Goal: Task Accomplishment & Management: Manage account settings

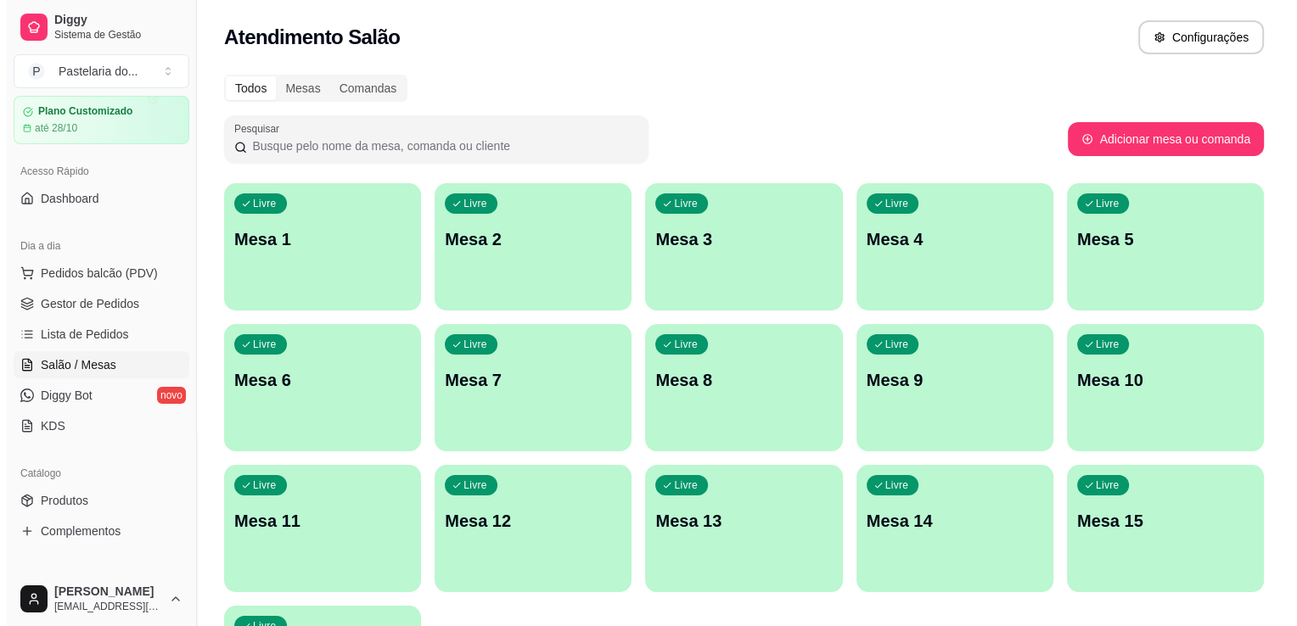
scroll to position [85, 0]
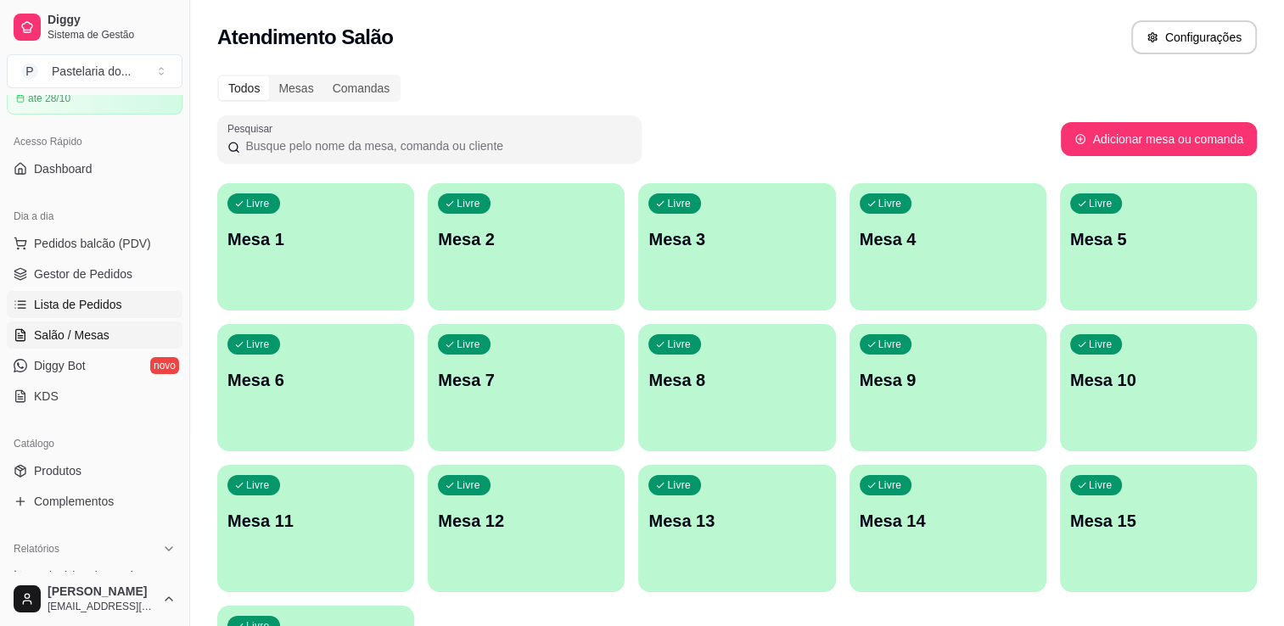
click at [92, 300] on span "Lista de Pedidos" at bounding box center [78, 304] width 88 height 17
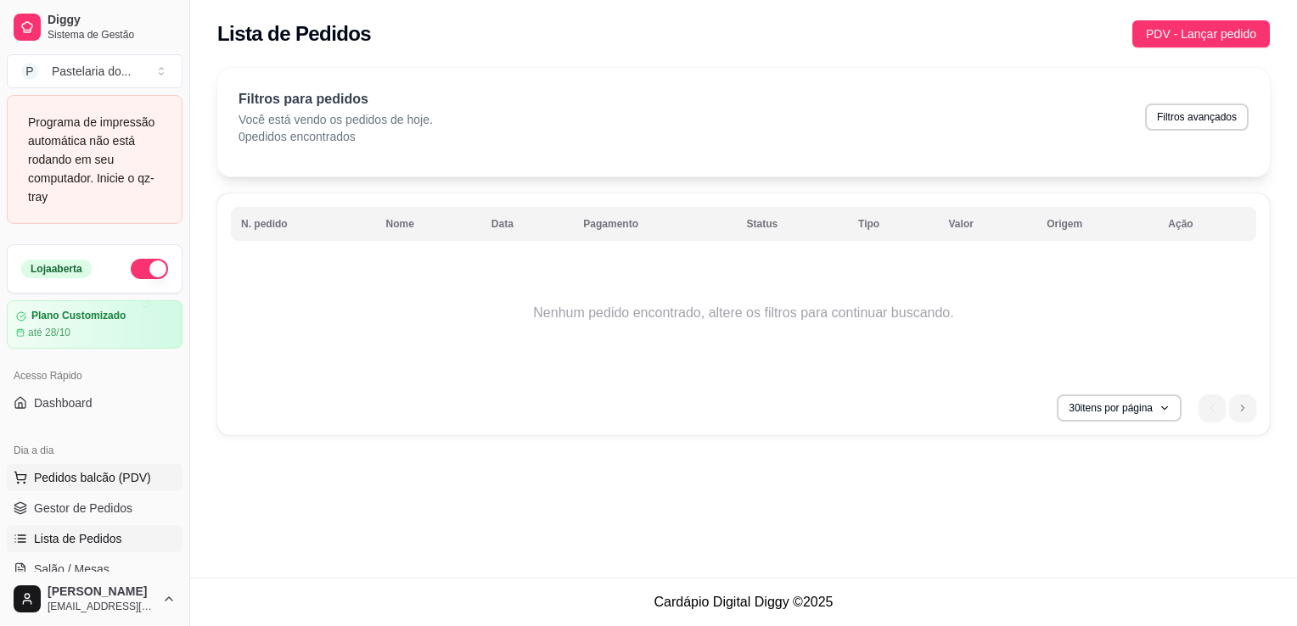
click at [65, 480] on span "Pedidos balcão (PDV)" at bounding box center [92, 477] width 117 height 17
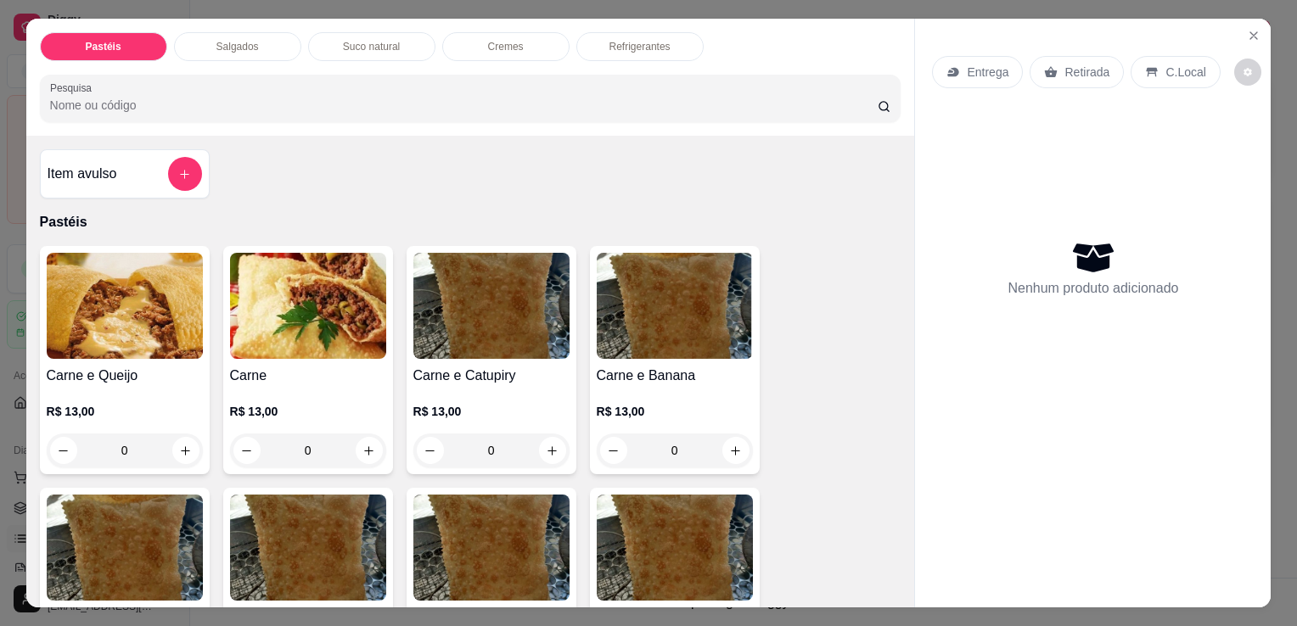
click at [127, 165] on div "Item avulso" at bounding box center [125, 174] width 154 height 34
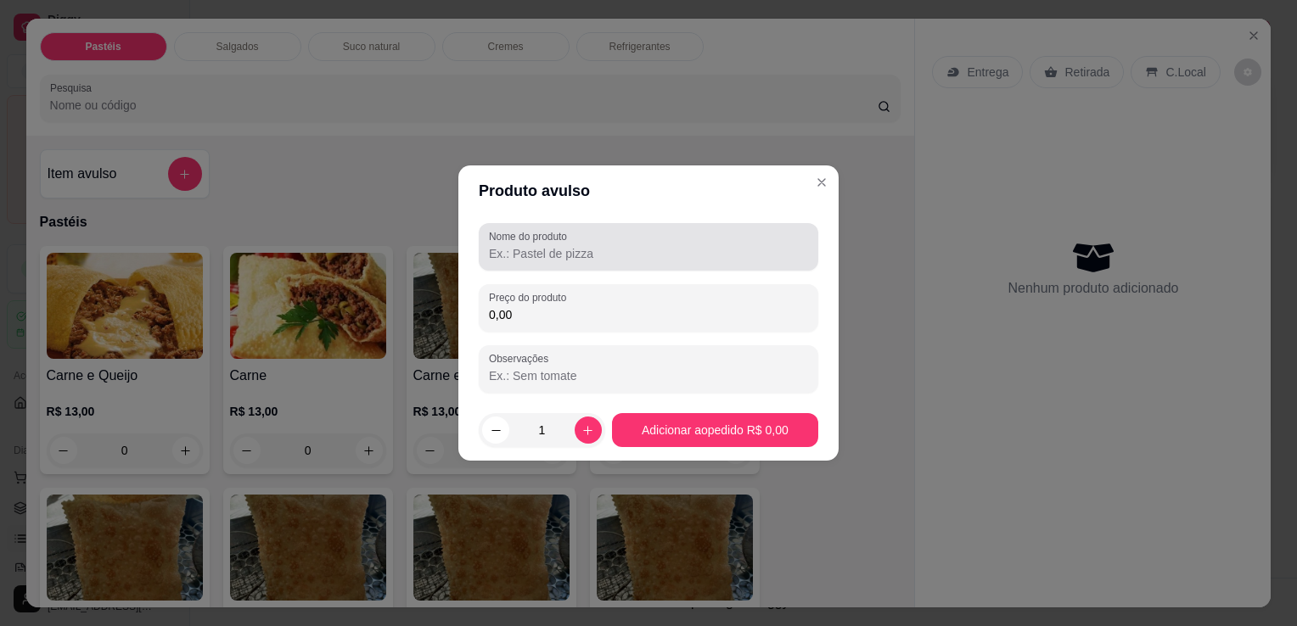
click at [543, 231] on label "Nome do produto" at bounding box center [531, 236] width 84 height 14
click at [543, 245] on input "Nome do produto" at bounding box center [648, 253] width 319 height 17
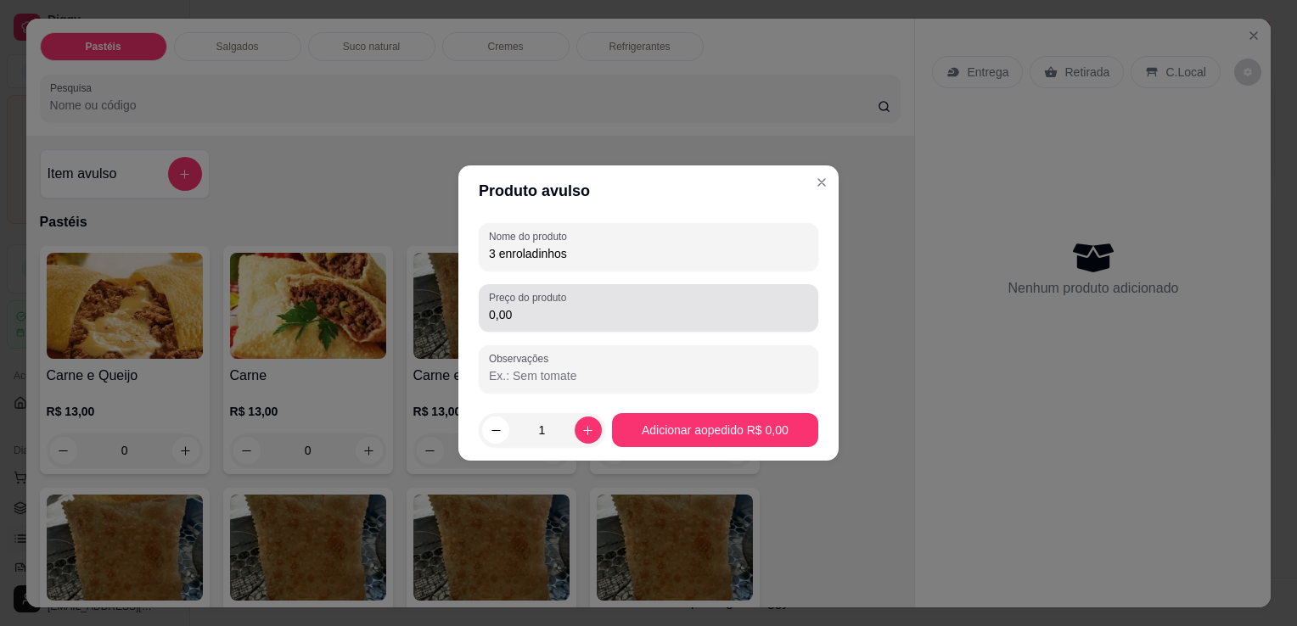
type input "3 enroladinhos"
click at [654, 328] on div "Preço do produto 0,00" at bounding box center [649, 308] width 340 height 48
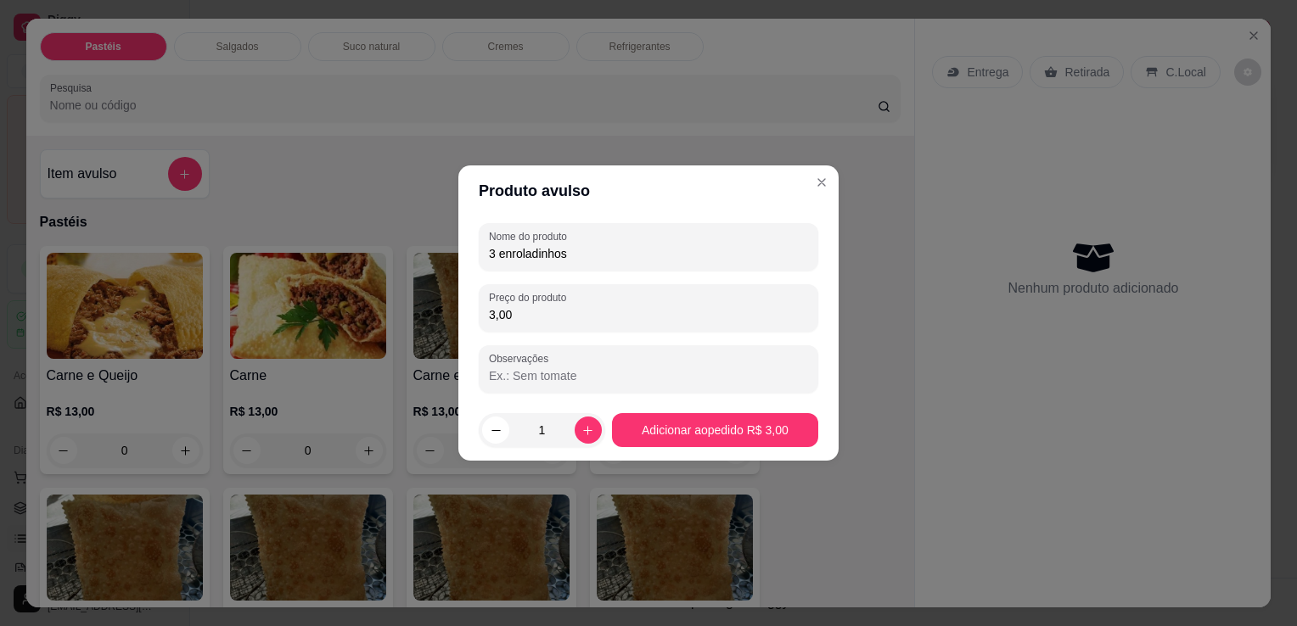
type input "30,00"
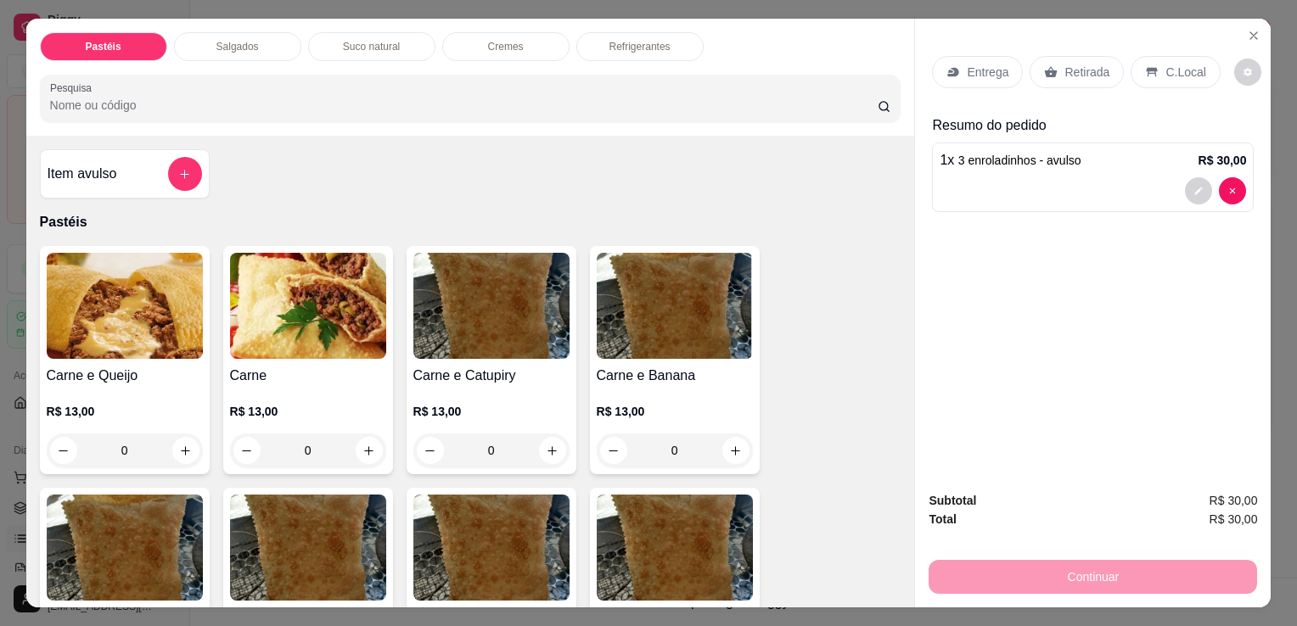
click at [120, 176] on div "Item avulso" at bounding box center [125, 174] width 154 height 34
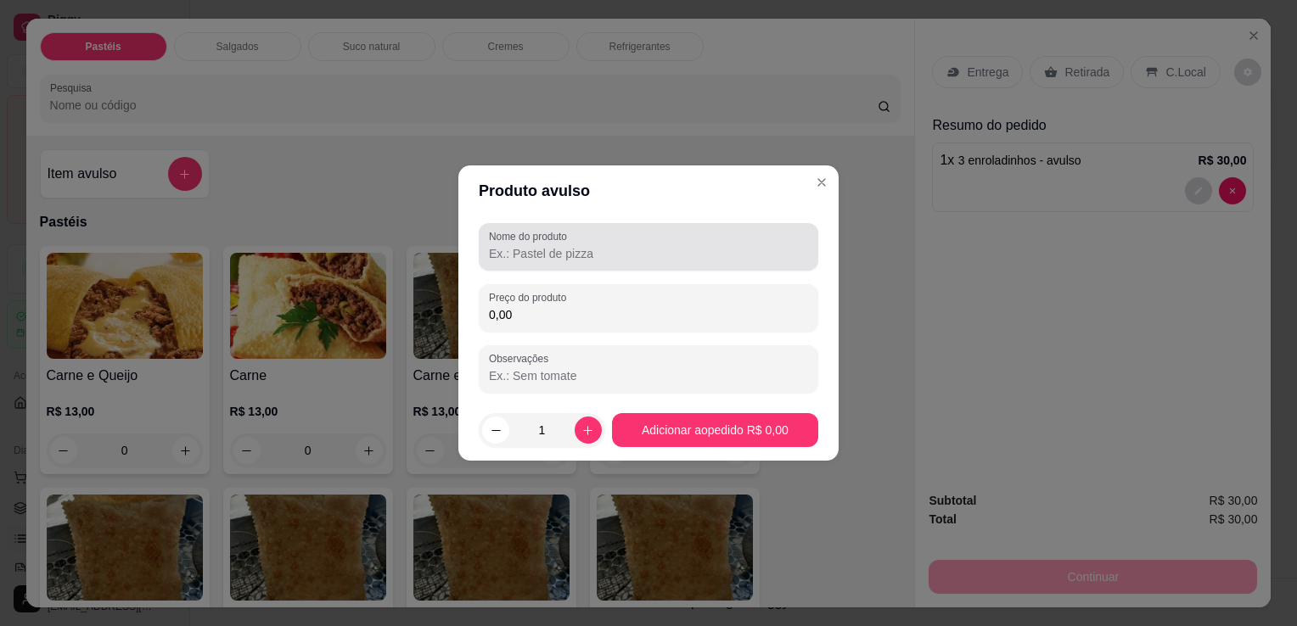
drag, startPoint x: 584, startPoint y: 264, endPoint x: 570, endPoint y: 260, distance: 14.2
click at [584, 262] on div "Nome do produto" at bounding box center [649, 247] width 340 height 48
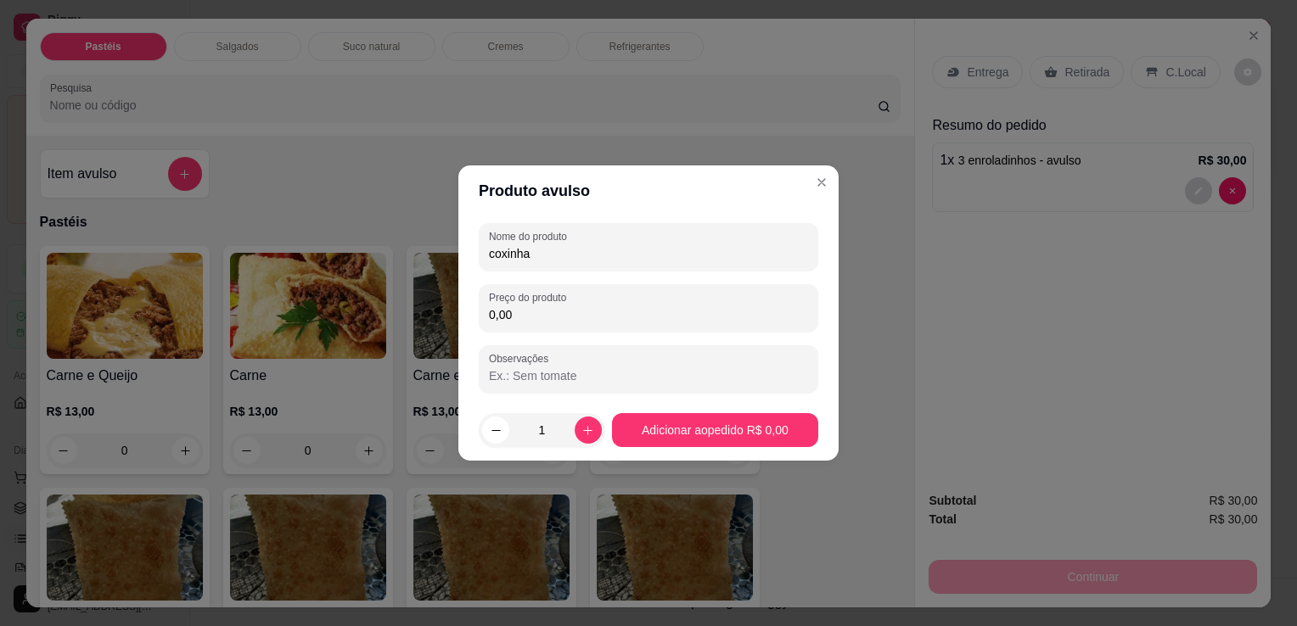
type input "coxinha"
click at [607, 292] on div "0,00" at bounding box center [648, 308] width 319 height 34
type input "10,00"
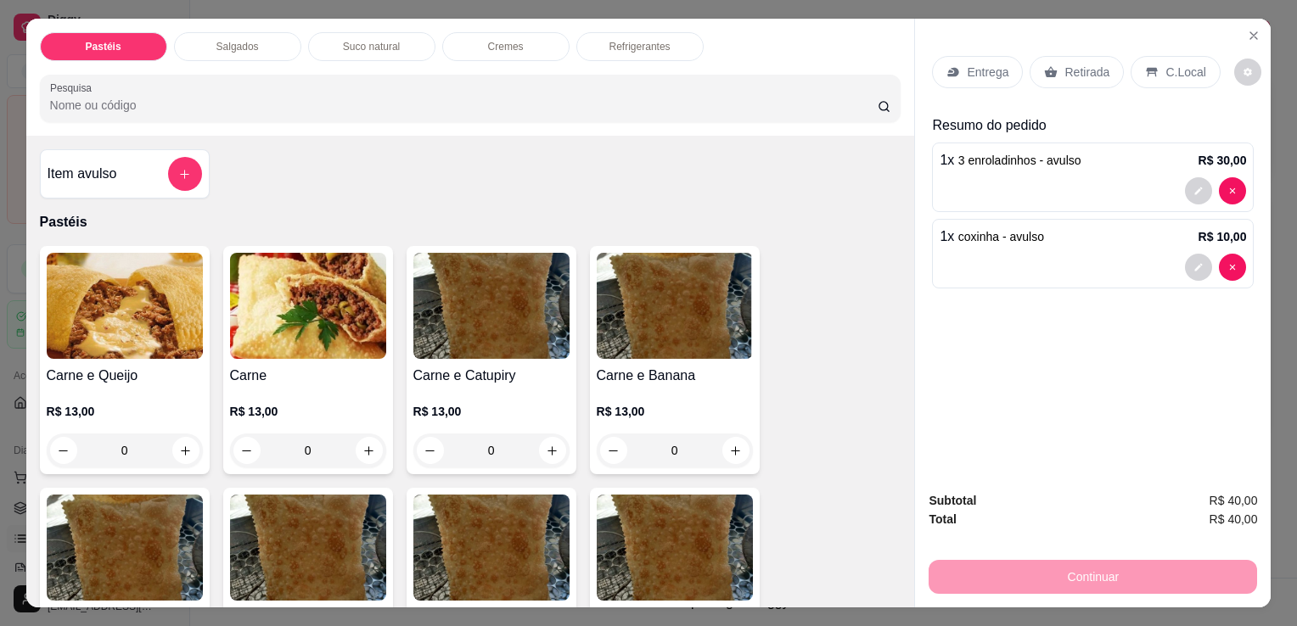
click at [1088, 67] on p "Retirada" at bounding box center [1086, 72] width 45 height 17
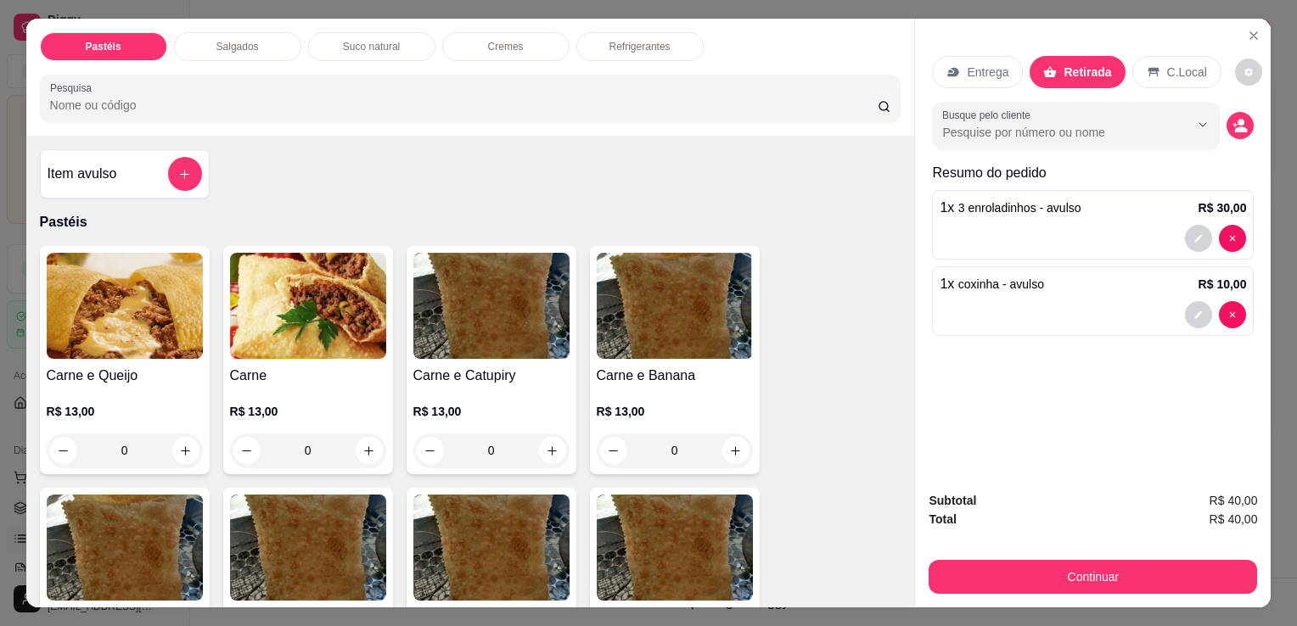
click at [1098, 560] on button "Continuar" at bounding box center [1093, 577] width 328 height 34
click at [641, 40] on p "Refrigerantes" at bounding box center [639, 47] width 61 height 14
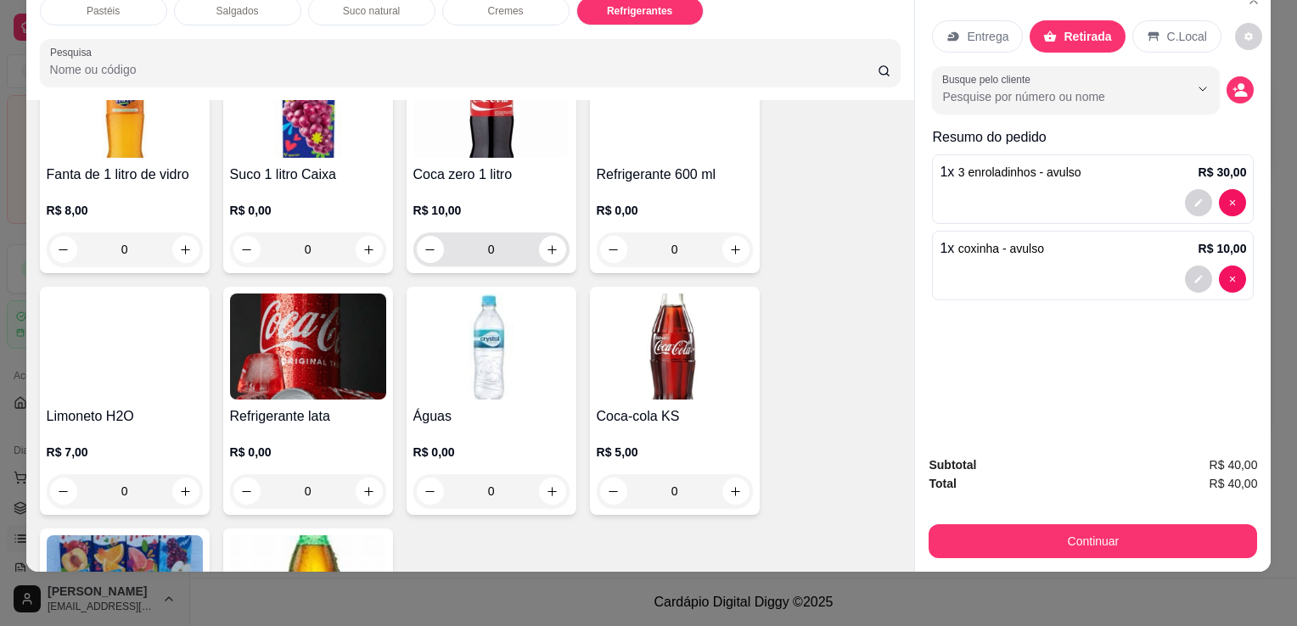
scroll to position [4176, 0]
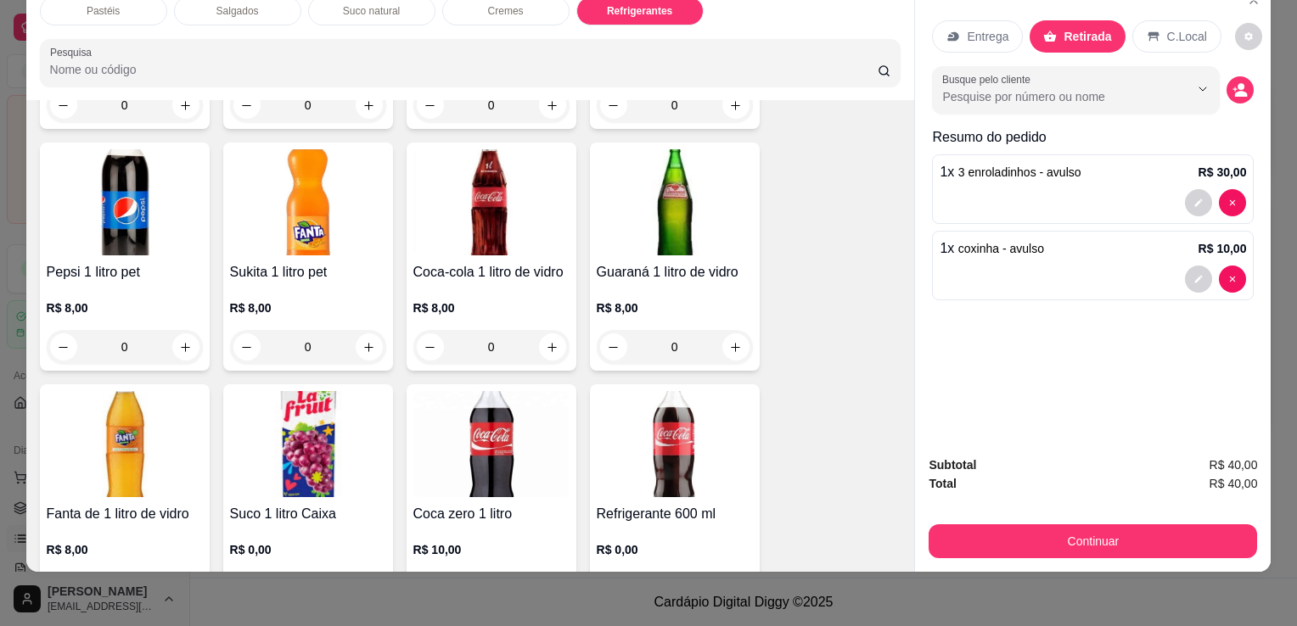
click at [250, 199] on img at bounding box center [308, 202] width 156 height 106
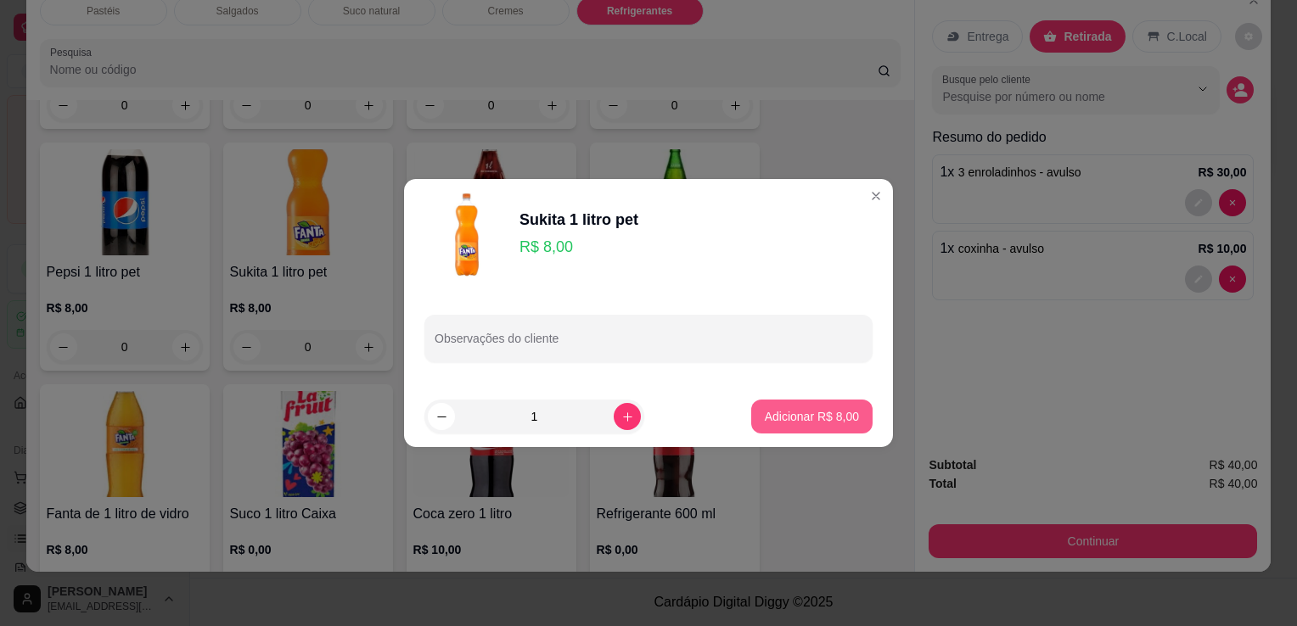
click at [800, 419] on p "Adicionar R$ 8,00" at bounding box center [812, 416] width 94 height 17
click at [801, 419] on div "Coca-cola 2 litros R$ 13,00 0 Guaraná 2 litros R$ 10,00 0 Coca-cola 1 litro pet…" at bounding box center [471, 499] width 862 height 1196
type input "1"
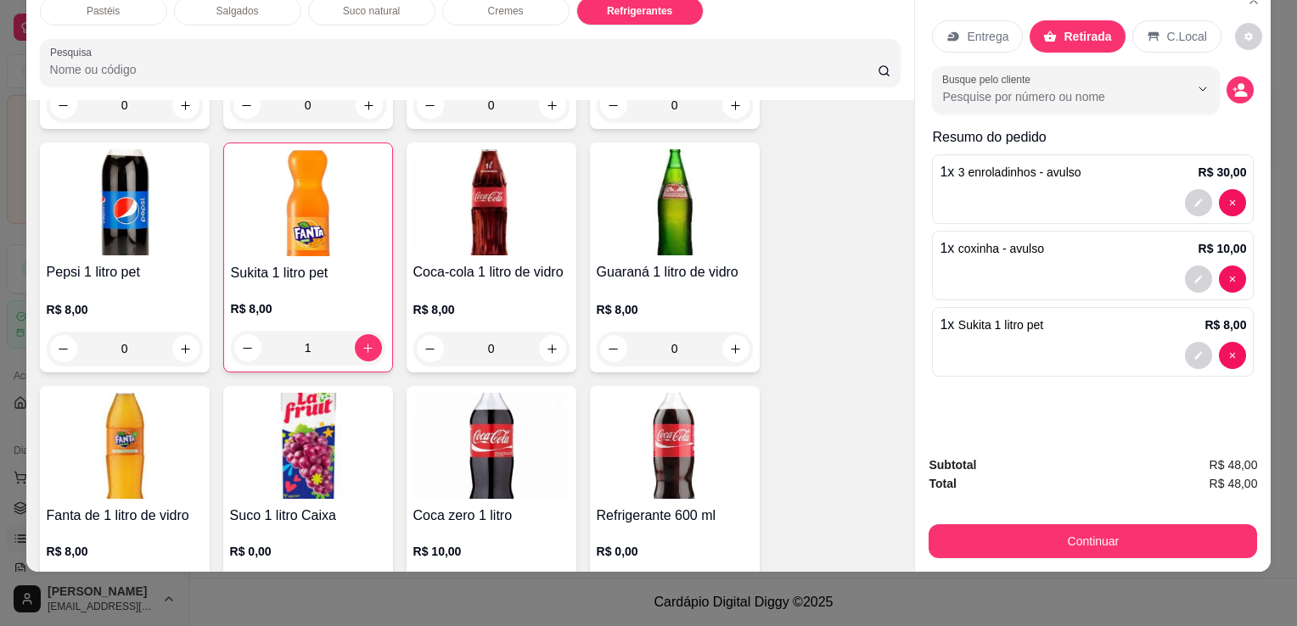
click at [967, 548] on div "Subtotal R$ 48,00 Total R$ 48,00 Continuar" at bounding box center [1093, 507] width 356 height 130
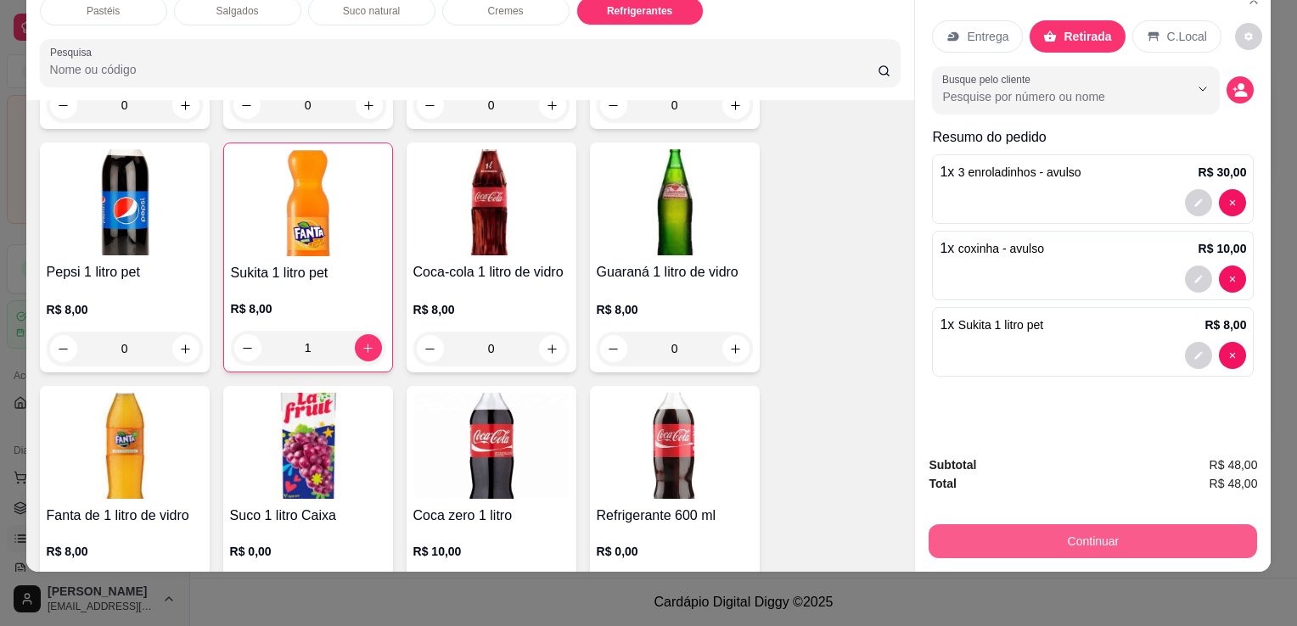
click at [968, 542] on button "Continuar" at bounding box center [1093, 542] width 328 height 34
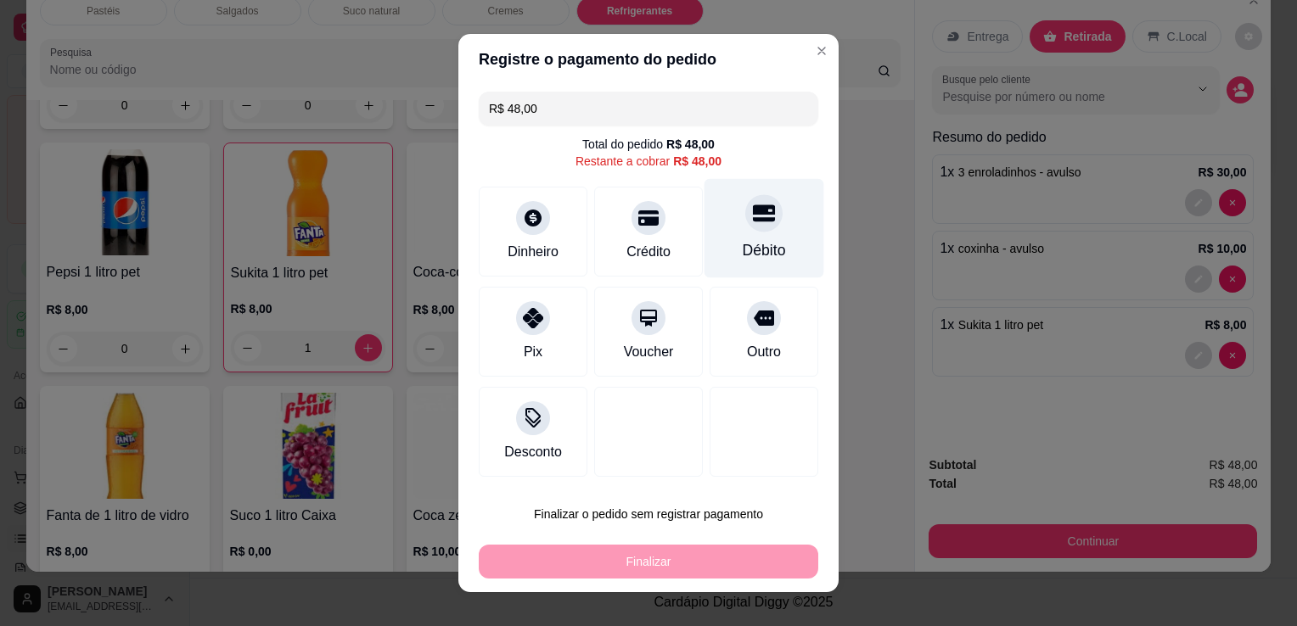
click at [716, 232] on div "Débito" at bounding box center [764, 228] width 120 height 99
type input "R$ 0,00"
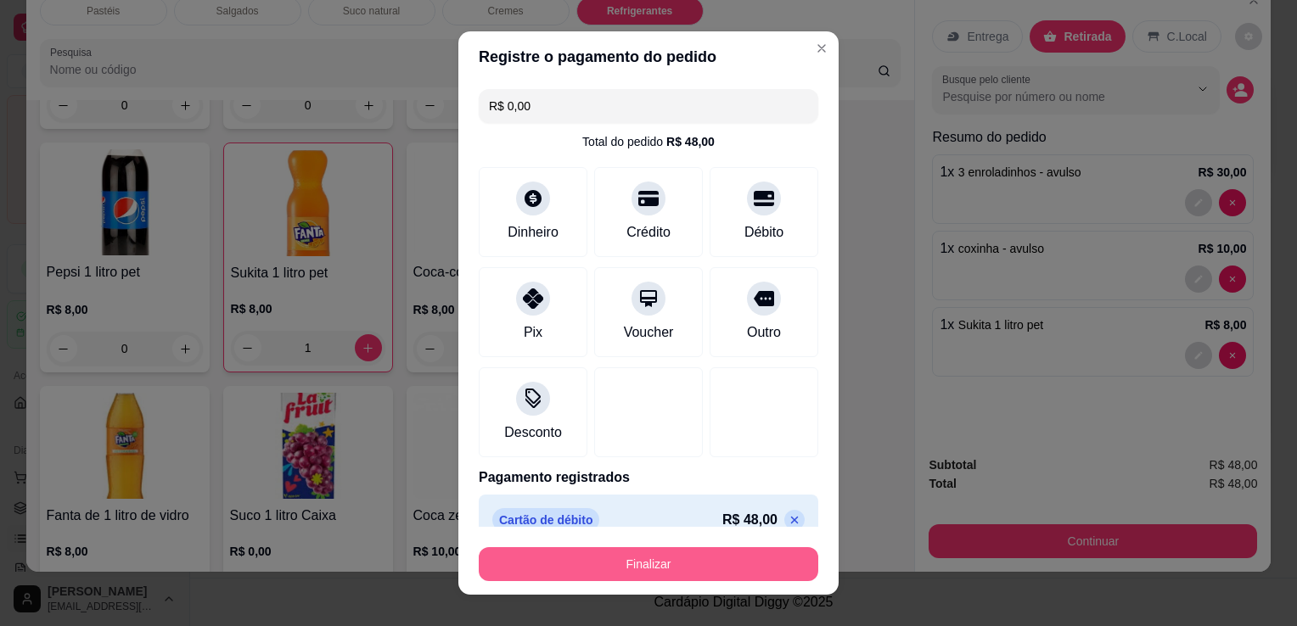
click at [636, 564] on button "Finalizar" at bounding box center [649, 564] width 340 height 34
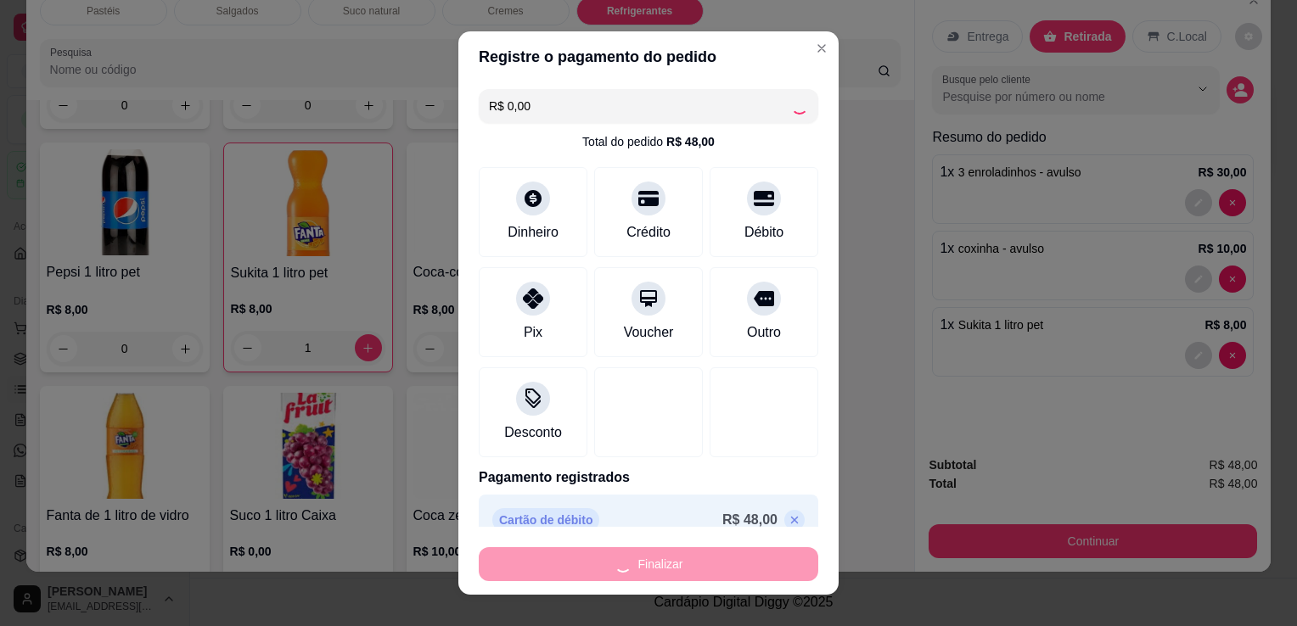
type input "0"
type input "-R$ 48,00"
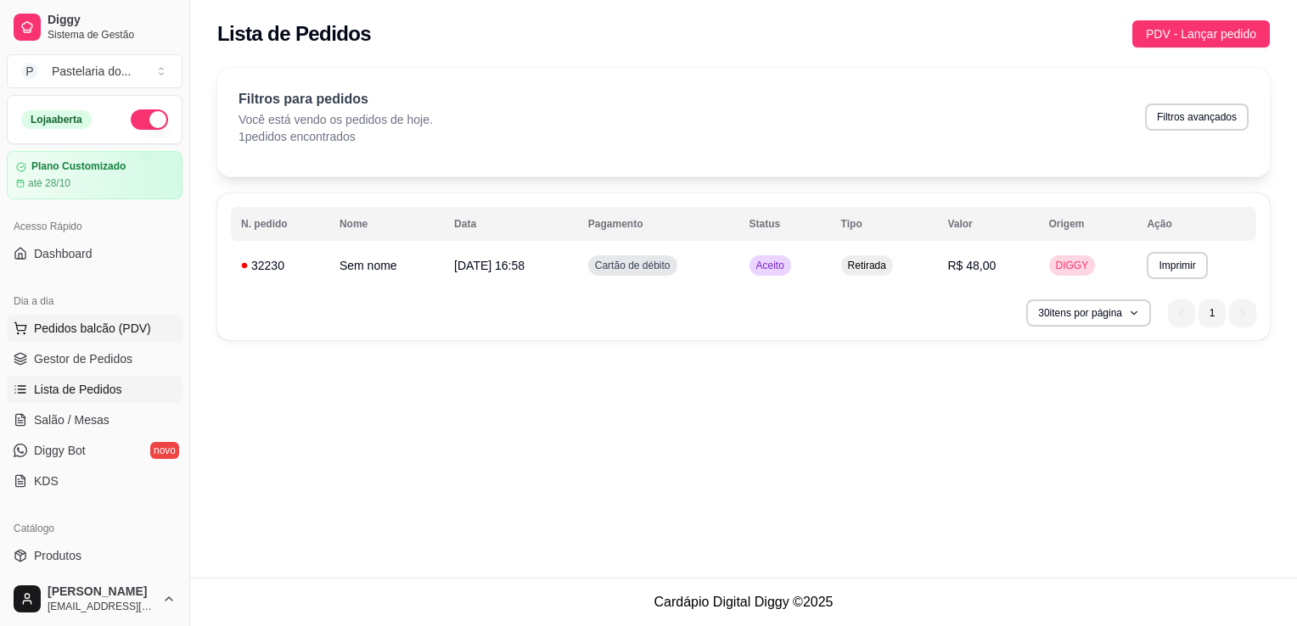
click at [102, 327] on span "Pedidos balcão (PDV)" at bounding box center [92, 328] width 117 height 17
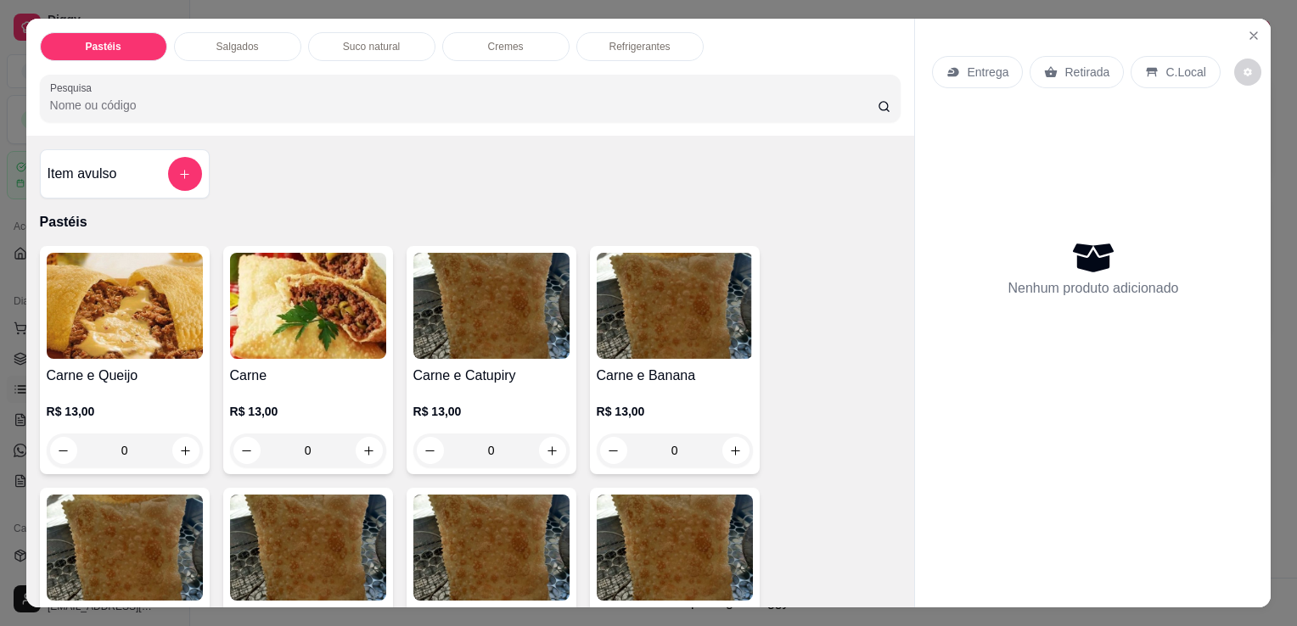
scroll to position [424, 0]
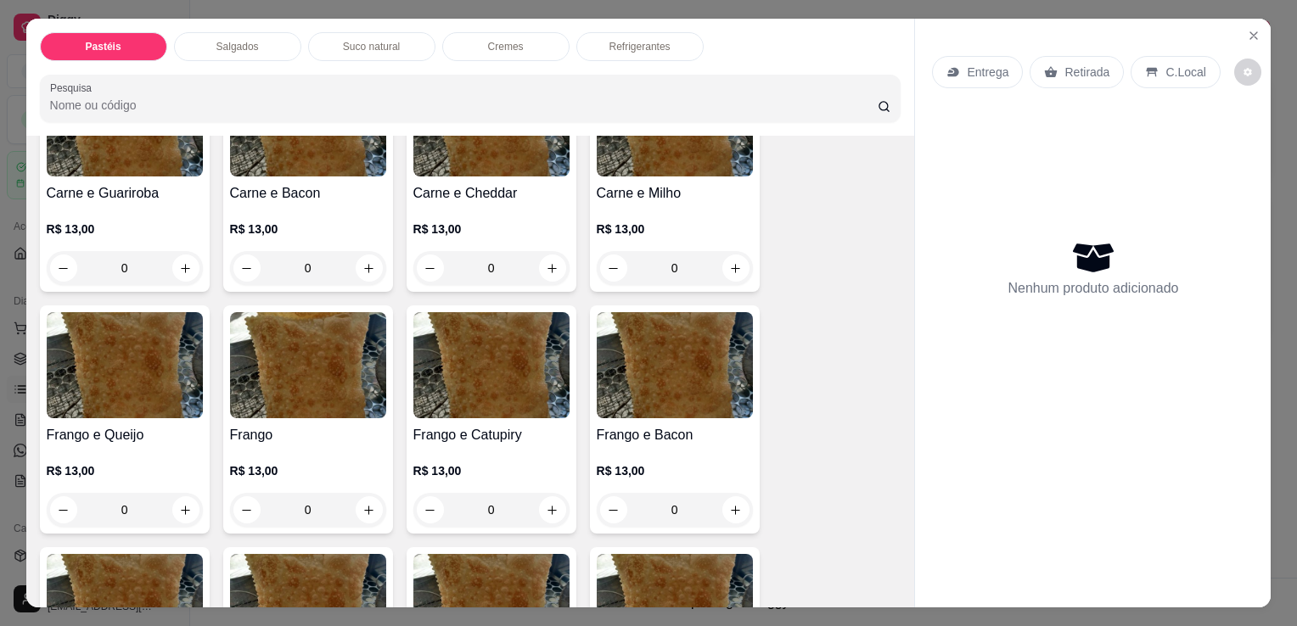
click at [342, 425] on h4 "Frango" at bounding box center [308, 435] width 156 height 20
click at [287, 379] on img at bounding box center [308, 365] width 156 height 106
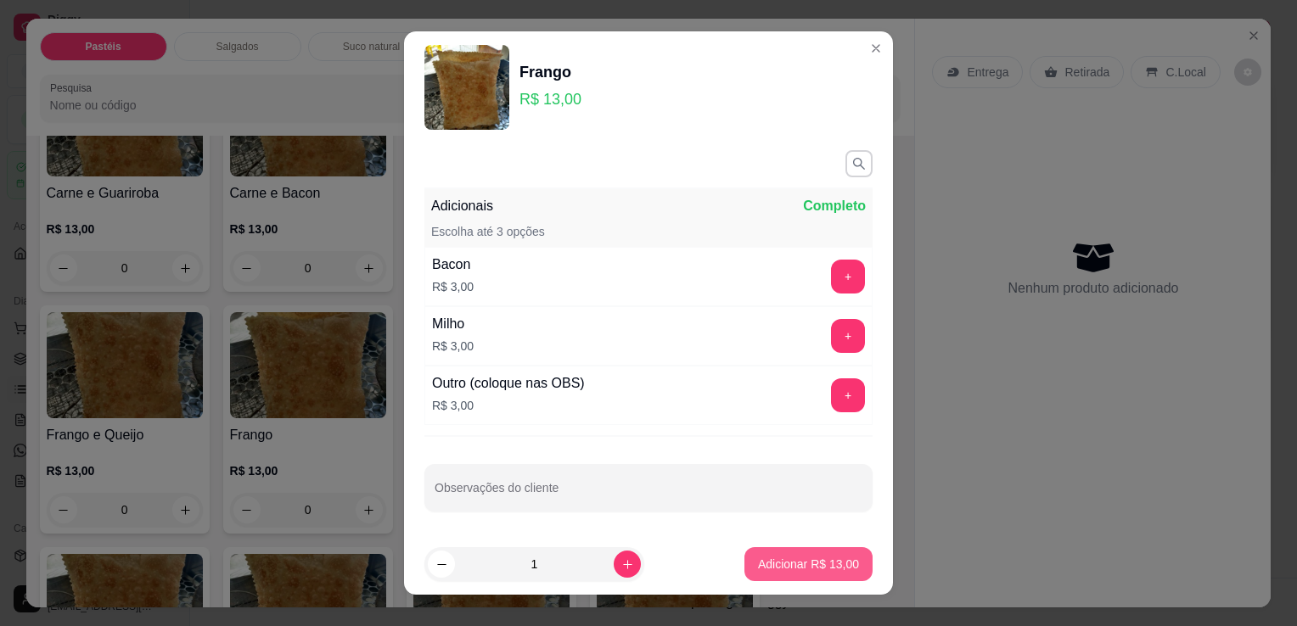
click at [758, 568] on p "Adicionar R$ 13,00" at bounding box center [808, 564] width 101 height 17
type input "1"
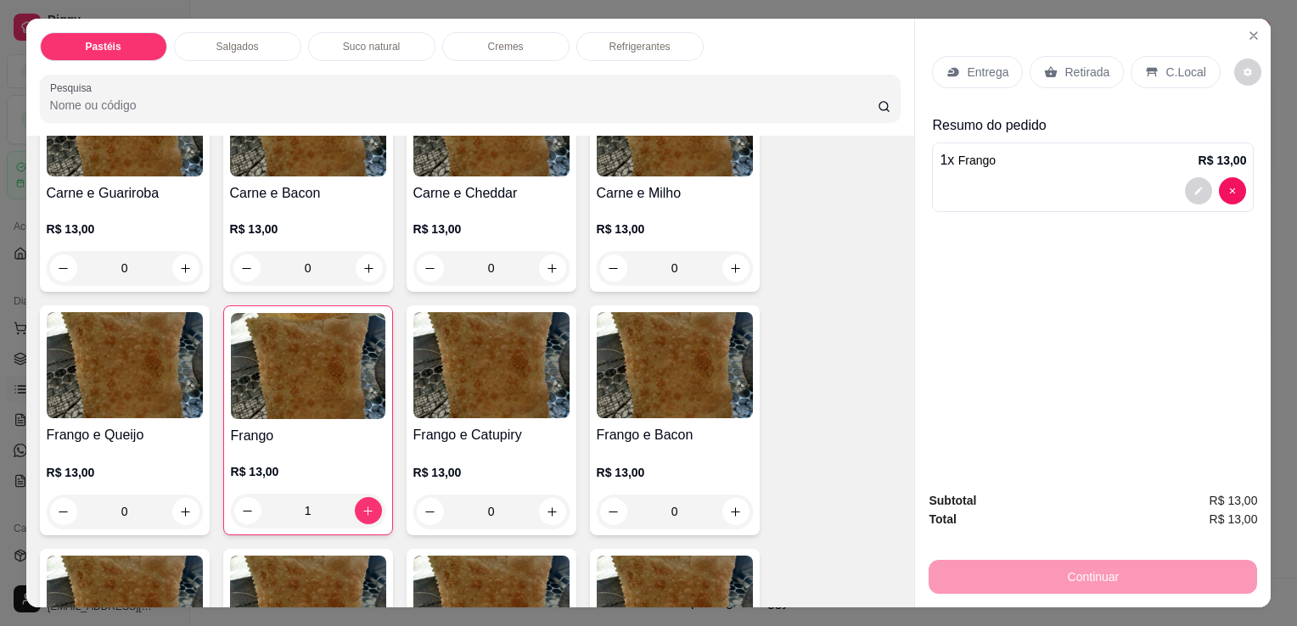
click at [202, 41] on div "Salgados" at bounding box center [237, 46] width 127 height 29
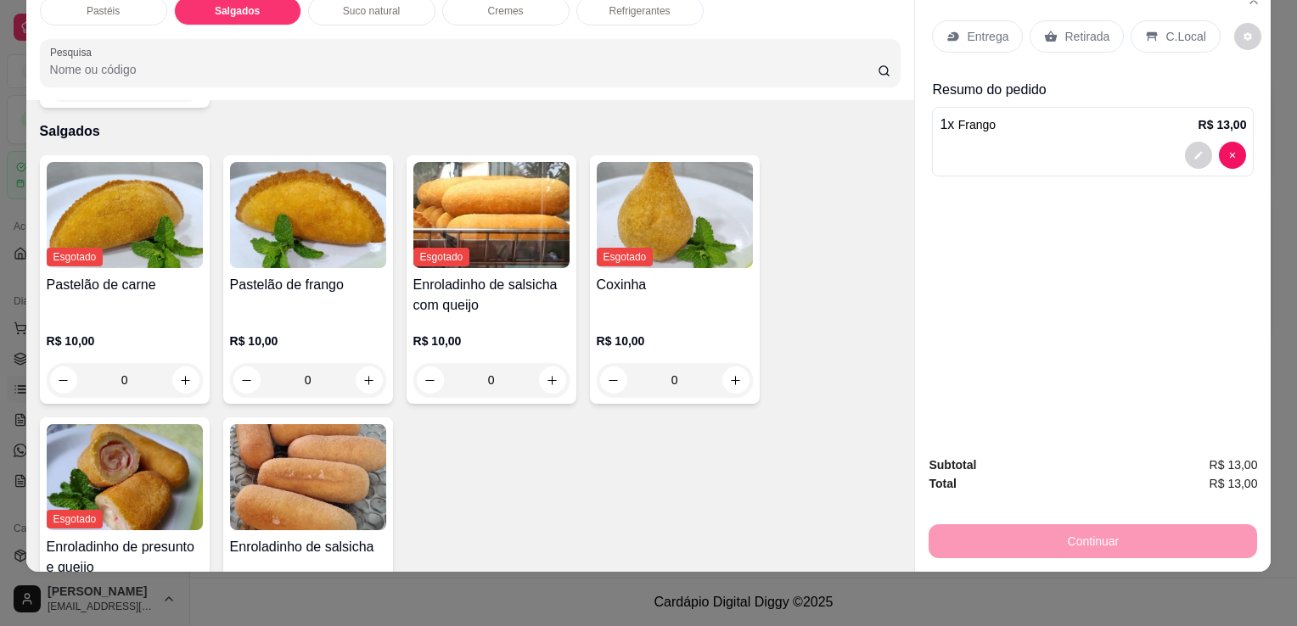
click at [319, 275] on h4 "Pastelão de frango" at bounding box center [308, 285] width 156 height 20
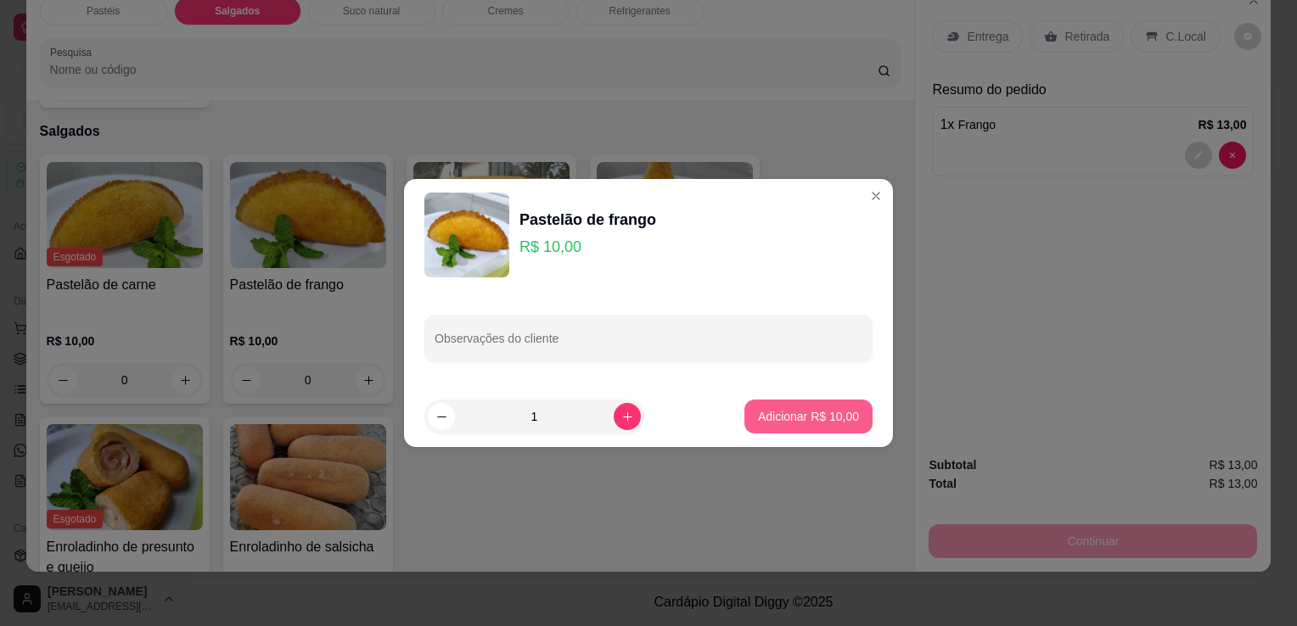
click at [805, 418] on p "Adicionar R$ 10,00" at bounding box center [808, 416] width 101 height 17
type input "1"
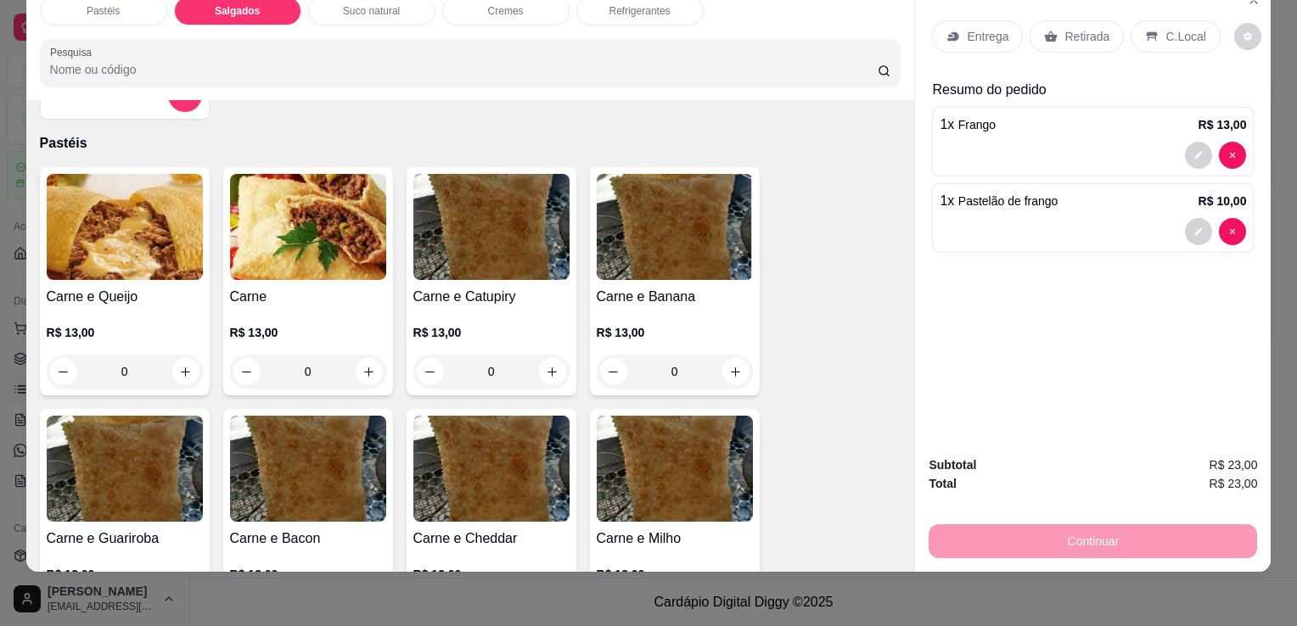
scroll to position [0, 0]
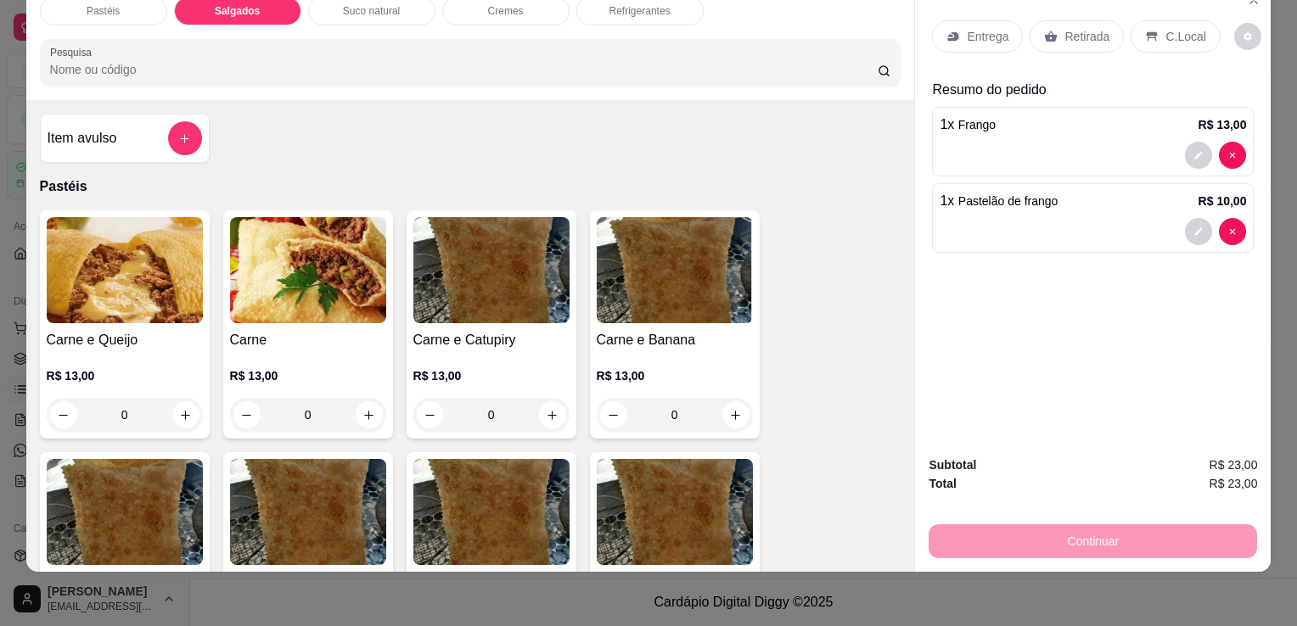
click at [132, 124] on div "Item avulso" at bounding box center [125, 138] width 154 height 34
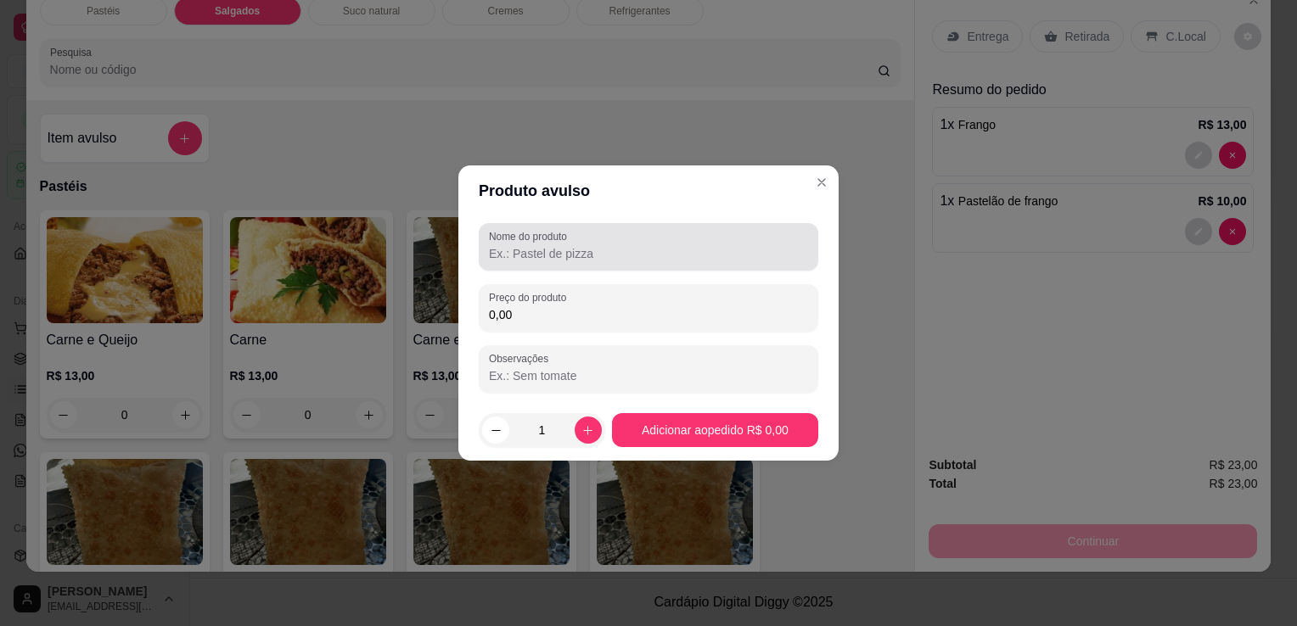
click at [589, 256] on input "Nome do produto" at bounding box center [648, 253] width 319 height 17
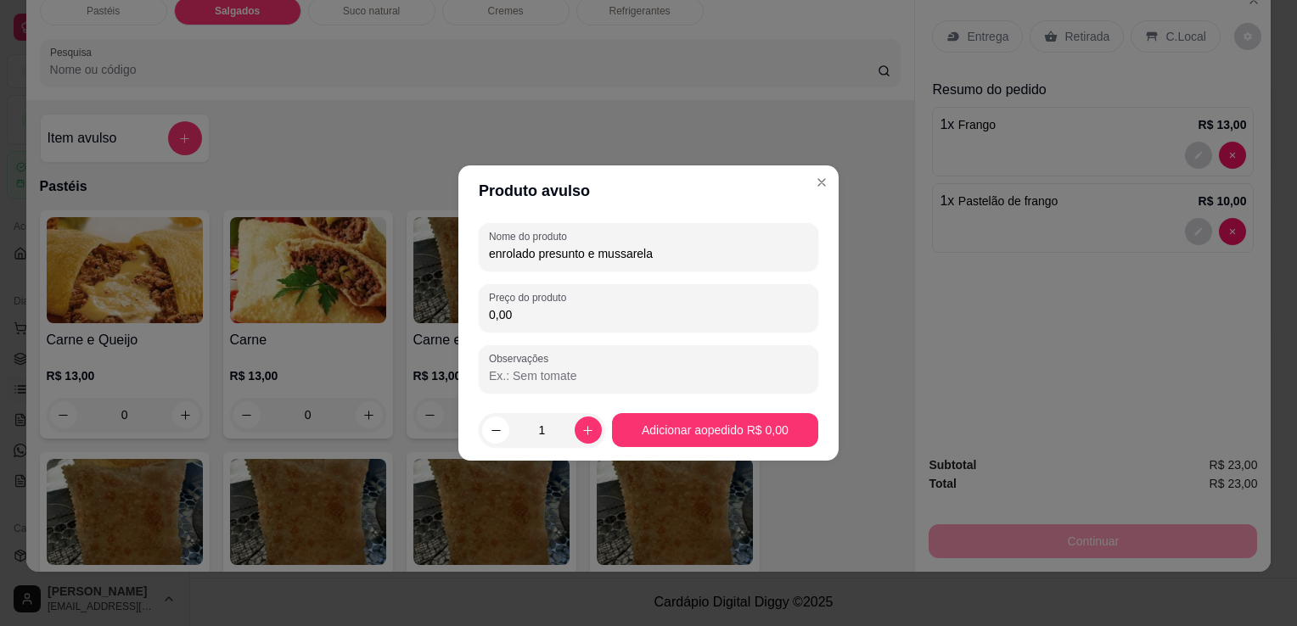
type input "enrolado presunto e mussarela"
click at [668, 282] on div "Nome do produto enrolado presunto e mussarela Preço do produto 0,00 Observações" at bounding box center [649, 308] width 340 height 170
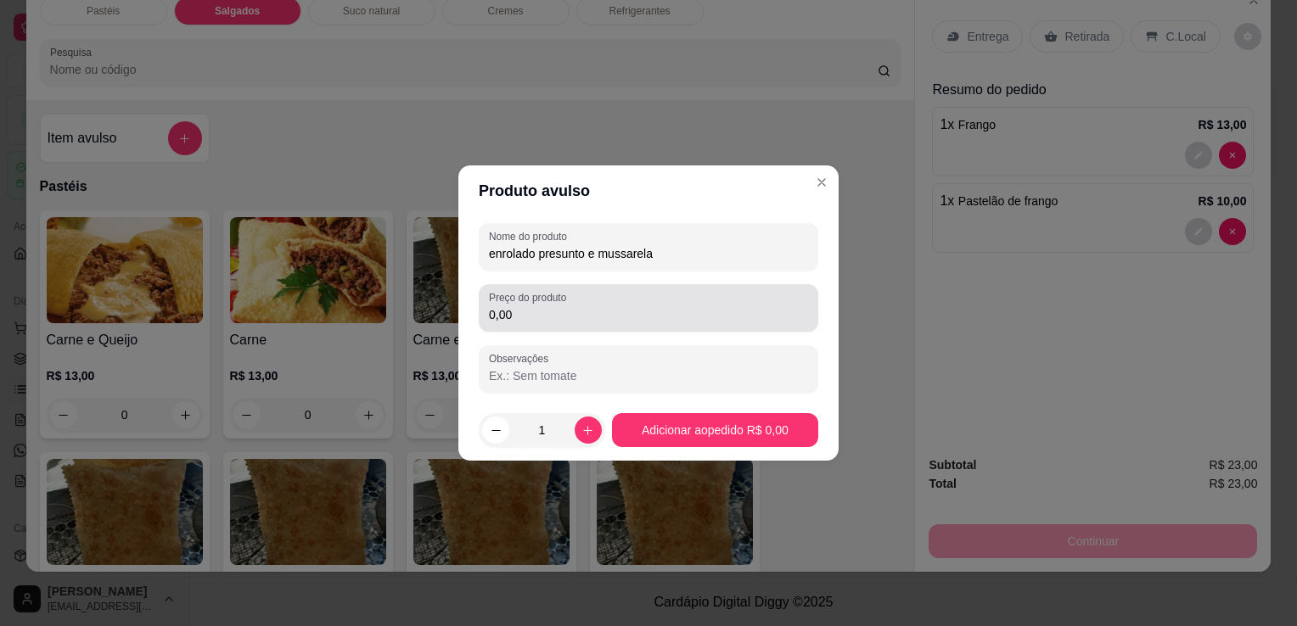
click at [662, 303] on div "0,00" at bounding box center [648, 308] width 319 height 34
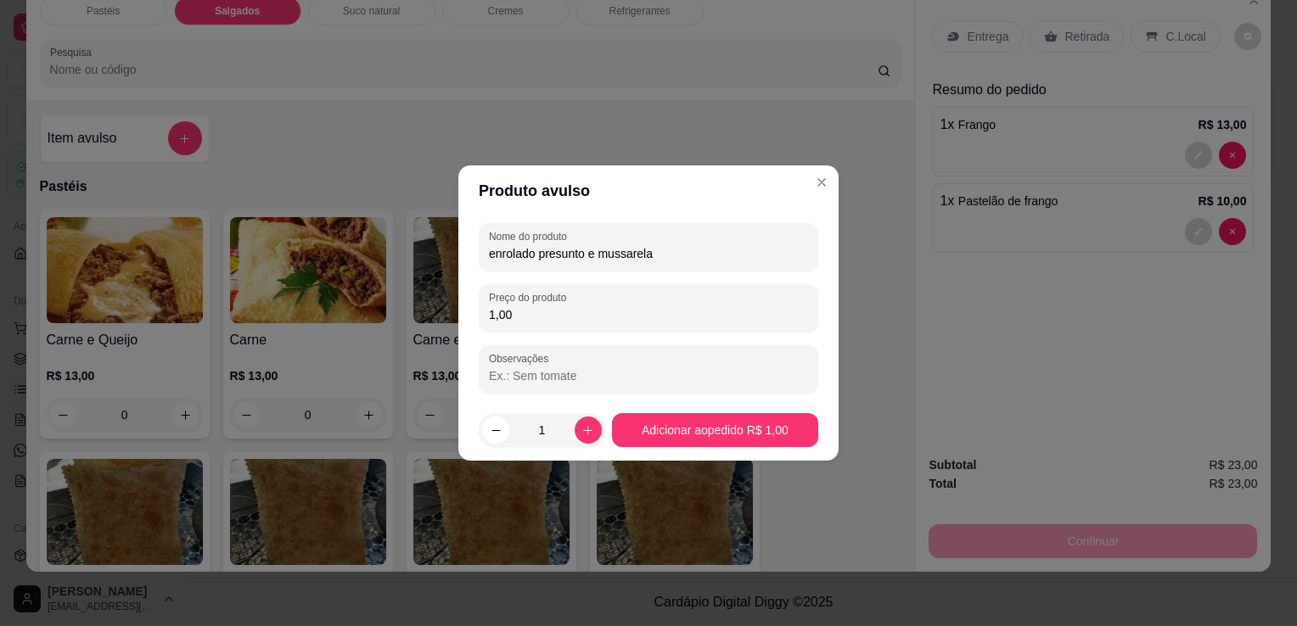
type input "10,00"
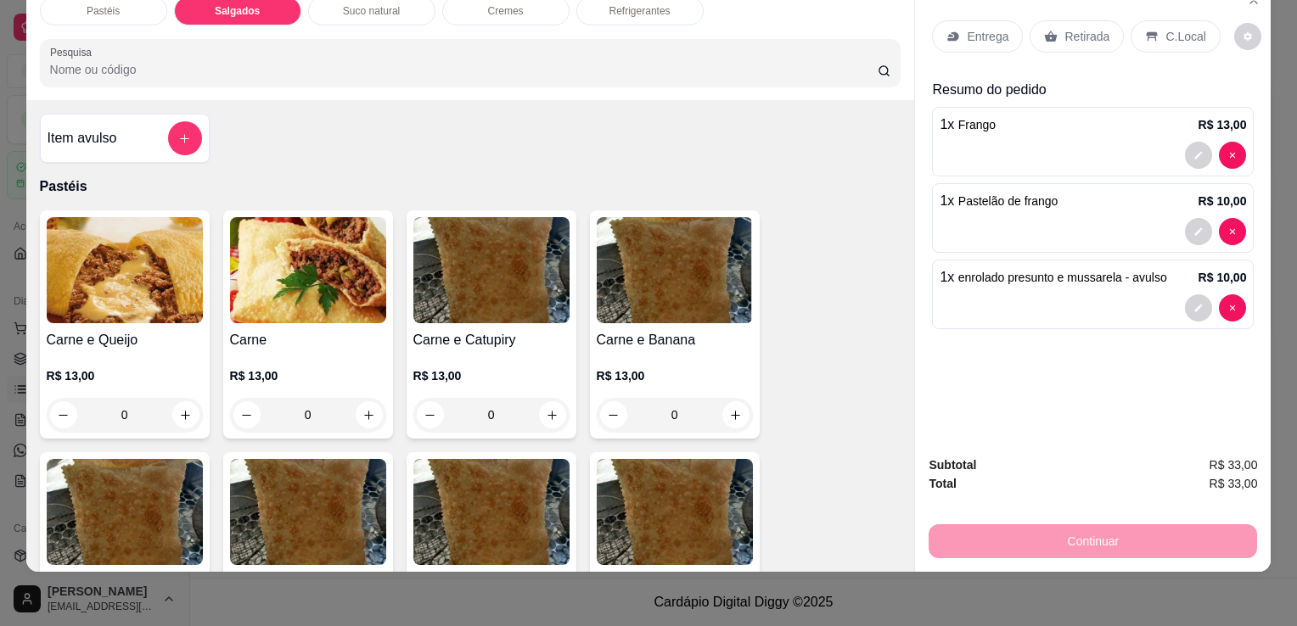
click at [1076, 36] on div "Retirada" at bounding box center [1077, 36] width 94 height 32
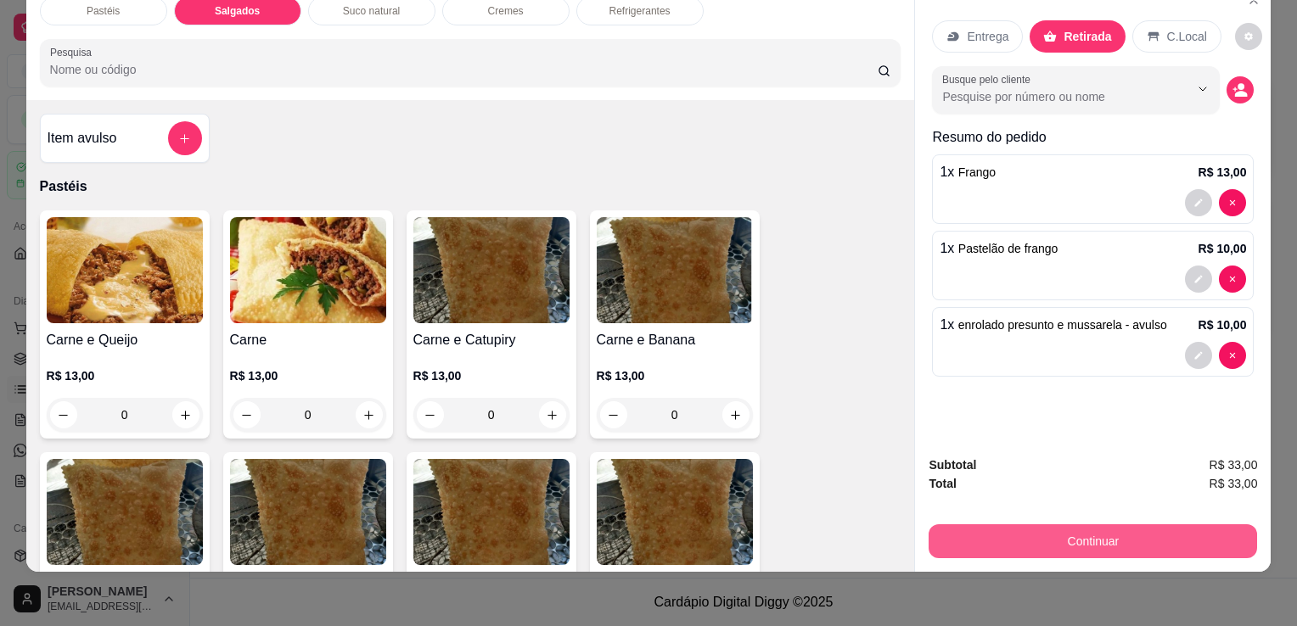
click at [1086, 537] on button "Continuar" at bounding box center [1093, 542] width 328 height 34
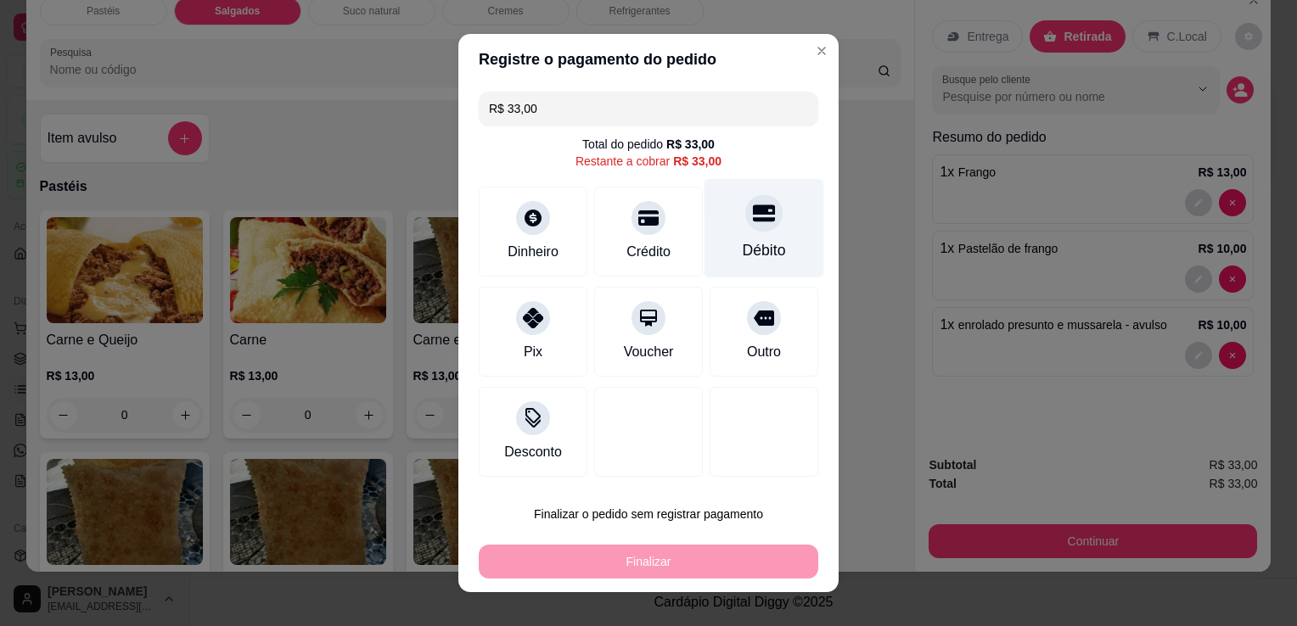
click at [753, 208] on icon at bounding box center [764, 213] width 22 height 17
type input "R$ 0,00"
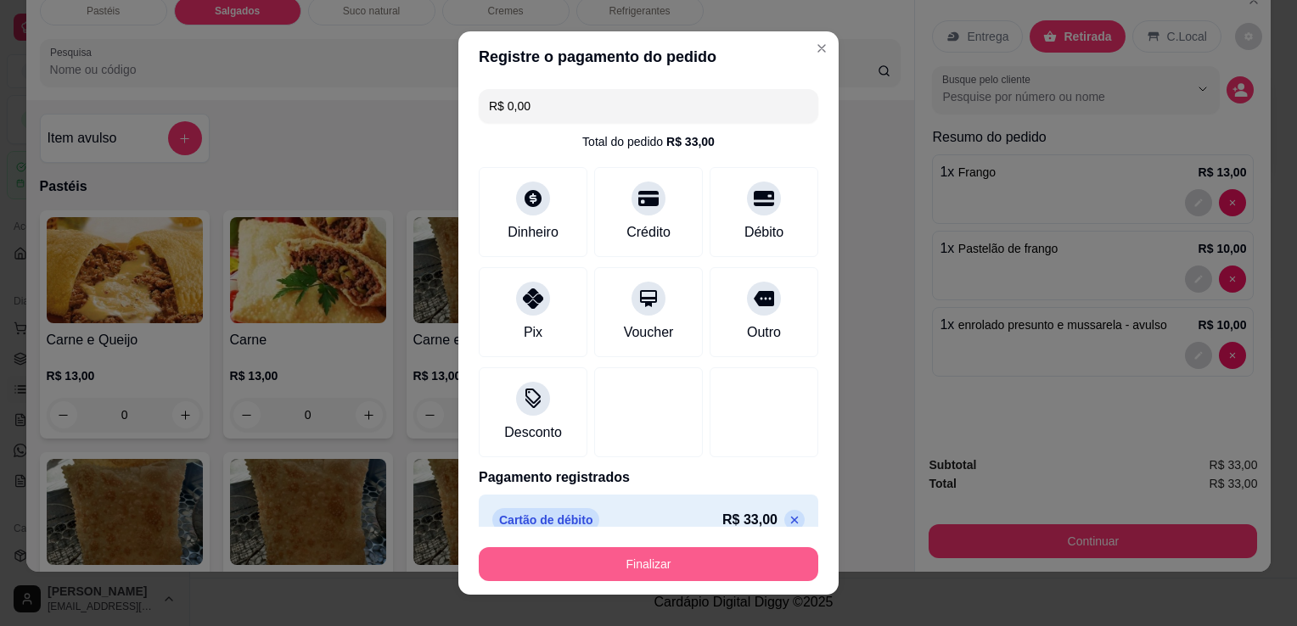
click at [676, 568] on button "Finalizar" at bounding box center [649, 564] width 340 height 34
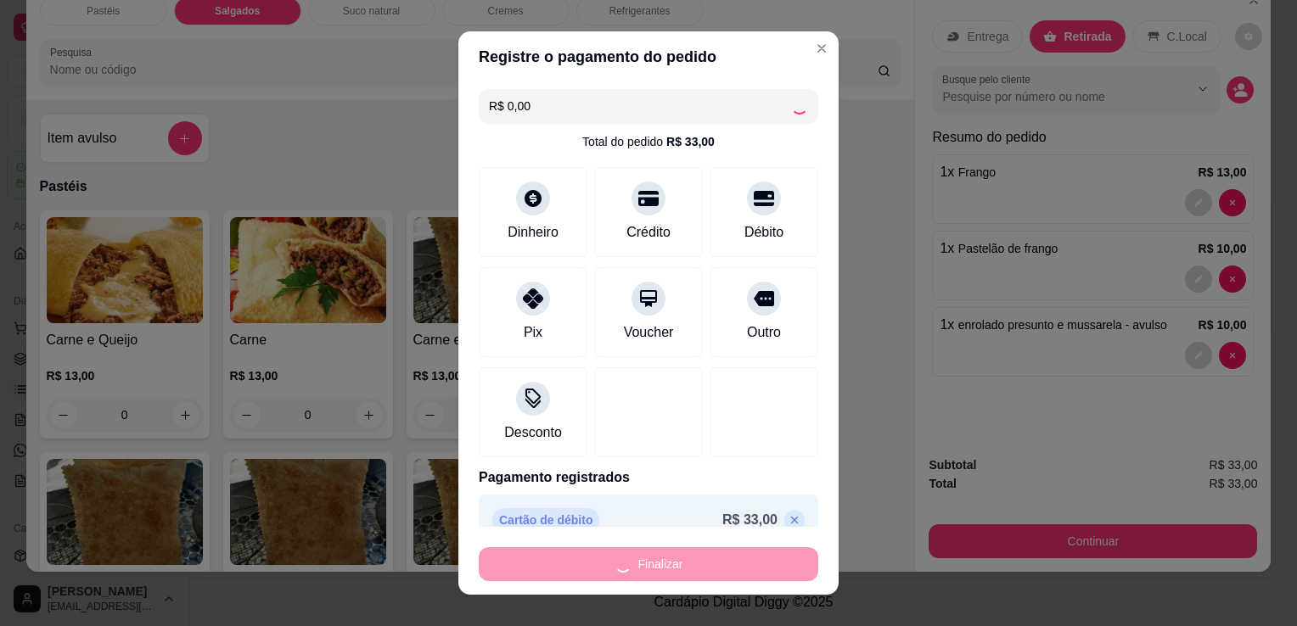
type input "0"
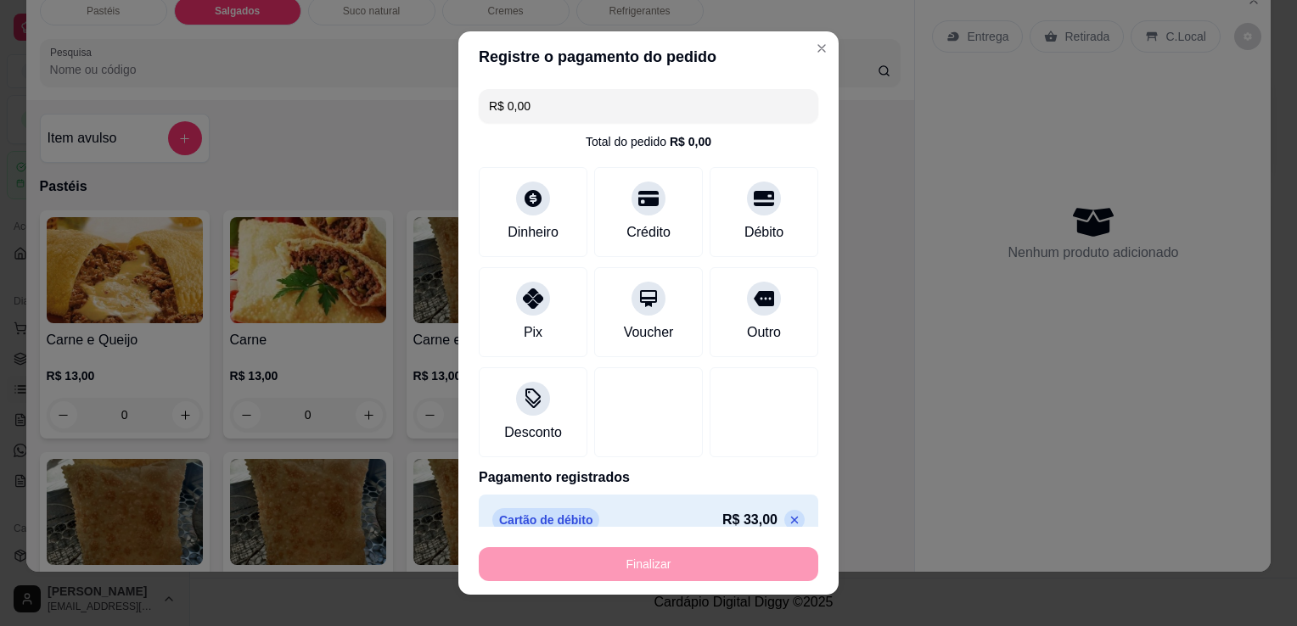
type input "-R$ 33,00"
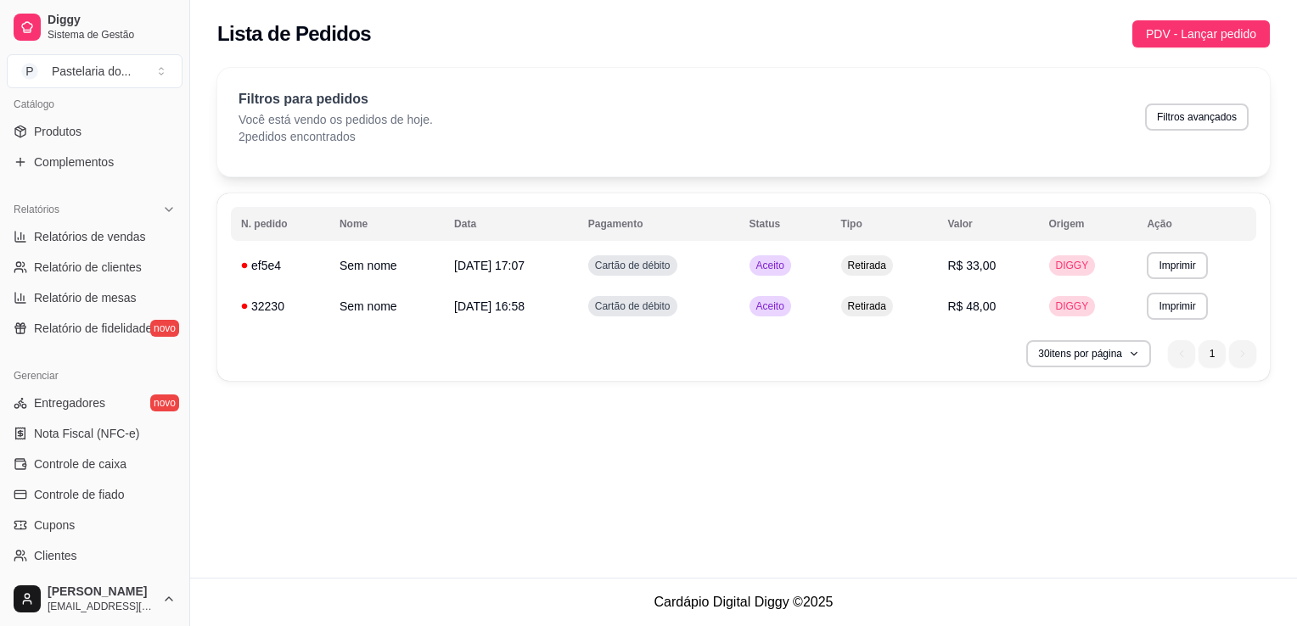
scroll to position [594, 0]
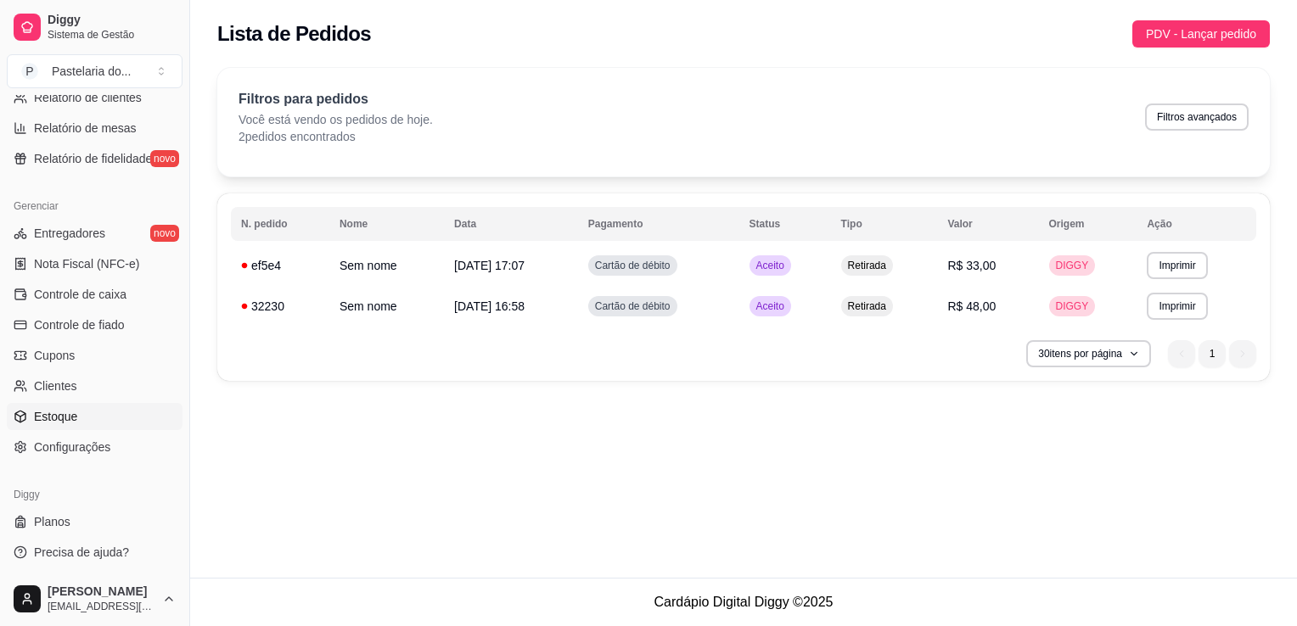
click at [80, 414] on link "Estoque" at bounding box center [95, 416] width 176 height 27
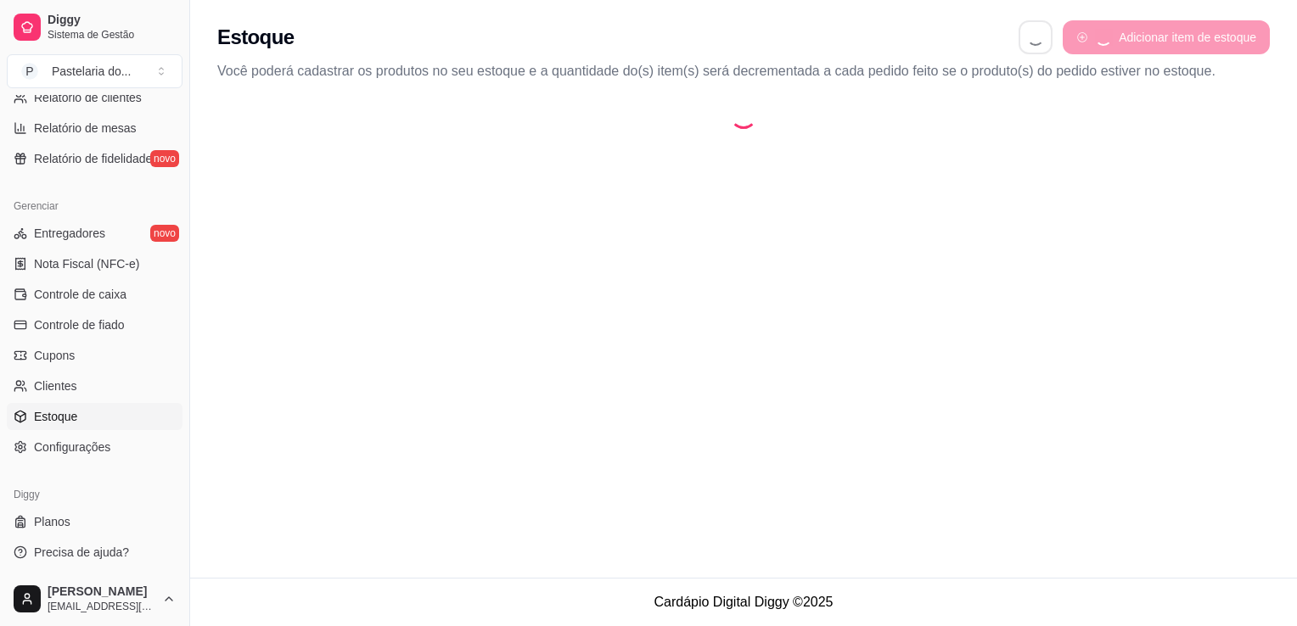
select select "QUANTITY_ORDER"
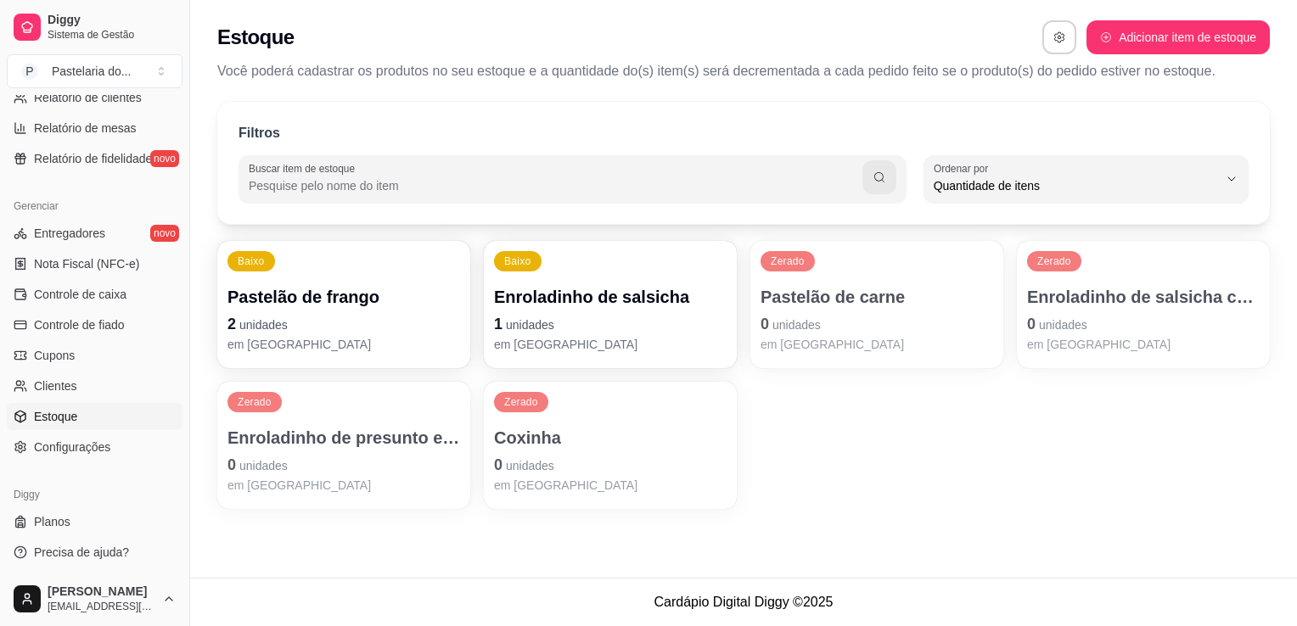
scroll to position [16, 0]
click at [411, 330] on p "2 unidades" at bounding box center [343, 324] width 233 height 24
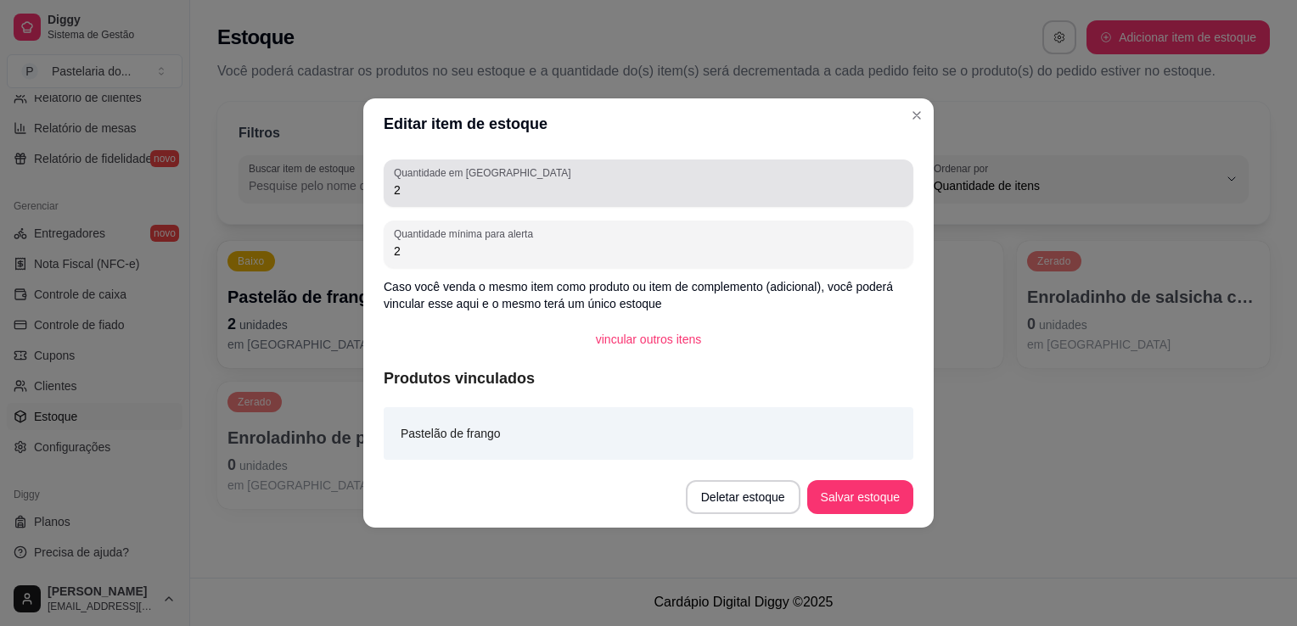
click at [513, 193] on input "2" at bounding box center [648, 190] width 509 height 17
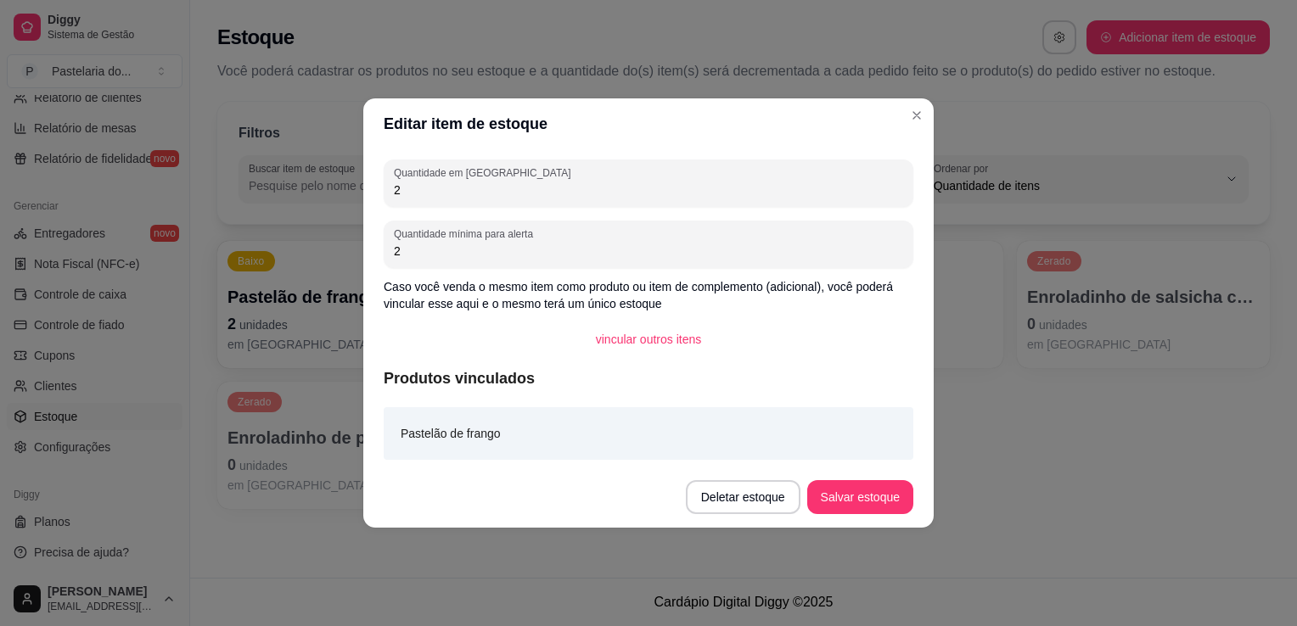
click at [513, 193] on input "2" at bounding box center [648, 190] width 509 height 17
type input "6"
click at [890, 502] on button "Salvar estoque" at bounding box center [860, 497] width 106 height 34
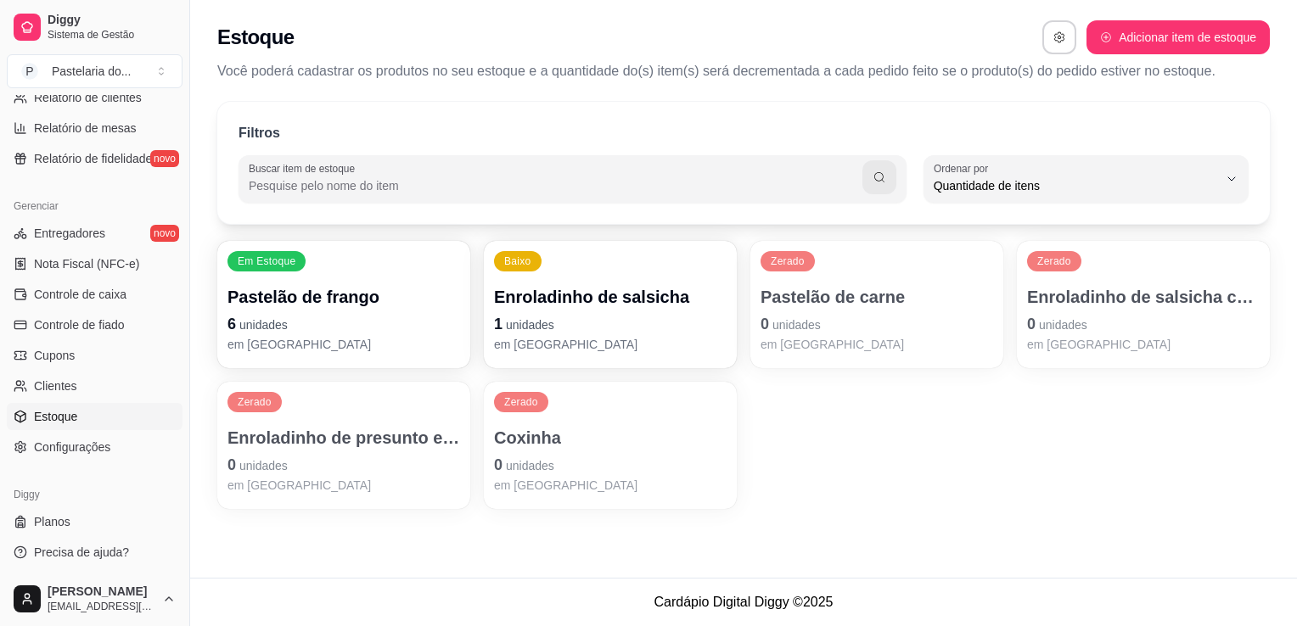
click at [645, 348] on p "em [GEOGRAPHIC_DATA]" at bounding box center [610, 344] width 233 height 17
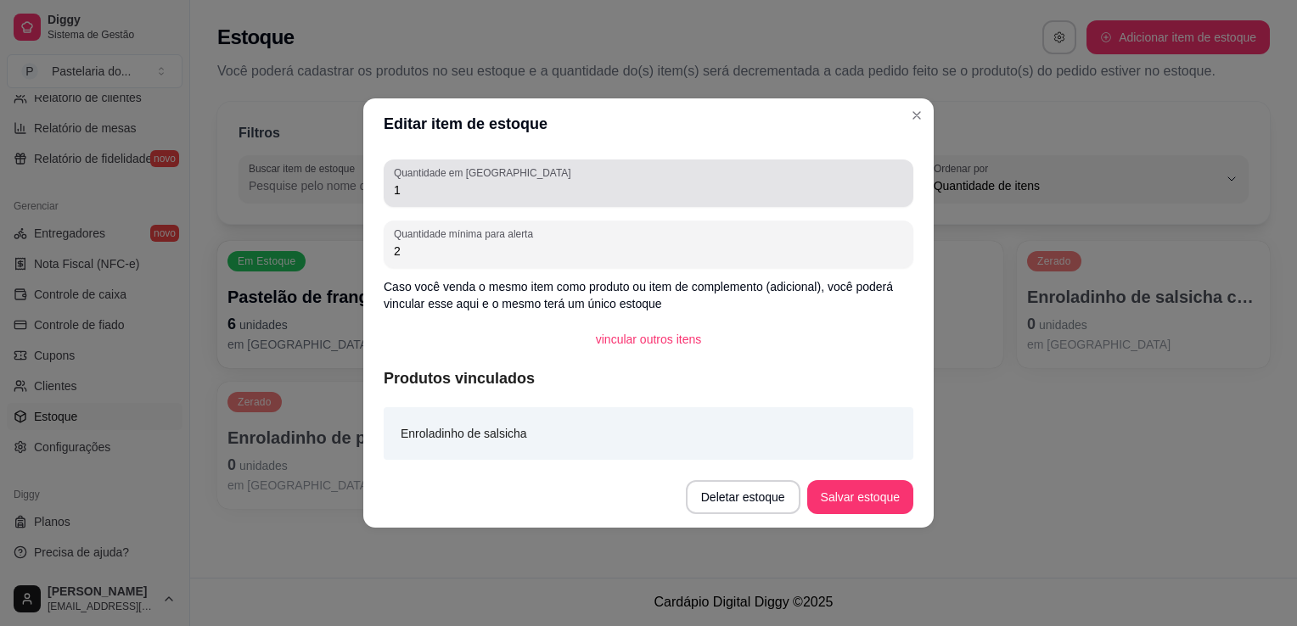
click at [536, 188] on input "1" at bounding box center [648, 190] width 509 height 17
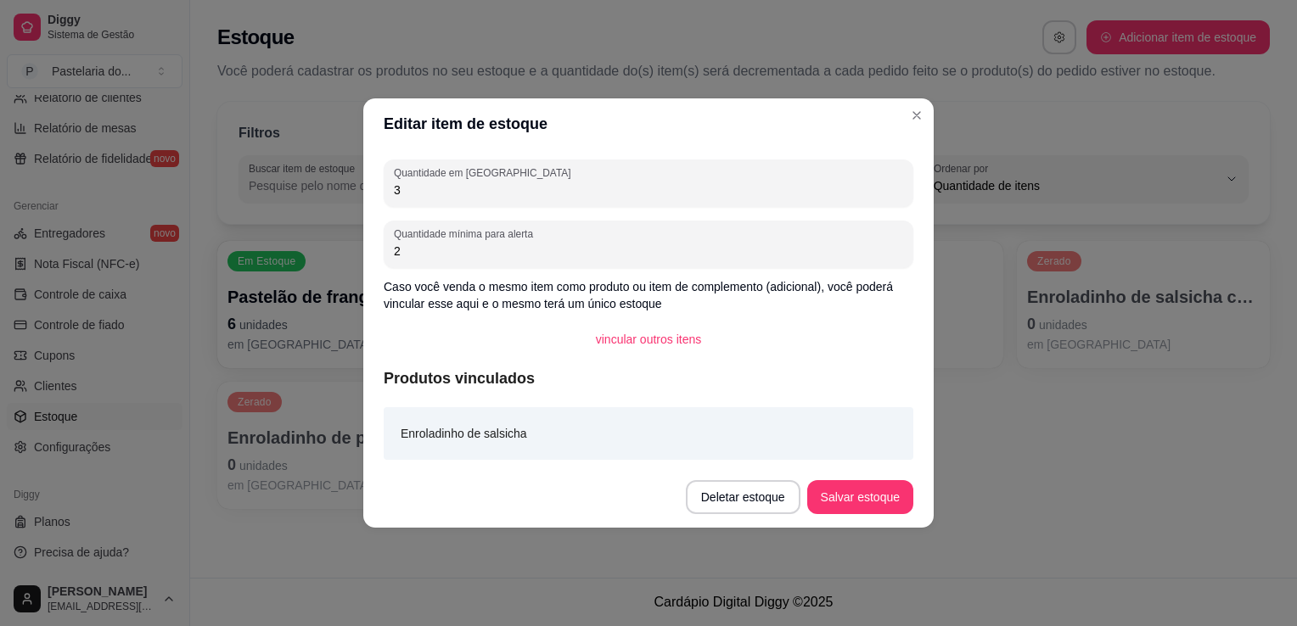
type input "3"
click at [859, 508] on button "Salvar estoque" at bounding box center [860, 497] width 104 height 33
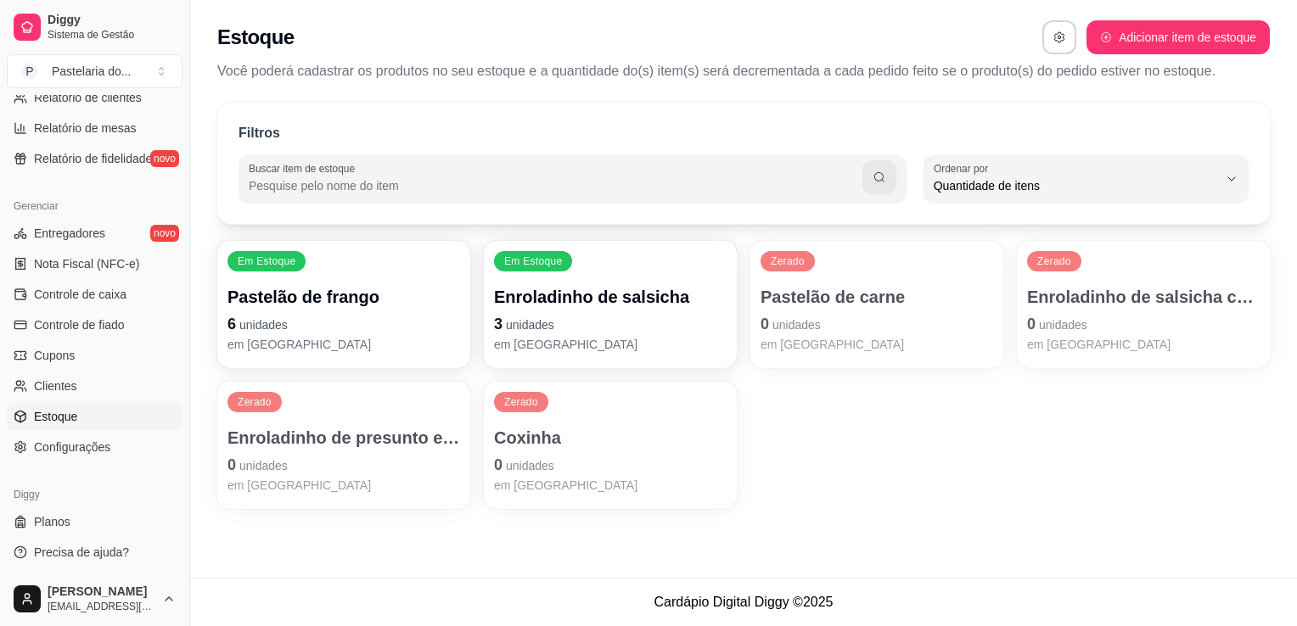
click at [851, 325] on p "0 unidades" at bounding box center [877, 324] width 233 height 24
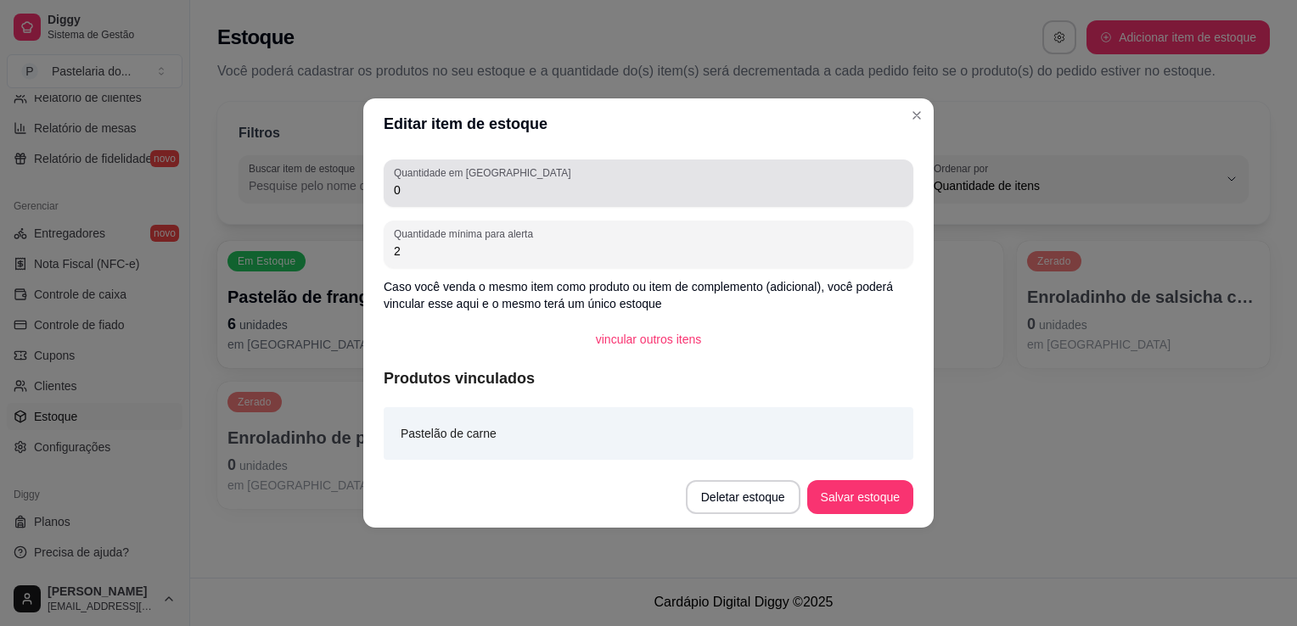
click at [620, 181] on div "0" at bounding box center [648, 183] width 509 height 34
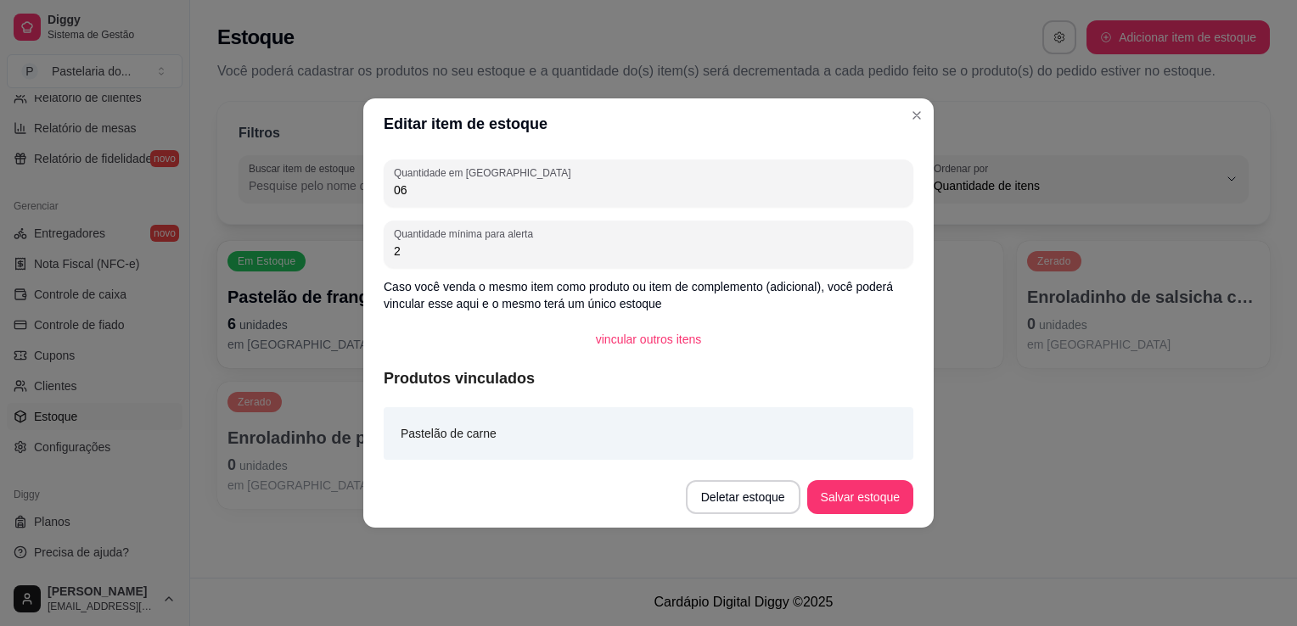
type input "0"
type input "6"
click at [856, 486] on button "Salvar estoque" at bounding box center [860, 497] width 106 height 34
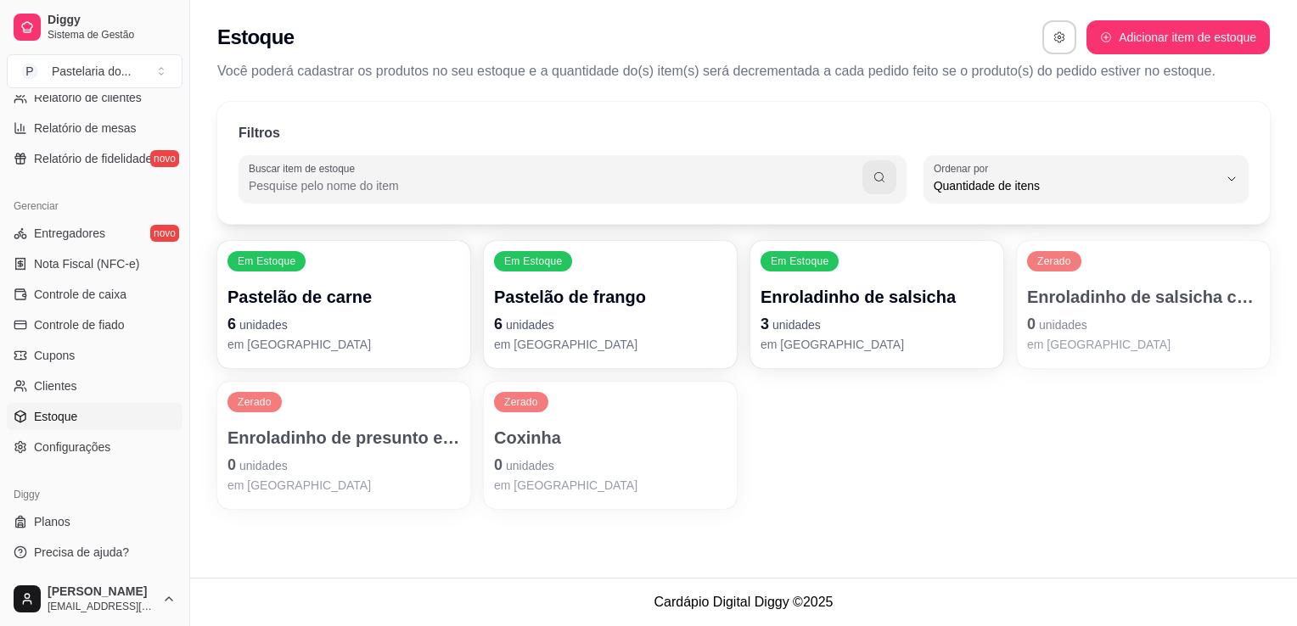
click at [1165, 272] on div "Zerado Enroladinho de salsicha com queijo 0 unidades em [GEOGRAPHIC_DATA]" at bounding box center [1143, 304] width 253 height 127
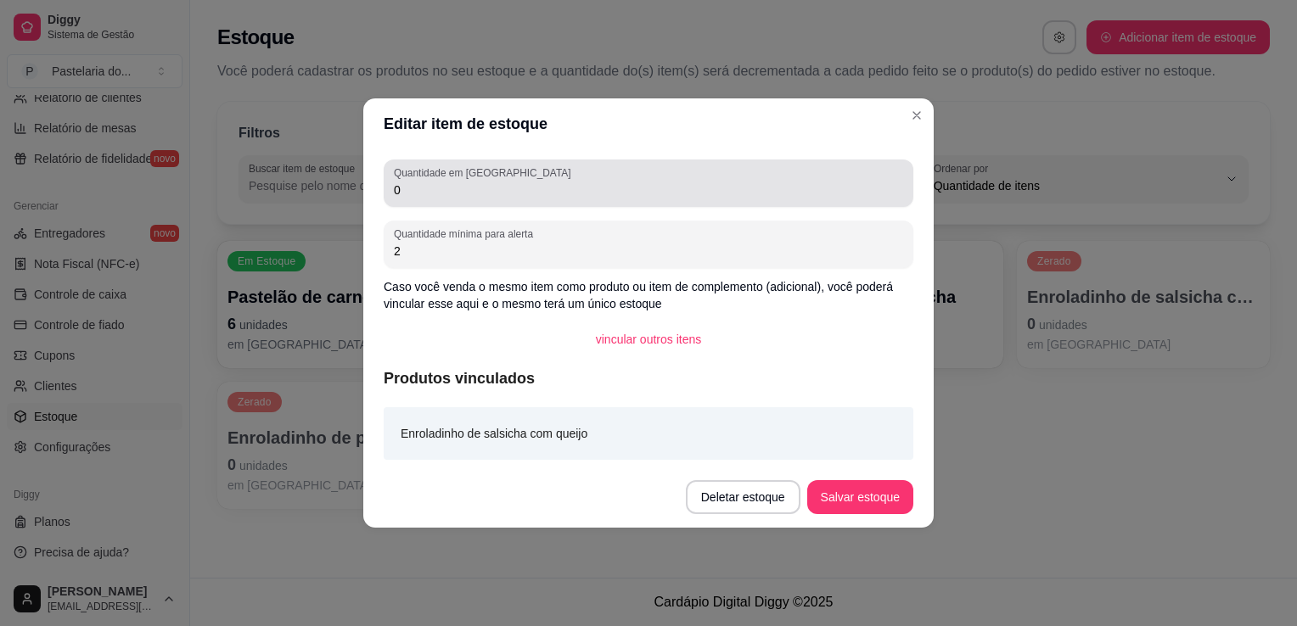
click at [578, 197] on input "0" at bounding box center [648, 190] width 509 height 17
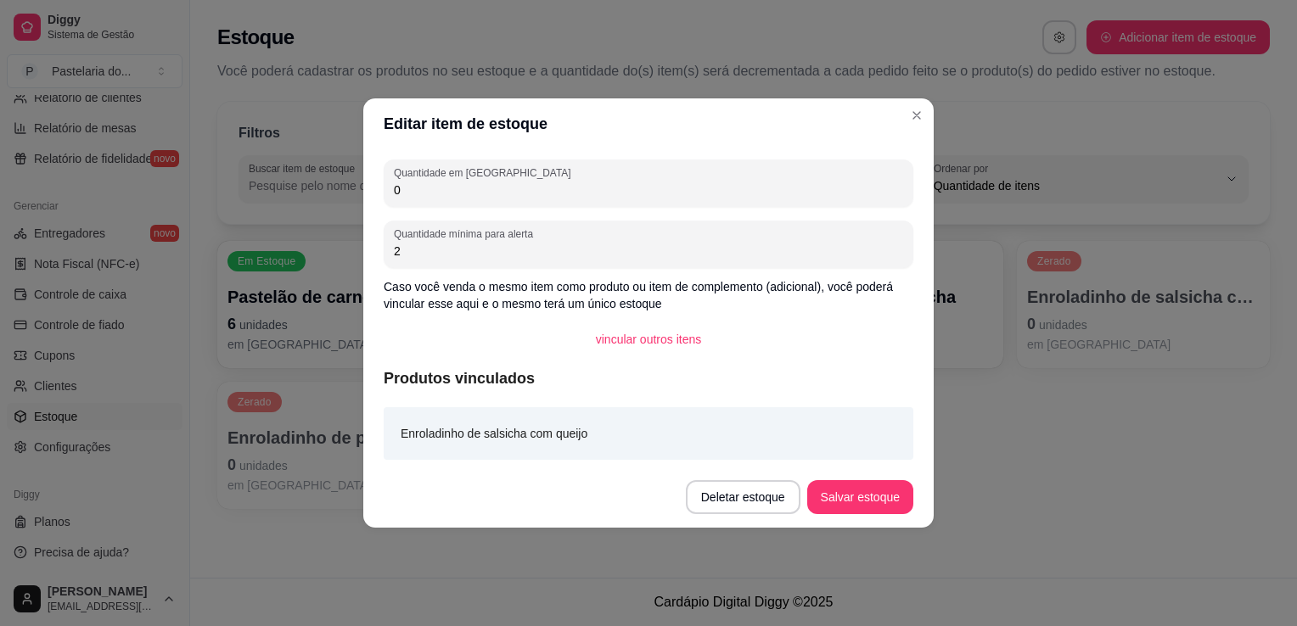
click at [578, 197] on input "0" at bounding box center [648, 190] width 509 height 17
type input "3"
click at [856, 494] on button "Salvar estoque" at bounding box center [860, 497] width 106 height 34
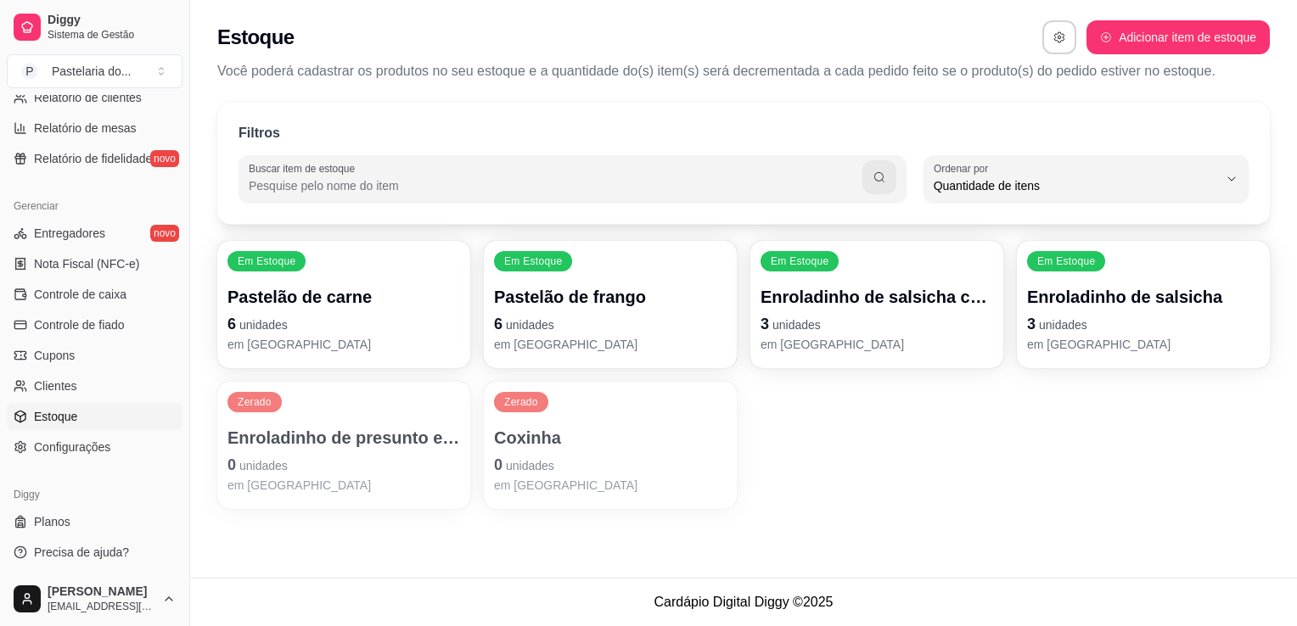
click at [332, 417] on div "Zerado Enroladinho de presunto e queijo 0 unidades em [GEOGRAPHIC_DATA]" at bounding box center [343, 445] width 253 height 127
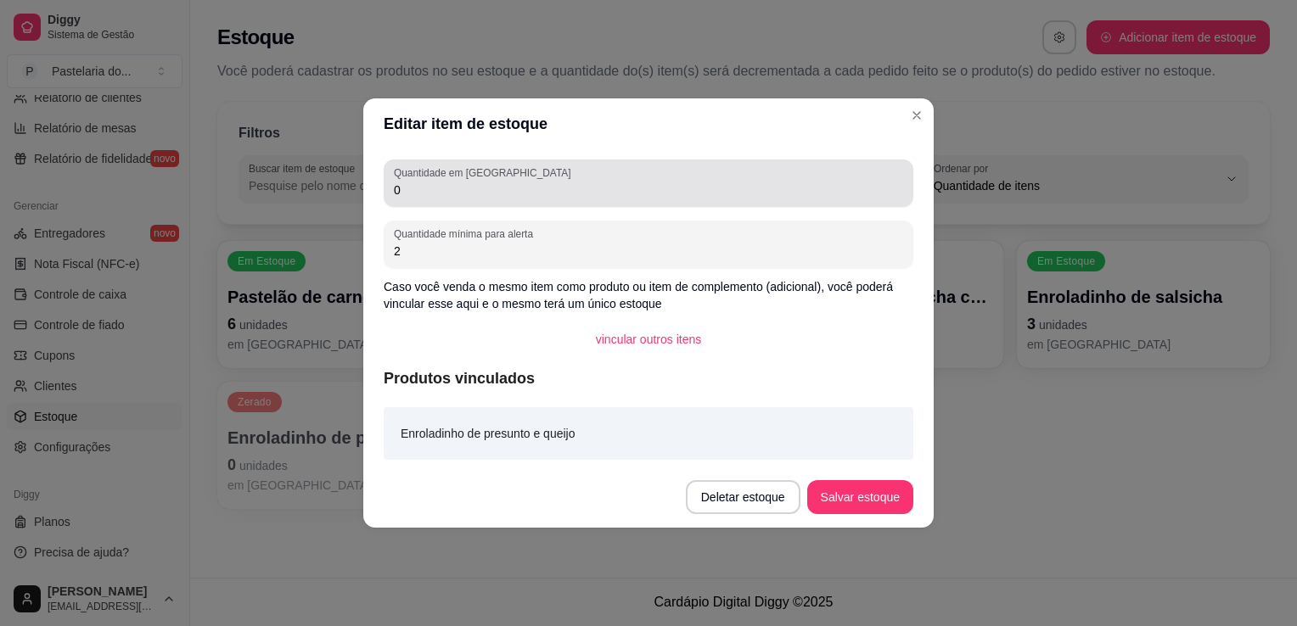
click at [476, 185] on input "0" at bounding box center [648, 190] width 509 height 17
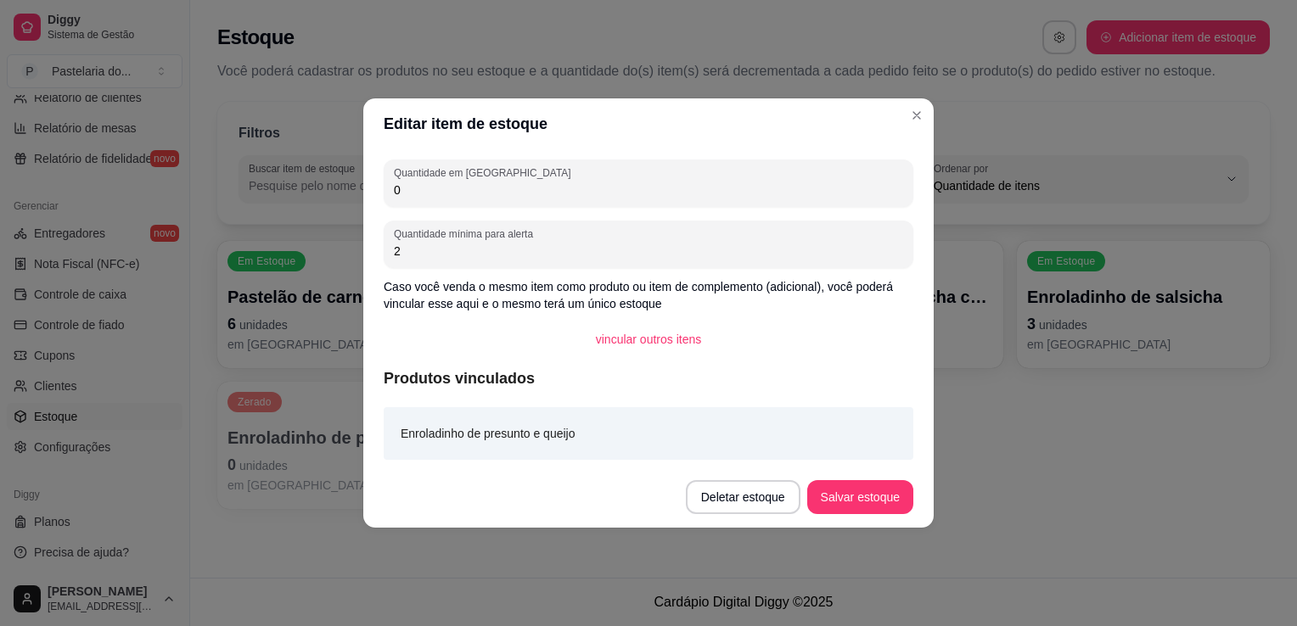
type input "8"
type input "10"
click at [888, 494] on button "Salvar estoque" at bounding box center [860, 497] width 106 height 34
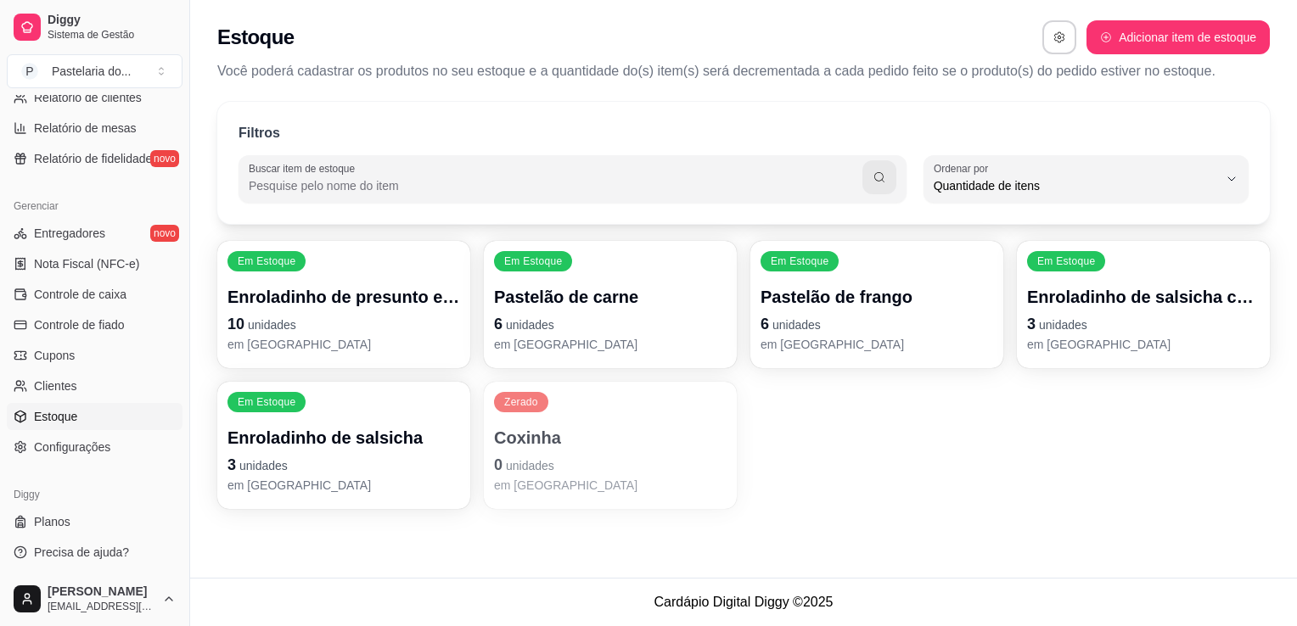
click at [637, 469] on p "0 unidades" at bounding box center [610, 465] width 233 height 24
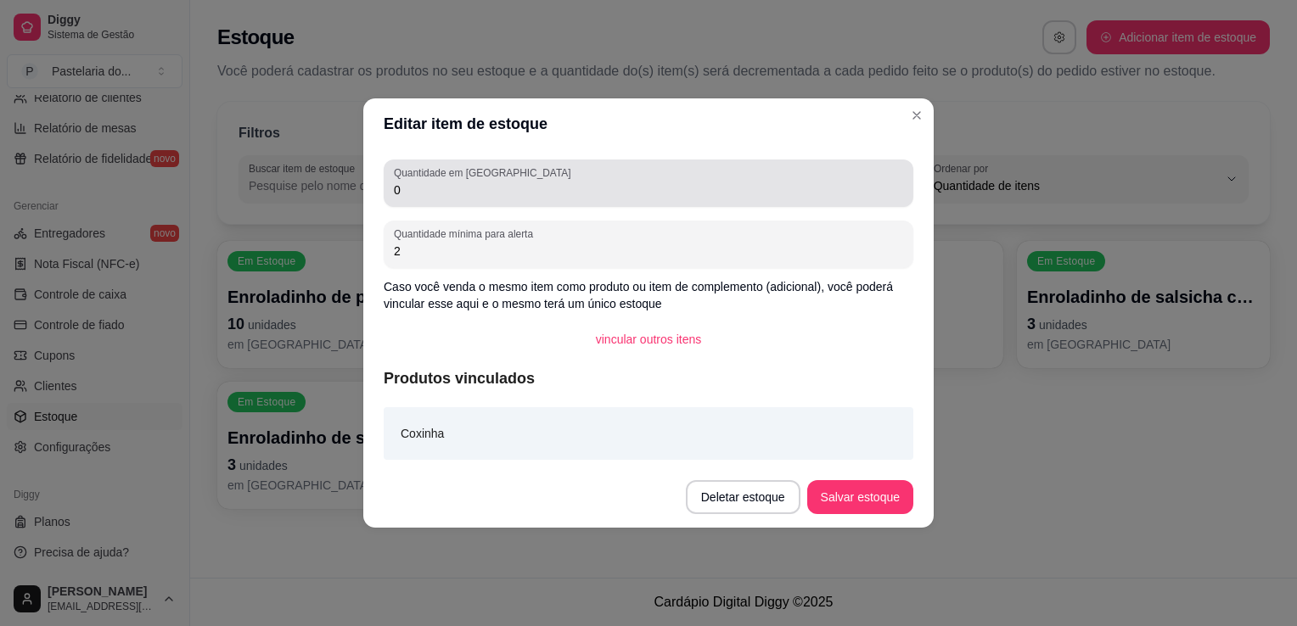
click at [516, 178] on div "0" at bounding box center [648, 183] width 509 height 34
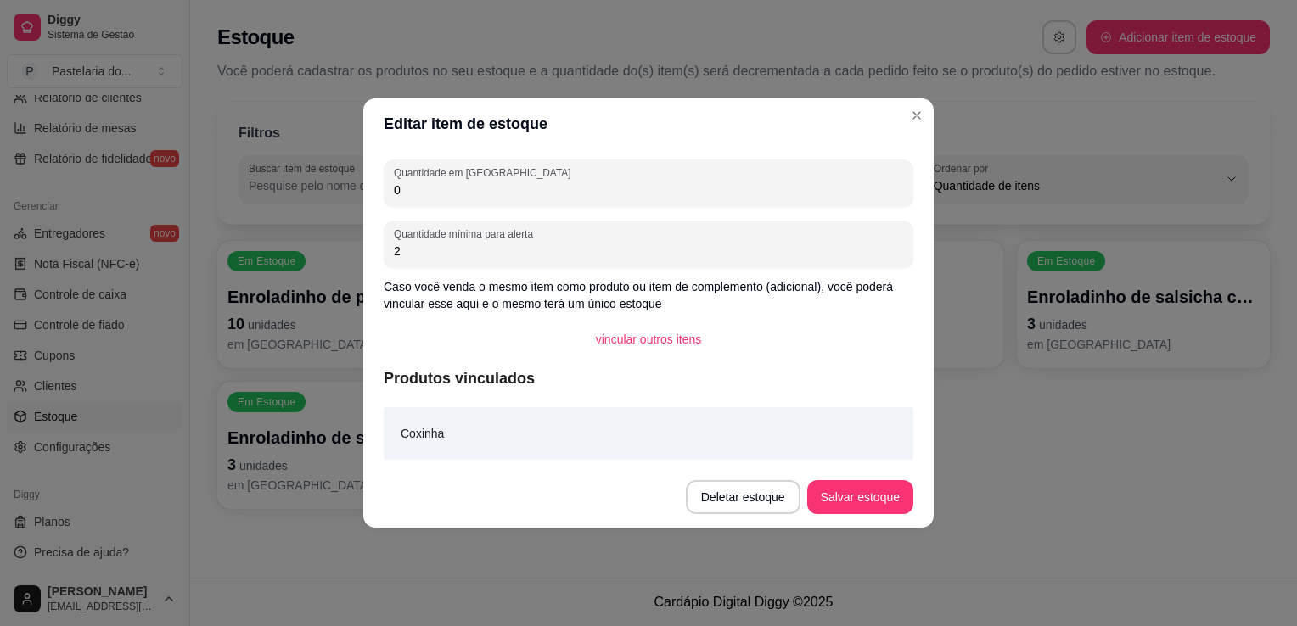
click at [516, 178] on div "0" at bounding box center [648, 183] width 509 height 34
type input "8"
click at [890, 504] on button "Salvar estoque" at bounding box center [860, 497] width 104 height 33
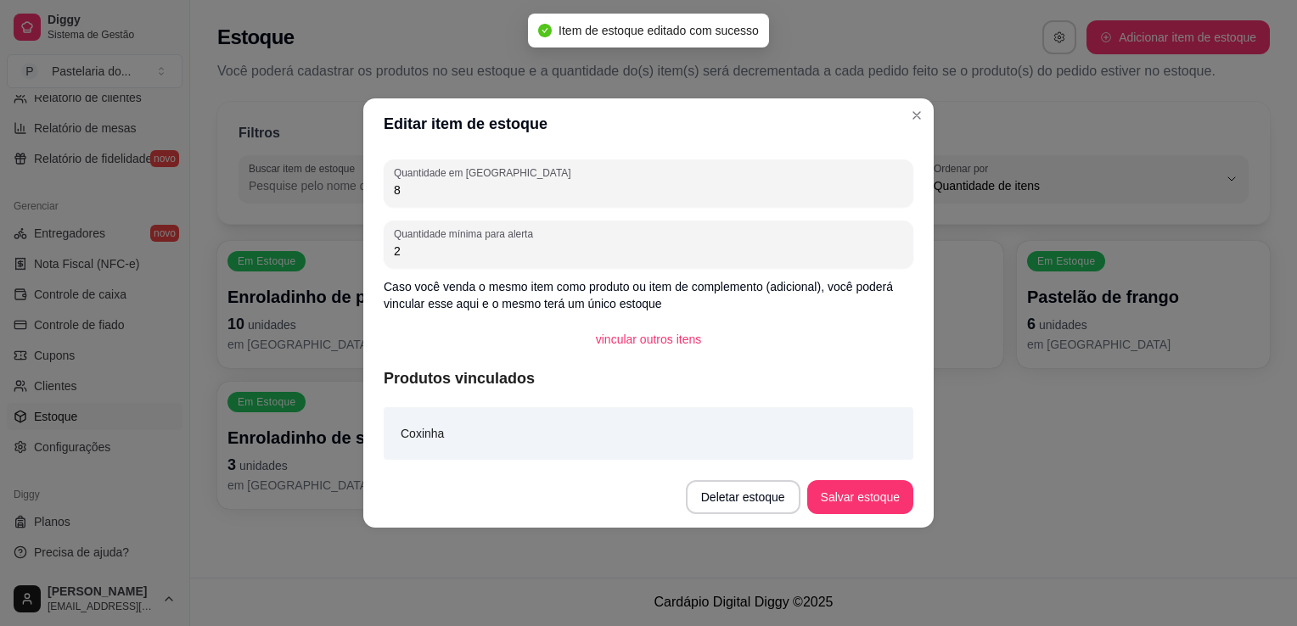
click at [927, 481] on footer "Deletar estoque Salvar estoque" at bounding box center [648, 497] width 570 height 61
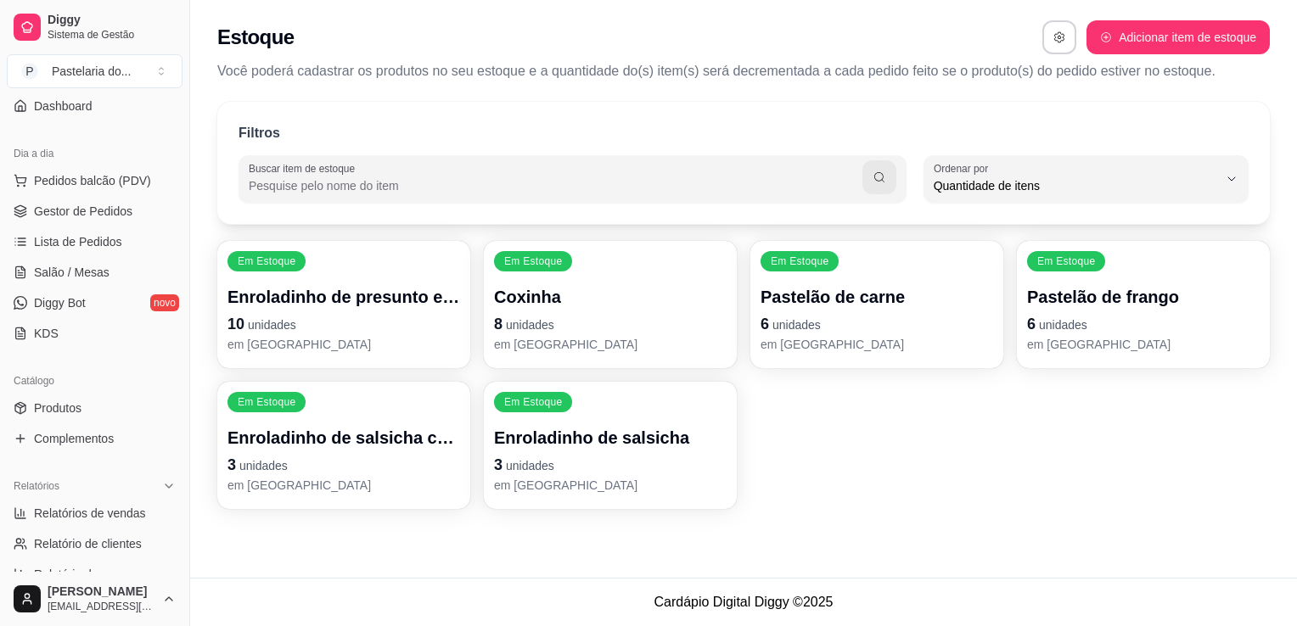
scroll to position [0, 0]
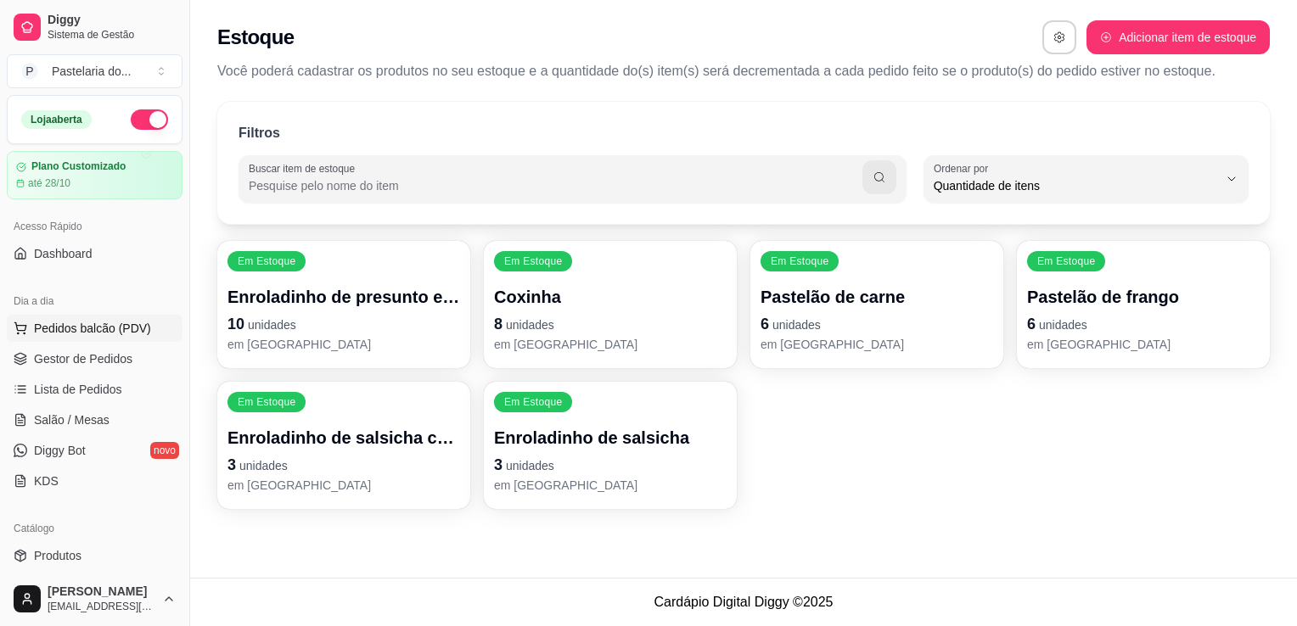
click at [109, 328] on span "Pedidos balcão (PDV)" at bounding box center [92, 328] width 117 height 17
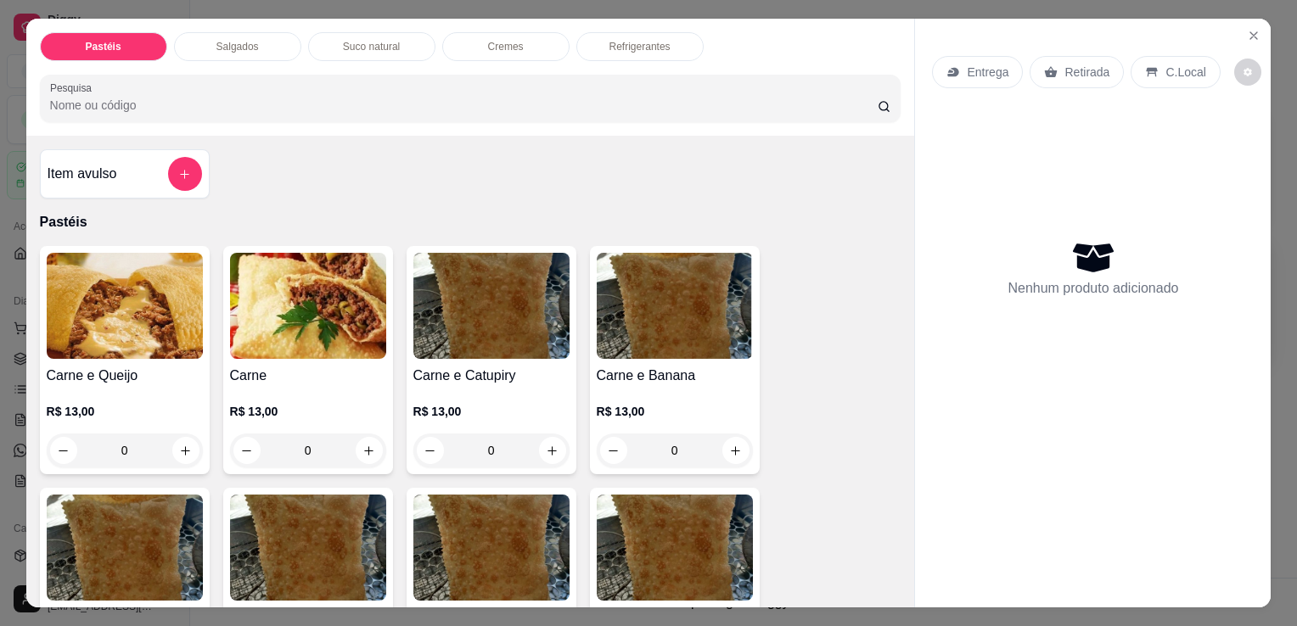
click at [218, 47] on div "Salgados" at bounding box center [237, 46] width 127 height 29
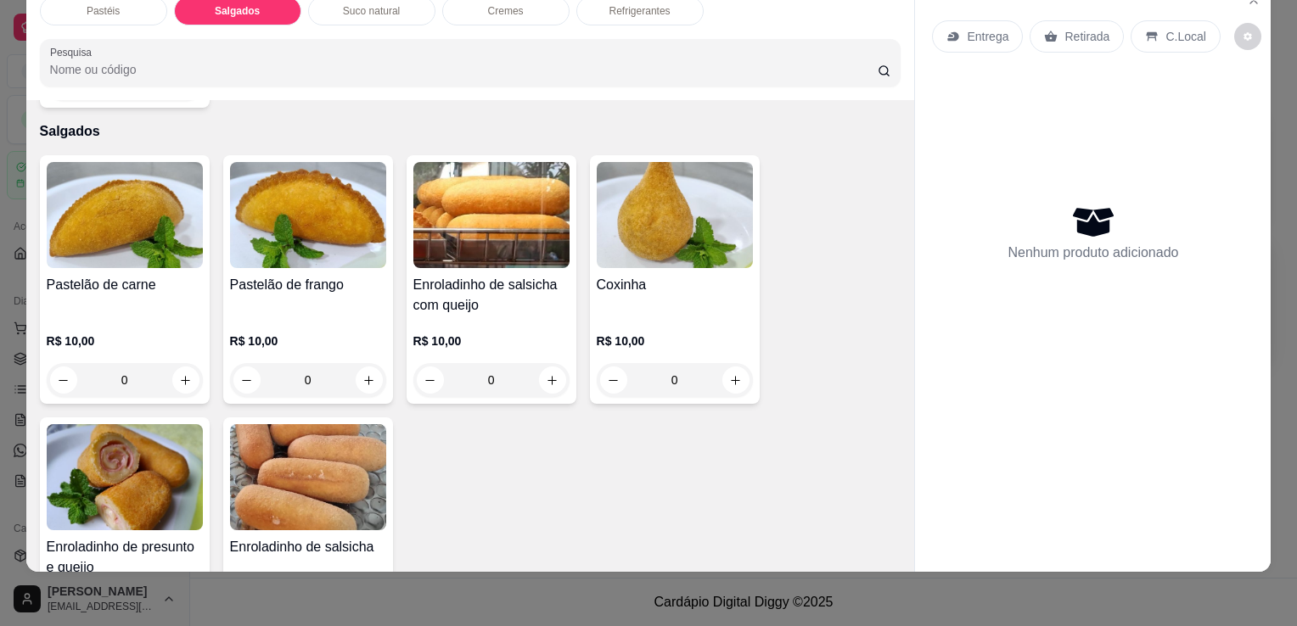
click at [462, 275] on h4 "Enroladinho de salsicha com queijo" at bounding box center [491, 295] width 156 height 41
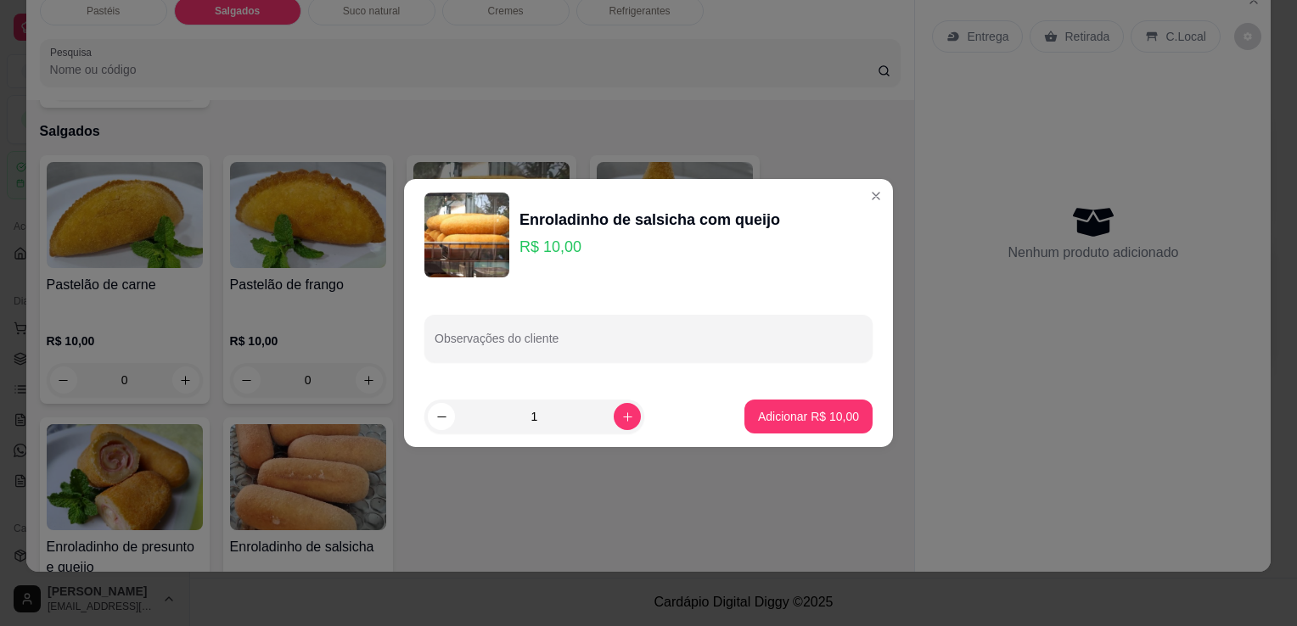
click at [817, 396] on footer "1 Adicionar R$ 10,00" at bounding box center [648, 416] width 489 height 61
click at [811, 416] on p "Adicionar R$ 10,00" at bounding box center [808, 416] width 101 height 17
type input "1"
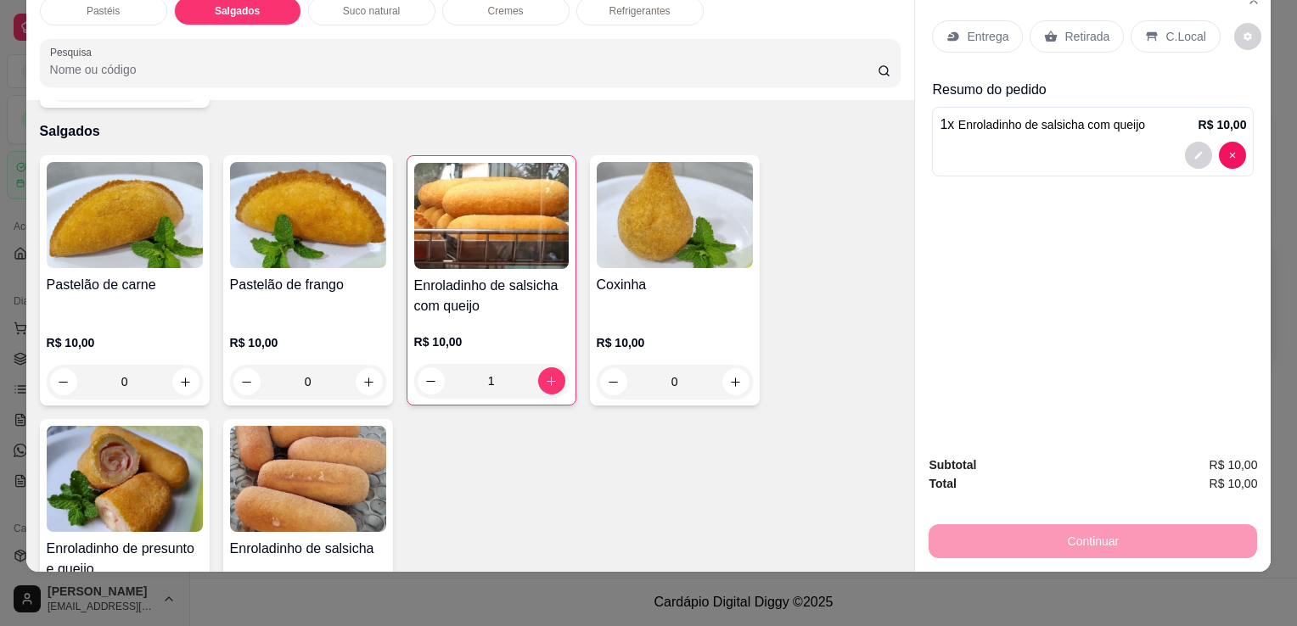
click at [161, 464] on img at bounding box center [125, 479] width 156 height 106
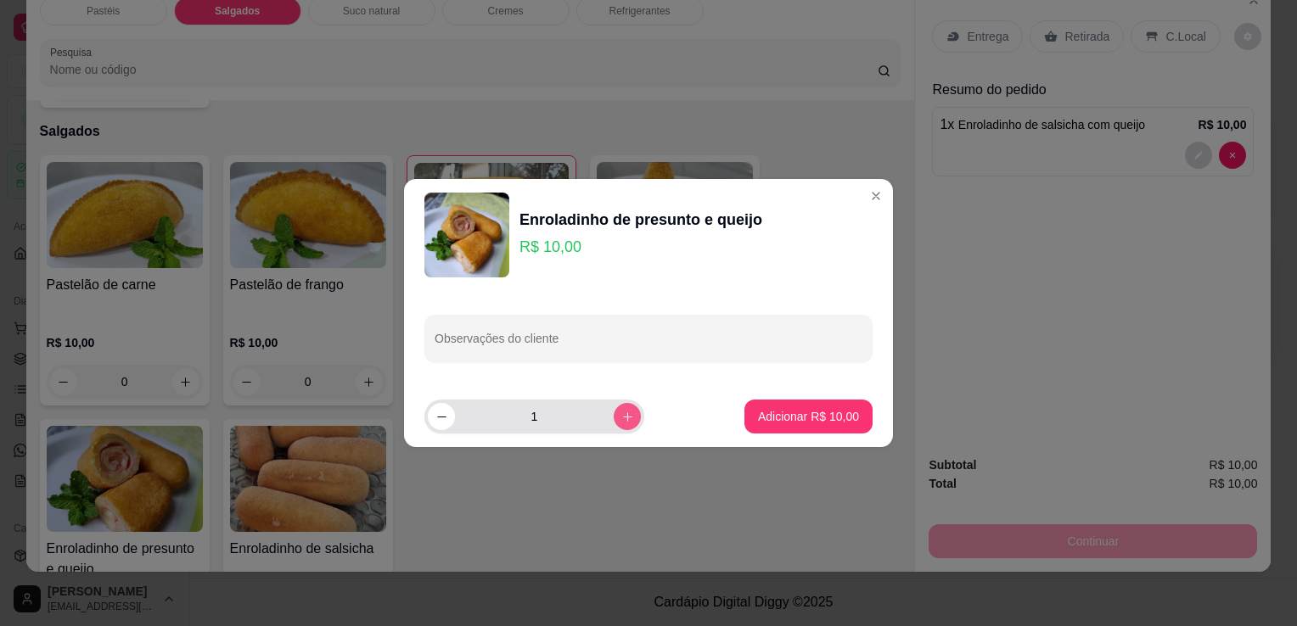
click at [621, 420] on icon "increase-product-quantity" at bounding box center [627, 417] width 13 height 13
type input "2"
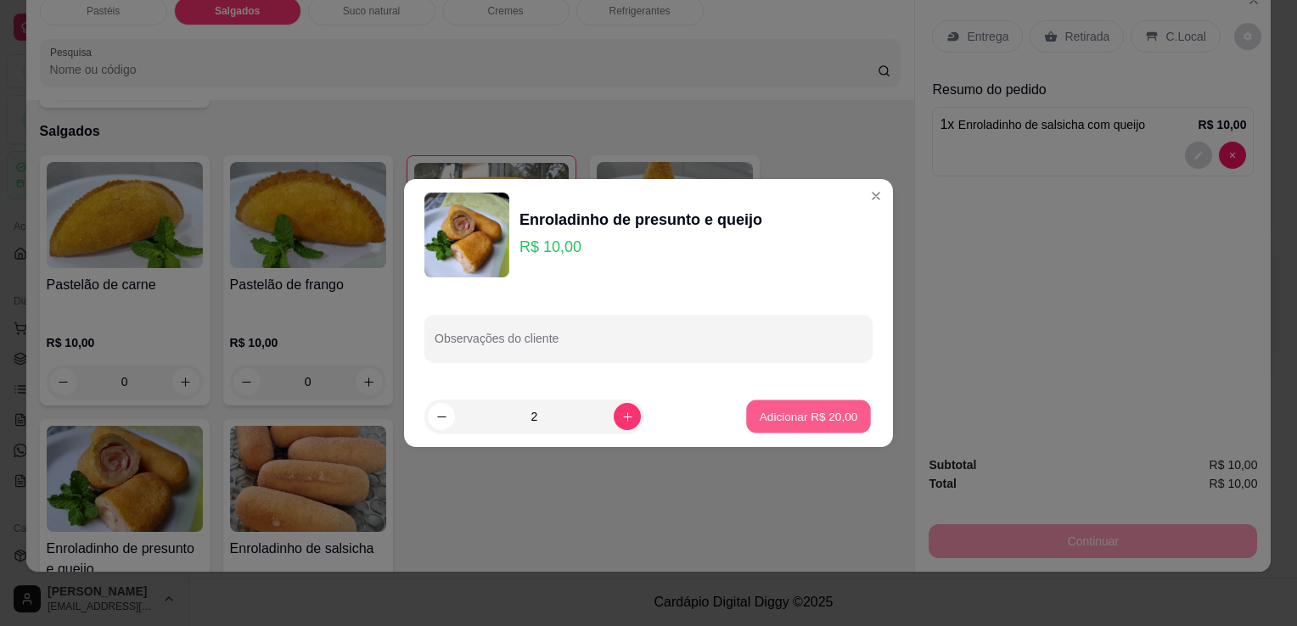
click at [783, 405] on button "Adicionar R$ 20,00" at bounding box center [808, 417] width 125 height 33
type input "2"
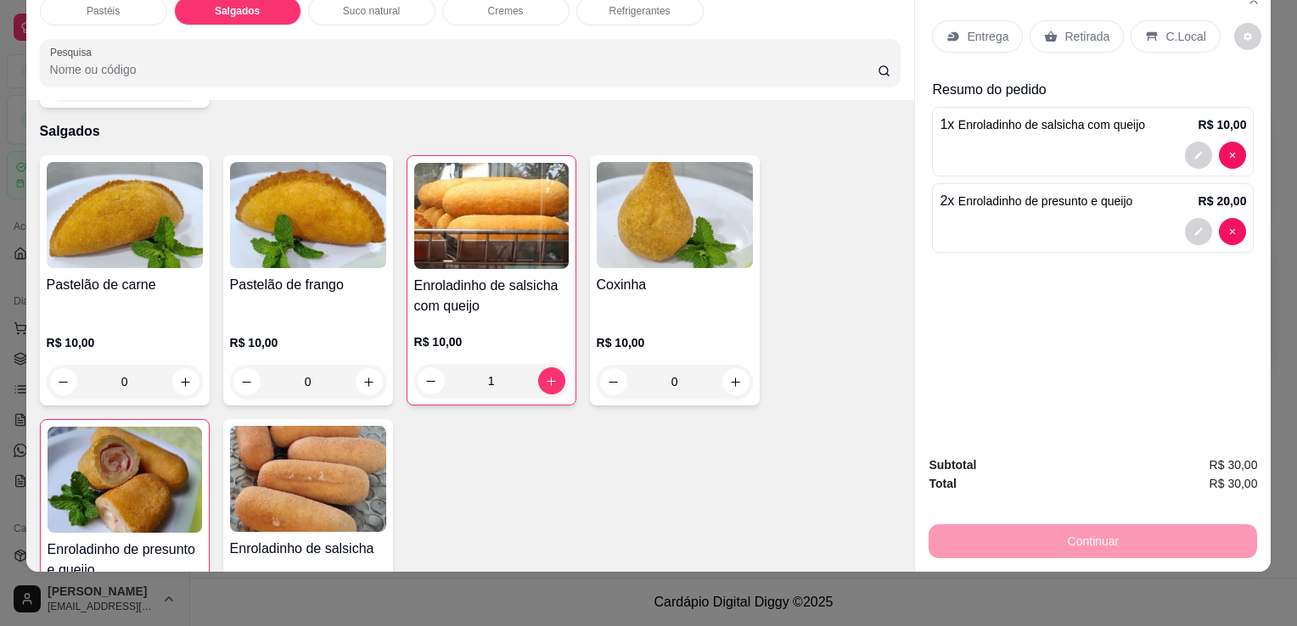
click at [636, 4] on p "Refrigerantes" at bounding box center [639, 11] width 61 height 14
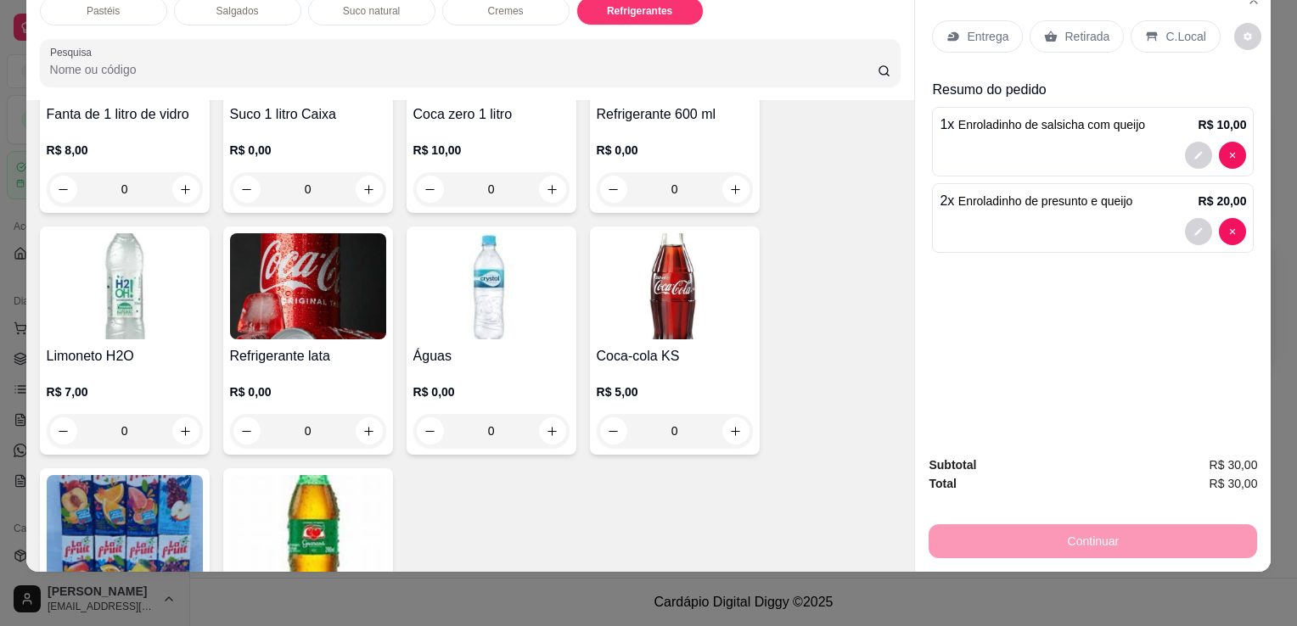
scroll to position [4695, 0]
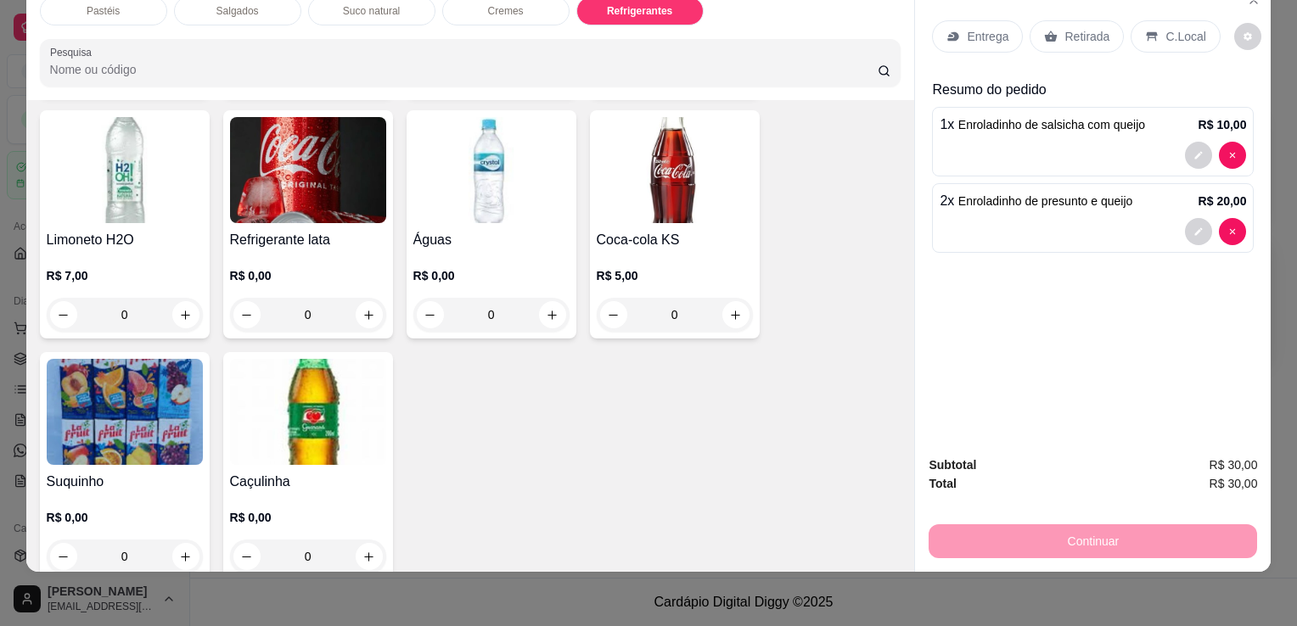
click at [75, 377] on img at bounding box center [125, 412] width 156 height 106
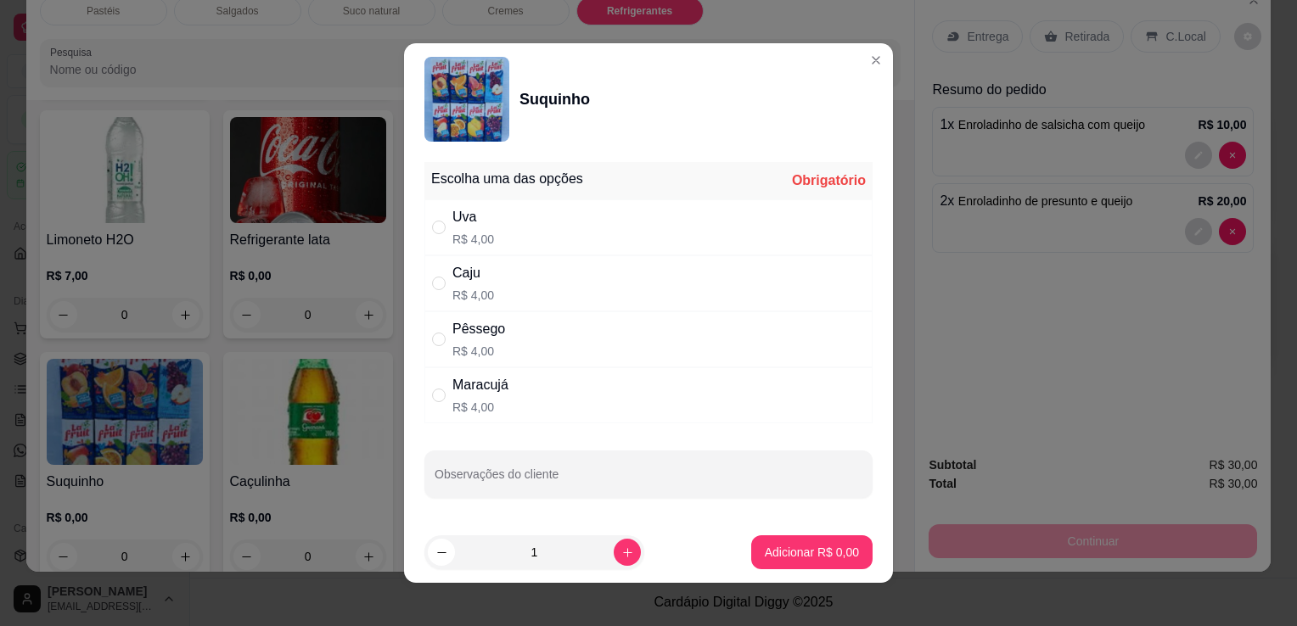
click at [486, 239] on p "R$ 4,00" at bounding box center [473, 239] width 42 height 17
radio input "true"
click at [811, 546] on p "Adicionar R$ 4,00" at bounding box center [812, 552] width 94 height 17
type input "1"
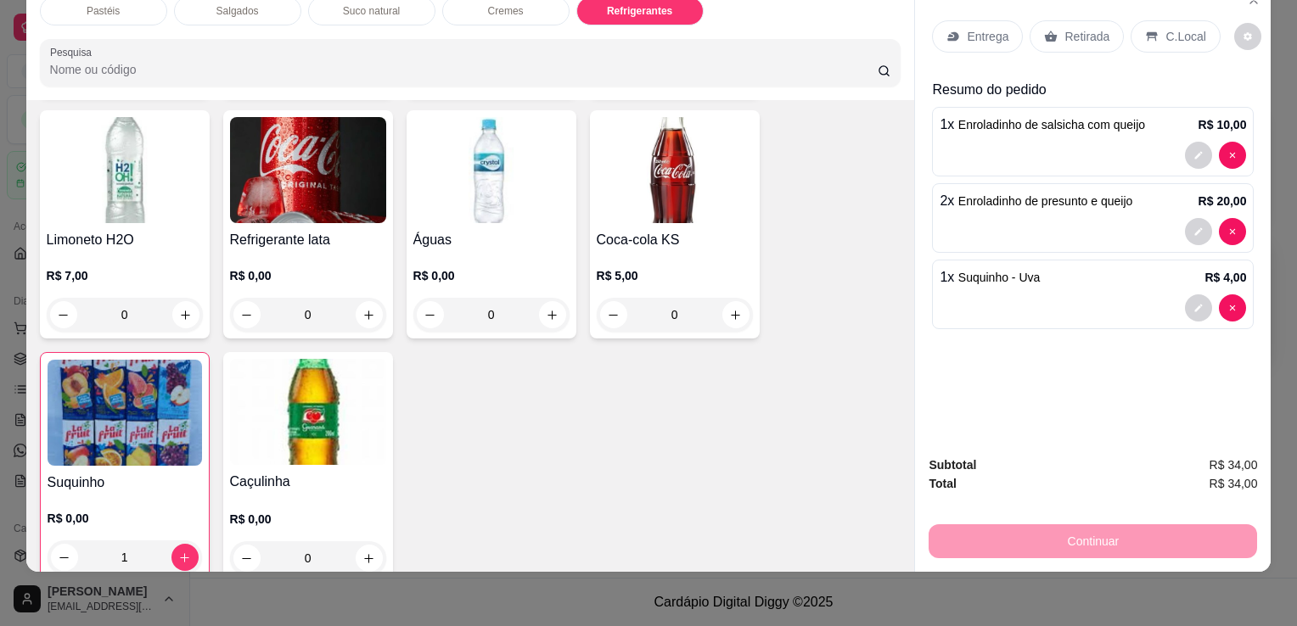
click at [345, 472] on h4 "Caçulinha" at bounding box center [308, 482] width 156 height 20
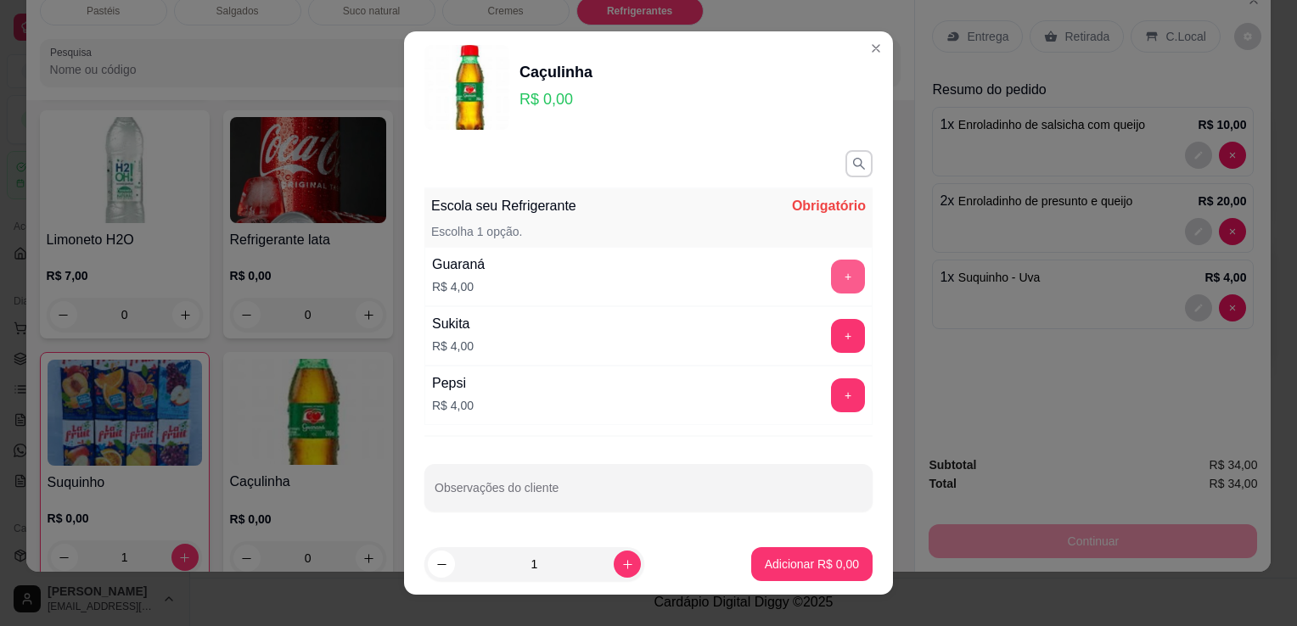
click at [835, 283] on button "+" at bounding box center [848, 277] width 34 height 34
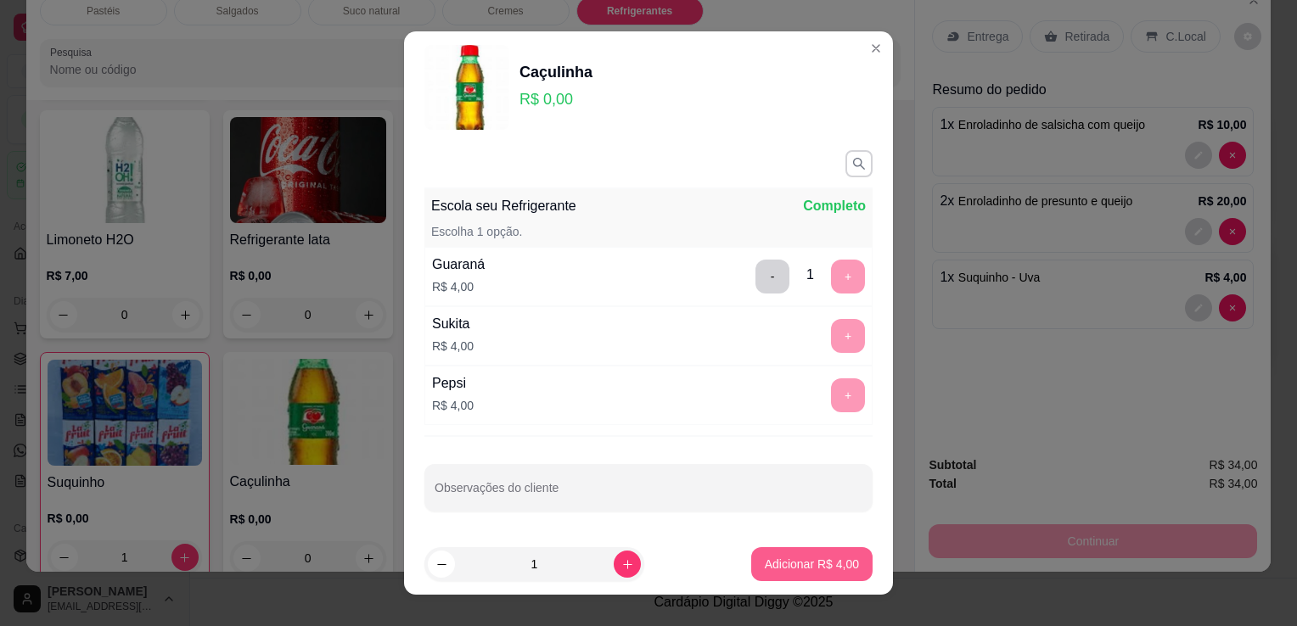
click at [788, 571] on button "Adicionar R$ 4,00" at bounding box center [811, 564] width 121 height 34
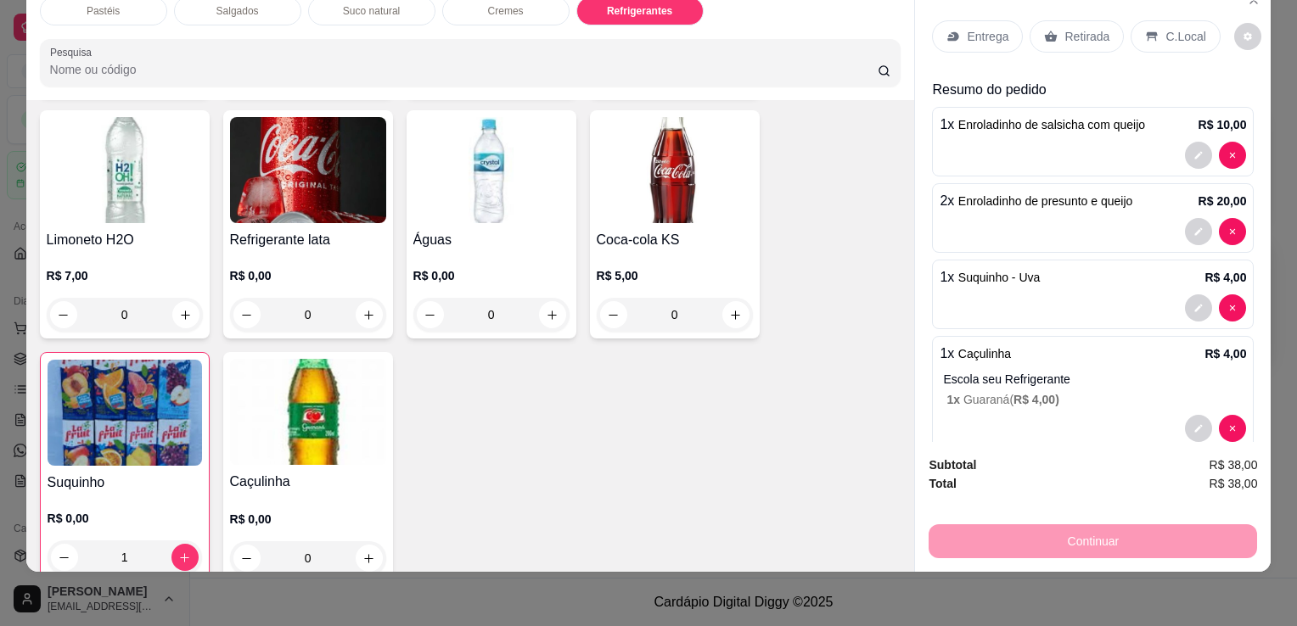
click at [322, 410] on img at bounding box center [308, 412] width 156 height 106
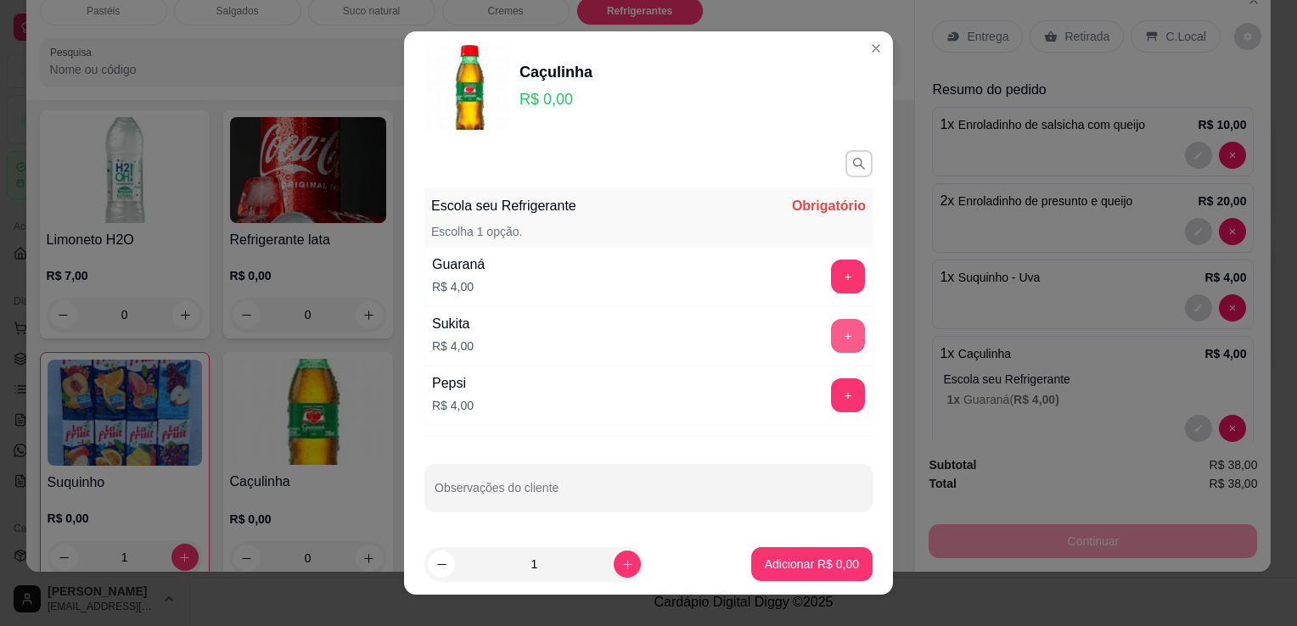
click at [831, 326] on button "+" at bounding box center [848, 336] width 34 height 34
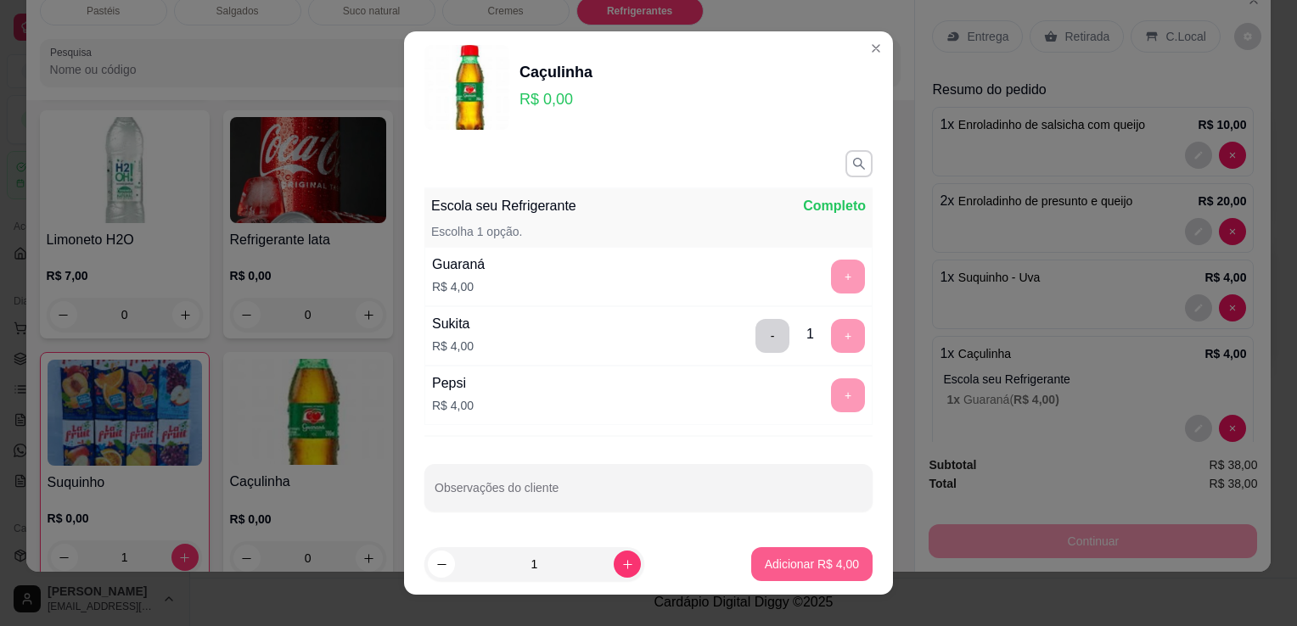
click at [794, 564] on p "Adicionar R$ 4,00" at bounding box center [812, 564] width 94 height 17
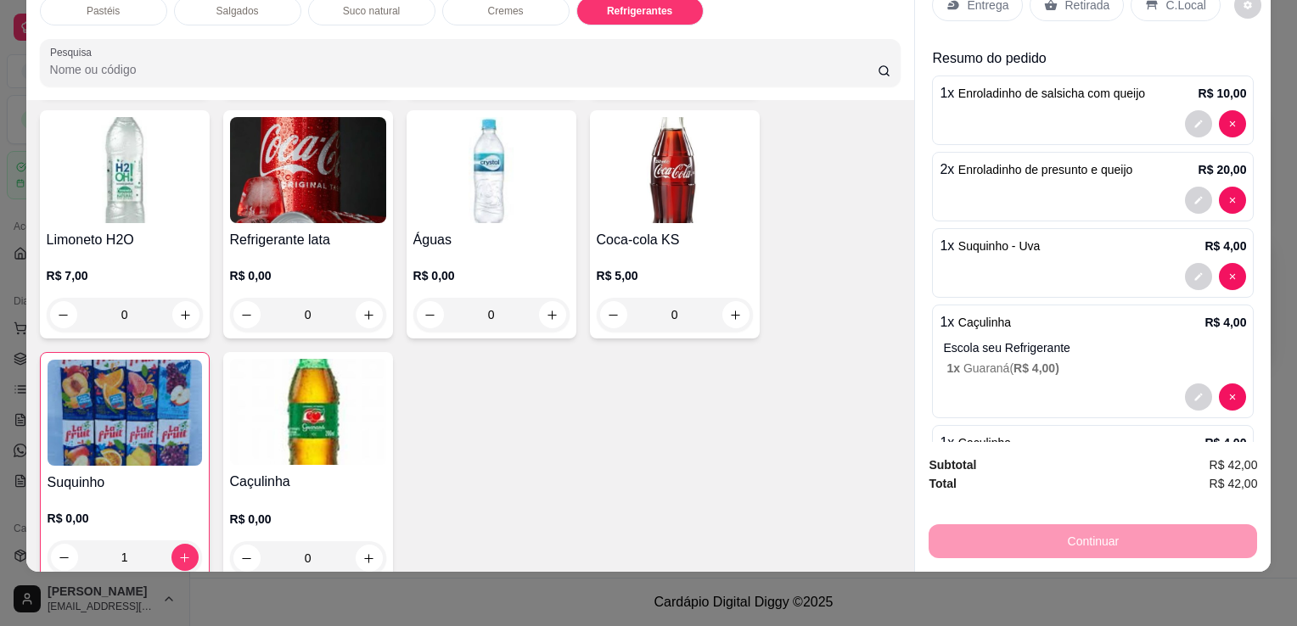
scroll to position [0, 0]
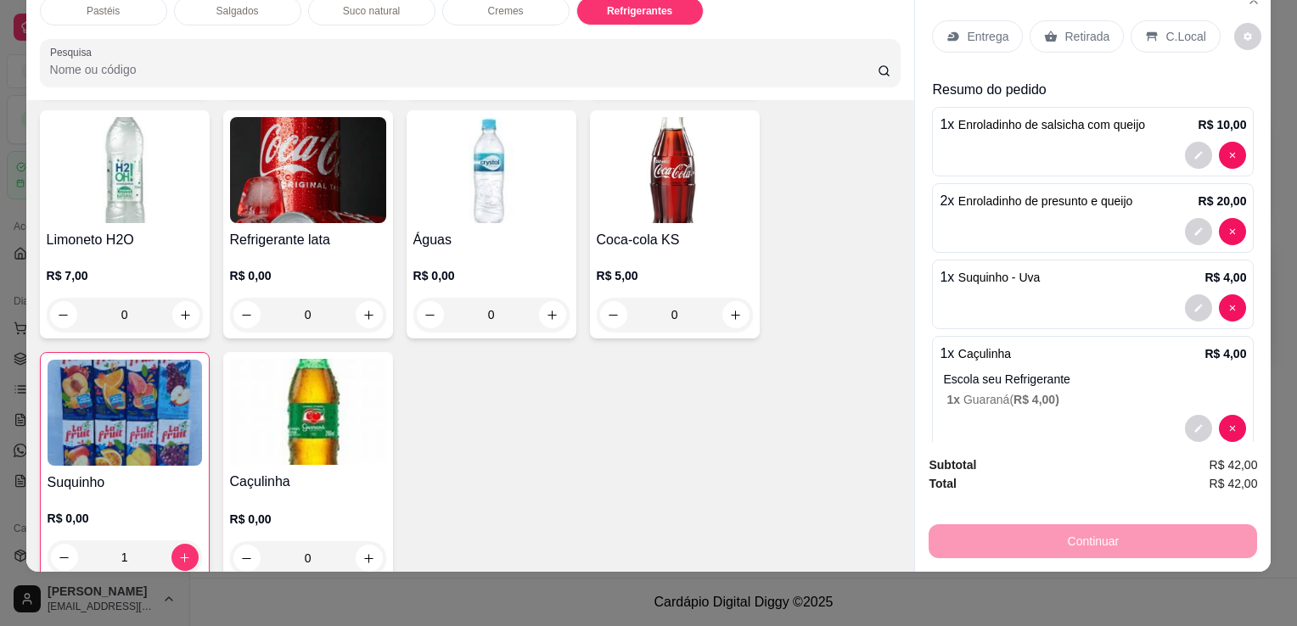
click at [1064, 35] on div "Retirada" at bounding box center [1077, 36] width 94 height 32
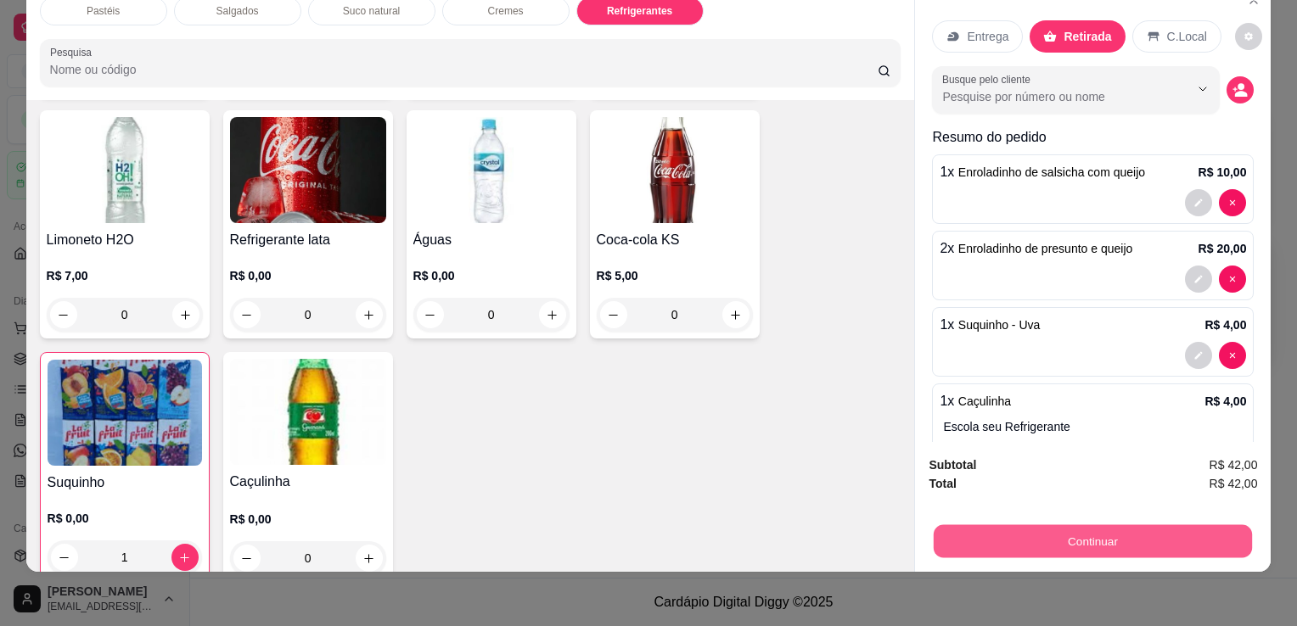
click at [1070, 531] on button "Continuar" at bounding box center [1093, 541] width 318 height 33
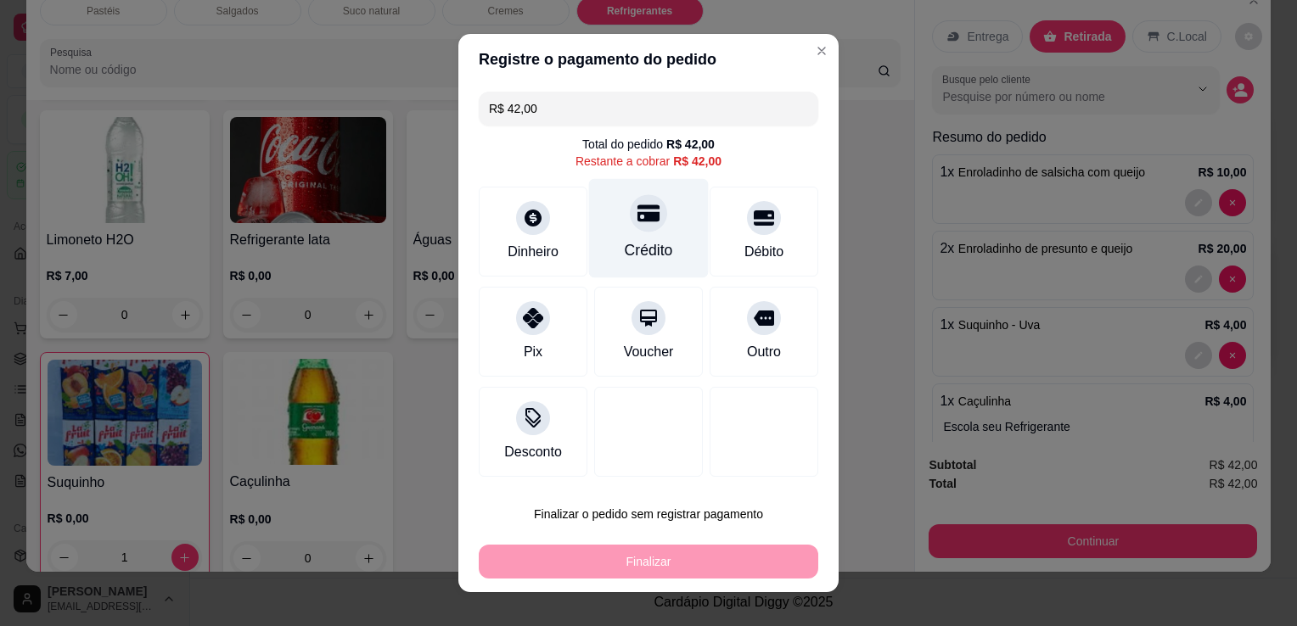
click at [663, 239] on div "Crédito" at bounding box center [649, 228] width 120 height 99
type input "R$ 0,00"
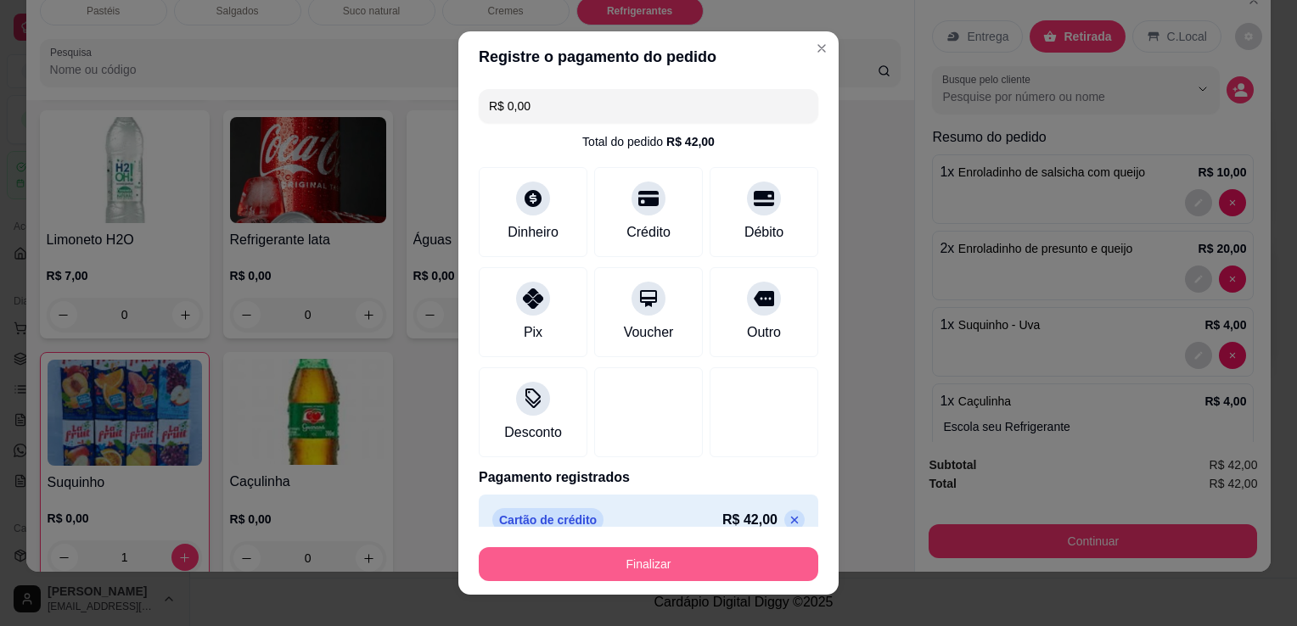
click at [663, 567] on button "Finalizar" at bounding box center [649, 564] width 340 height 34
click at [663, 567] on div "Finalizar" at bounding box center [649, 564] width 340 height 34
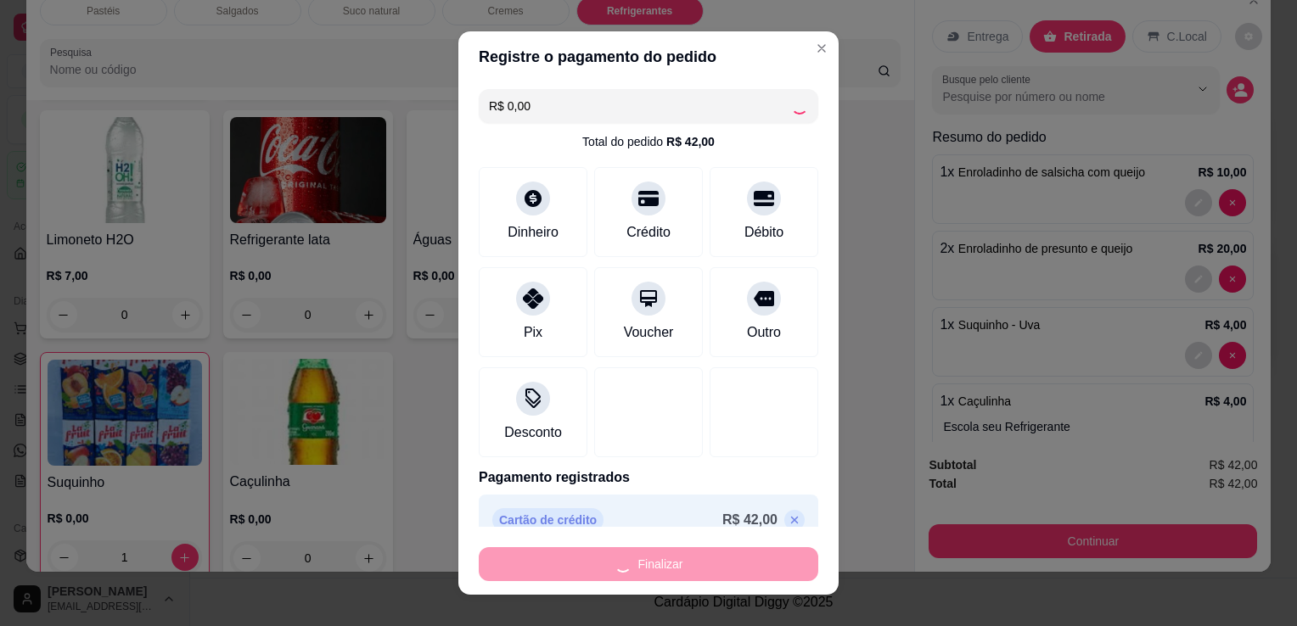
type input "0"
type input "-R$ 42,00"
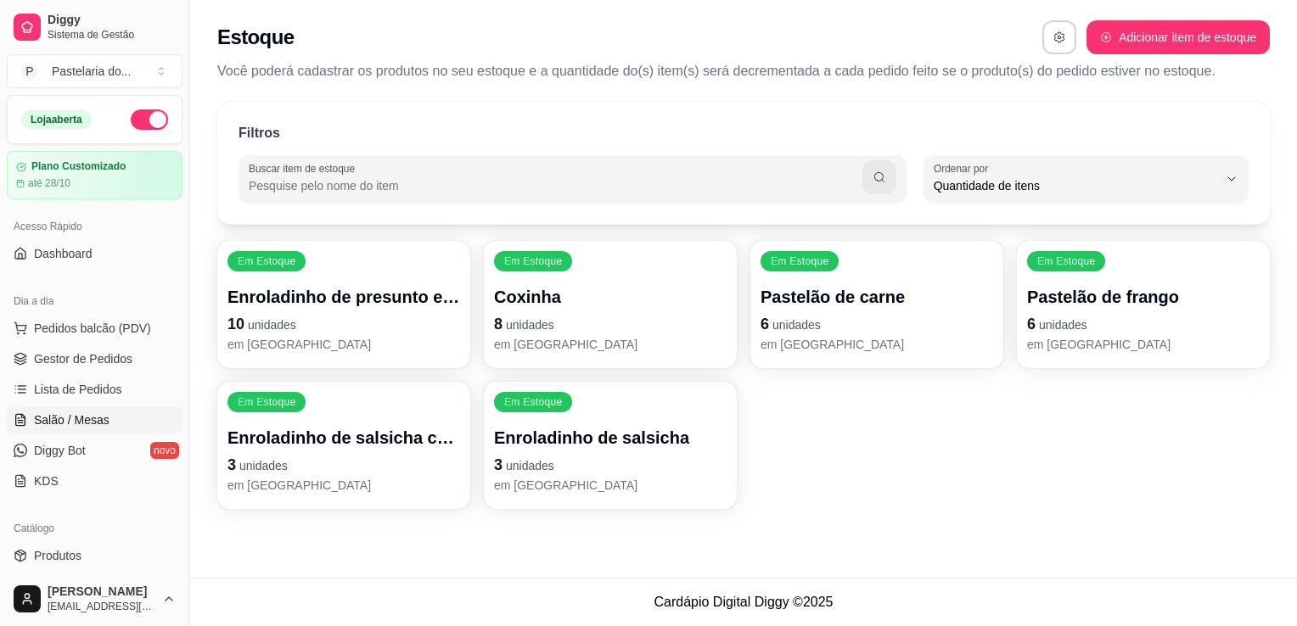
click at [45, 417] on span "Salão / Mesas" at bounding box center [72, 420] width 76 height 17
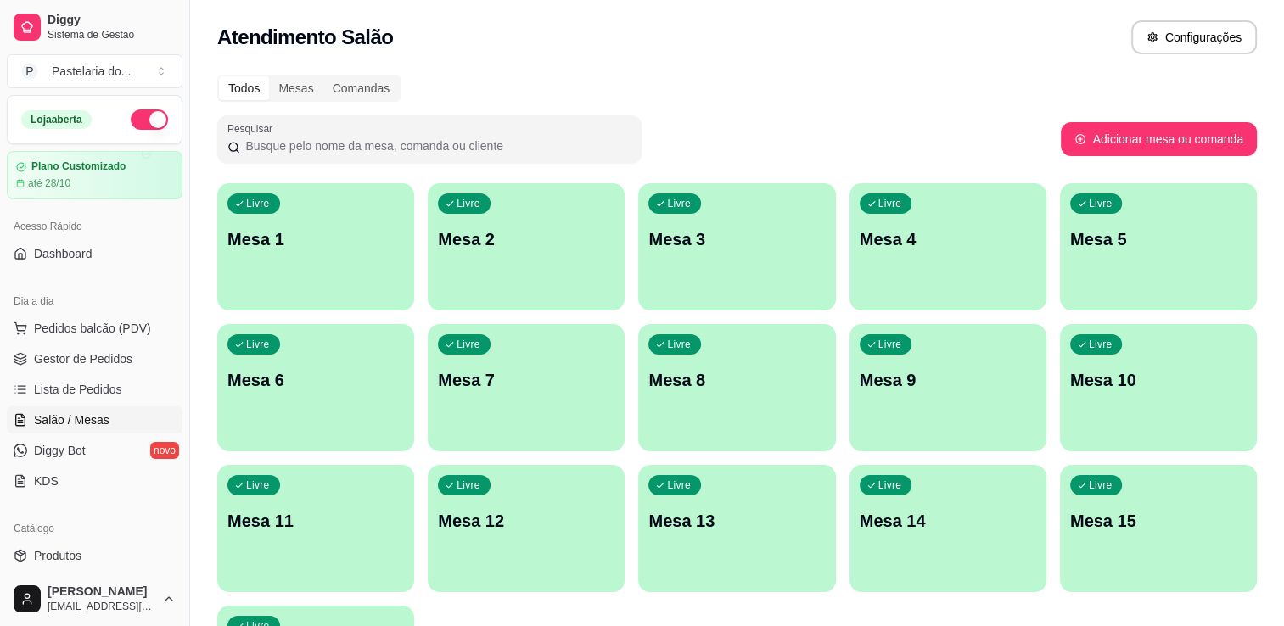
click at [497, 364] on div "Livre Mesa 7" at bounding box center [526, 377] width 197 height 107
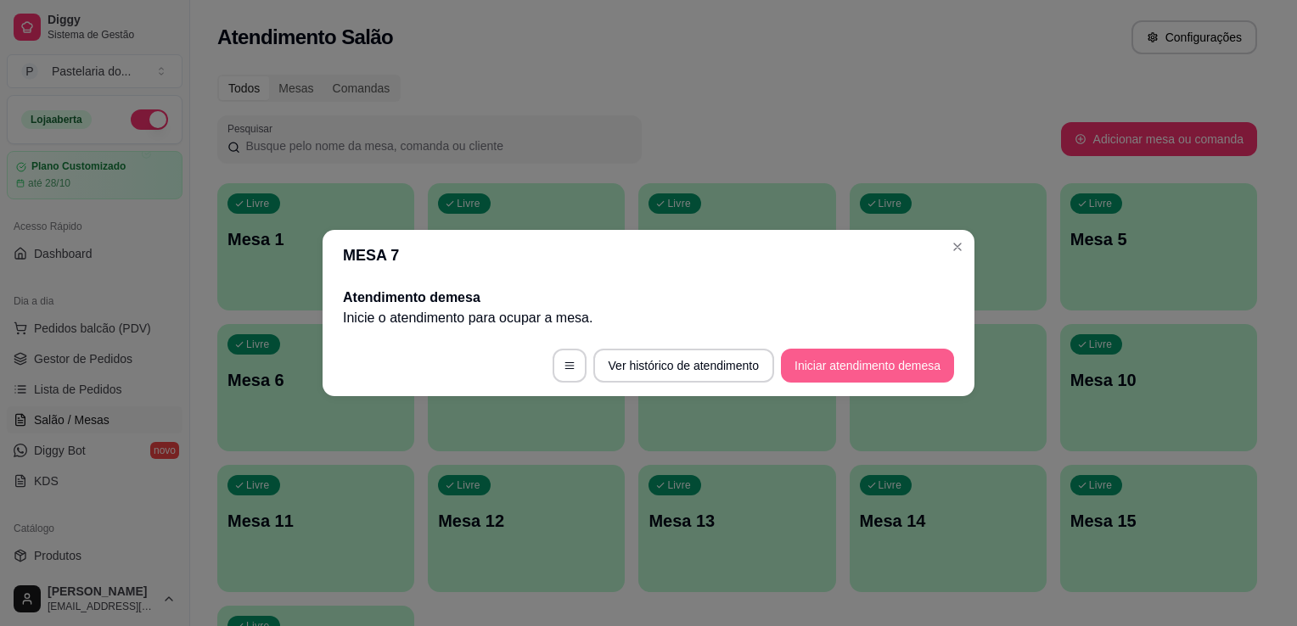
click at [830, 352] on button "Iniciar atendimento de mesa" at bounding box center [867, 366] width 173 height 34
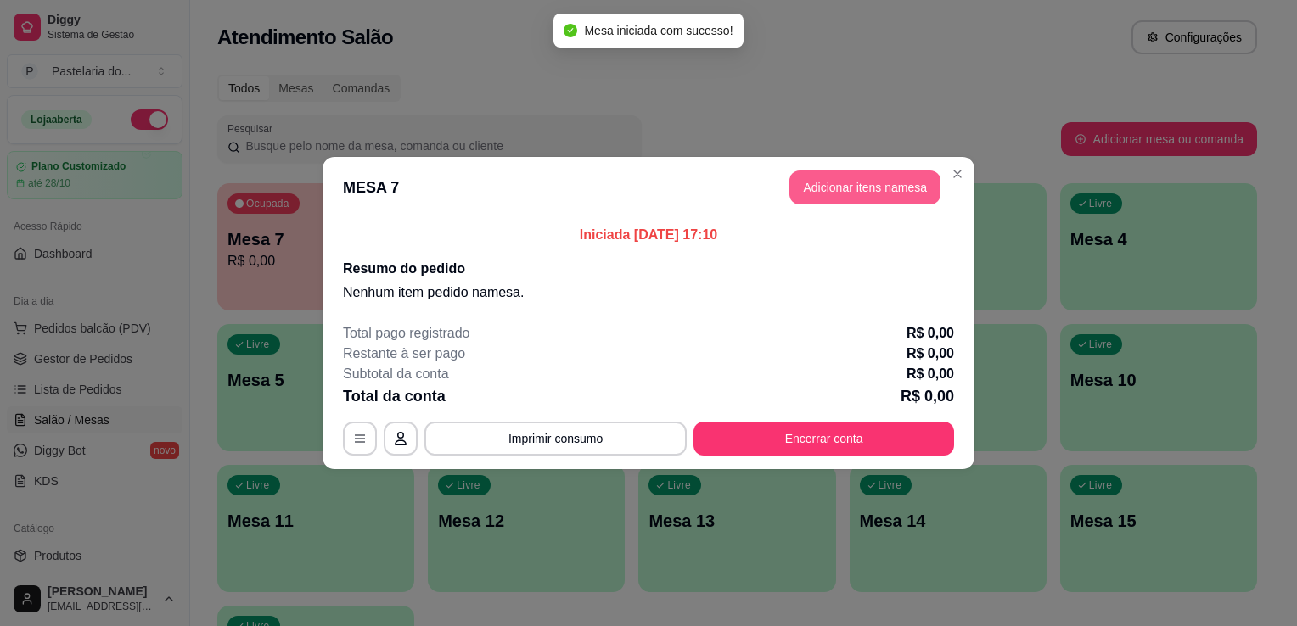
click at [873, 180] on button "Adicionar itens na mesa" at bounding box center [864, 188] width 151 height 34
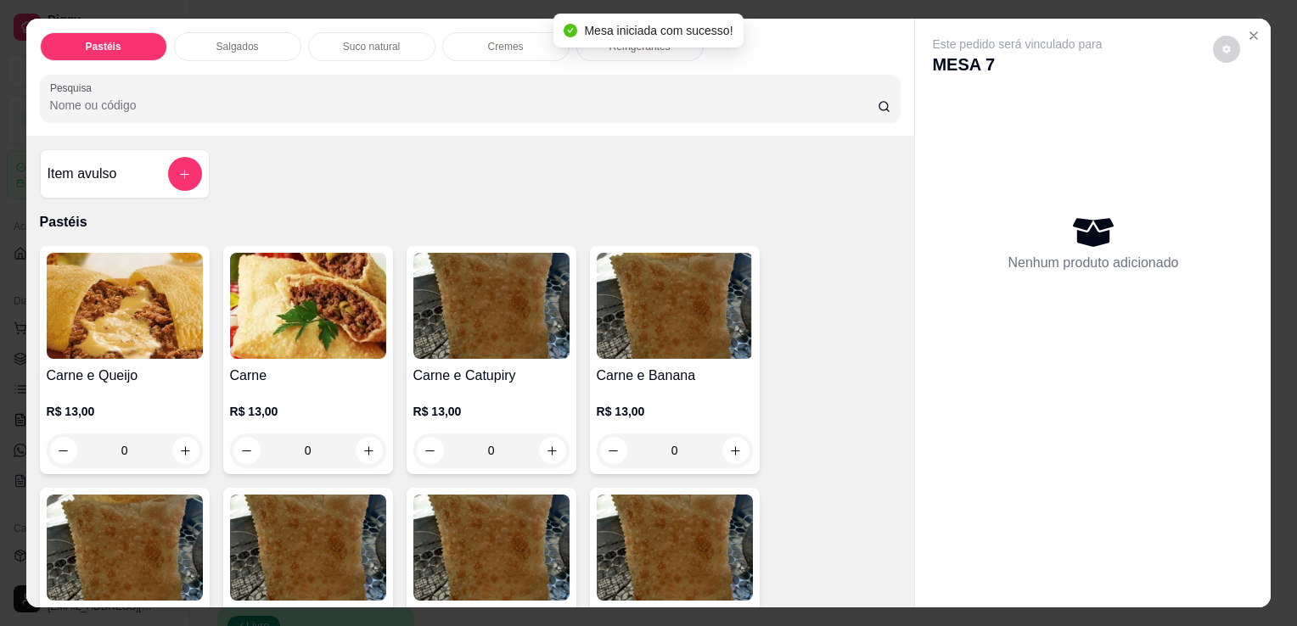
click at [216, 42] on p "Salgados" at bounding box center [237, 47] width 42 height 14
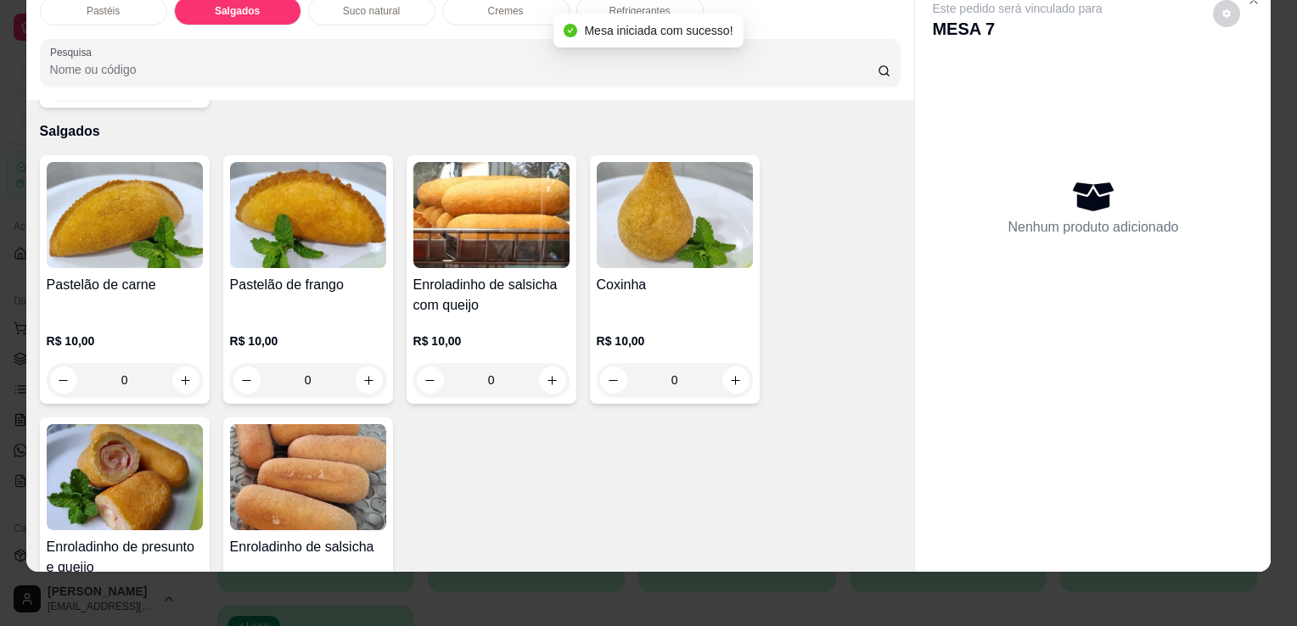
click at [163, 498] on div "Enroladinho de presunto e queijo R$ 10,00 0" at bounding box center [125, 542] width 170 height 249
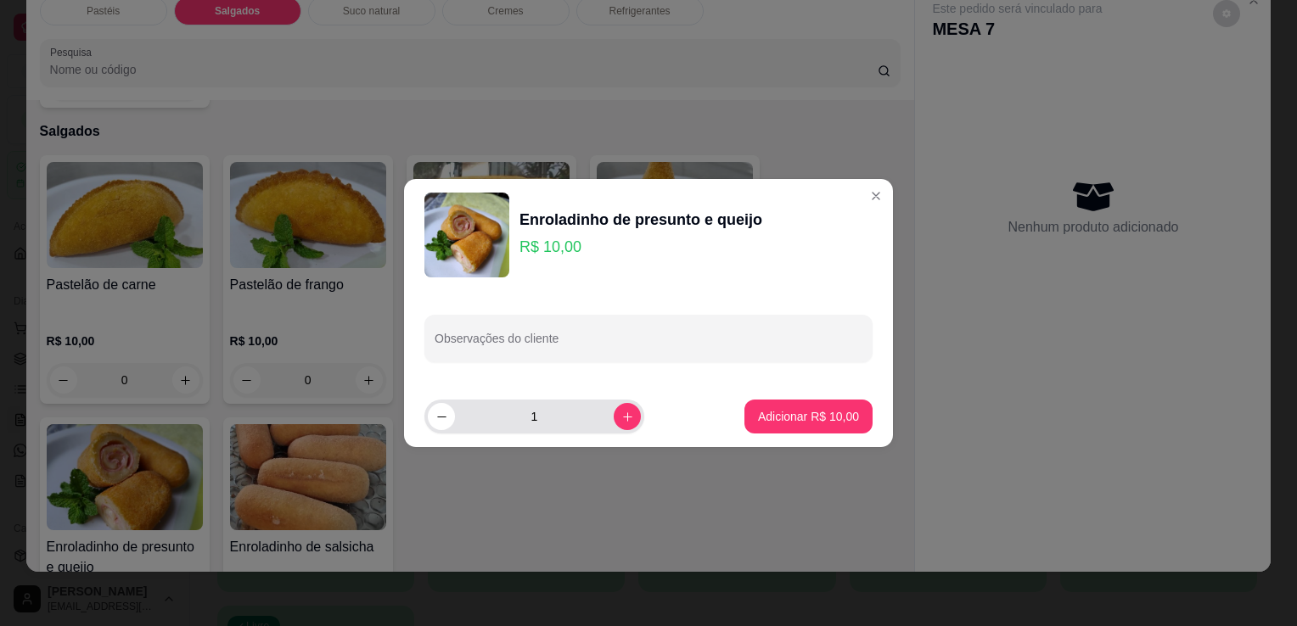
click at [621, 421] on button "increase-product-quantity" at bounding box center [627, 416] width 27 height 27
type input "2"
click at [822, 414] on p "Adicionar R$ 20,00" at bounding box center [808, 416] width 101 height 17
type input "2"
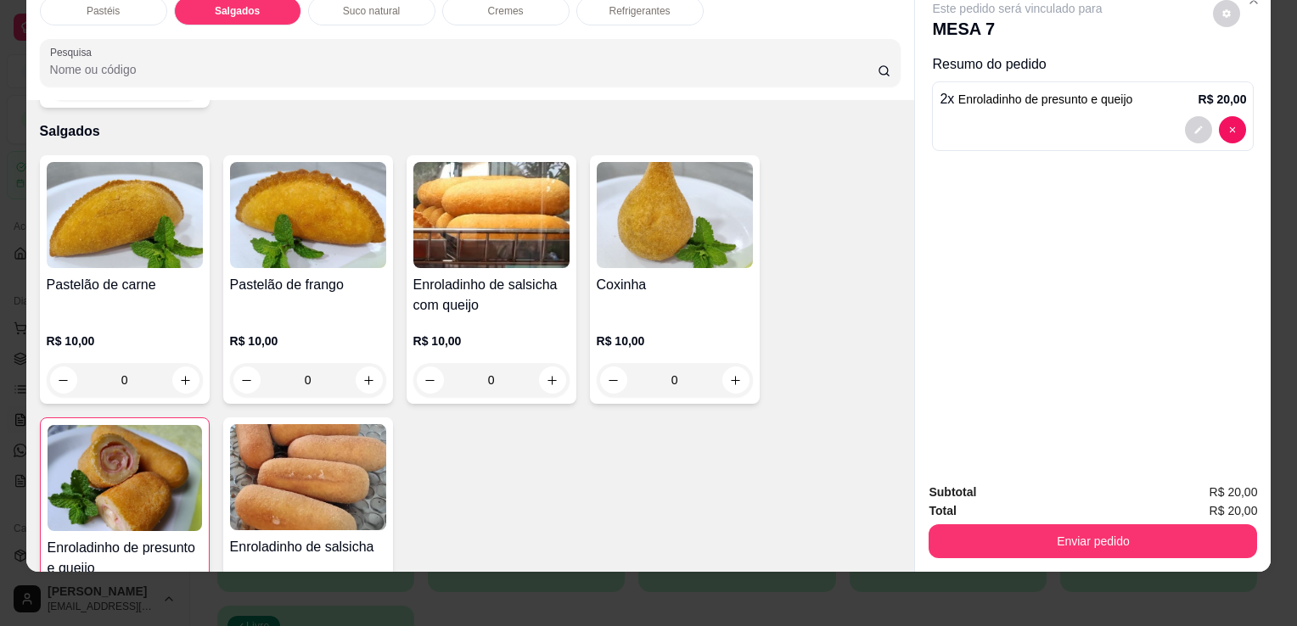
click at [379, 8] on div "Suco natural" at bounding box center [371, 11] width 127 height 29
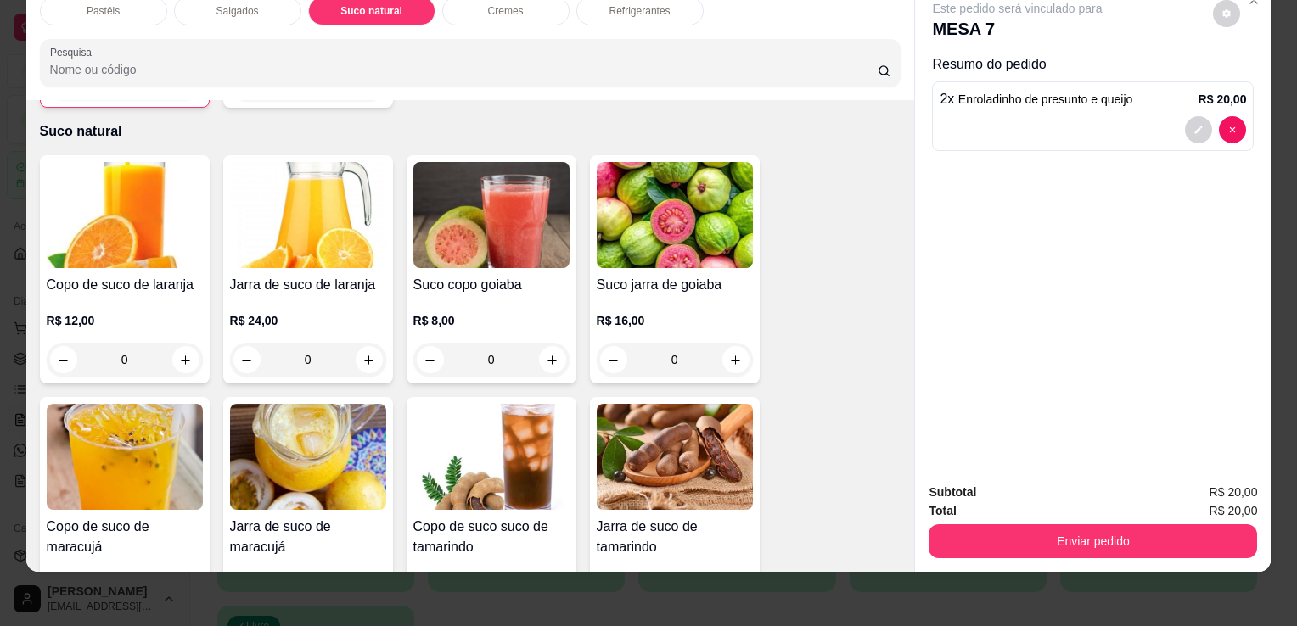
click at [138, 312] on p "R$ 12,00" at bounding box center [125, 320] width 156 height 17
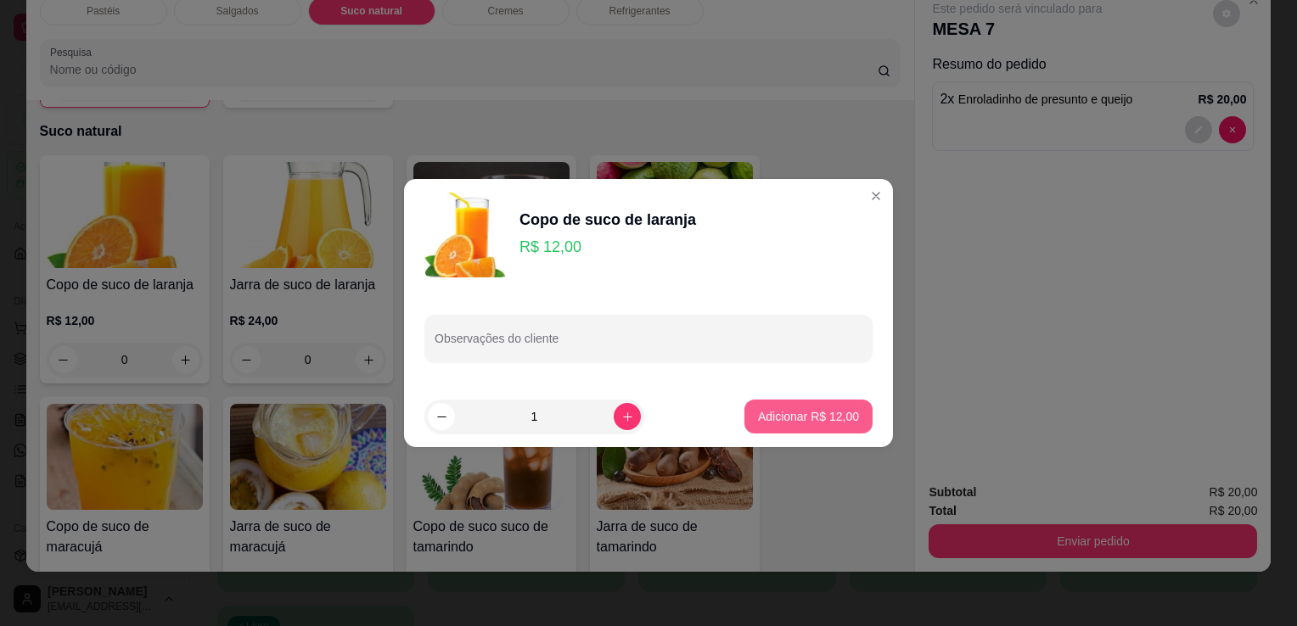
click at [798, 413] on p "Adicionar R$ 12,00" at bounding box center [808, 416] width 101 height 17
type input "1"
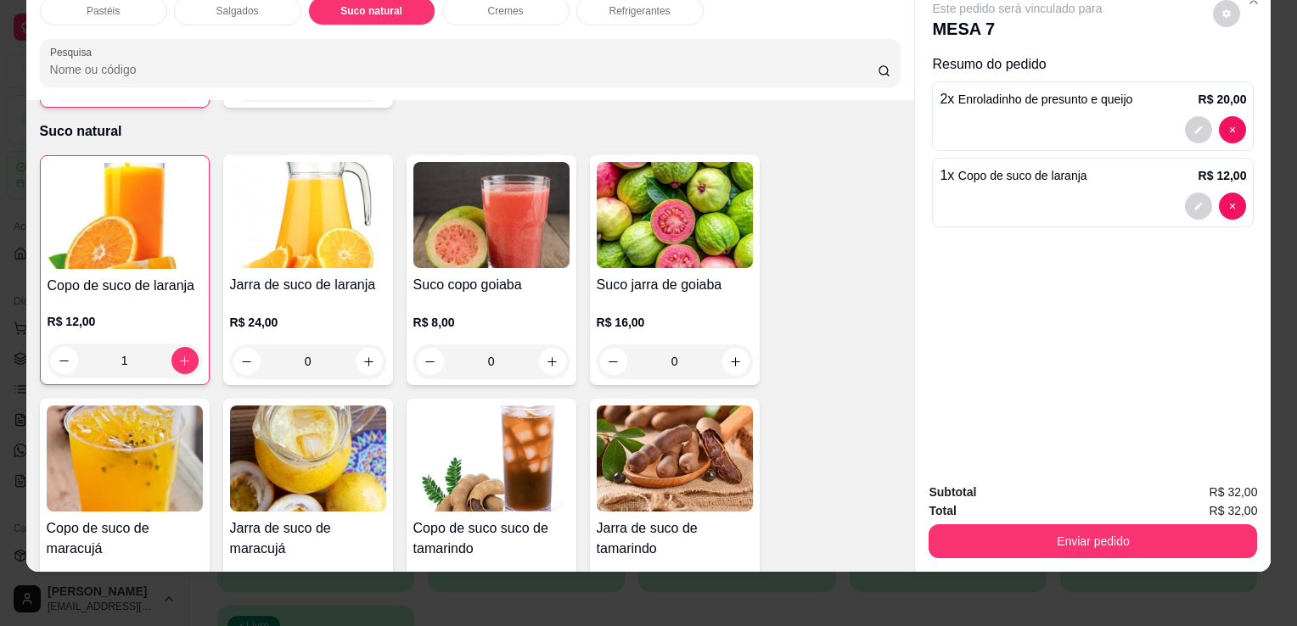
click at [657, 11] on div "Refrigerantes" at bounding box center [639, 11] width 127 height 29
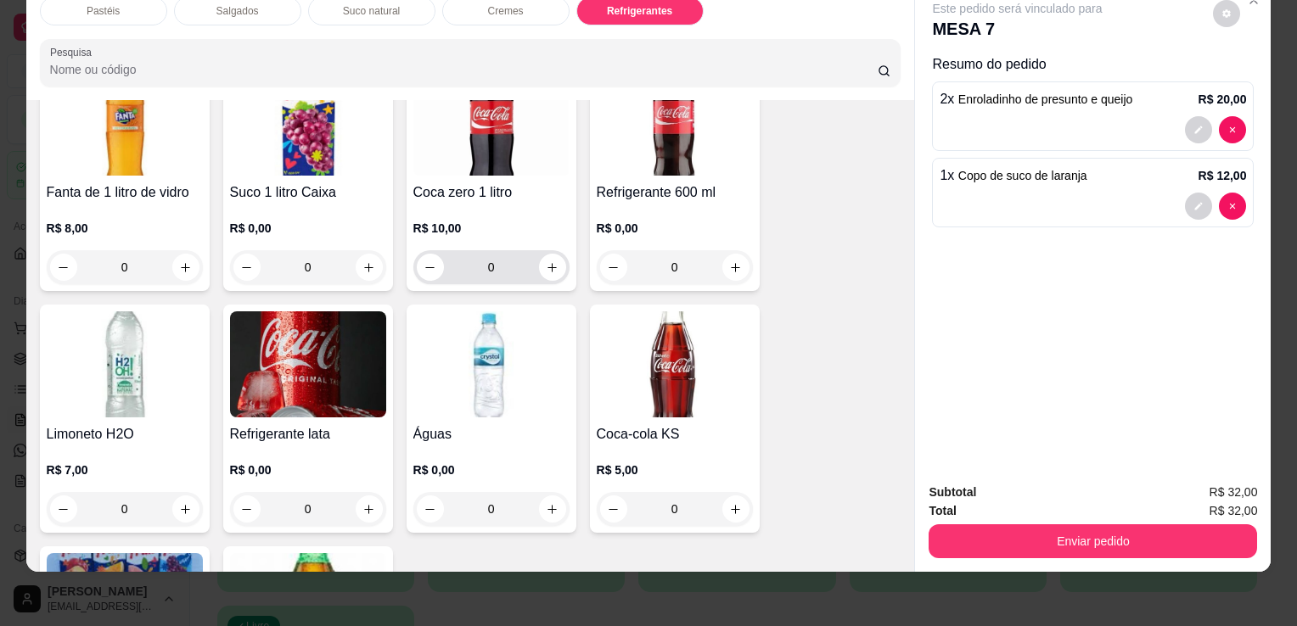
scroll to position [4604, 0]
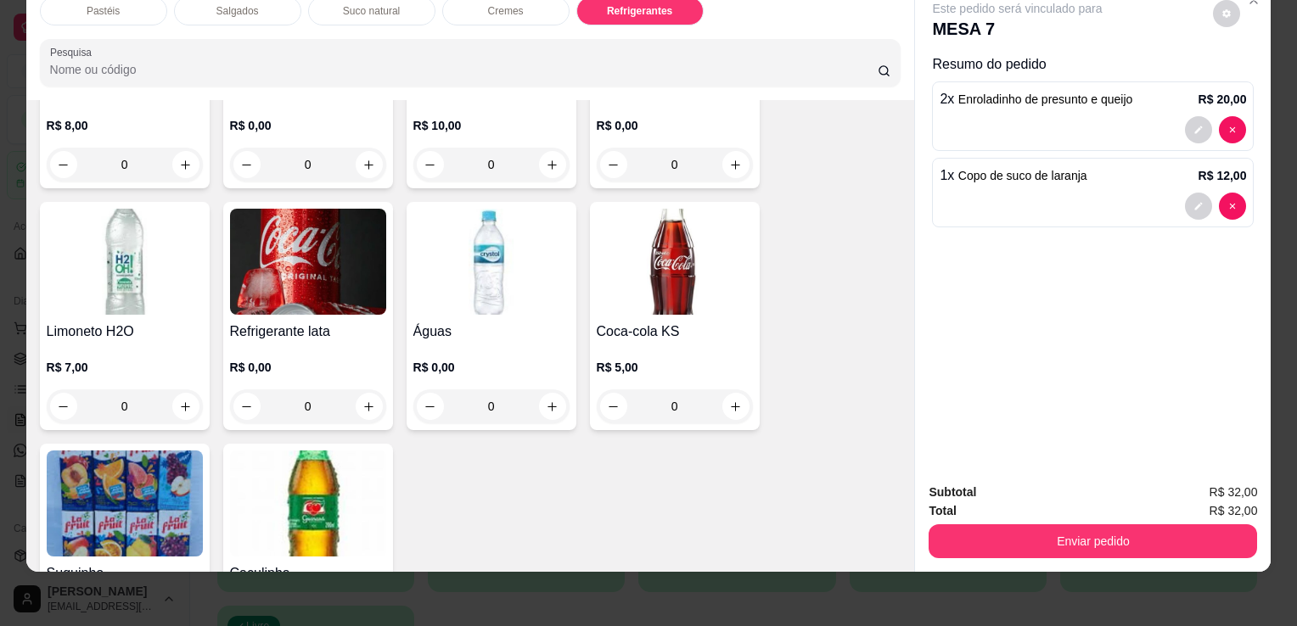
click at [651, 284] on div "Coca-cola KS R$ 5,00 0" at bounding box center [675, 316] width 170 height 228
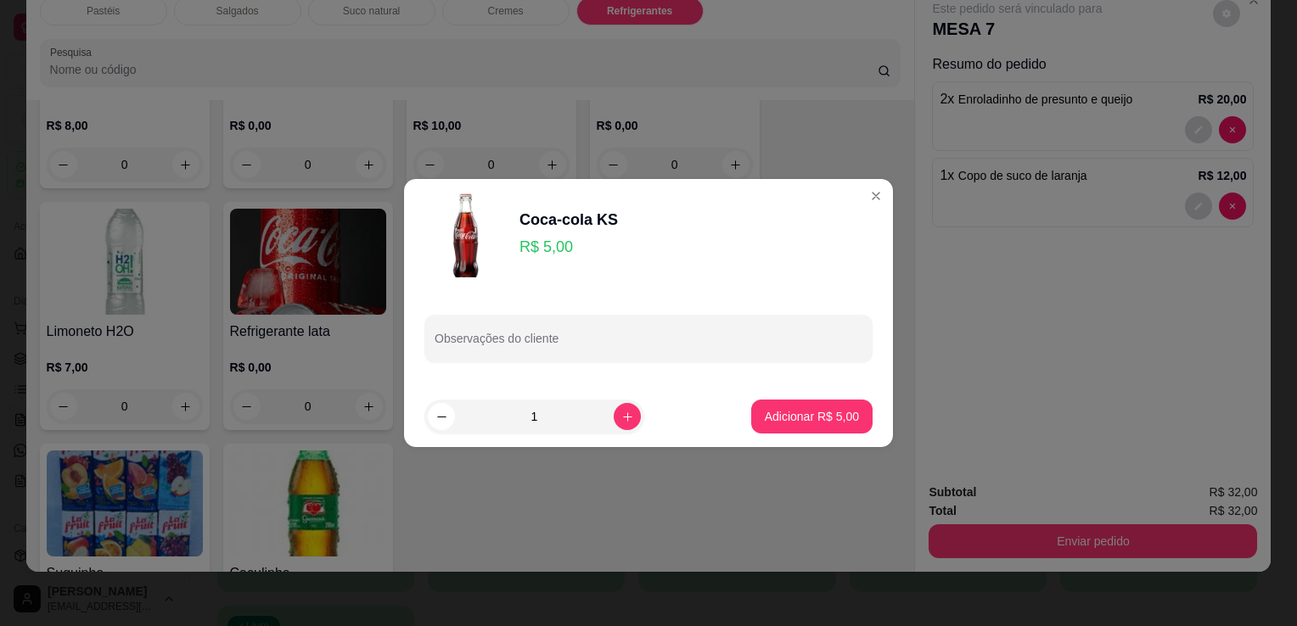
click at [807, 426] on button "Adicionar R$ 5,00" at bounding box center [811, 417] width 121 height 34
type input "1"
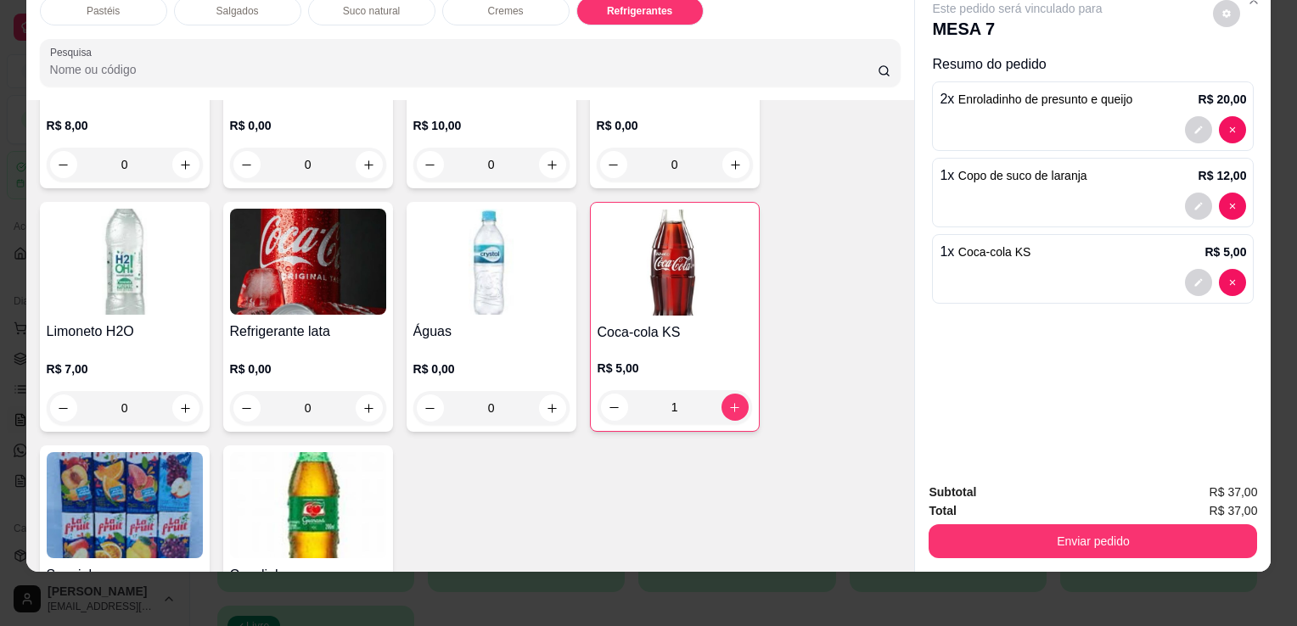
click at [1018, 533] on button "Enviar pedido" at bounding box center [1093, 542] width 328 height 34
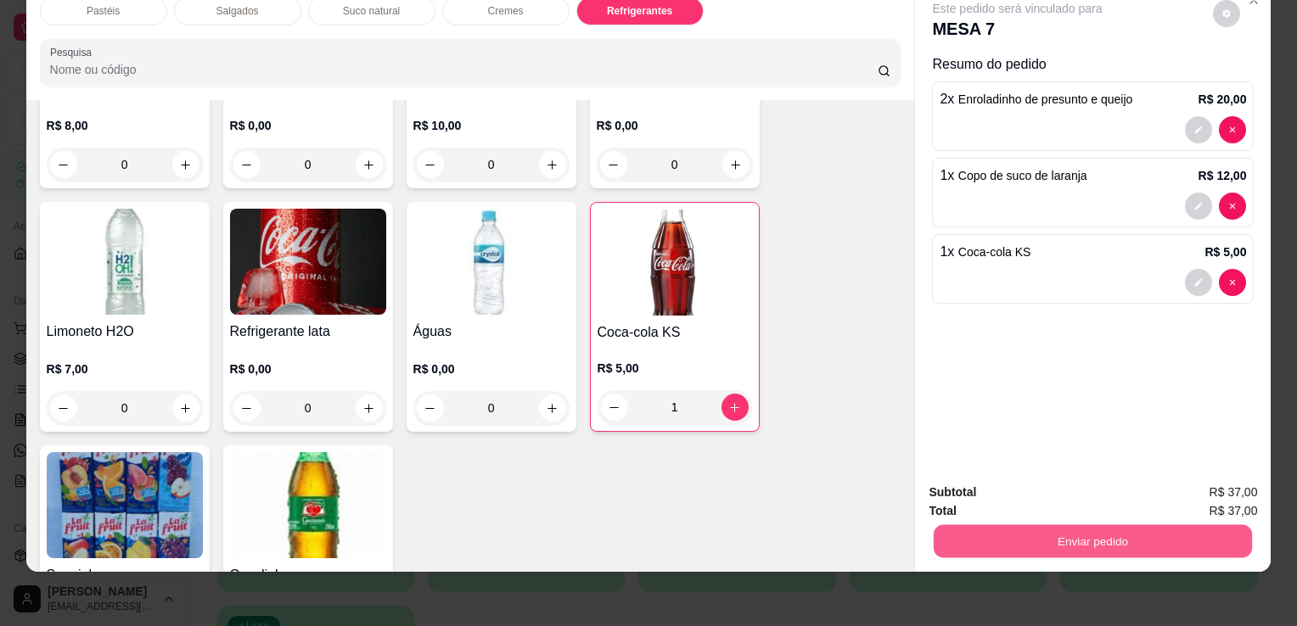
click at [1018, 533] on button "Enviar pedido" at bounding box center [1093, 541] width 318 height 33
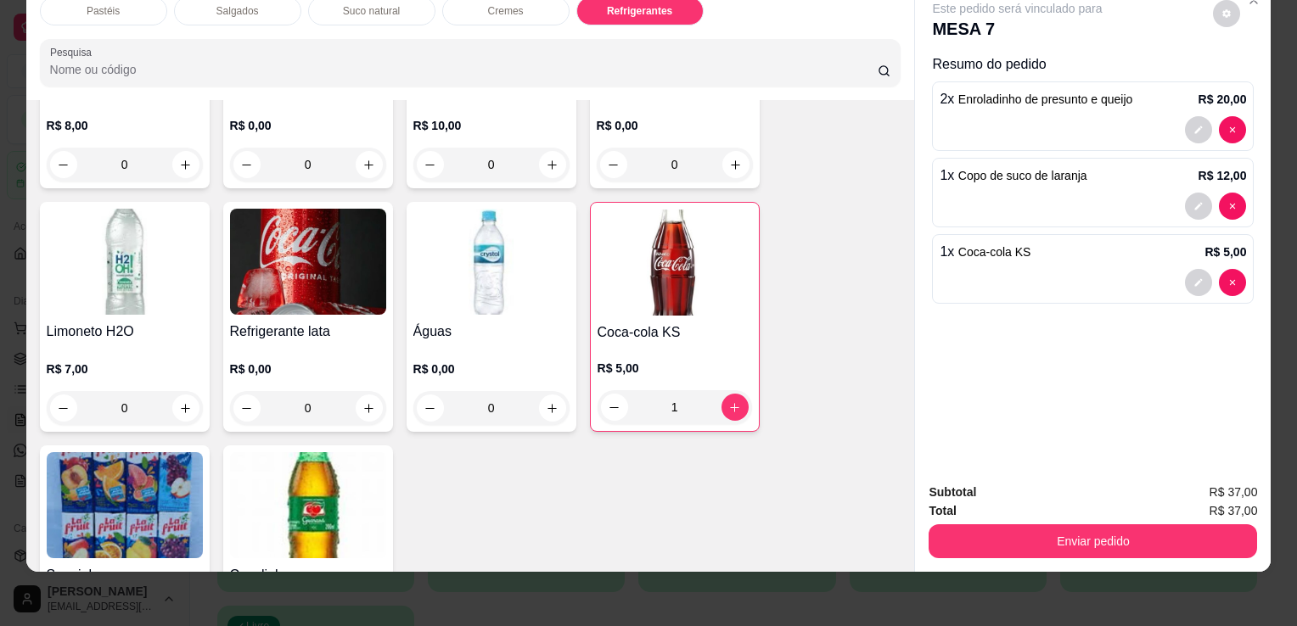
click at [1132, 525] on button "Enviar pedido" at bounding box center [1093, 542] width 328 height 34
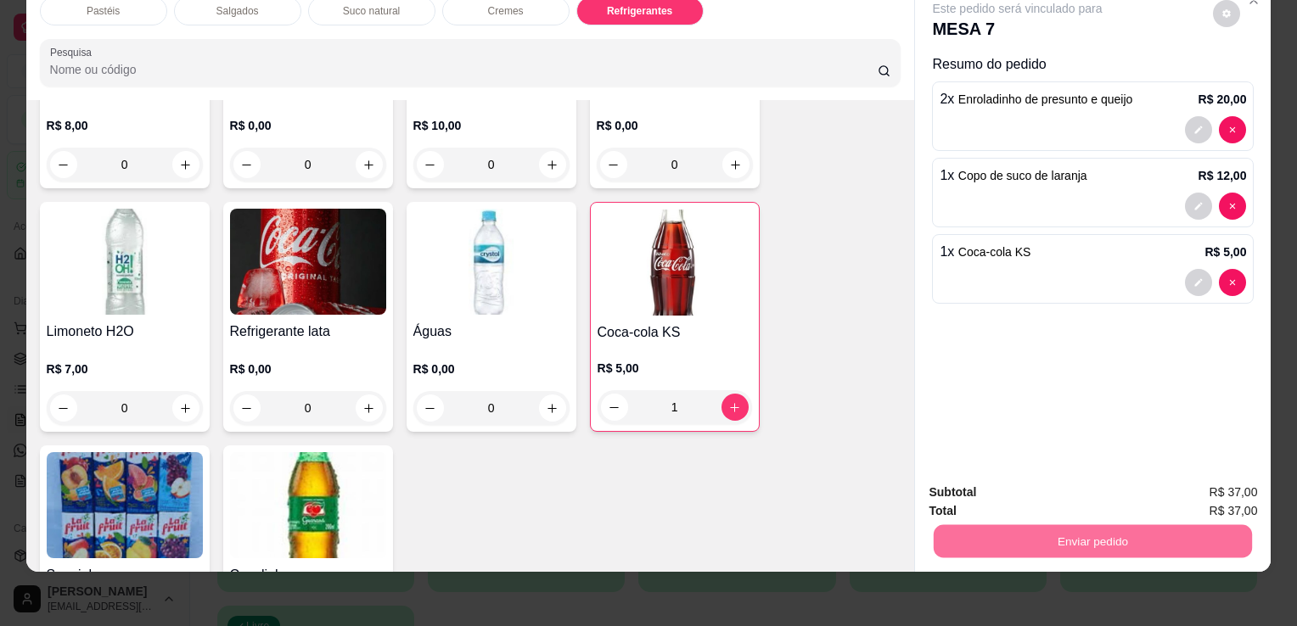
click at [1209, 482] on button "Enviar pedido" at bounding box center [1212, 486] width 93 height 31
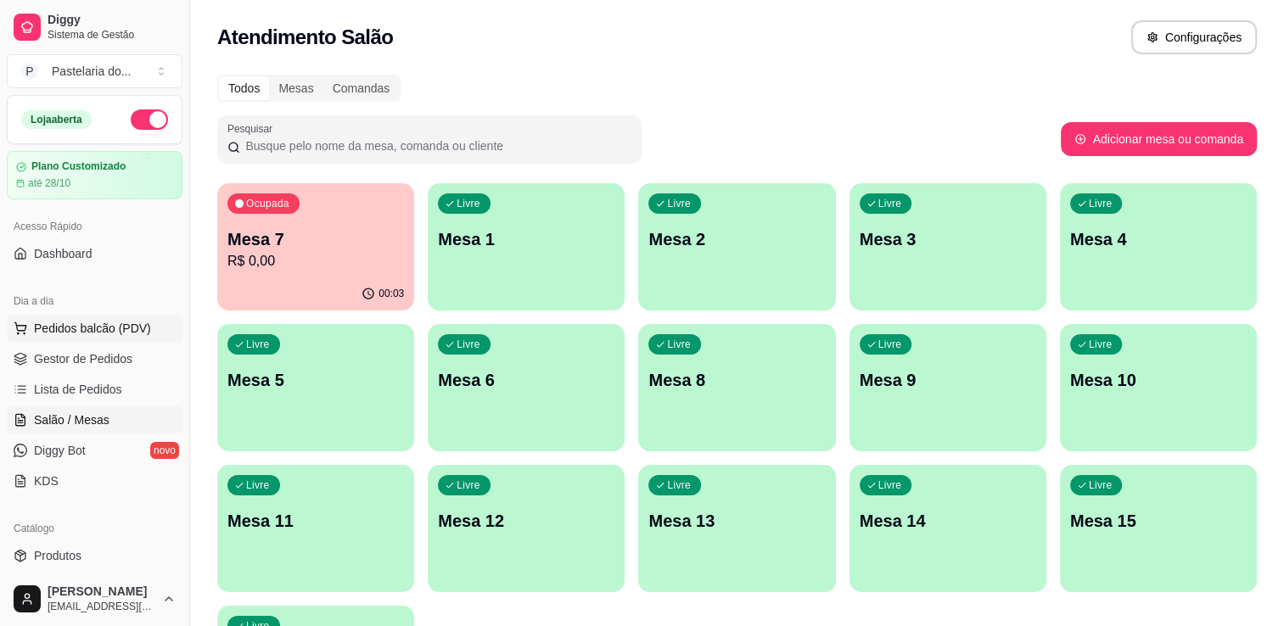
click at [68, 326] on span "Pedidos balcão (PDV)" at bounding box center [92, 328] width 117 height 17
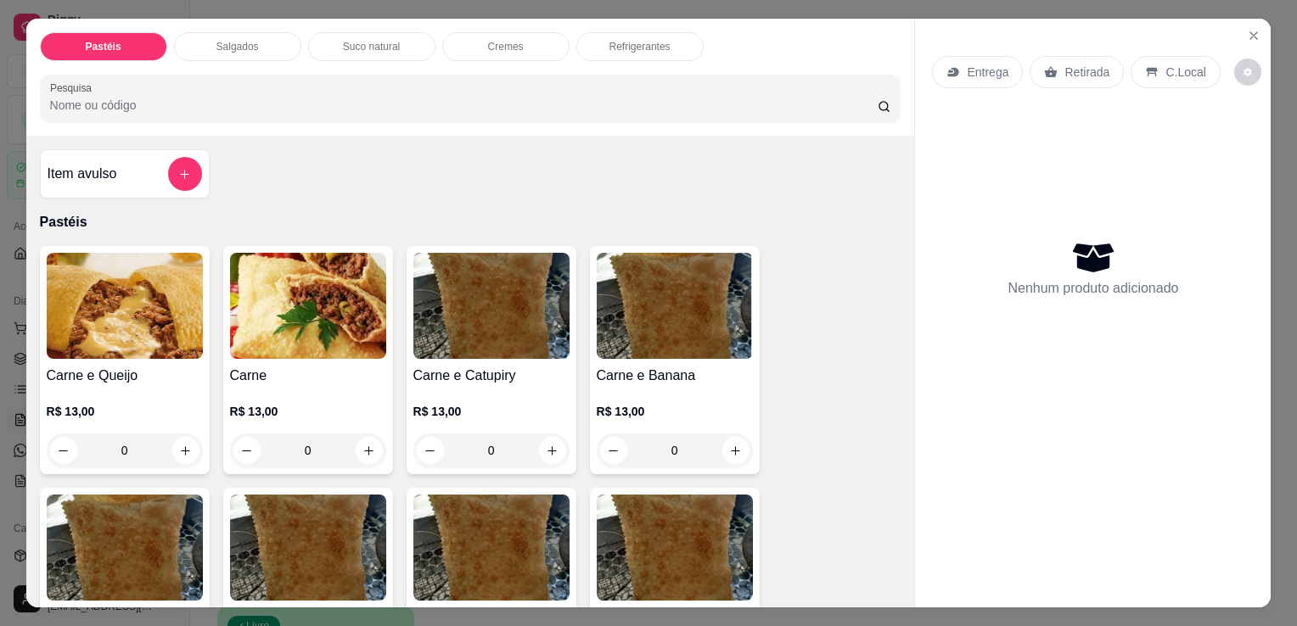
click at [224, 42] on p "Salgados" at bounding box center [237, 47] width 42 height 14
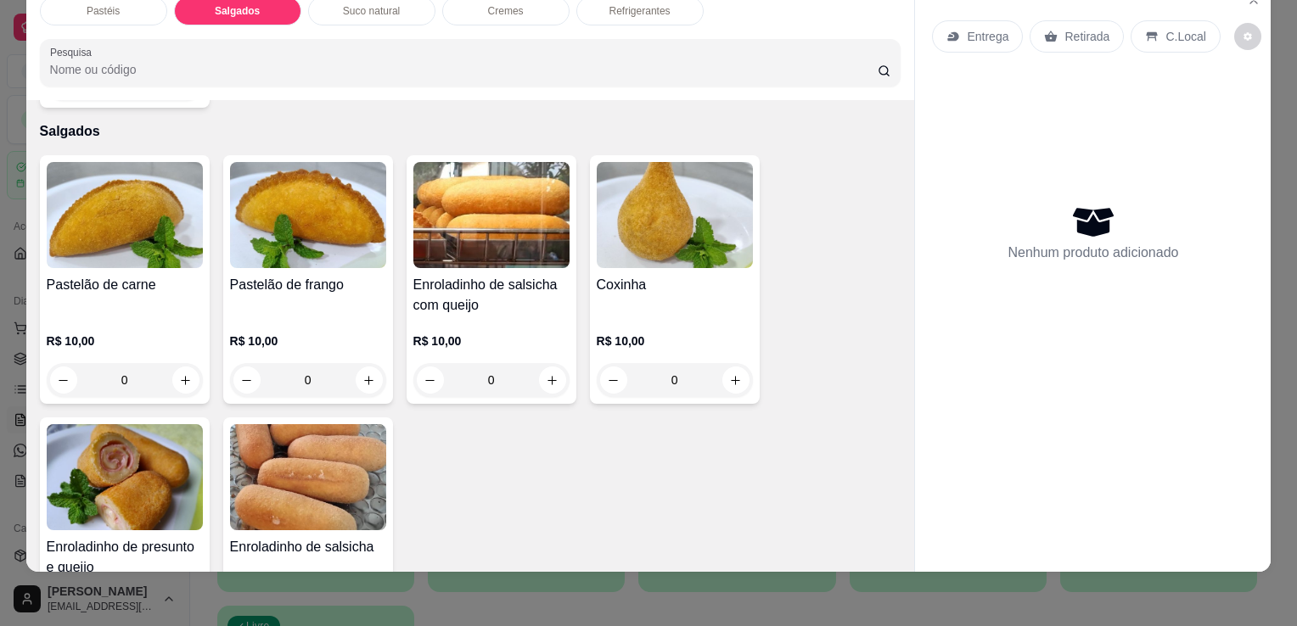
click at [99, 468] on img at bounding box center [125, 477] width 156 height 106
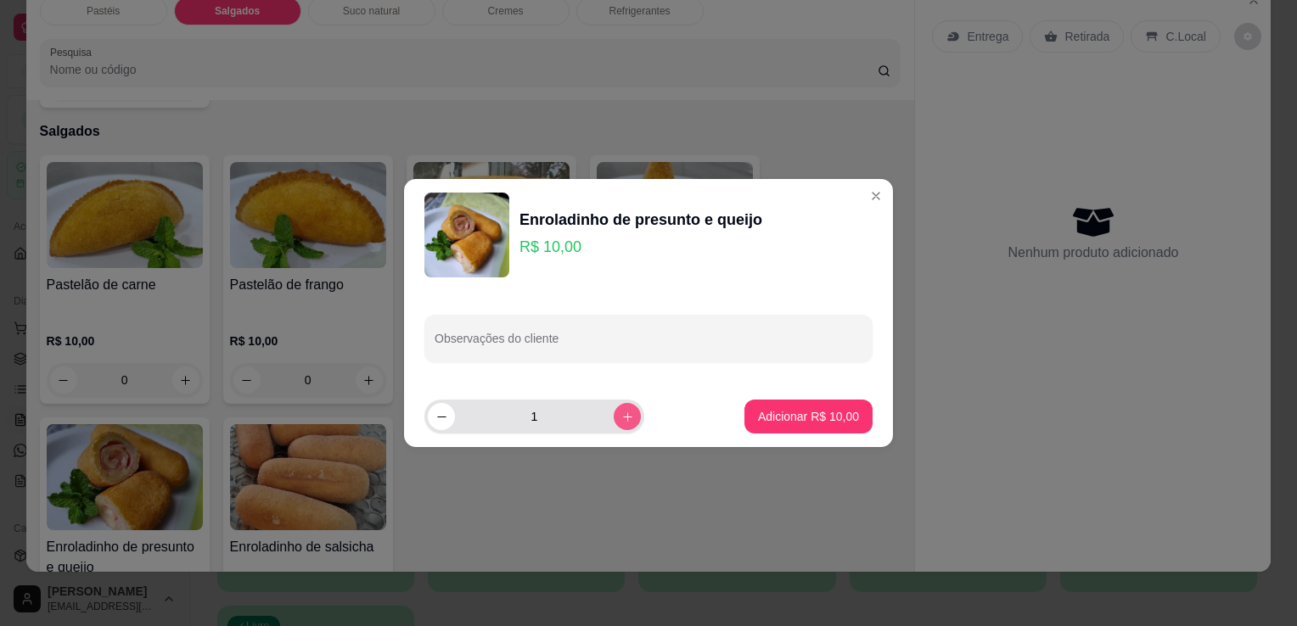
click at [621, 413] on button "increase-product-quantity" at bounding box center [627, 416] width 27 height 27
type input "2"
click at [794, 390] on footer "2 Adicionar R$ 20,00" at bounding box center [648, 416] width 489 height 61
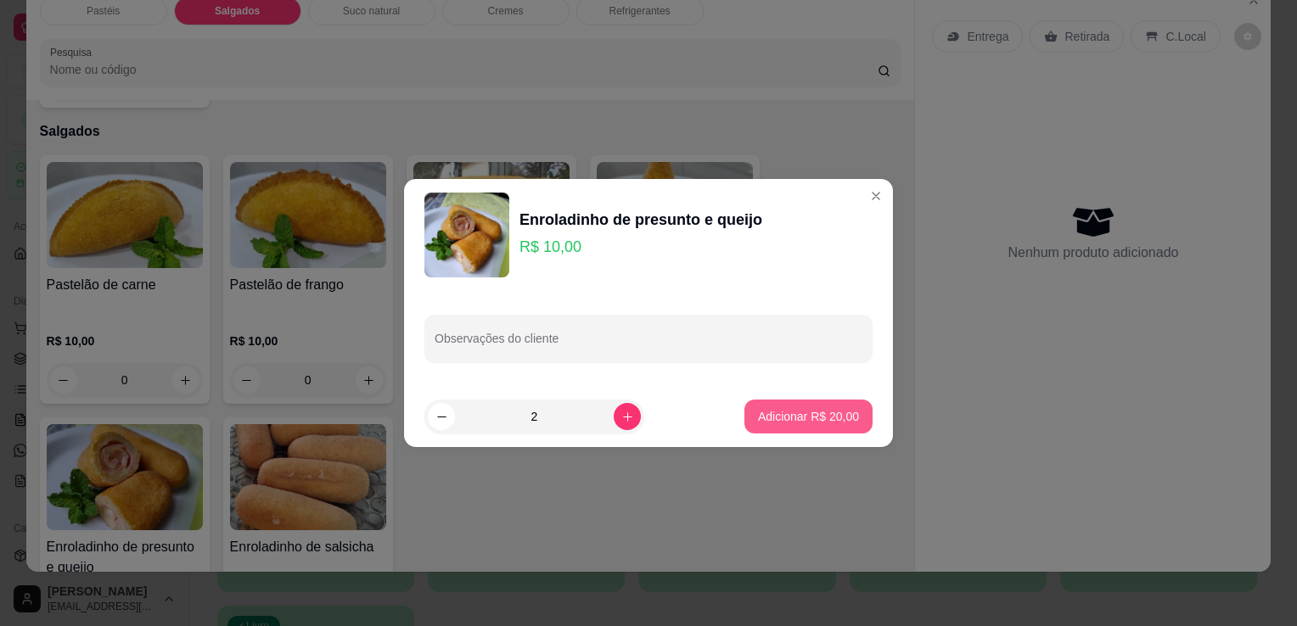
click at [795, 408] on p "Adicionar R$ 20,00" at bounding box center [808, 416] width 101 height 17
type input "2"
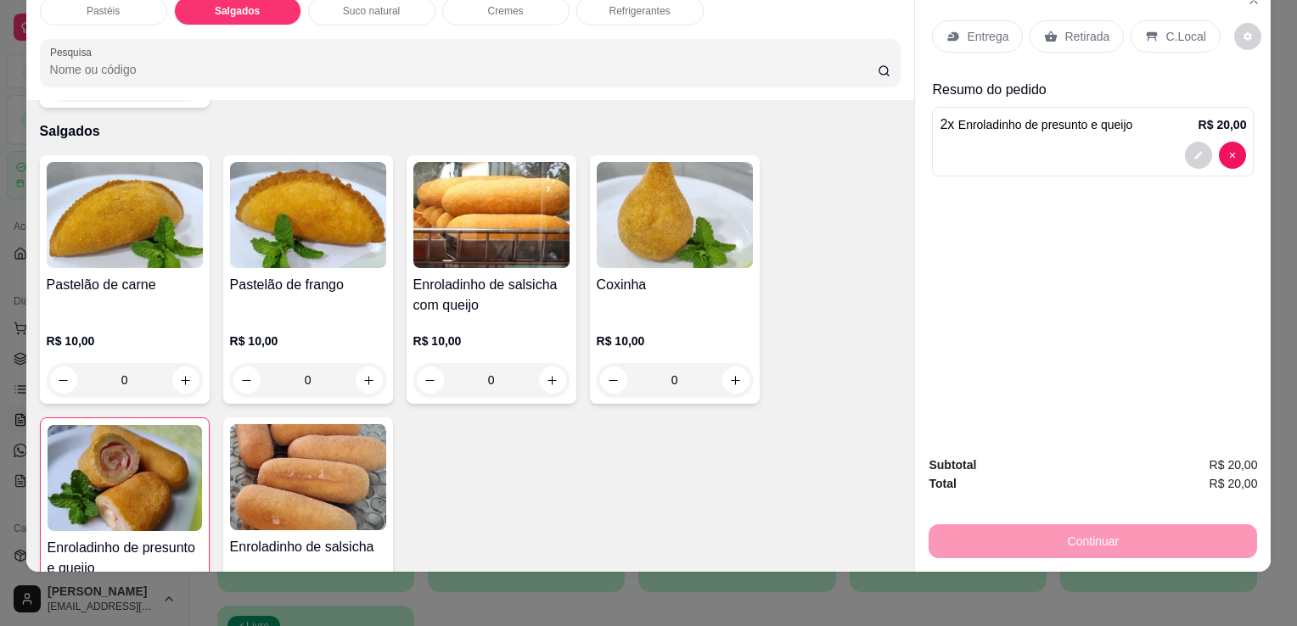
click at [321, 316] on div "R$ 10,00 0" at bounding box center [308, 356] width 156 height 81
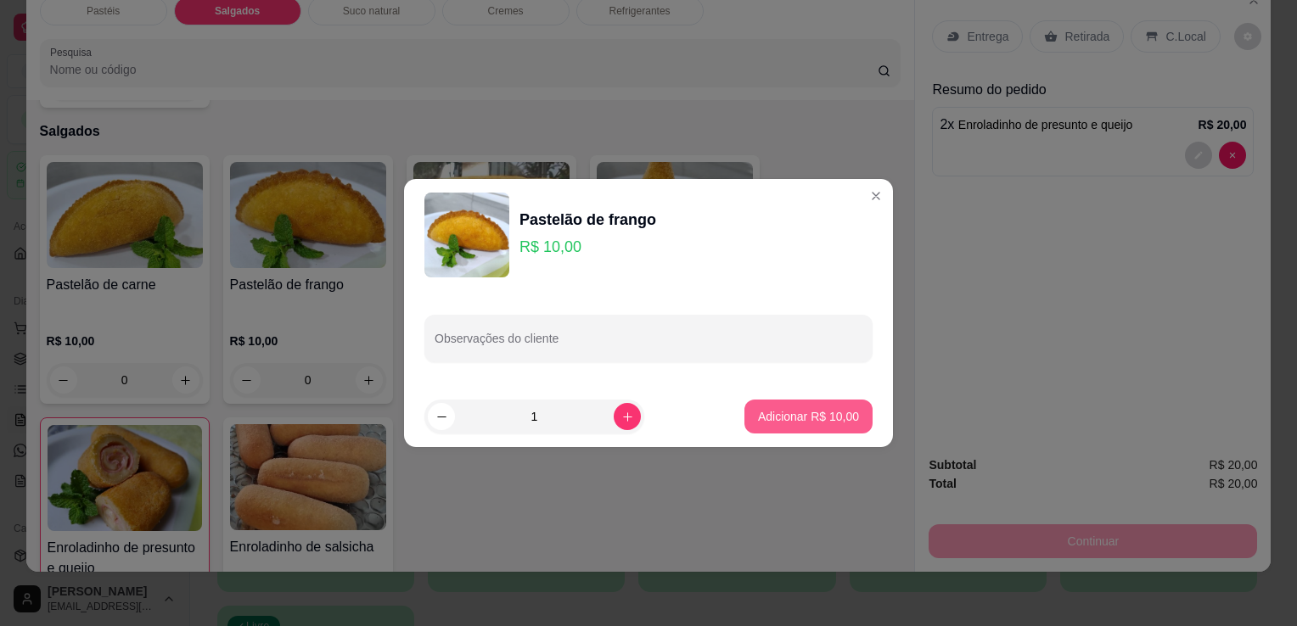
click at [758, 418] on p "Adicionar R$ 10,00" at bounding box center [808, 416] width 101 height 17
type input "1"
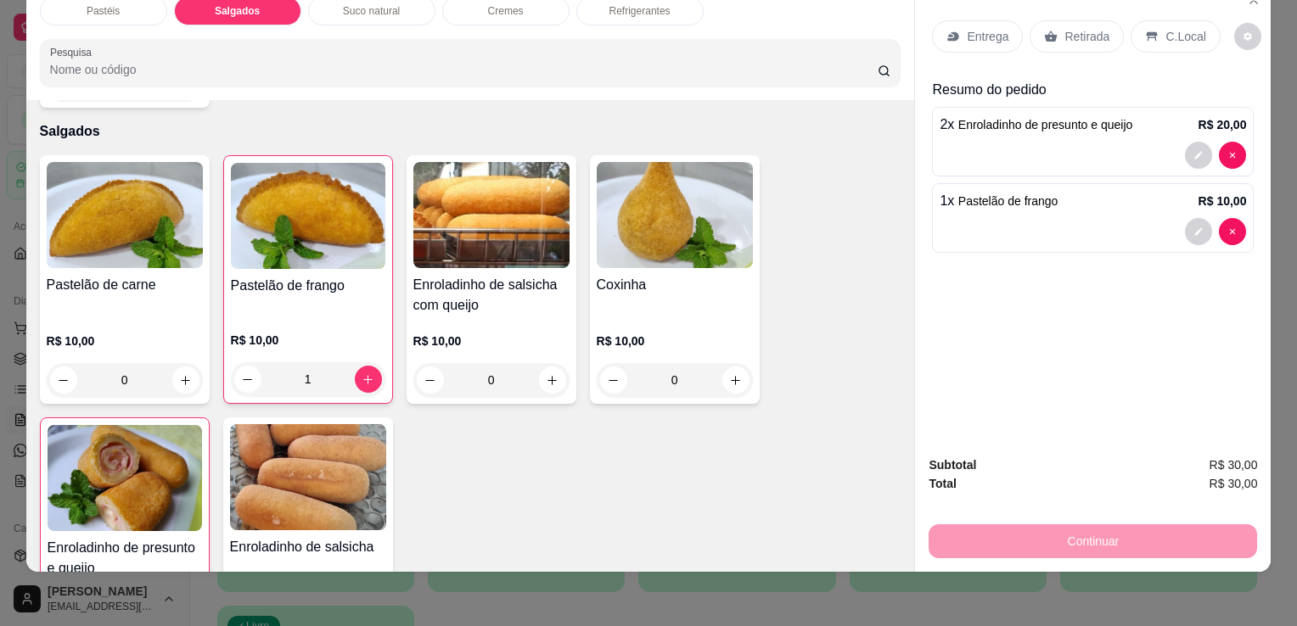
click at [1046, 33] on div "Retirada" at bounding box center [1077, 36] width 94 height 32
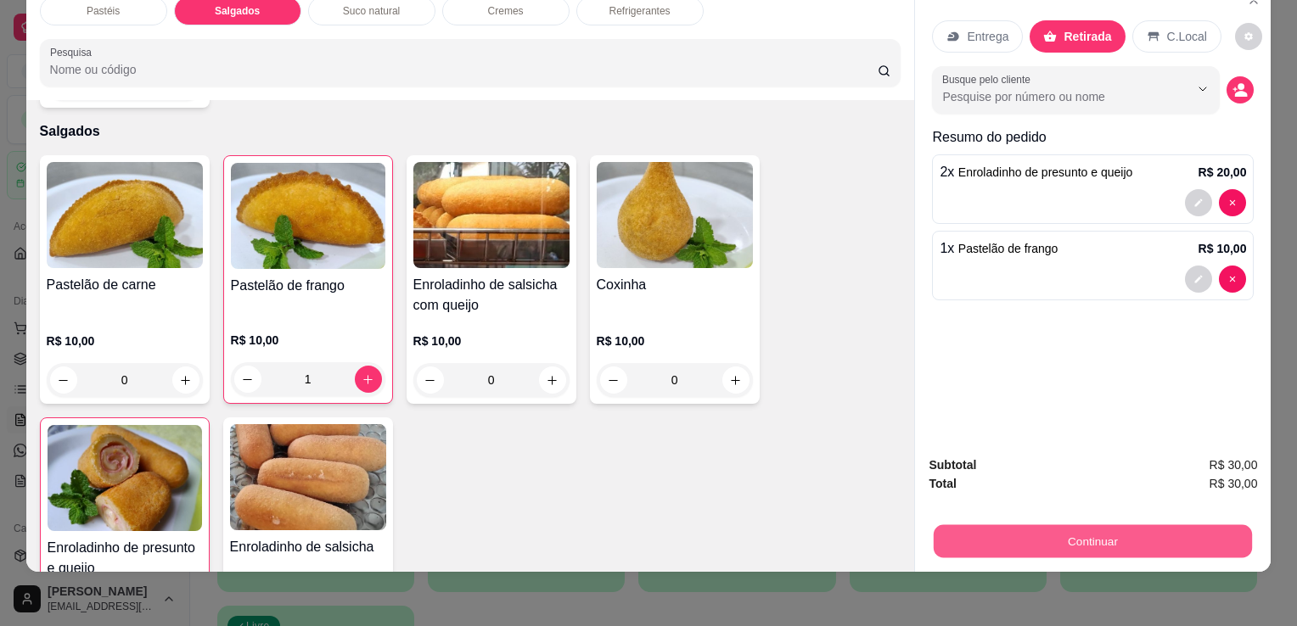
click at [991, 525] on button "Continuar" at bounding box center [1093, 541] width 318 height 33
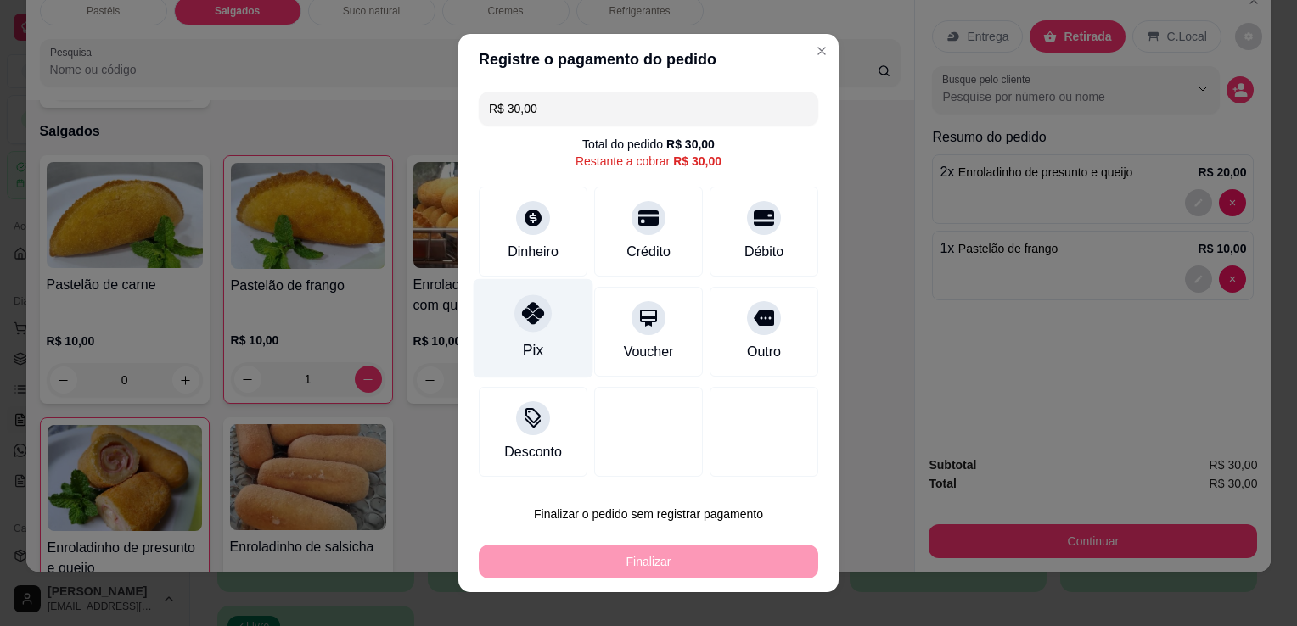
click at [553, 315] on div "Pix" at bounding box center [534, 328] width 120 height 99
type input "R$ 0,00"
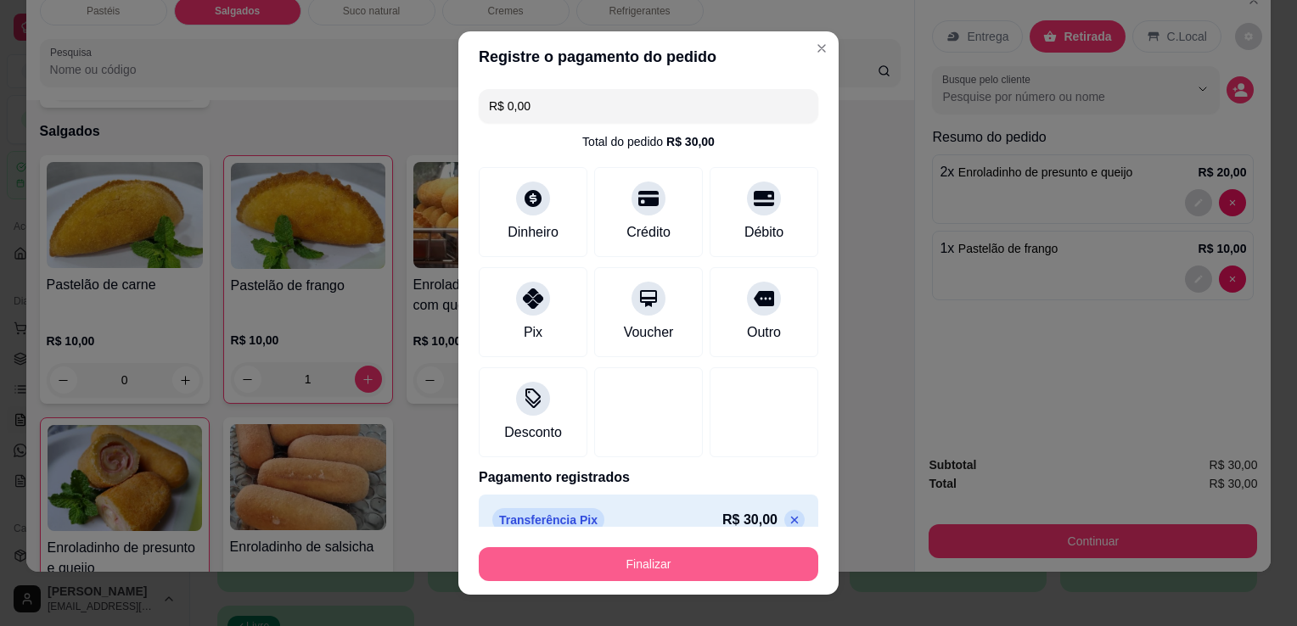
click at [667, 570] on button "Finalizar" at bounding box center [649, 564] width 340 height 34
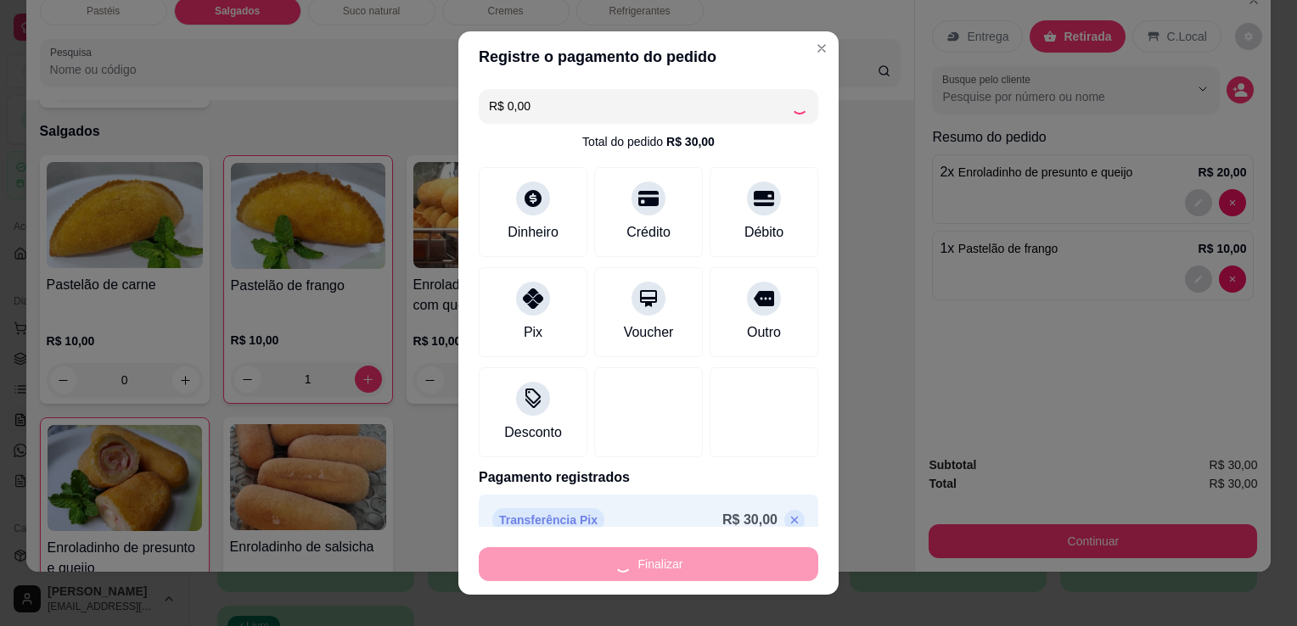
type input "0"
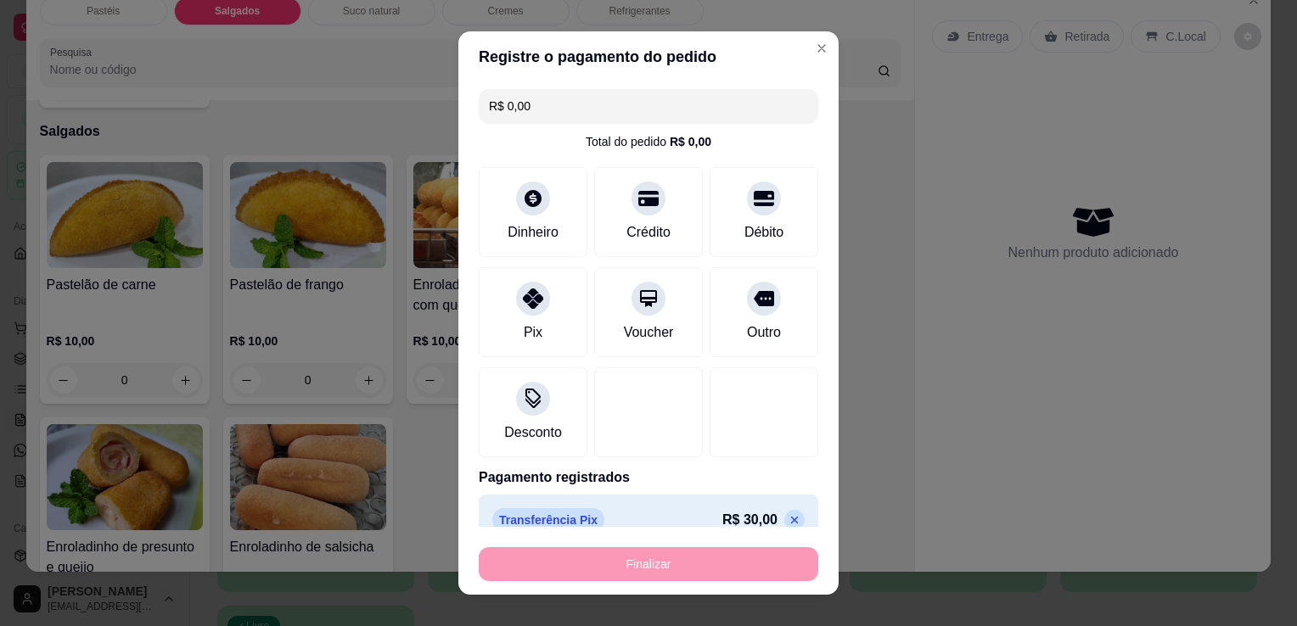
type input "-R$ 30,00"
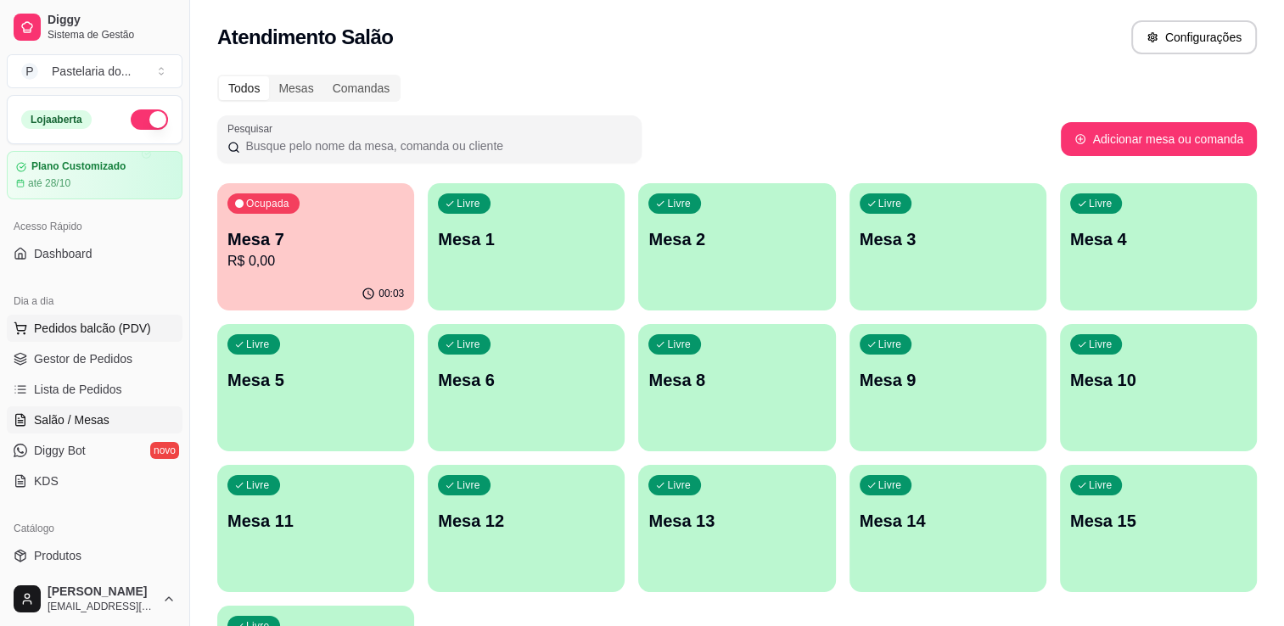
click at [91, 328] on span "Pedidos balcão (PDV)" at bounding box center [92, 328] width 117 height 17
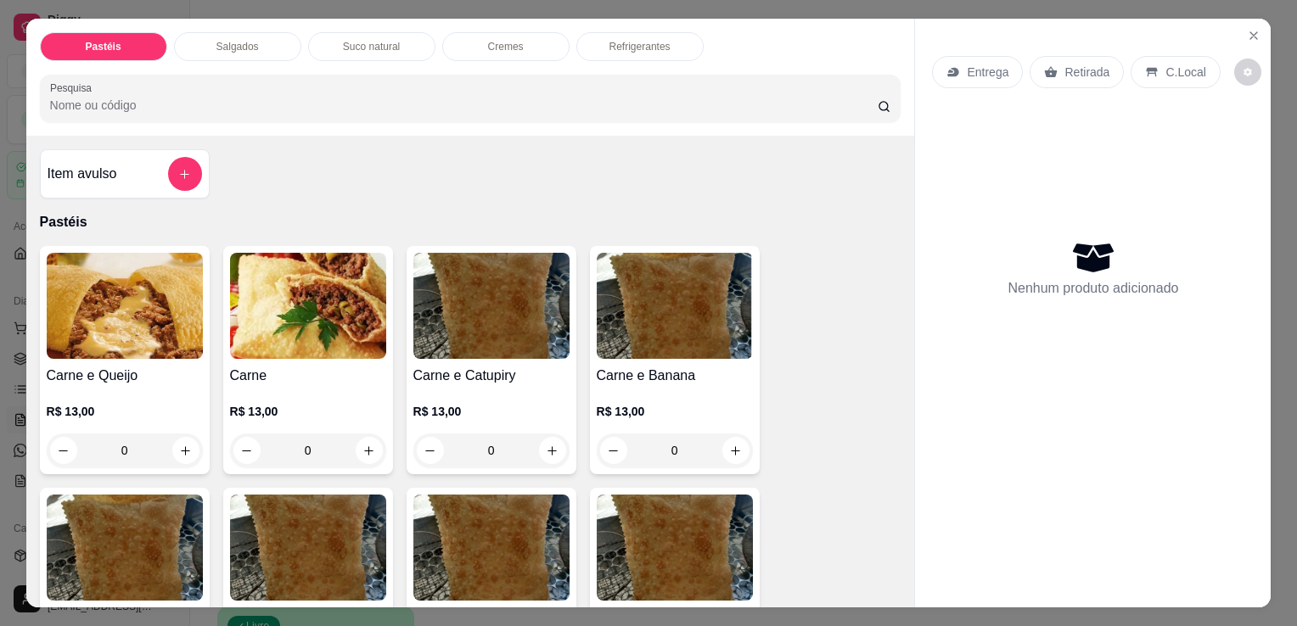
click at [79, 149] on div "Item avulso" at bounding box center [125, 173] width 170 height 49
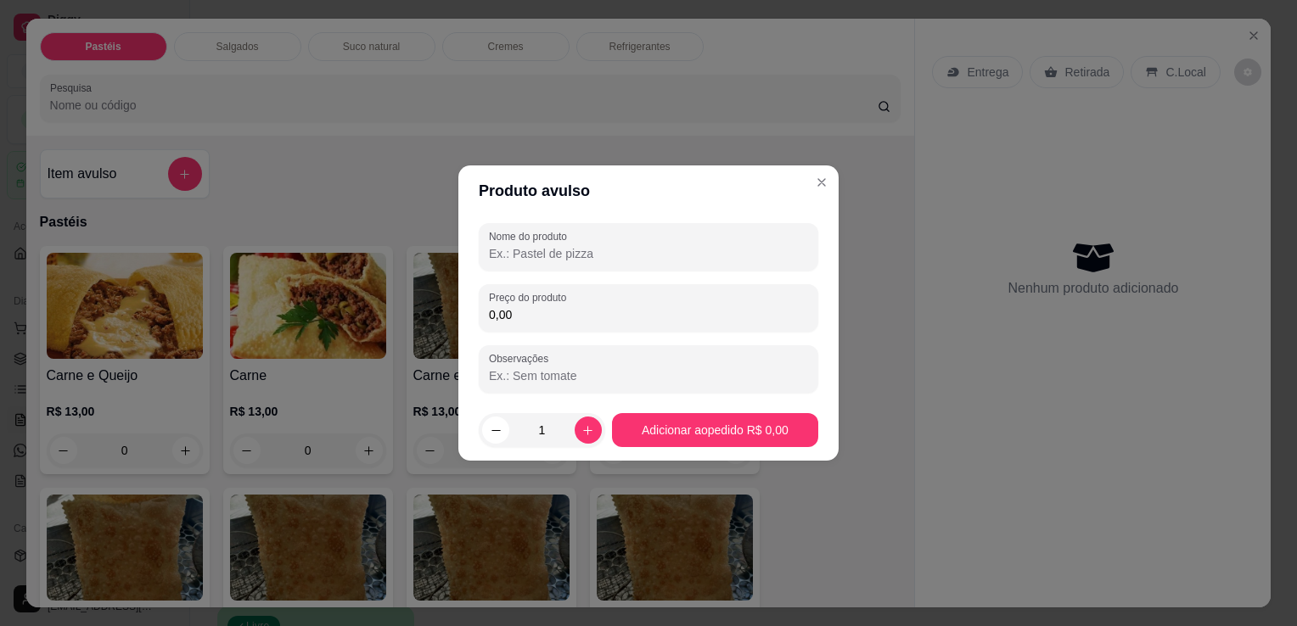
click at [144, 138] on div "Item avulso Pastéis Carne e Queijo R$ 13,00 0 Carne R$ 13,00 0 Carne e Catupiry…" at bounding box center [470, 372] width 889 height 472
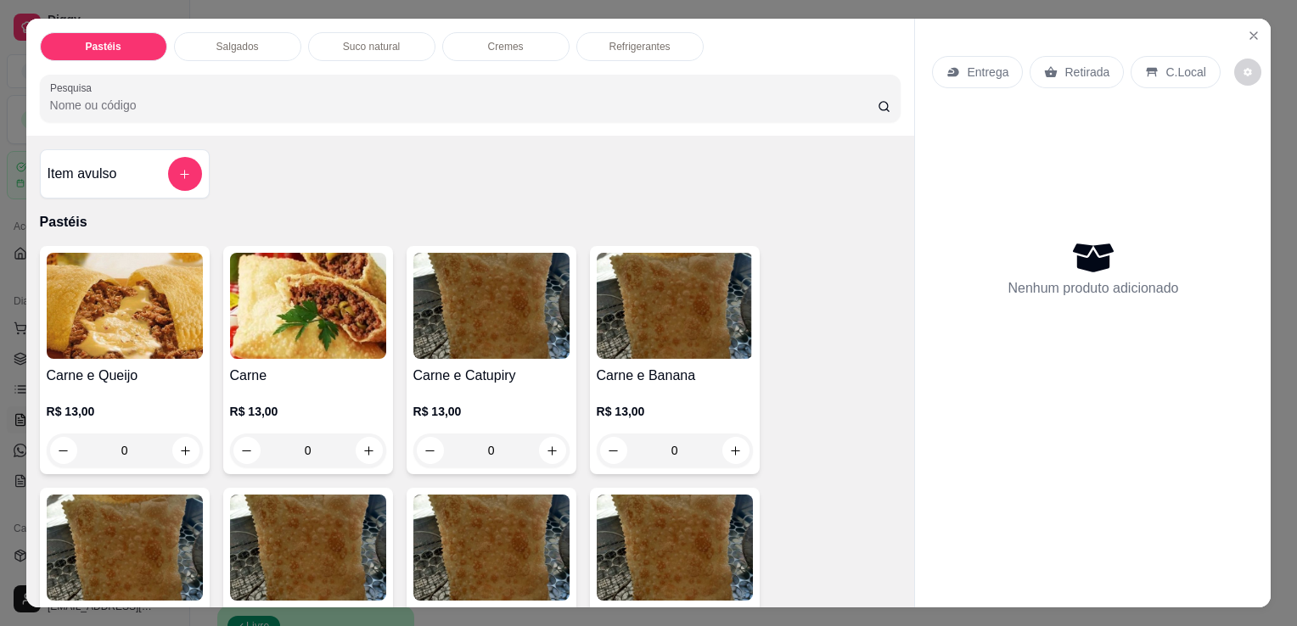
click at [199, 48] on div "Salgados" at bounding box center [237, 46] width 127 height 29
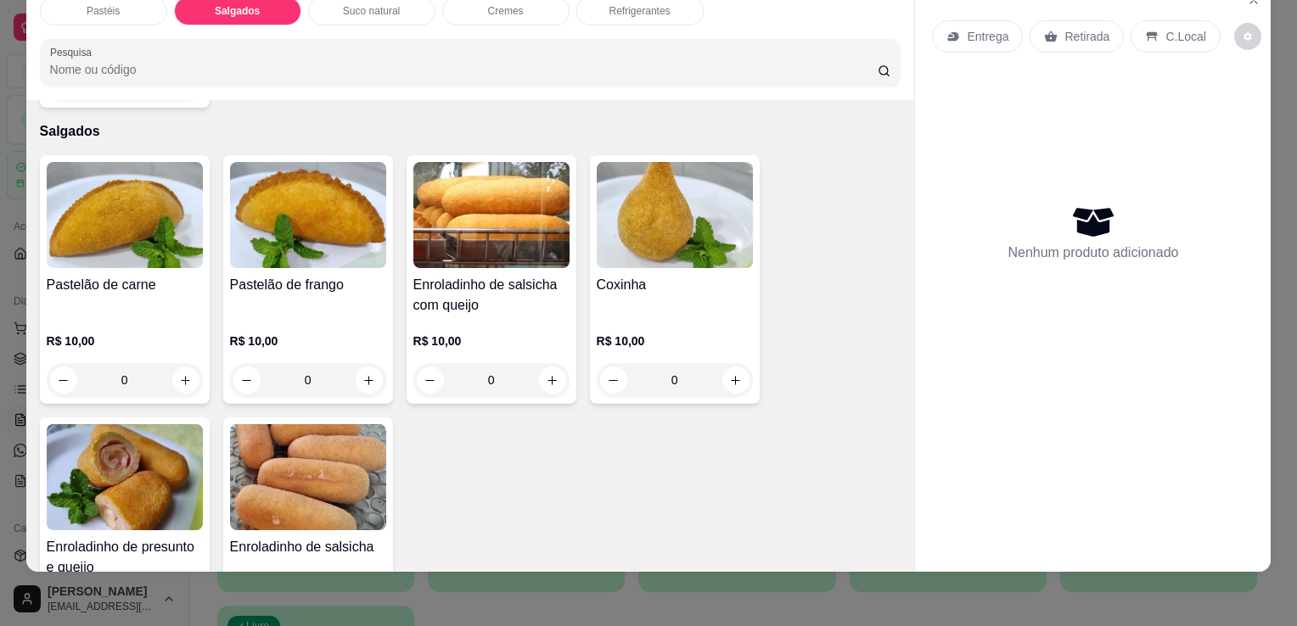
click at [76, 463] on img at bounding box center [125, 477] width 156 height 106
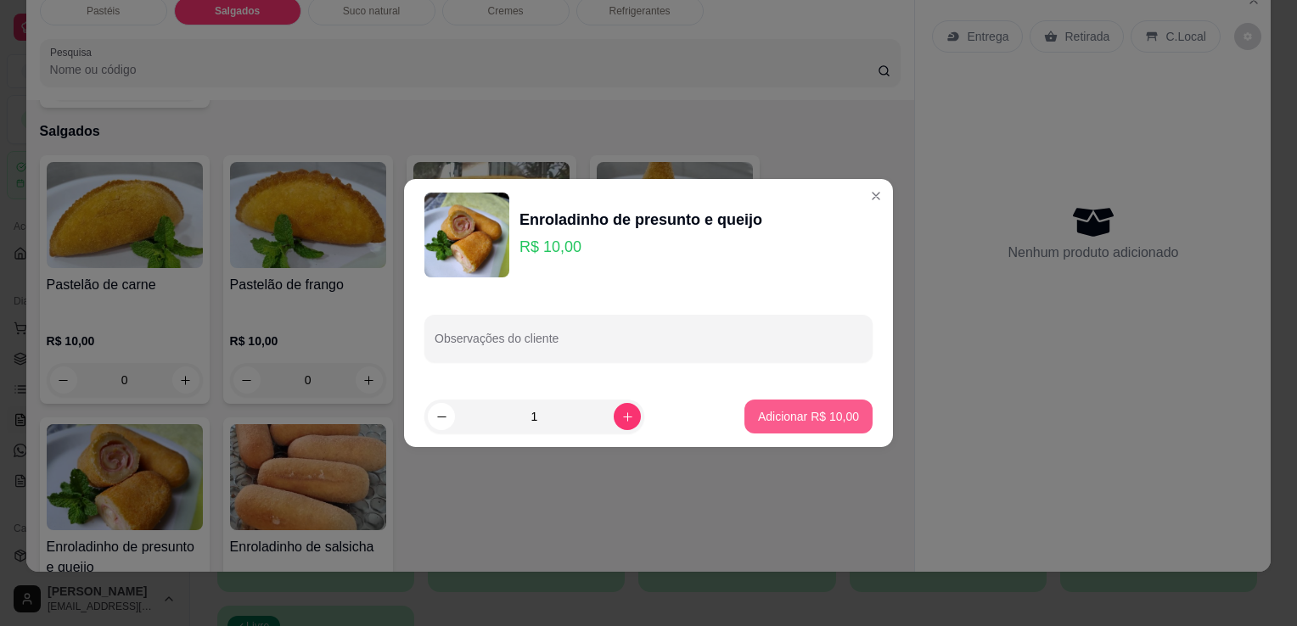
click at [788, 417] on p "Adicionar R$ 10,00" at bounding box center [808, 416] width 101 height 17
type input "1"
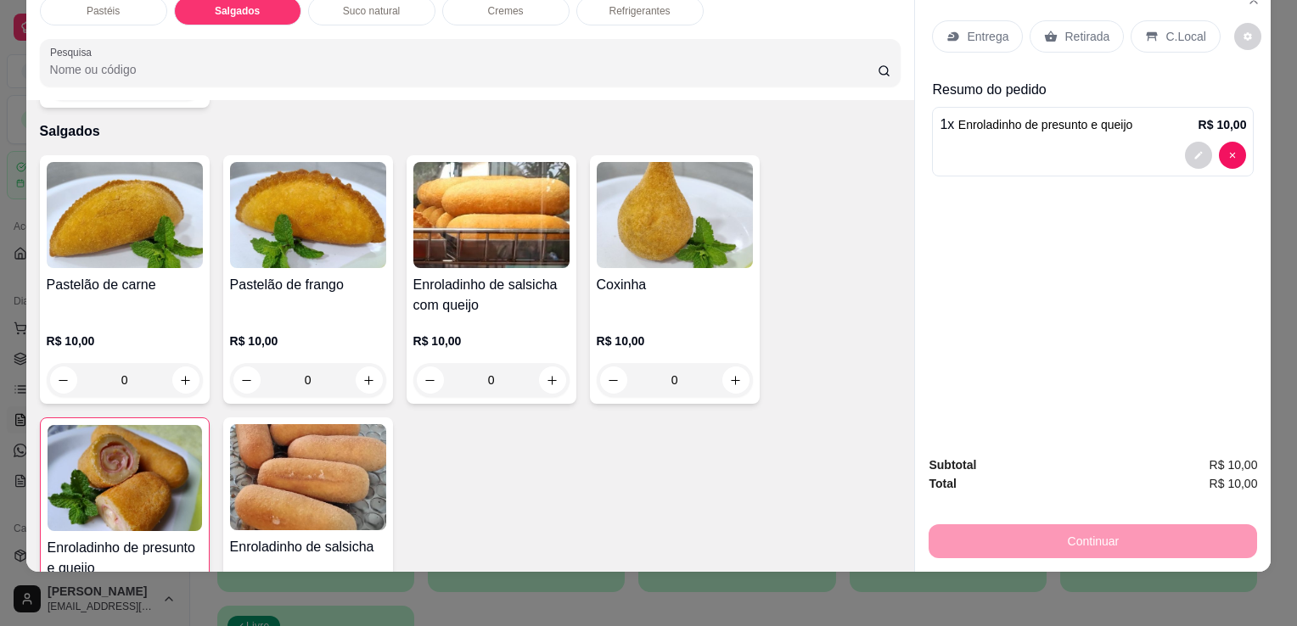
click at [504, 275] on h4 "Enroladinho de salsicha com queijo" at bounding box center [491, 295] width 156 height 41
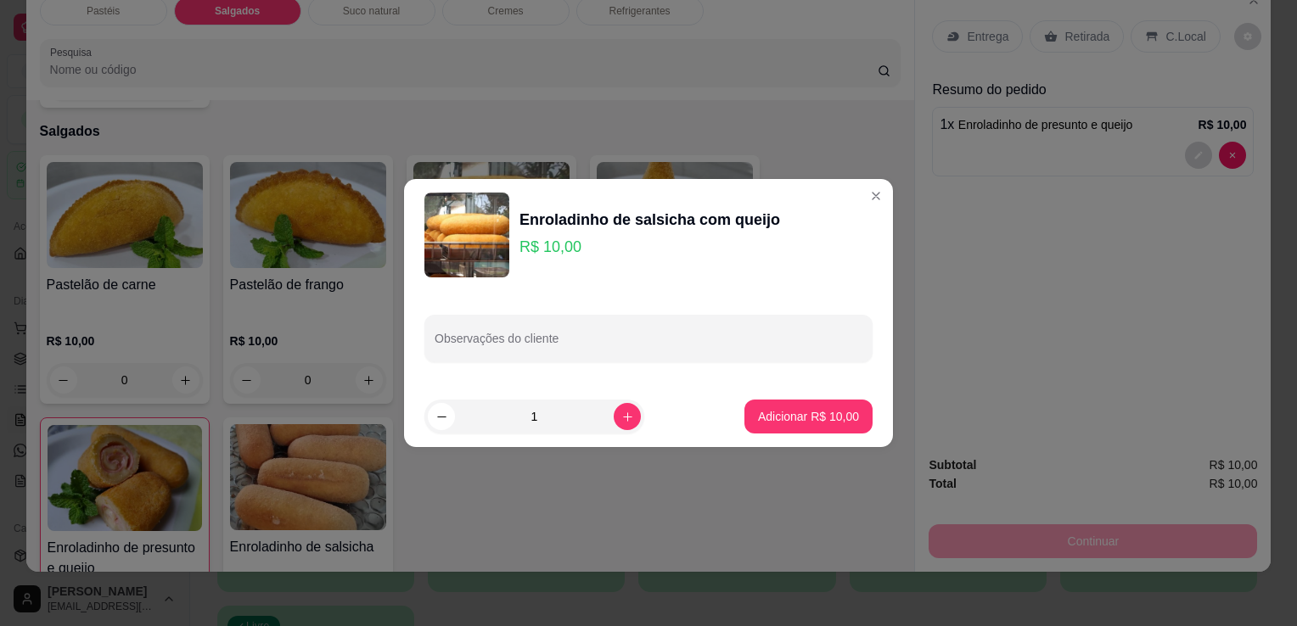
click at [790, 426] on button "Adicionar R$ 10,00" at bounding box center [808, 417] width 128 height 34
type input "1"
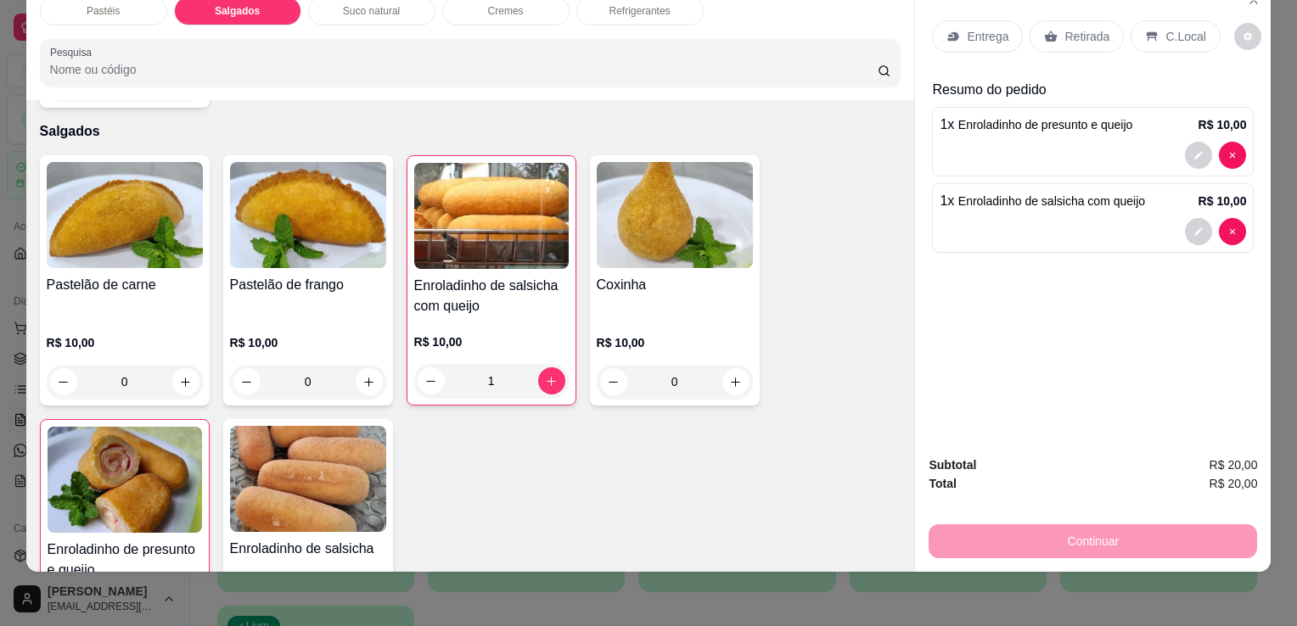
click at [1045, 31] on icon at bounding box center [1051, 36] width 13 height 11
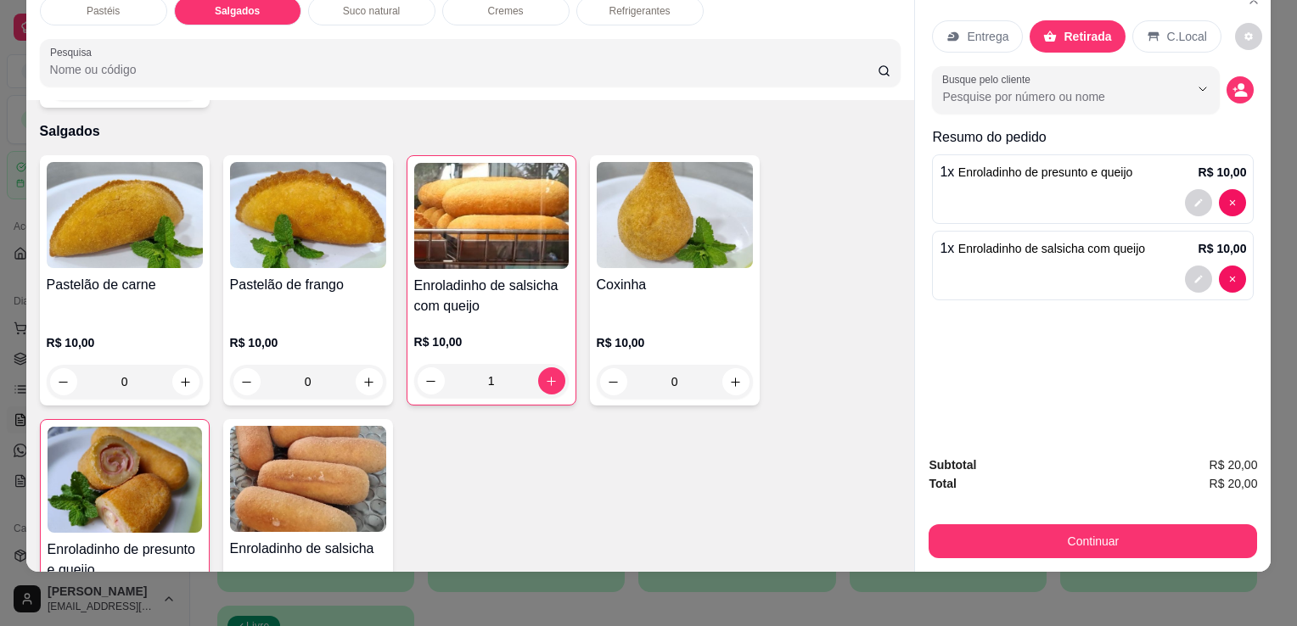
click at [1107, 520] on div "Continuar" at bounding box center [1093, 539] width 328 height 38
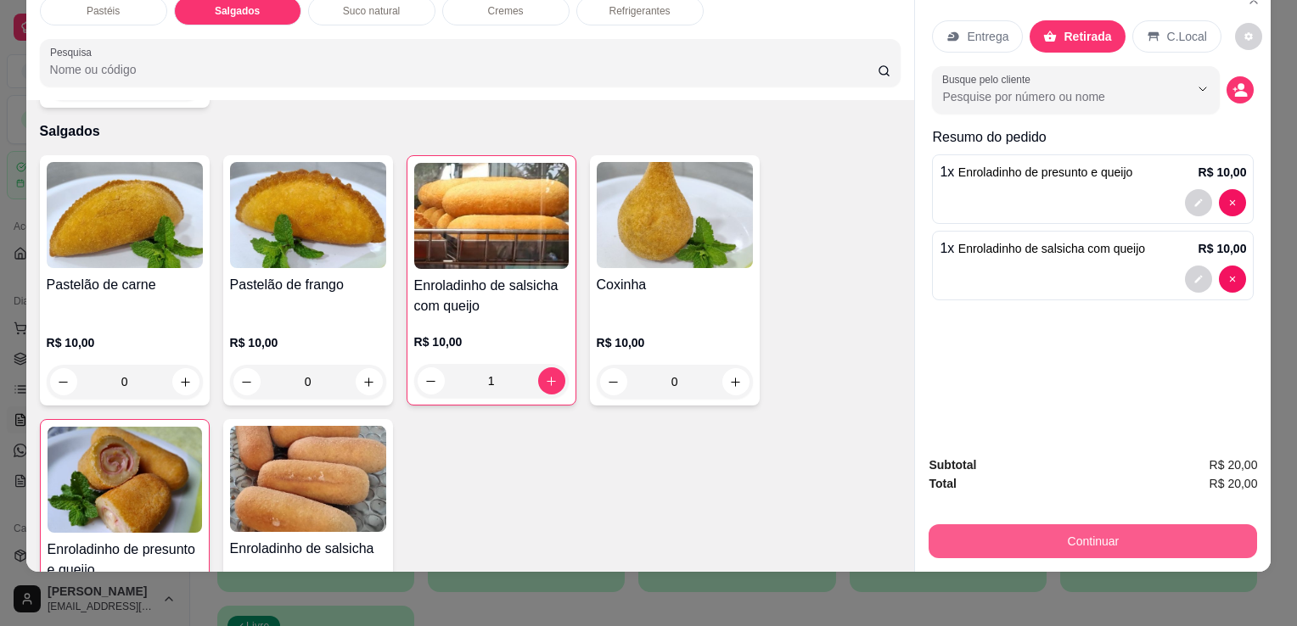
click at [1104, 531] on button "Continuar" at bounding box center [1093, 542] width 328 height 34
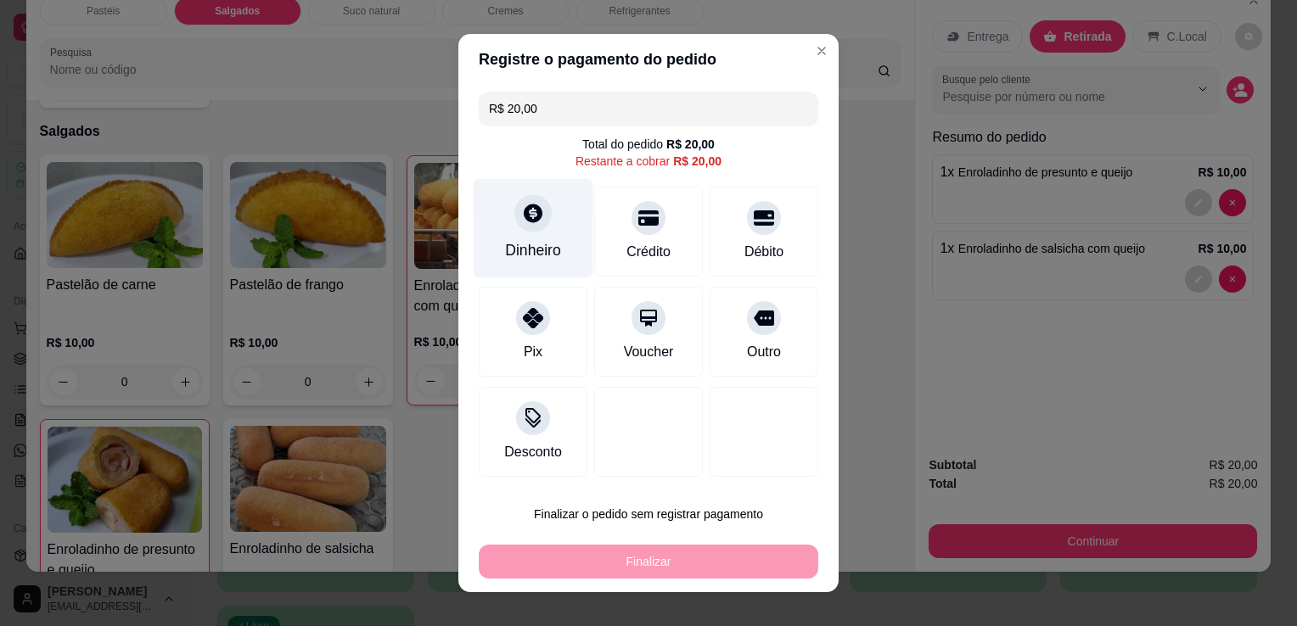
click at [516, 233] on div "Dinheiro" at bounding box center [534, 228] width 120 height 99
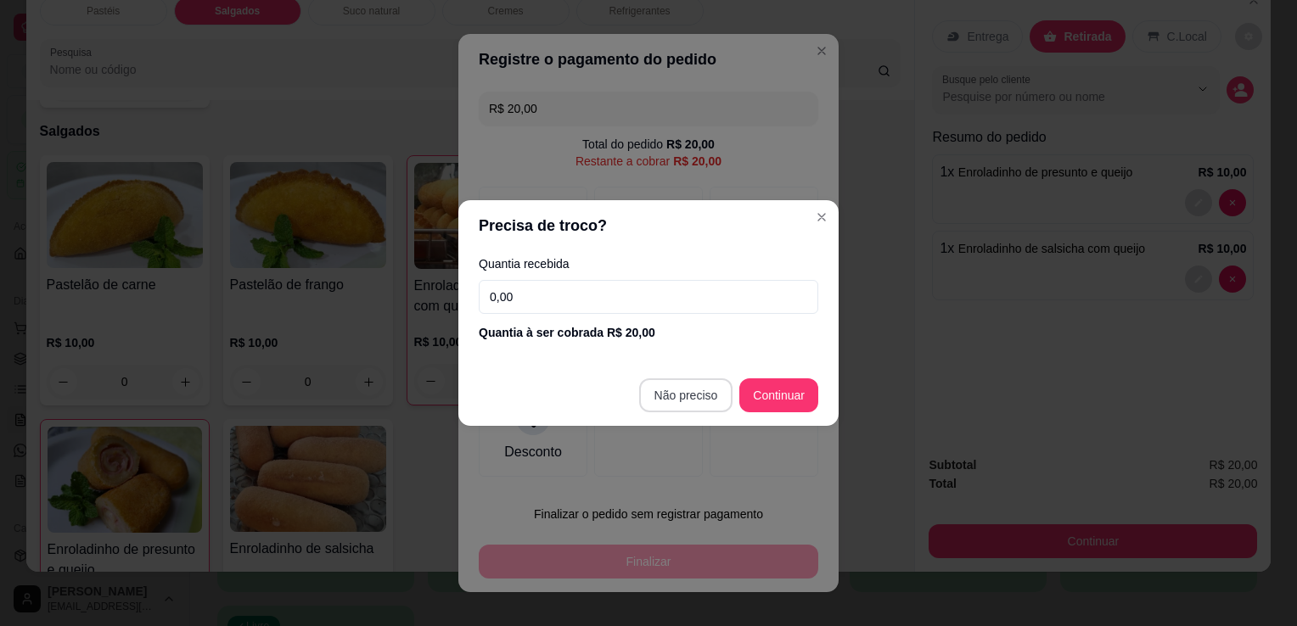
type input "R$ 0,00"
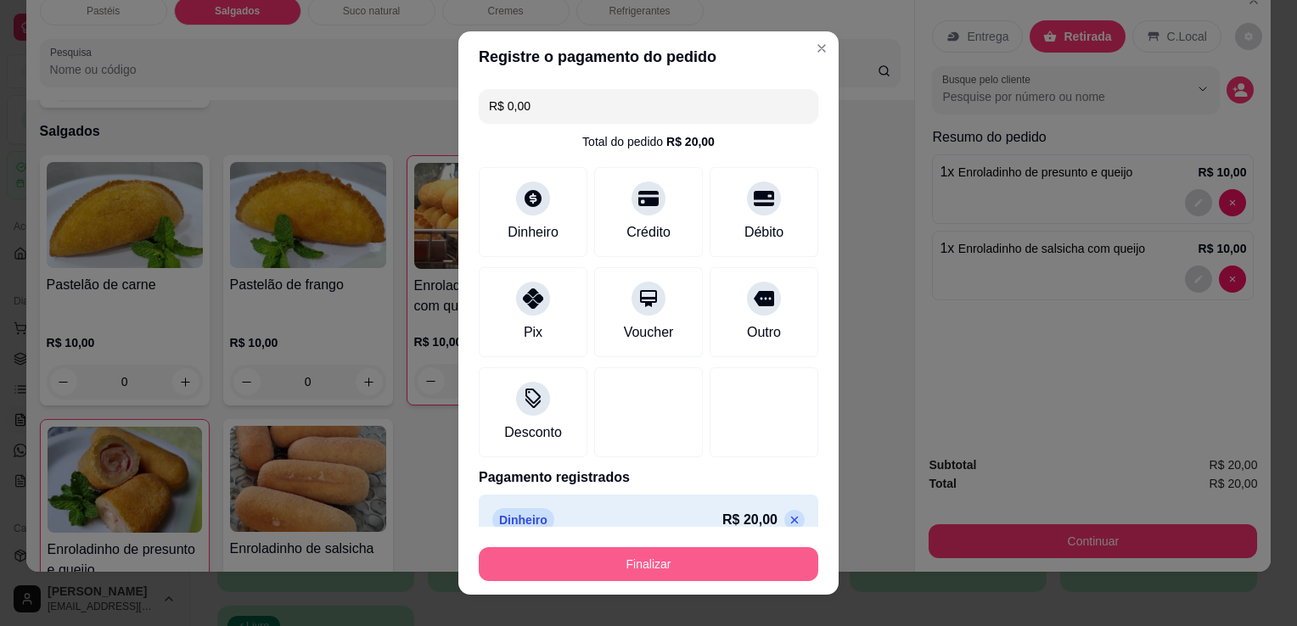
click at [697, 563] on button "Finalizar" at bounding box center [649, 564] width 340 height 34
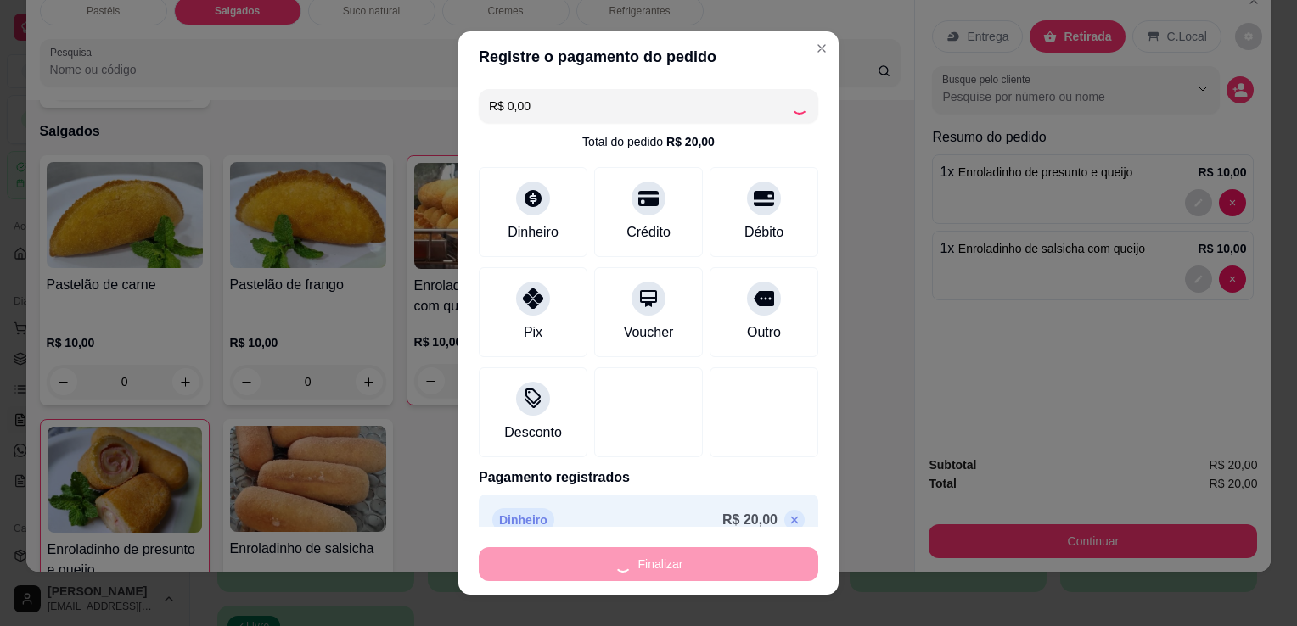
type input "0"
type input "-R$ 20,00"
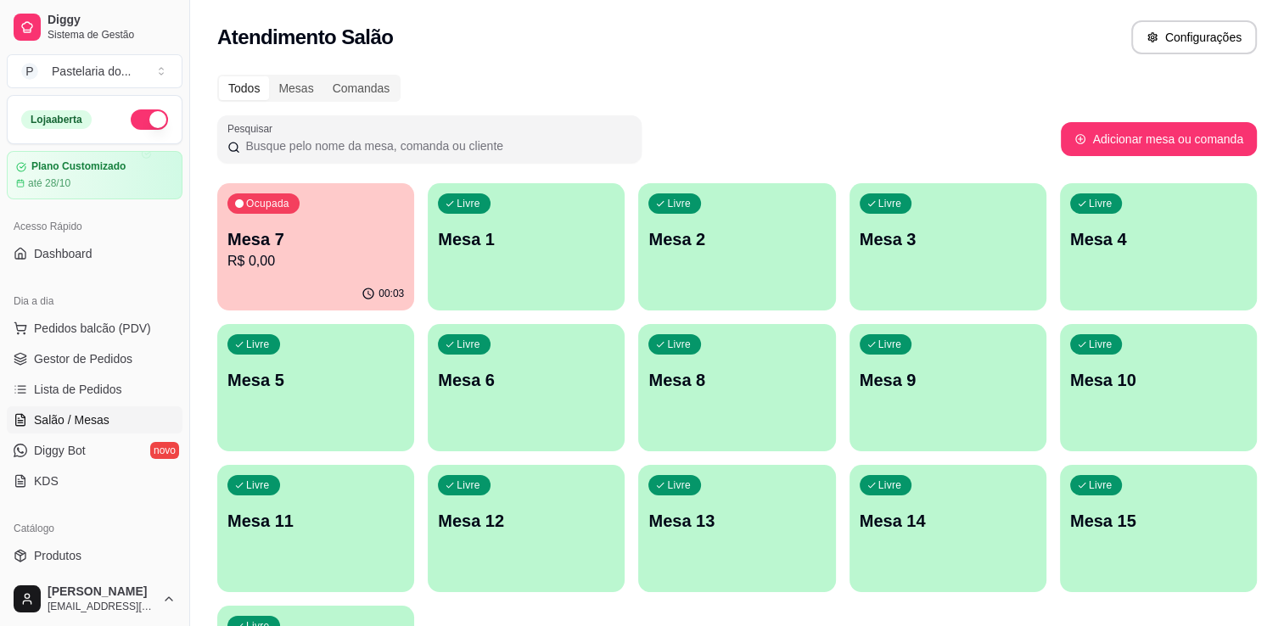
click at [592, 372] on p "Mesa 6" at bounding box center [526, 380] width 177 height 24
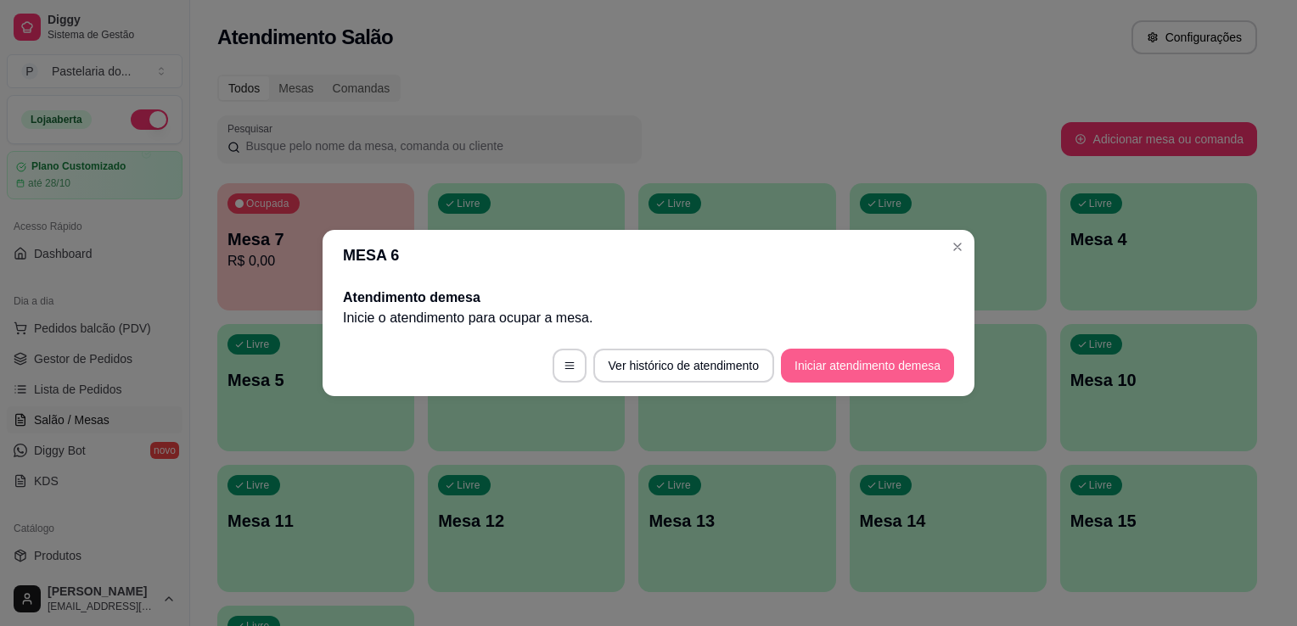
click at [882, 360] on button "Iniciar atendimento de mesa" at bounding box center [867, 366] width 173 height 34
click at [882, 360] on footer "Ver histórico de atendimento Iniciar atendimento de mesa" at bounding box center [649, 365] width 652 height 61
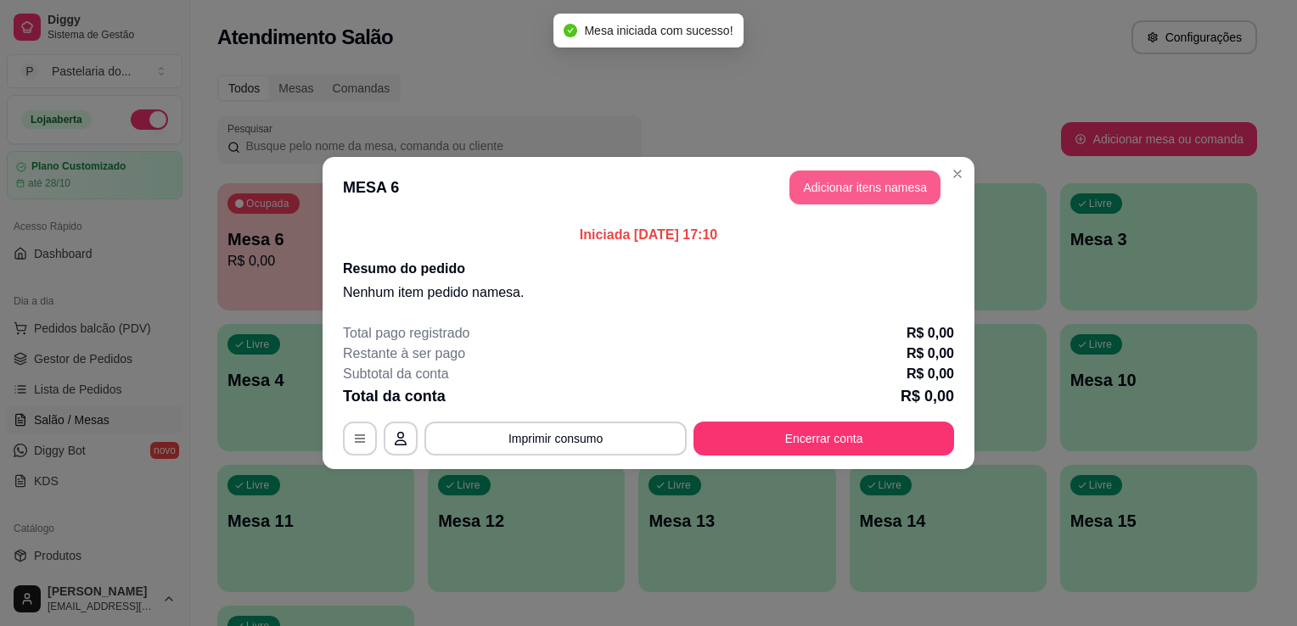
click at [838, 178] on button "Adicionar itens na mesa" at bounding box center [864, 188] width 151 height 34
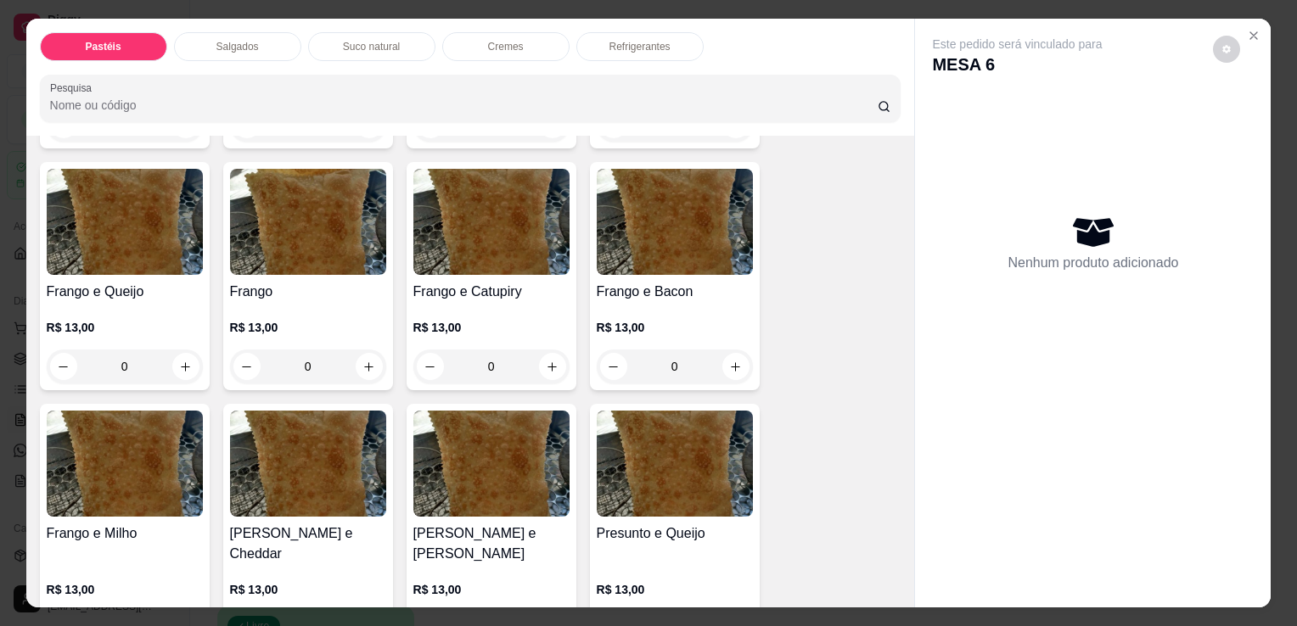
scroll to position [594, 0]
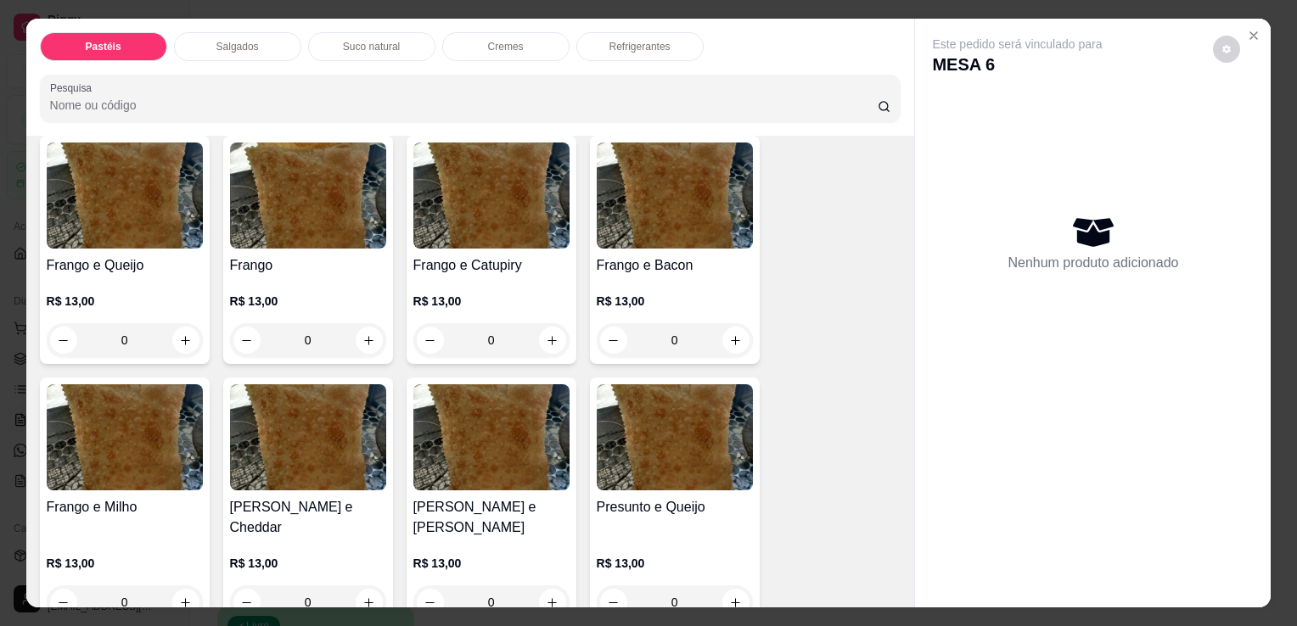
click at [149, 276] on div "R$ 13,00 0" at bounding box center [125, 316] width 156 height 81
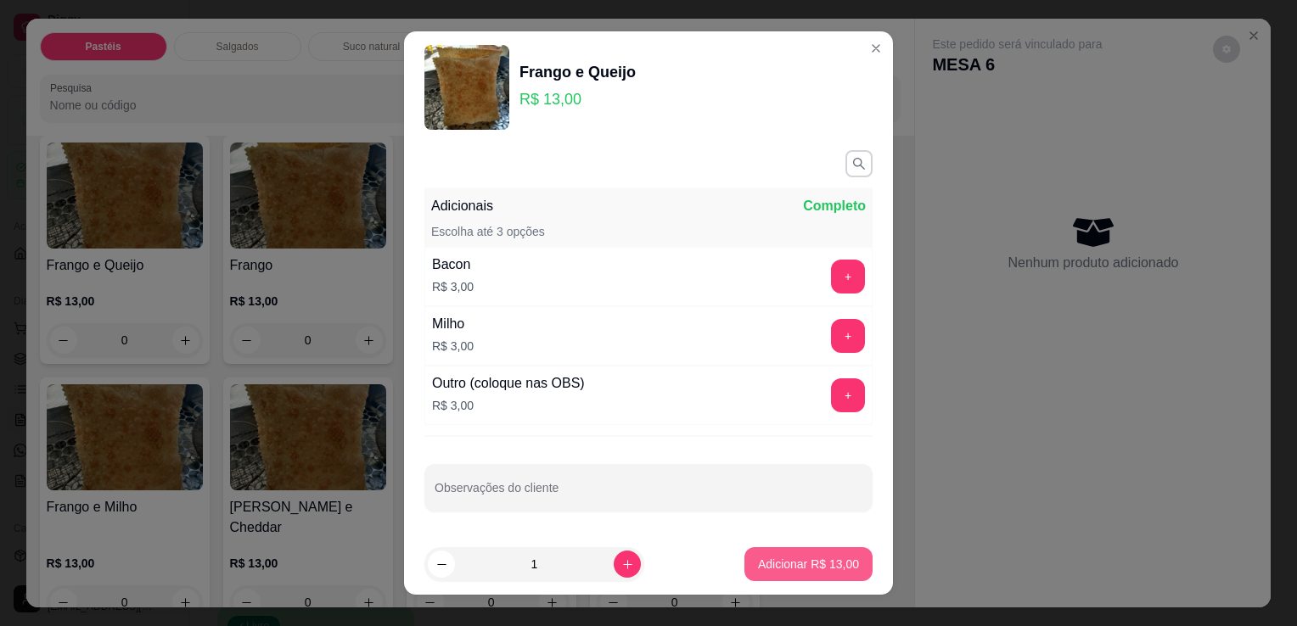
click at [758, 556] on p "Adicionar R$ 13,00" at bounding box center [808, 564] width 101 height 17
type input "1"
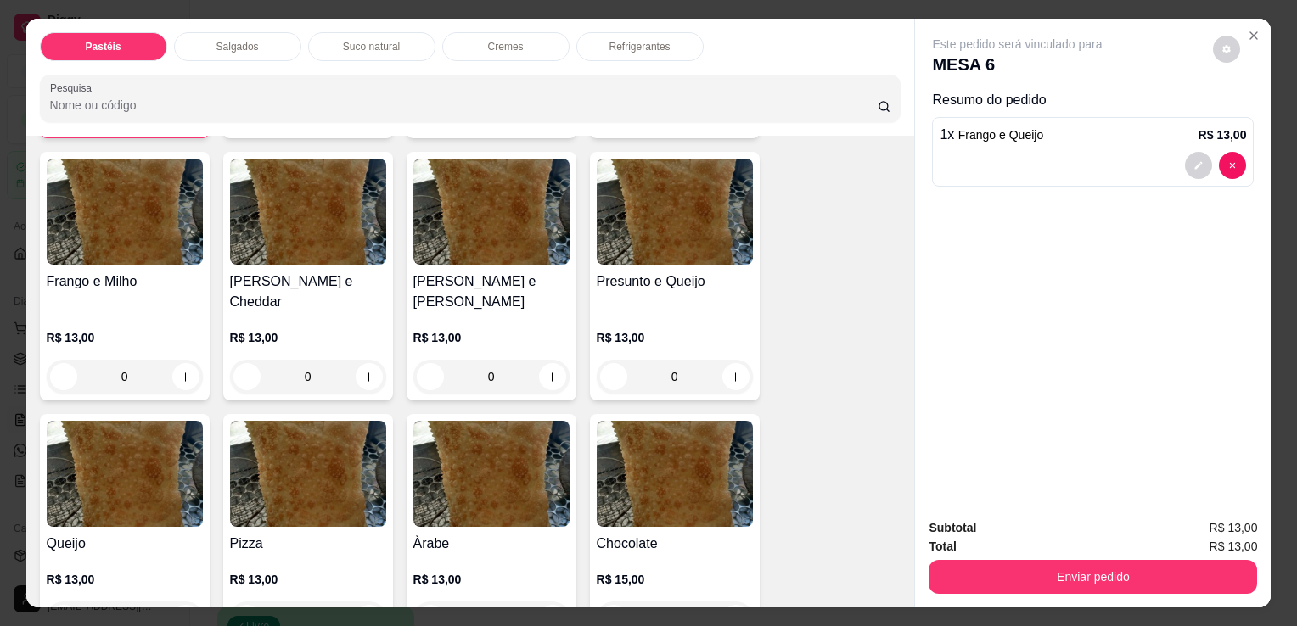
scroll to position [934, 0]
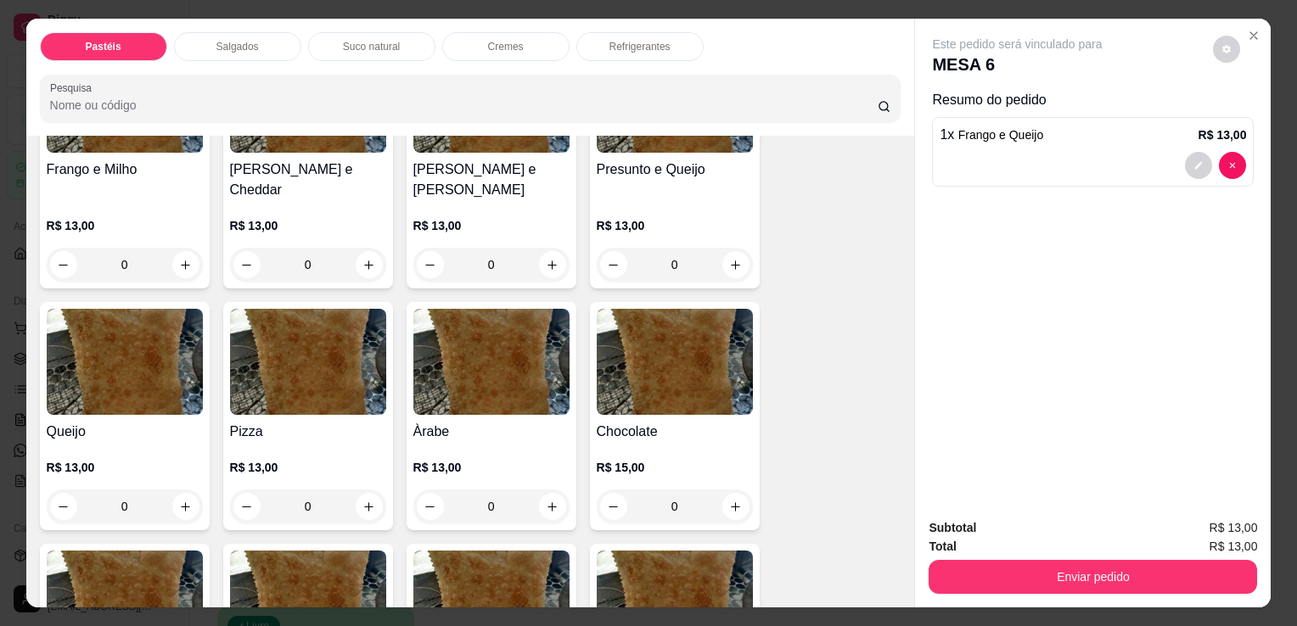
click at [143, 379] on img at bounding box center [125, 362] width 156 height 106
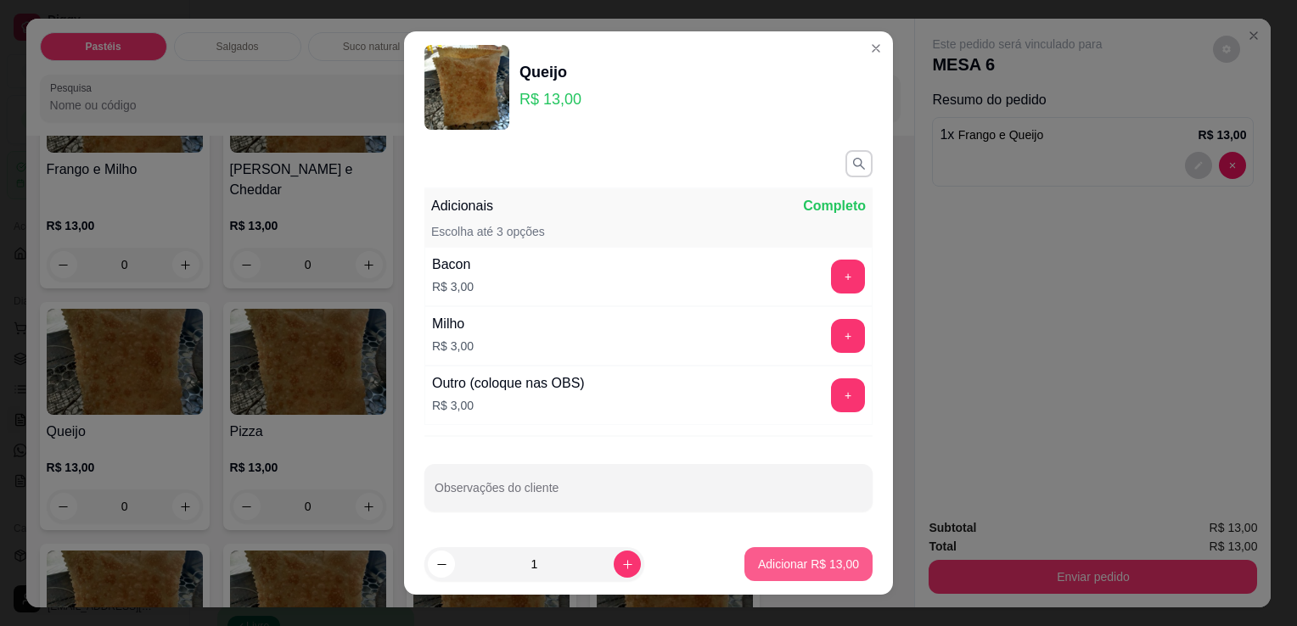
click at [806, 569] on p "Adicionar R$ 13,00" at bounding box center [808, 564] width 101 height 17
type input "1"
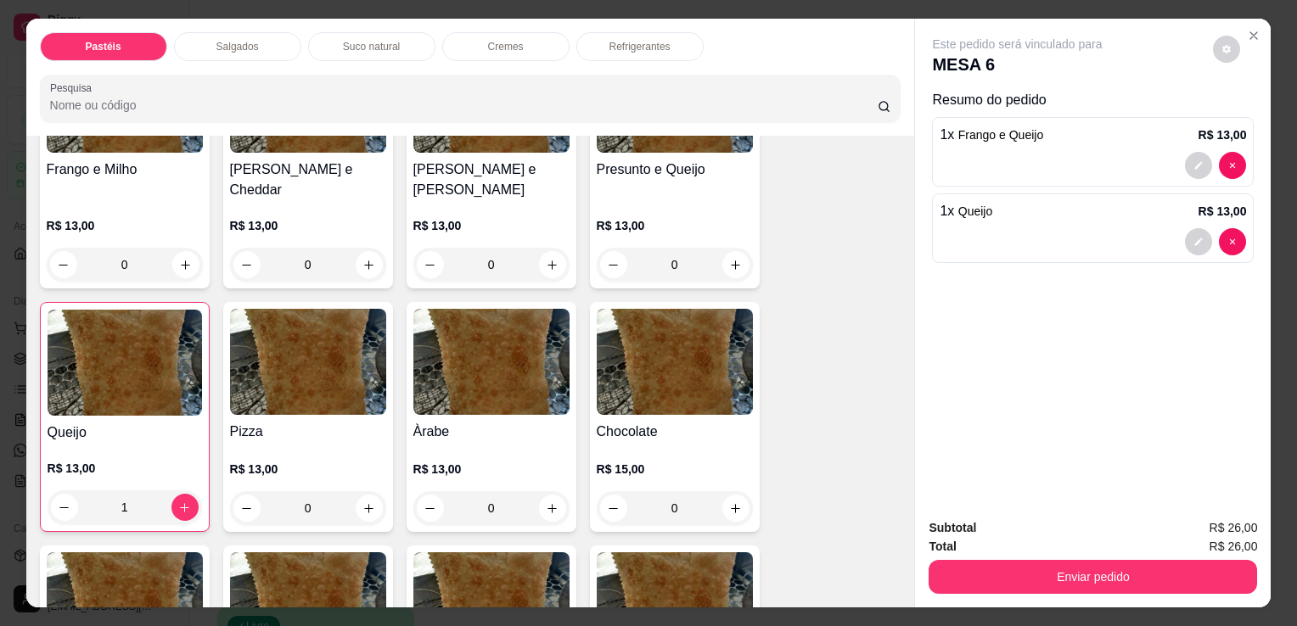
click at [407, 42] on div "Suco natural" at bounding box center [371, 46] width 127 height 29
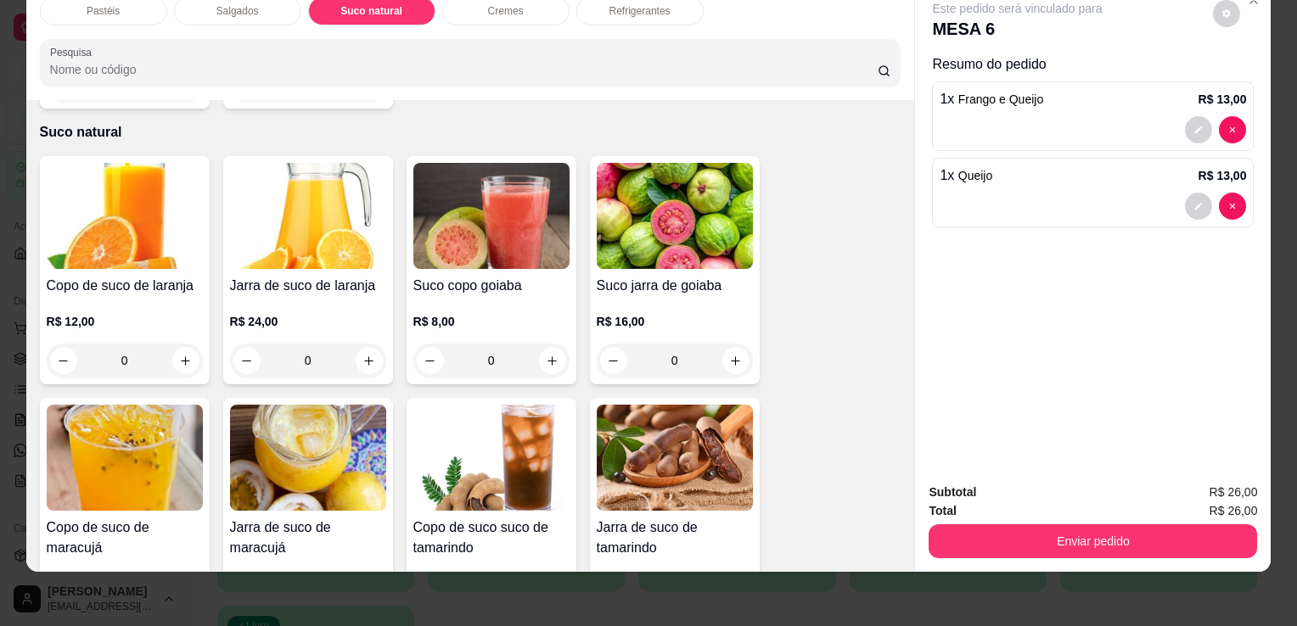
click at [98, 276] on h4 "Copo de suco de laranja" at bounding box center [125, 286] width 156 height 20
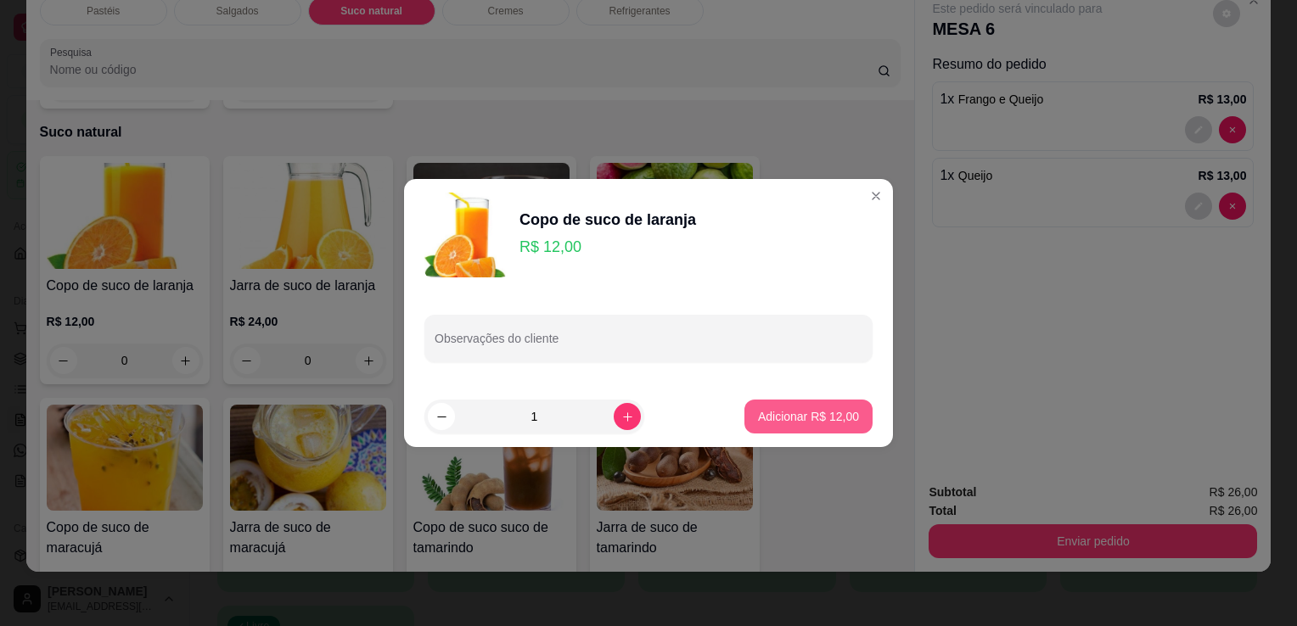
click at [758, 413] on p "Adicionar R$ 12,00" at bounding box center [808, 416] width 101 height 17
type input "1"
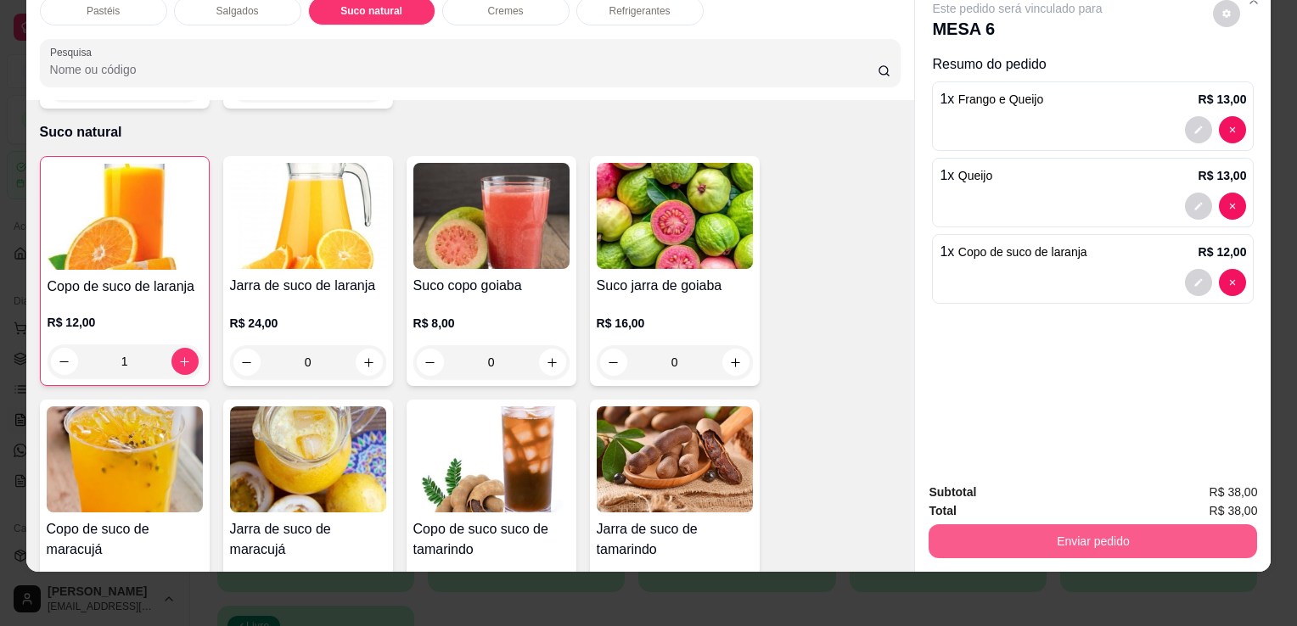
click at [1090, 532] on button "Enviar pedido" at bounding box center [1093, 542] width 328 height 34
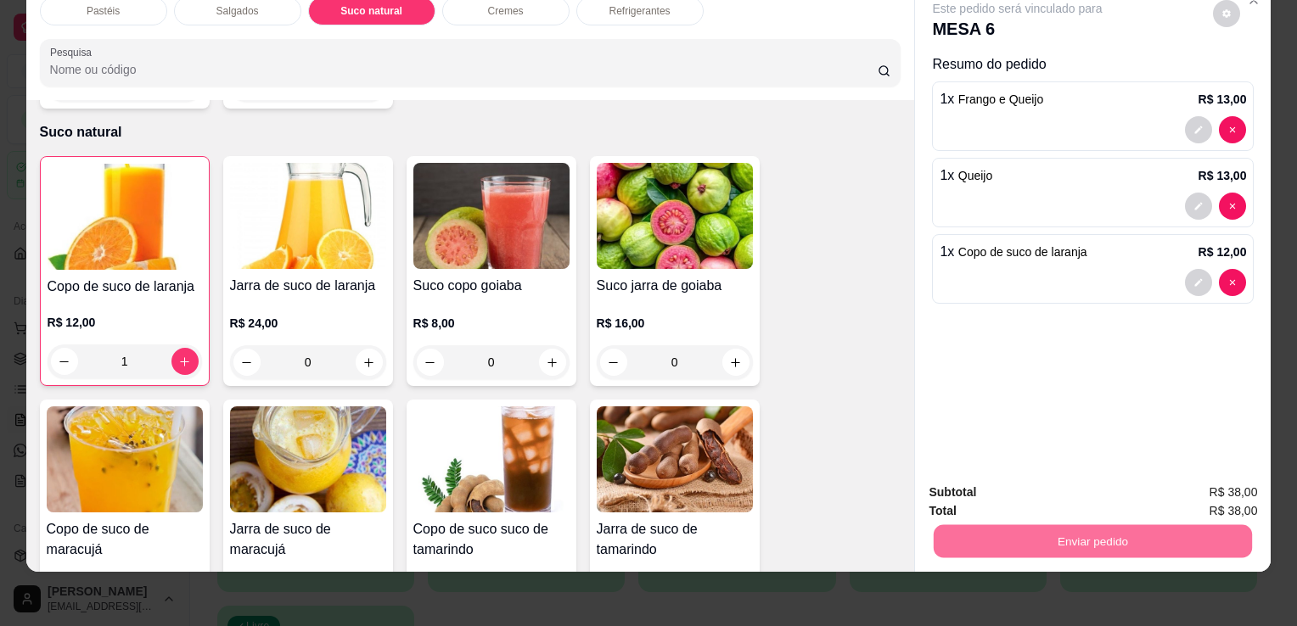
click at [1220, 479] on button "Enviar pedido" at bounding box center [1213, 487] width 96 height 32
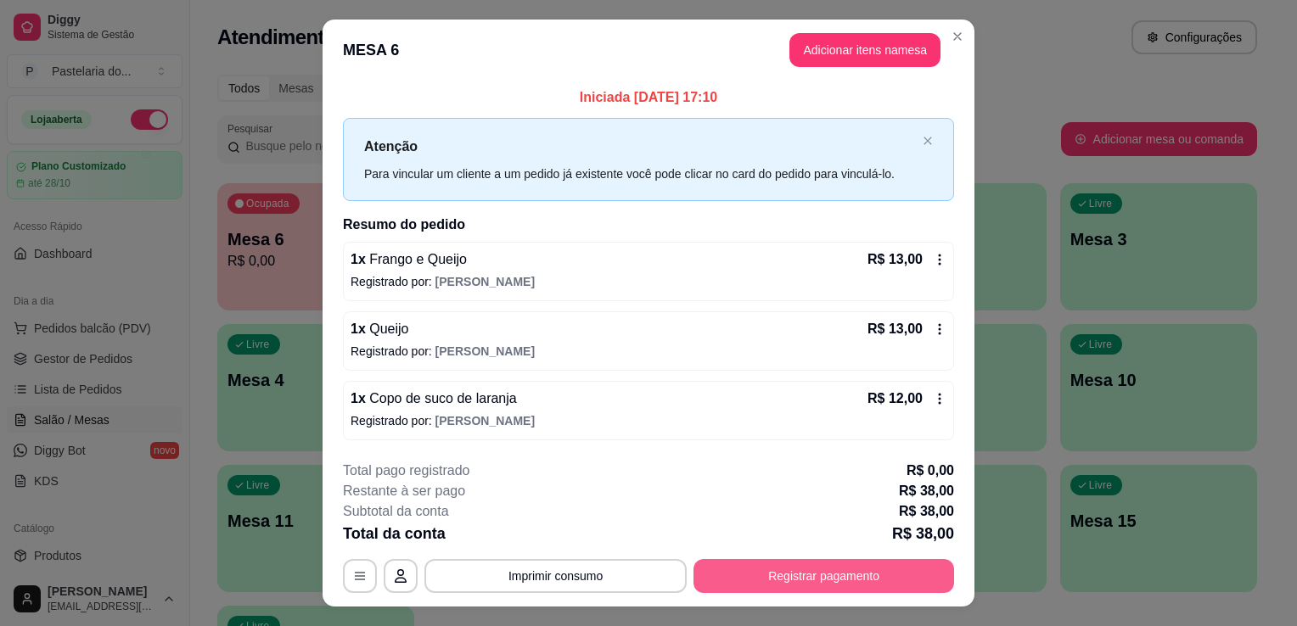
click at [819, 562] on button "Registrar pagamento" at bounding box center [823, 576] width 261 height 34
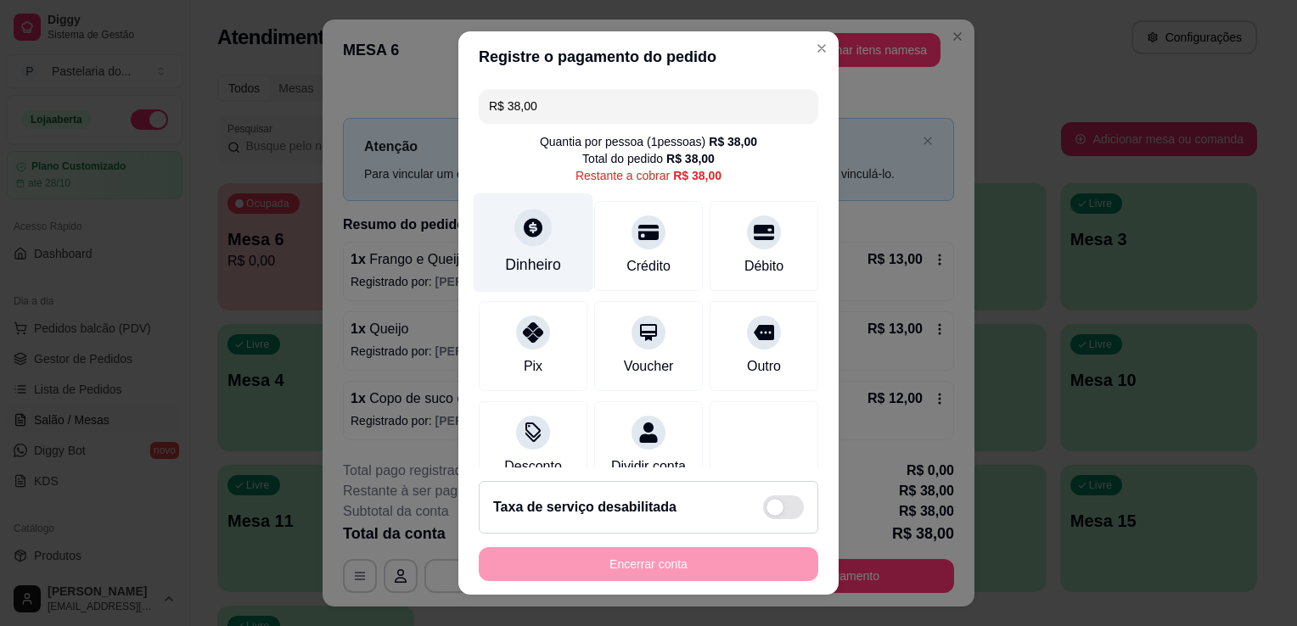
click at [567, 253] on div "Dinheiro" at bounding box center [534, 243] width 120 height 99
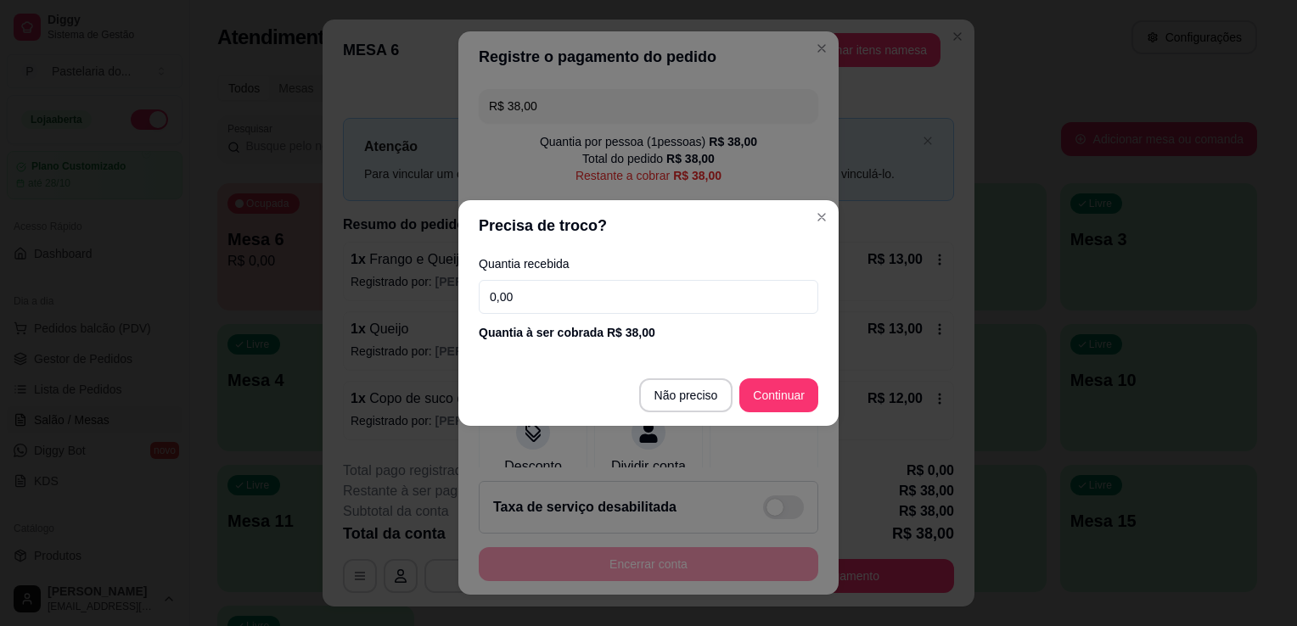
click at [592, 291] on input "0,00" at bounding box center [649, 297] width 340 height 34
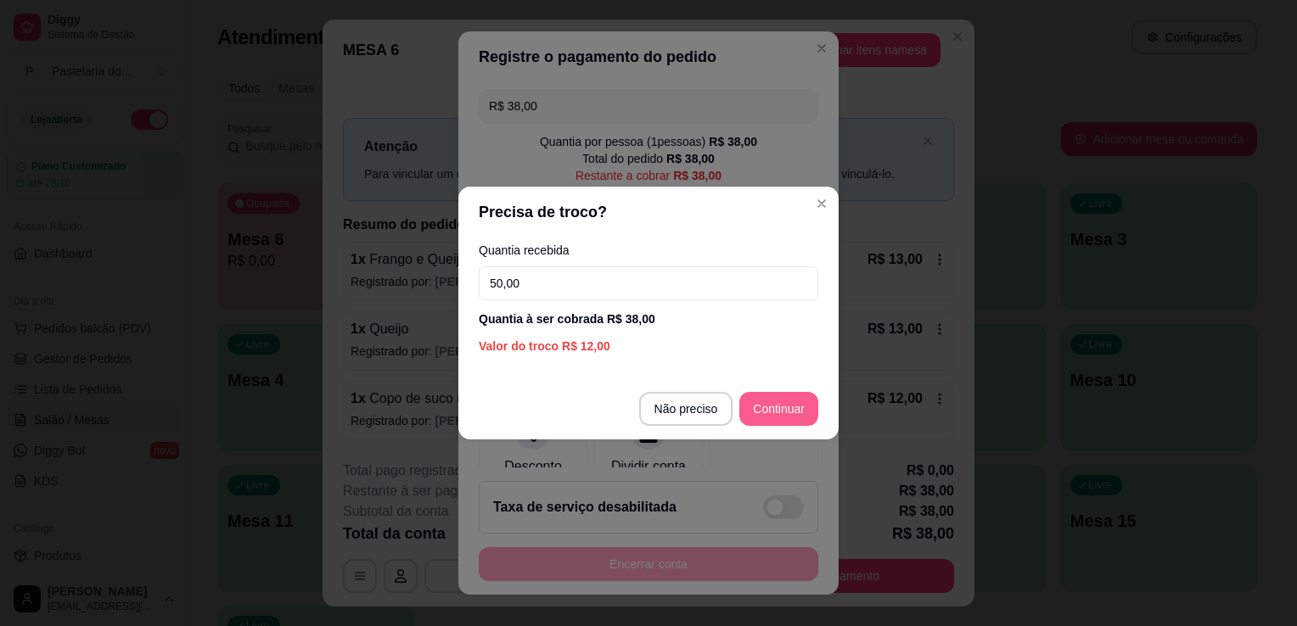
type input "50,00"
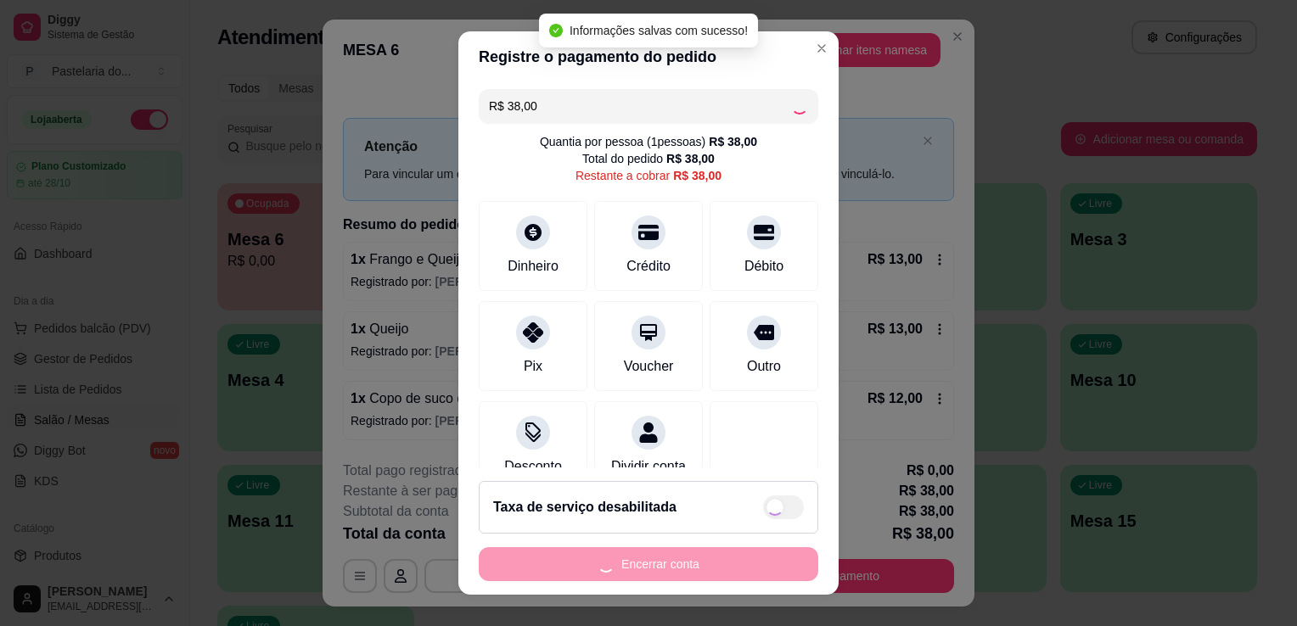
type input "R$ 0,00"
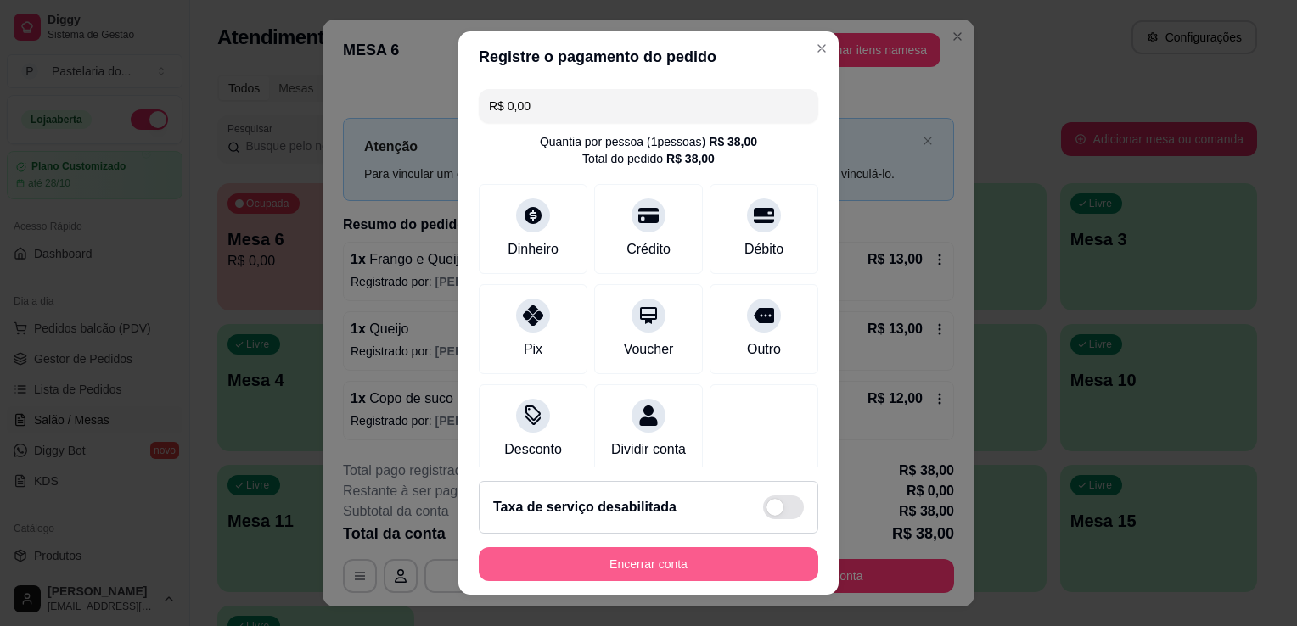
click at [610, 565] on button "Encerrar conta" at bounding box center [649, 564] width 340 height 34
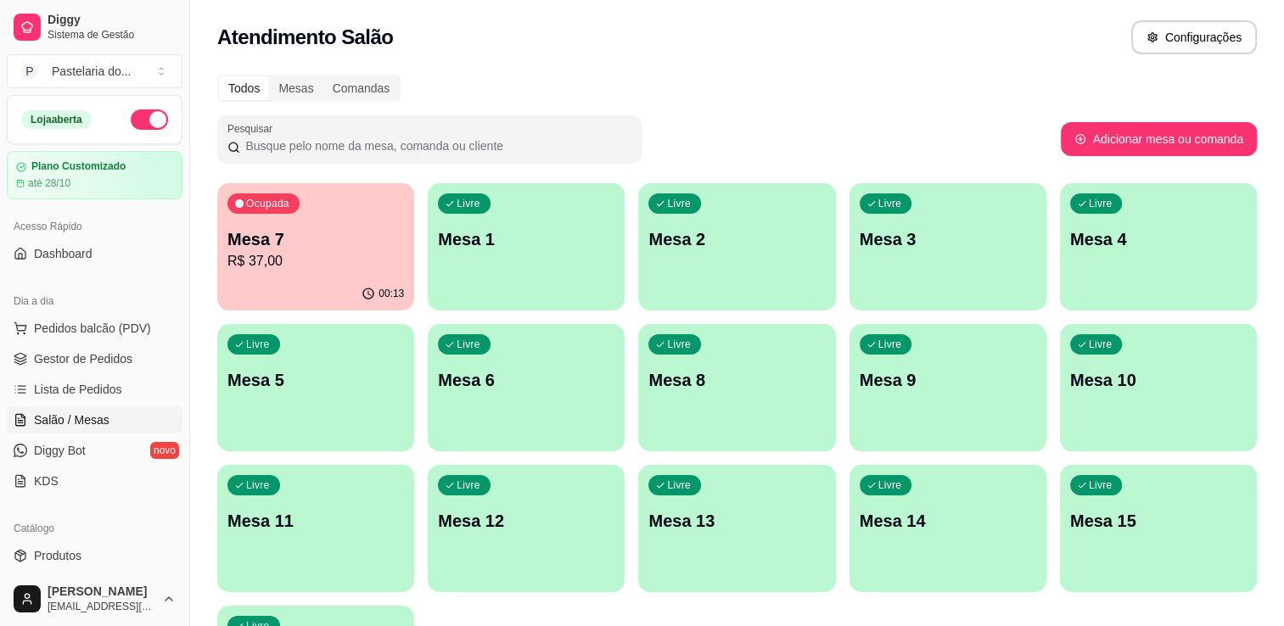
click at [299, 241] on p "Mesa 7" at bounding box center [315, 239] width 177 height 24
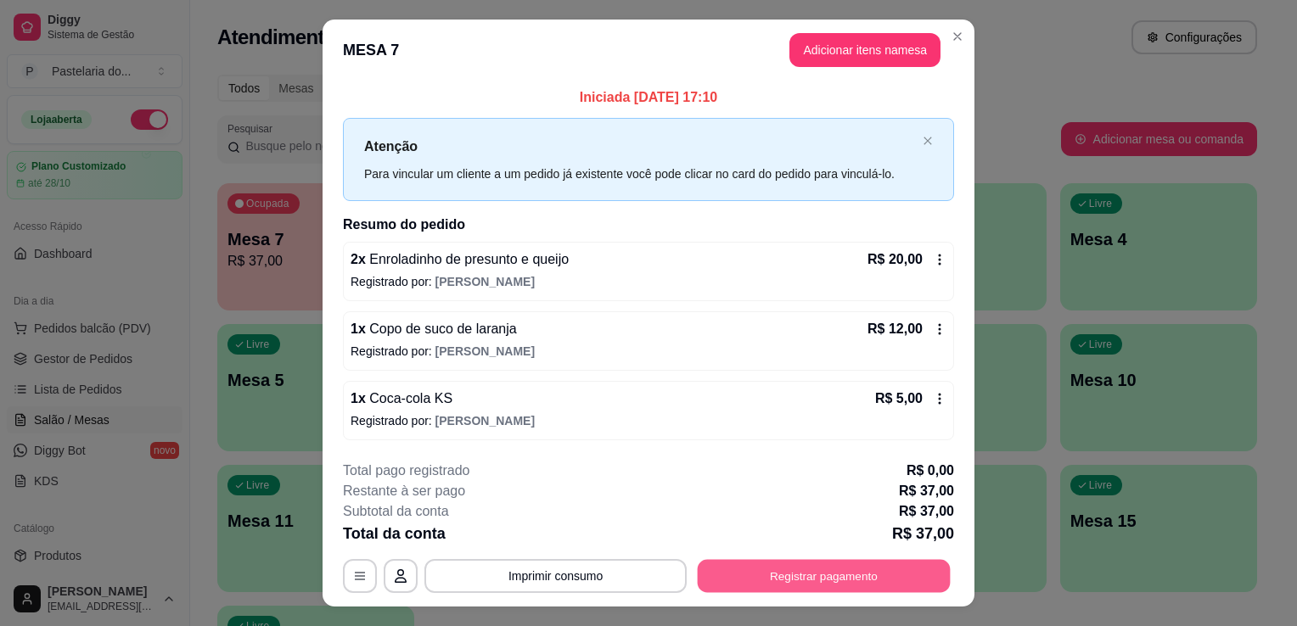
click at [772, 572] on button "Registrar pagamento" at bounding box center [824, 575] width 253 height 33
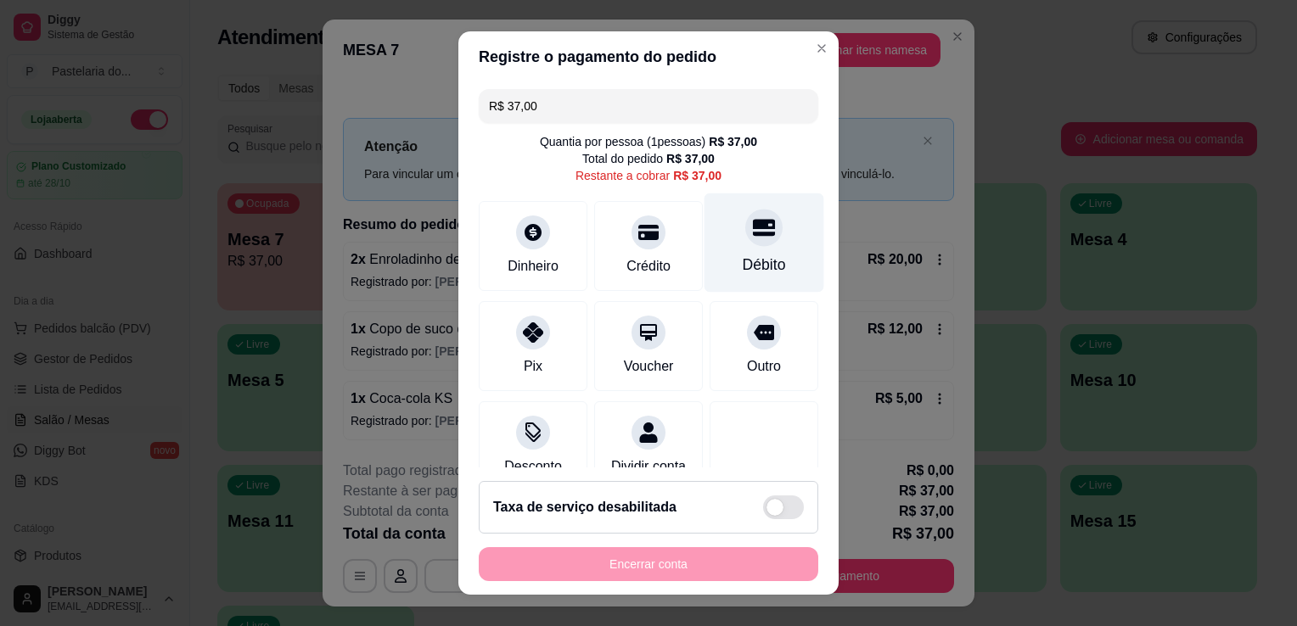
click at [745, 244] on div at bounding box center [763, 227] width 37 height 37
type input "R$ 0,00"
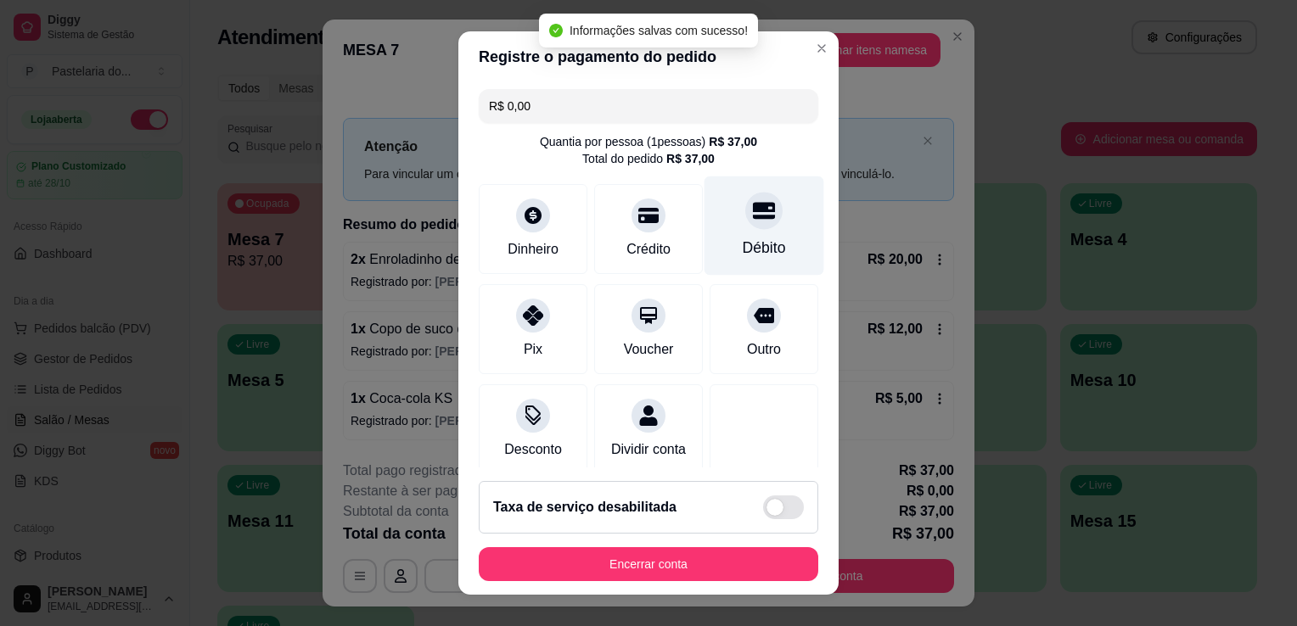
click at [753, 218] on icon at bounding box center [764, 210] width 22 height 17
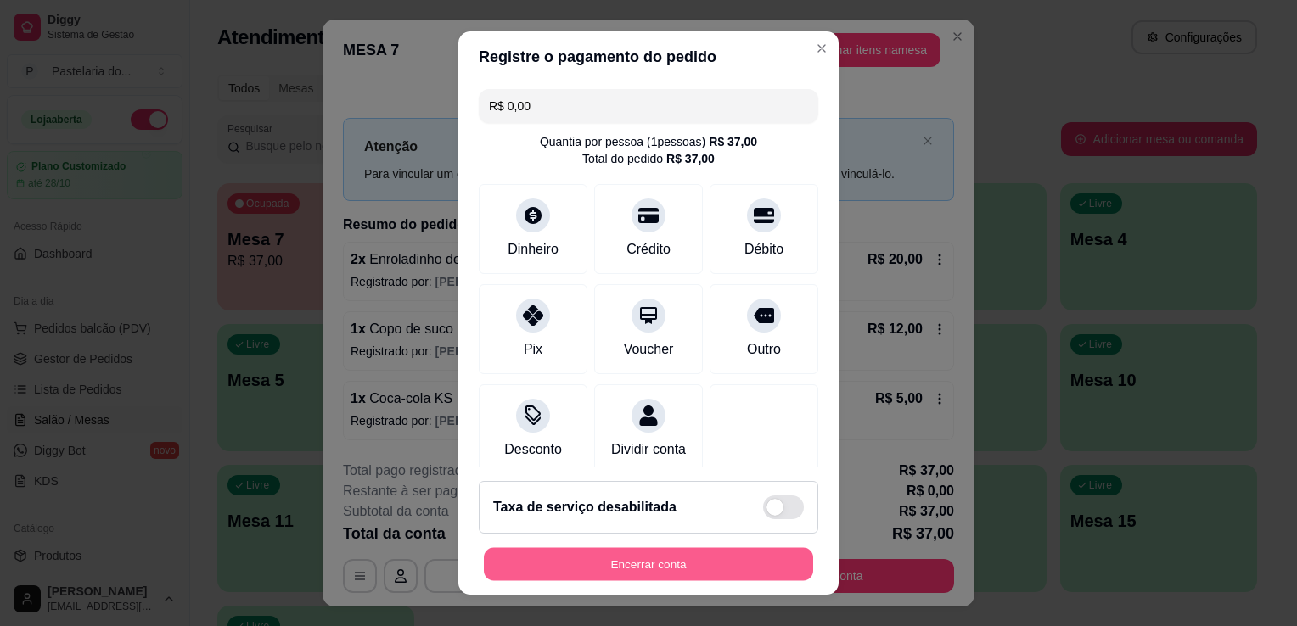
click at [682, 558] on button "Encerrar conta" at bounding box center [648, 564] width 329 height 33
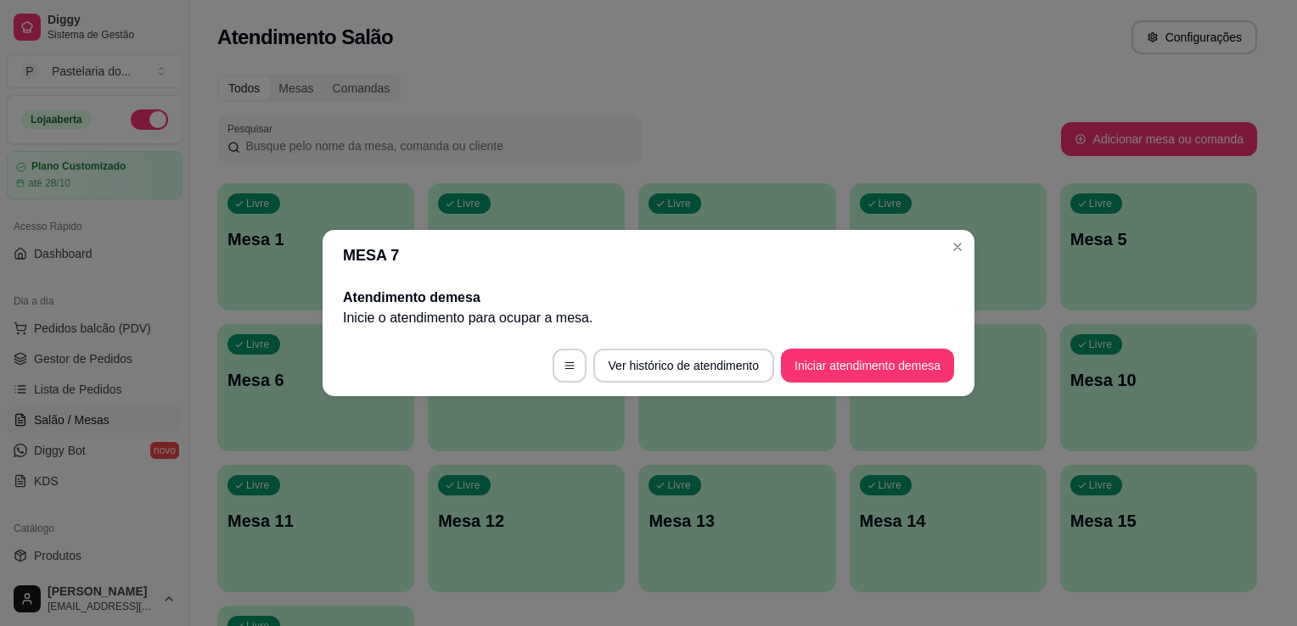
click at [682, 558] on div "Livre Mesa 13" at bounding box center [736, 518] width 197 height 107
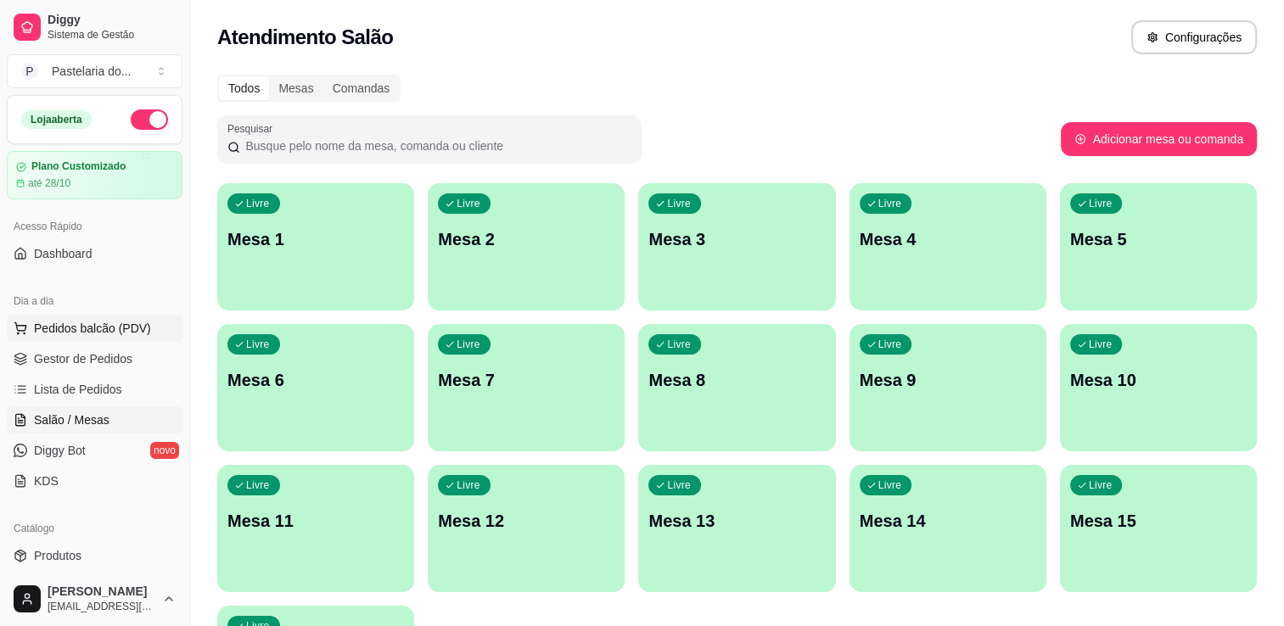
click at [78, 329] on span "Pedidos balcão (PDV)" at bounding box center [92, 328] width 117 height 17
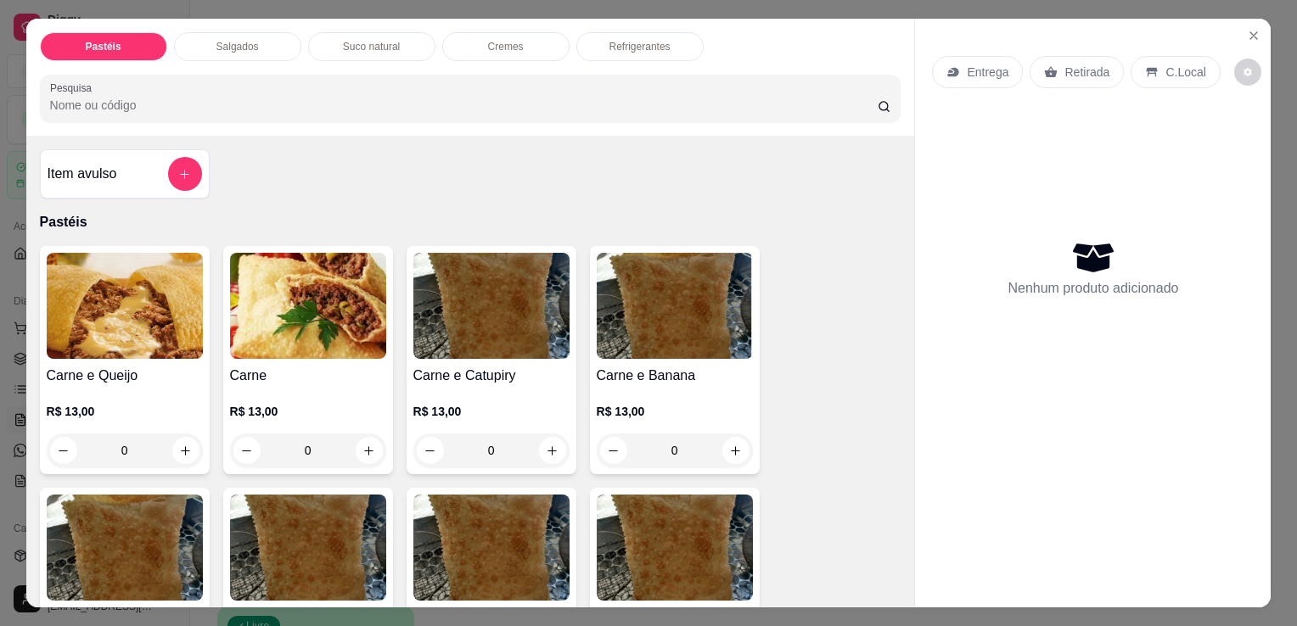
click at [231, 40] on p "Salgados" at bounding box center [237, 47] width 42 height 14
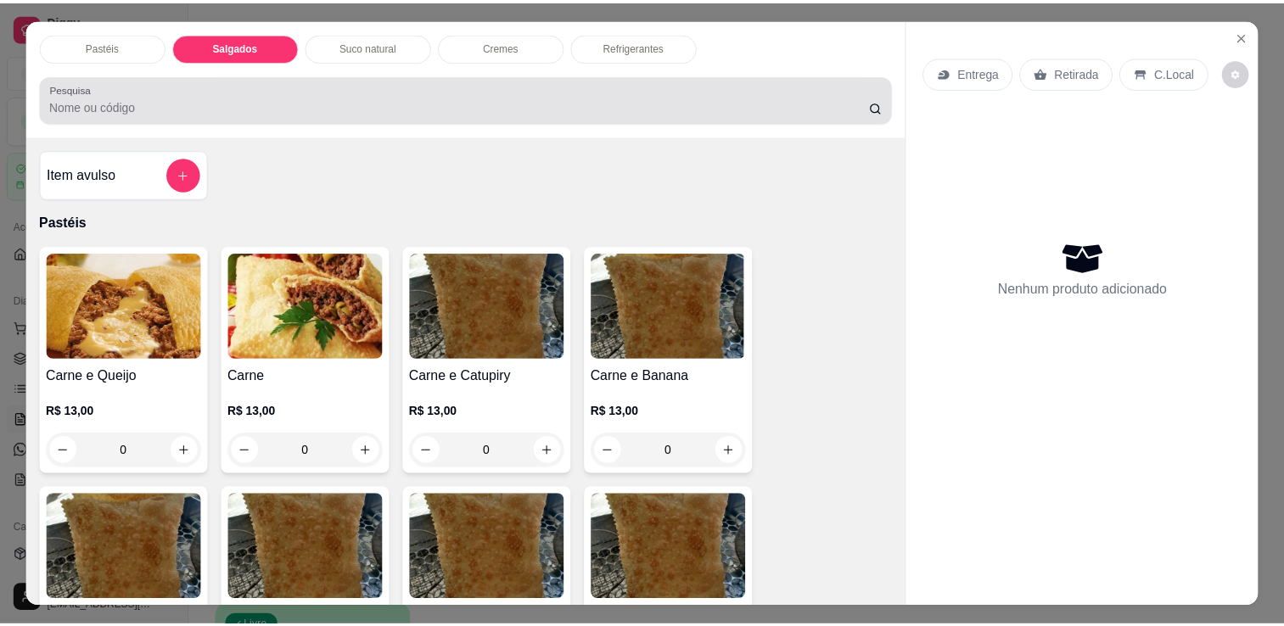
scroll to position [42, 0]
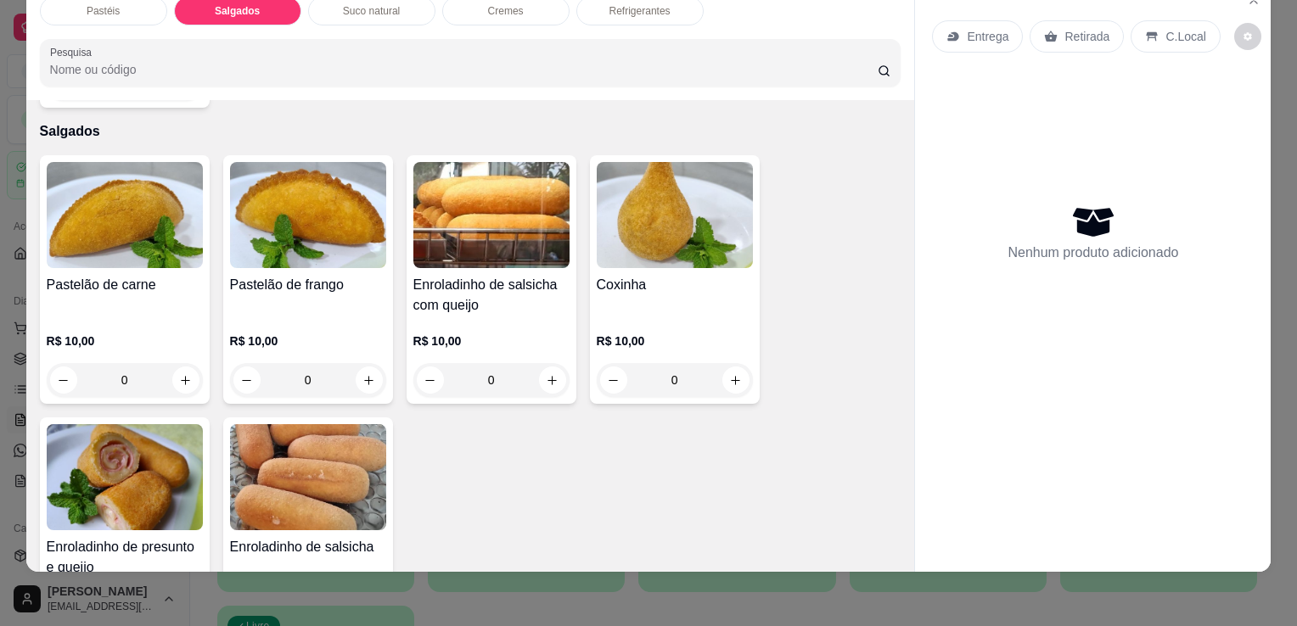
click at [303, 234] on div "Pastelão de frango R$ 10,00 0" at bounding box center [308, 279] width 170 height 249
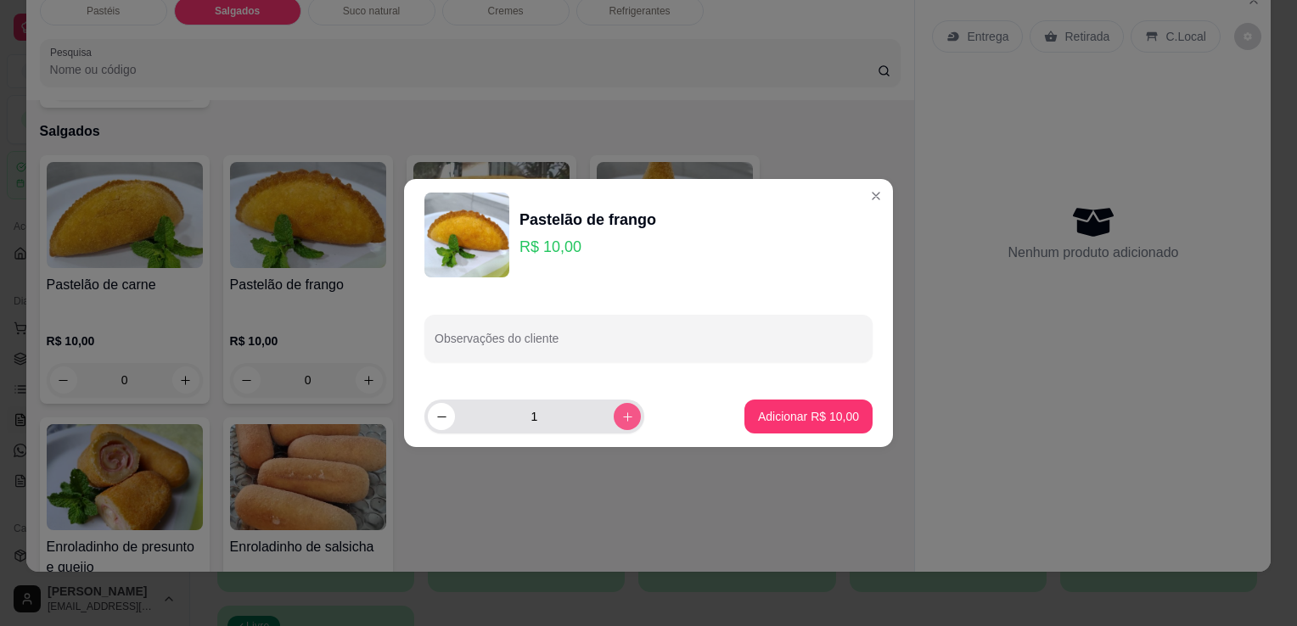
click at [615, 432] on div "1" at bounding box center [534, 417] width 213 height 34
click at [621, 419] on icon "increase-product-quantity" at bounding box center [627, 417] width 13 height 13
type input "2"
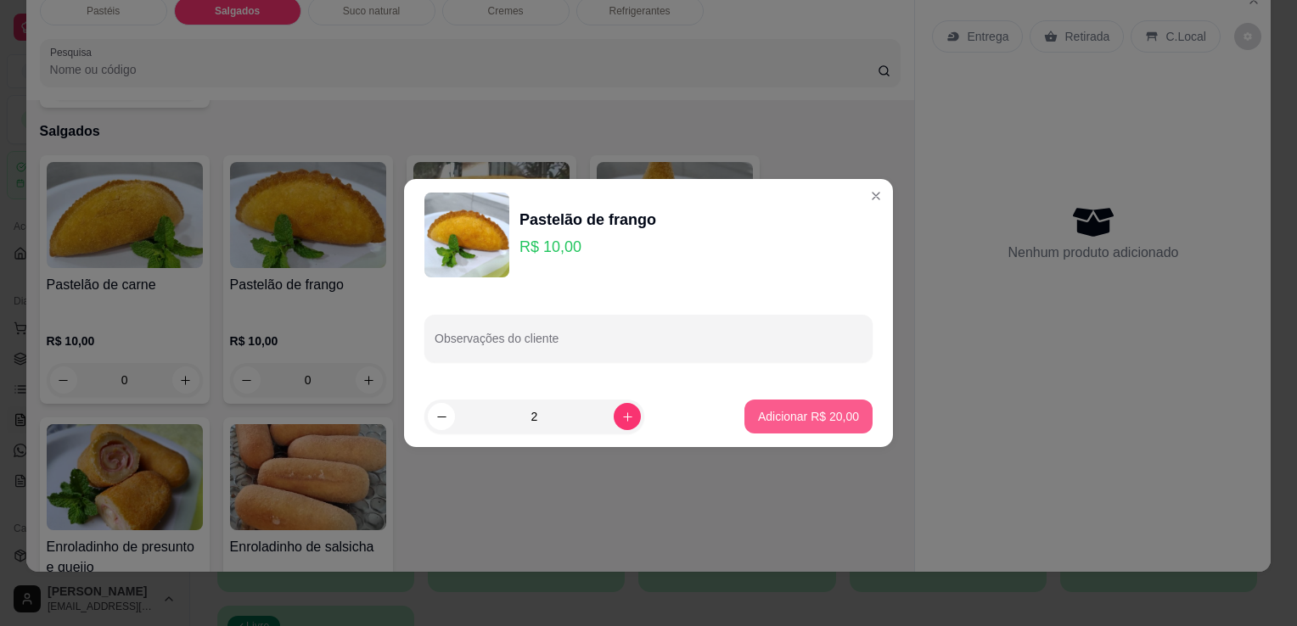
click at [795, 421] on p "Adicionar R$ 20,00" at bounding box center [808, 416] width 101 height 17
type input "2"
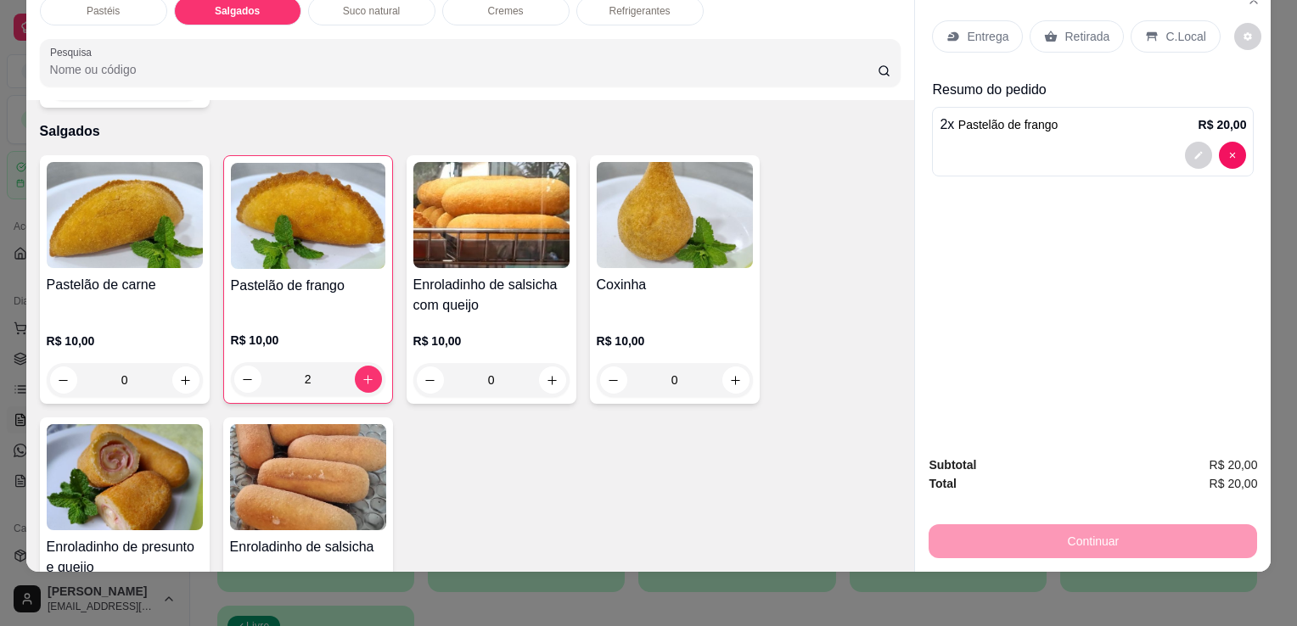
click at [1064, 28] on p "Retirada" at bounding box center [1086, 36] width 45 height 17
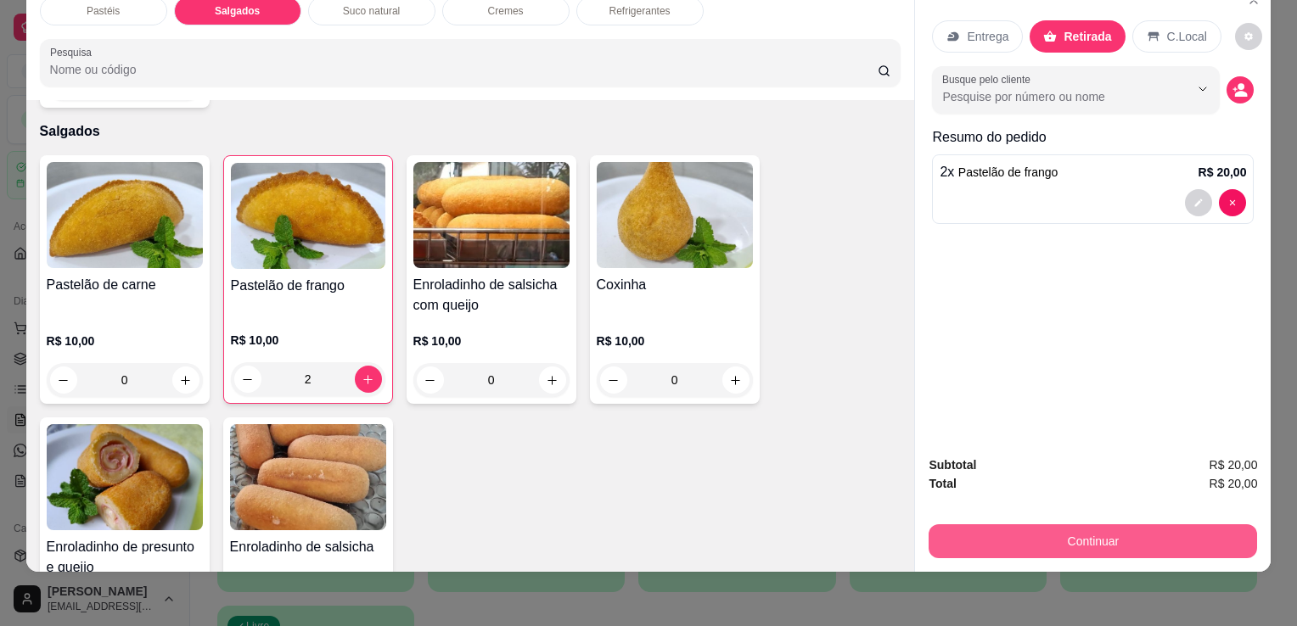
click at [1049, 530] on button "Continuar" at bounding box center [1093, 542] width 328 height 34
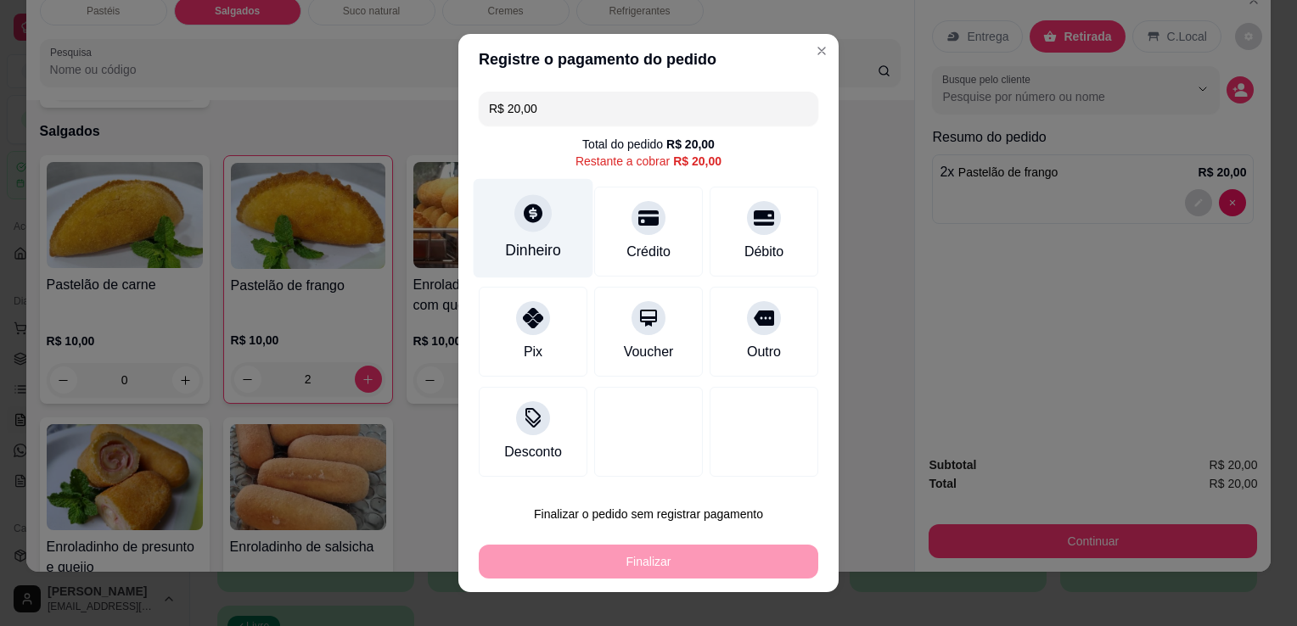
click at [521, 250] on div "Dinheiro" at bounding box center [533, 250] width 56 height 22
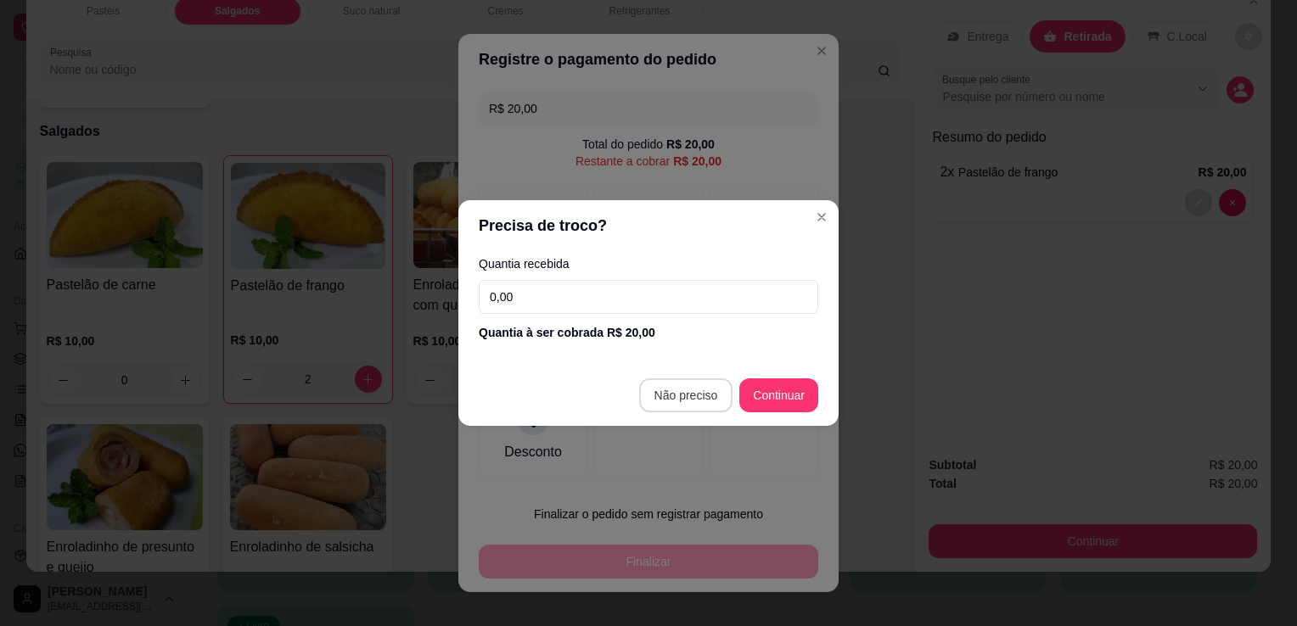
type input "R$ 0,00"
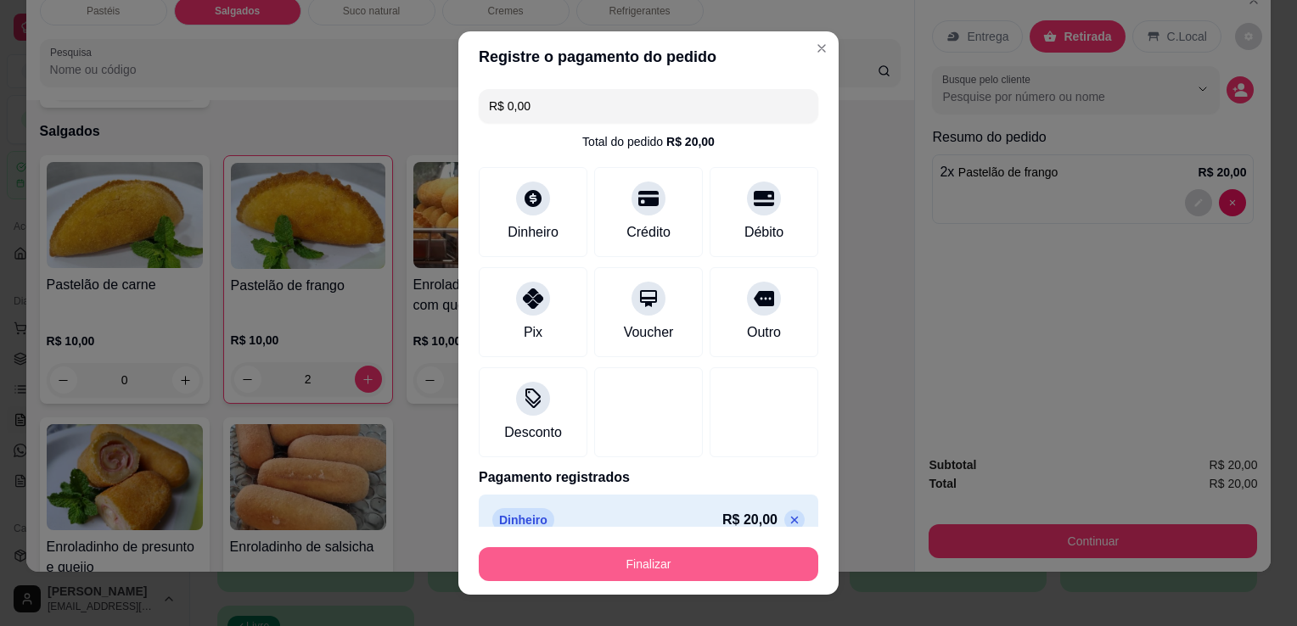
click at [676, 568] on button "Finalizar" at bounding box center [649, 564] width 340 height 34
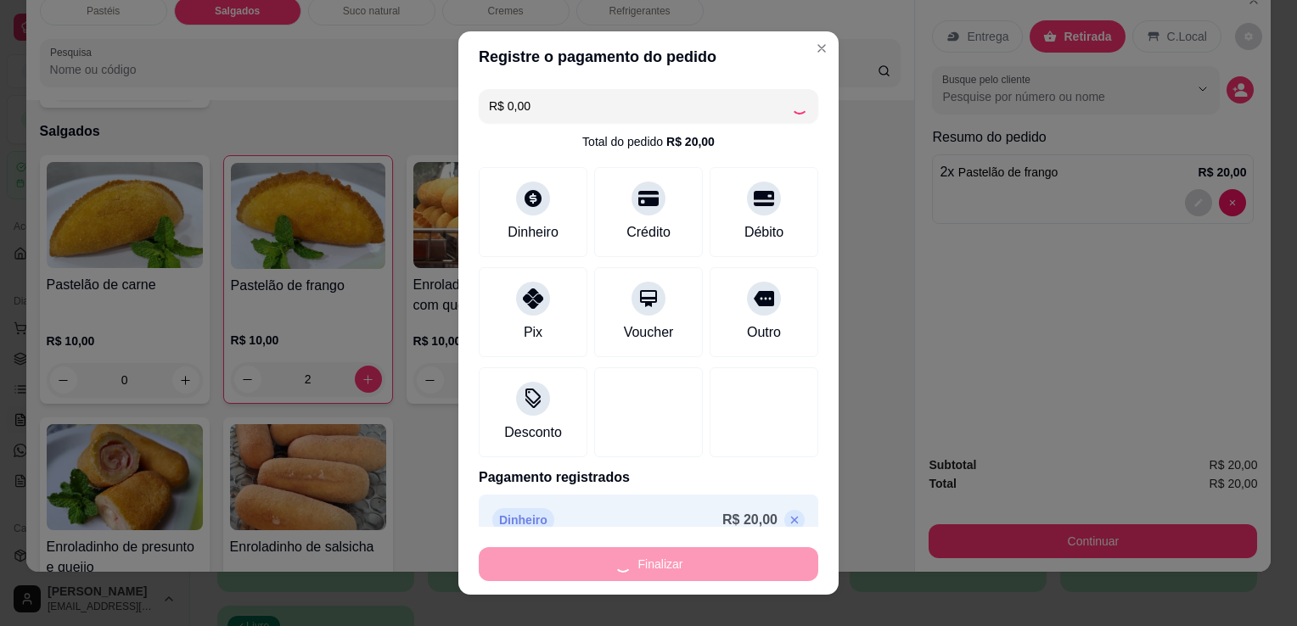
type input "0"
type input "-R$ 20,00"
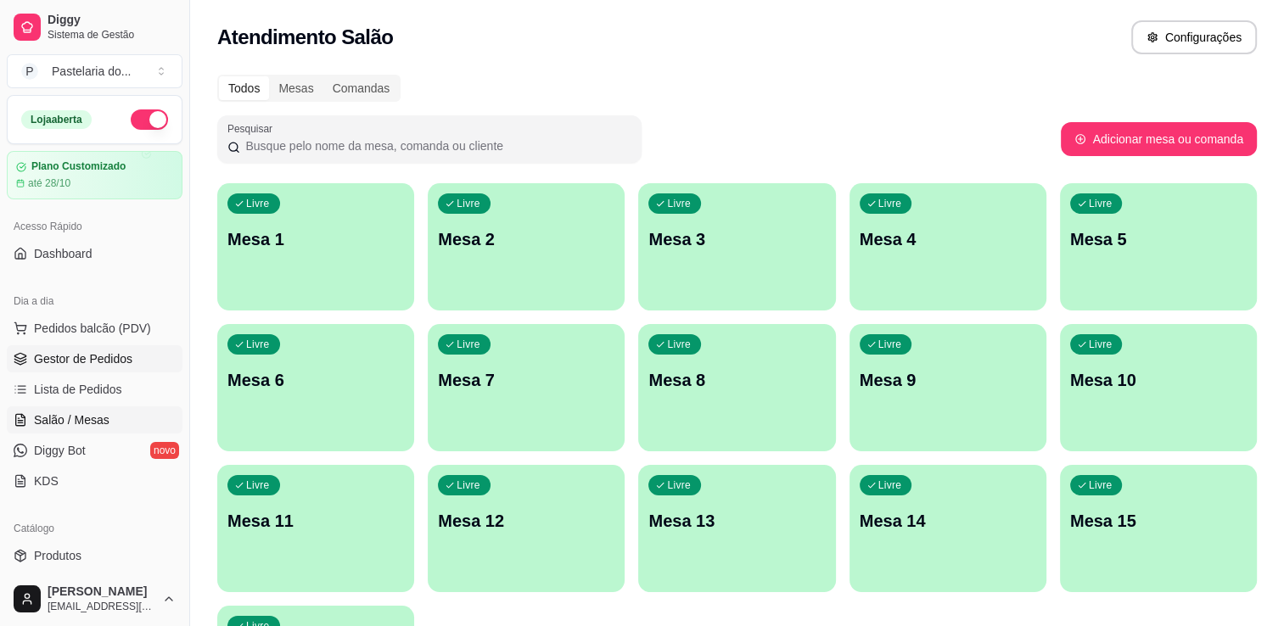
click at [104, 362] on span "Gestor de Pedidos" at bounding box center [83, 359] width 98 height 17
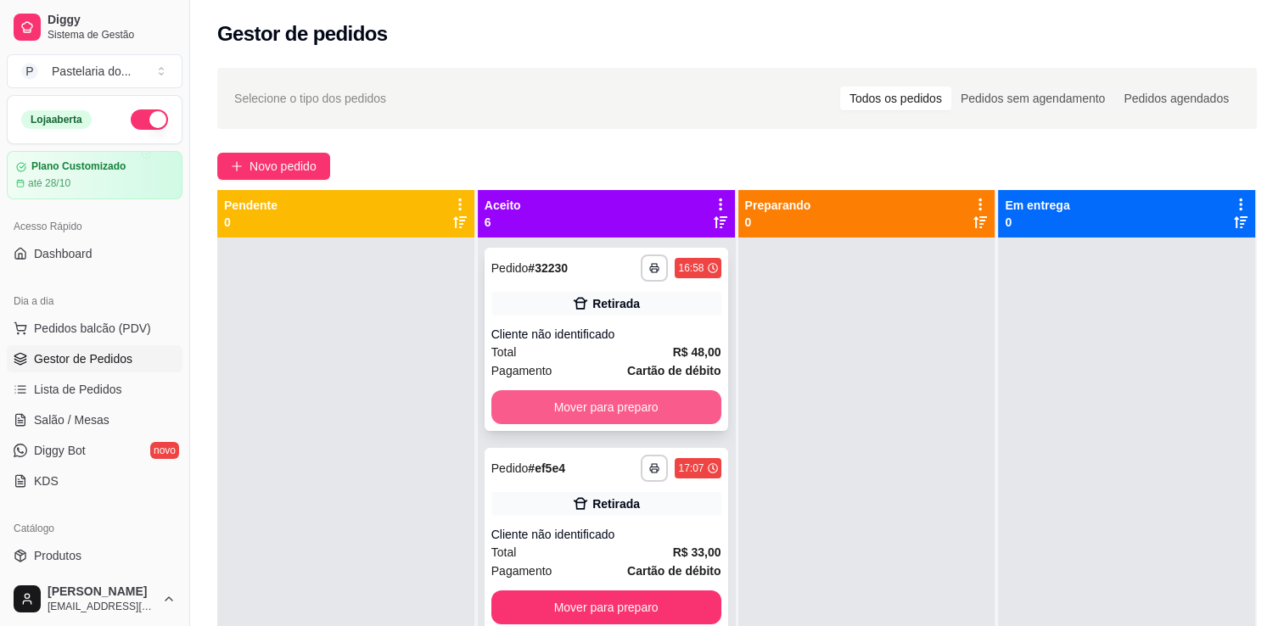
click at [557, 415] on button "Mover para preparo" at bounding box center [606, 407] width 230 height 34
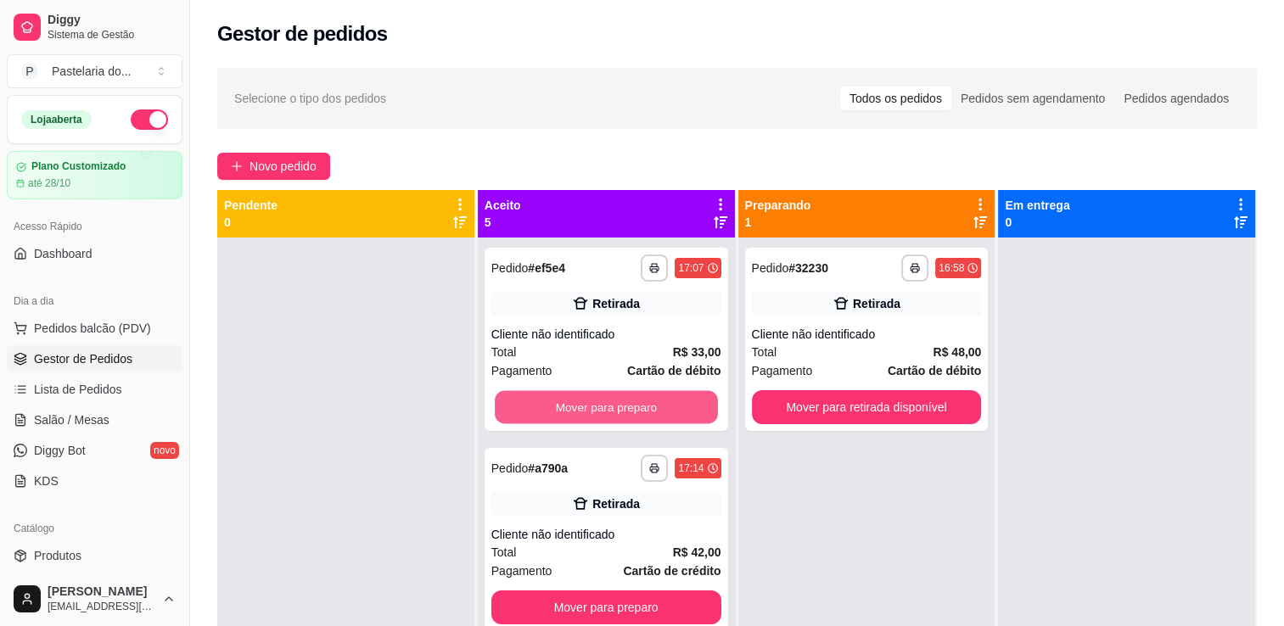
click at [570, 412] on button "Mover para preparo" at bounding box center [606, 407] width 223 height 33
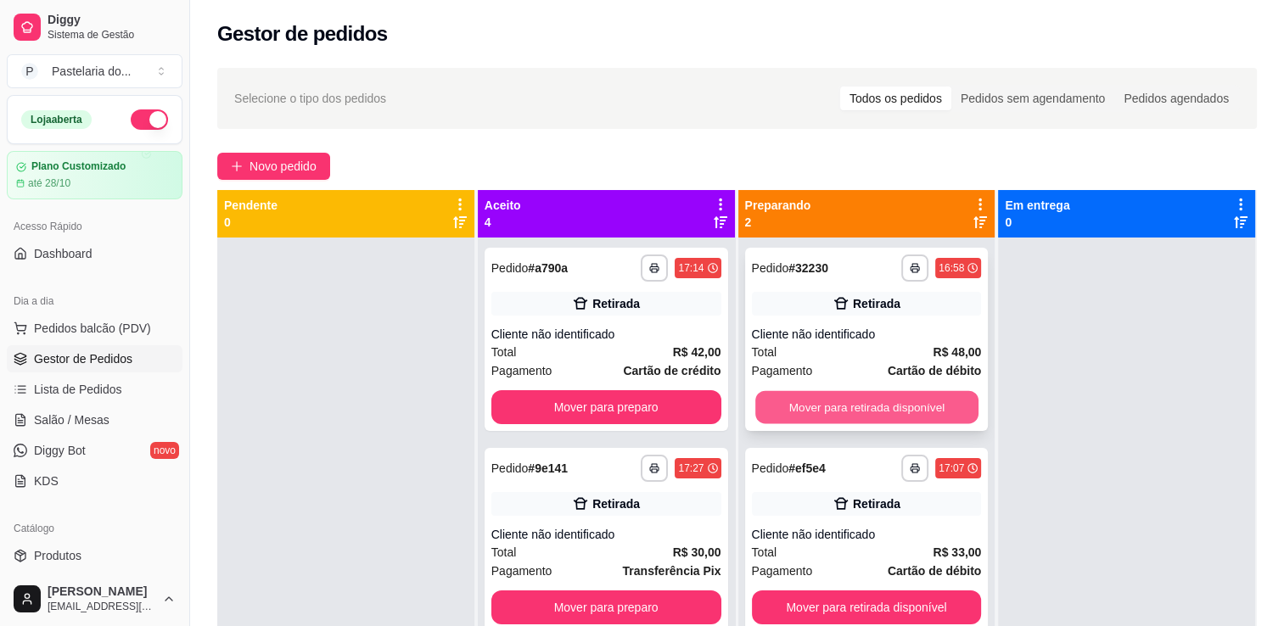
click at [845, 410] on button "Mover para retirada disponível" at bounding box center [866, 407] width 223 height 33
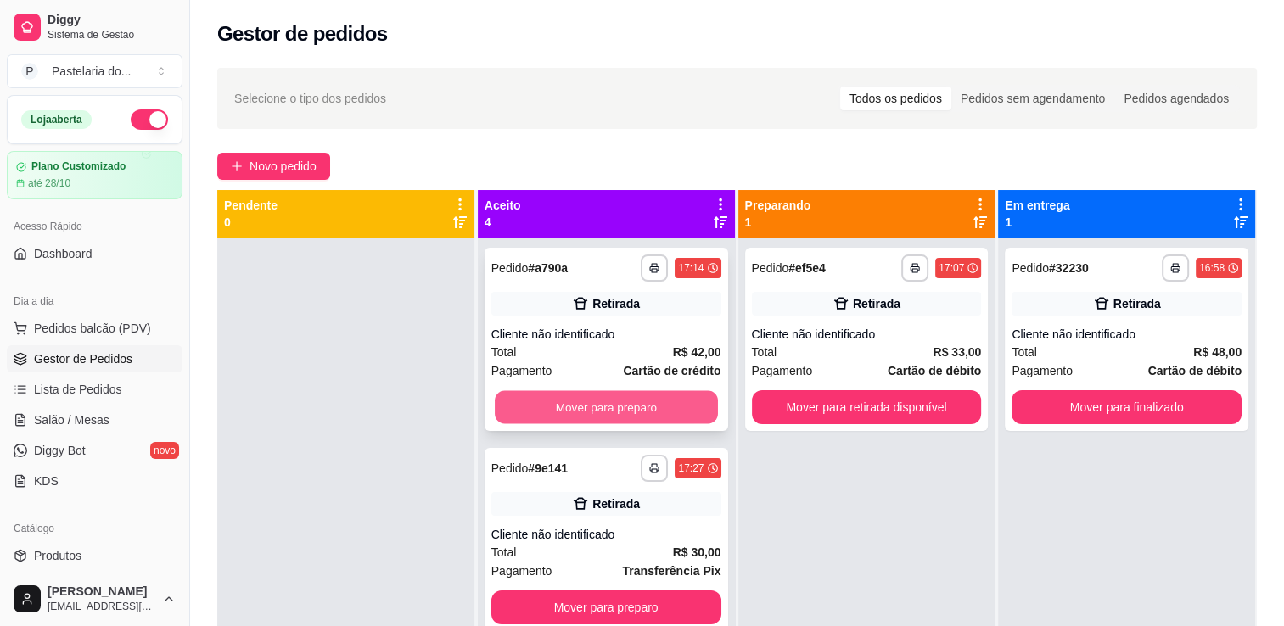
click at [672, 406] on button "Mover para preparo" at bounding box center [606, 407] width 223 height 33
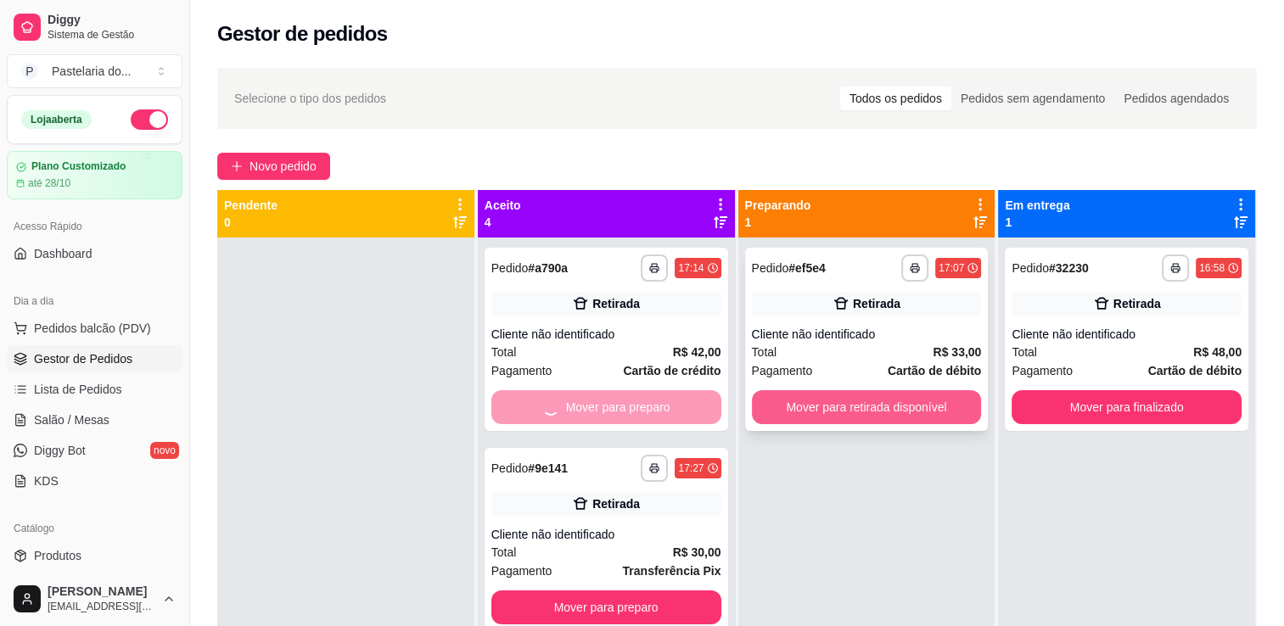
click at [847, 408] on button "Mover para retirada disponível" at bounding box center [867, 407] width 230 height 34
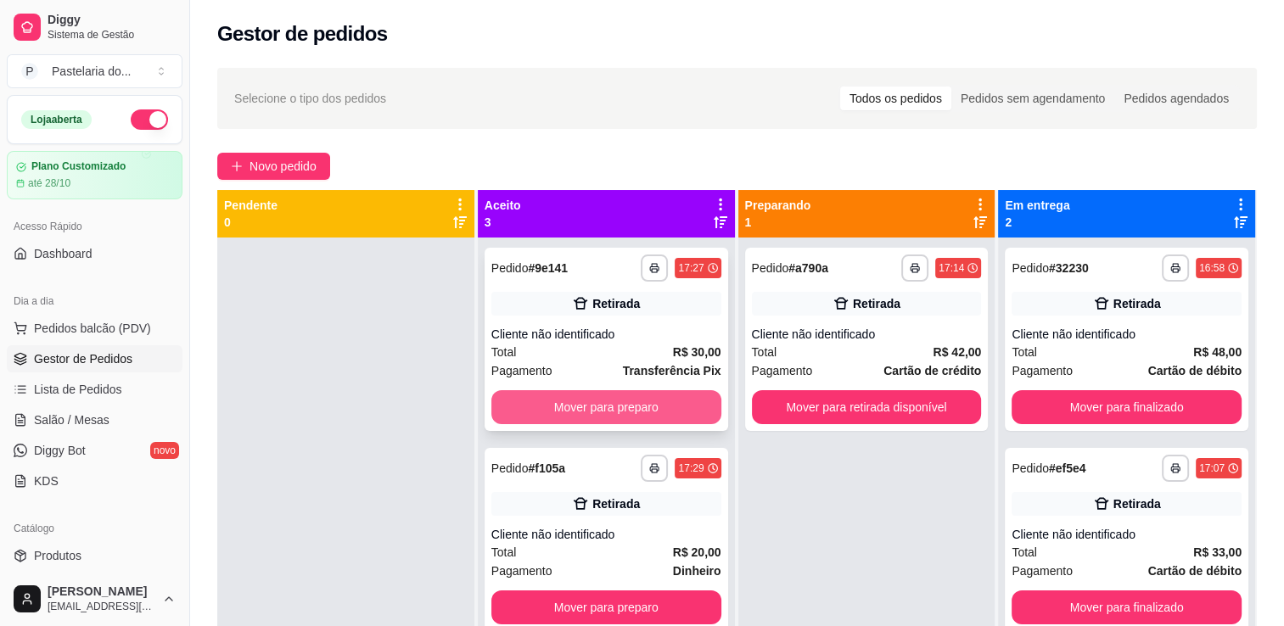
click at [650, 401] on button "Mover para preparo" at bounding box center [606, 407] width 230 height 34
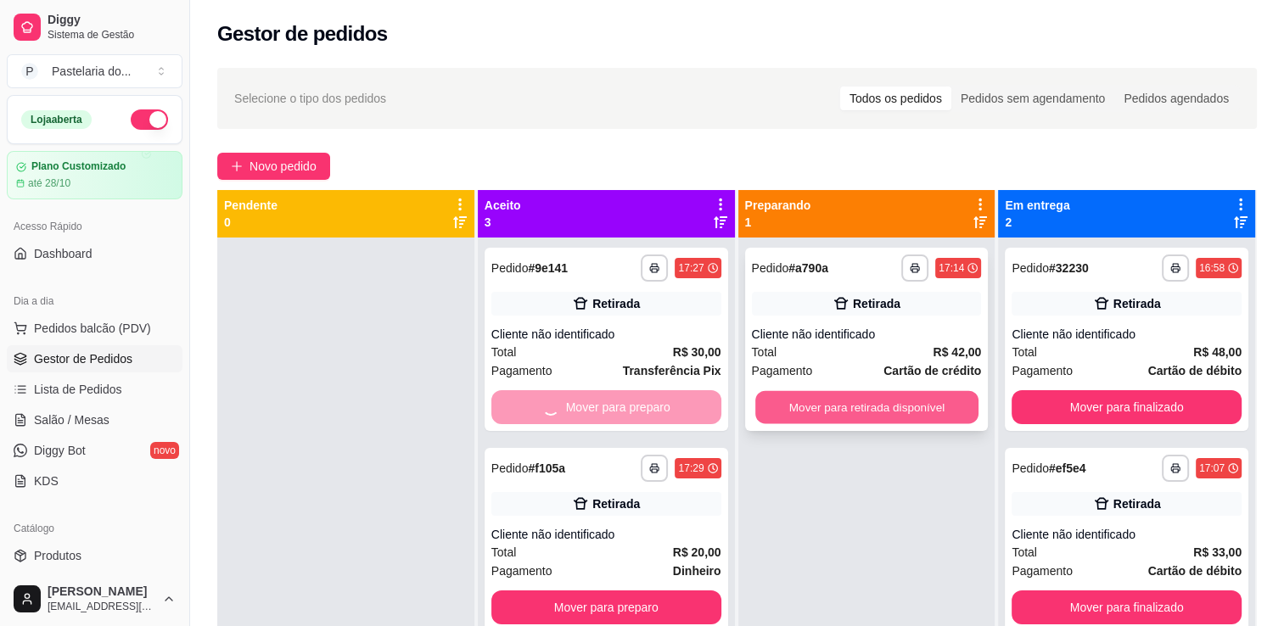
click at [862, 405] on button "Mover para retirada disponível" at bounding box center [866, 407] width 223 height 33
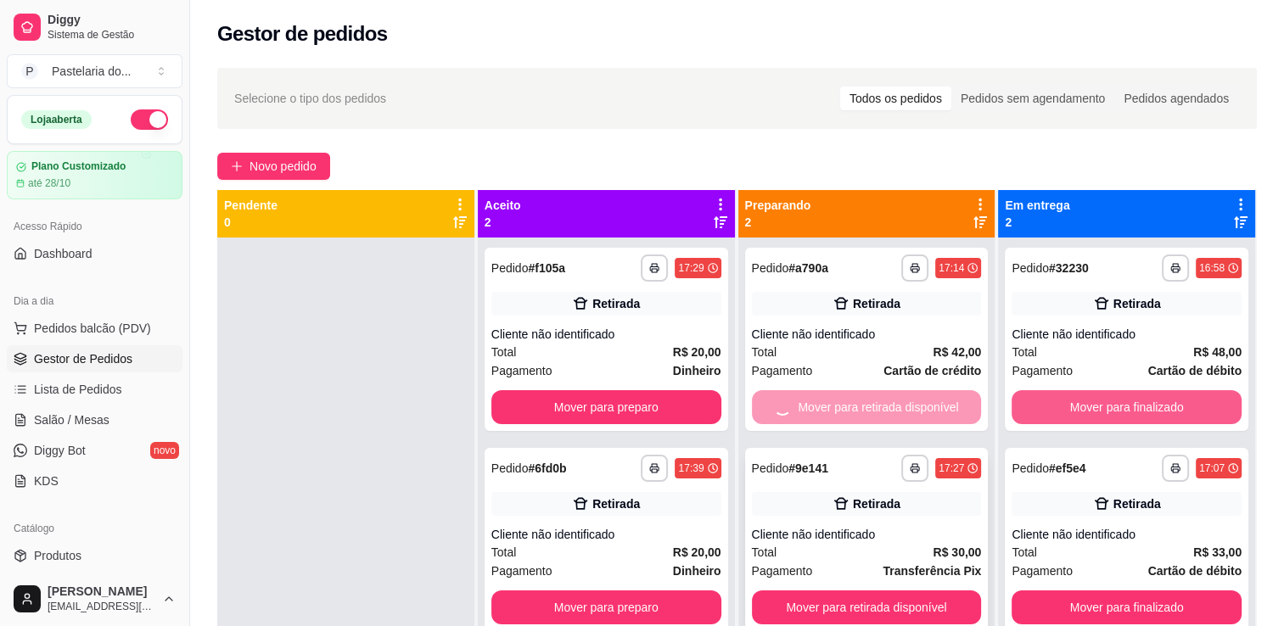
click at [1068, 402] on button "Mover para finalizado" at bounding box center [1127, 407] width 230 height 34
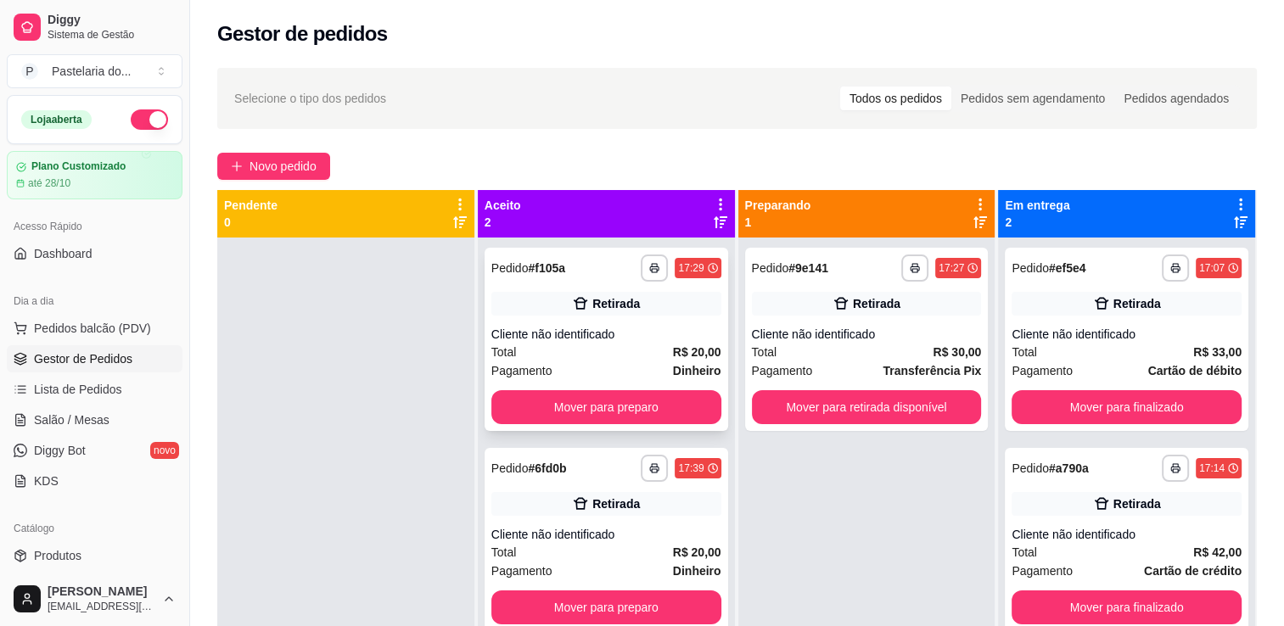
click at [676, 391] on button "Mover para preparo" at bounding box center [606, 407] width 230 height 34
click at [676, 391] on div "Mover para preparo" at bounding box center [606, 407] width 230 height 34
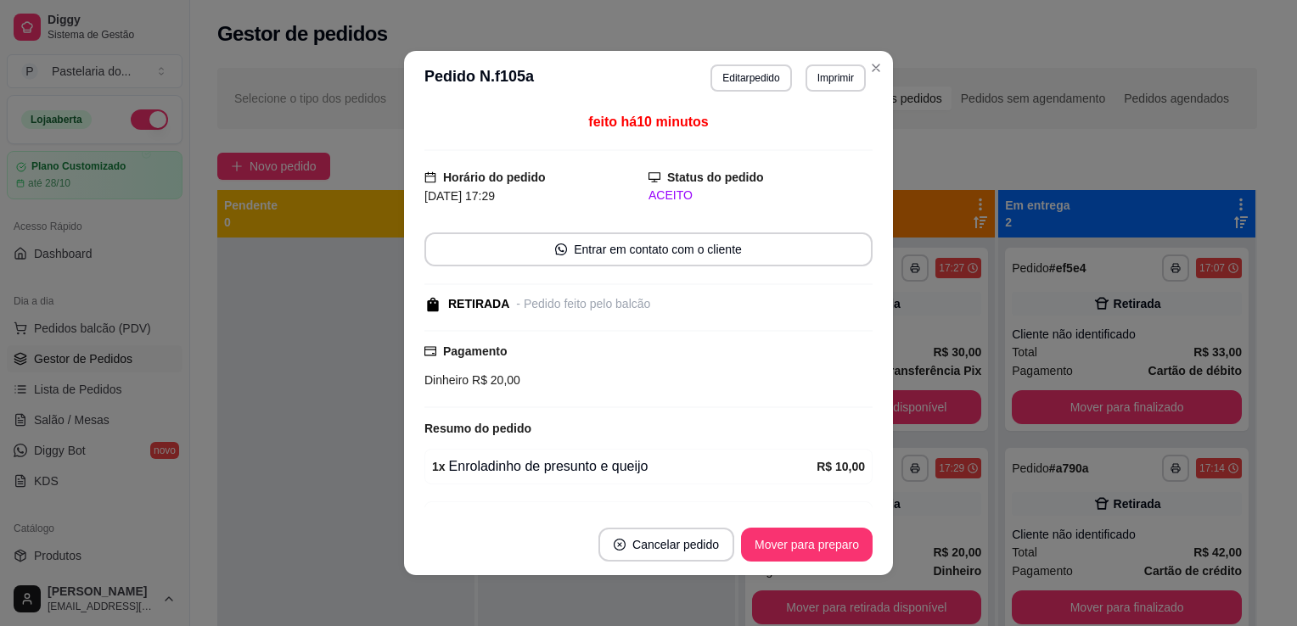
click at [947, 405] on button "Mover para retirada disponível" at bounding box center [867, 407] width 230 height 34
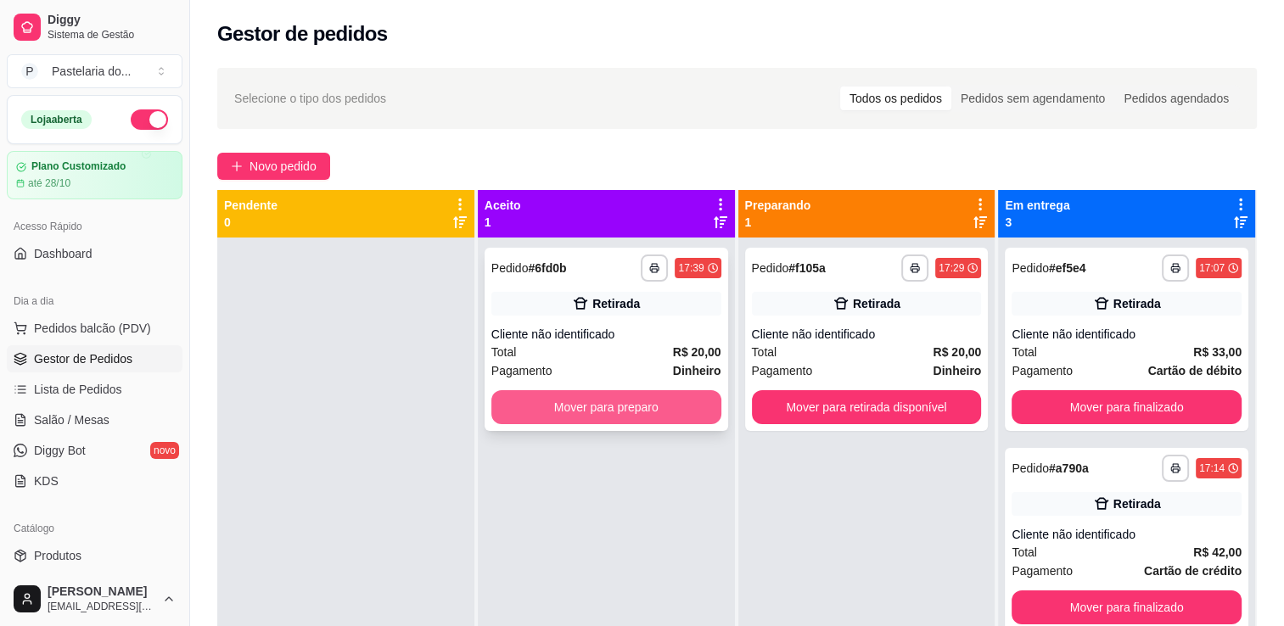
click at [659, 403] on button "Mover para preparo" at bounding box center [606, 407] width 230 height 34
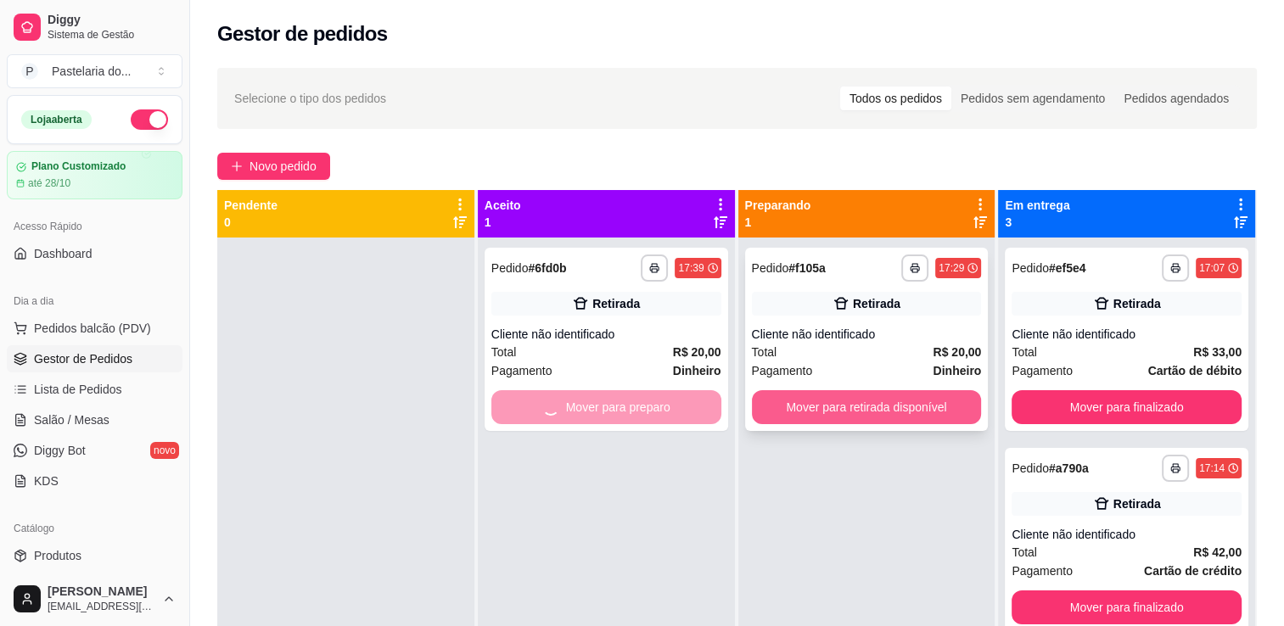
click at [960, 409] on button "Mover para retirada disponível" at bounding box center [867, 407] width 230 height 34
click at [961, 409] on div "Mover para retirada disponível" at bounding box center [867, 407] width 230 height 34
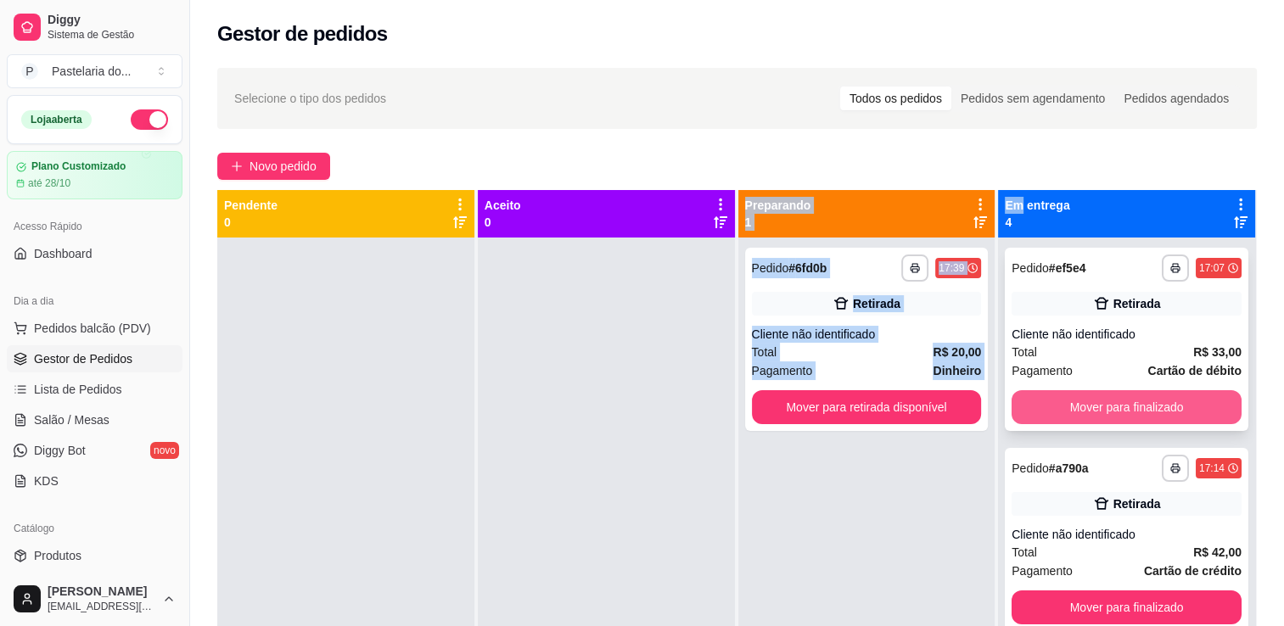
click at [1076, 409] on button "Mover para finalizado" at bounding box center [1127, 407] width 230 height 34
click at [1069, 591] on button "Mover para finalizado" at bounding box center [1127, 608] width 230 height 34
click at [1072, 411] on button "Mover para finalizado" at bounding box center [1127, 407] width 230 height 34
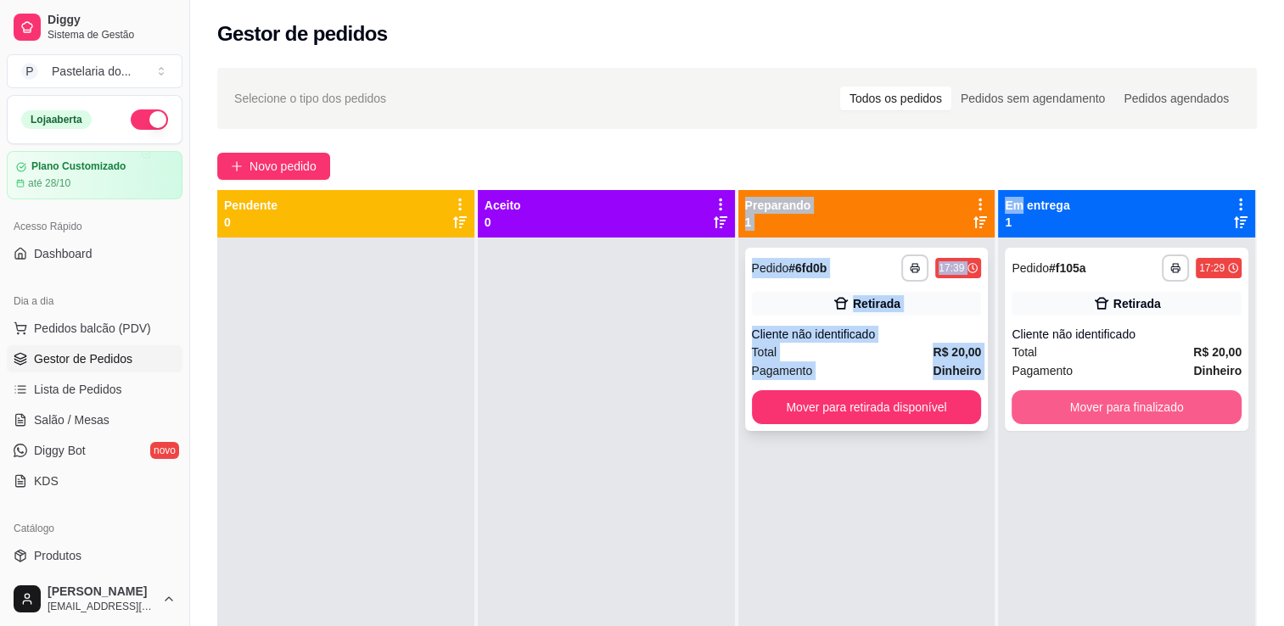
click at [936, 413] on button "Mover para retirada disponível" at bounding box center [867, 407] width 230 height 34
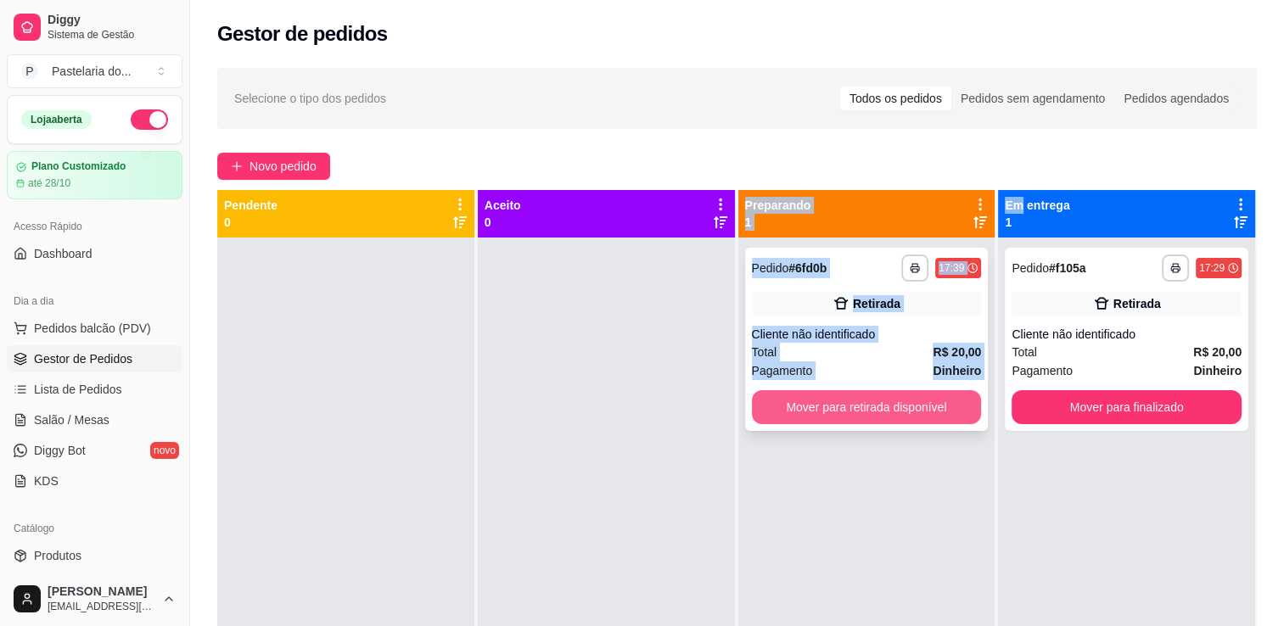
click at [936, 413] on div "Mover para retirada disponível" at bounding box center [867, 407] width 230 height 34
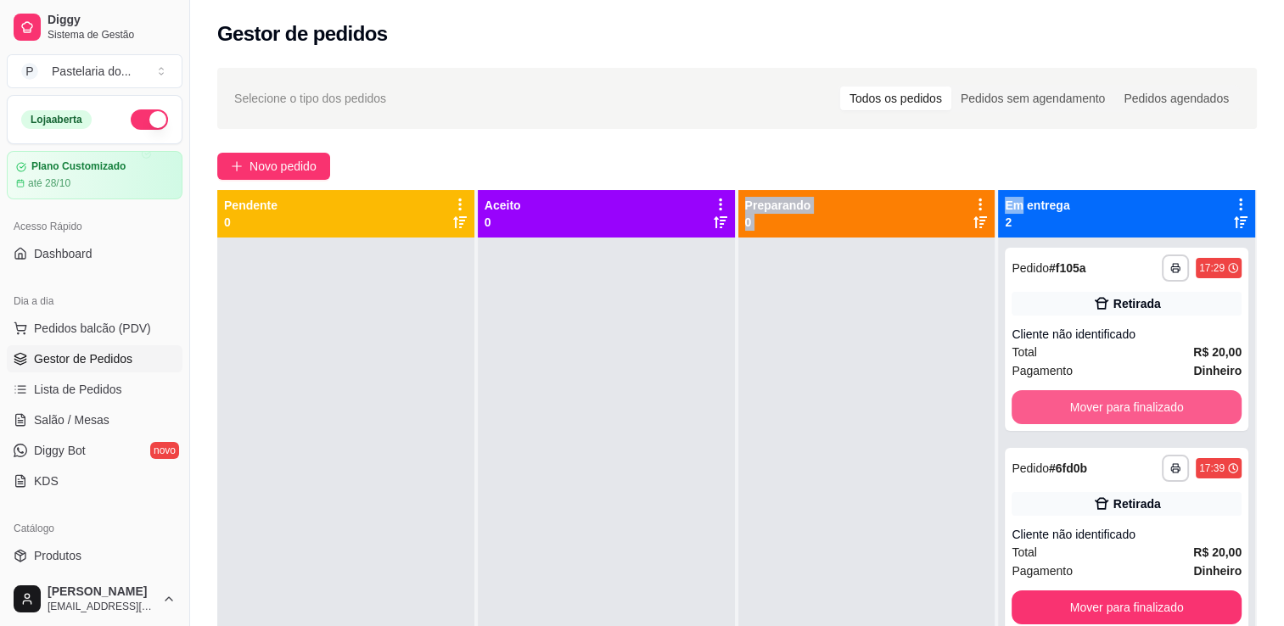
click at [1054, 409] on button "Mover para finalizado" at bounding box center [1127, 407] width 230 height 34
click at [1054, 591] on button "Mover para finalizado" at bounding box center [1127, 608] width 230 height 34
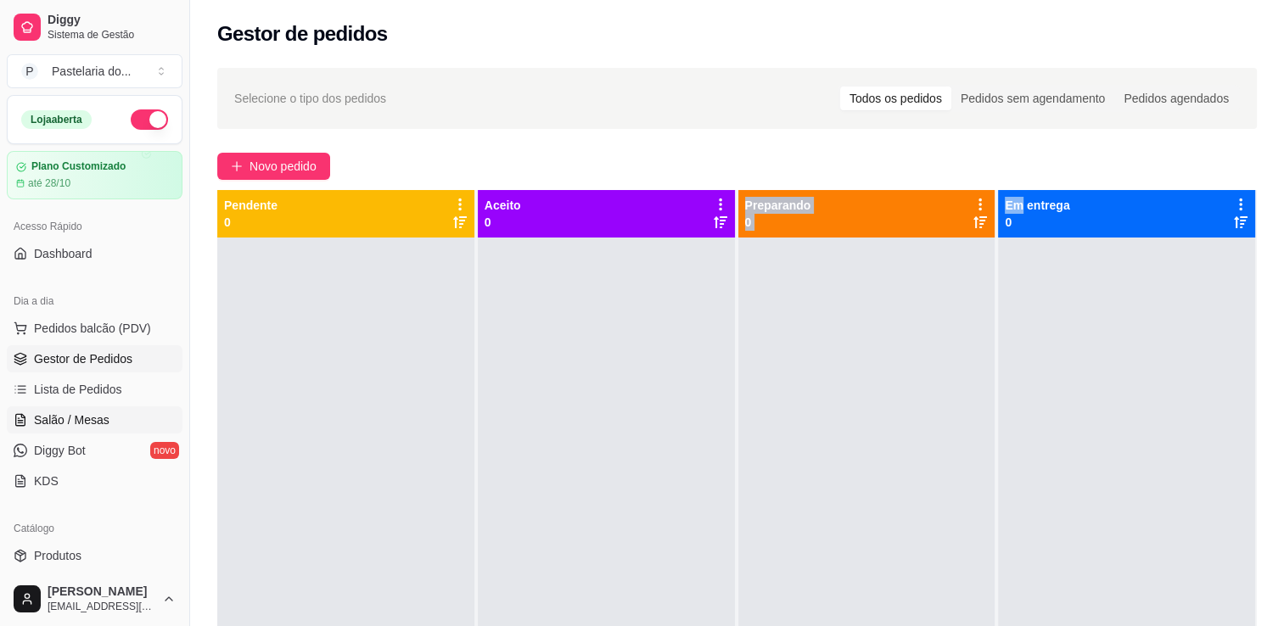
scroll to position [170, 0]
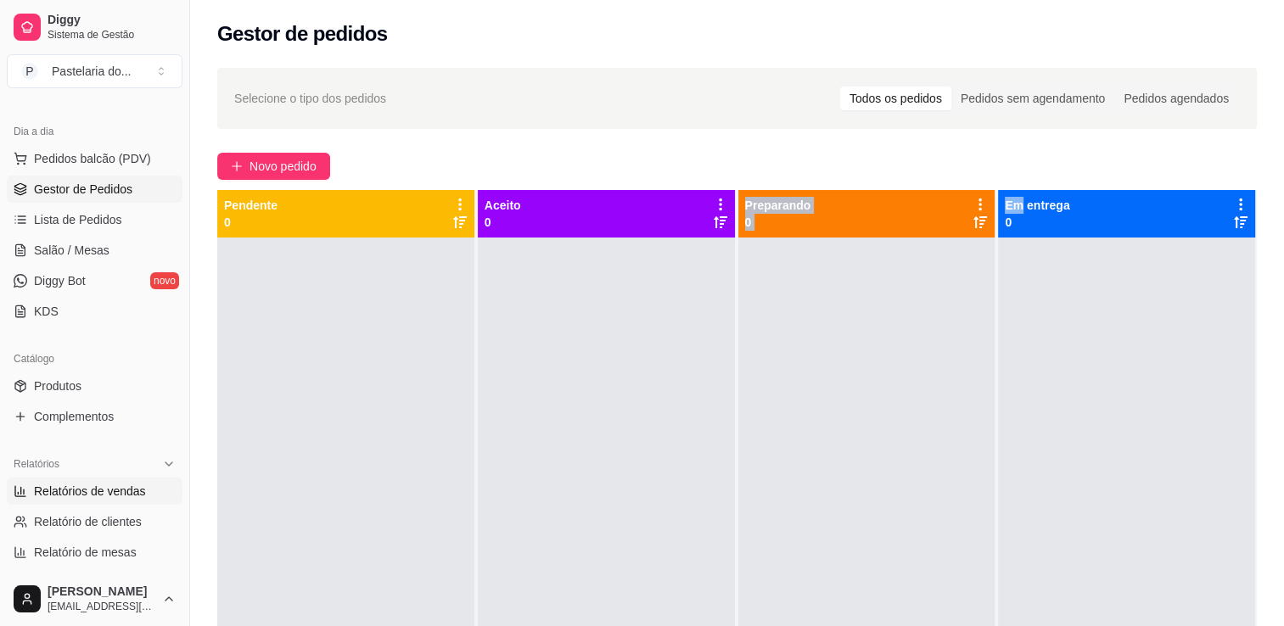
click at [92, 483] on span "Relatórios de vendas" at bounding box center [90, 491] width 112 height 17
select select "ALL"
select select "0"
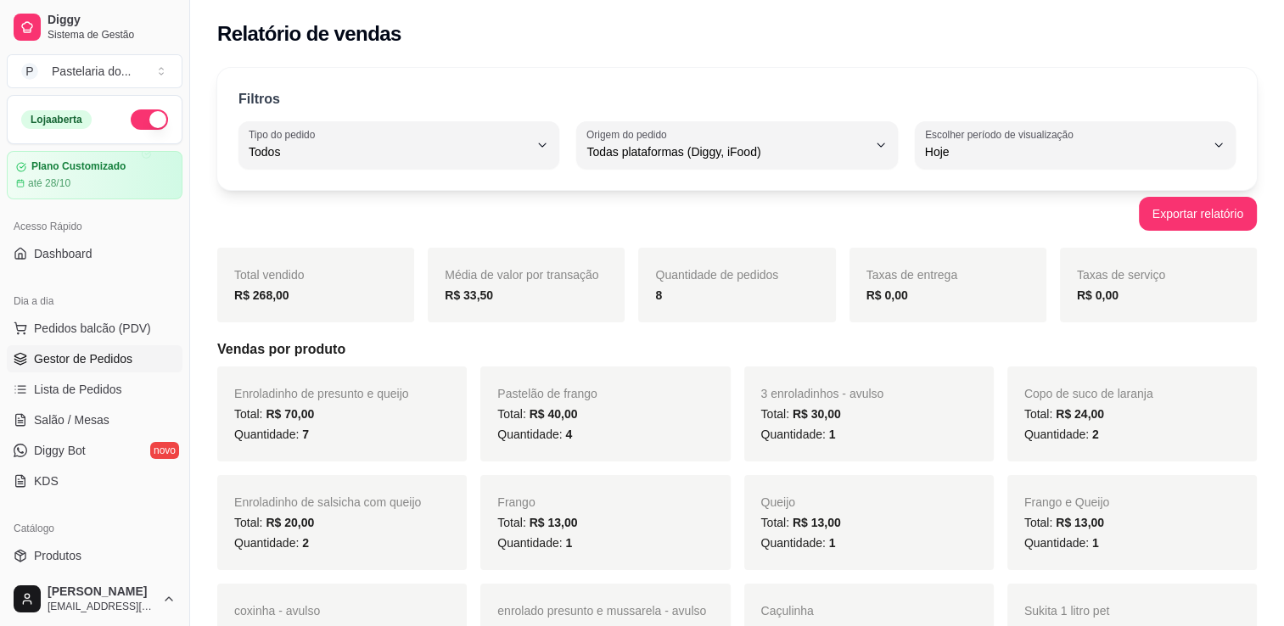
click at [68, 351] on span "Gestor de Pedidos" at bounding box center [83, 359] width 98 height 17
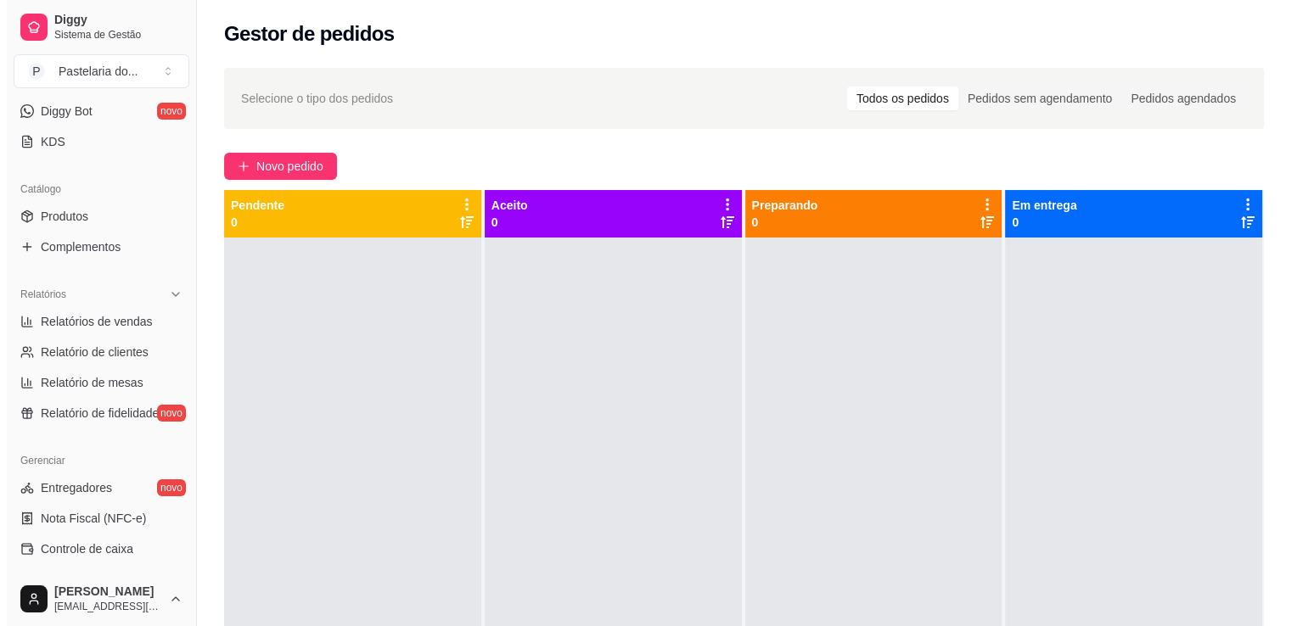
scroll to position [594, 0]
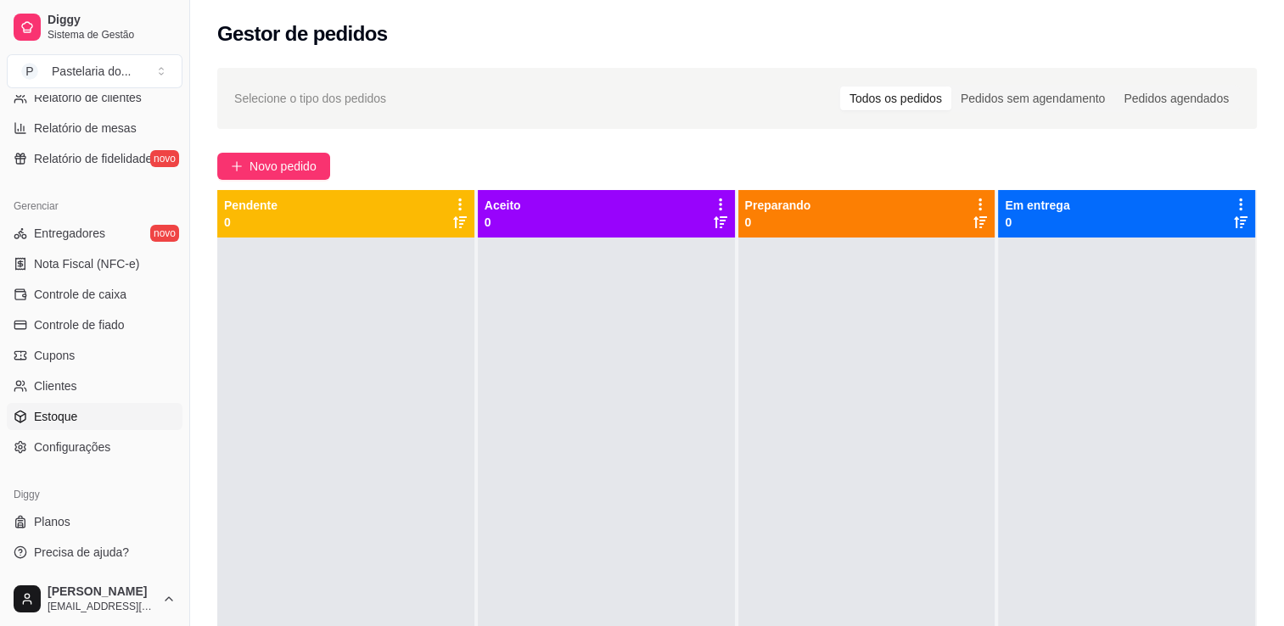
click at [87, 427] on link "Estoque" at bounding box center [95, 416] width 176 height 27
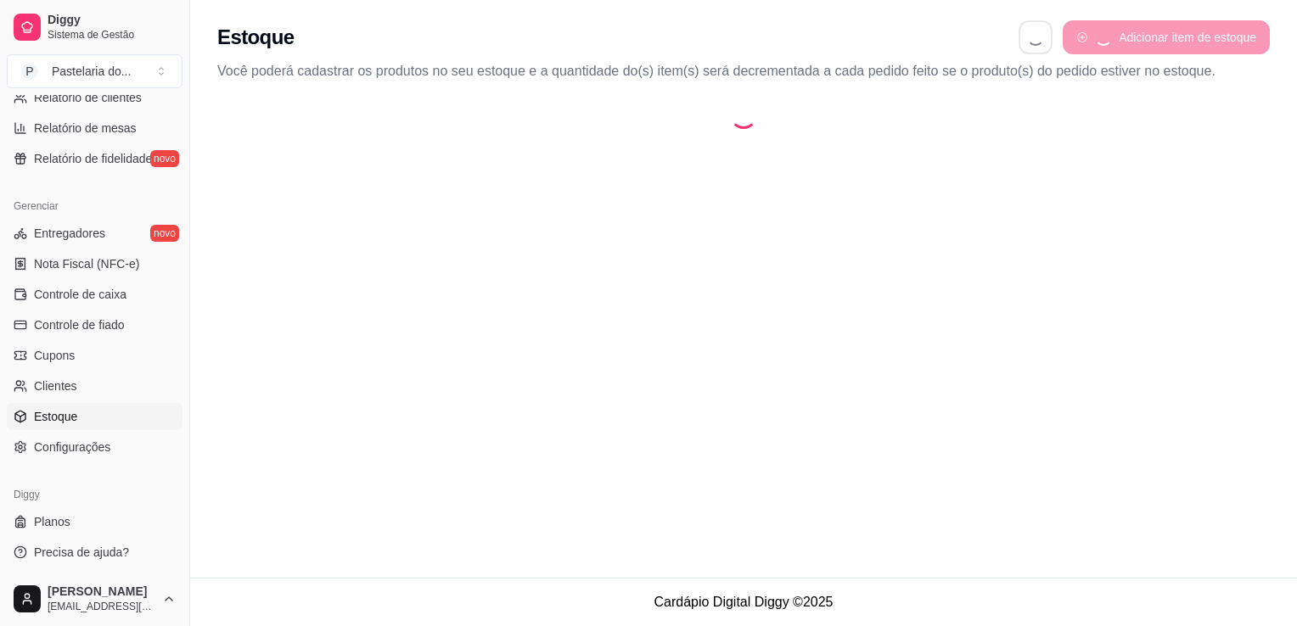
select select "QUANTITY_ORDER"
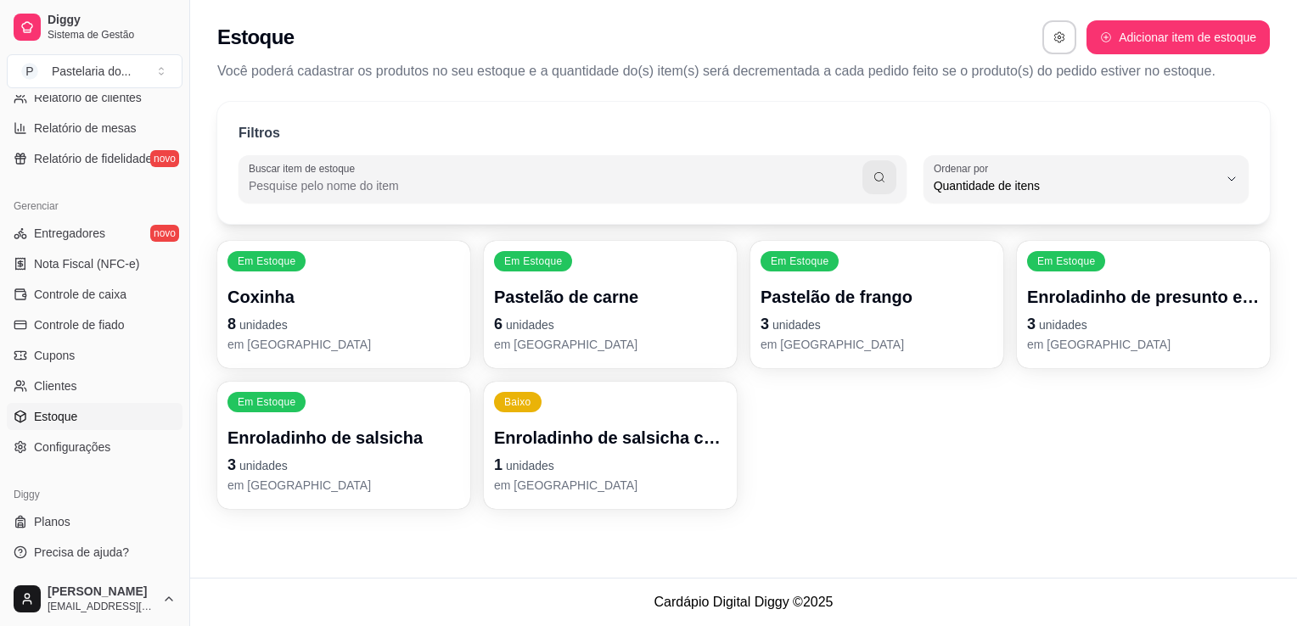
scroll to position [16, 0]
click at [1103, 322] on p "3 unidades" at bounding box center [1143, 324] width 233 height 24
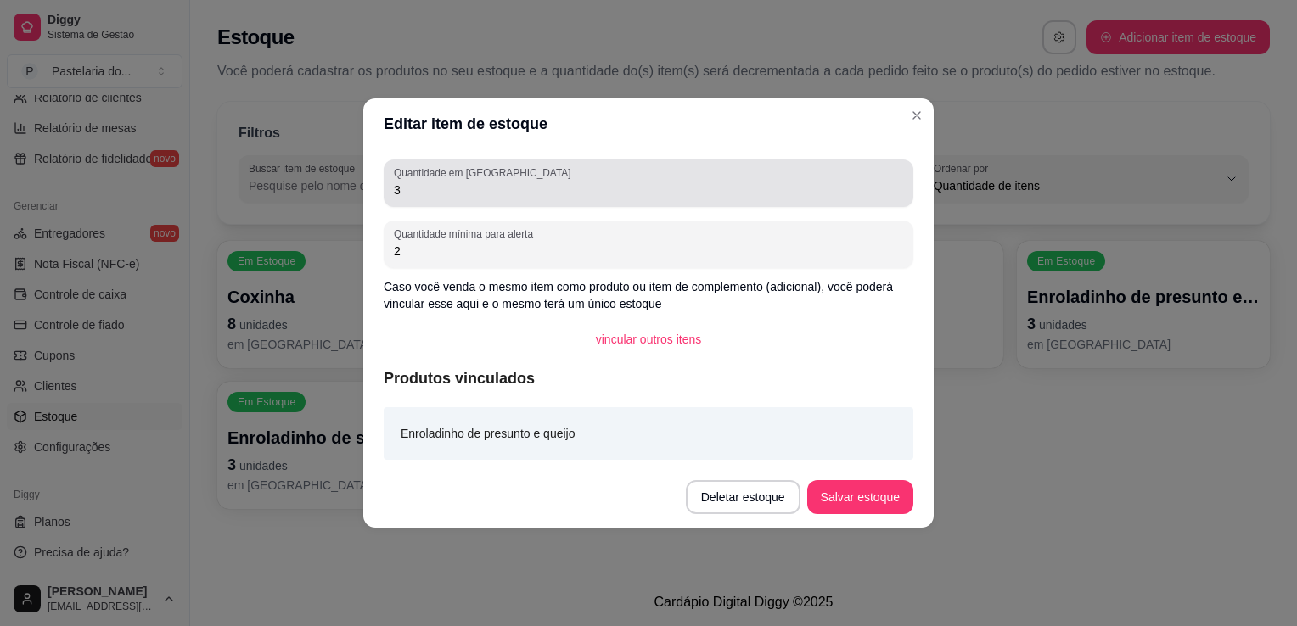
click at [564, 202] on div "Quantidade em estoque 3" at bounding box center [649, 184] width 530 height 48
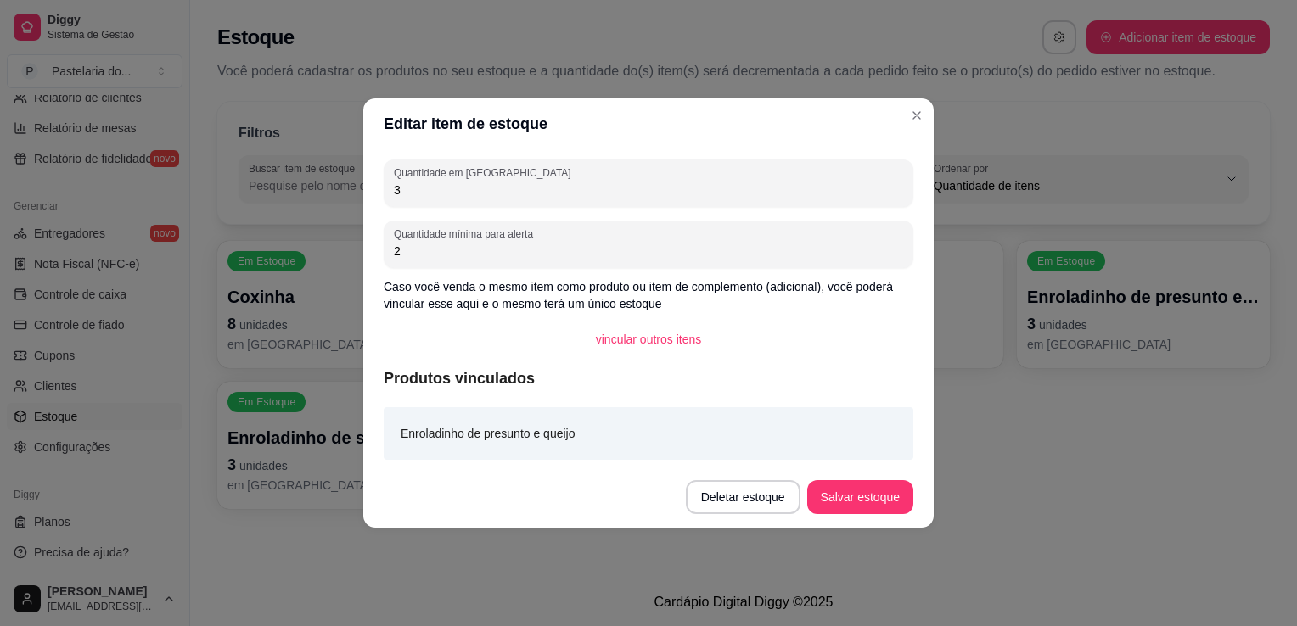
click at [561, 203] on div "Quantidade em estoque 3" at bounding box center [649, 184] width 530 height 48
type input "5"
click at [865, 507] on button "Salvar estoque" at bounding box center [860, 497] width 106 height 34
click at [889, 508] on button "Salvar estoque" at bounding box center [860, 497] width 106 height 34
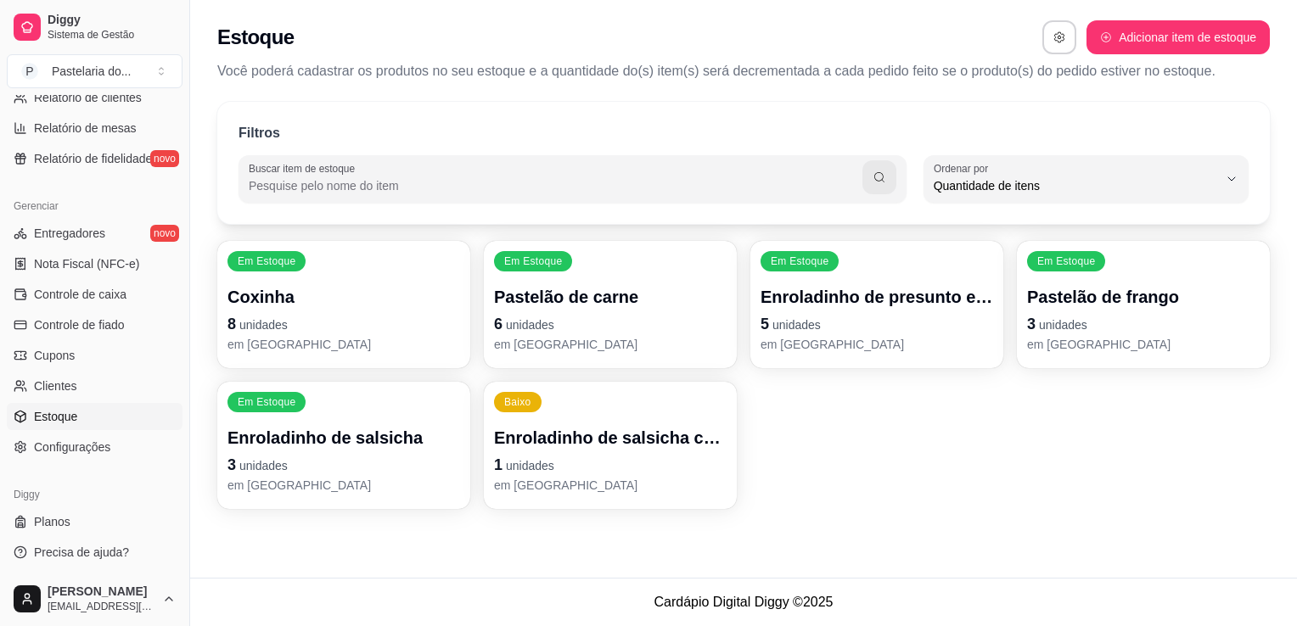
click at [1056, 297] on p "Pastelão de frango" at bounding box center [1143, 297] width 233 height 24
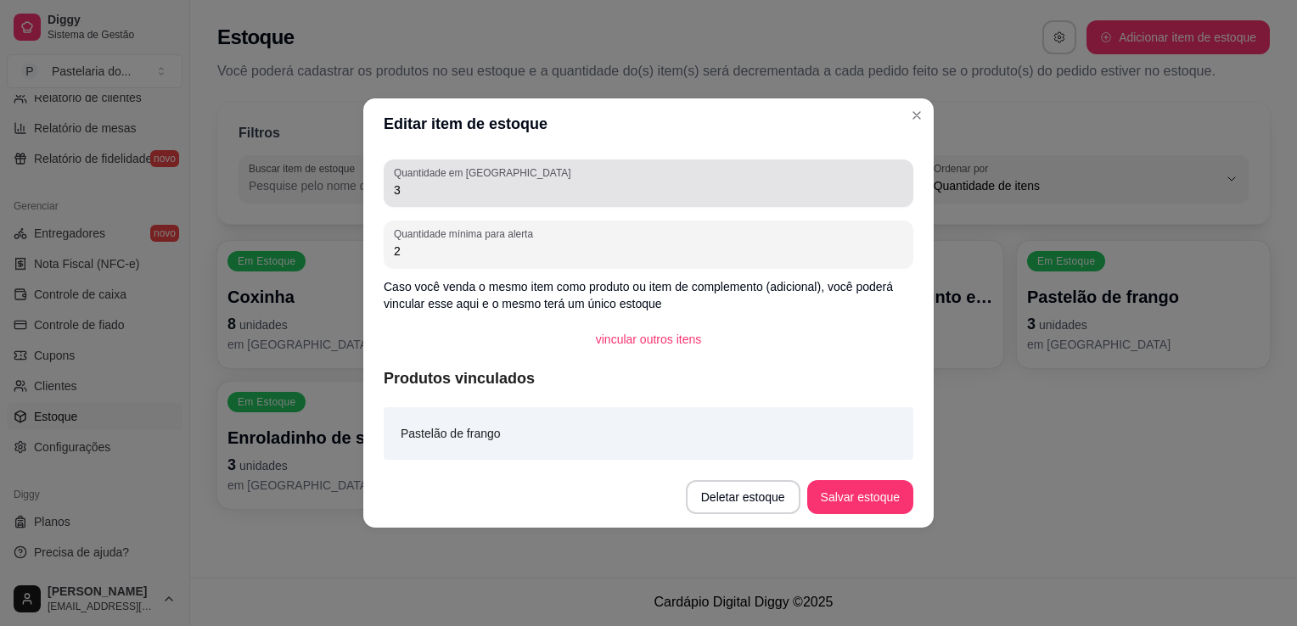
click at [446, 185] on input "3" at bounding box center [648, 190] width 509 height 17
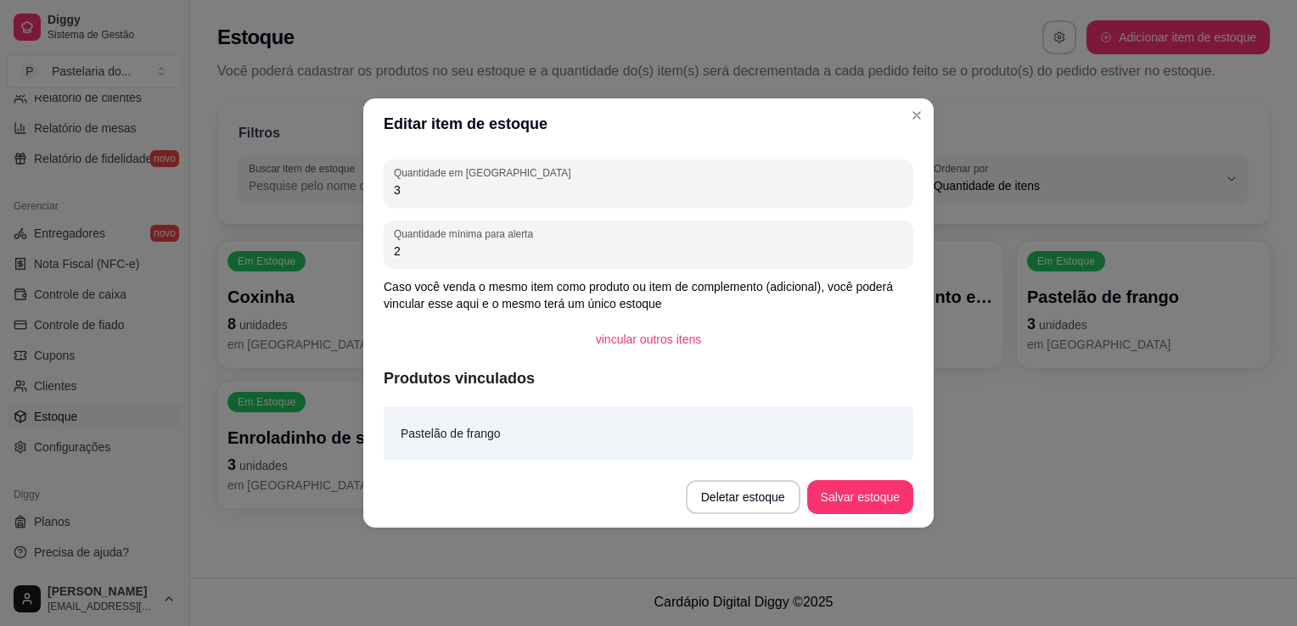
click at [446, 185] on input "3" at bounding box center [648, 190] width 509 height 17
type input "0"
click at [841, 482] on button "Salvar estoque" at bounding box center [860, 497] width 106 height 34
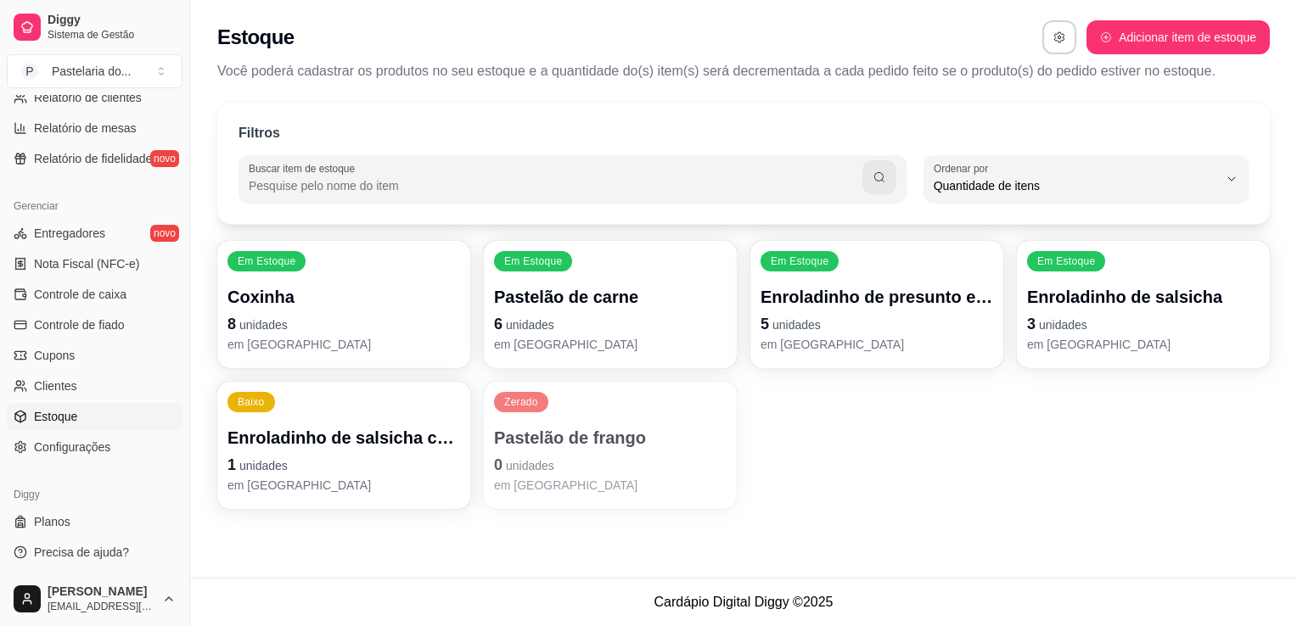
click at [558, 305] on p "Pastelão de carne" at bounding box center [610, 297] width 233 height 24
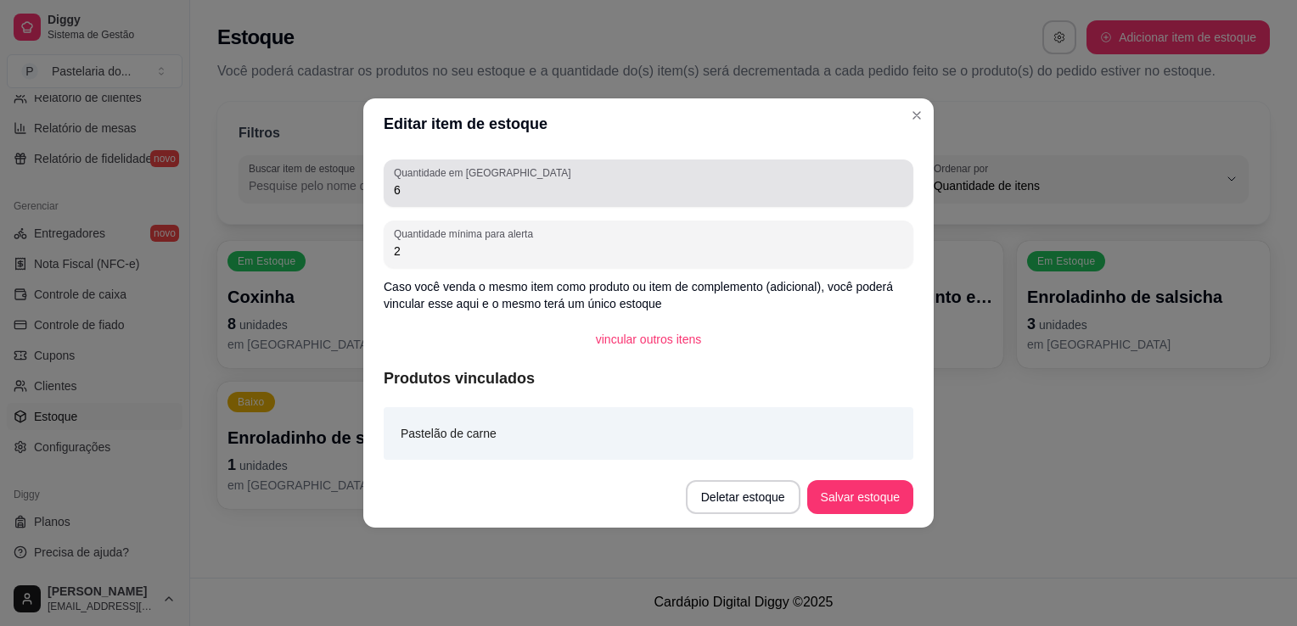
click at [539, 181] on div "6" at bounding box center [648, 183] width 509 height 34
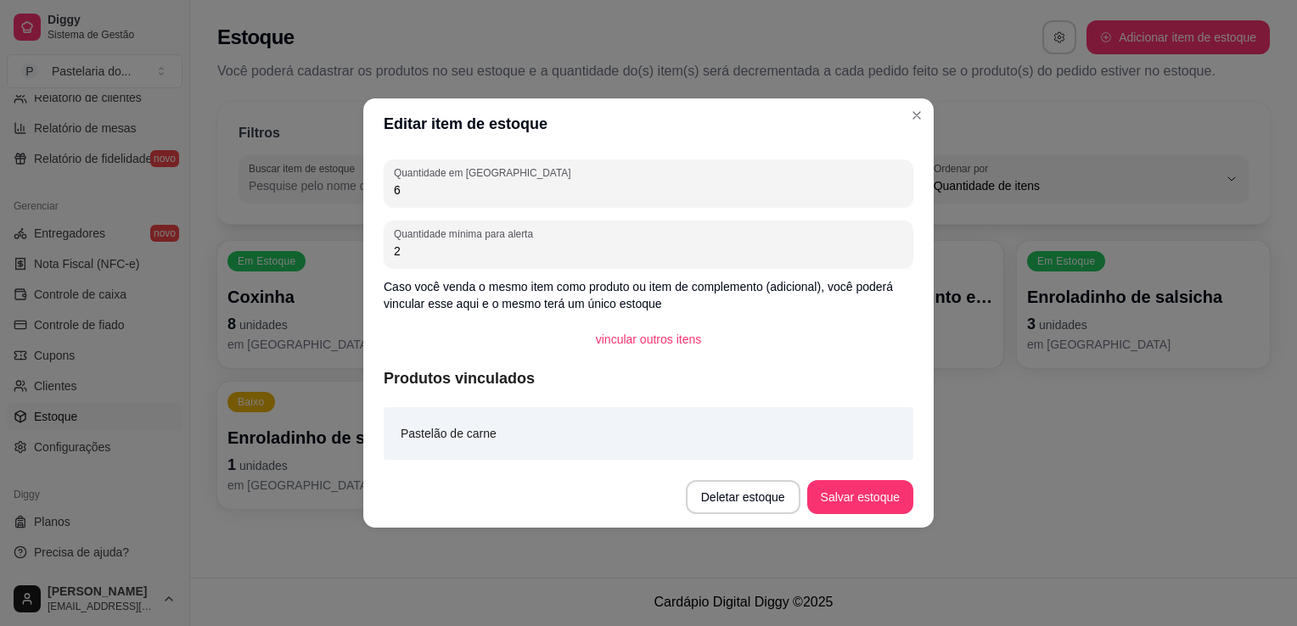
click at [415, 199] on input "6" at bounding box center [648, 190] width 509 height 17
type input "7"
click at [873, 497] on button "Salvar estoque" at bounding box center [860, 497] width 106 height 34
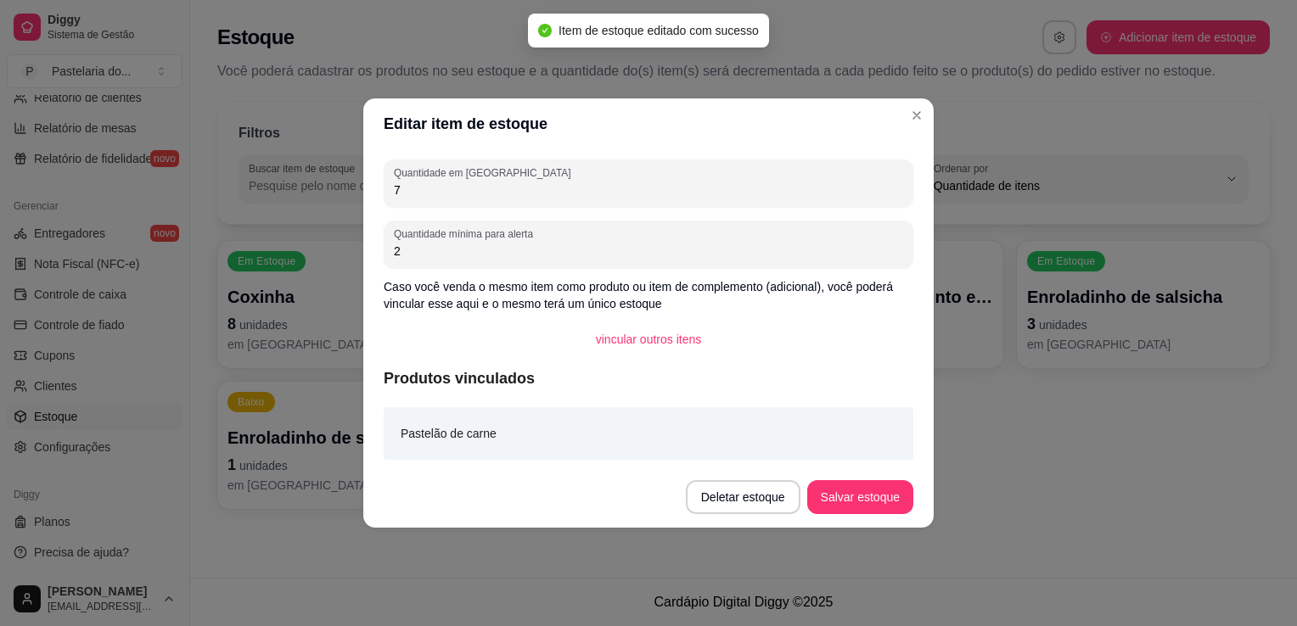
click at [916, 438] on div "Quantidade em estoque 7 Quantidade mínima para alerta 2 Caso você venda o mesmo…" at bounding box center [648, 307] width 570 height 317
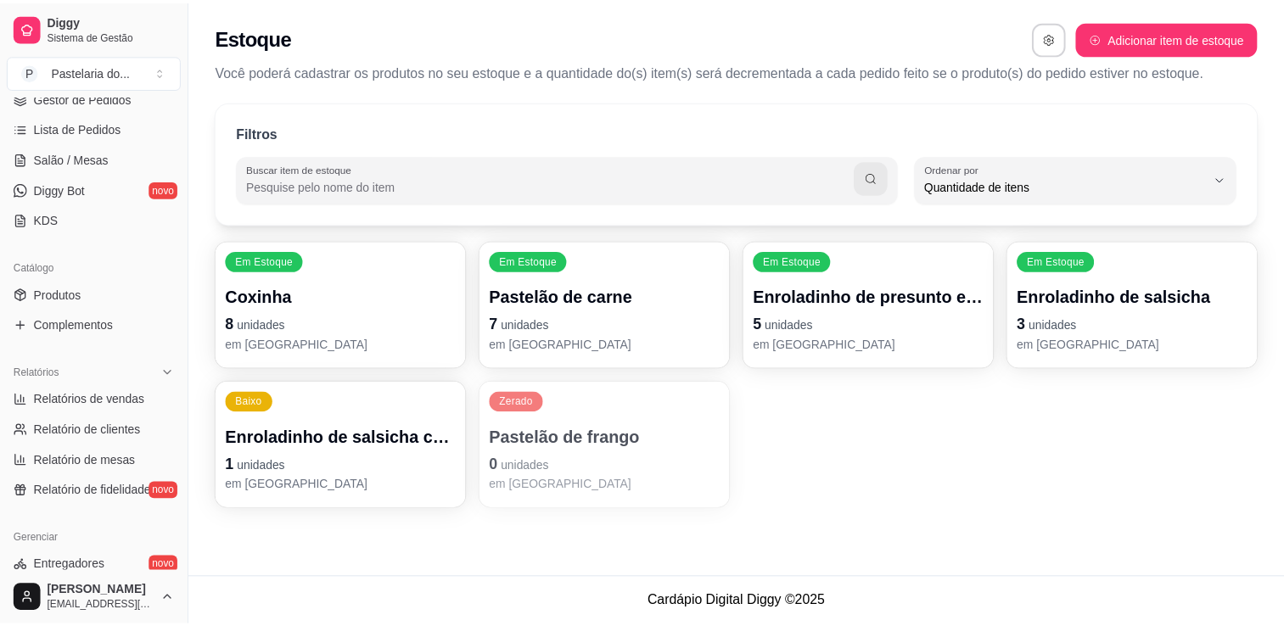
scroll to position [170, 0]
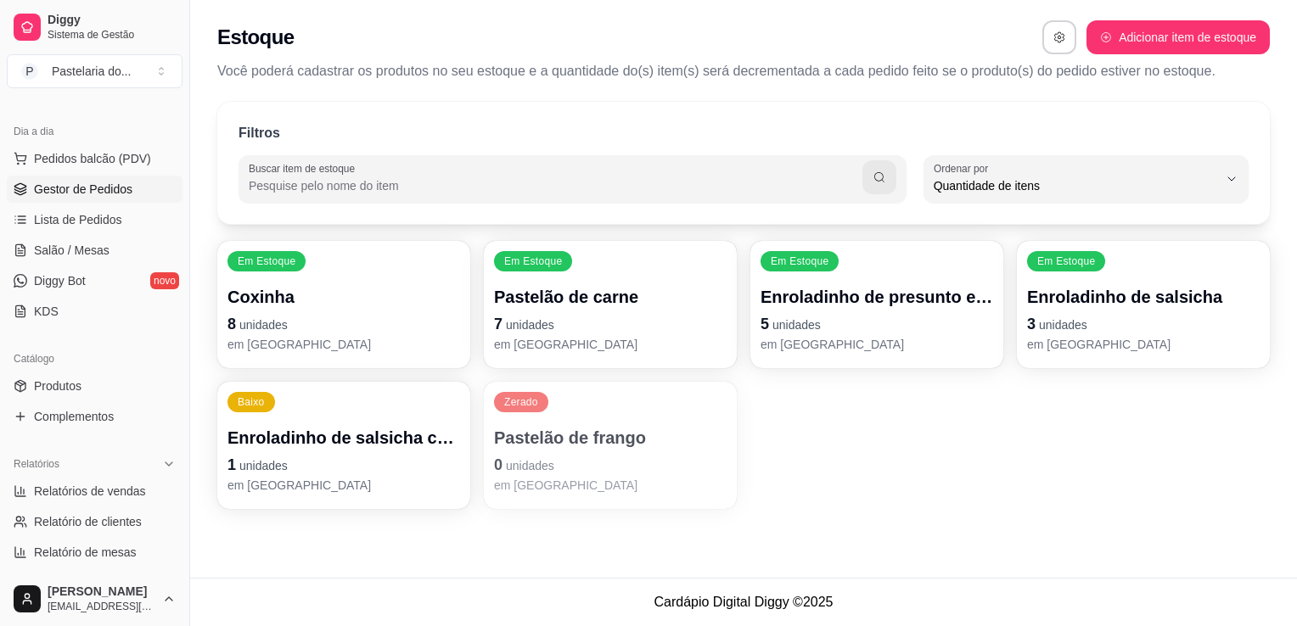
click at [104, 181] on span "Gestor de Pedidos" at bounding box center [83, 189] width 98 height 17
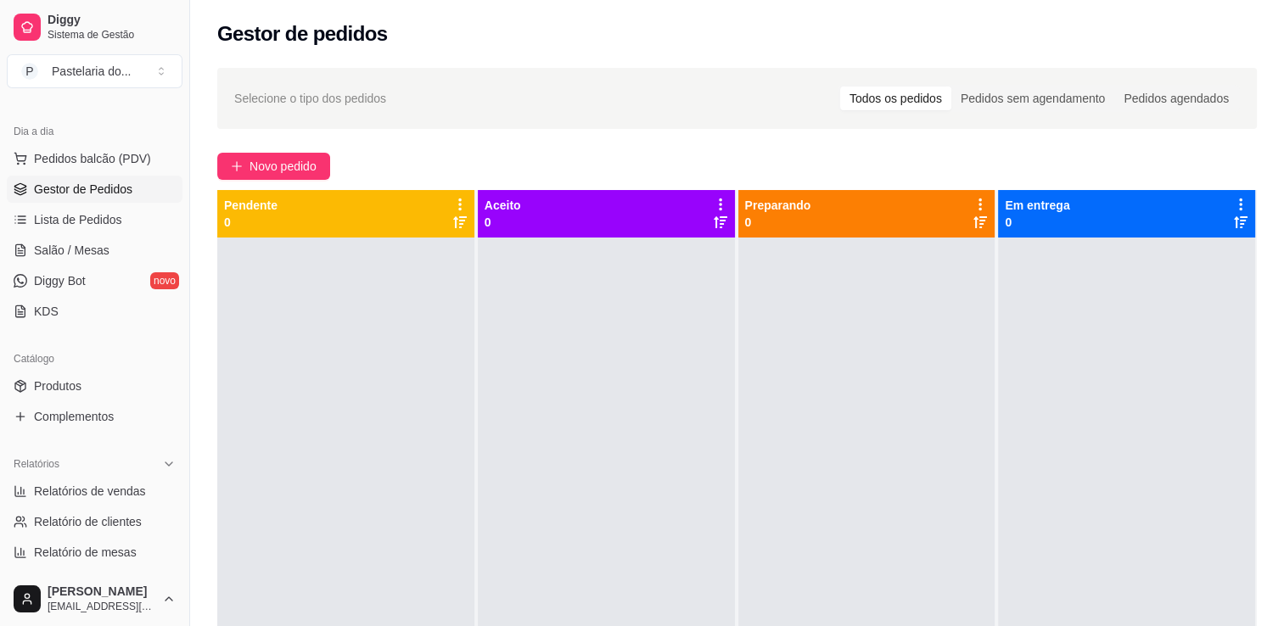
click at [7, 176] on link "Gestor de Pedidos" at bounding box center [95, 189] width 176 height 27
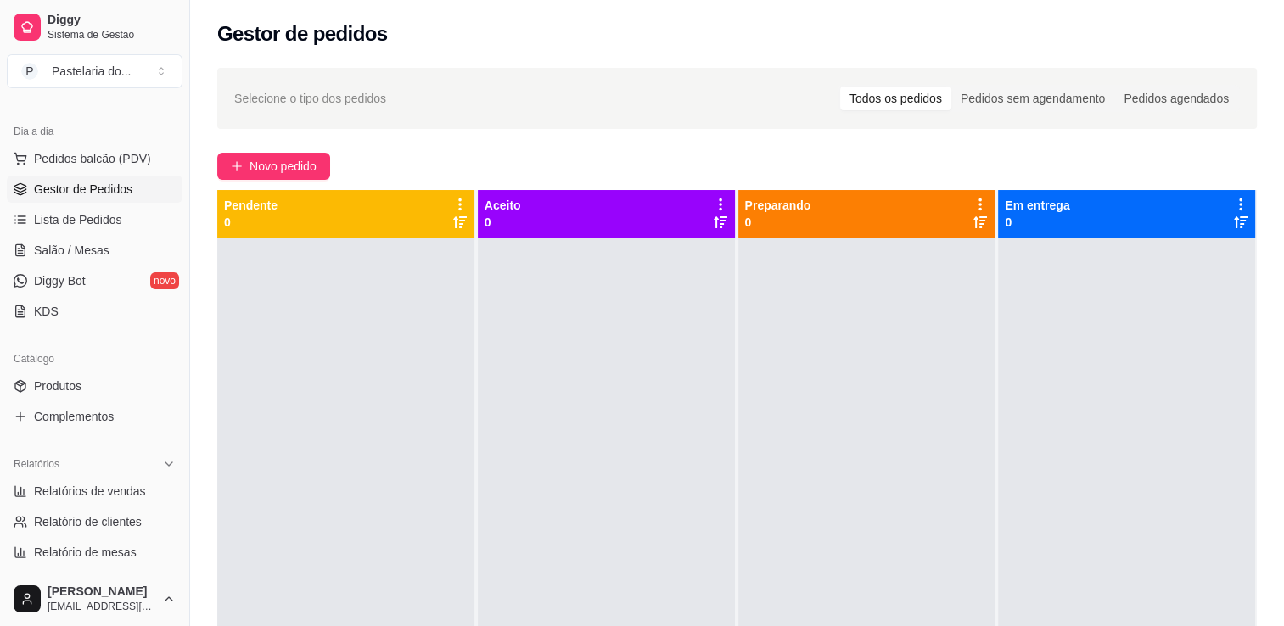
click at [7, 176] on link "Gestor de Pedidos" at bounding box center [95, 189] width 176 height 27
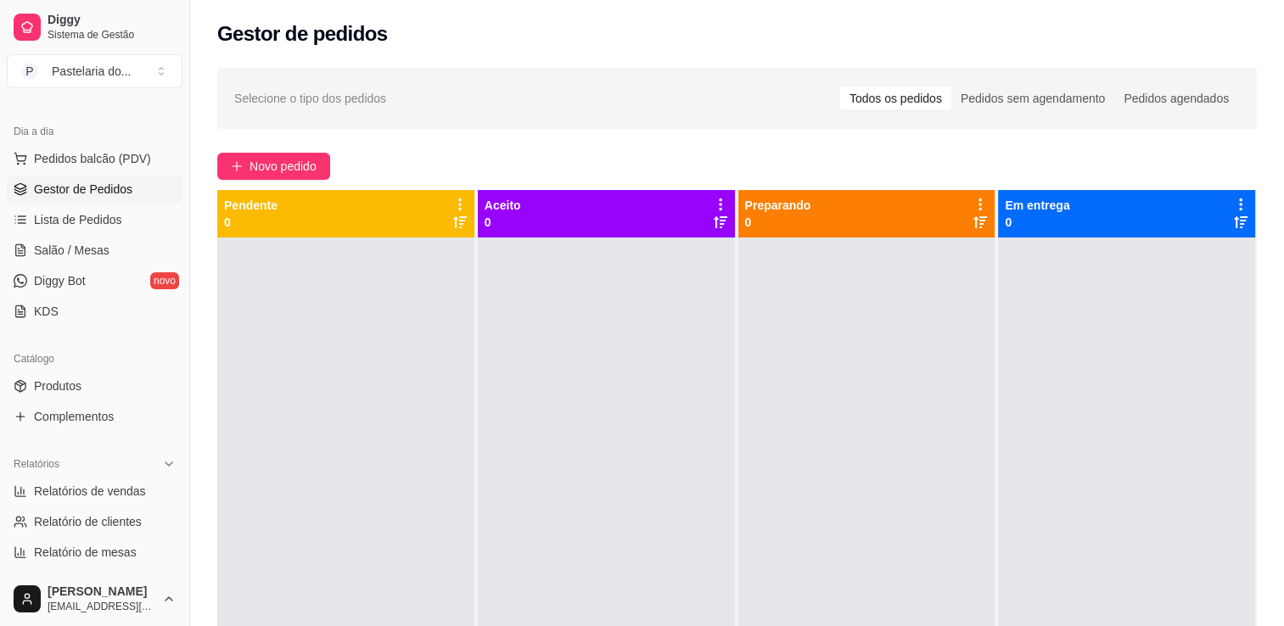
click at [7, 176] on link "Gestor de Pedidos" at bounding box center [95, 189] width 176 height 27
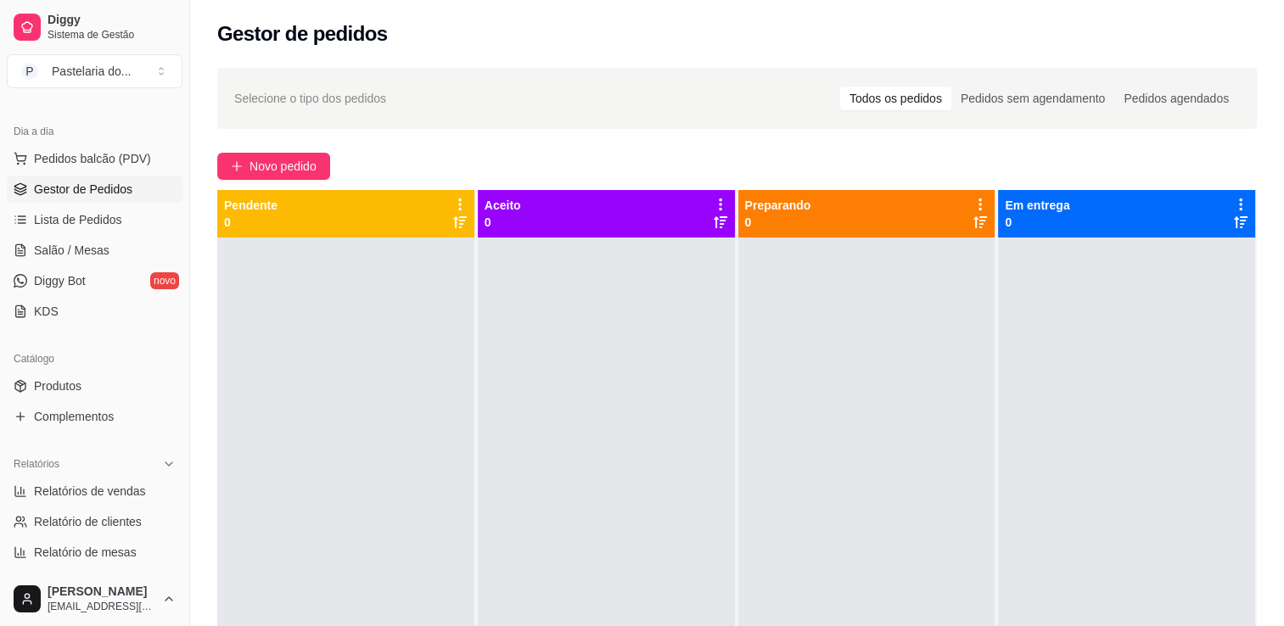
click at [7, 176] on link "Gestor de Pedidos" at bounding box center [95, 189] width 176 height 27
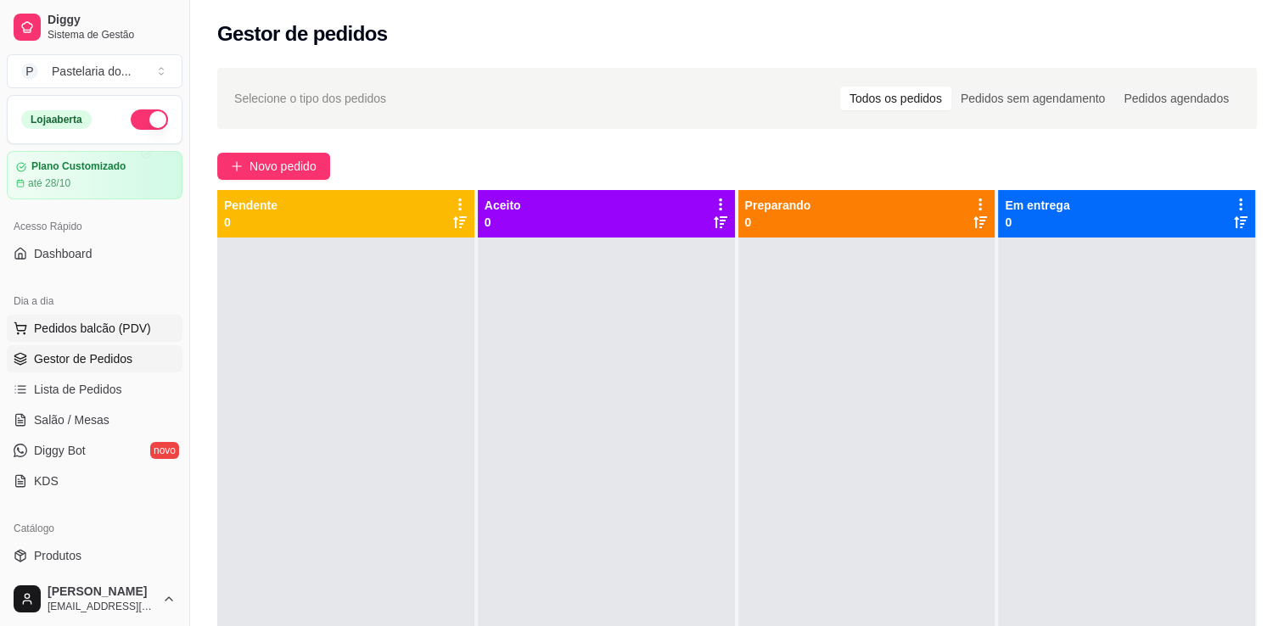
click at [91, 328] on span "Pedidos balcão (PDV)" at bounding box center [92, 328] width 117 height 17
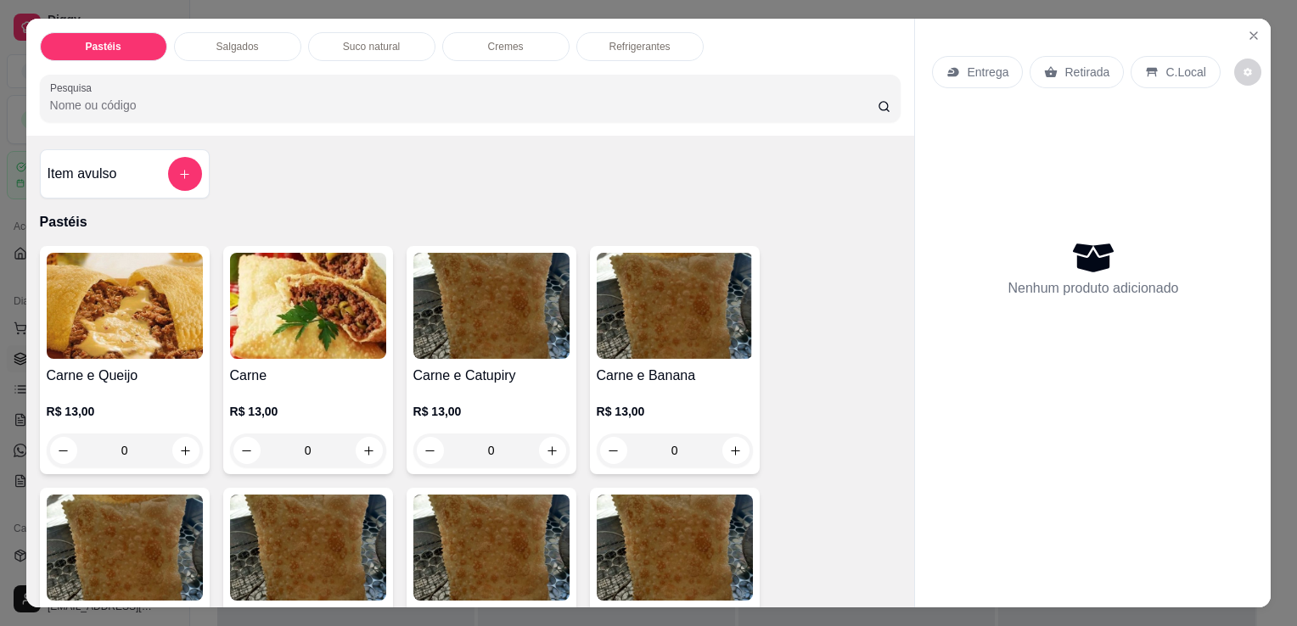
click at [219, 40] on p "Salgados" at bounding box center [237, 47] width 42 height 14
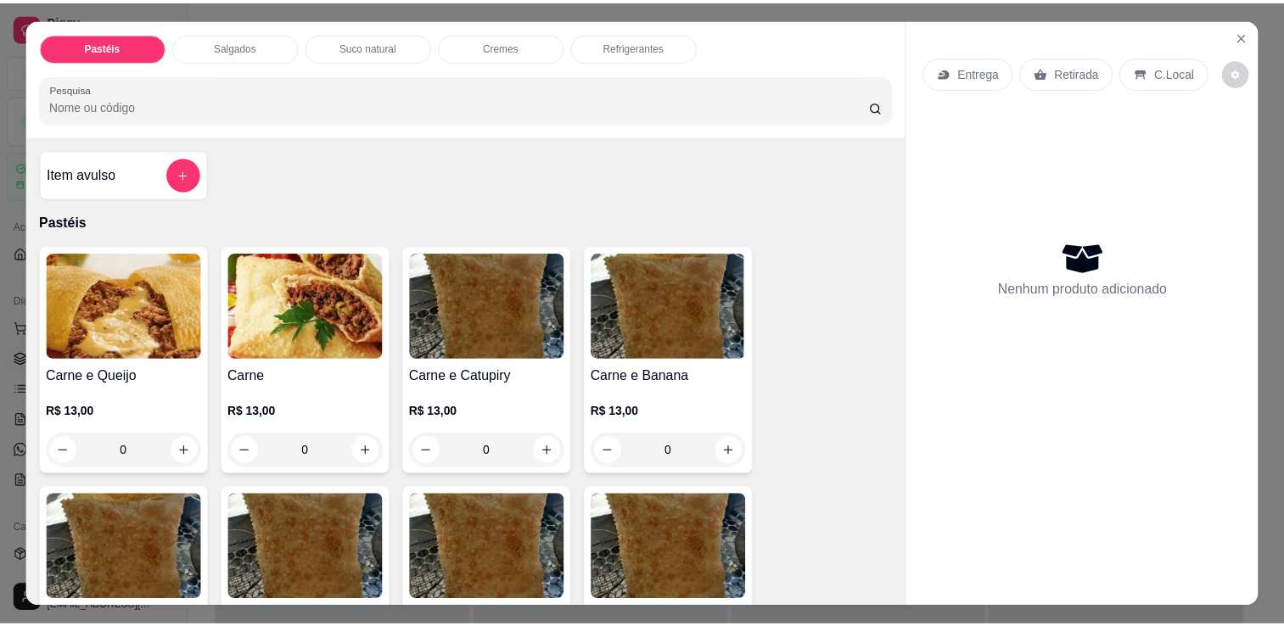
scroll to position [42, 0]
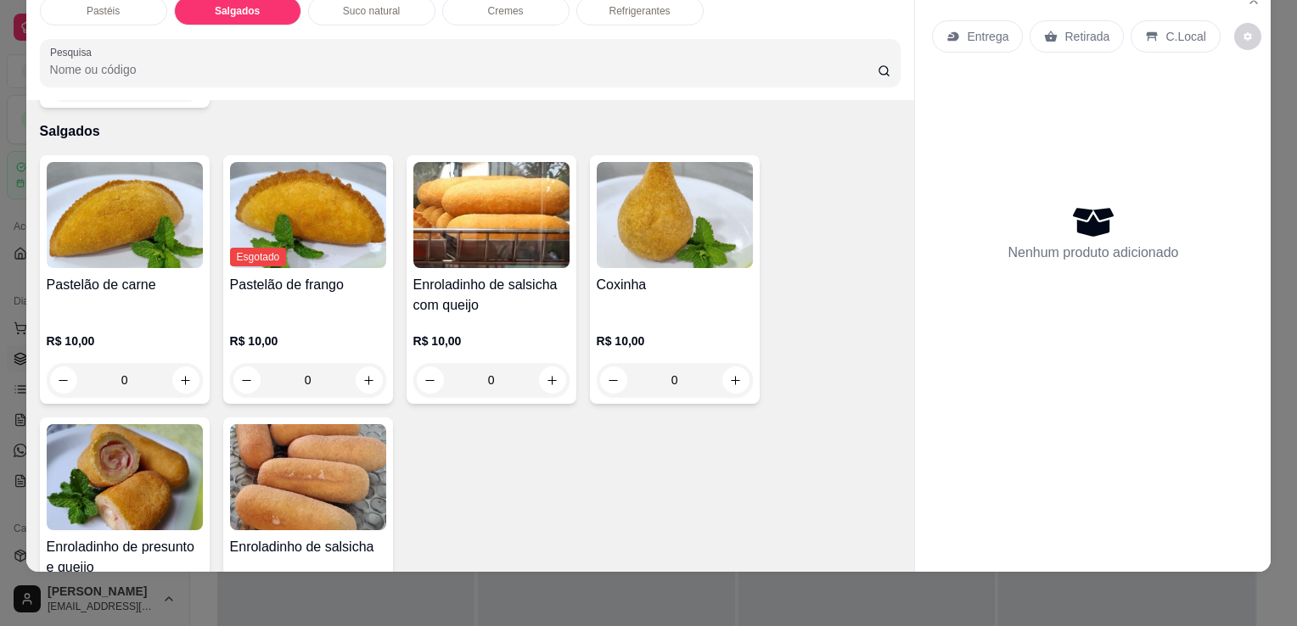
click at [165, 470] on img at bounding box center [125, 477] width 156 height 106
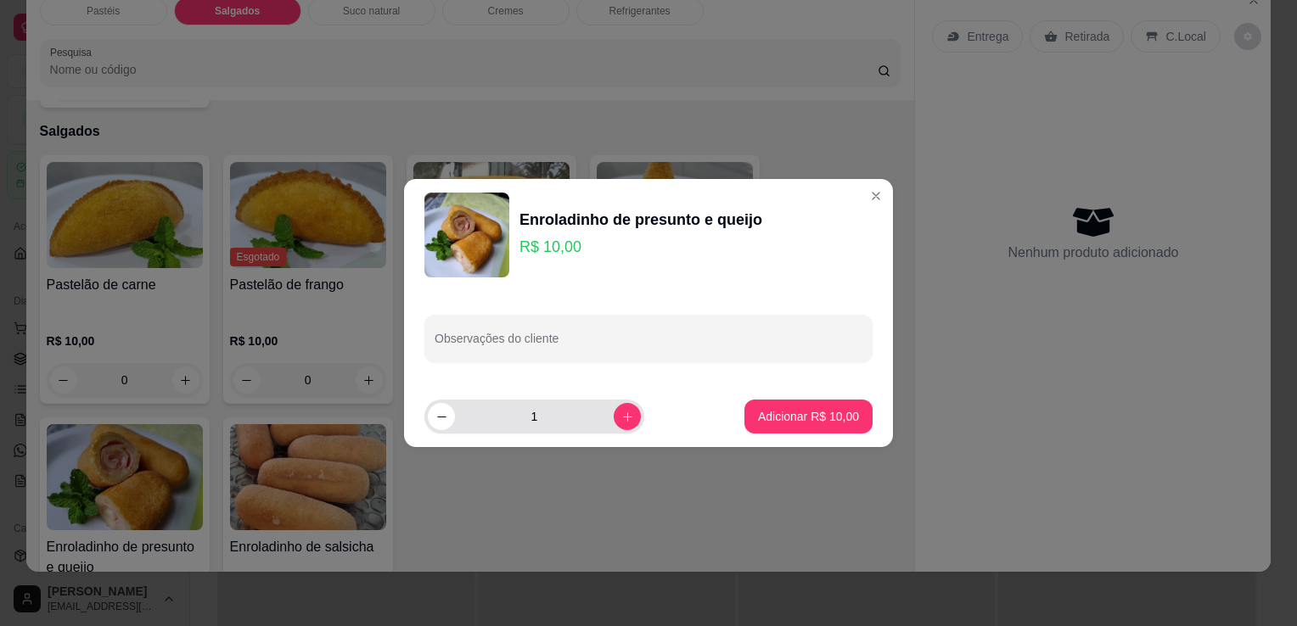
click at [621, 414] on icon "increase-product-quantity" at bounding box center [627, 417] width 13 height 13
type input "3"
click at [747, 411] on button "Adicionar R$ 30,00" at bounding box center [808, 417] width 128 height 34
click at [747, 411] on div "Pastelão de carne R$ 10,00 0 Esgotado Pastelão de frango R$ 10,00 0 Enroladinho…" at bounding box center [471, 410] width 862 height 511
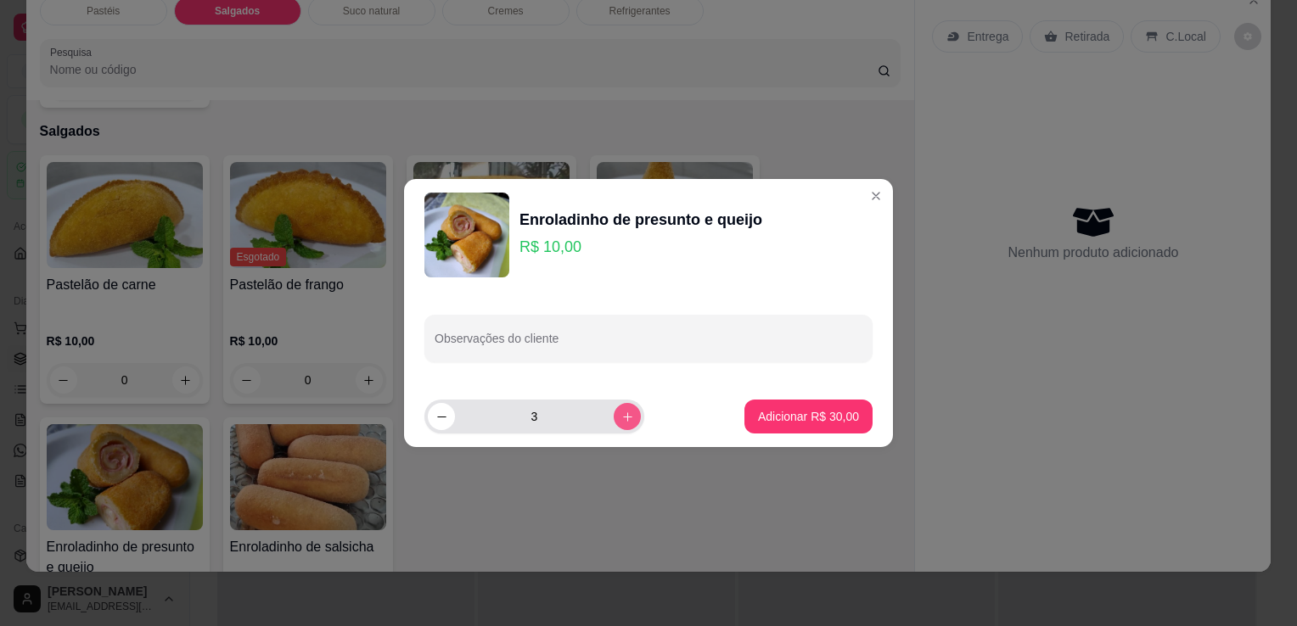
type input "3"
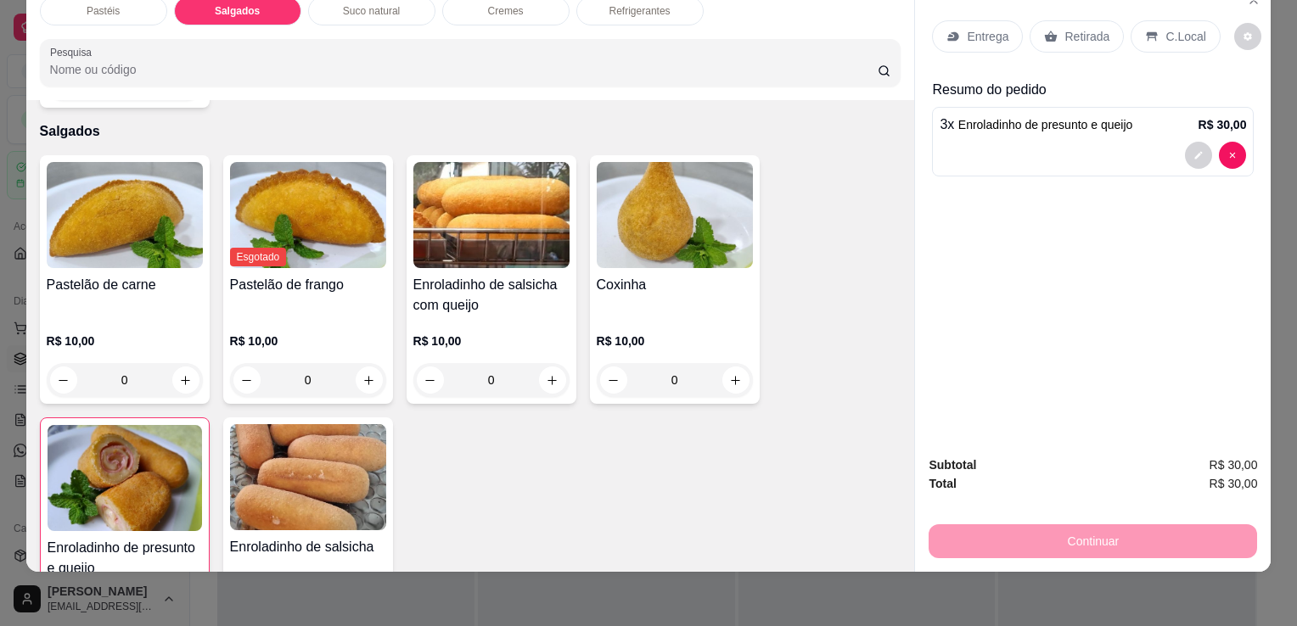
click at [642, 232] on img at bounding box center [675, 215] width 156 height 106
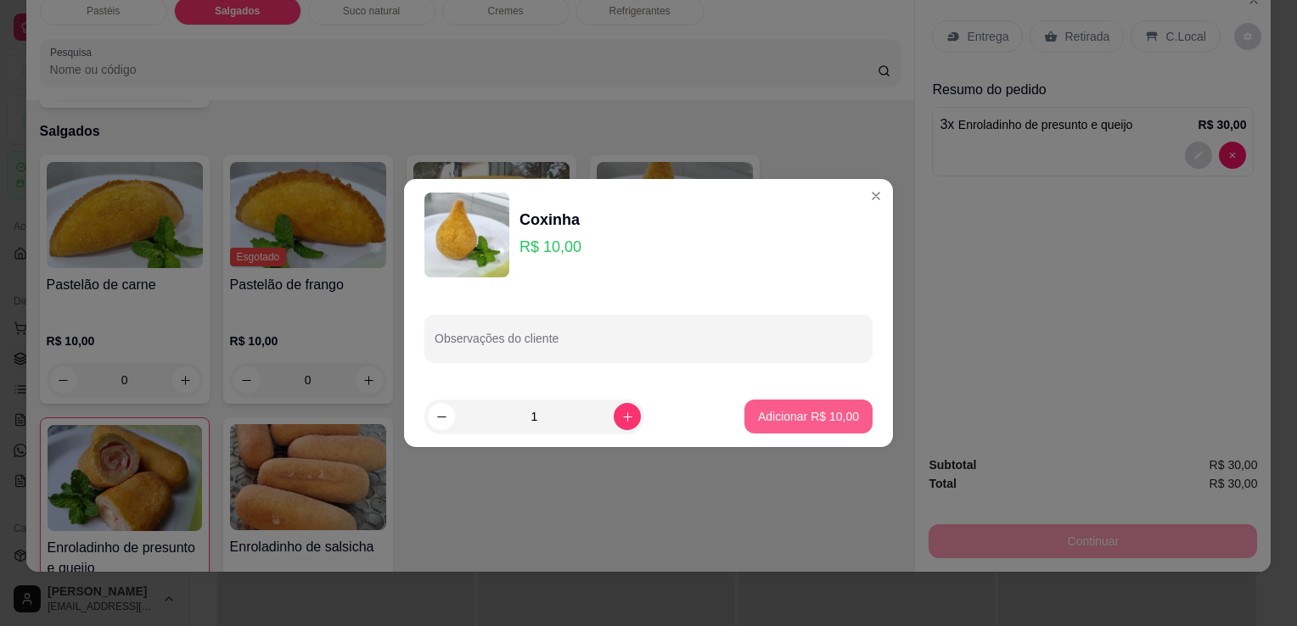
click at [791, 419] on p "Adicionar R$ 10,00" at bounding box center [808, 416] width 101 height 17
type input "1"
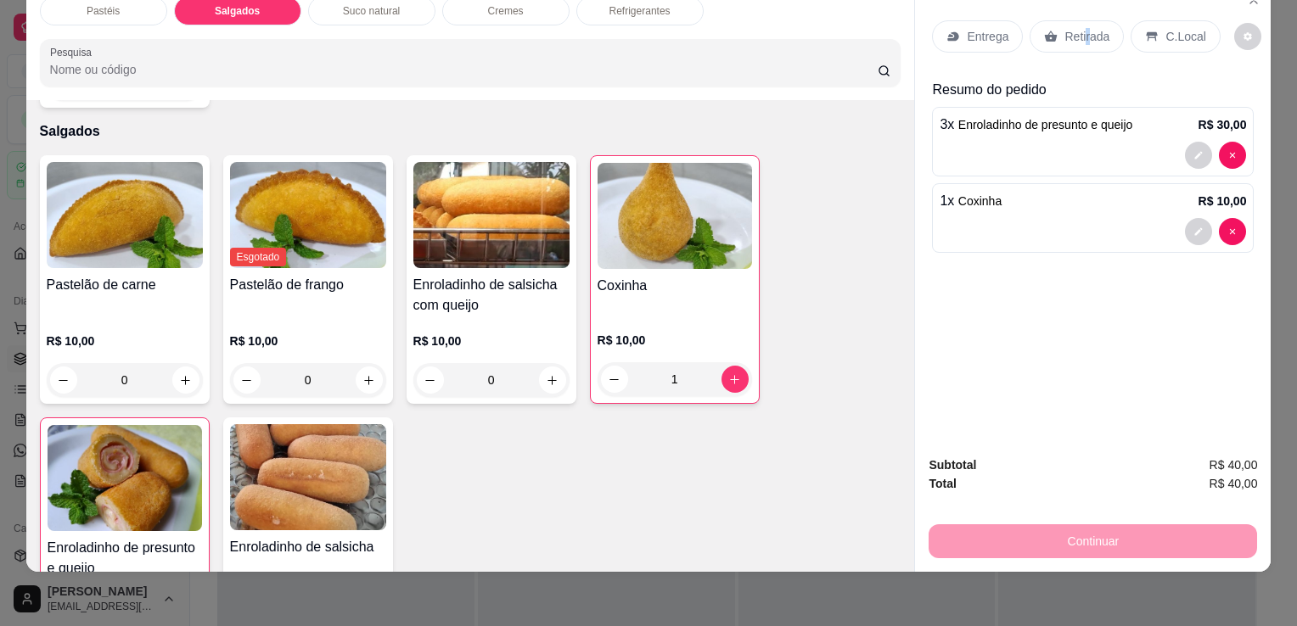
click at [1078, 28] on p "Retirada" at bounding box center [1086, 36] width 45 height 17
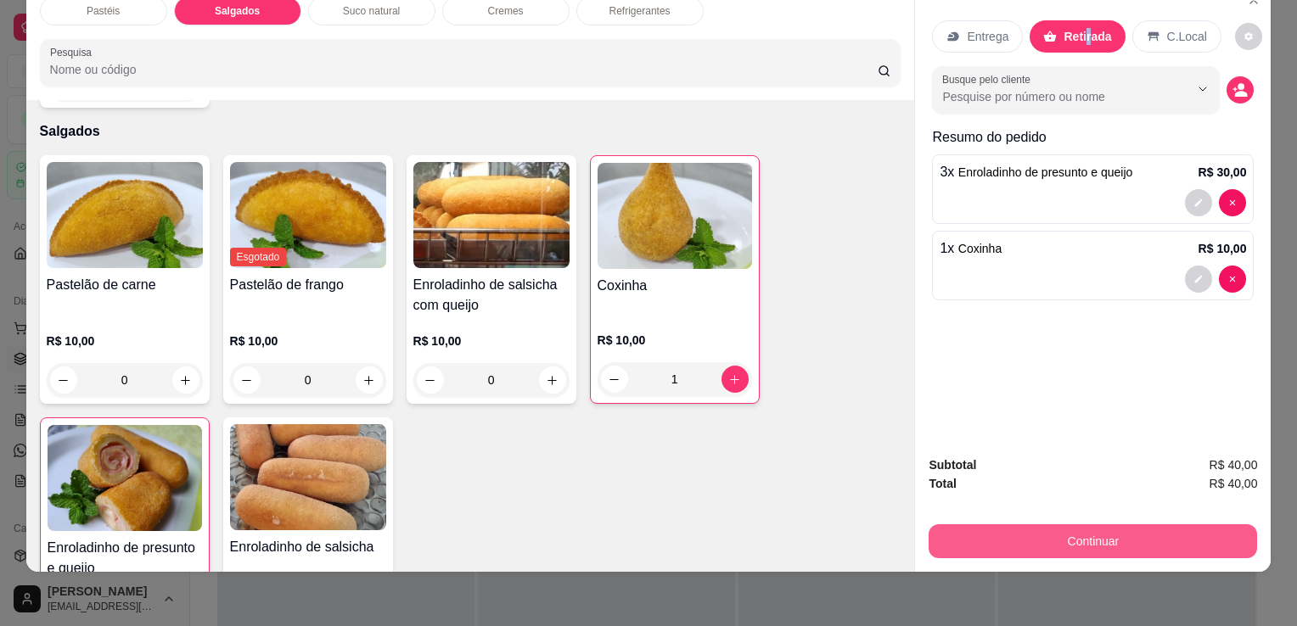
click at [988, 535] on button "Continuar" at bounding box center [1093, 542] width 328 height 34
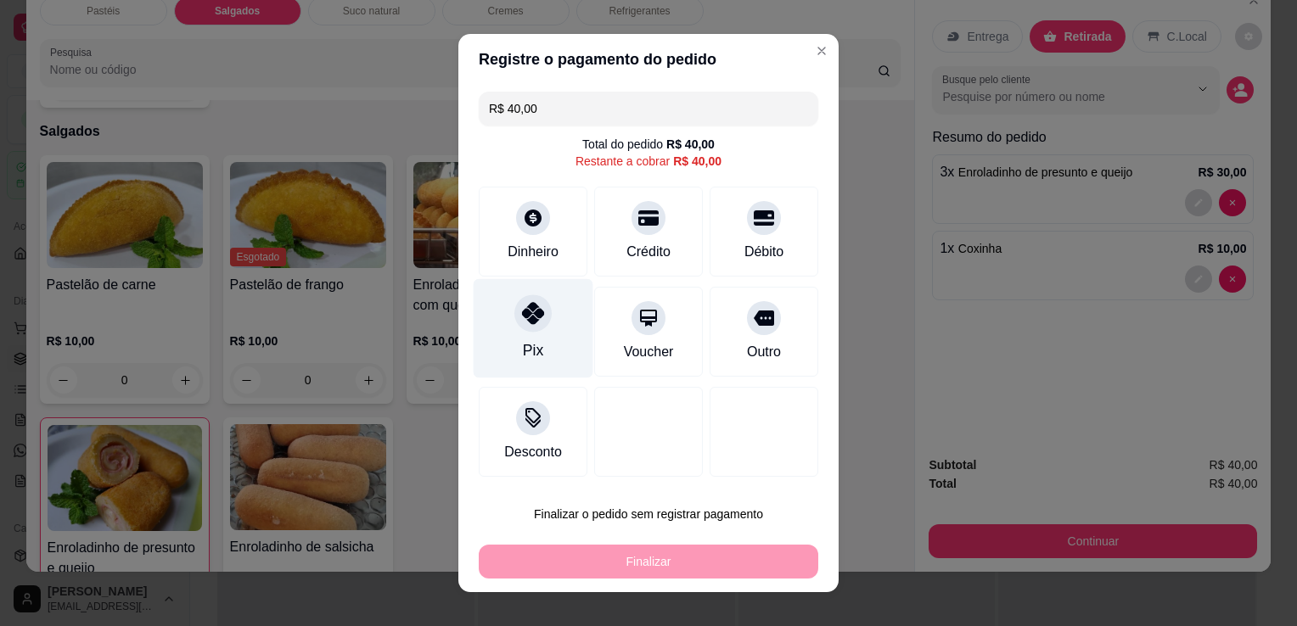
click at [522, 315] on icon at bounding box center [533, 313] width 22 height 22
type input "R$ 0,00"
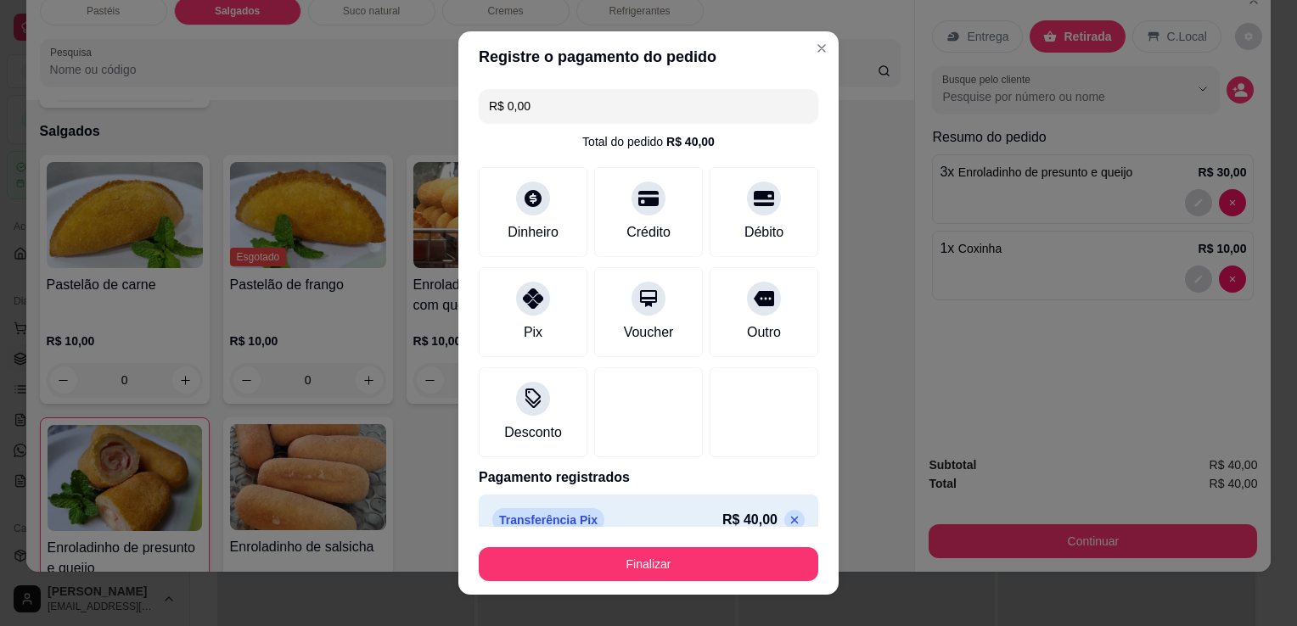
click at [601, 560] on button "Finalizar" at bounding box center [649, 564] width 340 height 34
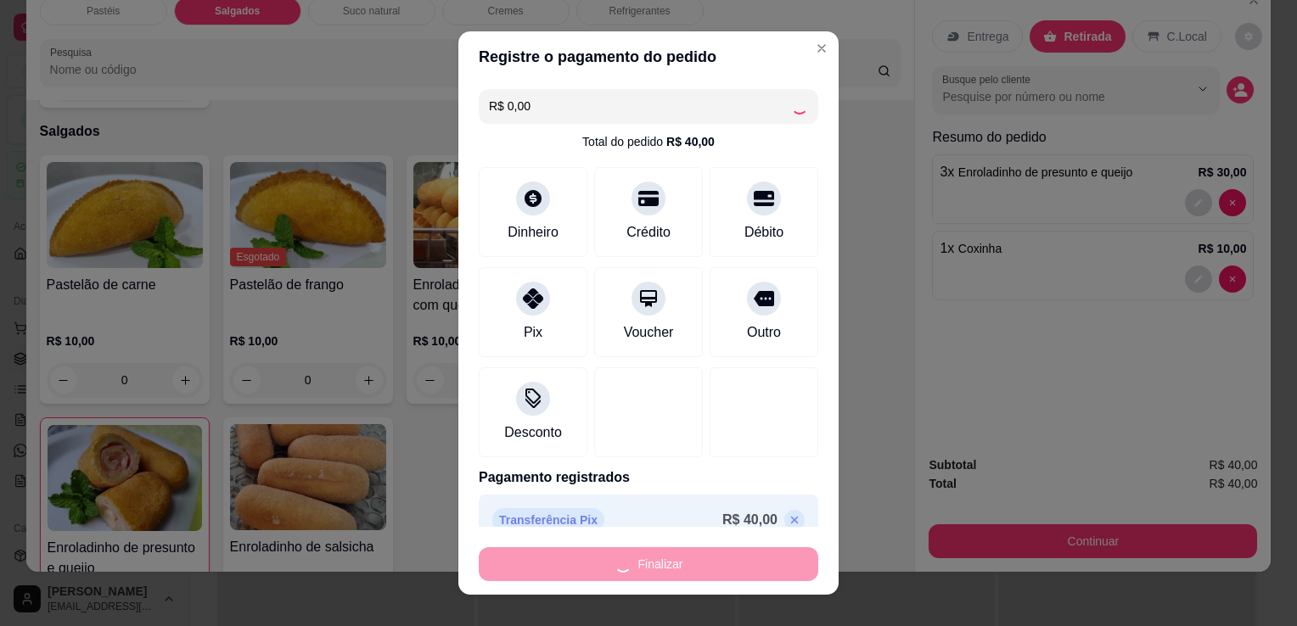
type input "0"
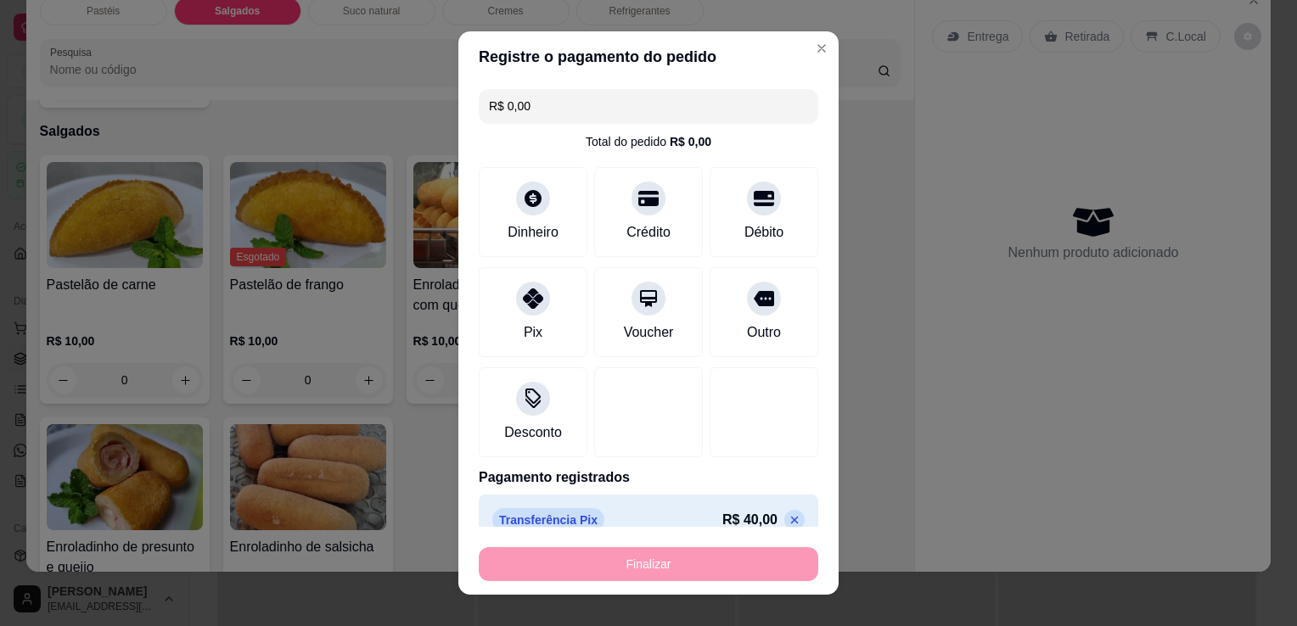
type input "-R$ 40,00"
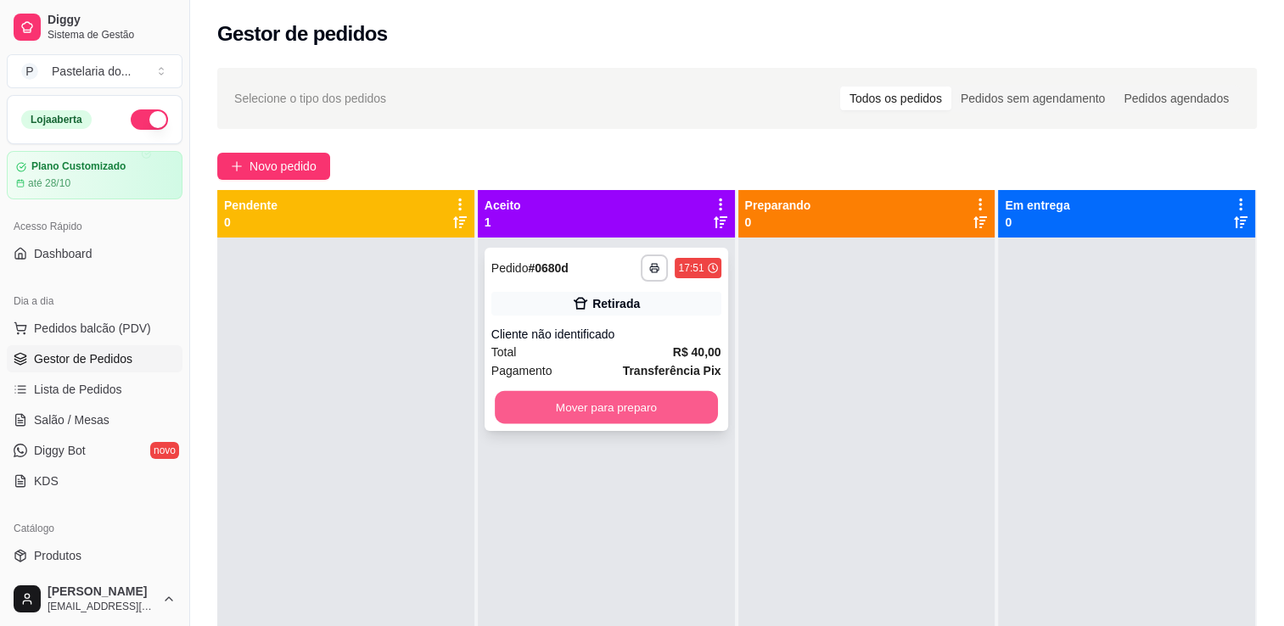
click at [662, 421] on button "Mover para preparo" at bounding box center [606, 407] width 223 height 33
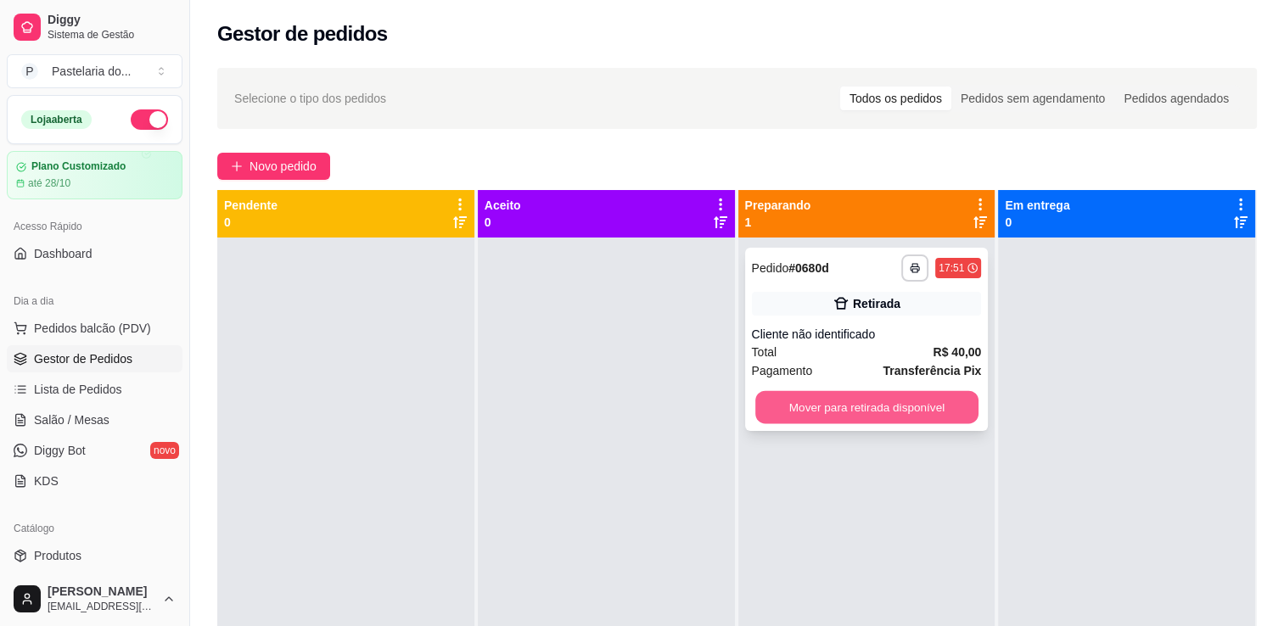
click at [872, 413] on button "Mover para retirada disponível" at bounding box center [866, 407] width 223 height 33
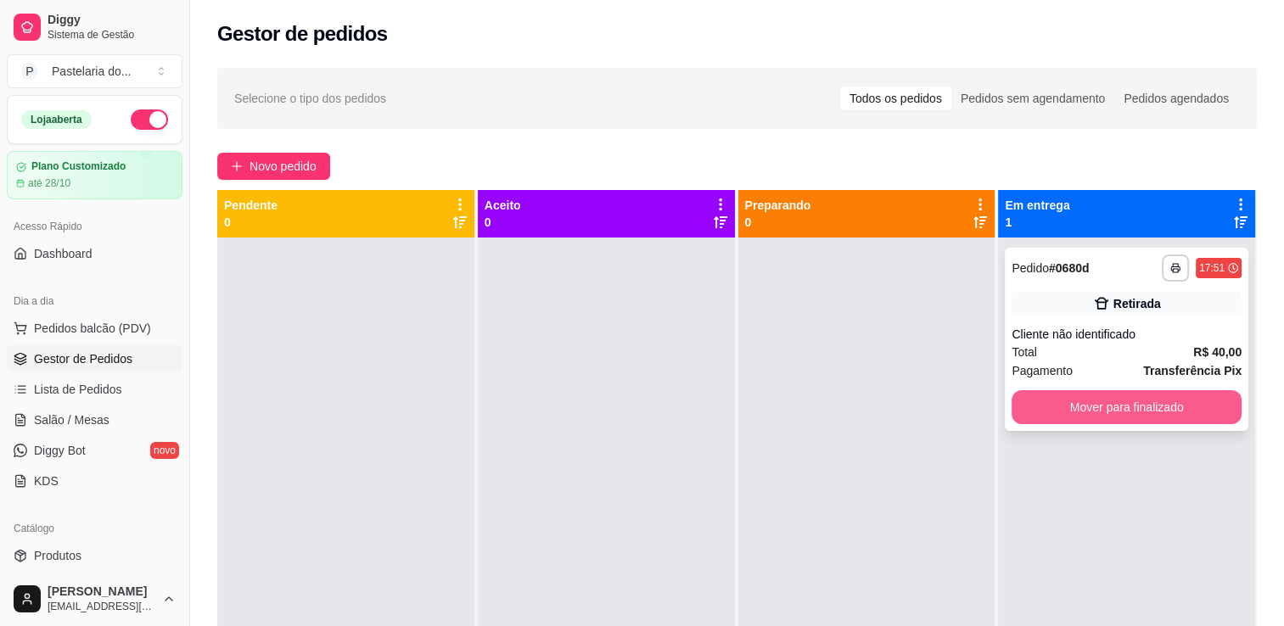
click at [1073, 413] on button "Mover para finalizado" at bounding box center [1127, 407] width 230 height 34
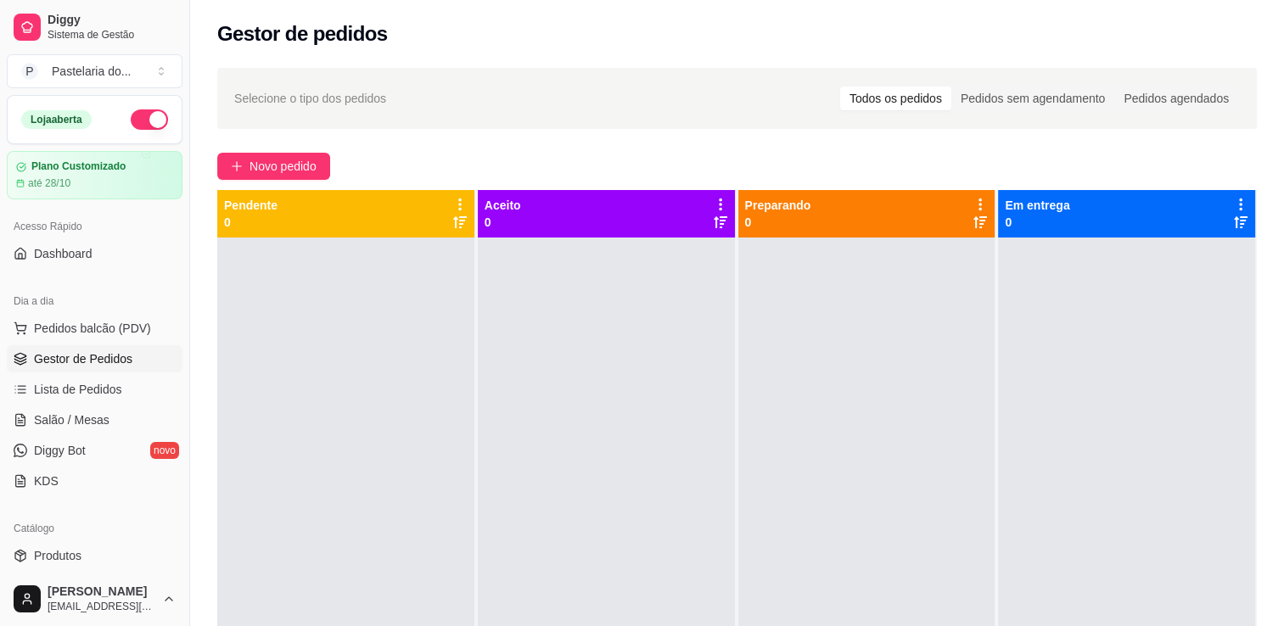
click at [81, 405] on ul "Pedidos balcão (PDV) Gestor de Pedidos Lista de Pedidos Salão / Mesas Diggy Bot…" at bounding box center [95, 405] width 176 height 180
click at [81, 384] on span "Lista de Pedidos" at bounding box center [78, 389] width 88 height 17
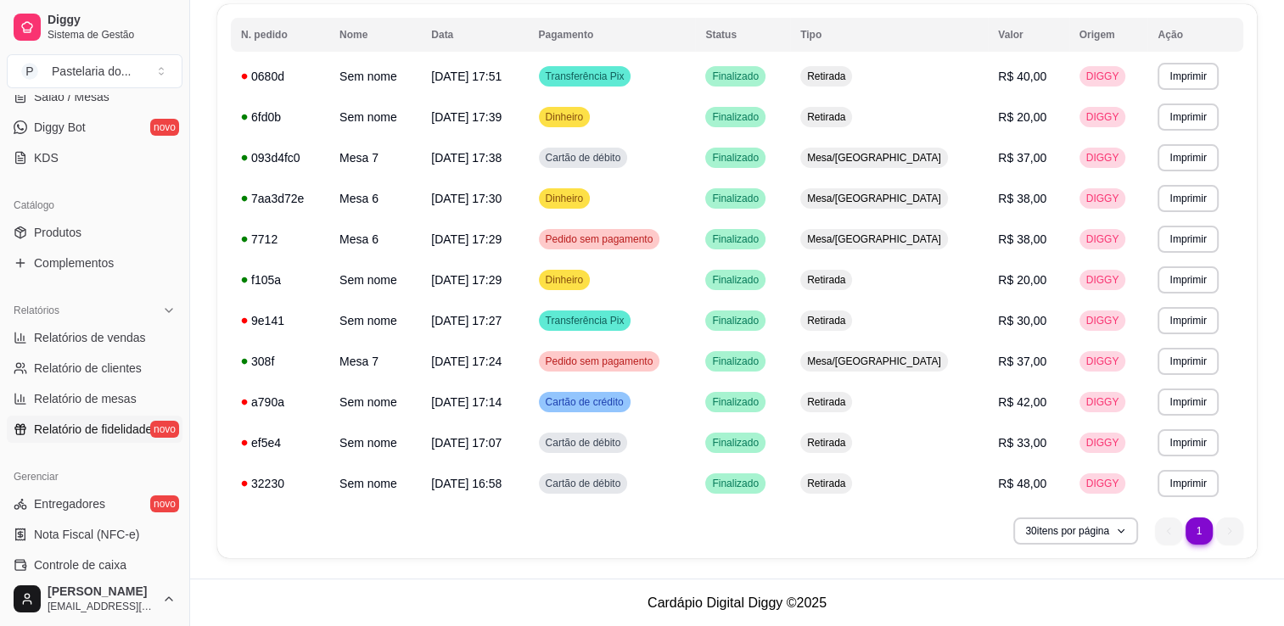
scroll to position [340, 0]
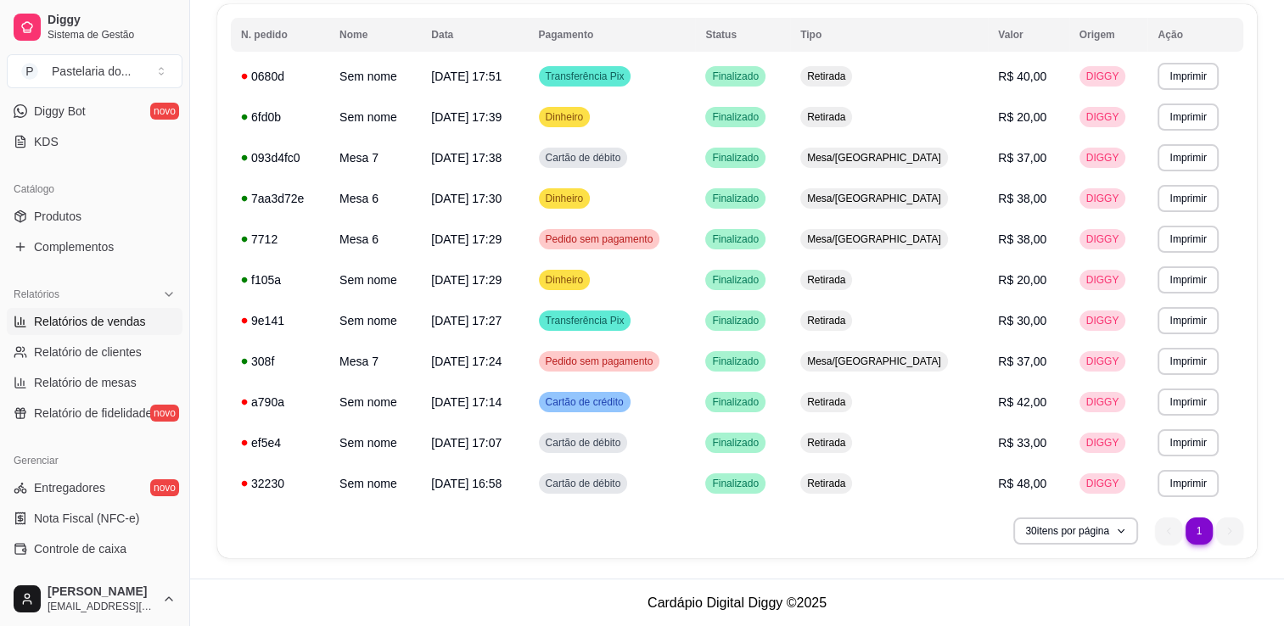
click at [87, 328] on span "Relatórios de vendas" at bounding box center [90, 321] width 112 height 17
select select "ALL"
select select "0"
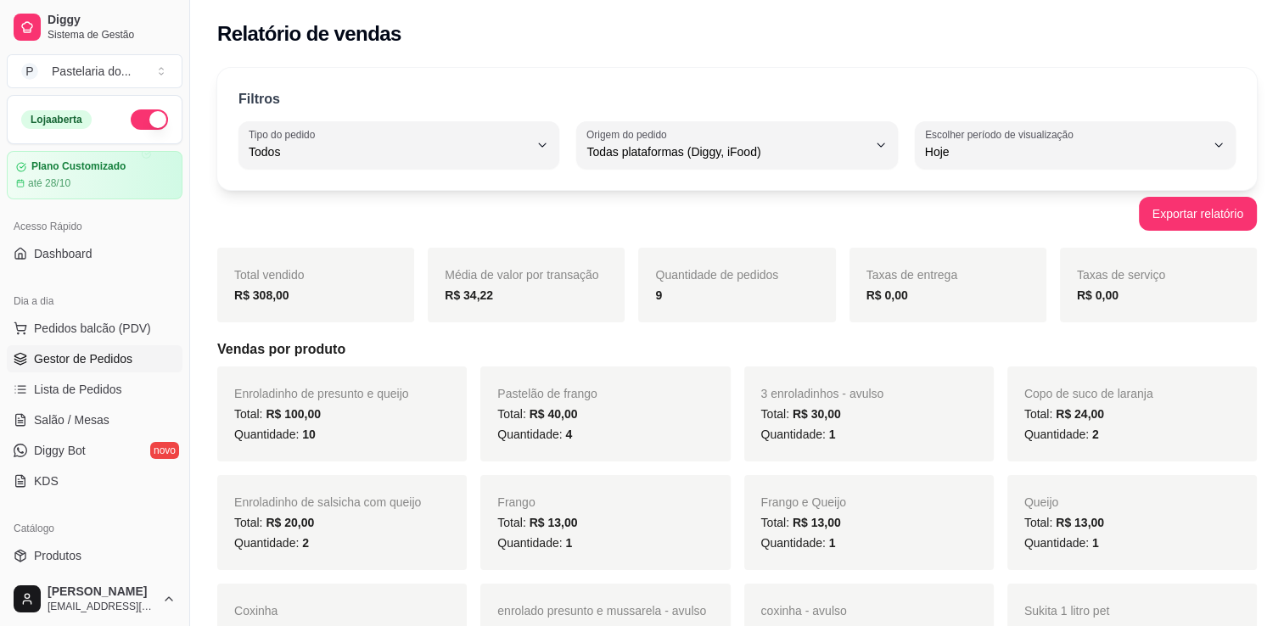
click at [89, 355] on span "Gestor de Pedidos" at bounding box center [83, 359] width 98 height 17
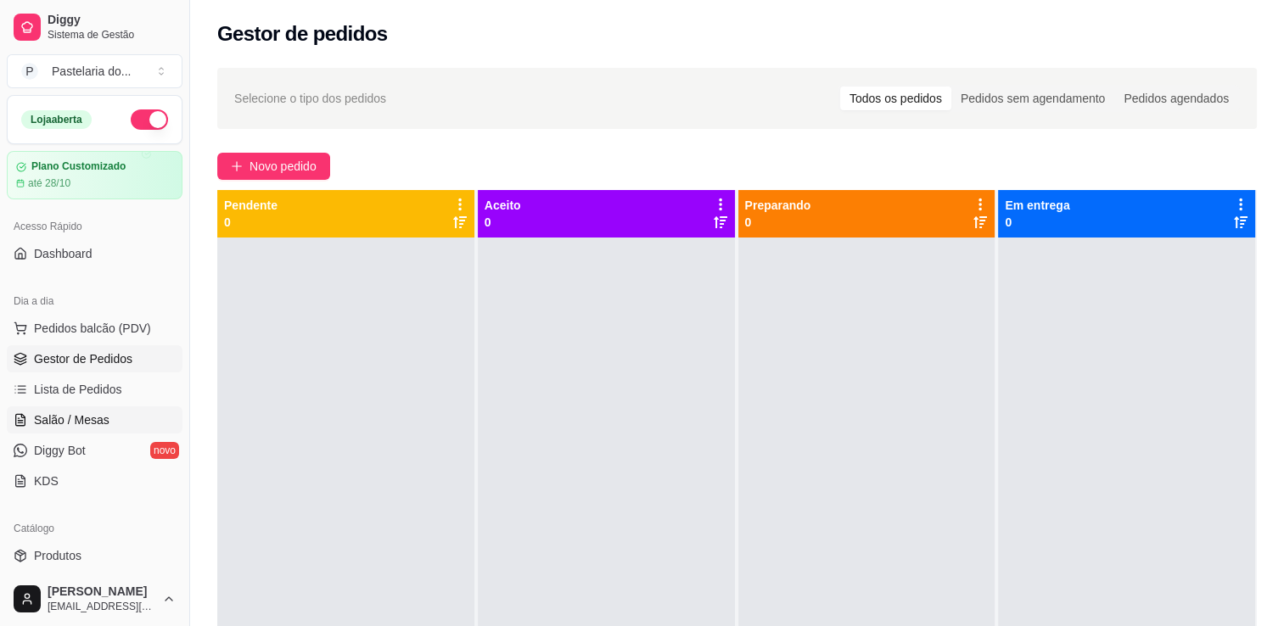
click at [83, 416] on span "Salão / Mesas" at bounding box center [72, 420] width 76 height 17
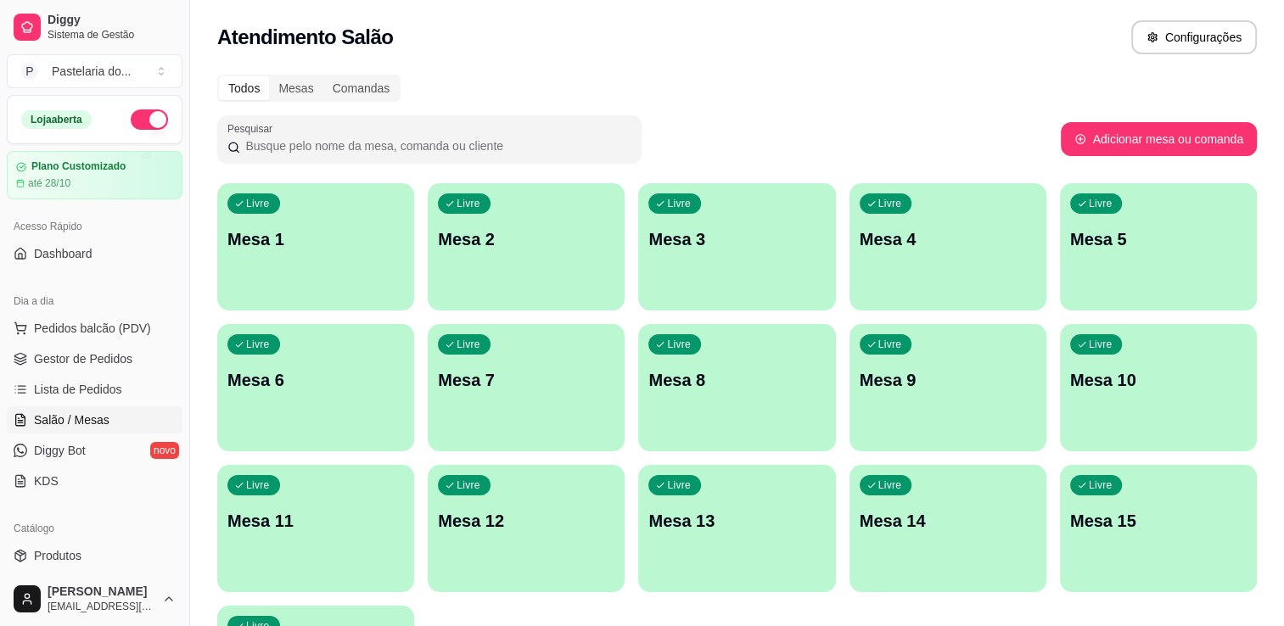
click at [927, 252] on div "Livre Mesa 4" at bounding box center [948, 236] width 197 height 107
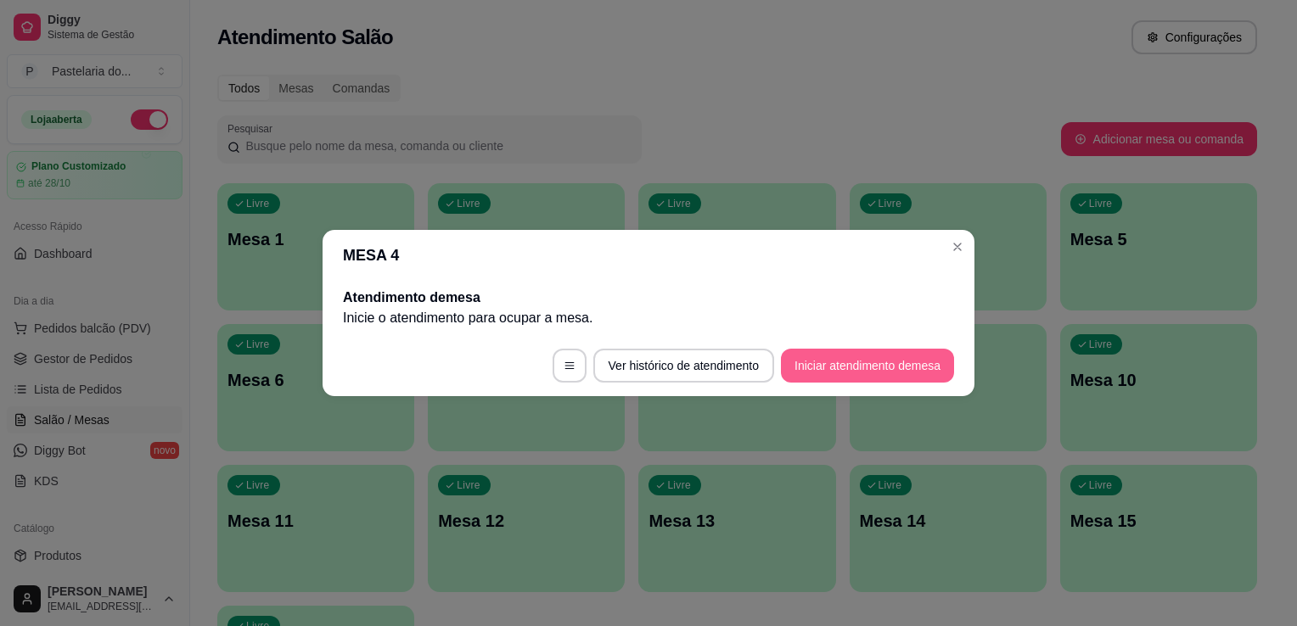
click at [831, 366] on button "Iniciar atendimento de mesa" at bounding box center [867, 366] width 173 height 34
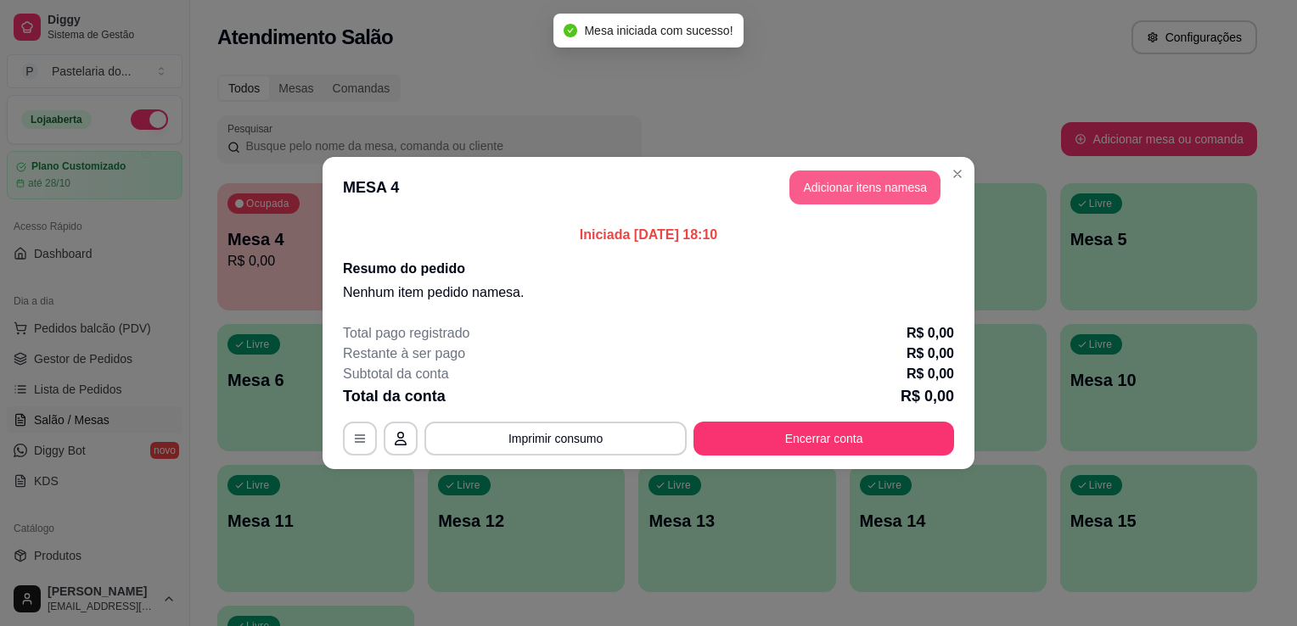
click at [805, 197] on button "Adicionar itens na mesa" at bounding box center [864, 188] width 151 height 34
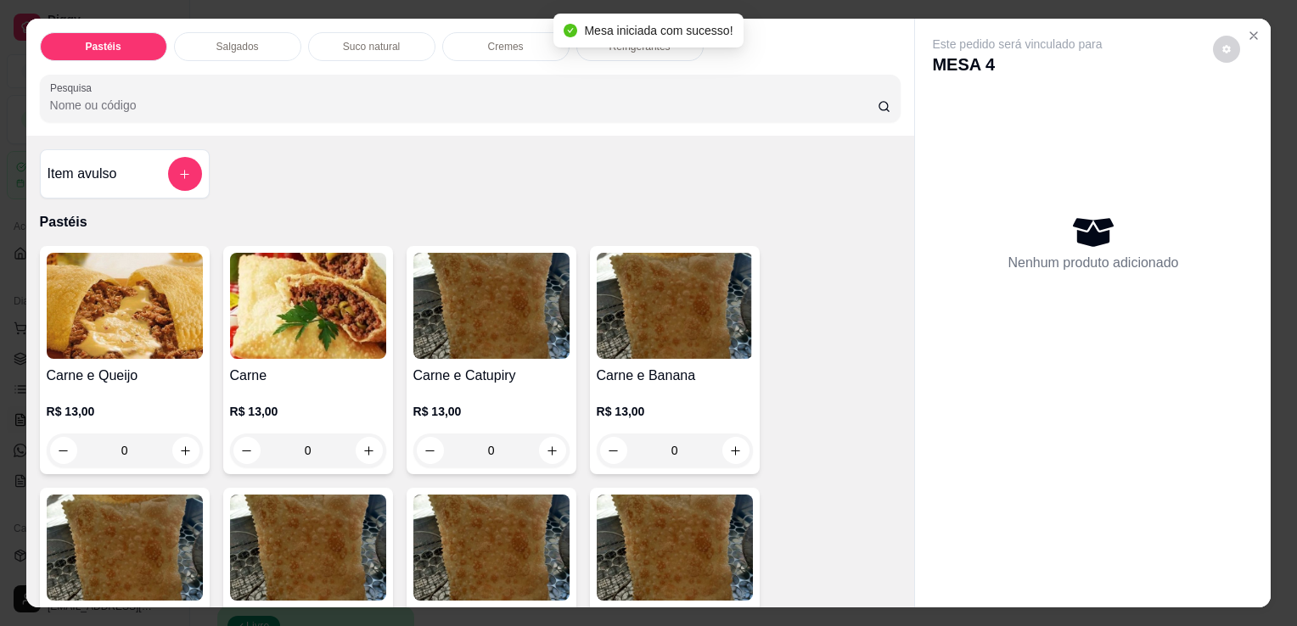
click at [90, 368] on h4 "Carne e Queijo" at bounding box center [125, 376] width 156 height 20
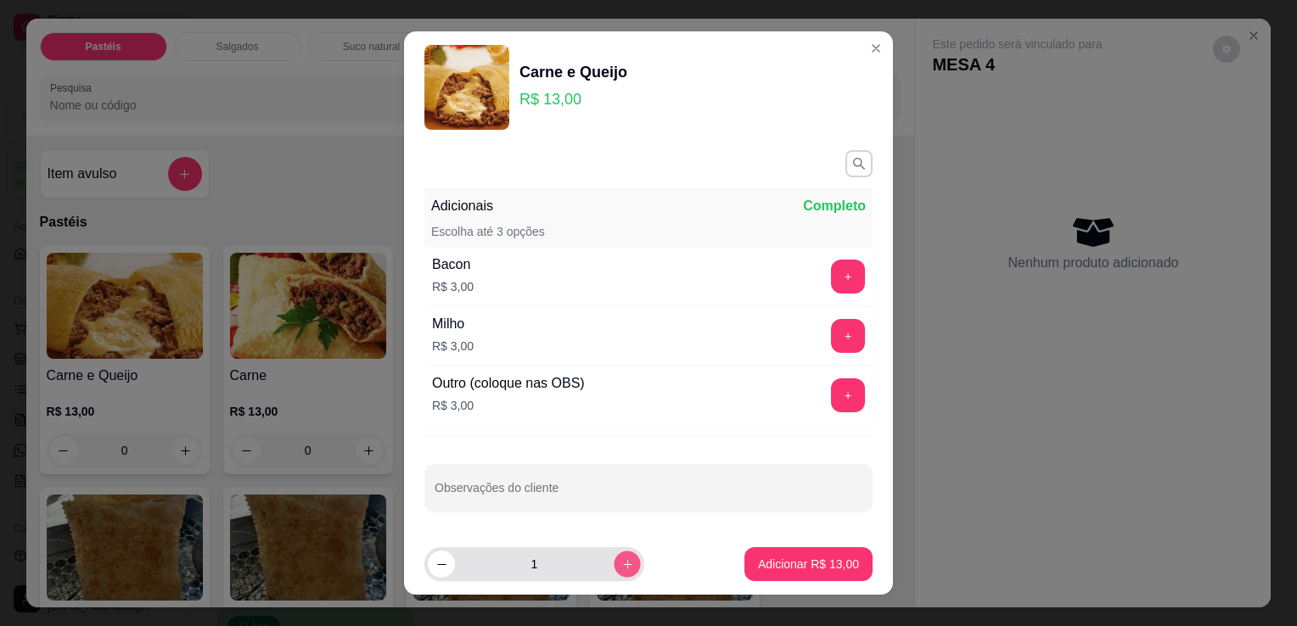
click at [614, 565] on button "increase-product-quantity" at bounding box center [627, 565] width 26 height 26
type input "2"
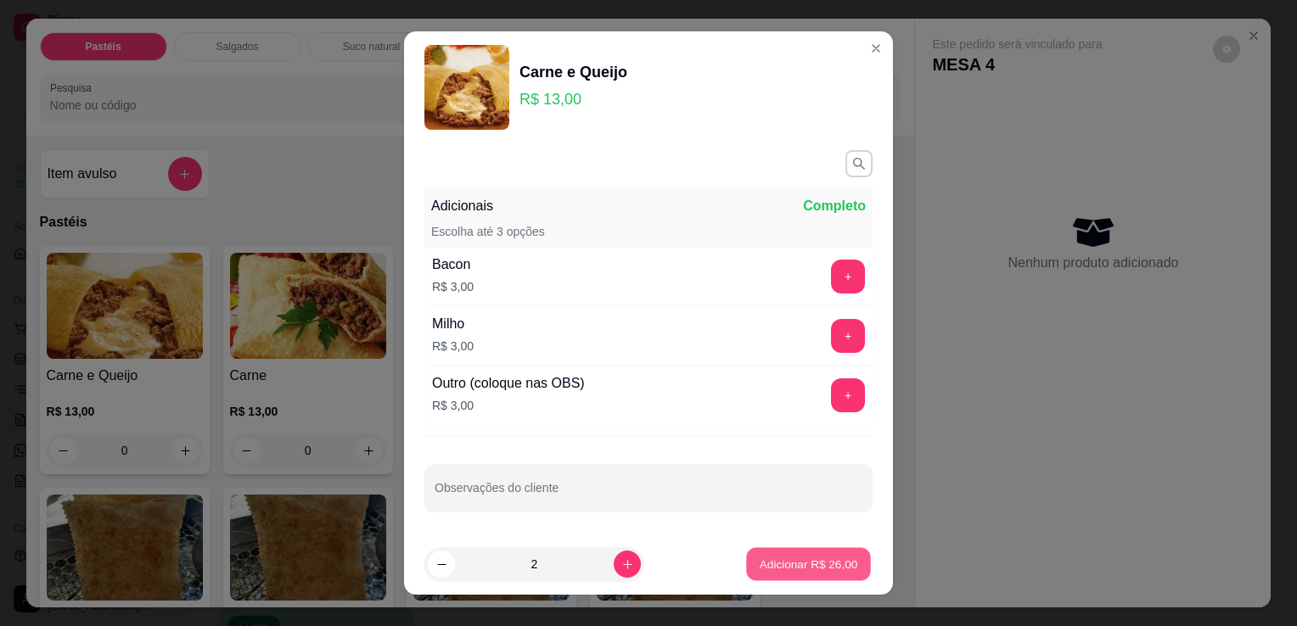
click at [816, 572] on p "Adicionar R$ 26,00" at bounding box center [809, 564] width 98 height 16
type input "2"
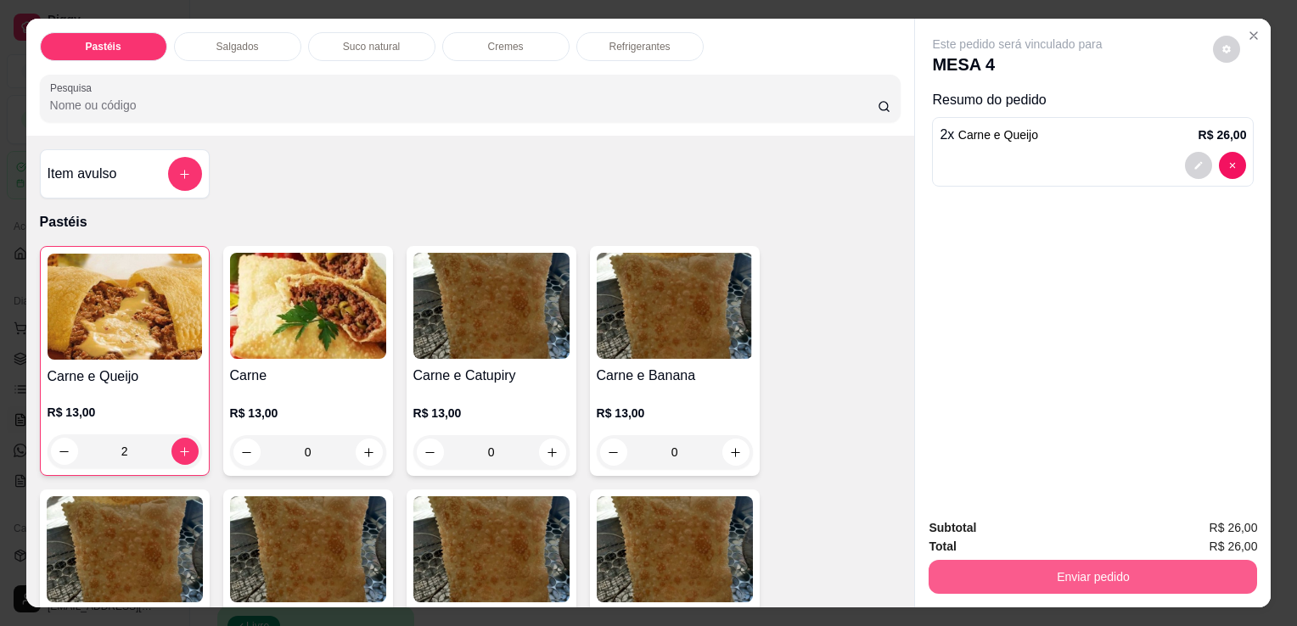
click at [978, 565] on button "Enviar pedido" at bounding box center [1093, 577] width 328 height 34
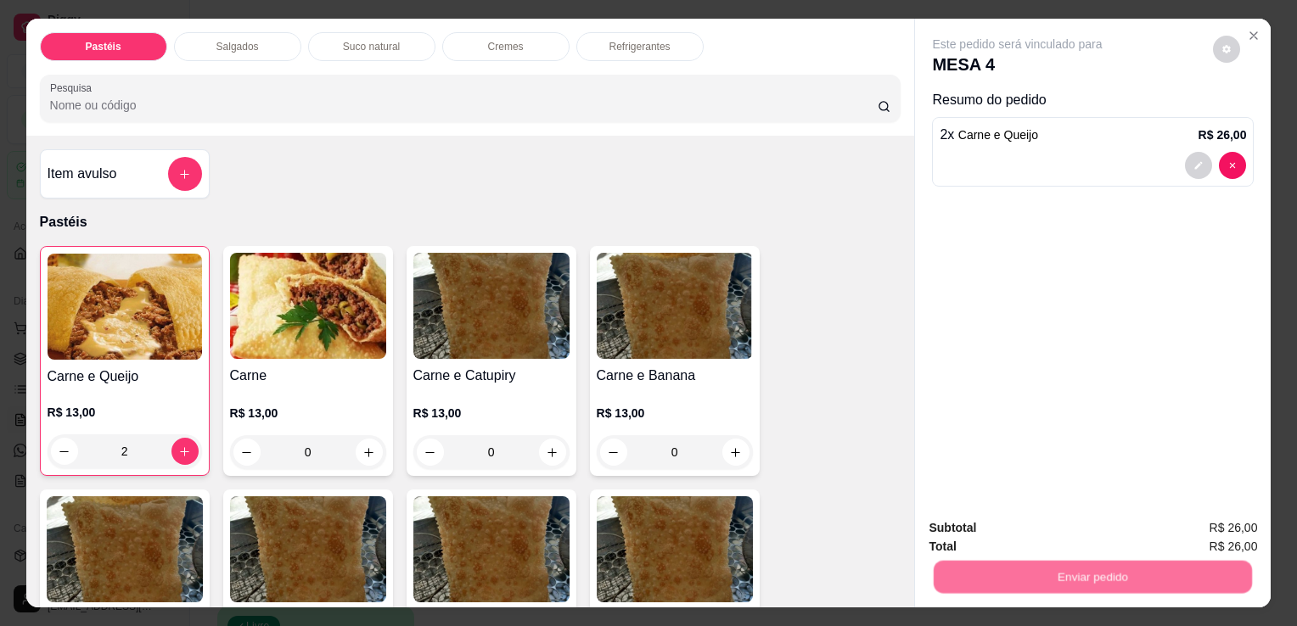
click at [1212, 519] on button "Enviar pedido" at bounding box center [1212, 528] width 93 height 31
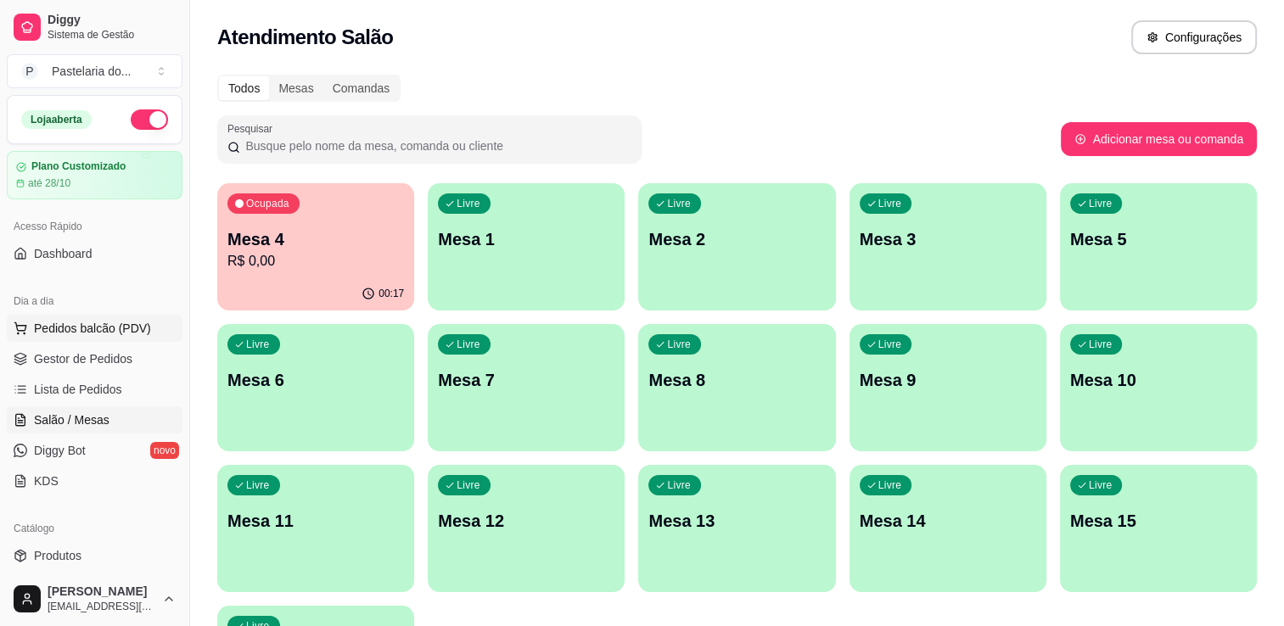
click at [108, 315] on button "Pedidos balcão (PDV)" at bounding box center [95, 328] width 176 height 27
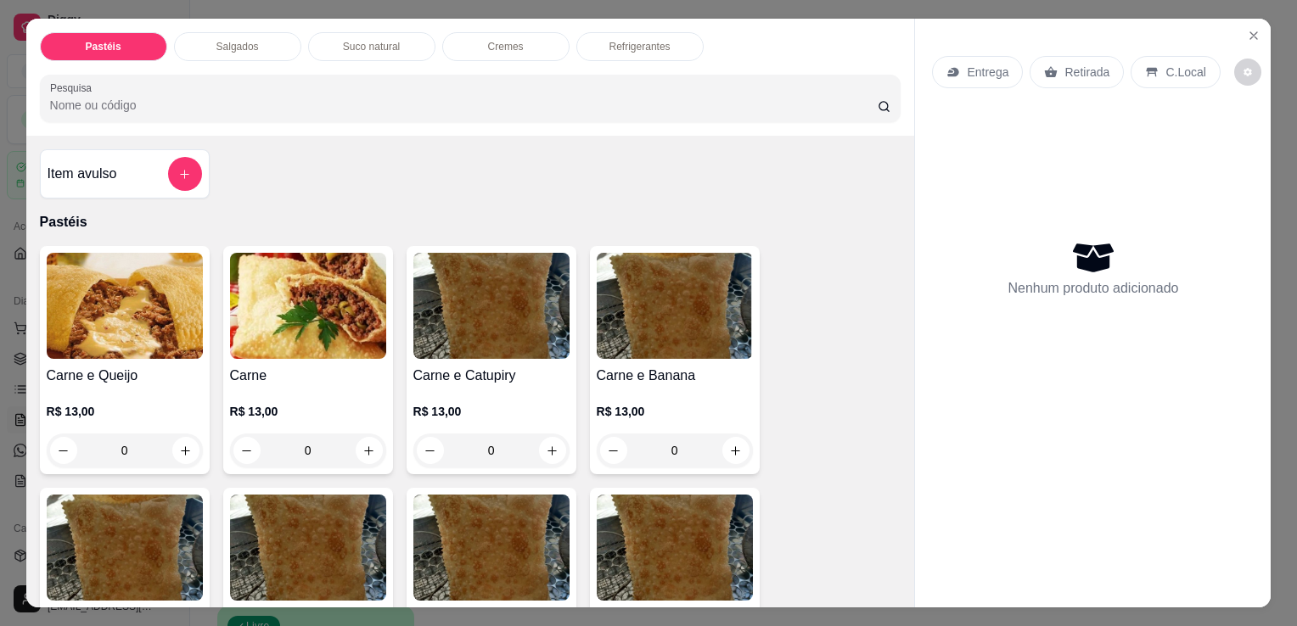
click at [183, 32] on div "Salgados" at bounding box center [237, 46] width 127 height 29
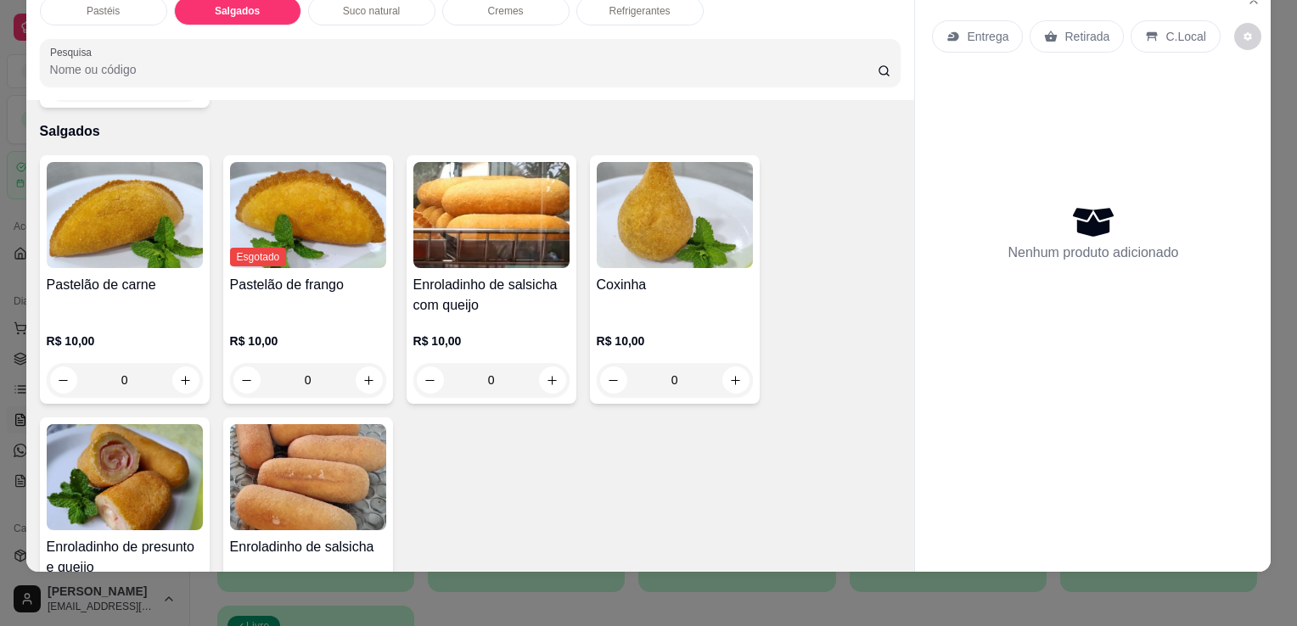
click at [677, 227] on img at bounding box center [675, 215] width 156 height 106
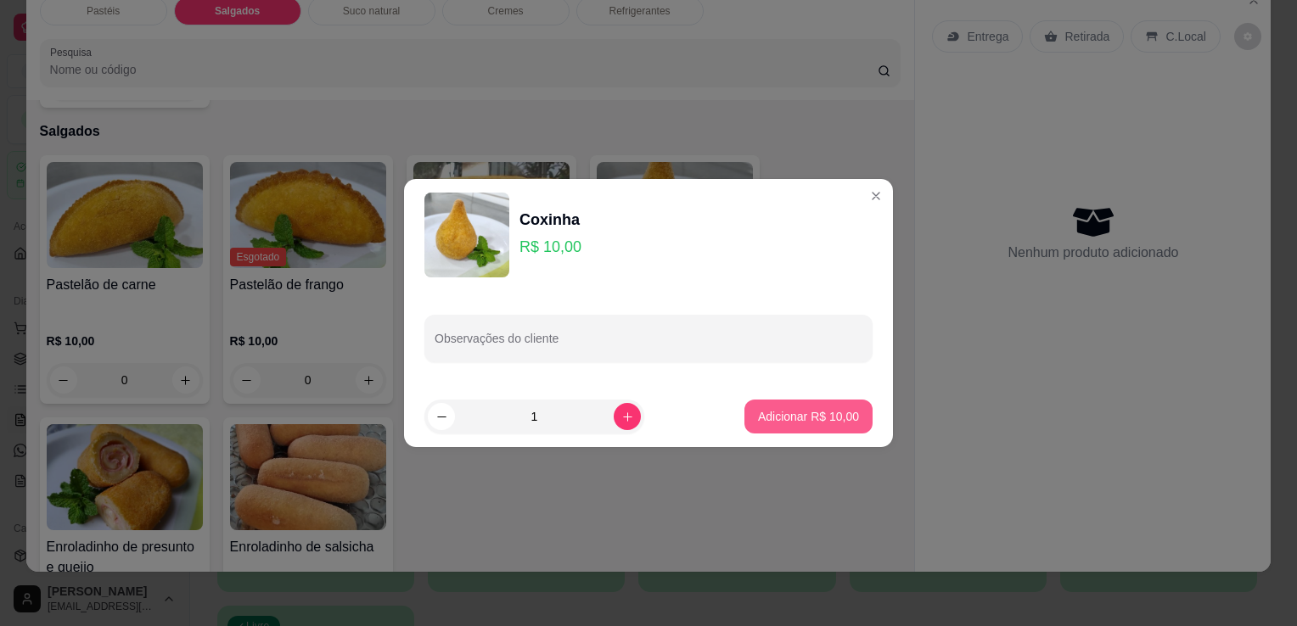
click at [801, 407] on button "Adicionar R$ 10,00" at bounding box center [808, 417] width 128 height 34
type input "1"
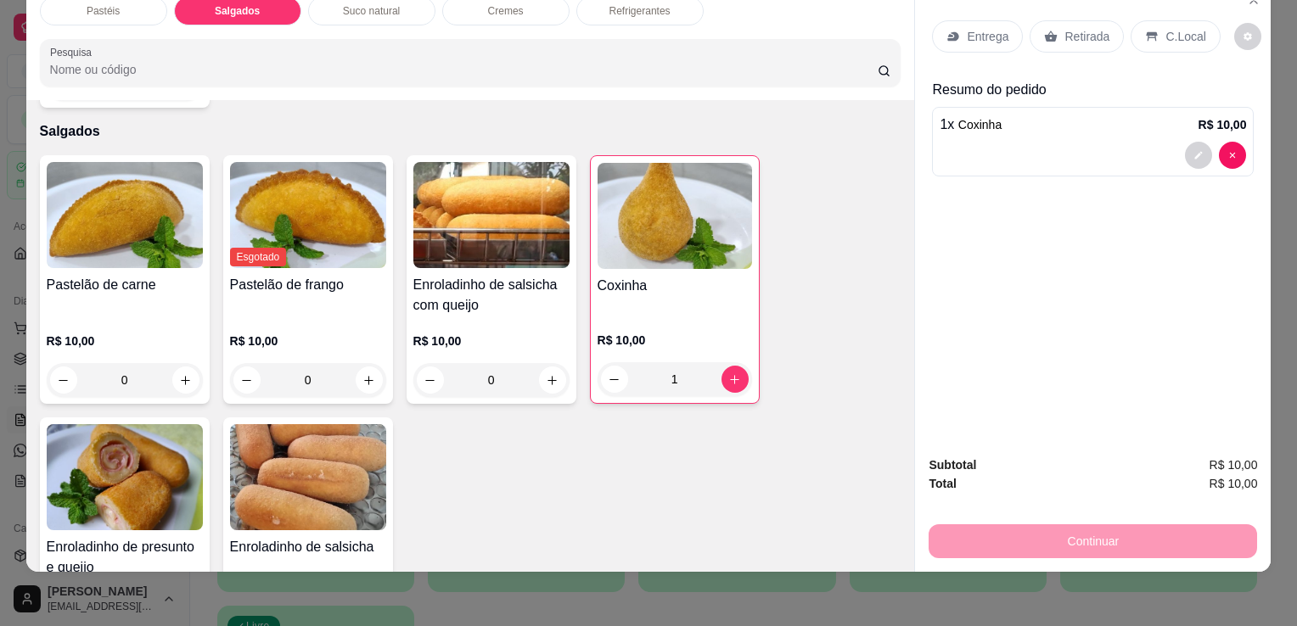
click at [1064, 28] on p "Retirada" at bounding box center [1086, 36] width 45 height 17
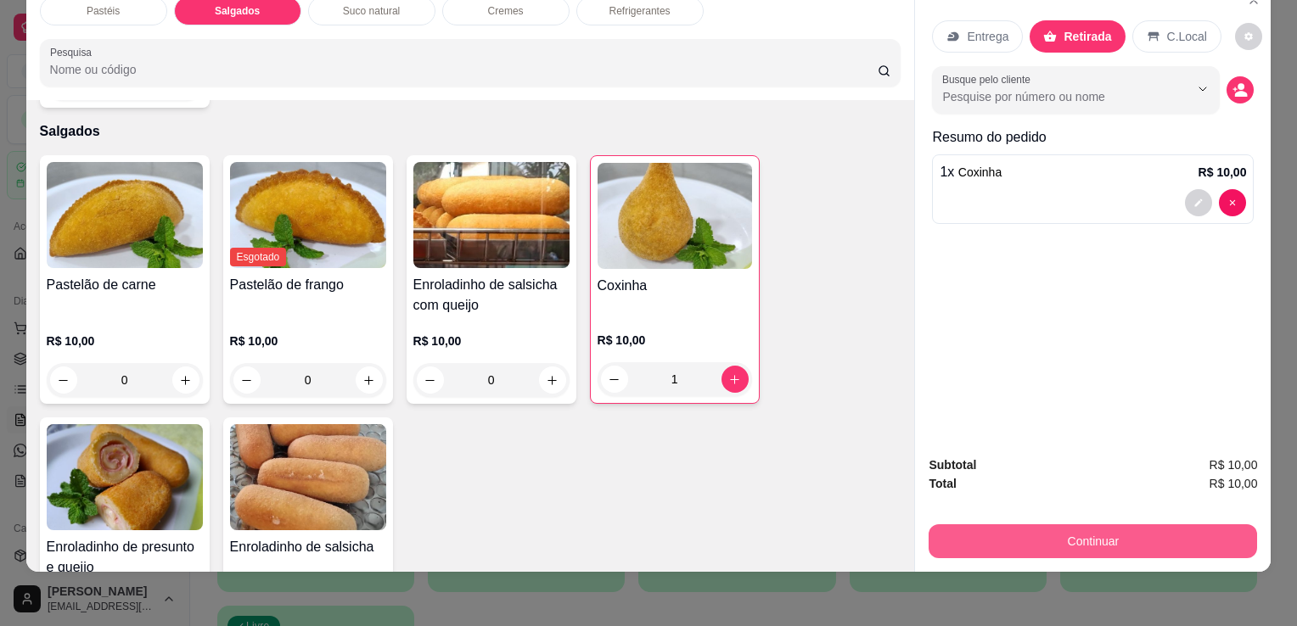
click at [1028, 538] on button "Continuar" at bounding box center [1093, 542] width 328 height 34
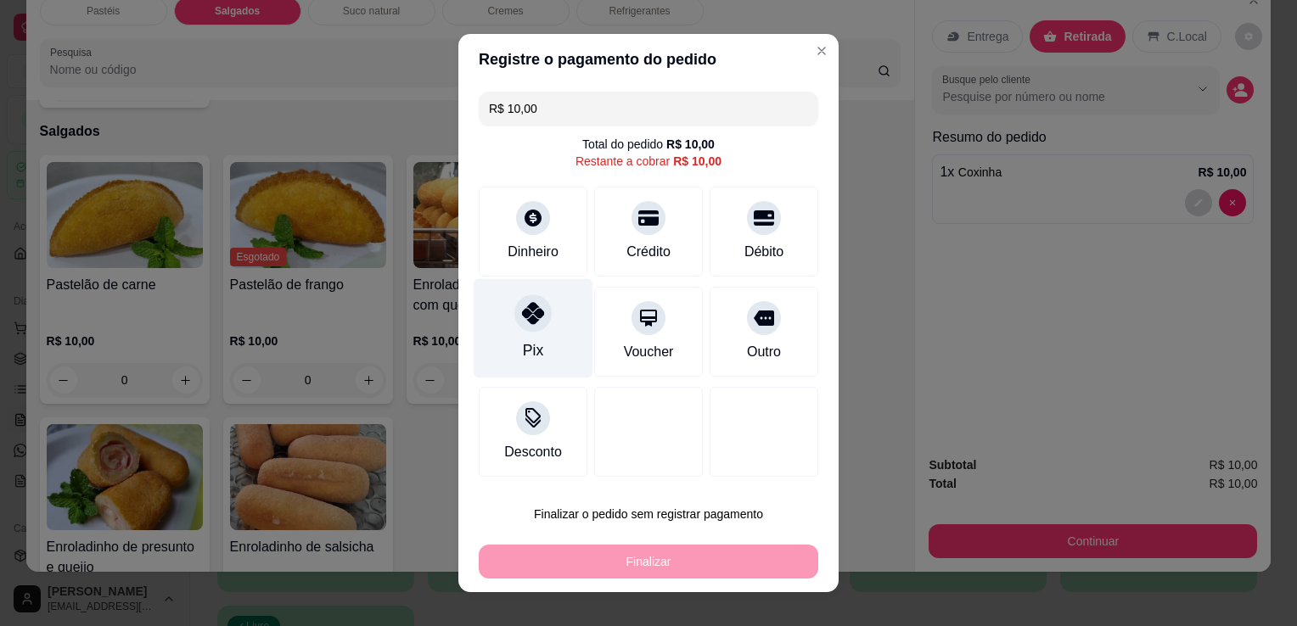
click at [543, 304] on div "Pix" at bounding box center [534, 328] width 120 height 99
type input "R$ 0,00"
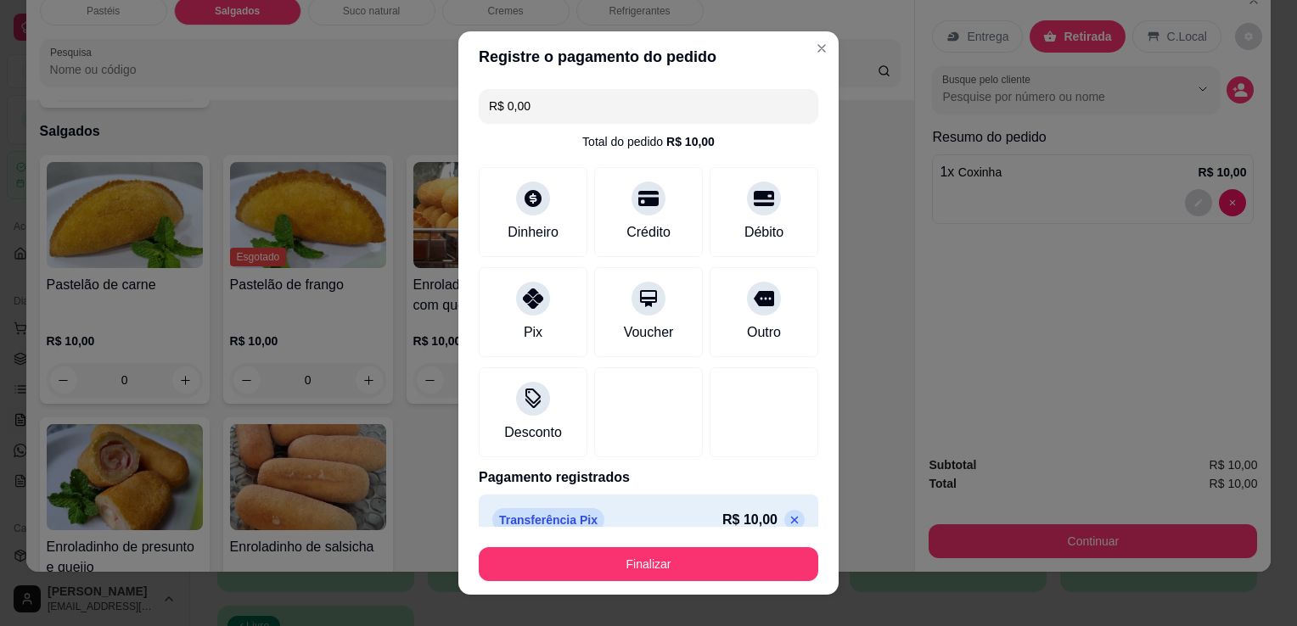
click at [686, 564] on button "Finalizar" at bounding box center [649, 564] width 340 height 34
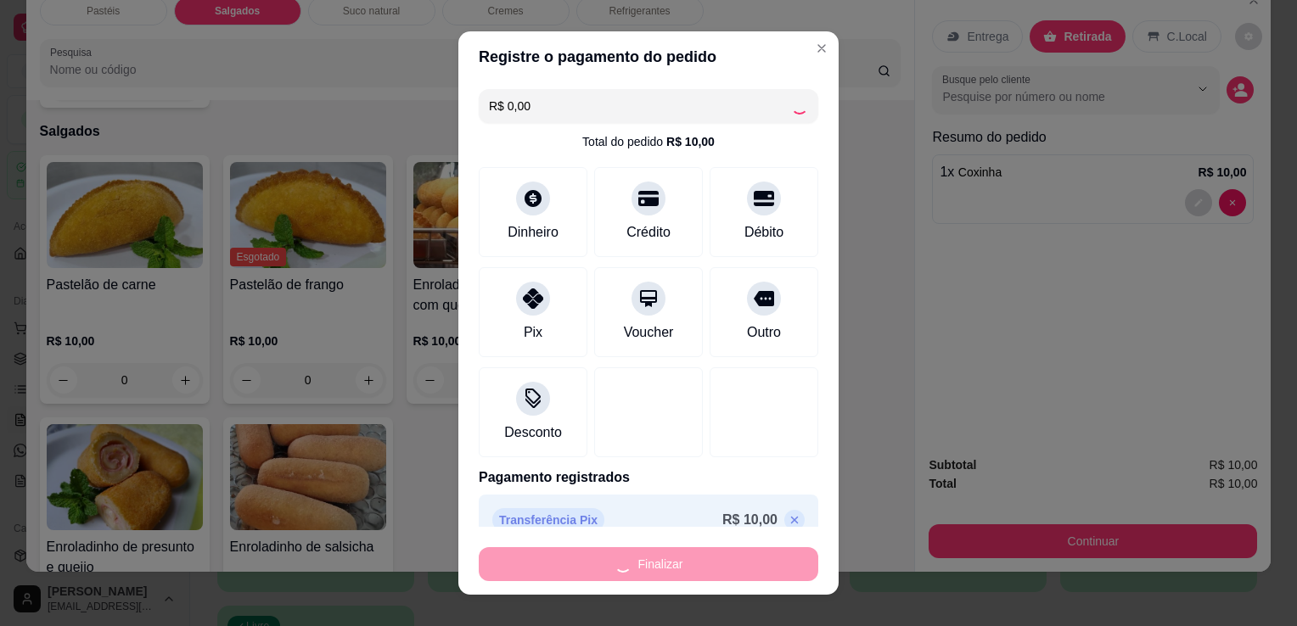
type input "0"
type input "-R$ 10,00"
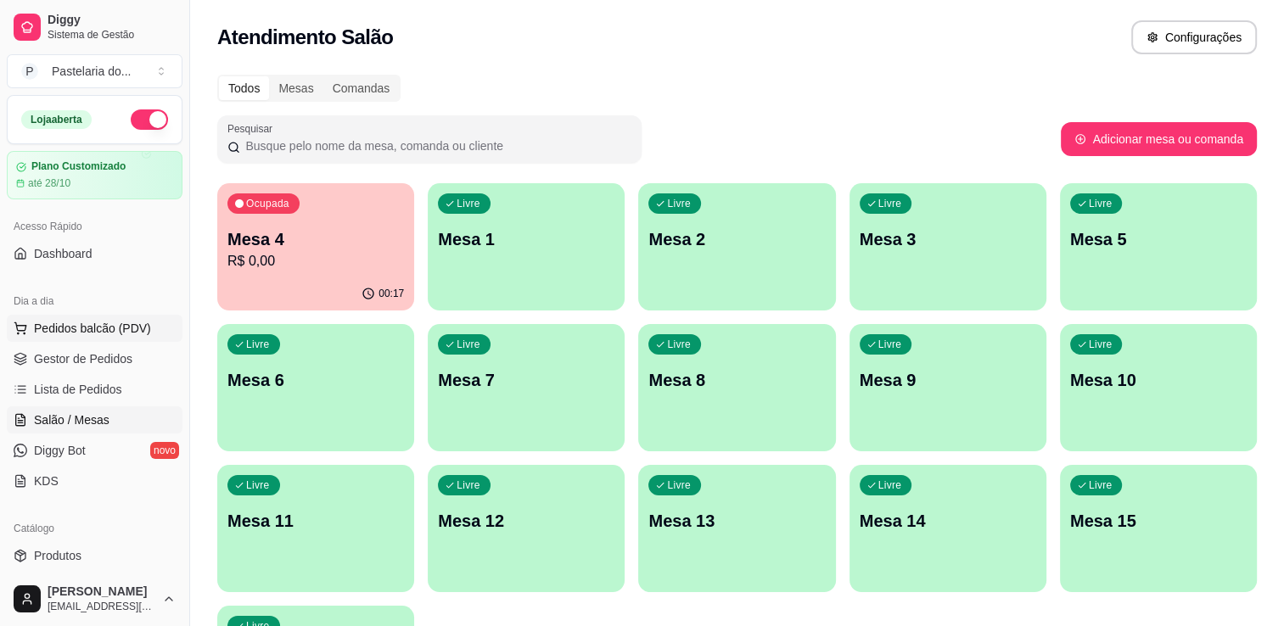
click at [132, 317] on button "Pedidos balcão (PDV)" at bounding box center [95, 328] width 176 height 27
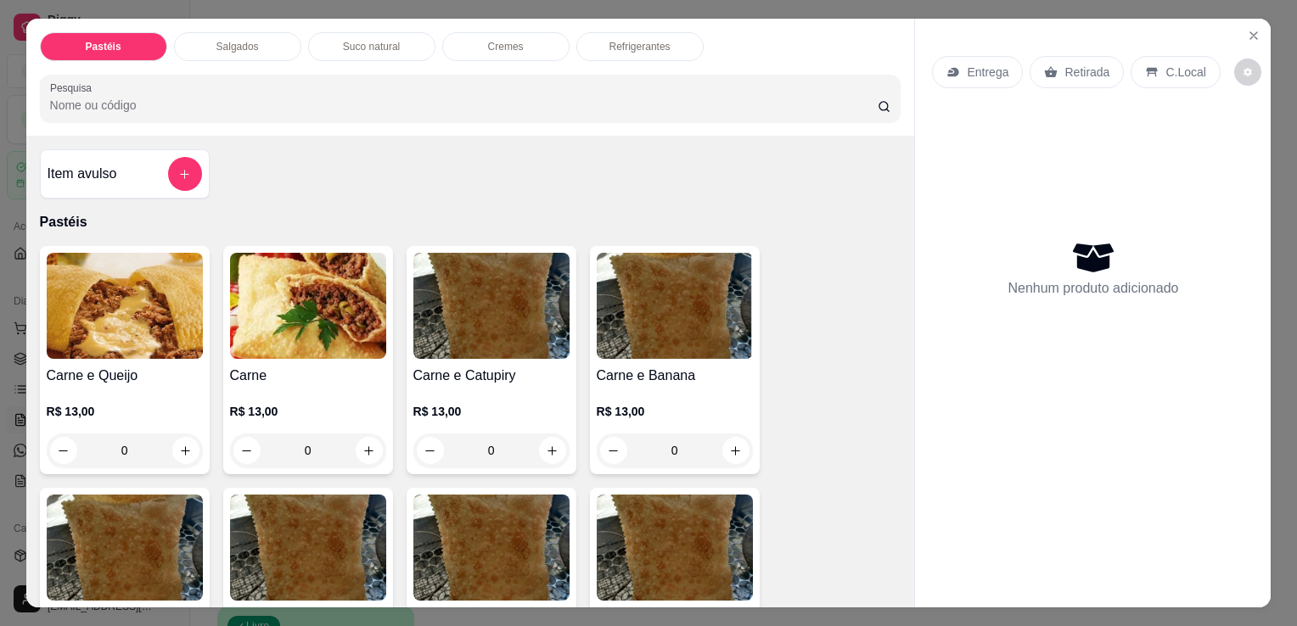
click at [259, 56] on div "Pastéis Salgados Suco natural Cremes Refrigerantes Pesquisa" at bounding box center [470, 77] width 889 height 117
click at [253, 42] on div "Salgados" at bounding box center [237, 46] width 127 height 29
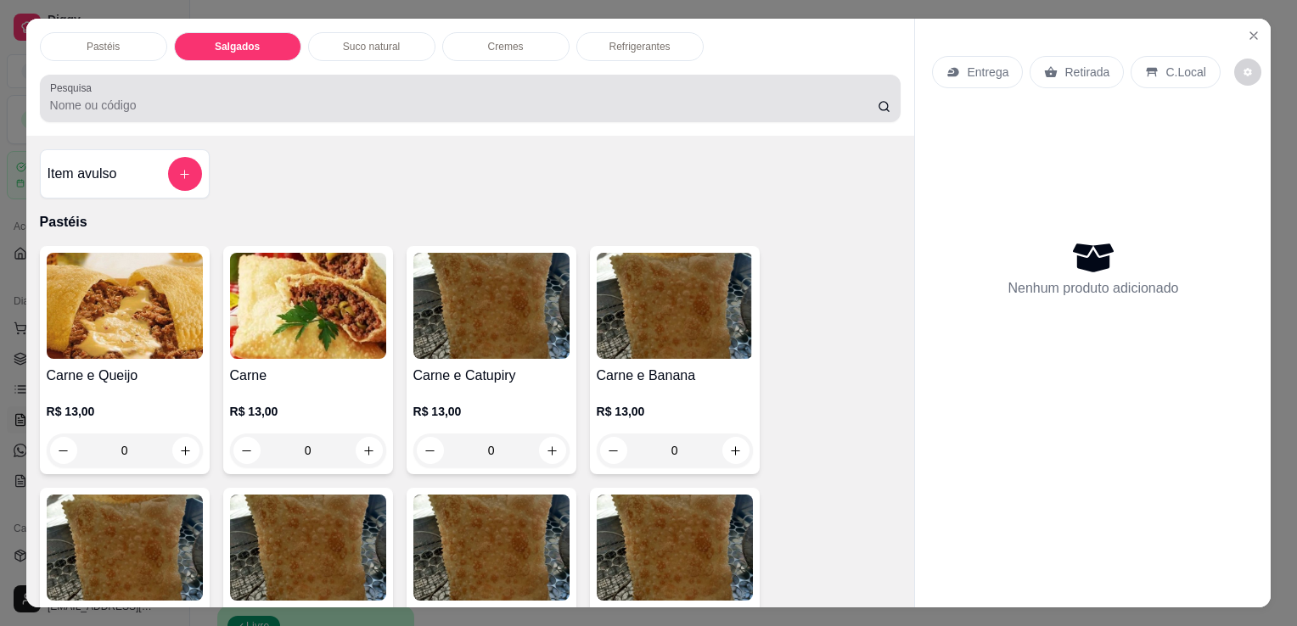
scroll to position [42, 0]
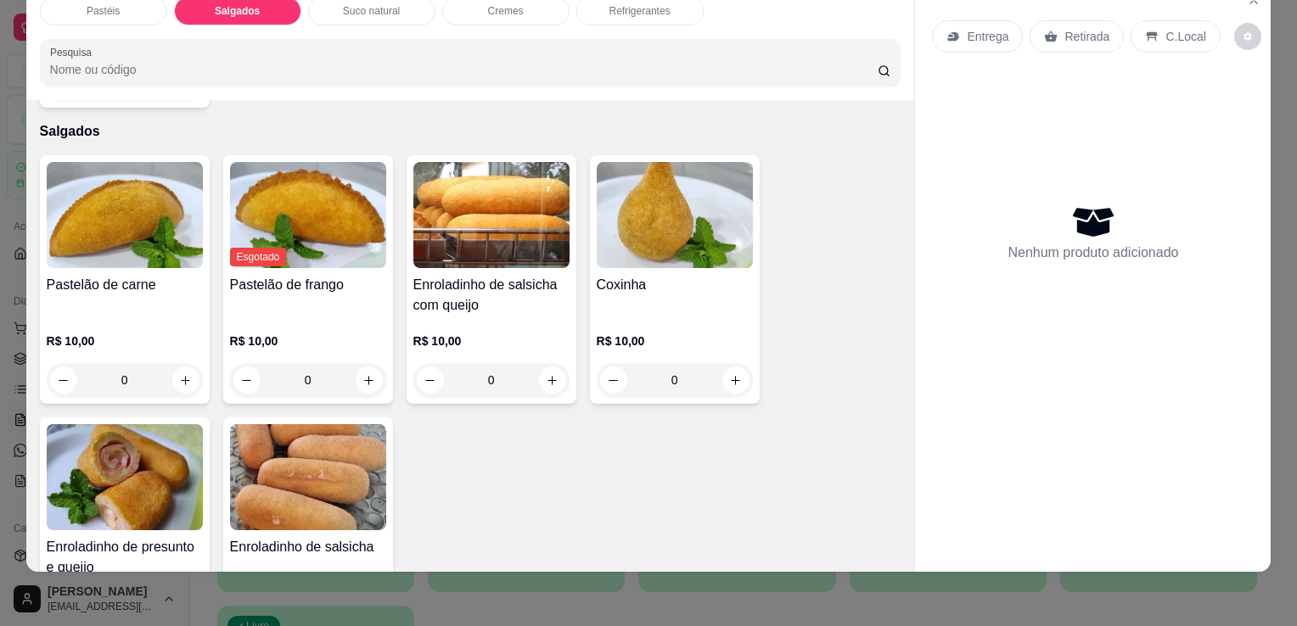
click at [112, 275] on h4 "Pastelão de carne" at bounding box center [125, 285] width 156 height 20
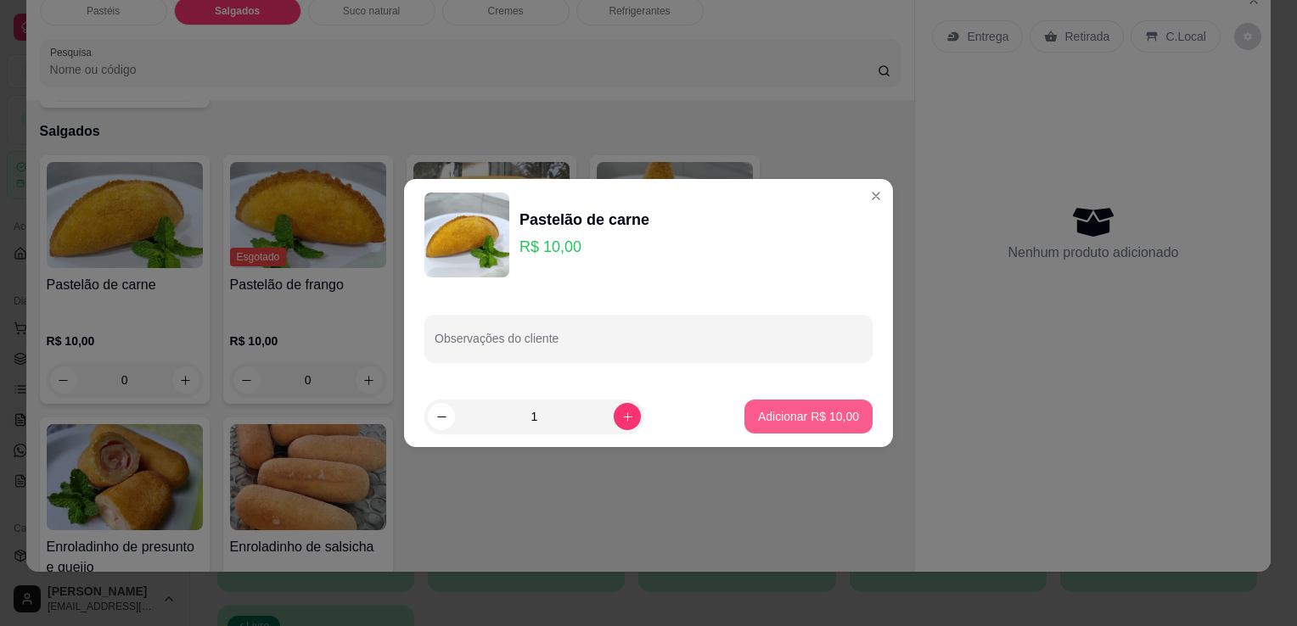
click at [774, 410] on p "Adicionar R$ 10,00" at bounding box center [808, 416] width 101 height 17
type input "1"
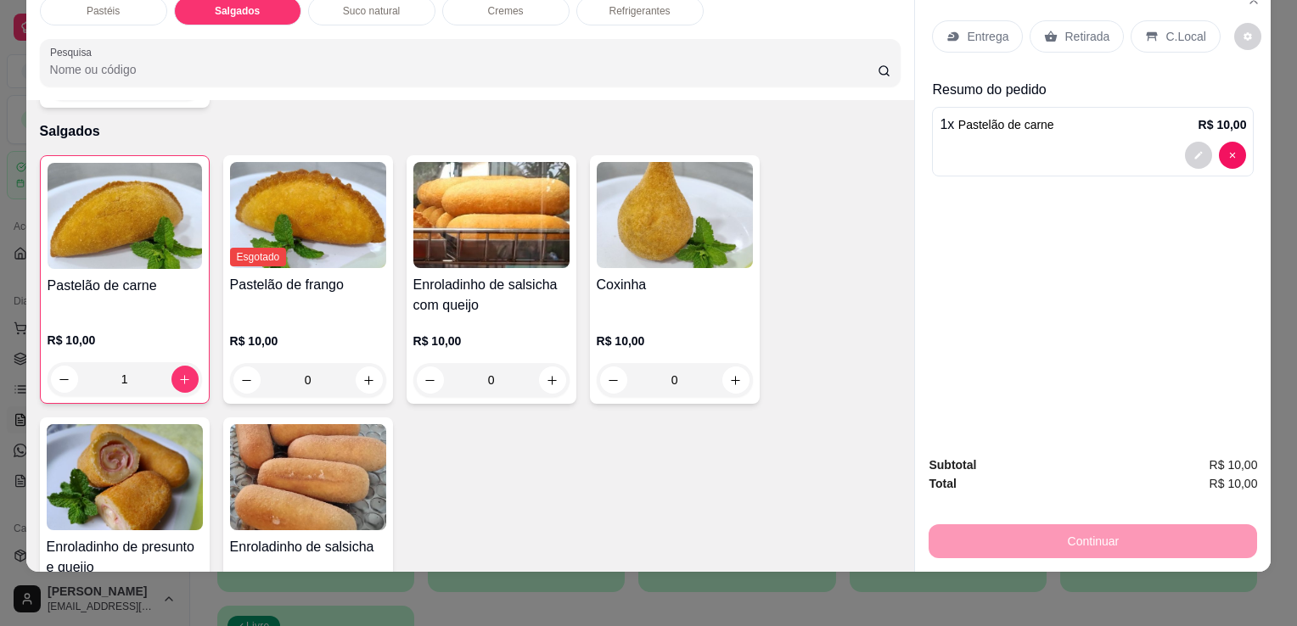
click at [138, 537] on h4 "Enroladinho de presunto e queijo" at bounding box center [125, 557] width 156 height 41
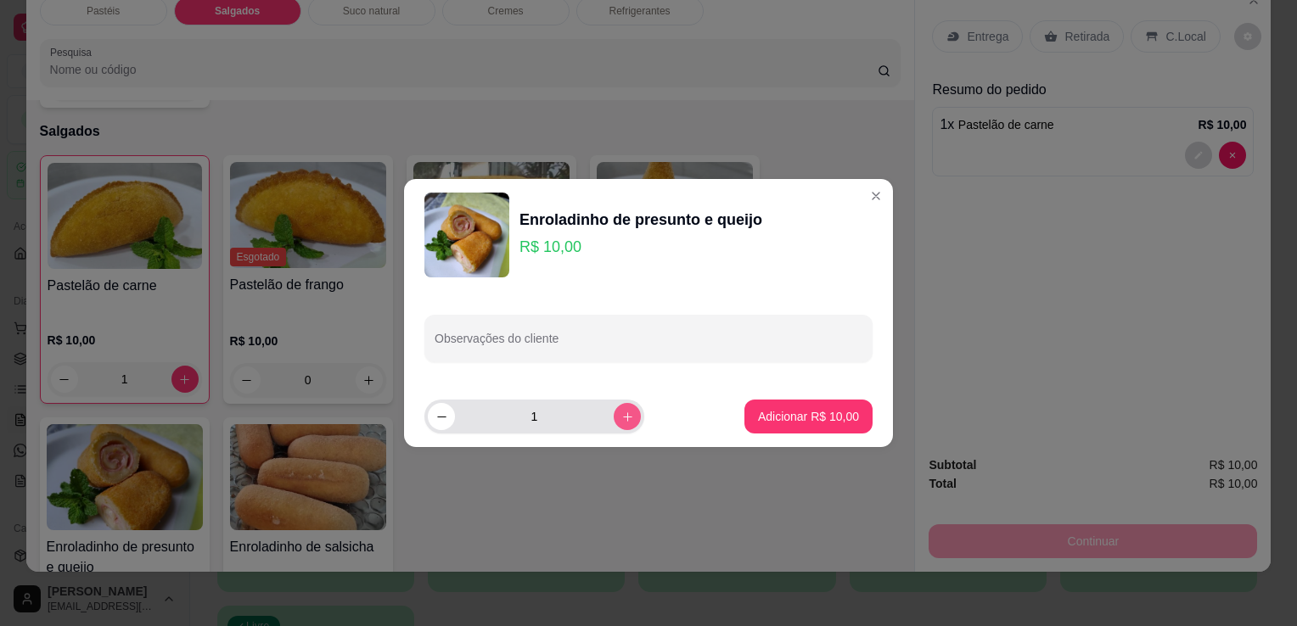
click at [614, 421] on button "increase-product-quantity" at bounding box center [627, 416] width 27 height 27
type input "2"
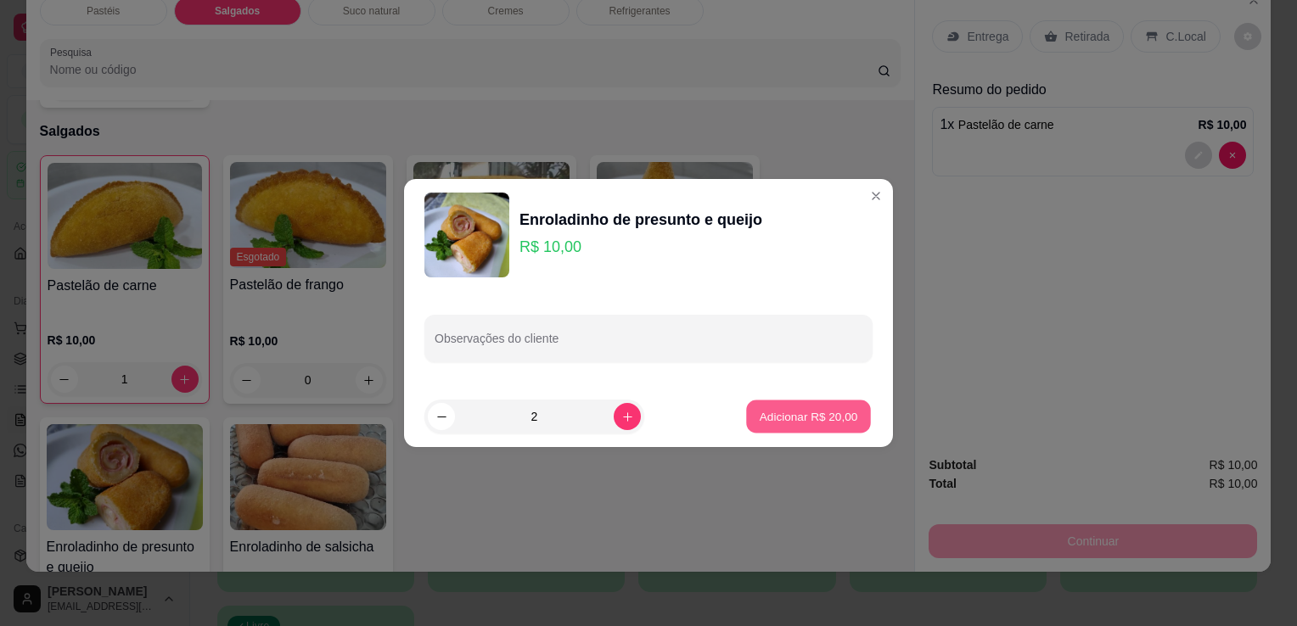
click at [746, 413] on button "Adicionar R$ 20,00" at bounding box center [808, 417] width 125 height 33
click at [736, 413] on div "Pastelão de carne R$ 10,00 1 Esgotado Pastelão de frango R$ 10,00 0 Enroladinho…" at bounding box center [471, 410] width 862 height 511
type input "2"
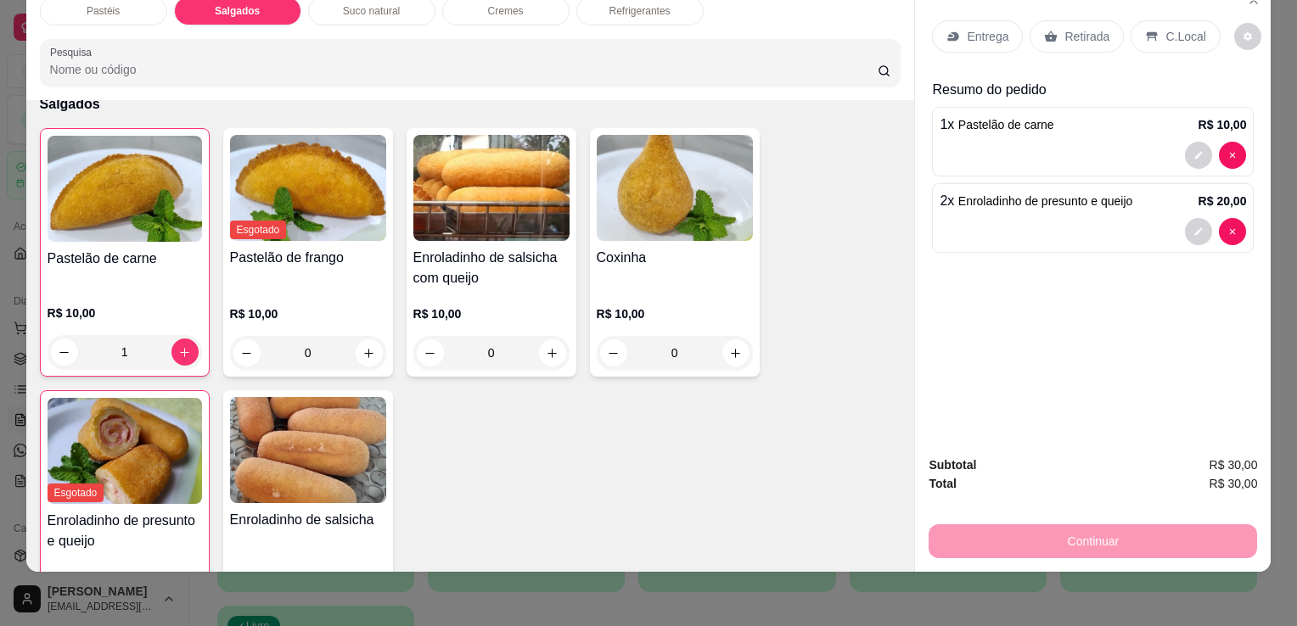
scroll to position [1803, 0]
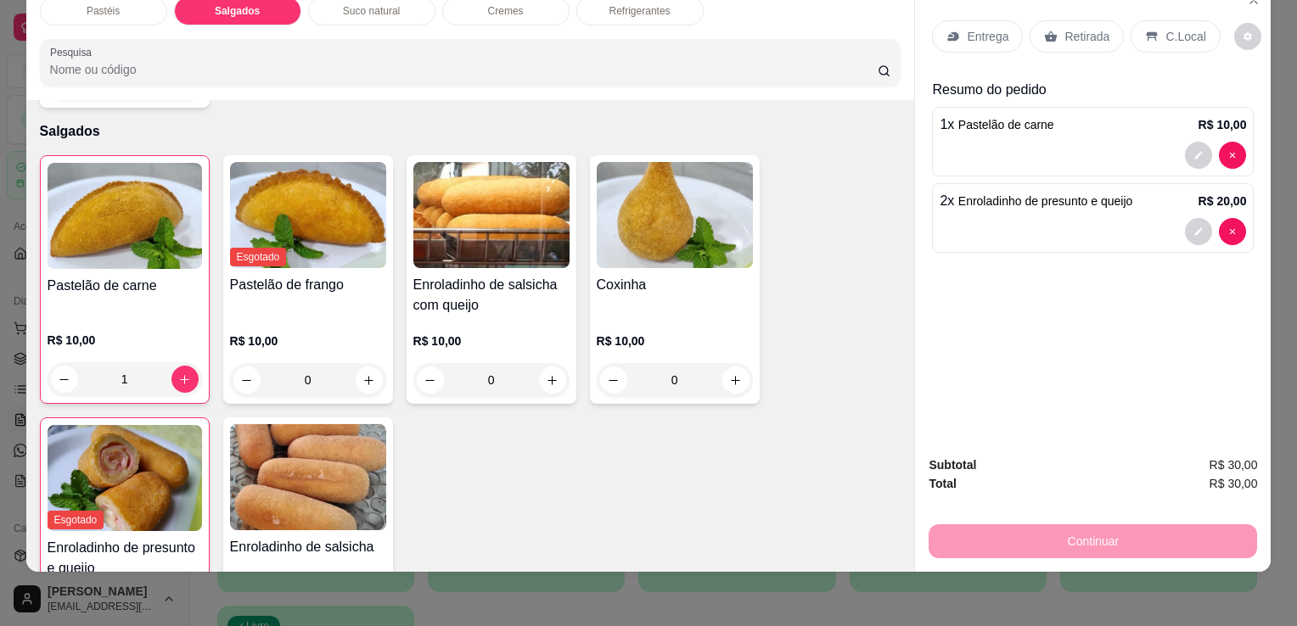
click at [455, 333] on p "R$ 10,00" at bounding box center [491, 341] width 156 height 17
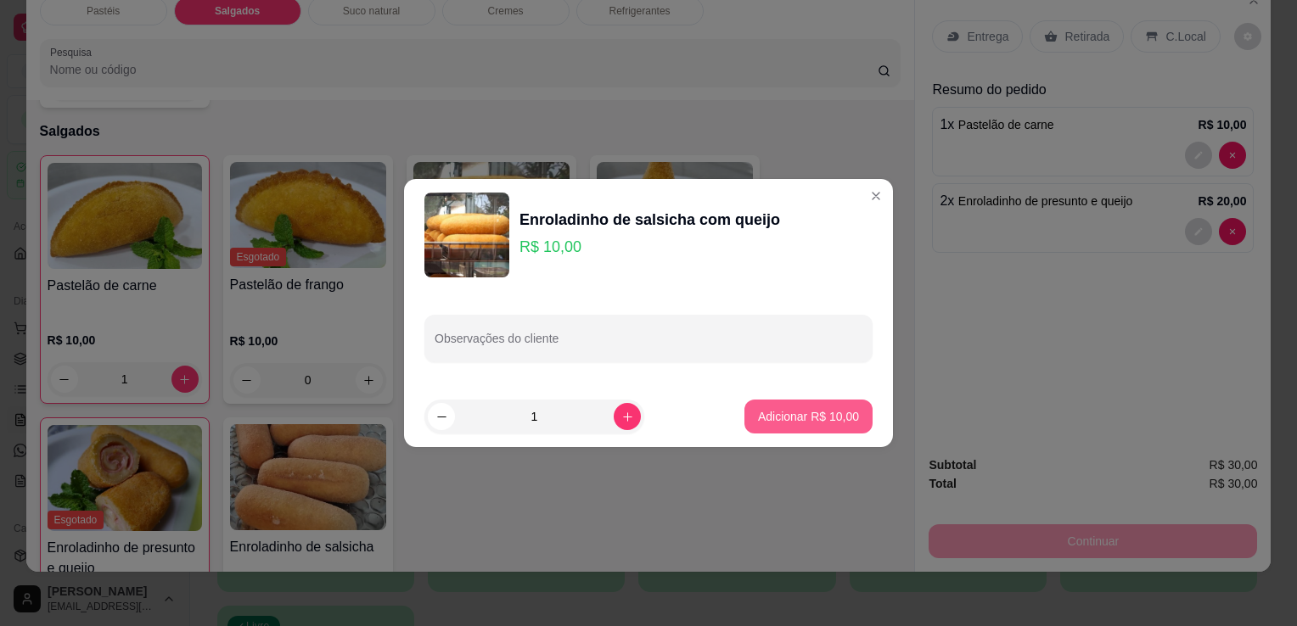
click at [782, 408] on p "Adicionar R$ 10,00" at bounding box center [808, 416] width 101 height 17
type input "1"
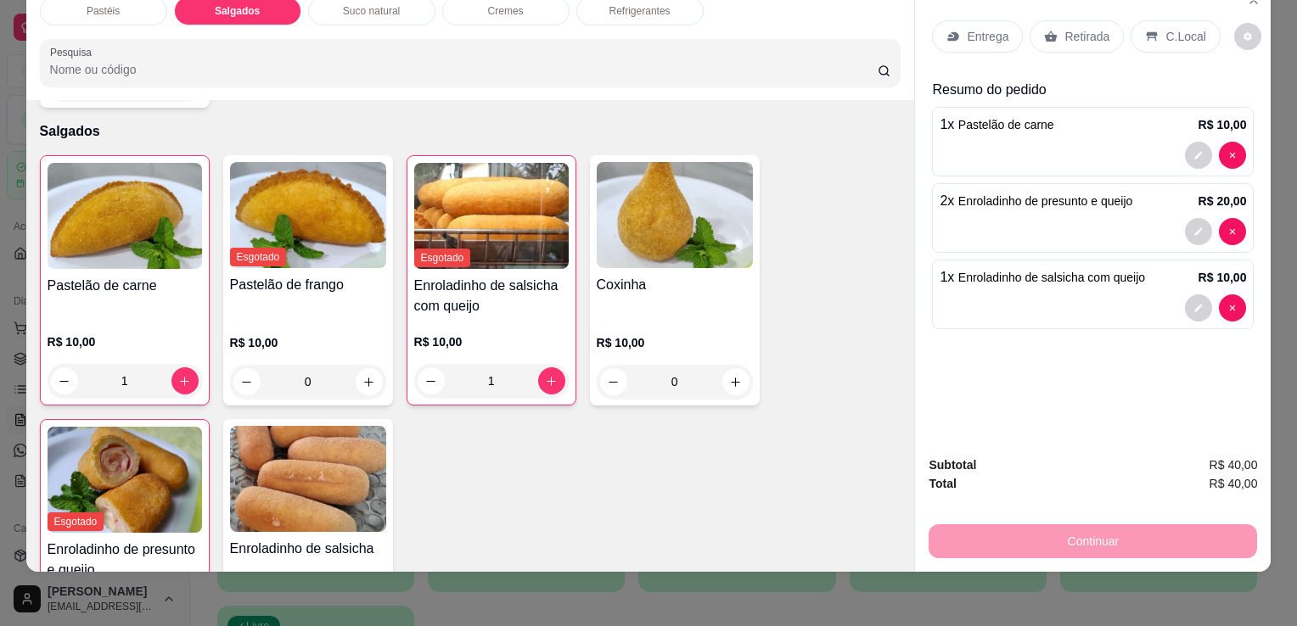
click at [1083, 28] on p "Retirada" at bounding box center [1086, 36] width 45 height 17
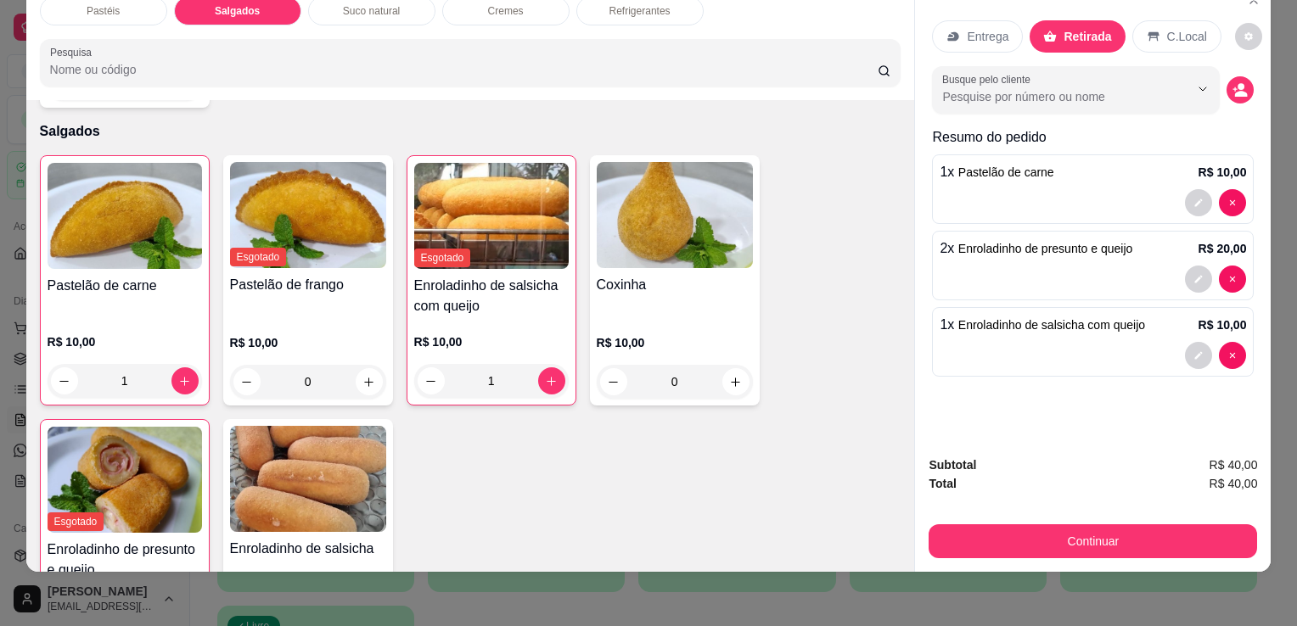
click at [1032, 525] on button "Continuar" at bounding box center [1093, 542] width 328 height 34
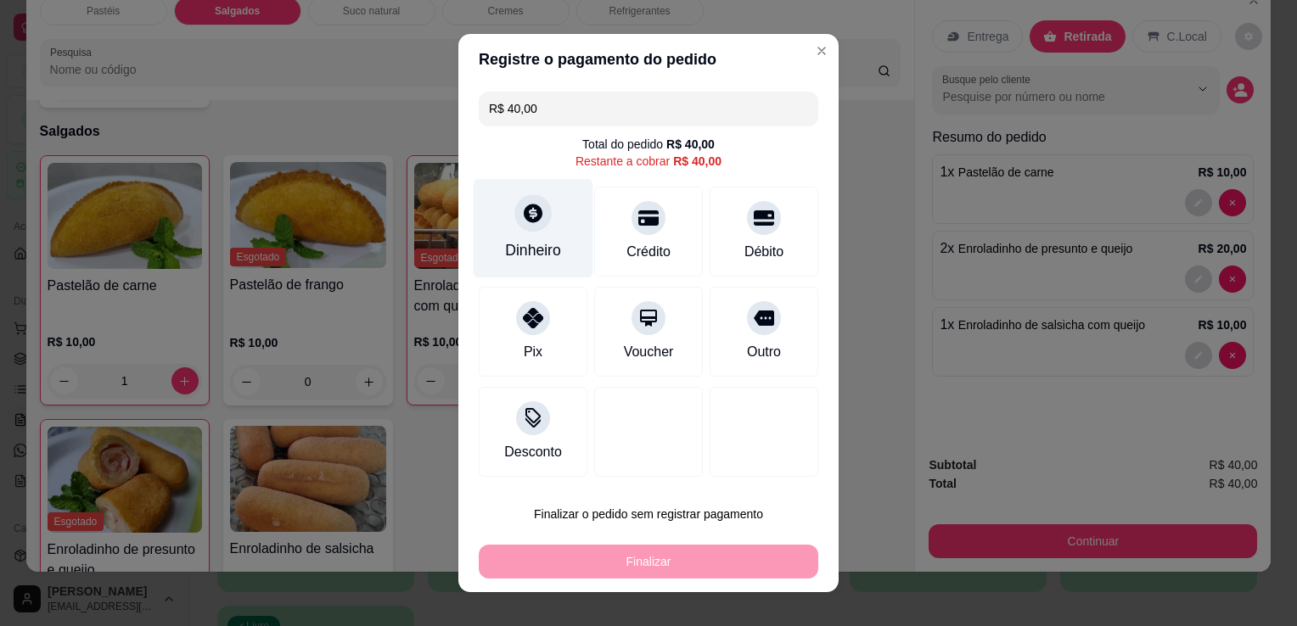
click at [538, 236] on div "Dinheiro" at bounding box center [534, 228] width 120 height 99
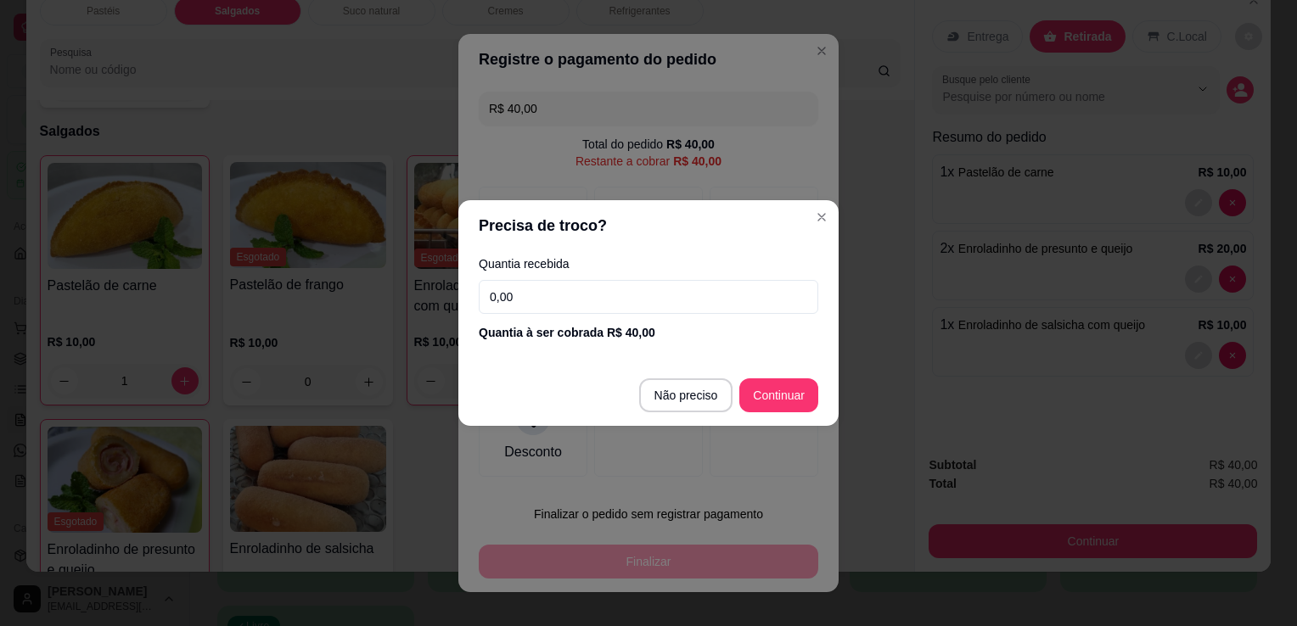
click at [579, 312] on input "0,00" at bounding box center [649, 297] width 340 height 34
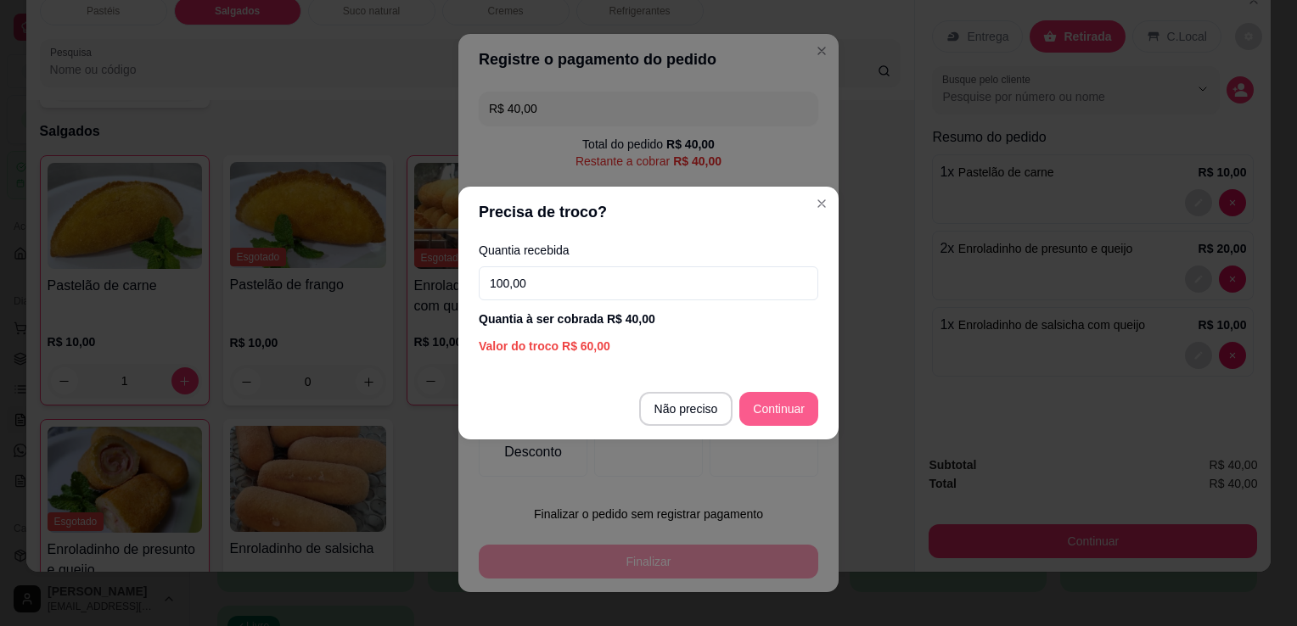
type input "100,00"
type input "R$ 0,00"
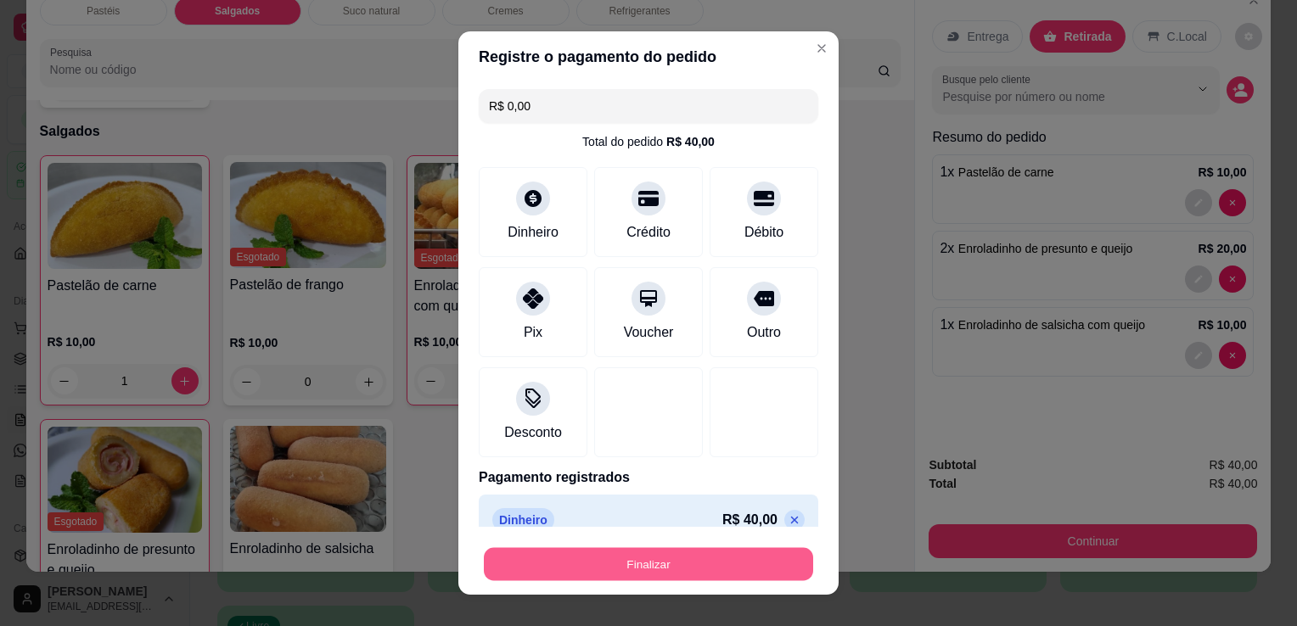
click at [703, 573] on button "Finalizar" at bounding box center [648, 564] width 329 height 33
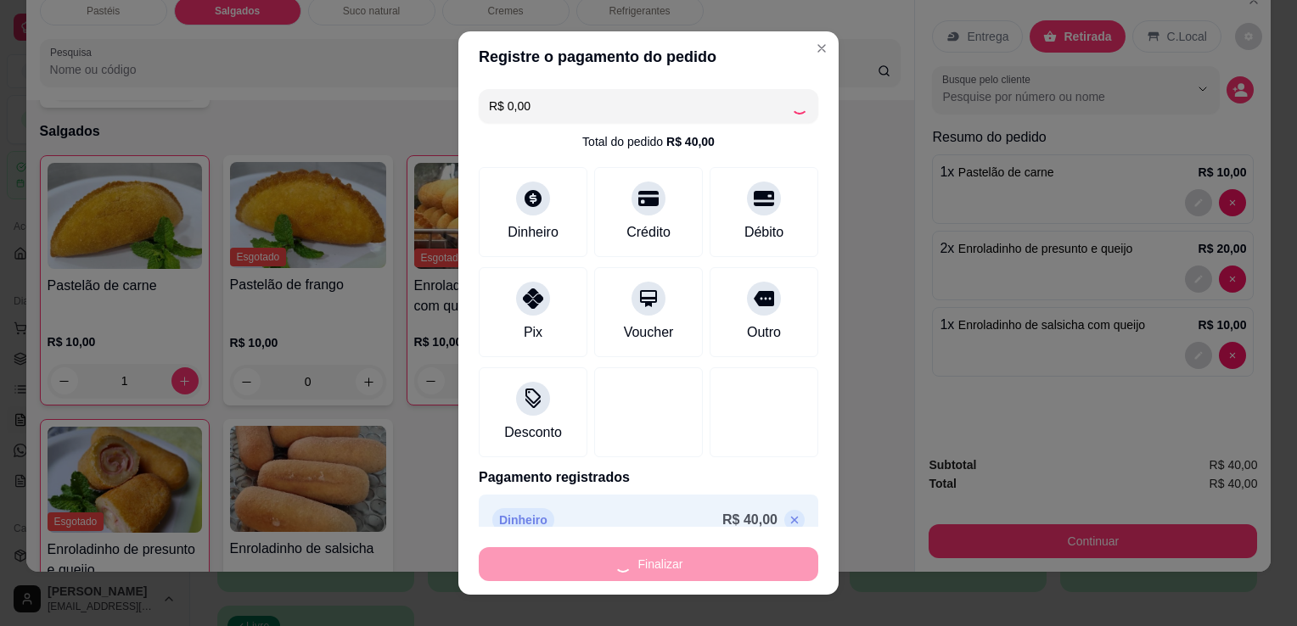
type input "0"
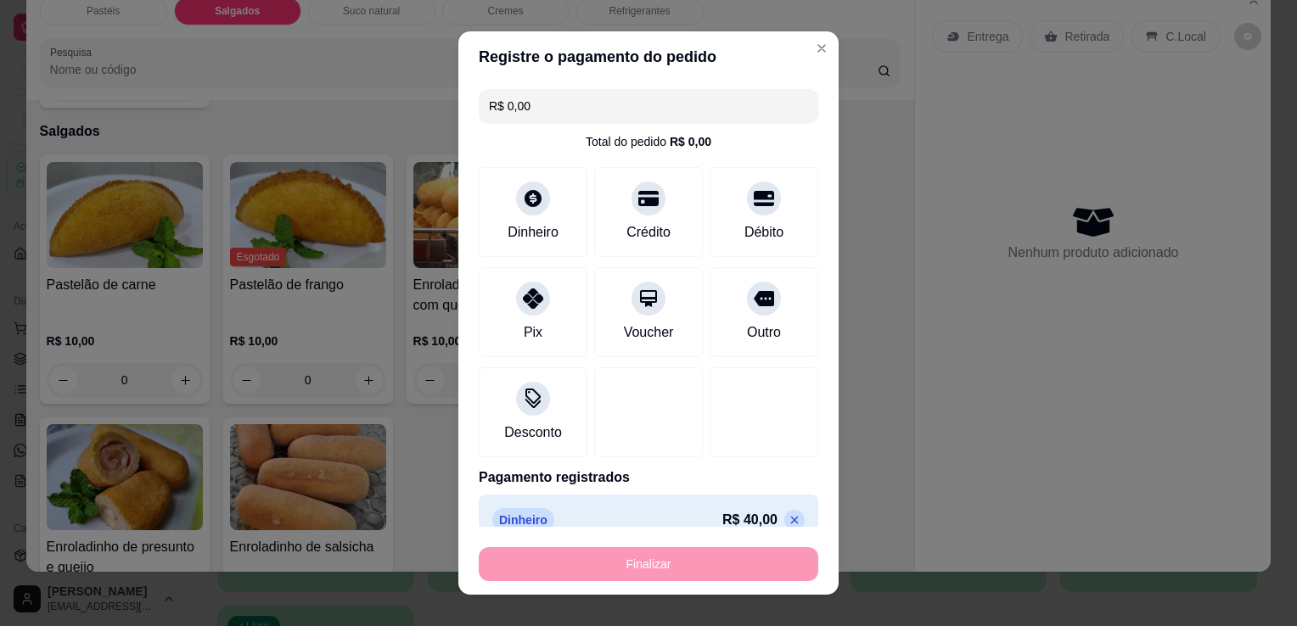
type input "-R$ 40,00"
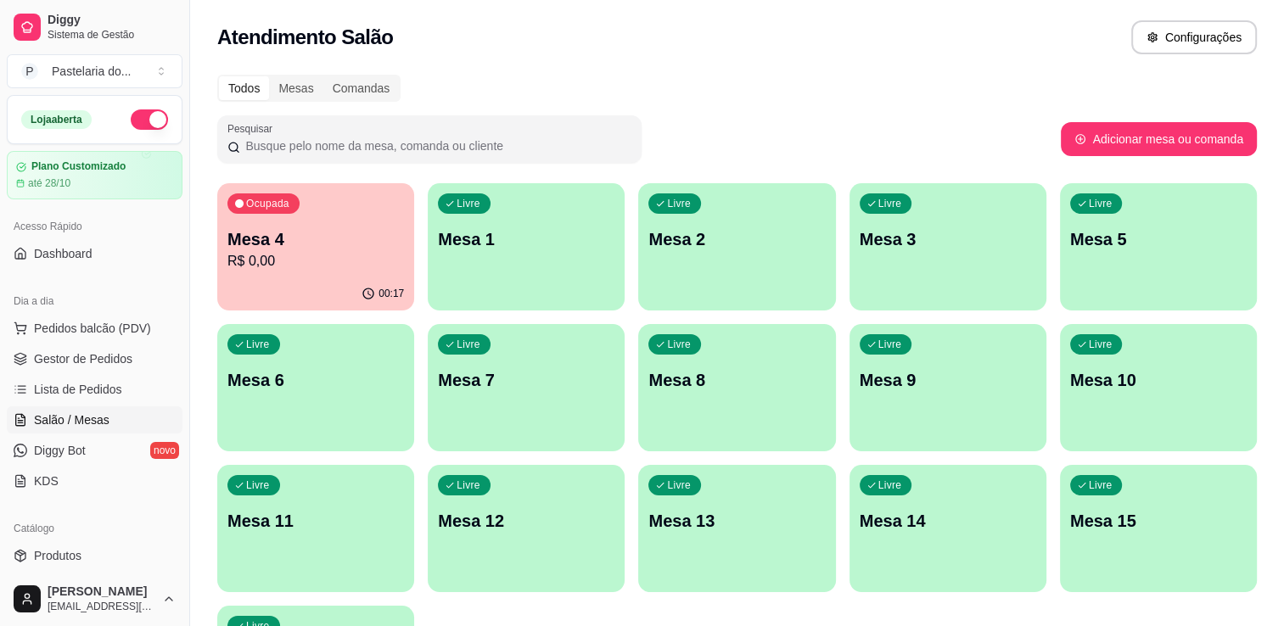
click at [283, 232] on p "Mesa 4" at bounding box center [315, 239] width 177 height 24
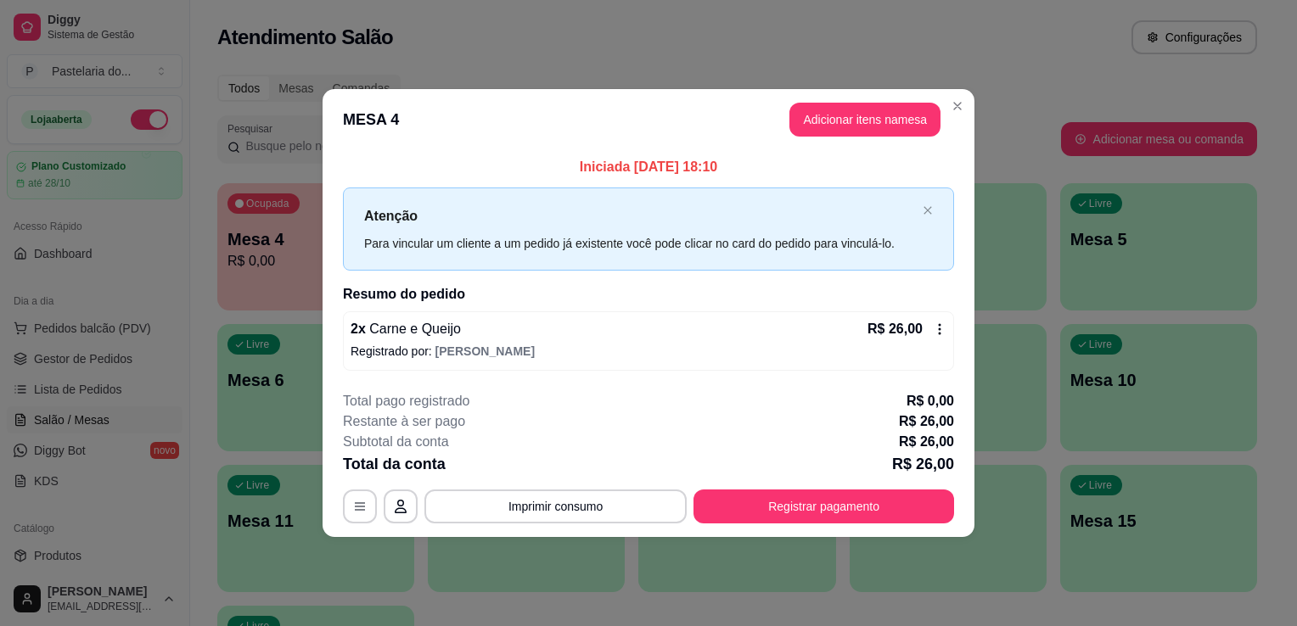
click at [812, 126] on button "Adicionar itens na mesa" at bounding box center [864, 120] width 151 height 34
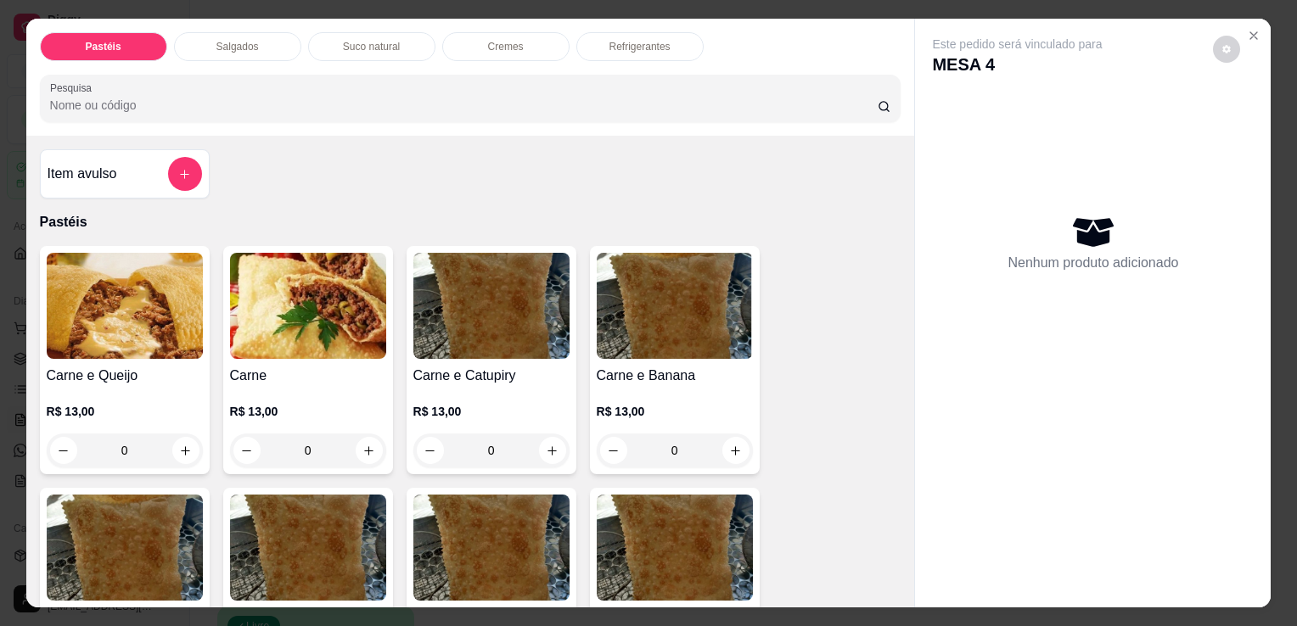
click at [177, 298] on img at bounding box center [125, 306] width 156 height 106
click at [132, 325] on img at bounding box center [125, 306] width 156 height 106
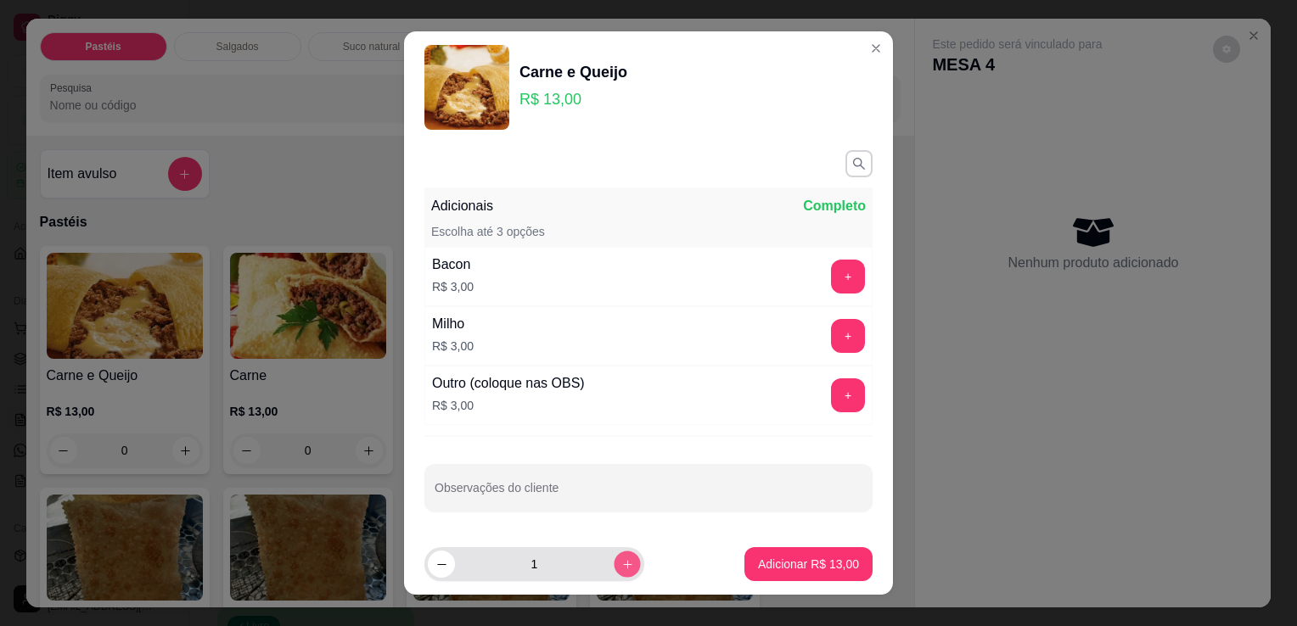
click at [614, 553] on button "increase-product-quantity" at bounding box center [627, 565] width 26 height 26
type input "2"
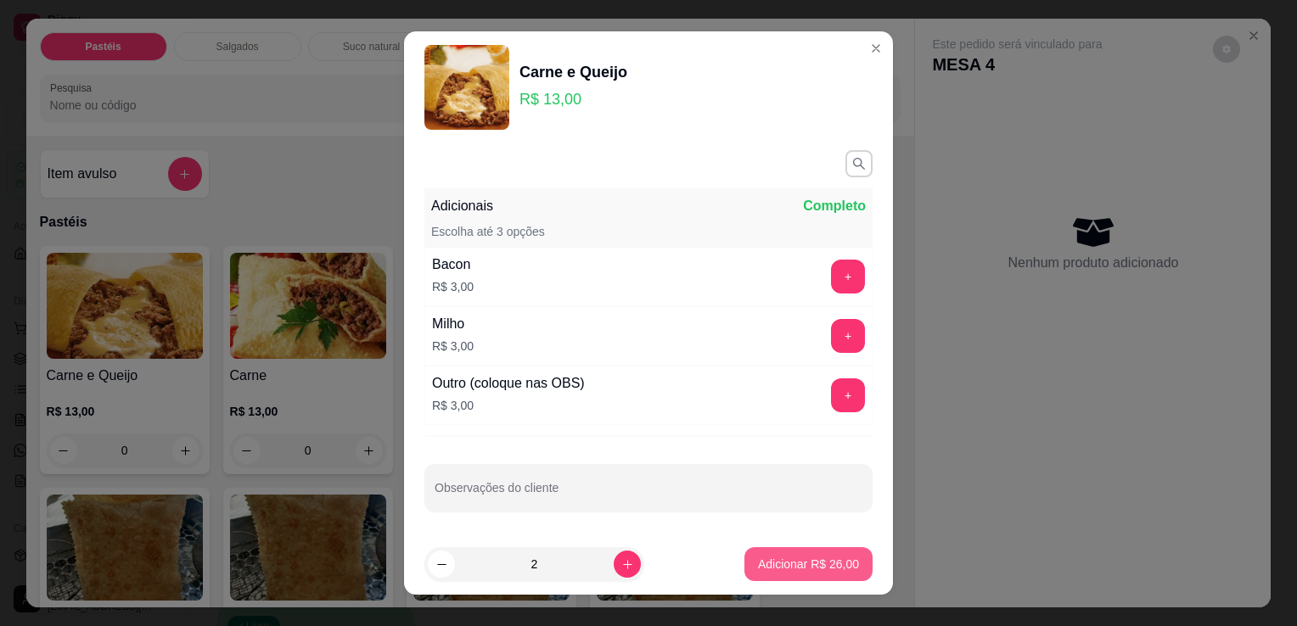
click at [758, 569] on p "Adicionar R$ 26,00" at bounding box center [808, 564] width 101 height 17
type input "2"
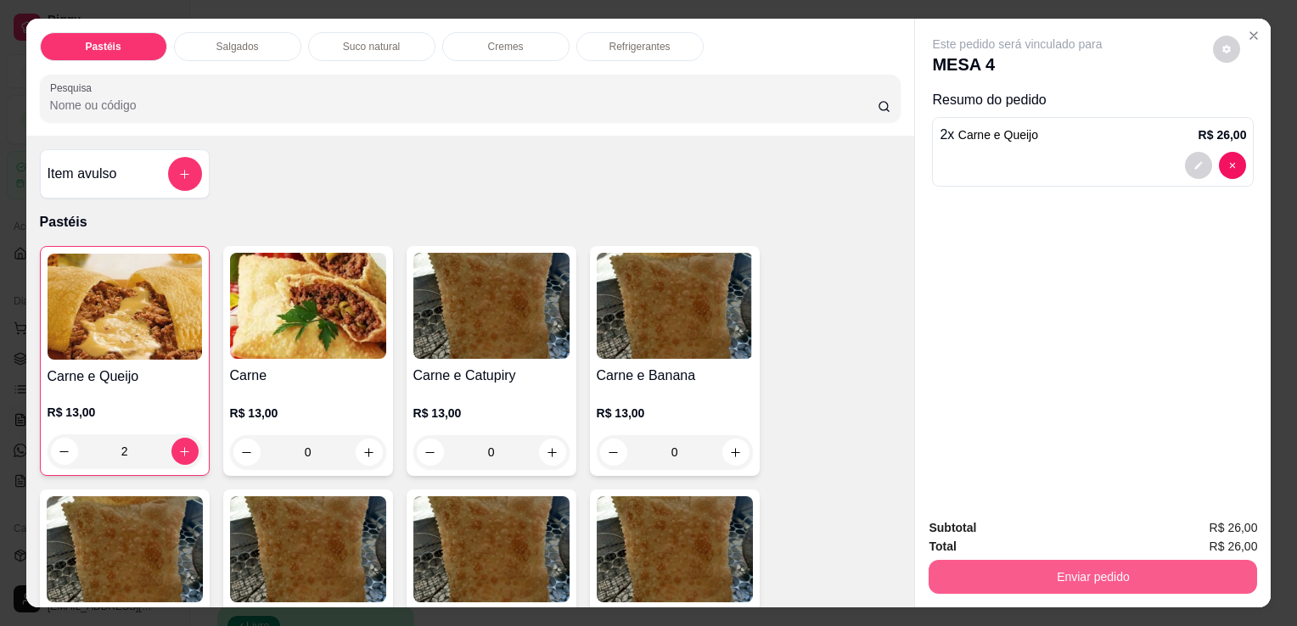
click at [972, 574] on button "Enviar pedido" at bounding box center [1093, 577] width 328 height 34
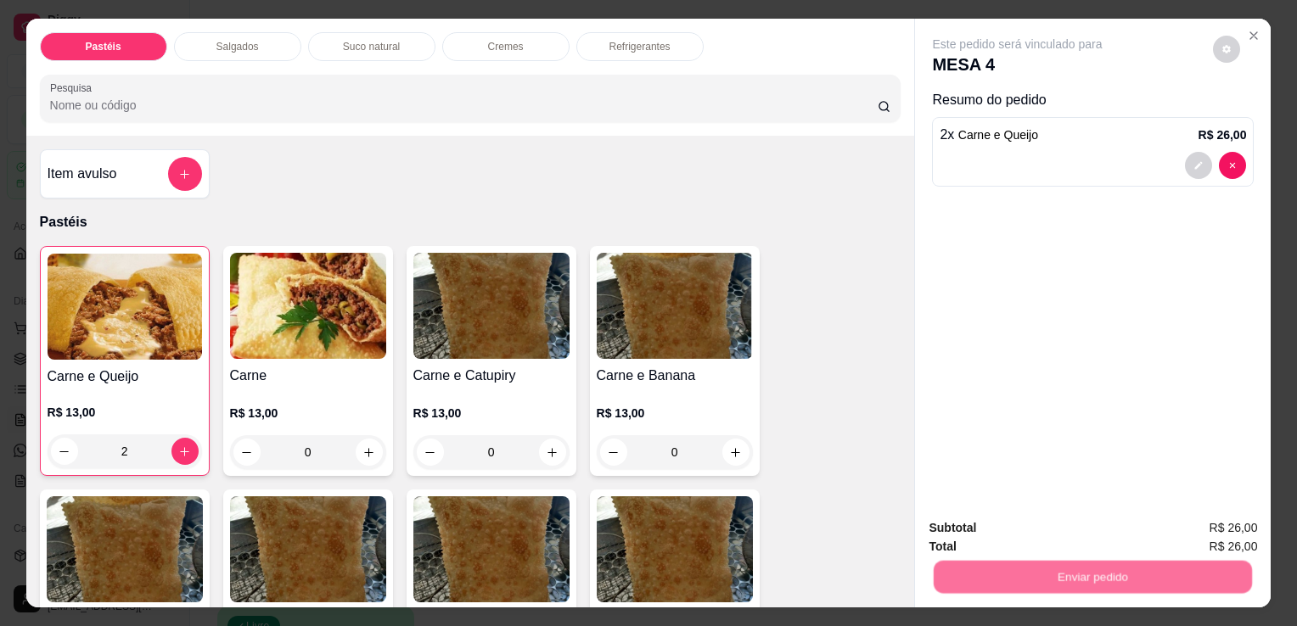
click at [1201, 521] on button "Enviar pedido" at bounding box center [1213, 529] width 96 height 32
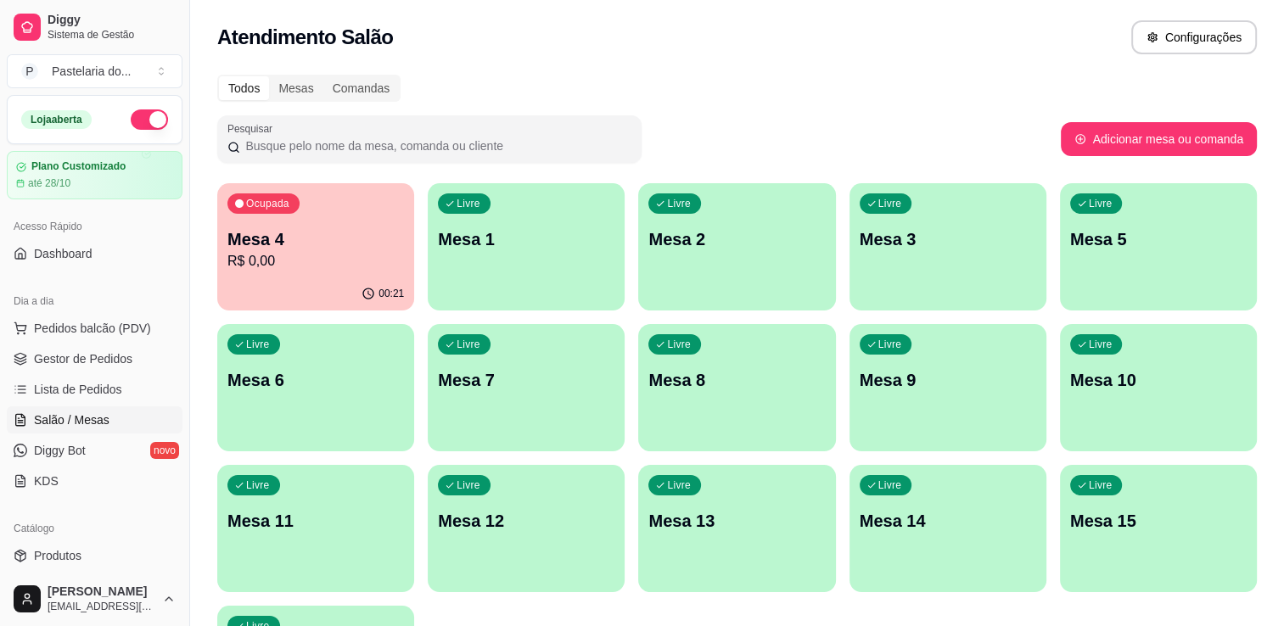
click at [441, 39] on div "Atendimento Salão Configurações" at bounding box center [737, 37] width 1040 height 34
click at [476, 504] on div "Livre Mesa 12" at bounding box center [526, 518] width 197 height 107
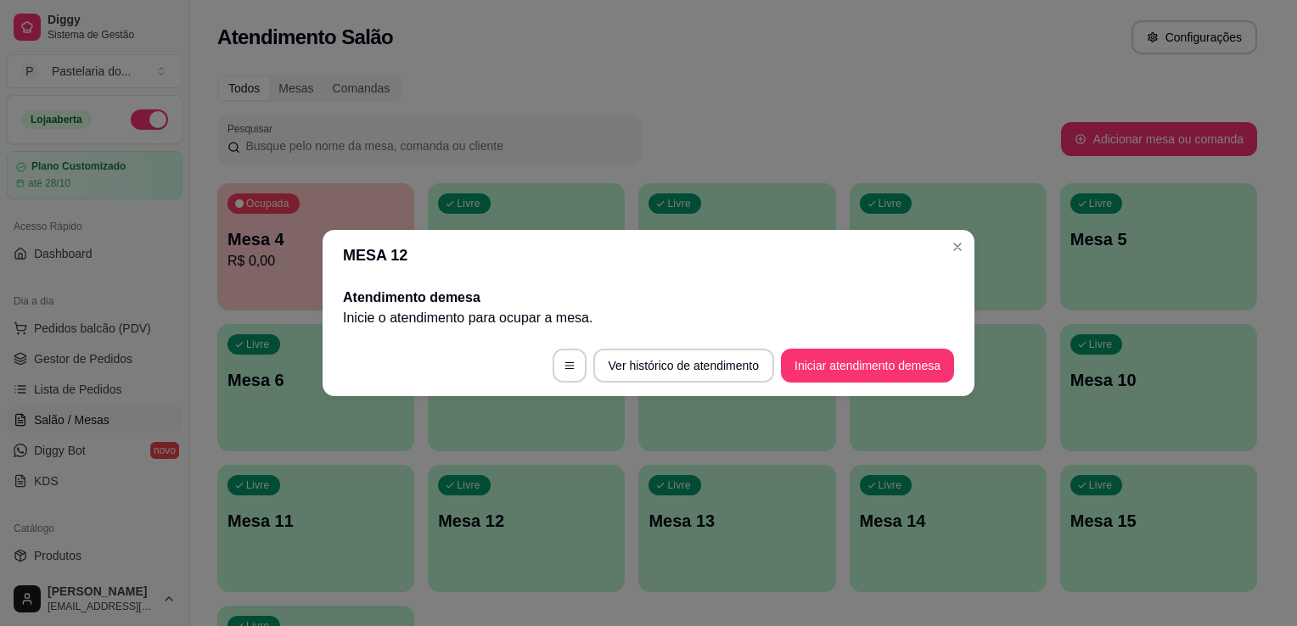
click at [837, 368] on button "Iniciar atendimento de mesa" at bounding box center [867, 366] width 173 height 34
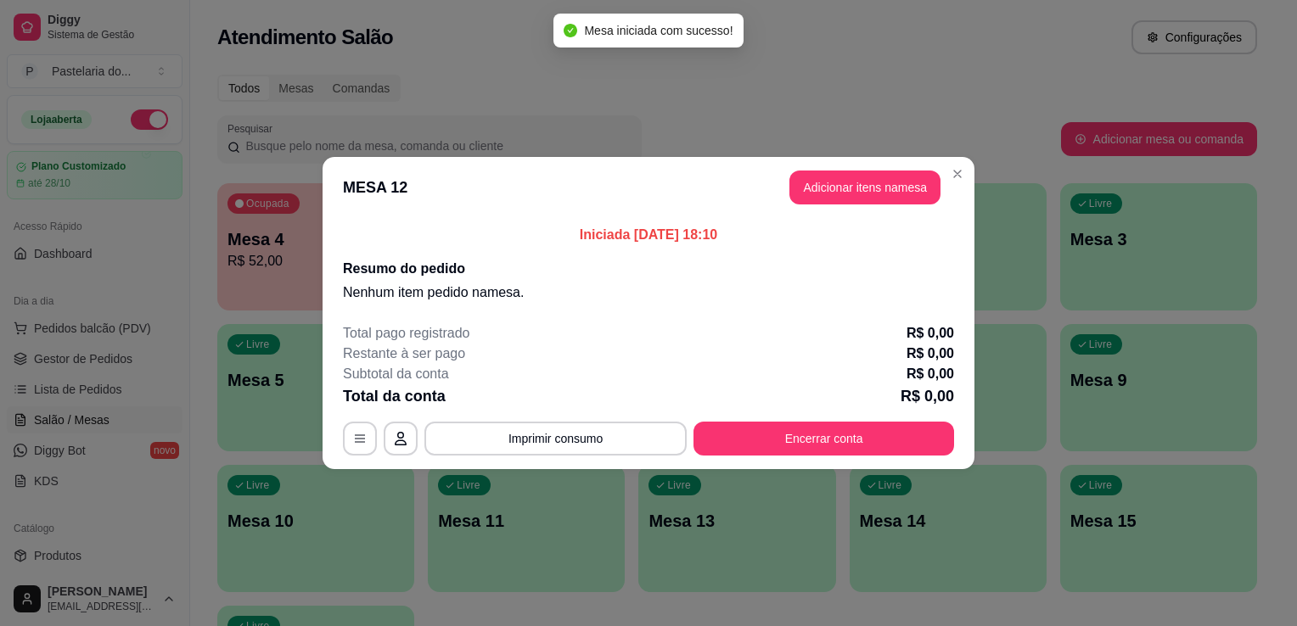
click at [816, 183] on button "Adicionar itens na mesa" at bounding box center [864, 188] width 151 height 34
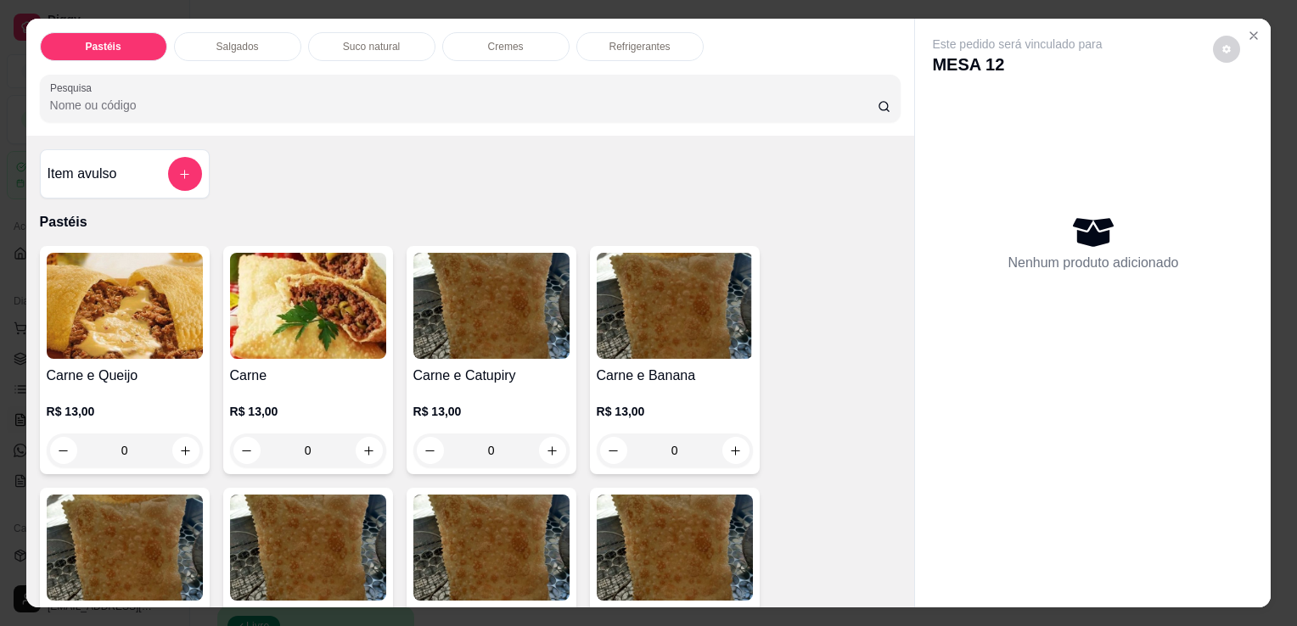
click at [244, 40] on p "Salgados" at bounding box center [237, 47] width 42 height 14
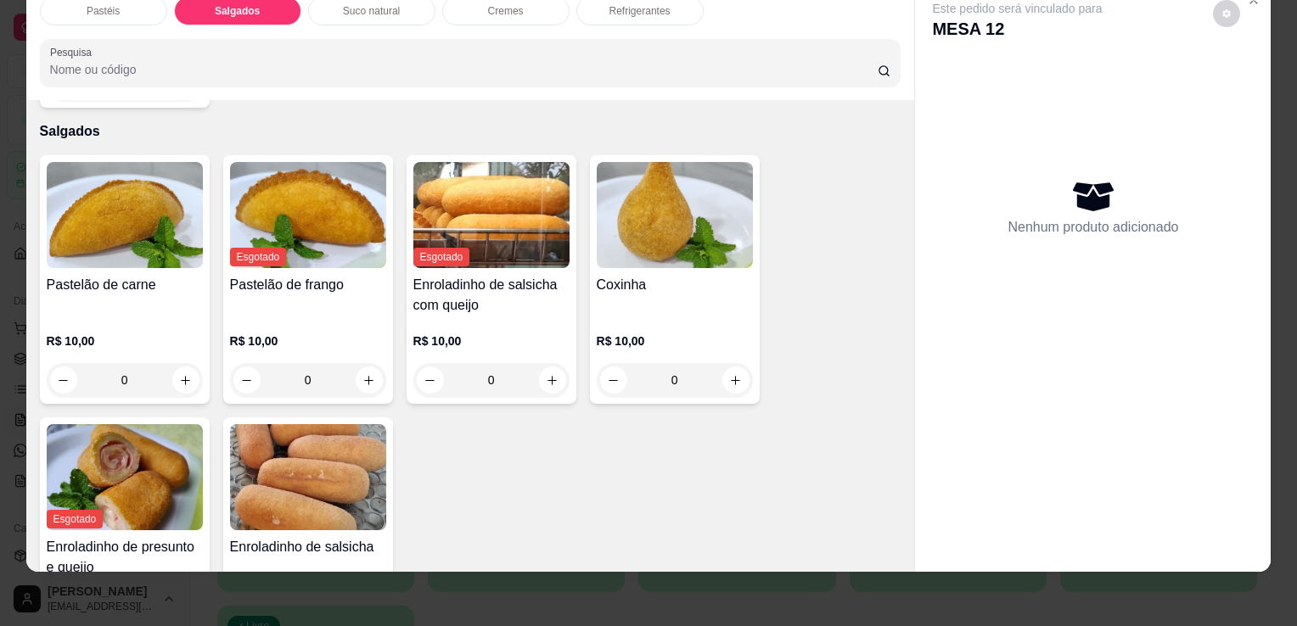
click at [682, 162] on img at bounding box center [675, 215] width 156 height 106
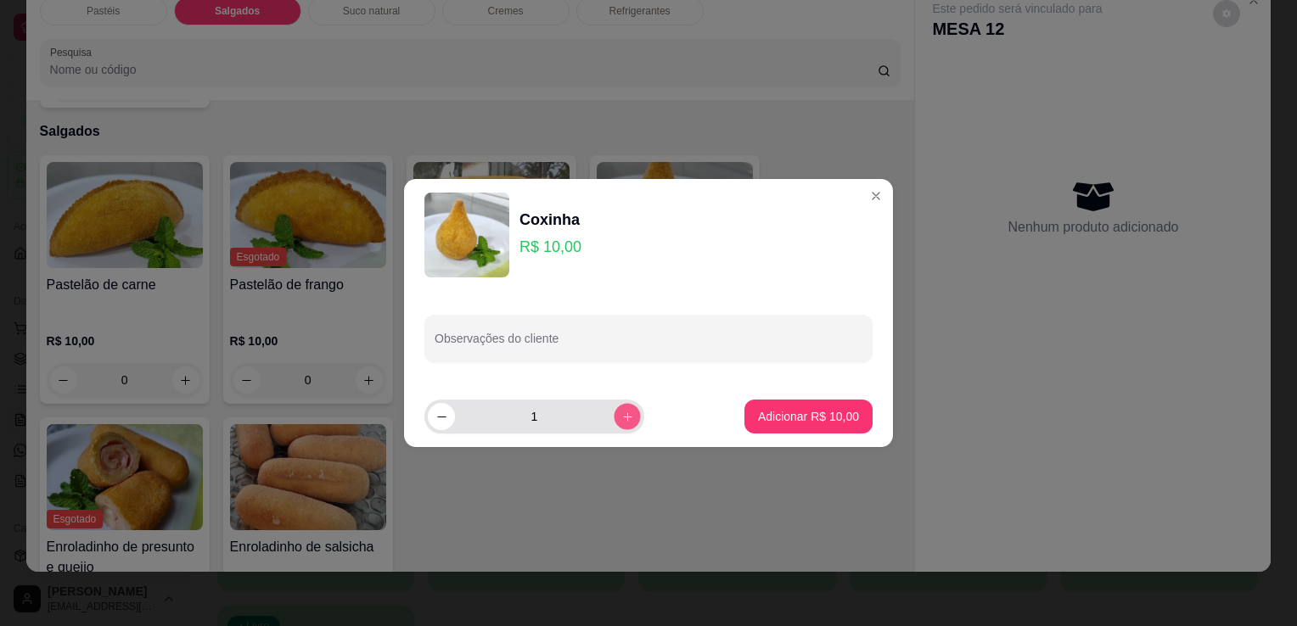
click at [614, 406] on button "increase-product-quantity" at bounding box center [627, 416] width 26 height 26
type input "2"
click at [775, 407] on button "Adicionar R$ 20,00" at bounding box center [808, 417] width 128 height 34
type input "2"
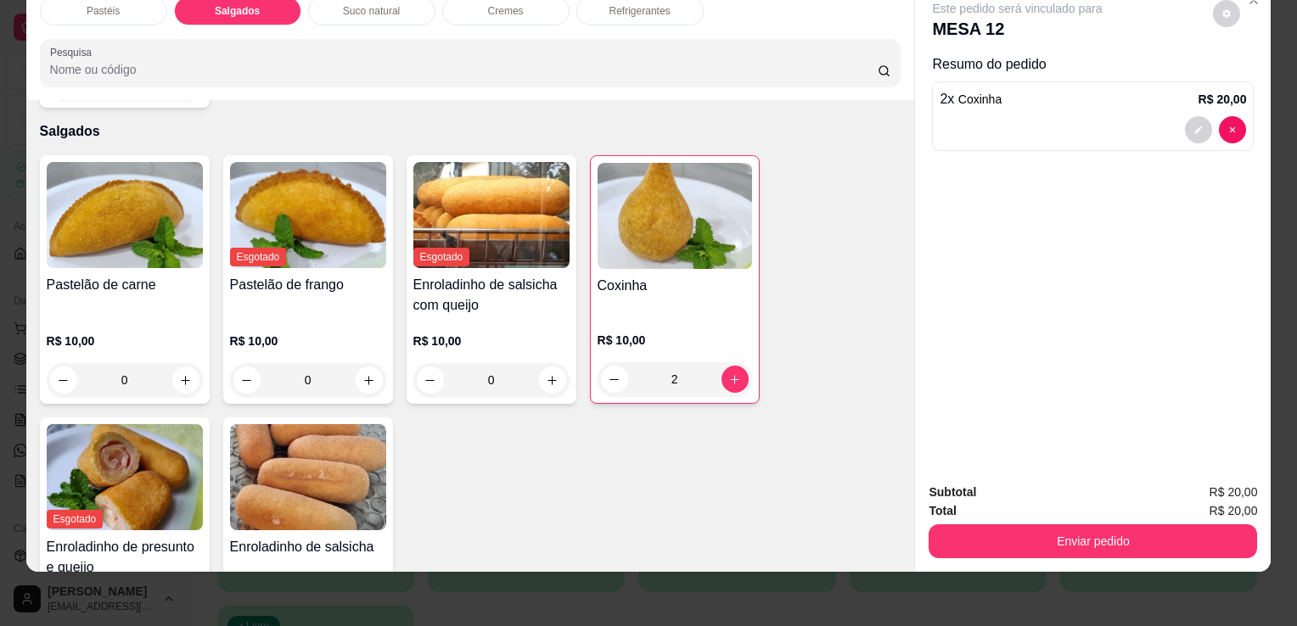
click at [163, 275] on h4 "Pastelão de carne" at bounding box center [125, 285] width 156 height 20
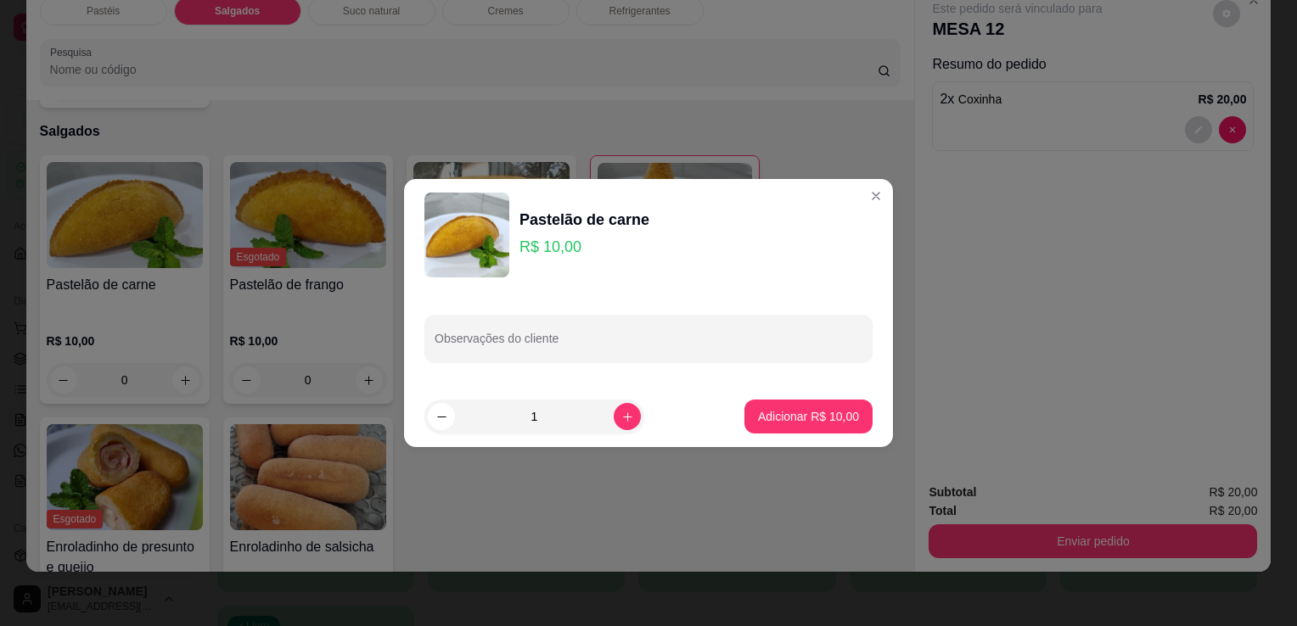
click at [745, 419] on button "Adicionar R$ 10,00" at bounding box center [808, 417] width 128 height 34
type input "1"
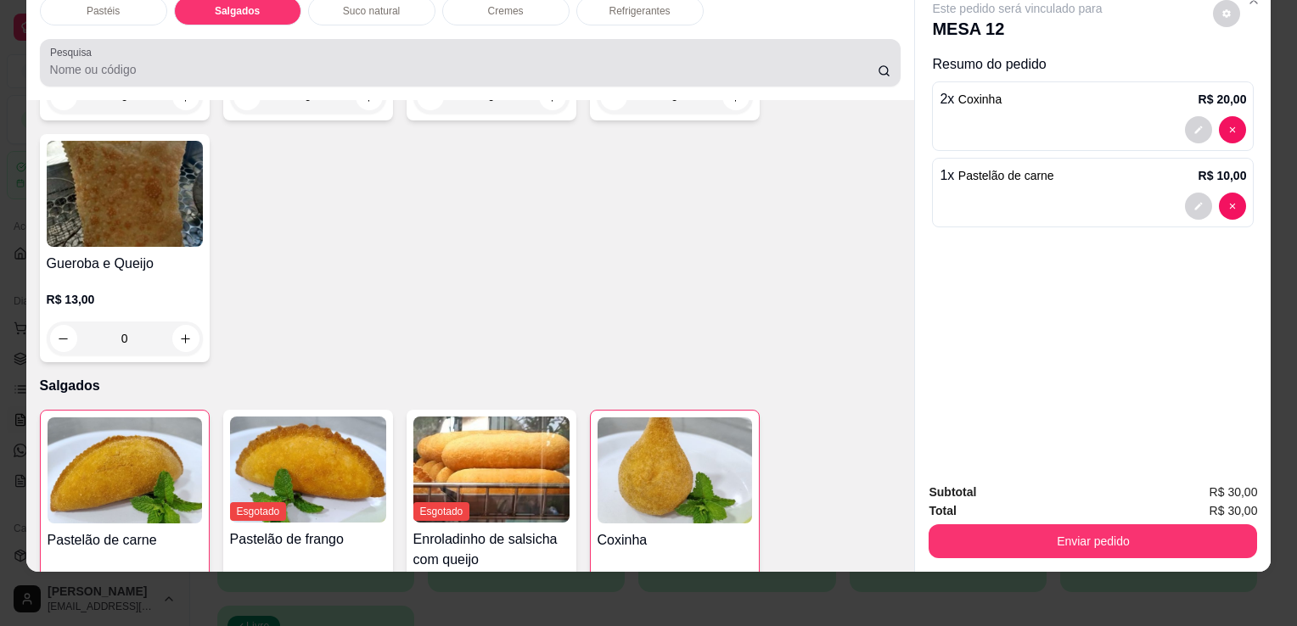
scroll to position [0, 0]
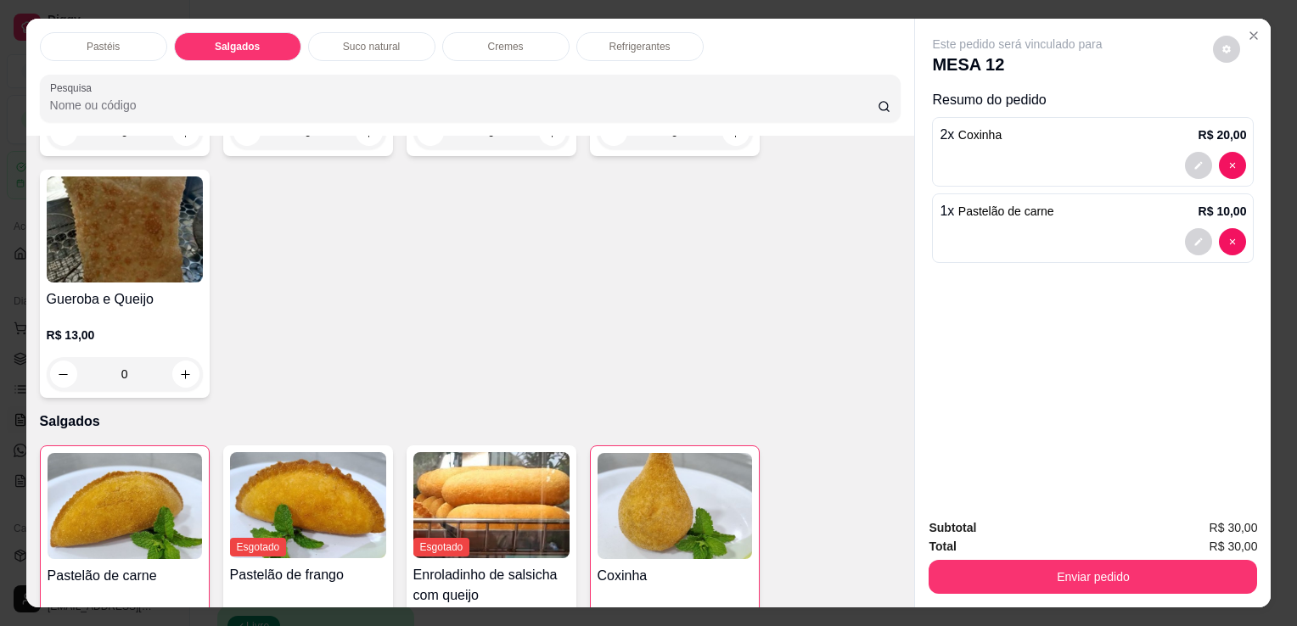
click at [613, 42] on p "Refrigerantes" at bounding box center [639, 47] width 61 height 14
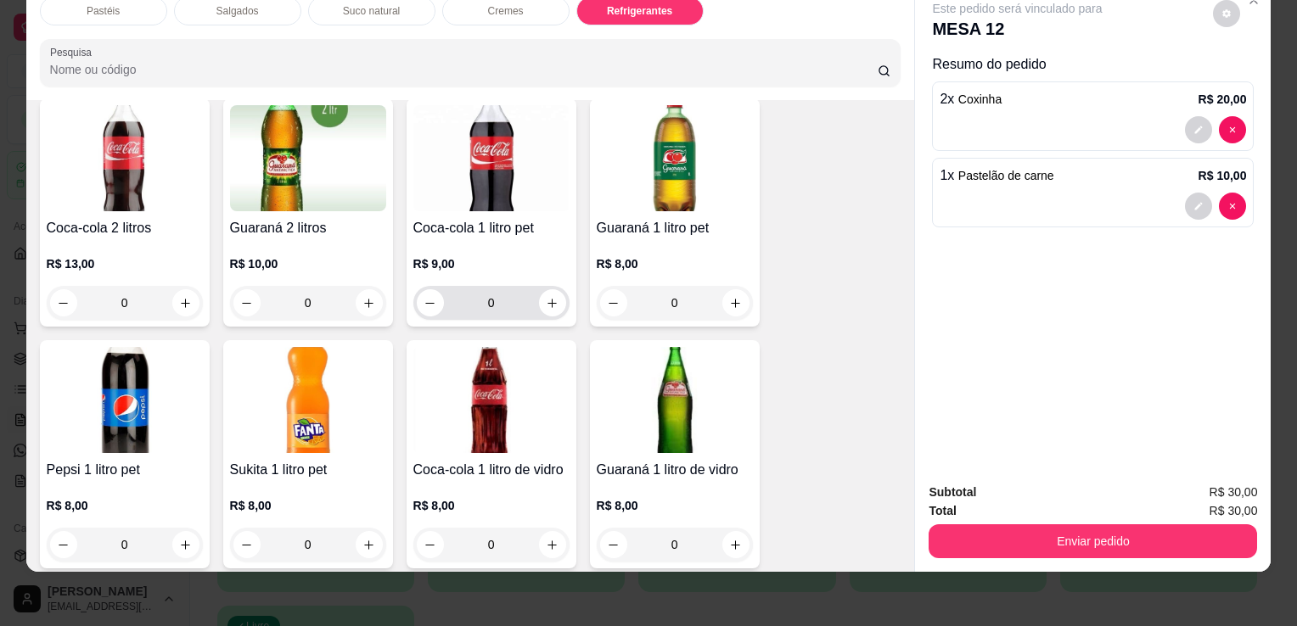
scroll to position [4006, 0]
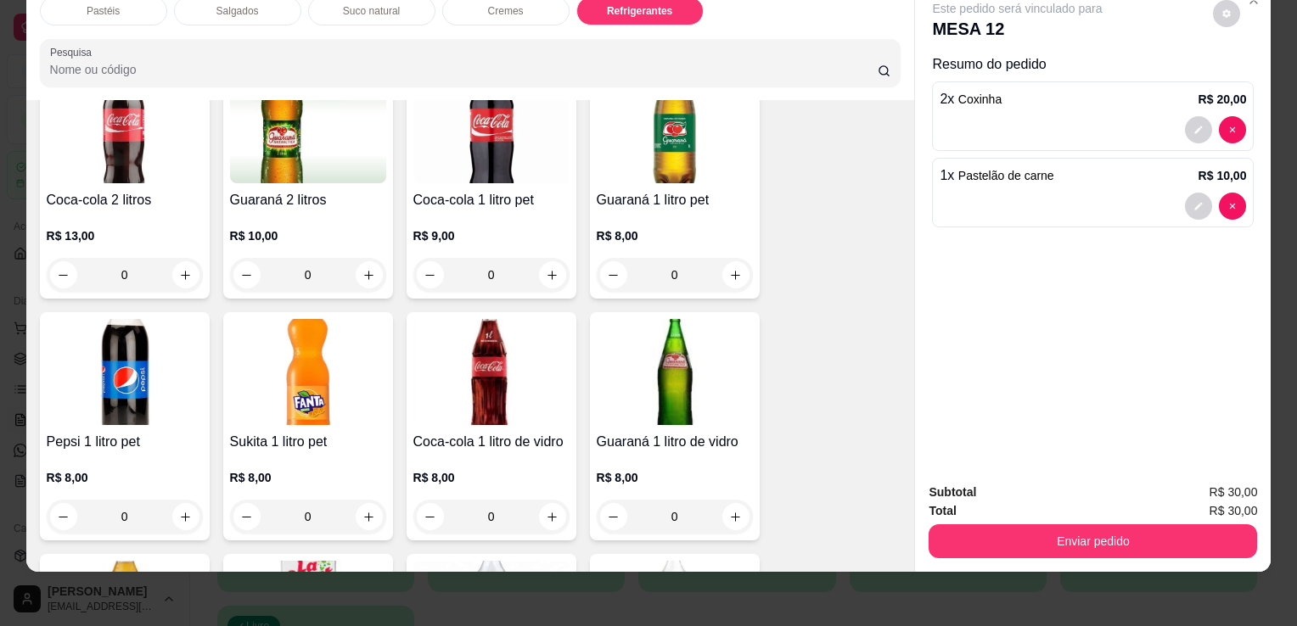
click at [492, 344] on img at bounding box center [491, 372] width 156 height 106
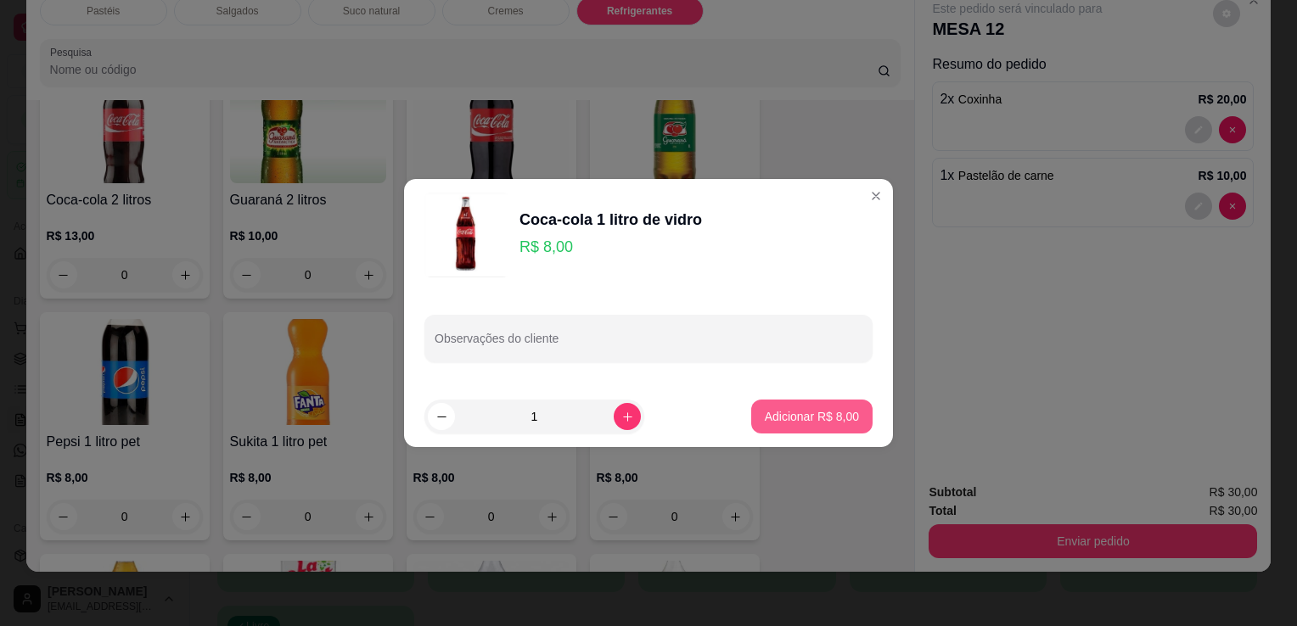
click at [796, 407] on button "Adicionar R$ 8,00" at bounding box center [811, 417] width 121 height 34
type input "1"
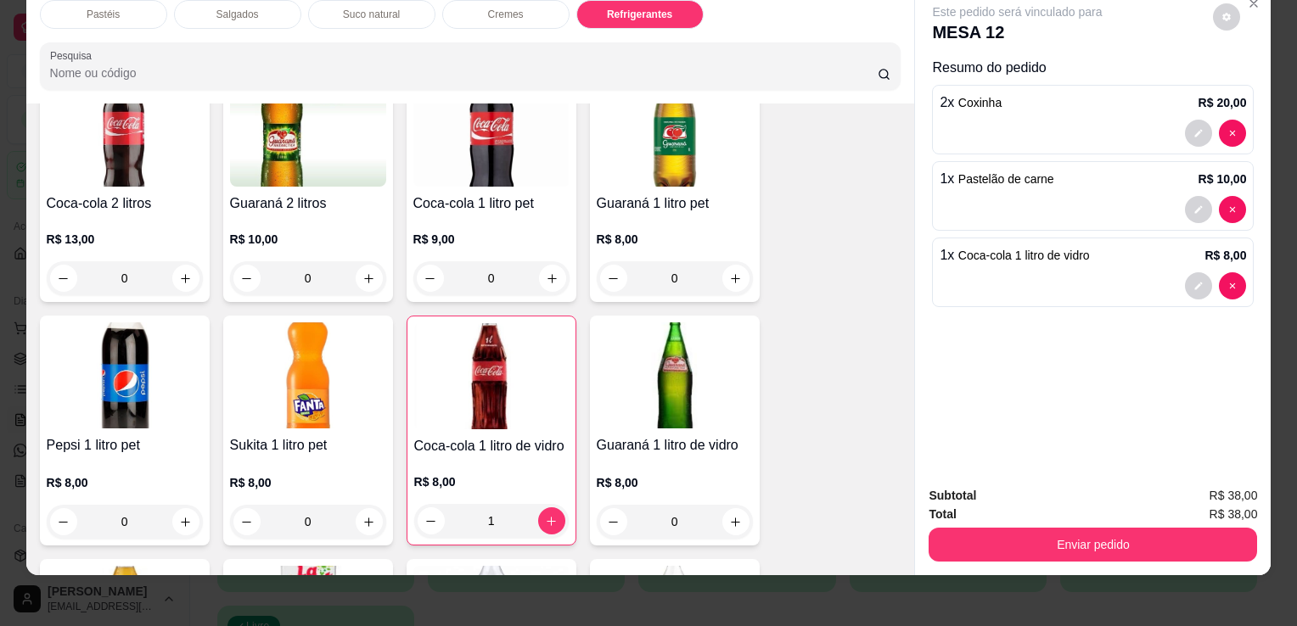
scroll to position [42, 0]
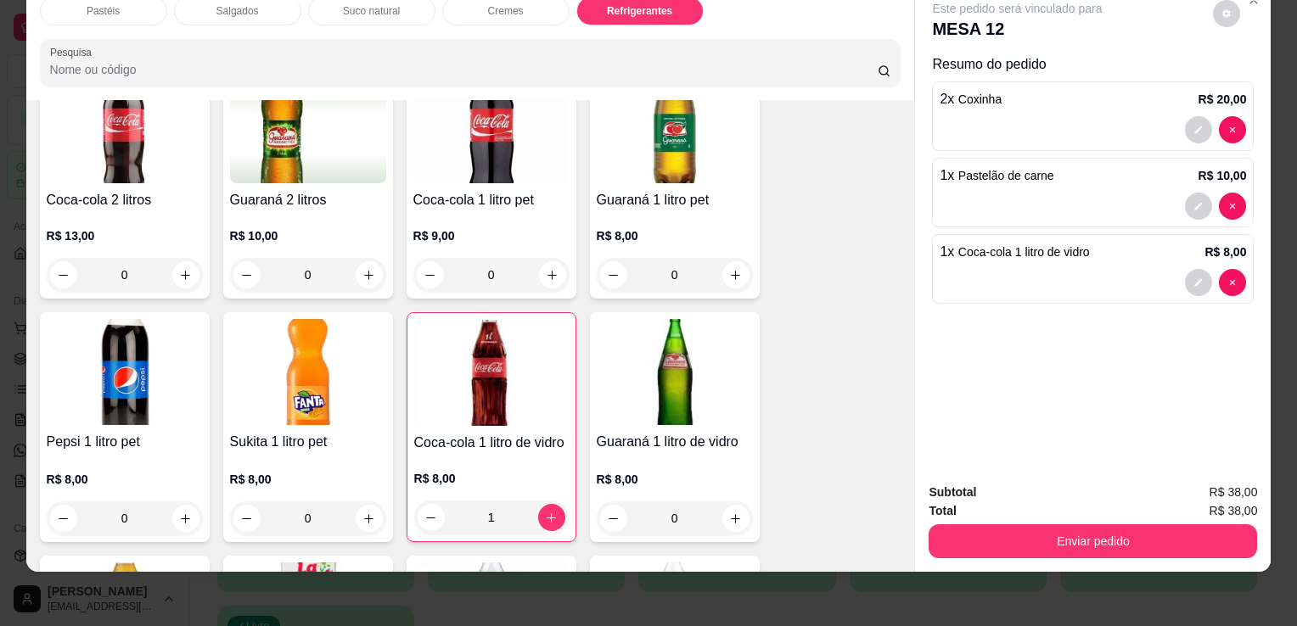
click at [1090, 537] on button "Enviar pedido" at bounding box center [1093, 542] width 328 height 34
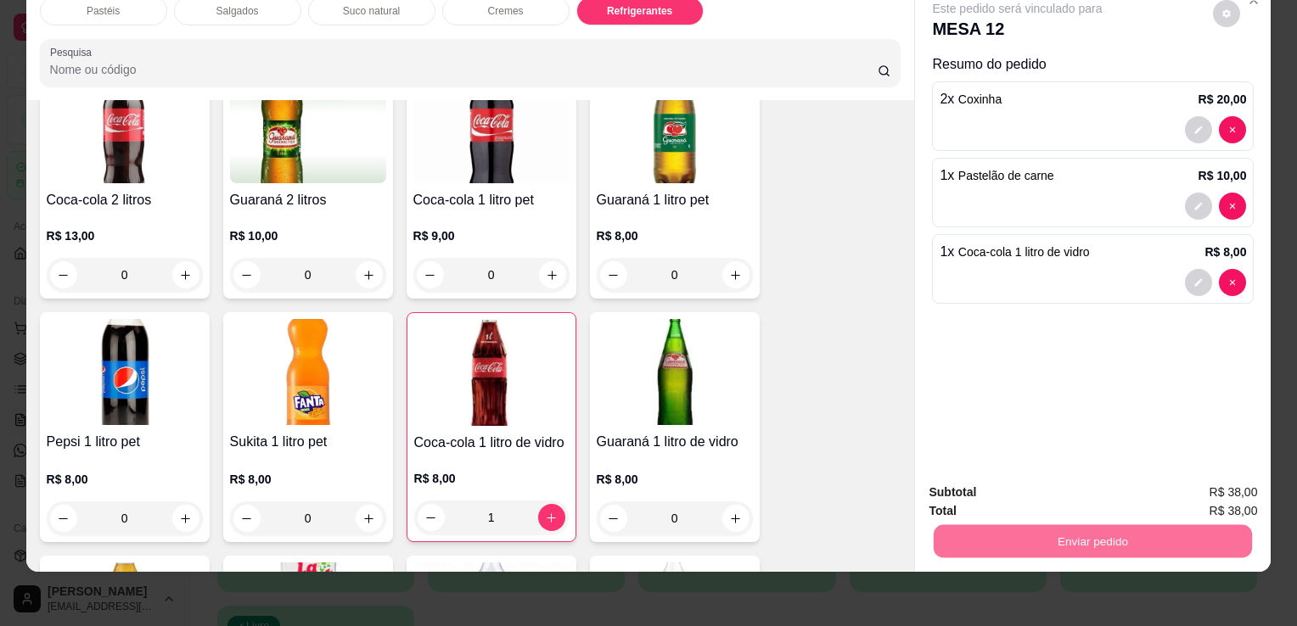
click at [1205, 488] on button "Enviar pedido" at bounding box center [1213, 487] width 96 height 32
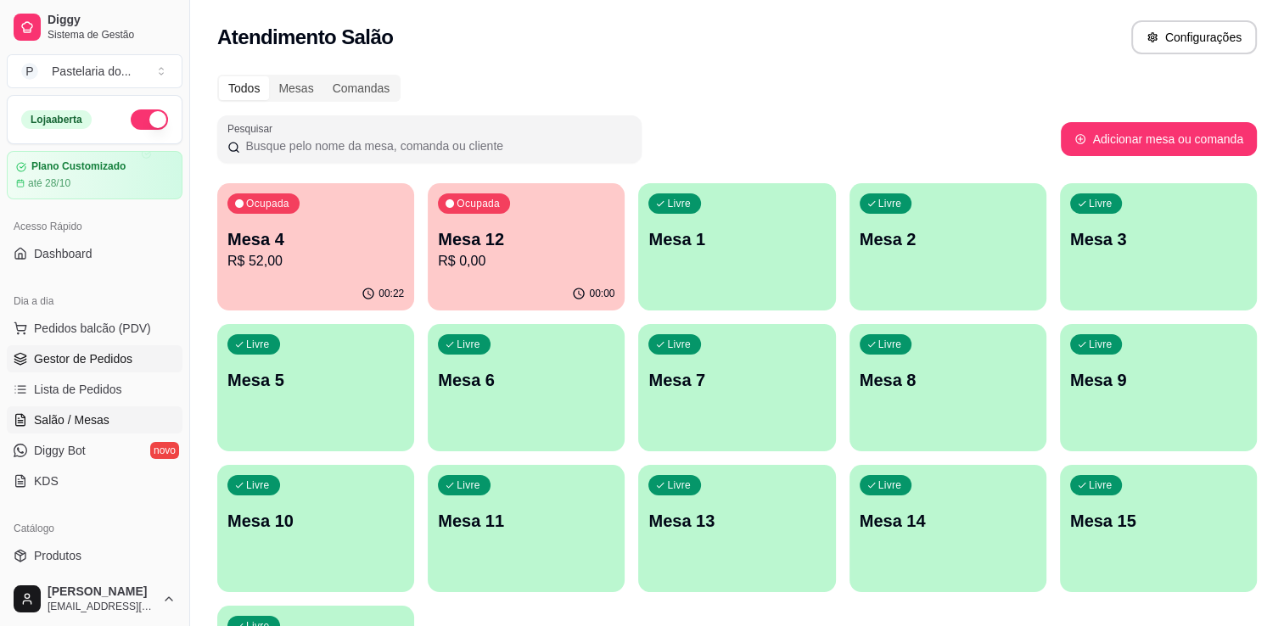
click at [75, 369] on link "Gestor de Pedidos" at bounding box center [95, 358] width 176 height 27
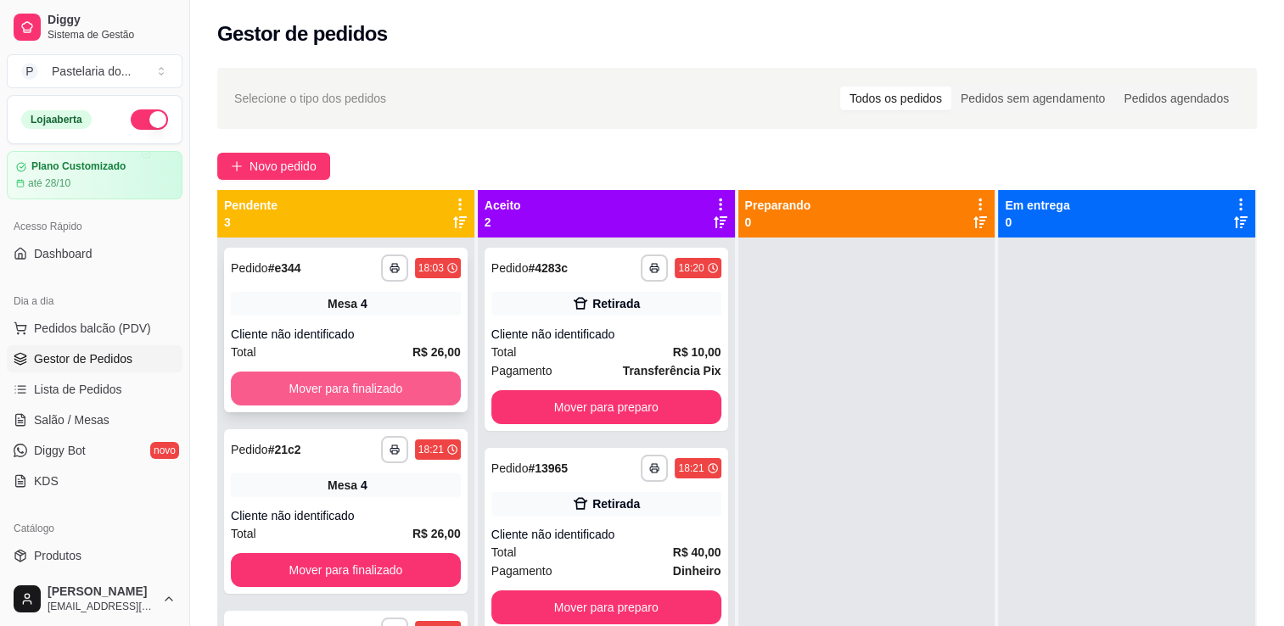
click at [407, 385] on button "Mover para finalizado" at bounding box center [346, 389] width 230 height 34
click at [407, 385] on div "Mover para finalizado" at bounding box center [346, 389] width 230 height 34
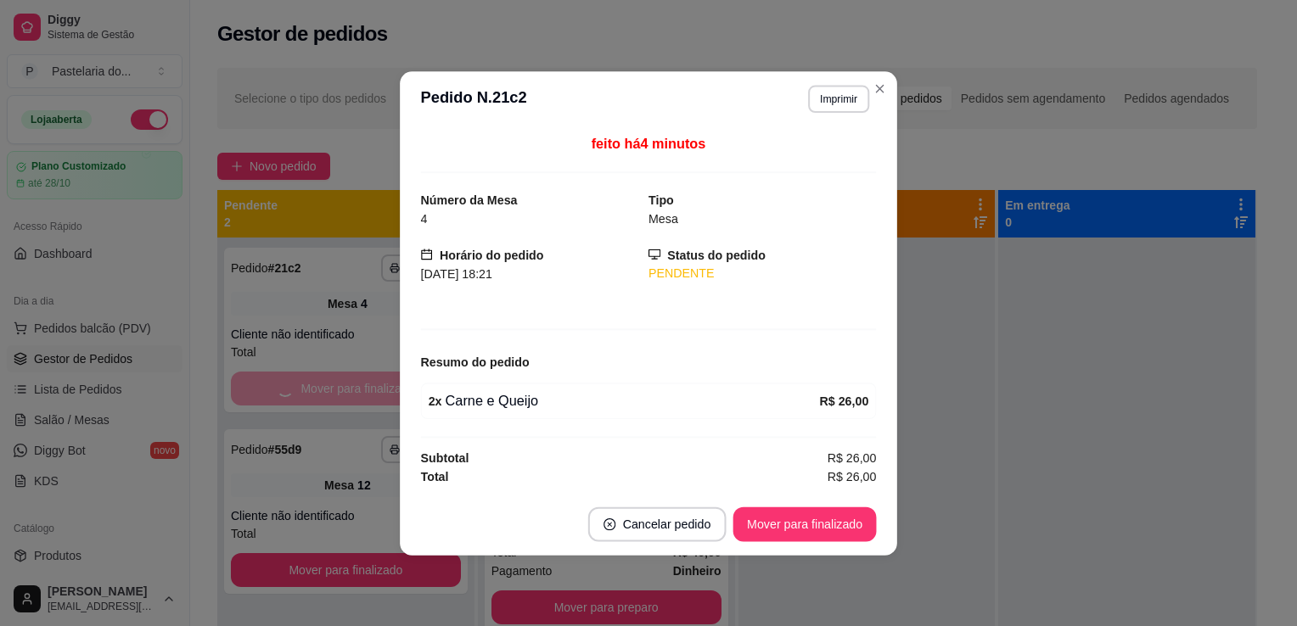
click at [408, 385] on div "feito há 4 minutos Número da Mesa 4 Tipo Mesa Horário do pedido [DATE] 18:21 St…" at bounding box center [648, 309] width 497 height 367
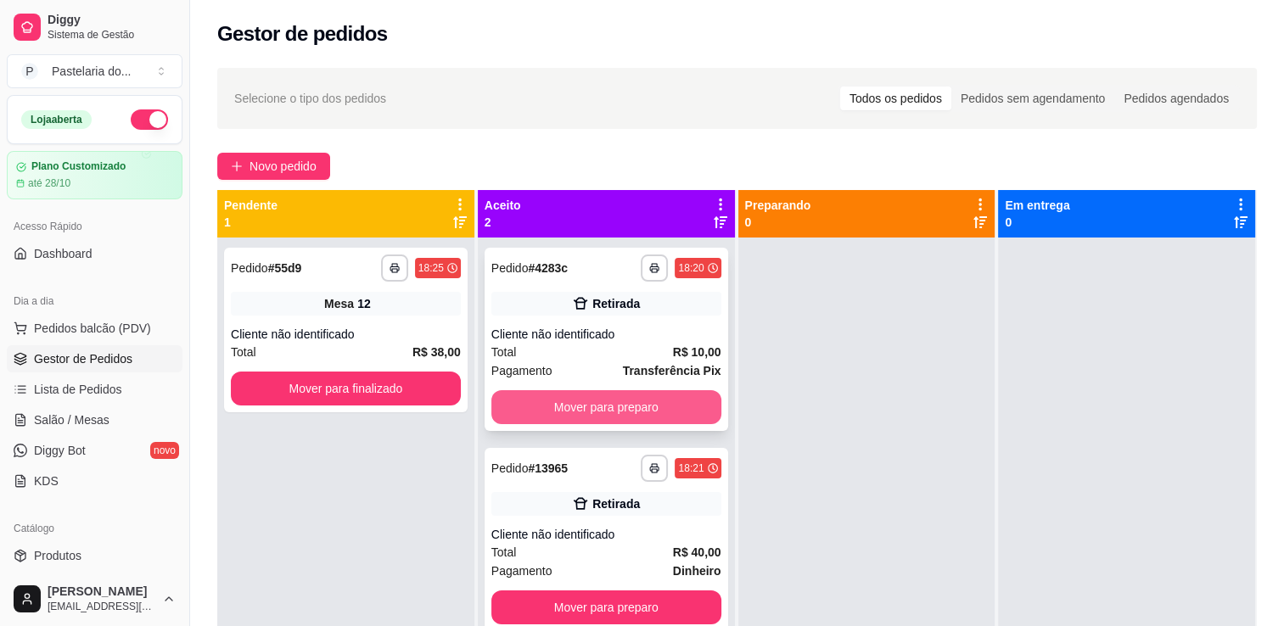
click at [638, 421] on button "Mover para preparo" at bounding box center [606, 407] width 230 height 34
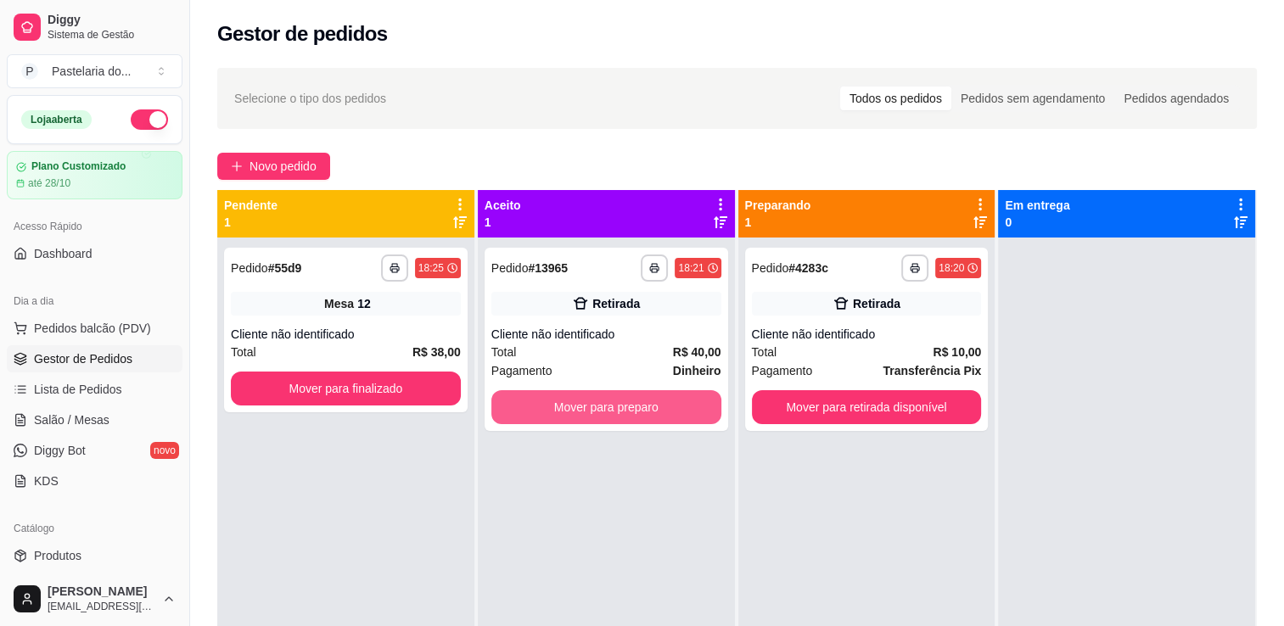
click at [638, 420] on button "Mover para preparo" at bounding box center [606, 407] width 230 height 34
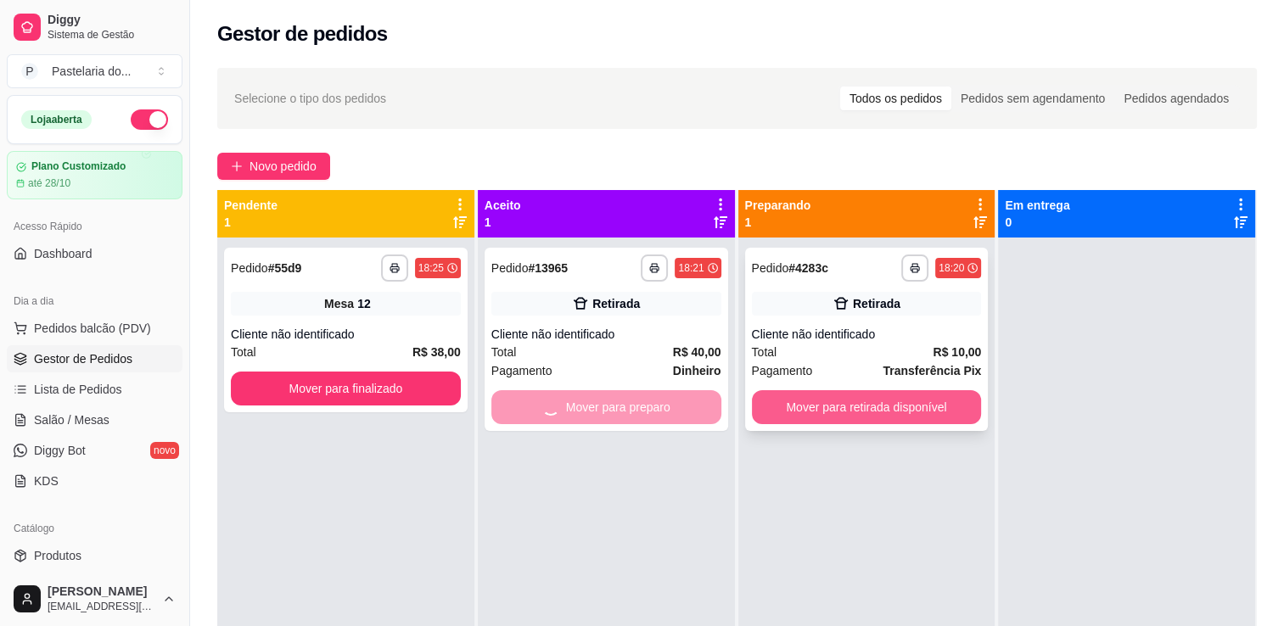
click at [778, 407] on button "Mover para retirada disponível" at bounding box center [867, 407] width 230 height 34
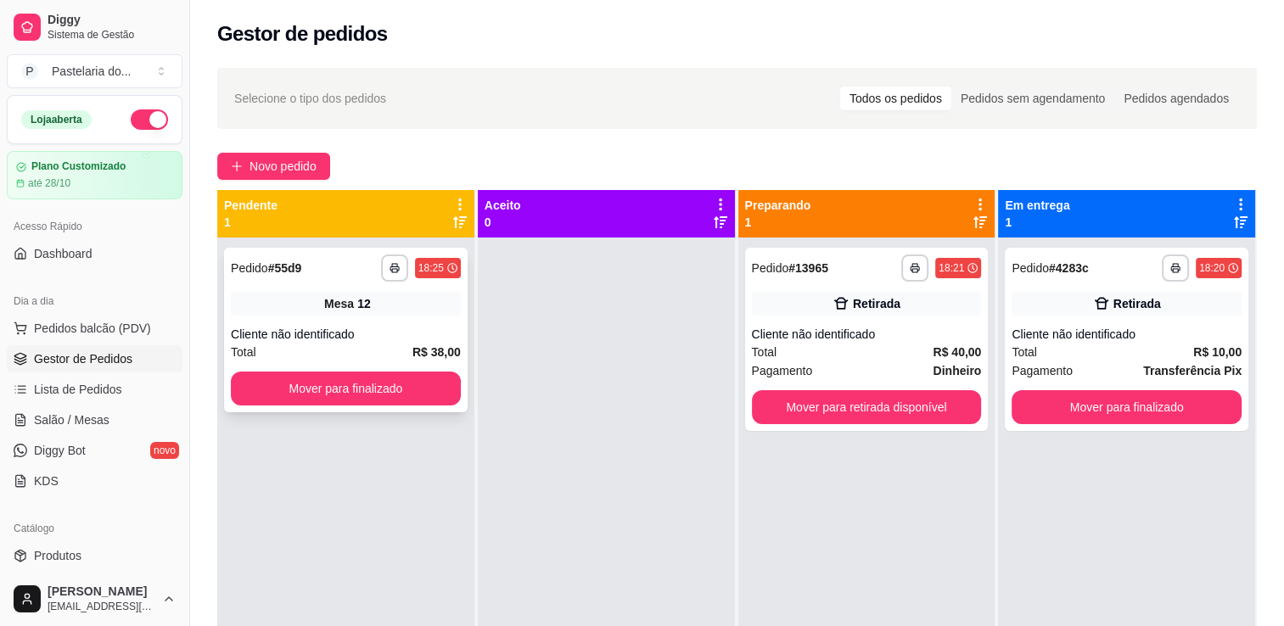
click at [405, 408] on div "**********" at bounding box center [346, 330] width 244 height 165
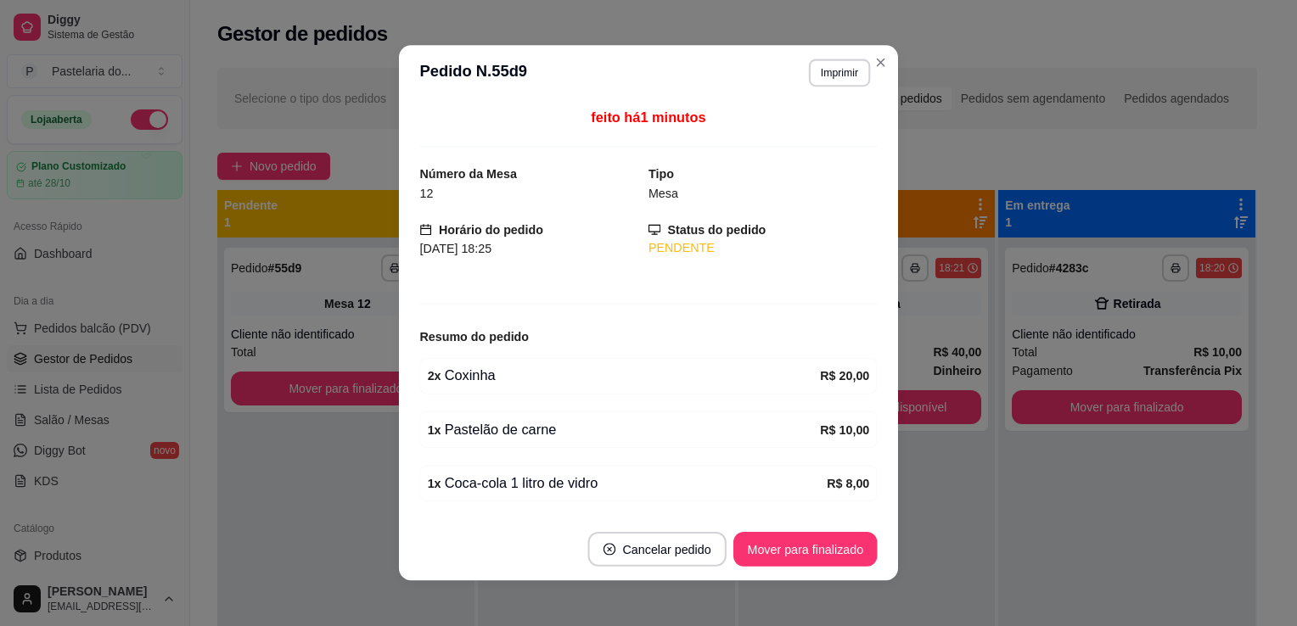
click at [415, 398] on div "feito há 1 minutos Número da Mesa 12 Tipo Mesa Horário do pedido [DATE] 18:25 S…" at bounding box center [648, 310] width 499 height 418
drag, startPoint x: 415, startPoint y: 398, endPoint x: 424, endPoint y: 399, distance: 9.4
click at [417, 398] on div "feito há 1 minutos Número da Mesa 12 Tipo Mesa Horário do pedido [DATE] 18:25 S…" at bounding box center [648, 310] width 499 height 418
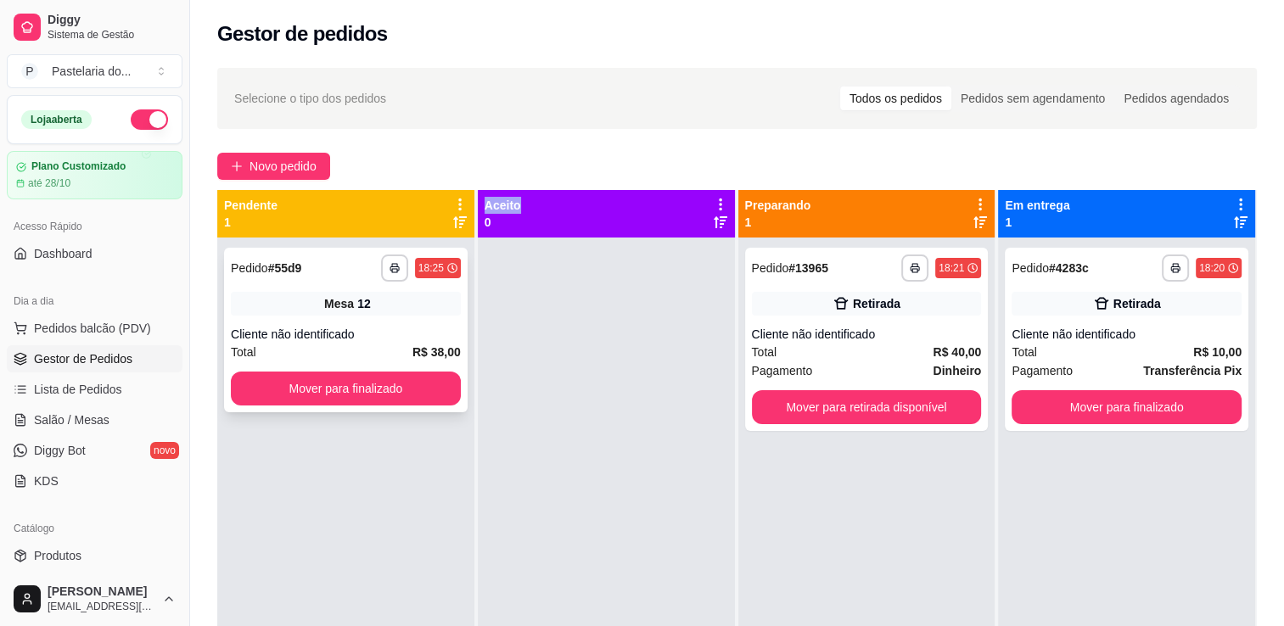
click at [363, 406] on div "**********" at bounding box center [346, 330] width 244 height 165
click at [323, 398] on button "Mover para finalizado" at bounding box center [346, 389] width 230 height 34
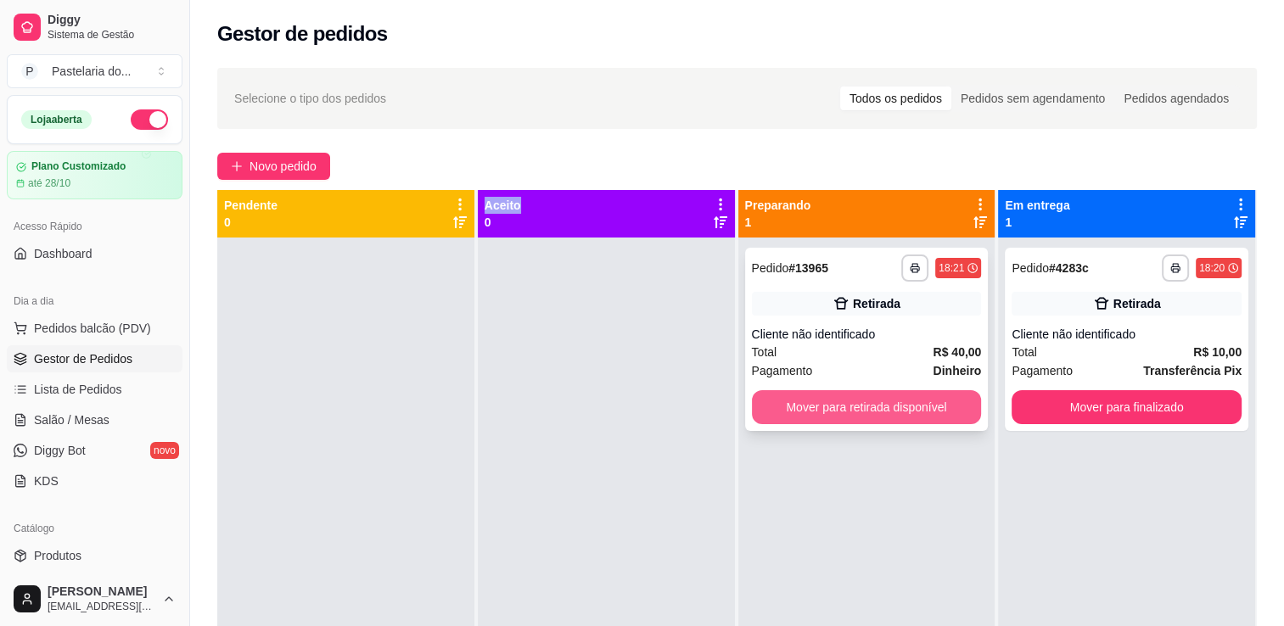
click at [886, 407] on button "Mover para retirada disponível" at bounding box center [867, 407] width 230 height 34
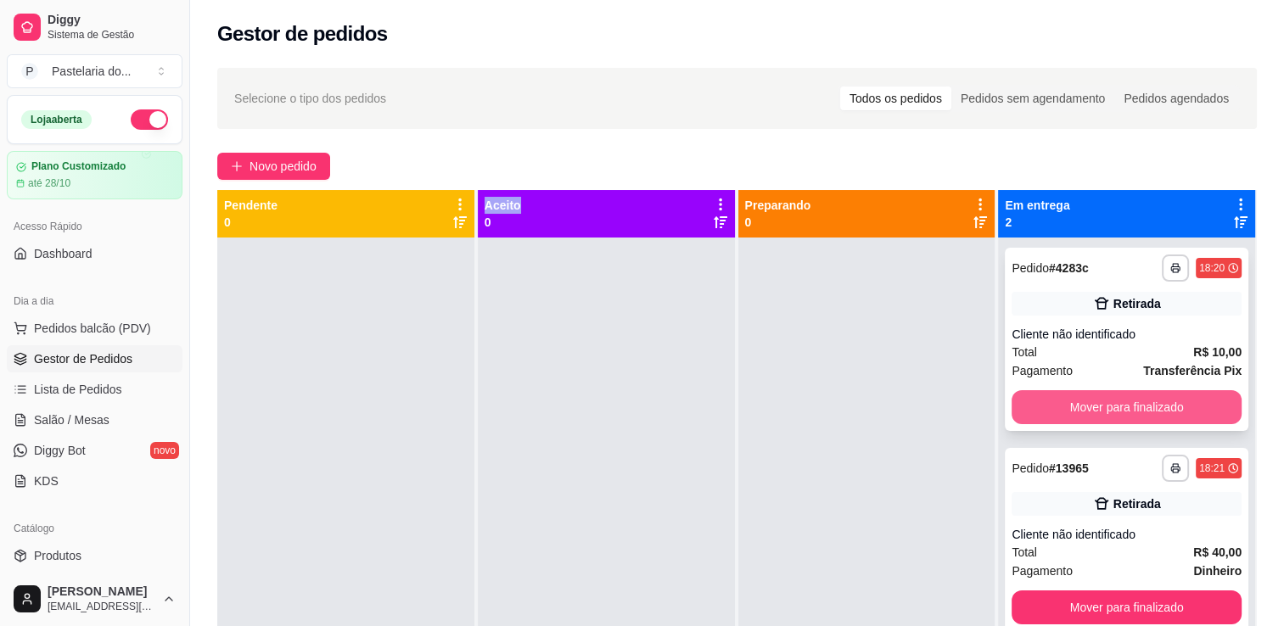
click at [1114, 392] on button "Mover para finalizado" at bounding box center [1127, 407] width 230 height 34
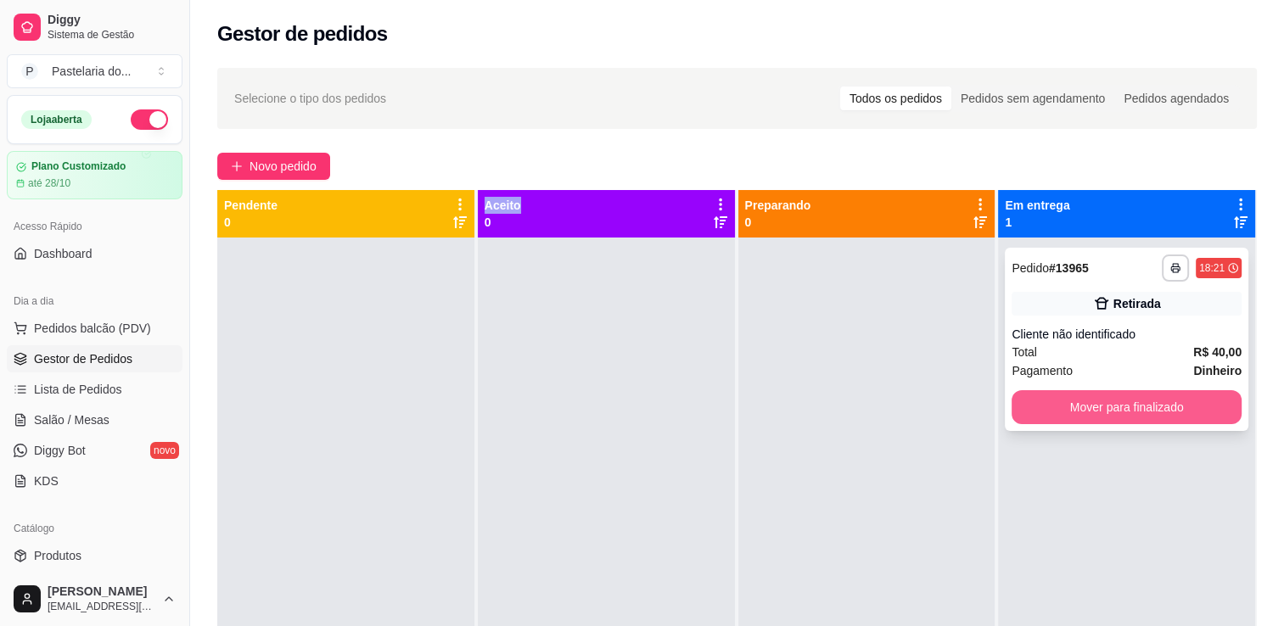
click at [1114, 400] on button "Mover para finalizado" at bounding box center [1127, 407] width 230 height 34
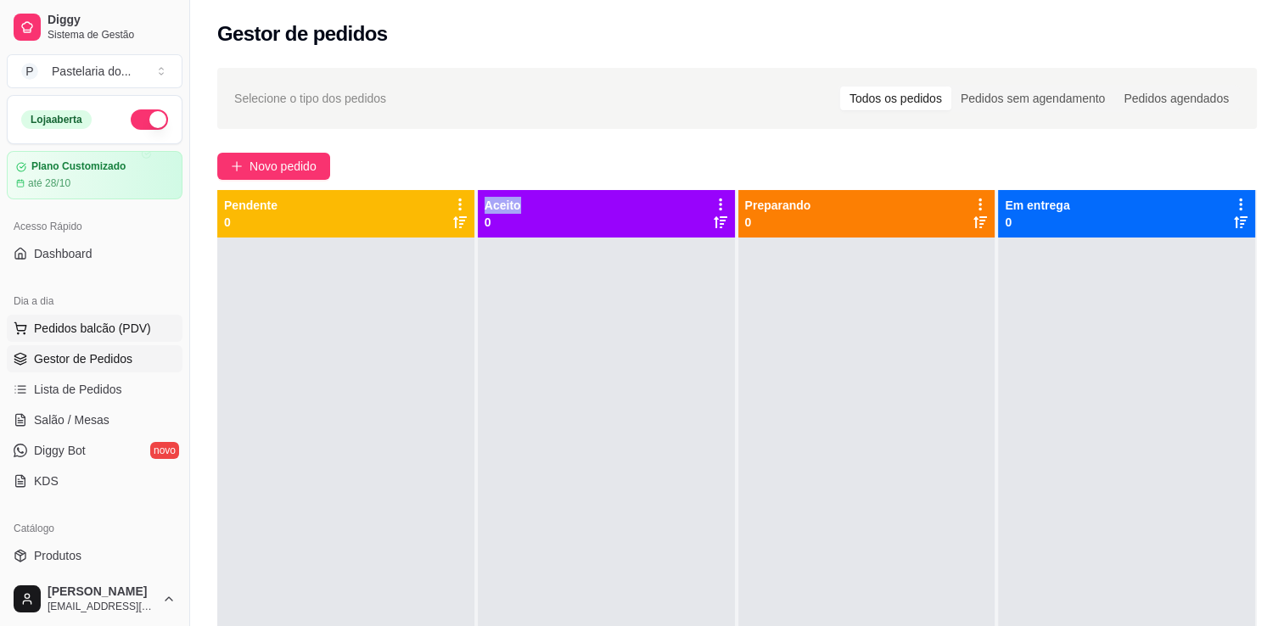
click at [136, 339] on button "Pedidos balcão (PDV)" at bounding box center [95, 328] width 176 height 27
click at [85, 412] on span "Salão / Mesas" at bounding box center [72, 420] width 76 height 17
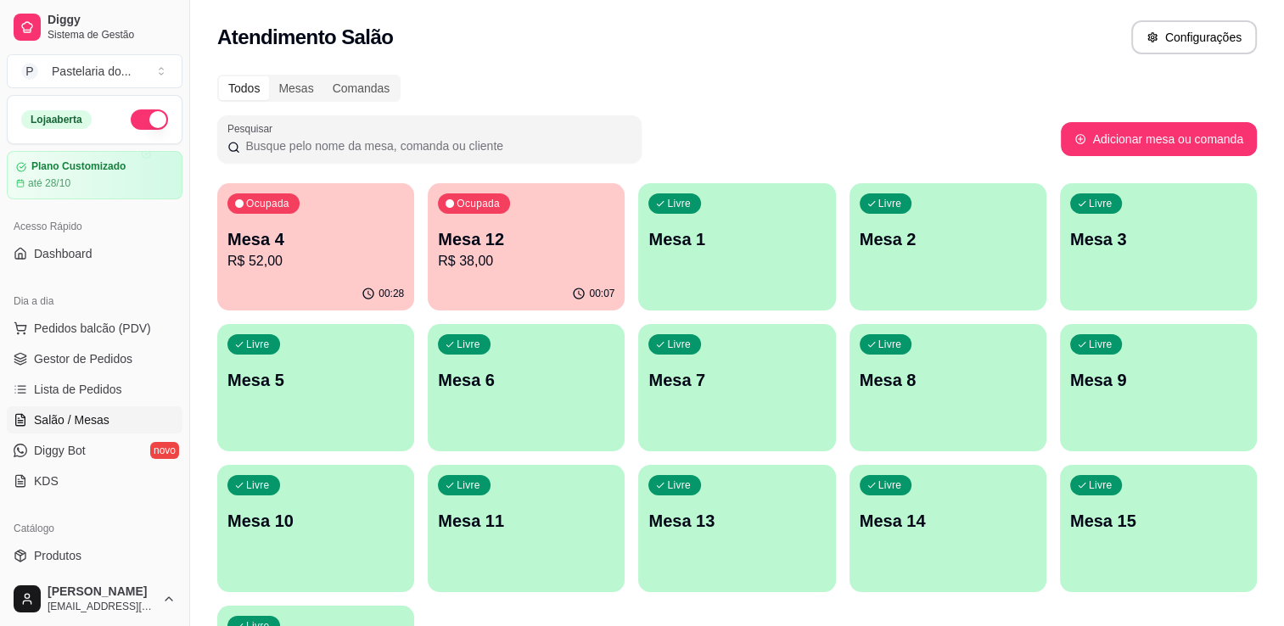
click at [507, 243] on p "Mesa 12" at bounding box center [526, 239] width 177 height 24
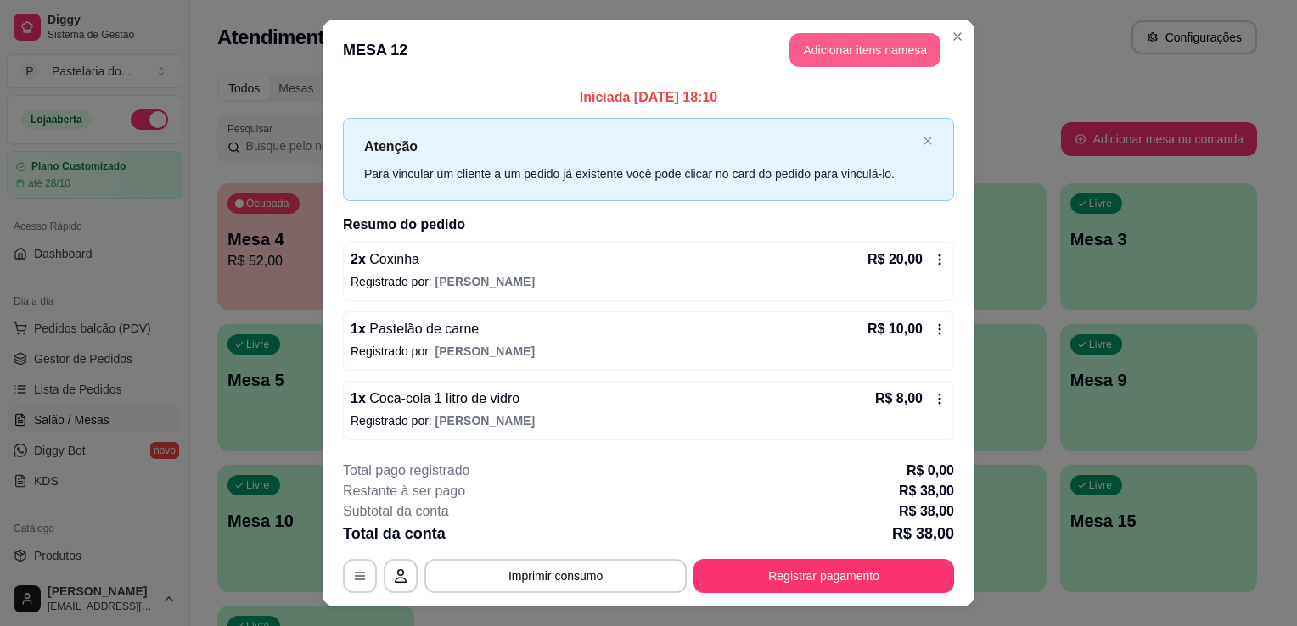
click at [872, 63] on button "Adicionar itens na mesa" at bounding box center [864, 50] width 151 height 34
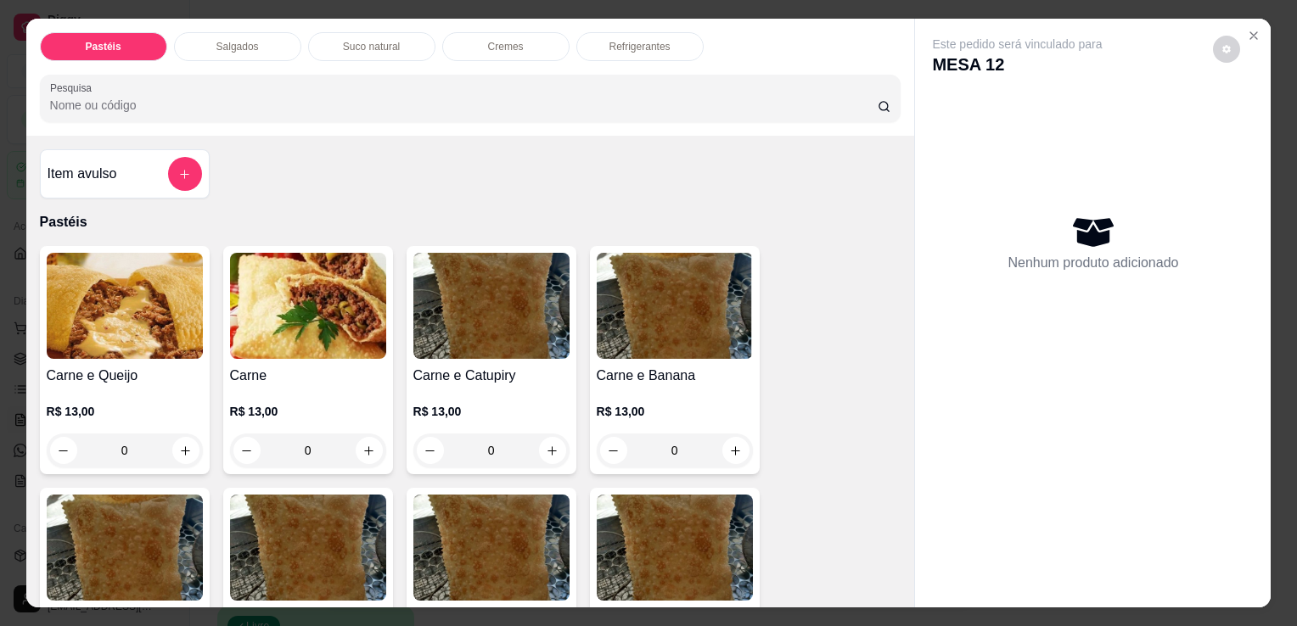
click at [231, 47] on div "Salgados" at bounding box center [237, 46] width 127 height 29
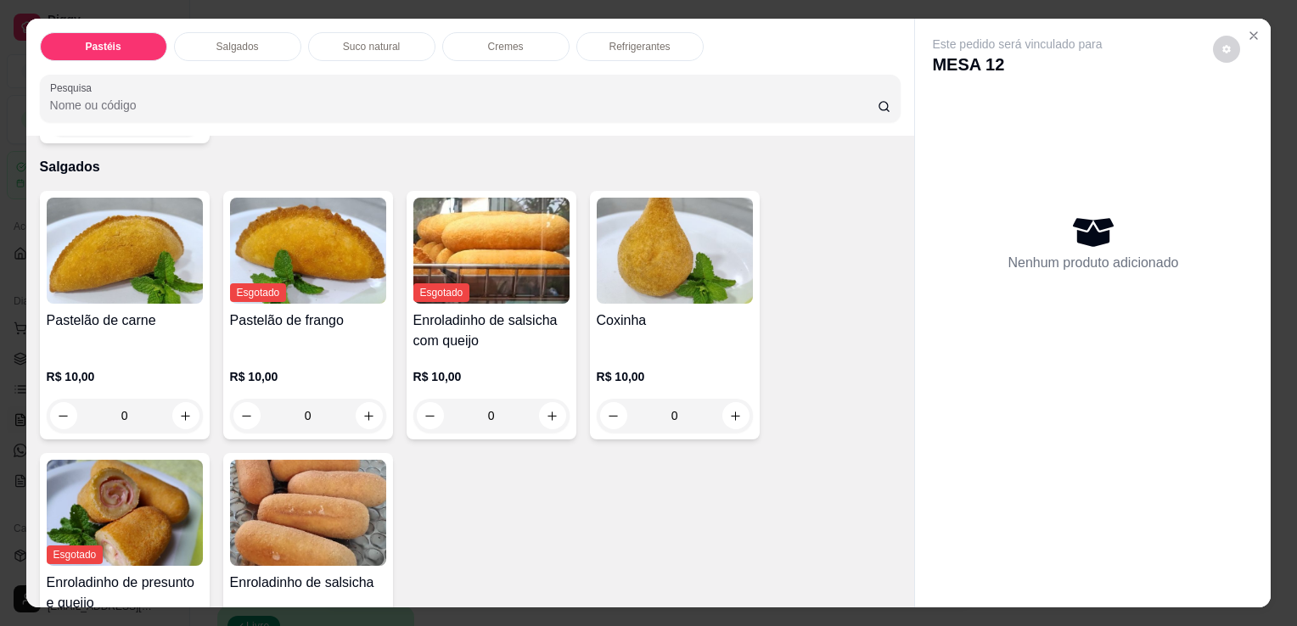
scroll to position [42, 0]
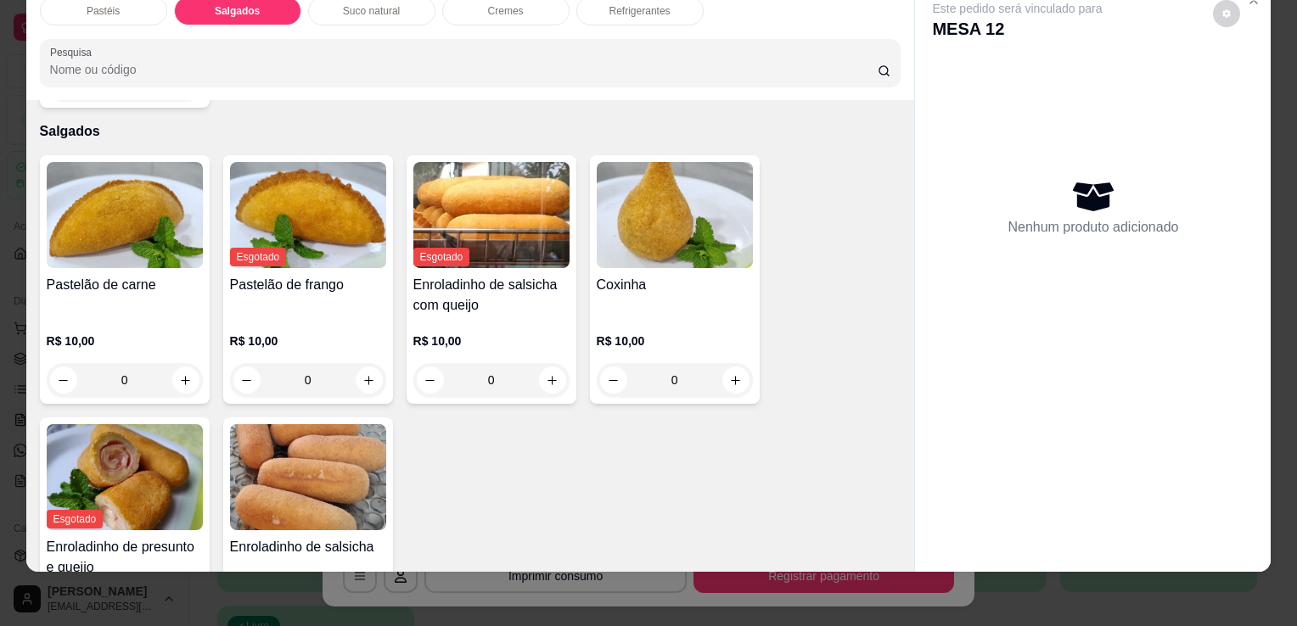
click at [109, 275] on h4 "Pastelão de carne" at bounding box center [125, 285] width 156 height 20
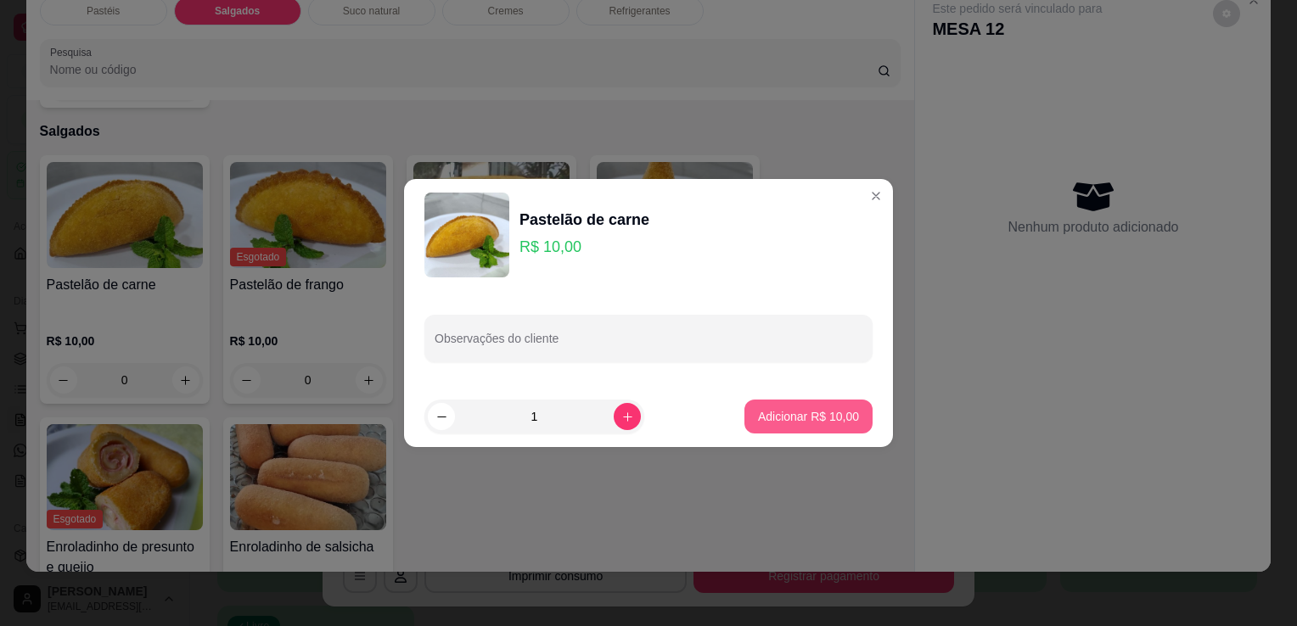
click at [789, 409] on p "Adicionar R$ 10,00" at bounding box center [808, 416] width 101 height 17
type input "1"
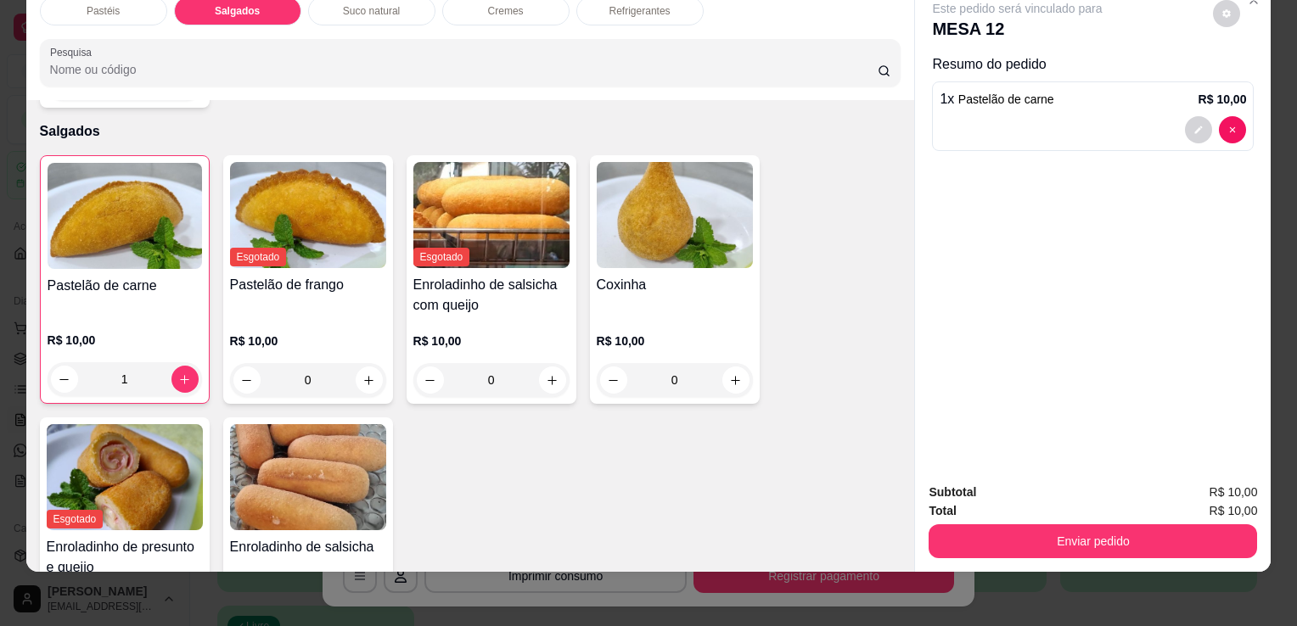
click at [696, 275] on h4 "Coxinha" at bounding box center [675, 285] width 156 height 20
click at [785, 417] on p "Adicionar R$ 10,00" at bounding box center [808, 416] width 101 height 17
type input "1"
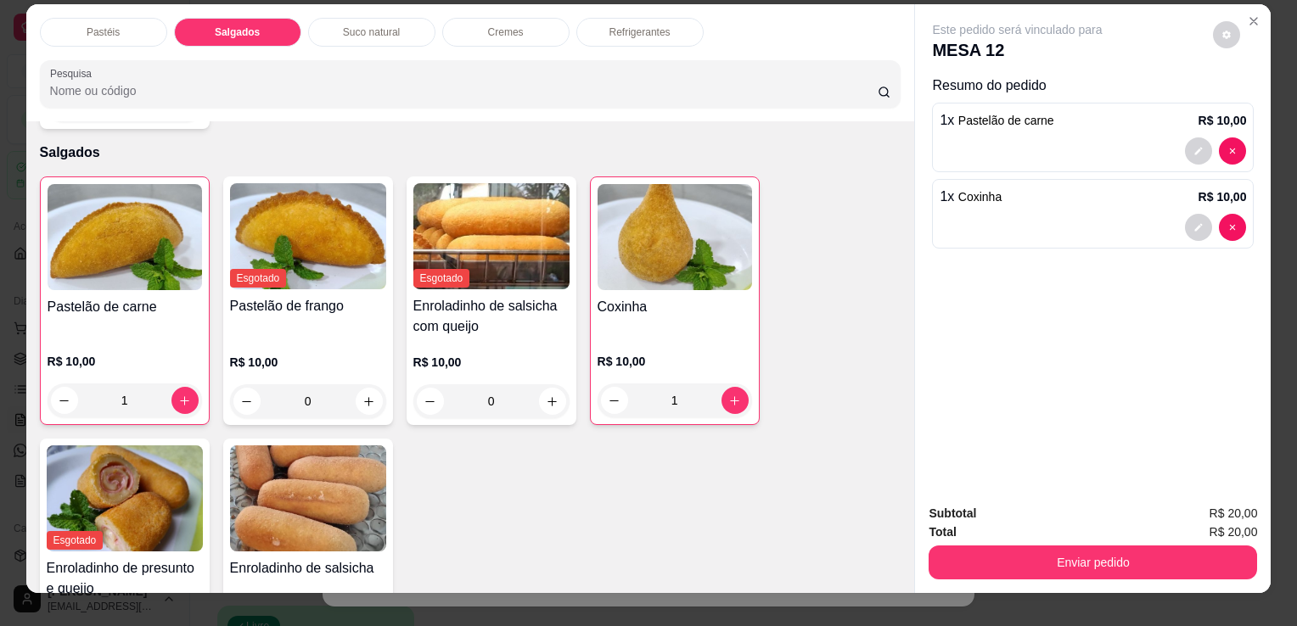
scroll to position [0, 0]
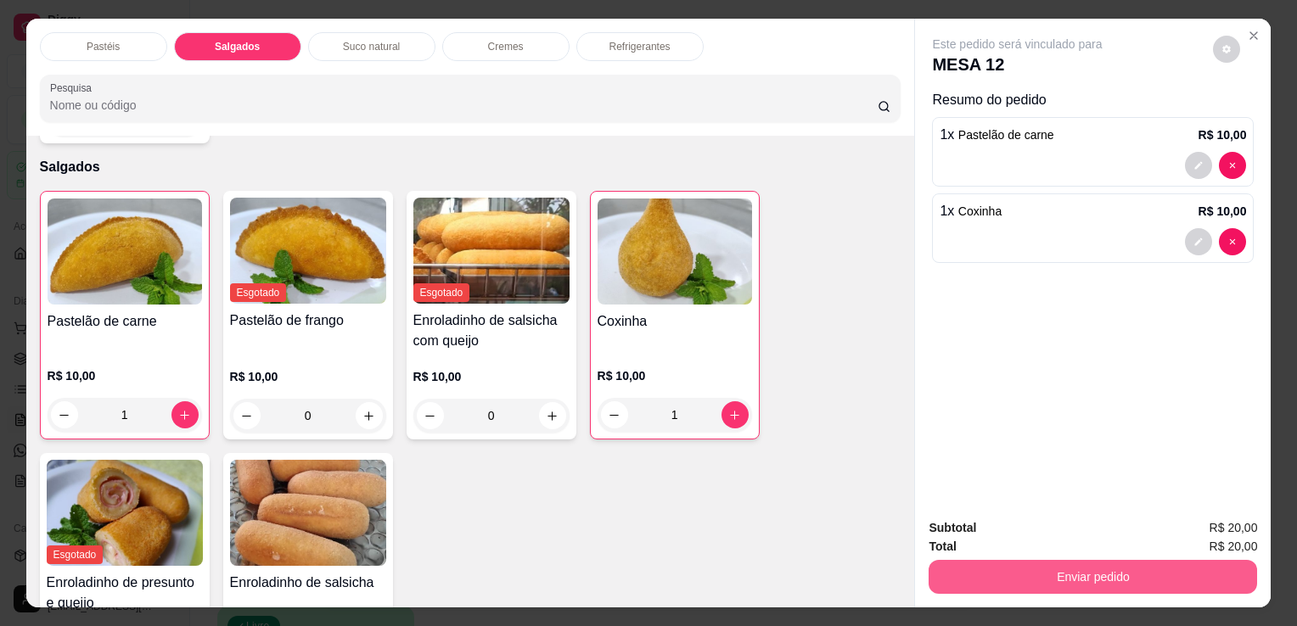
click at [1008, 570] on button "Enviar pedido" at bounding box center [1093, 577] width 328 height 34
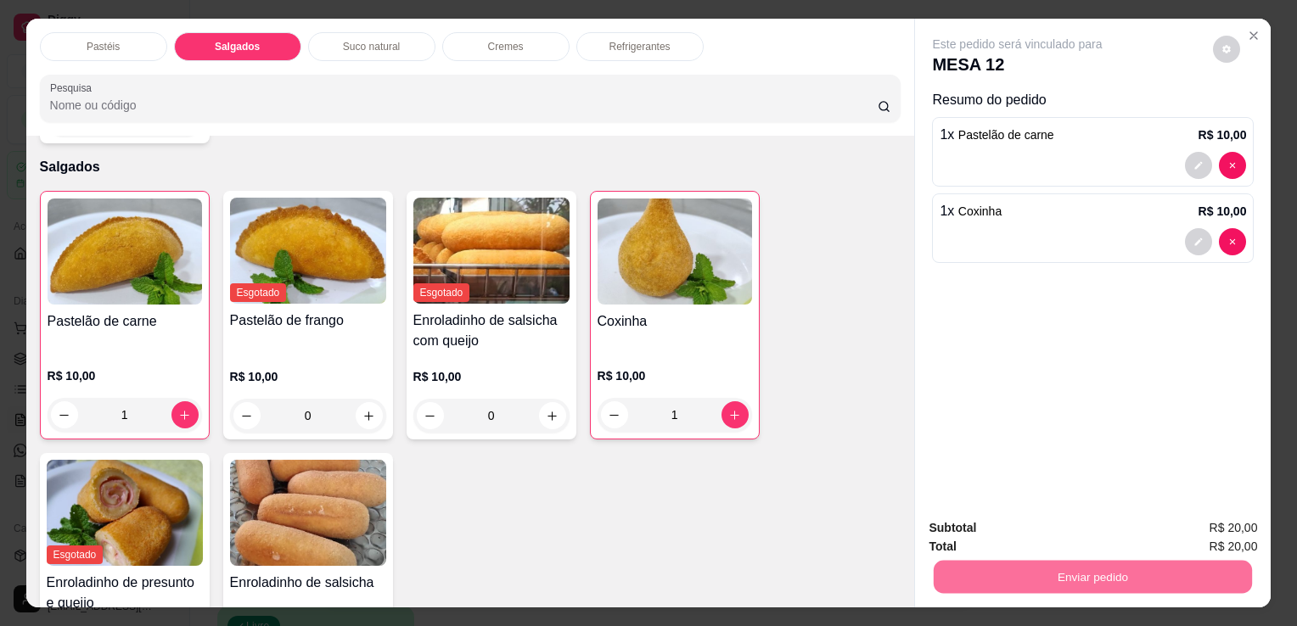
click at [1206, 534] on button "Enviar pedido" at bounding box center [1213, 529] width 96 height 32
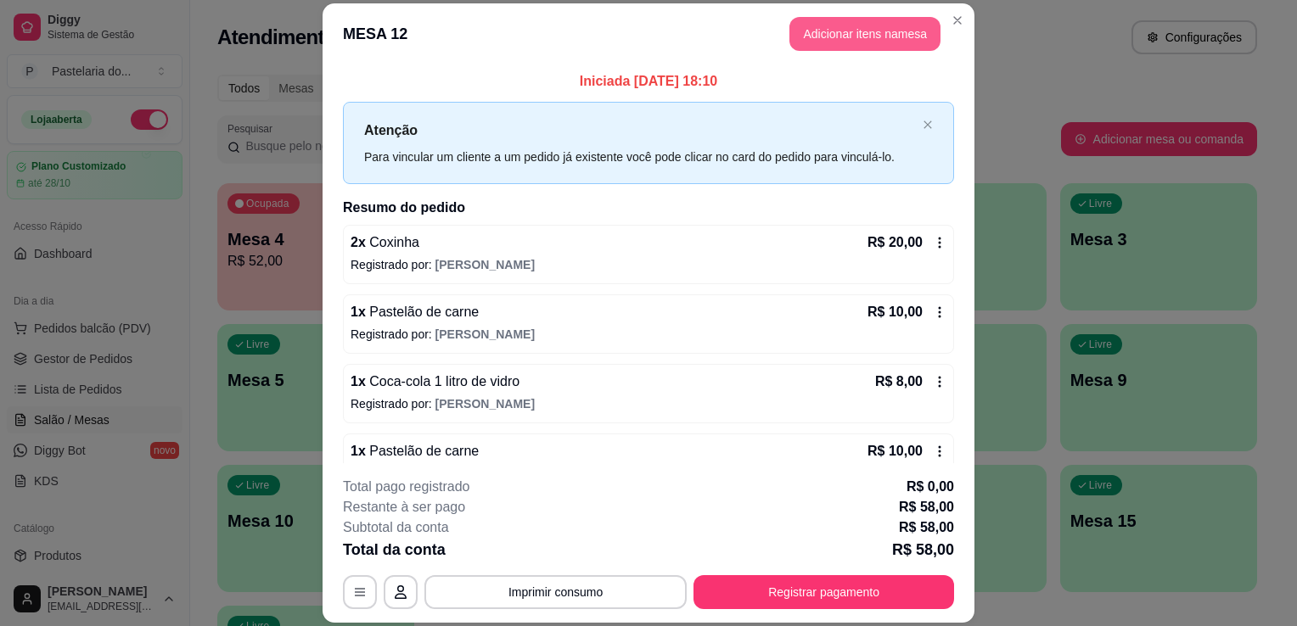
click at [809, 39] on button "Adicionar itens na mesa" at bounding box center [864, 34] width 151 height 34
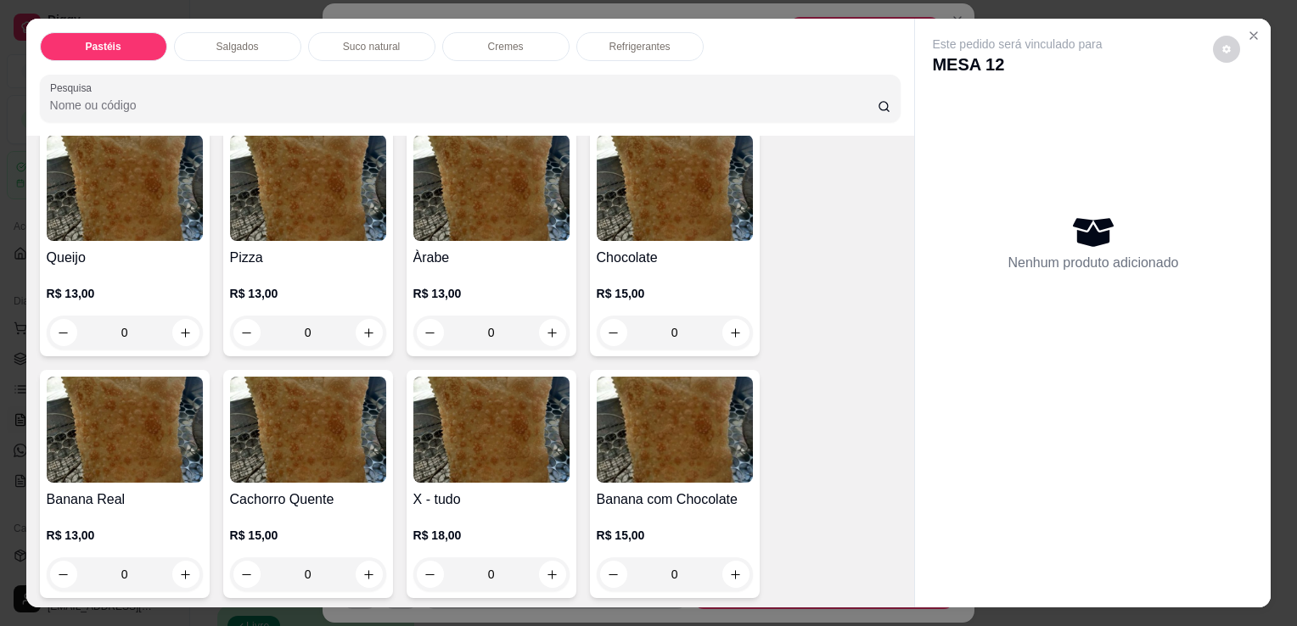
scroll to position [1188, 0]
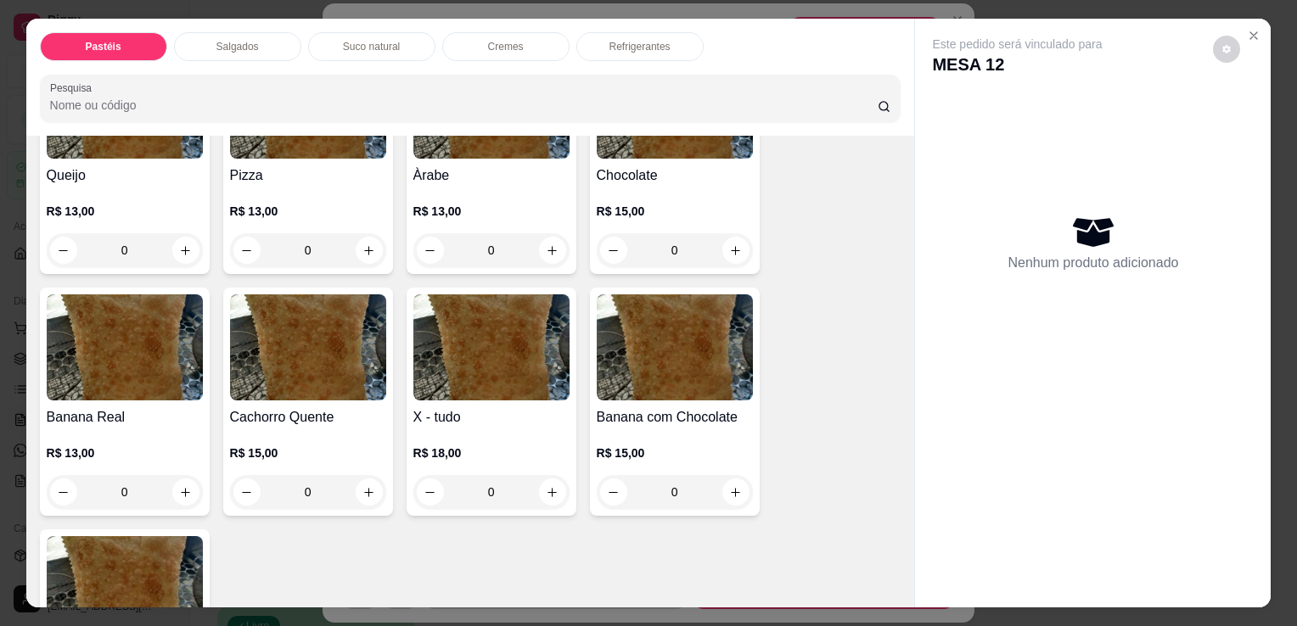
click at [630, 203] on div "R$ 15,00 0" at bounding box center [675, 235] width 156 height 65
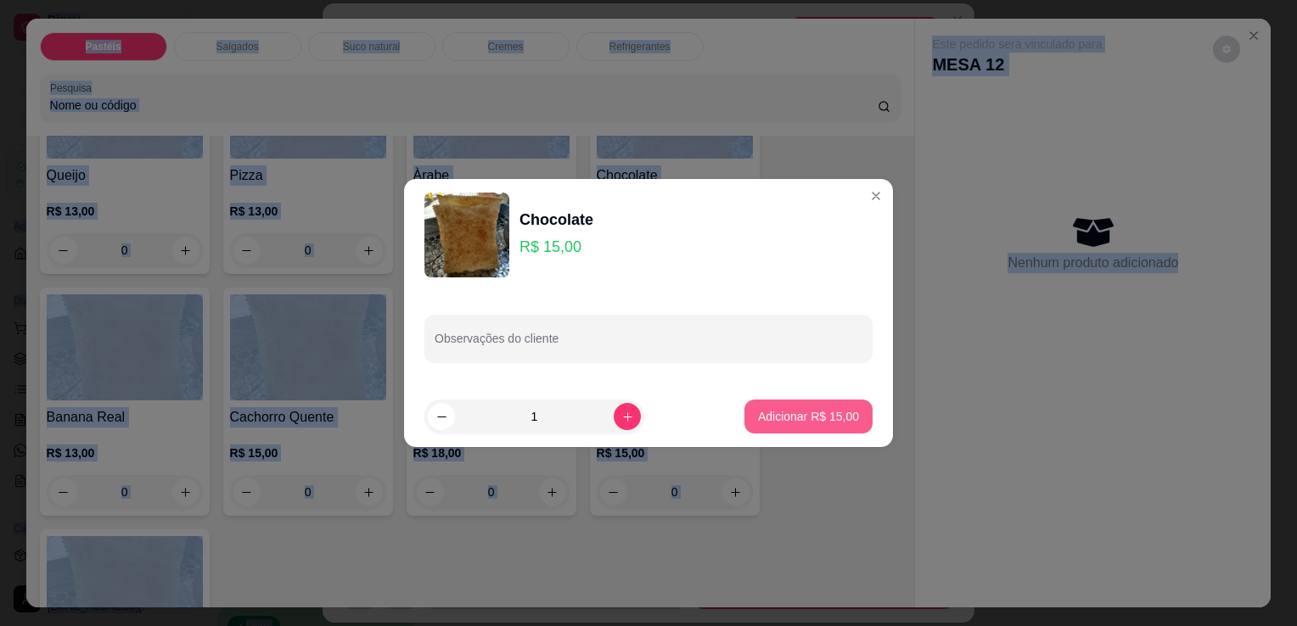
click at [805, 411] on p "Adicionar R$ 15,00" at bounding box center [808, 416] width 101 height 17
type input "1"
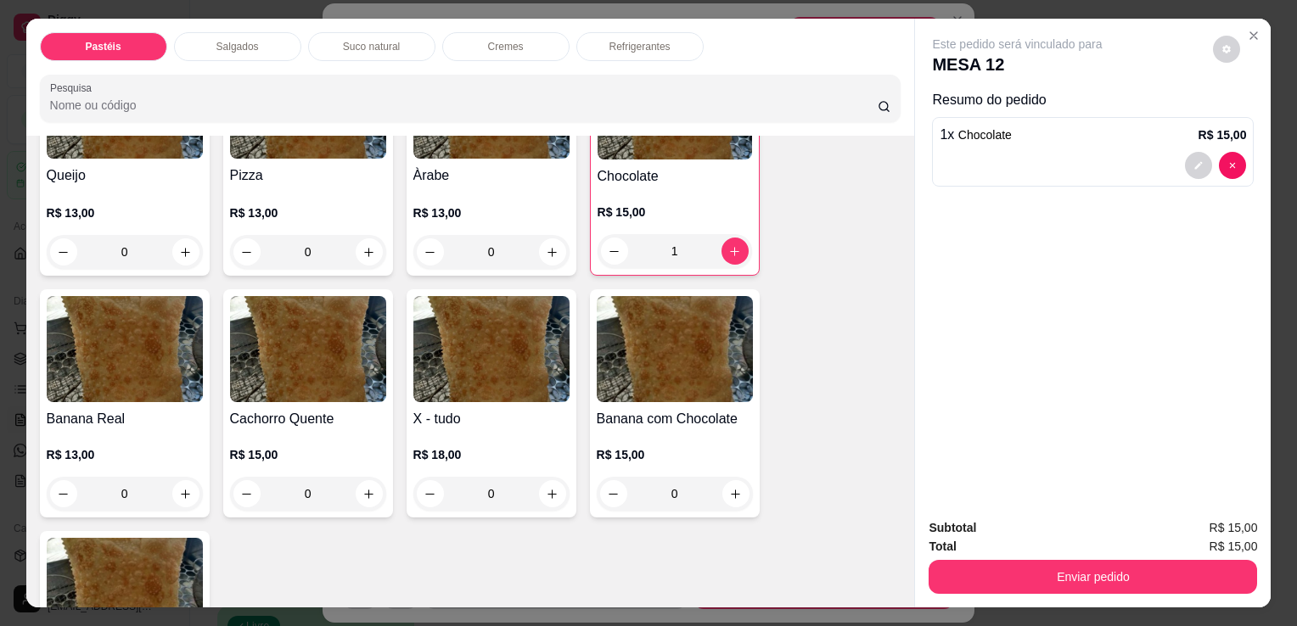
click at [1046, 570] on button "Enviar pedido" at bounding box center [1093, 577] width 328 height 34
click at [1171, 564] on button "Enviar pedido" at bounding box center [1093, 577] width 328 height 34
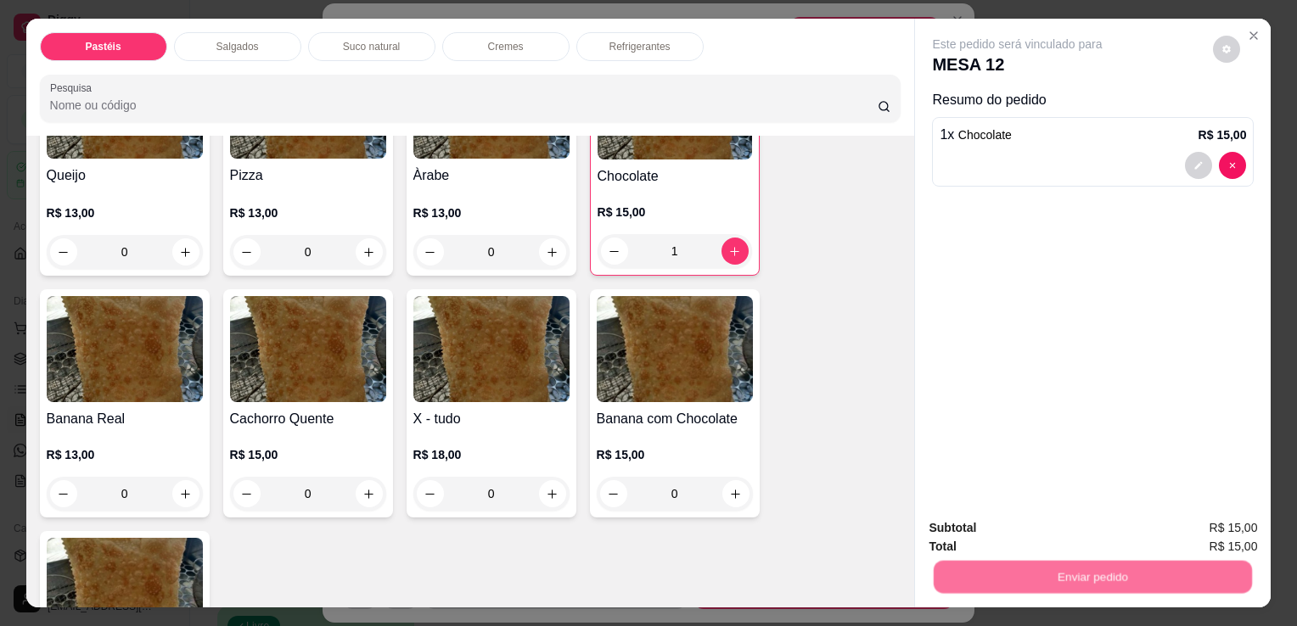
click at [1196, 530] on button "Enviar pedido" at bounding box center [1212, 528] width 93 height 31
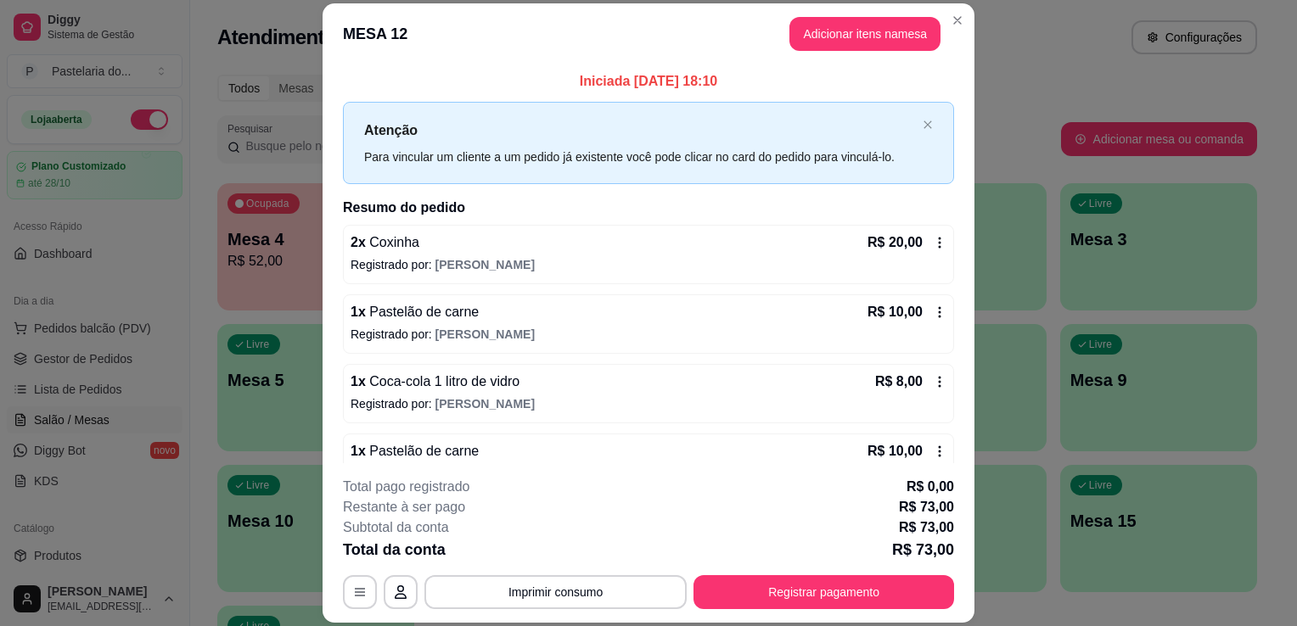
click at [975, 42] on div "Atendimento Salão Configurações" at bounding box center [737, 37] width 1040 height 34
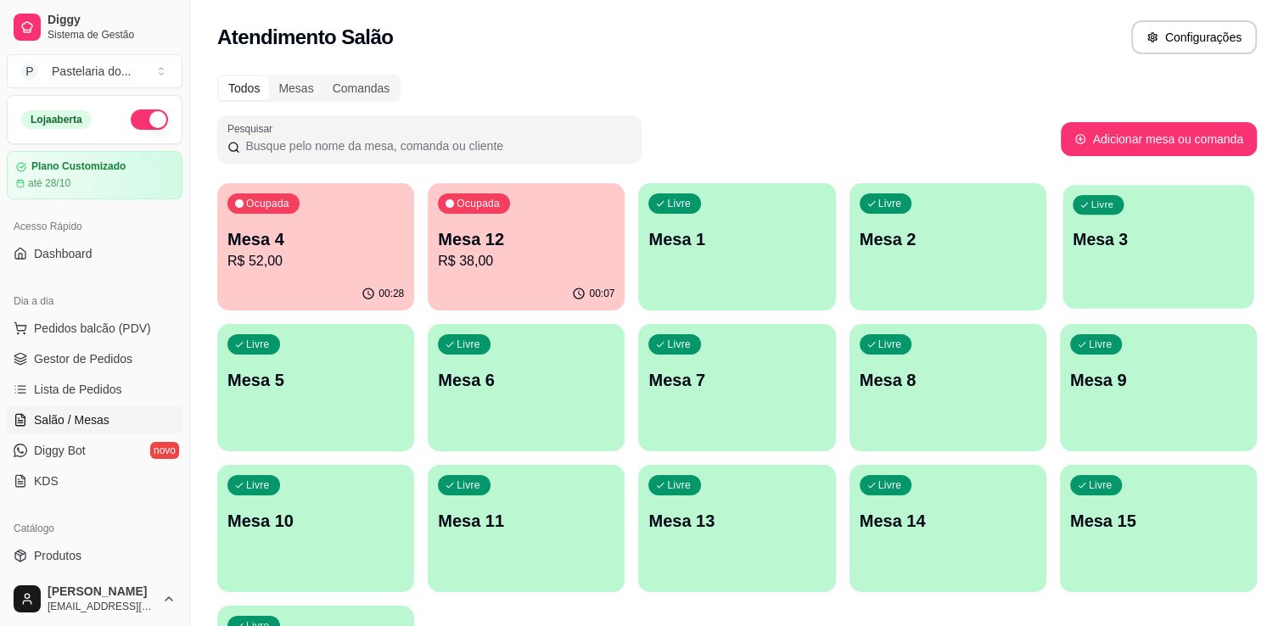
click at [1134, 250] on p "Mesa 3" at bounding box center [1158, 239] width 171 height 23
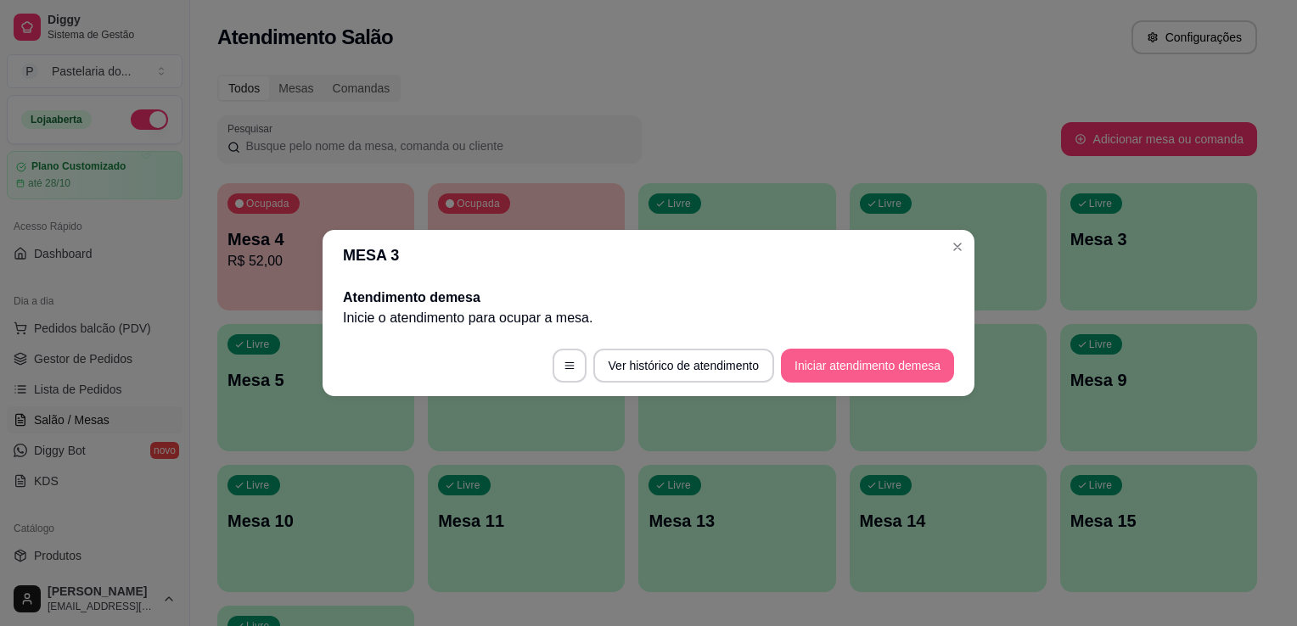
click at [820, 377] on button "Iniciar atendimento de mesa" at bounding box center [867, 366] width 173 height 34
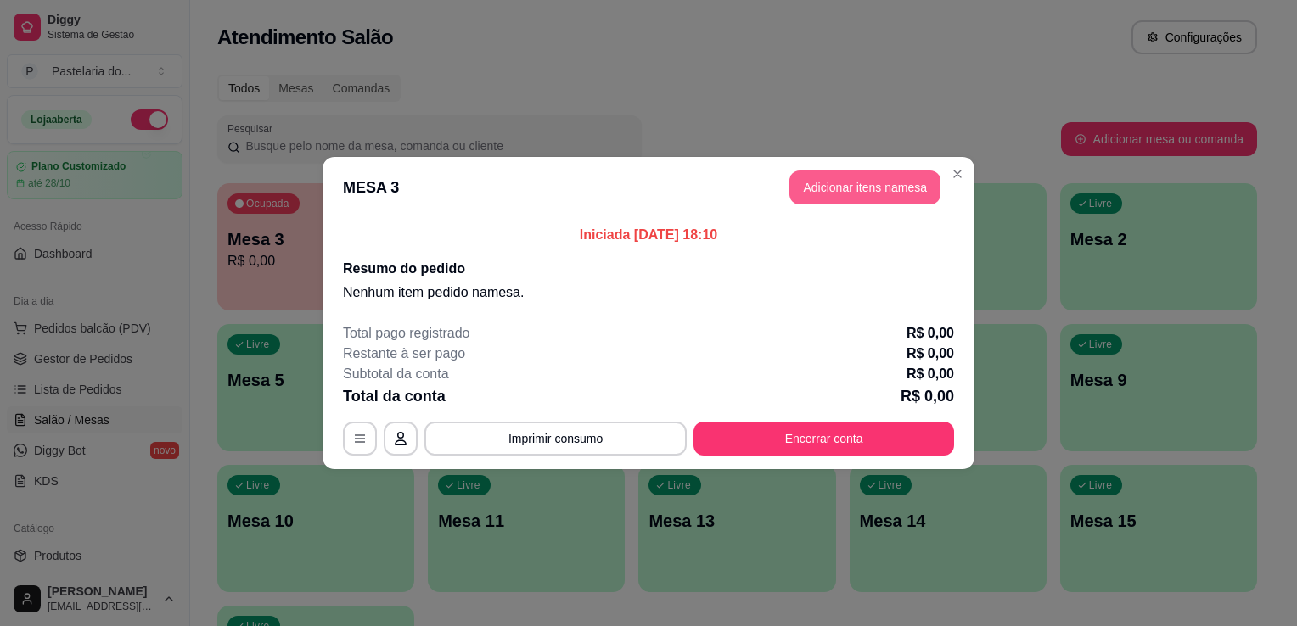
click at [862, 196] on button "Adicionar itens na mesa" at bounding box center [864, 188] width 151 height 34
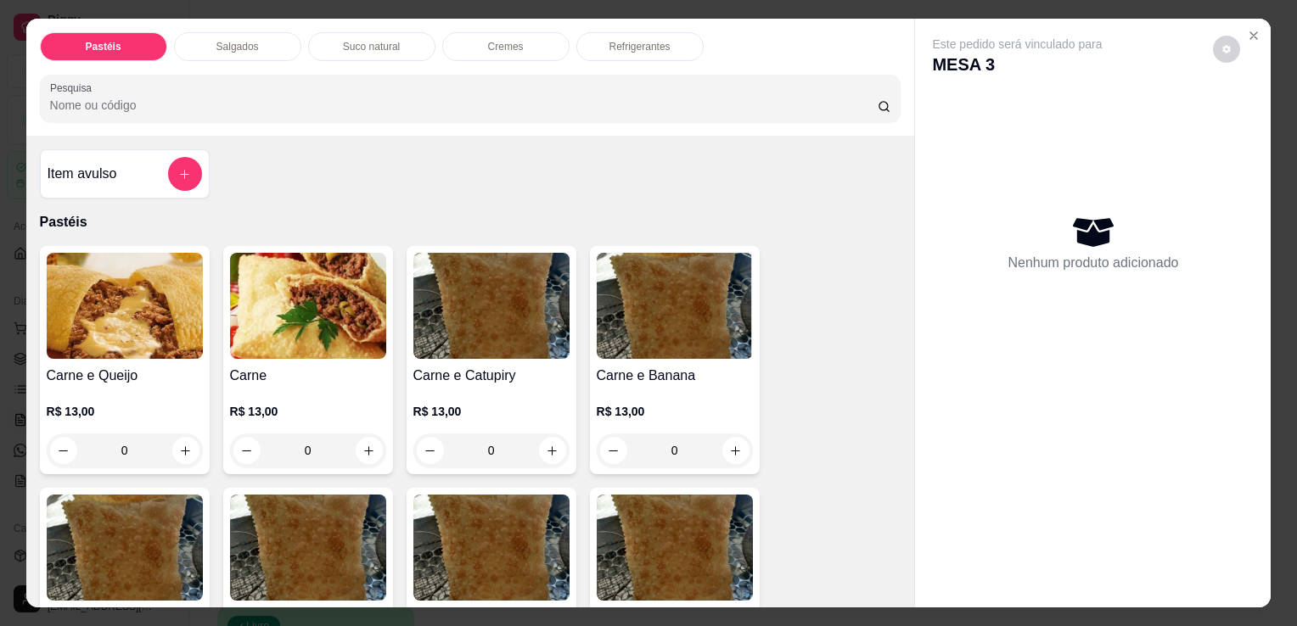
click at [102, 345] on img at bounding box center [125, 306] width 156 height 106
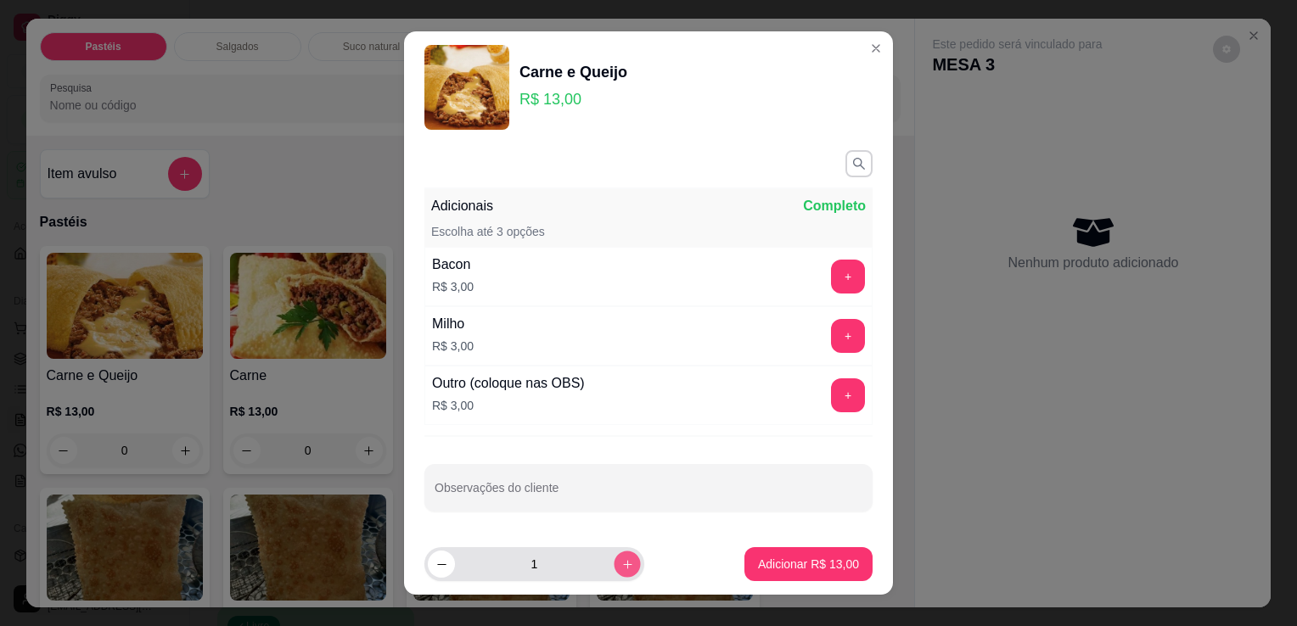
click at [621, 559] on icon "increase-product-quantity" at bounding box center [627, 564] width 13 height 13
type input "2"
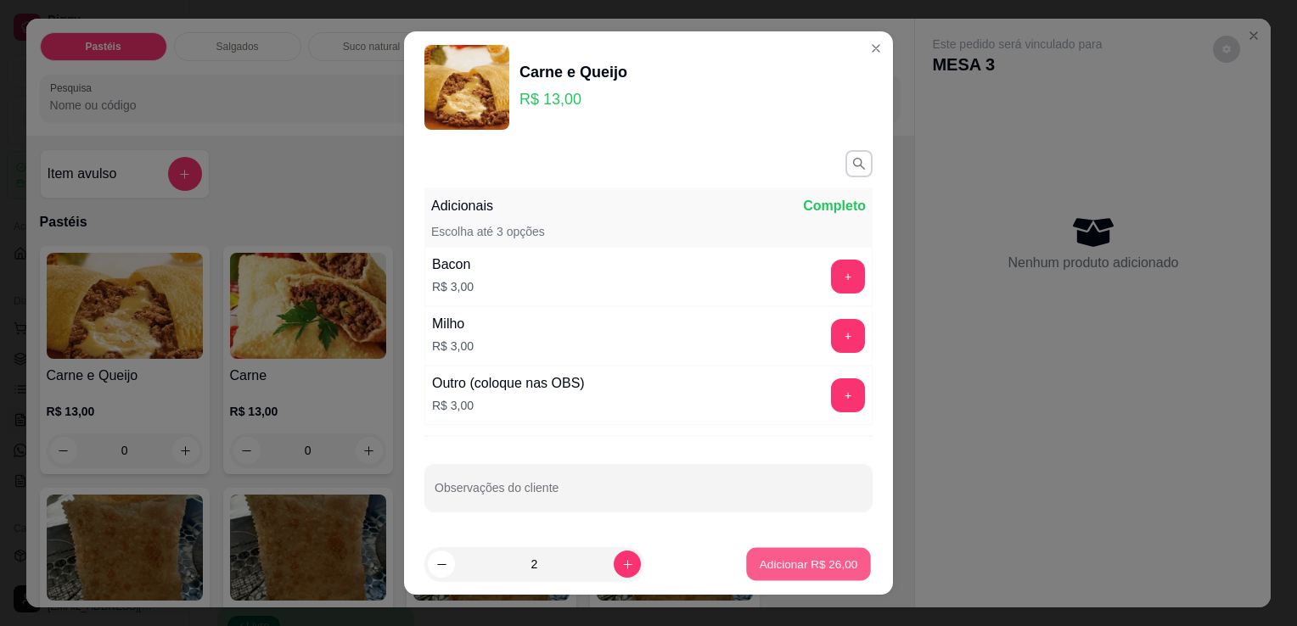
click at [822, 560] on p "Adicionar R$ 26,00" at bounding box center [809, 564] width 98 height 16
type input "2"
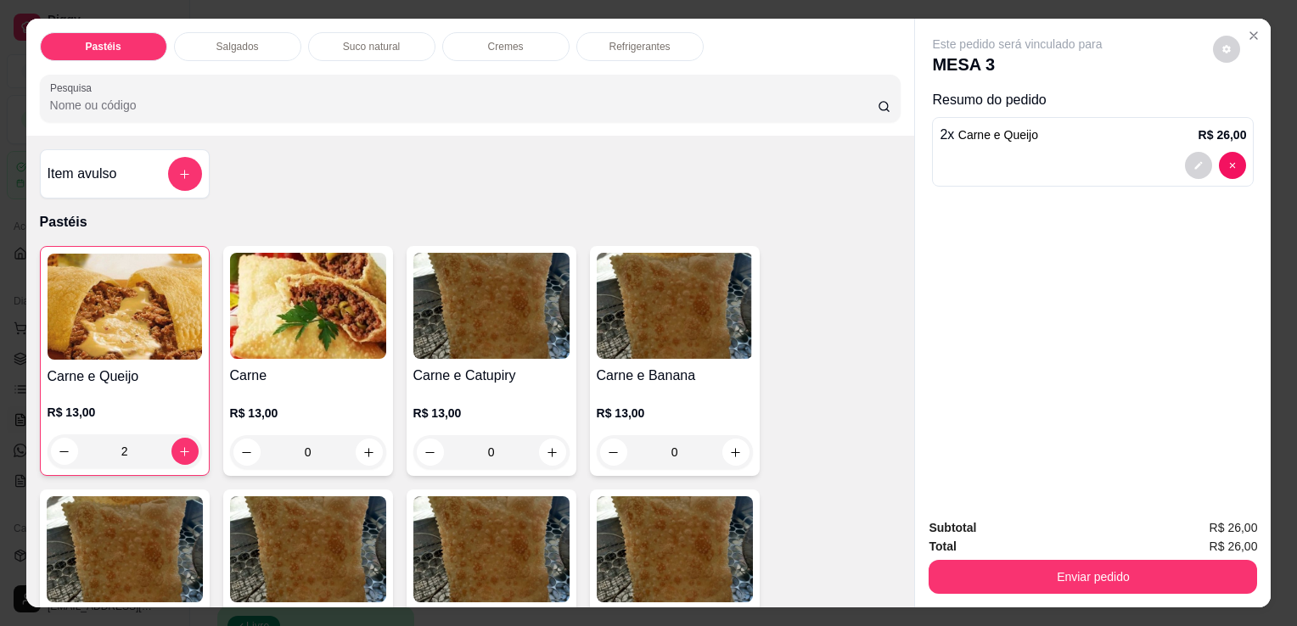
click at [343, 43] on p "Suco natural" at bounding box center [371, 47] width 57 height 14
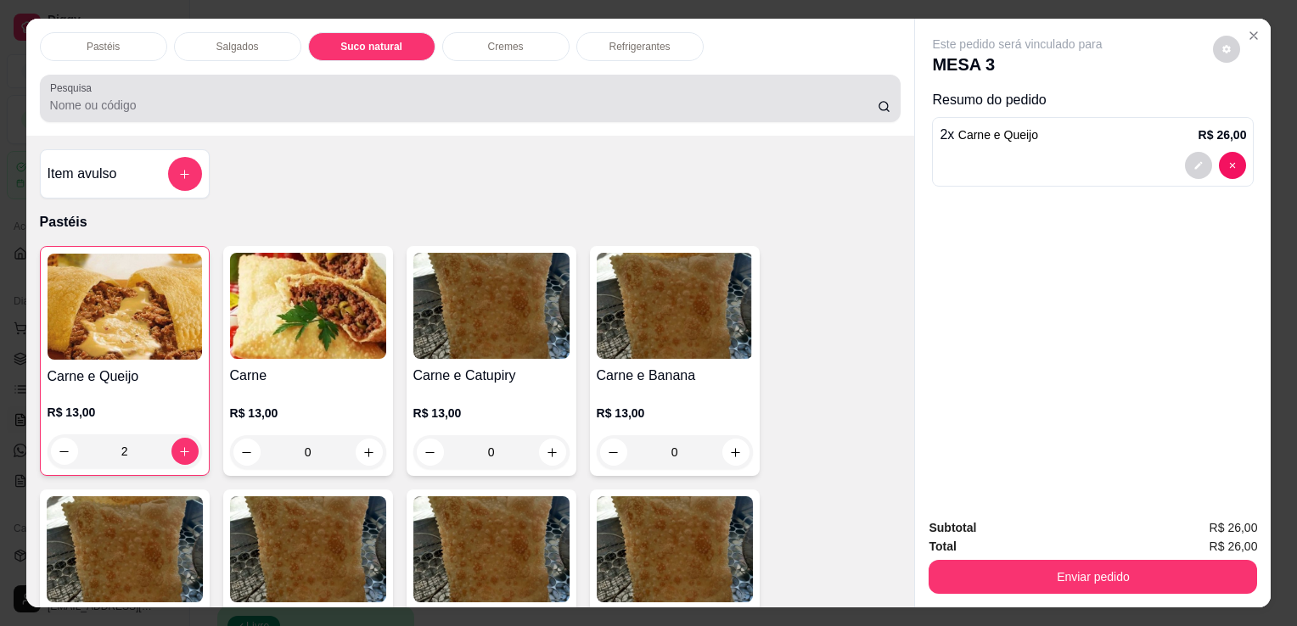
scroll to position [42, 0]
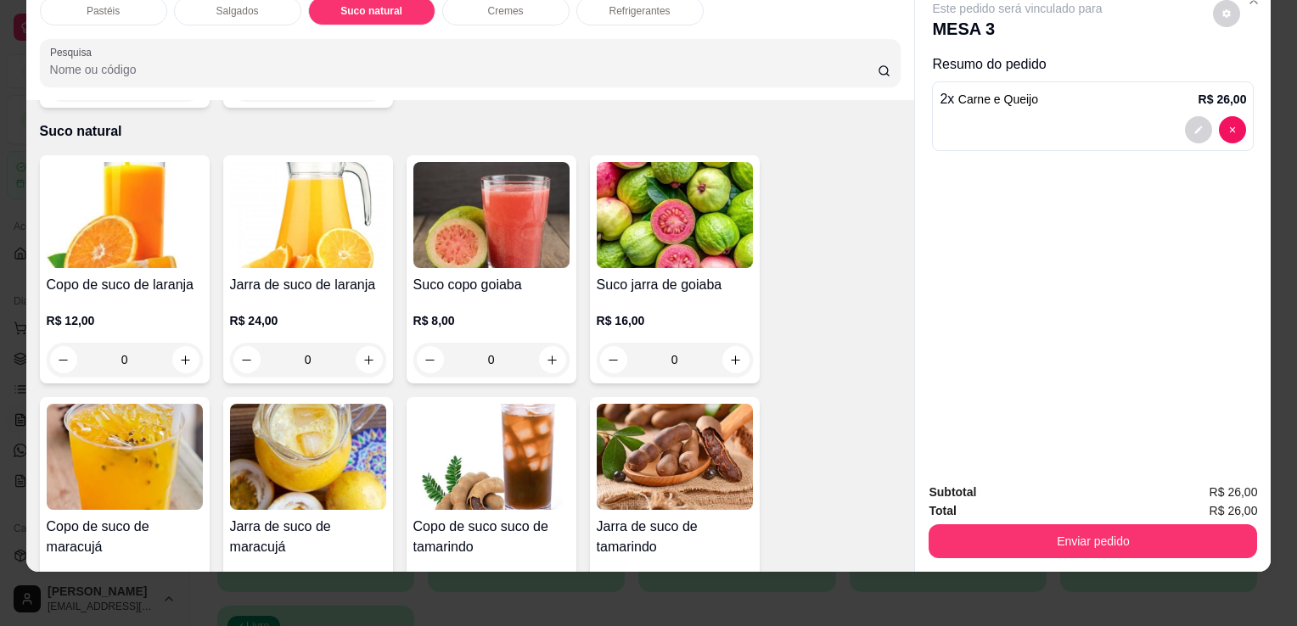
click at [258, 186] on img at bounding box center [308, 215] width 156 height 106
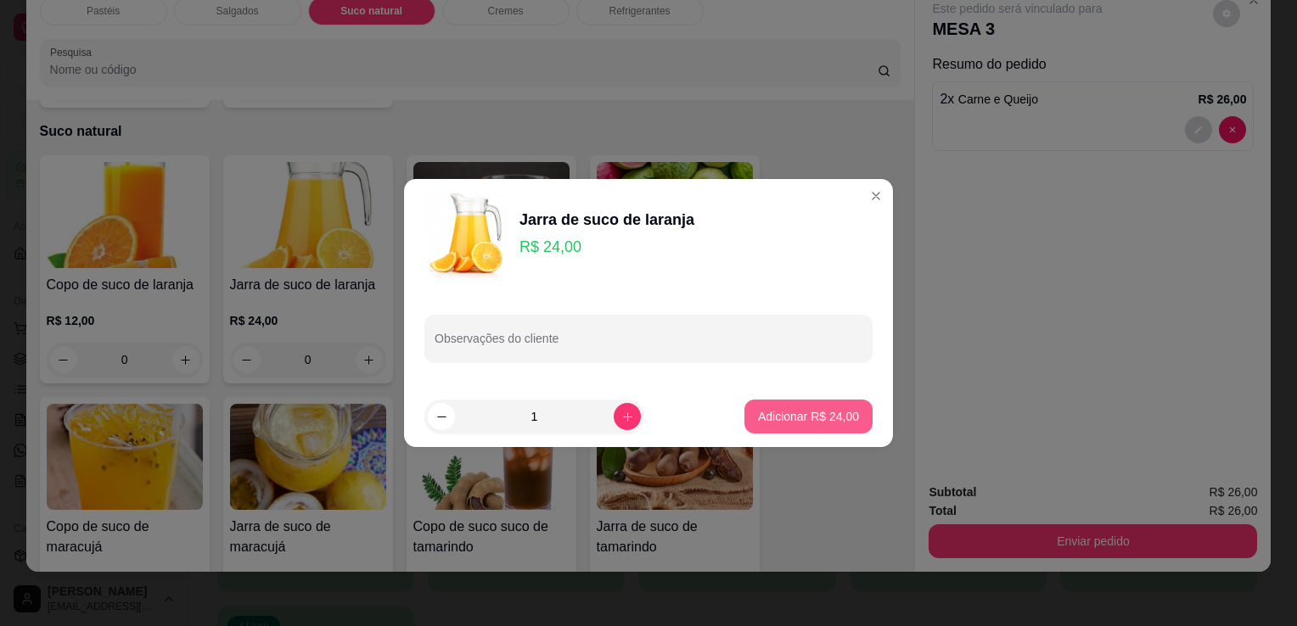
click at [827, 409] on p "Adicionar R$ 24,00" at bounding box center [808, 416] width 101 height 17
type input "1"
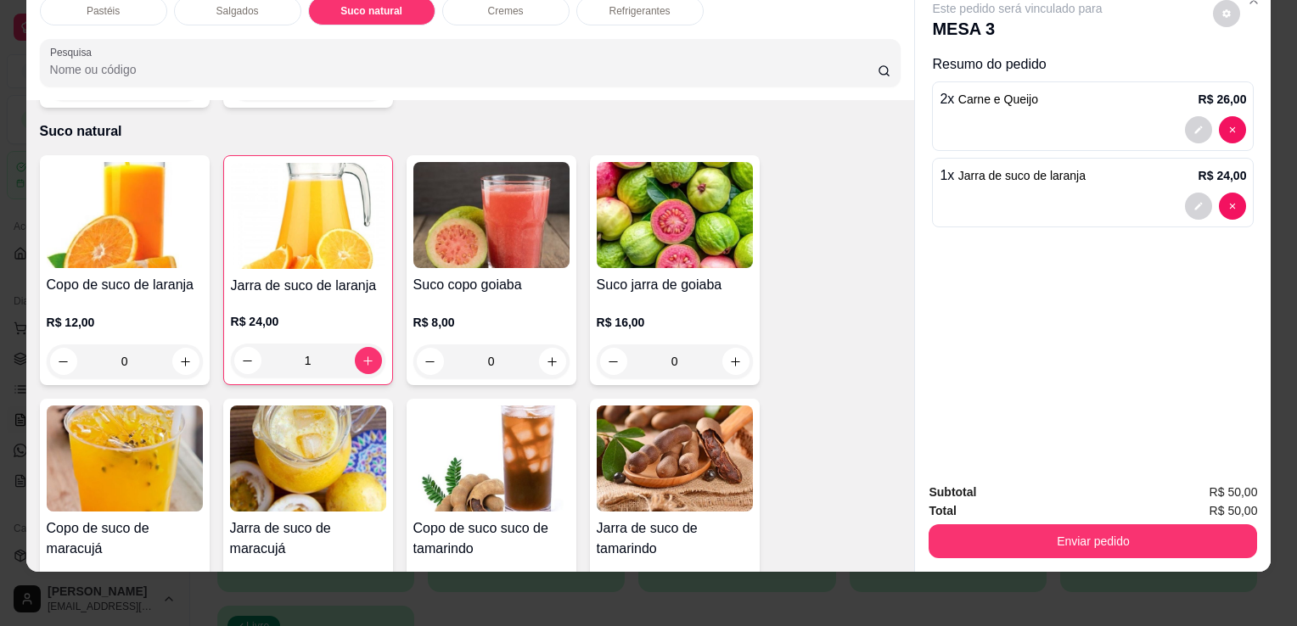
click at [638, 12] on div "Pastéis Salgados Suco natural Cremes Refrigerantes Pesquisa" at bounding box center [470, 41] width 889 height 117
click at [641, 9] on div "Refrigerantes" at bounding box center [639, 11] width 127 height 29
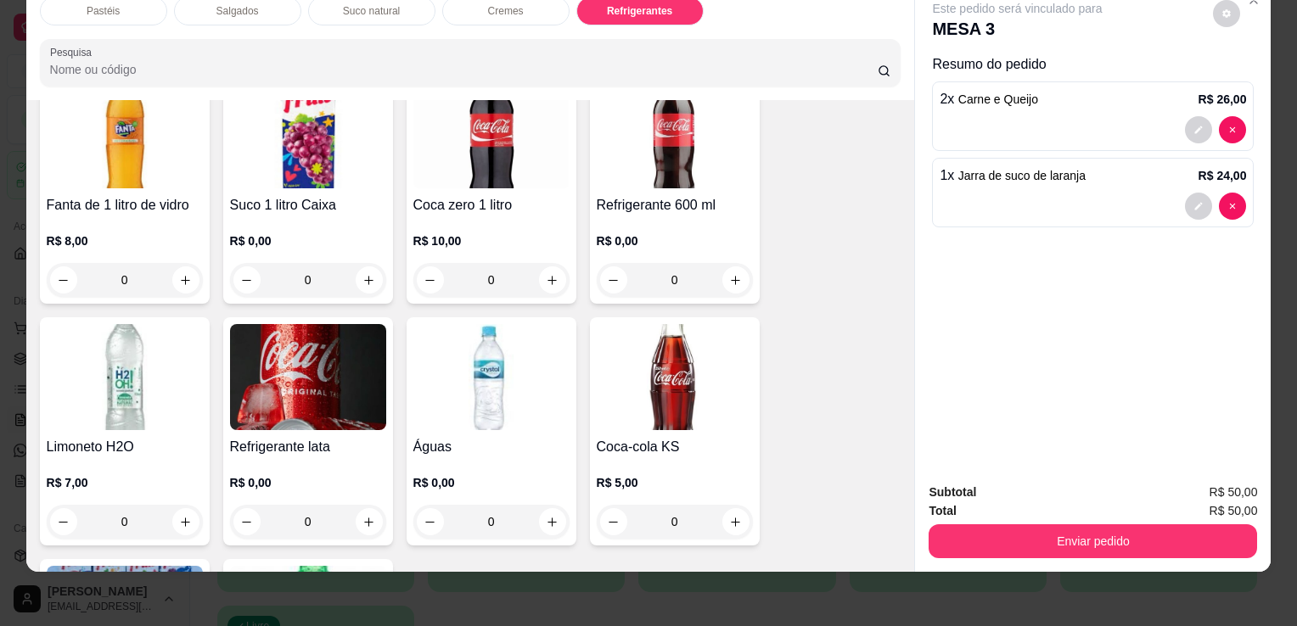
scroll to position [4695, 0]
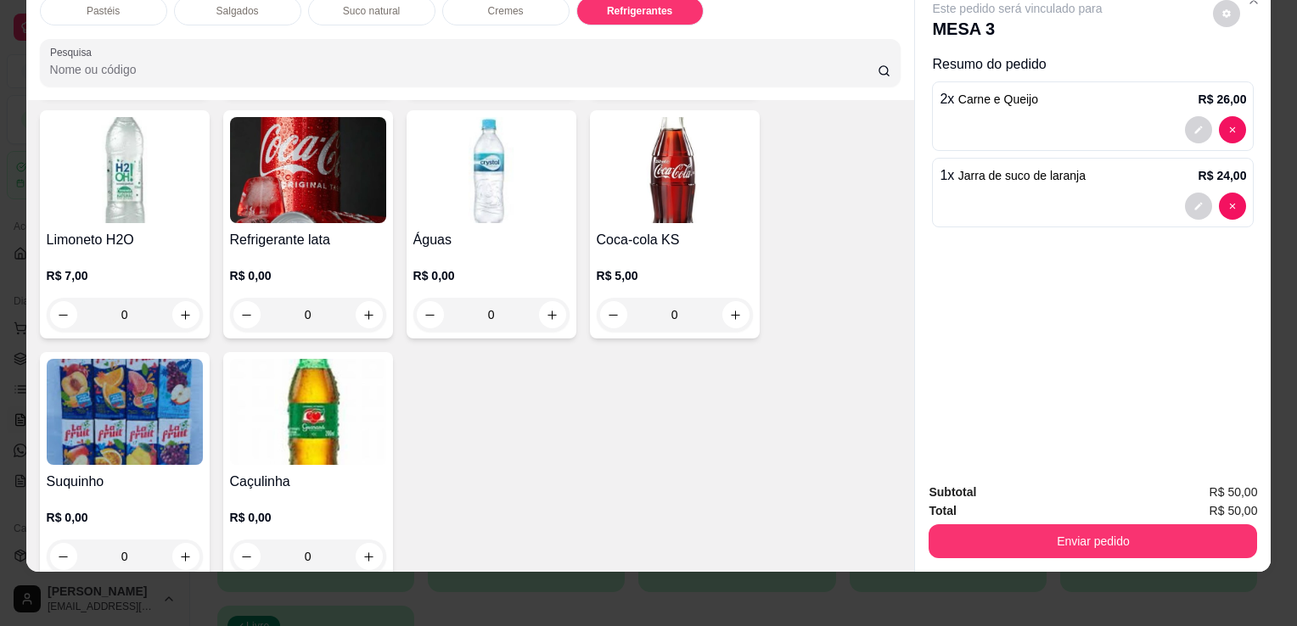
click at [314, 194] on div "Refrigerante lata R$ 0,00 0" at bounding box center [308, 224] width 170 height 228
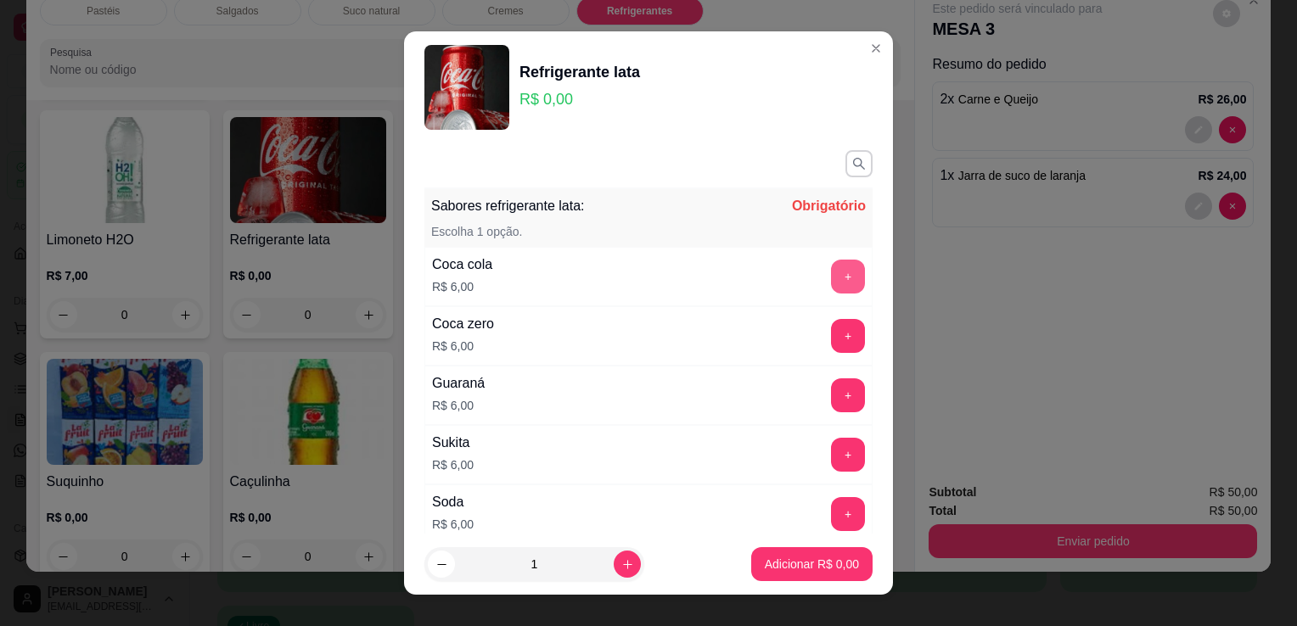
click at [831, 275] on button "+" at bounding box center [848, 277] width 34 height 34
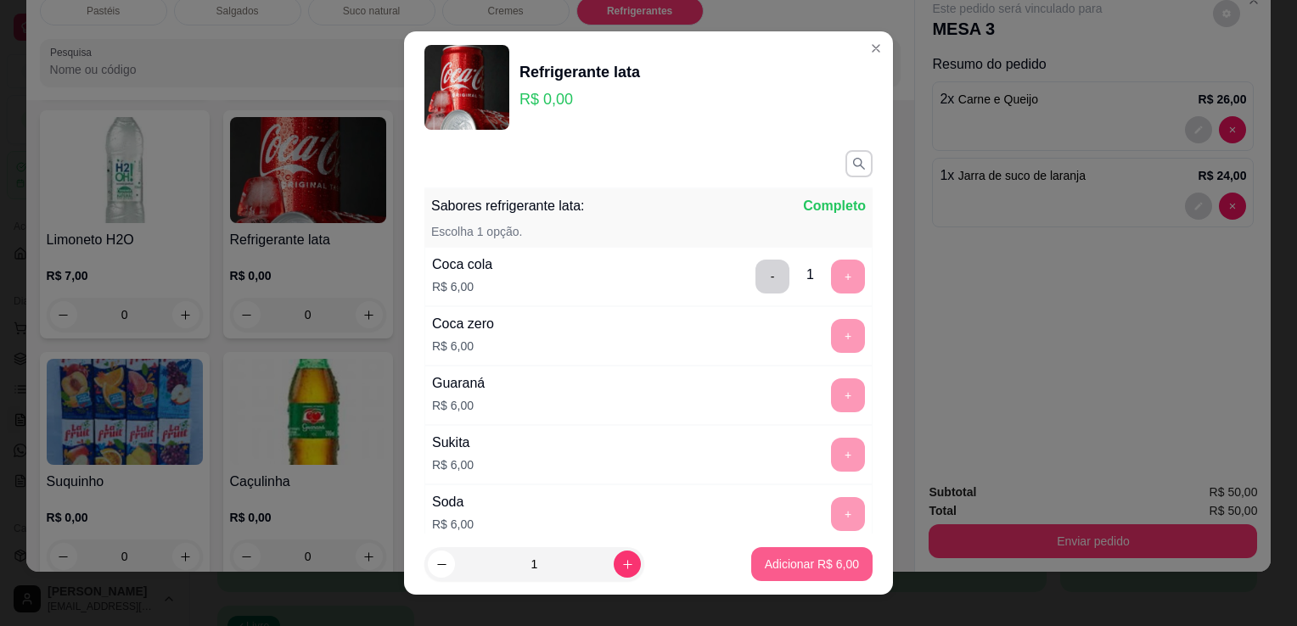
click at [792, 572] on p "Adicionar R$ 6,00" at bounding box center [812, 564] width 94 height 17
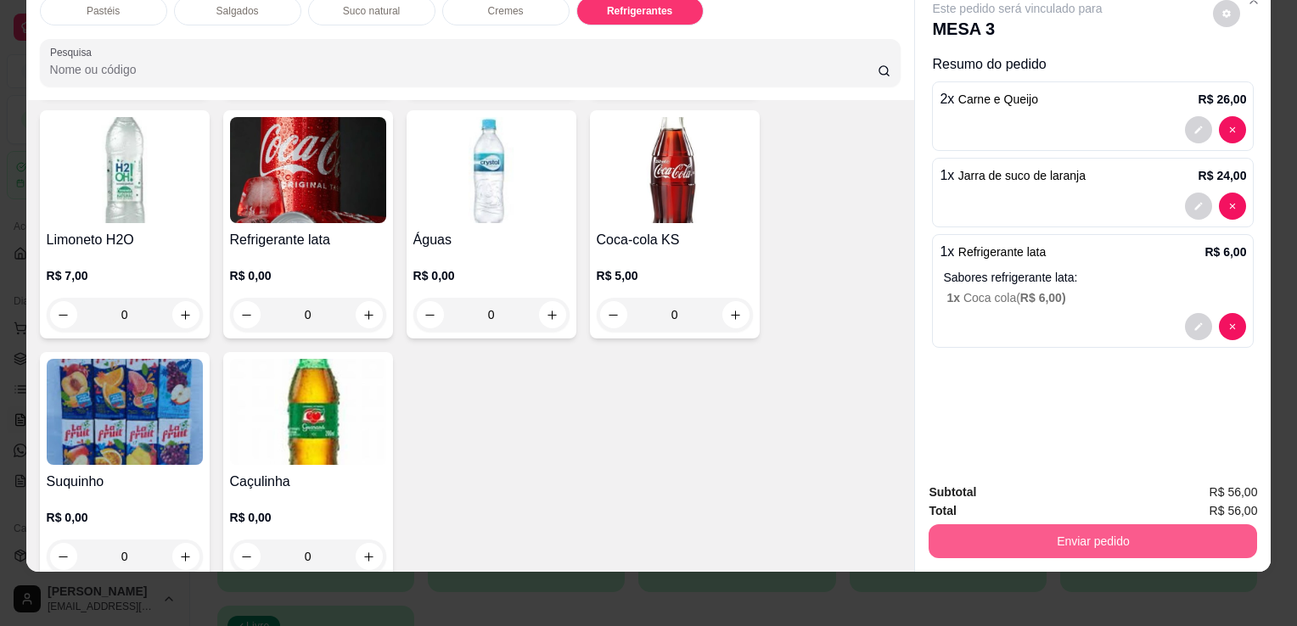
click at [1032, 538] on button "Enviar pedido" at bounding box center [1093, 542] width 328 height 34
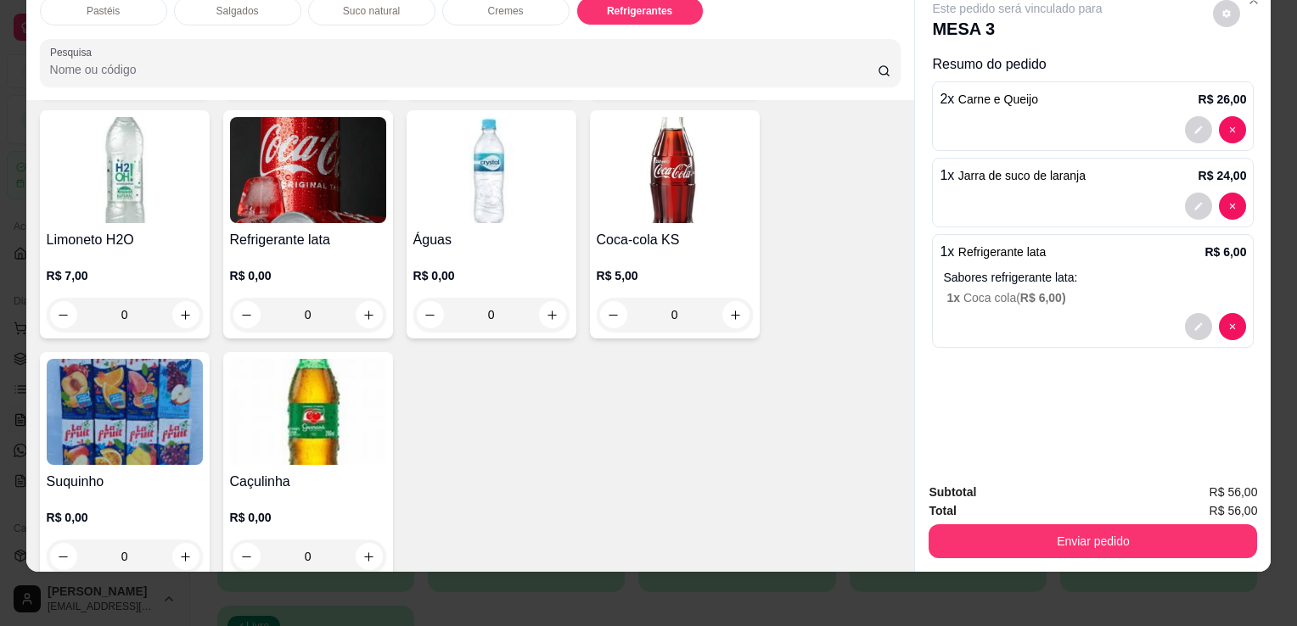
click at [1120, 525] on button "Enviar pedido" at bounding box center [1093, 542] width 328 height 34
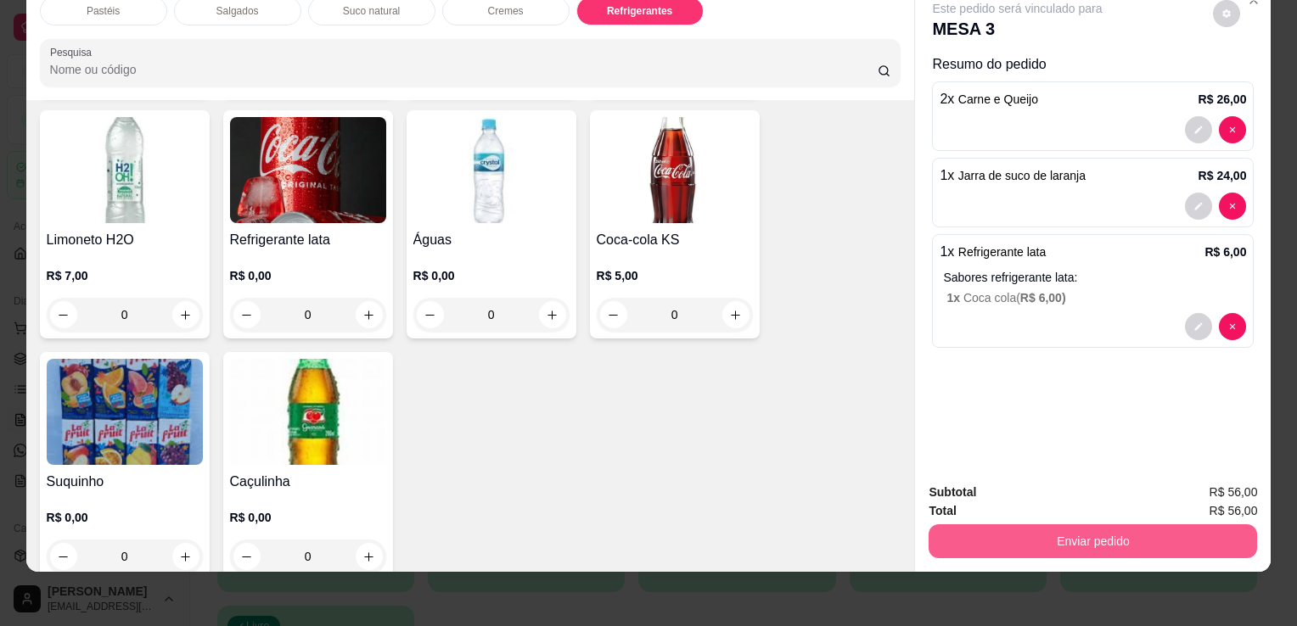
click at [1182, 528] on button "Enviar pedido" at bounding box center [1093, 542] width 328 height 34
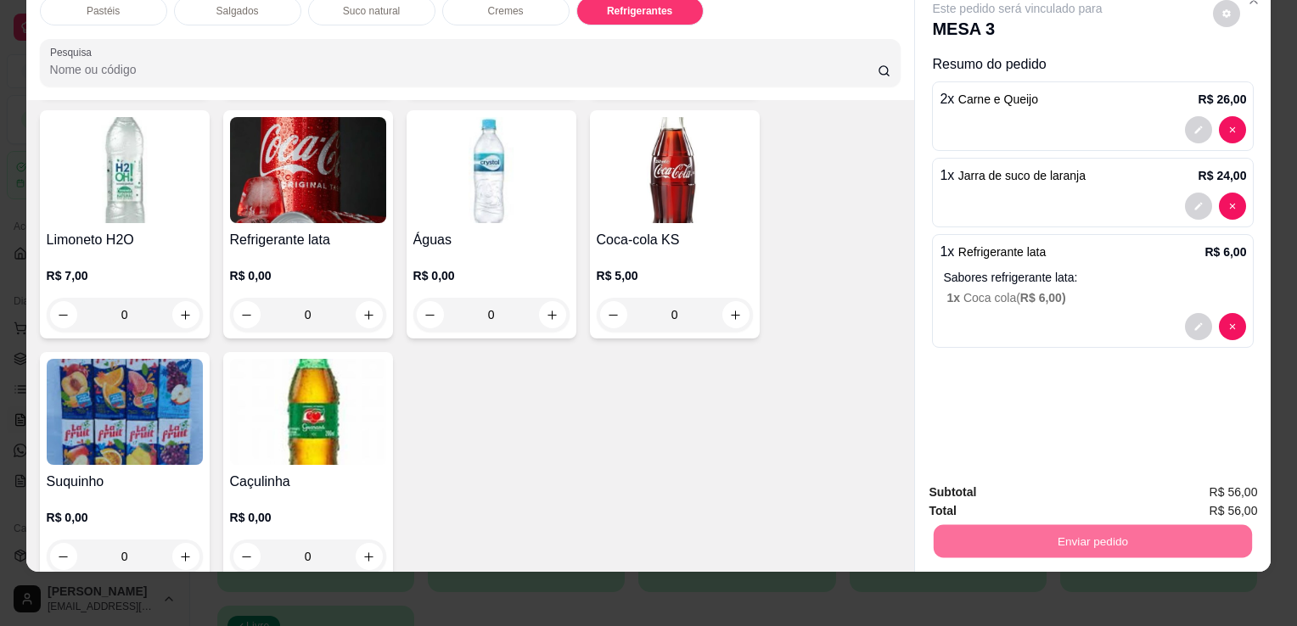
click at [1204, 480] on button "Enviar pedido" at bounding box center [1213, 487] width 96 height 32
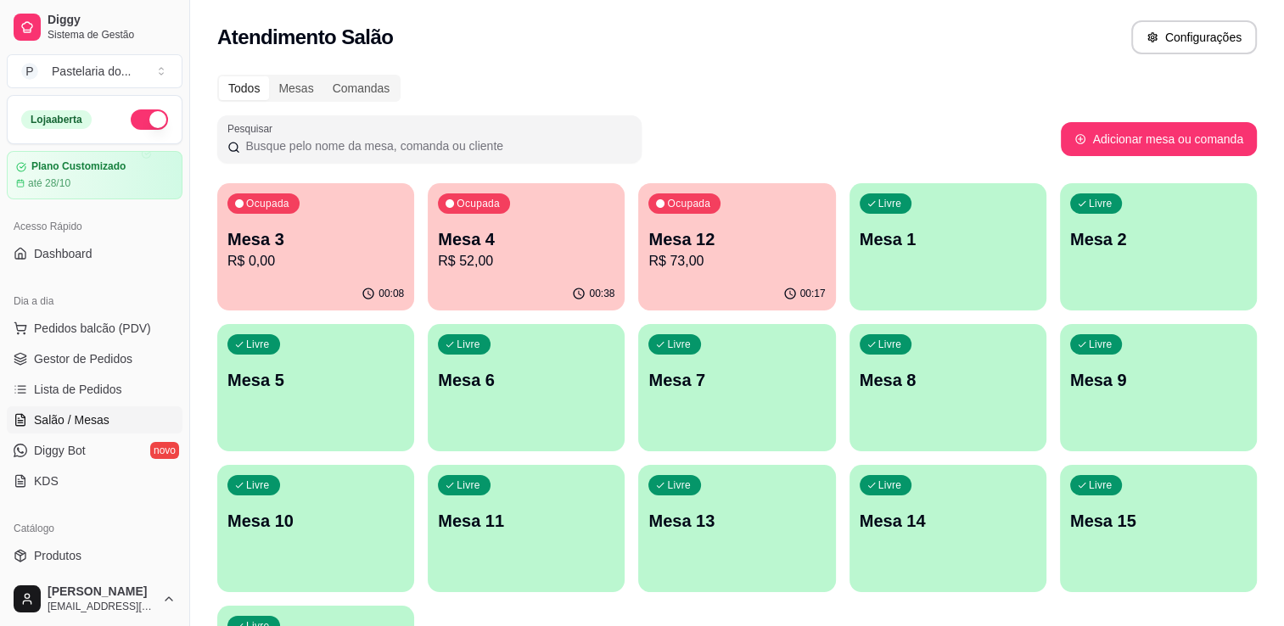
click at [479, 272] on div "Ocupada Mesa 4 R$ 52,00" at bounding box center [526, 230] width 197 height 94
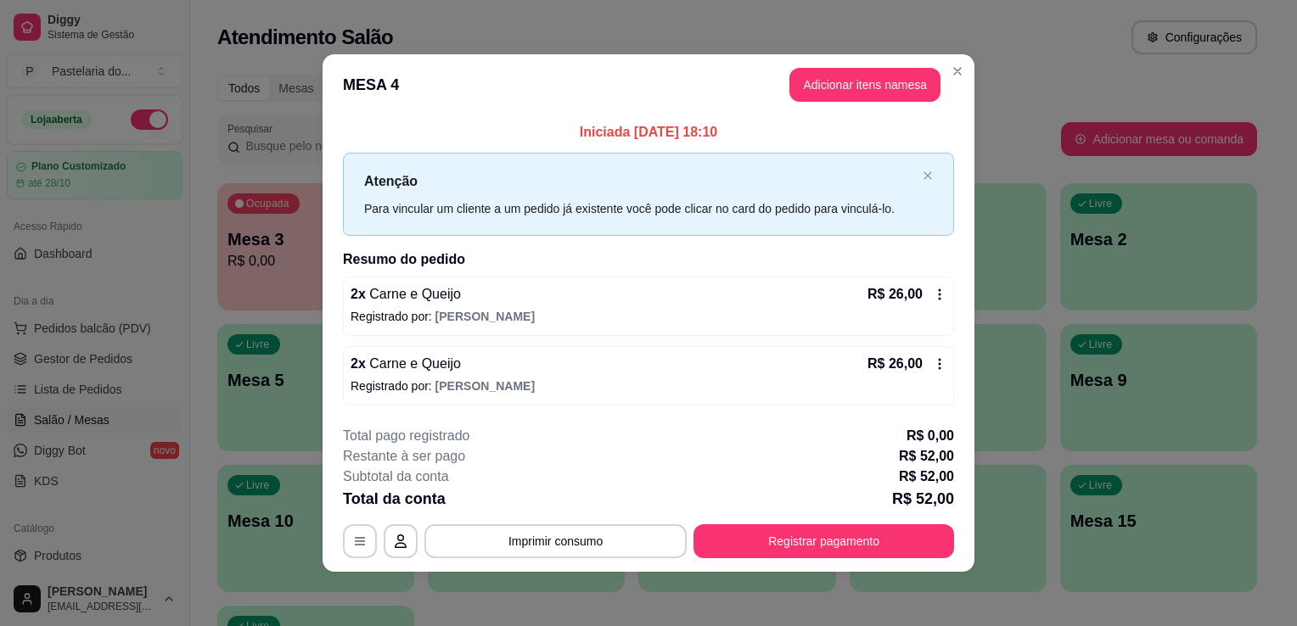
click at [912, 558] on footer "**********" at bounding box center [649, 493] width 652 height 160
click at [884, 536] on button "Registrar pagamento" at bounding box center [823, 542] width 261 height 34
click at [834, 93] on button "Adicionar itens na mesa" at bounding box center [864, 85] width 151 height 34
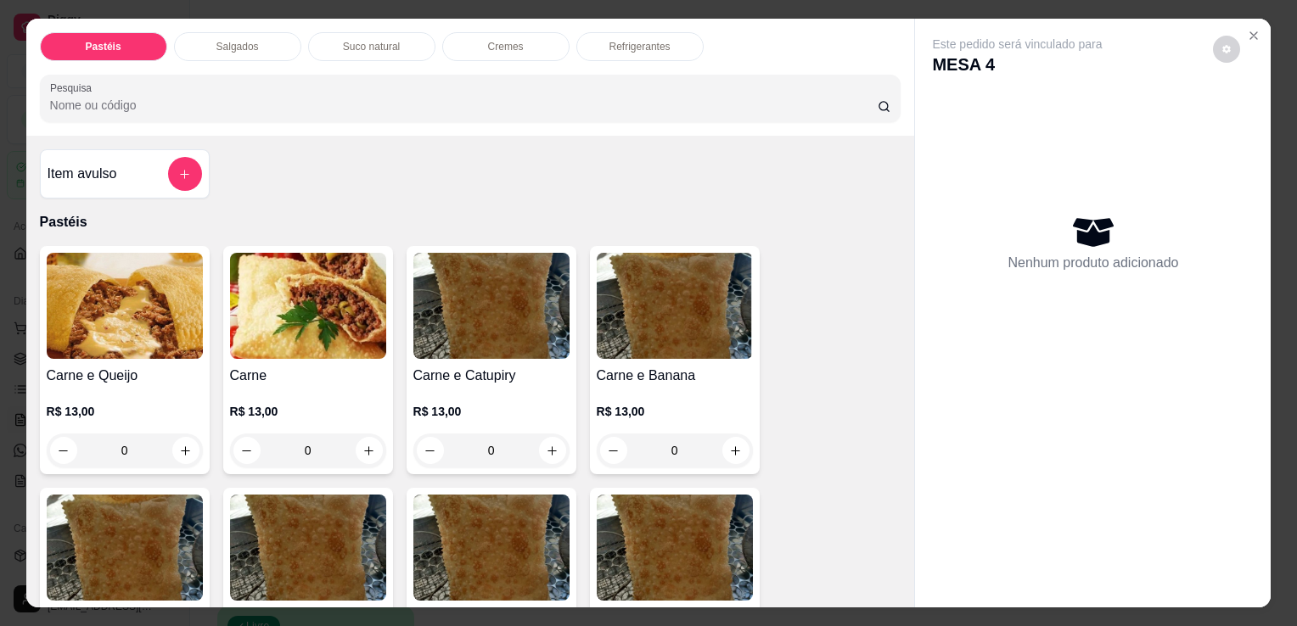
click at [645, 40] on p "Refrigerantes" at bounding box center [639, 47] width 61 height 14
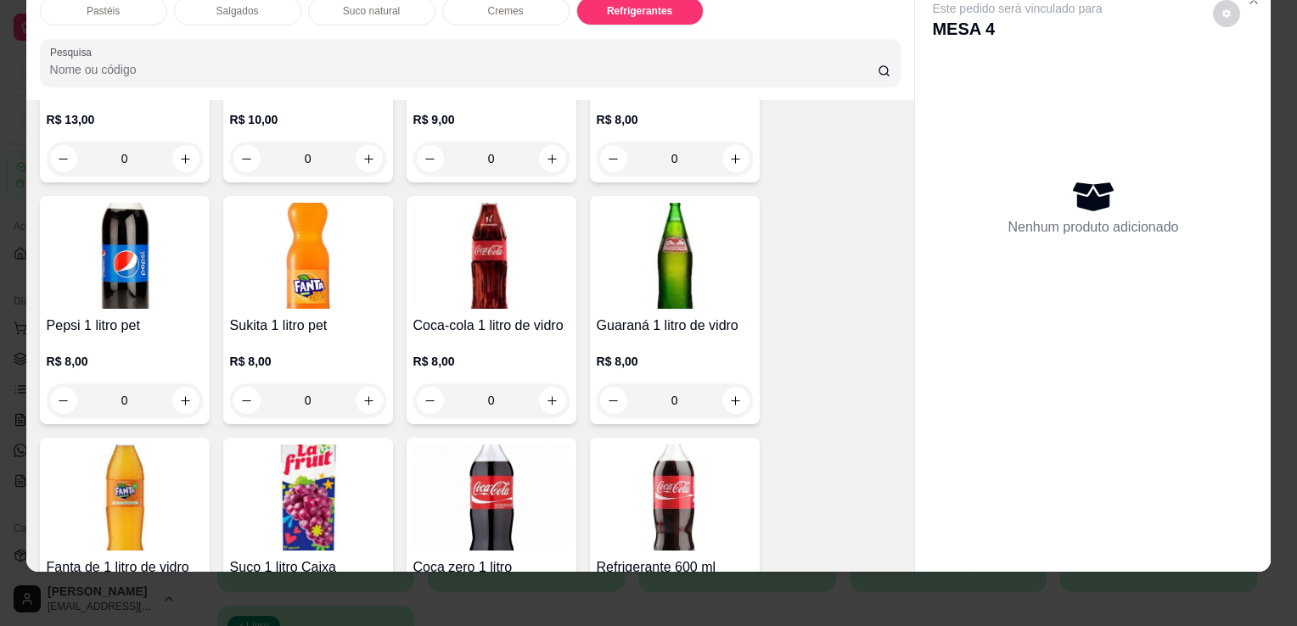
scroll to position [4091, 0]
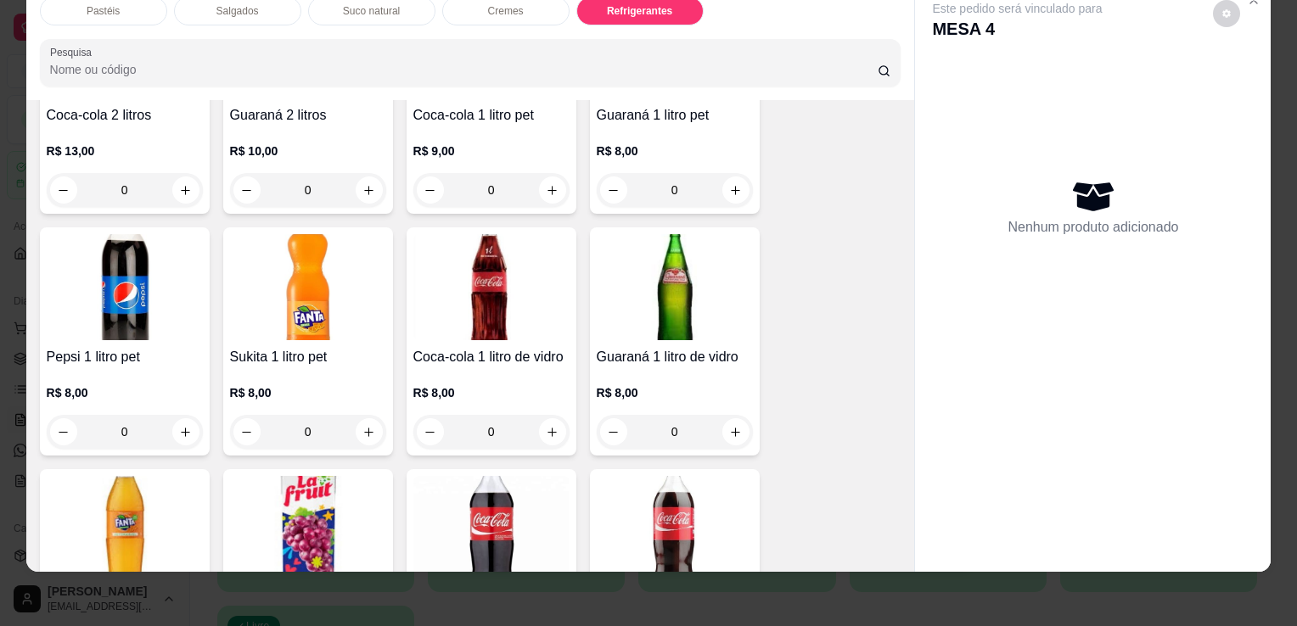
click at [459, 277] on img at bounding box center [491, 287] width 156 height 106
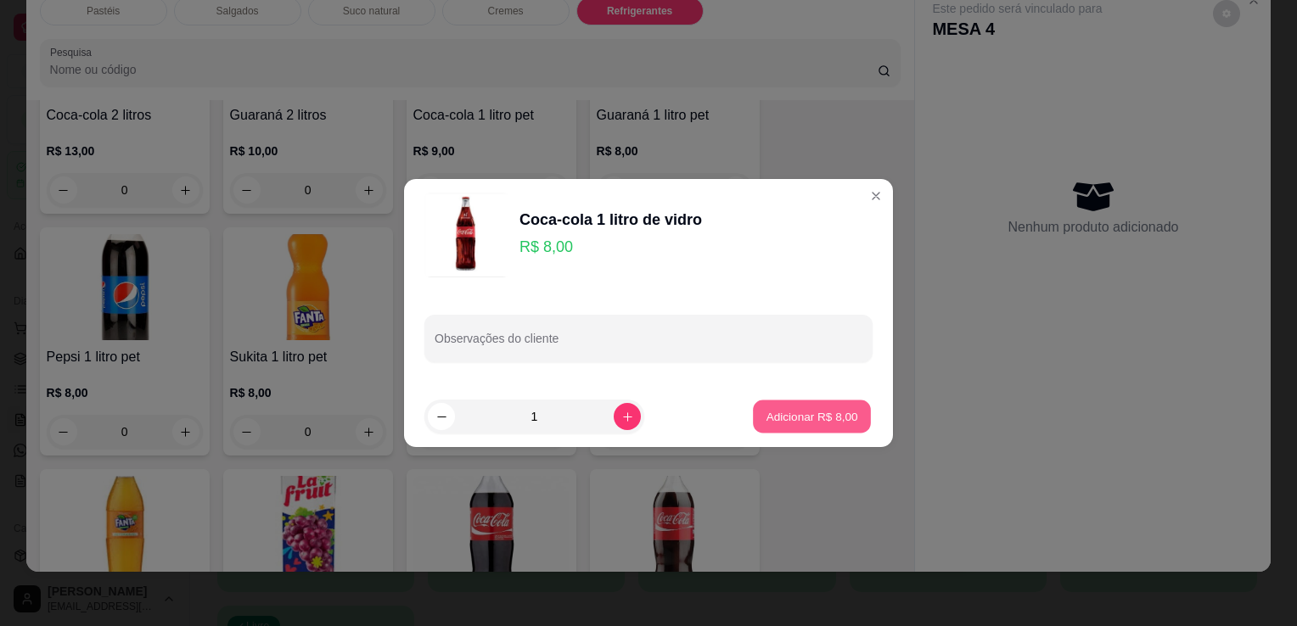
click at [771, 408] on p "Adicionar R$ 8,00" at bounding box center [812, 416] width 92 height 16
type input "1"
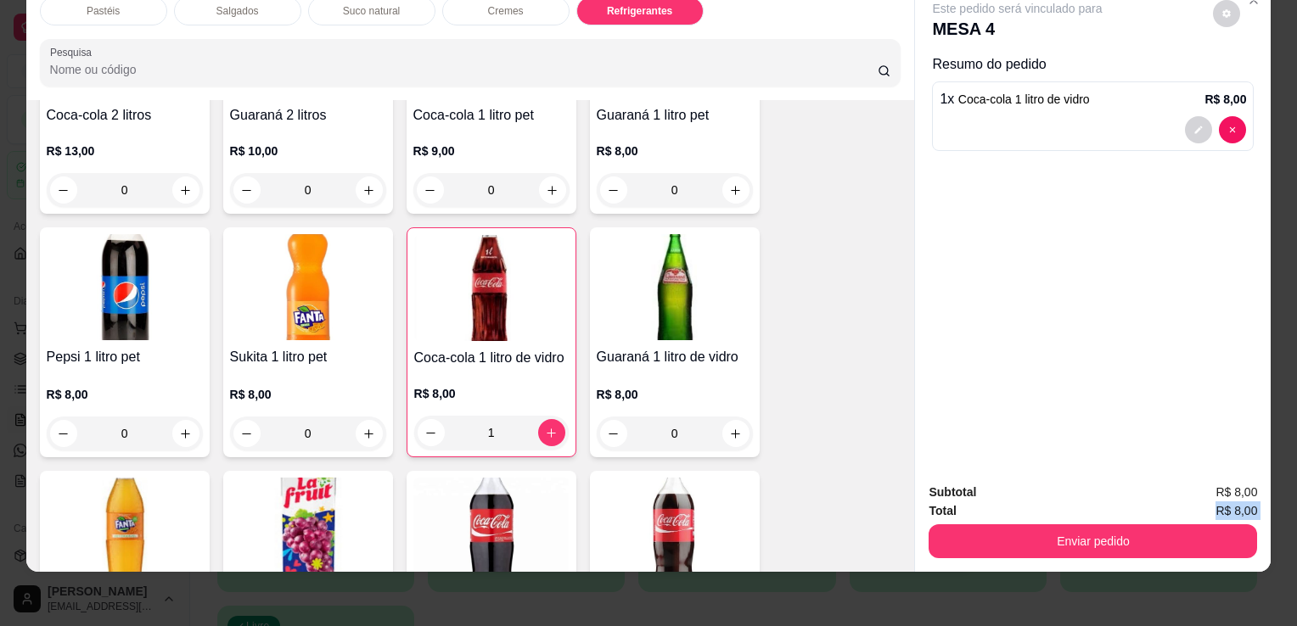
click at [964, 508] on div "Subtotal R$ 8,00 Total R$ 8,00 Enviar pedido" at bounding box center [1093, 521] width 328 height 76
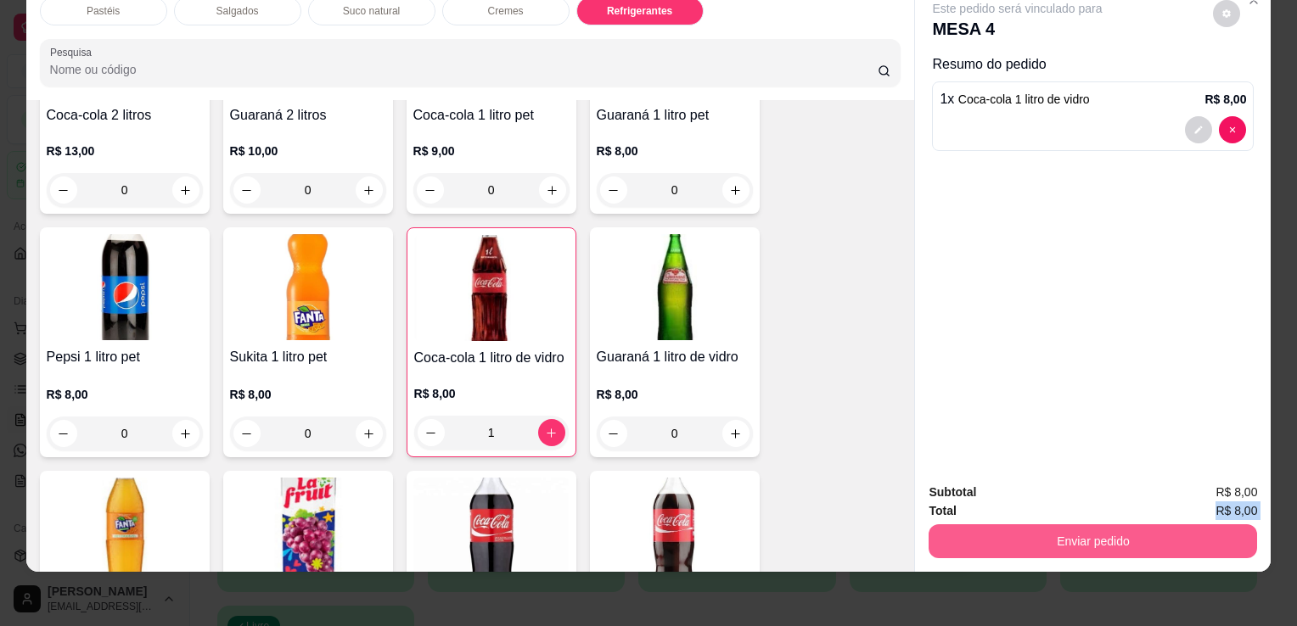
click at [1015, 525] on button "Enviar pedido" at bounding box center [1093, 542] width 328 height 34
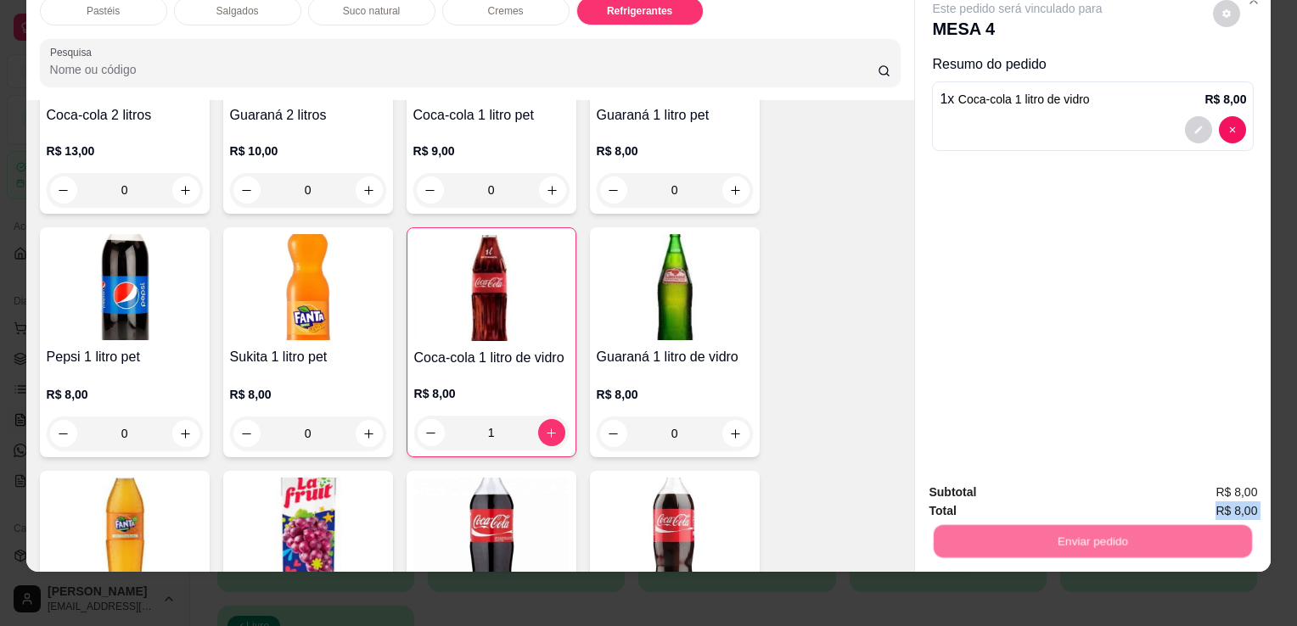
click at [1221, 483] on button "Enviar pedido" at bounding box center [1213, 487] width 96 height 32
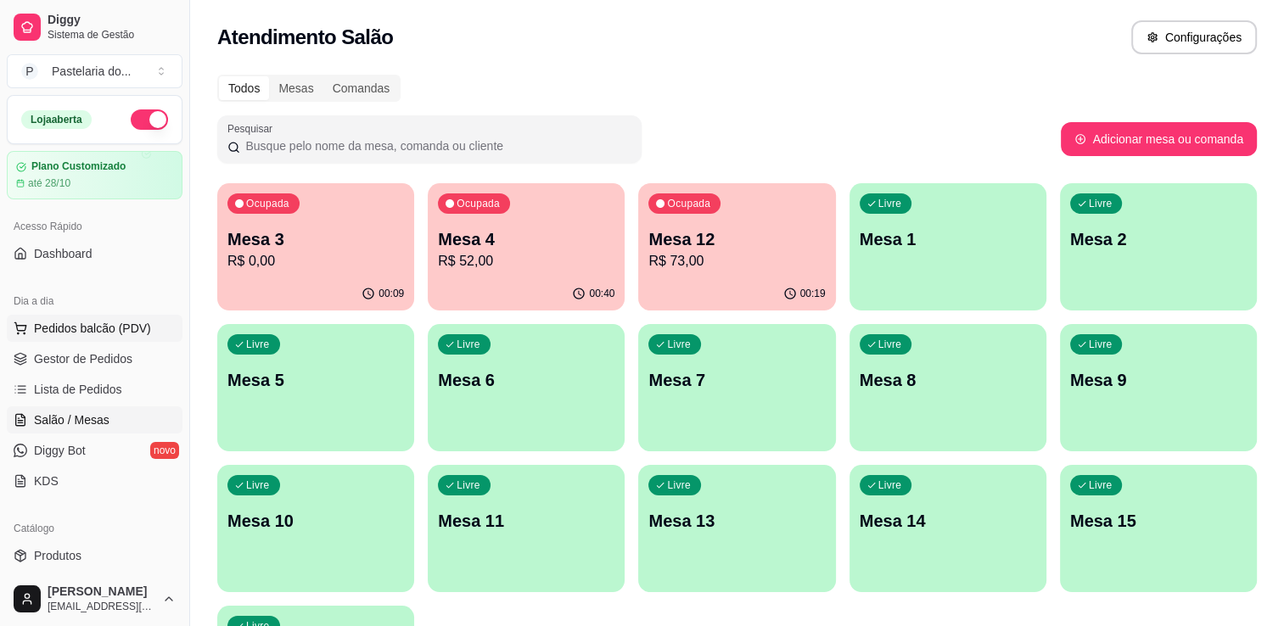
click at [141, 331] on span "Pedidos balcão (PDV)" at bounding box center [92, 328] width 117 height 17
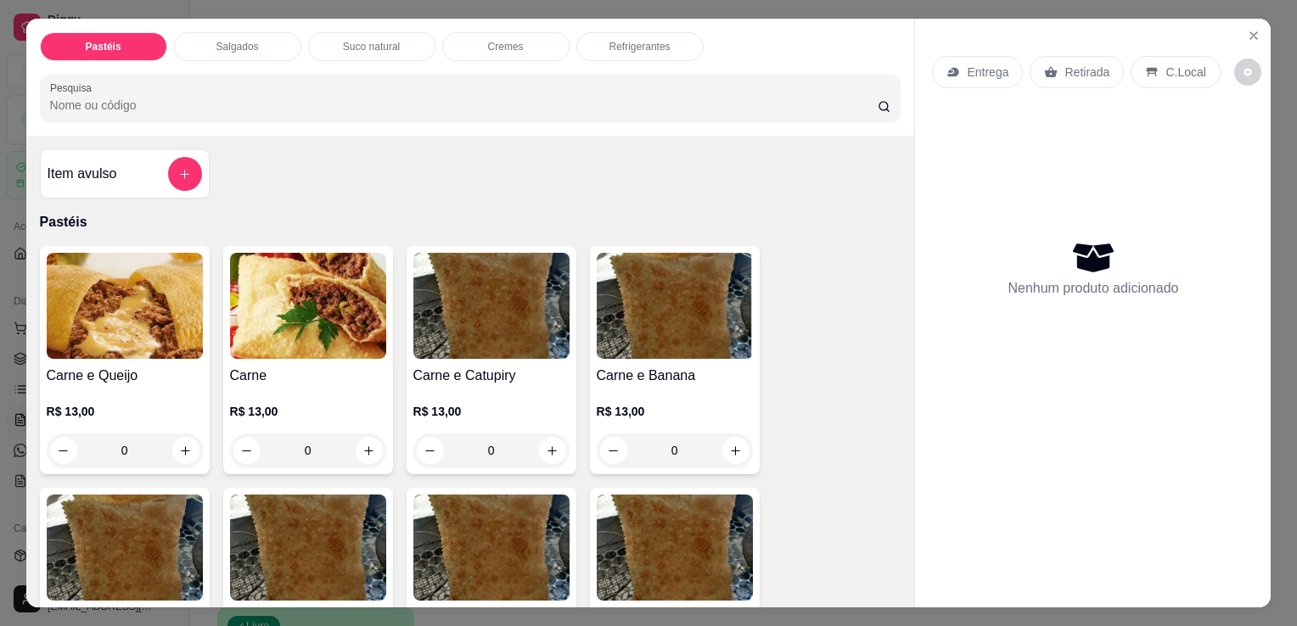
drag, startPoint x: 228, startPoint y: 37, endPoint x: 187, endPoint y: 113, distance: 86.2
click at [228, 40] on p "Salgados" at bounding box center [237, 47] width 42 height 14
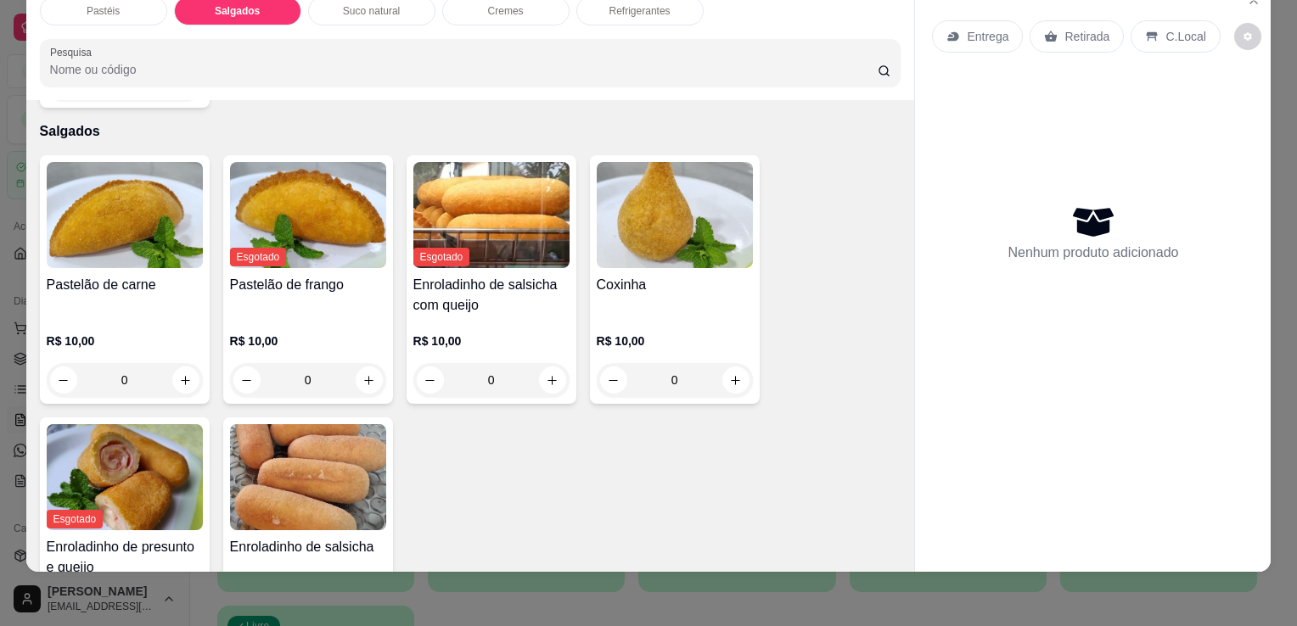
click at [76, 333] on p "R$ 10,00" at bounding box center [125, 341] width 156 height 17
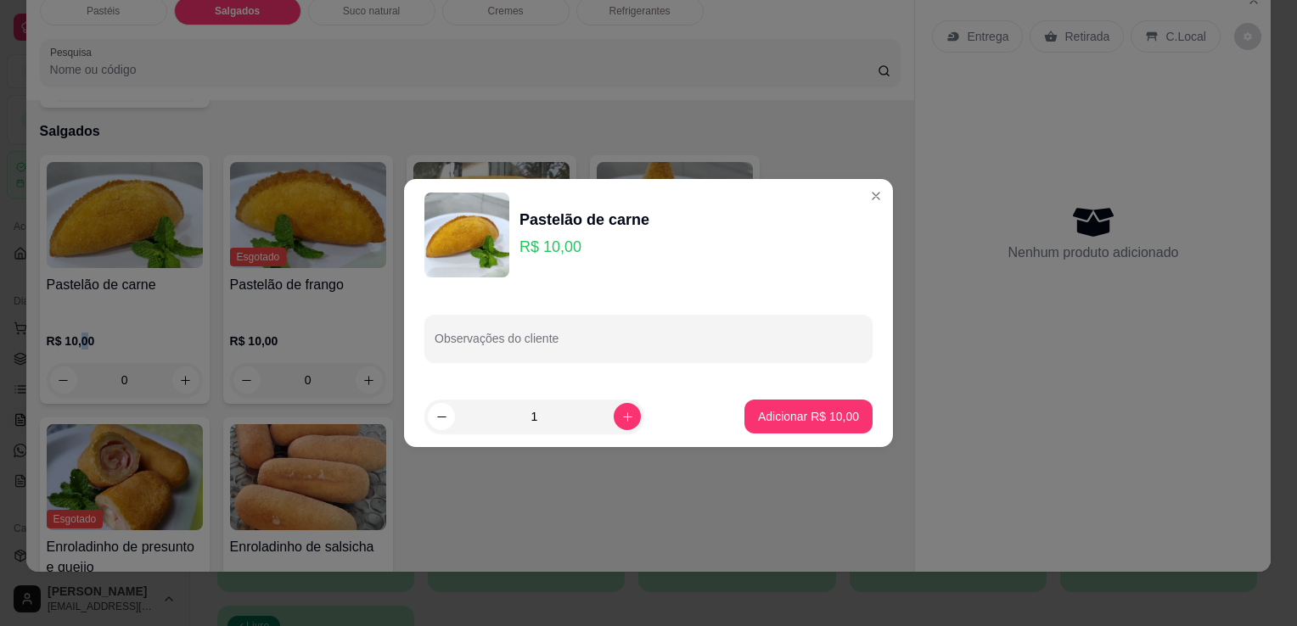
click at [789, 407] on button "Adicionar R$ 10,00" at bounding box center [808, 417] width 128 height 34
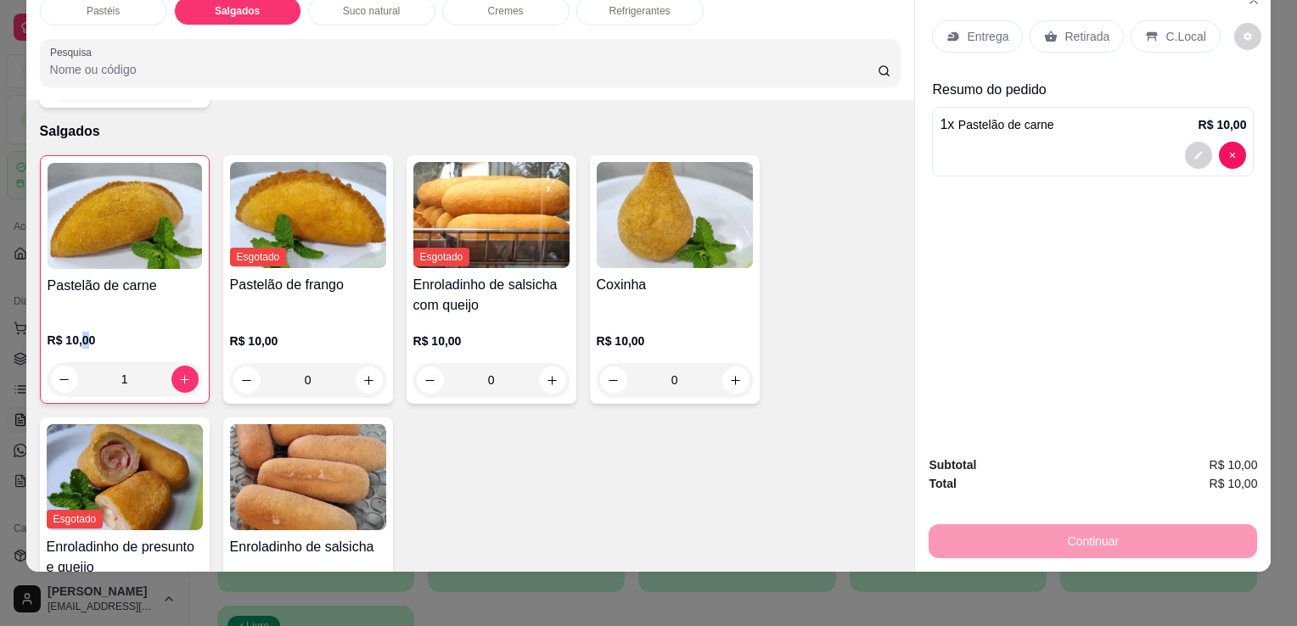
type input "1"
click at [1110, 20] on div "Retirada" at bounding box center [1077, 36] width 94 height 32
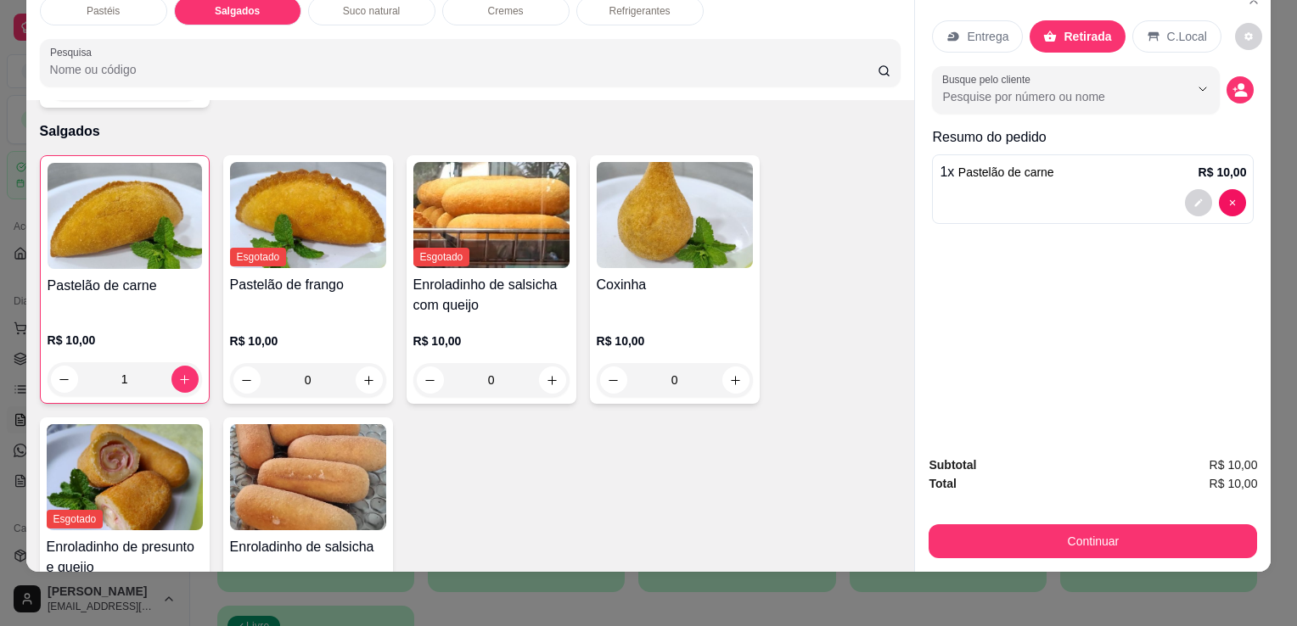
click at [991, 532] on button "Continuar" at bounding box center [1093, 542] width 328 height 34
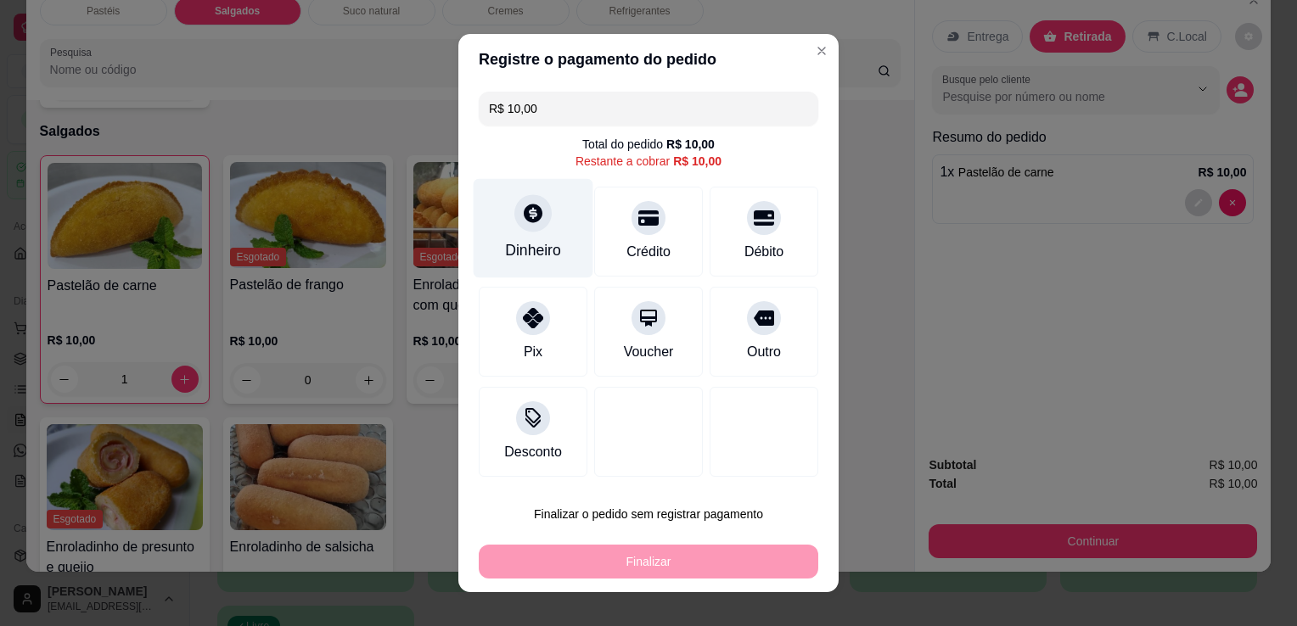
click at [556, 206] on div "Dinheiro" at bounding box center [534, 228] width 120 height 99
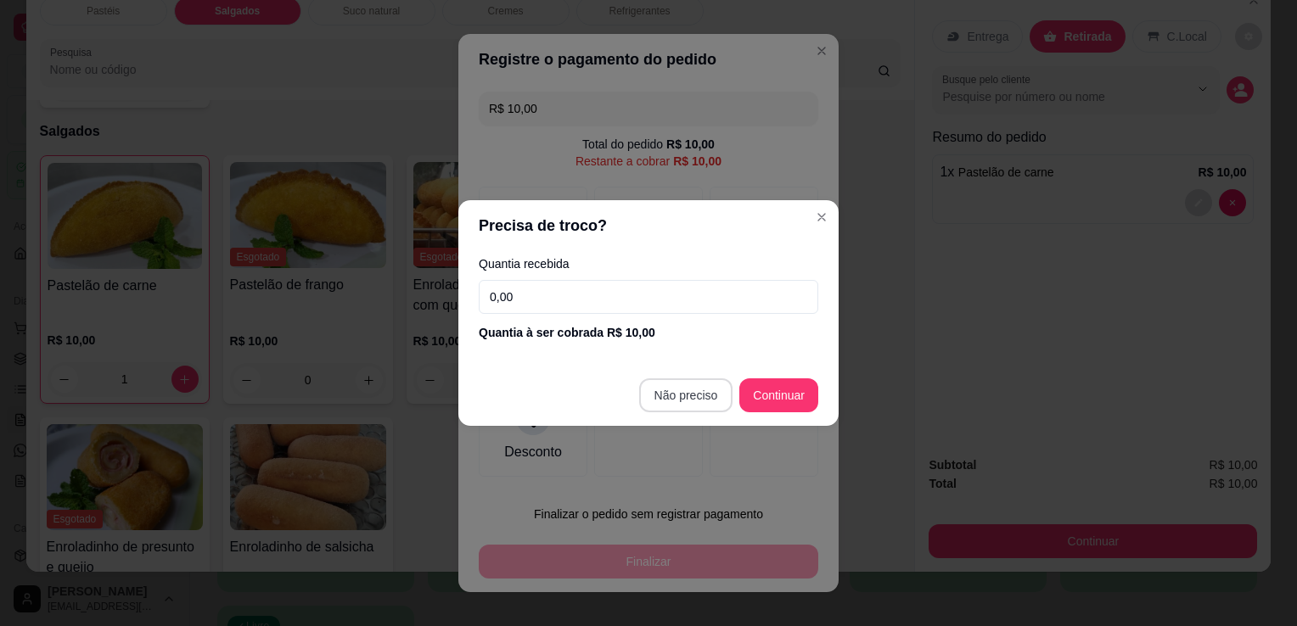
type input "R$ 0,00"
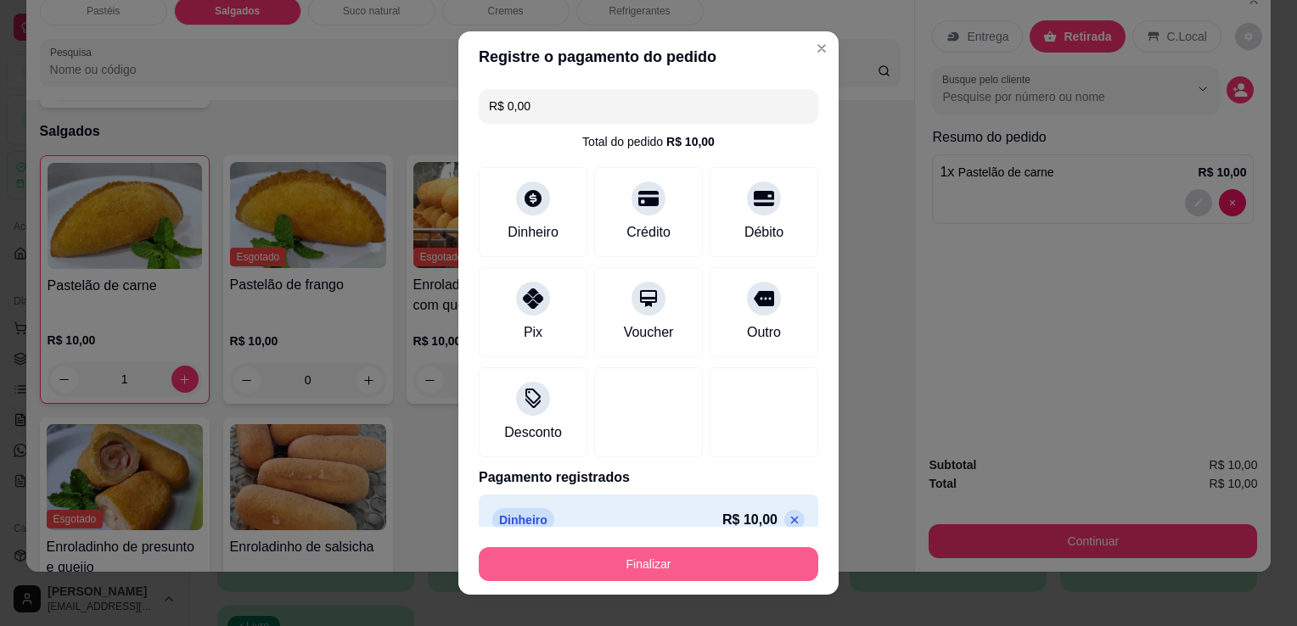
click at [706, 580] on button "Finalizar" at bounding box center [649, 564] width 340 height 34
click at [706, 580] on div "Finalizar" at bounding box center [649, 564] width 340 height 34
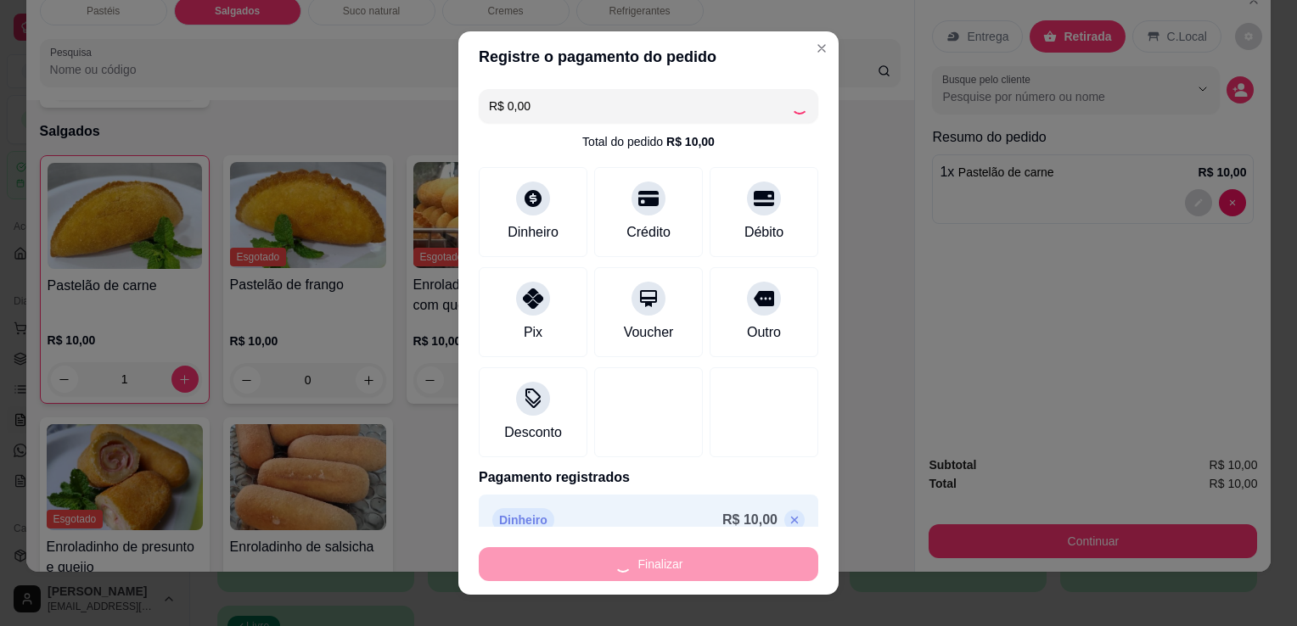
type input "0"
type input "-R$ 10,00"
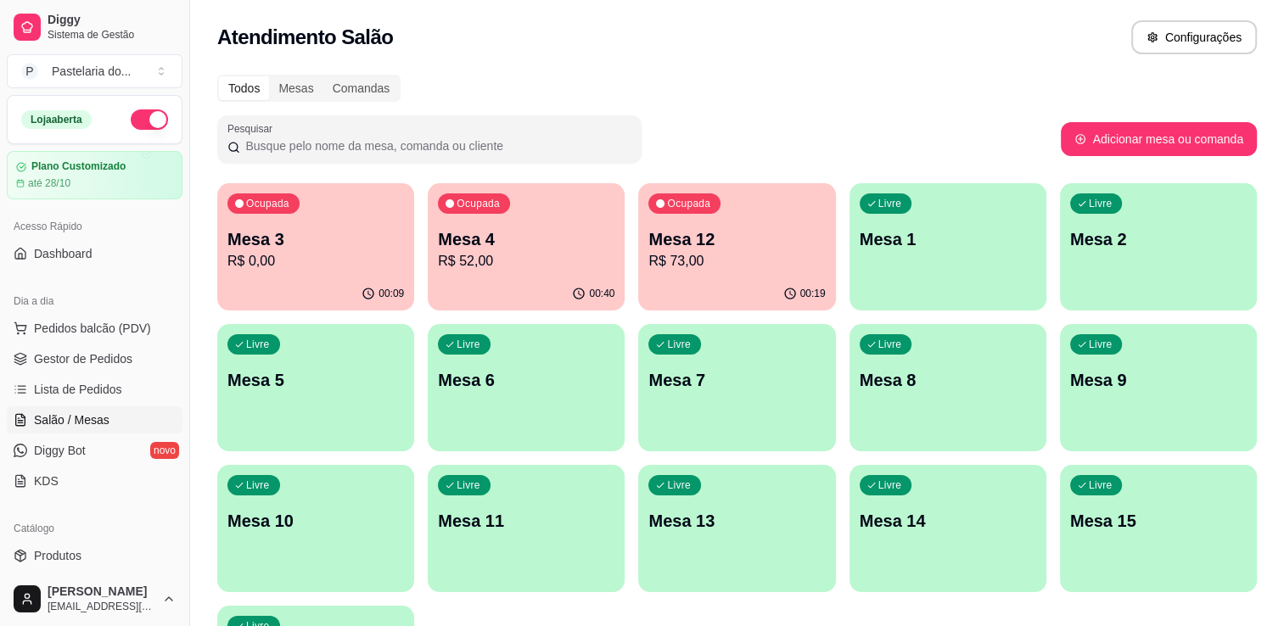
click at [776, 282] on div "00:19" at bounding box center [736, 294] width 197 height 33
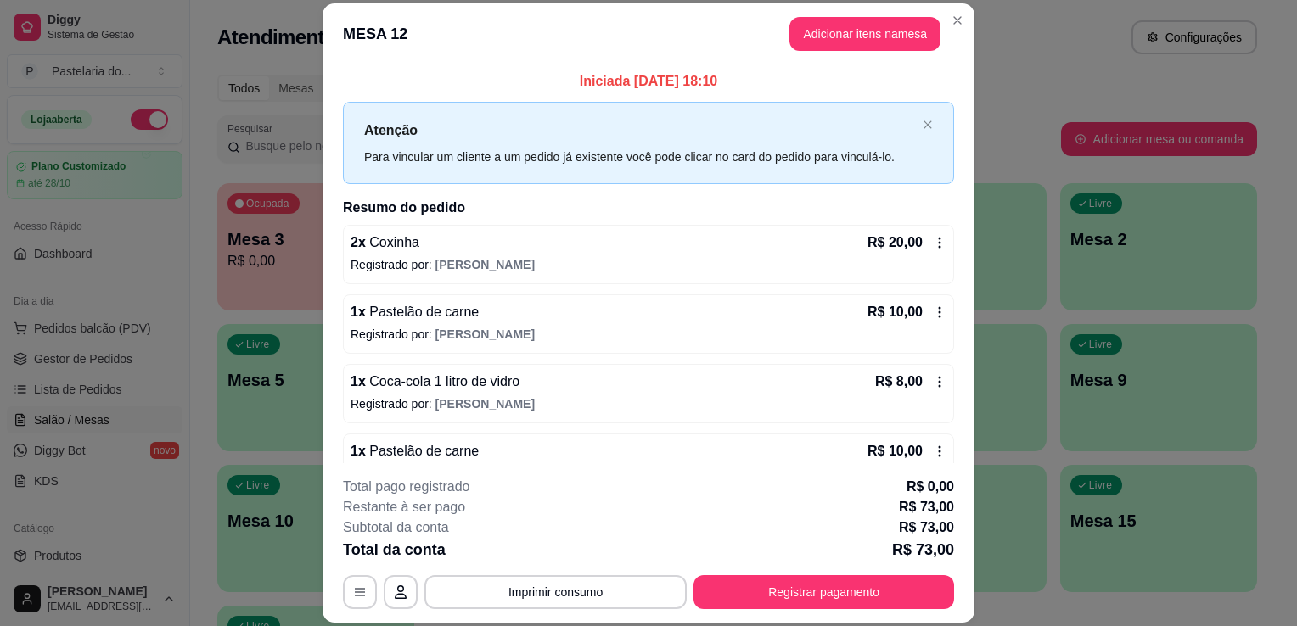
click at [725, 561] on div "Total da conta R$ 73,00" at bounding box center [648, 550] width 611 height 24
click at [724, 588] on button "Registrar pagamento" at bounding box center [824, 592] width 253 height 33
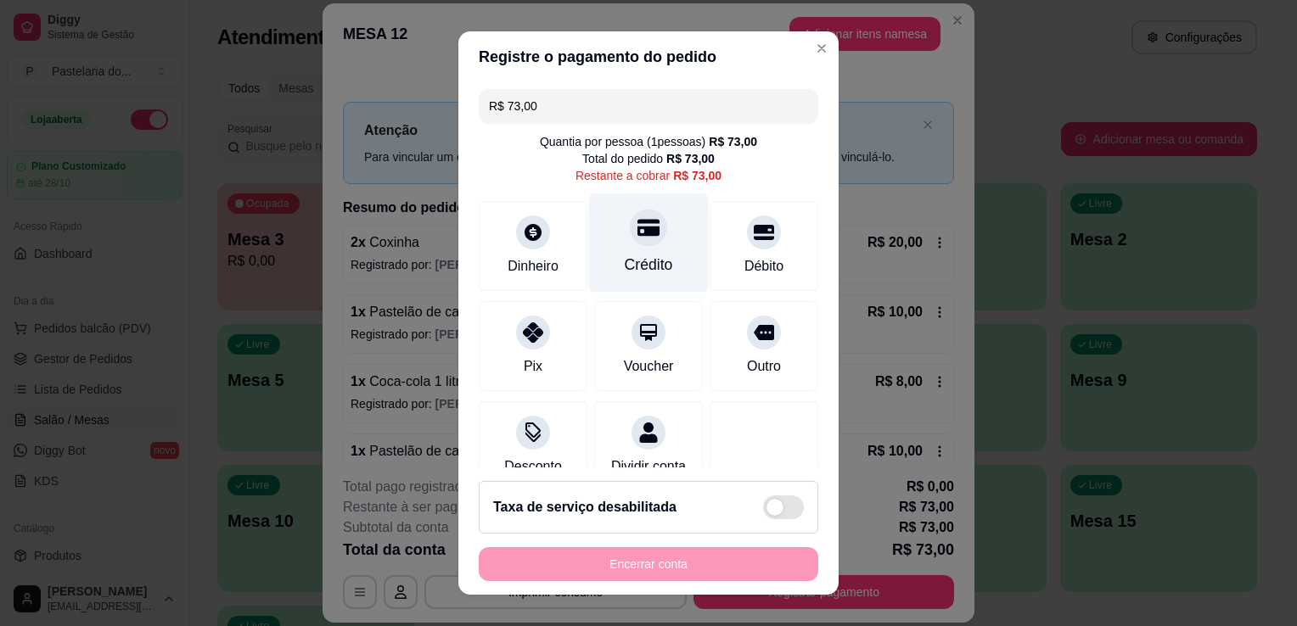
drag, startPoint x: 642, startPoint y: 263, endPoint x: 642, endPoint y: 439, distance: 175.7
click at [642, 267] on div "Crédito" at bounding box center [649, 265] width 48 height 22
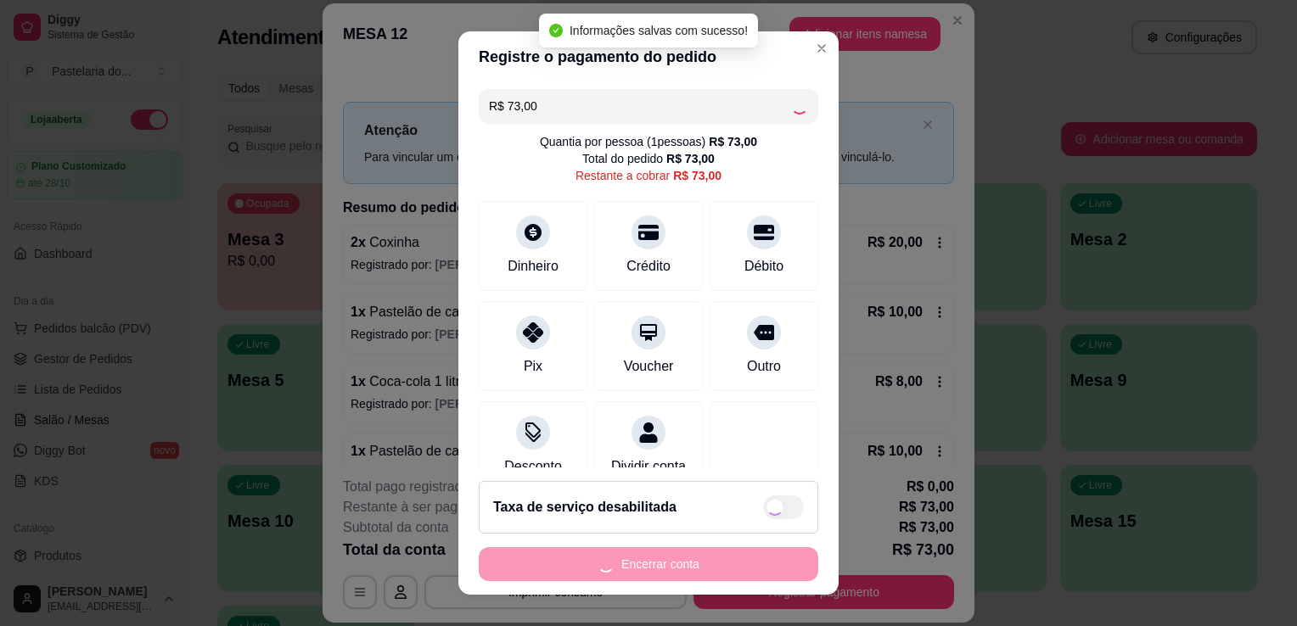
type input "R$ 0,00"
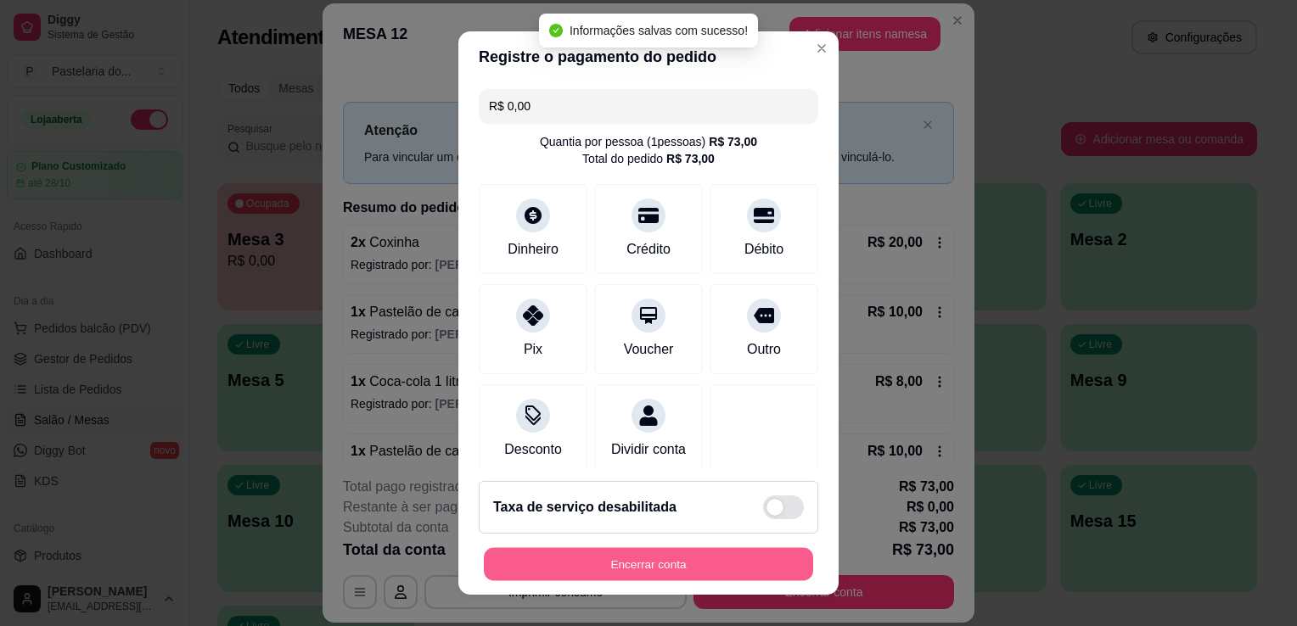
click at [712, 565] on button "Encerrar conta" at bounding box center [648, 564] width 329 height 33
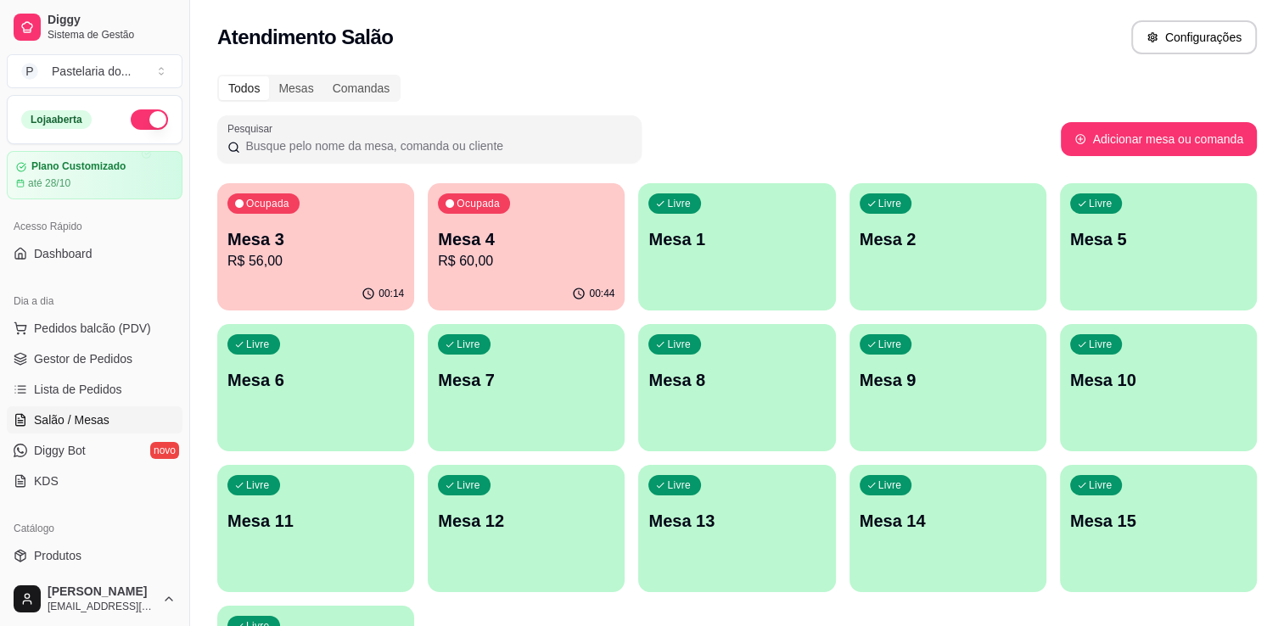
click at [311, 233] on p "Mesa 3" at bounding box center [315, 239] width 177 height 24
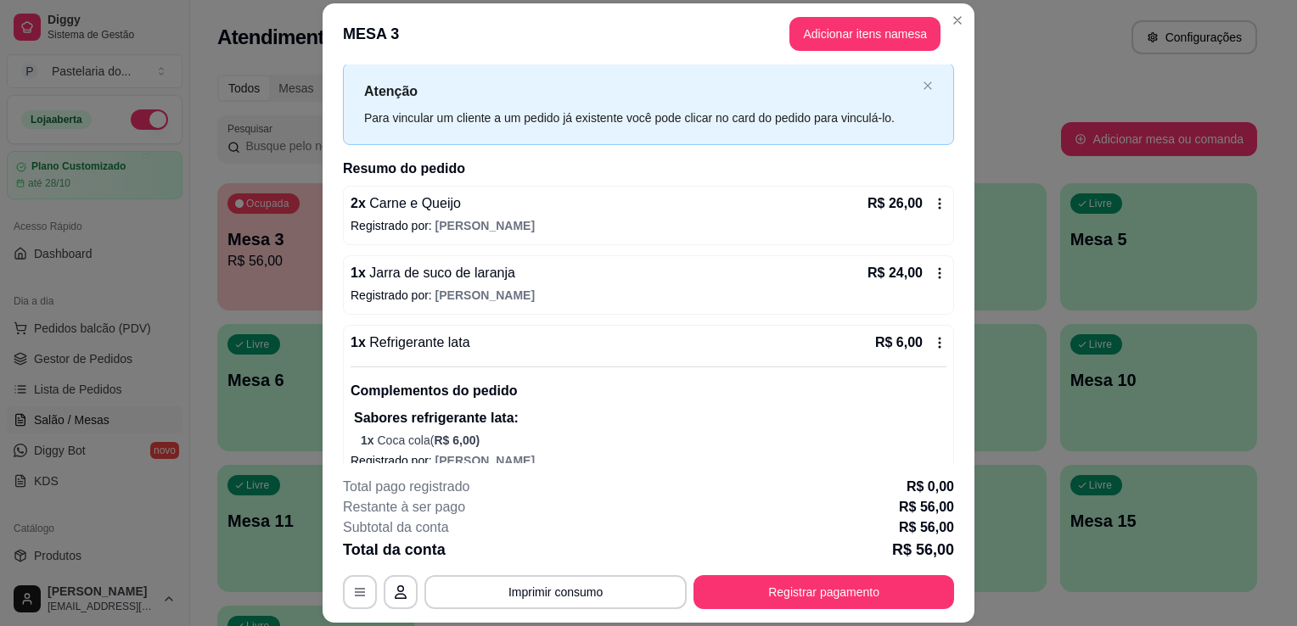
scroll to position [60, 0]
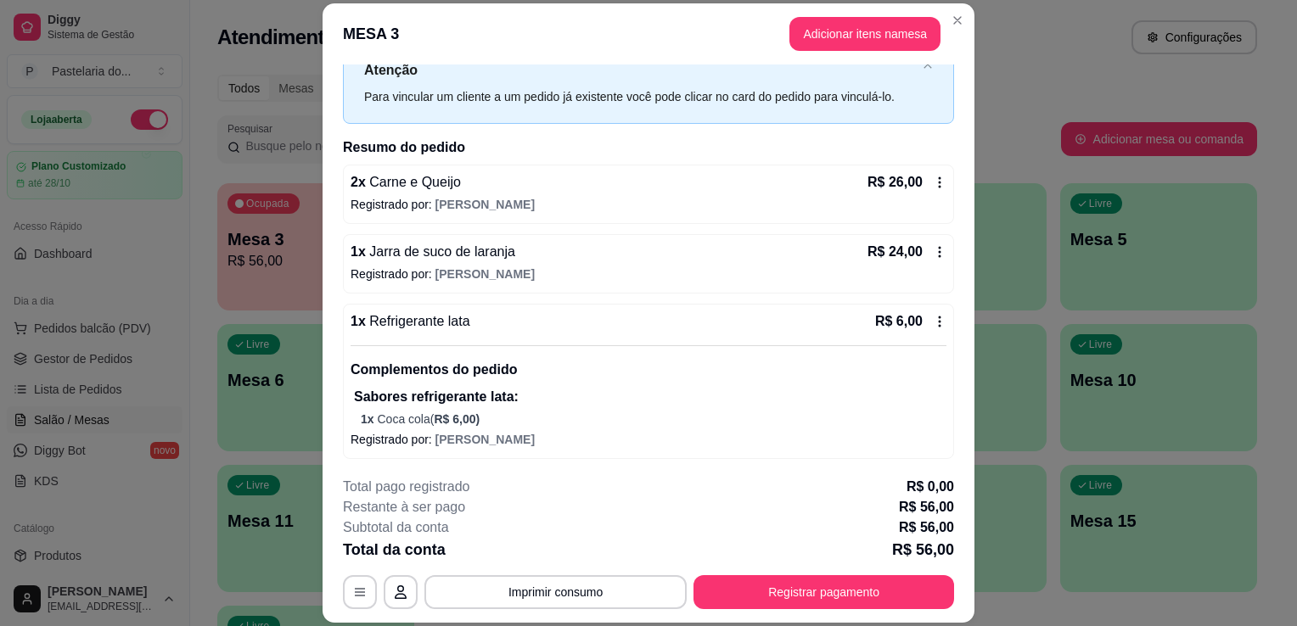
click at [933, 251] on icon at bounding box center [940, 252] width 14 height 14
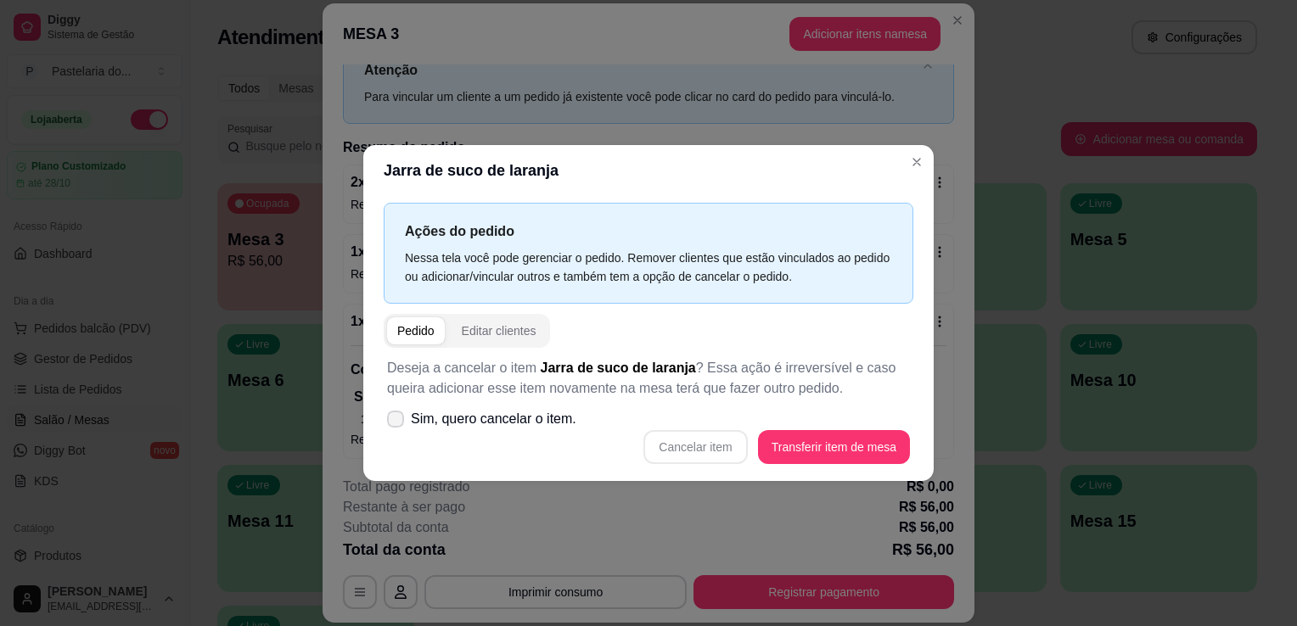
click at [444, 419] on span "Sim, quero cancelar o item." at bounding box center [494, 419] width 166 height 20
click at [397, 423] on input "Sim, quero cancelar o item." at bounding box center [391, 428] width 11 height 11
checkbox input "true"
click at [715, 448] on button "Cancelar item" at bounding box center [695, 447] width 104 height 34
click at [715, 448] on div "Cancelar item Transferir item de mesa" at bounding box center [648, 447] width 523 height 34
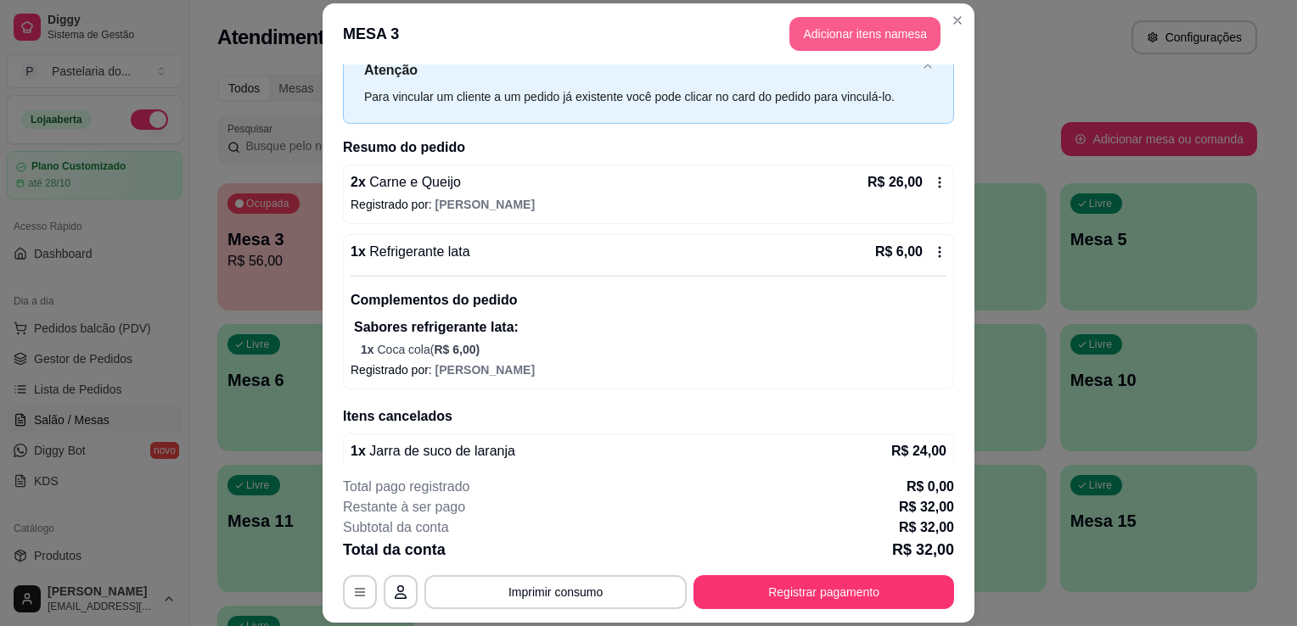
click at [803, 39] on button "Adicionar itens na mesa" at bounding box center [864, 34] width 151 height 34
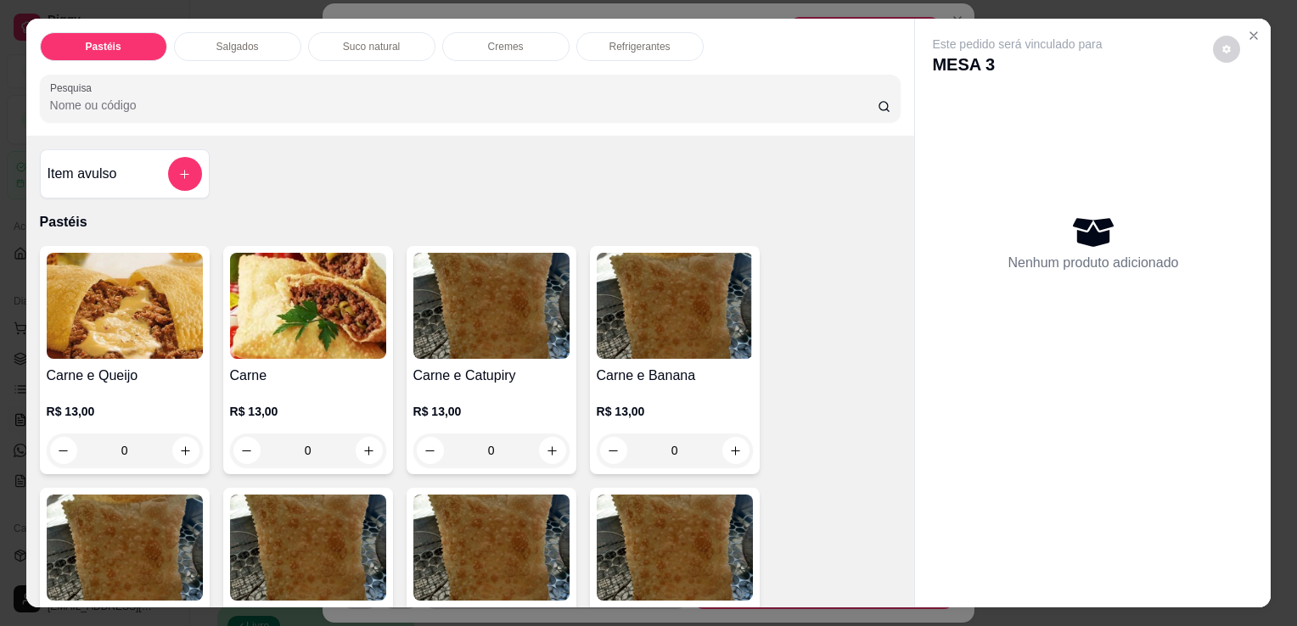
click at [367, 40] on p "Suco natural" at bounding box center [371, 47] width 57 height 14
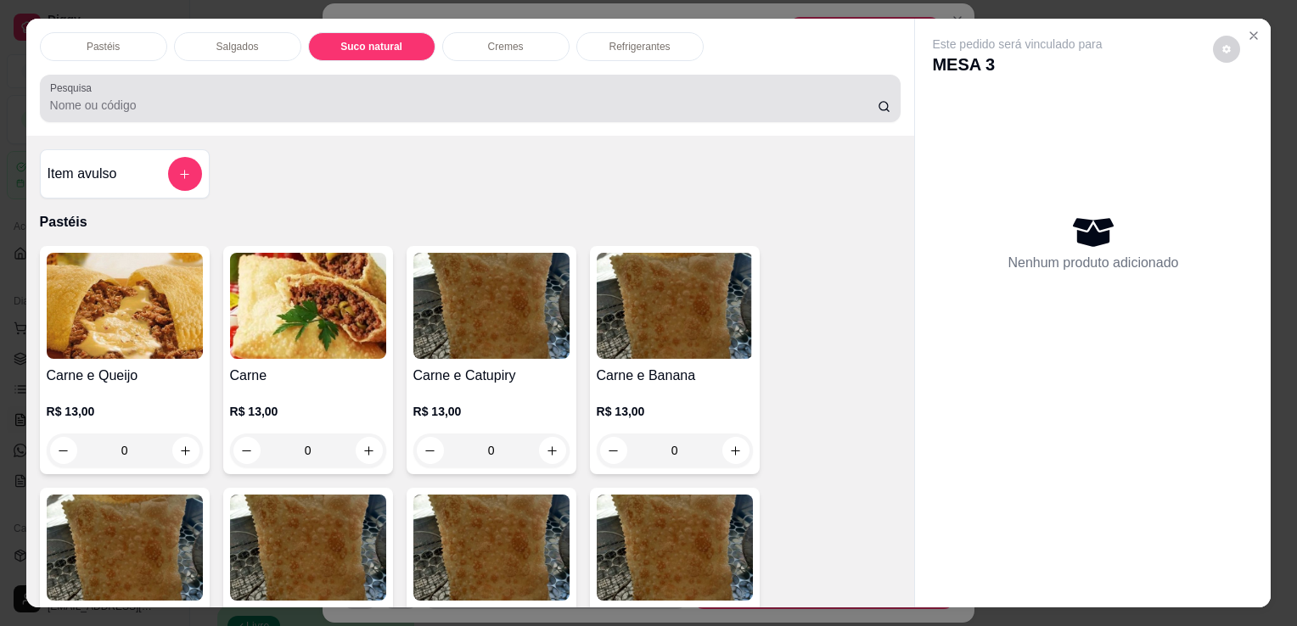
scroll to position [42, 0]
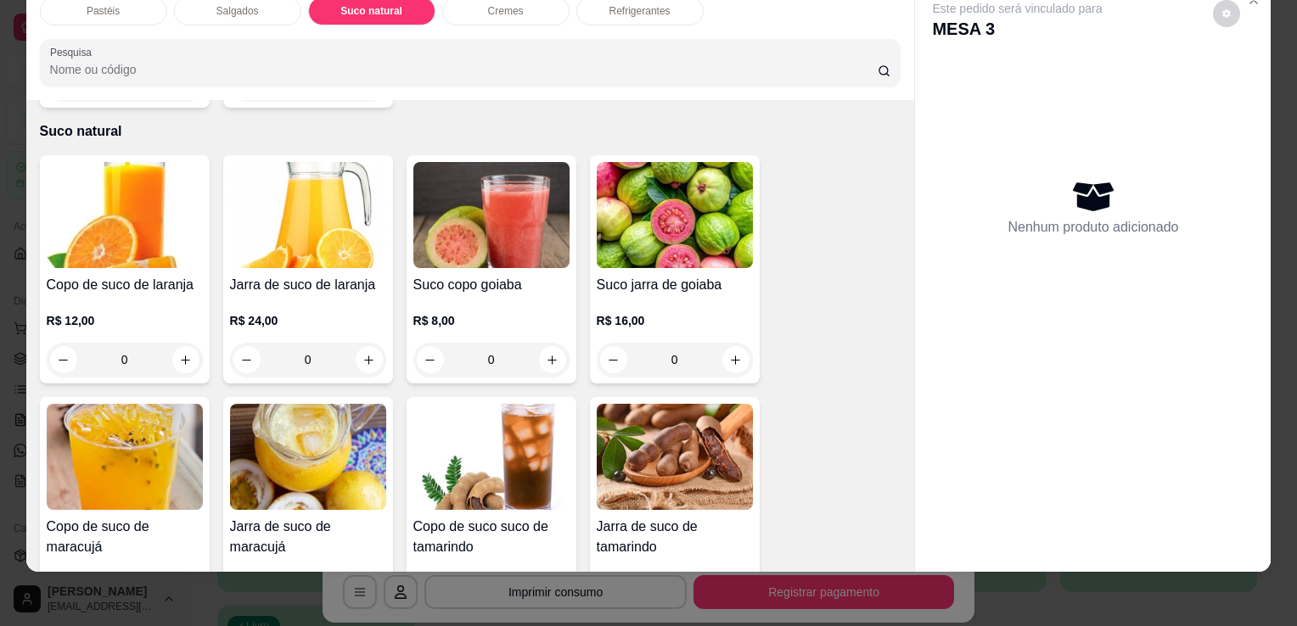
click at [161, 275] on h4 "Copo de suco de laranja" at bounding box center [125, 285] width 156 height 20
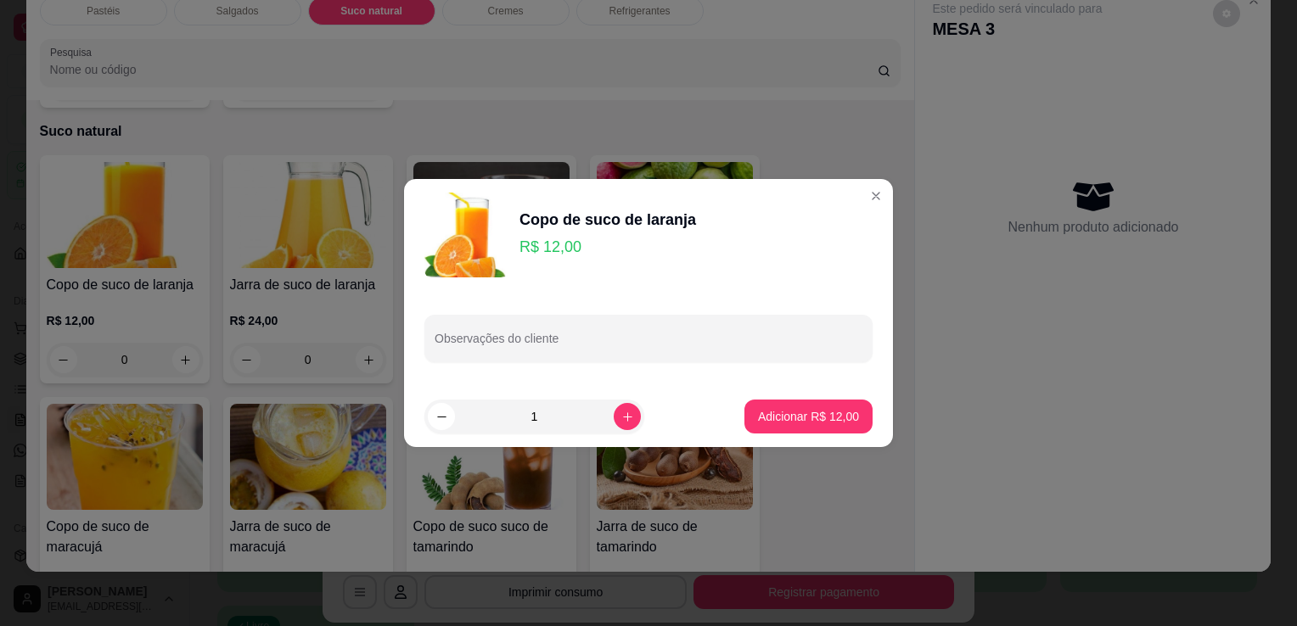
click at [848, 433] on button "Adicionar R$ 12,00" at bounding box center [808, 417] width 128 height 34
type input "1"
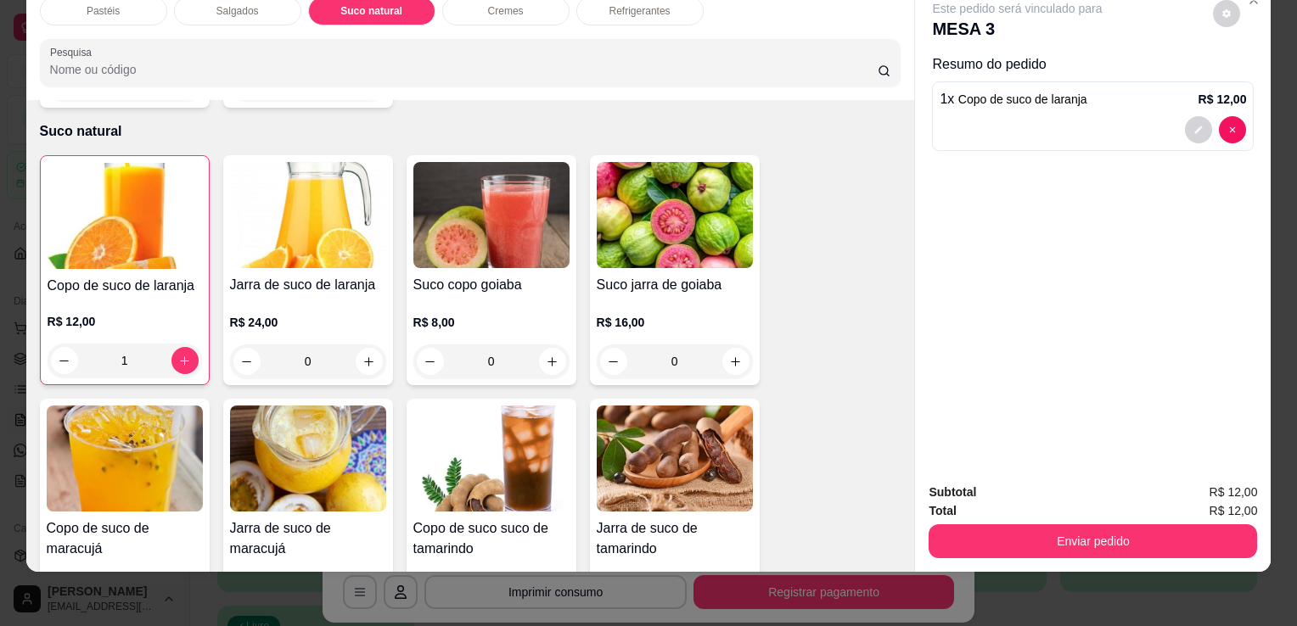
click at [1146, 553] on div "Subtotal R$ 12,00 Total R$ 12,00 Enviar pedido" at bounding box center [1093, 520] width 356 height 103
click at [1146, 538] on button "Enviar pedido" at bounding box center [1093, 542] width 328 height 34
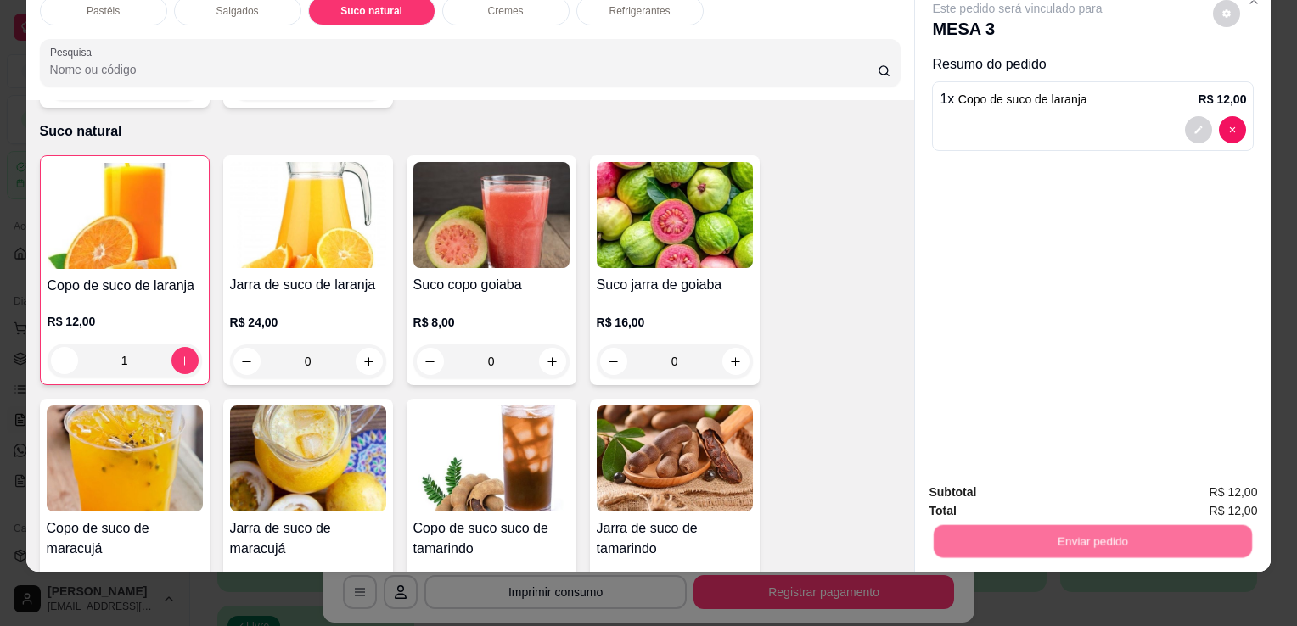
click at [1180, 485] on button "Enviar pedido" at bounding box center [1213, 487] width 96 height 32
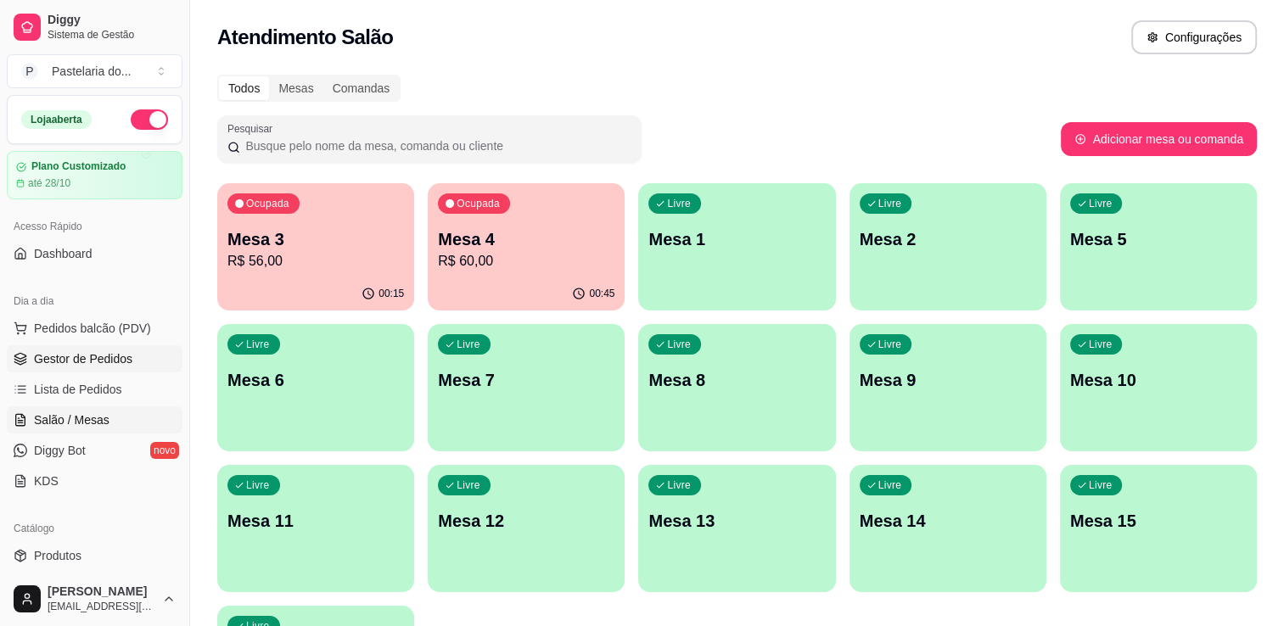
click at [83, 351] on span "Gestor de Pedidos" at bounding box center [83, 359] width 98 height 17
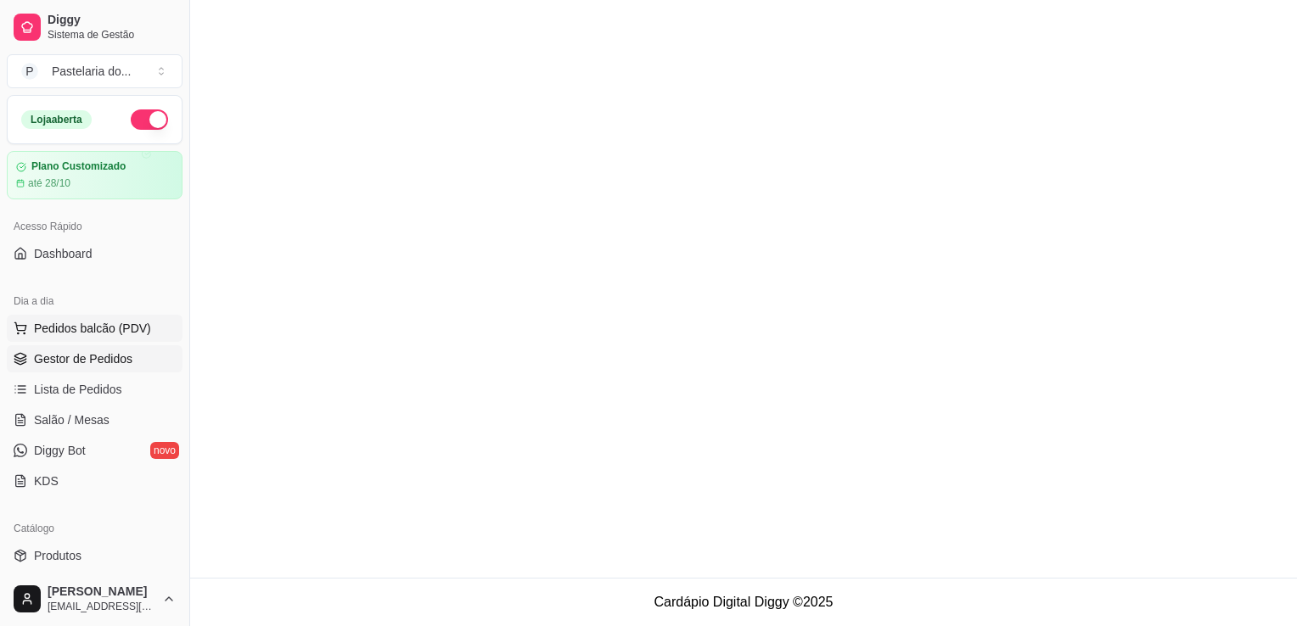
click at [96, 328] on span "Pedidos balcão (PDV)" at bounding box center [92, 328] width 117 height 17
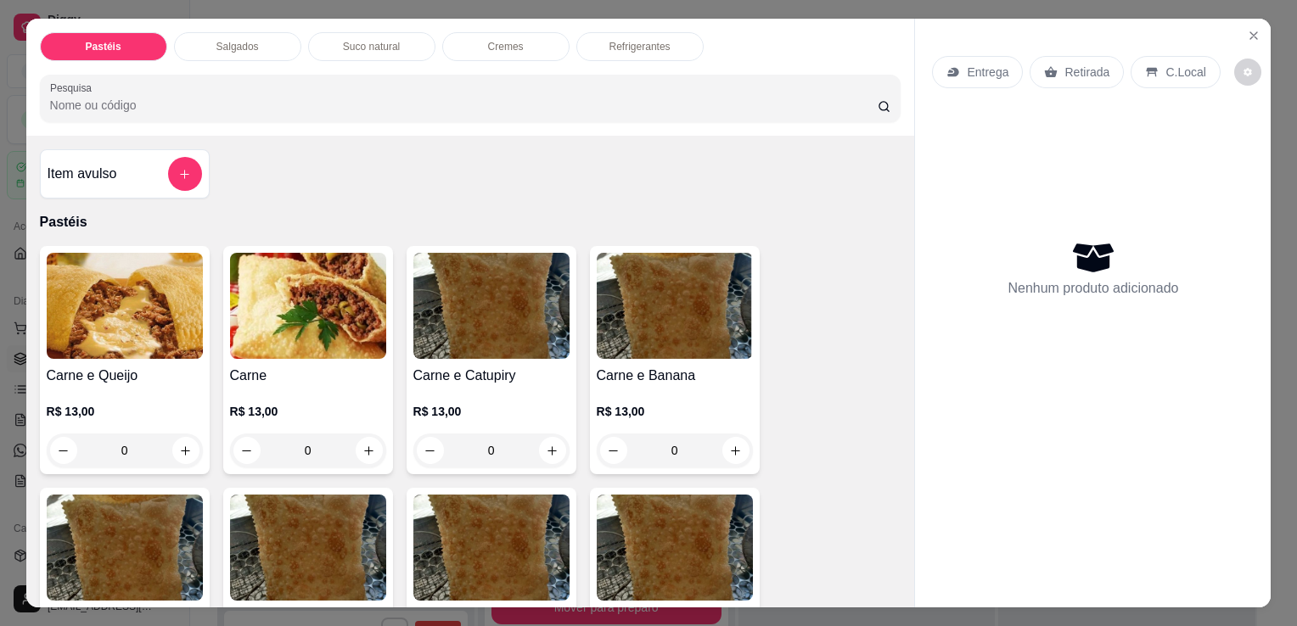
click at [294, 345] on img at bounding box center [308, 306] width 156 height 106
click at [339, 392] on div "R$ 13,00 0" at bounding box center [308, 426] width 156 height 81
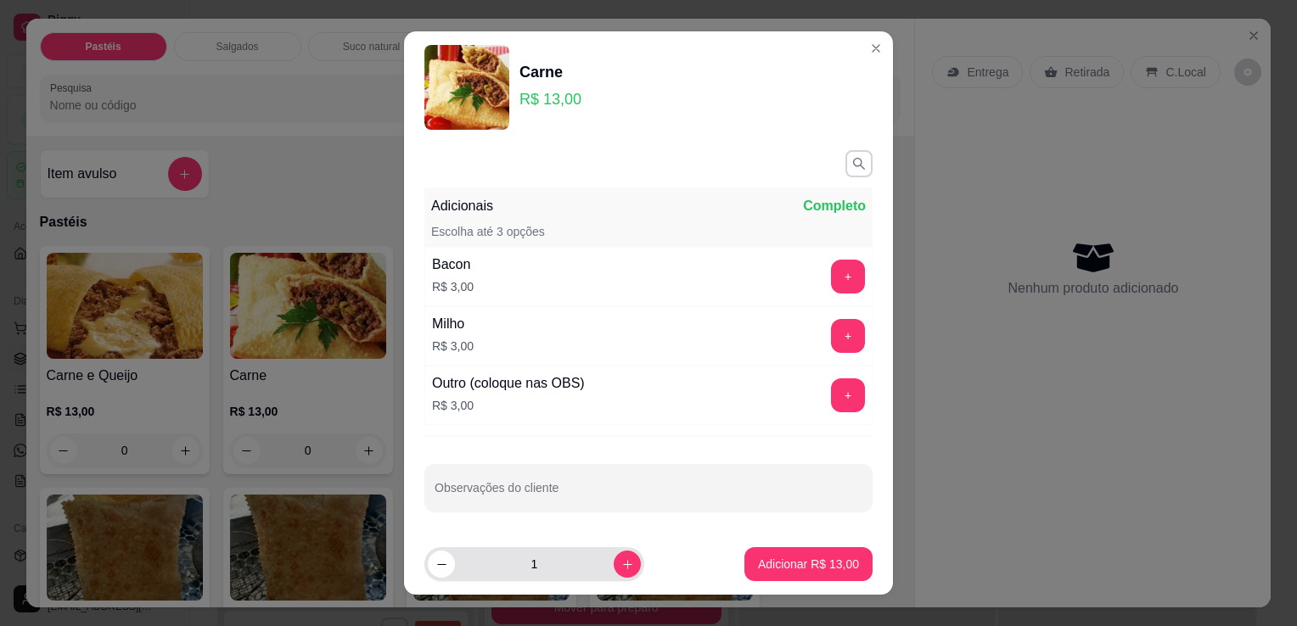
click at [598, 576] on div "1" at bounding box center [534, 564] width 213 height 34
click at [621, 570] on icon "increase-product-quantity" at bounding box center [627, 564] width 13 height 13
click at [621, 566] on icon "increase-product-quantity" at bounding box center [627, 564] width 13 height 13
type input "3"
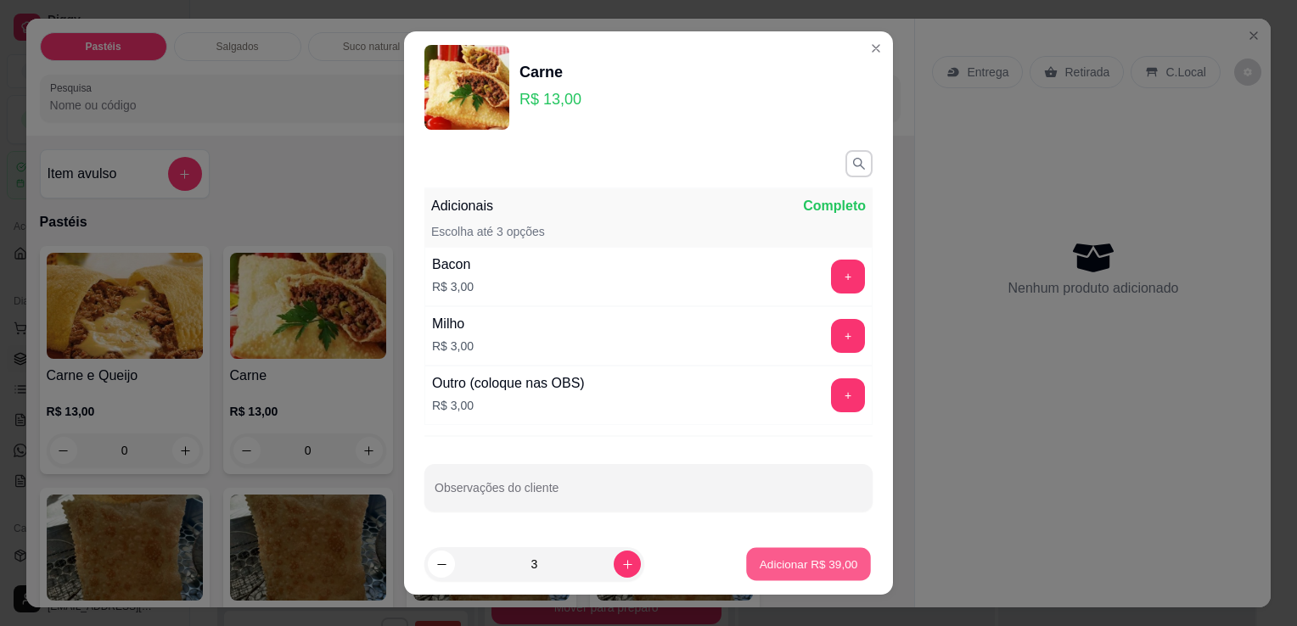
click at [746, 559] on button "Adicionar R$ 39,00" at bounding box center [808, 564] width 125 height 33
type input "3"
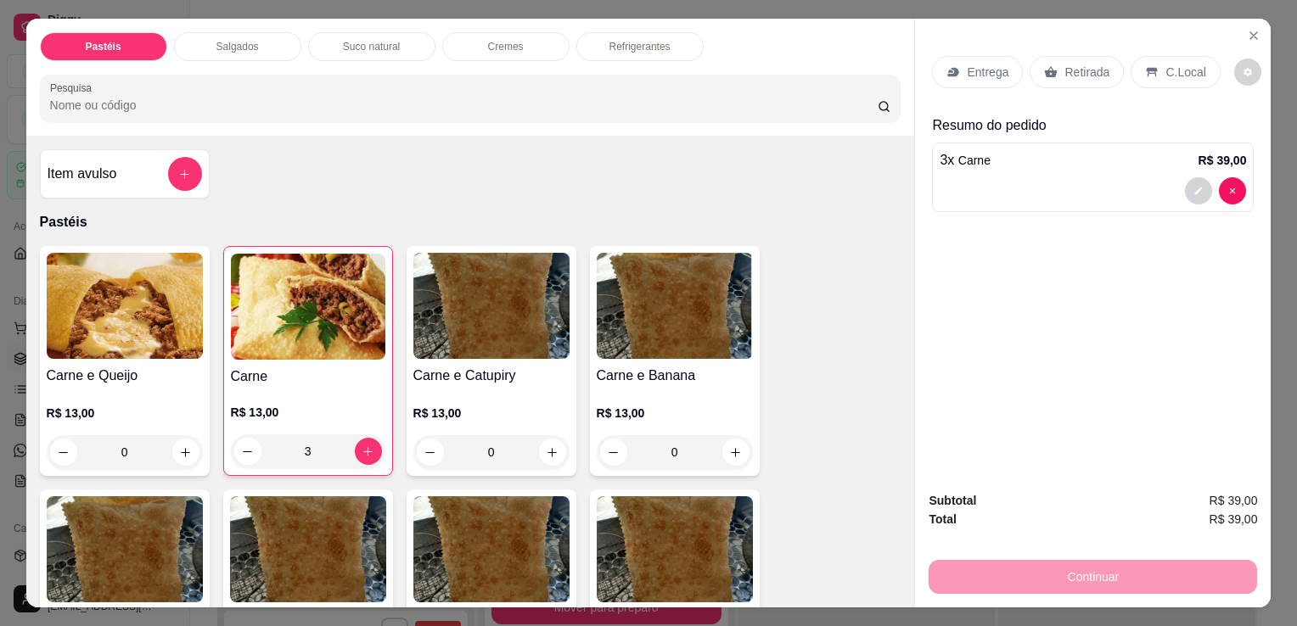
click at [1047, 56] on div "Retirada" at bounding box center [1077, 72] width 94 height 32
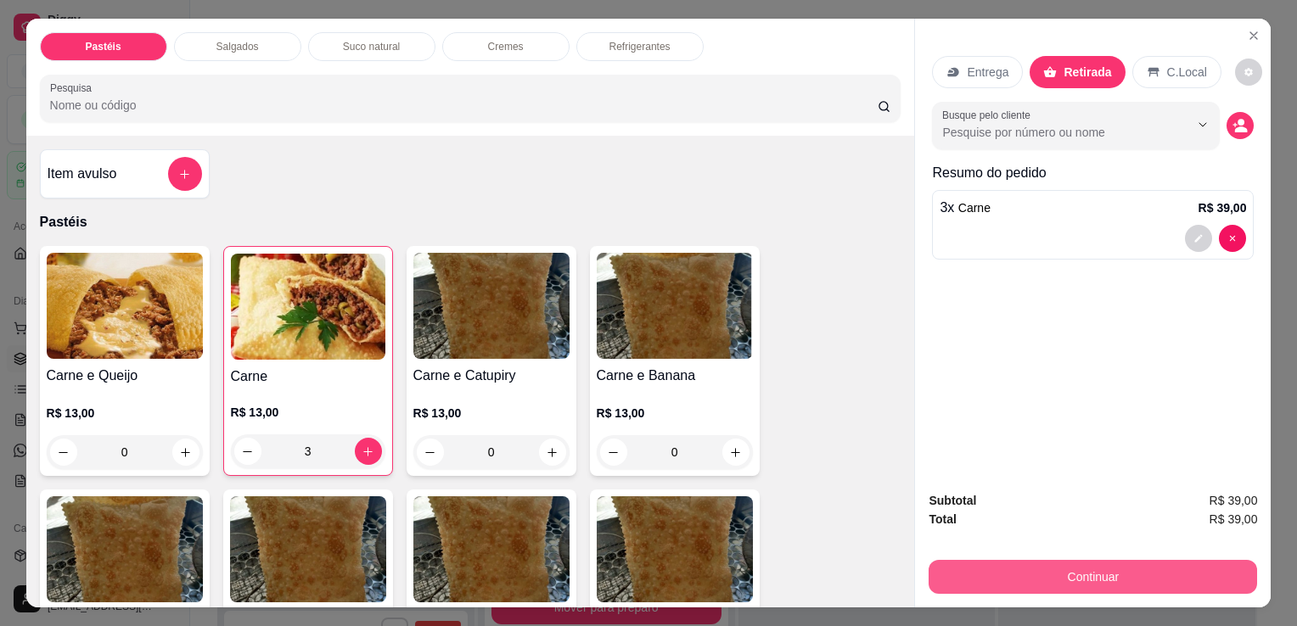
click at [1005, 575] on button "Continuar" at bounding box center [1093, 577] width 328 height 34
click at [1078, 560] on button "Continuar" at bounding box center [1093, 577] width 328 height 34
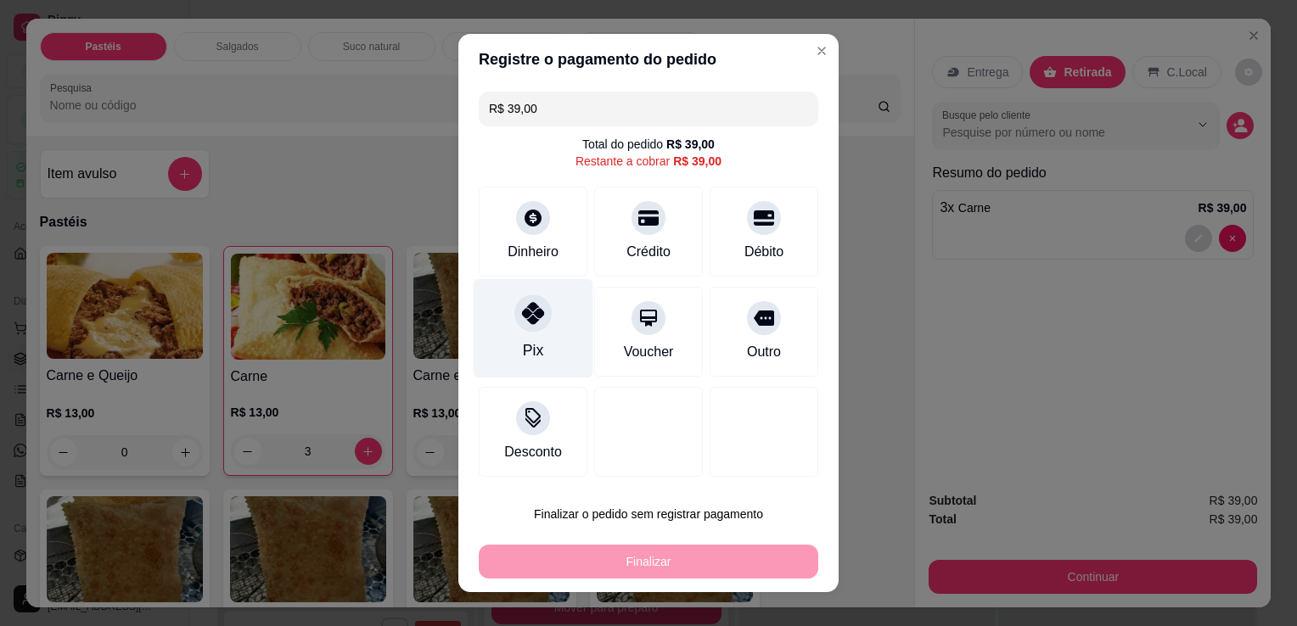
click at [523, 309] on icon at bounding box center [533, 313] width 22 height 22
type input "R$ 0,00"
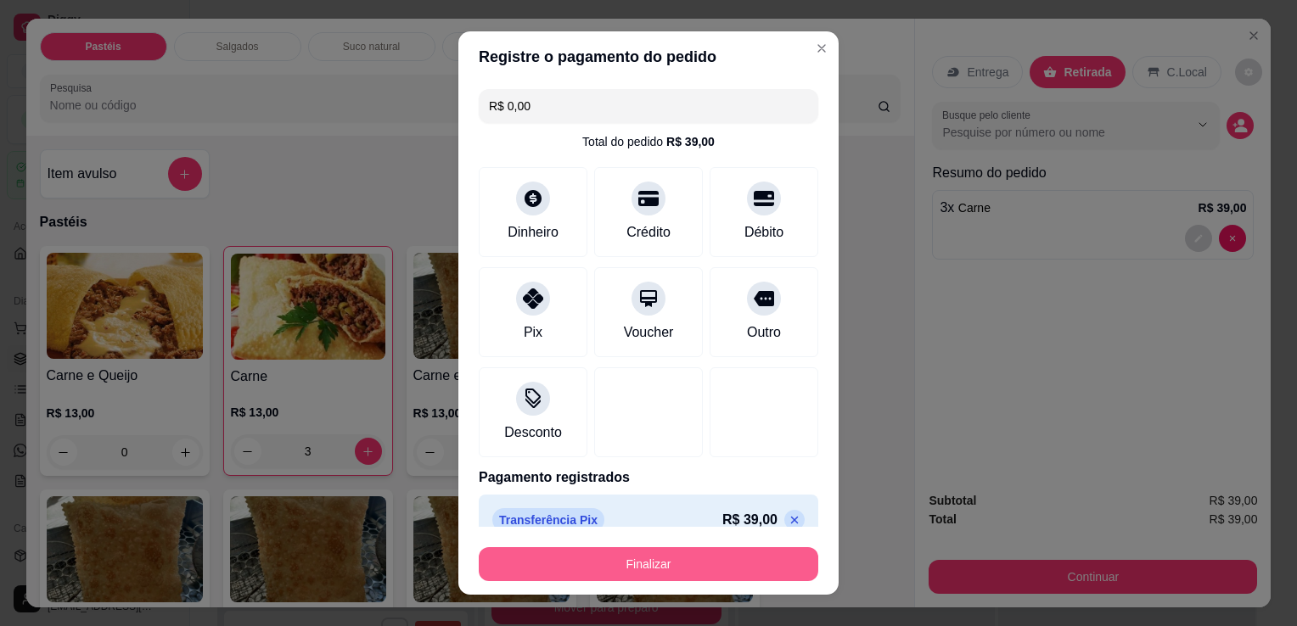
click at [615, 575] on button "Finalizar" at bounding box center [649, 564] width 340 height 34
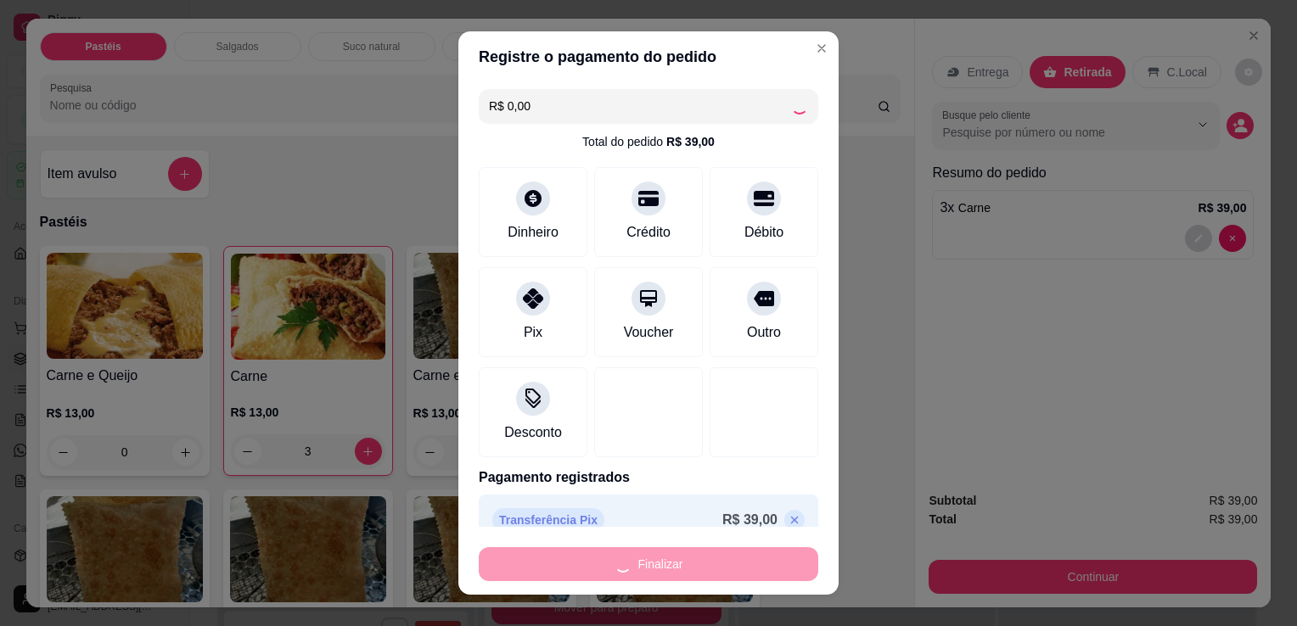
type input "0"
type input "-R$ 39,00"
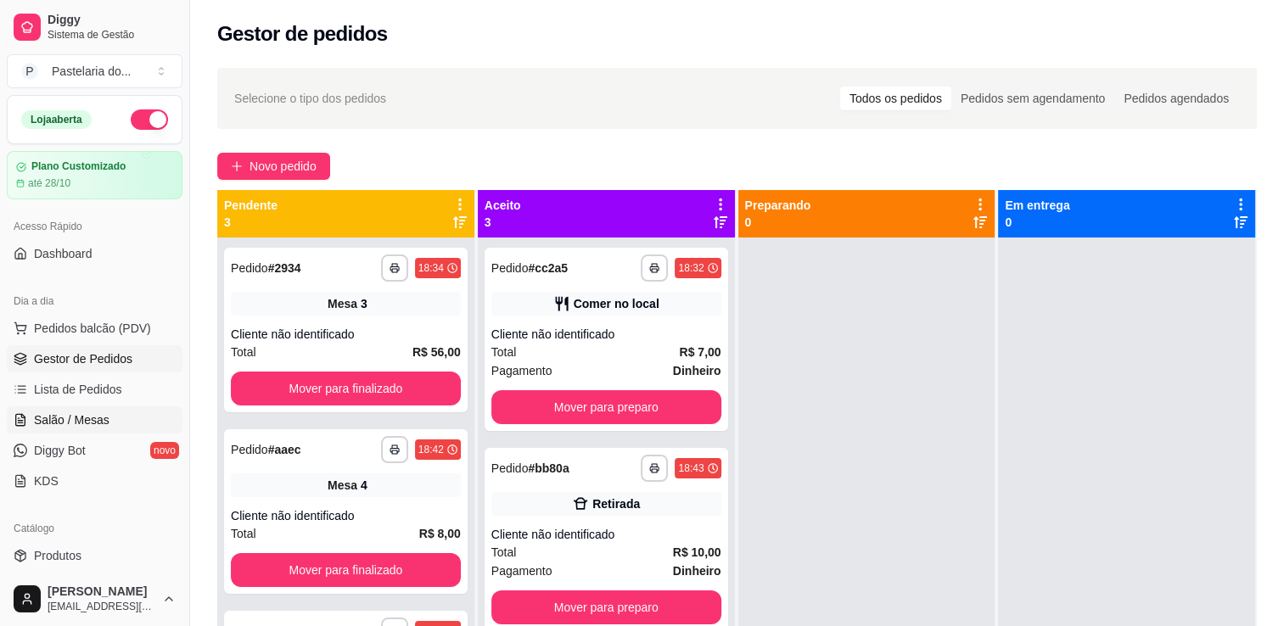
click at [87, 416] on span "Salão / Mesas" at bounding box center [72, 420] width 76 height 17
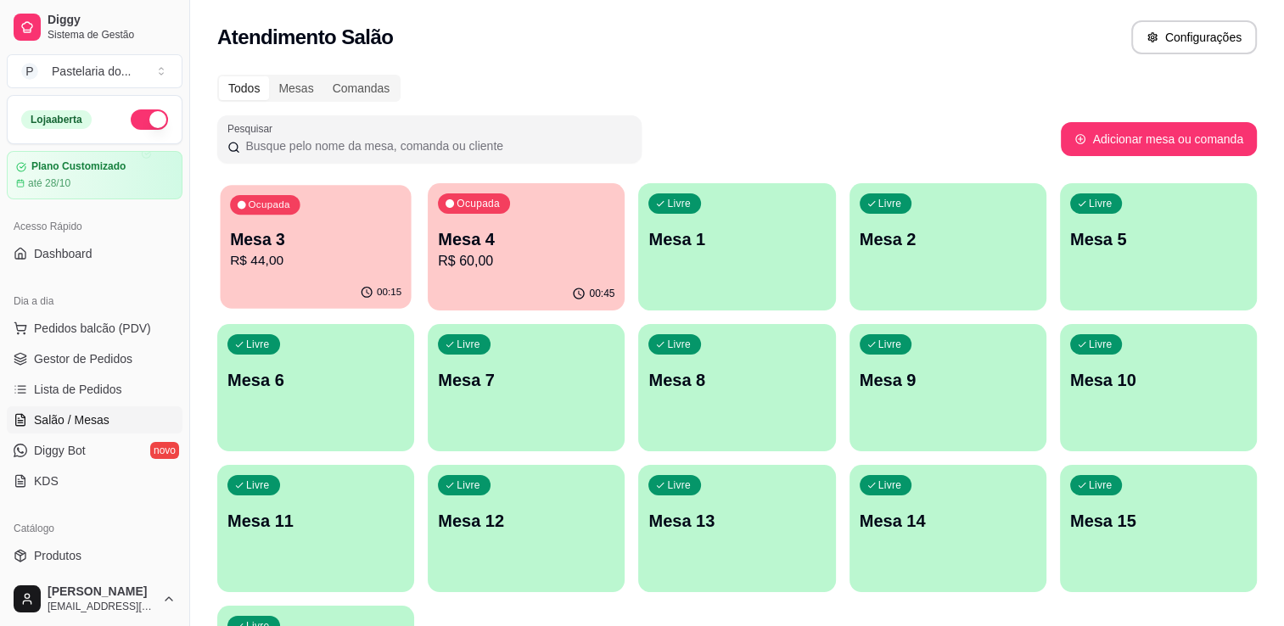
click at [337, 280] on div "00:15" at bounding box center [315, 293] width 191 height 32
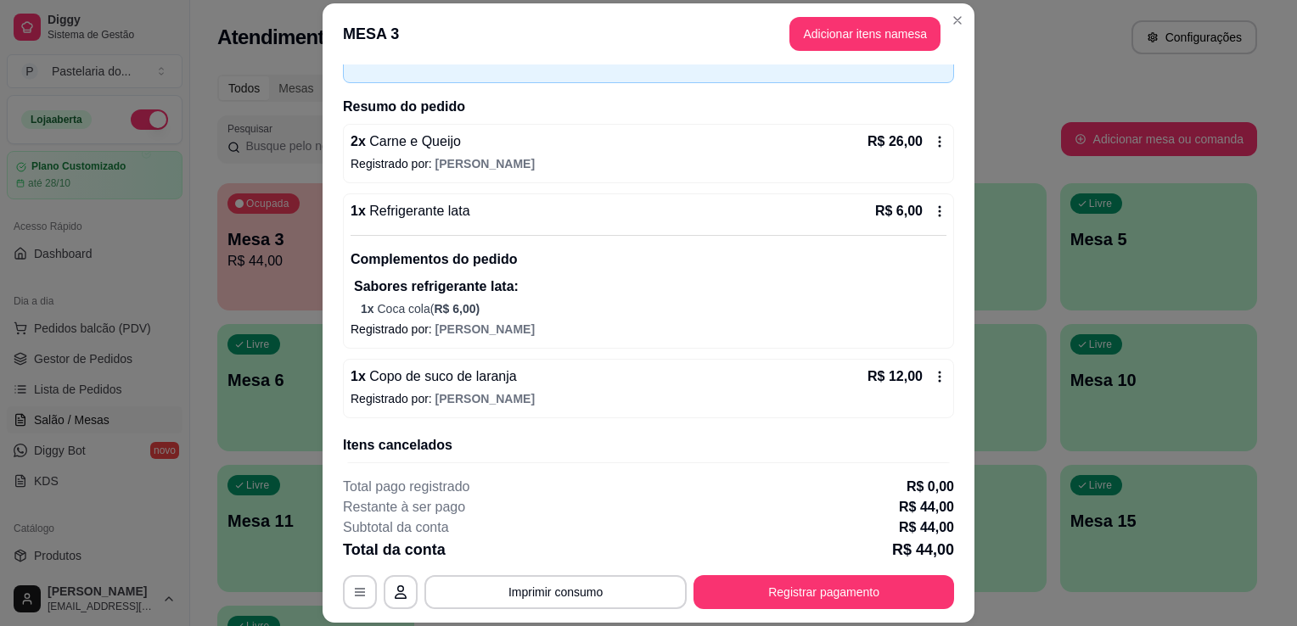
scroll to position [156, 0]
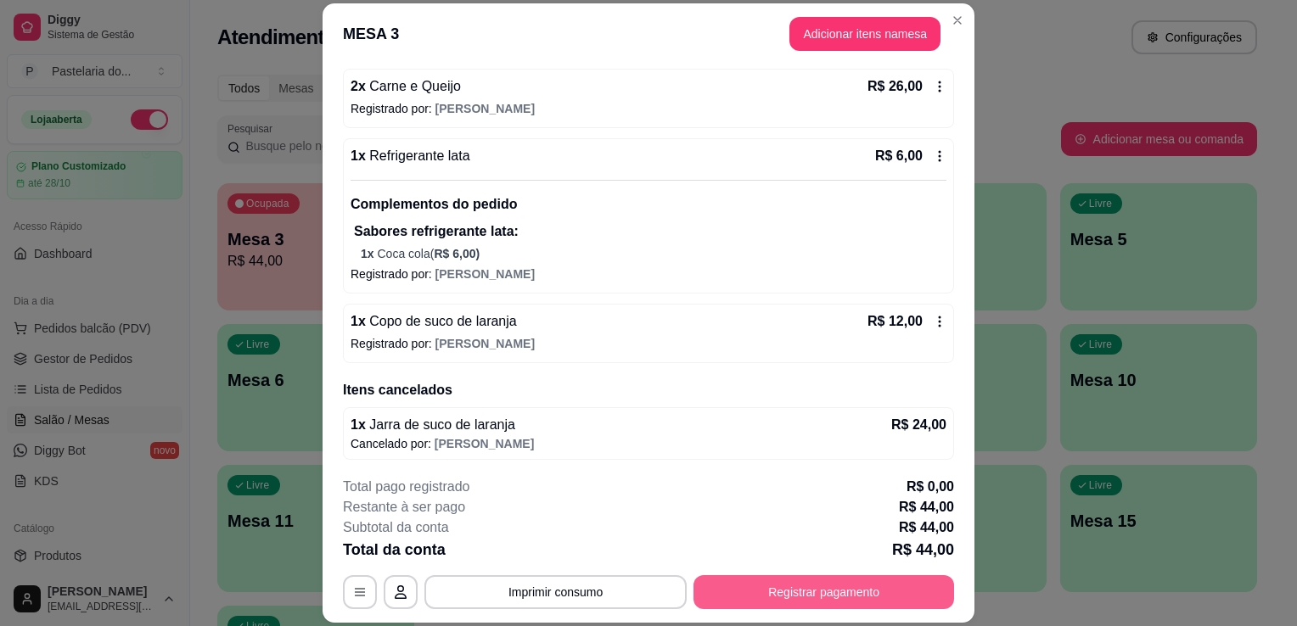
click at [828, 598] on button "Registrar pagamento" at bounding box center [823, 592] width 261 height 34
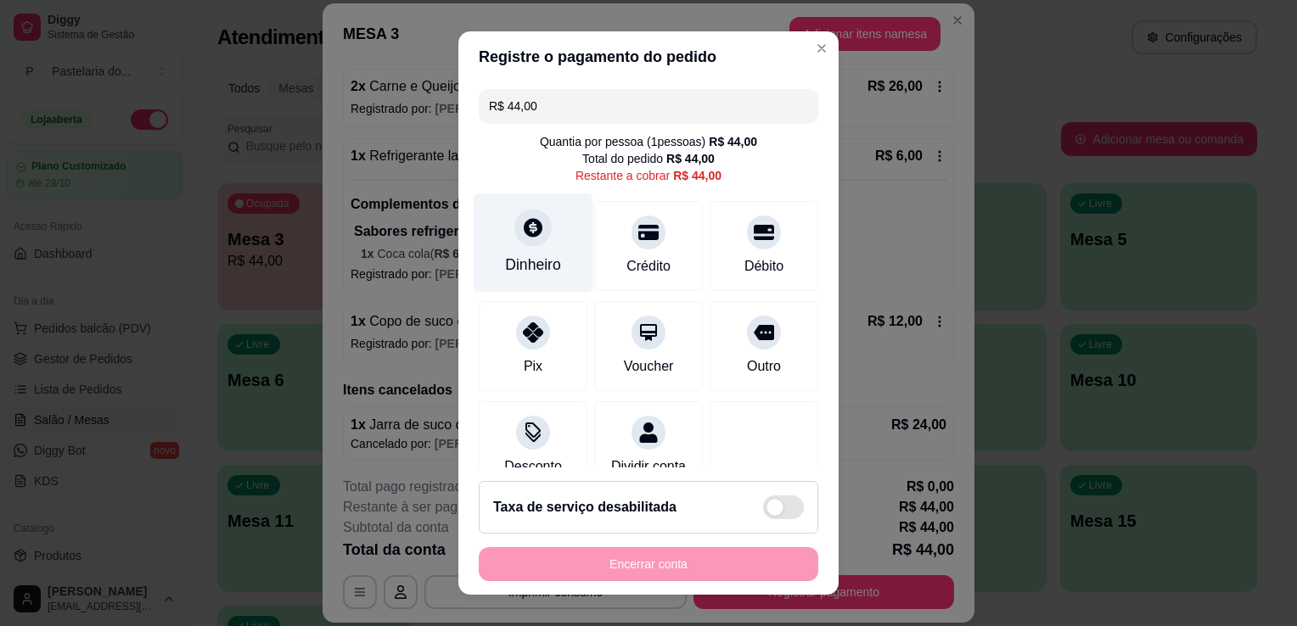
click at [536, 255] on div "Dinheiro" at bounding box center [533, 265] width 56 height 22
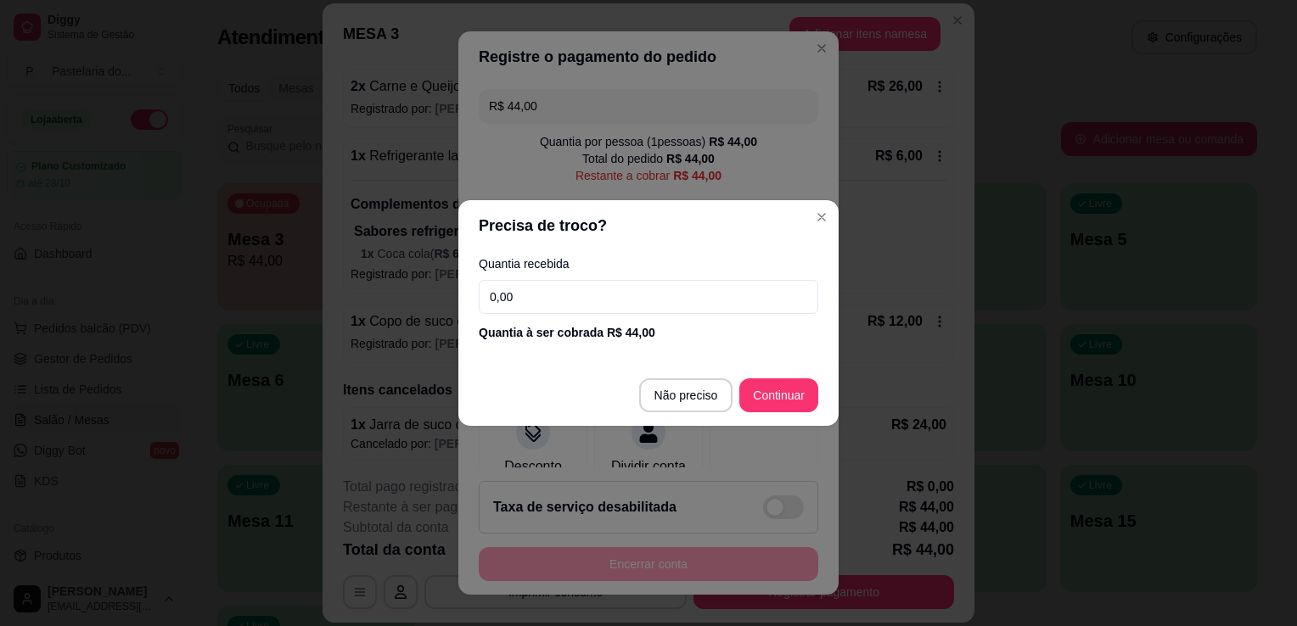
click at [633, 296] on input "0,00" at bounding box center [649, 297] width 340 height 34
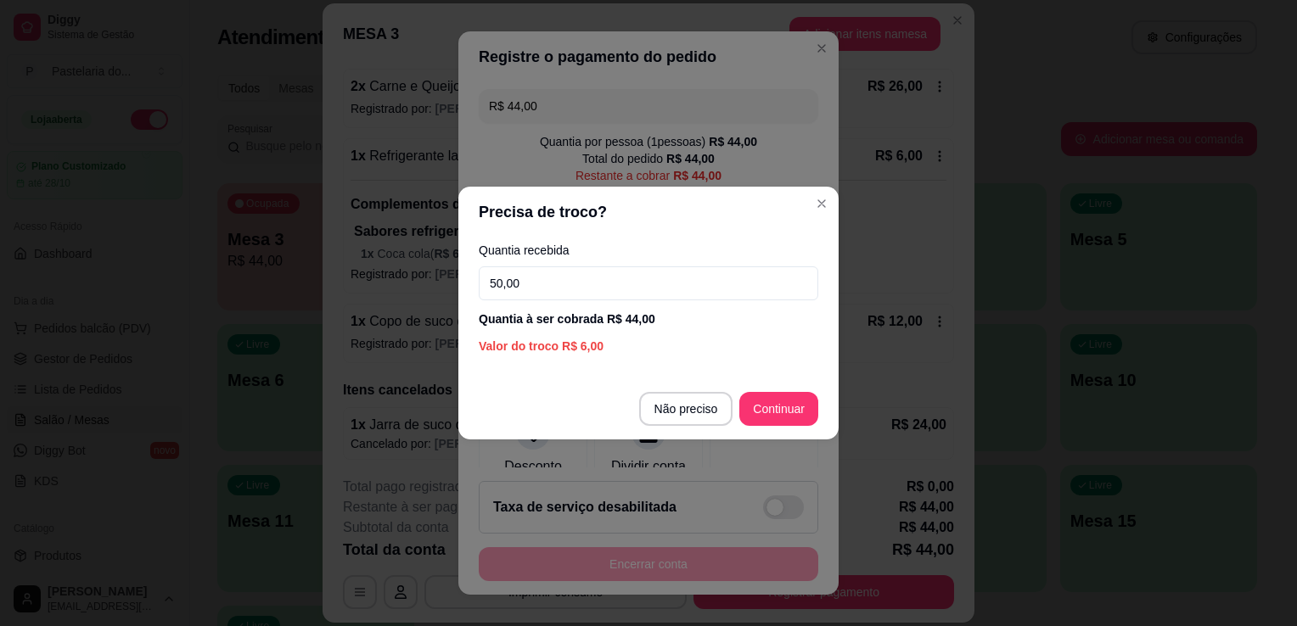
type input "50,00"
click at [794, 382] on footer "Não preciso Continuar" at bounding box center [648, 409] width 380 height 61
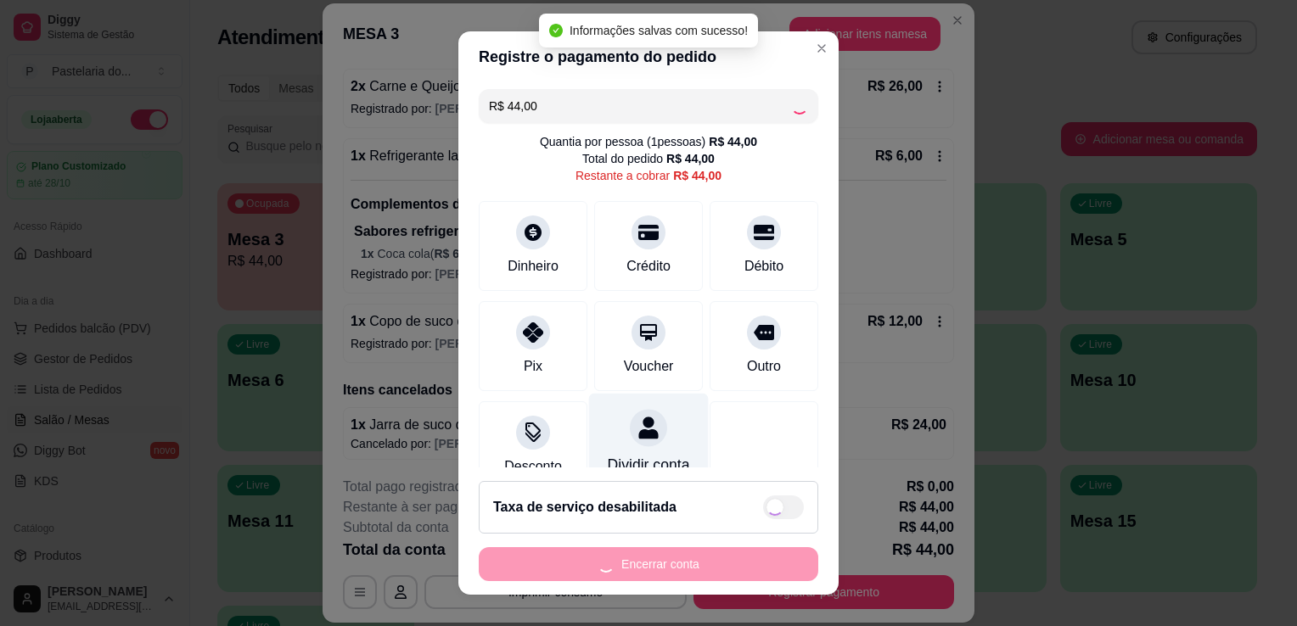
type input "R$ 0,00"
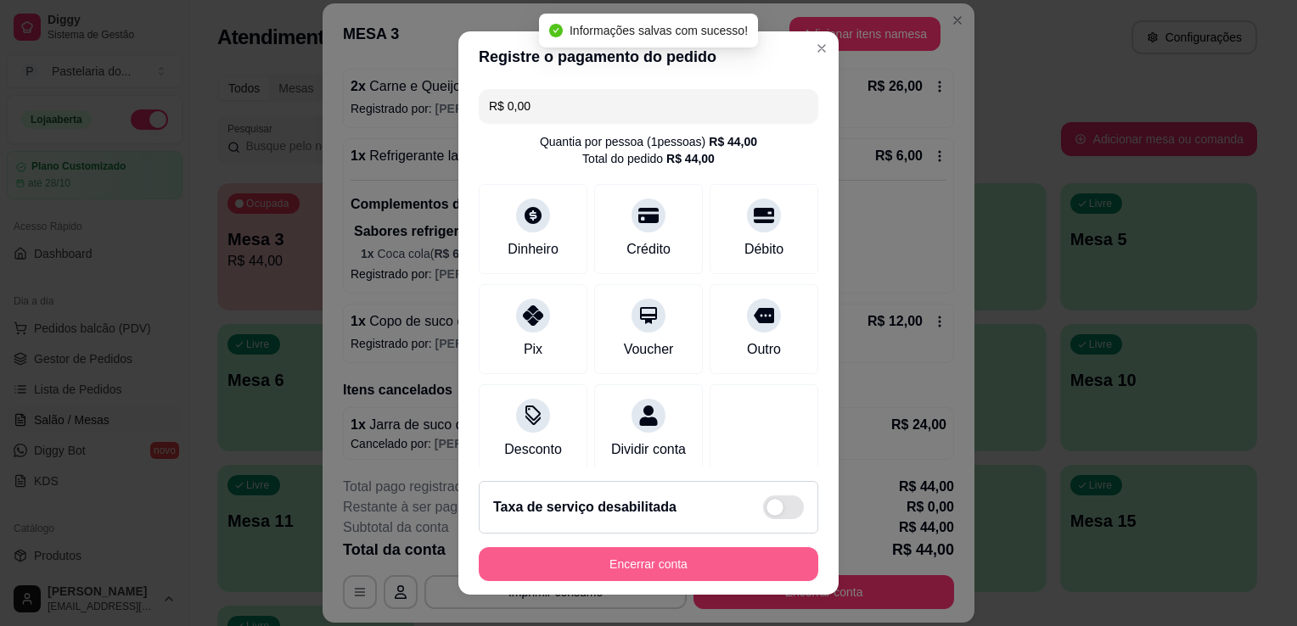
click at [693, 558] on button "Encerrar conta" at bounding box center [649, 564] width 340 height 34
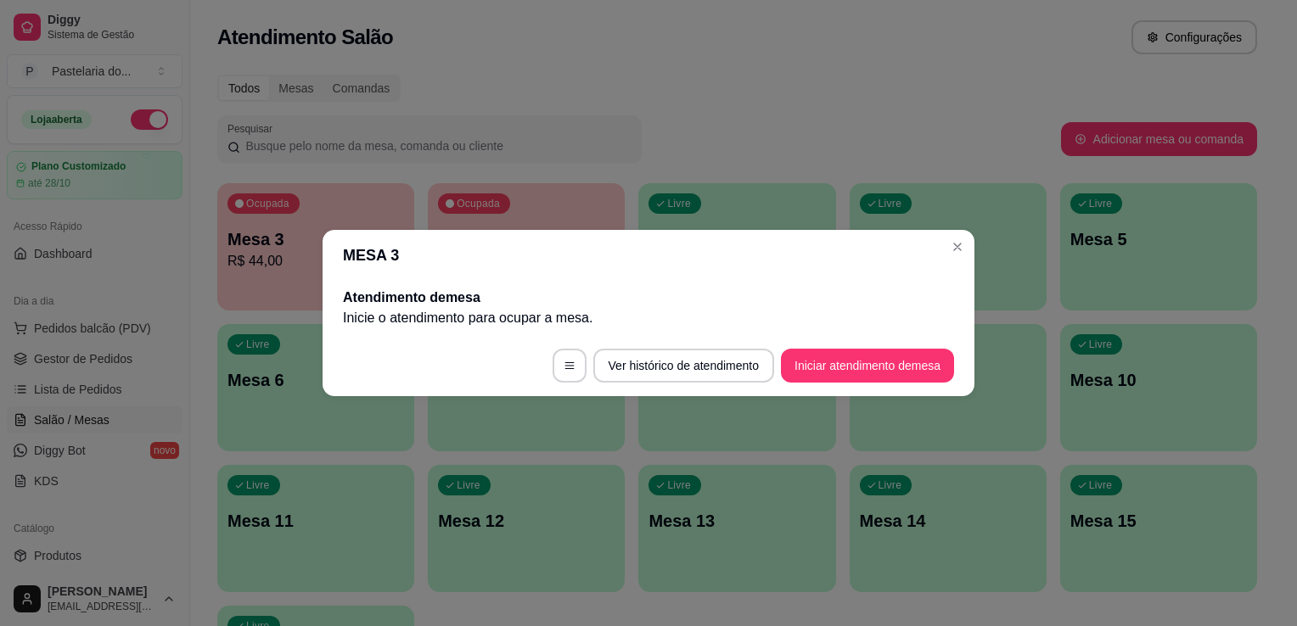
scroll to position [0, 0]
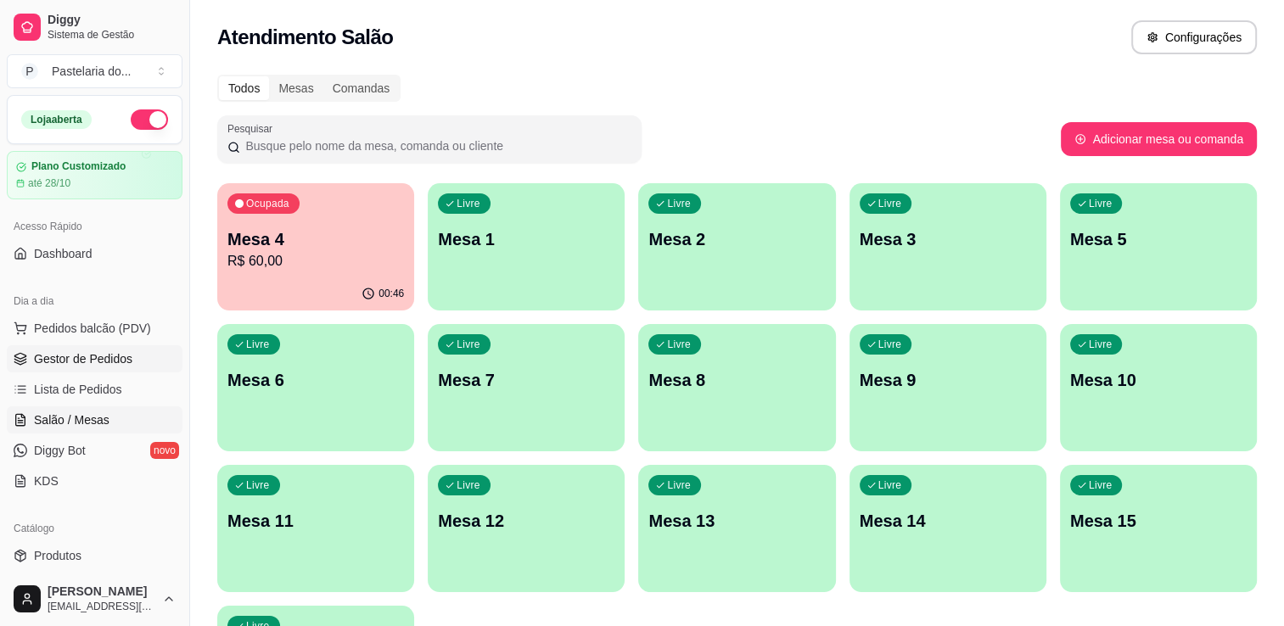
click at [105, 358] on span "Gestor de Pedidos" at bounding box center [83, 359] width 98 height 17
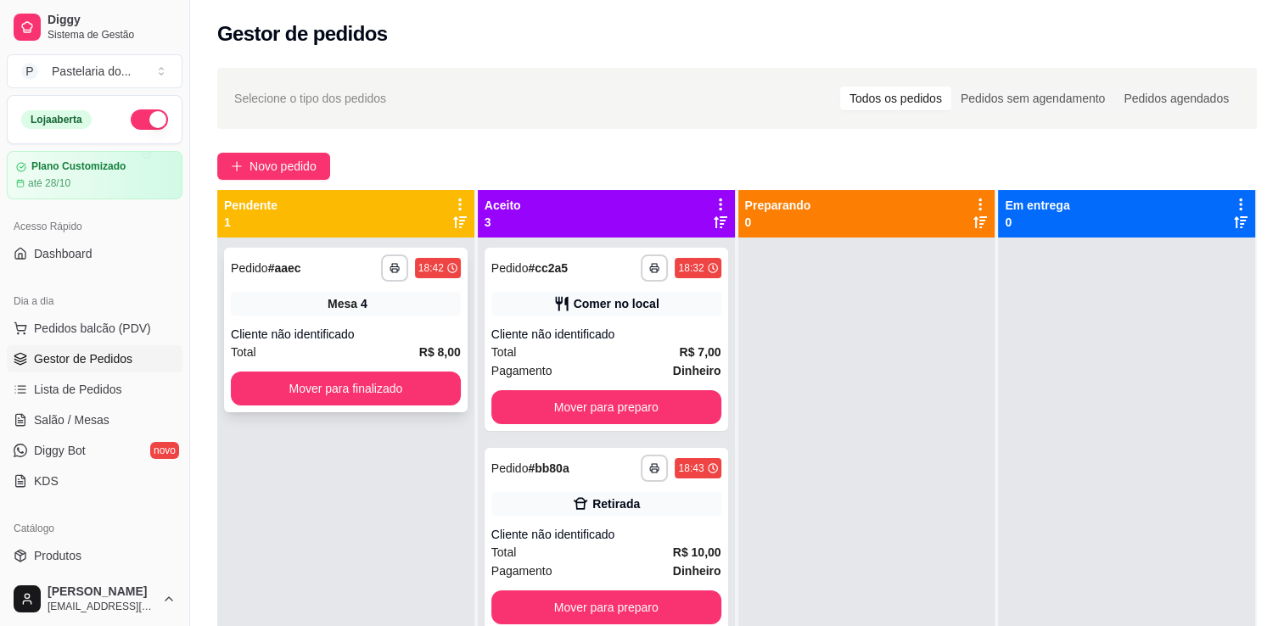
click at [404, 369] on div "**********" at bounding box center [346, 330] width 244 height 165
click at [325, 385] on button "Mover para finalizado" at bounding box center [346, 389] width 230 height 34
click at [346, 382] on div "Mover para finalizado" at bounding box center [346, 389] width 230 height 34
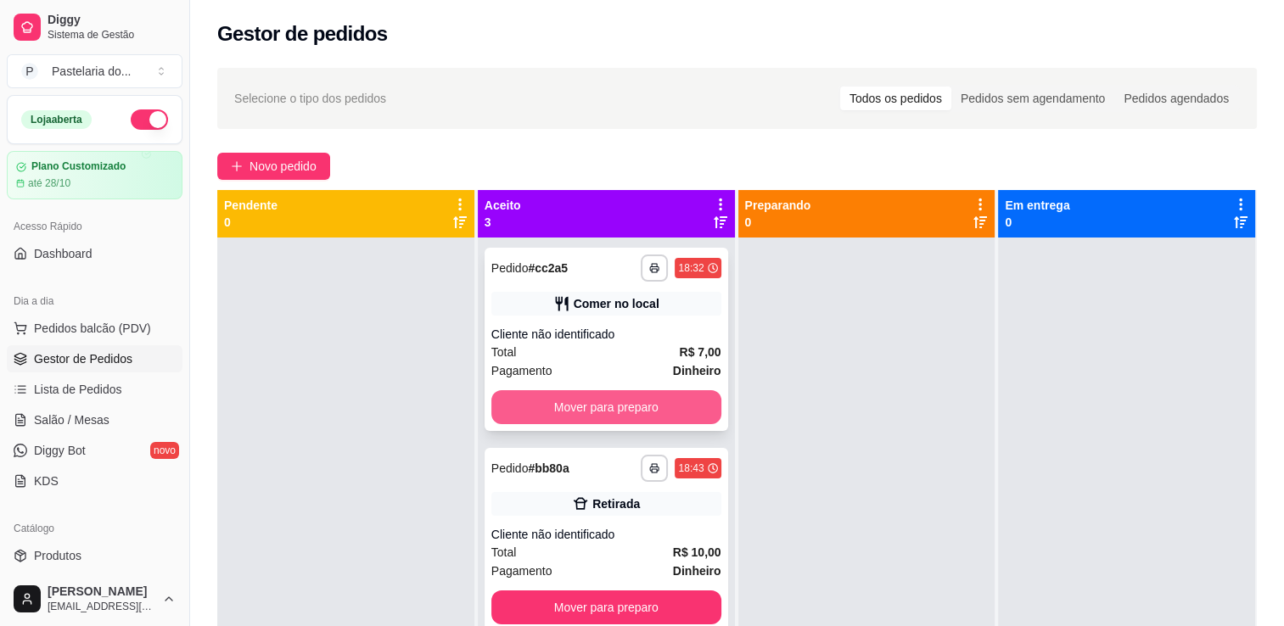
click at [605, 410] on button "Mover para preparo" at bounding box center [606, 407] width 230 height 34
click at [605, 410] on div "Mover para preparo" at bounding box center [606, 407] width 230 height 34
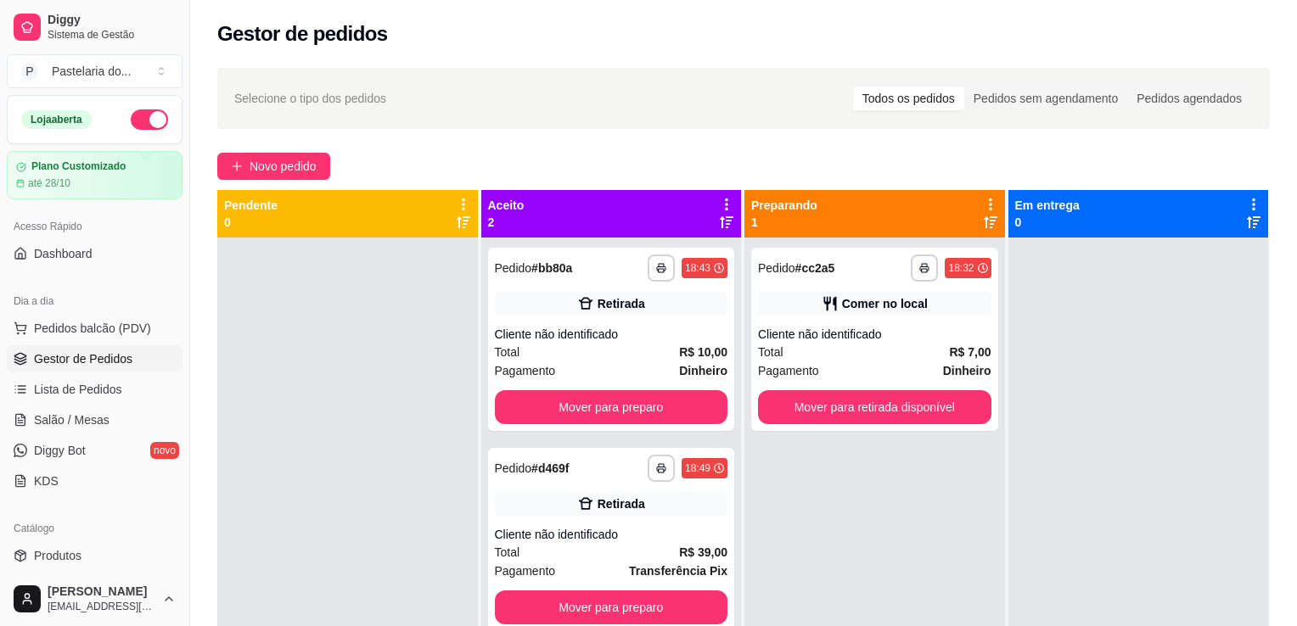
click at [1008, 376] on div at bounding box center [1138, 551] width 261 height 626
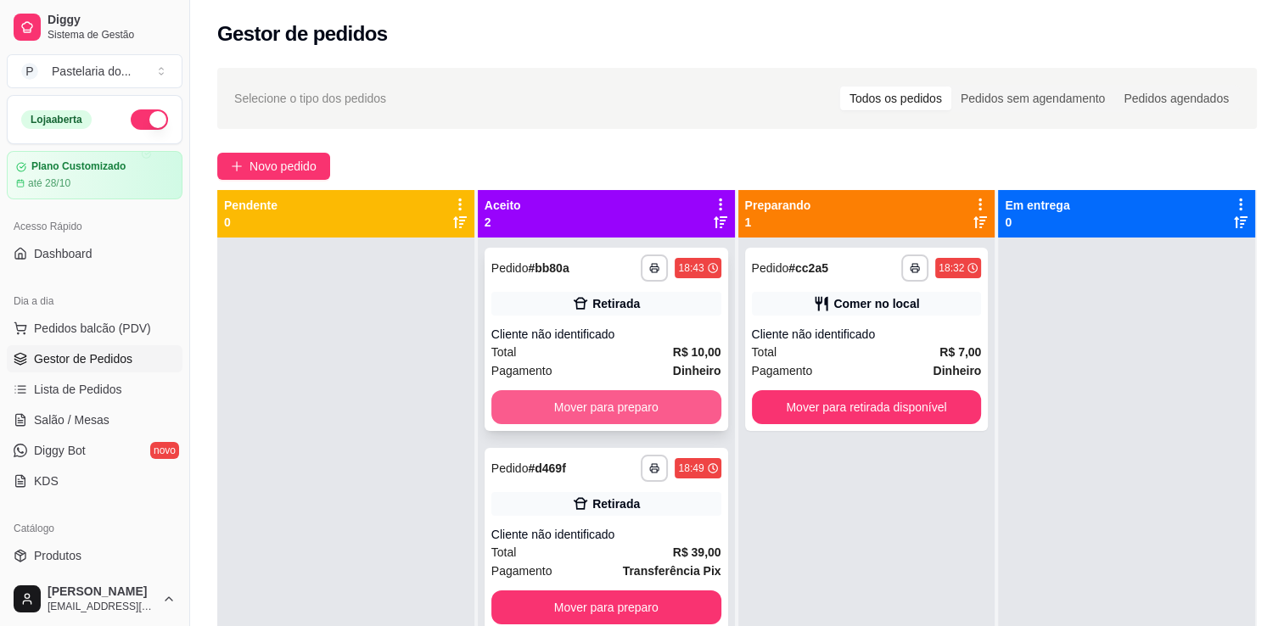
click at [672, 400] on button "Mover para preparo" at bounding box center [606, 407] width 230 height 34
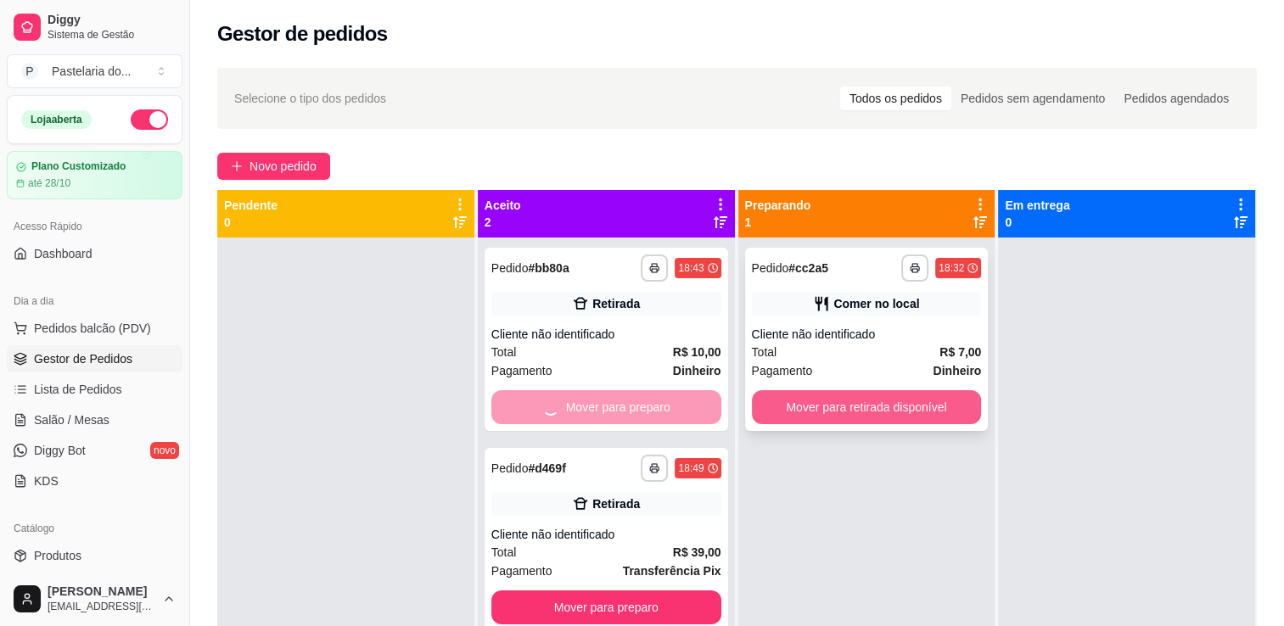
click at [820, 401] on button "Mover para retirada disponível" at bounding box center [867, 407] width 230 height 34
click at [820, 401] on div "Mover para retirada disponível" at bounding box center [867, 407] width 230 height 34
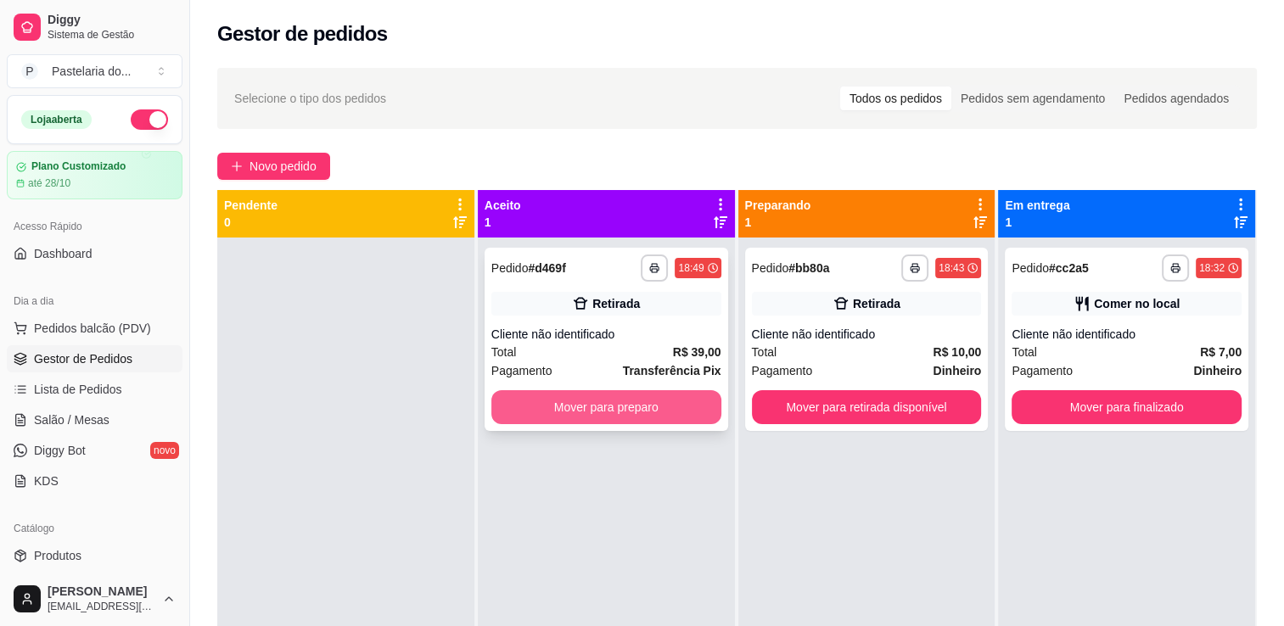
click at [703, 400] on button "Mover para preparo" at bounding box center [606, 407] width 230 height 34
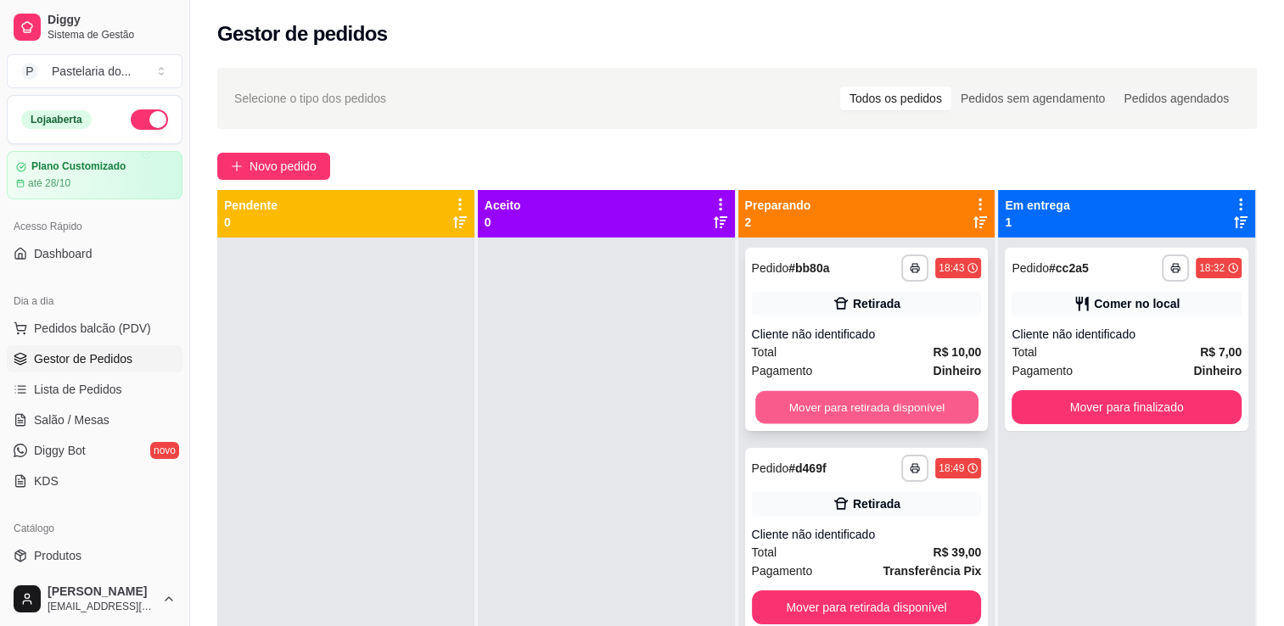
click at [892, 402] on button "Mover para retirada disponível" at bounding box center [866, 407] width 223 height 33
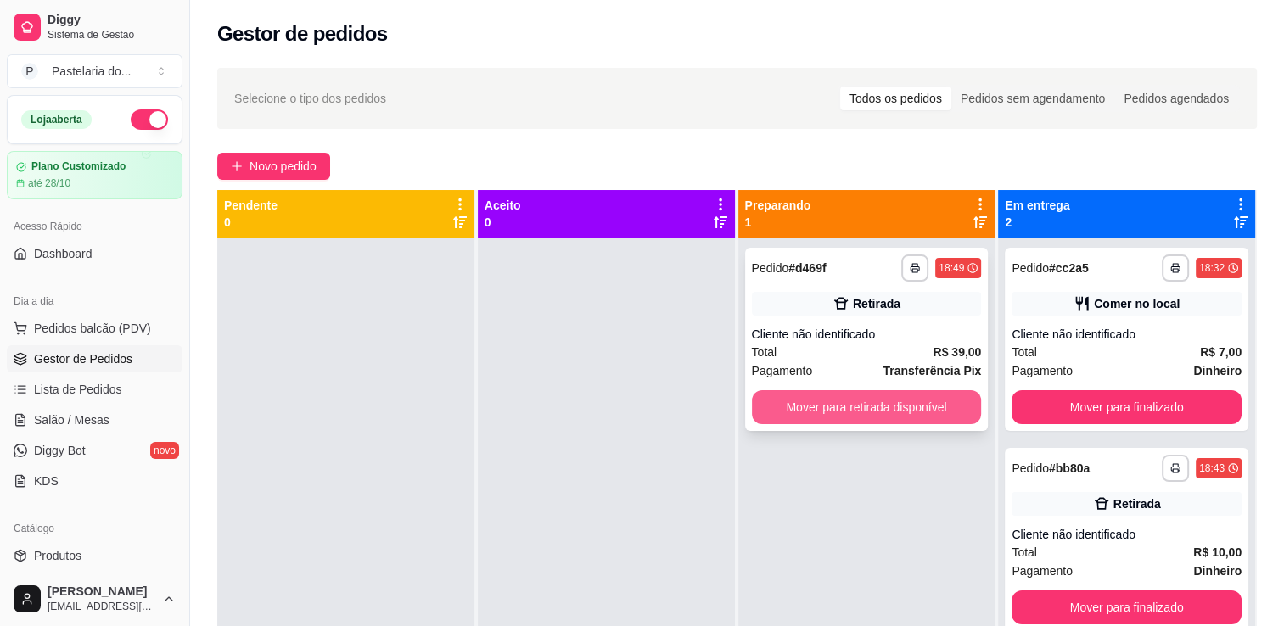
click at [884, 396] on button "Mover para retirada disponível" at bounding box center [867, 407] width 230 height 34
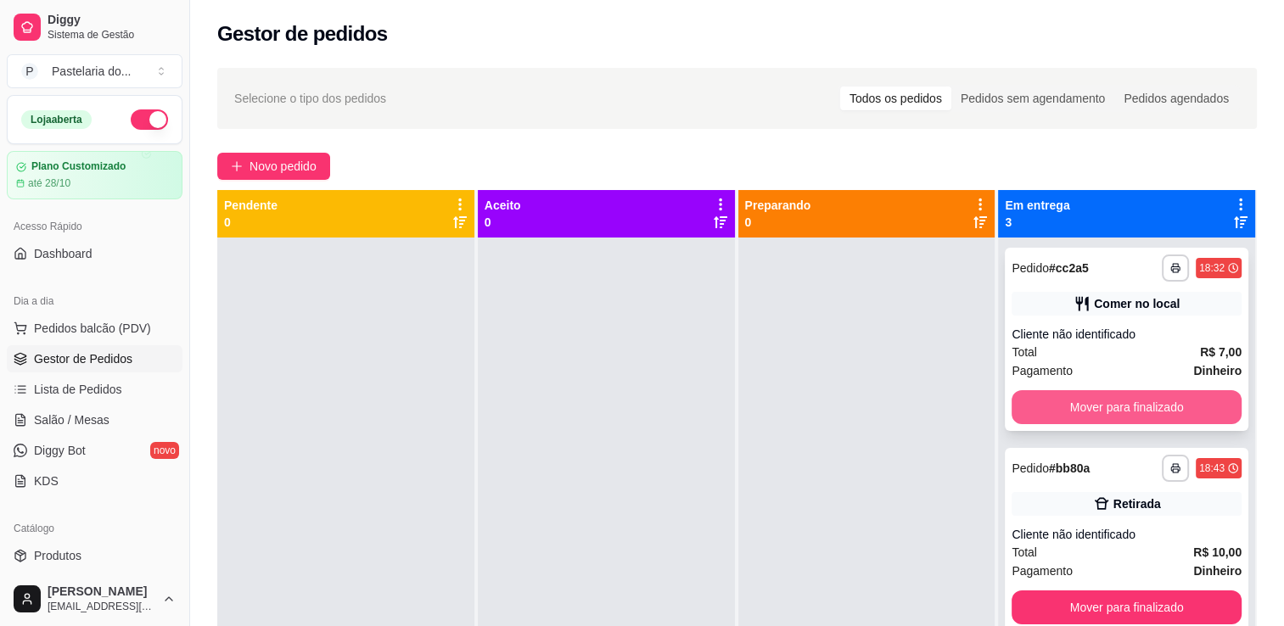
click at [1049, 413] on button "Mover para finalizado" at bounding box center [1127, 407] width 230 height 34
click at [1101, 408] on button "Mover para finalizado" at bounding box center [1126, 407] width 223 height 33
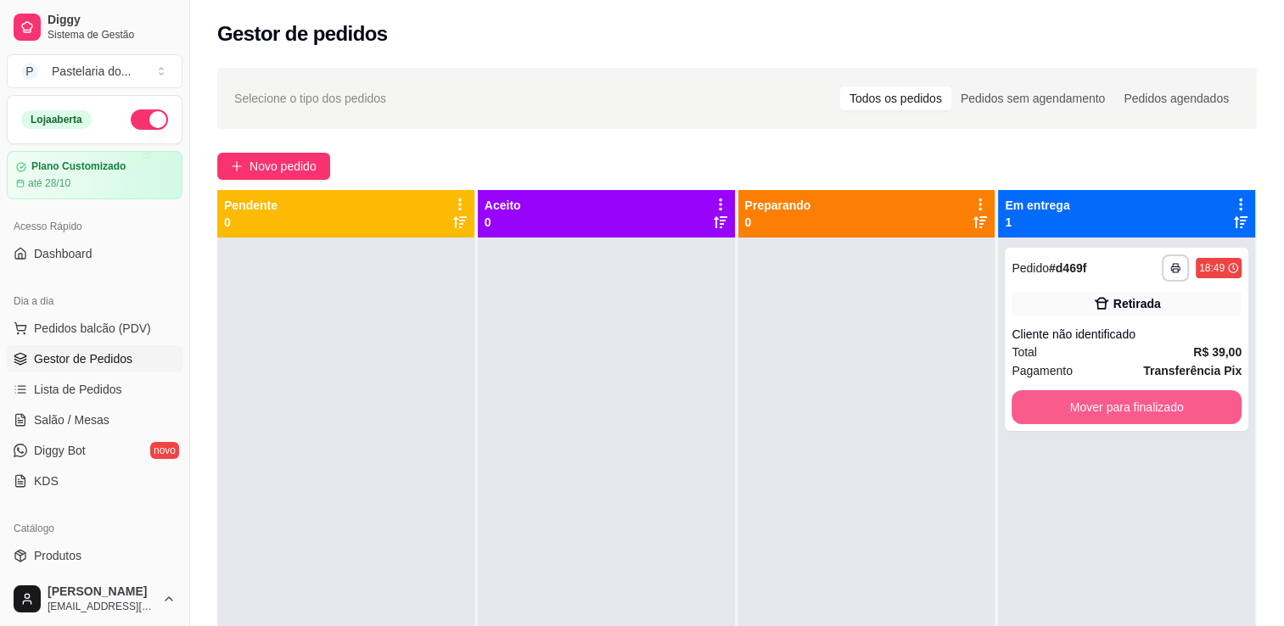
click at [1101, 408] on button "Mover para finalizado" at bounding box center [1127, 407] width 230 height 34
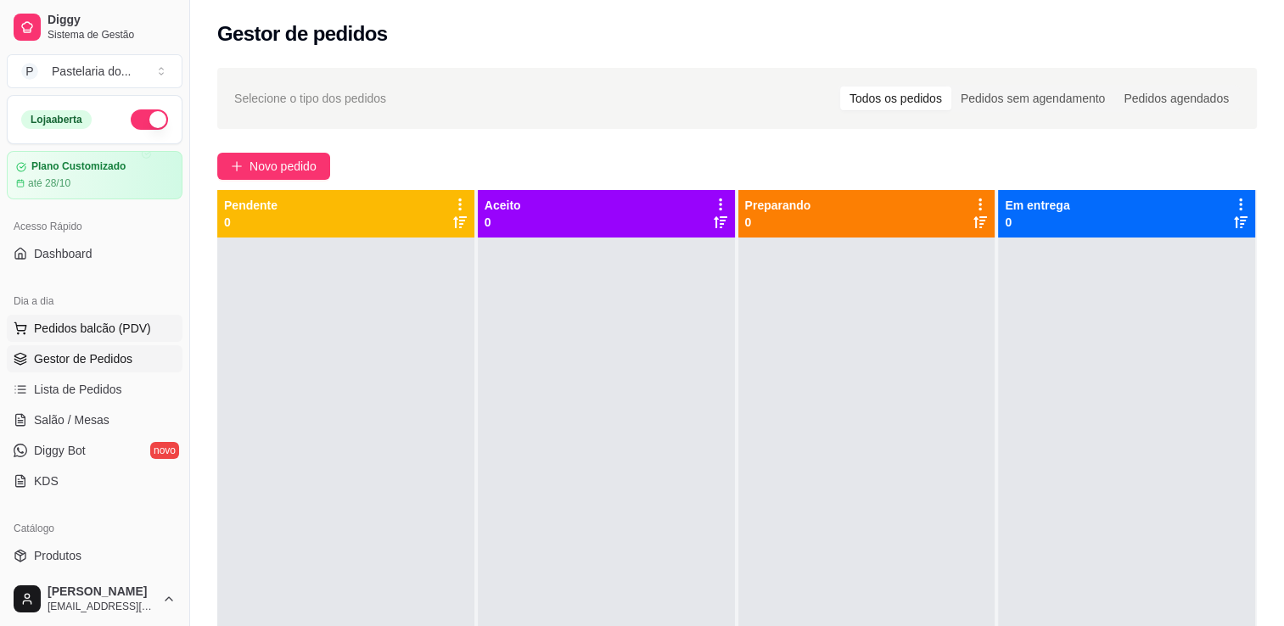
click at [42, 325] on span "Pedidos balcão (PDV)" at bounding box center [92, 328] width 117 height 17
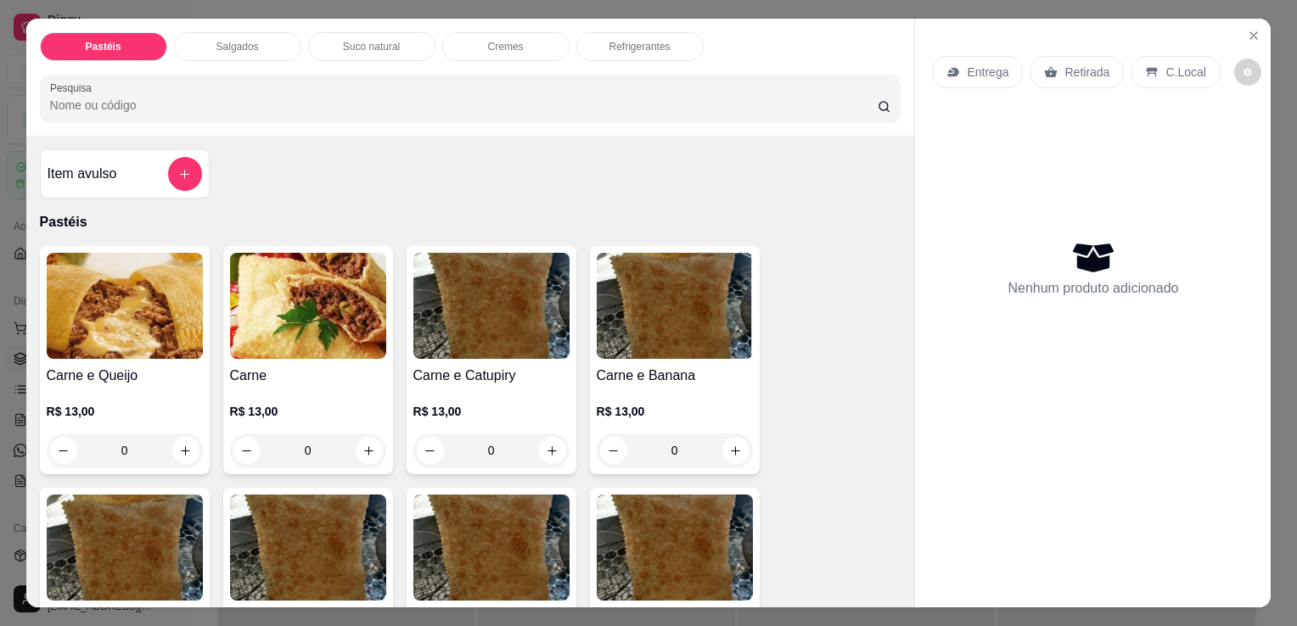
click at [237, 40] on p "Salgados" at bounding box center [237, 47] width 42 height 14
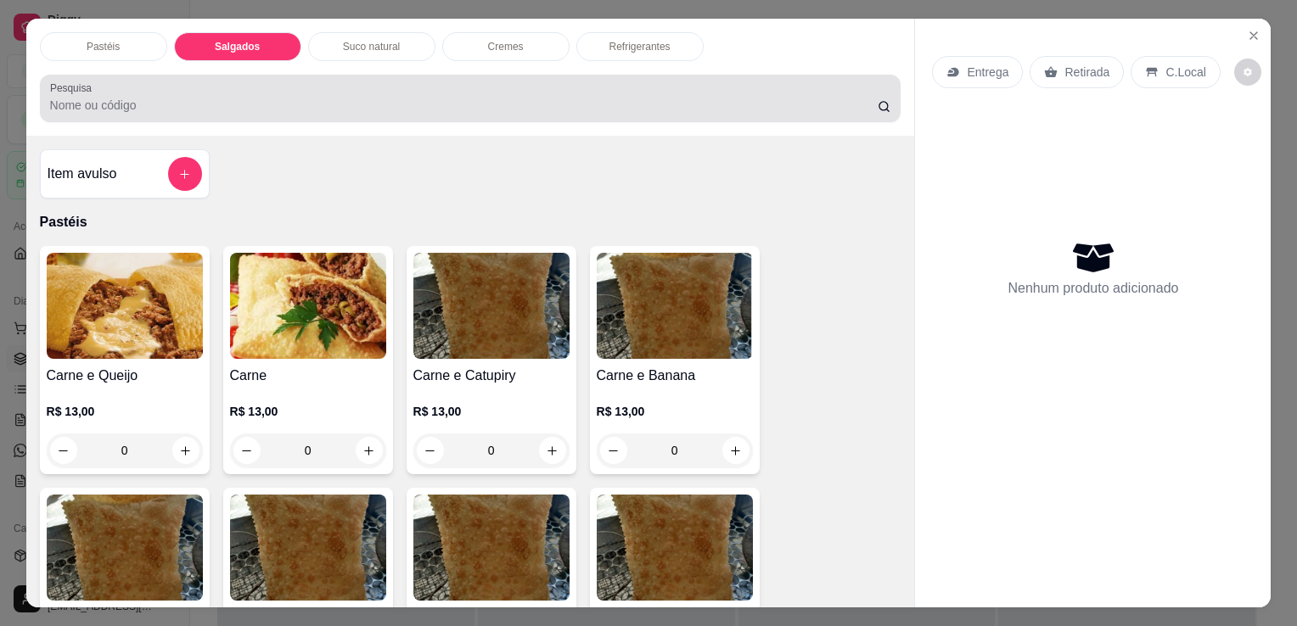
scroll to position [42, 0]
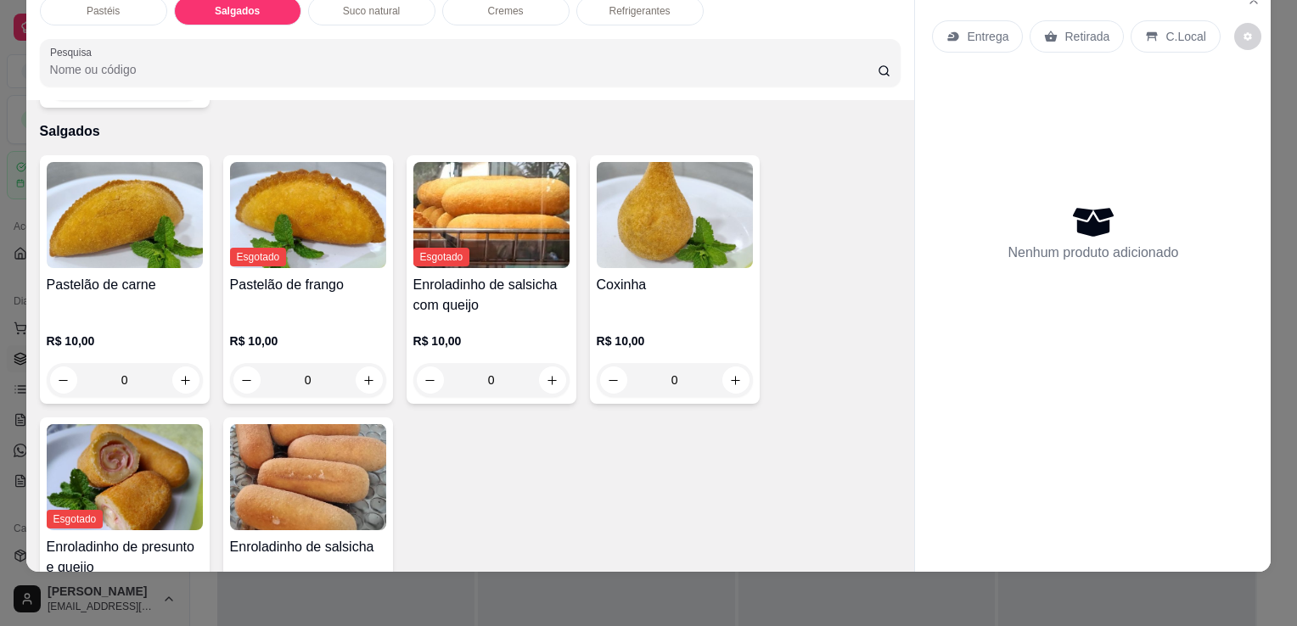
click at [681, 275] on div "Coxinha" at bounding box center [675, 295] width 156 height 41
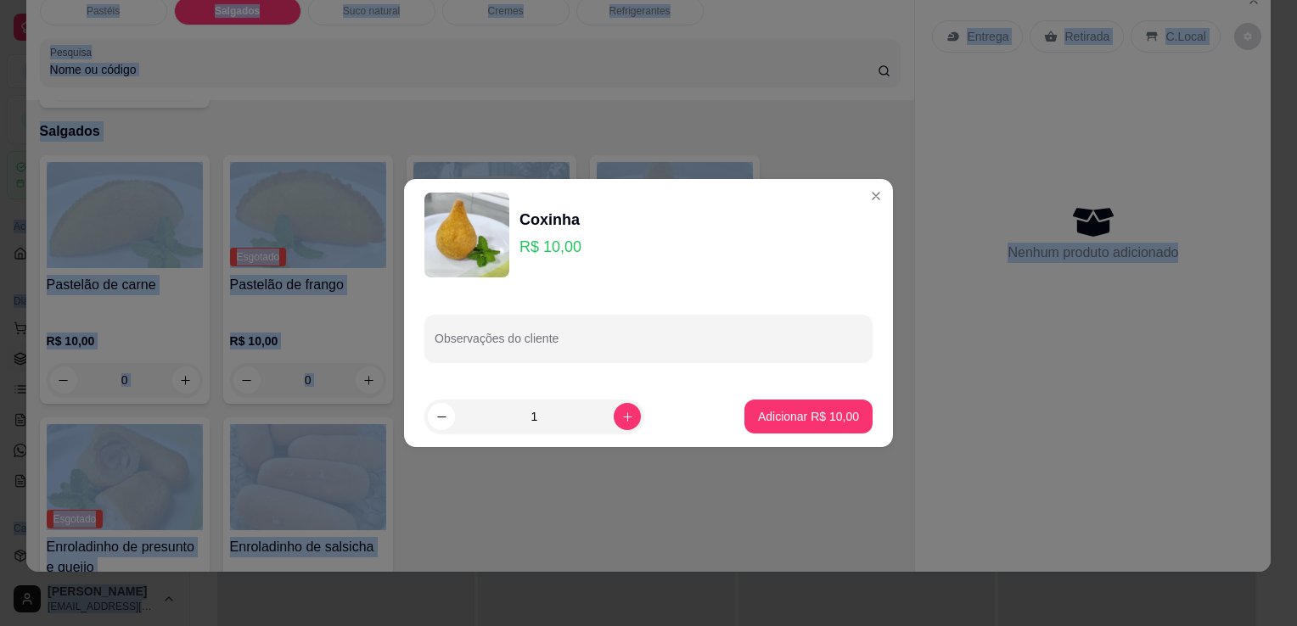
click at [766, 400] on button "Adicionar R$ 10,00" at bounding box center [808, 417] width 128 height 34
click at [766, 400] on div "Pastelão de carne R$ 10,00 0 Esgotado Pastelão de frango R$ 10,00 0 Esgotado En…" at bounding box center [471, 410] width 862 height 511
type input "1"
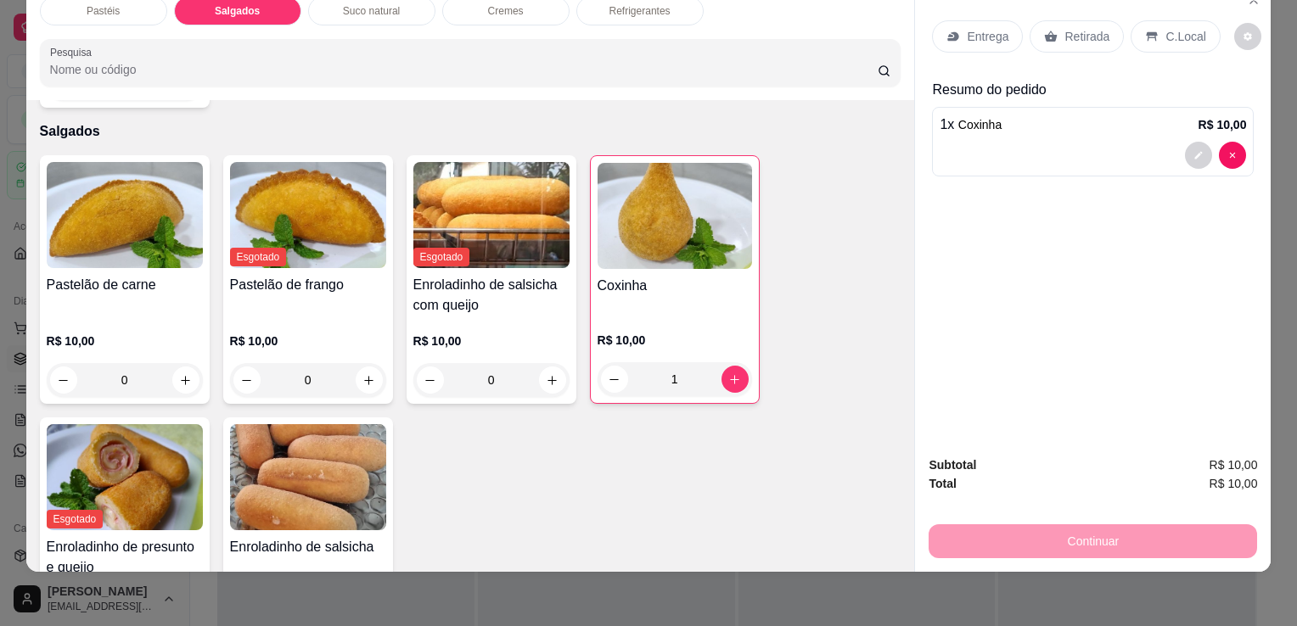
click at [1064, 28] on p "Retirada" at bounding box center [1086, 36] width 45 height 17
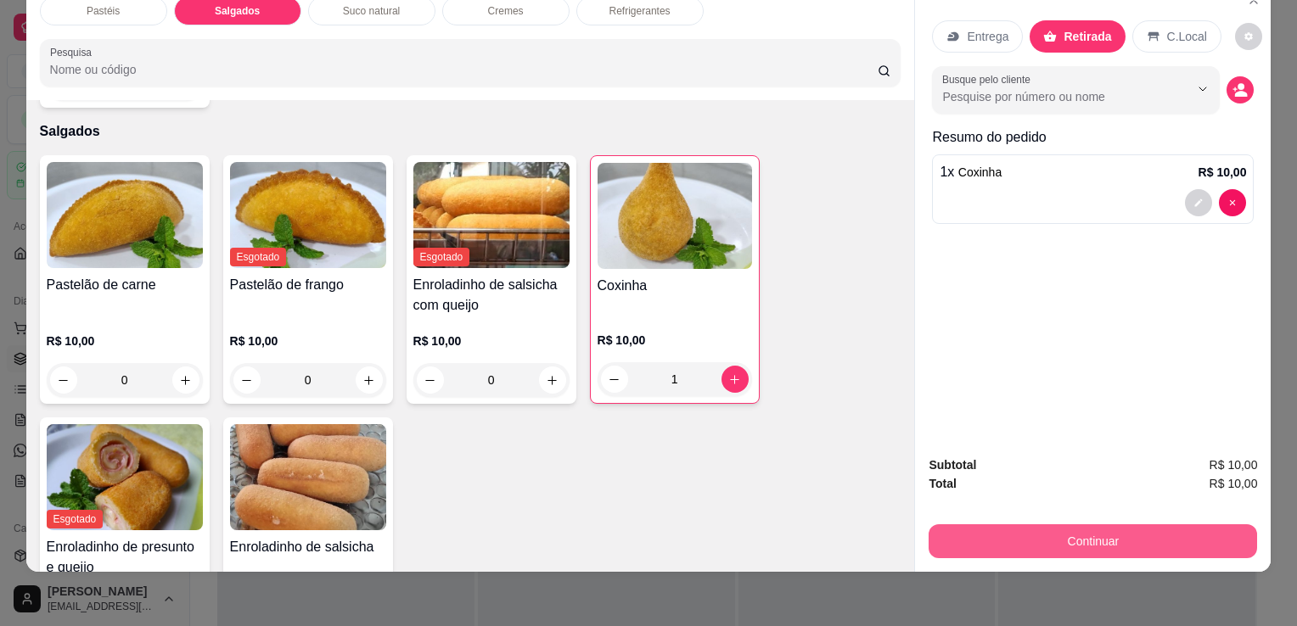
click at [981, 529] on button "Continuar" at bounding box center [1093, 542] width 328 height 34
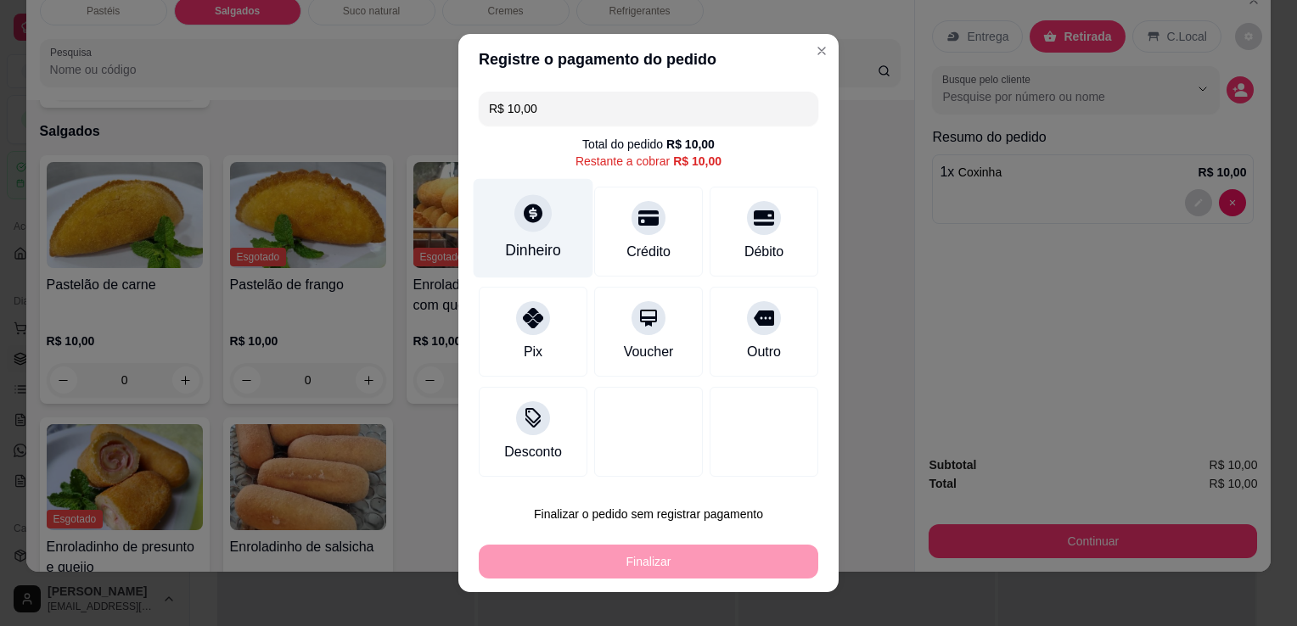
click at [555, 225] on div "Dinheiro" at bounding box center [534, 228] width 120 height 99
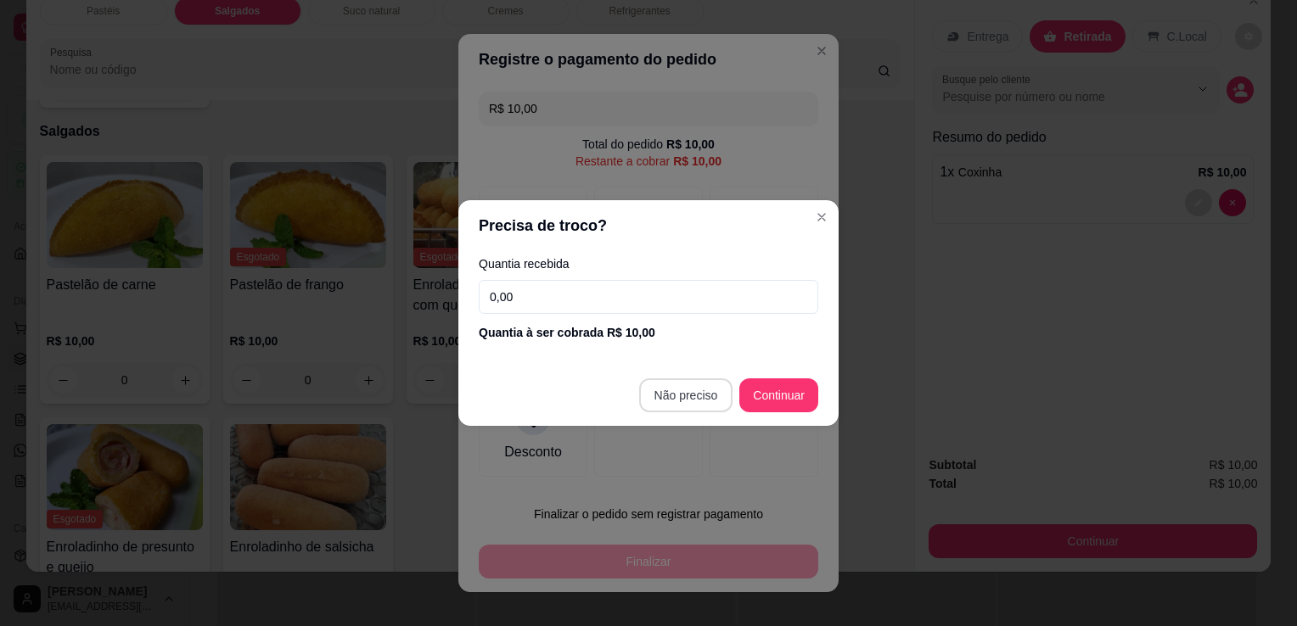
type input "R$ 0,00"
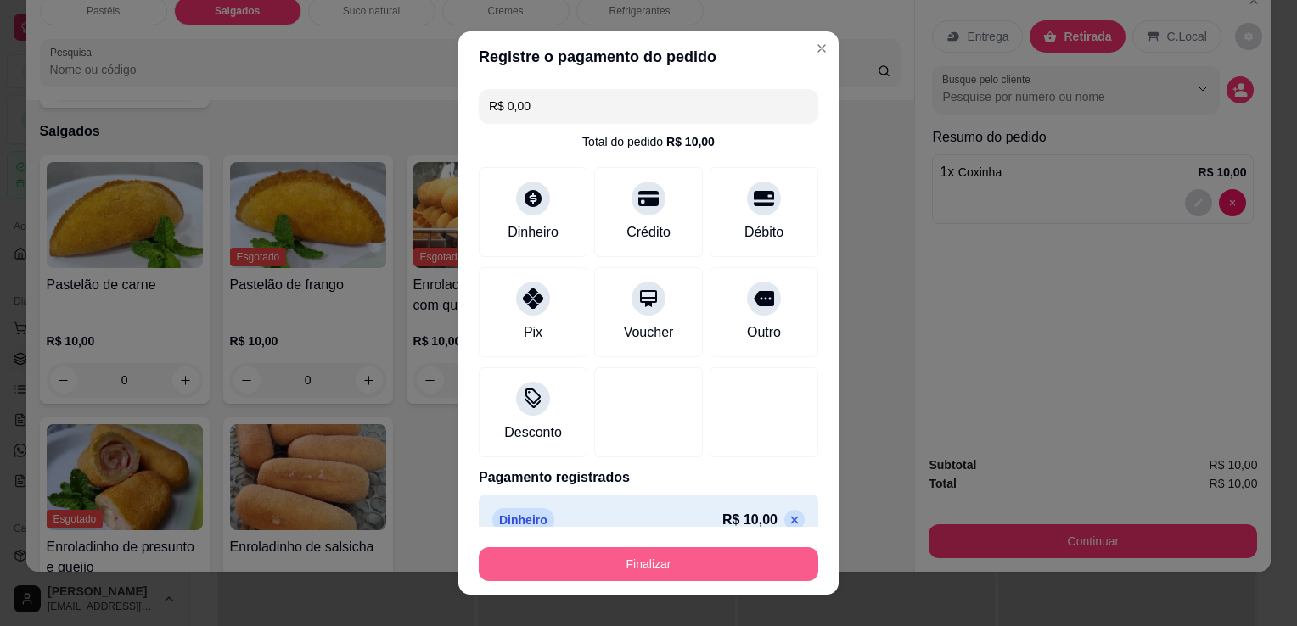
click at [637, 574] on button "Finalizar" at bounding box center [649, 564] width 340 height 34
click at [637, 573] on div "Finalizar" at bounding box center [649, 564] width 340 height 34
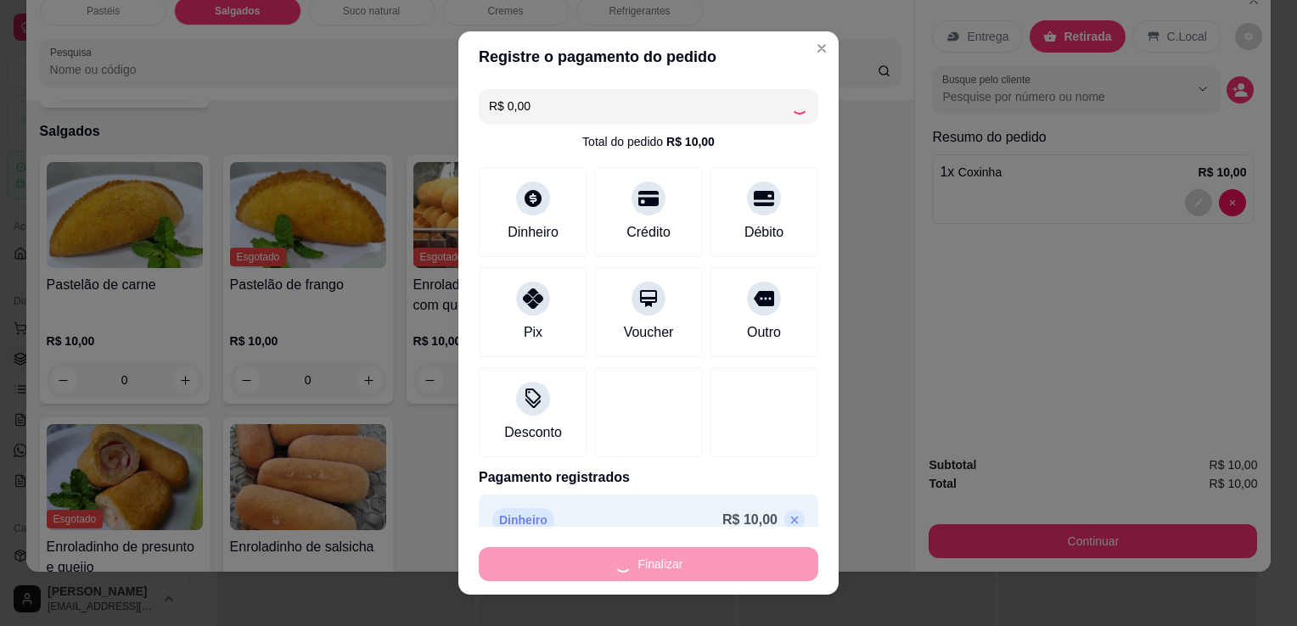
type input "0"
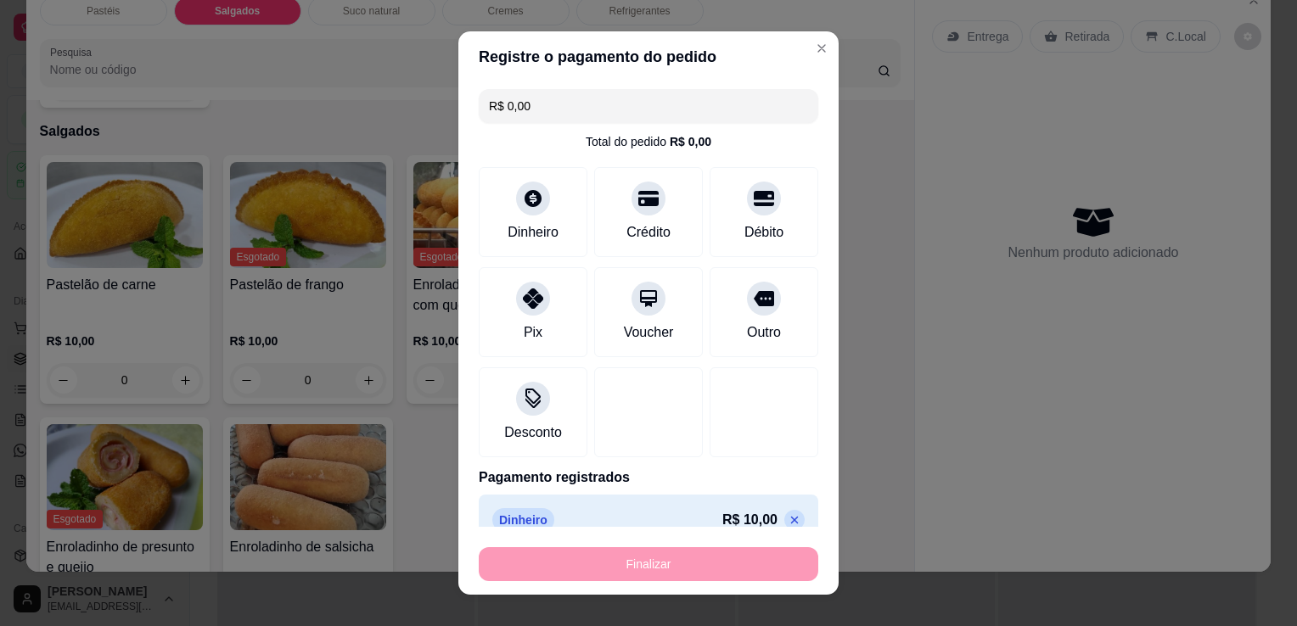
type input "-R$ 10,00"
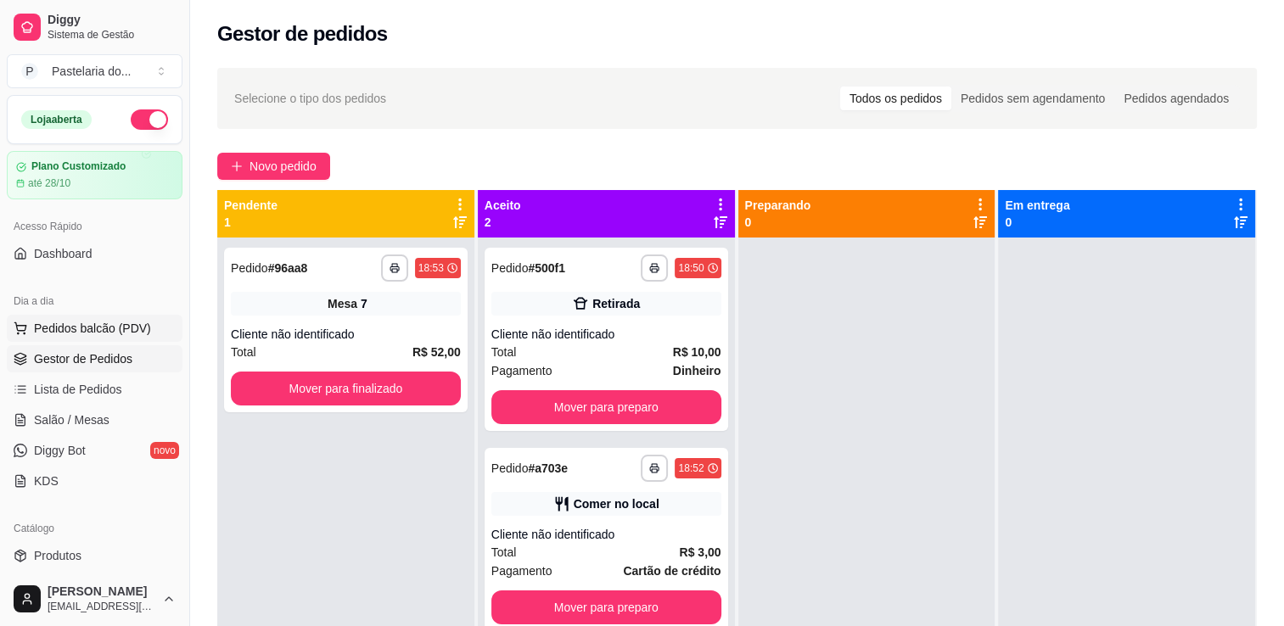
click at [116, 327] on span "Pedidos balcão (PDV)" at bounding box center [92, 328] width 117 height 17
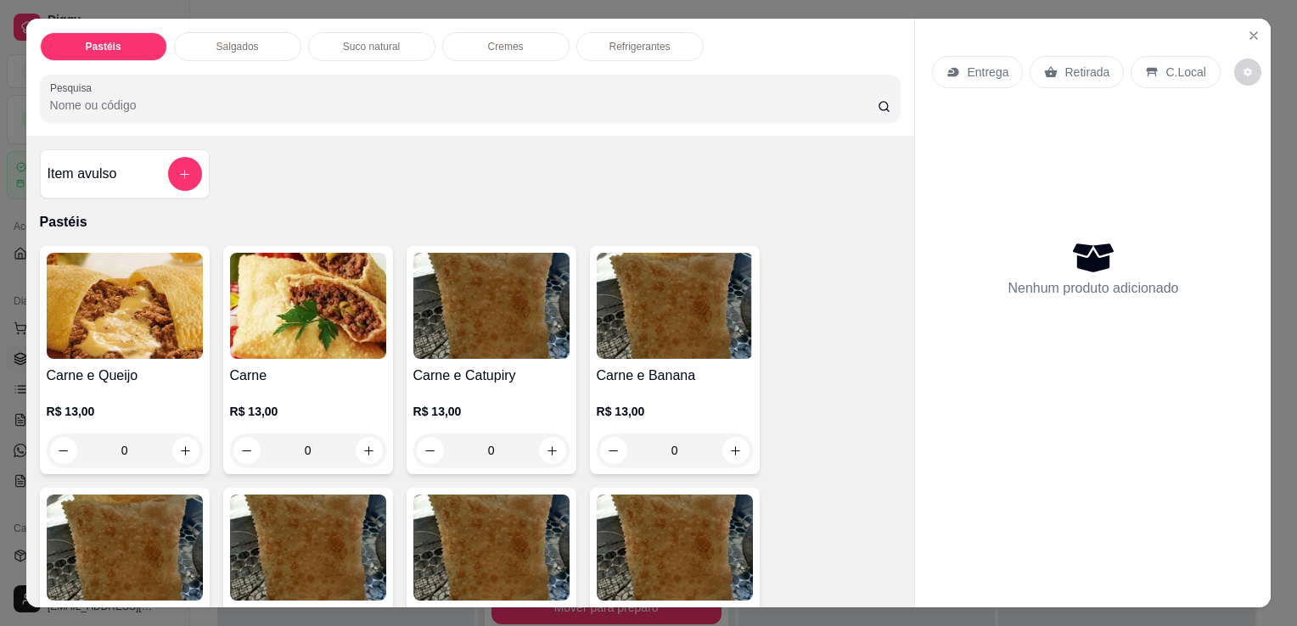
click at [221, 23] on div "Pastéis Salgados Suco natural Cremes Refrigerantes Pesquisa" at bounding box center [470, 77] width 889 height 117
click at [221, 52] on div "Salgados" at bounding box center [237, 46] width 127 height 29
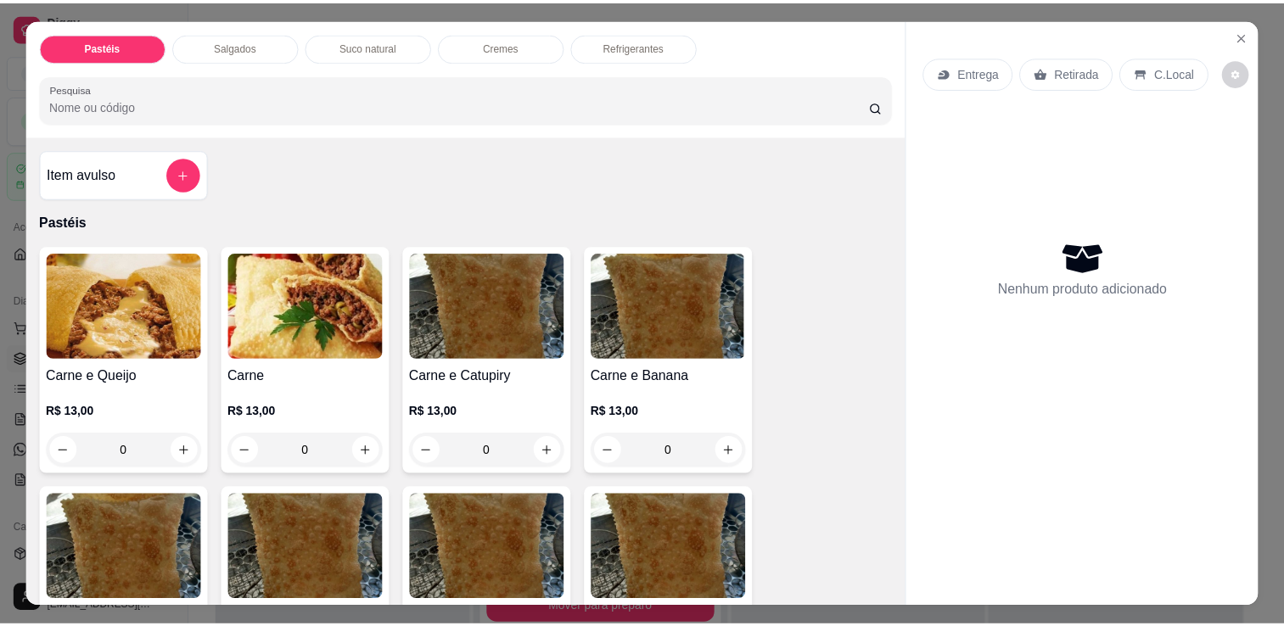
scroll to position [42, 0]
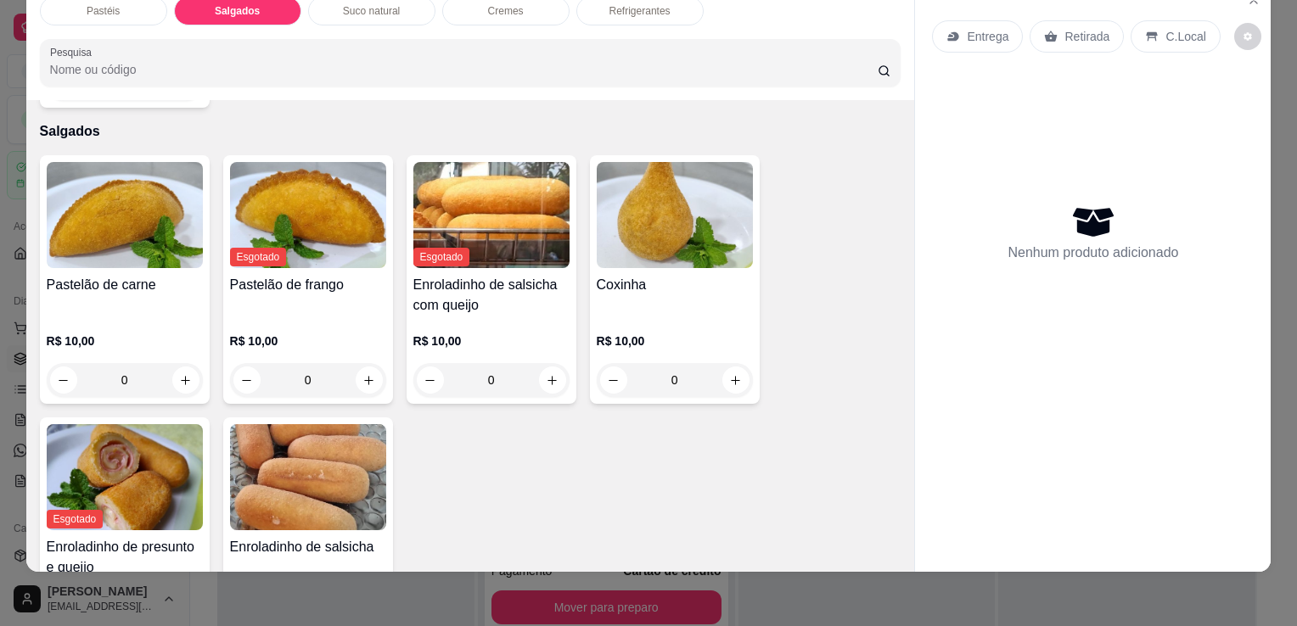
click at [302, 433] on img at bounding box center [308, 477] width 156 height 106
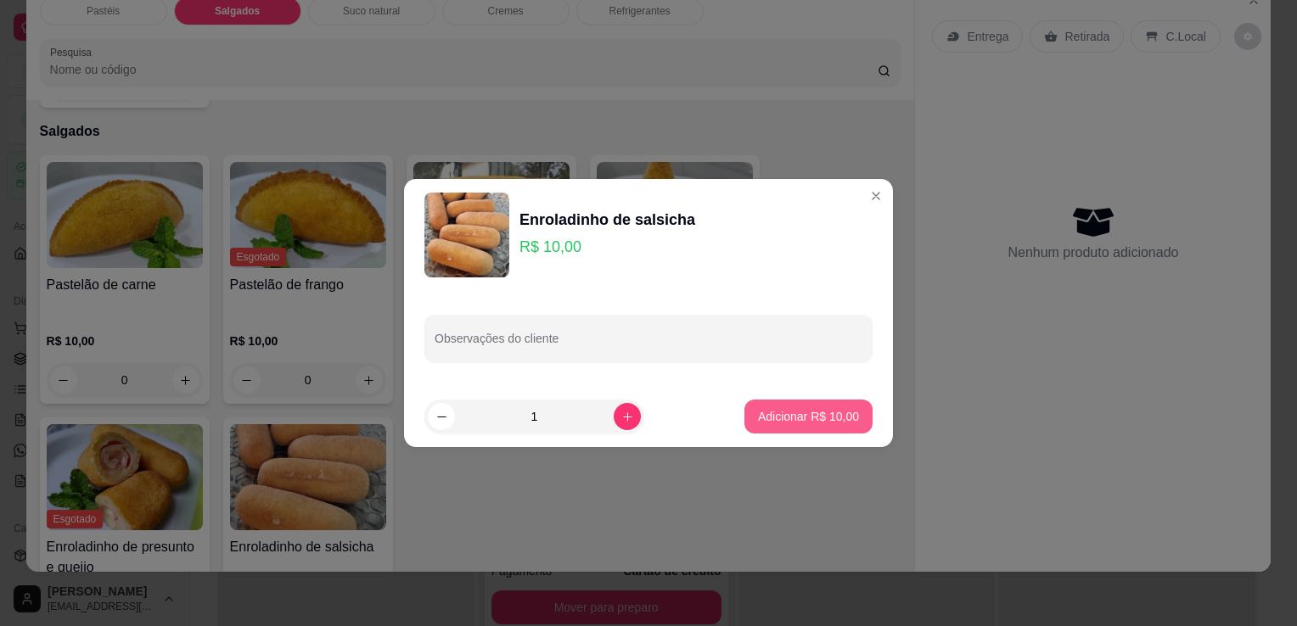
click at [803, 421] on p "Adicionar R$ 10,00" at bounding box center [808, 416] width 101 height 17
type input "1"
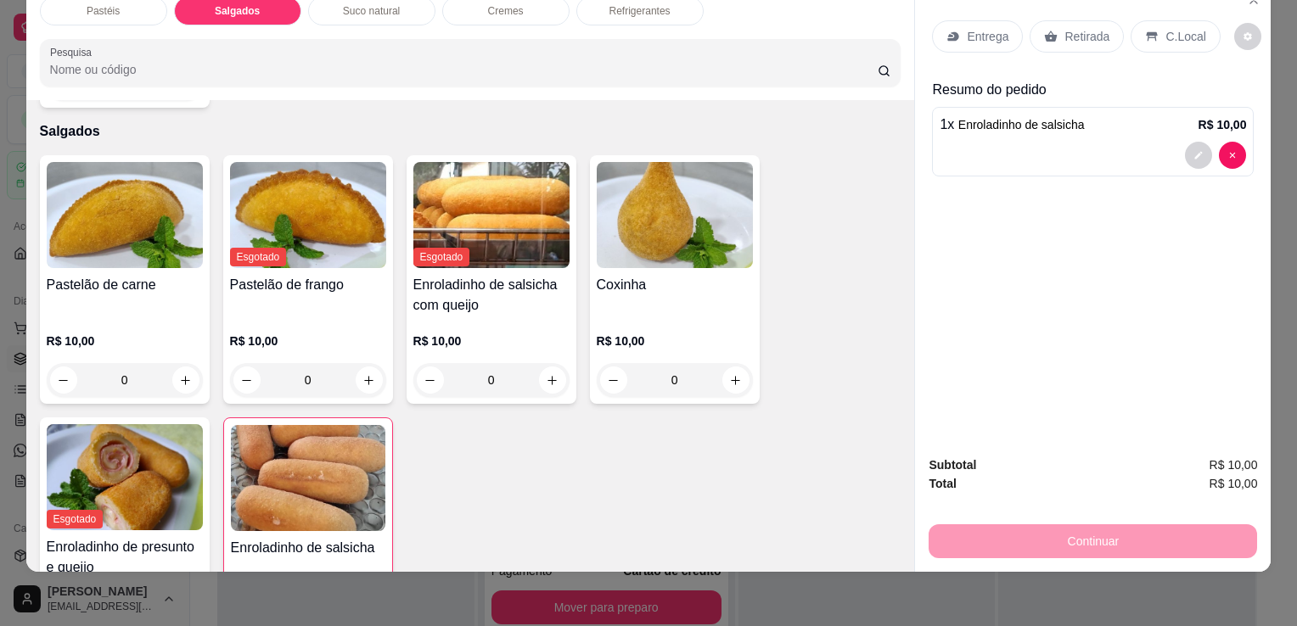
click at [1064, 28] on p "Retirada" at bounding box center [1086, 36] width 45 height 17
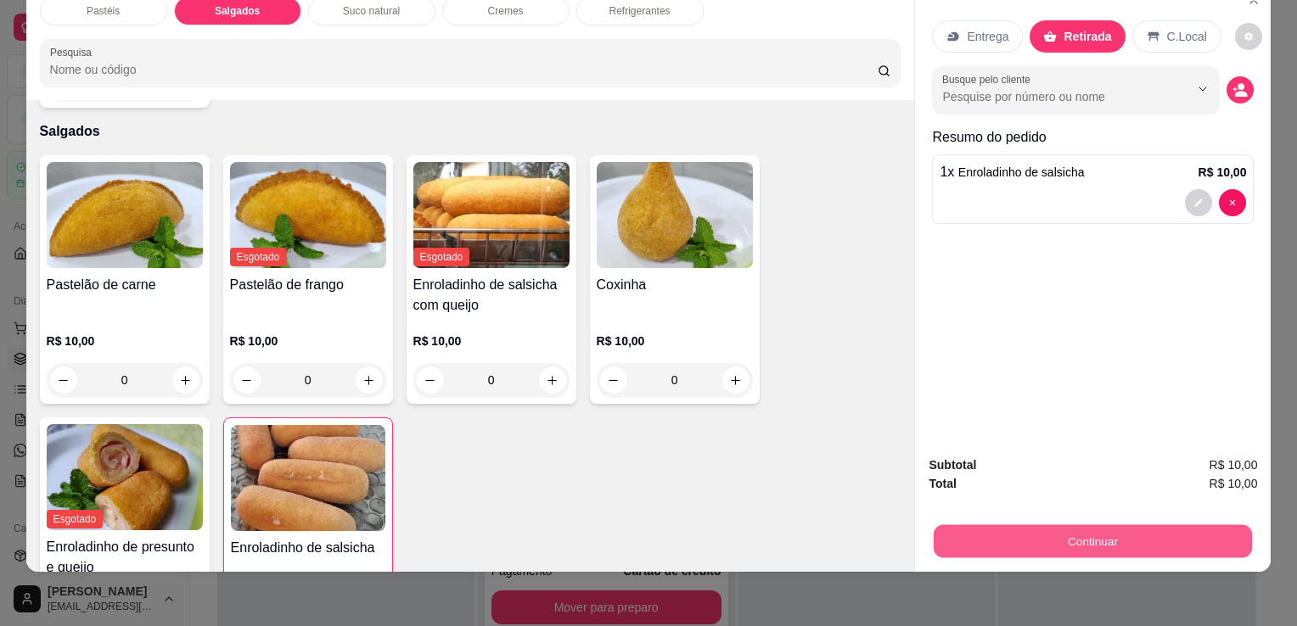
click at [1096, 539] on button "Continuar" at bounding box center [1093, 541] width 318 height 33
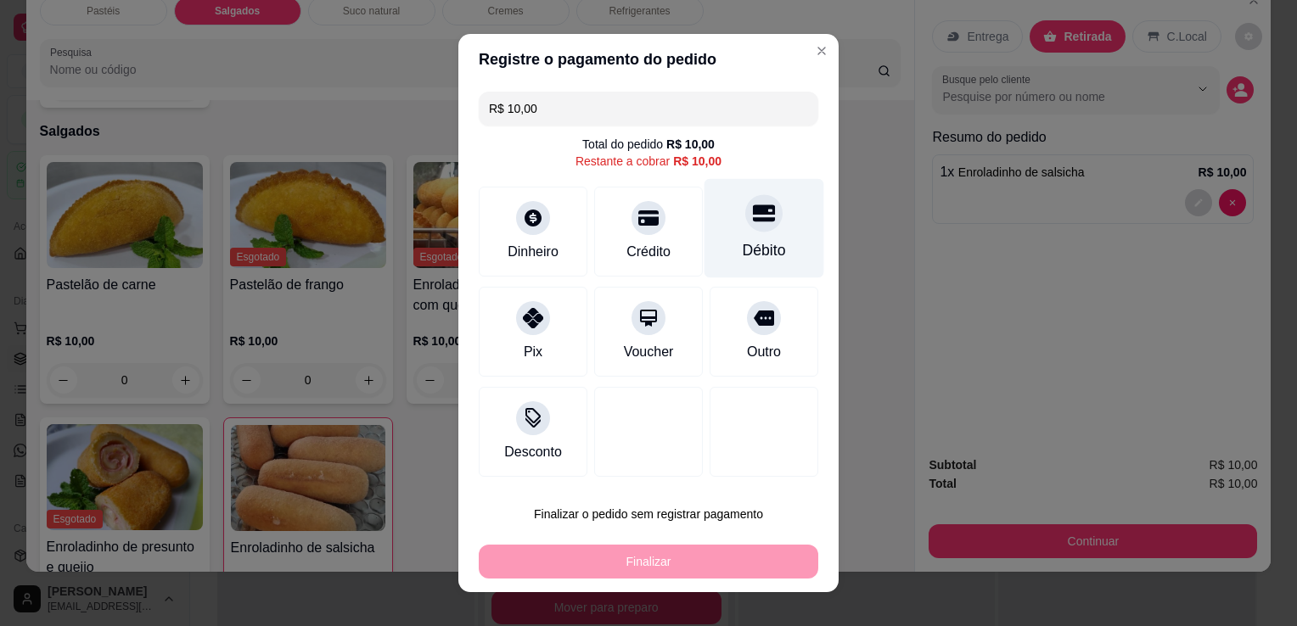
click at [723, 229] on div "Débito" at bounding box center [764, 228] width 120 height 99
type input "R$ 0,00"
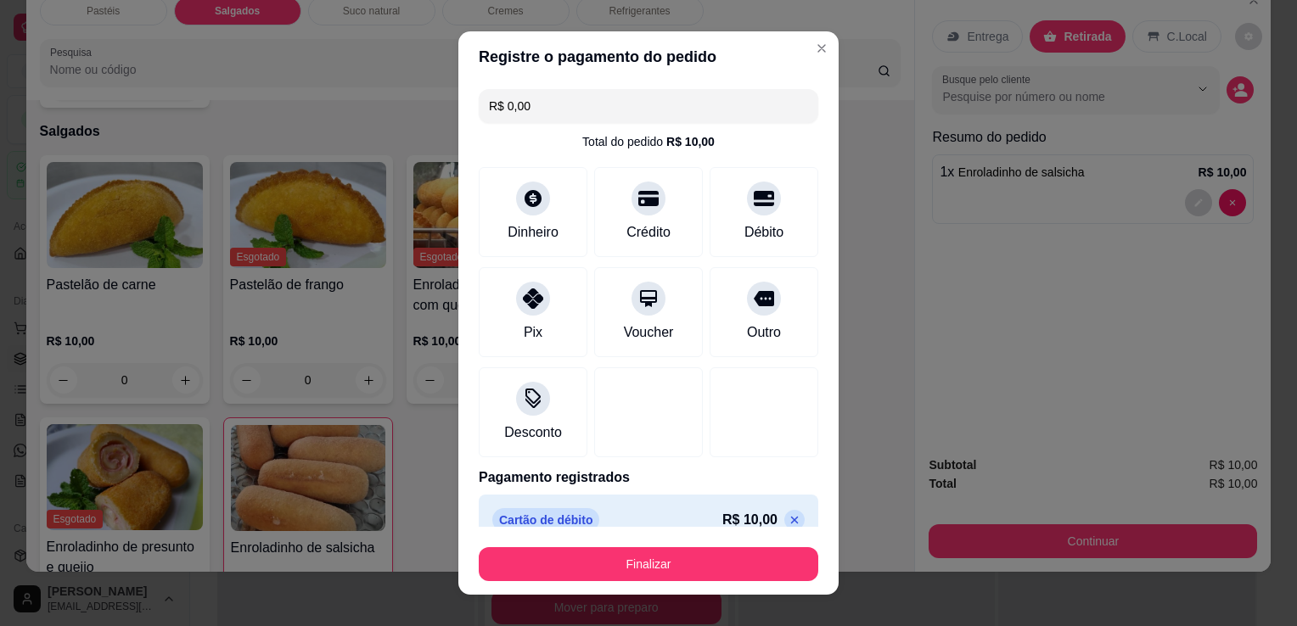
click at [659, 553] on button "Finalizar" at bounding box center [649, 564] width 340 height 34
click at [659, 553] on div "Finalizar" at bounding box center [649, 564] width 340 height 34
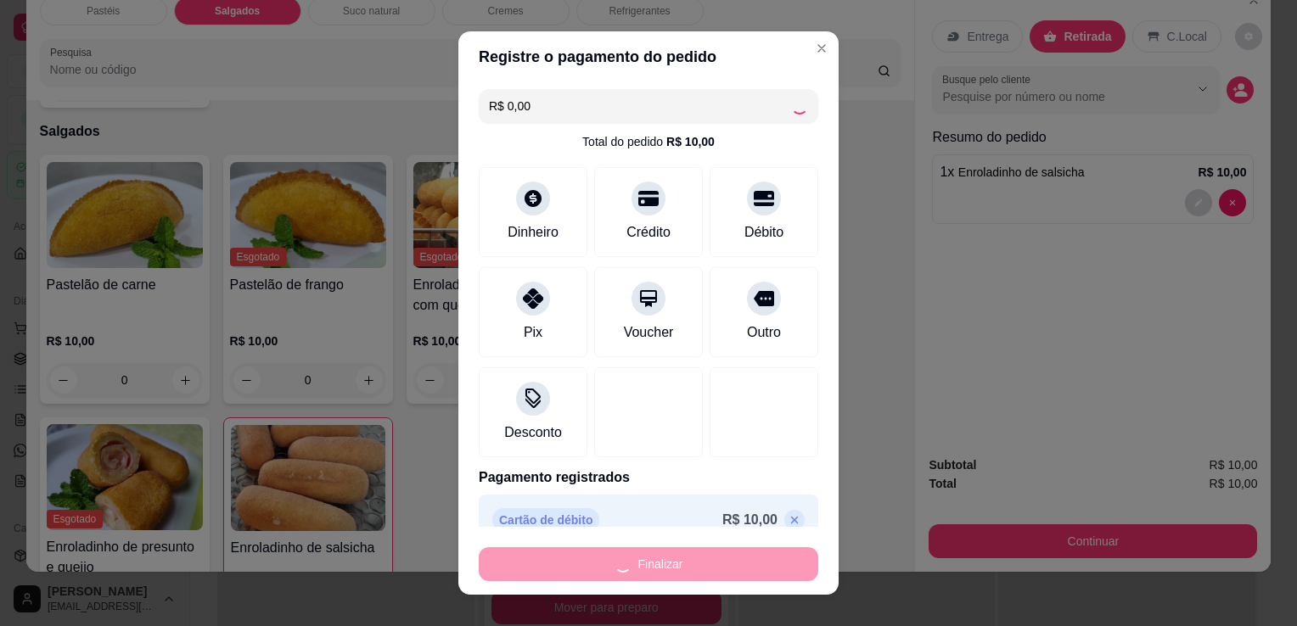
type input "0"
type input "-R$ 10,00"
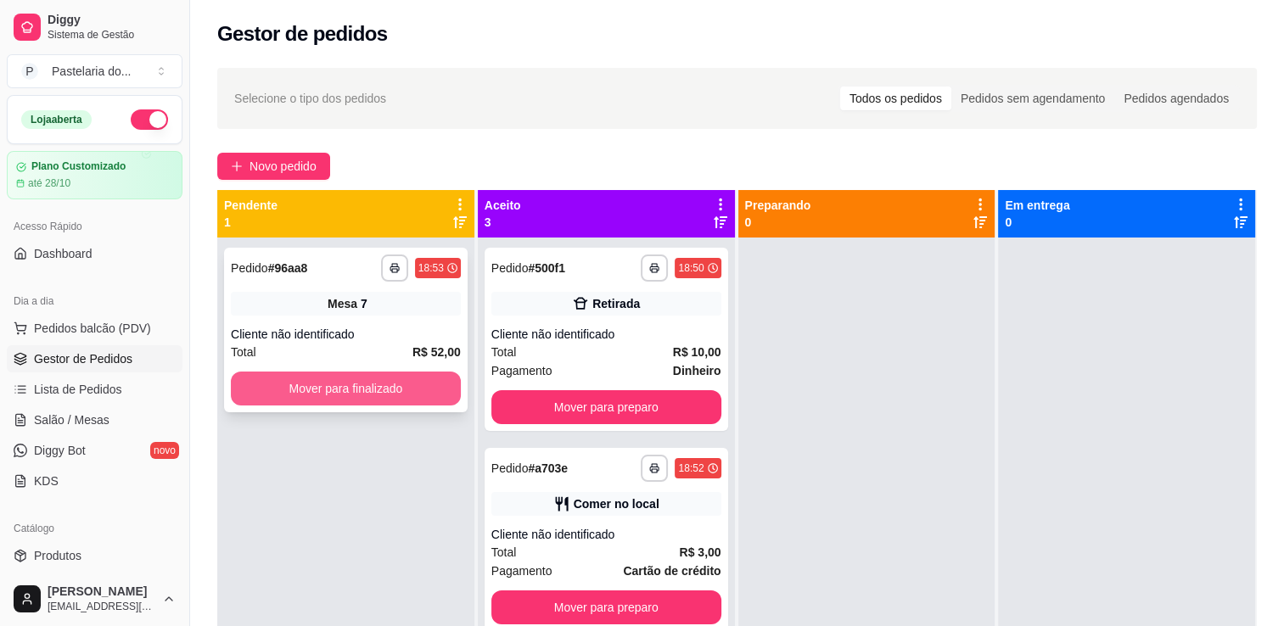
click at [397, 384] on button "Mover para finalizado" at bounding box center [346, 389] width 230 height 34
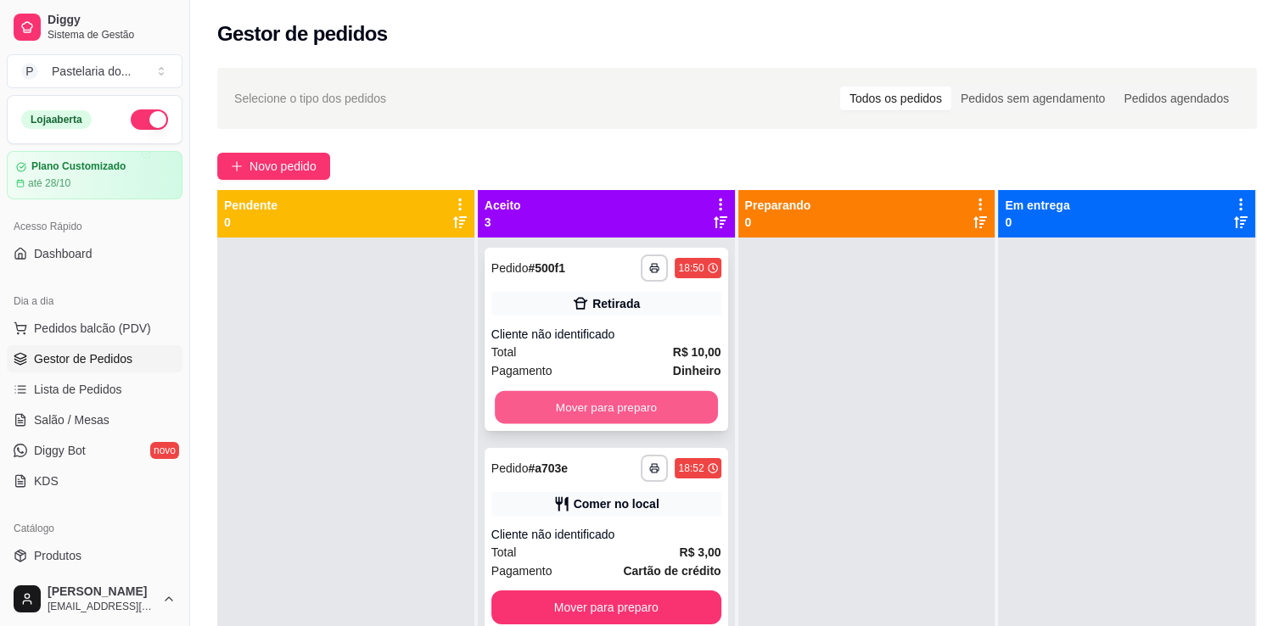
click at [609, 416] on button "Mover para preparo" at bounding box center [606, 407] width 223 height 33
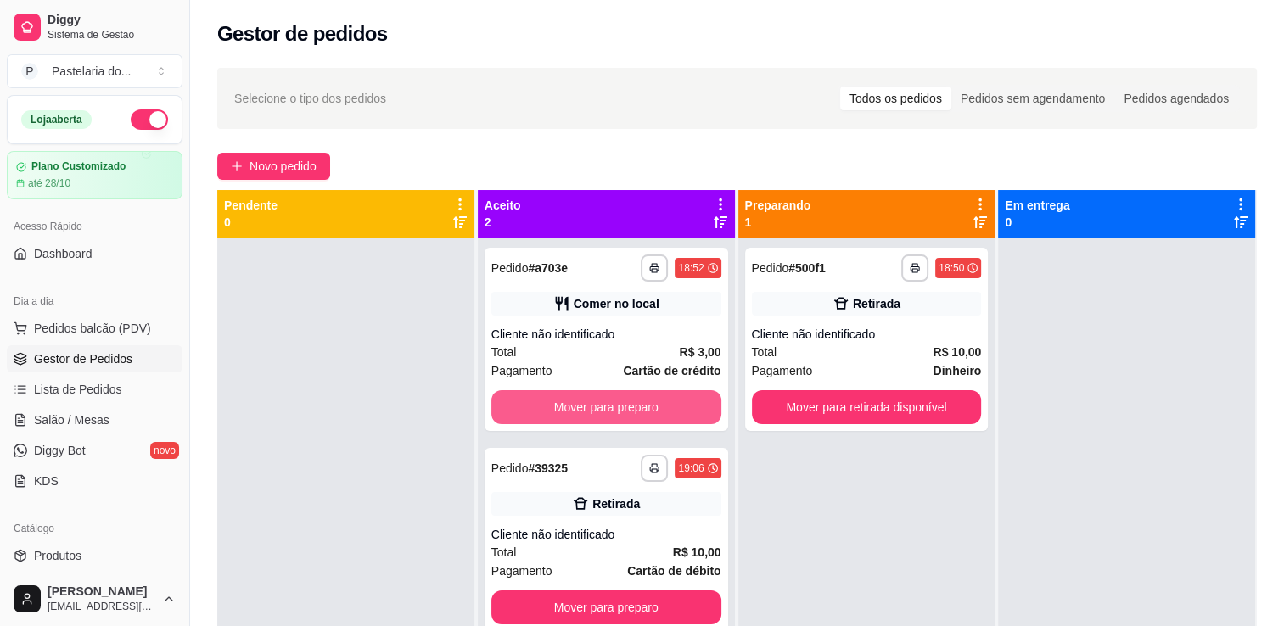
click at [609, 416] on button "Mover para preparo" at bounding box center [606, 407] width 230 height 34
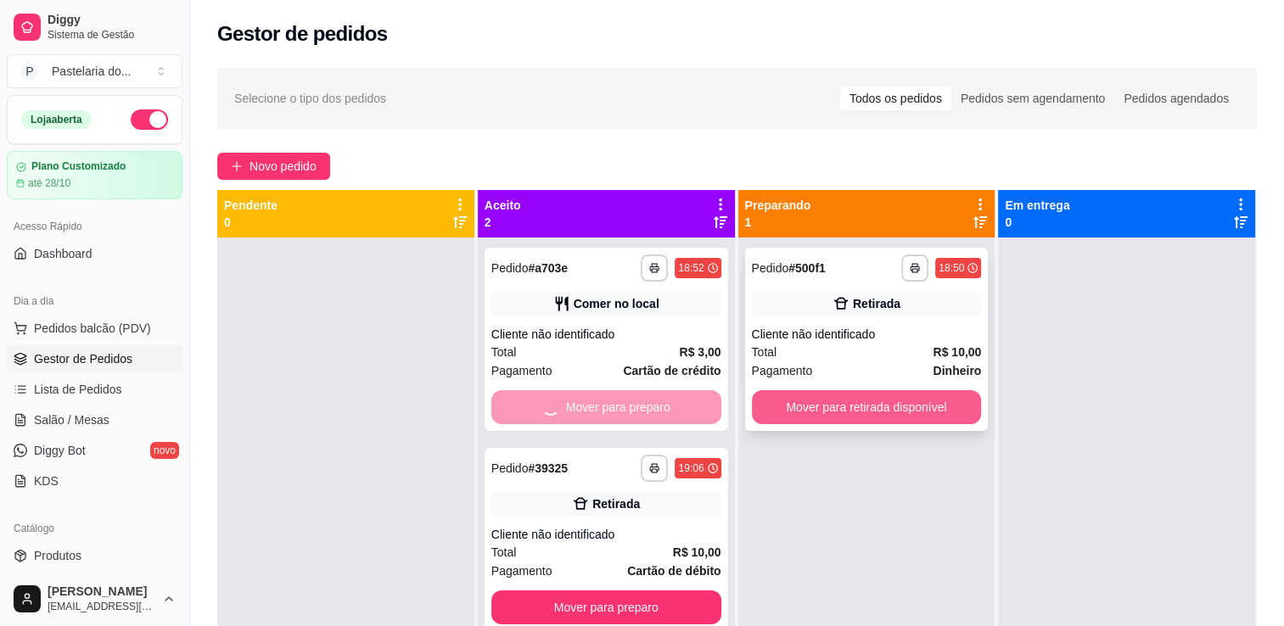
click at [808, 403] on button "Mover para retirada disponível" at bounding box center [867, 407] width 230 height 34
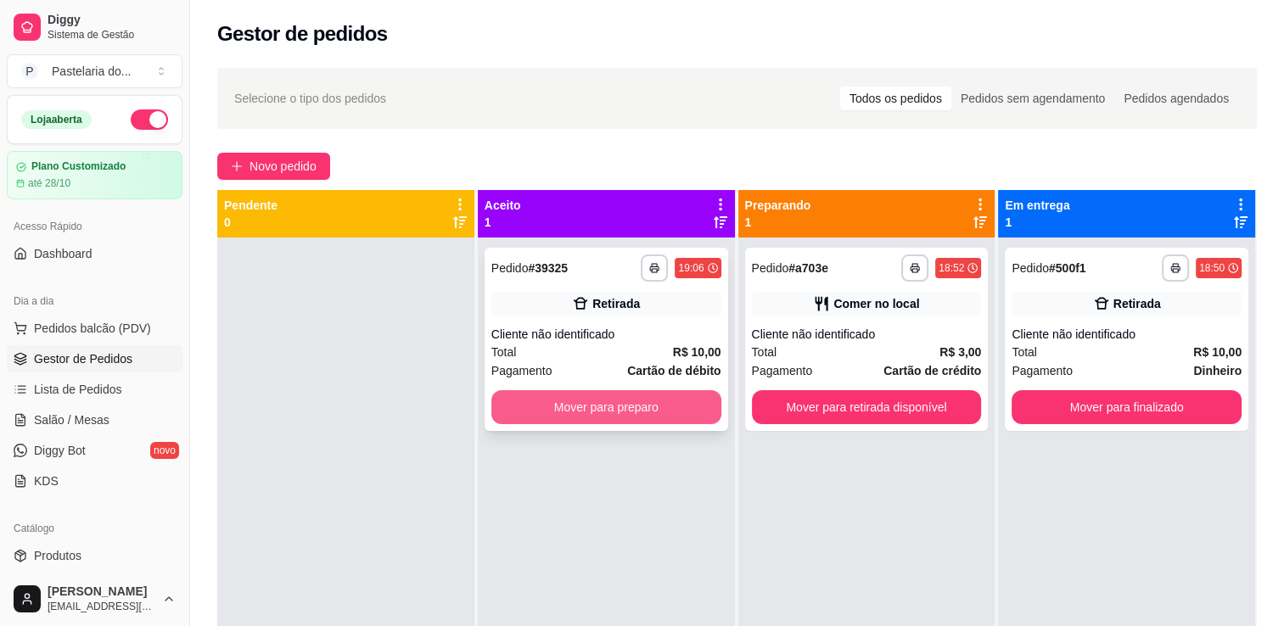
click at [669, 414] on button "Mover para preparo" at bounding box center [606, 407] width 230 height 34
click at [669, 414] on div "Mover para preparo" at bounding box center [606, 407] width 230 height 34
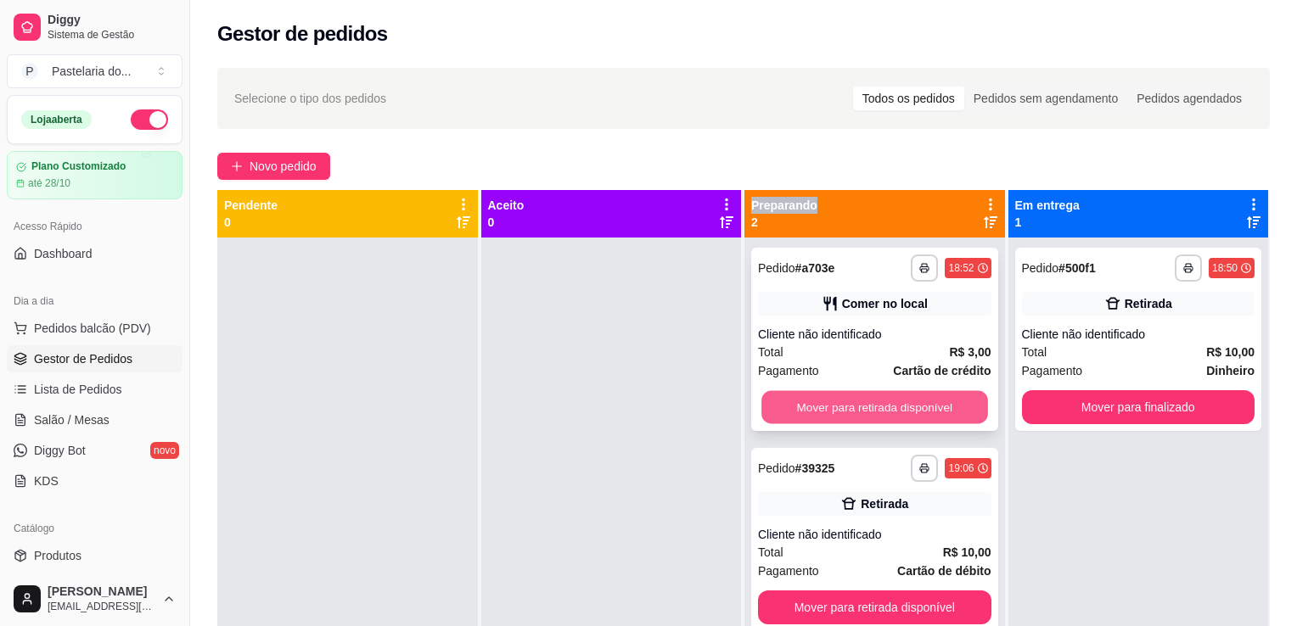
click at [900, 405] on button "Mover para retirada disponível" at bounding box center [874, 407] width 226 height 33
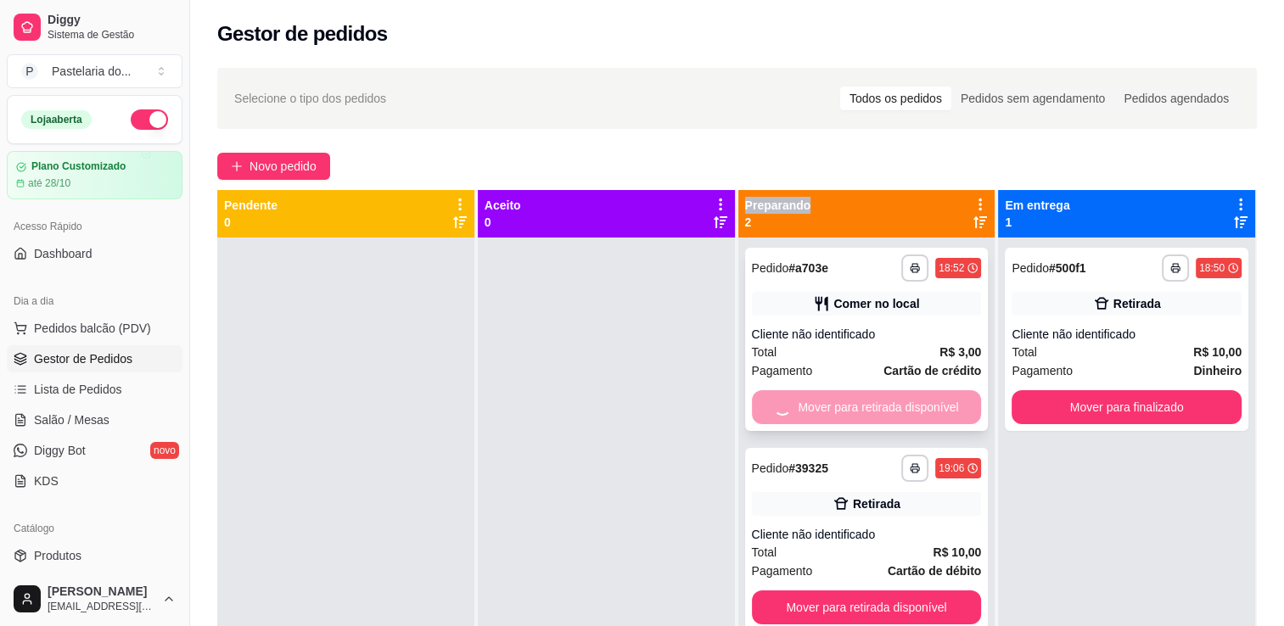
click at [900, 405] on div "Mover para retirada disponível" at bounding box center [867, 407] width 230 height 34
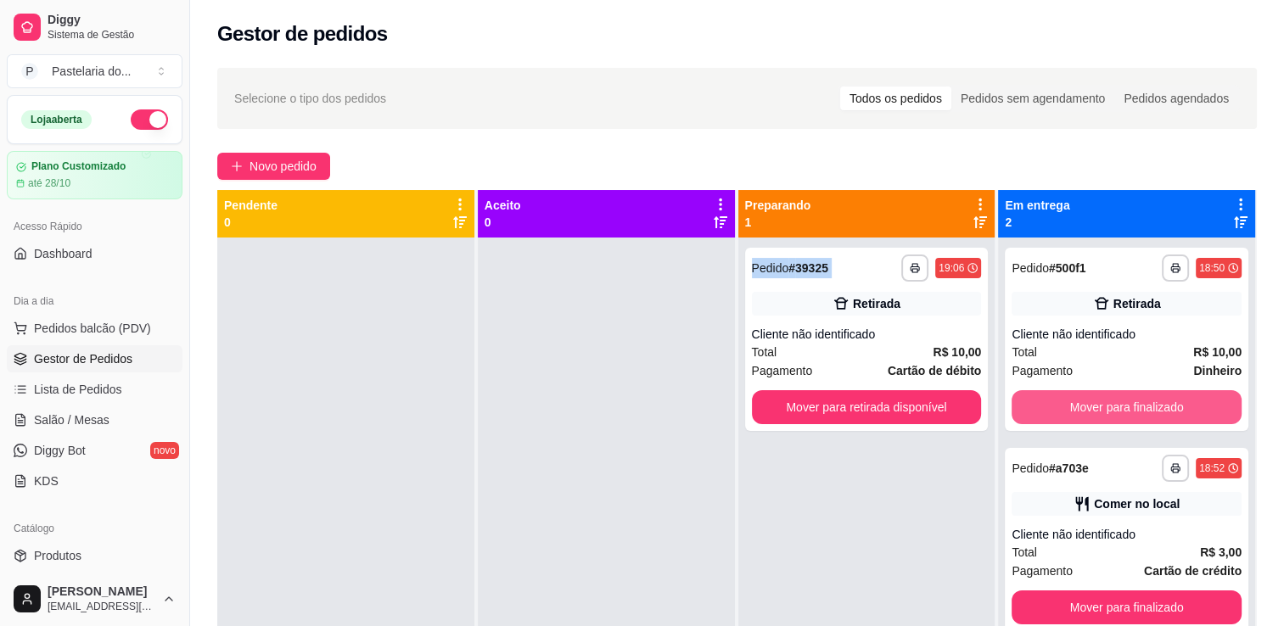
click at [1069, 395] on button "Mover para finalizado" at bounding box center [1127, 407] width 230 height 34
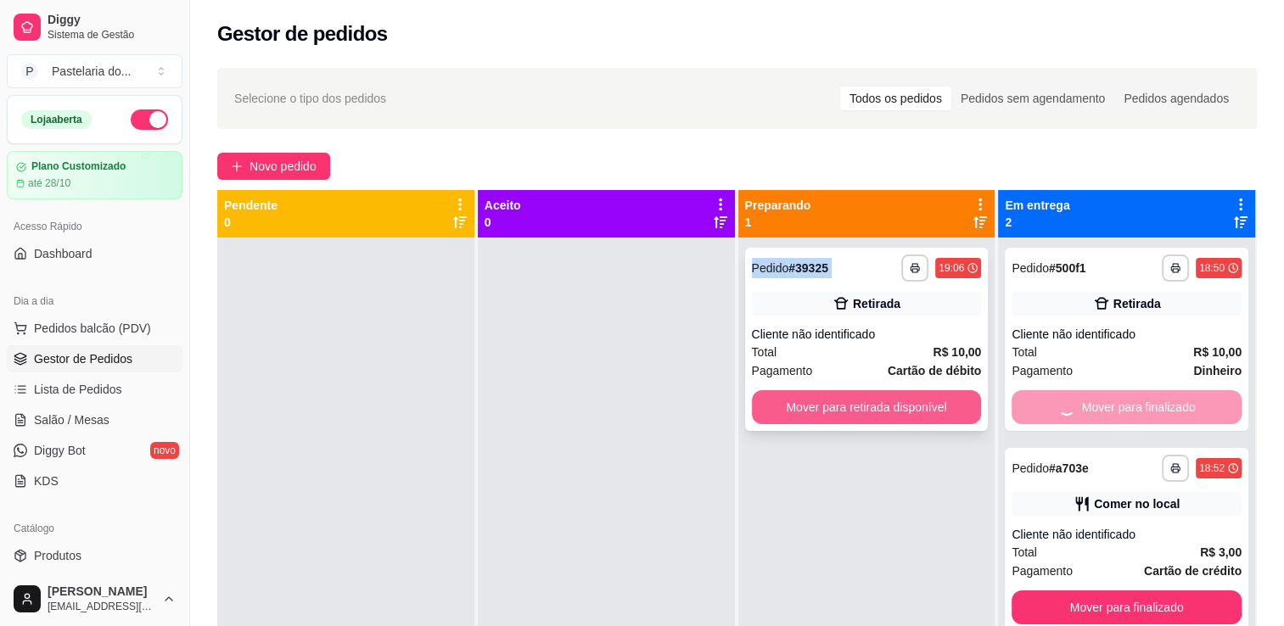
click at [901, 415] on button "Mover para retirada disponível" at bounding box center [867, 407] width 230 height 34
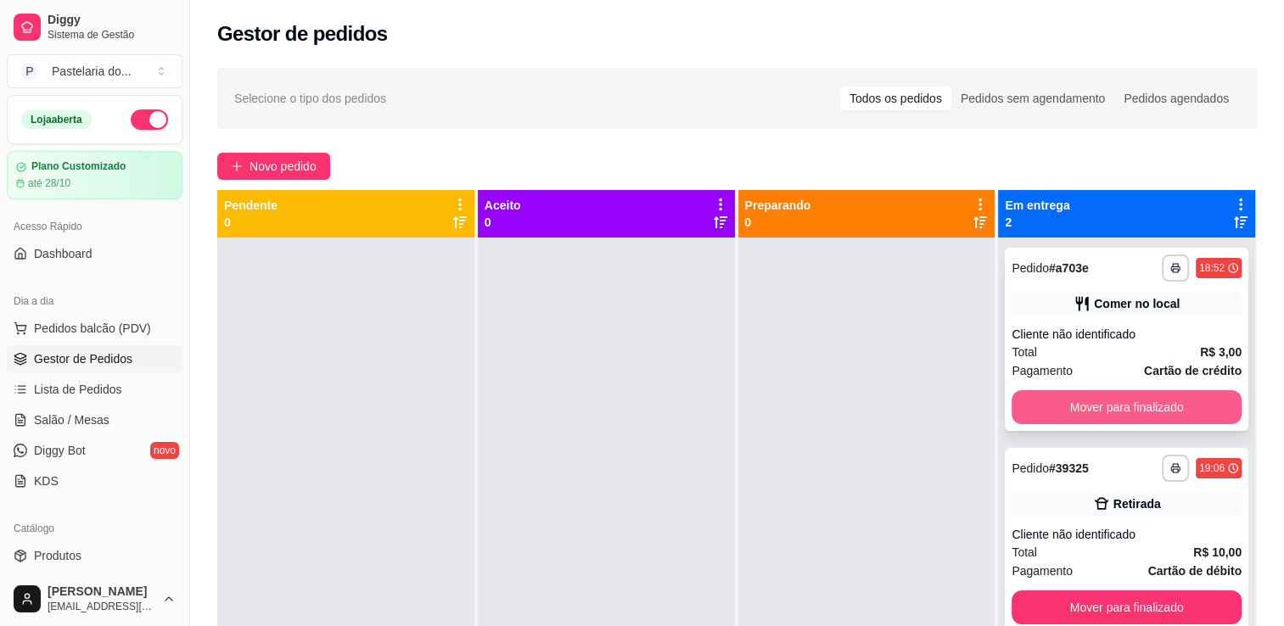
click at [1066, 409] on button "Mover para finalizado" at bounding box center [1127, 407] width 230 height 34
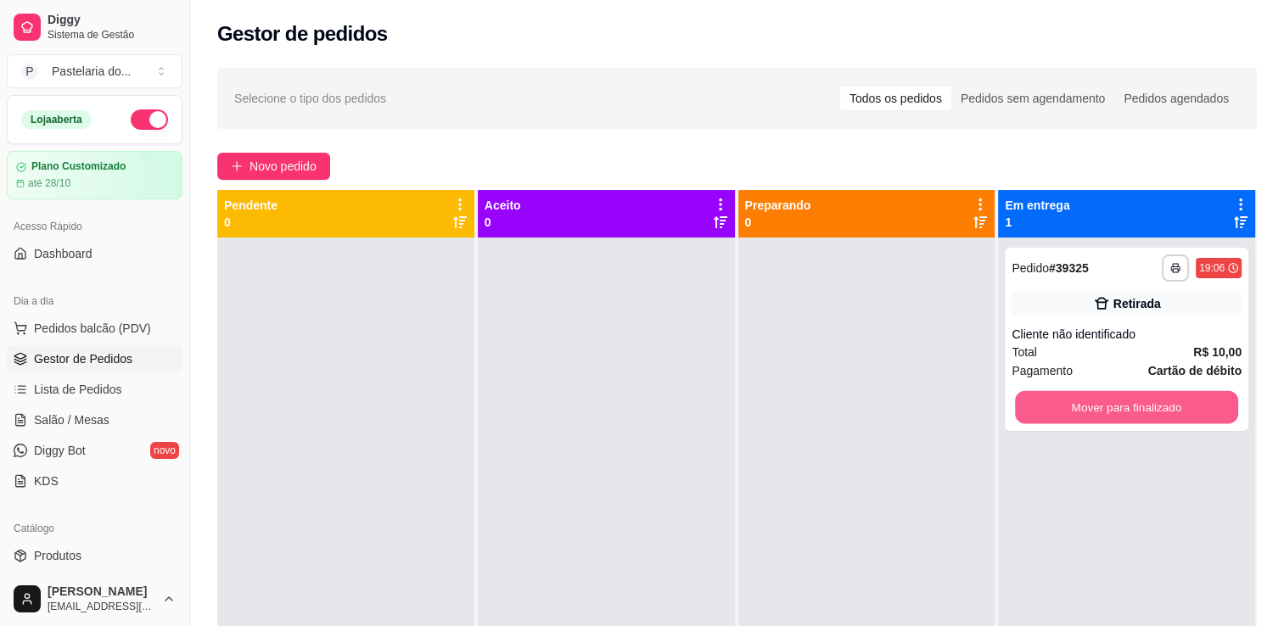
click at [1066, 409] on button "Mover para finalizado" at bounding box center [1126, 407] width 223 height 33
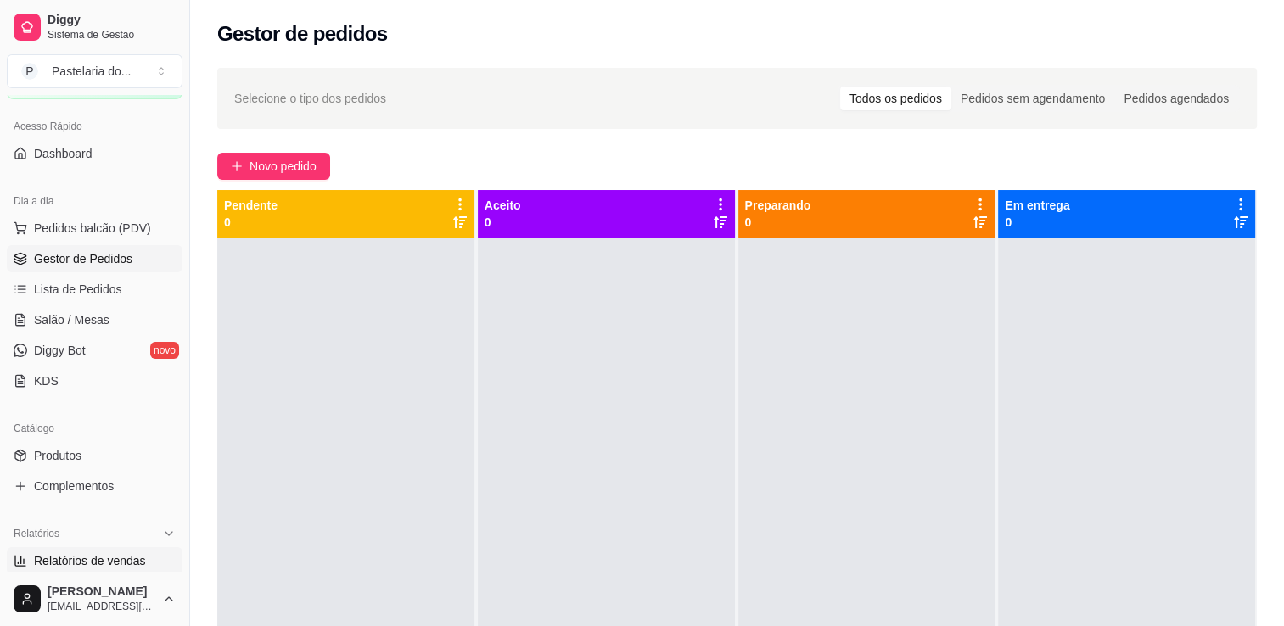
scroll to position [255, 0]
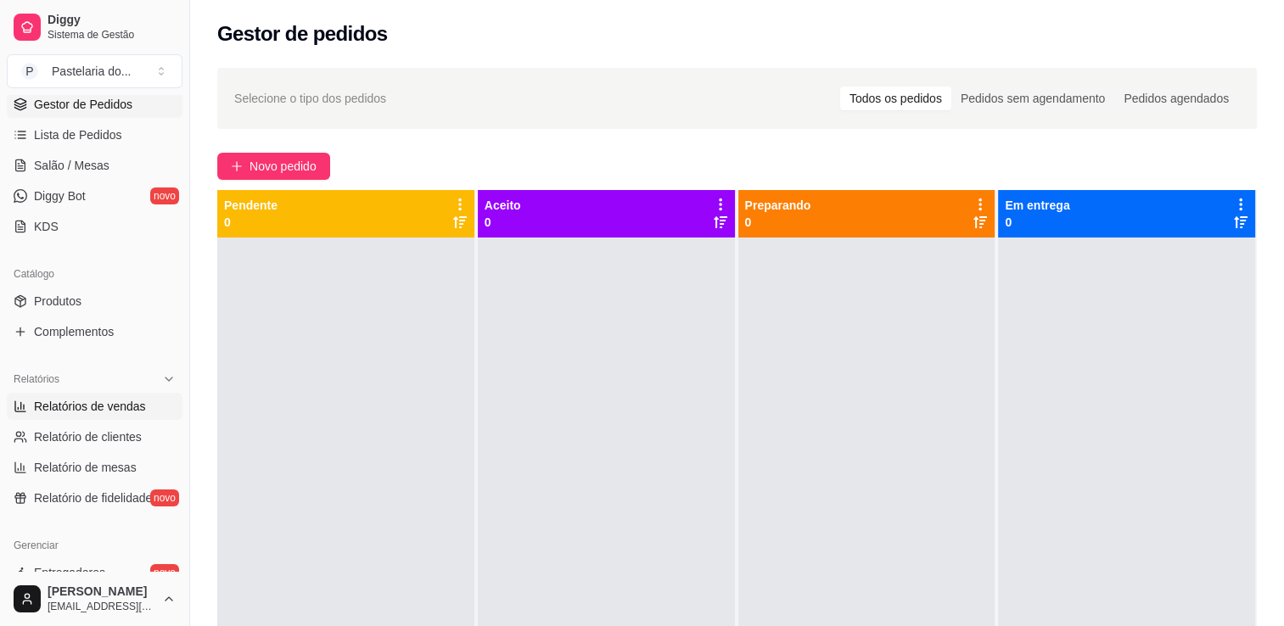
click at [70, 407] on span "Relatórios de vendas" at bounding box center [90, 406] width 112 height 17
select select "ALL"
select select "0"
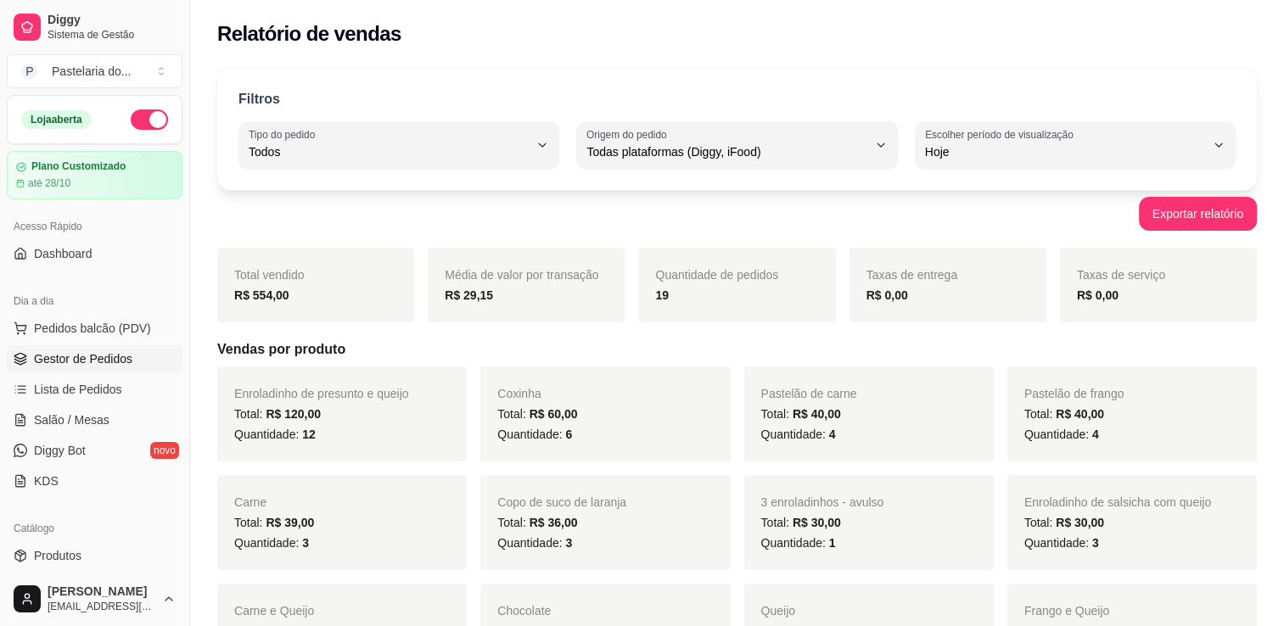
click at [105, 351] on span "Gestor de Pedidos" at bounding box center [83, 359] width 98 height 17
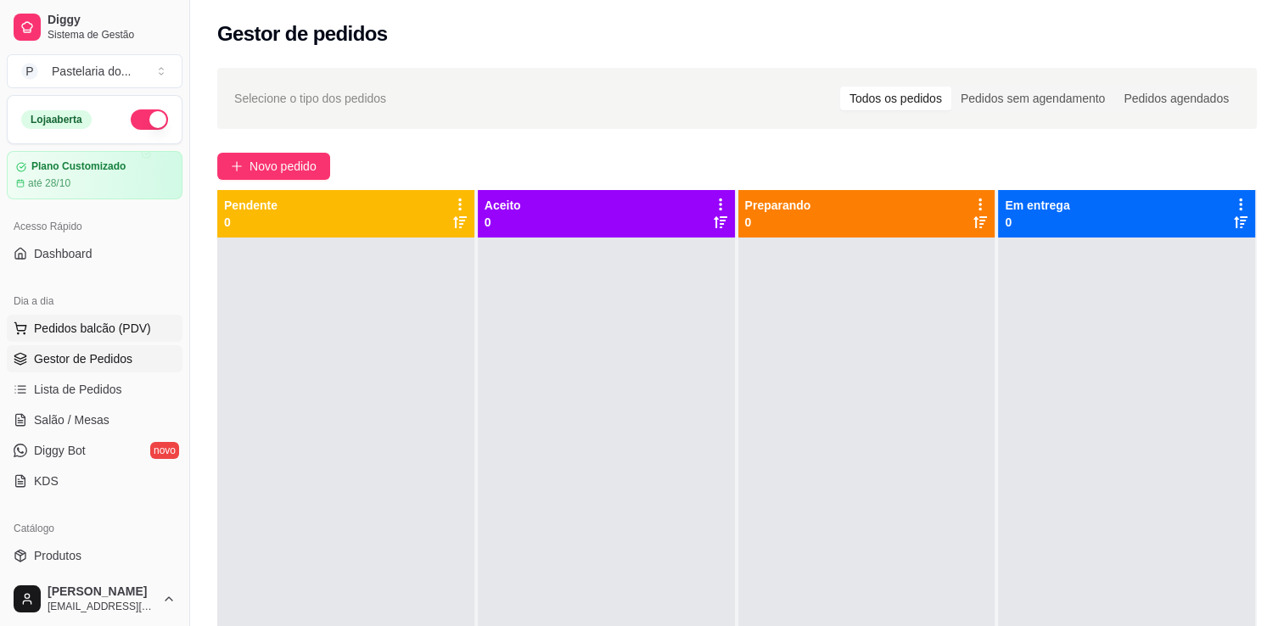
click at [77, 320] on span "Pedidos balcão (PDV)" at bounding box center [92, 328] width 117 height 17
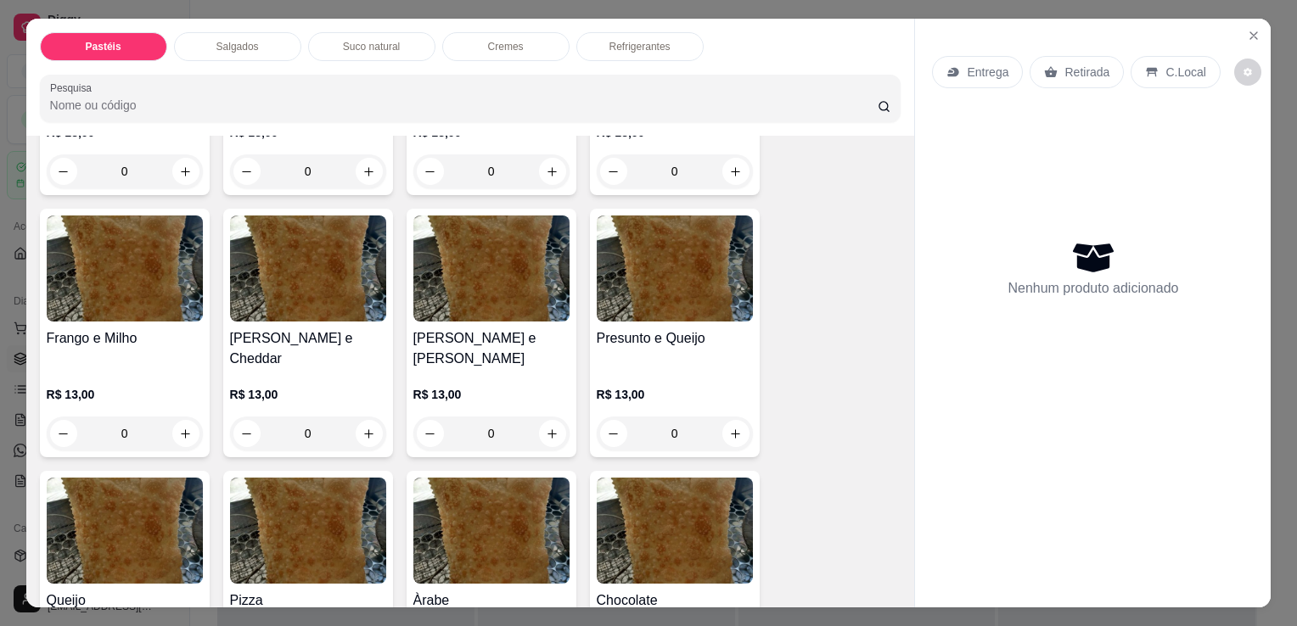
scroll to position [764, 0]
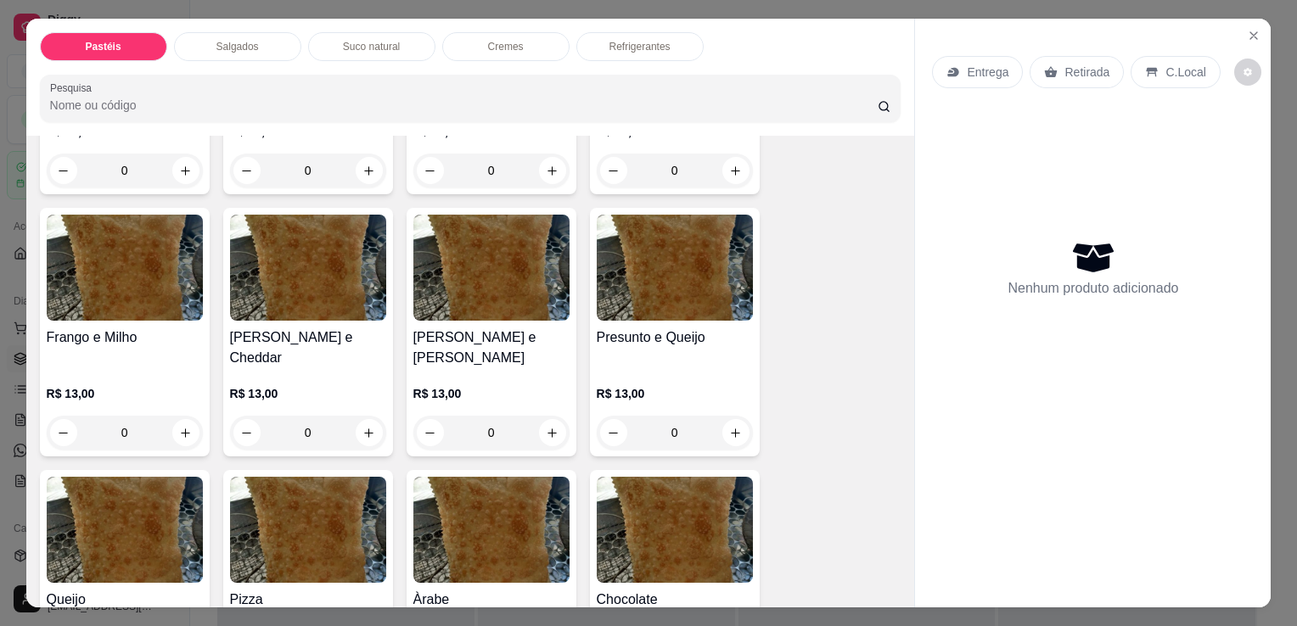
click at [710, 248] on img at bounding box center [675, 268] width 156 height 106
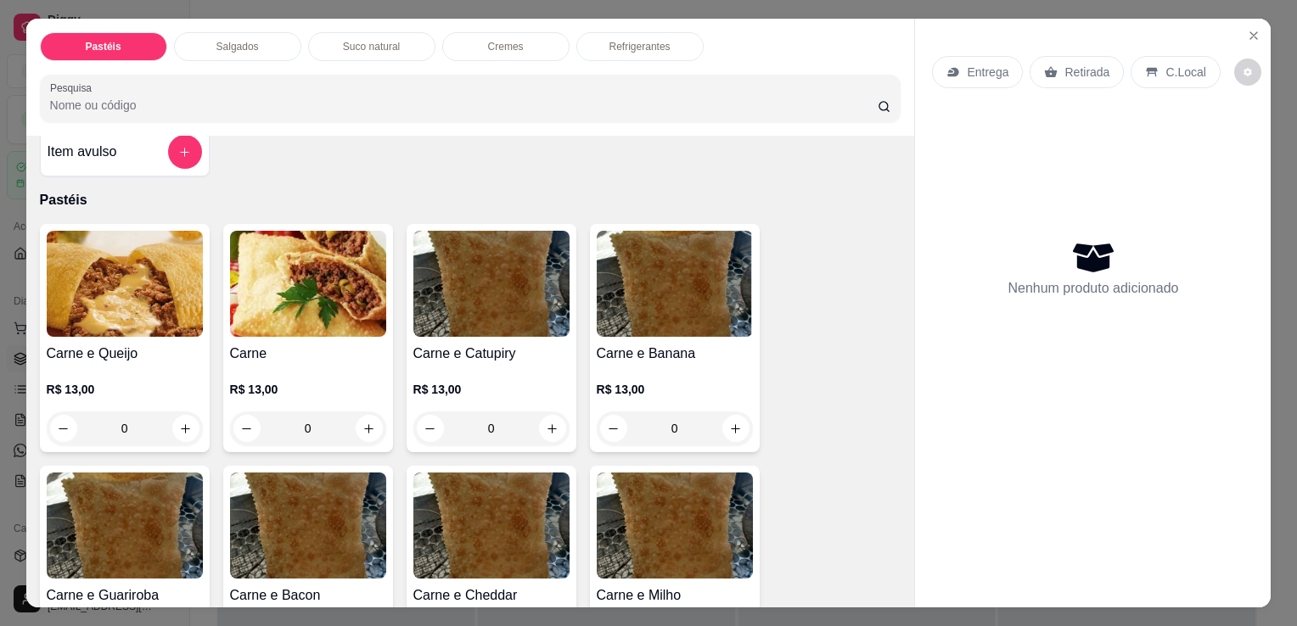
scroll to position [0, 0]
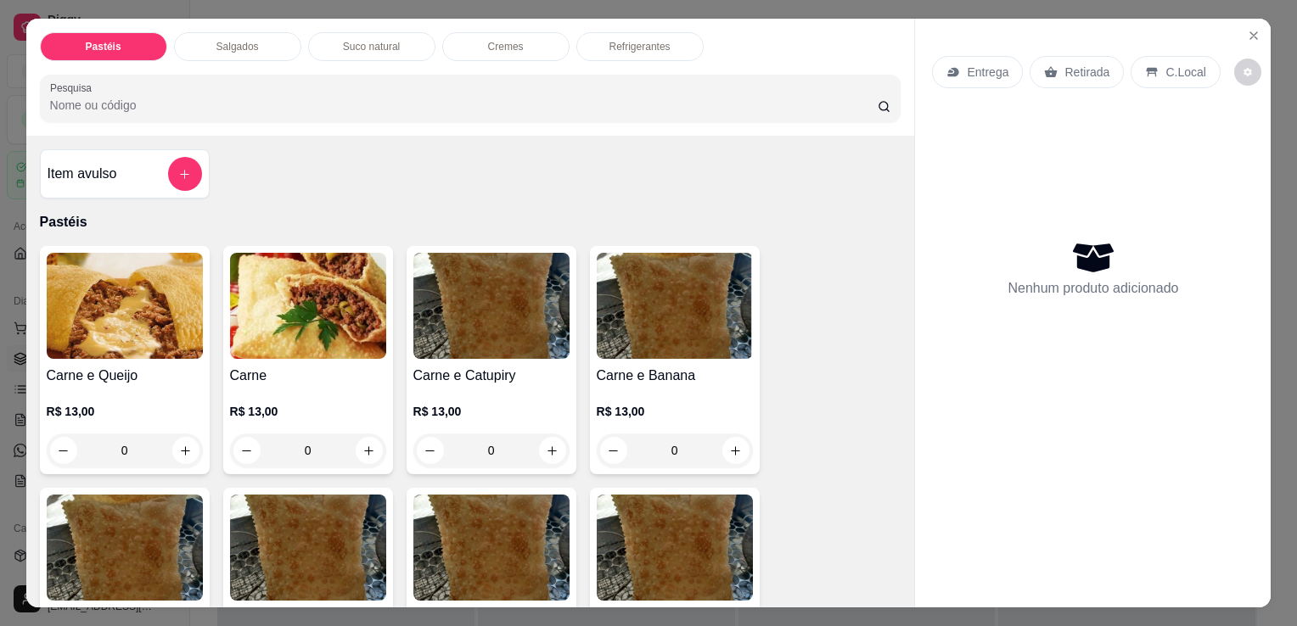
click at [1232, 26] on div "Entrega Retirada C.Local Nenhum produto adicionado" at bounding box center [1093, 300] width 356 height 562
click at [1255, 33] on button "Close" at bounding box center [1253, 35] width 27 height 27
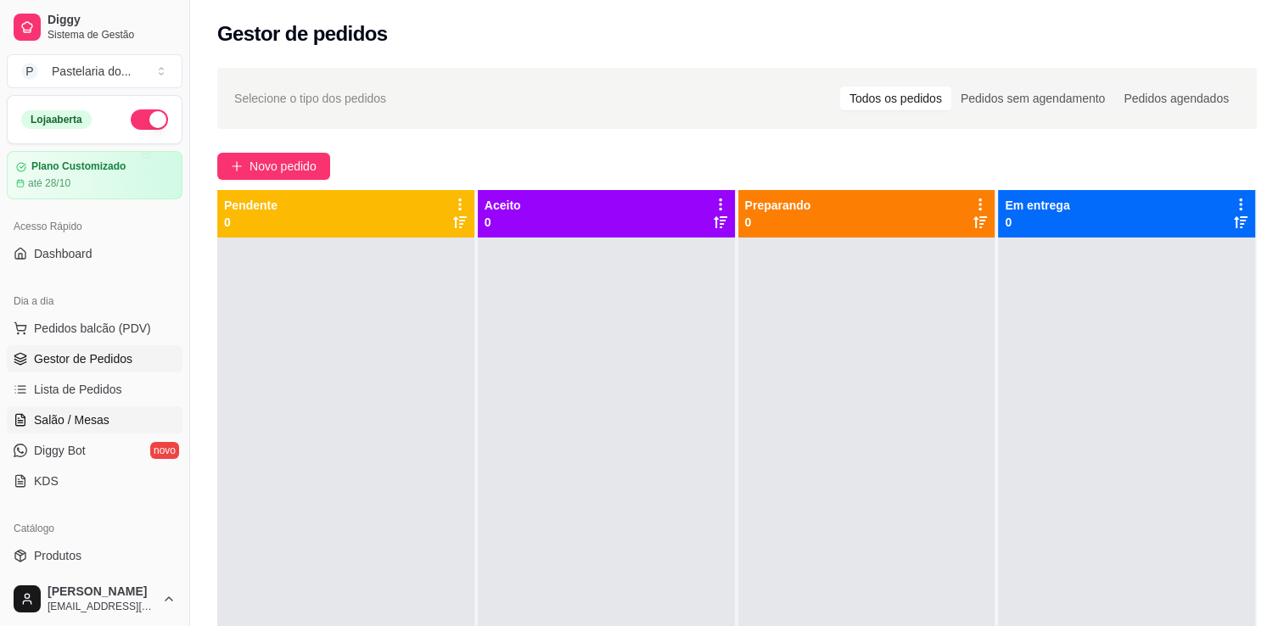
click at [78, 409] on link "Salão / Mesas" at bounding box center [95, 420] width 176 height 27
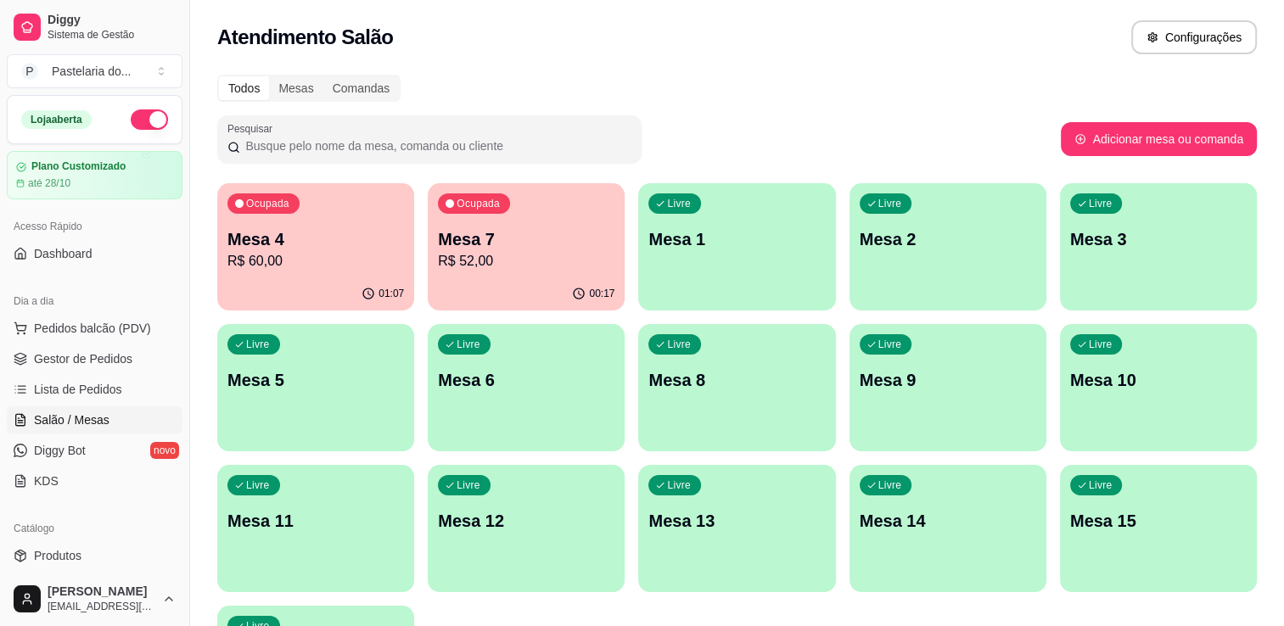
click at [1183, 250] on p "Mesa 3" at bounding box center [1158, 239] width 177 height 24
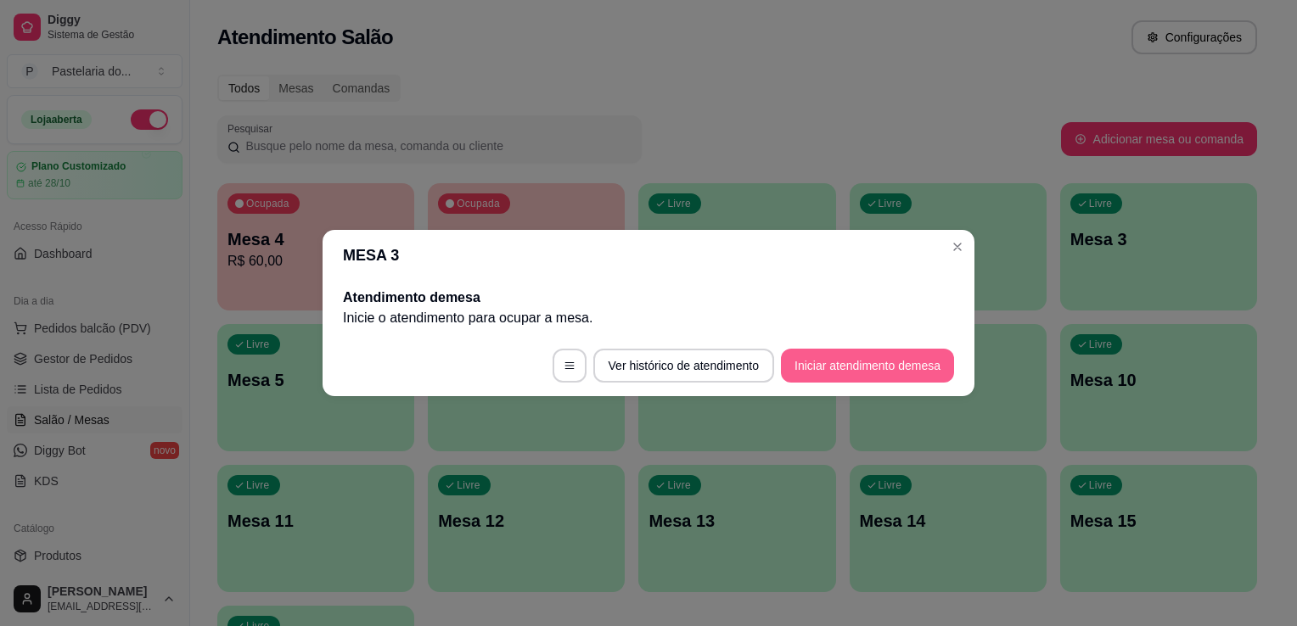
click at [838, 375] on button "Iniciar atendimento de mesa" at bounding box center [867, 366] width 173 height 34
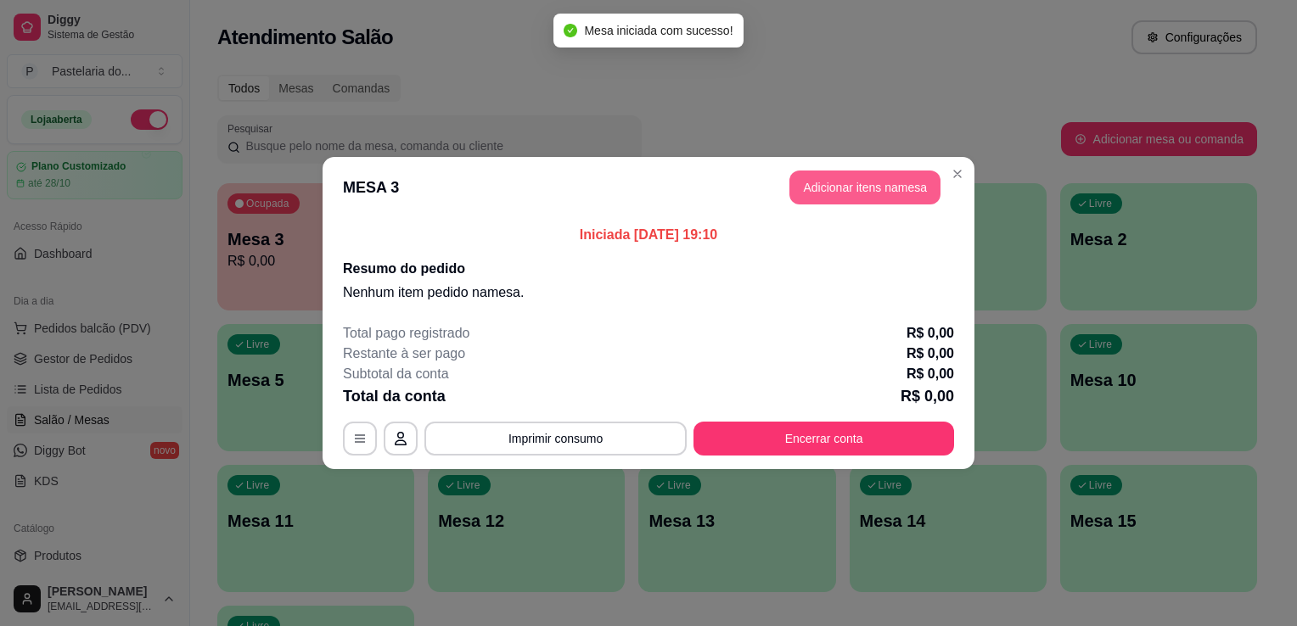
click at [876, 195] on button "Adicionar itens na mesa" at bounding box center [864, 188] width 151 height 34
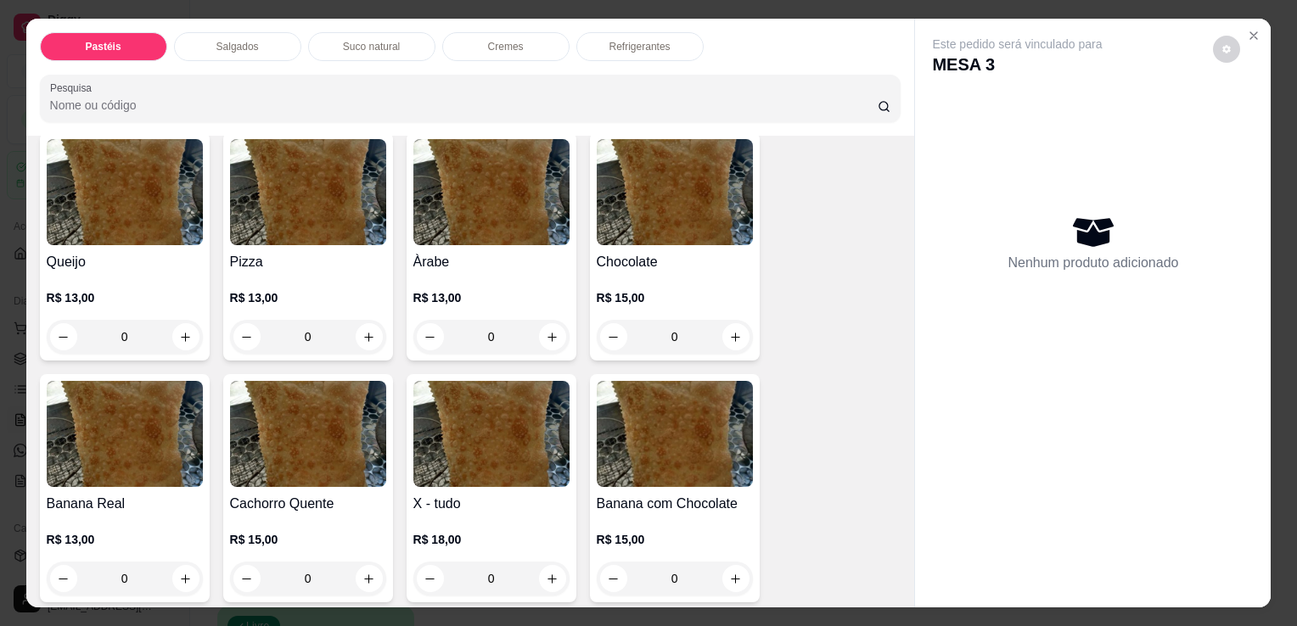
scroll to position [1188, 0]
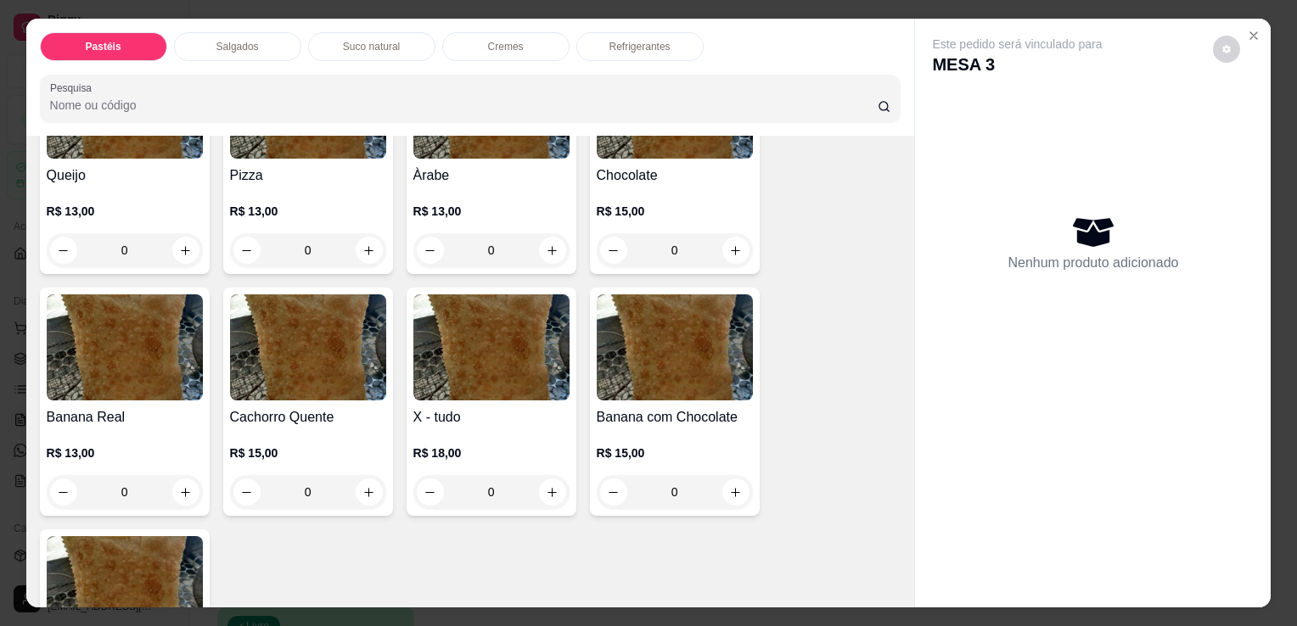
click at [326, 186] on div "R$ 13,00 0" at bounding box center [308, 226] width 156 height 81
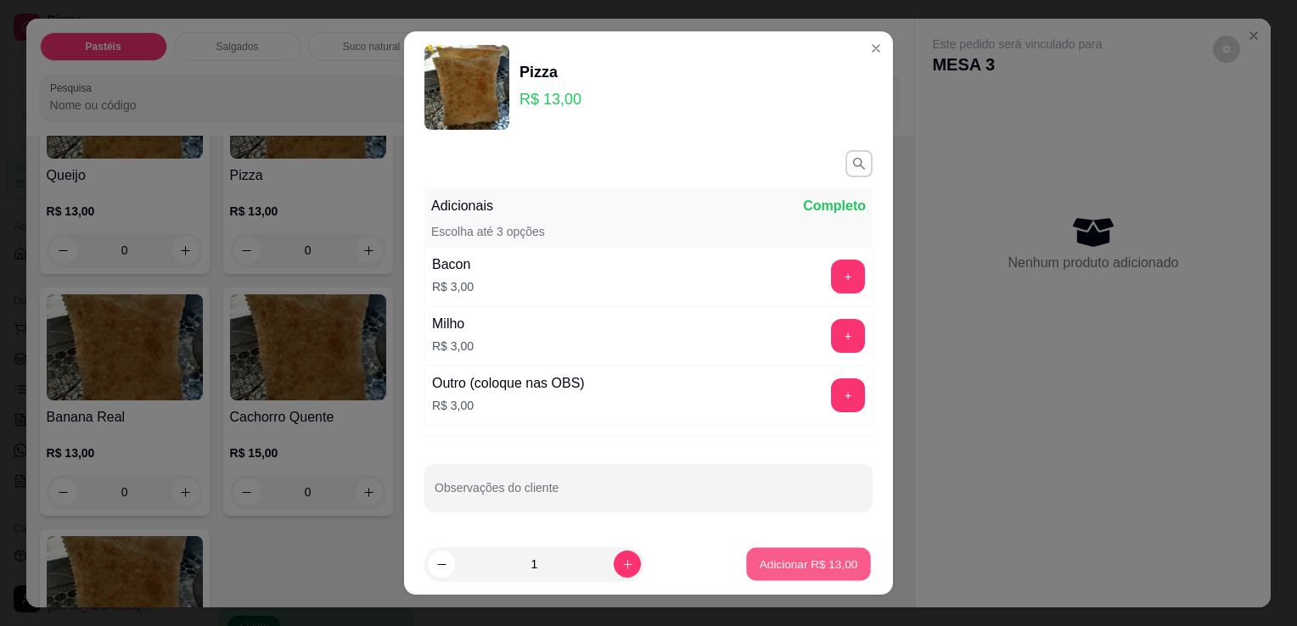
click at [781, 554] on button "Adicionar R$ 13,00" at bounding box center [808, 564] width 125 height 33
type input "1"
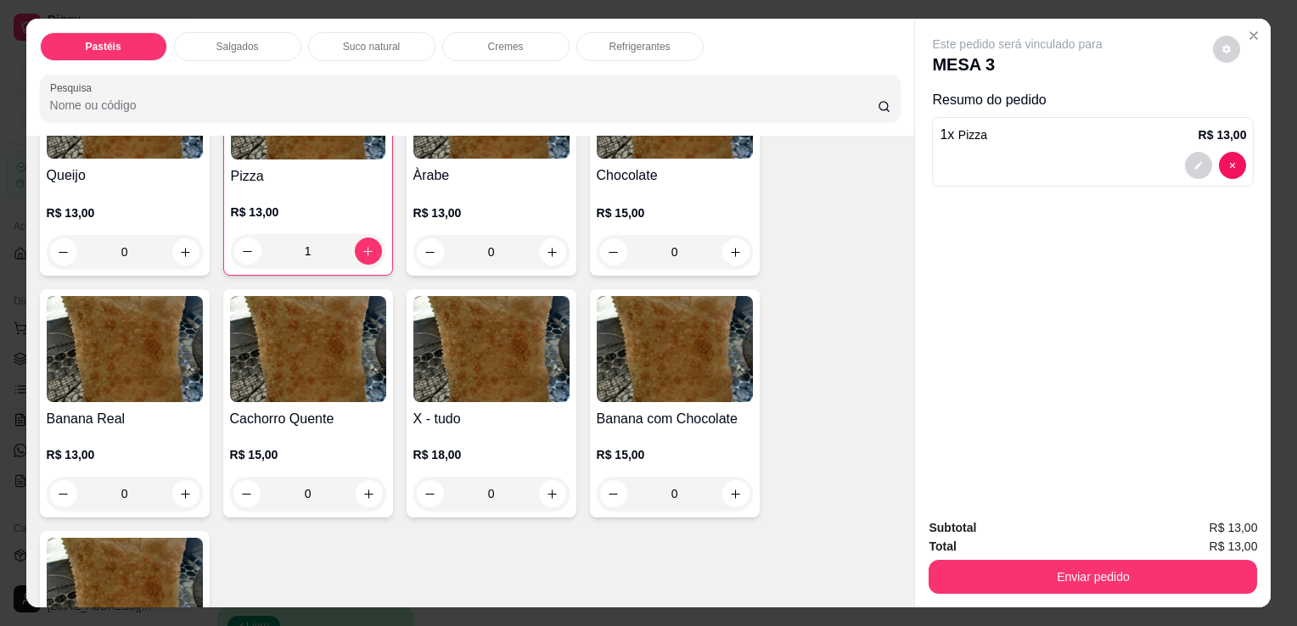
click at [227, 32] on div "Salgados" at bounding box center [237, 46] width 127 height 29
click at [227, 75] on div "Pesquisa" at bounding box center [471, 99] width 862 height 48
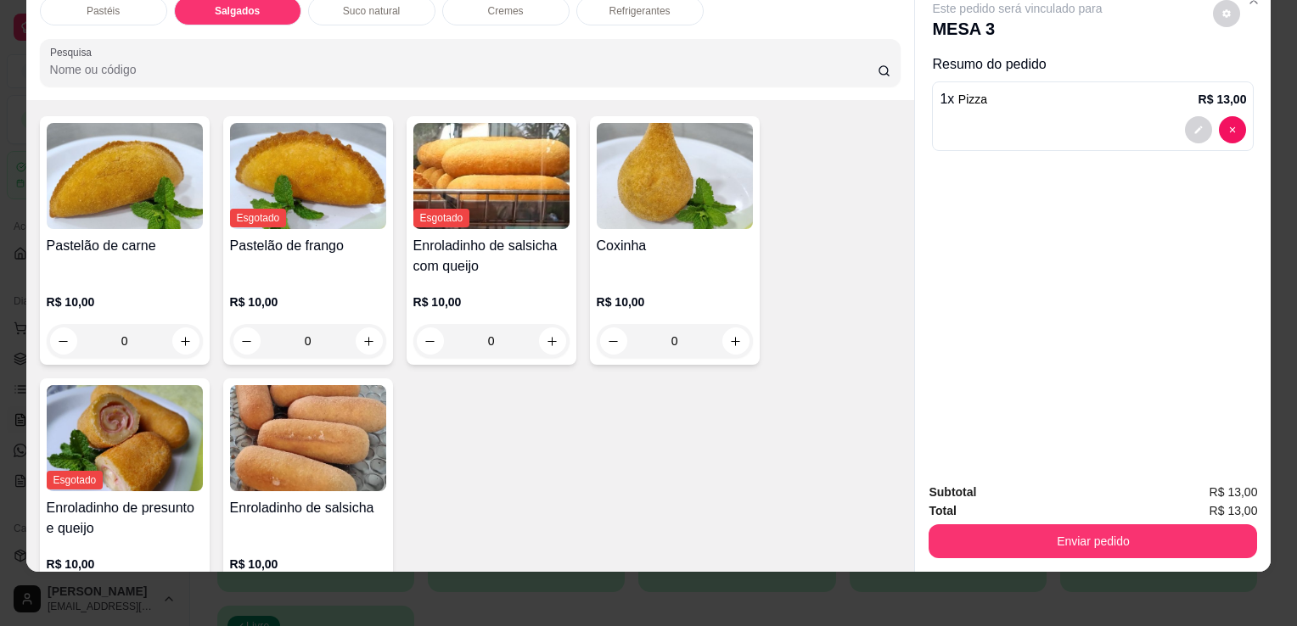
scroll to position [1805, 0]
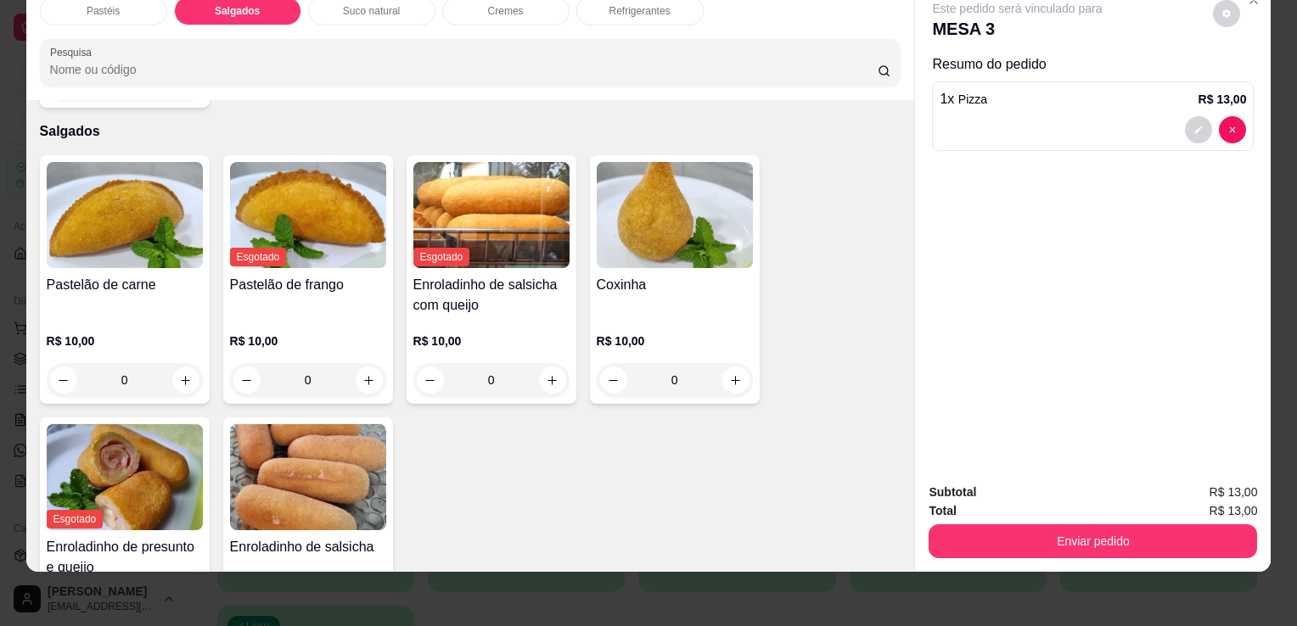
click at [98, 226] on img at bounding box center [125, 215] width 156 height 106
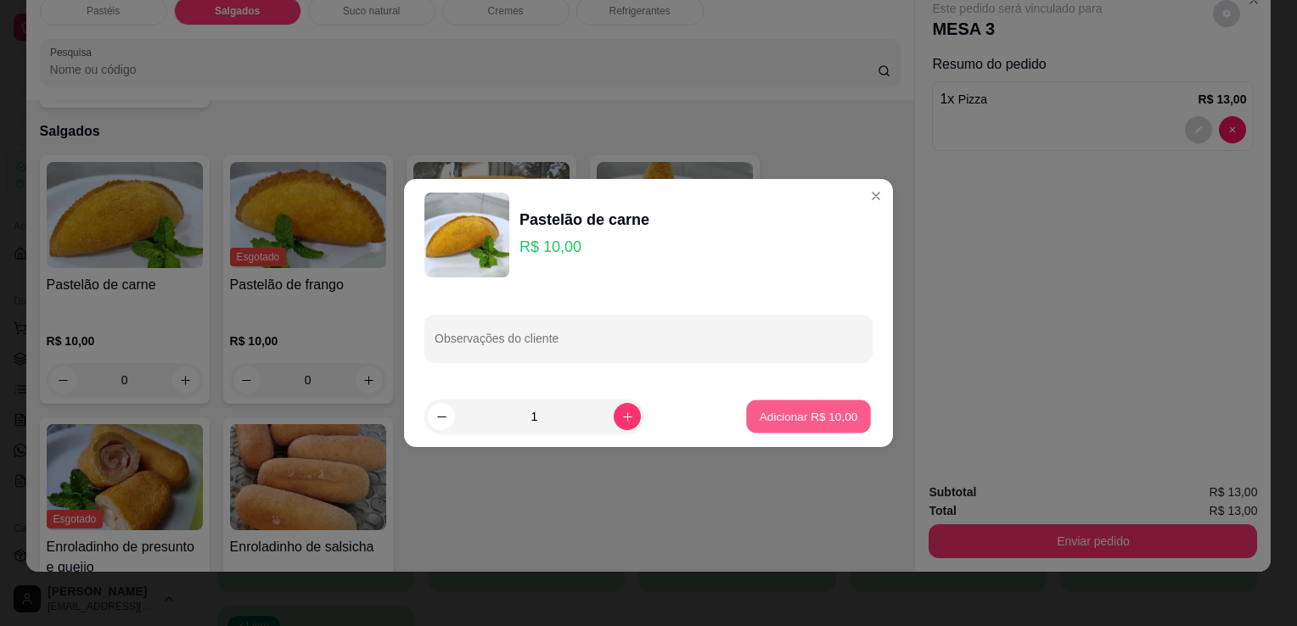
click at [827, 423] on p "Adicionar R$ 10,00" at bounding box center [809, 416] width 98 height 16
type input "1"
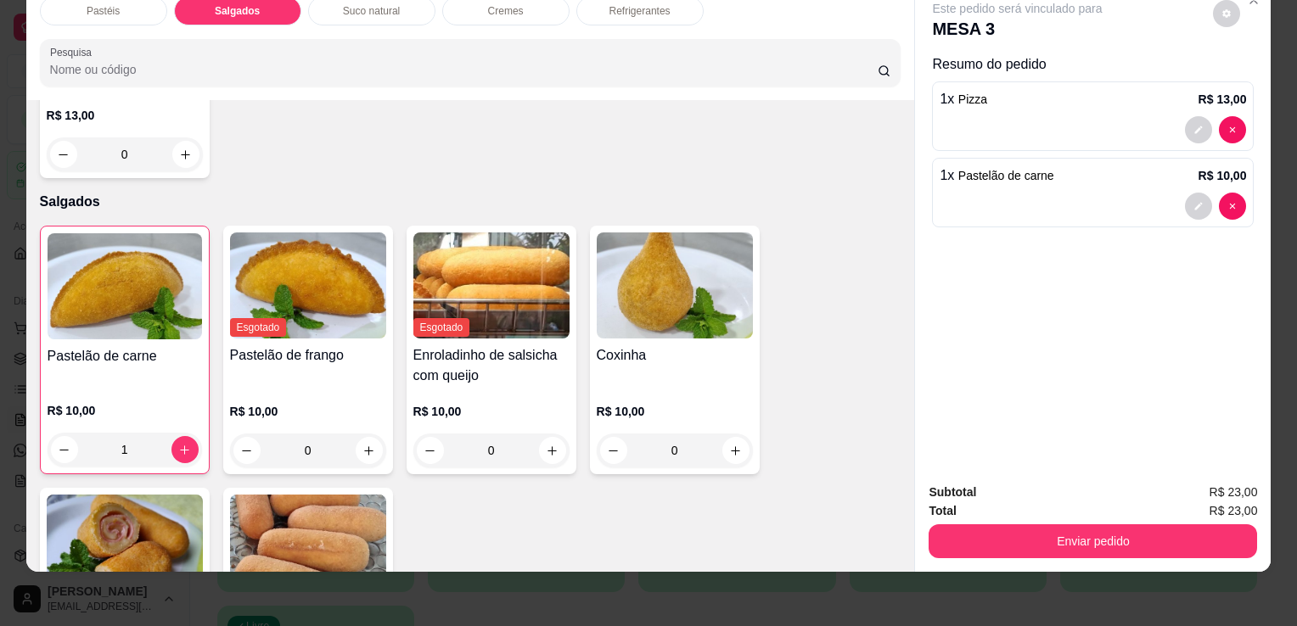
scroll to position [1635, 0]
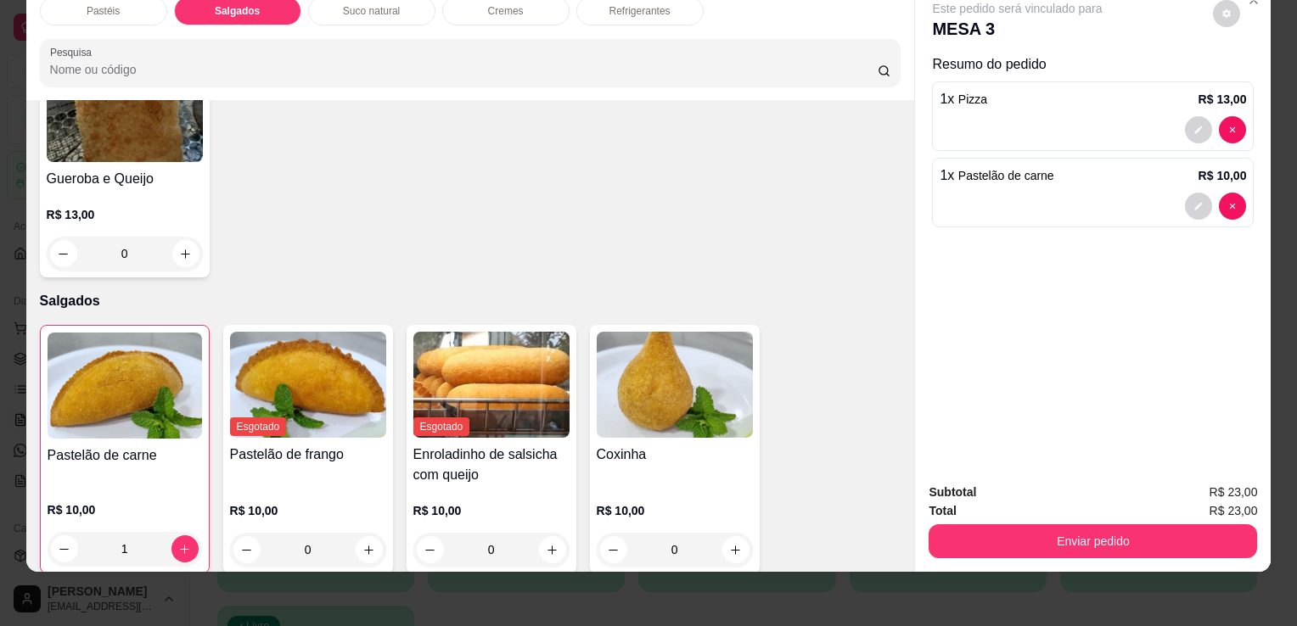
click at [611, 4] on p "Refrigerantes" at bounding box center [639, 11] width 61 height 14
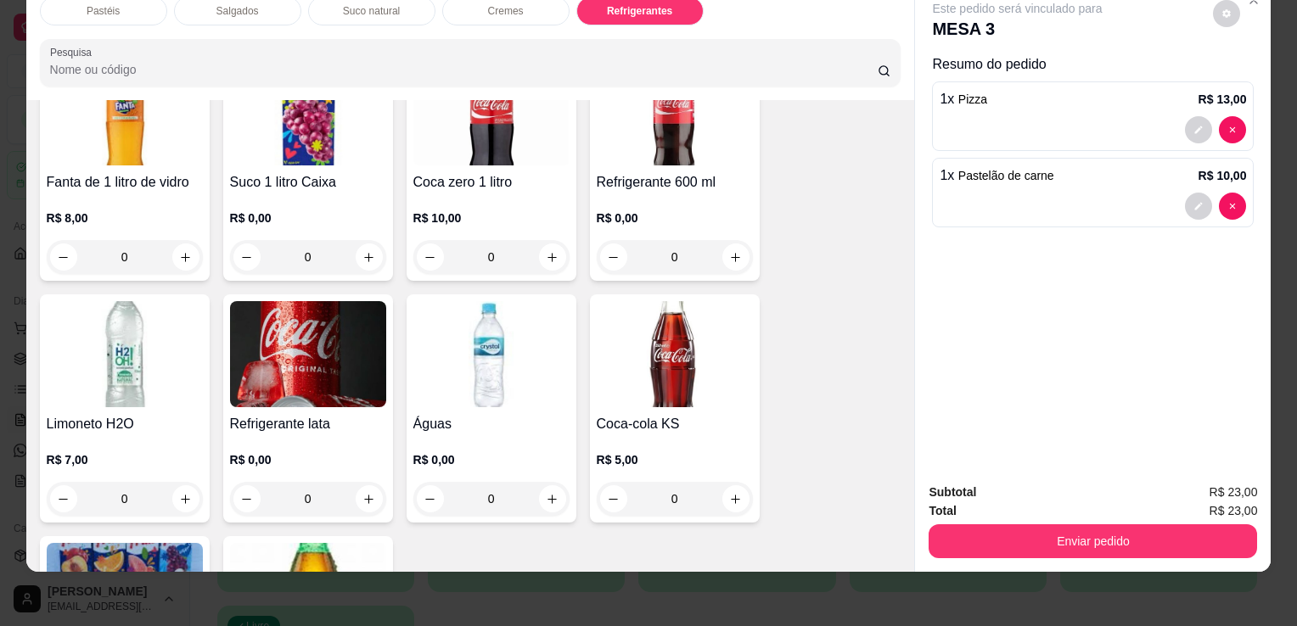
scroll to position [4517, 0]
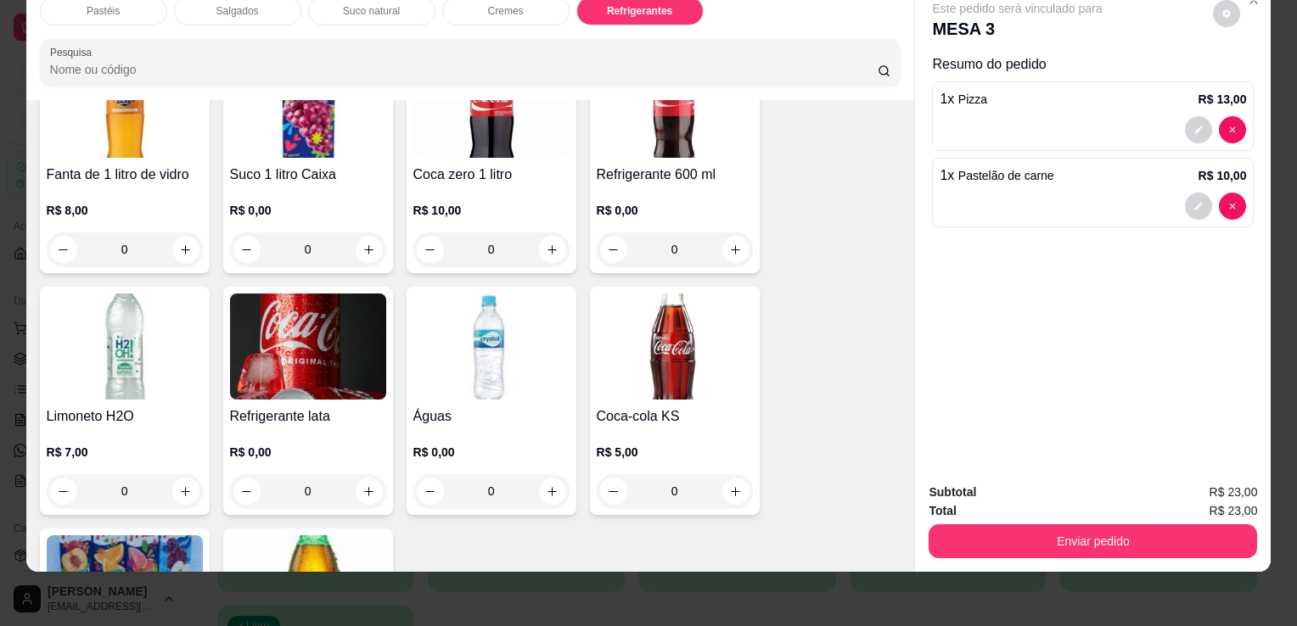
click at [651, 202] on p "R$ 0,00" at bounding box center [675, 210] width 156 height 17
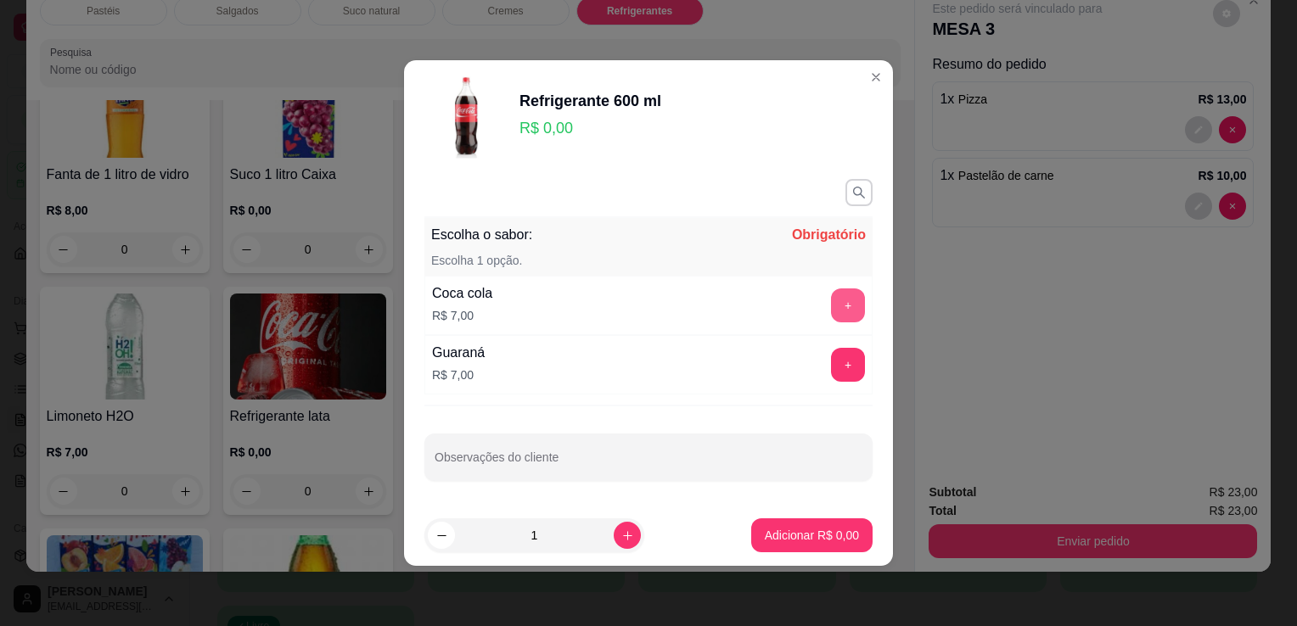
click at [847, 300] on button "+" at bounding box center [848, 306] width 34 height 34
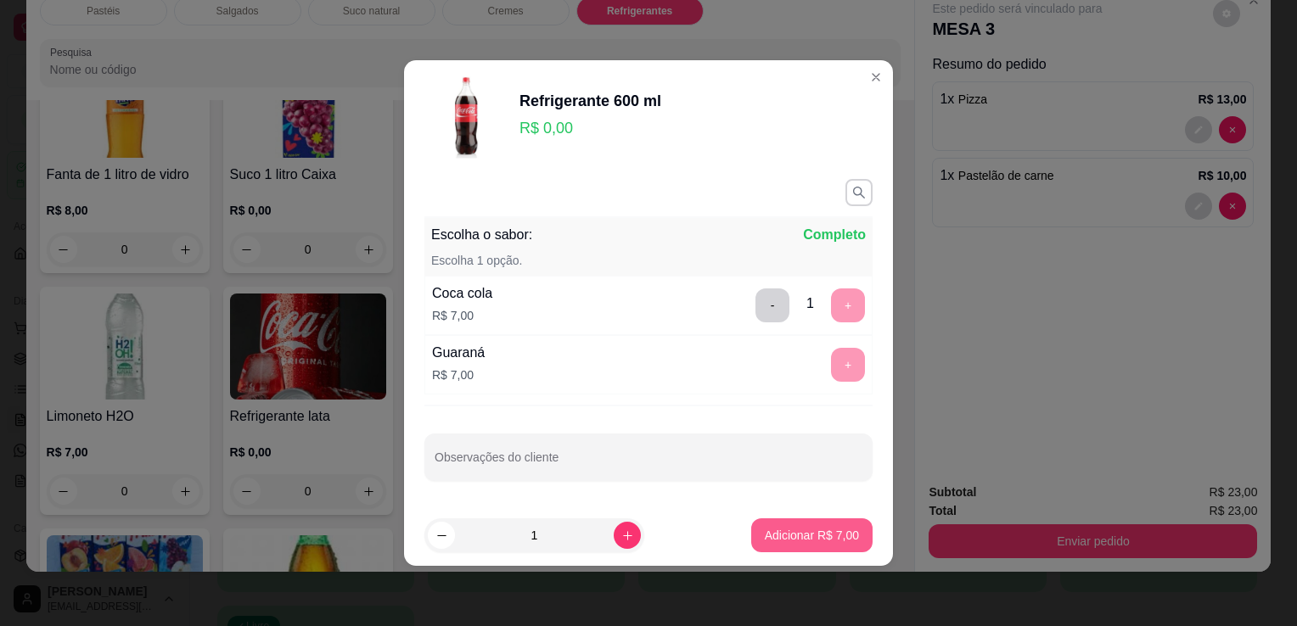
click at [798, 544] on button "Adicionar R$ 7,00" at bounding box center [811, 536] width 121 height 34
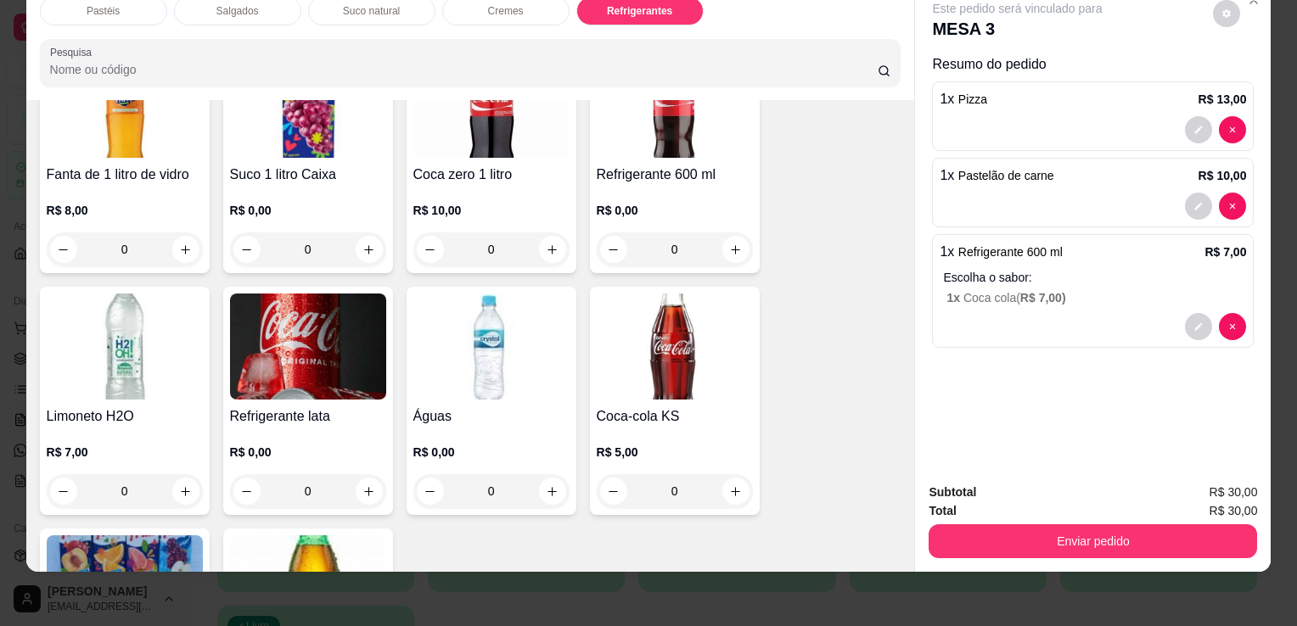
scroll to position [0, 0]
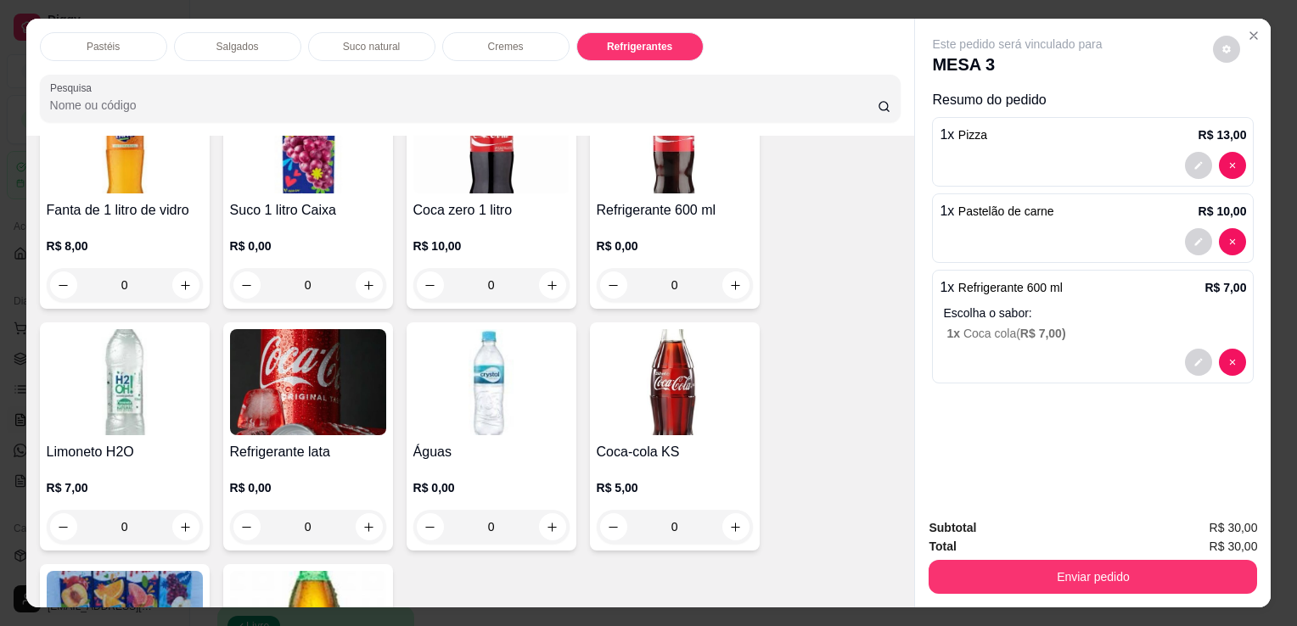
click at [1131, 560] on button "Enviar pedido" at bounding box center [1093, 577] width 328 height 34
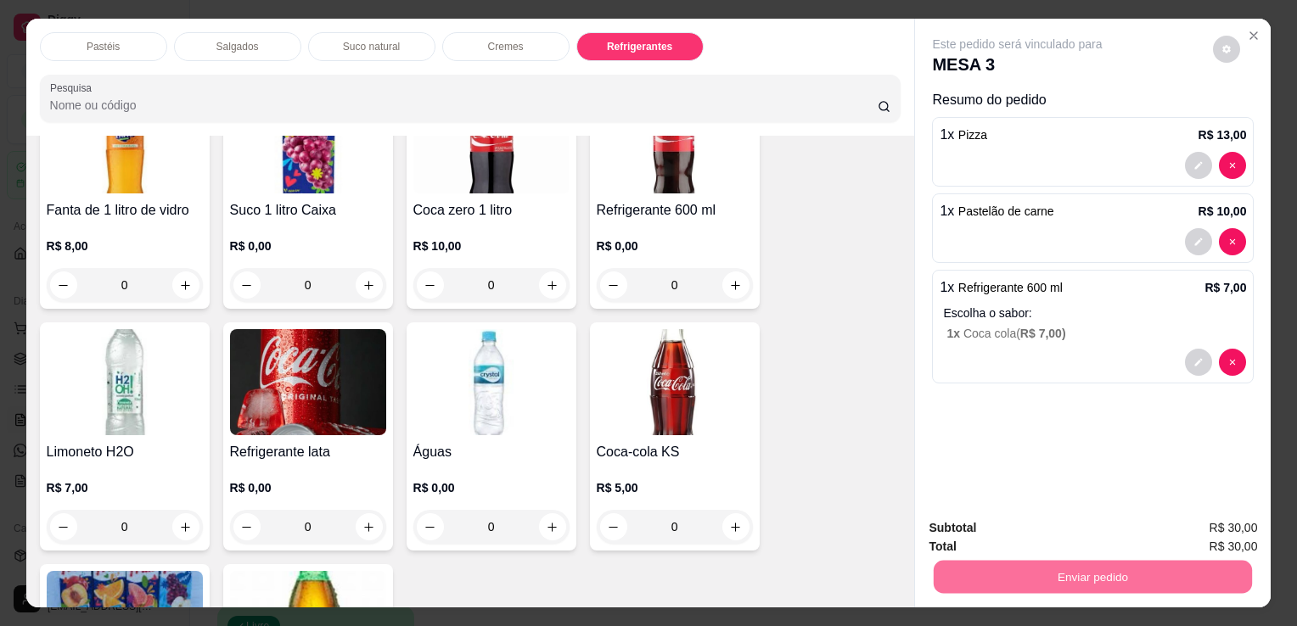
click at [1215, 531] on button "Enviar pedido" at bounding box center [1213, 529] width 96 height 32
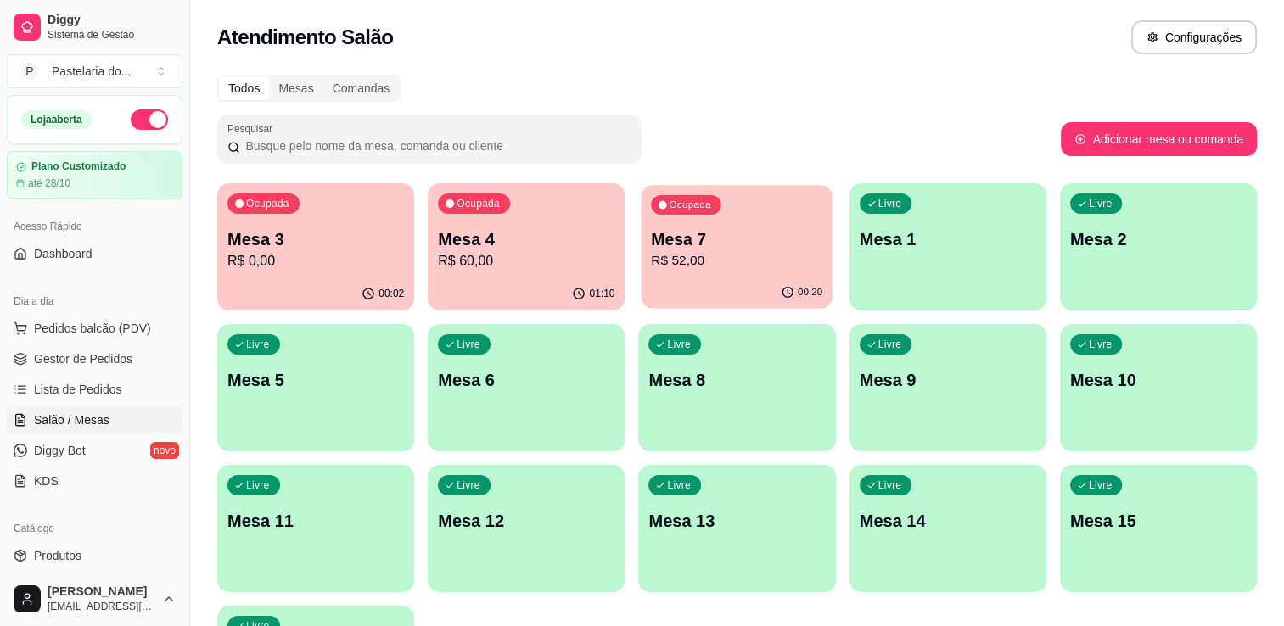
click at [779, 270] on p "R$ 52,00" at bounding box center [737, 261] width 171 height 20
click at [269, 269] on p "R$ 0,00" at bounding box center [315, 261] width 177 height 20
click at [509, 237] on p "Mesa 4" at bounding box center [526, 239] width 177 height 24
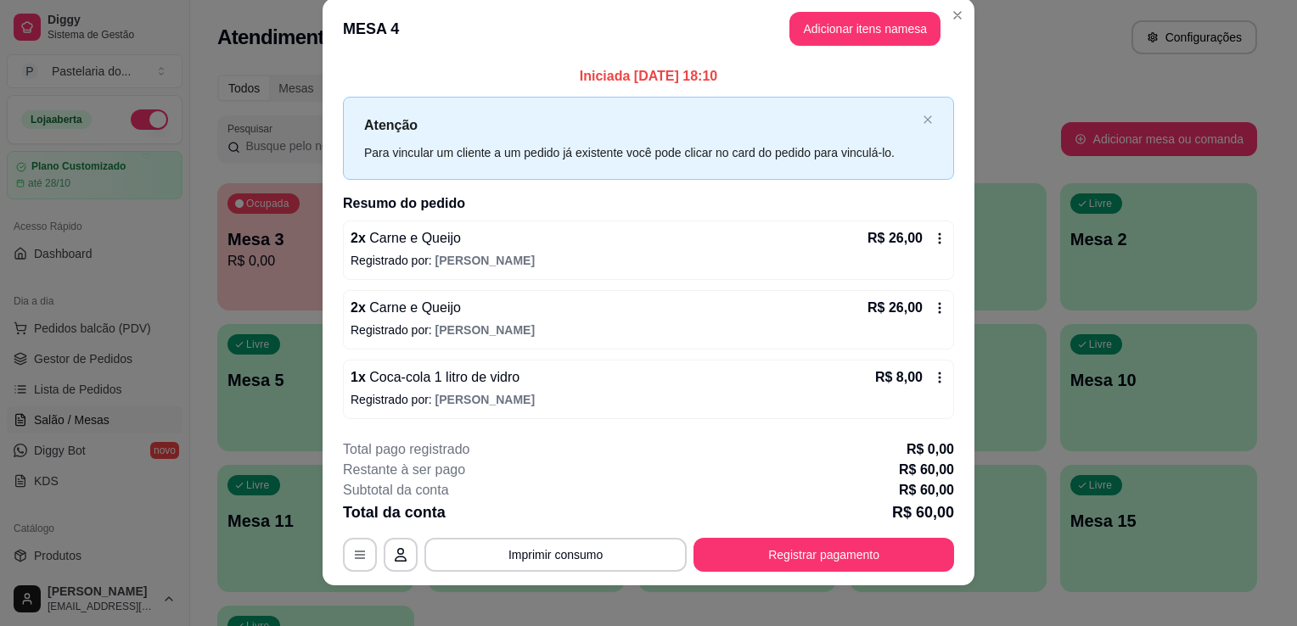
scroll to position [33, 0]
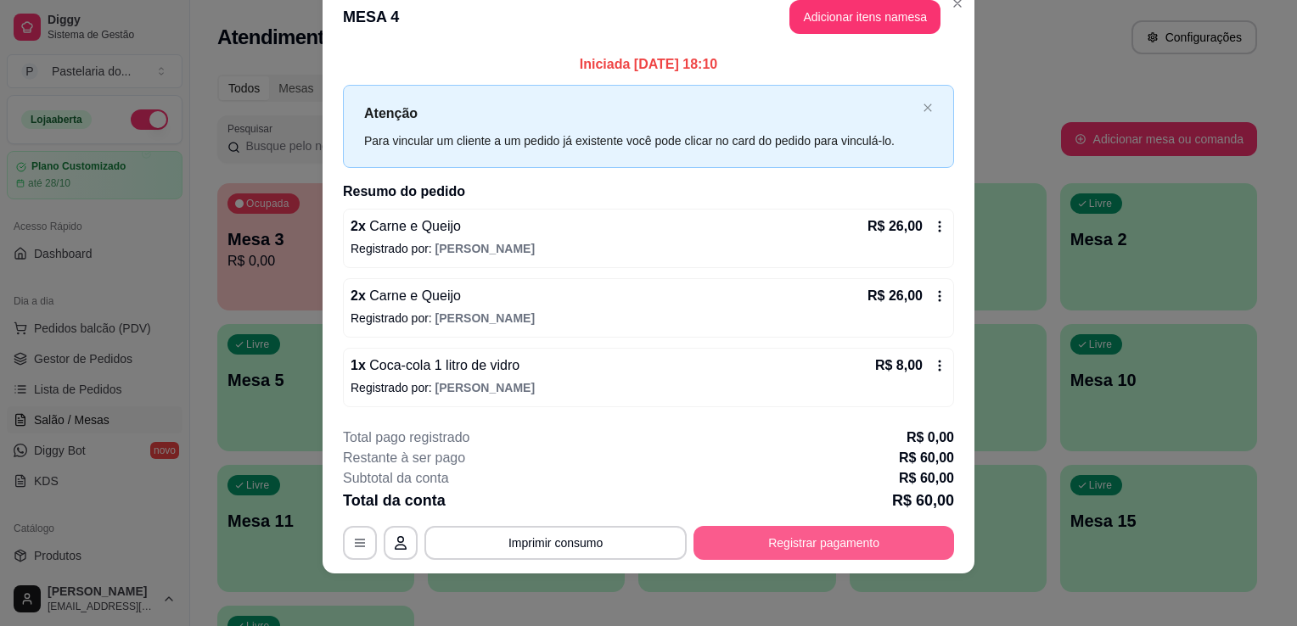
click at [912, 547] on button "Registrar pagamento" at bounding box center [823, 543] width 261 height 34
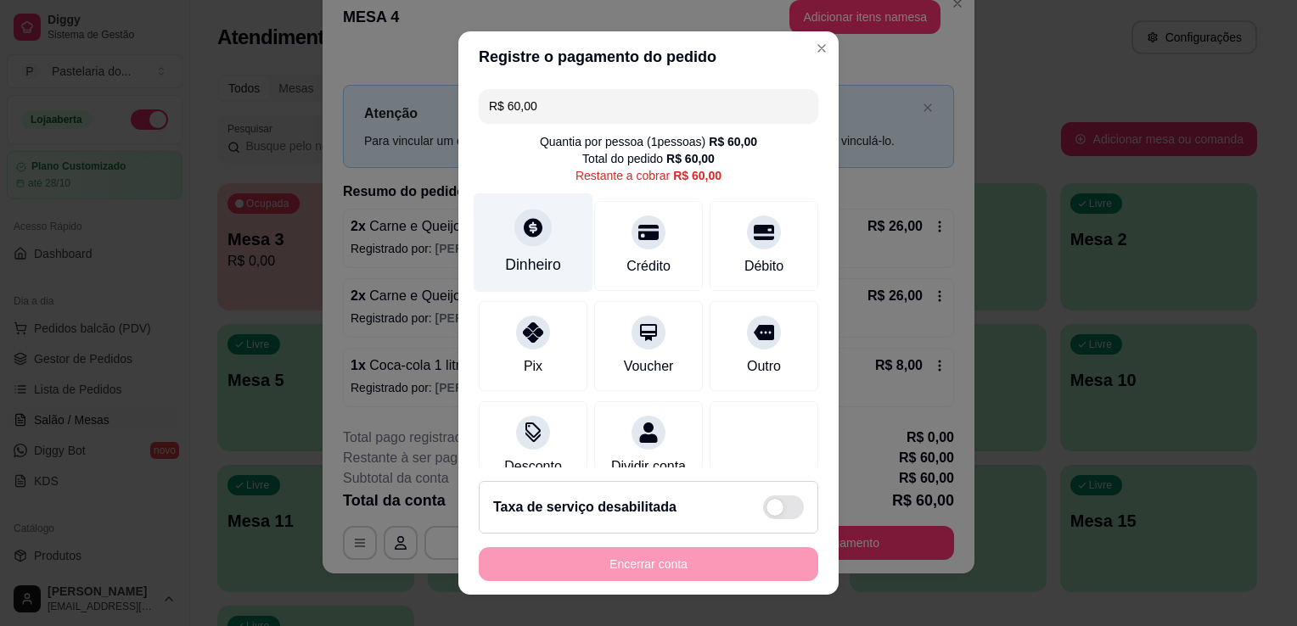
click at [514, 275] on div "Dinheiro" at bounding box center [533, 265] width 56 height 22
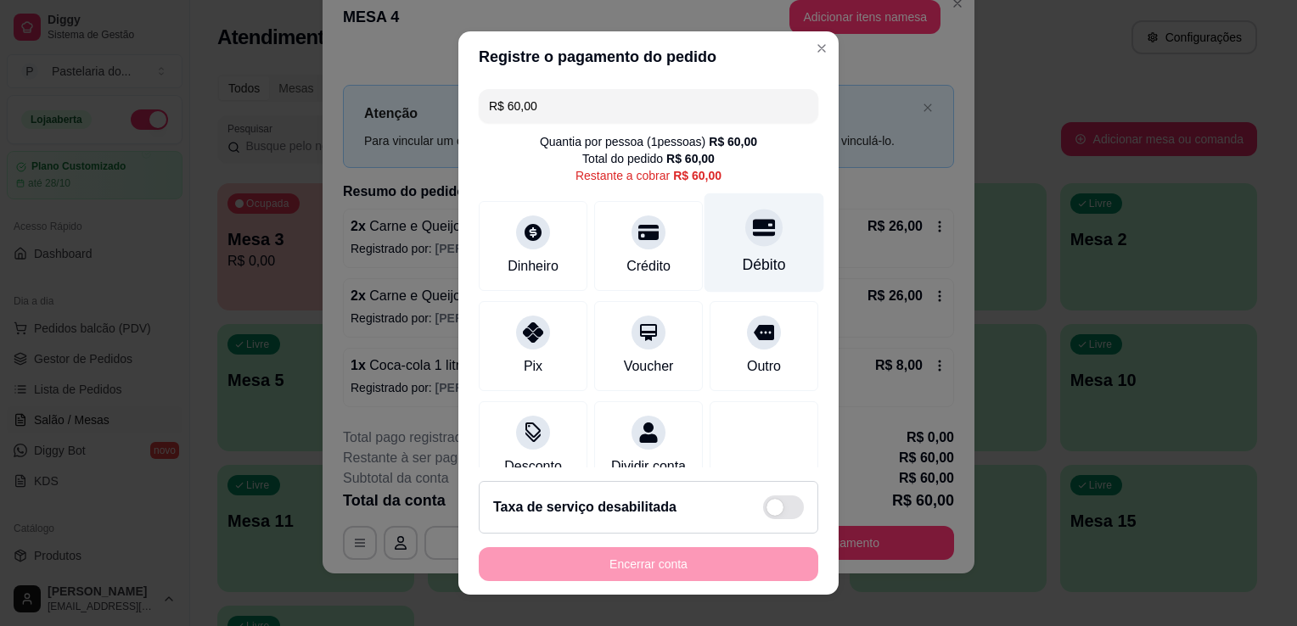
click at [753, 233] on icon at bounding box center [764, 227] width 22 height 17
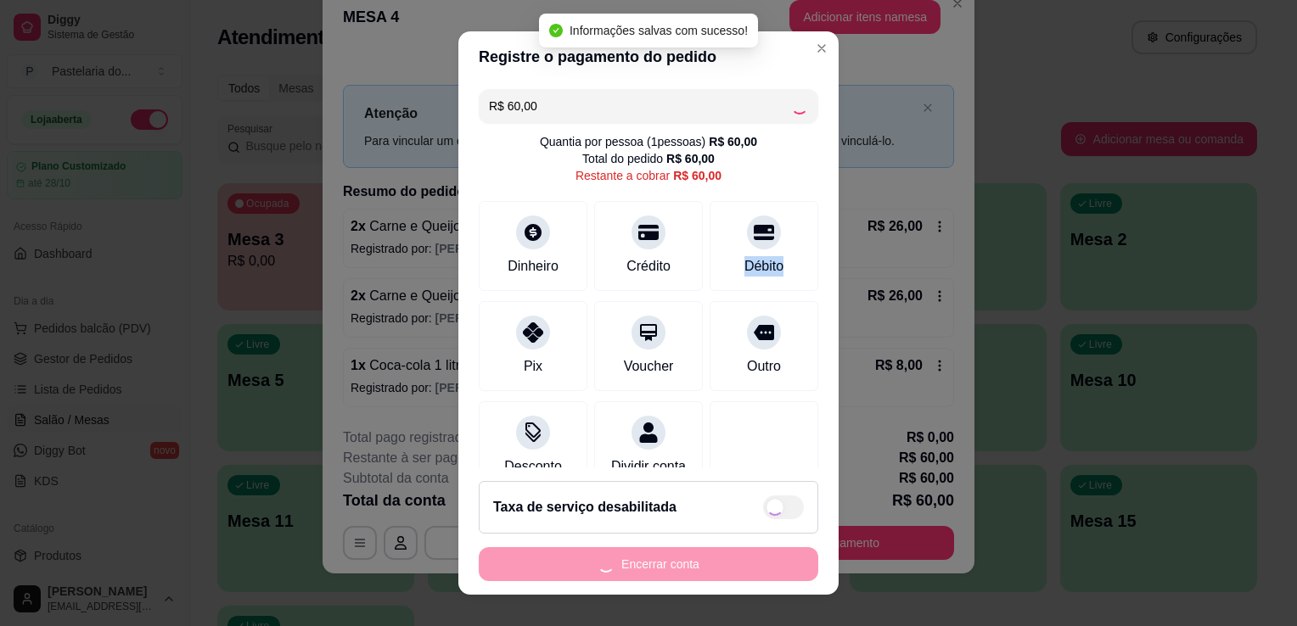
type input "R$ 0,00"
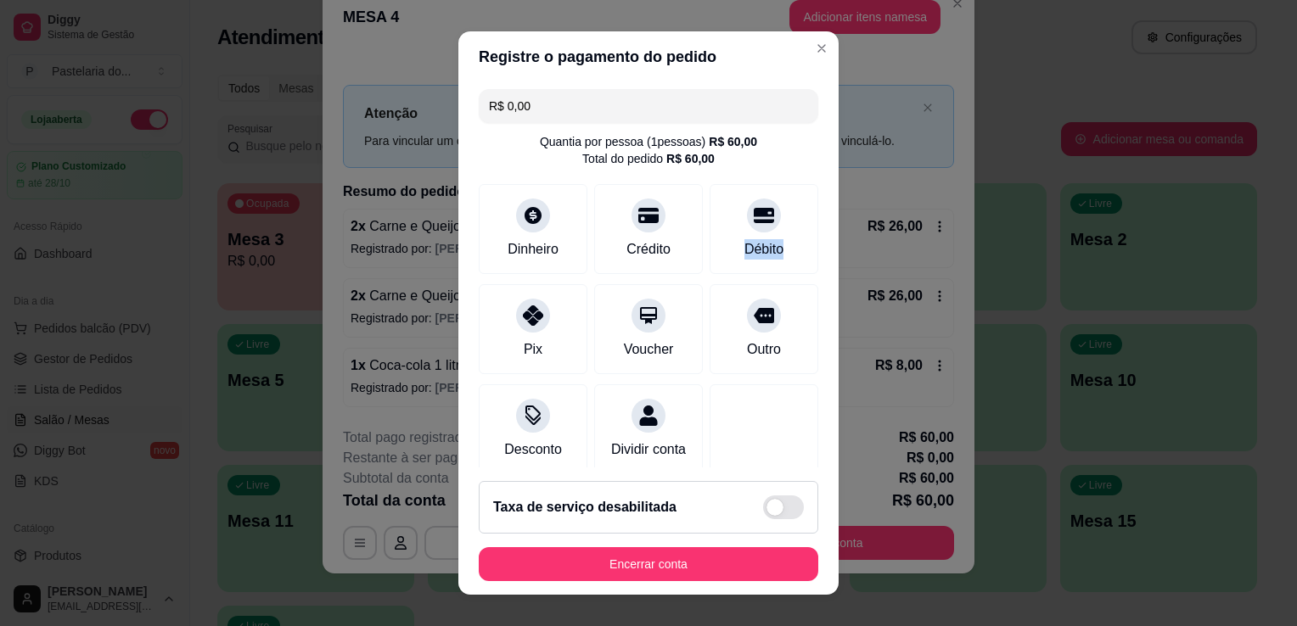
click at [643, 579] on button "Encerrar conta" at bounding box center [649, 564] width 340 height 34
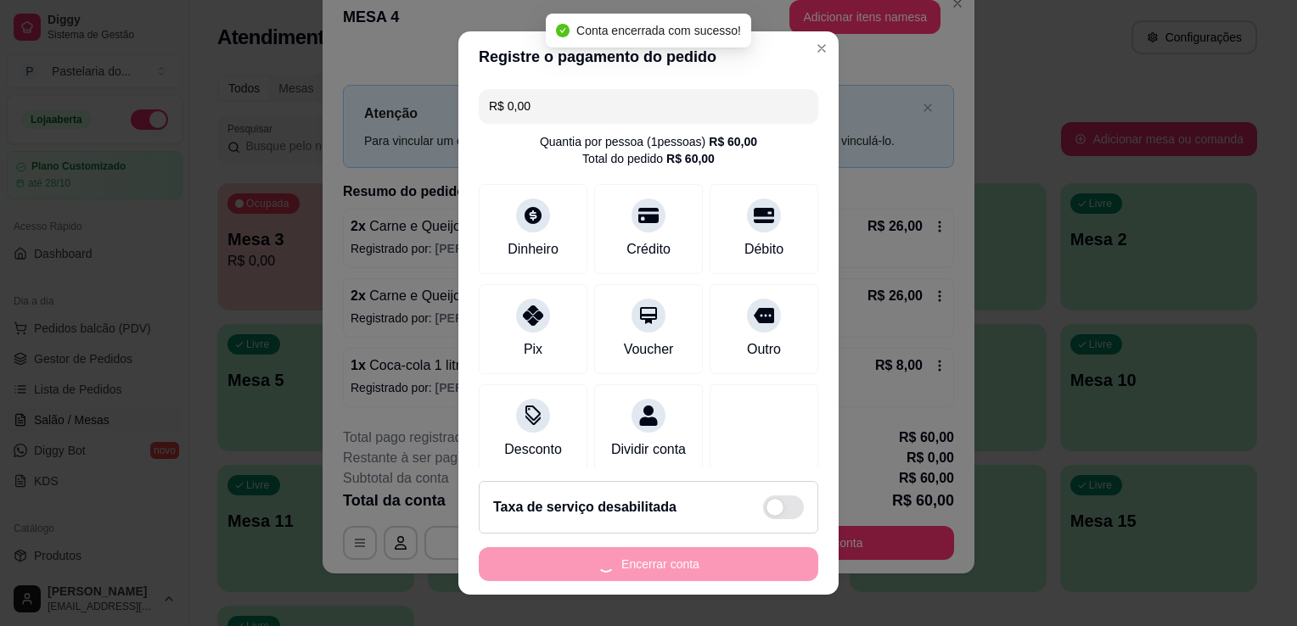
click at [645, 575] on div "Encerrar conta" at bounding box center [649, 564] width 340 height 34
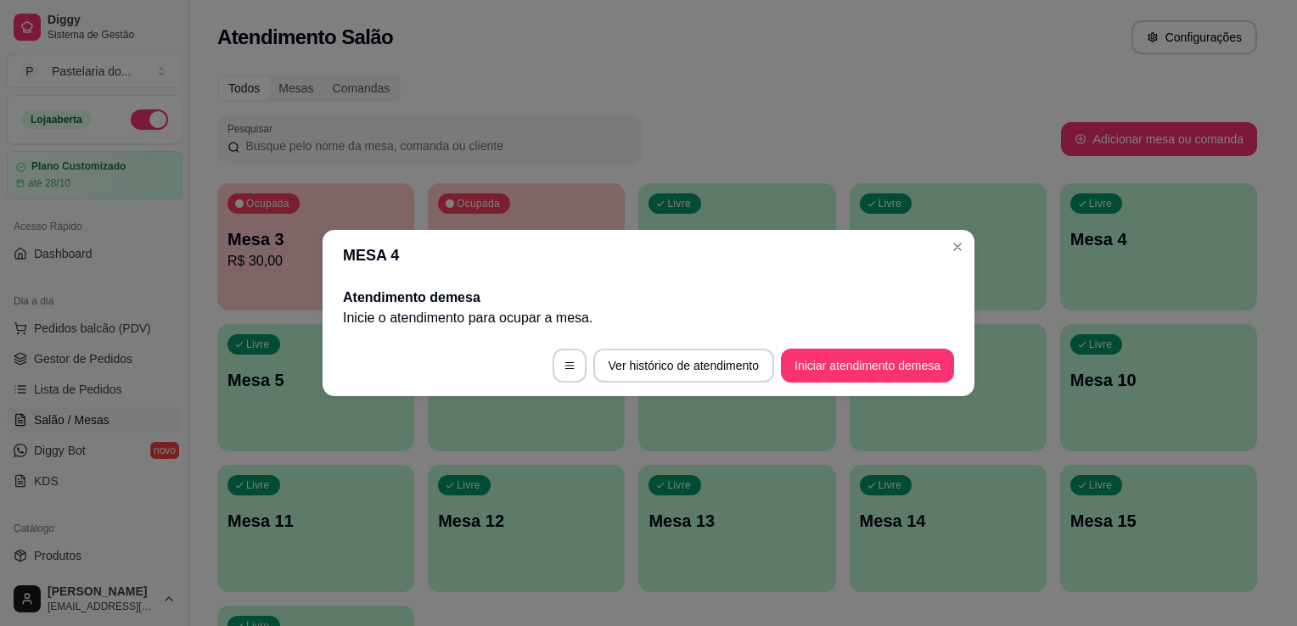
scroll to position [0, 0]
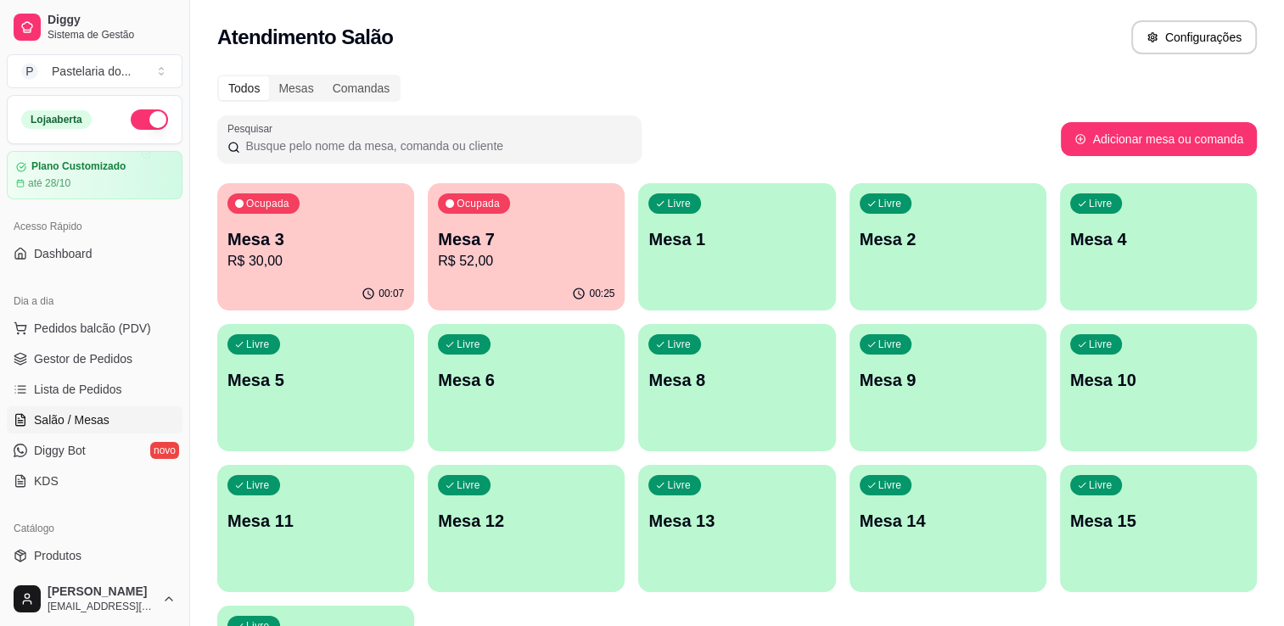
click at [522, 253] on p "R$ 52,00" at bounding box center [526, 261] width 177 height 20
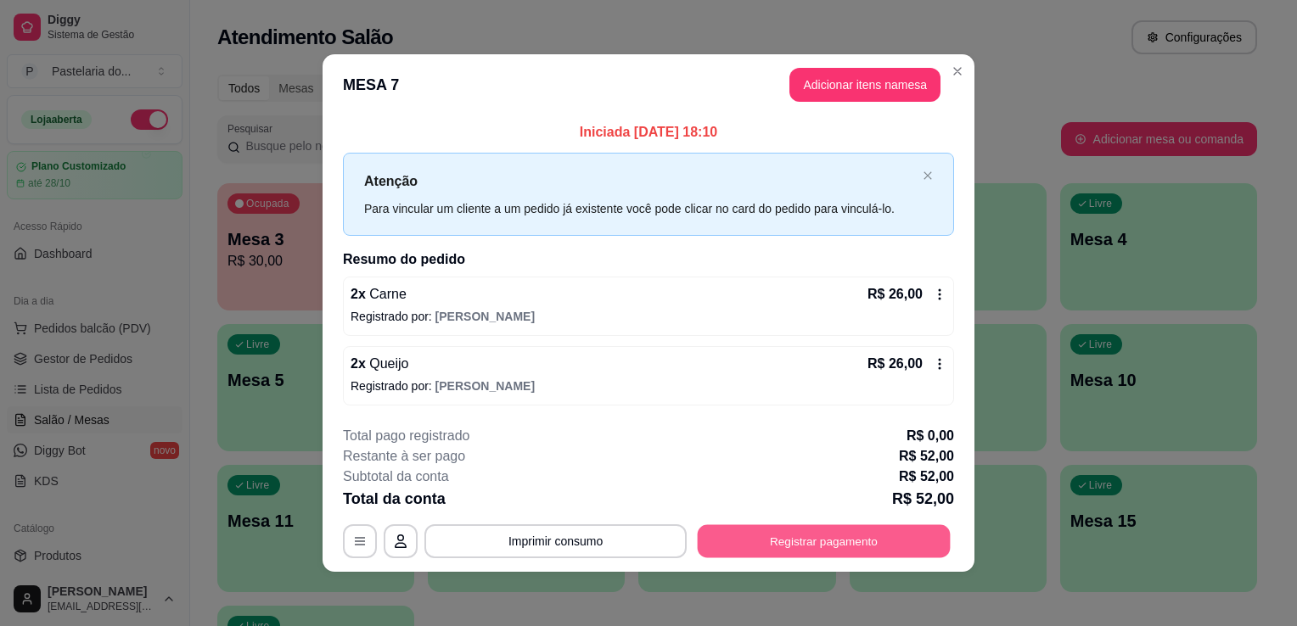
click at [830, 543] on button "Registrar pagamento" at bounding box center [824, 541] width 253 height 33
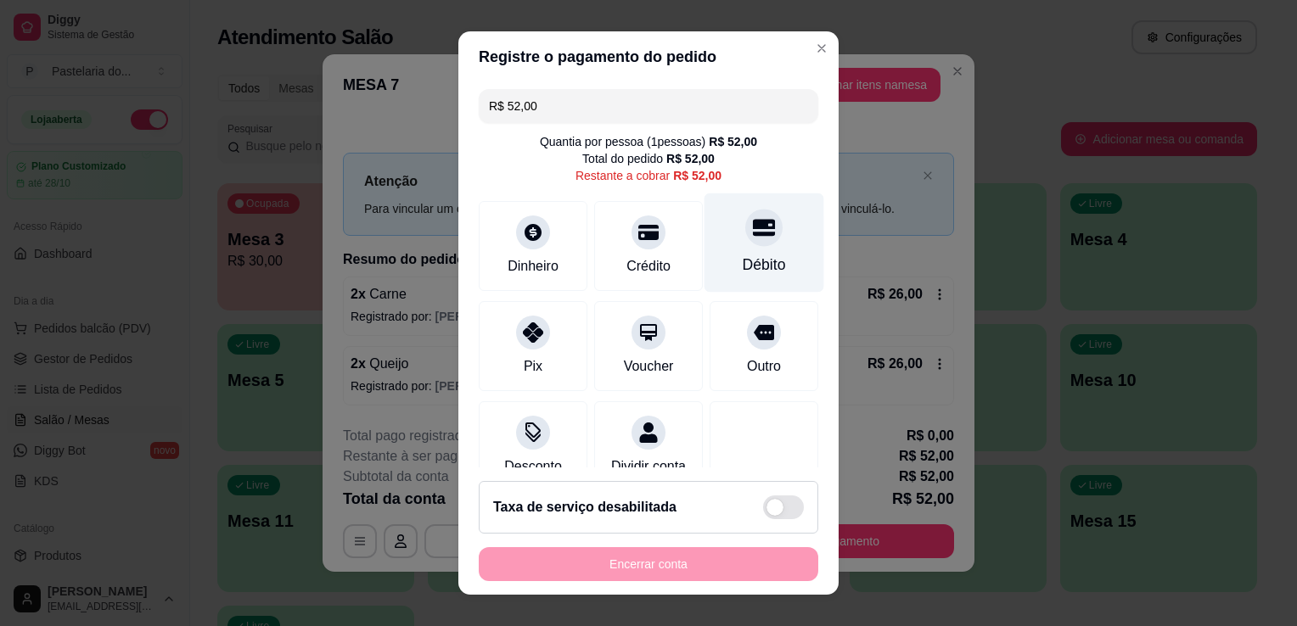
click at [753, 238] on icon at bounding box center [764, 227] width 22 height 22
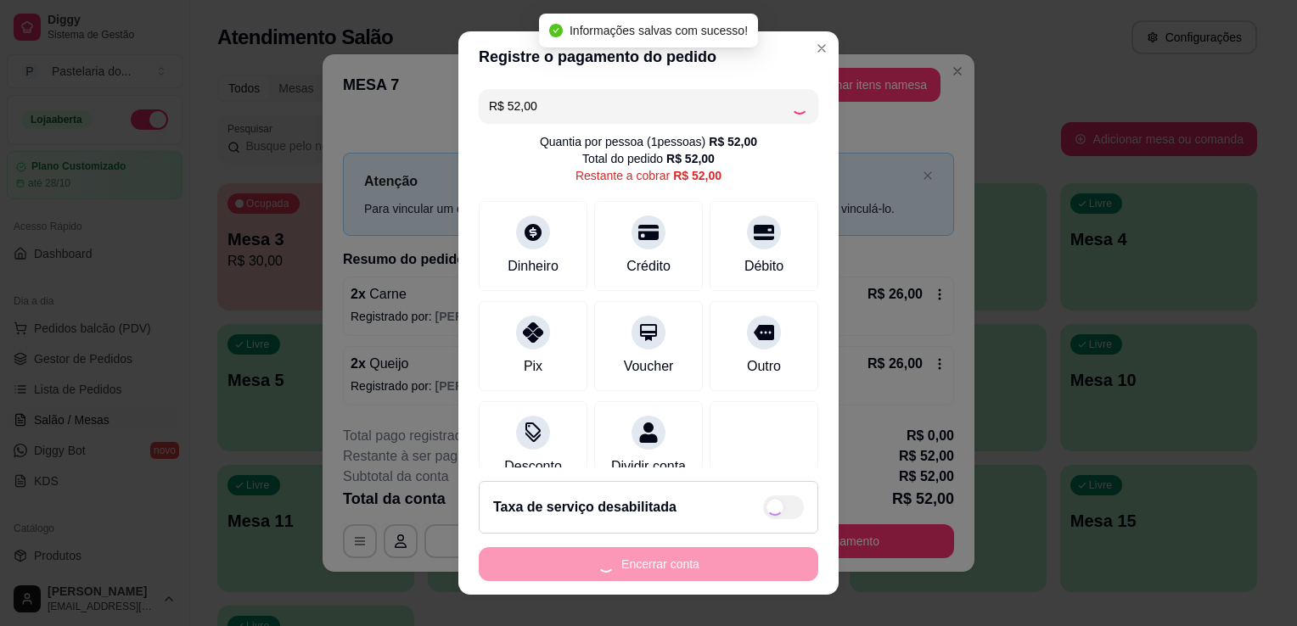
type input "R$ 0,00"
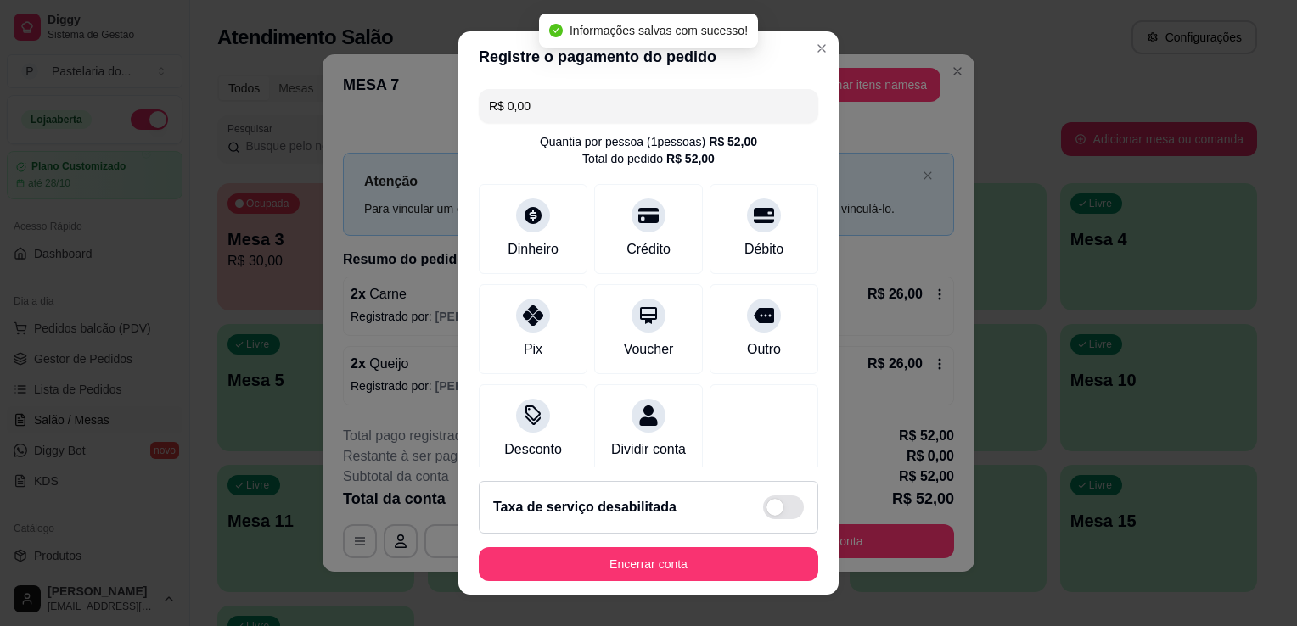
click at [675, 582] on footer "Taxa de serviço desabilitada Encerrar conta" at bounding box center [648, 531] width 380 height 127
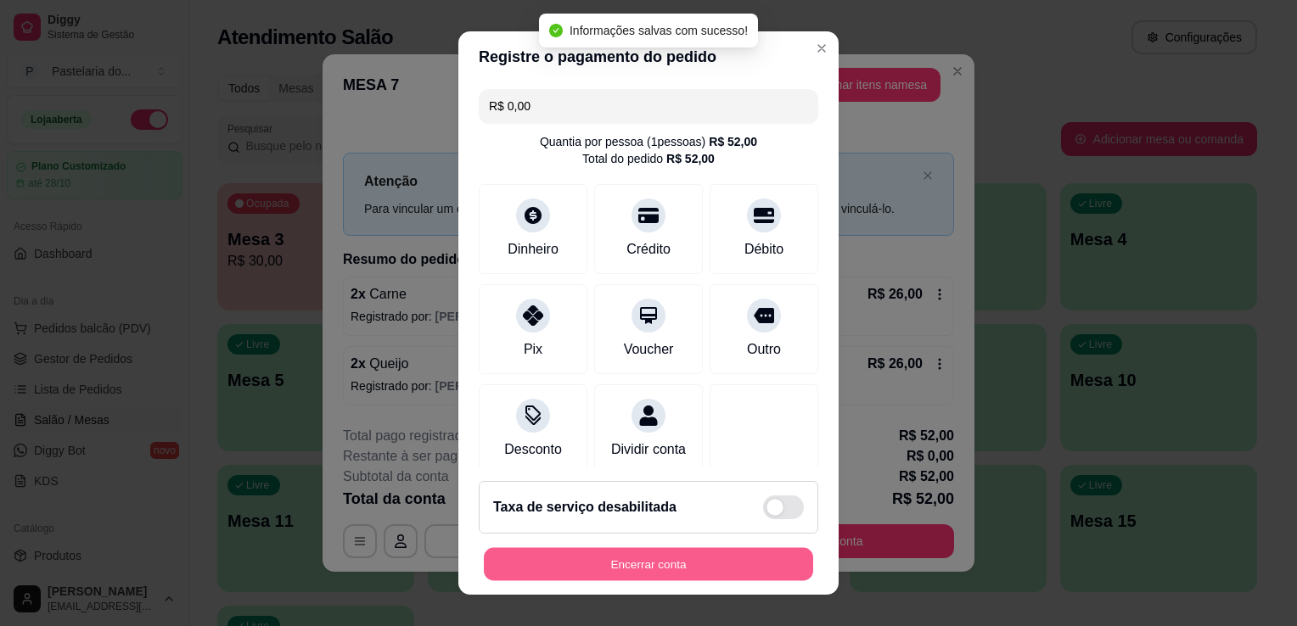
click at [554, 551] on button "Encerrar conta" at bounding box center [648, 564] width 329 height 33
click at [554, 551] on div "Encerrar conta" at bounding box center [649, 564] width 340 height 34
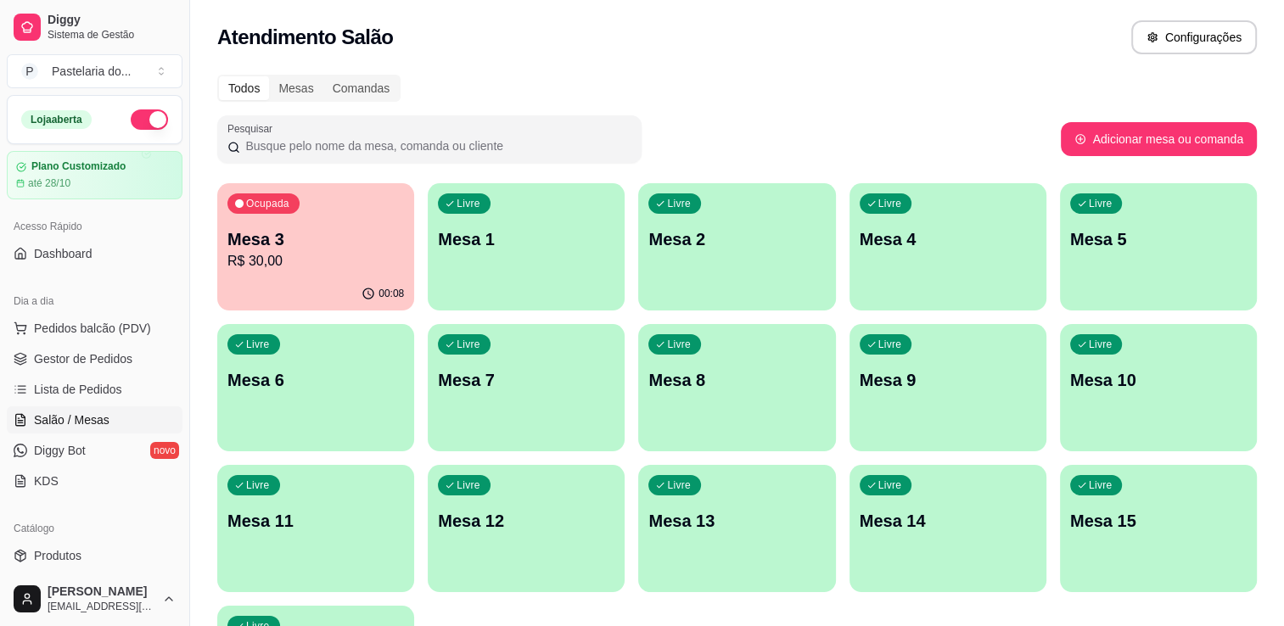
click at [317, 231] on p "Mesa 3" at bounding box center [315, 239] width 177 height 24
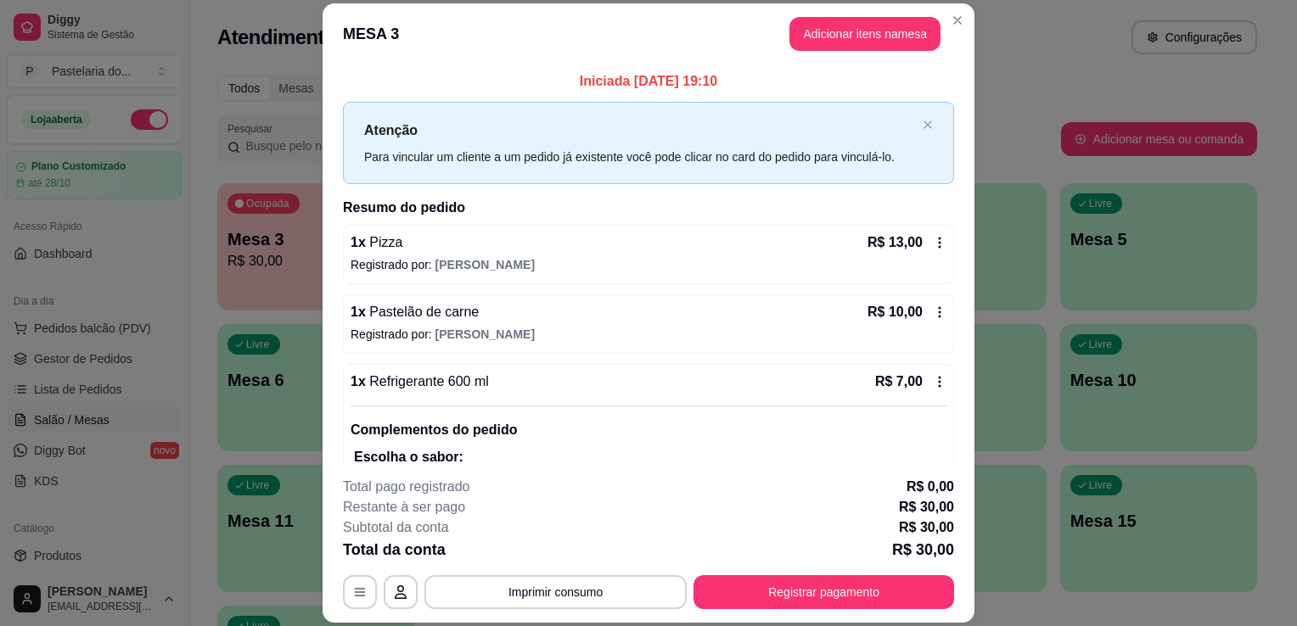
click at [845, 42] on button "Adicionar itens na mesa" at bounding box center [864, 34] width 151 height 34
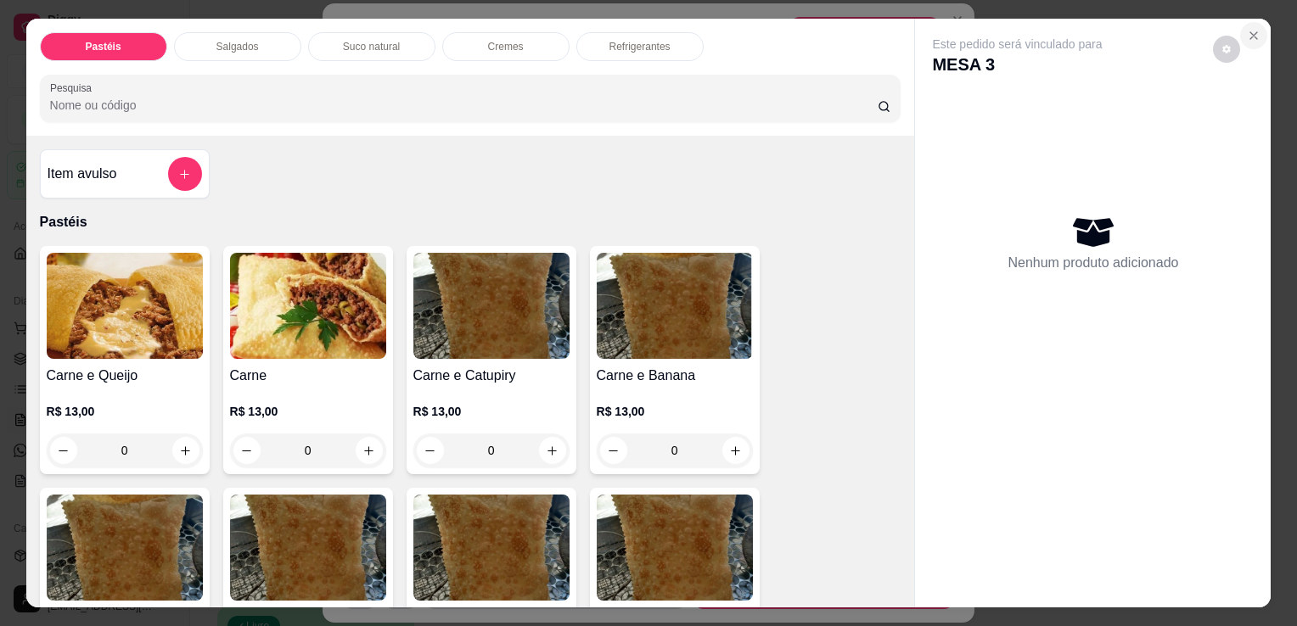
click at [1247, 35] on icon "Close" at bounding box center [1254, 36] width 14 height 14
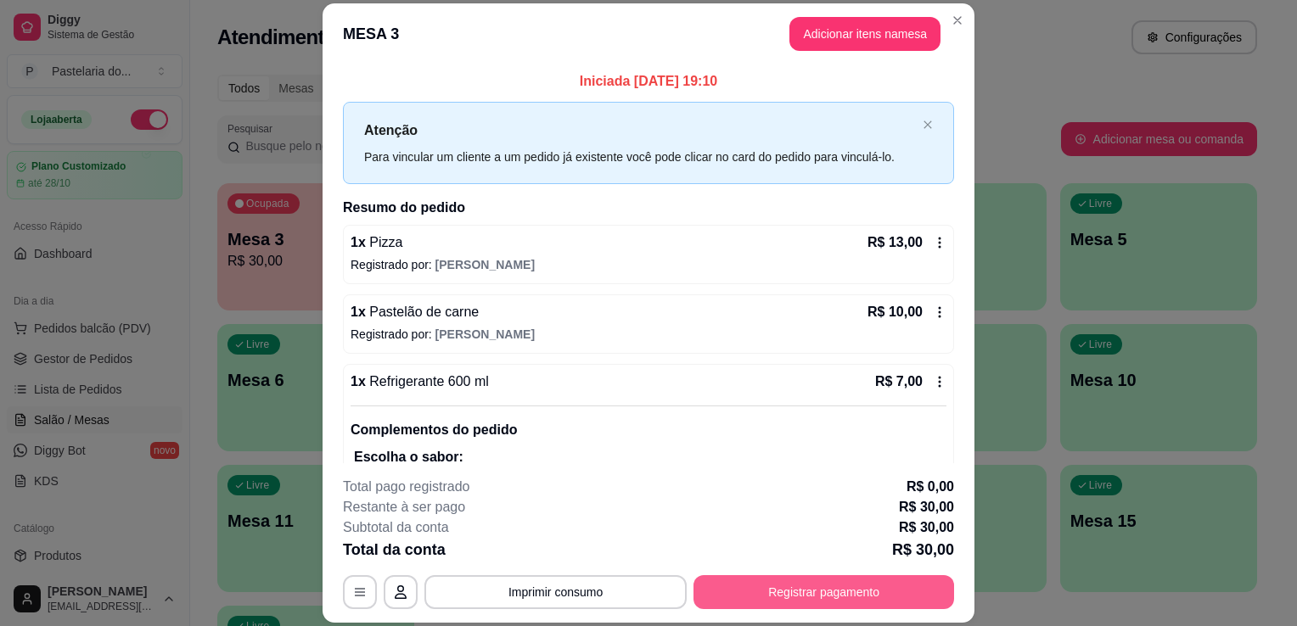
click at [793, 601] on button "Registrar pagamento" at bounding box center [823, 592] width 261 height 34
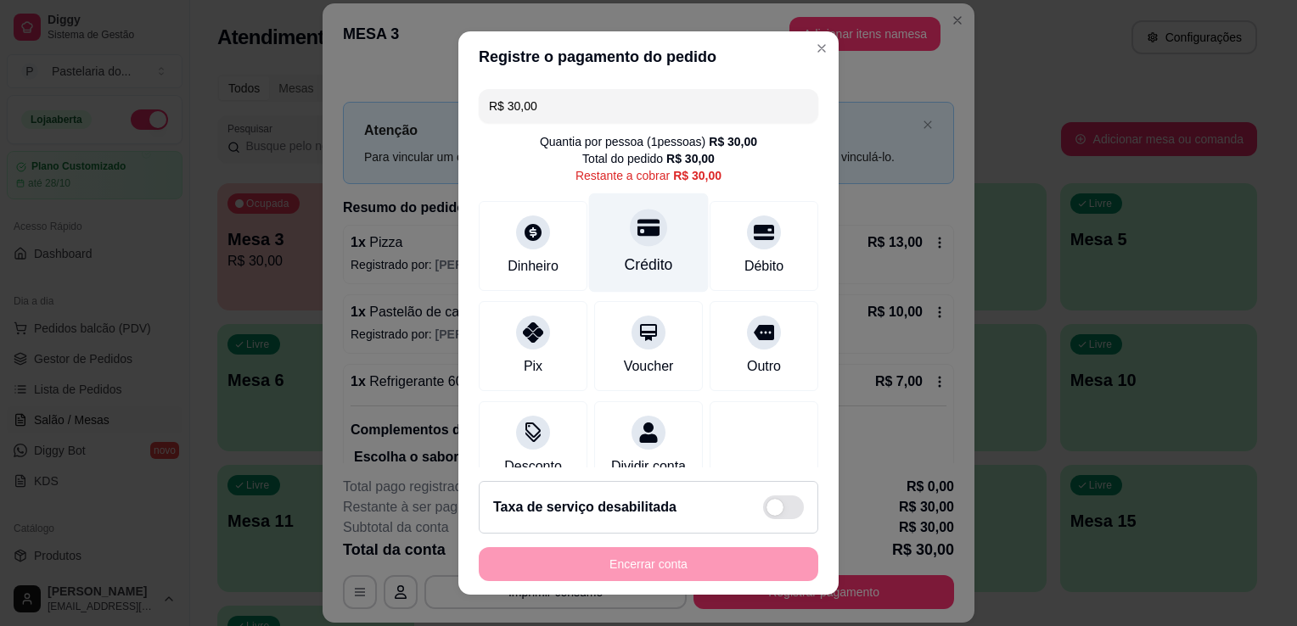
click at [609, 243] on div "Crédito" at bounding box center [649, 243] width 120 height 99
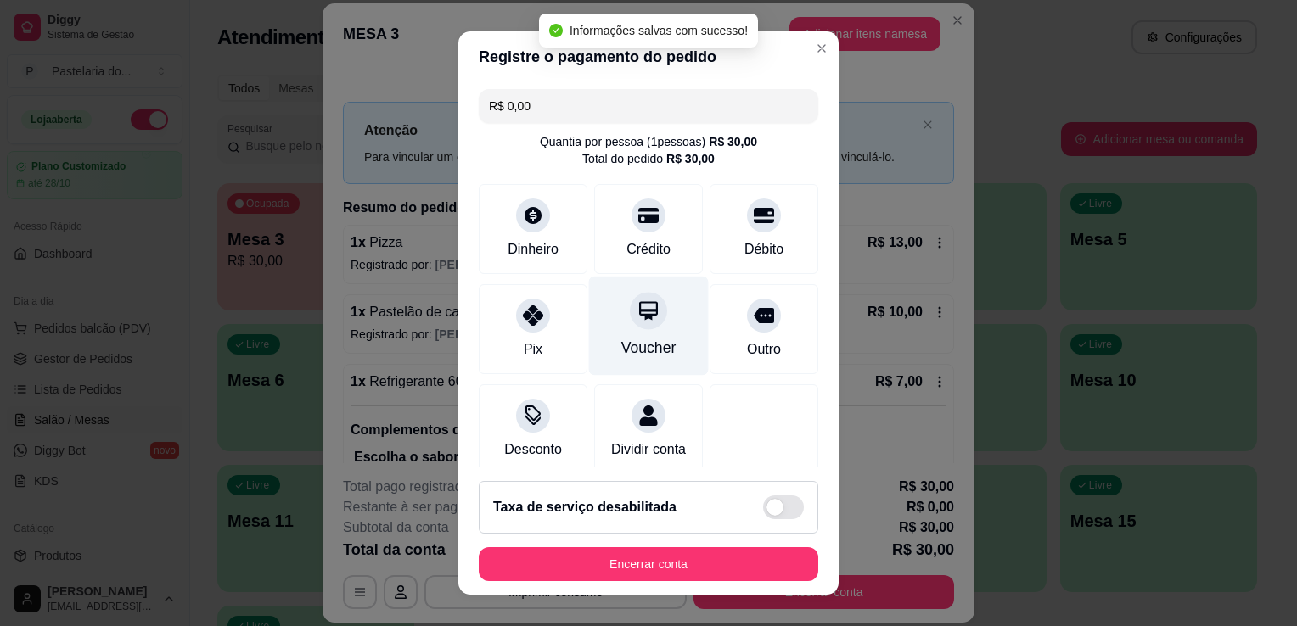
type input "R$ 0,00"
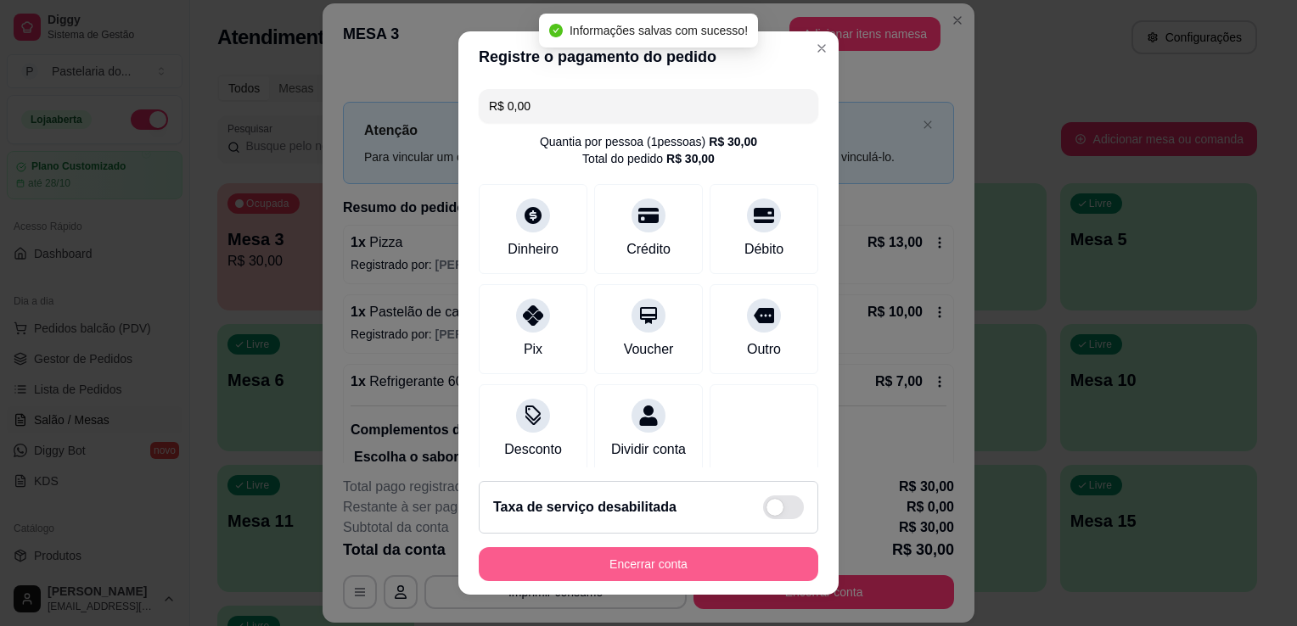
click at [508, 558] on button "Encerrar conta" at bounding box center [649, 564] width 340 height 34
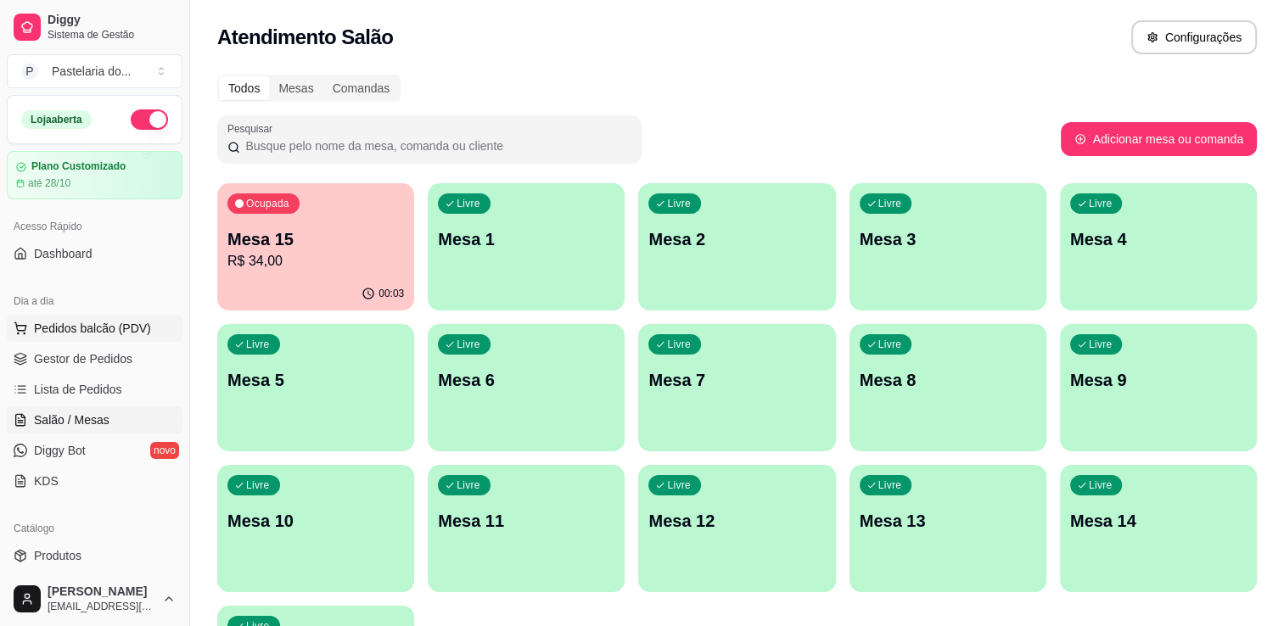
click at [72, 335] on span "Pedidos balcão (PDV)" at bounding box center [92, 328] width 117 height 17
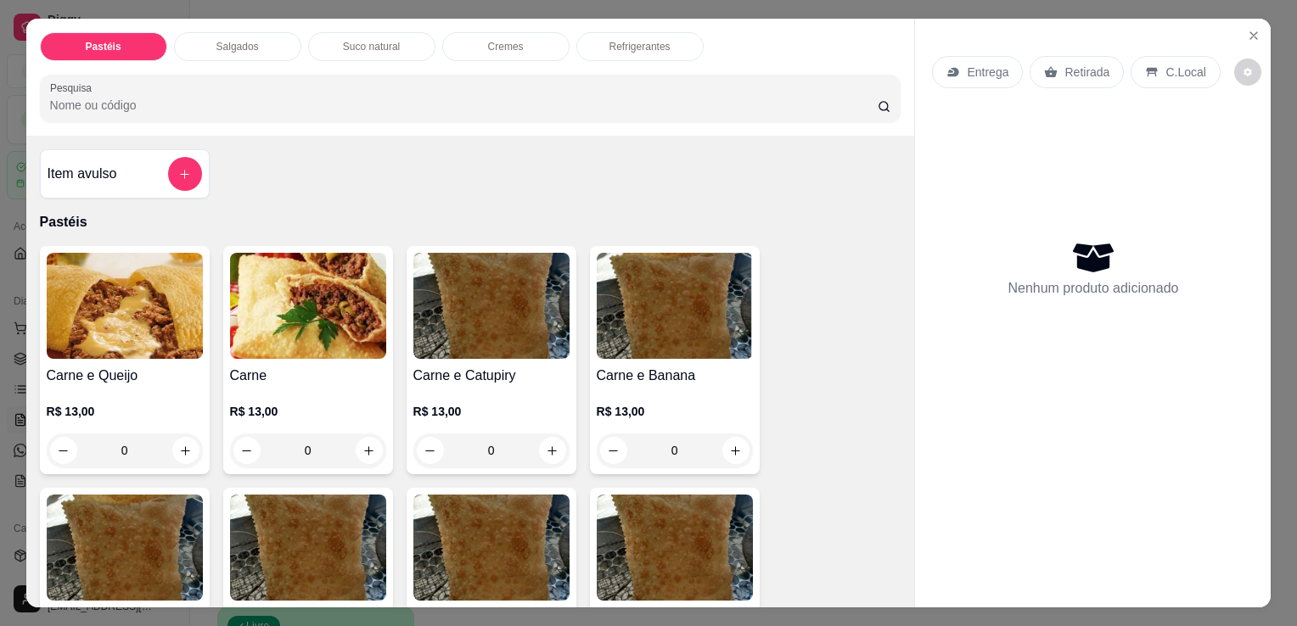
scroll to position [509, 0]
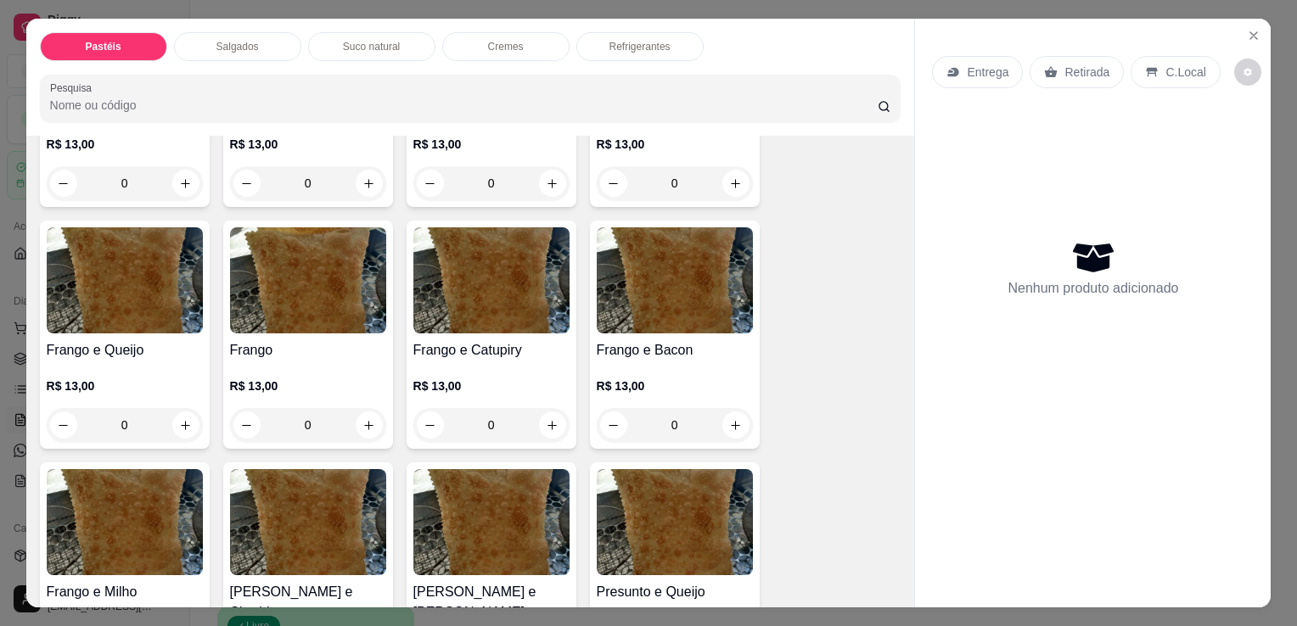
click at [328, 308] on img at bounding box center [308, 280] width 156 height 106
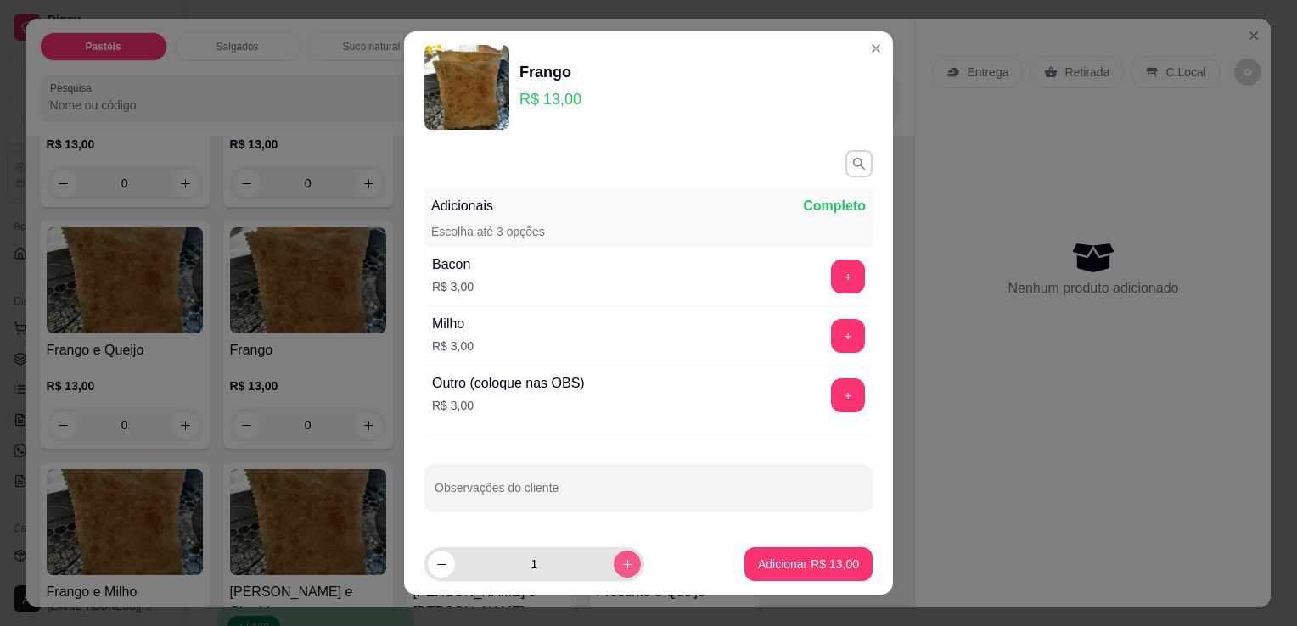
click at [621, 559] on icon "increase-product-quantity" at bounding box center [627, 564] width 13 height 13
click at [440, 569] on icon "decrease-product-quantity" at bounding box center [441, 564] width 13 height 13
type input "1"
click at [769, 586] on footer "1 Adicionar R$ 13,00" at bounding box center [648, 564] width 489 height 61
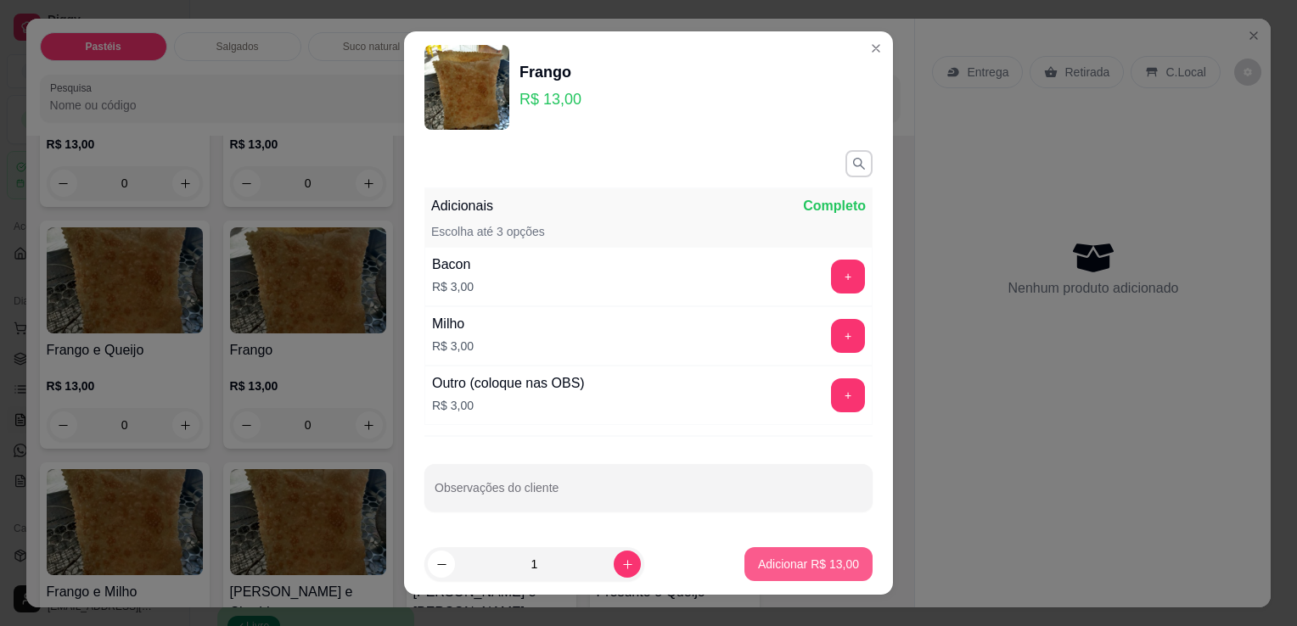
click at [774, 574] on button "Adicionar R$ 13,00" at bounding box center [808, 564] width 128 height 34
type input "1"
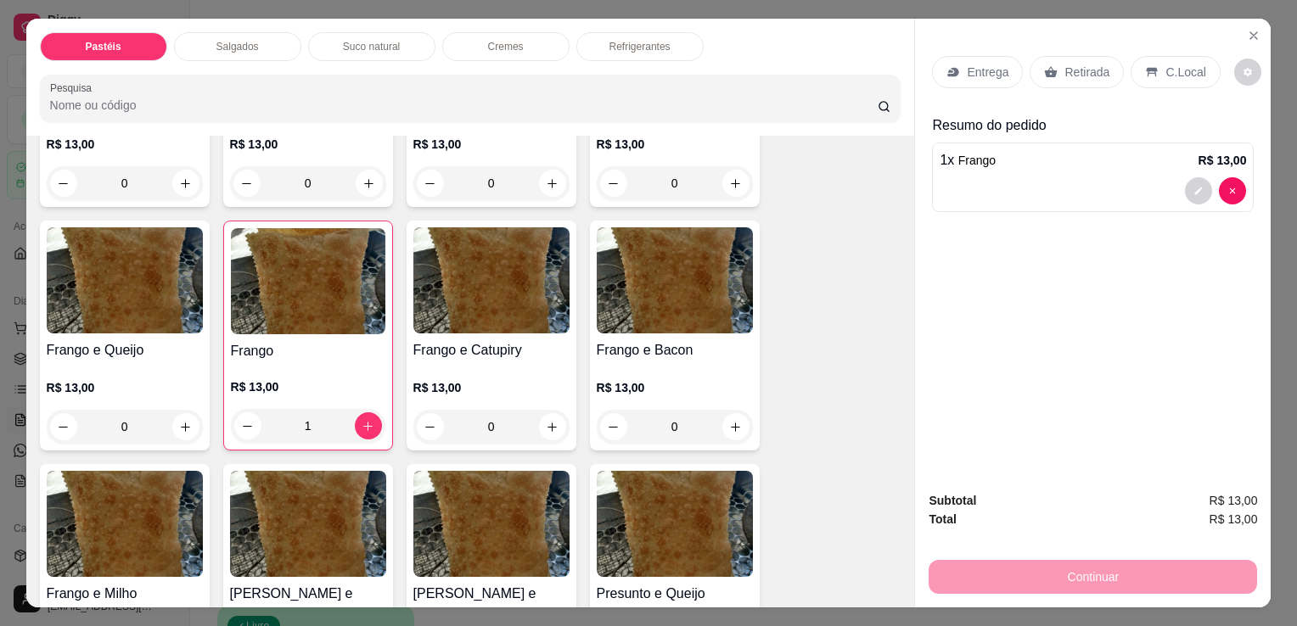
click at [1060, 82] on div "Entrega Retirada C.Local" at bounding box center [1093, 71] width 322 height 59
click at [1064, 76] on div "Retirada" at bounding box center [1077, 72] width 94 height 32
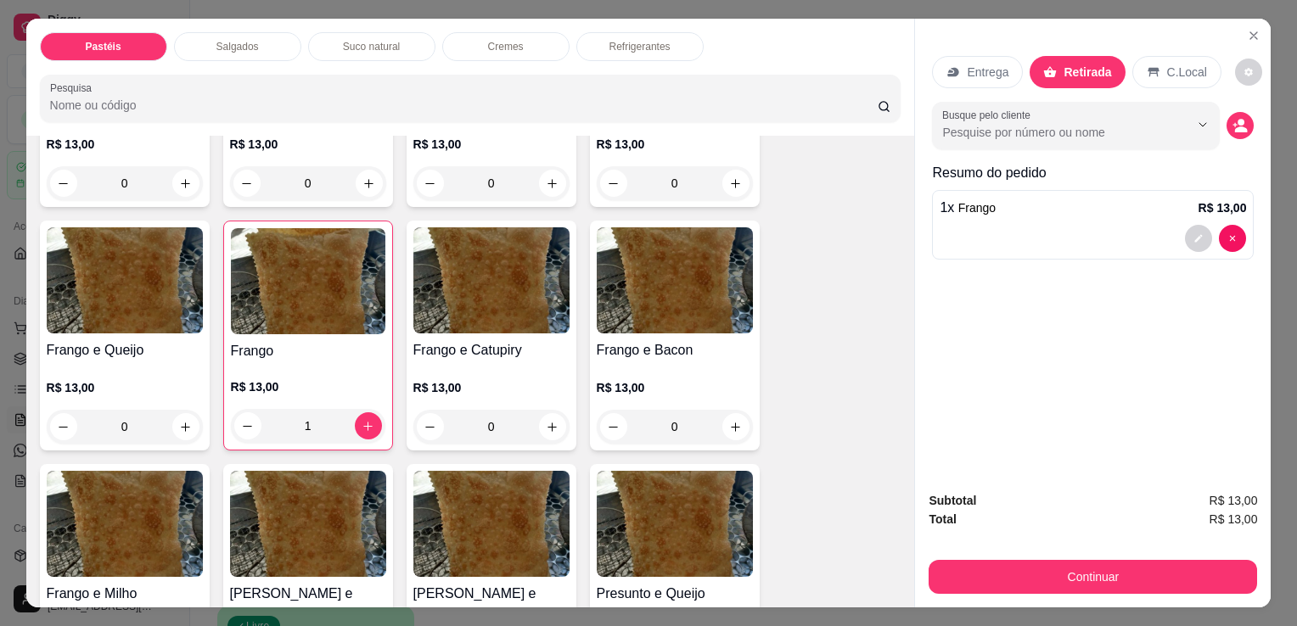
click at [1025, 565] on button "Continuar" at bounding box center [1093, 577] width 328 height 34
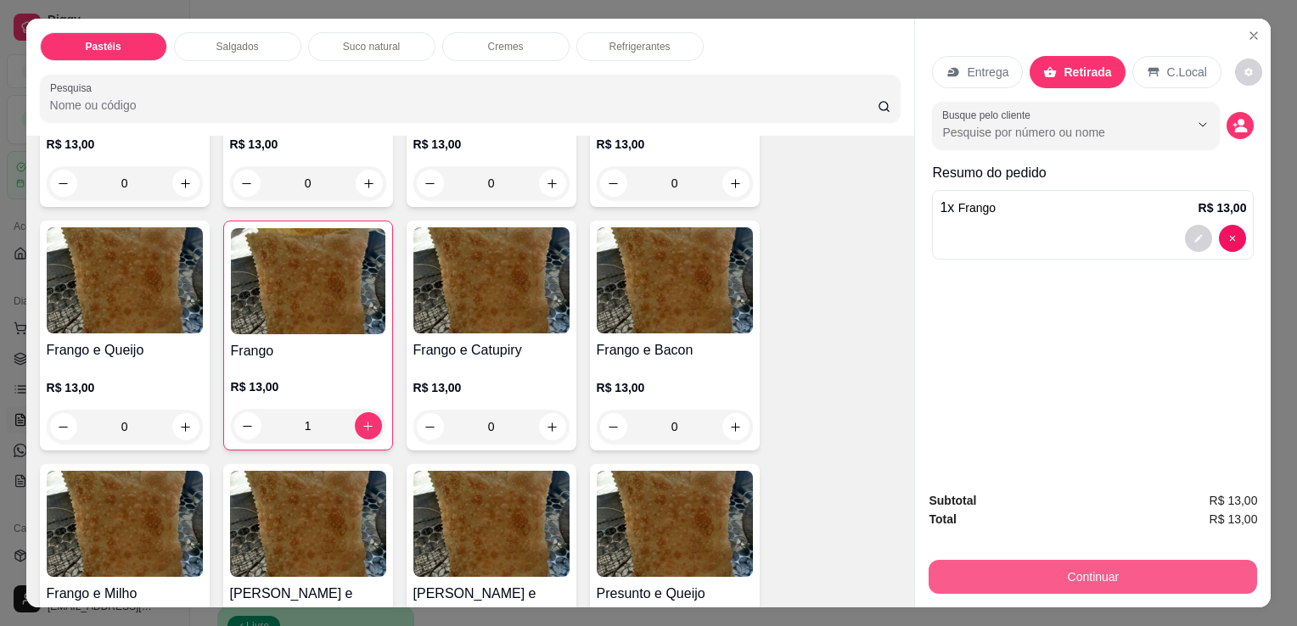
click at [946, 581] on button "Continuar" at bounding box center [1093, 577] width 328 height 34
click at [943, 573] on button "Continuar" at bounding box center [1093, 577] width 328 height 34
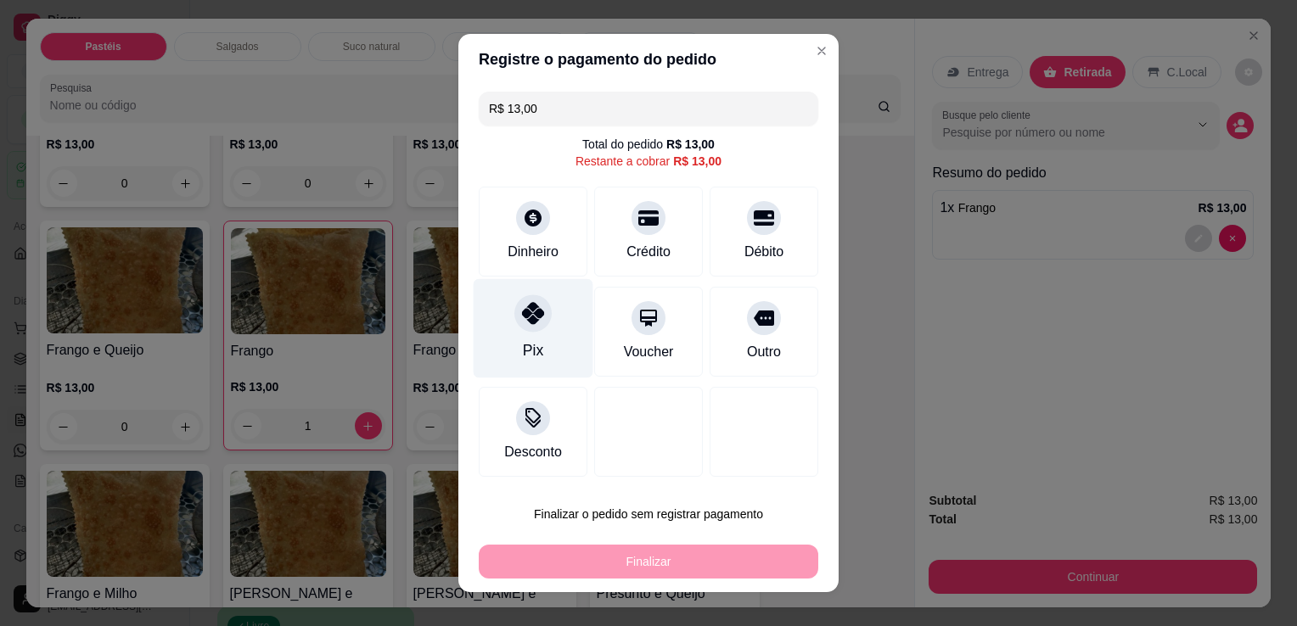
click at [510, 348] on div "Pix" at bounding box center [534, 328] width 120 height 99
type input "R$ 0,00"
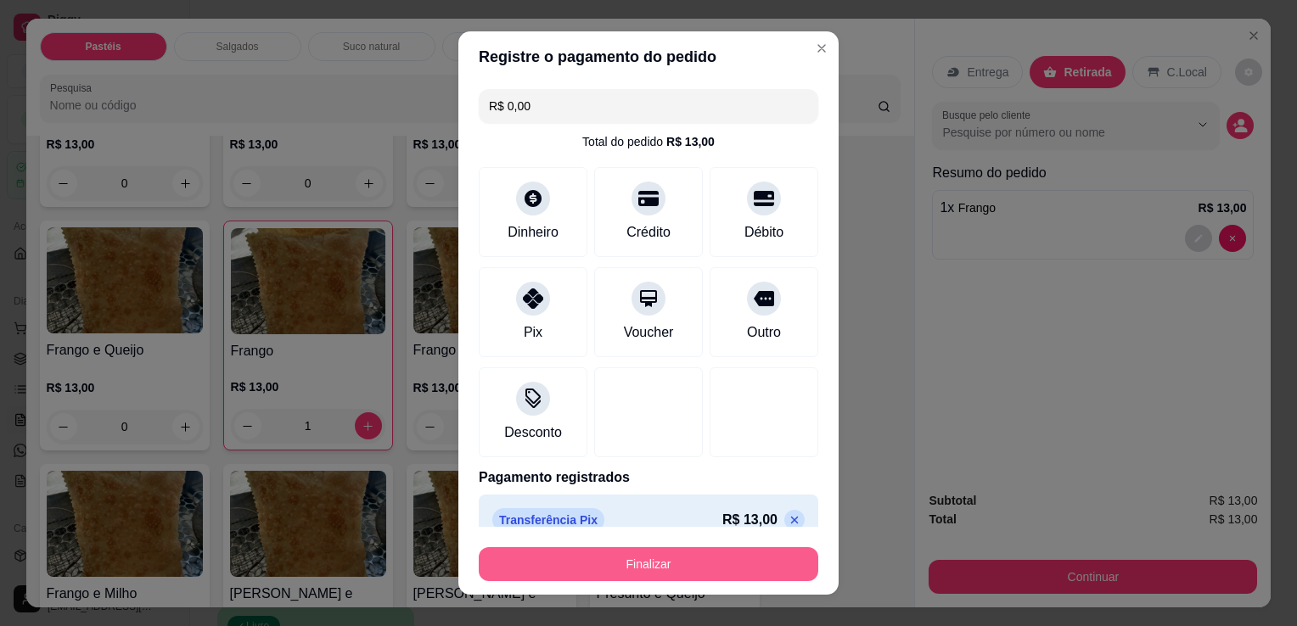
click at [578, 579] on button "Finalizar" at bounding box center [649, 564] width 340 height 34
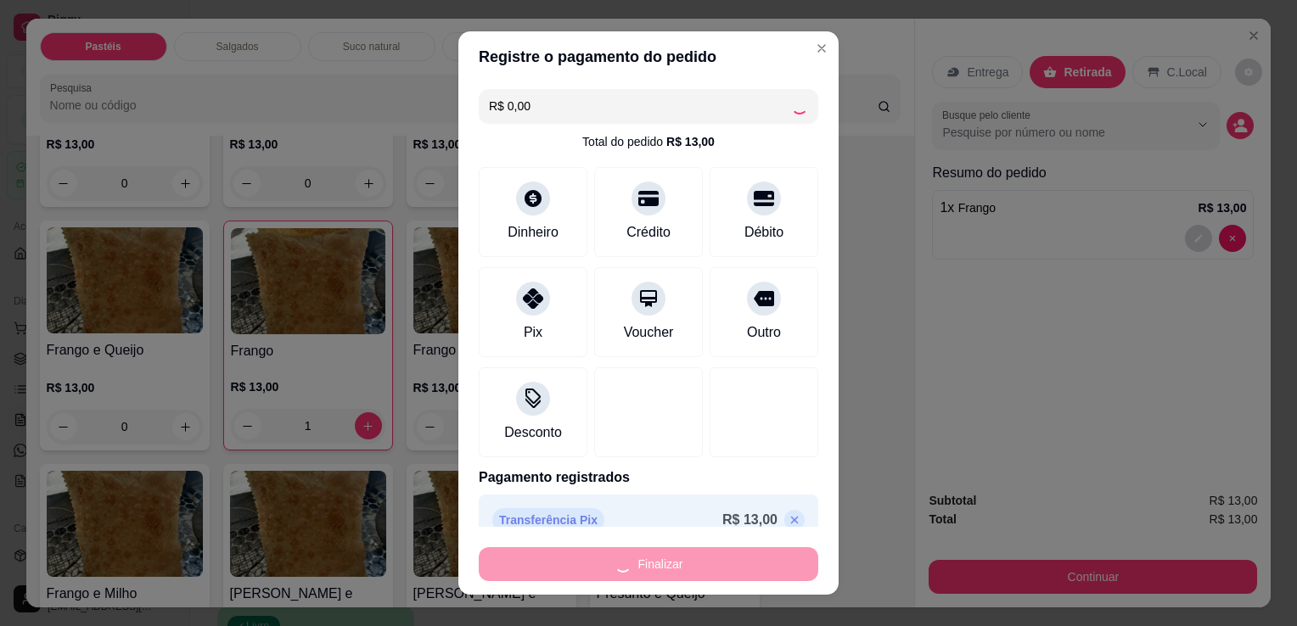
type input "0"
type input "-R$ 13,00"
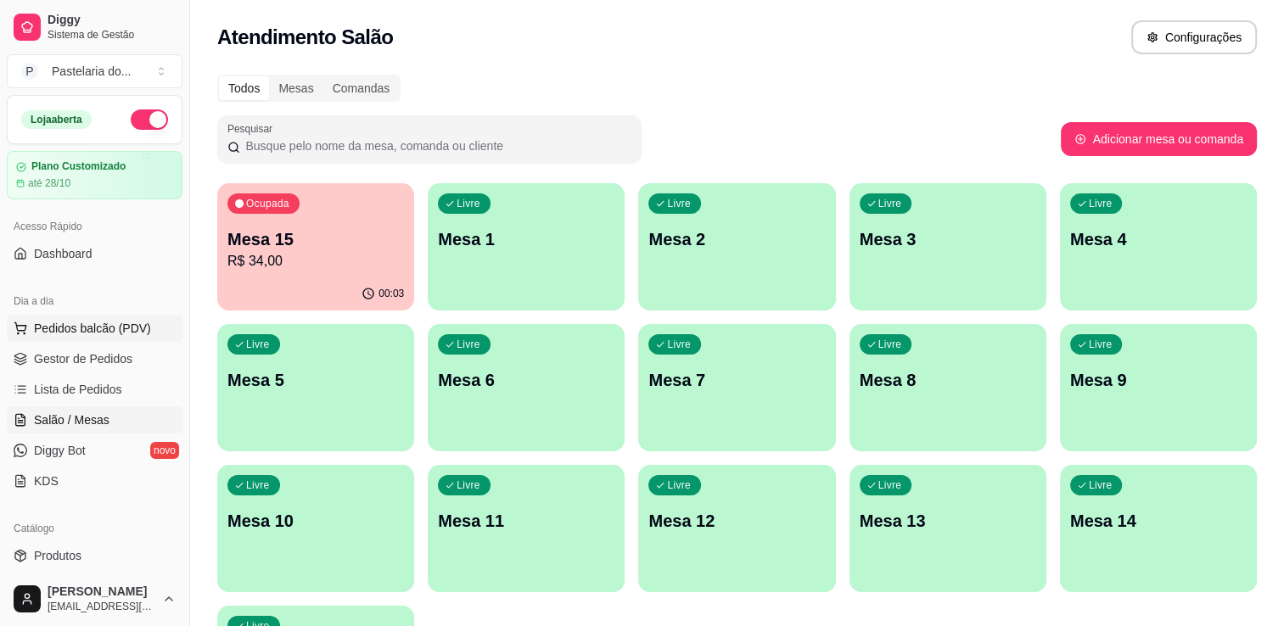
click at [87, 321] on span "Pedidos balcão (PDV)" at bounding box center [92, 328] width 117 height 17
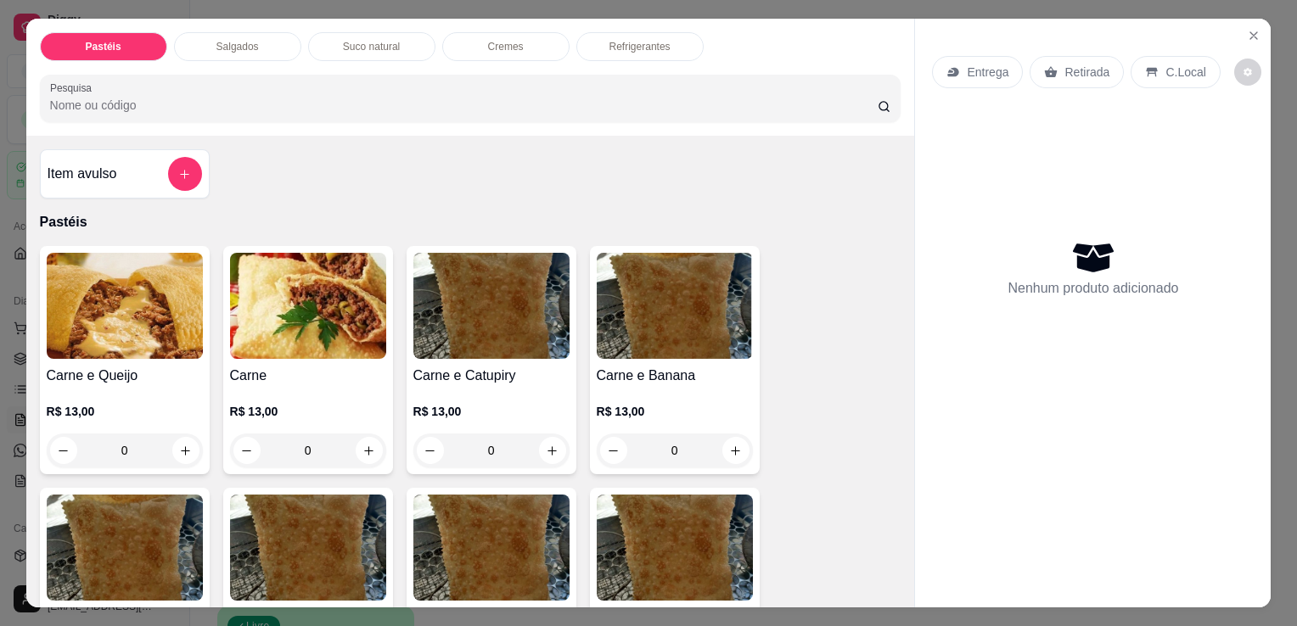
click at [278, 317] on img at bounding box center [308, 306] width 156 height 106
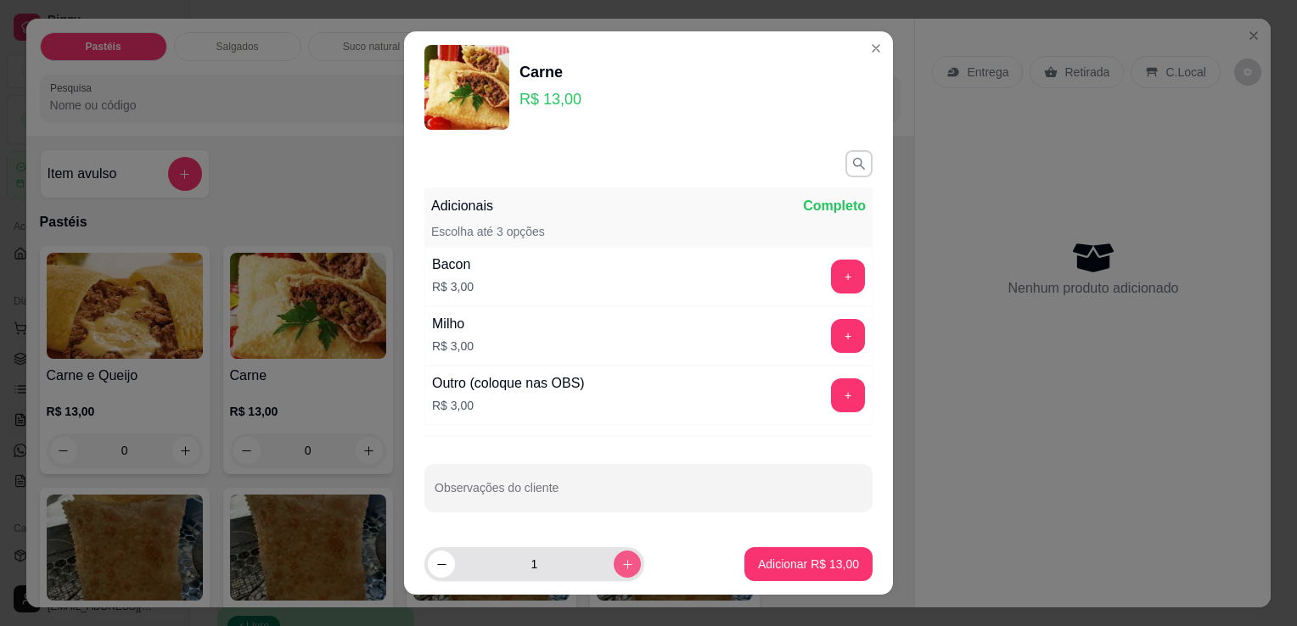
click at [615, 568] on button "increase-product-quantity" at bounding box center [627, 564] width 27 height 27
click at [615, 567] on button "increase-product-quantity" at bounding box center [627, 564] width 27 height 27
type input "3"
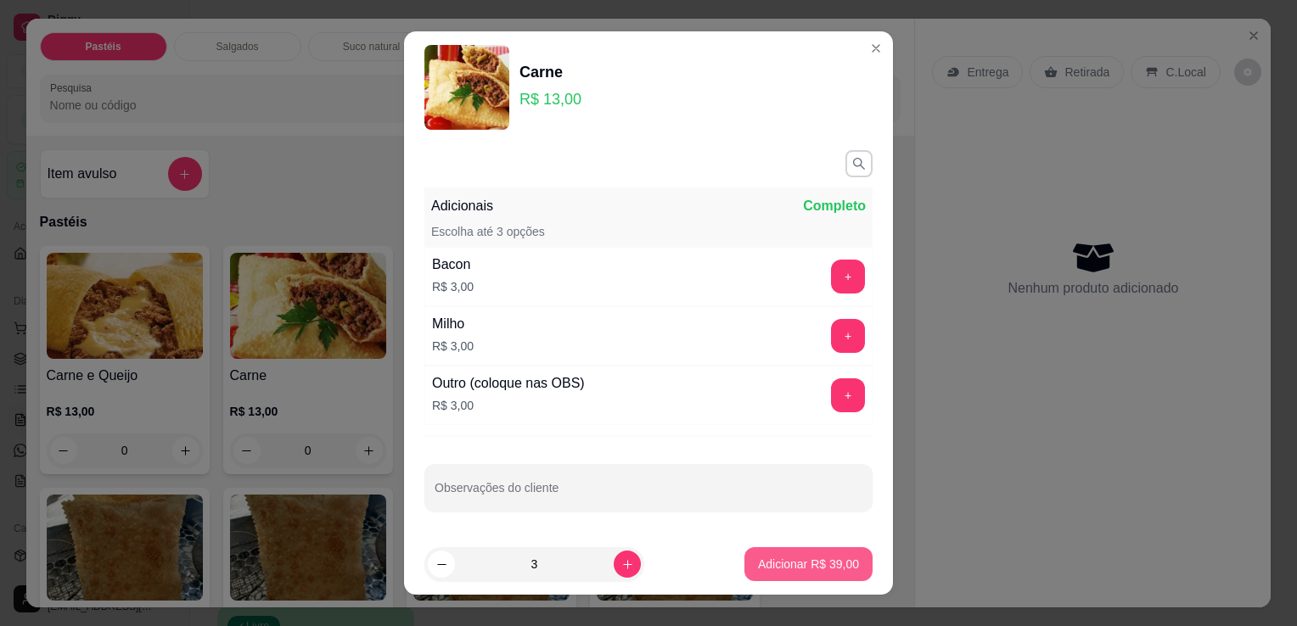
click at [744, 563] on button "Adicionar R$ 39,00" at bounding box center [808, 564] width 128 height 34
type input "3"
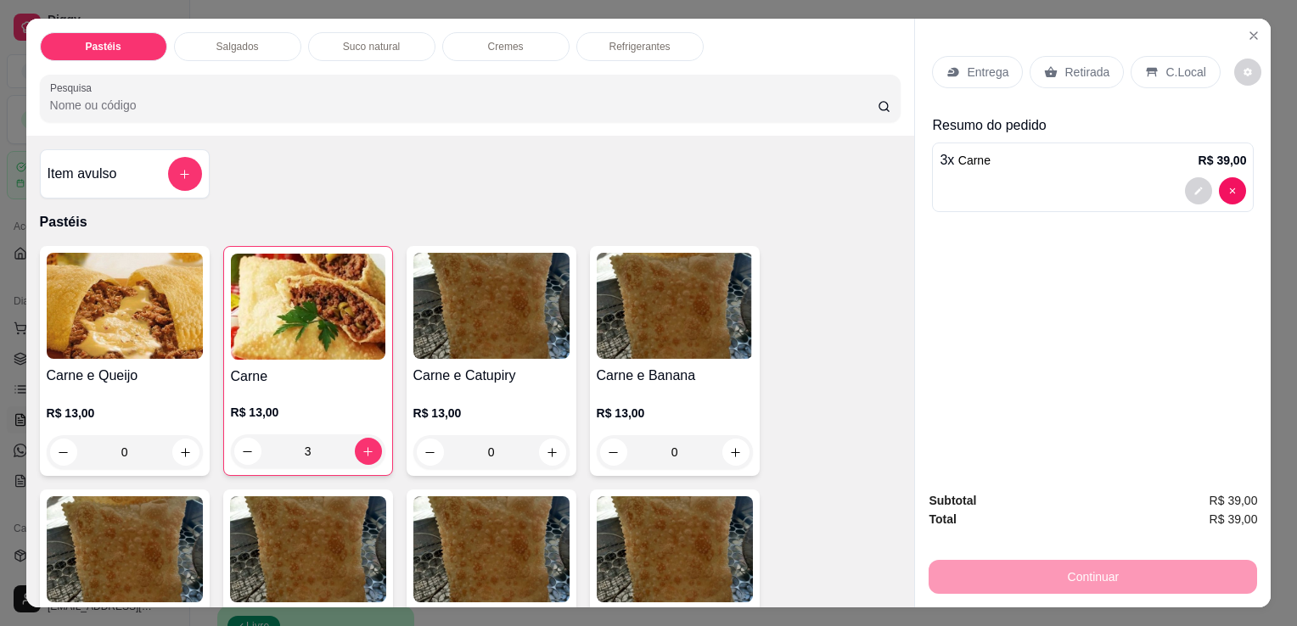
click at [283, 45] on div "Salgados" at bounding box center [237, 46] width 127 height 29
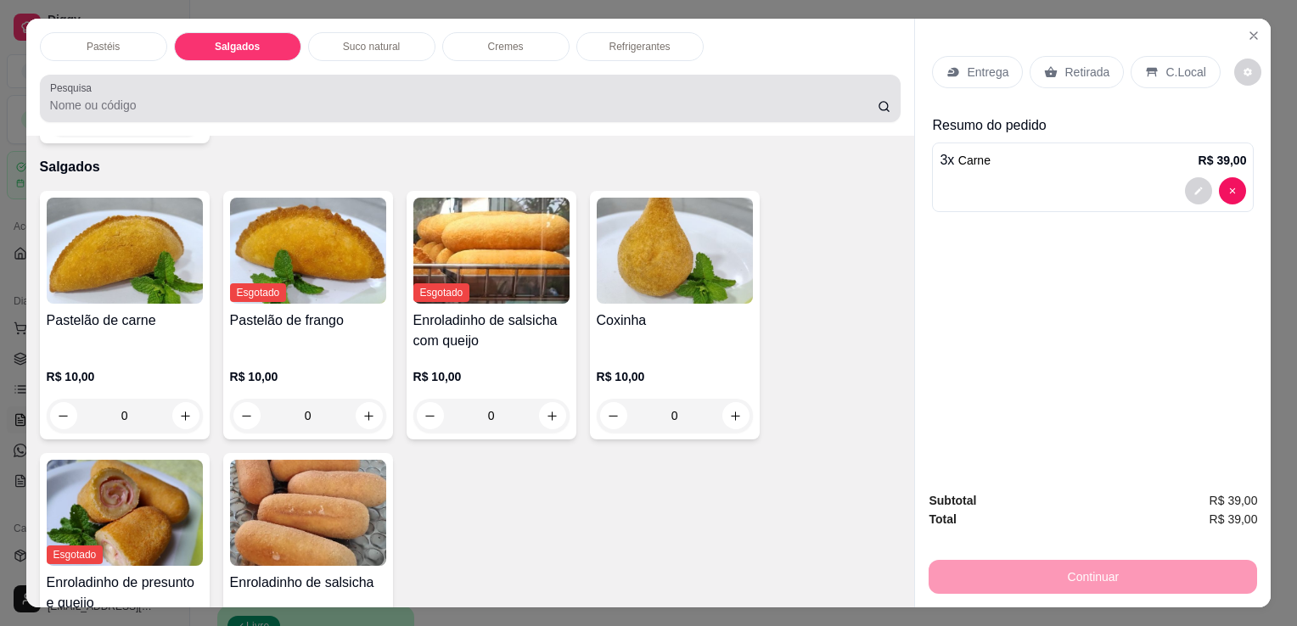
scroll to position [42, 0]
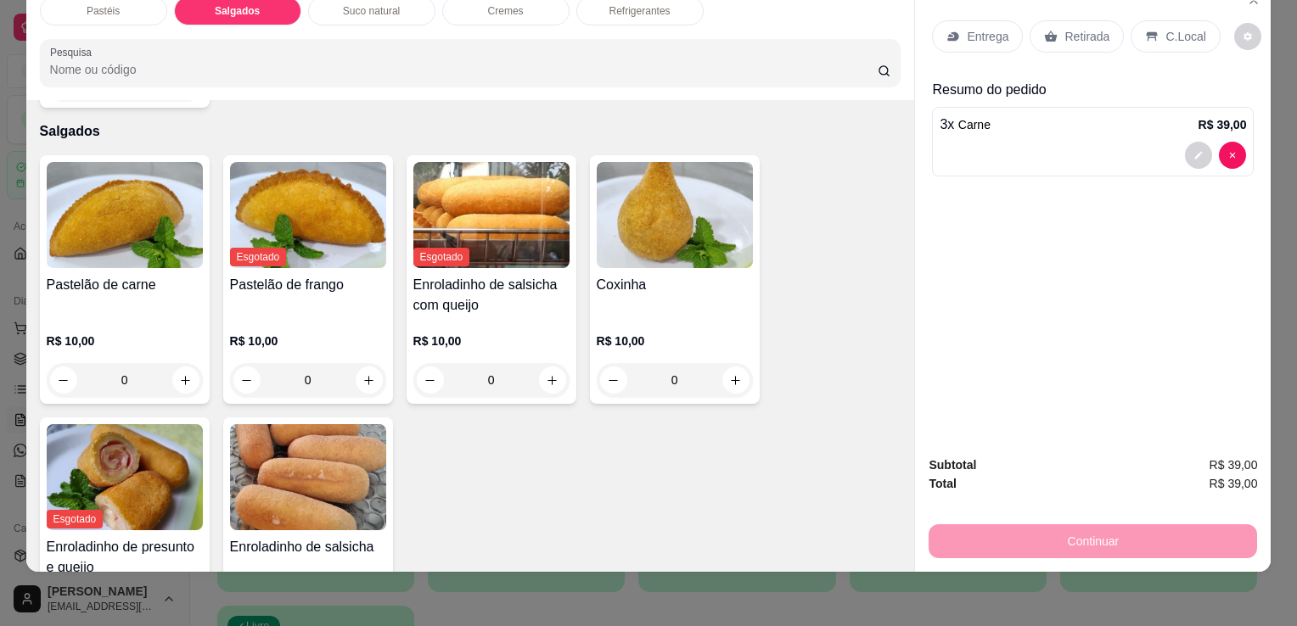
click at [103, 275] on h4 "Pastelão de carne" at bounding box center [125, 285] width 156 height 20
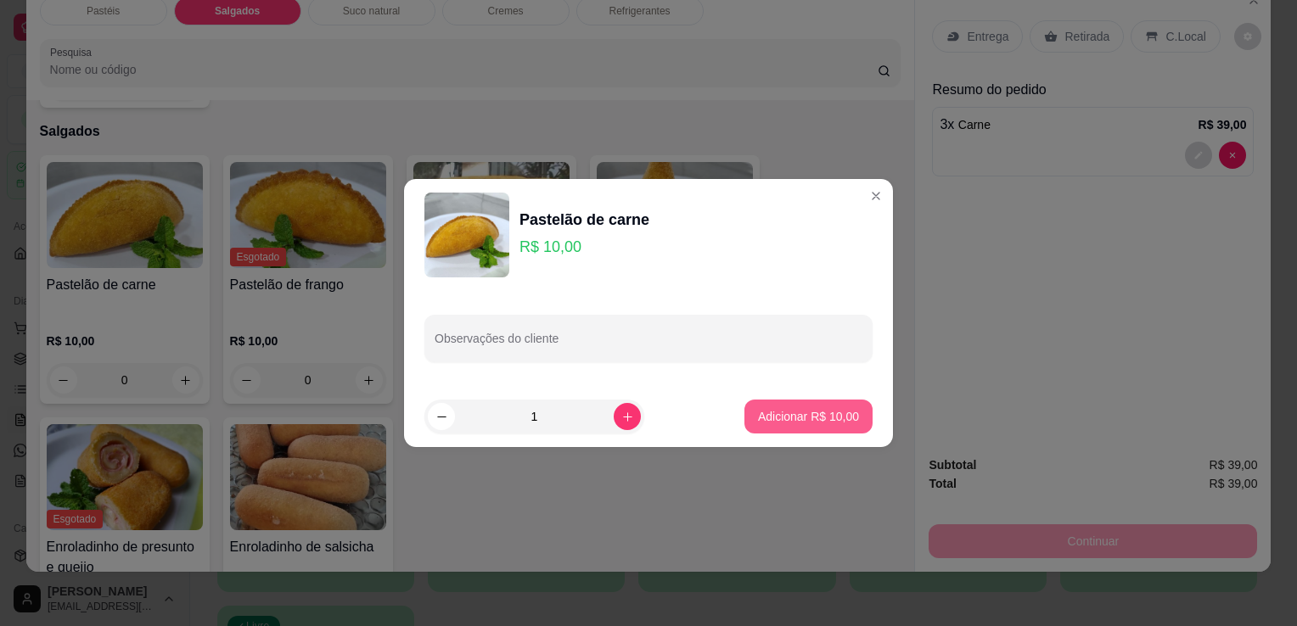
click at [808, 410] on p "Adicionar R$ 10,00" at bounding box center [808, 416] width 101 height 17
type input "1"
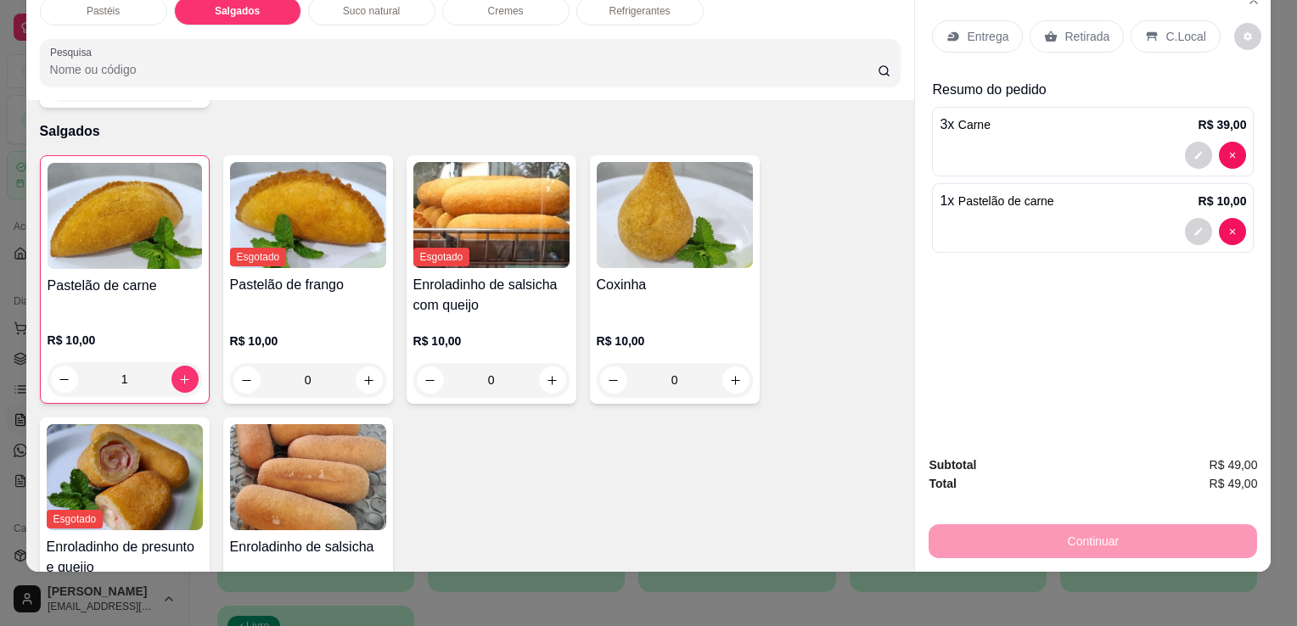
click at [1086, 28] on p "Retirada" at bounding box center [1086, 36] width 45 height 17
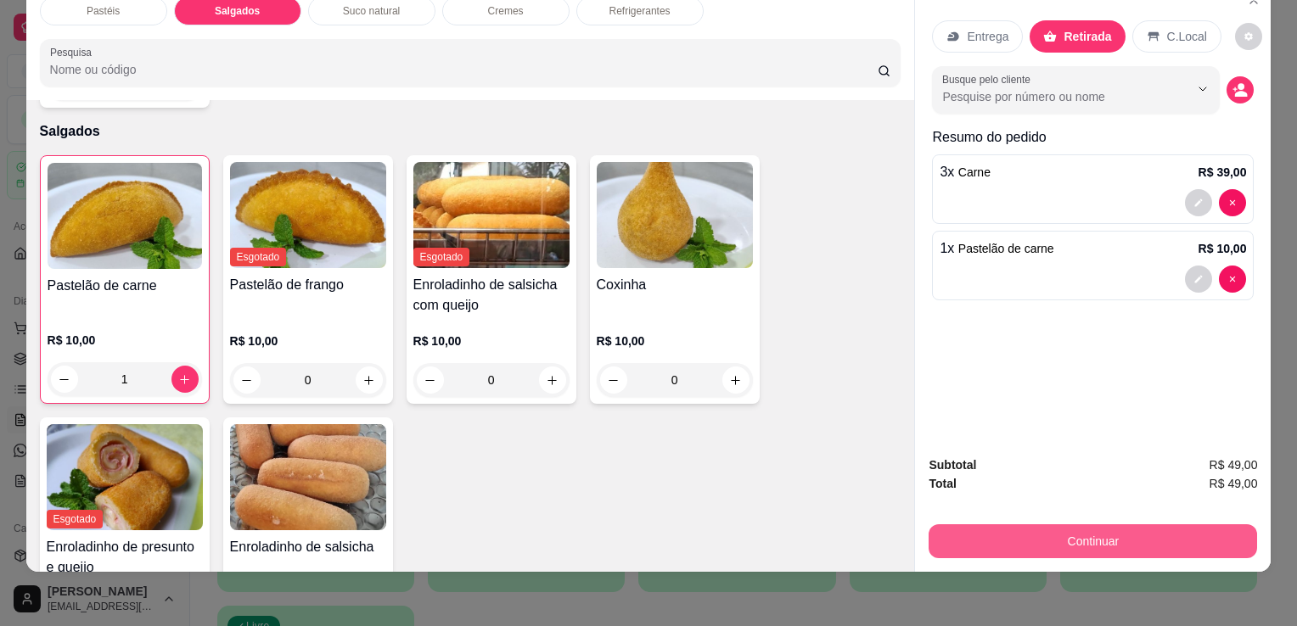
click at [1048, 538] on button "Continuar" at bounding box center [1093, 542] width 328 height 34
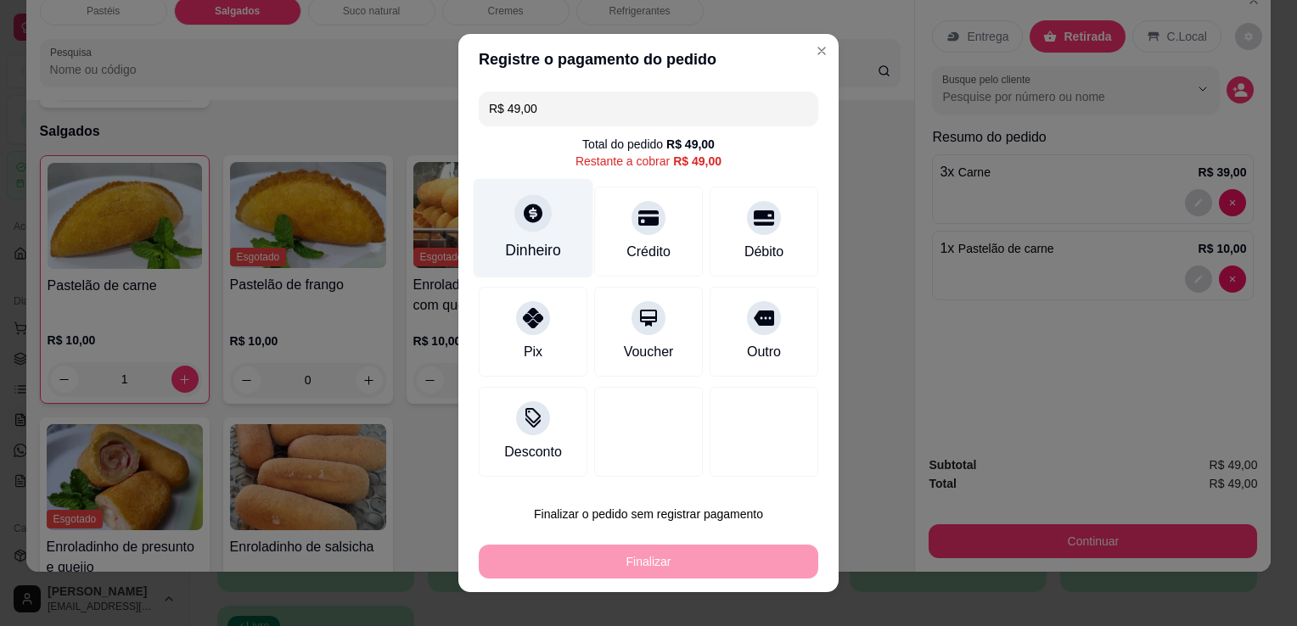
click at [551, 231] on div "Dinheiro" at bounding box center [534, 228] width 120 height 99
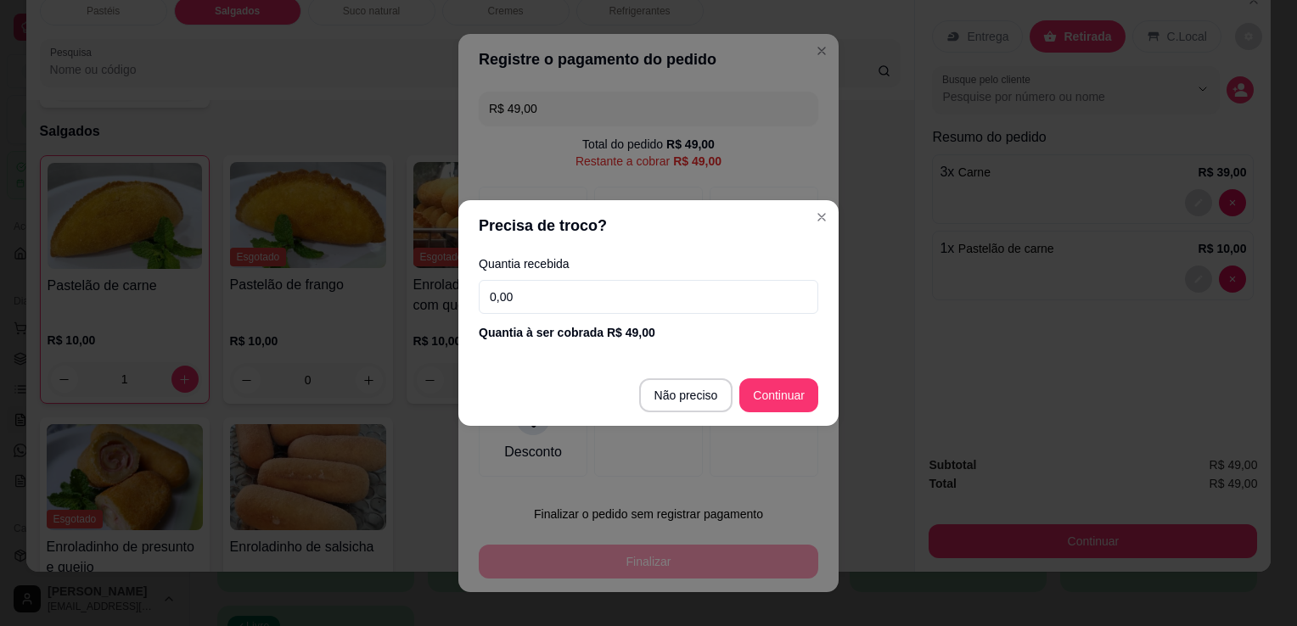
click at [573, 287] on input "0,00" at bounding box center [649, 297] width 340 height 34
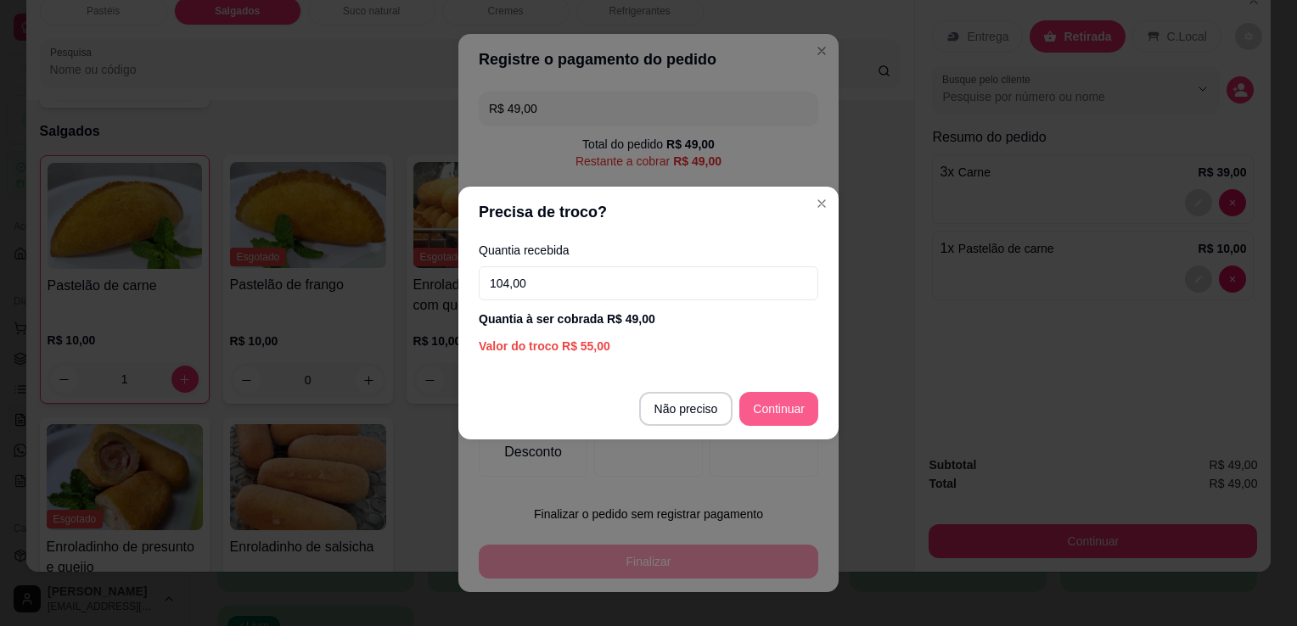
type input "104,00"
type input "R$ 0,00"
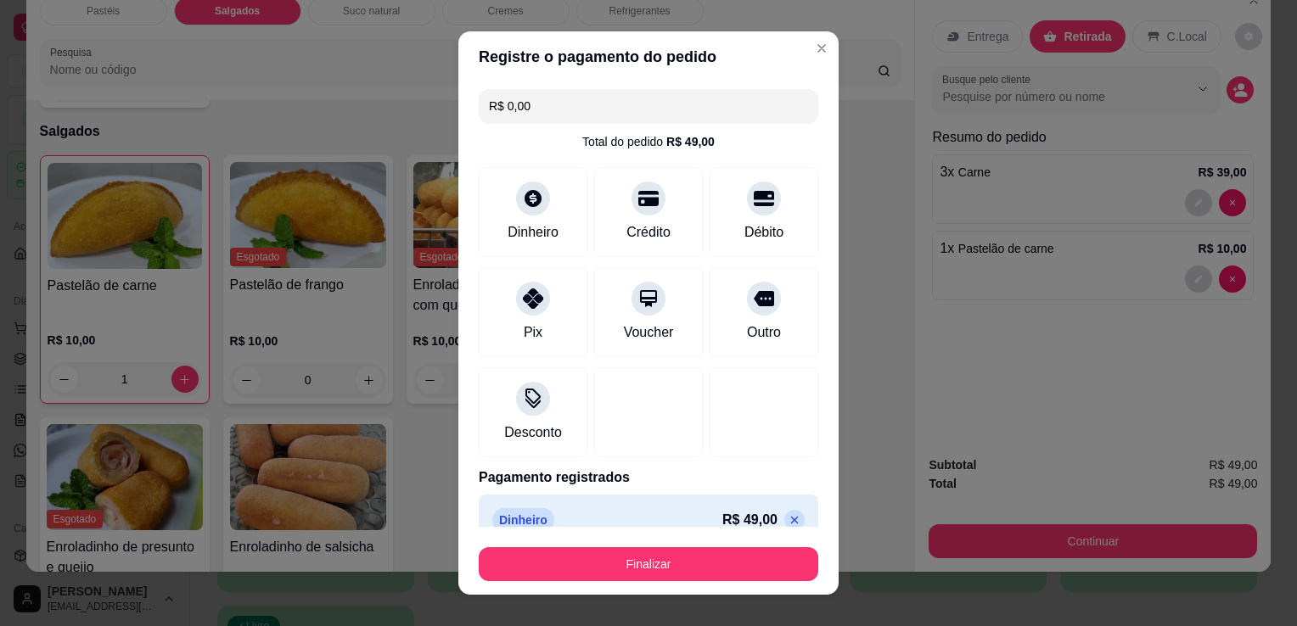
click at [642, 587] on footer "Finalizar" at bounding box center [648, 561] width 380 height 68
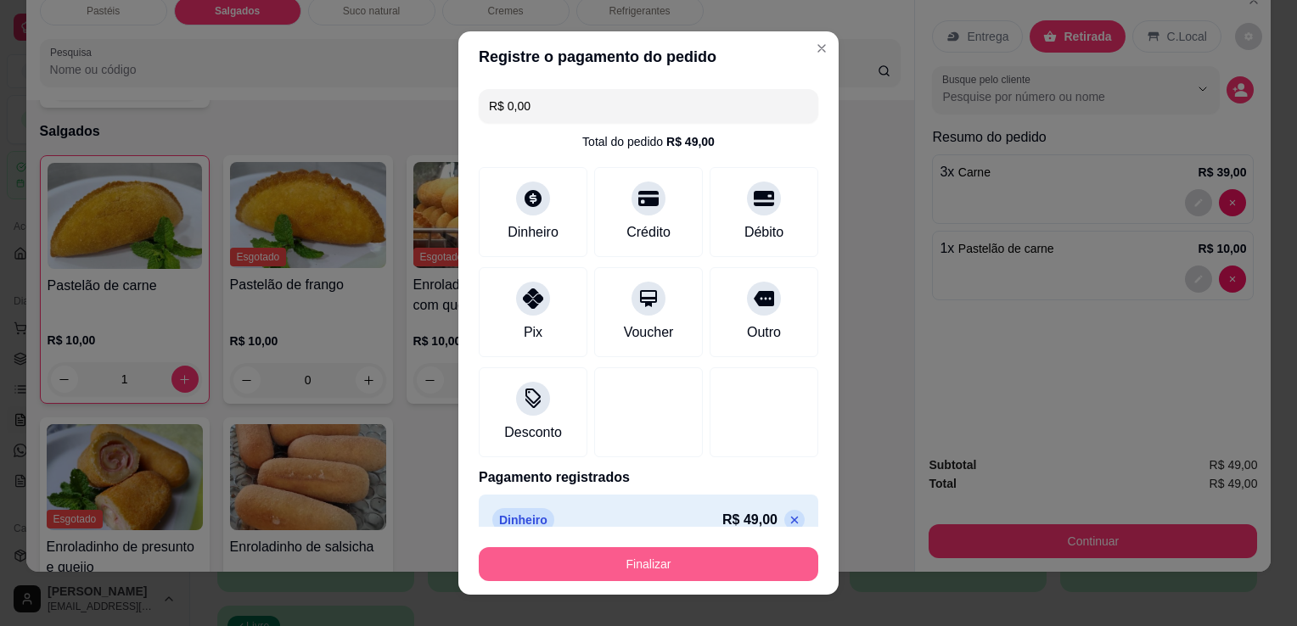
click at [640, 575] on button "Finalizar" at bounding box center [649, 564] width 340 height 34
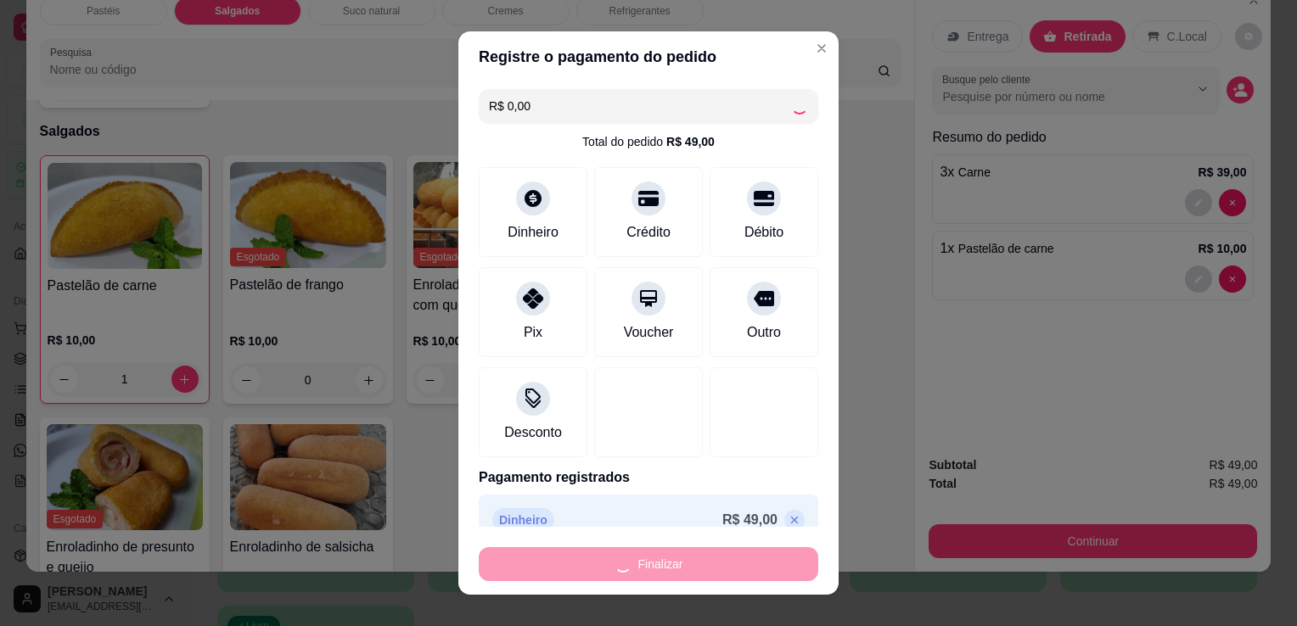
type input "0"
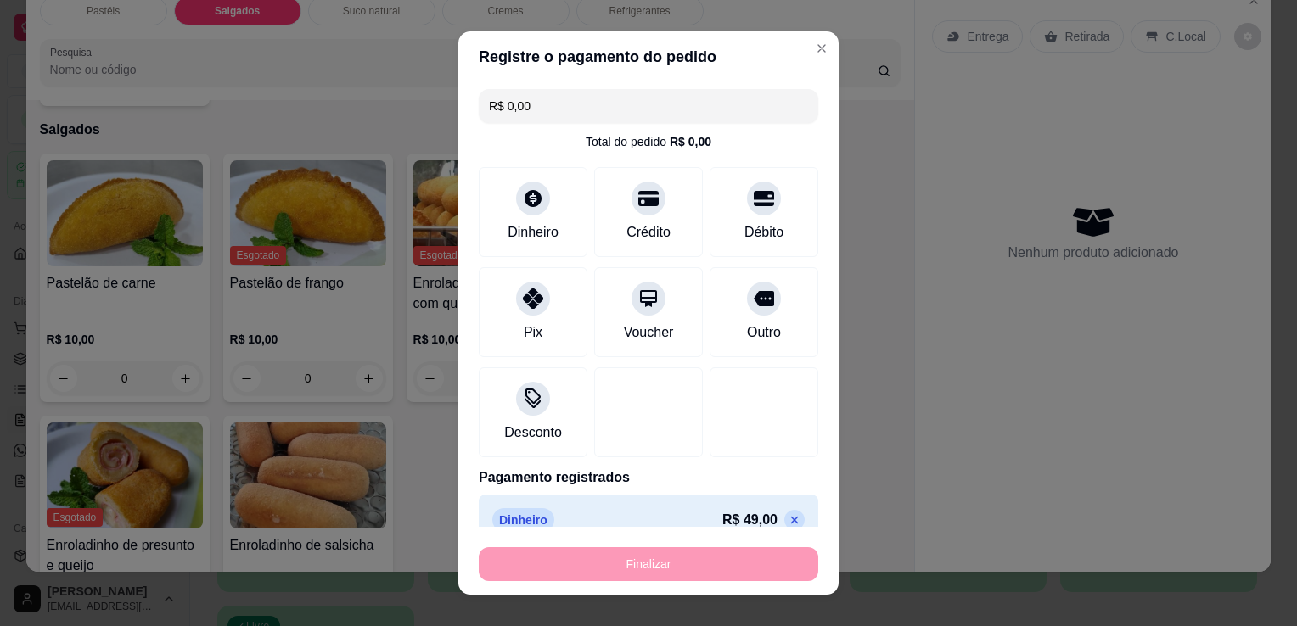
type input "-R$ 49,00"
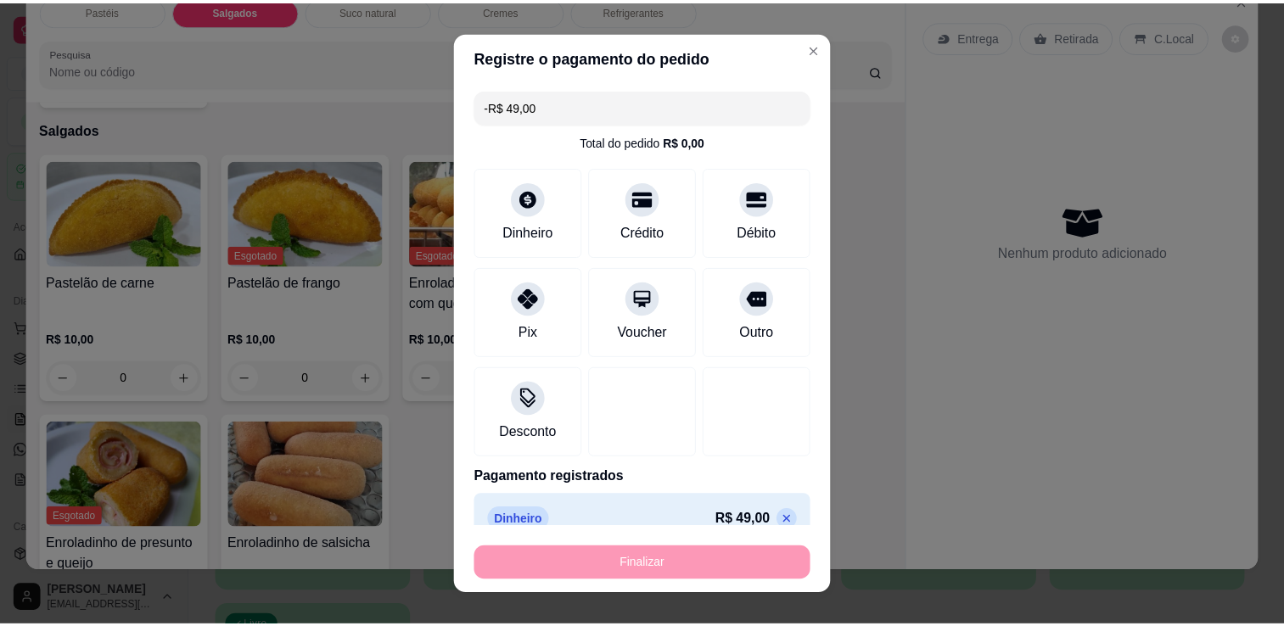
scroll to position [1803, 0]
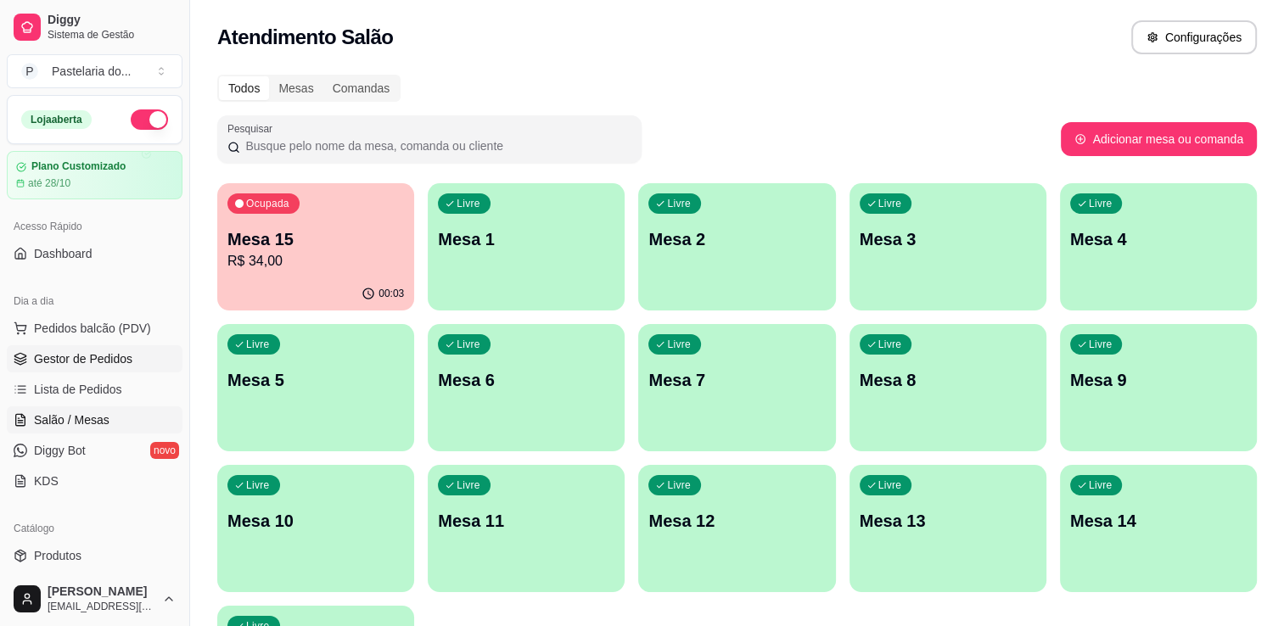
click at [47, 368] on link "Gestor de Pedidos" at bounding box center [95, 358] width 176 height 27
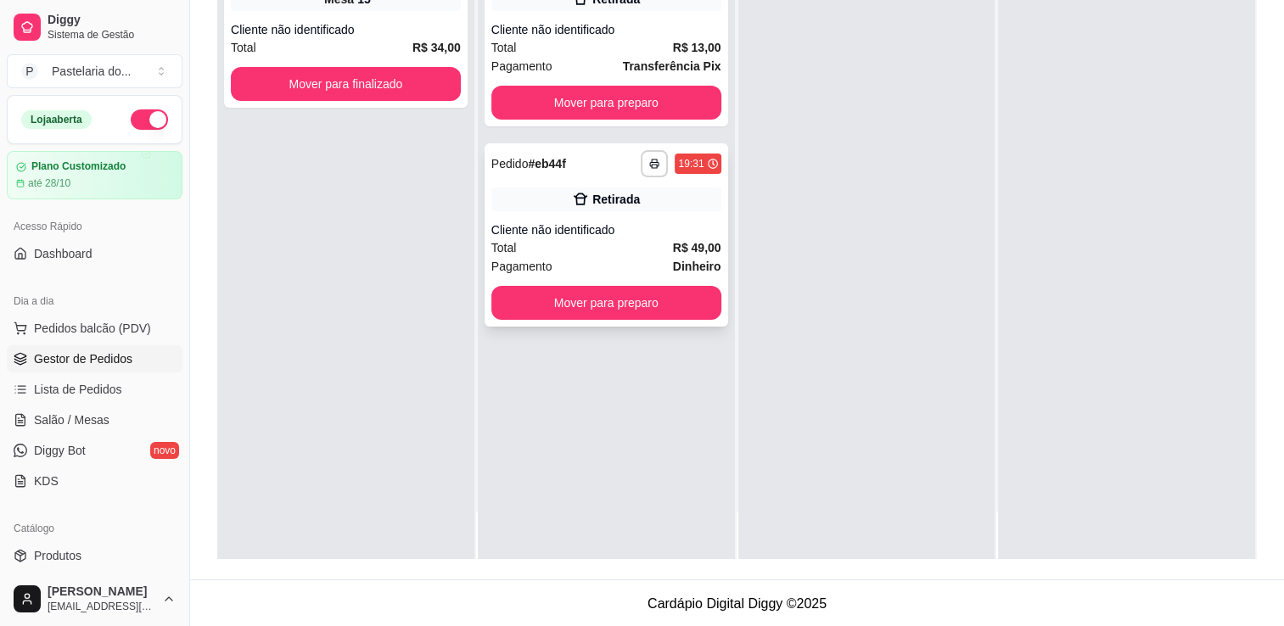
scroll to position [258, 0]
click at [594, 210] on div "**********" at bounding box center [607, 234] width 244 height 183
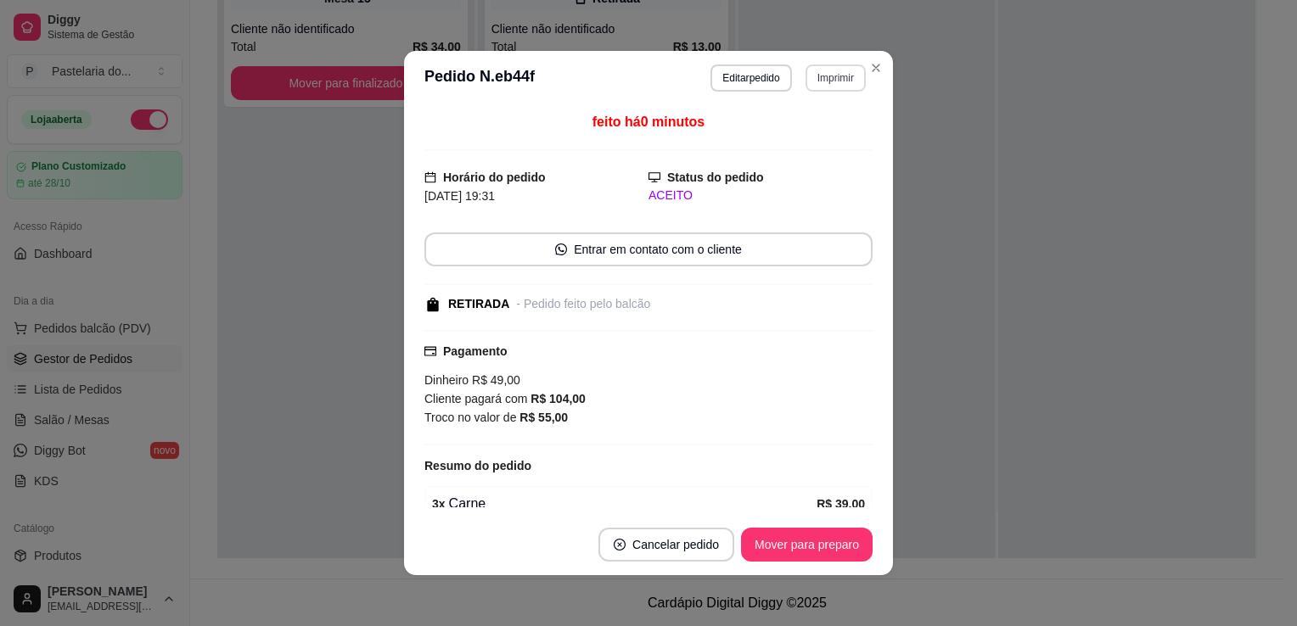
click at [825, 74] on button "Imprimir" at bounding box center [835, 78] width 60 height 27
click at [798, 134] on button "IMPRESSORA" at bounding box center [799, 138] width 123 height 27
click at [837, 83] on button "Imprimir" at bounding box center [835, 78] width 60 height 27
click at [801, 132] on button "IMPRESSORA" at bounding box center [799, 138] width 123 height 27
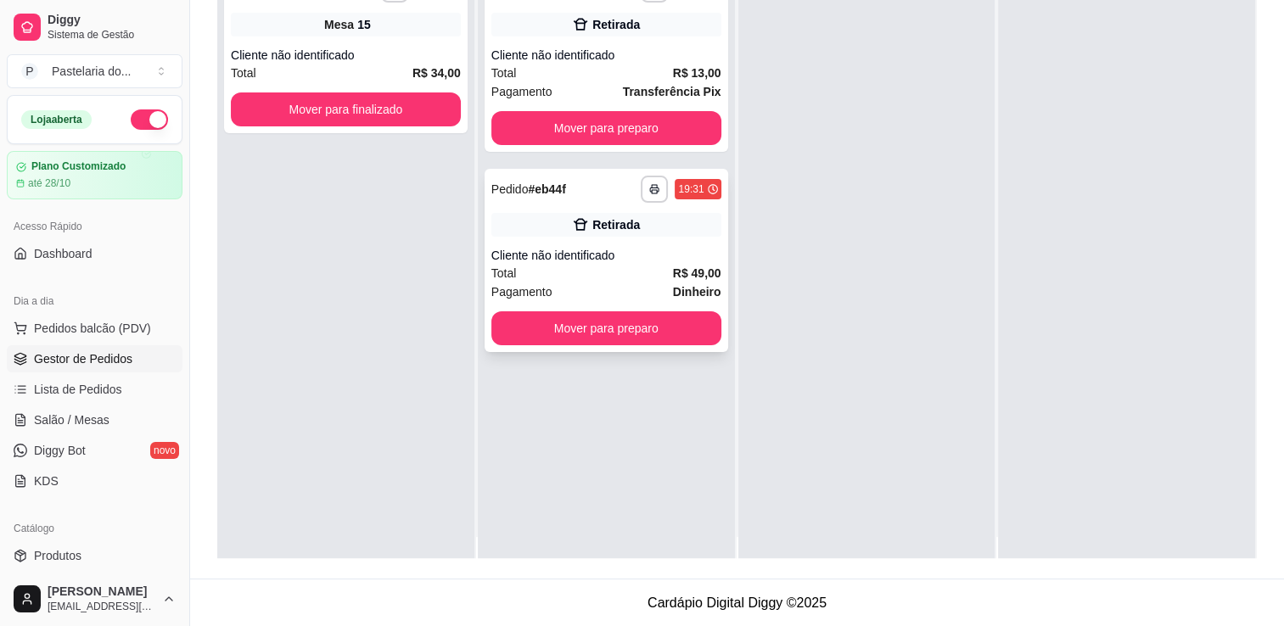
scroll to position [0, 0]
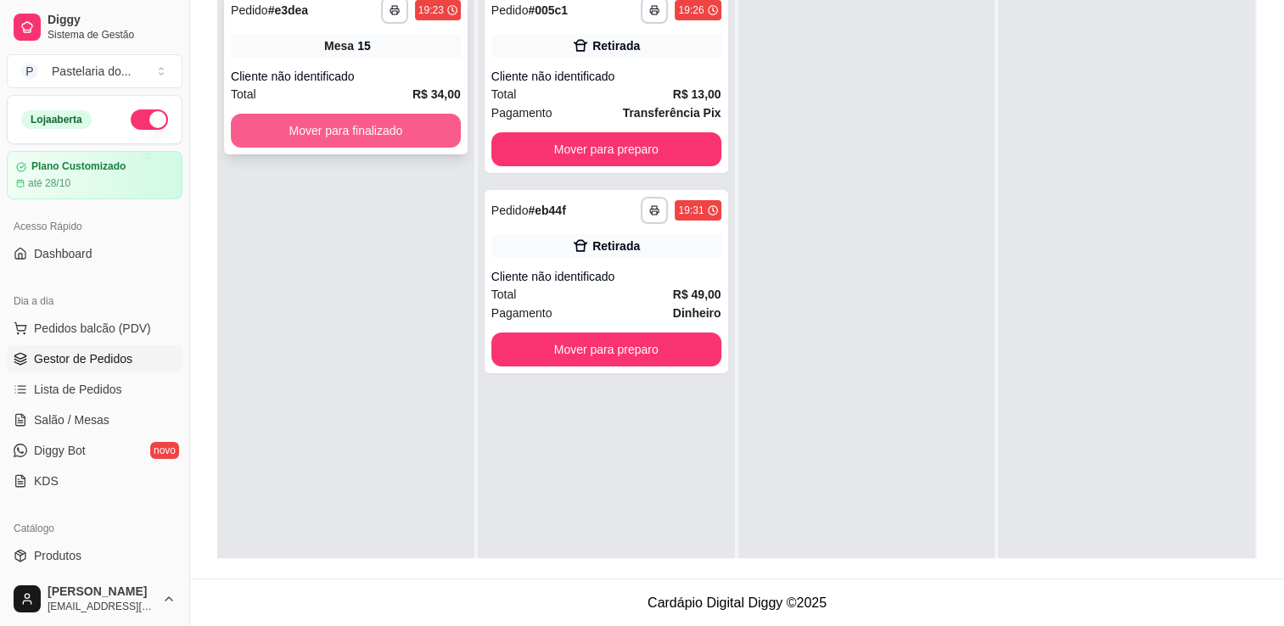
click at [323, 118] on button "Mover para finalizado" at bounding box center [346, 131] width 230 height 34
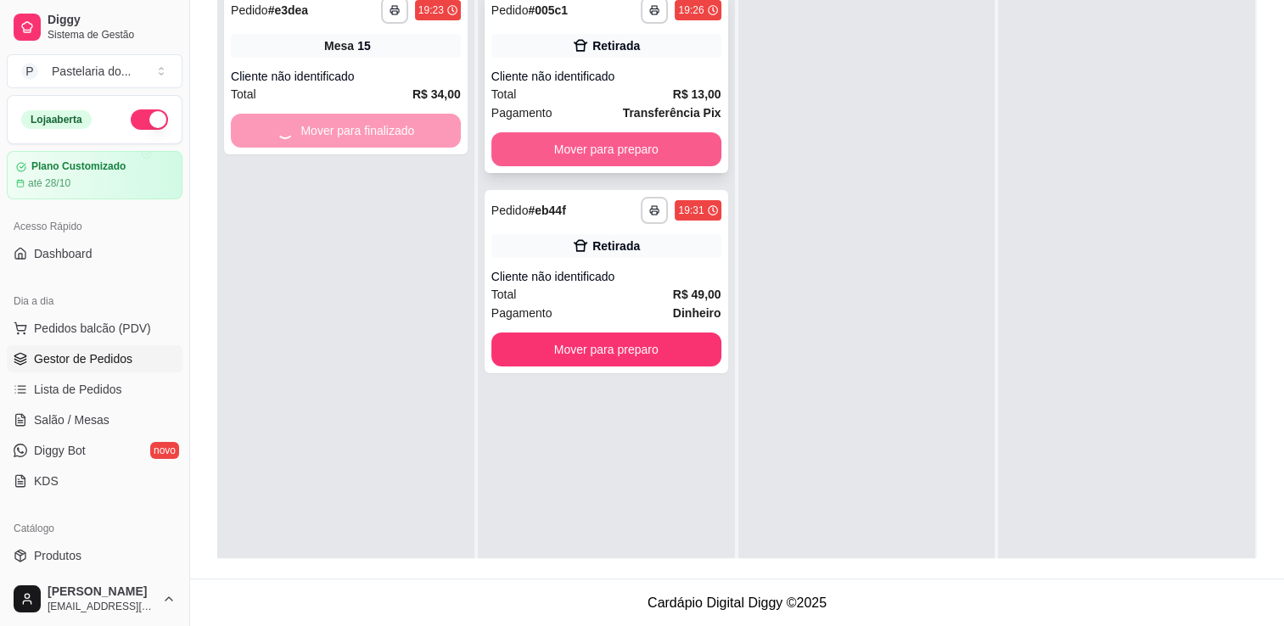
click at [603, 133] on button "Mover para preparo" at bounding box center [606, 149] width 230 height 34
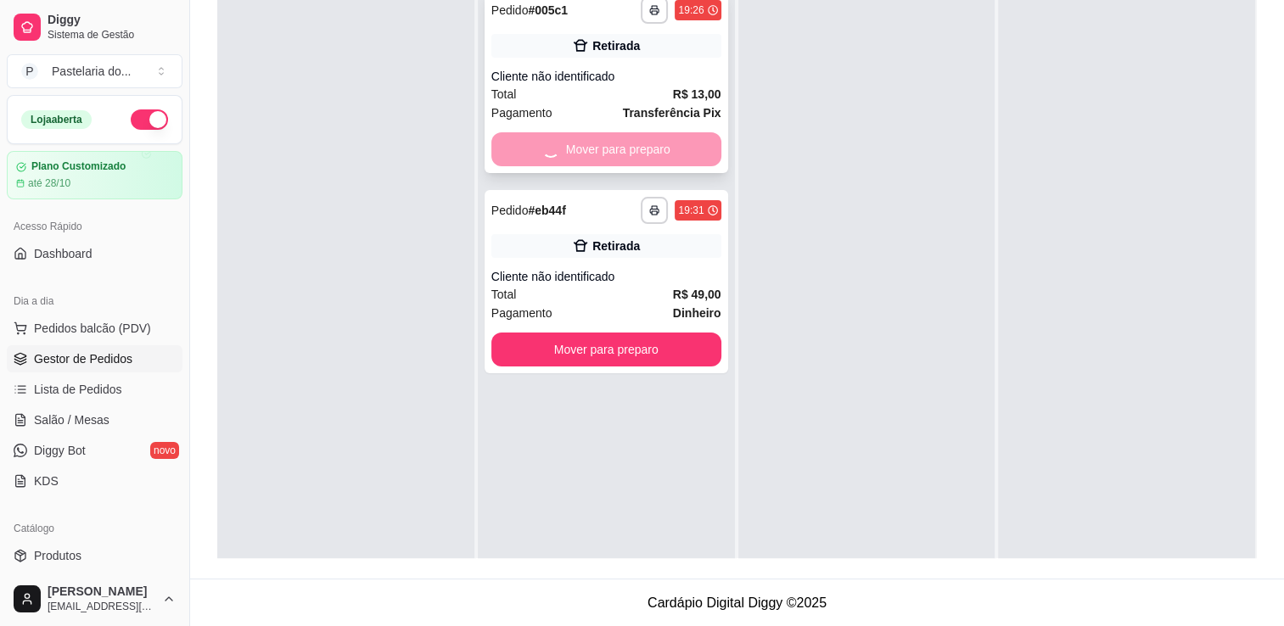
click at [621, 333] on button "Mover para preparo" at bounding box center [606, 350] width 230 height 34
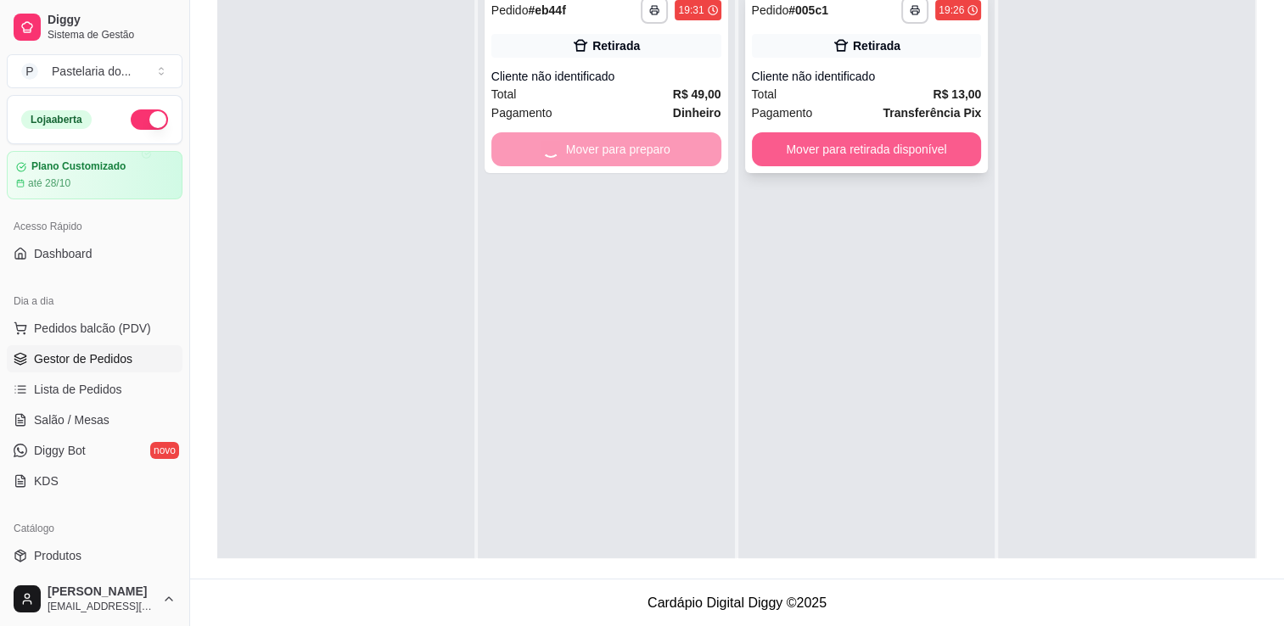
click at [786, 144] on button "Mover para retirada disponível" at bounding box center [867, 149] width 230 height 34
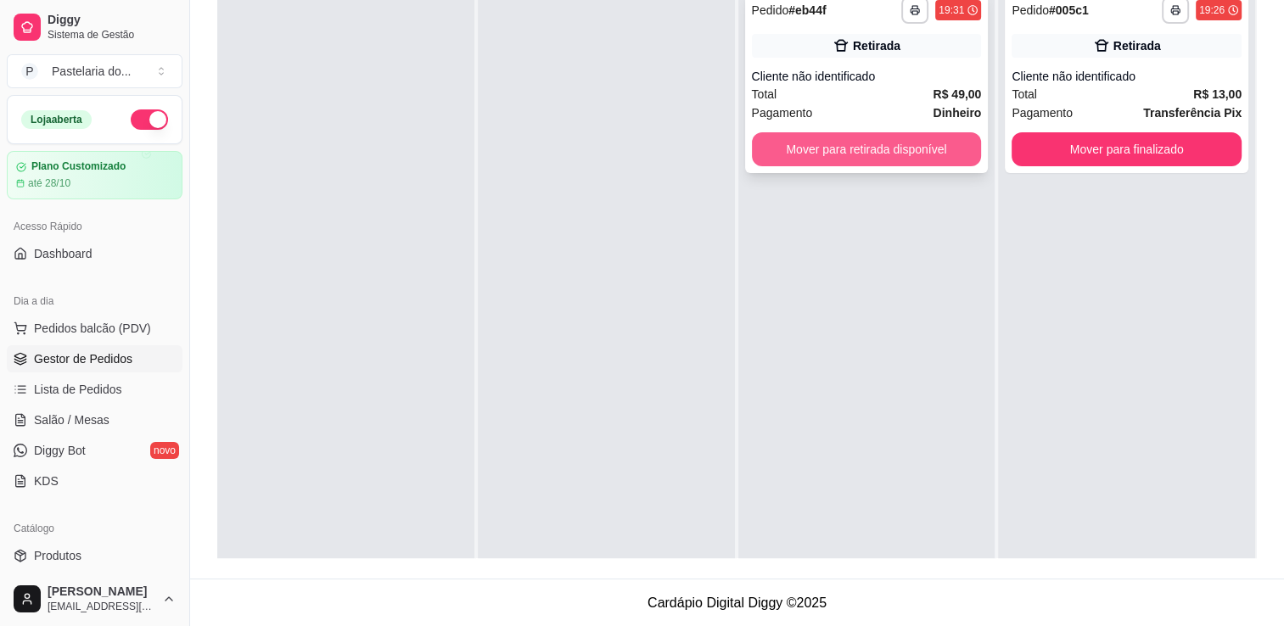
click at [816, 148] on button "Mover para retirada disponível" at bounding box center [867, 149] width 230 height 34
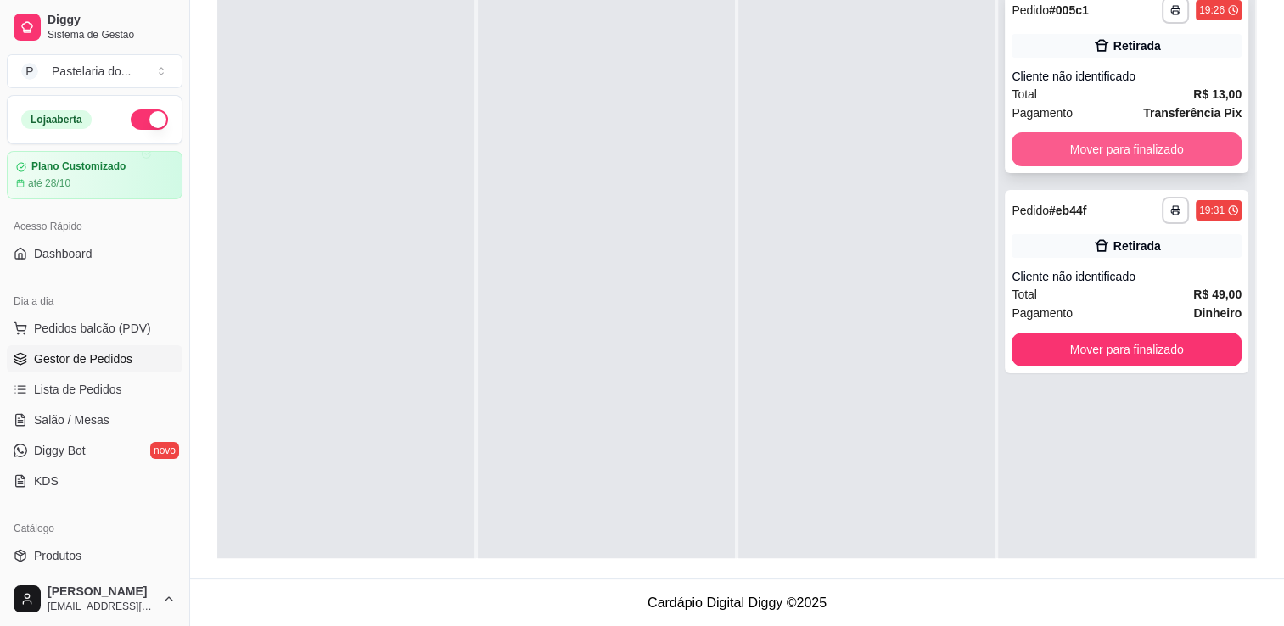
click at [1082, 144] on button "Mover para finalizado" at bounding box center [1127, 149] width 230 height 34
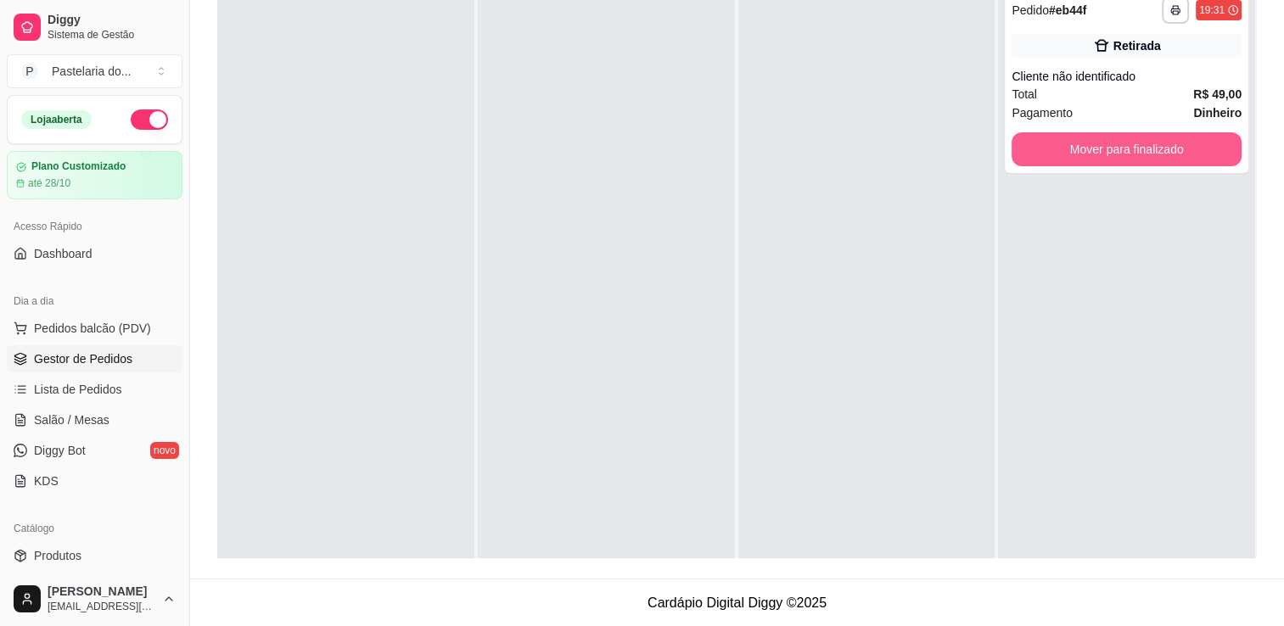
click at [1093, 144] on button "Mover para finalizado" at bounding box center [1127, 149] width 230 height 34
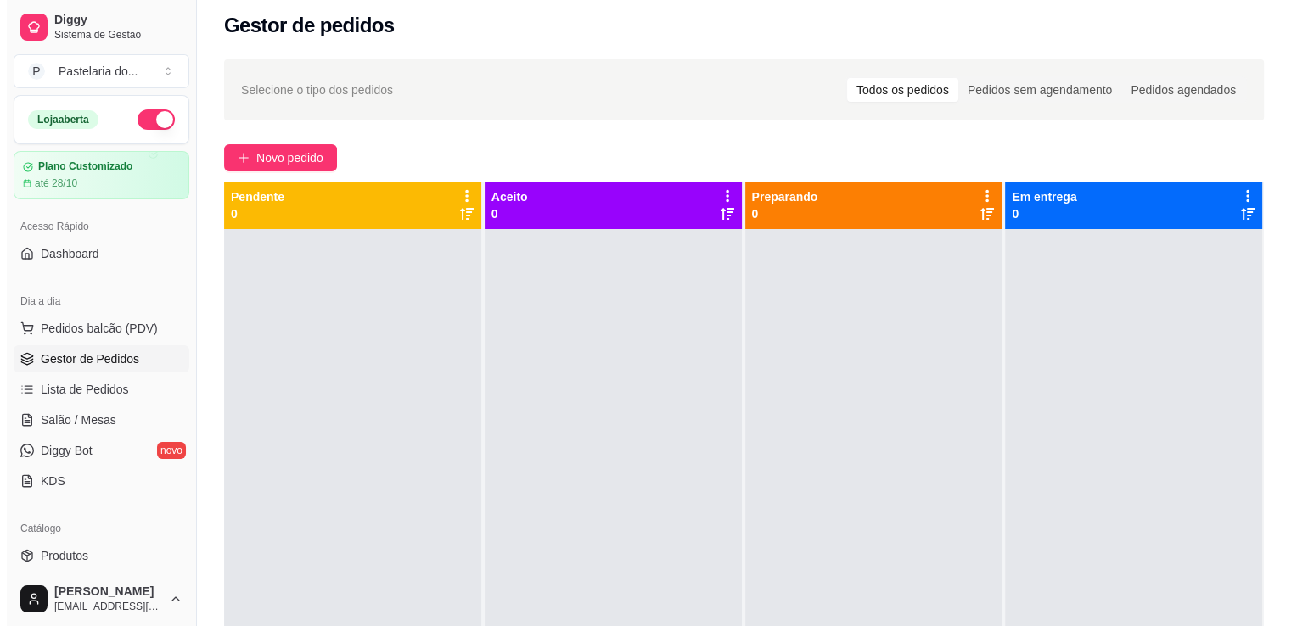
scroll to position [3, 0]
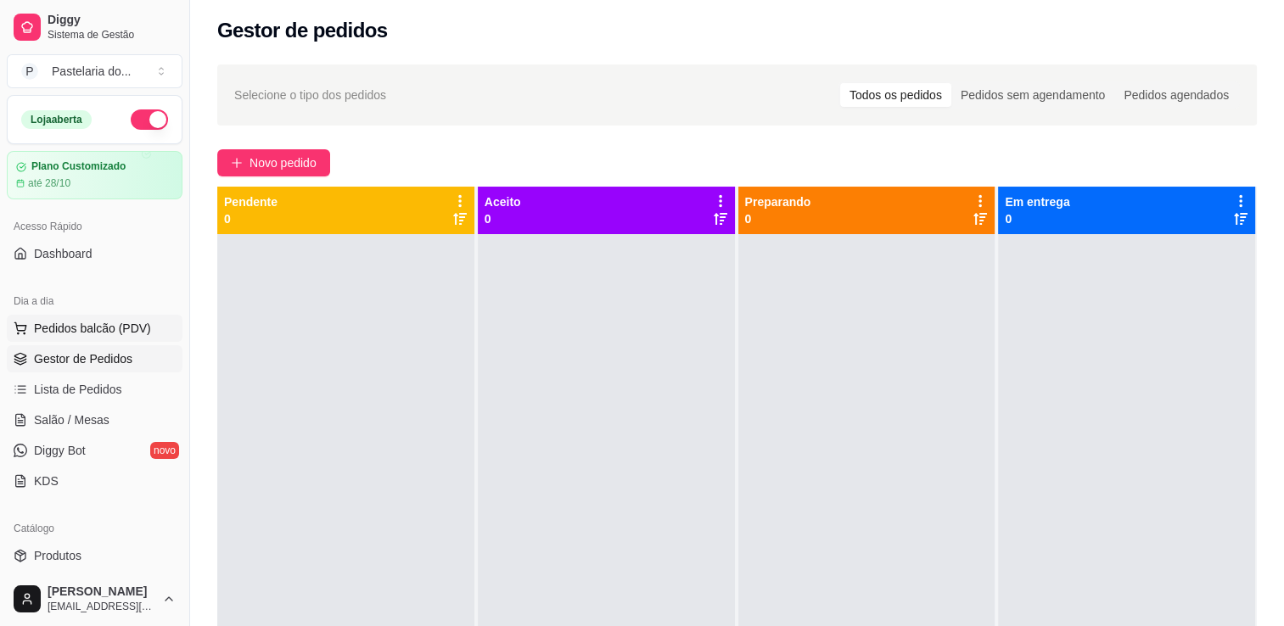
drag, startPoint x: 67, startPoint y: 308, endPoint x: 68, endPoint y: 319, distance: 11.1
click at [67, 311] on div "Dia a dia" at bounding box center [95, 301] width 176 height 27
click at [68, 320] on span "Pedidos balcão (PDV)" at bounding box center [92, 328] width 117 height 17
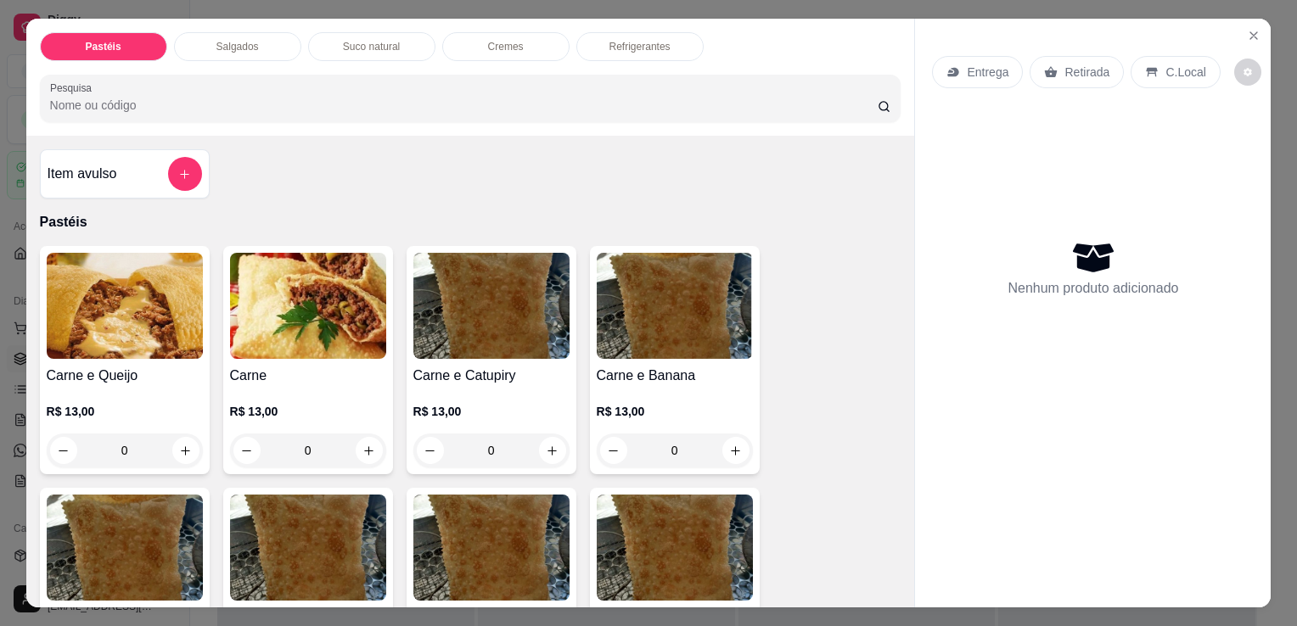
click at [595, 45] on div "Refrigerantes" at bounding box center [639, 46] width 127 height 29
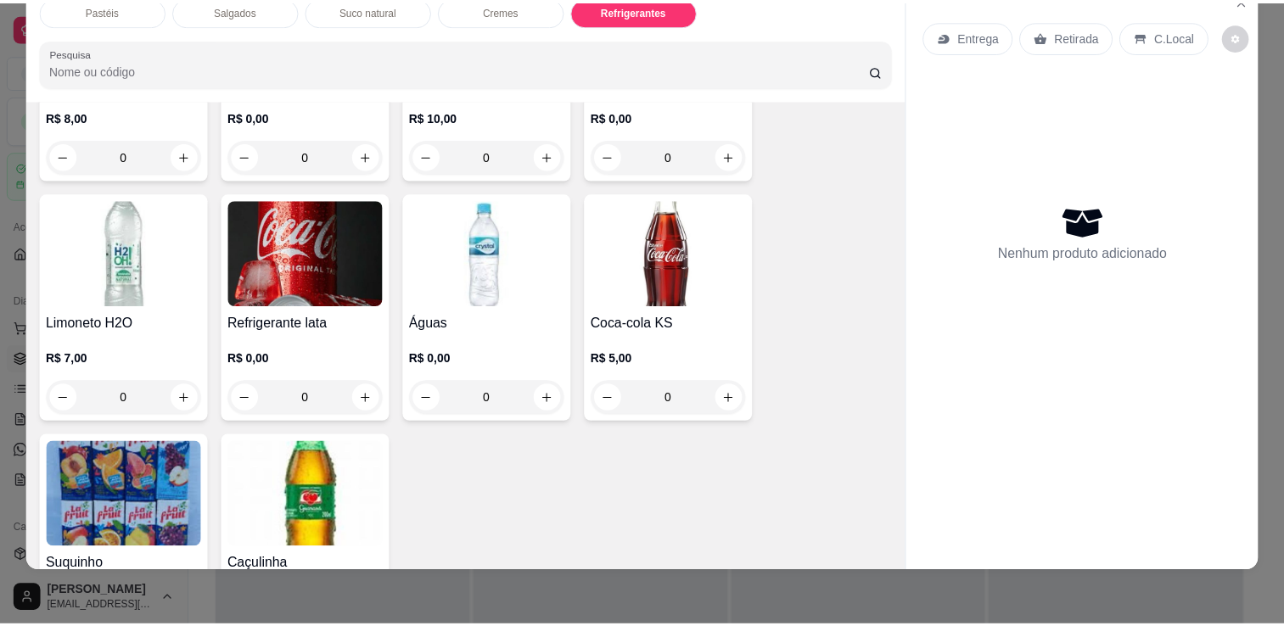
scroll to position [4692, 0]
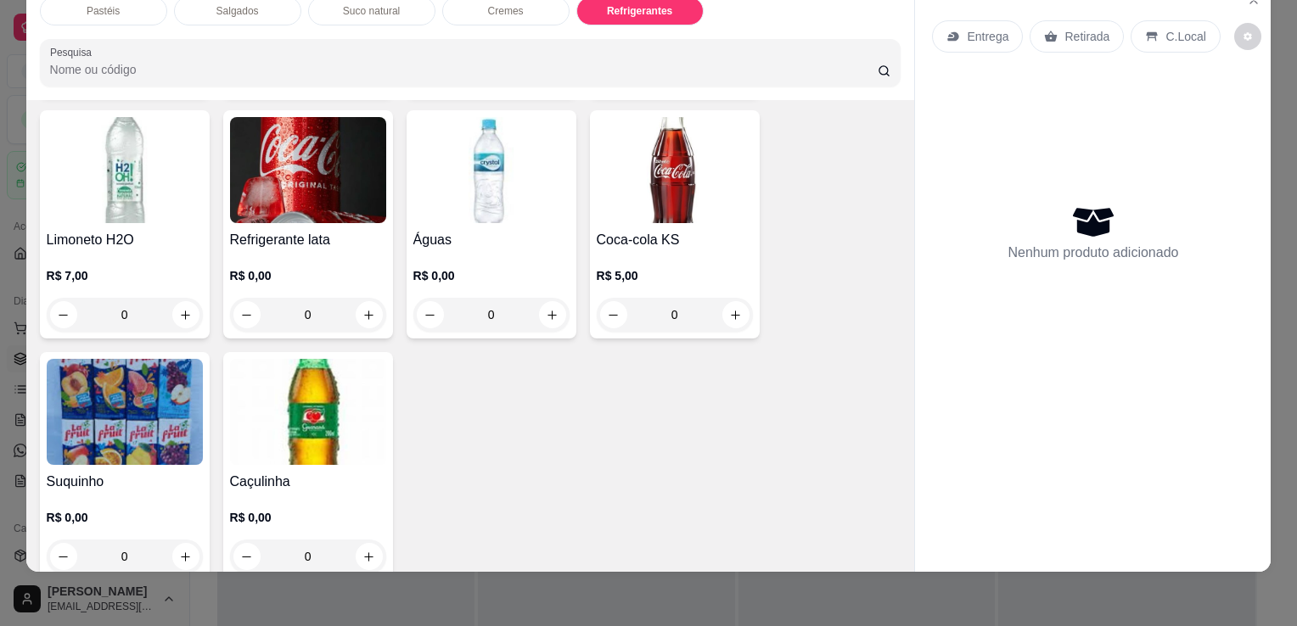
click at [298, 368] on img at bounding box center [308, 412] width 156 height 106
click at [326, 416] on img at bounding box center [308, 412] width 156 height 106
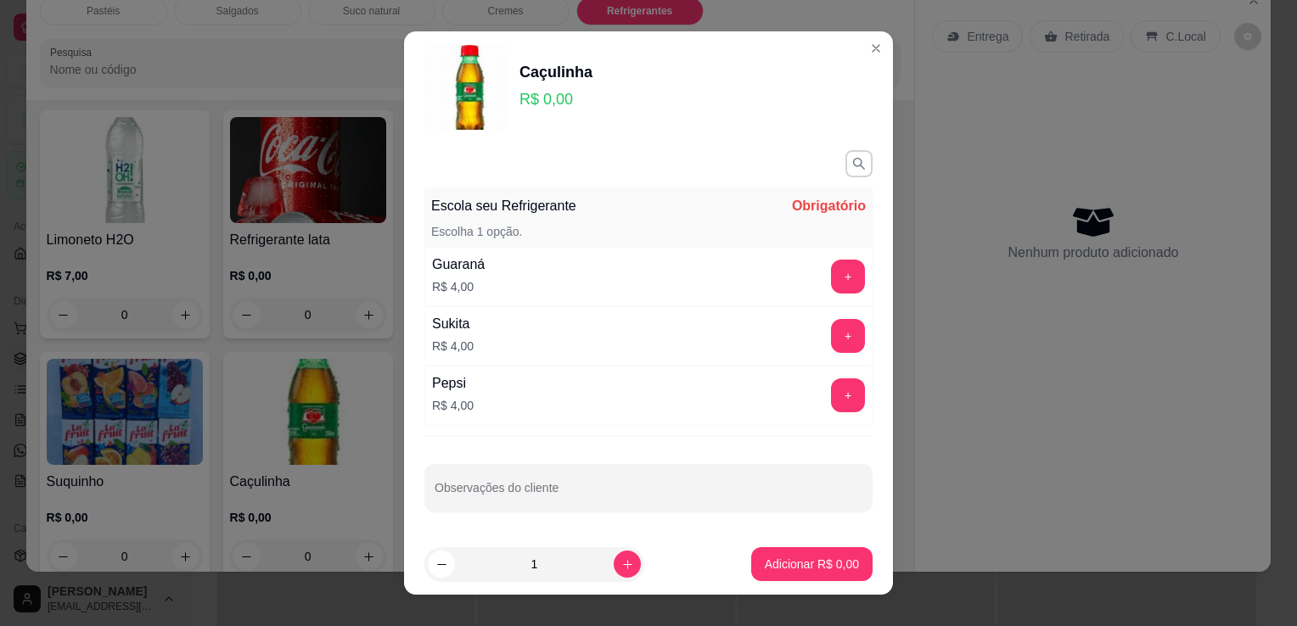
click at [565, 327] on div "Sukita R$ 4,00 +" at bounding box center [648, 335] width 448 height 59
click at [831, 336] on button "+" at bounding box center [848, 336] width 34 height 34
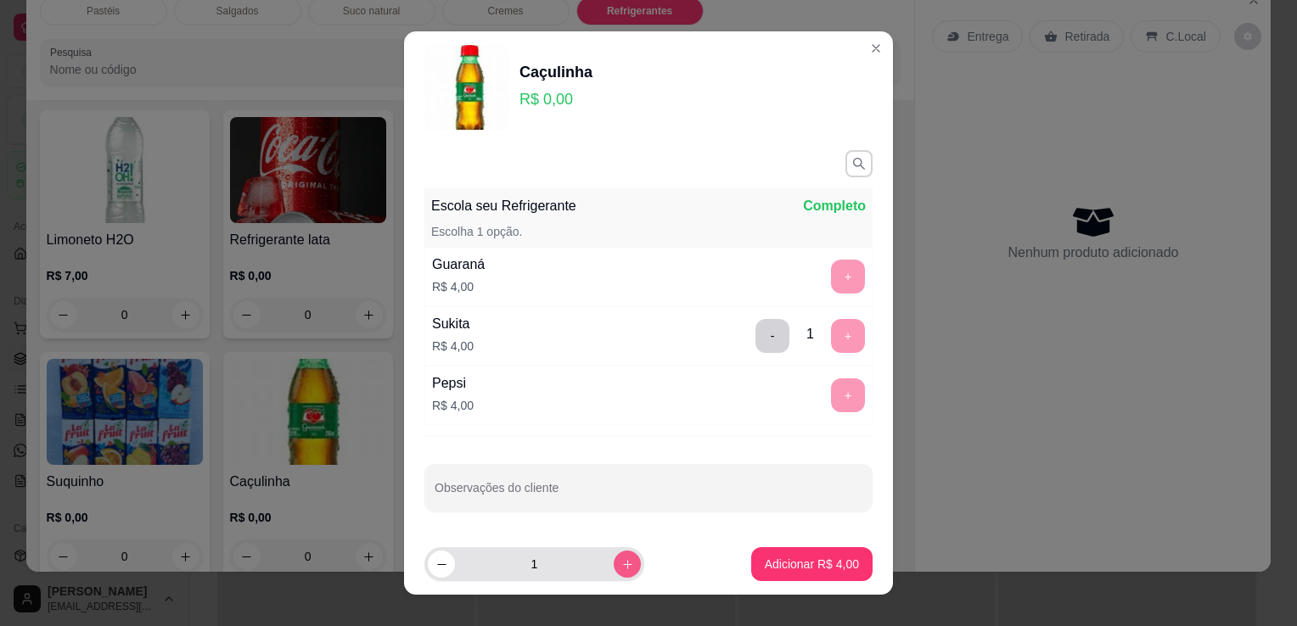
click at [621, 565] on icon "increase-product-quantity" at bounding box center [627, 564] width 13 height 13
type input "2"
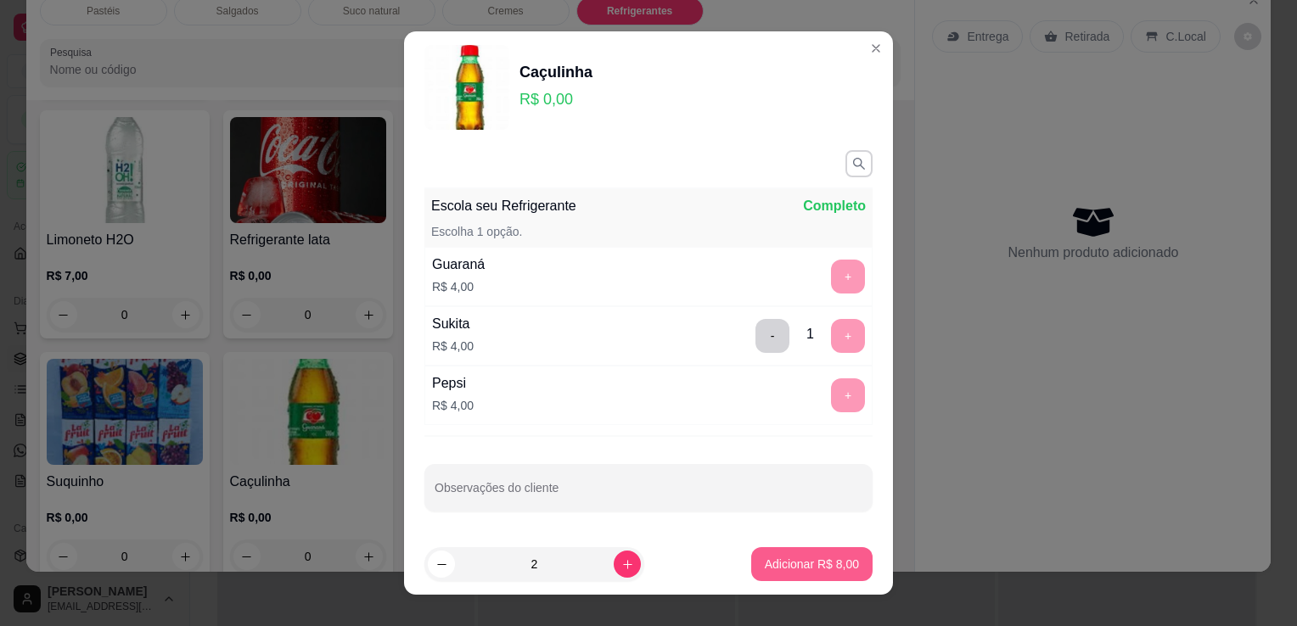
click at [781, 572] on button "Adicionar R$ 8,00" at bounding box center [811, 564] width 121 height 34
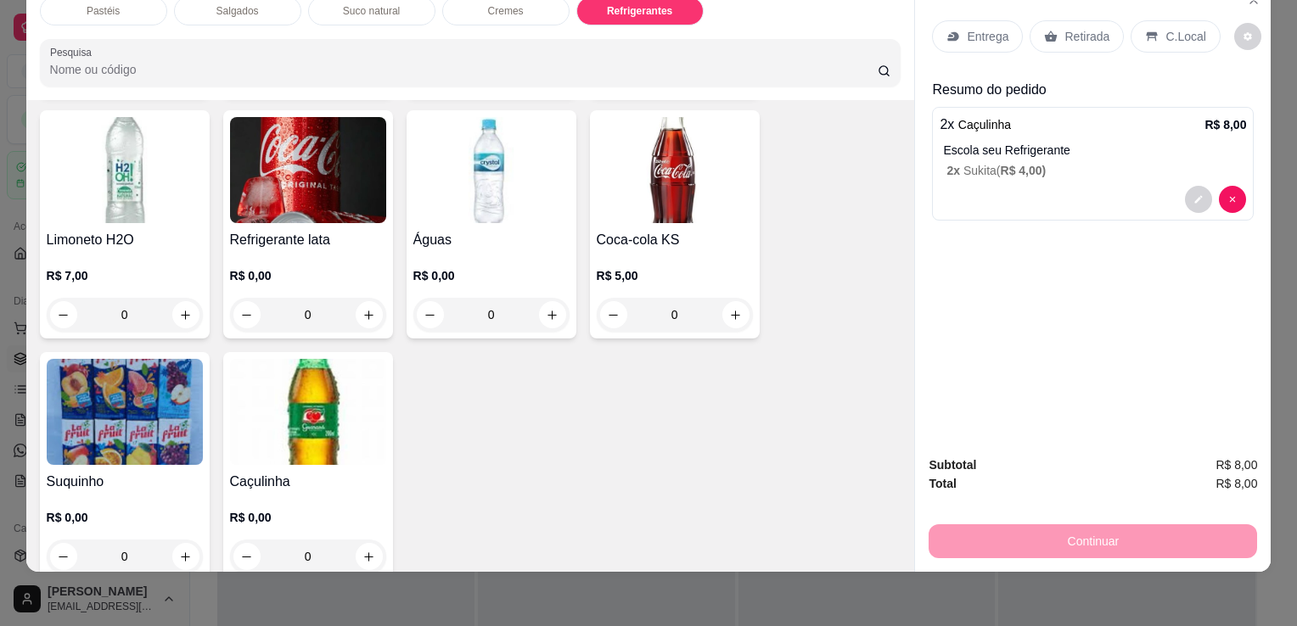
click at [1075, 39] on div "Entrega Retirada C.Local" at bounding box center [1093, 36] width 322 height 59
click at [1085, 36] on div "Retirada" at bounding box center [1077, 36] width 94 height 32
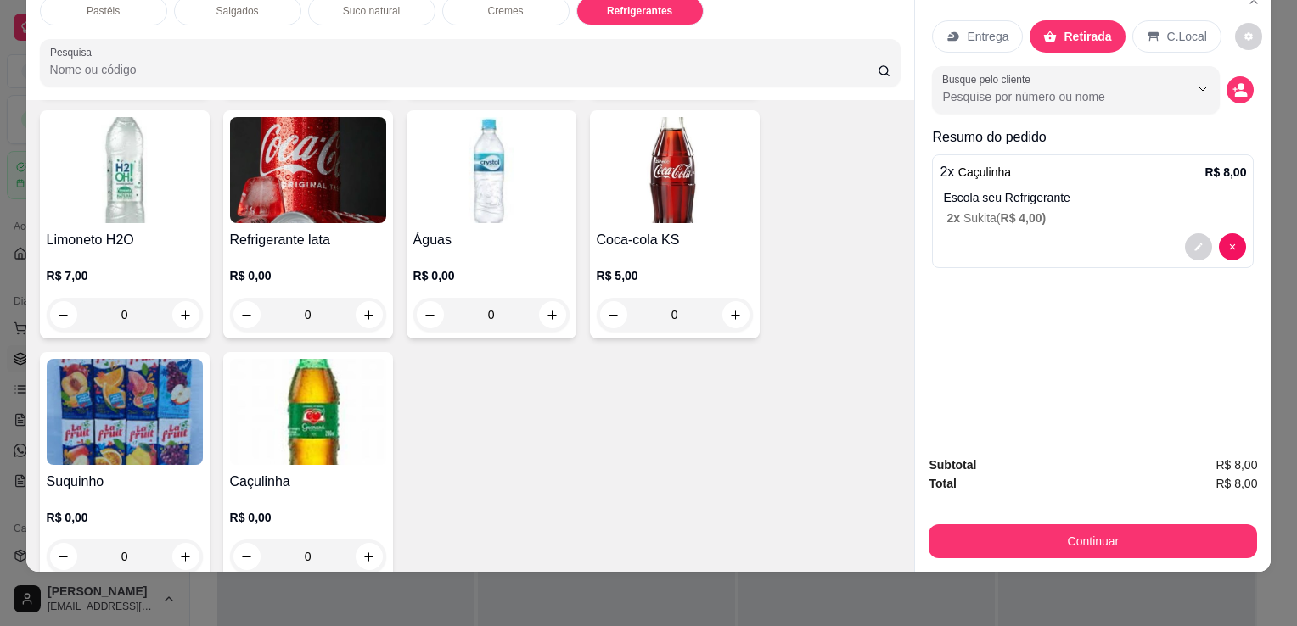
click at [961, 534] on button "Continuar" at bounding box center [1093, 542] width 328 height 34
click at [1001, 525] on button "Continuar" at bounding box center [1093, 542] width 328 height 34
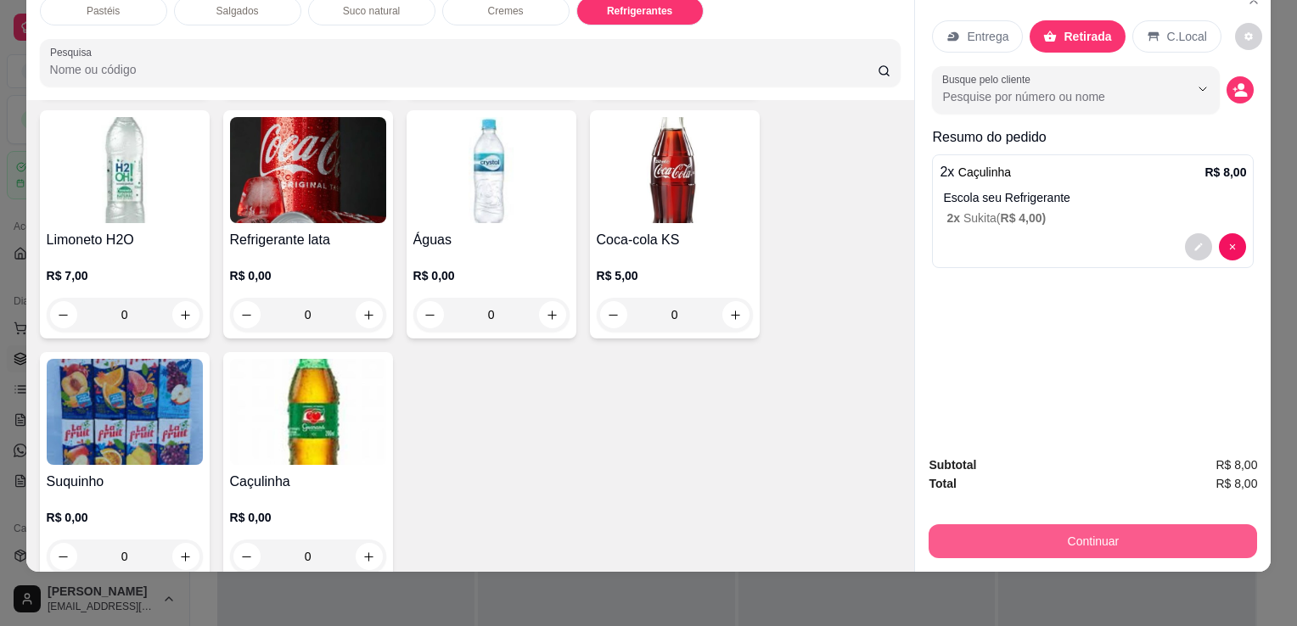
click at [1069, 538] on button "Continuar" at bounding box center [1093, 542] width 328 height 34
click at [1033, 525] on button "Continuar" at bounding box center [1093, 542] width 328 height 34
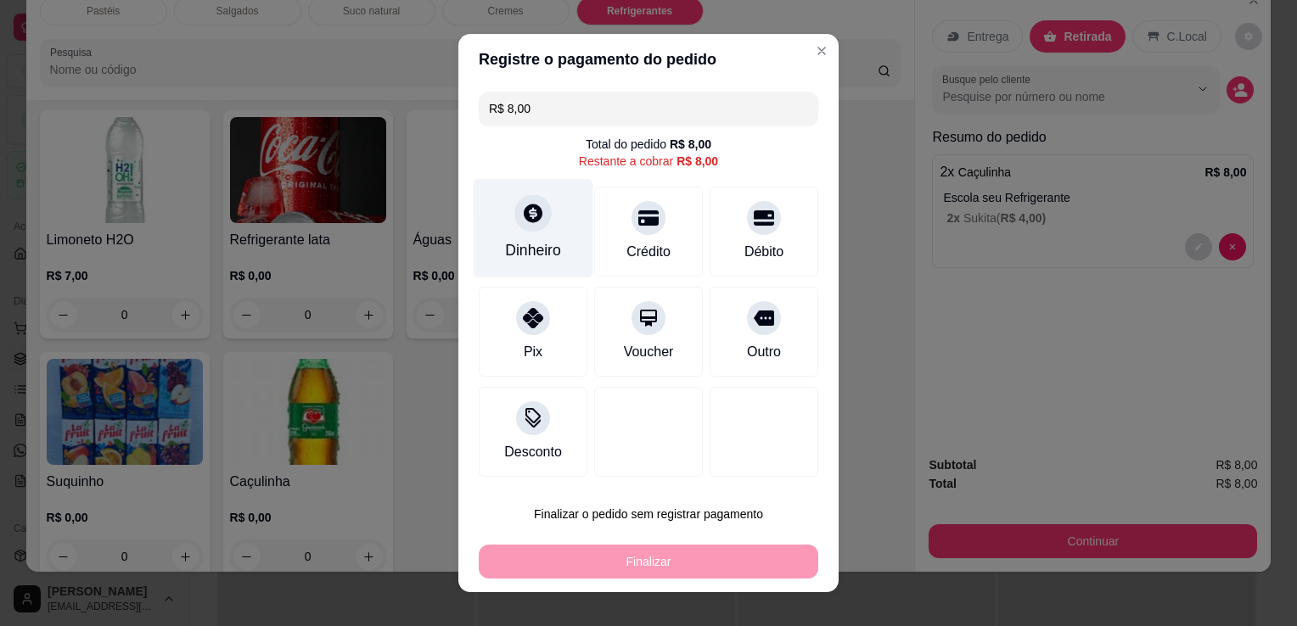
click at [548, 211] on div "Dinheiro" at bounding box center [534, 228] width 120 height 99
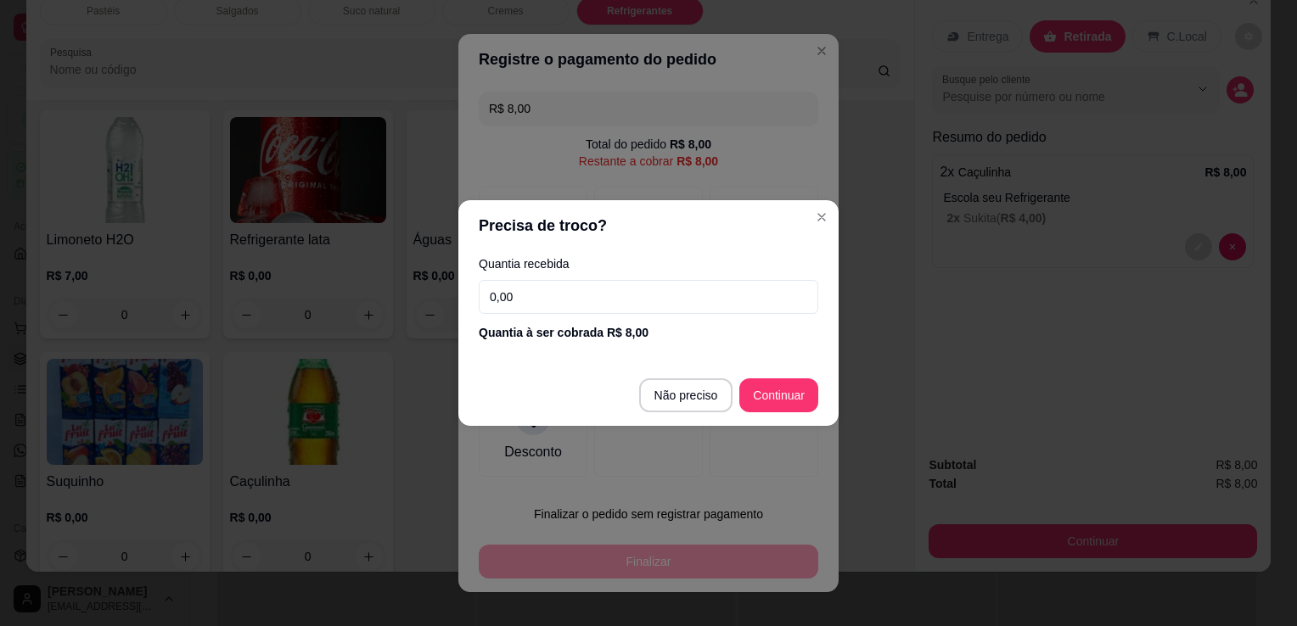
click at [598, 309] on input "0,00" at bounding box center [649, 297] width 340 height 34
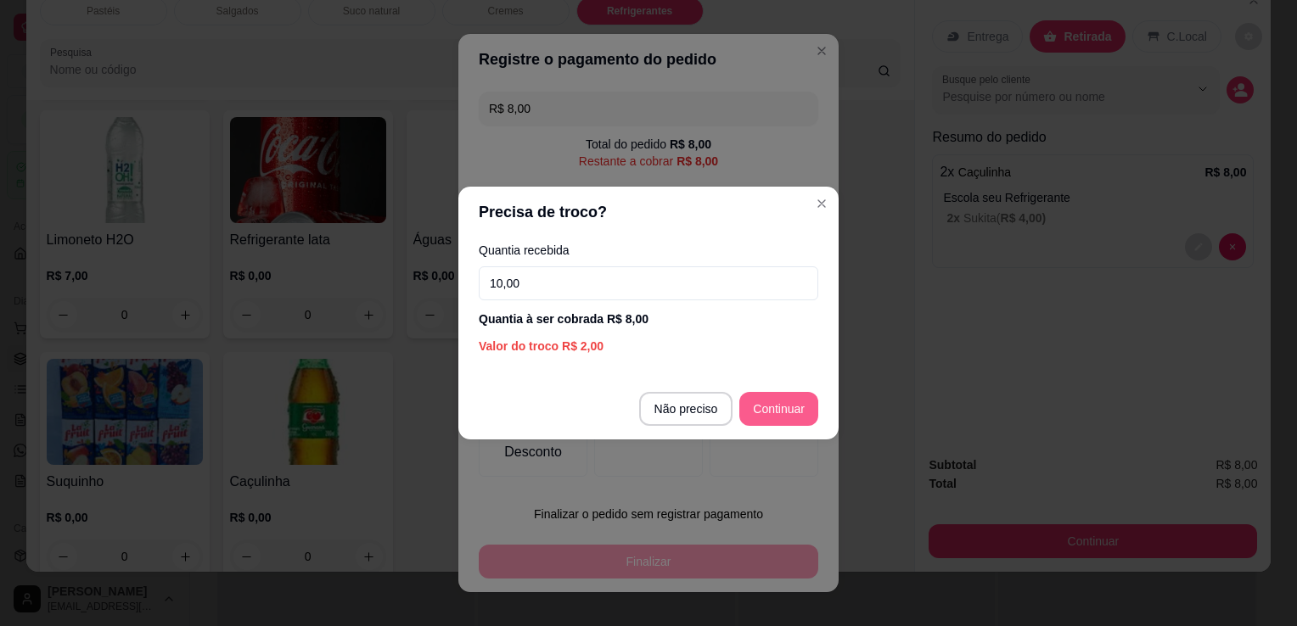
type input "10,00"
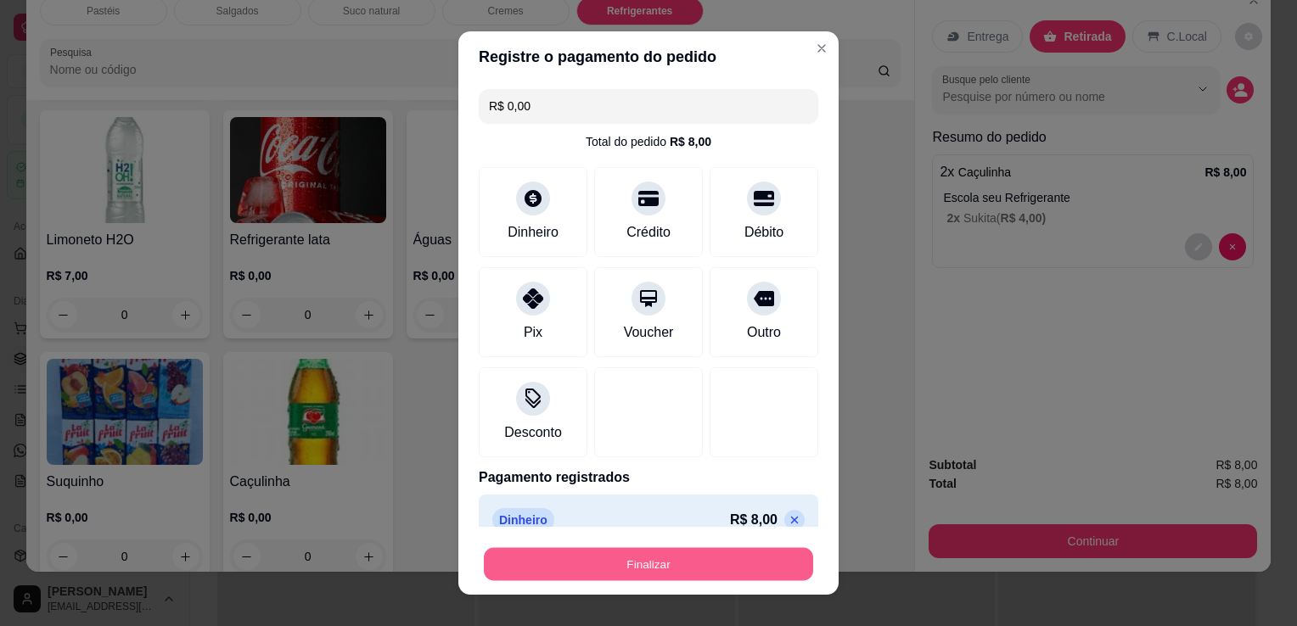
click at [711, 562] on button "Finalizar" at bounding box center [648, 564] width 329 height 33
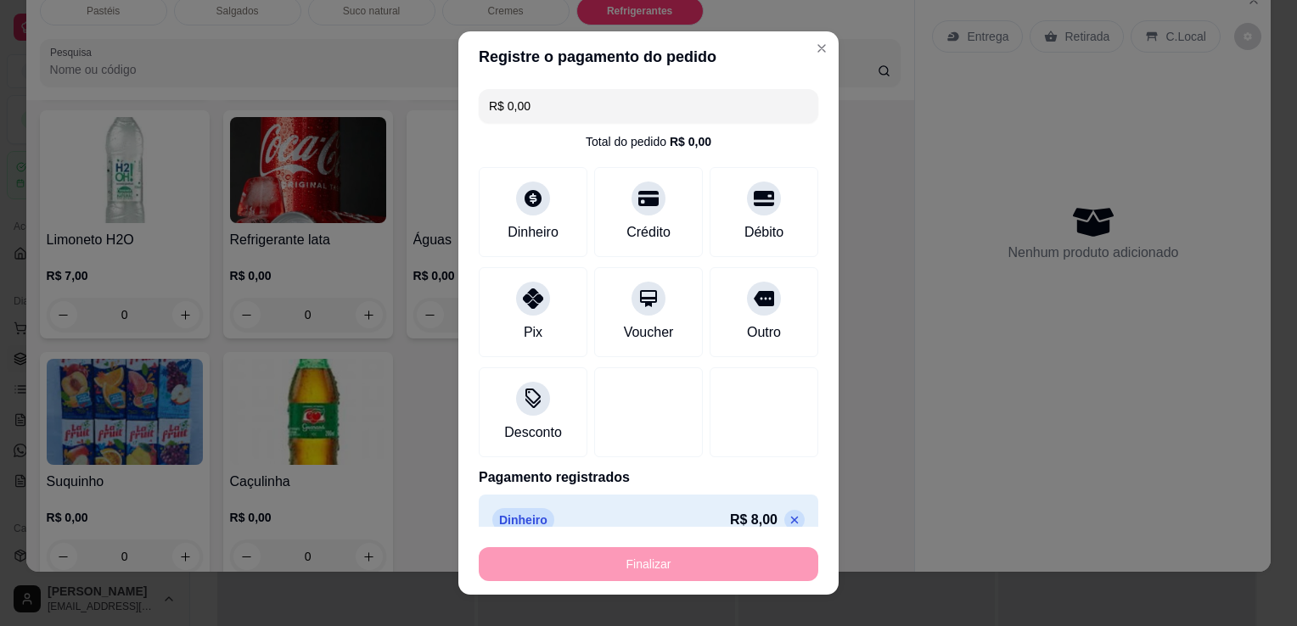
type input "-R$ 8,00"
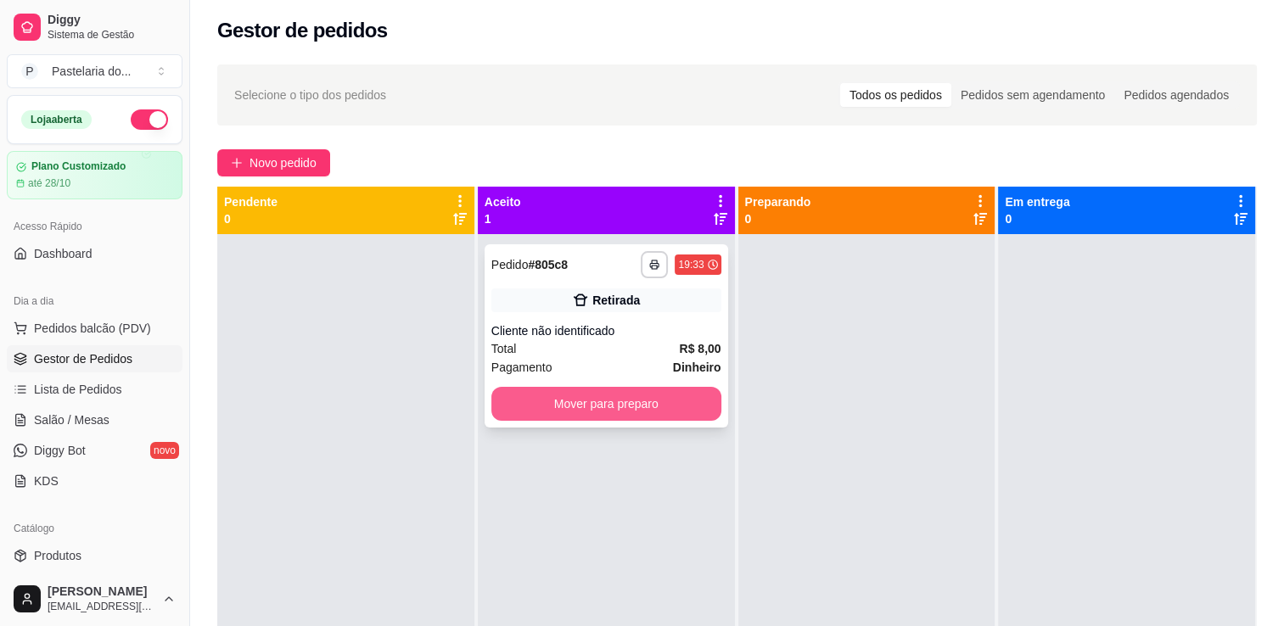
click at [631, 408] on button "Mover para preparo" at bounding box center [606, 404] width 230 height 34
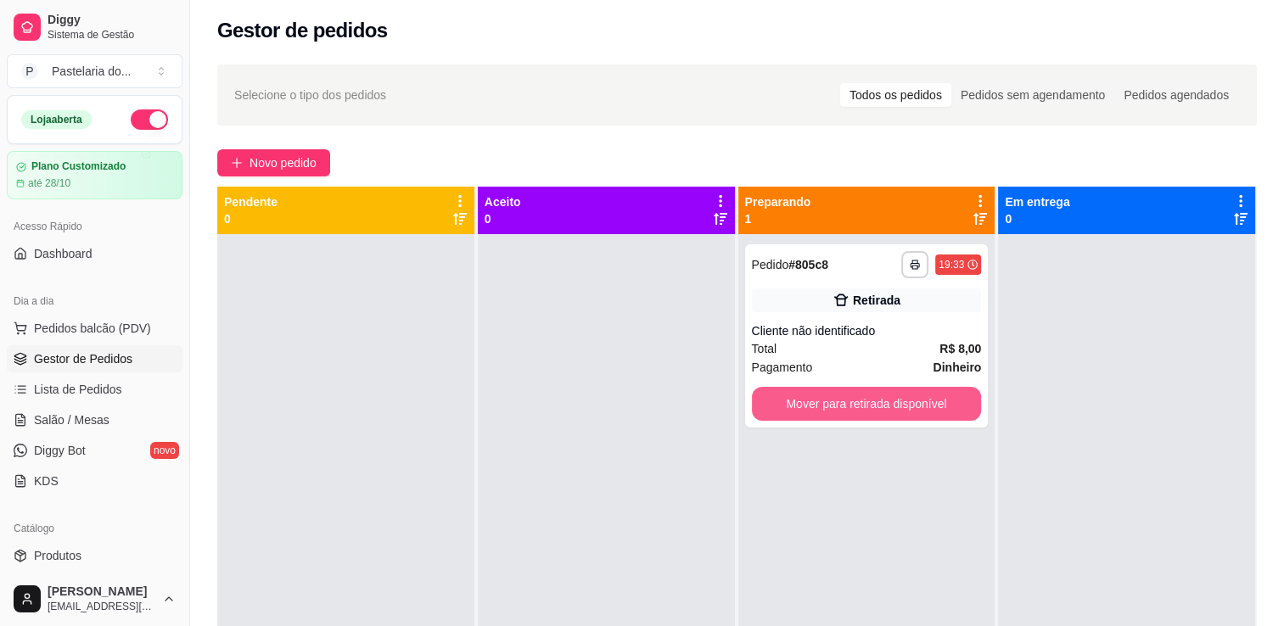
click at [916, 404] on button "Mover para retirada disponível" at bounding box center [867, 404] width 230 height 34
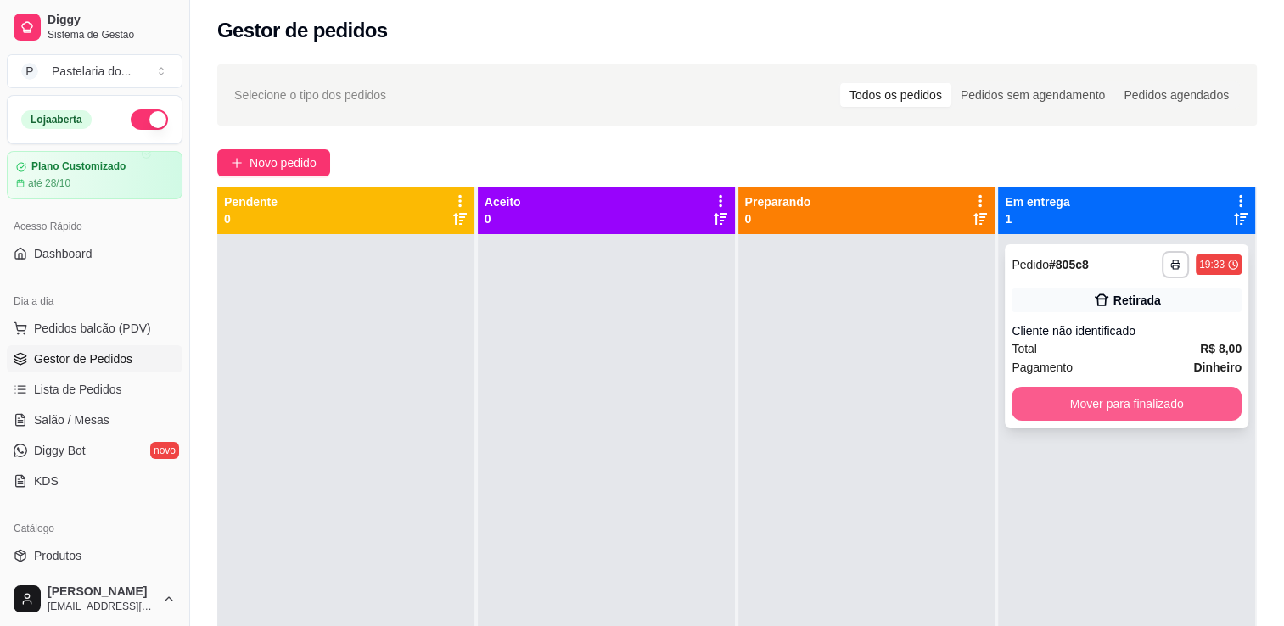
click at [1145, 403] on button "Mover para finalizado" at bounding box center [1127, 404] width 230 height 34
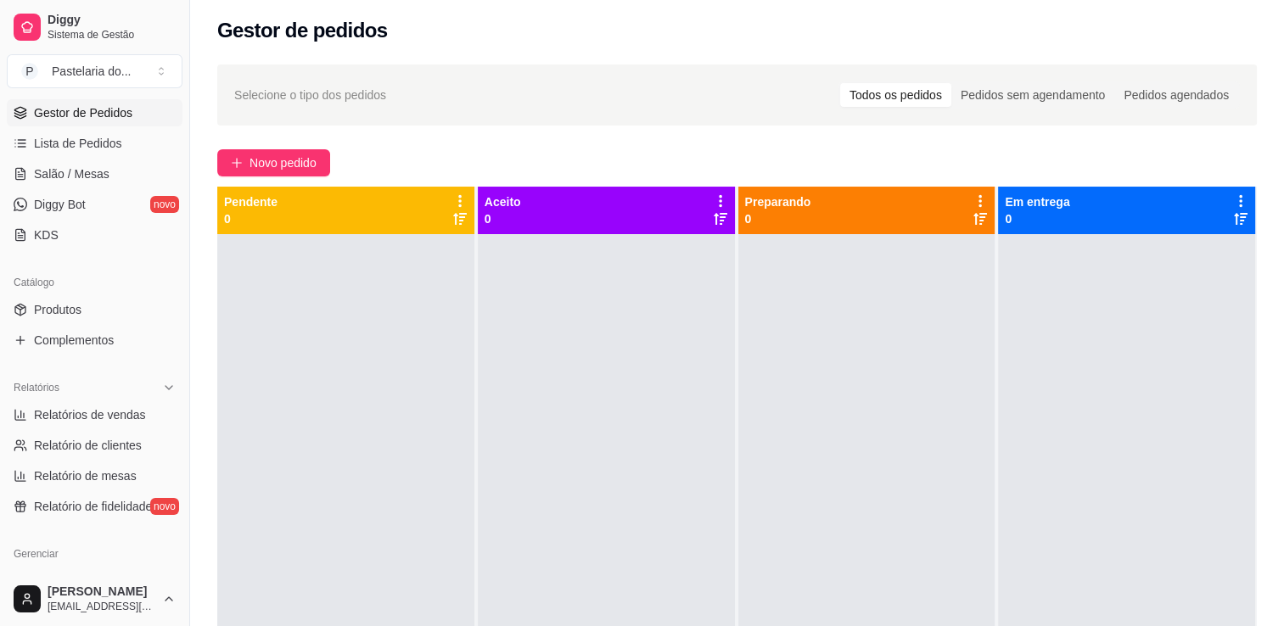
scroll to position [255, 0]
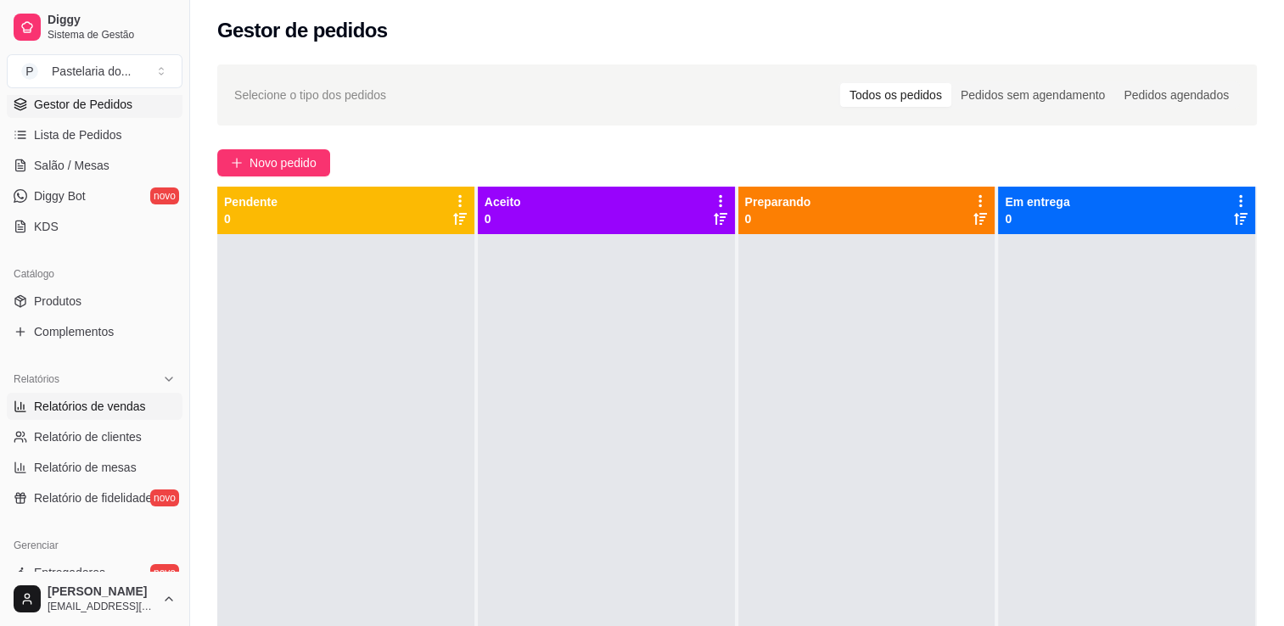
click at [67, 414] on link "Relatórios de vendas" at bounding box center [95, 406] width 176 height 27
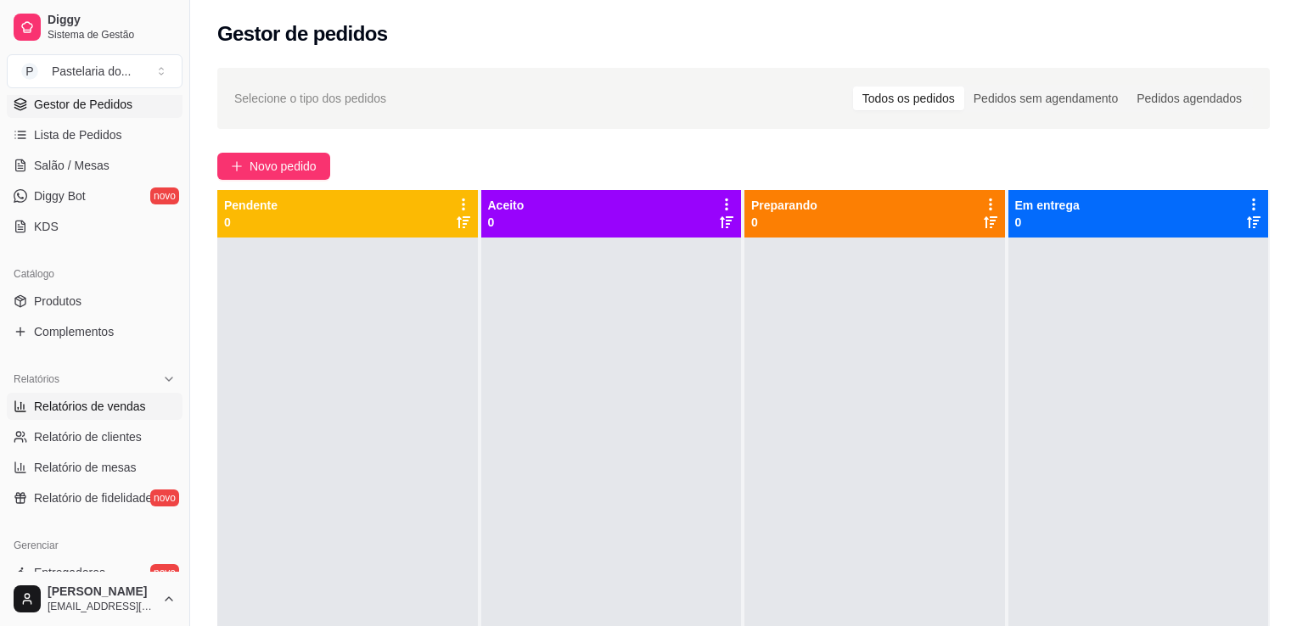
select select "ALL"
select select "0"
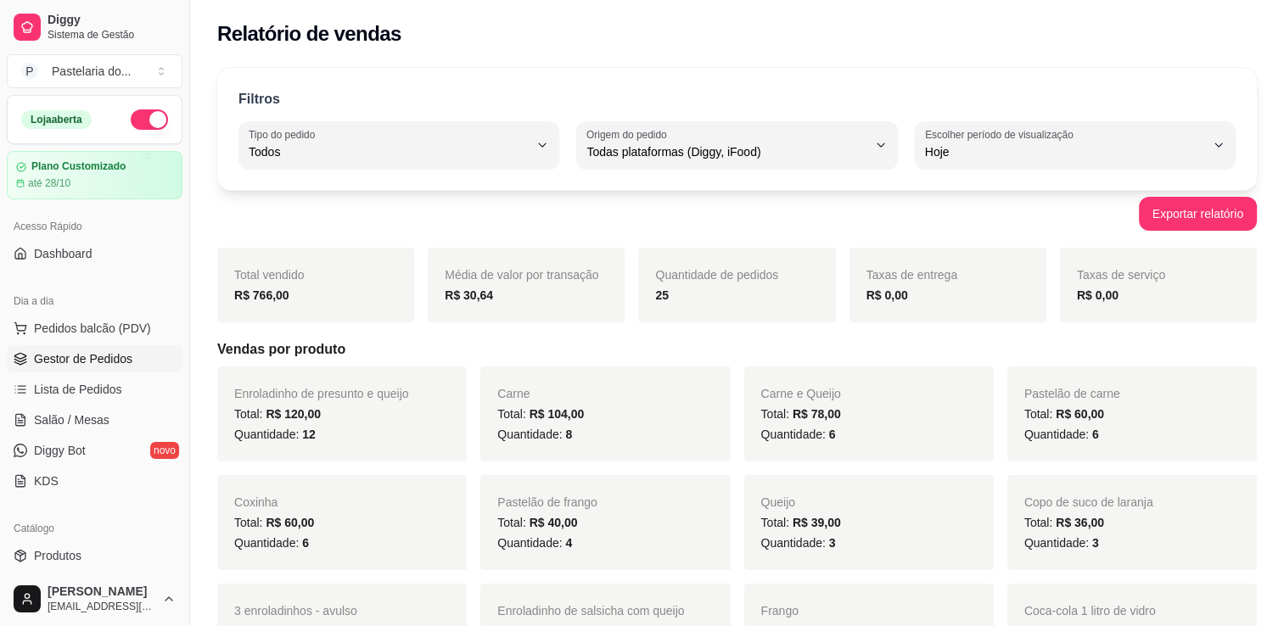
click at [88, 359] on span "Gestor de Pedidos" at bounding box center [83, 359] width 98 height 17
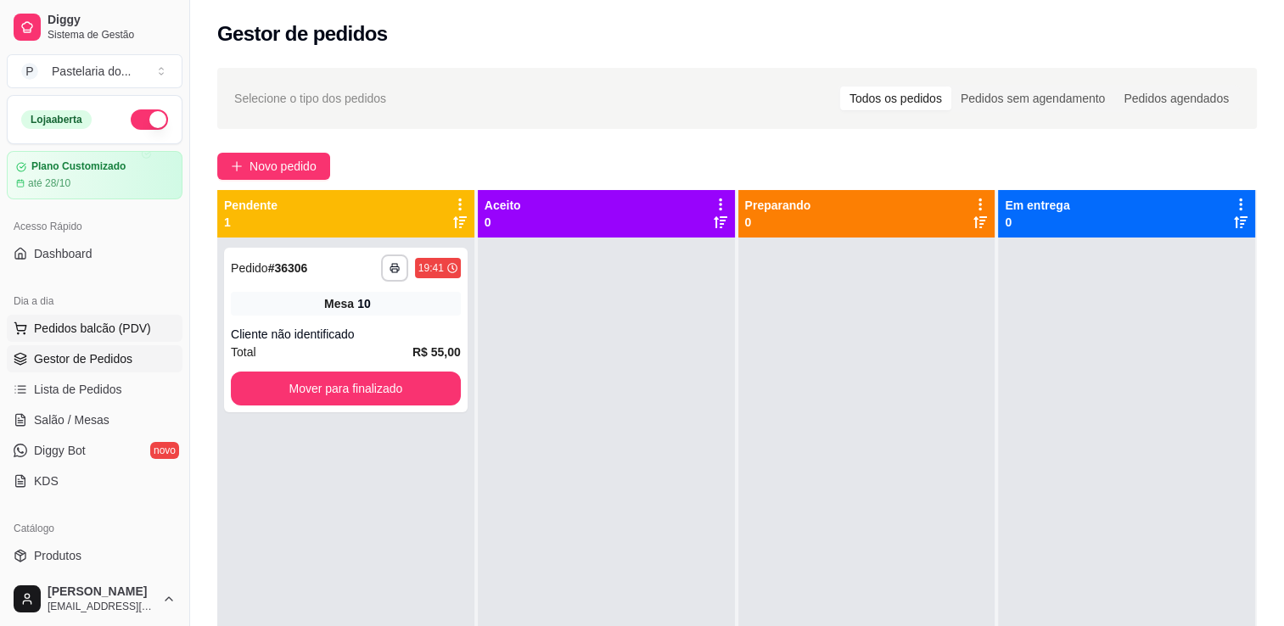
click at [124, 320] on span "Pedidos balcão (PDV)" at bounding box center [92, 328] width 117 height 17
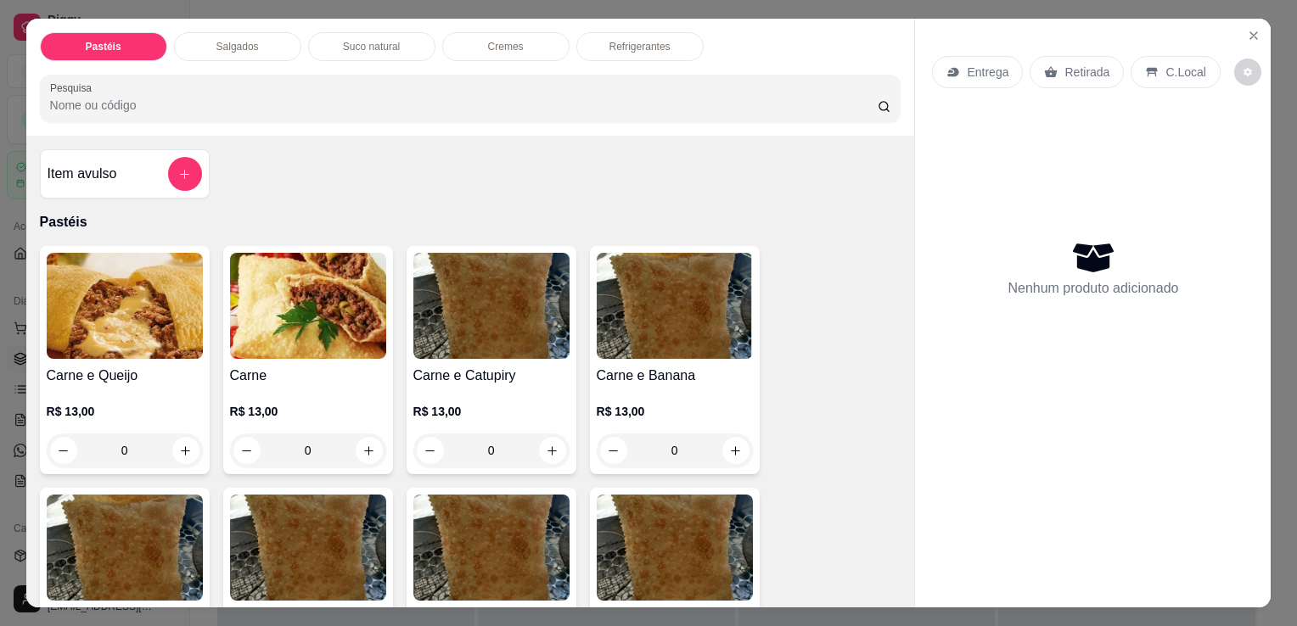
click at [197, 43] on div "Salgados" at bounding box center [237, 46] width 127 height 29
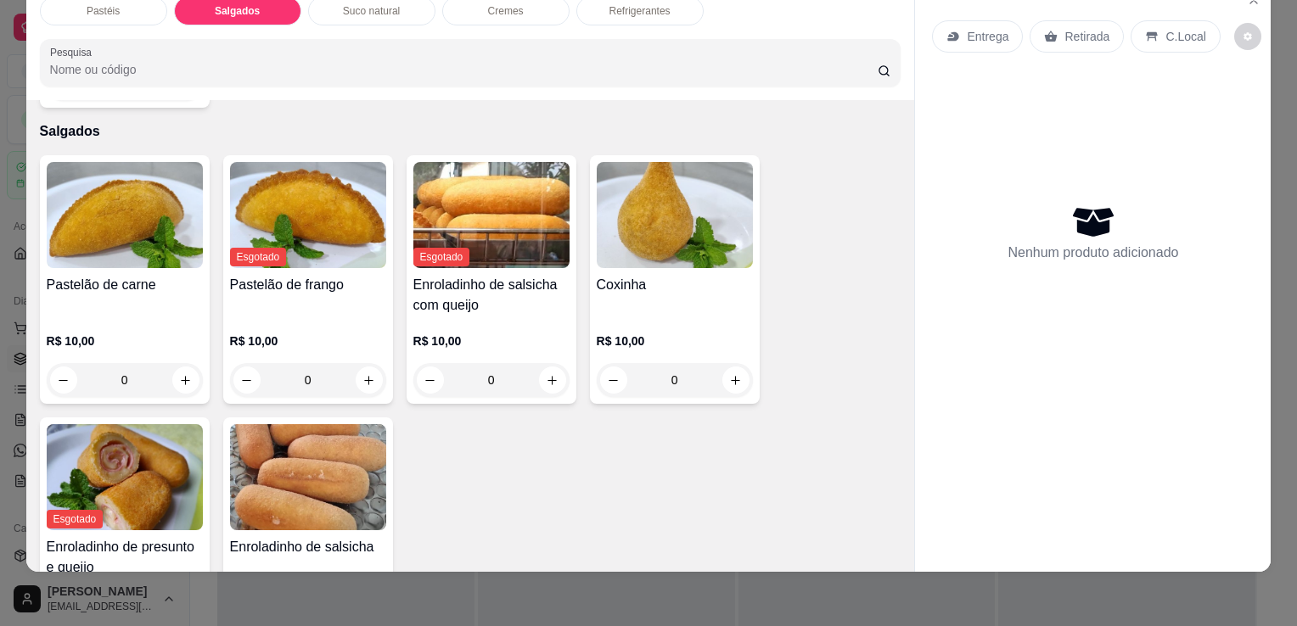
click at [688, 333] on p "R$ 10,00" at bounding box center [675, 341] width 156 height 17
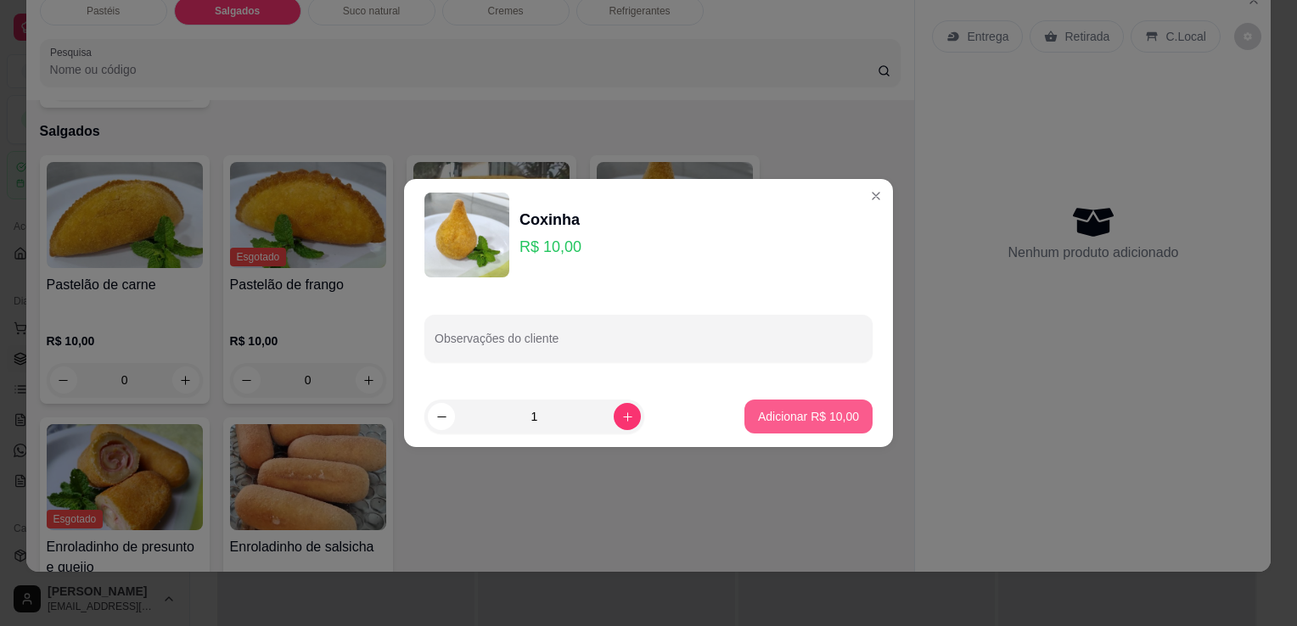
click at [792, 402] on button "Adicionar R$ 10,00" at bounding box center [808, 417] width 128 height 34
type input "1"
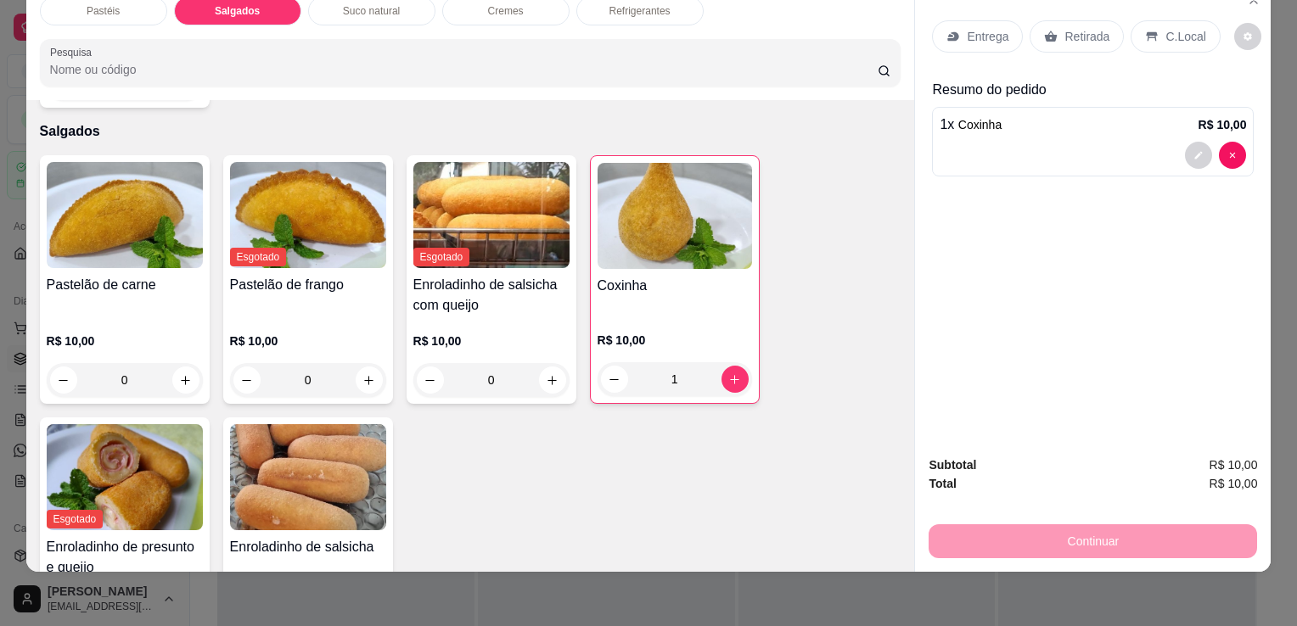
click at [329, 459] on img at bounding box center [308, 477] width 156 height 106
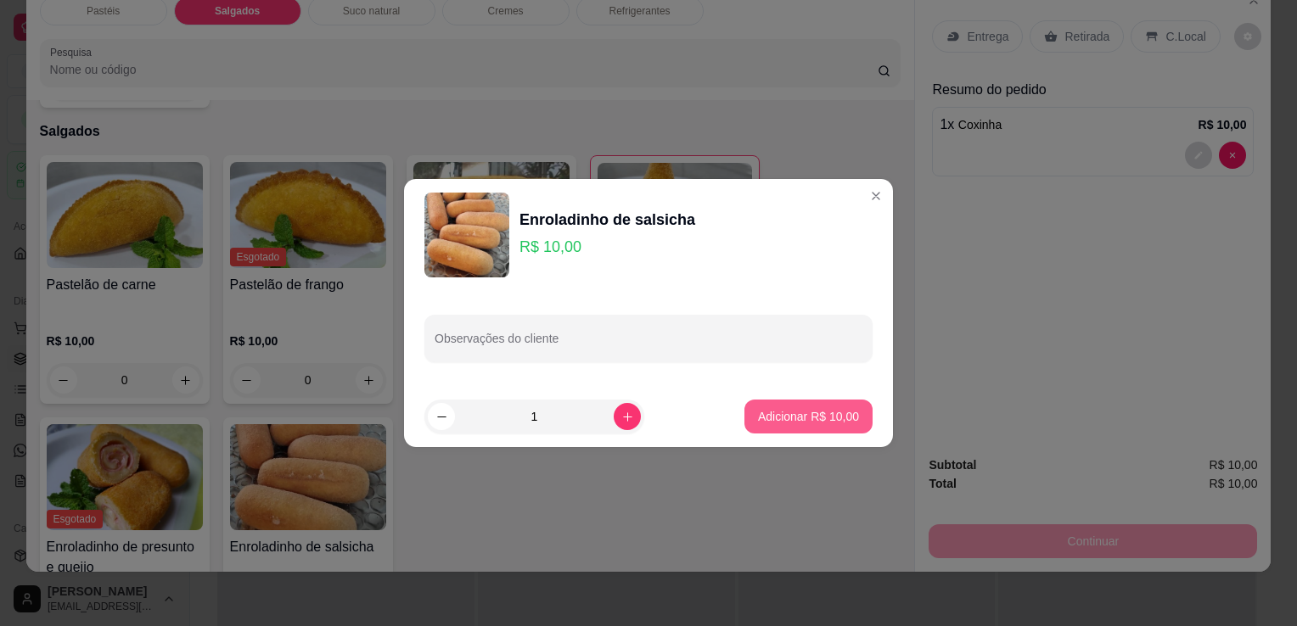
click at [784, 408] on p "Adicionar R$ 10,00" at bounding box center [808, 416] width 101 height 17
type input "1"
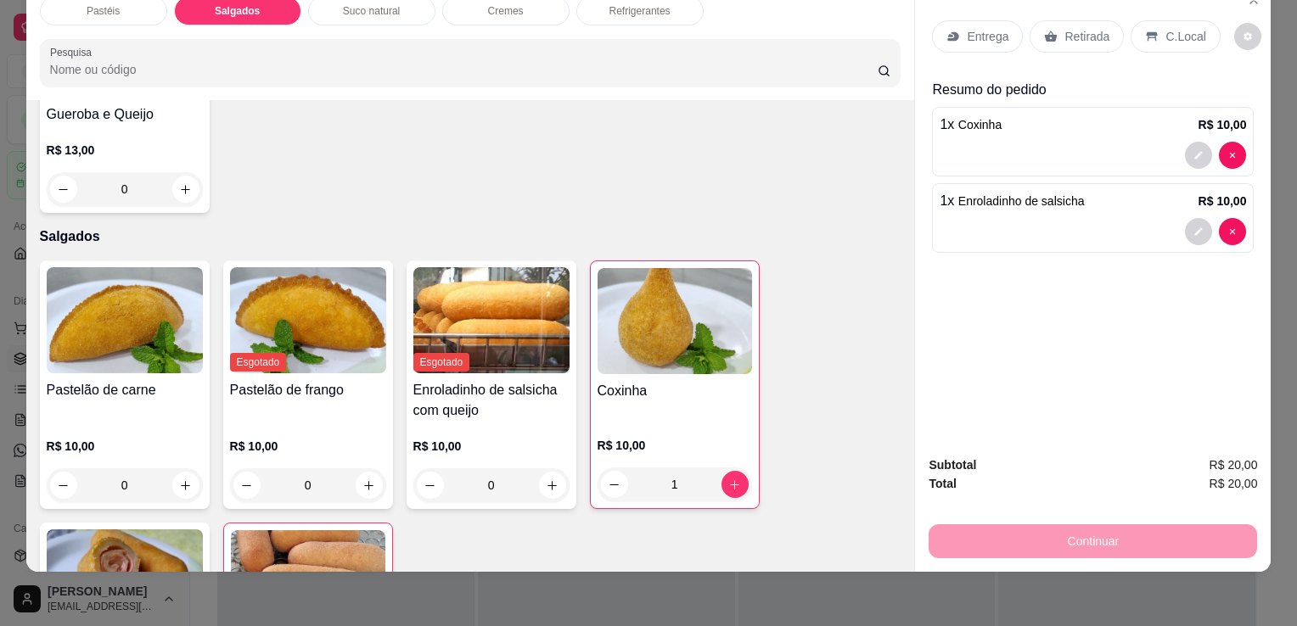
scroll to position [1803, 0]
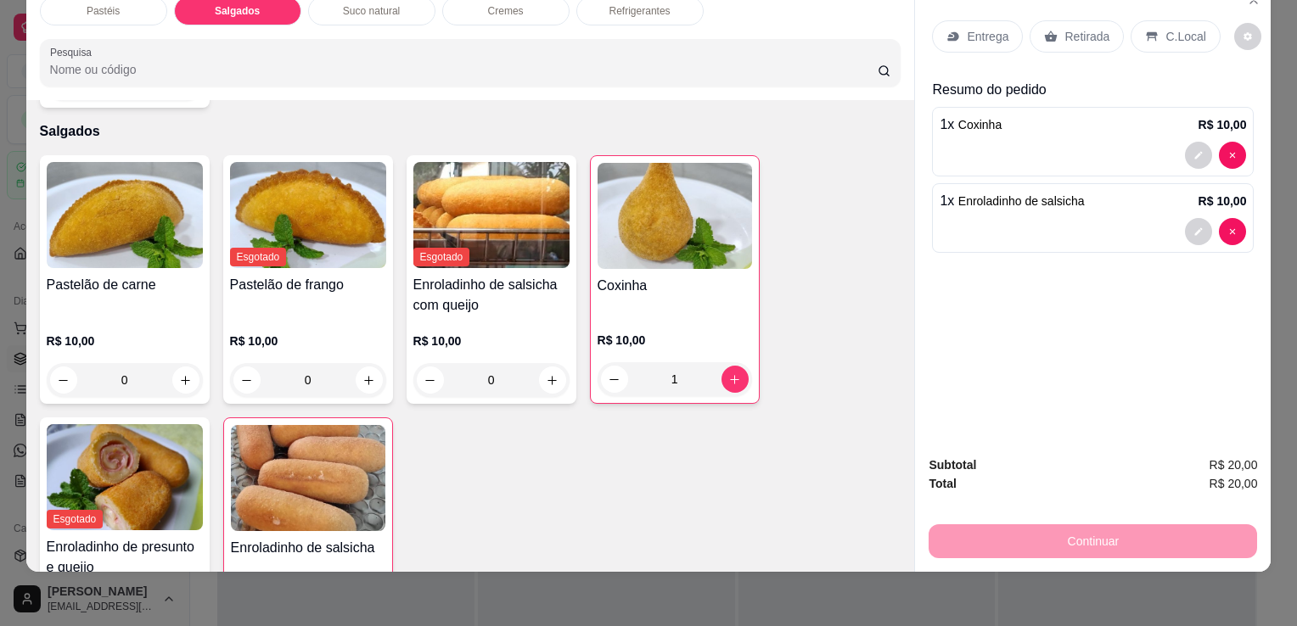
click at [625, 6] on div "Refrigerantes" at bounding box center [639, 11] width 127 height 29
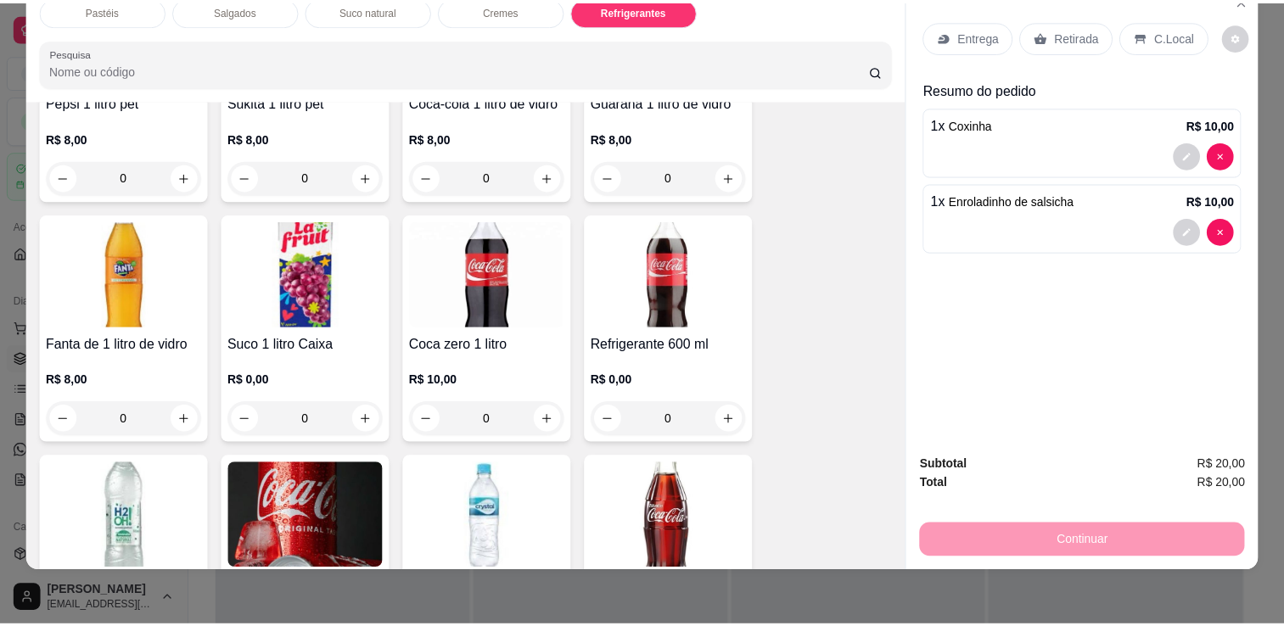
scroll to position [4431, 0]
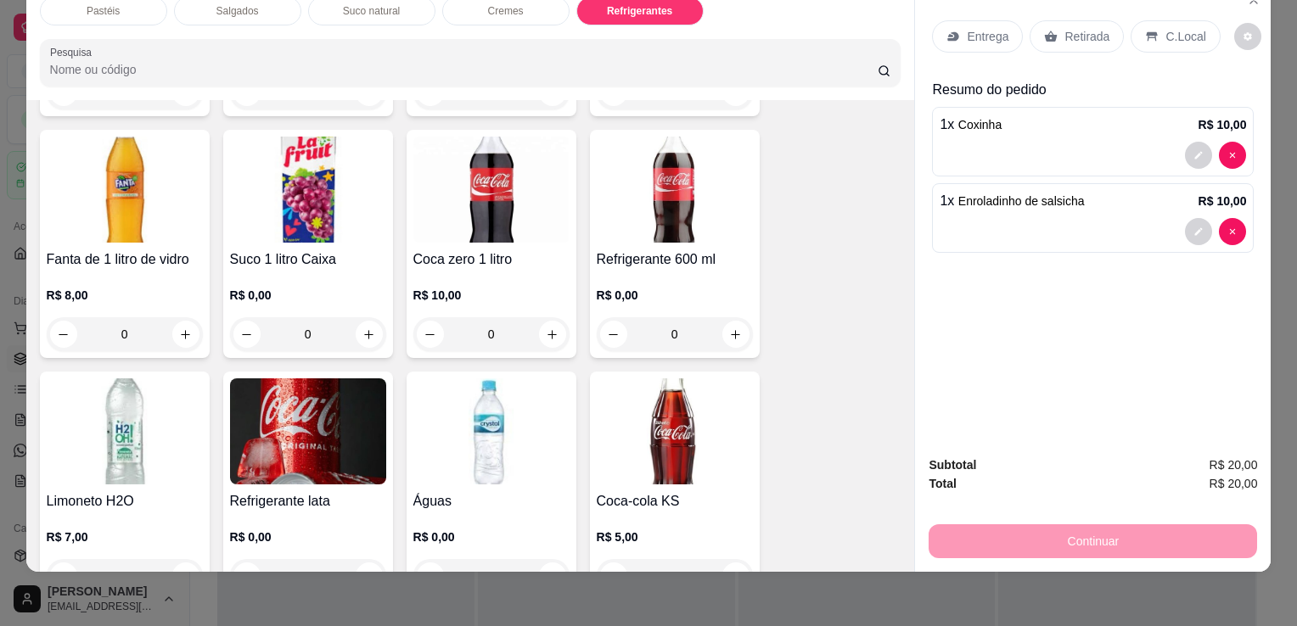
click at [635, 138] on img at bounding box center [675, 190] width 156 height 106
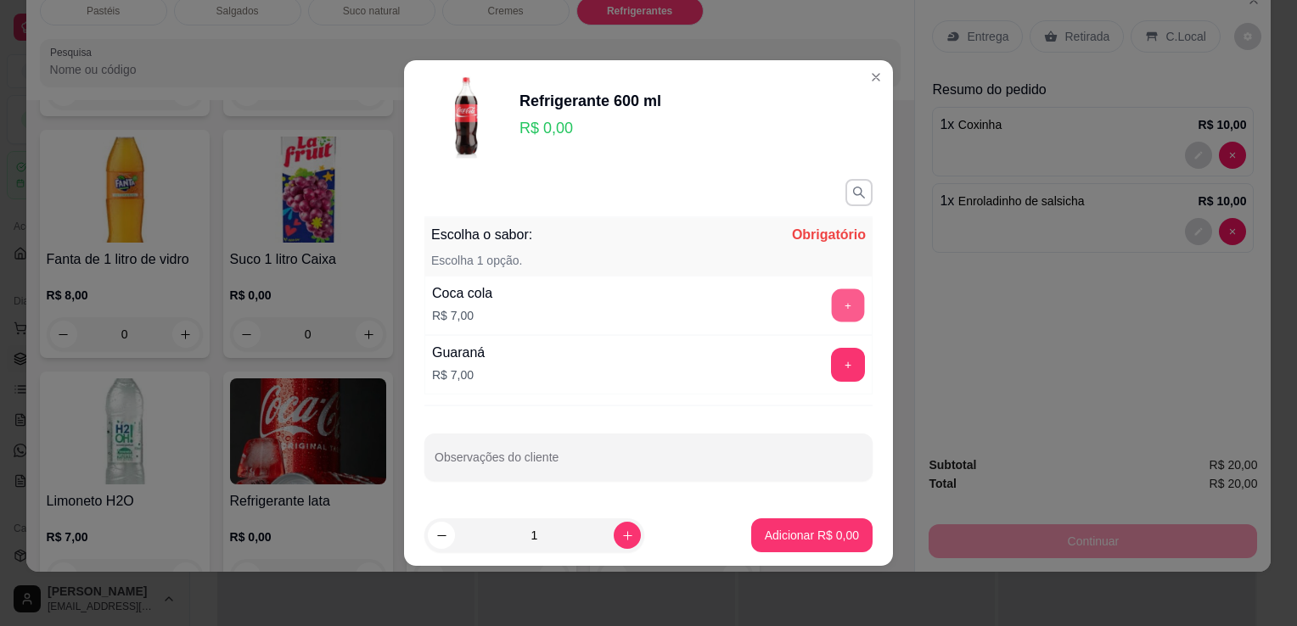
click at [832, 300] on button "+" at bounding box center [848, 305] width 33 height 33
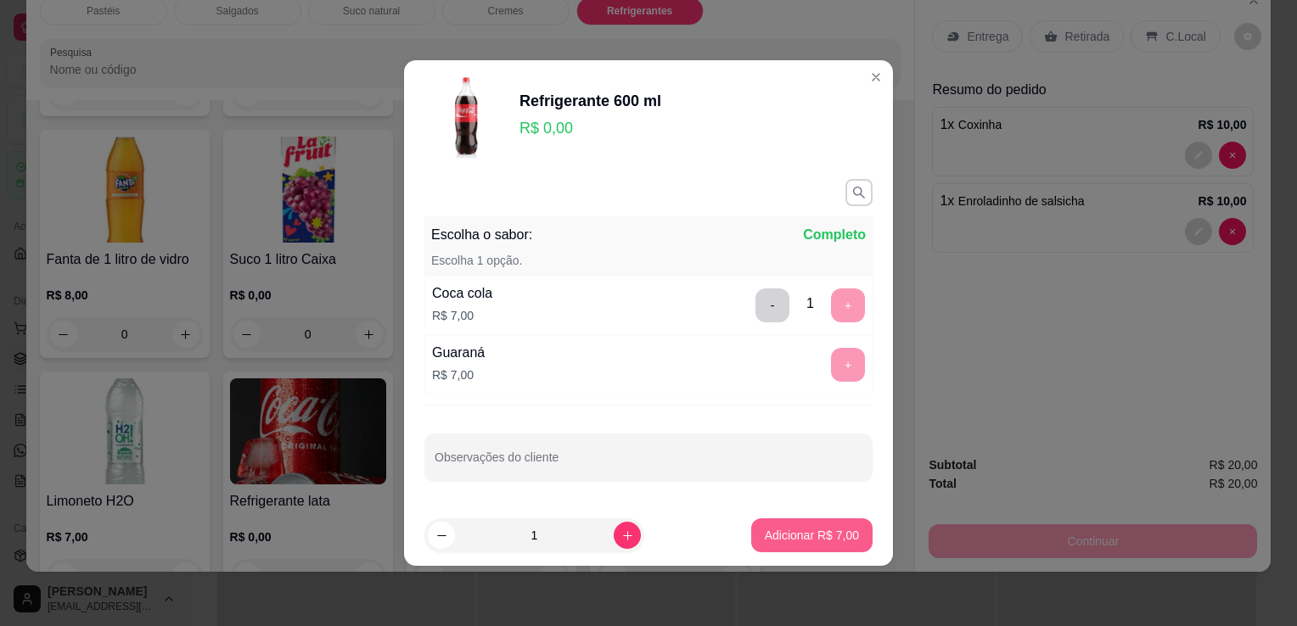
click at [841, 525] on button "Adicionar R$ 7,00" at bounding box center [811, 536] width 121 height 34
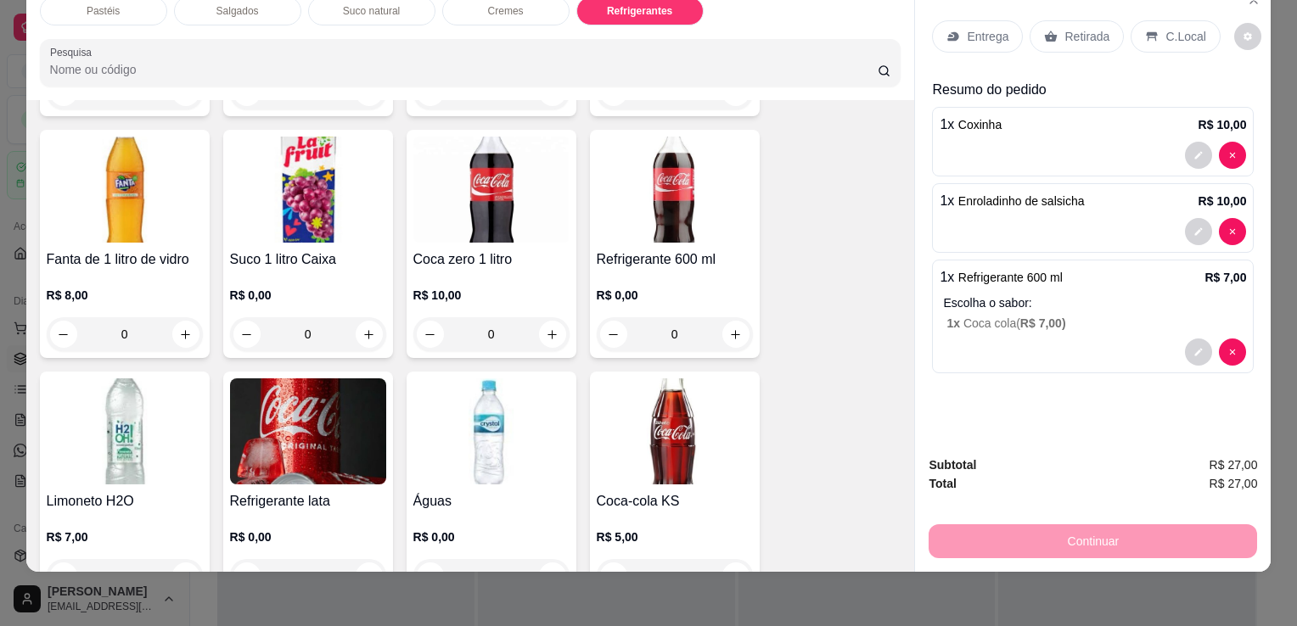
click at [1093, 32] on div "Retirada" at bounding box center [1077, 36] width 94 height 32
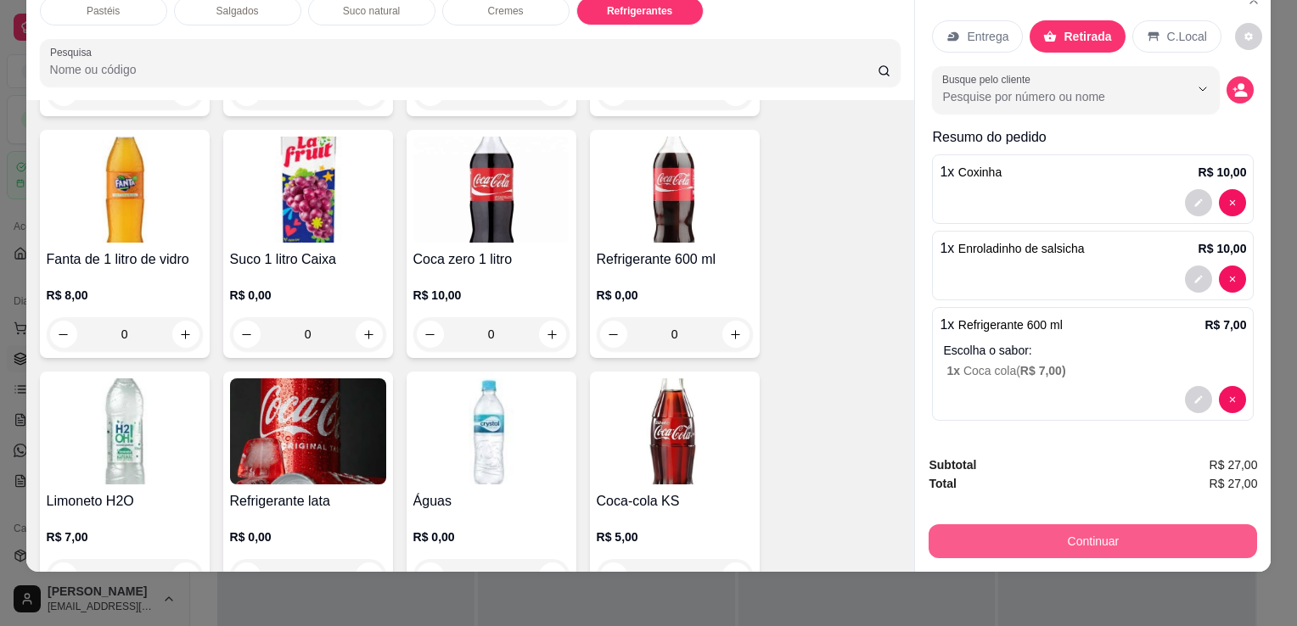
click at [1108, 525] on button "Continuar" at bounding box center [1093, 542] width 328 height 34
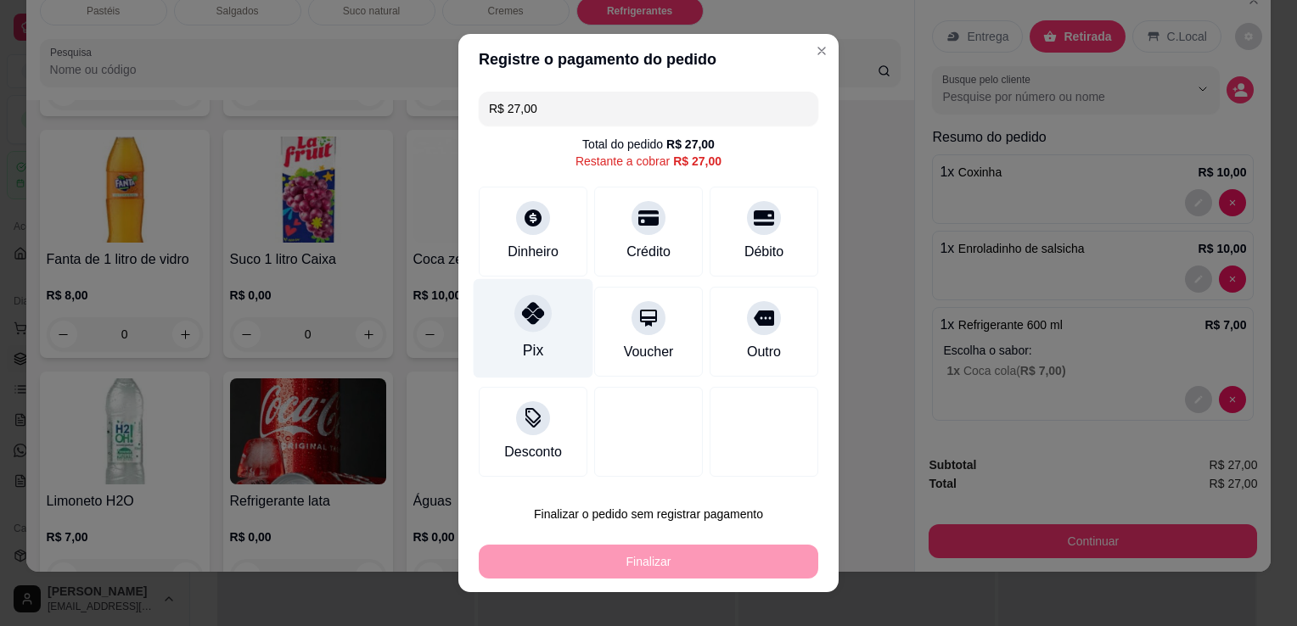
click at [557, 319] on div "Pix" at bounding box center [534, 328] width 120 height 99
type input "R$ 0,00"
click at [557, 319] on div "Pix" at bounding box center [534, 328] width 120 height 99
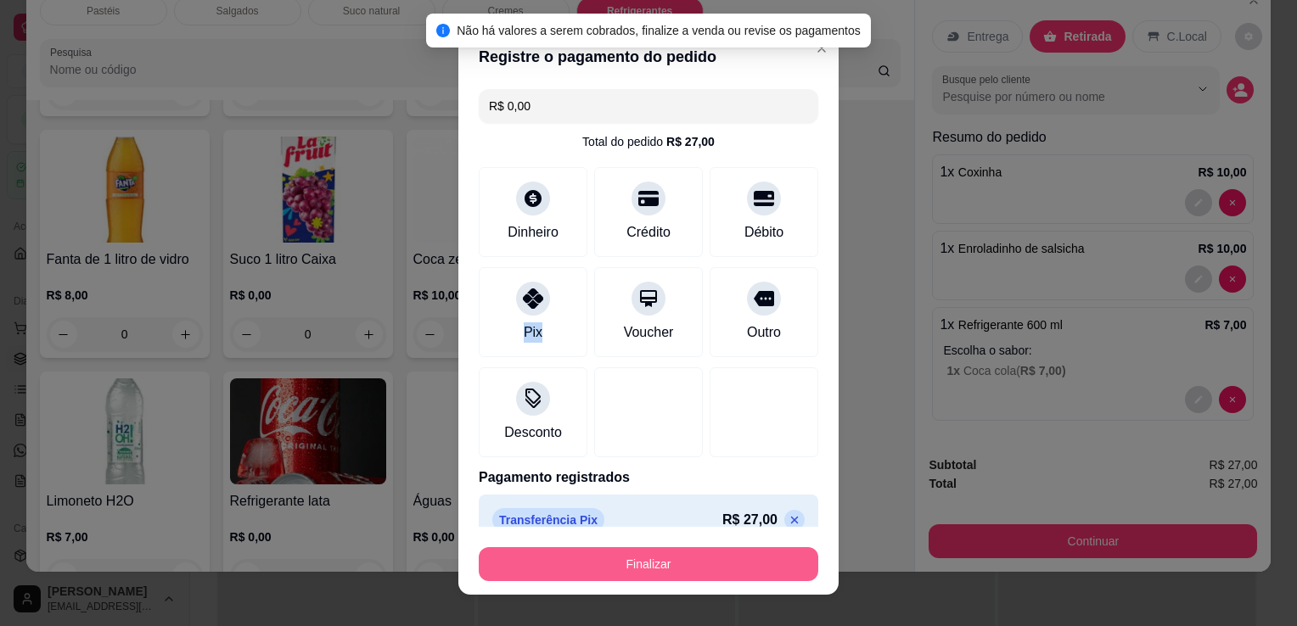
click at [598, 567] on button "Finalizar" at bounding box center [649, 564] width 340 height 34
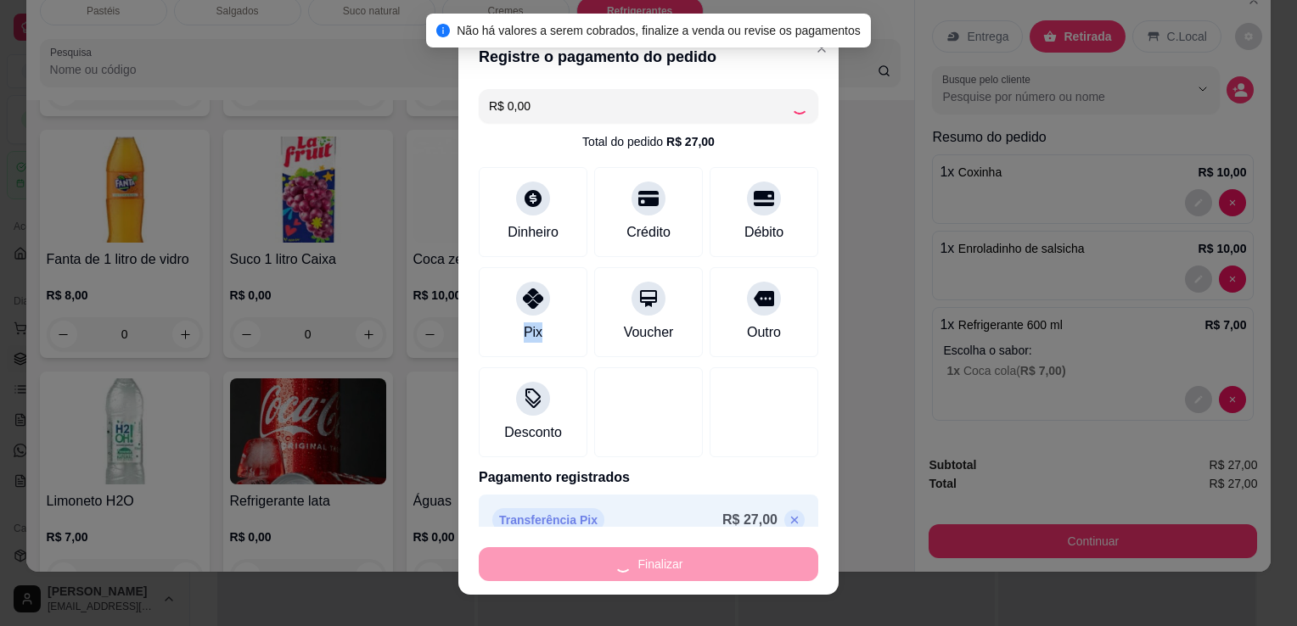
type input "0"
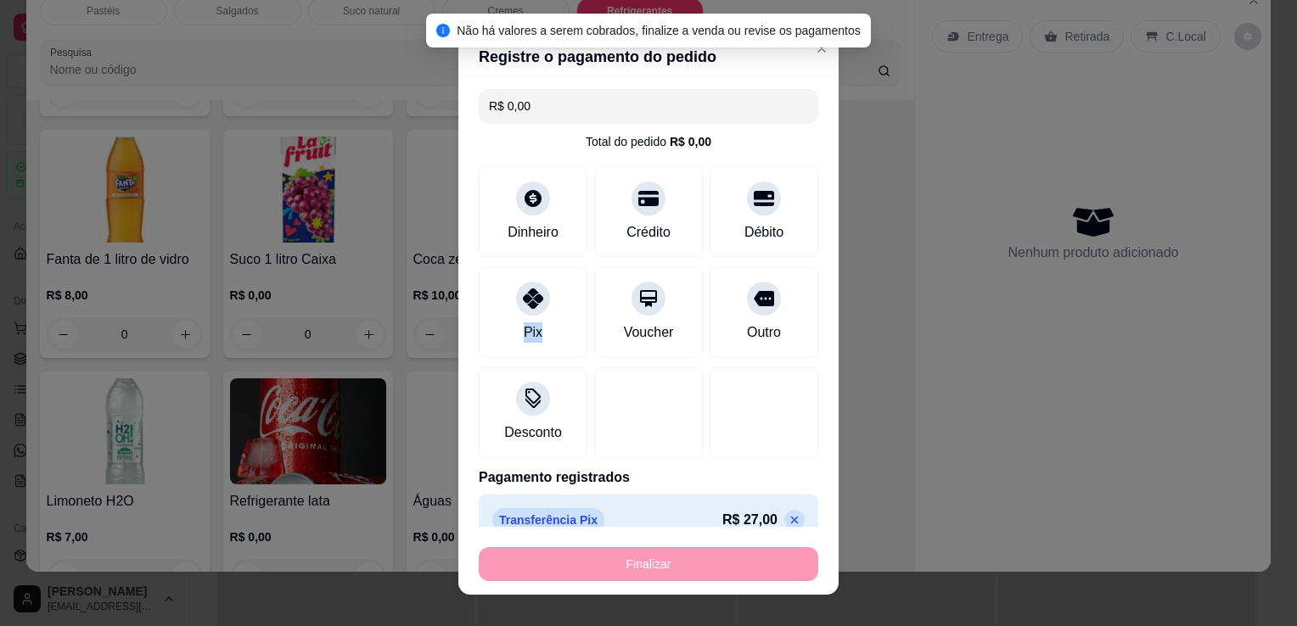
type input "-R$ 27,00"
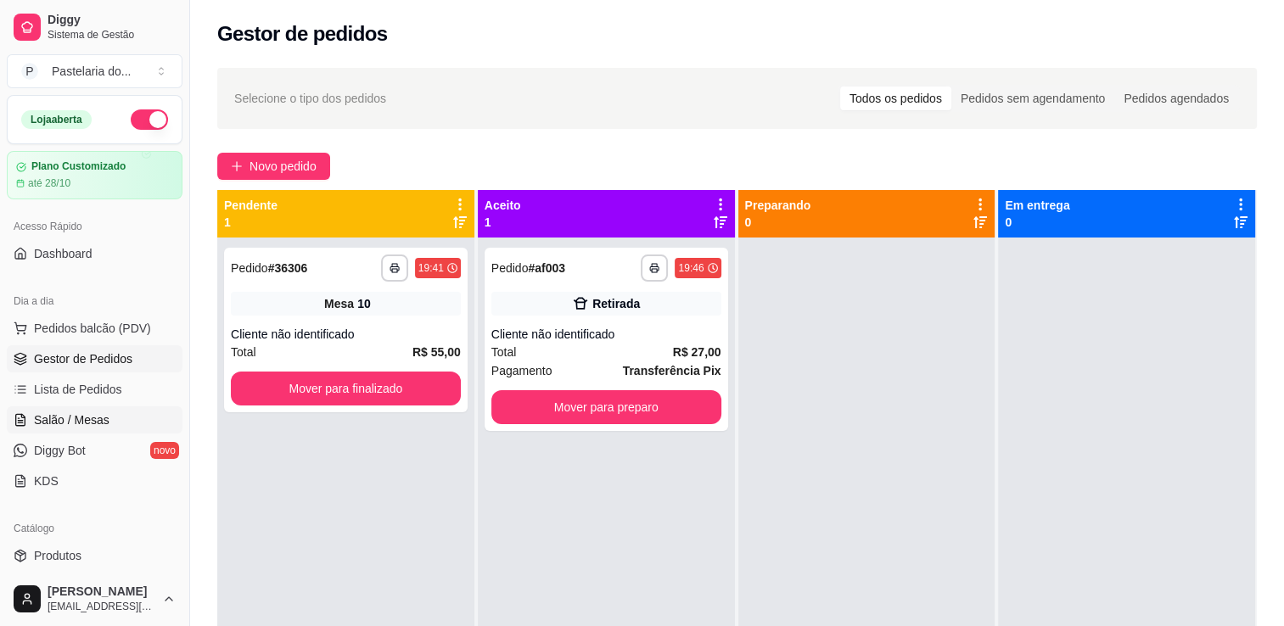
click at [106, 419] on link "Salão / Mesas" at bounding box center [95, 420] width 176 height 27
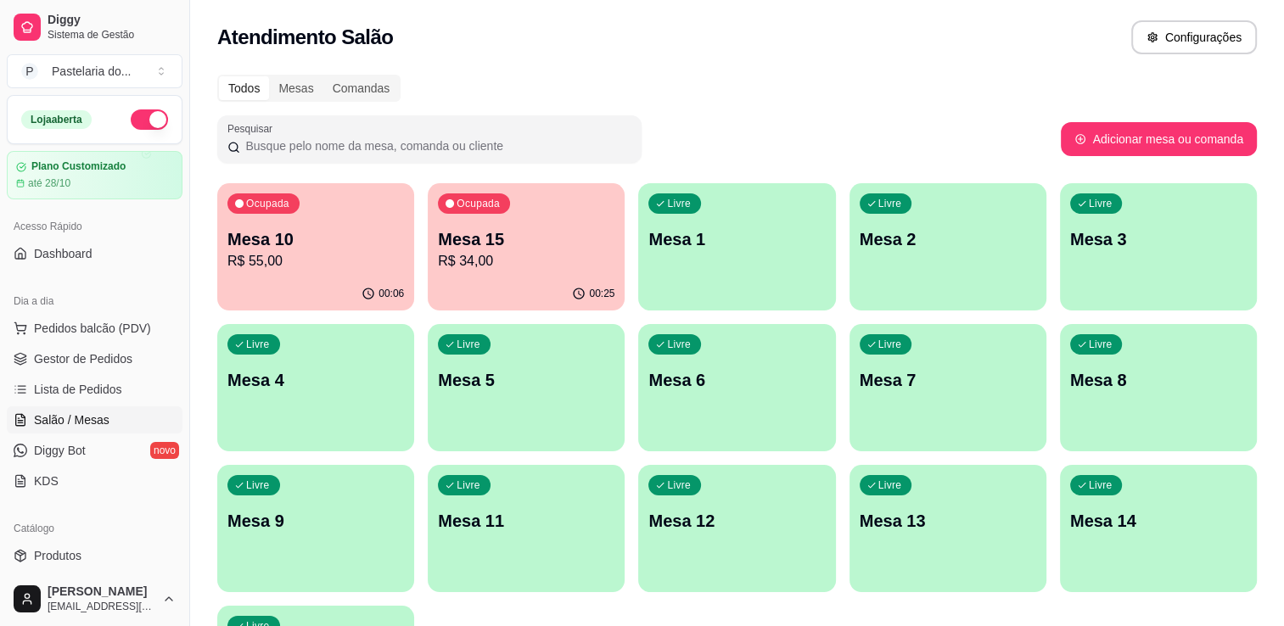
click at [576, 232] on p "Mesa 15" at bounding box center [526, 239] width 177 height 24
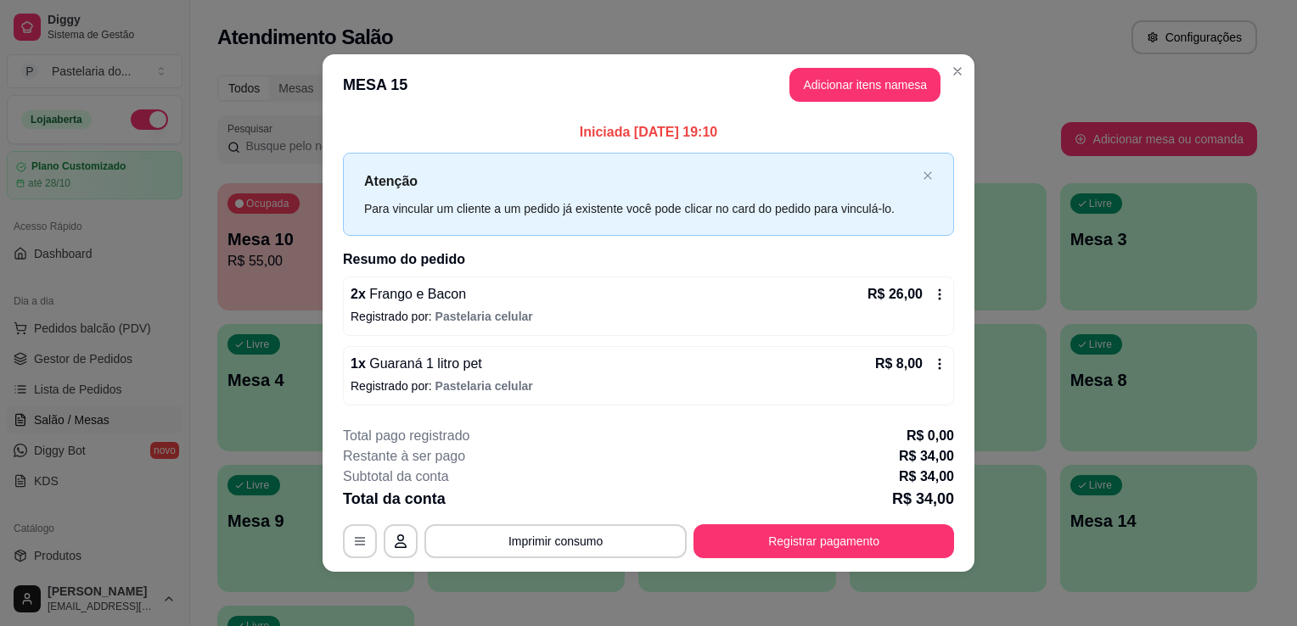
click at [849, 542] on button "Registrar pagamento" at bounding box center [823, 542] width 261 height 34
click at [706, 542] on button "Registrar pagamento" at bounding box center [823, 542] width 261 height 34
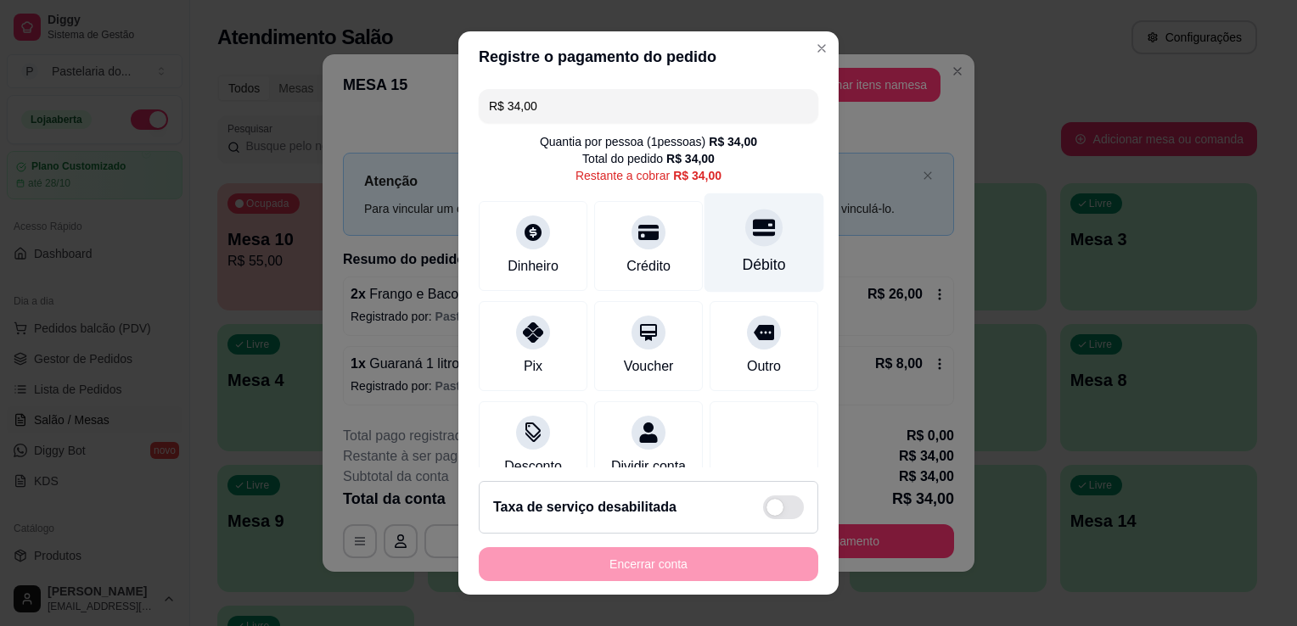
click at [746, 250] on div "Débito" at bounding box center [764, 243] width 120 height 99
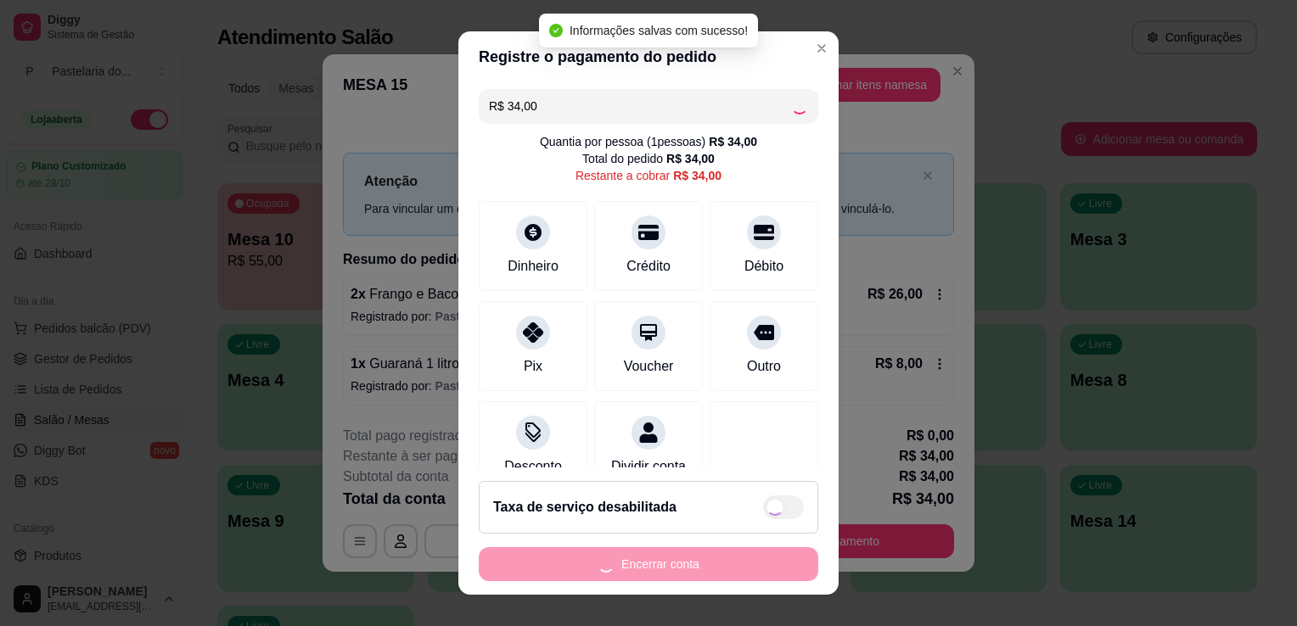
type input "R$ 0,00"
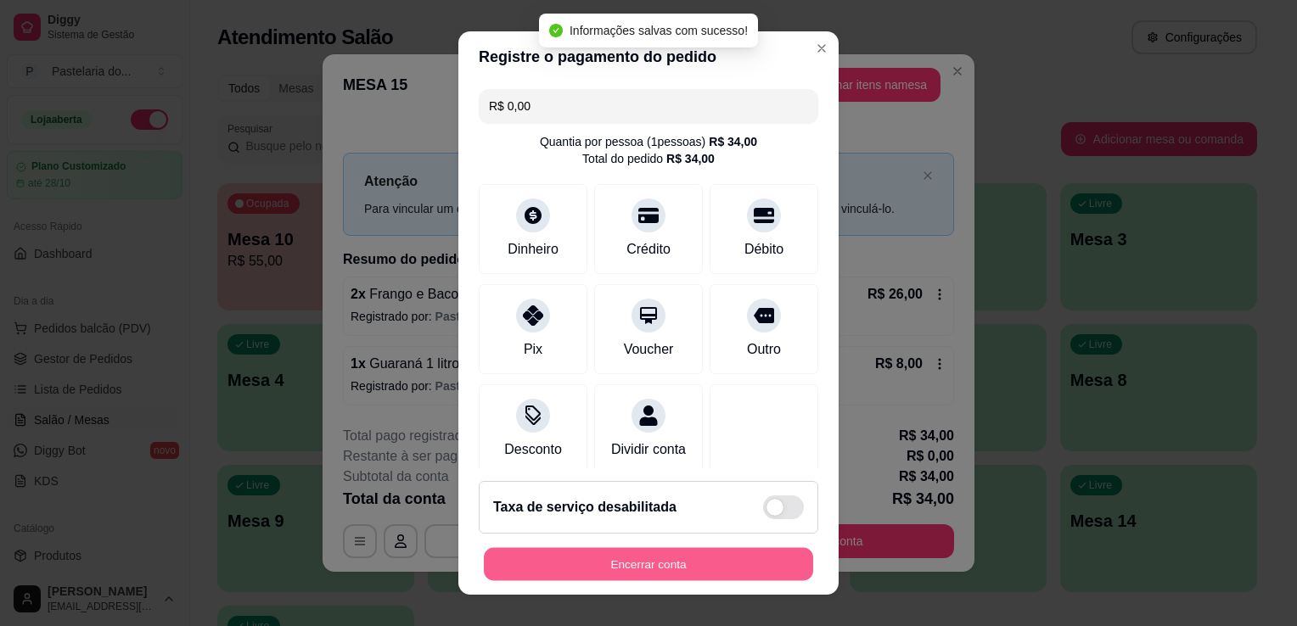
click at [581, 571] on button "Encerrar conta" at bounding box center [648, 564] width 329 height 33
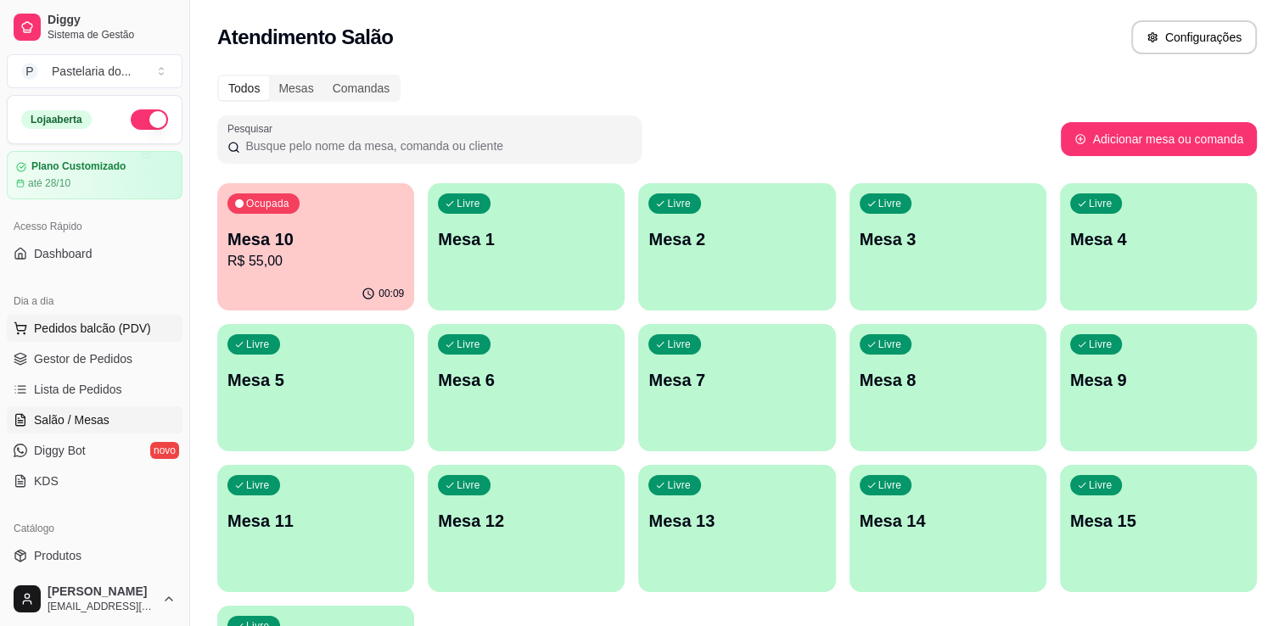
click at [98, 333] on span "Pedidos balcão (PDV)" at bounding box center [92, 328] width 117 height 17
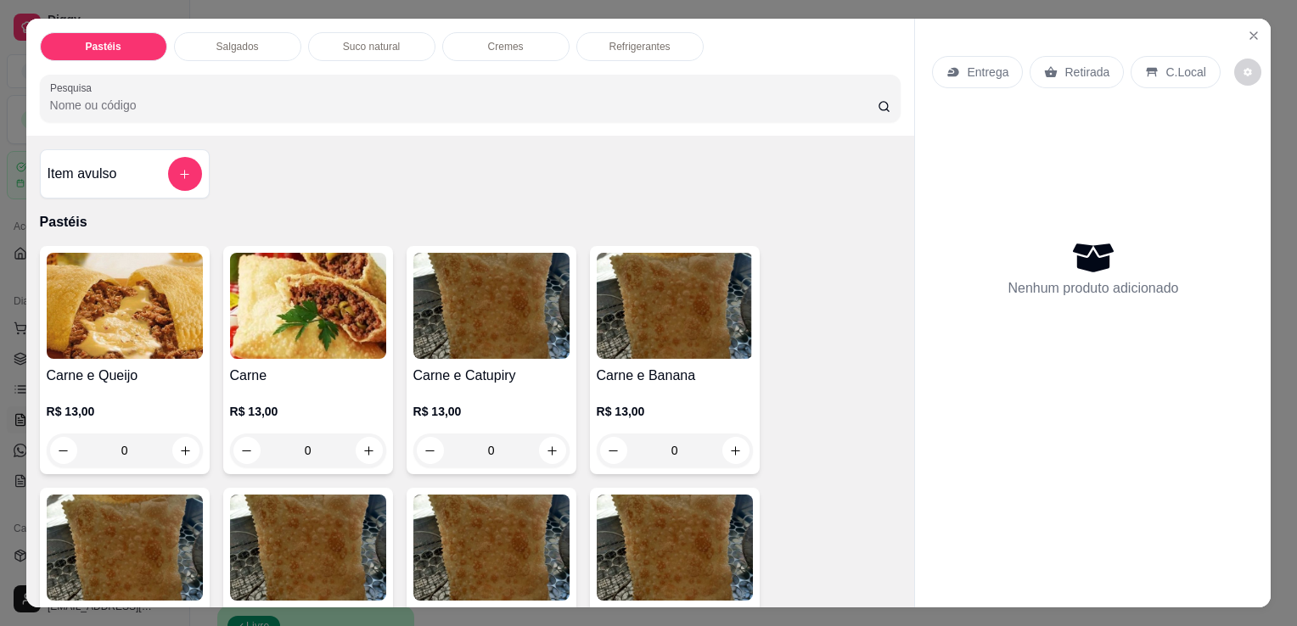
click at [216, 40] on p "Salgados" at bounding box center [237, 47] width 42 height 14
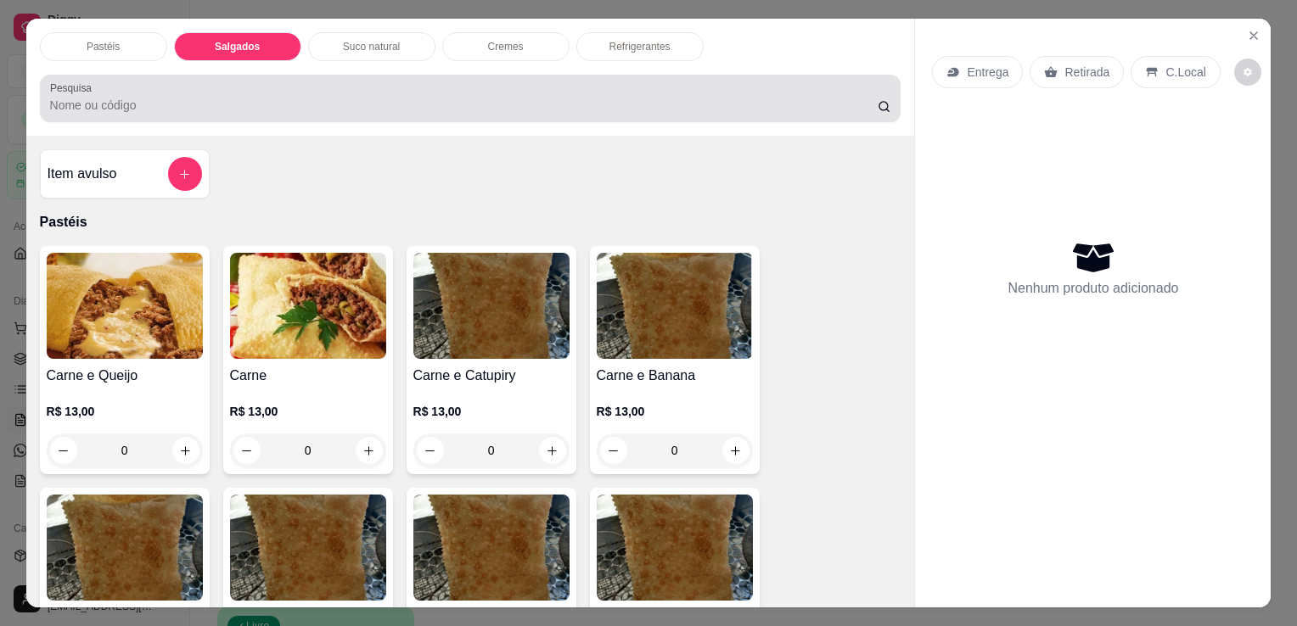
scroll to position [42, 0]
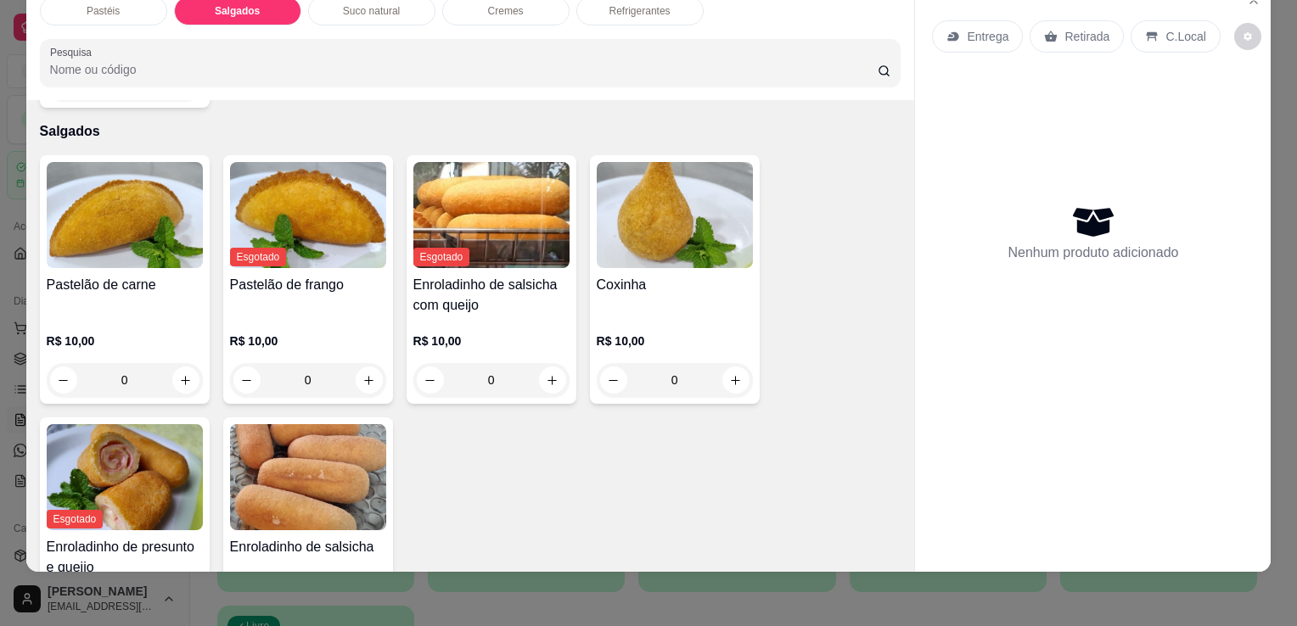
click at [99, 4] on p "Pastéis" at bounding box center [103, 11] width 33 height 14
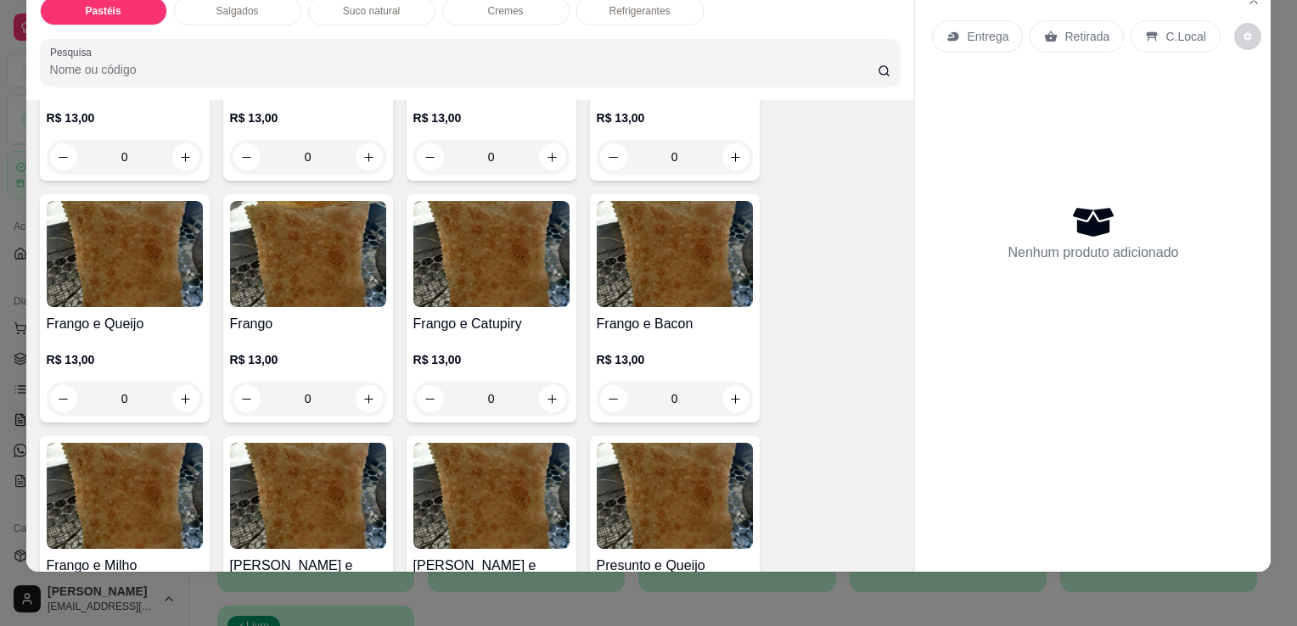
scroll to position [755, 0]
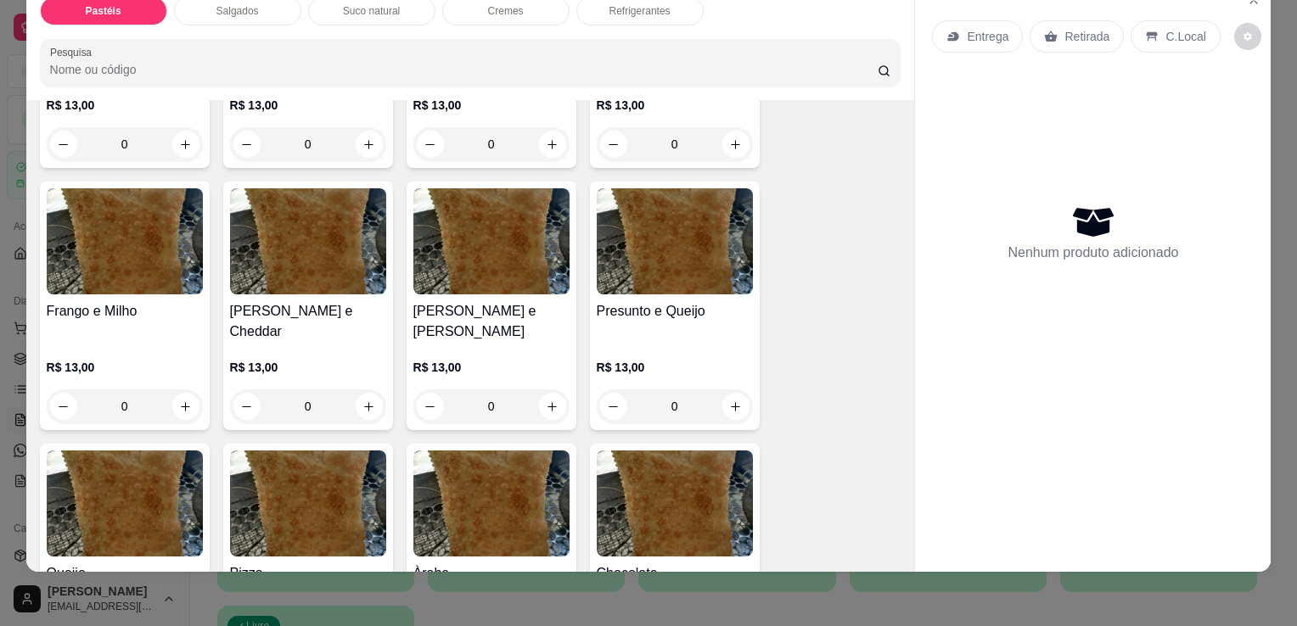
click at [657, 224] on img at bounding box center [675, 241] width 156 height 106
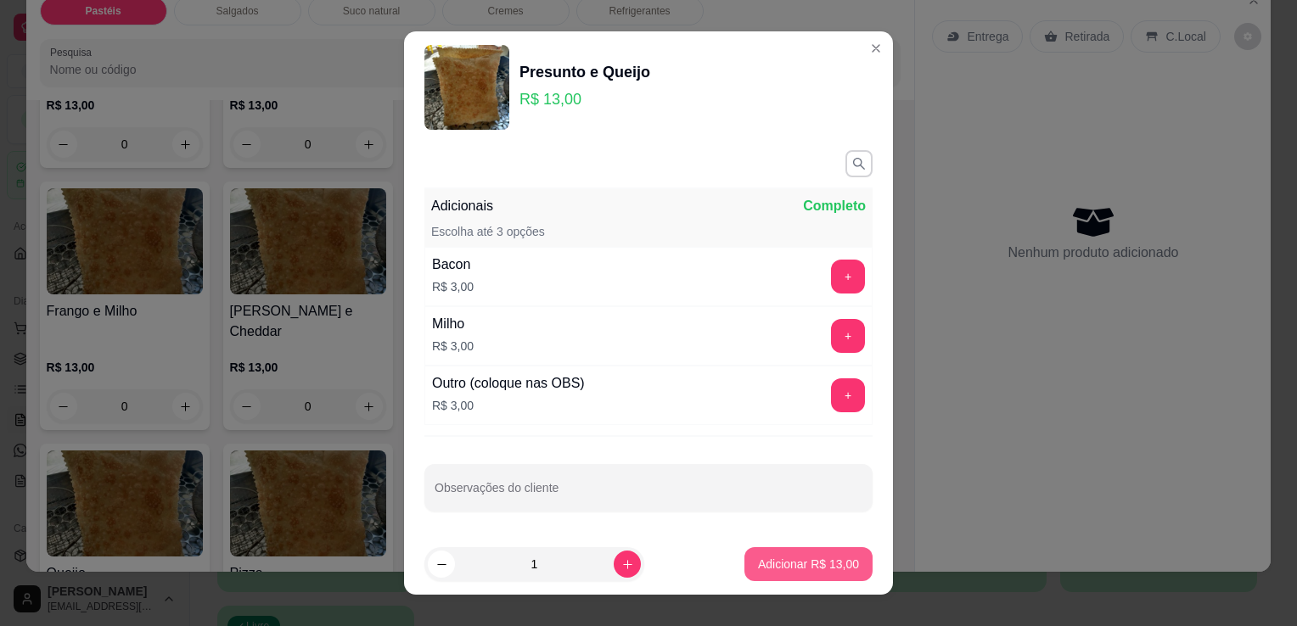
click at [766, 566] on p "Adicionar R$ 13,00" at bounding box center [808, 564] width 101 height 17
type input "1"
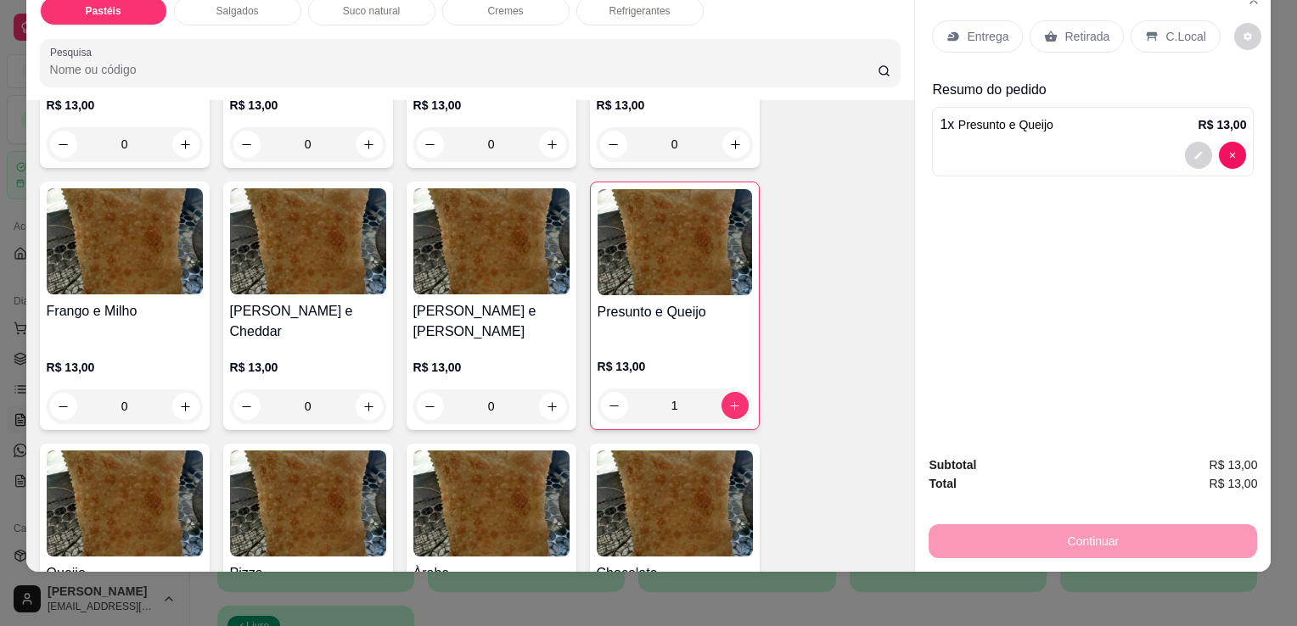
click at [265, 6] on div "Salgados" at bounding box center [237, 11] width 127 height 29
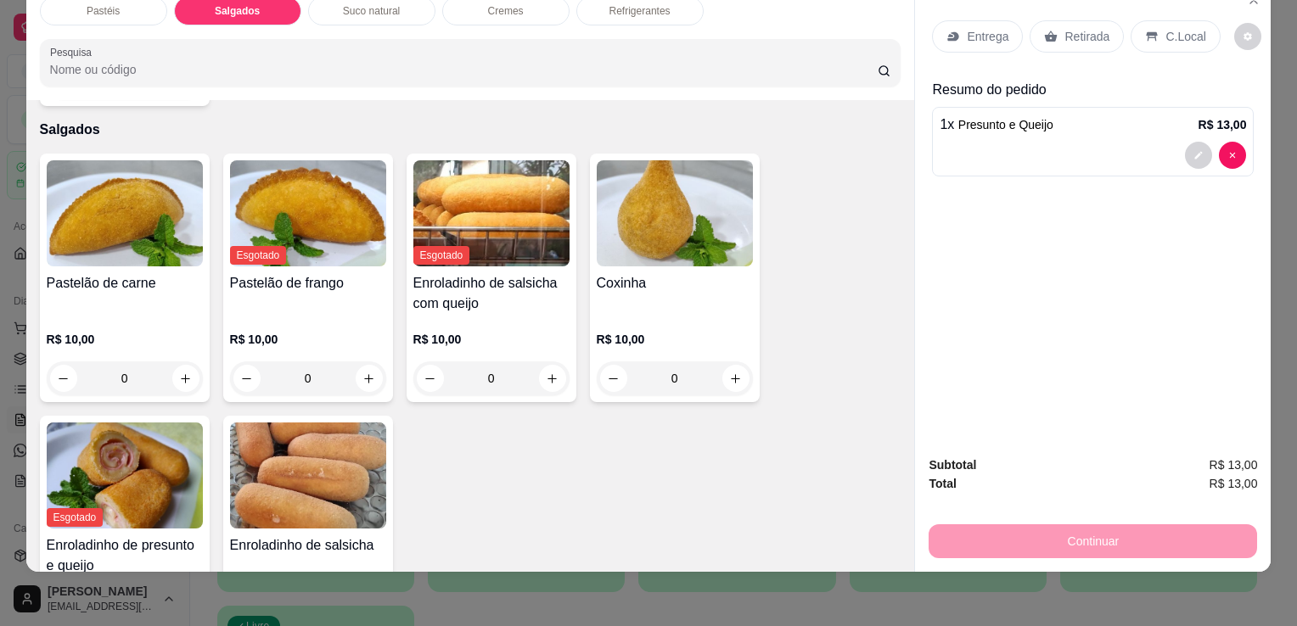
click at [652, 236] on div "Coxinha R$ 10,00 0" at bounding box center [675, 278] width 170 height 249
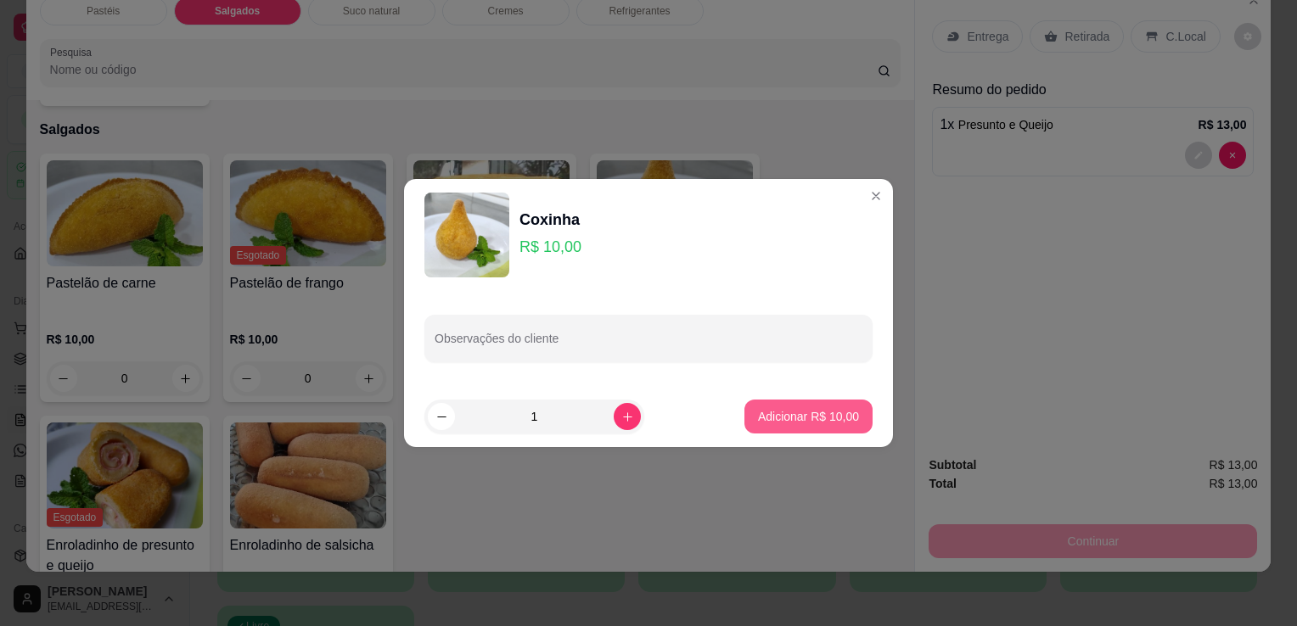
click at [784, 408] on p "Adicionar R$ 10,00" at bounding box center [808, 416] width 101 height 17
type input "1"
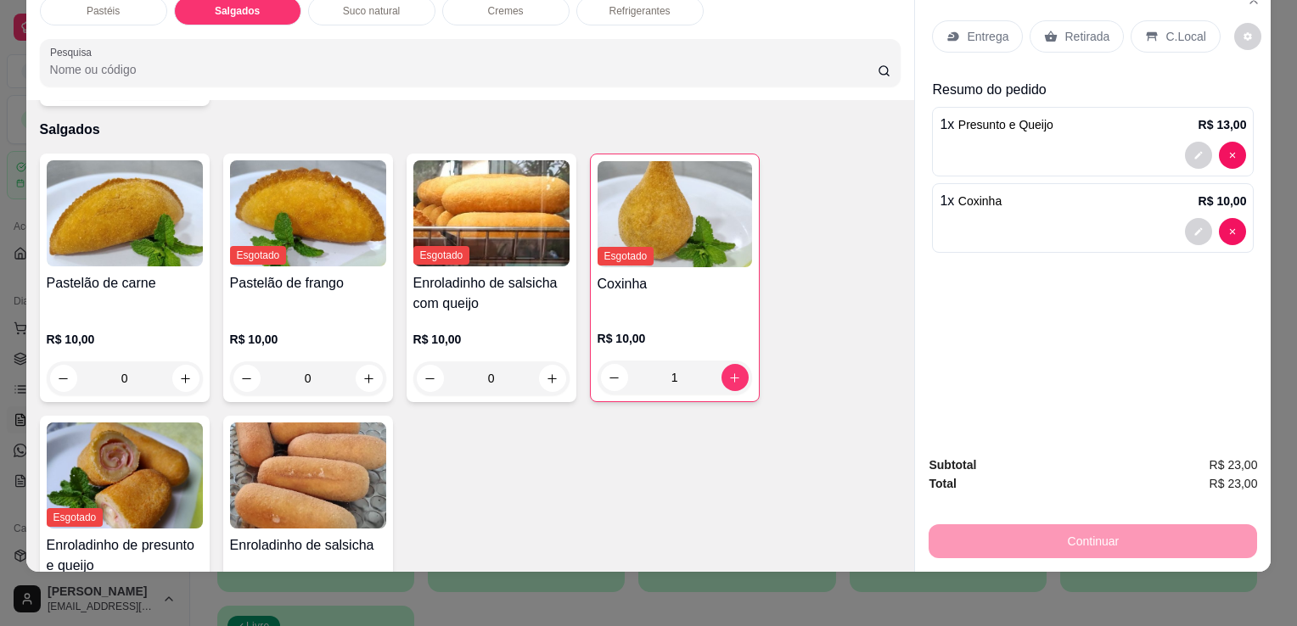
click at [611, 4] on p "Refrigerantes" at bounding box center [639, 11] width 61 height 14
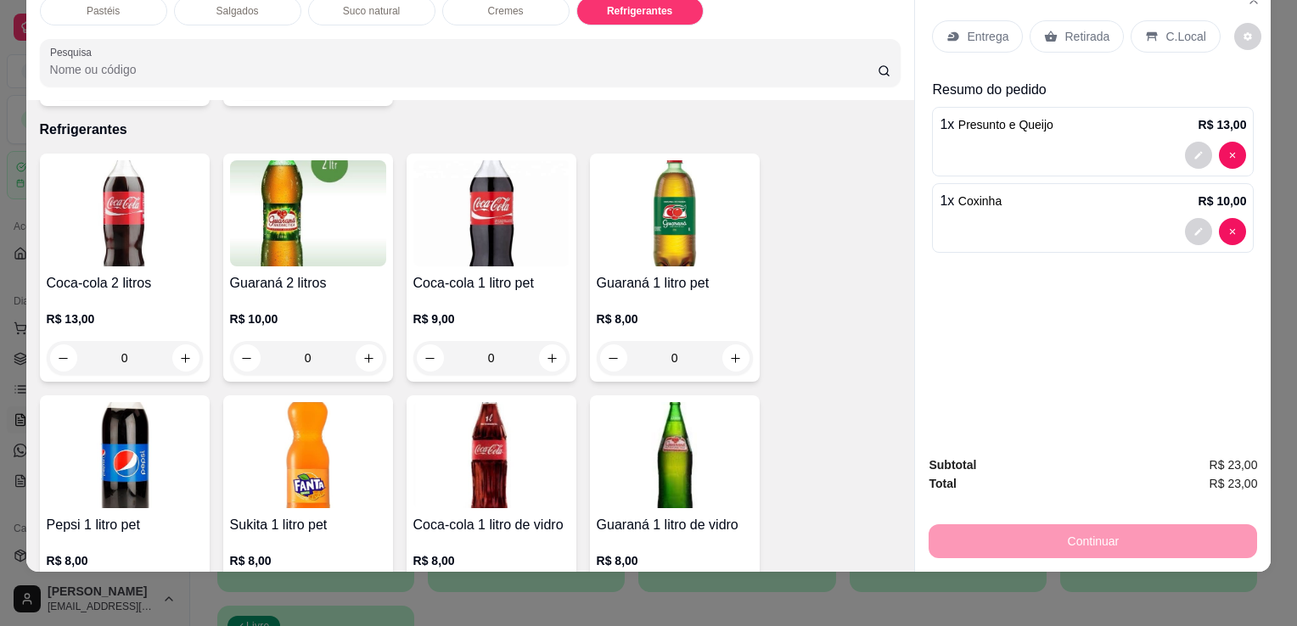
click at [358, 12] on div "Pastéis Salgados Suco natural Cremes Refrigerantes Pesquisa" at bounding box center [470, 41] width 889 height 117
click at [360, 9] on div "Suco natural" at bounding box center [371, 11] width 127 height 29
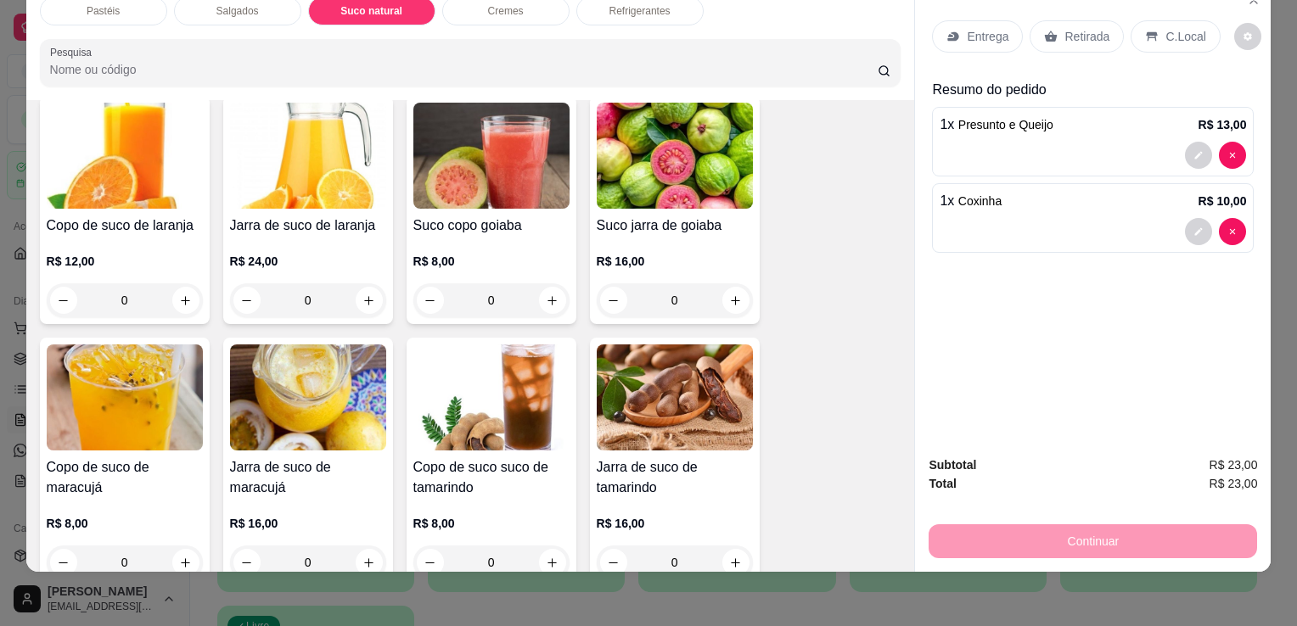
scroll to position [2448, 0]
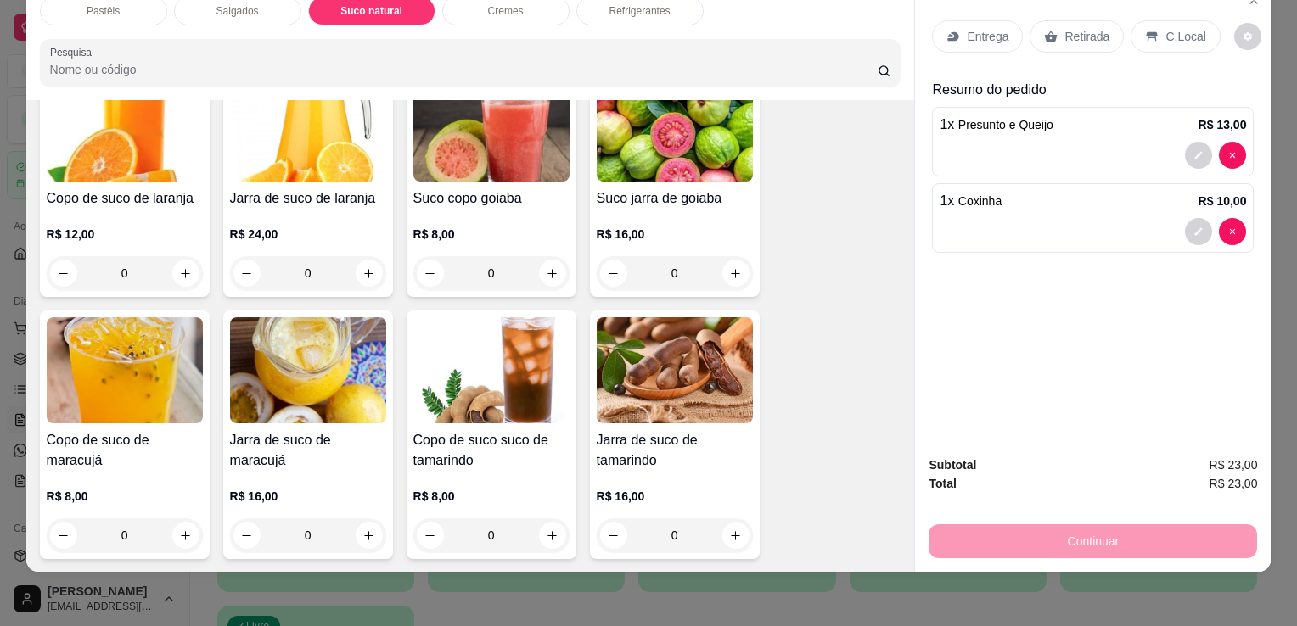
click at [138, 471] on div "R$ 8,00 0" at bounding box center [125, 511] width 156 height 81
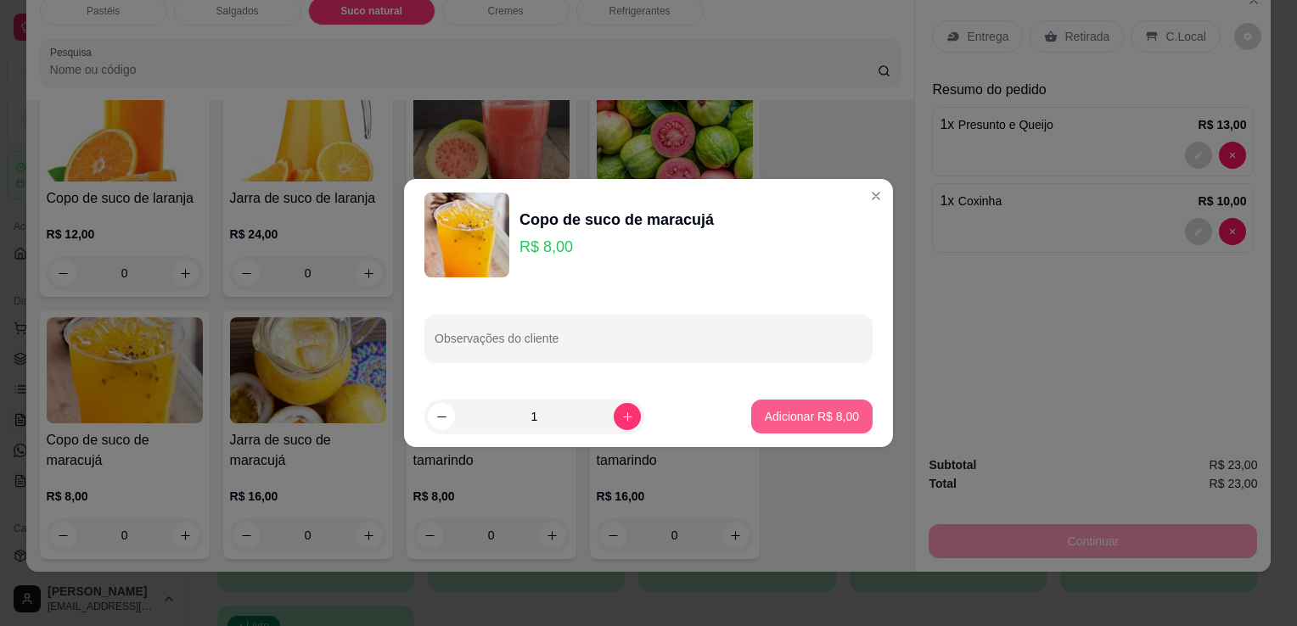
click at [790, 408] on p "Adicionar R$ 8,00" at bounding box center [812, 416] width 94 height 17
type input "1"
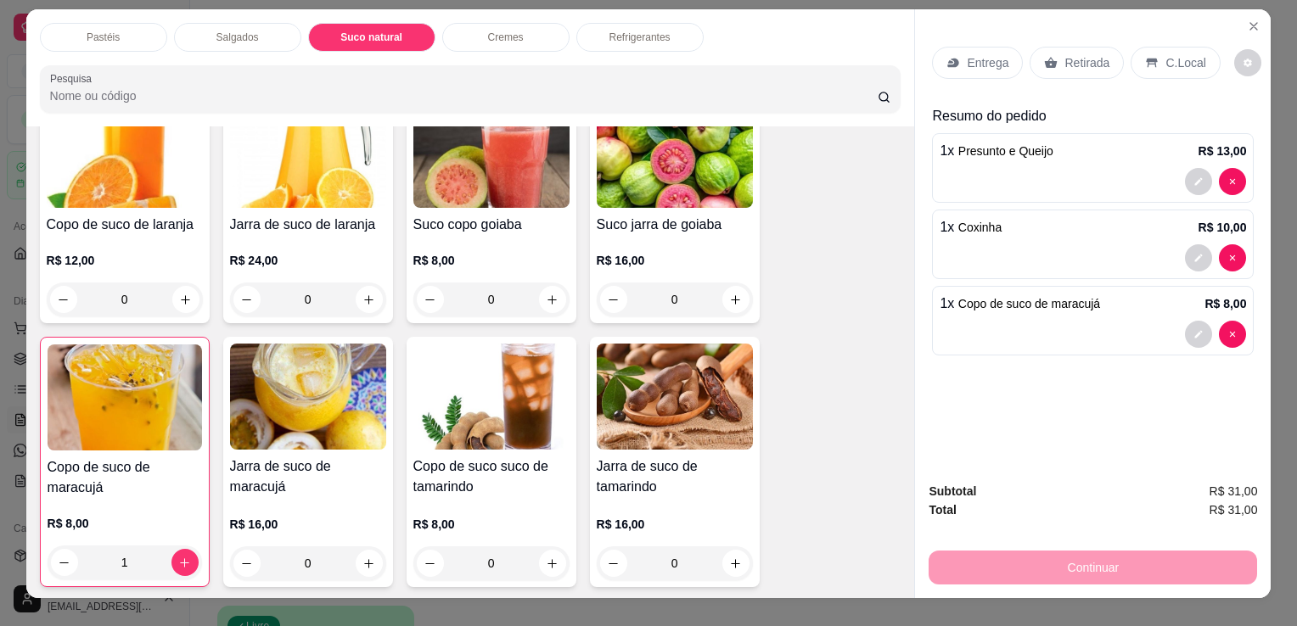
scroll to position [0, 0]
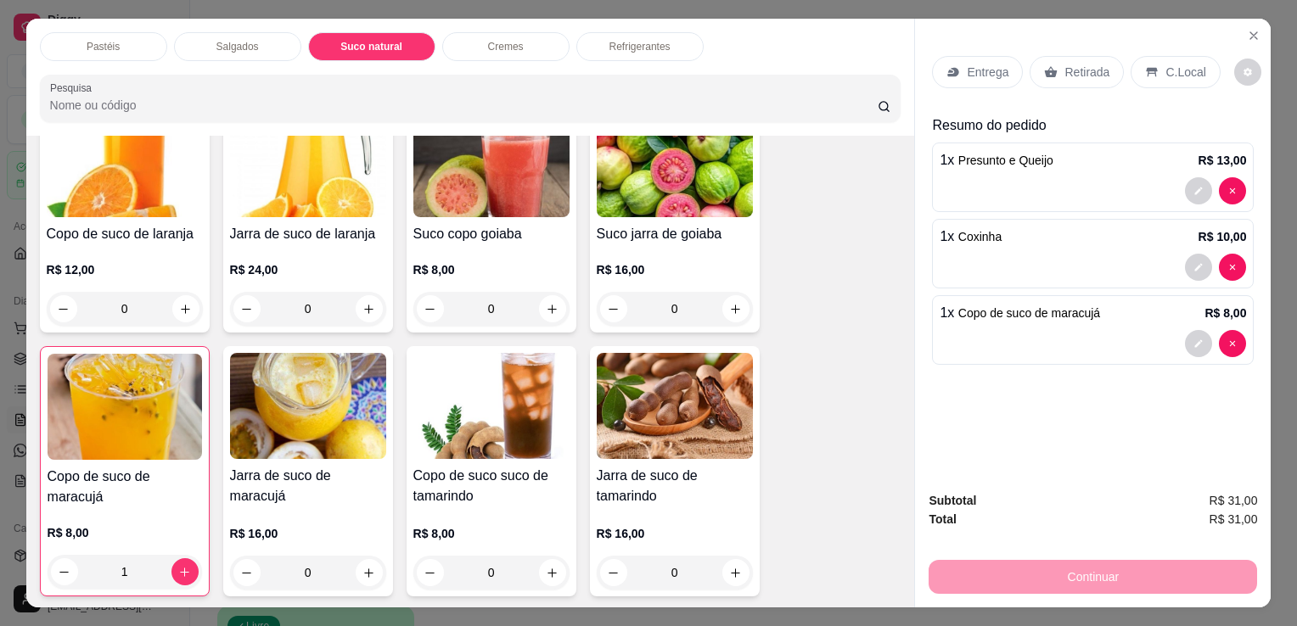
click at [1066, 56] on div "Retirada" at bounding box center [1077, 72] width 94 height 32
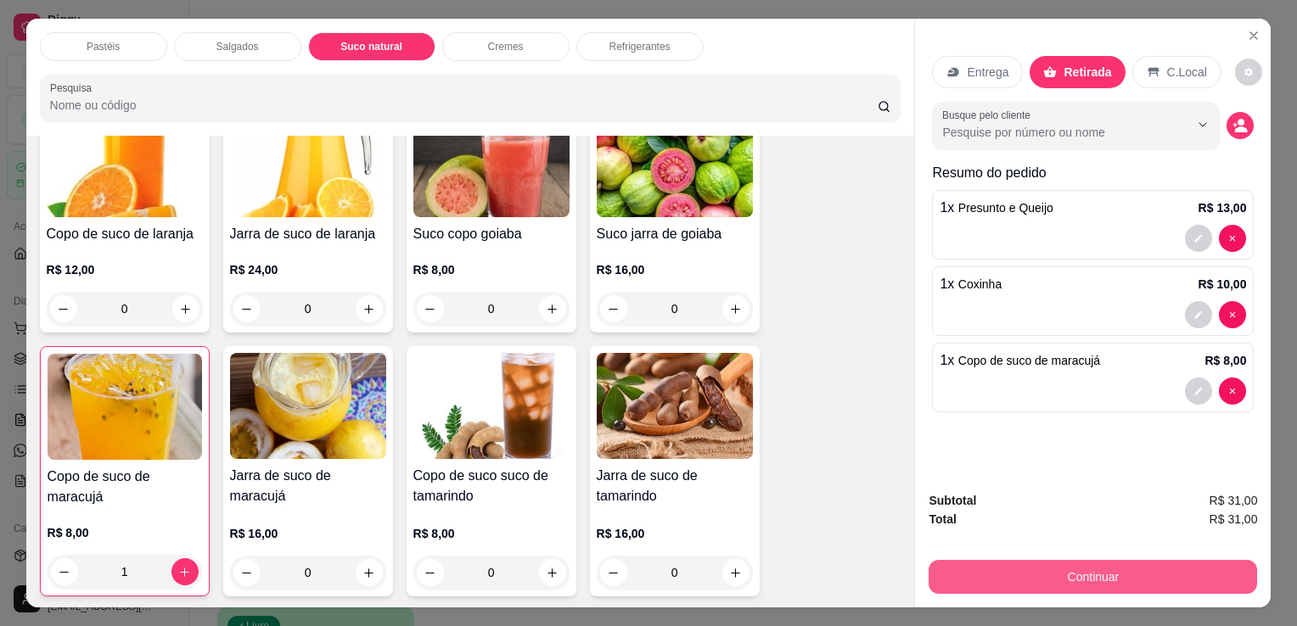
click at [1090, 562] on button "Continuar" at bounding box center [1093, 577] width 328 height 34
click at [1081, 569] on button "Continuar" at bounding box center [1093, 577] width 328 height 34
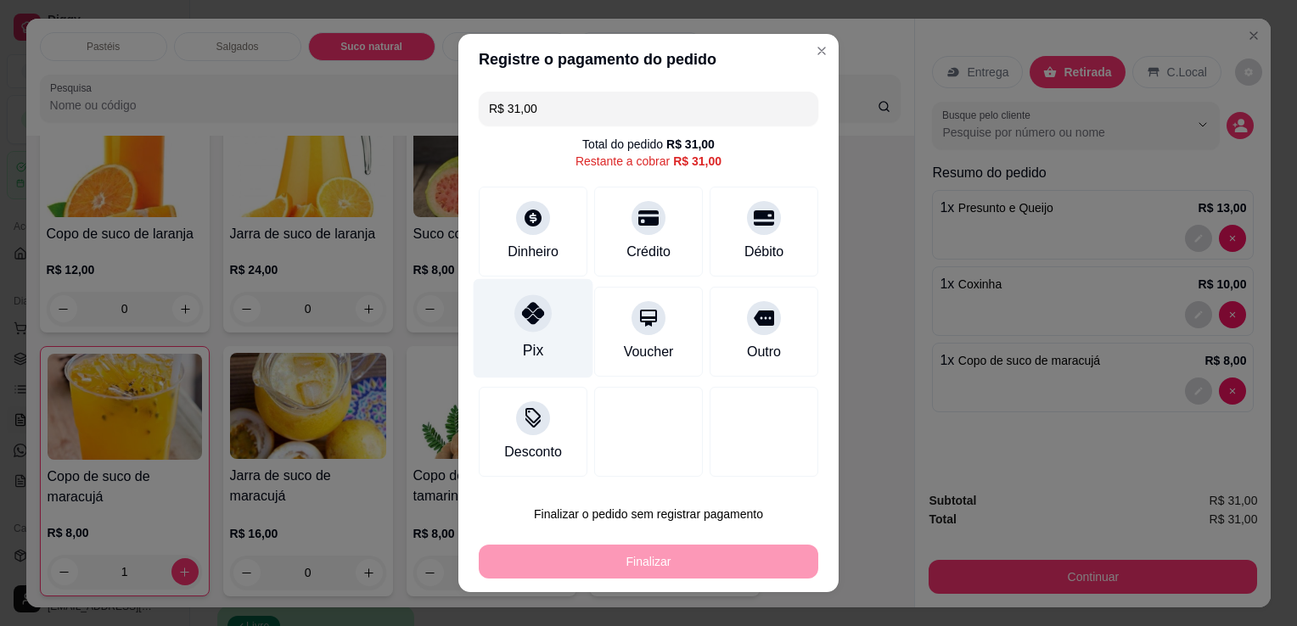
click at [507, 329] on div "Pix" at bounding box center [534, 328] width 120 height 99
type input "R$ 0,00"
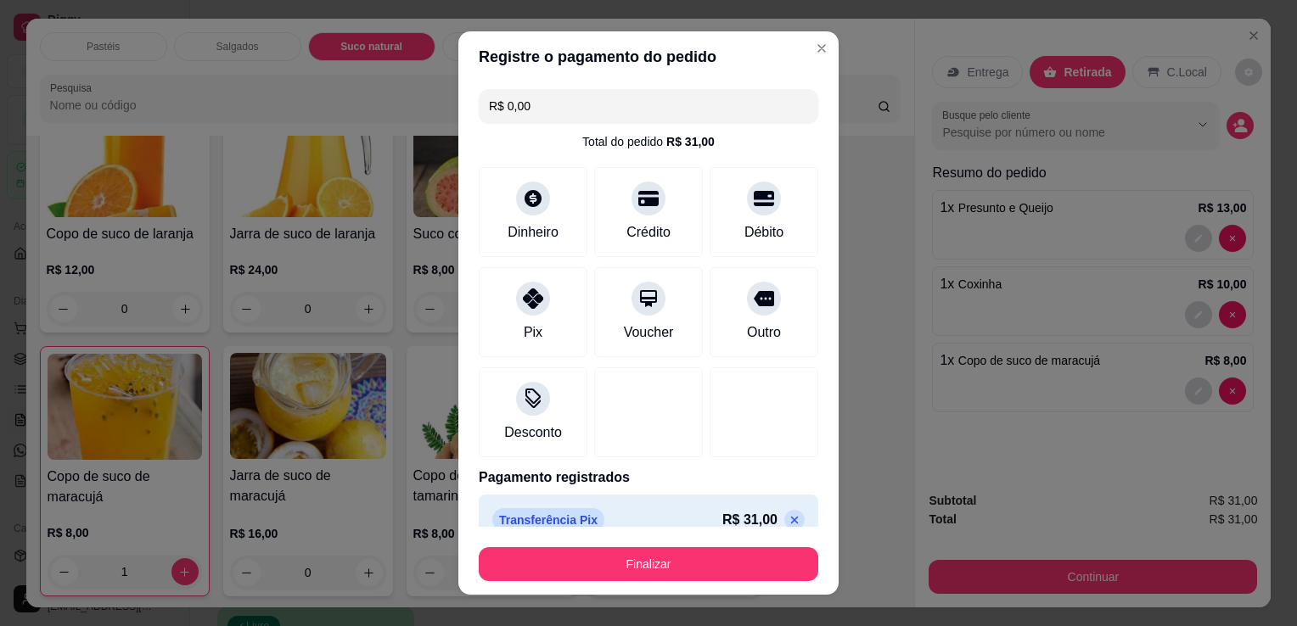
click at [693, 571] on button "Finalizar" at bounding box center [649, 564] width 340 height 34
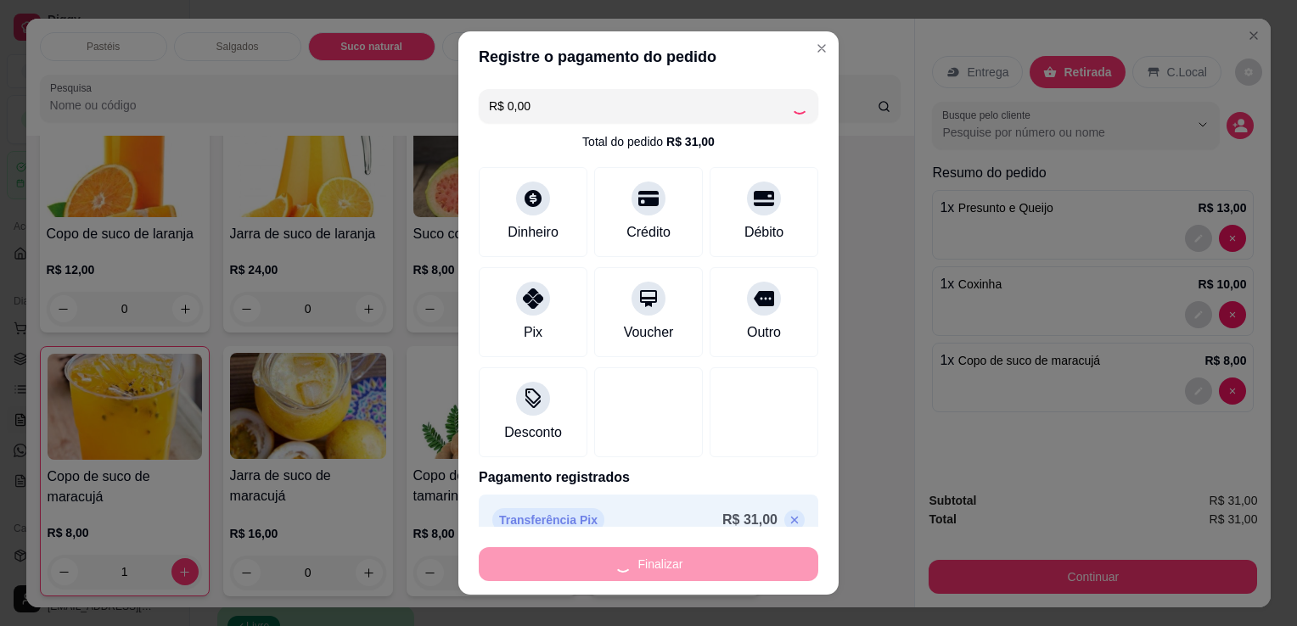
type input "0"
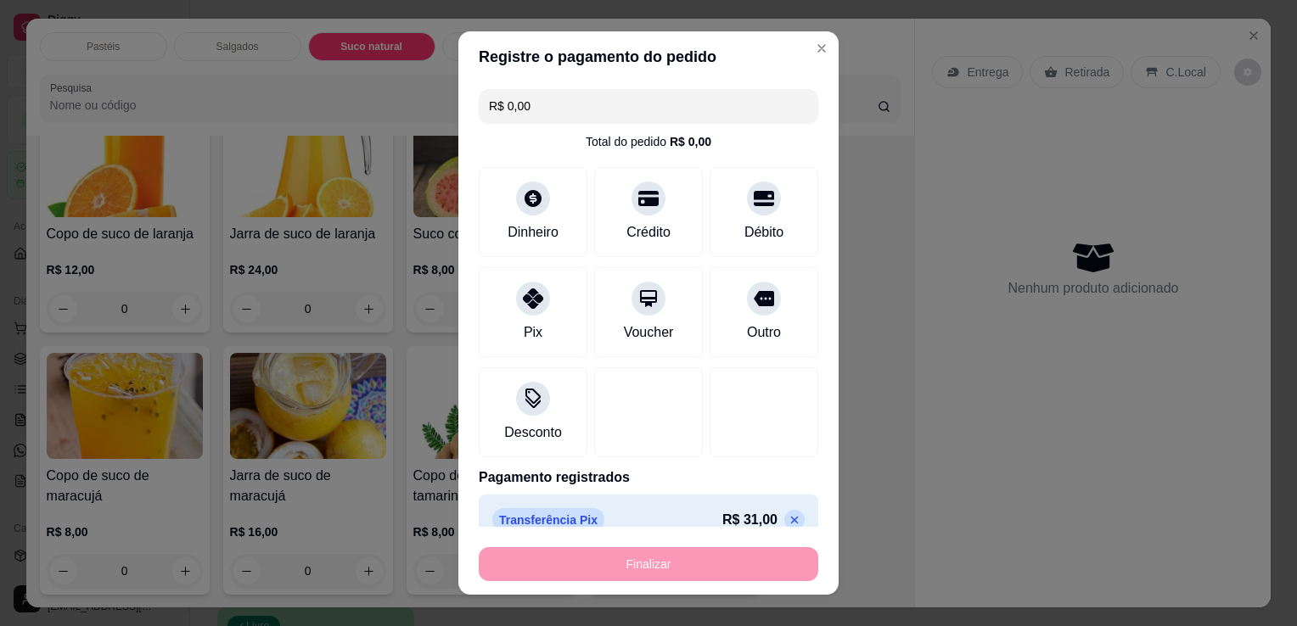
type input "-R$ 31,00"
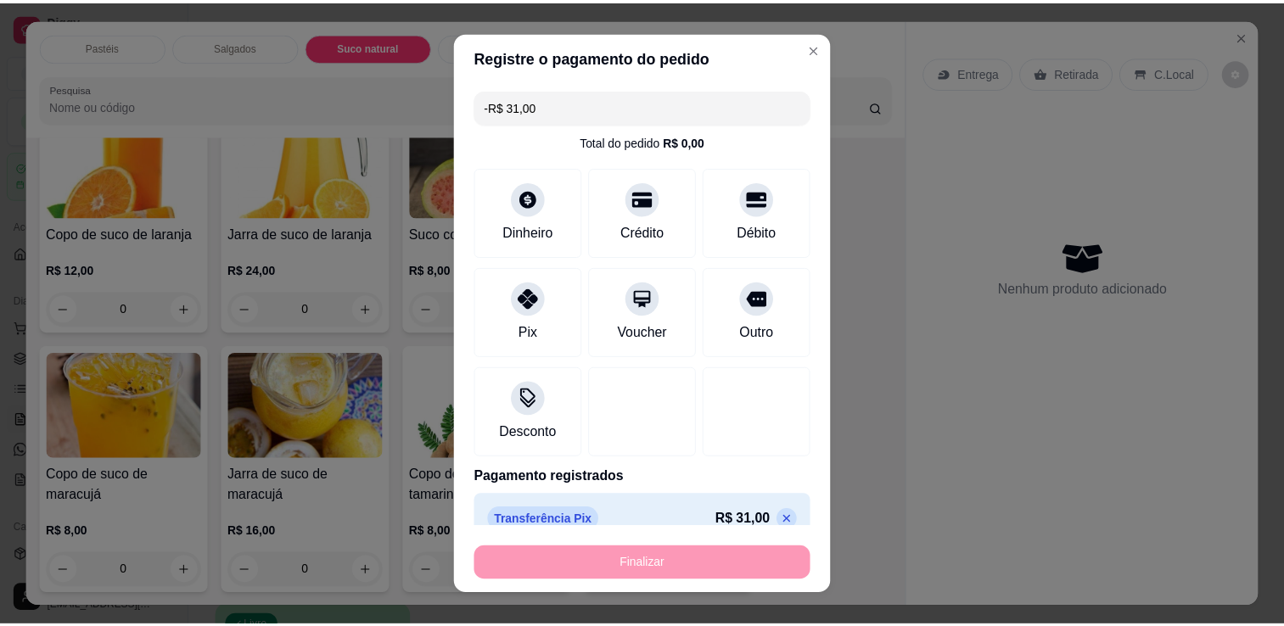
scroll to position [2446, 0]
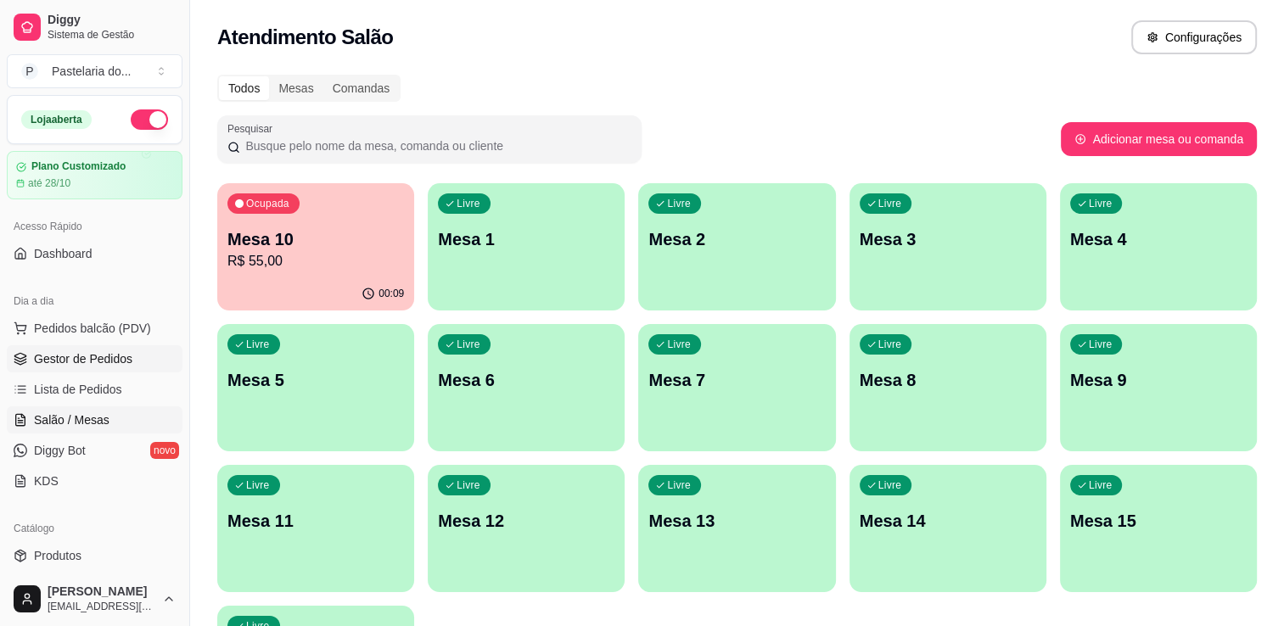
click at [110, 359] on span "Gestor de Pedidos" at bounding box center [83, 359] width 98 height 17
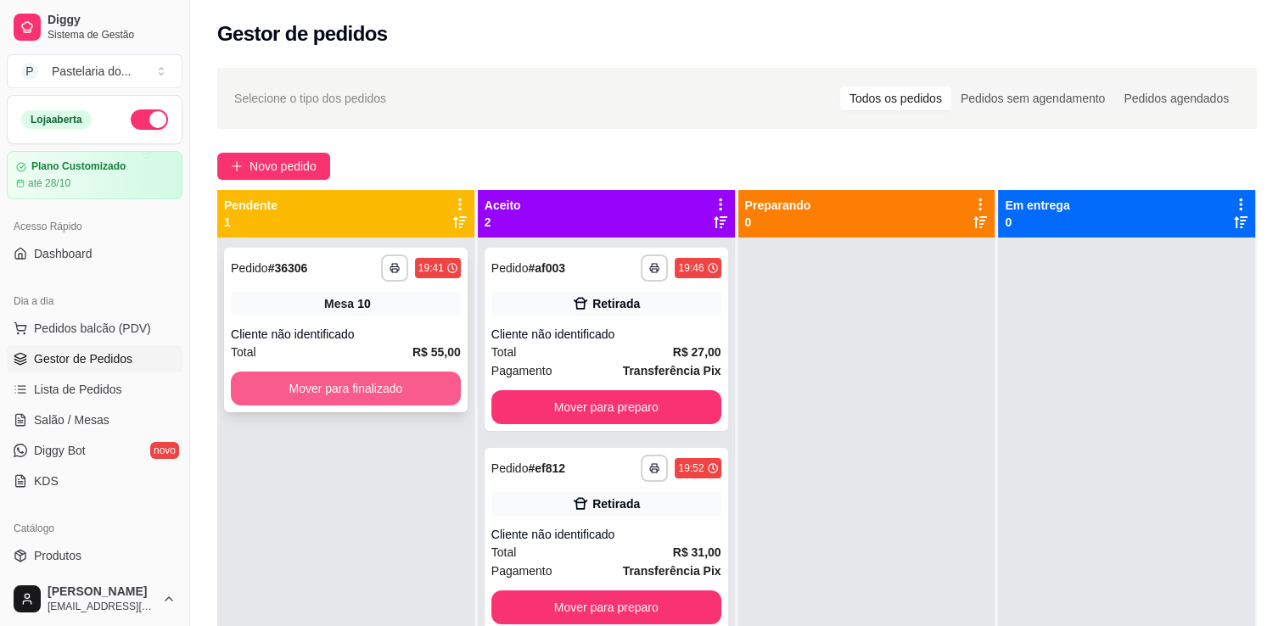
click at [418, 393] on button "Mover para finalizado" at bounding box center [346, 389] width 230 height 34
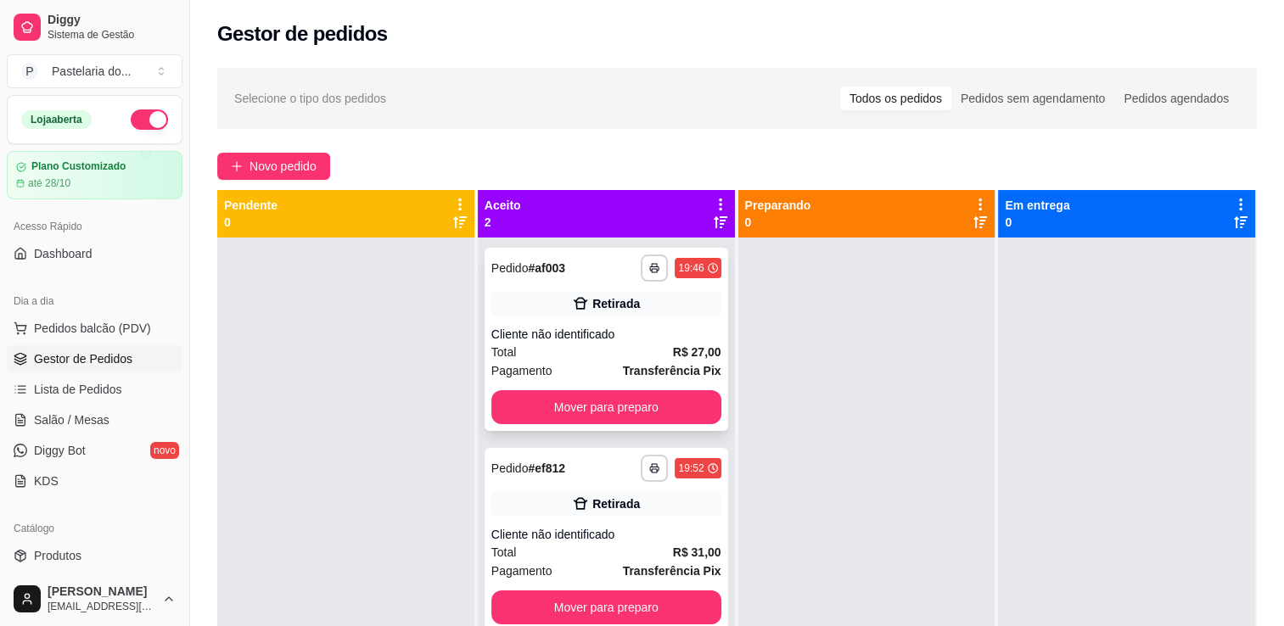
click at [603, 416] on button "Mover para preparo" at bounding box center [606, 407] width 230 height 34
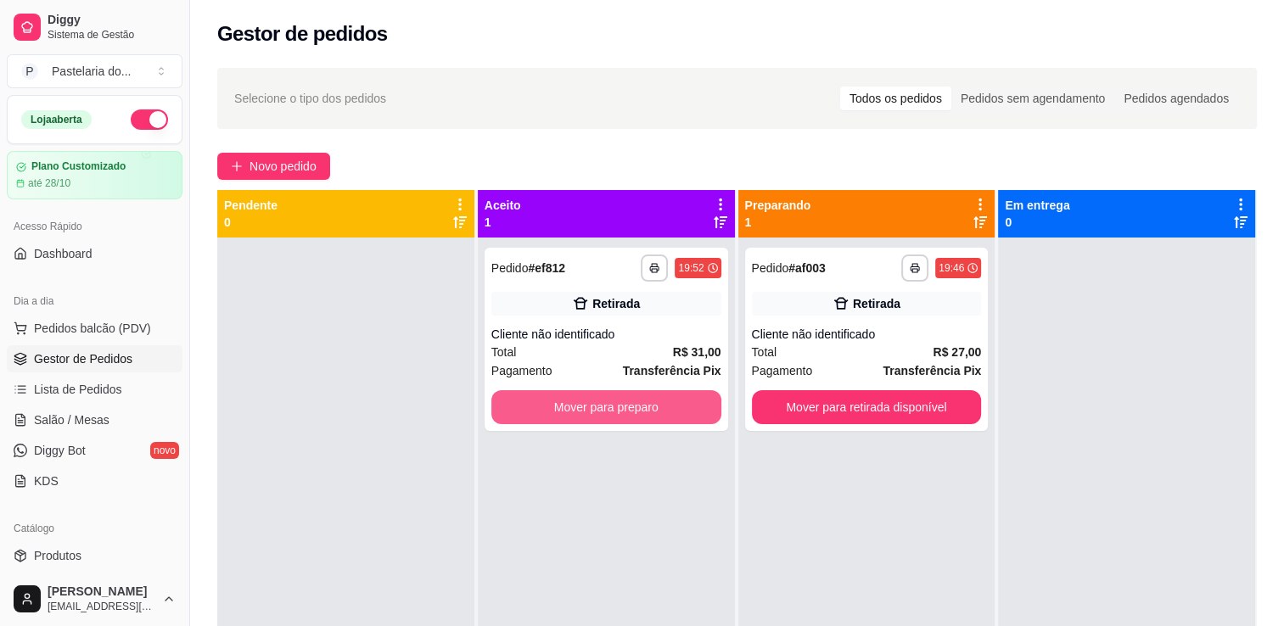
click at [603, 416] on button "Mover para preparo" at bounding box center [606, 407] width 230 height 34
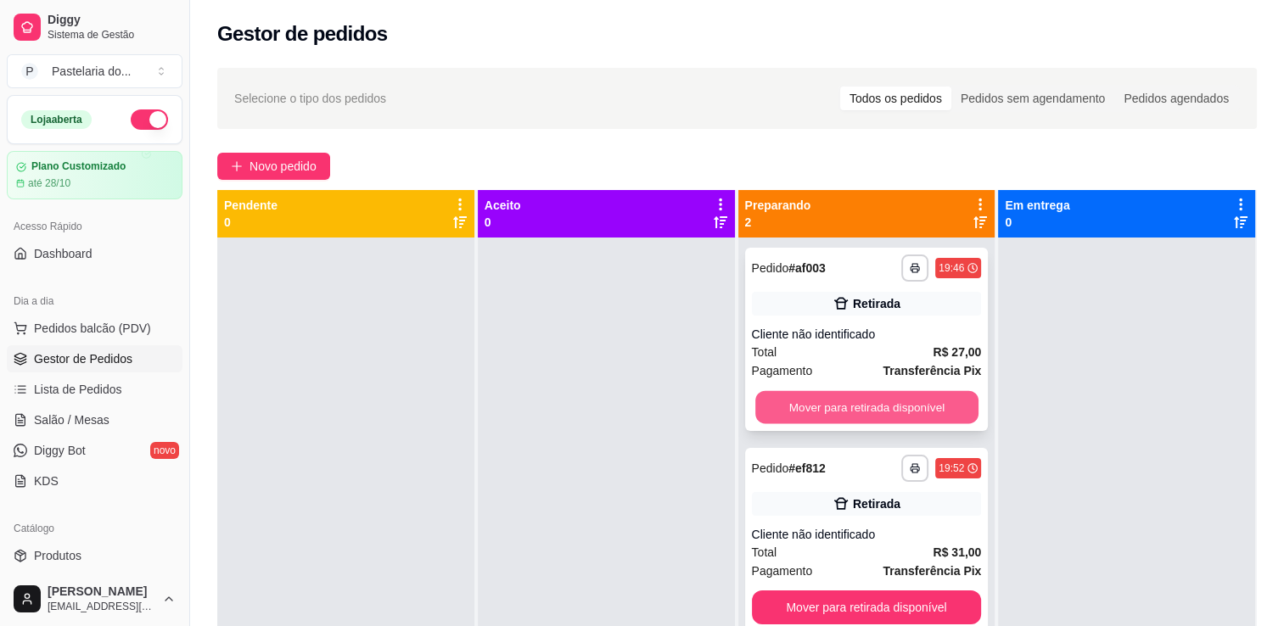
click at [807, 406] on button "Mover para retirada disponível" at bounding box center [866, 407] width 223 height 33
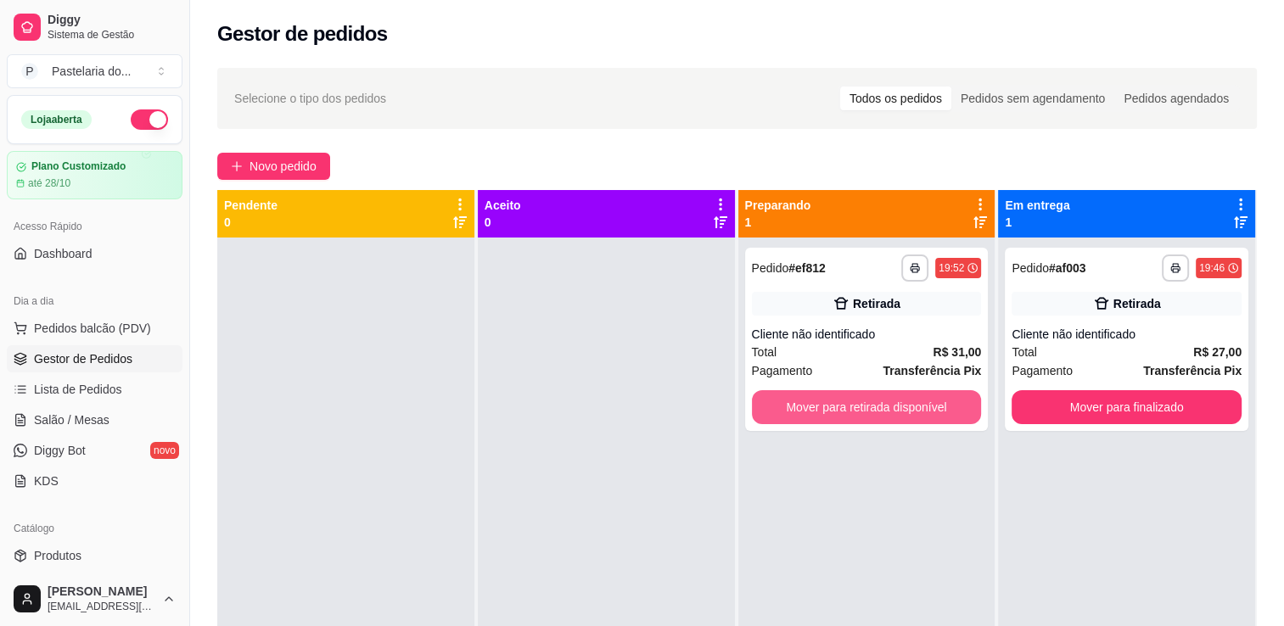
click at [807, 406] on button "Mover para retirada disponível" at bounding box center [867, 407] width 230 height 34
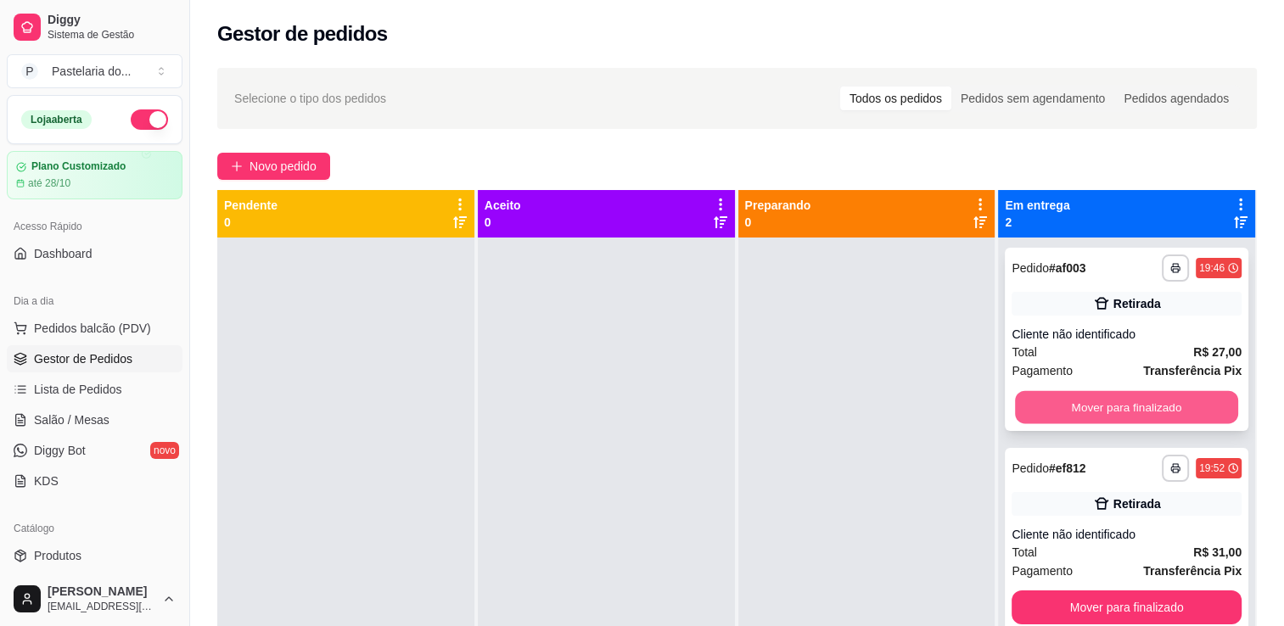
click at [1058, 413] on button "Mover para finalizado" at bounding box center [1126, 407] width 223 height 33
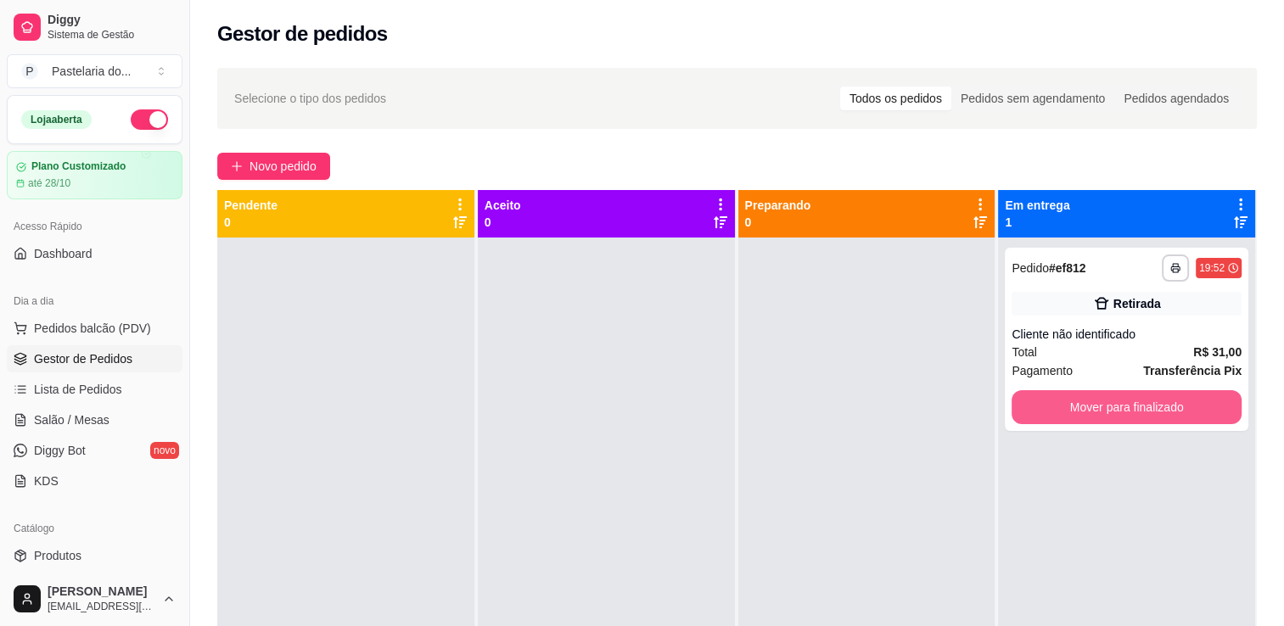
click at [1058, 413] on button "Mover para finalizado" at bounding box center [1127, 407] width 230 height 34
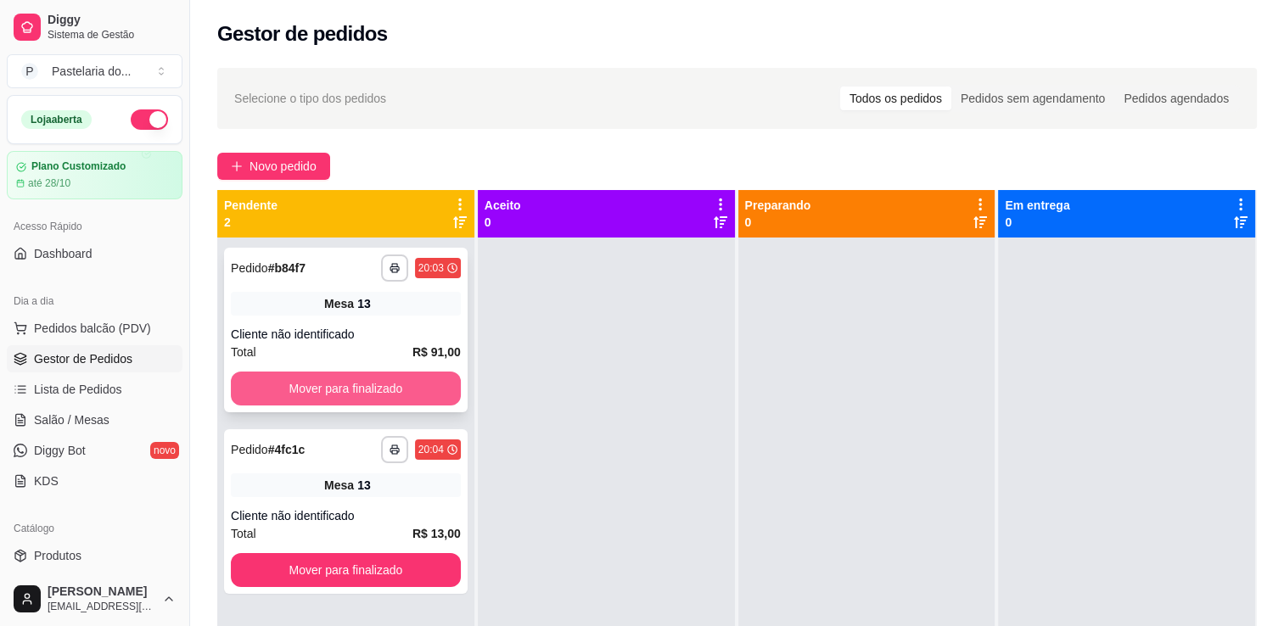
click at [428, 384] on button "Mover para finalizado" at bounding box center [346, 389] width 230 height 34
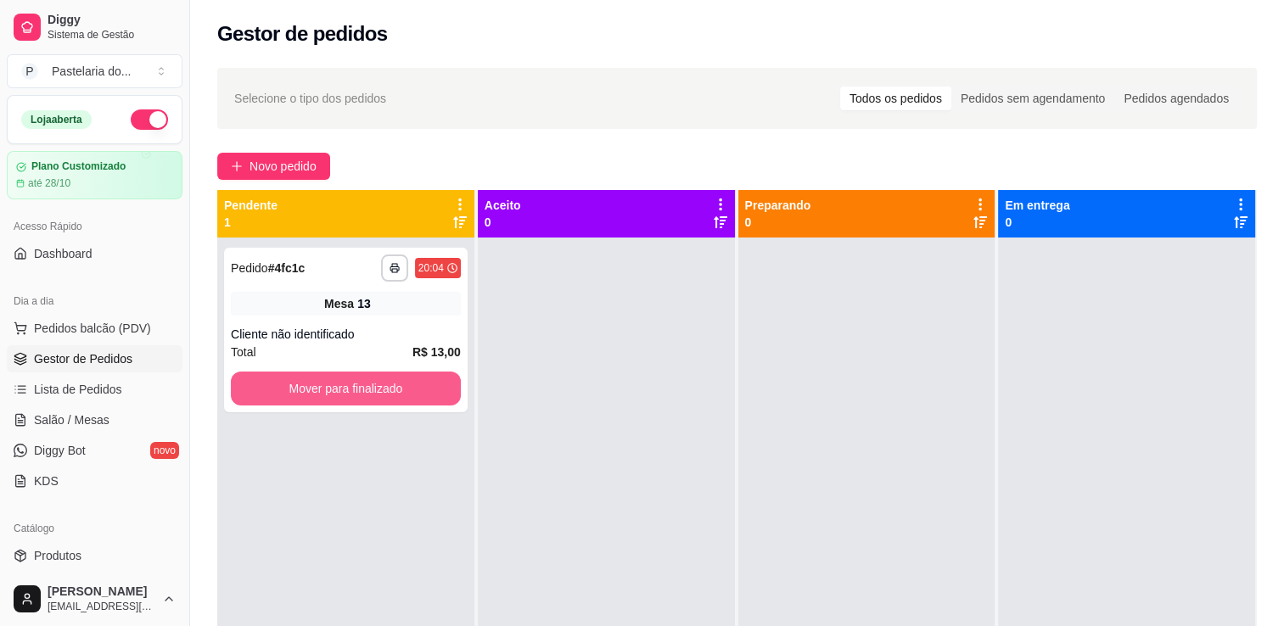
click at [428, 384] on button "Mover para finalizado" at bounding box center [346, 389] width 230 height 34
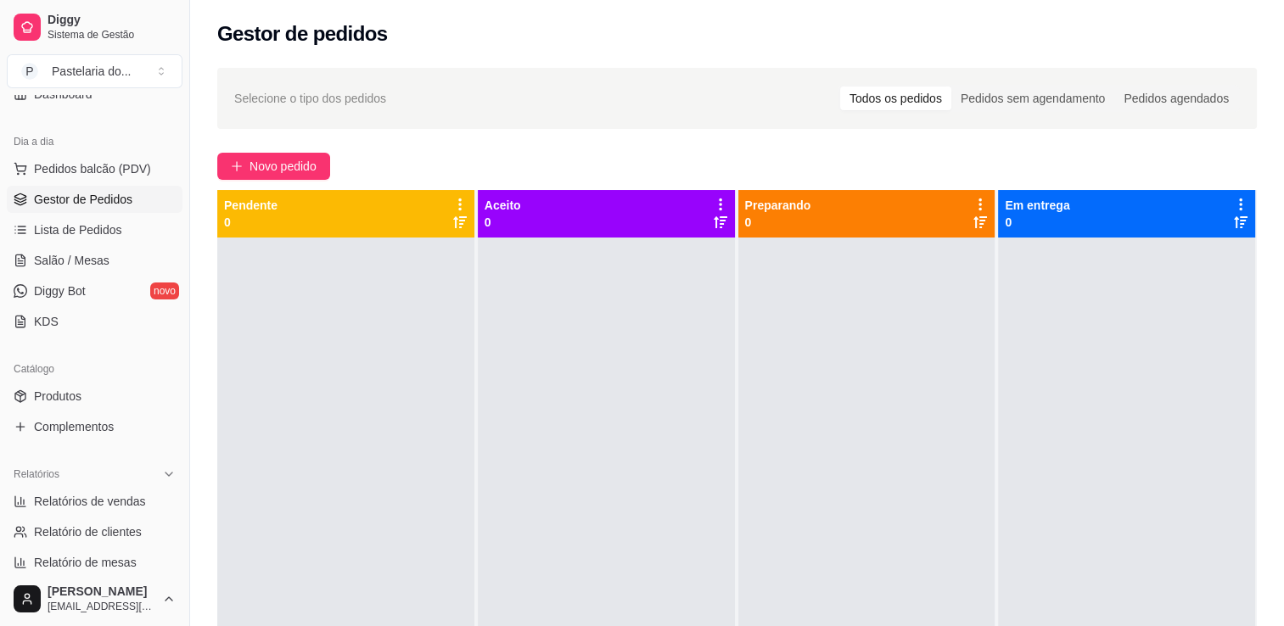
scroll to position [340, 0]
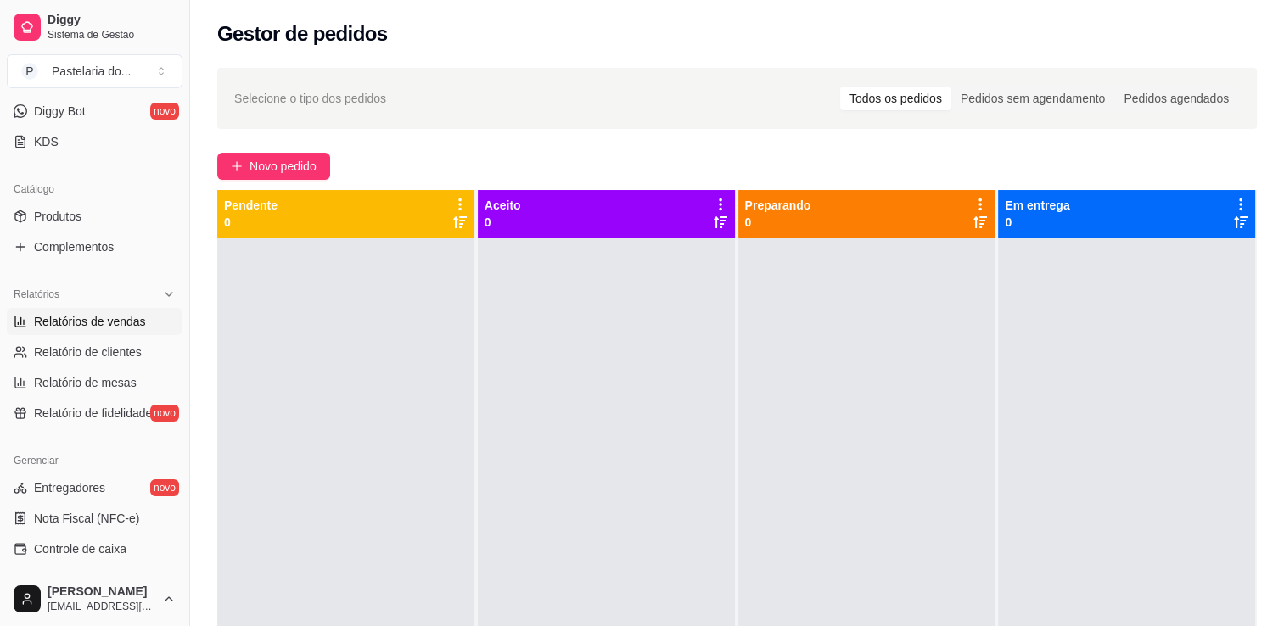
click at [118, 317] on span "Relatórios de vendas" at bounding box center [90, 321] width 112 height 17
select select "ALL"
select select "0"
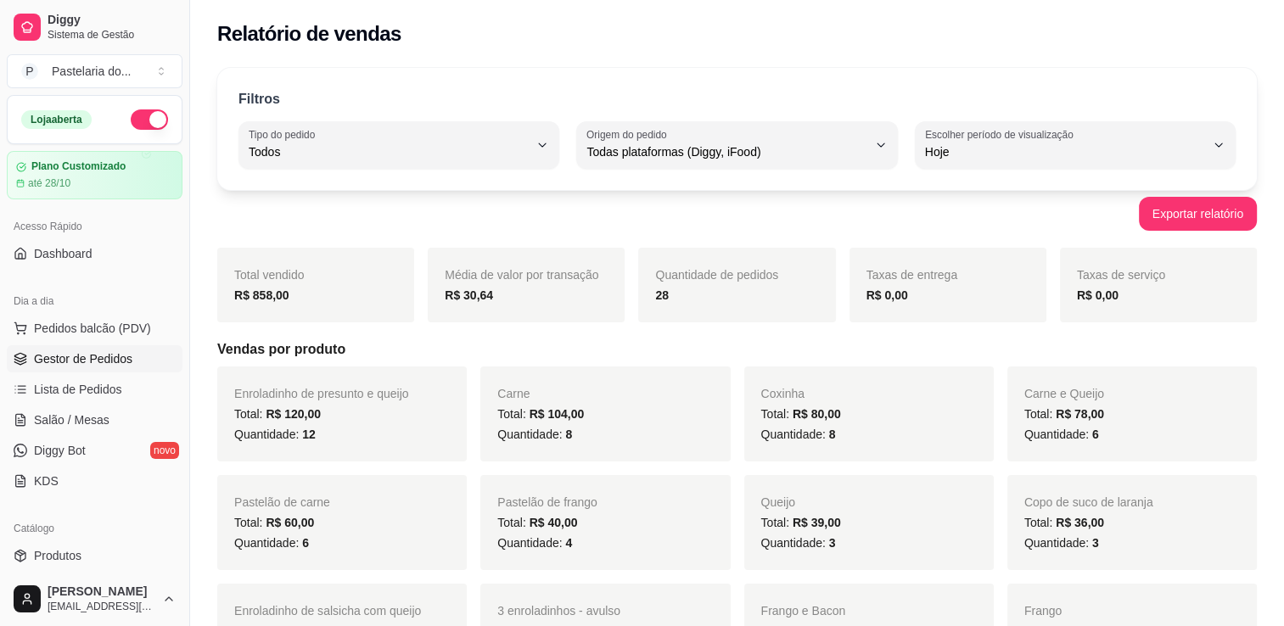
click at [104, 352] on span "Gestor de Pedidos" at bounding box center [83, 359] width 98 height 17
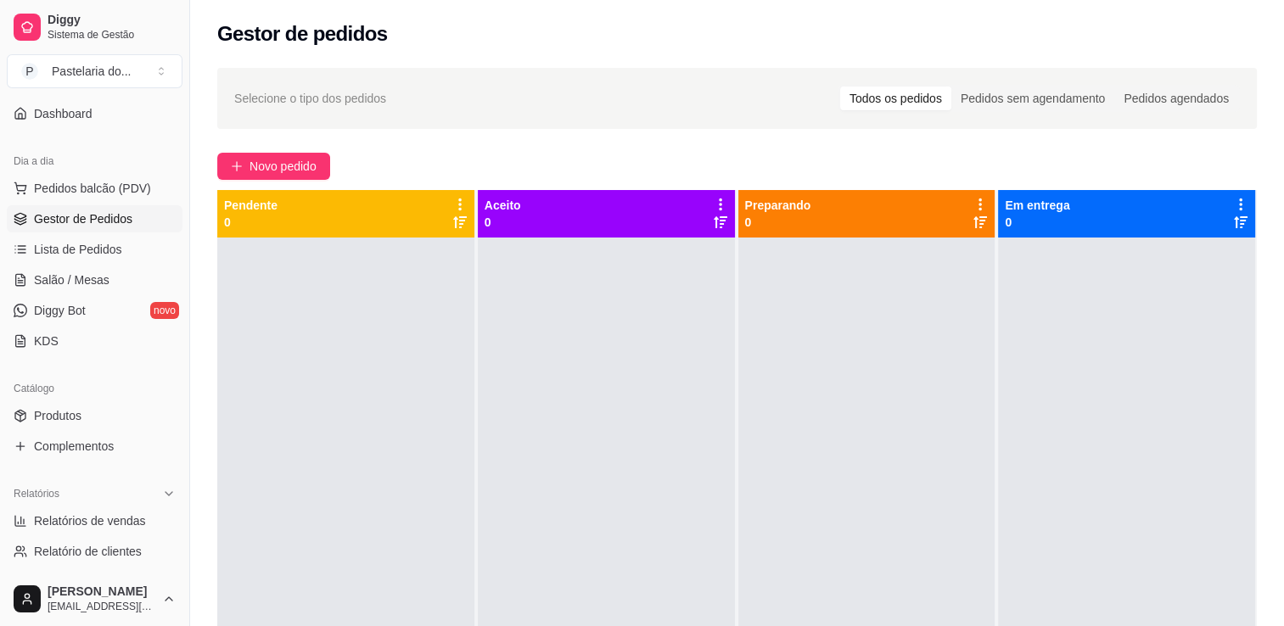
scroll to position [170, 0]
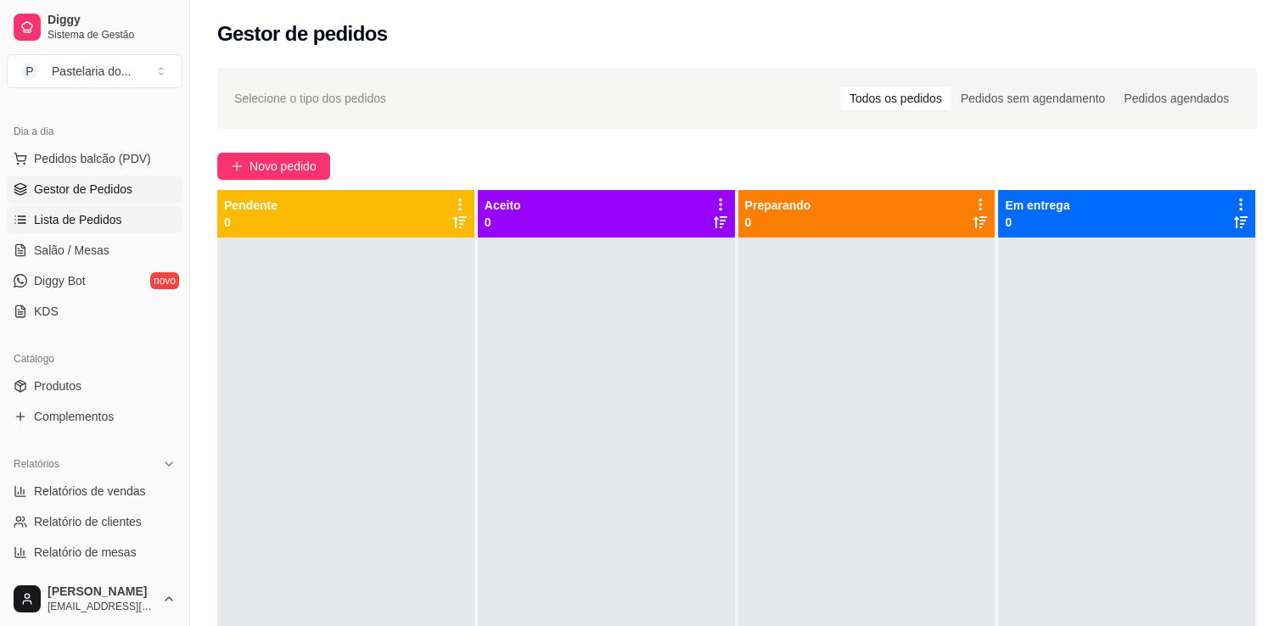
click at [95, 219] on span "Lista de Pedidos" at bounding box center [78, 219] width 88 height 17
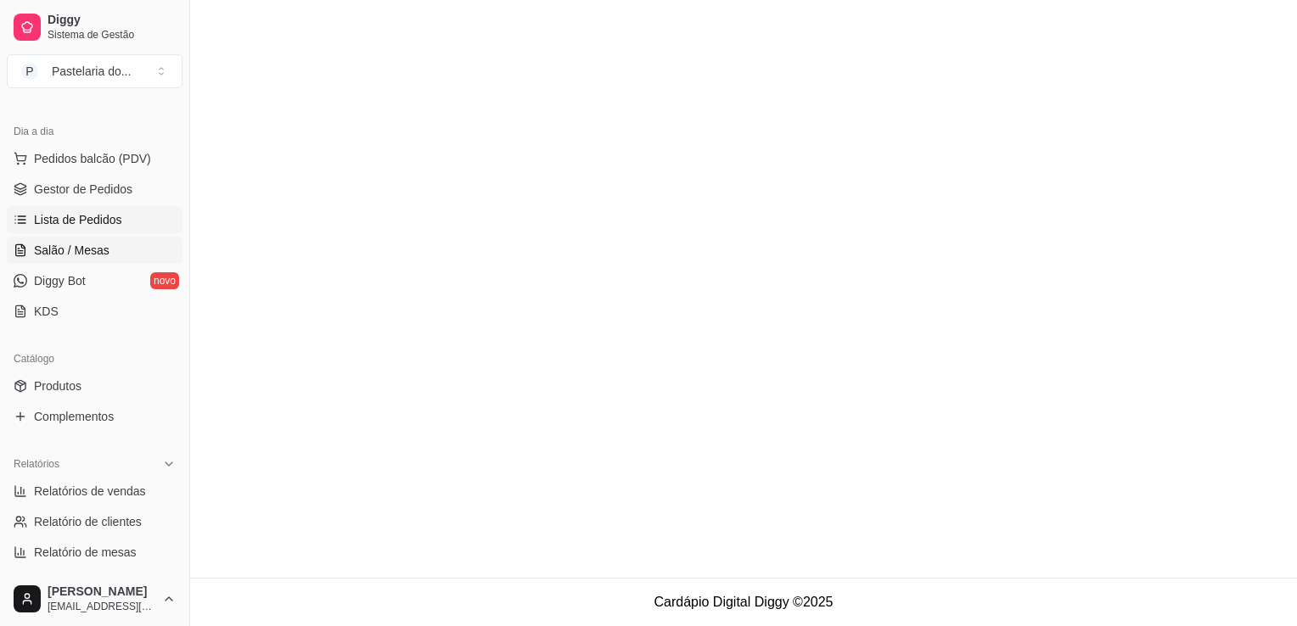
click at [83, 250] on span "Salão / Mesas" at bounding box center [72, 250] width 76 height 17
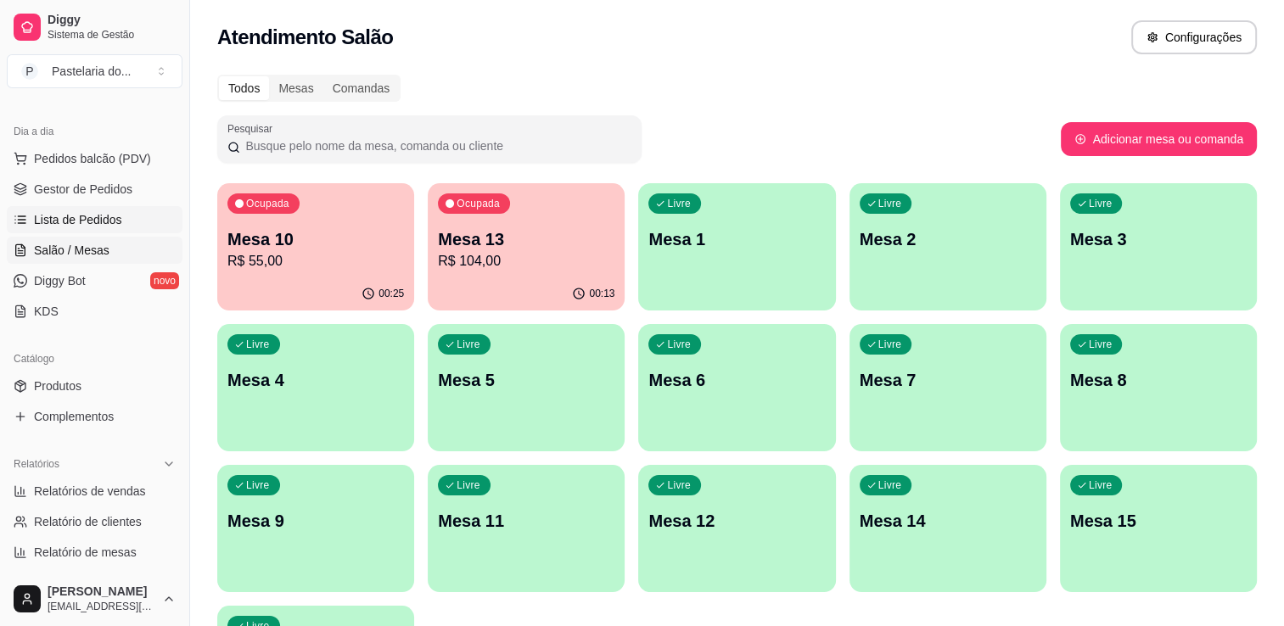
click at [101, 231] on link "Lista de Pedidos" at bounding box center [95, 219] width 176 height 27
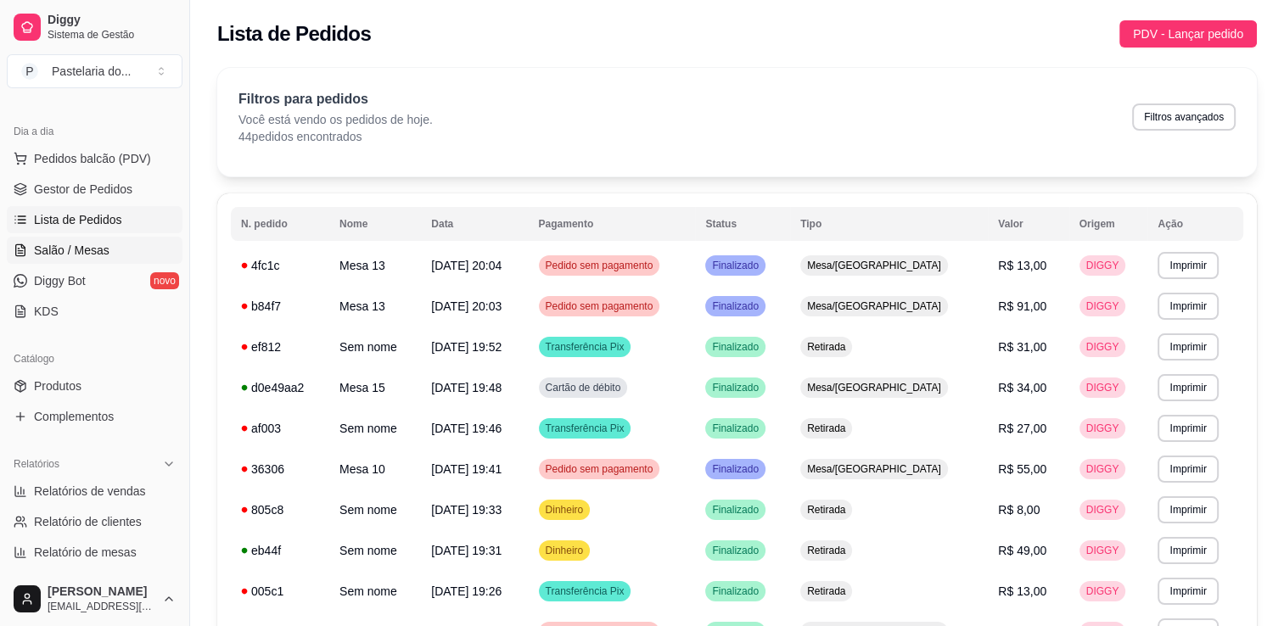
click at [87, 250] on span "Salão / Mesas" at bounding box center [72, 250] width 76 height 17
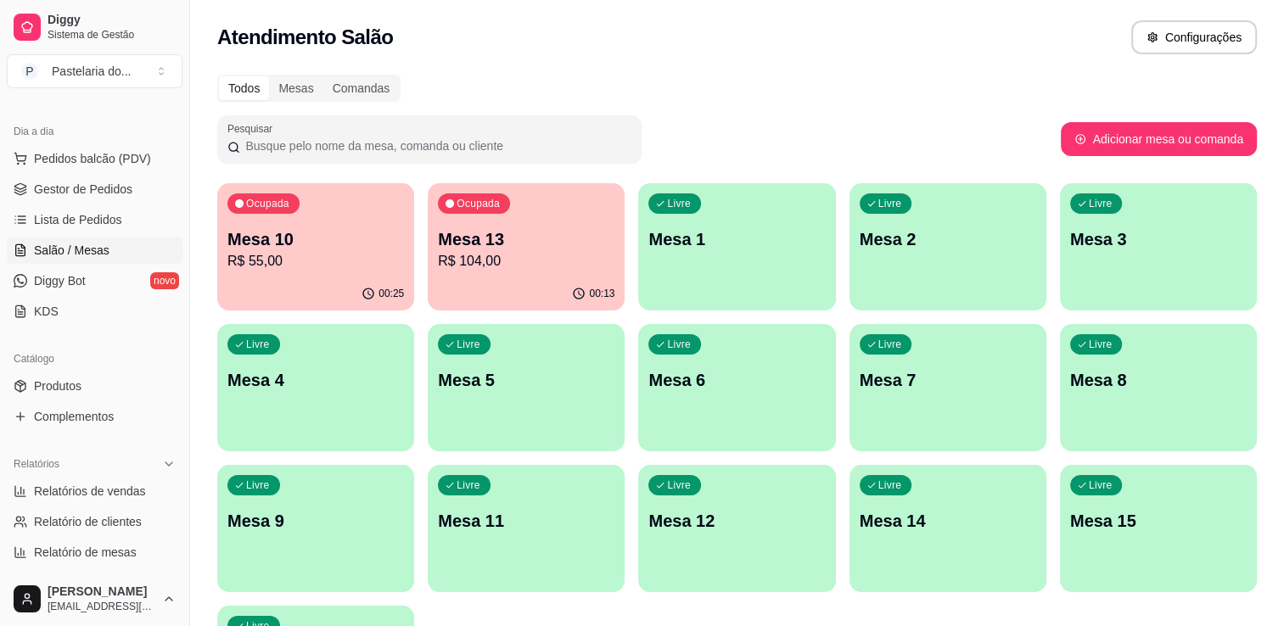
click at [298, 268] on p "R$ 55,00" at bounding box center [315, 261] width 177 height 20
click at [550, 239] on p "Mesa 13" at bounding box center [526, 239] width 171 height 23
click at [54, 198] on link "Gestor de Pedidos" at bounding box center [95, 189] width 176 height 27
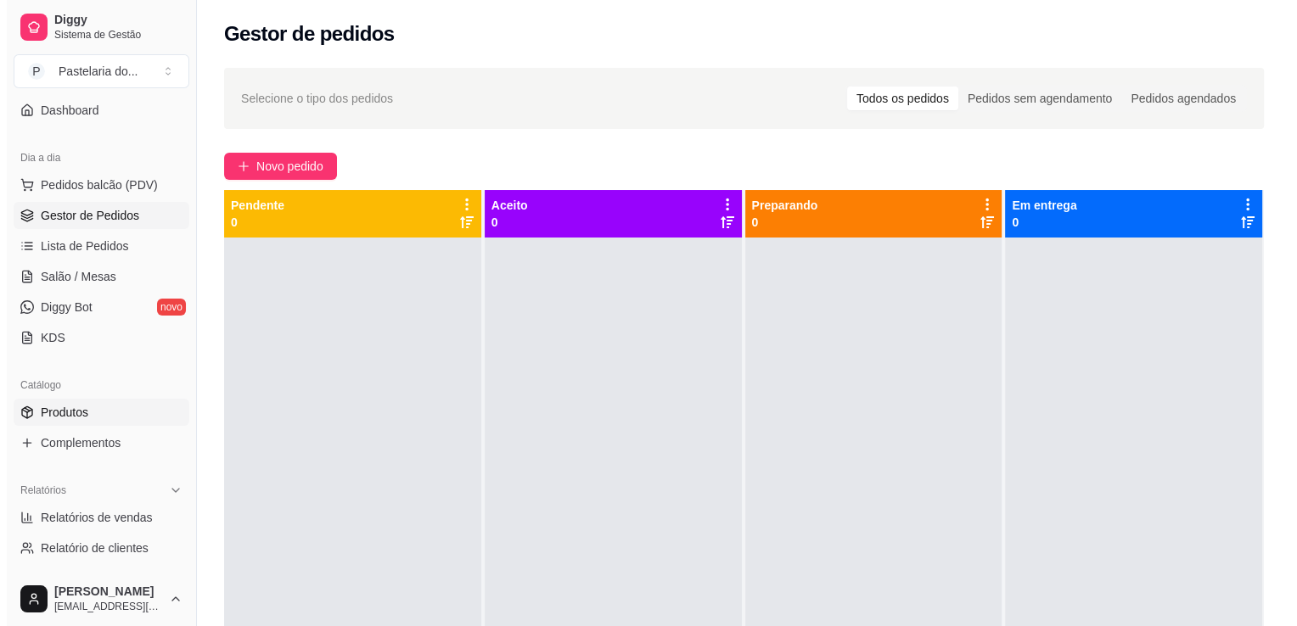
scroll to position [85, 0]
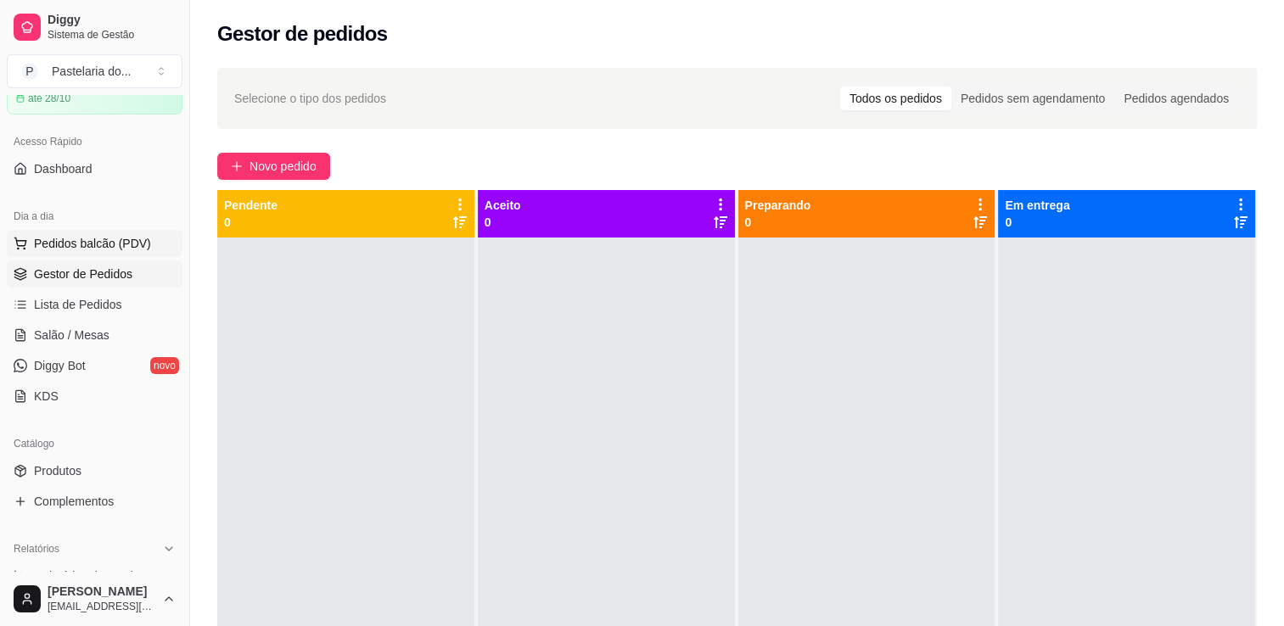
click at [70, 228] on div "Dia a dia" at bounding box center [95, 216] width 176 height 27
click at [74, 244] on span "Pedidos balcão (PDV)" at bounding box center [92, 243] width 117 height 17
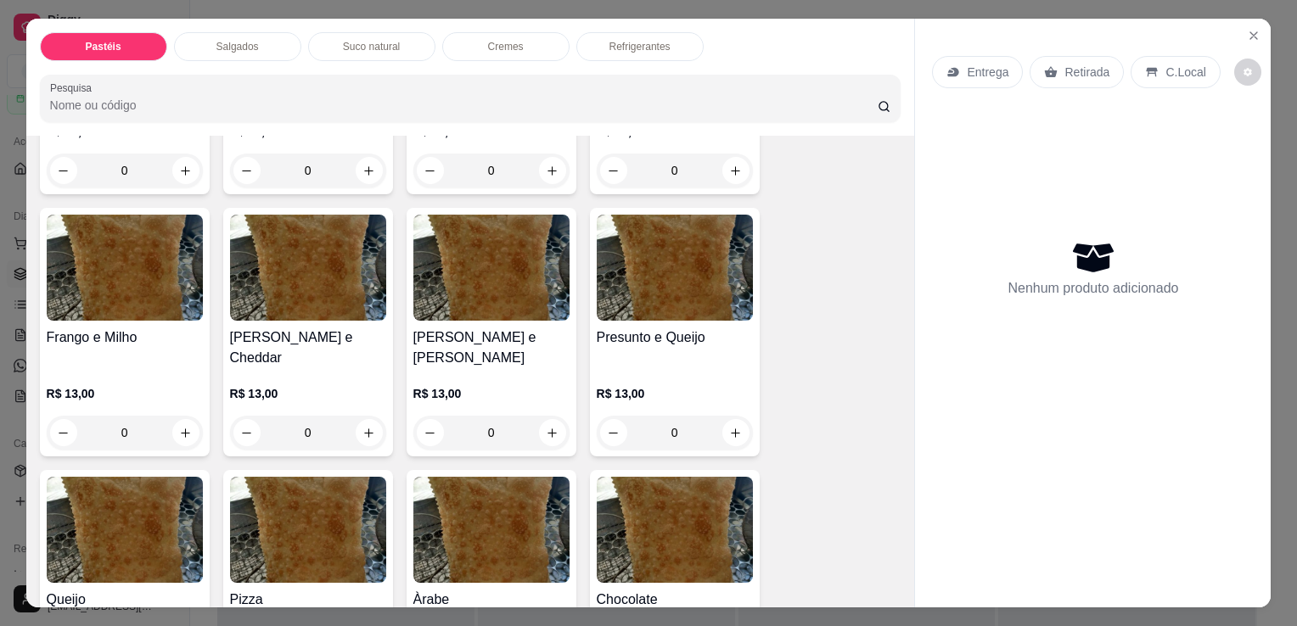
scroll to position [1019, 0]
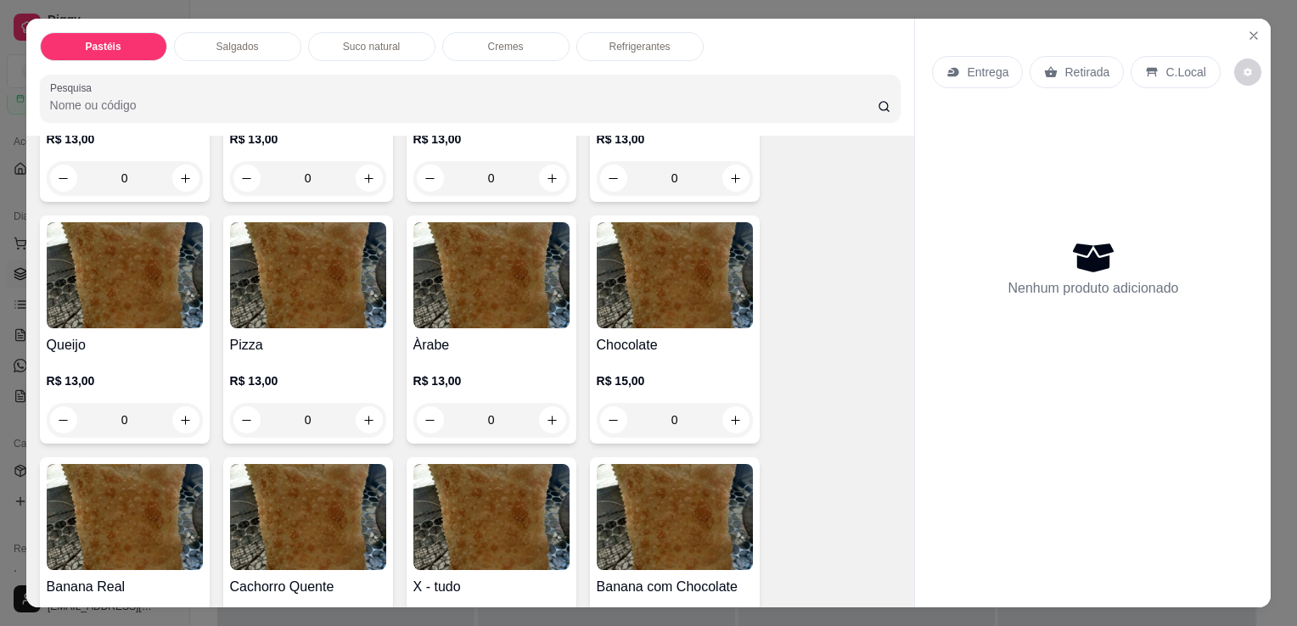
click at [114, 335] on h4 "Queijo" at bounding box center [125, 345] width 156 height 20
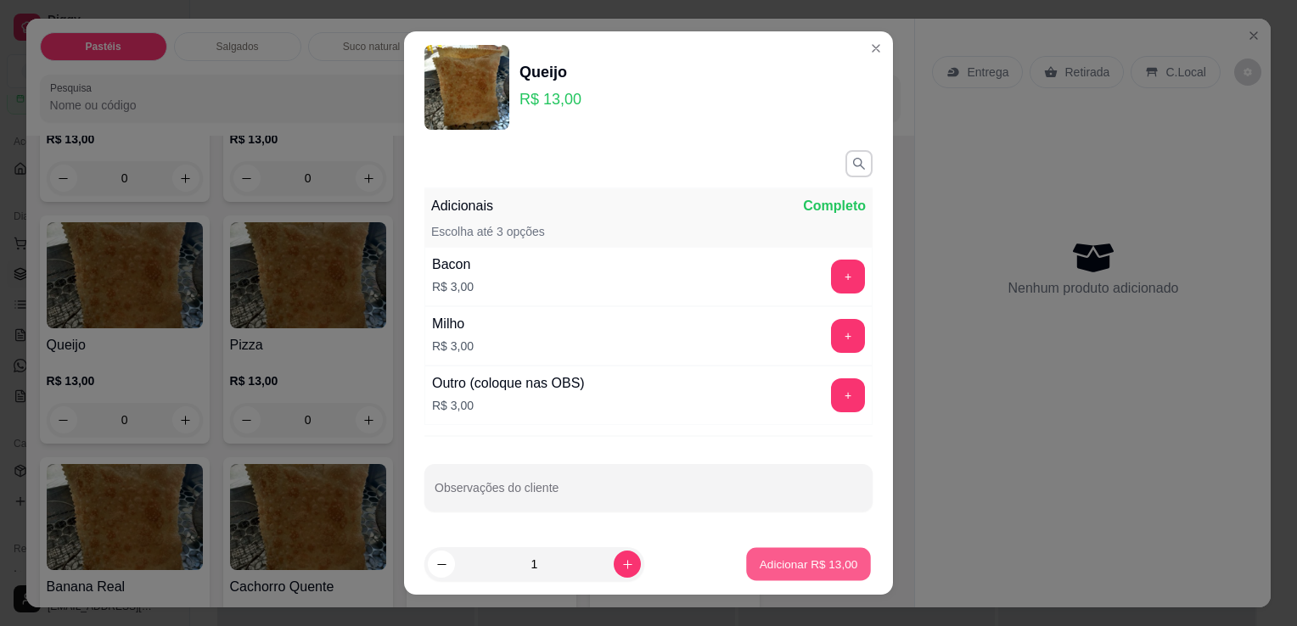
click at [809, 570] on p "Adicionar R$ 13,00" at bounding box center [809, 564] width 98 height 16
type input "1"
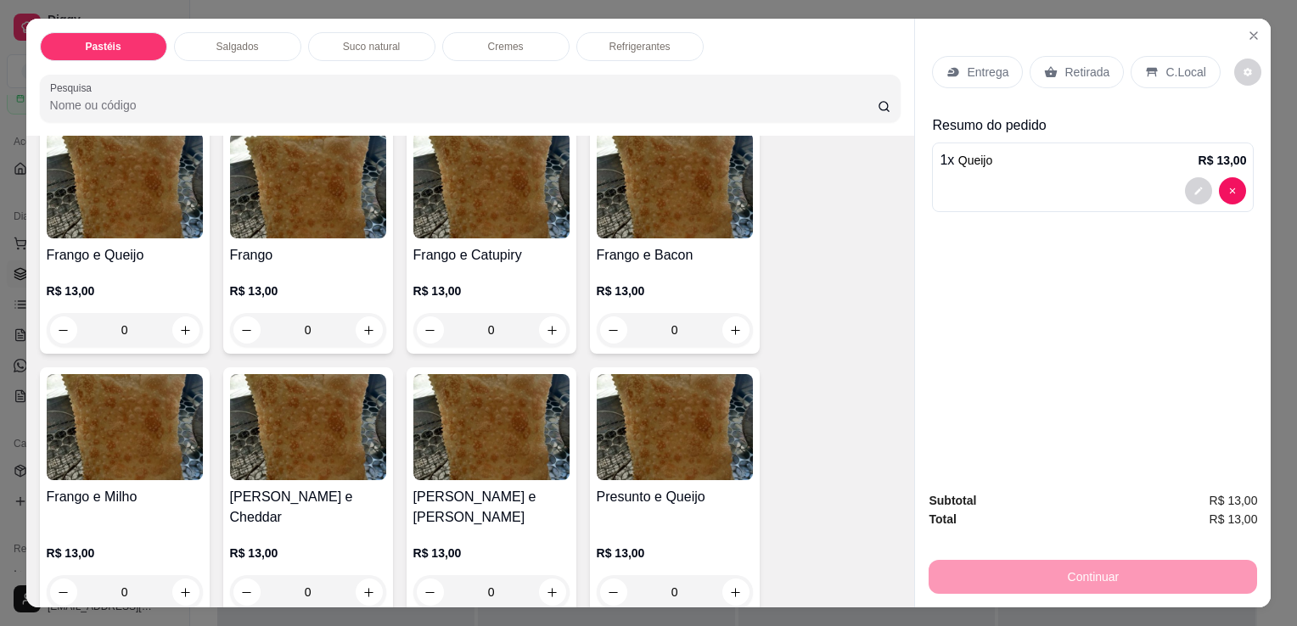
scroll to position [594, 0]
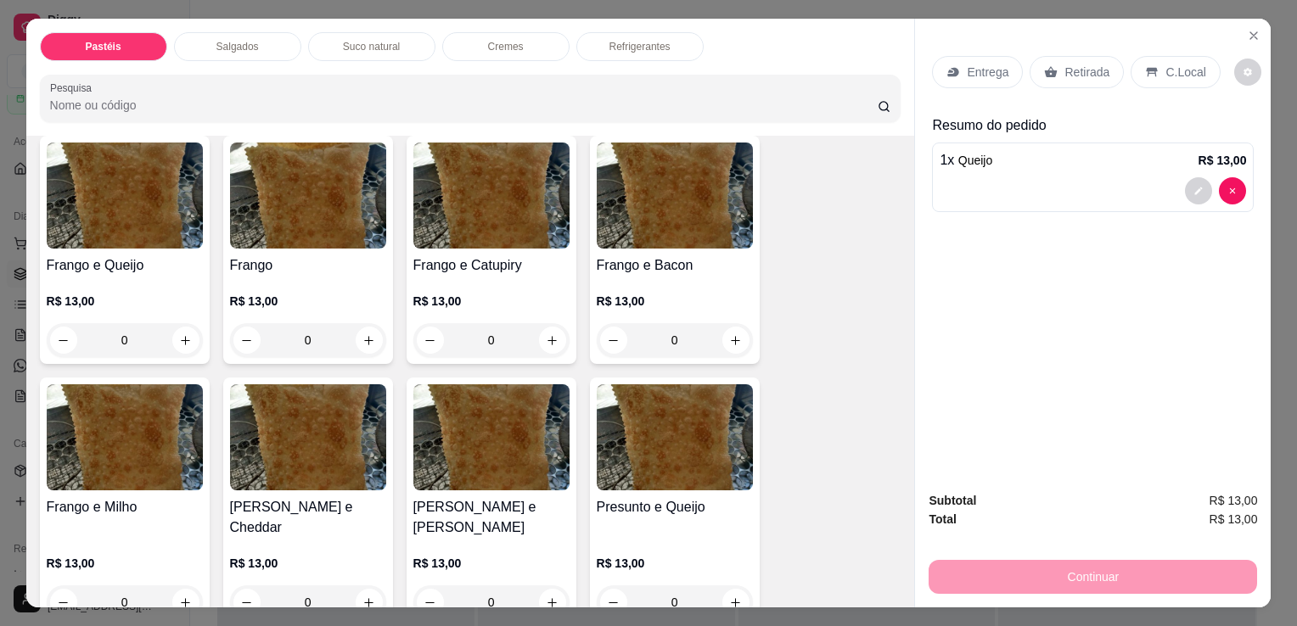
click at [635, 424] on img at bounding box center [675, 437] width 156 height 106
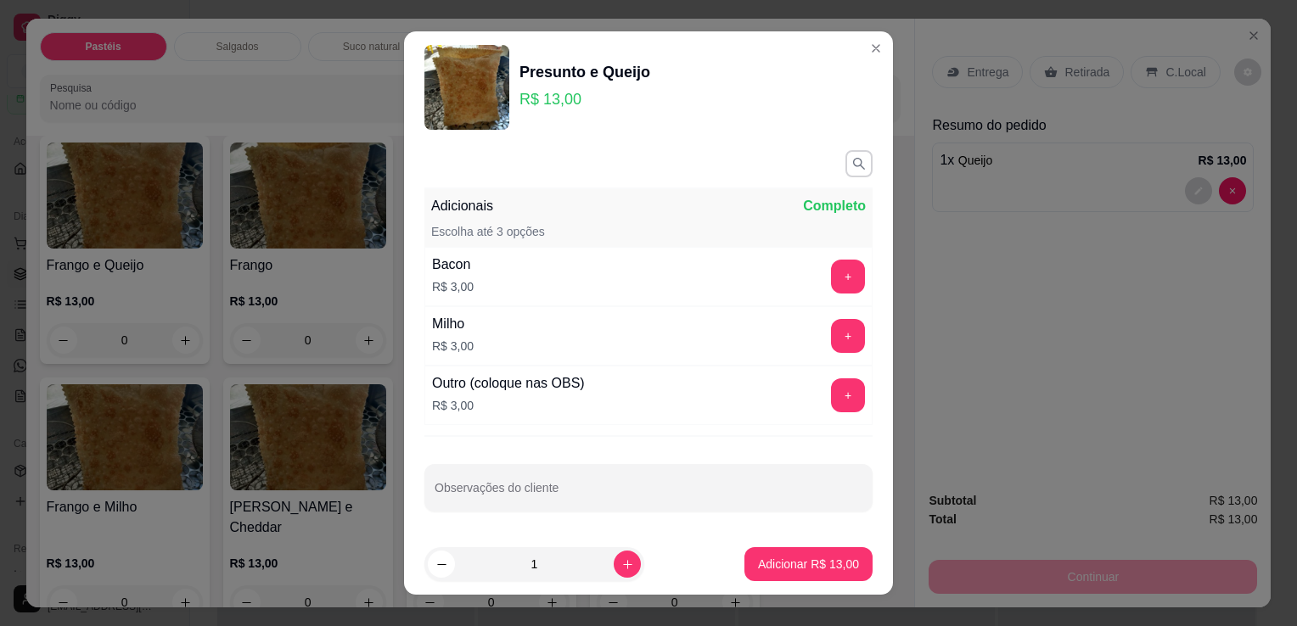
click at [832, 555] on button "Adicionar R$ 13,00" at bounding box center [808, 564] width 128 height 34
type input "1"
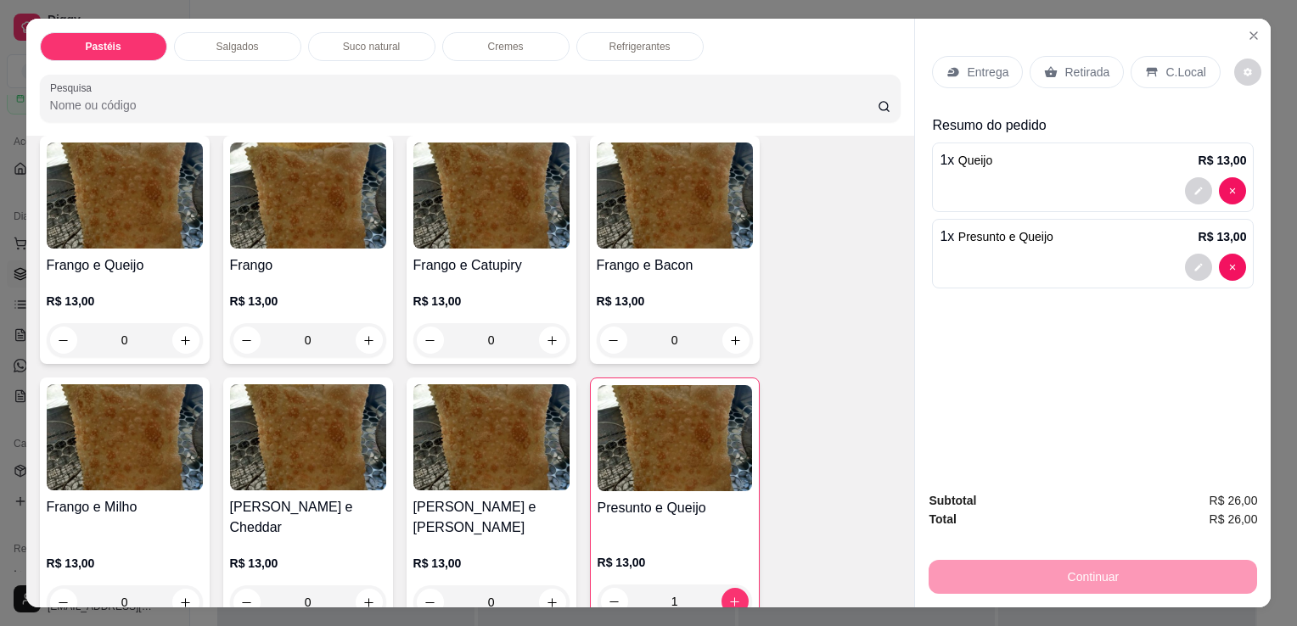
click at [1041, 87] on div "Entrega Retirada C.Local" at bounding box center [1093, 71] width 322 height 59
click at [1049, 76] on div "Retirada" at bounding box center [1077, 72] width 94 height 32
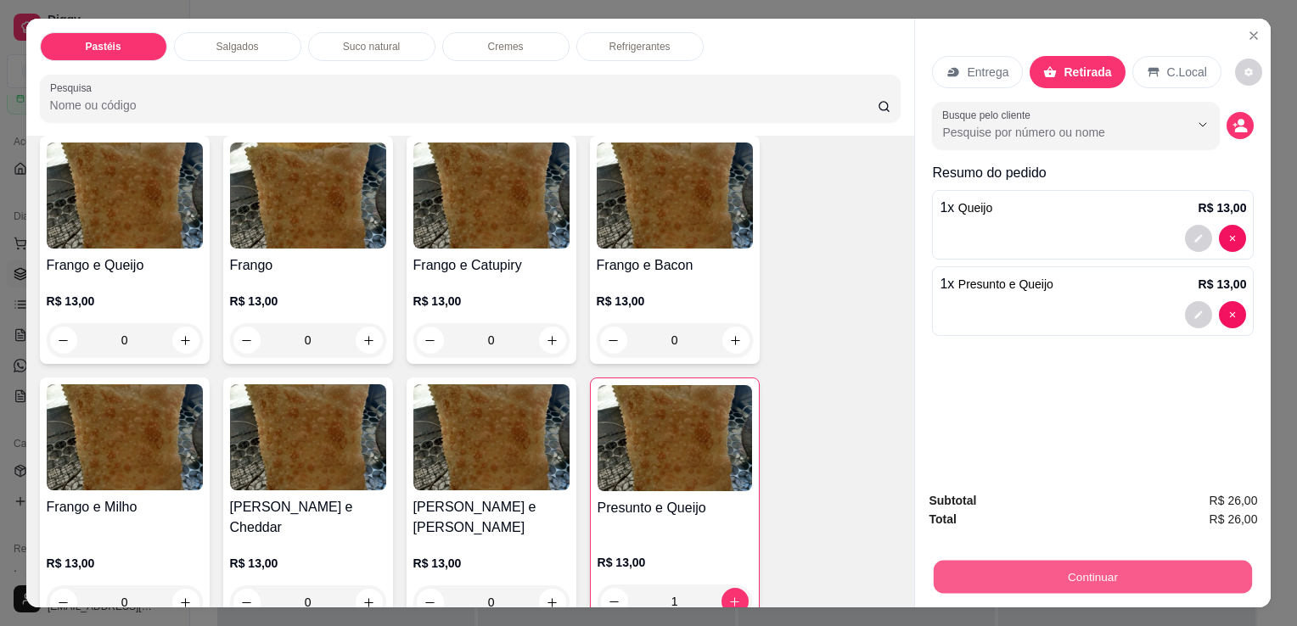
click at [1110, 560] on button "Continuar" at bounding box center [1093, 576] width 318 height 33
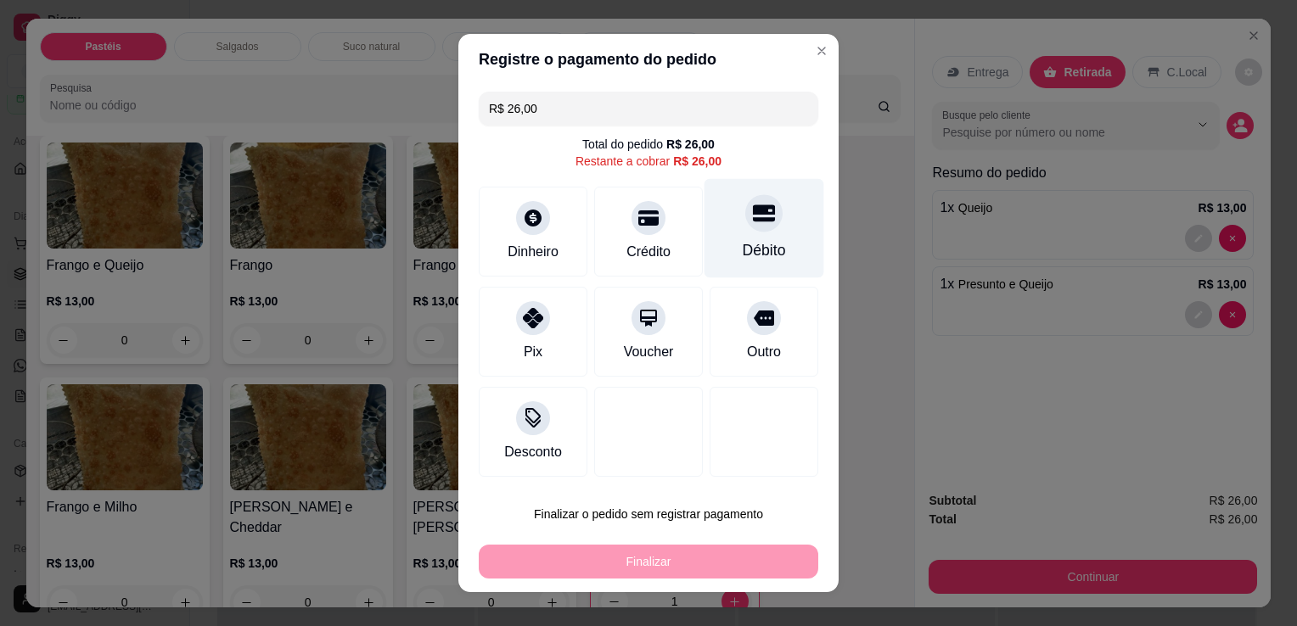
click at [745, 210] on div at bounding box center [763, 212] width 37 height 37
type input "R$ 0,00"
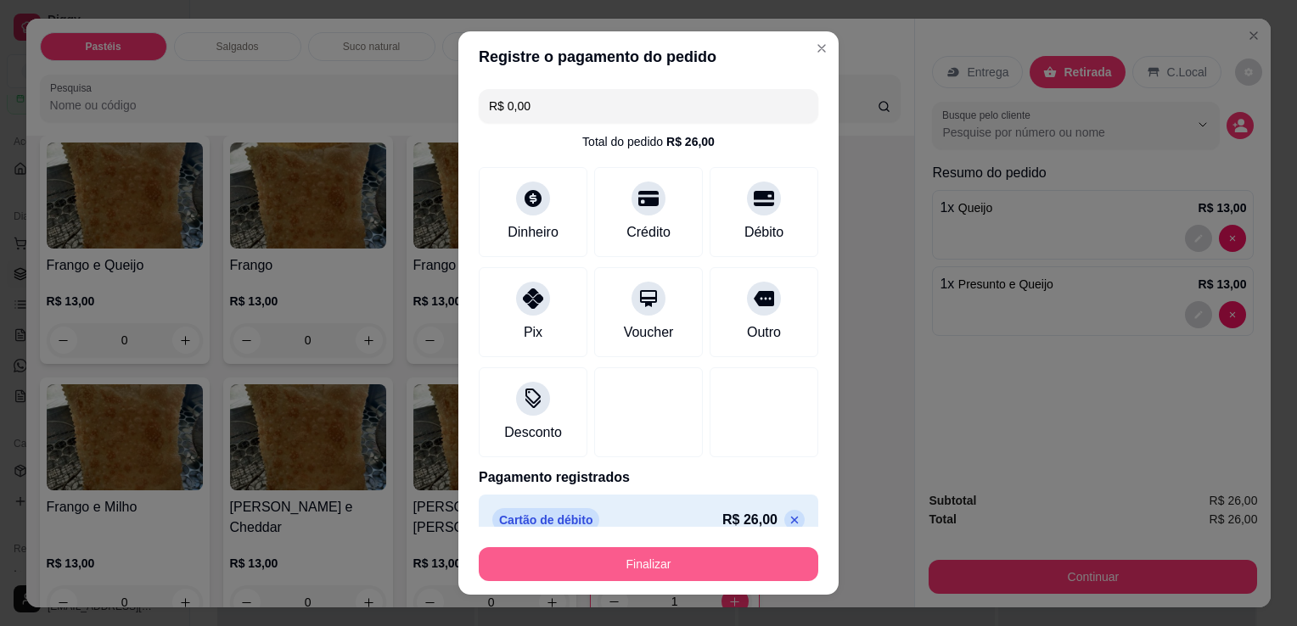
click at [736, 578] on button "Finalizar" at bounding box center [649, 564] width 340 height 34
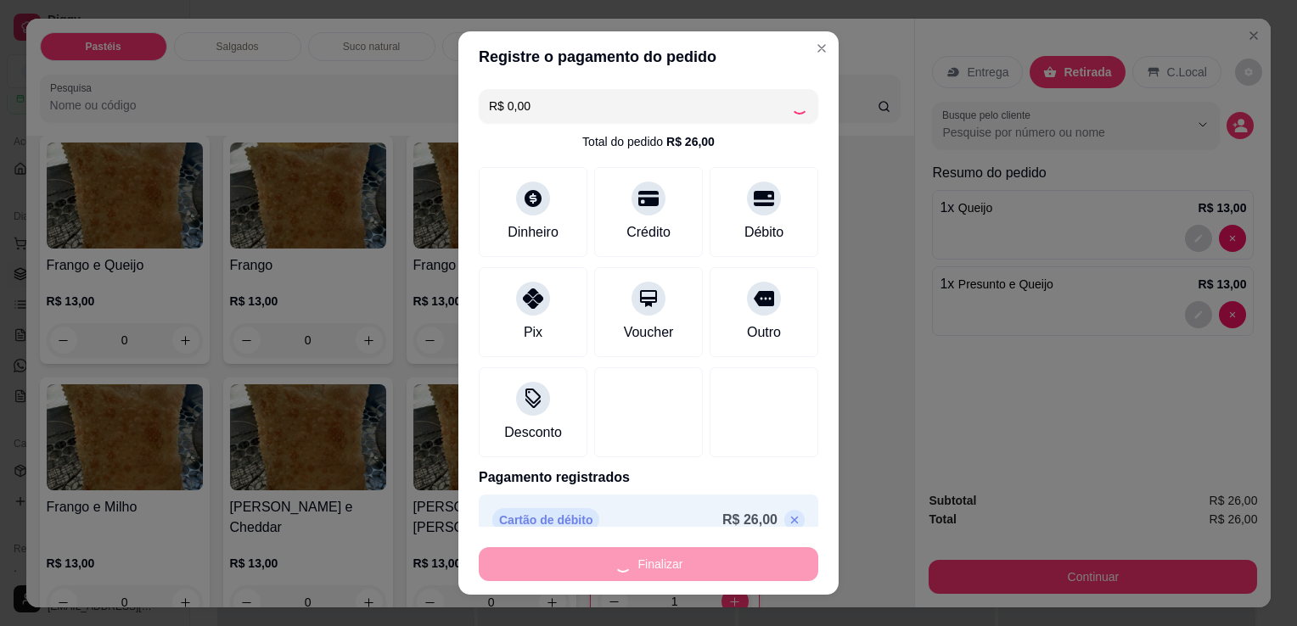
type input "0"
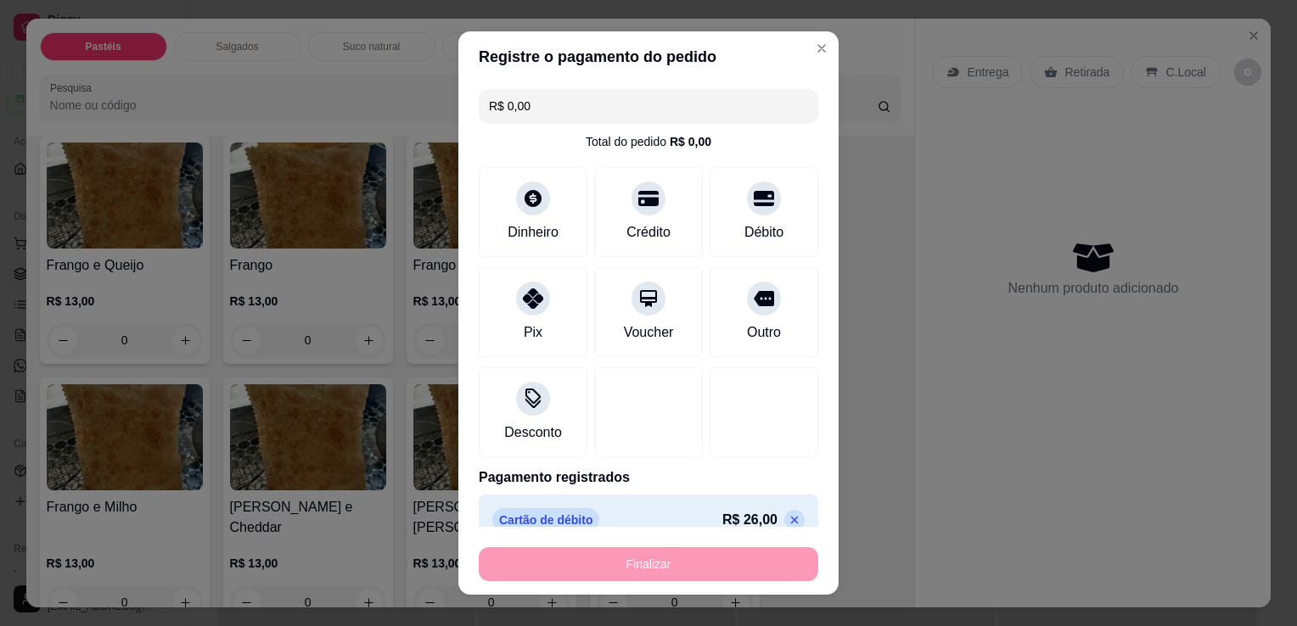
type input "-R$ 26,00"
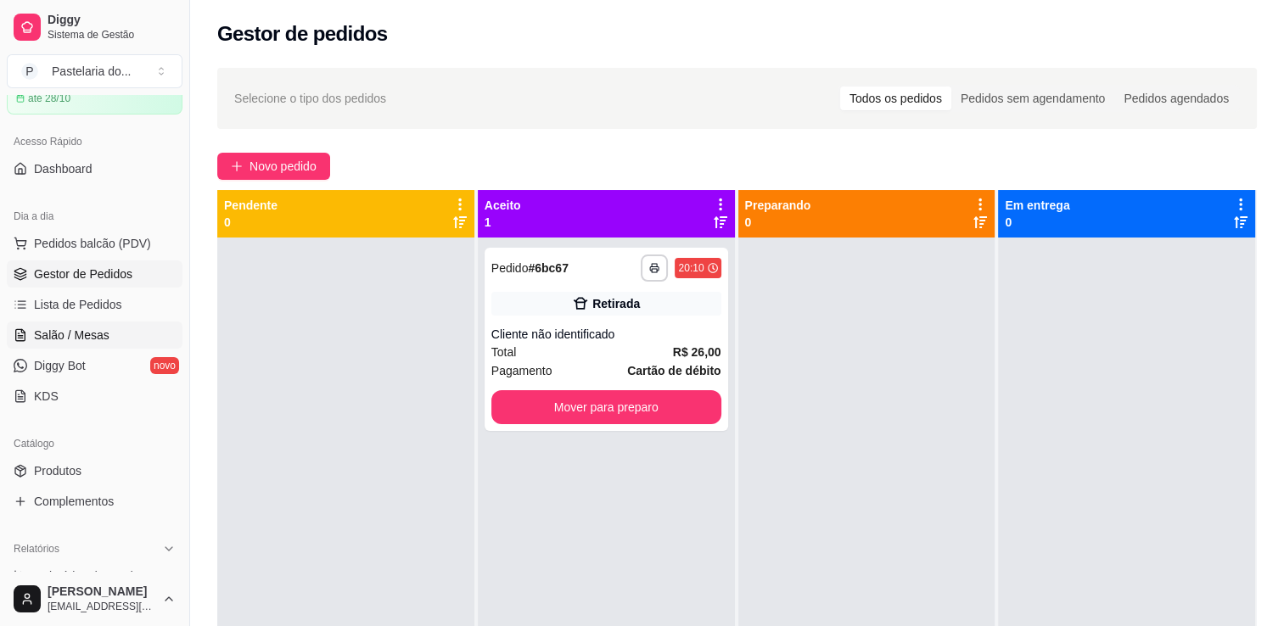
click at [26, 325] on link "Salão / Mesas" at bounding box center [95, 335] width 176 height 27
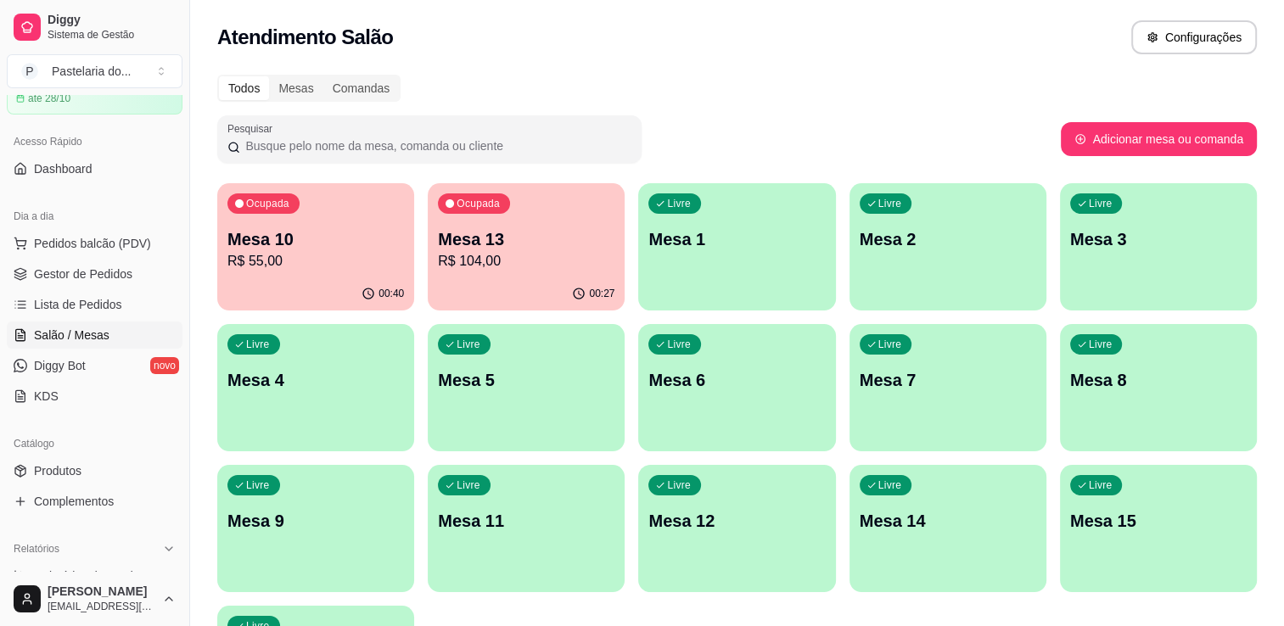
click at [282, 244] on p "Mesa 10" at bounding box center [315, 239] width 177 height 24
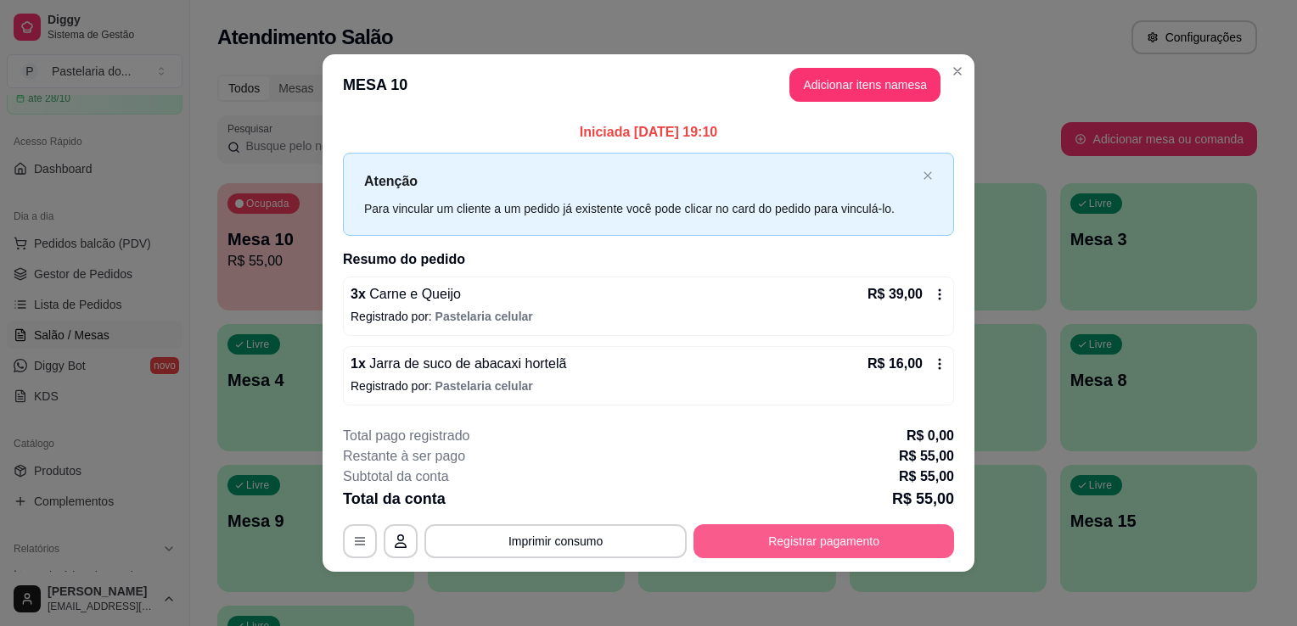
click at [872, 551] on button "Registrar pagamento" at bounding box center [823, 542] width 261 height 34
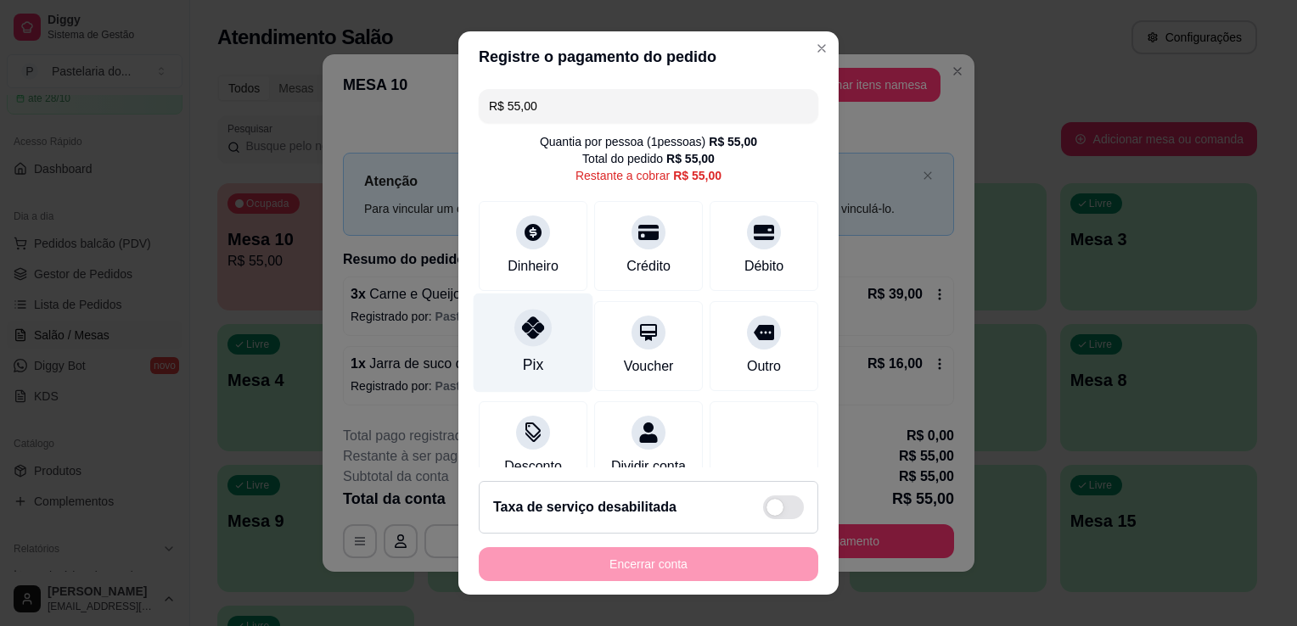
click at [541, 329] on div "Pix" at bounding box center [534, 343] width 120 height 99
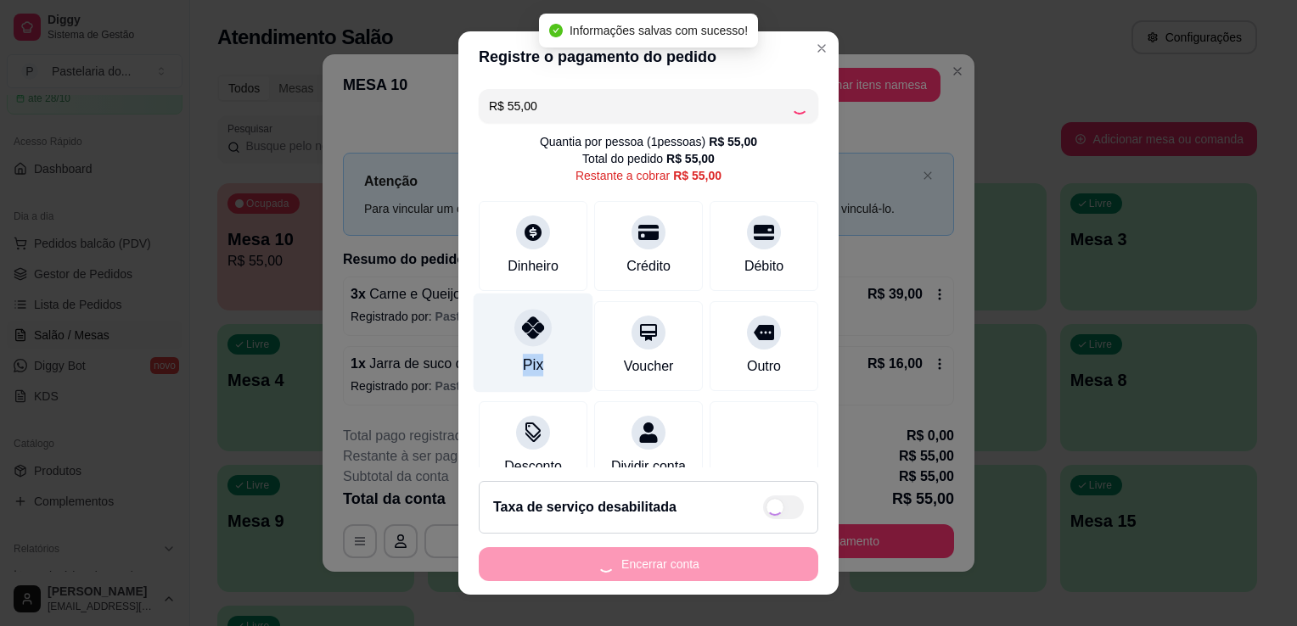
type input "R$ 0,00"
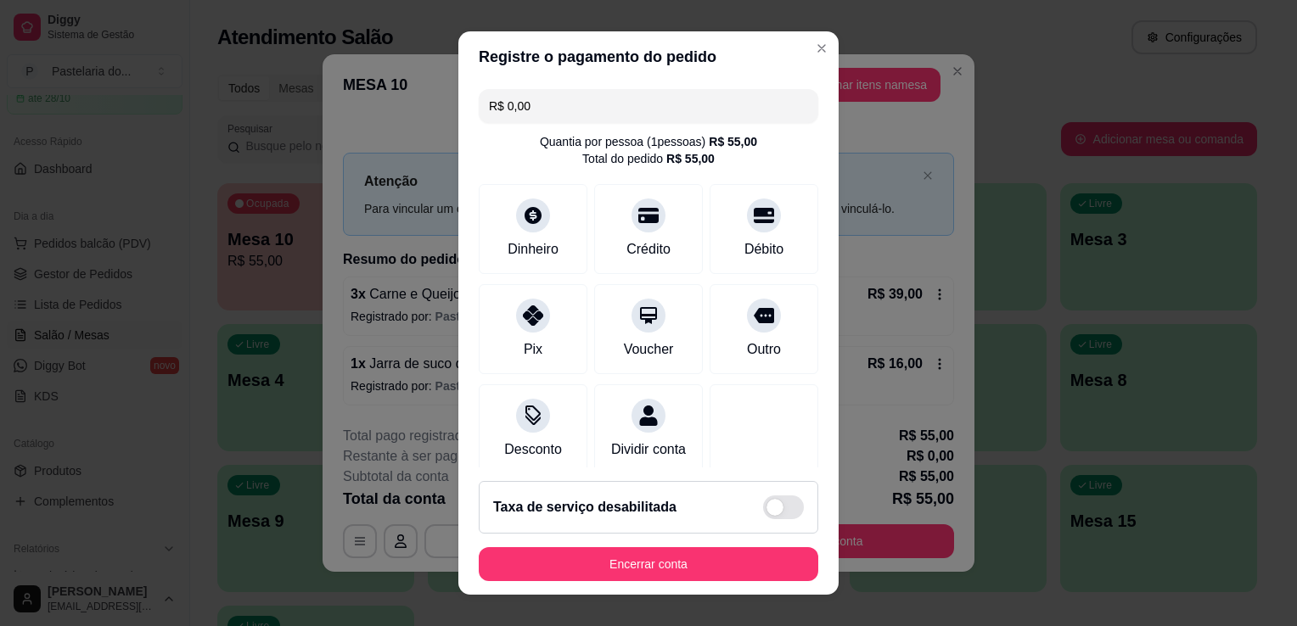
click at [605, 586] on footer "Taxa de serviço desabilitada Encerrar conta" at bounding box center [648, 531] width 380 height 127
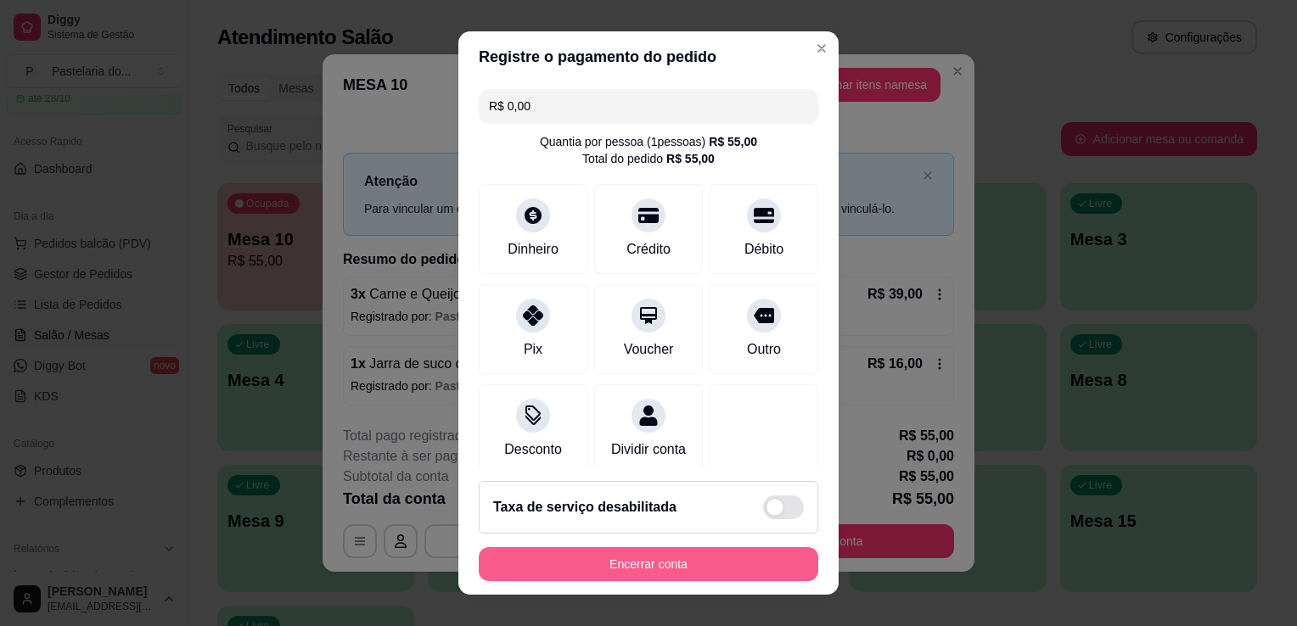
click at [616, 572] on button "Encerrar conta" at bounding box center [649, 564] width 340 height 34
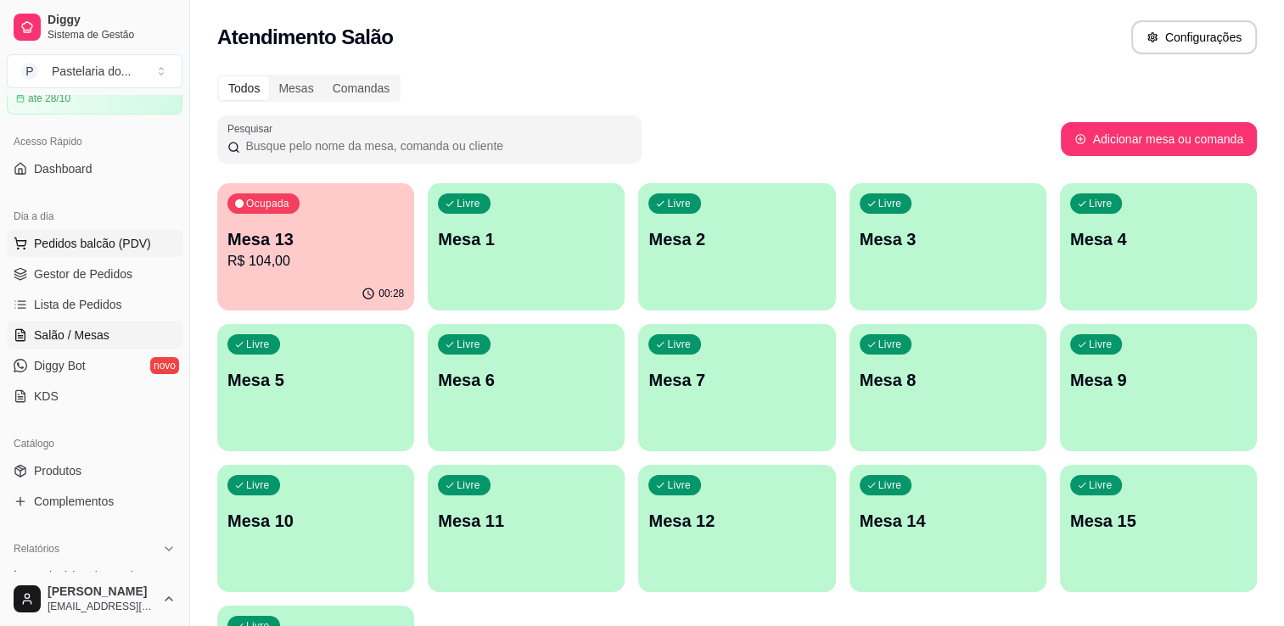
click at [123, 241] on span "Pedidos balcão (PDV)" at bounding box center [92, 243] width 117 height 17
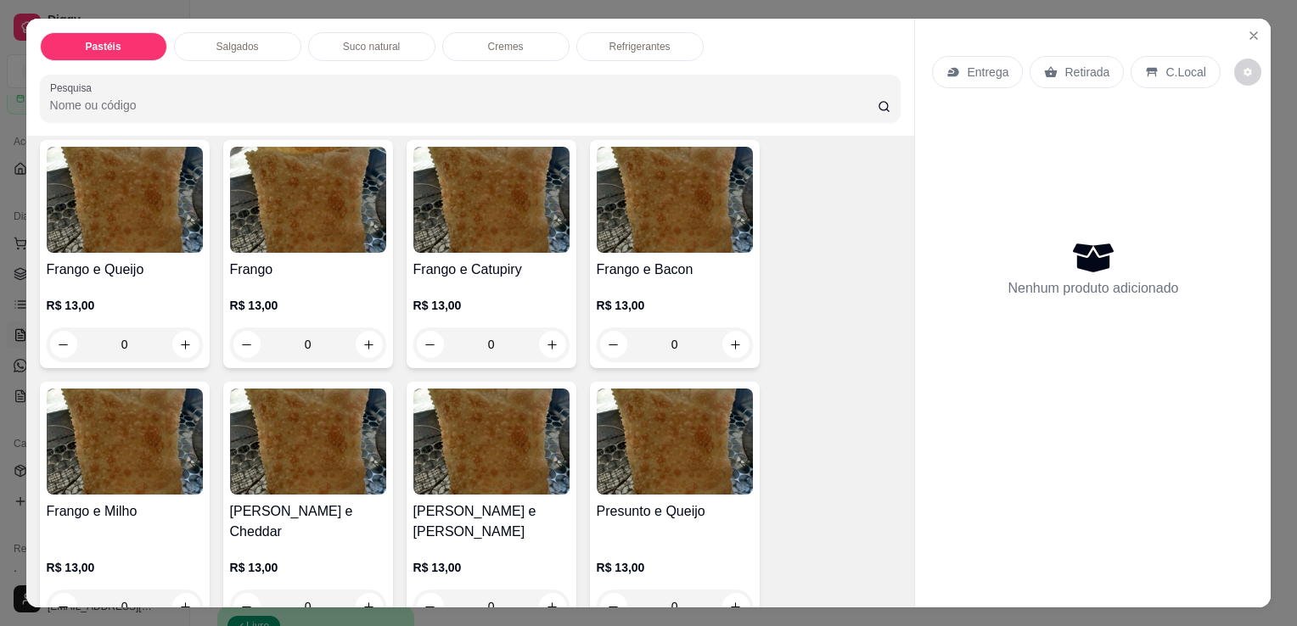
scroll to position [764, 0]
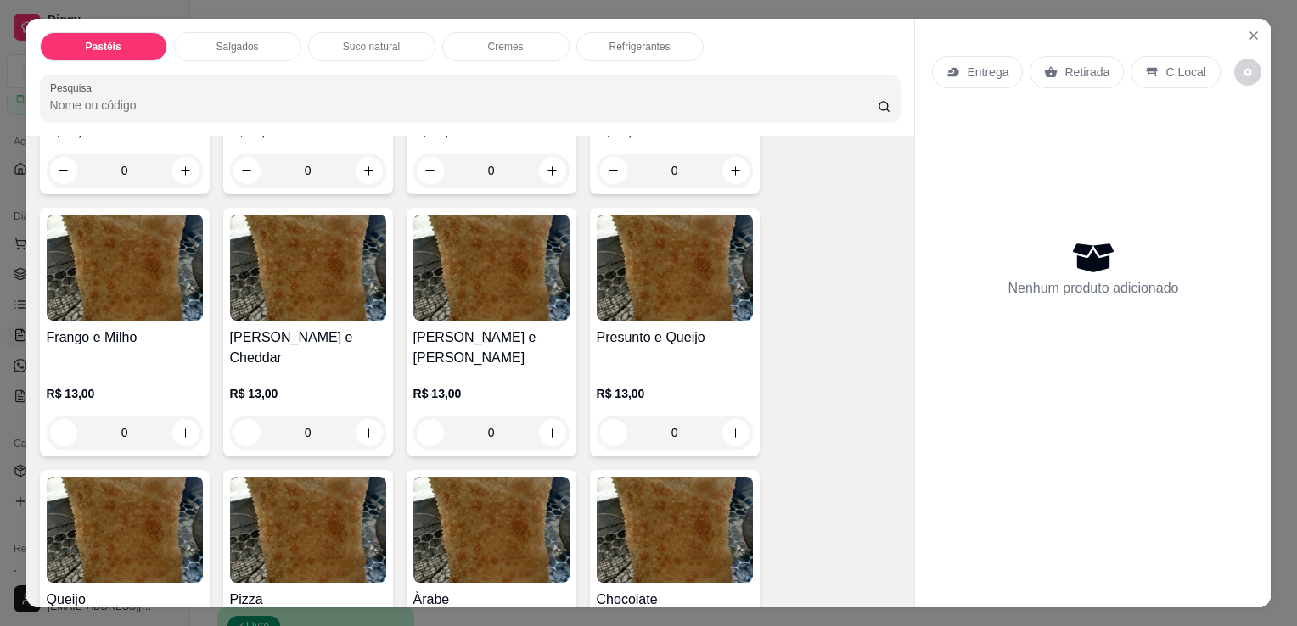
click at [118, 328] on h4 "Frango e Milho" at bounding box center [125, 338] width 156 height 20
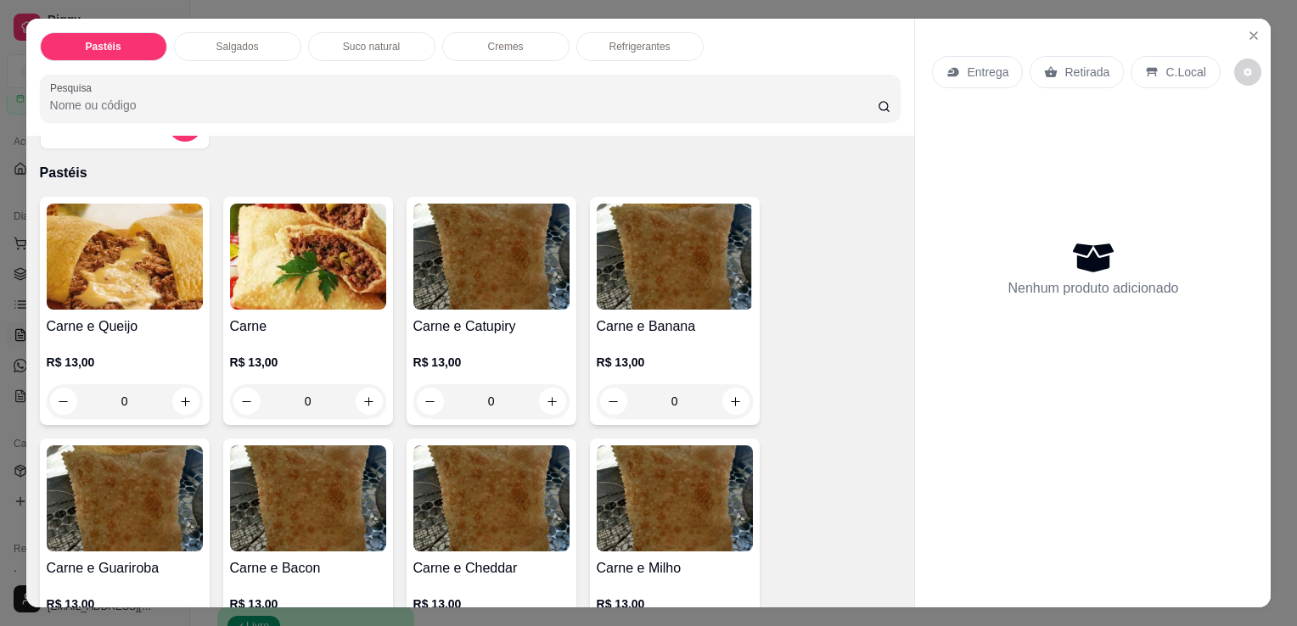
scroll to position [0, 0]
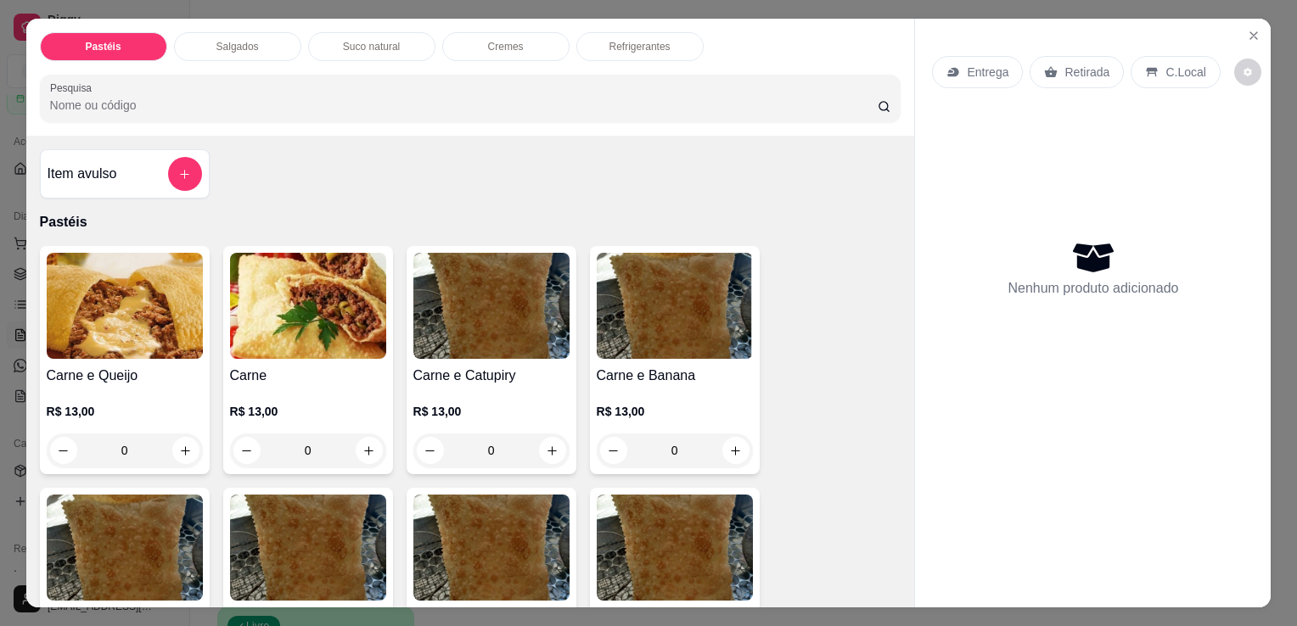
click at [666, 366] on h4 "Carne e Banana" at bounding box center [675, 376] width 156 height 20
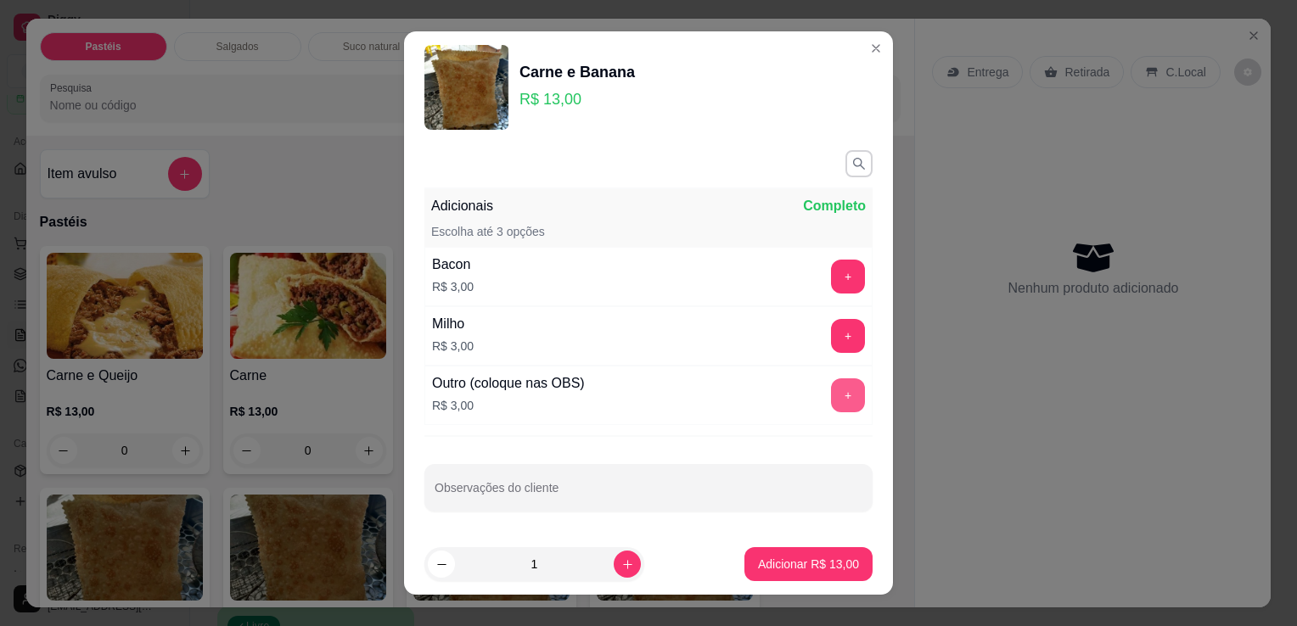
click at [833, 384] on button "+" at bounding box center [848, 396] width 34 height 34
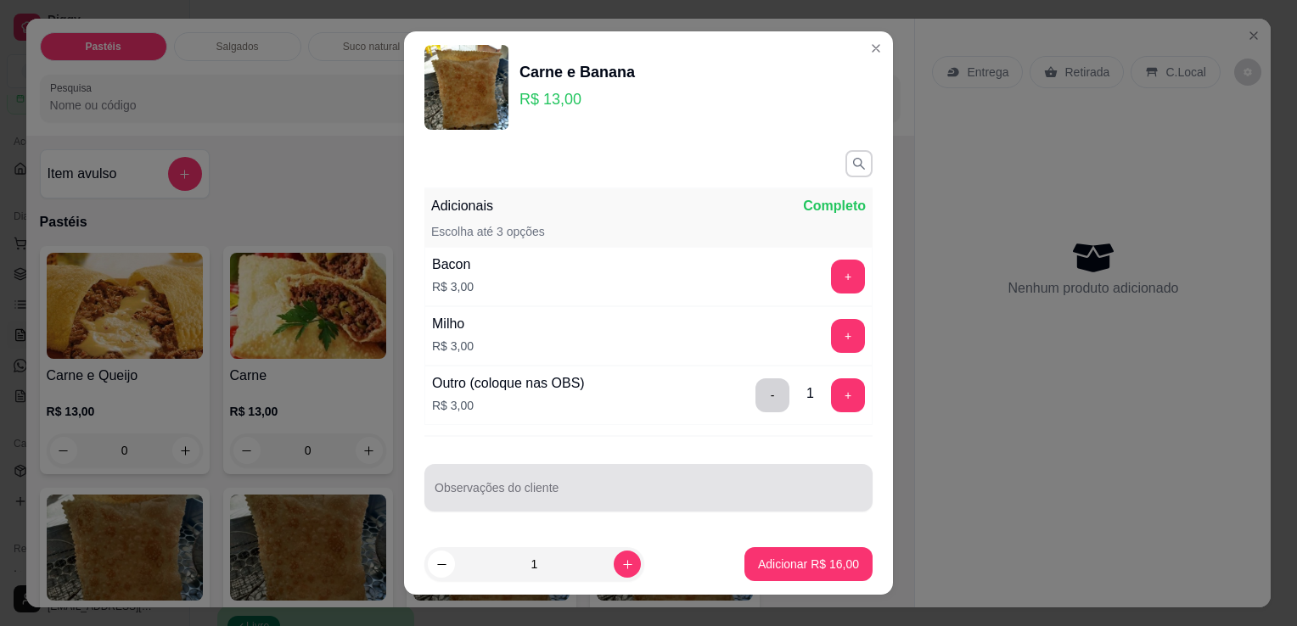
click at [681, 475] on div at bounding box center [649, 488] width 428 height 34
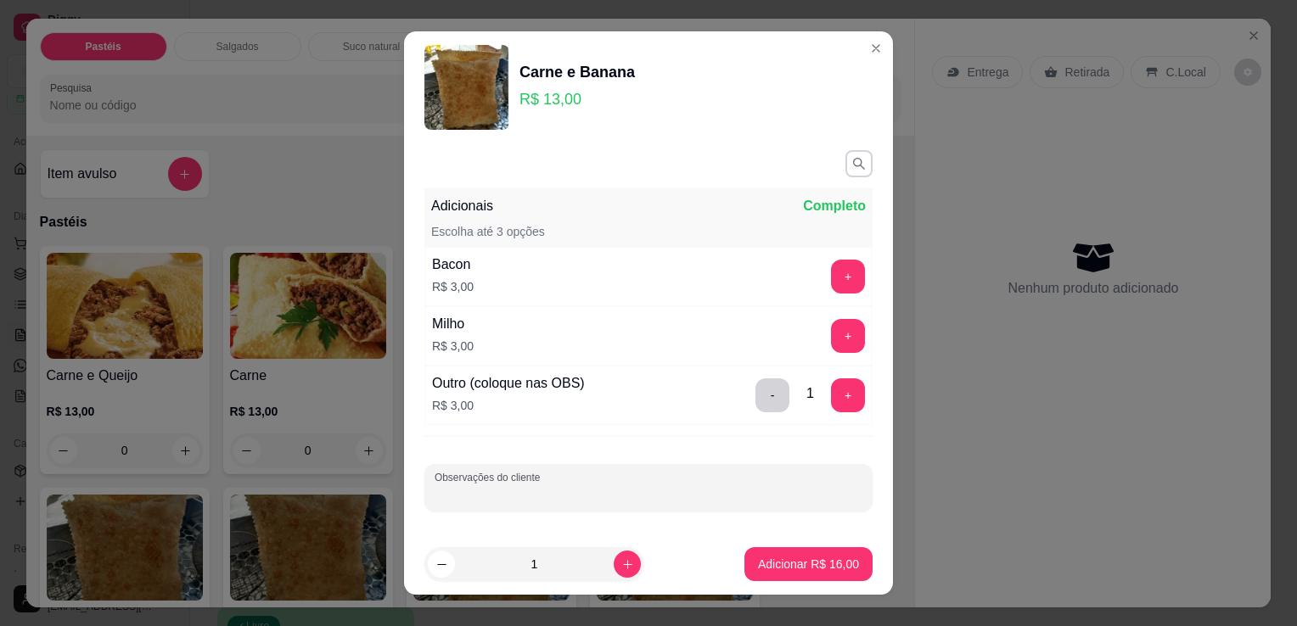
click at [681, 475] on div at bounding box center [649, 488] width 428 height 34
type input "queijo"
click at [818, 575] on button "Adicionar R$ 16,00" at bounding box center [808, 564] width 128 height 34
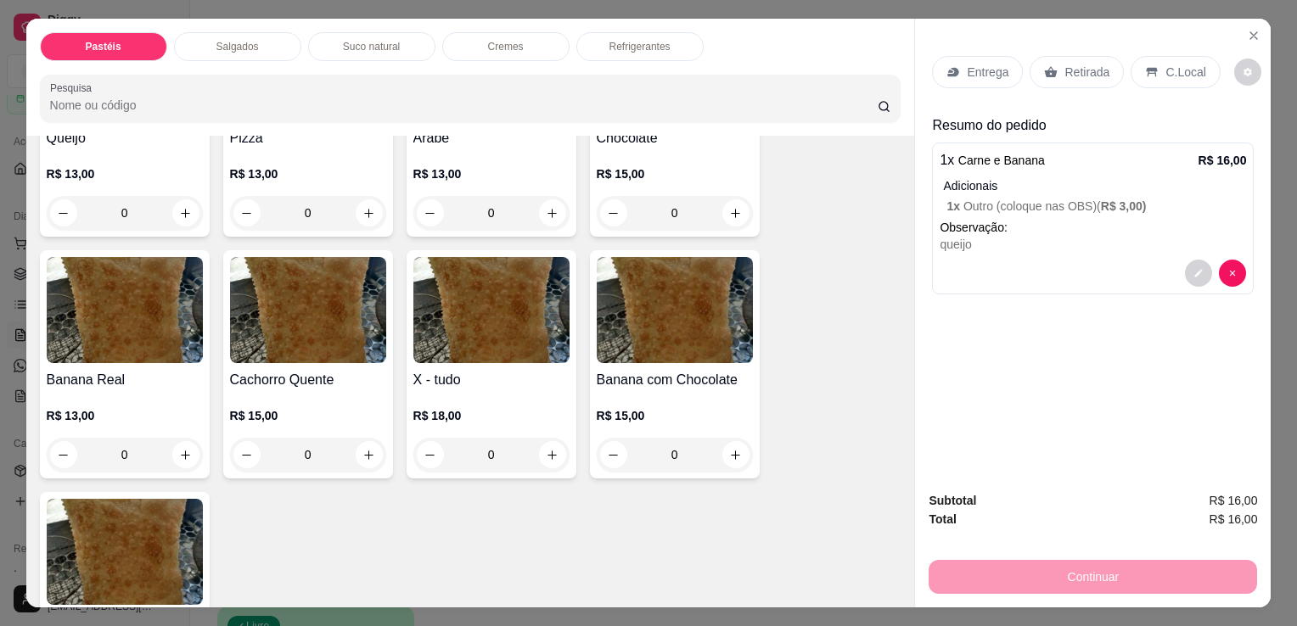
scroll to position [1273, 0]
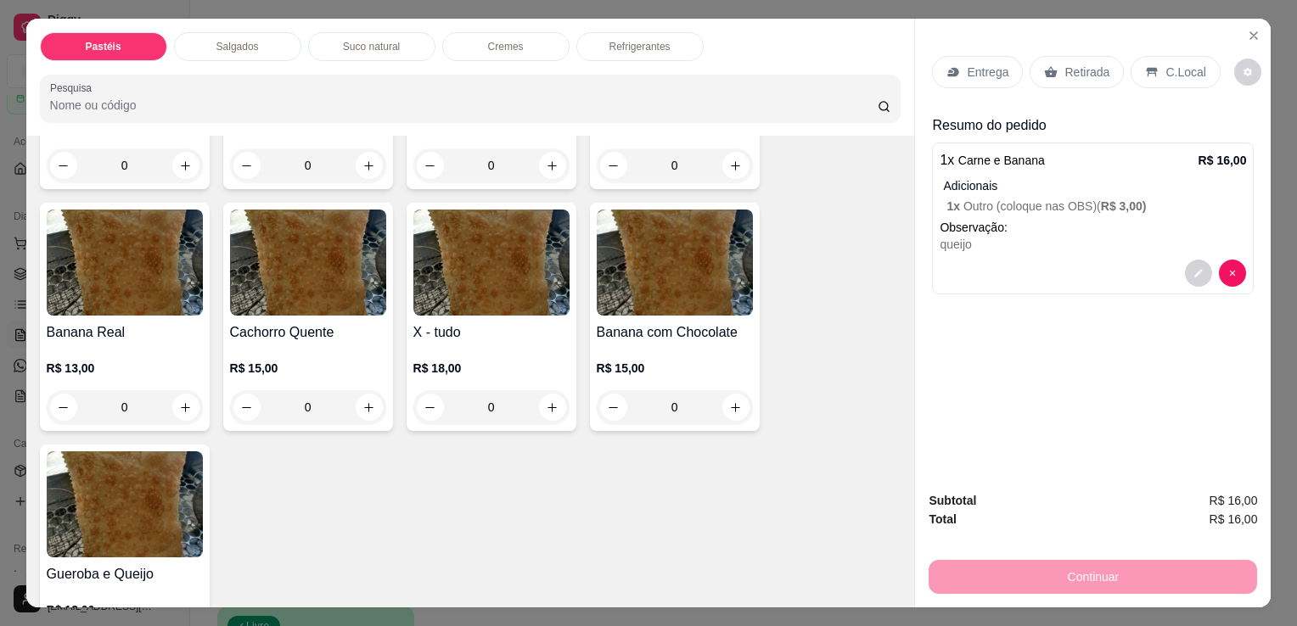
click at [272, 323] on h4 "Cachorro Quente" at bounding box center [308, 333] width 156 height 20
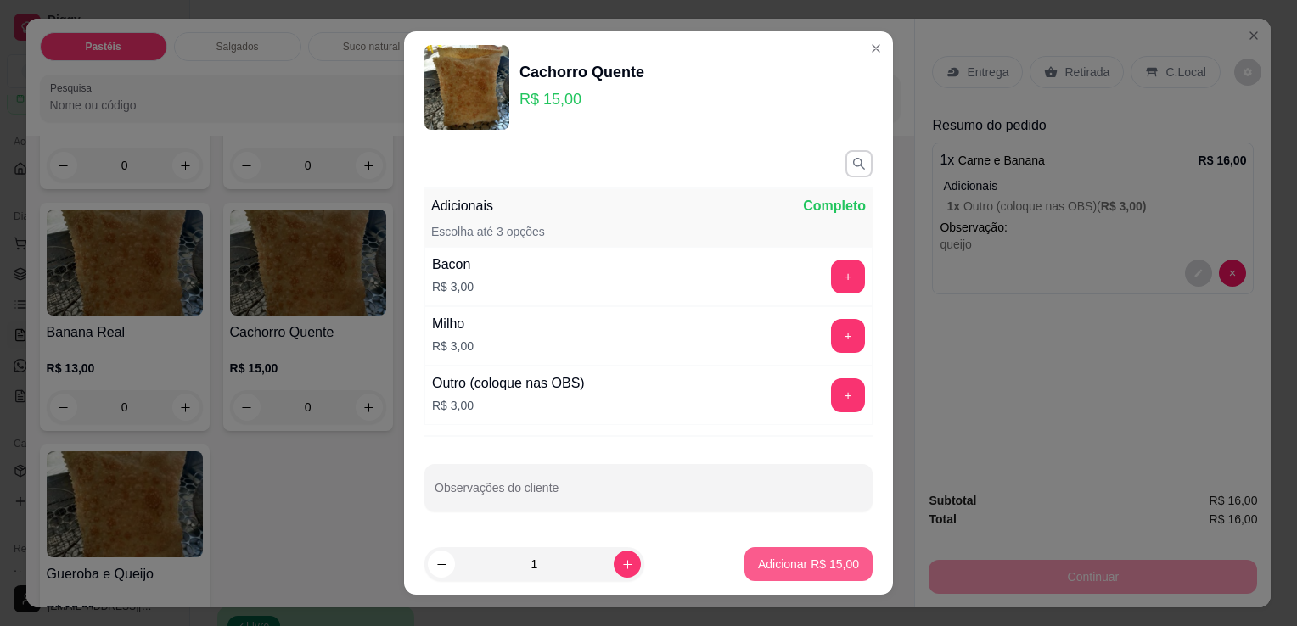
click at [778, 570] on p "Adicionar R$ 15,00" at bounding box center [808, 564] width 101 height 17
type input "1"
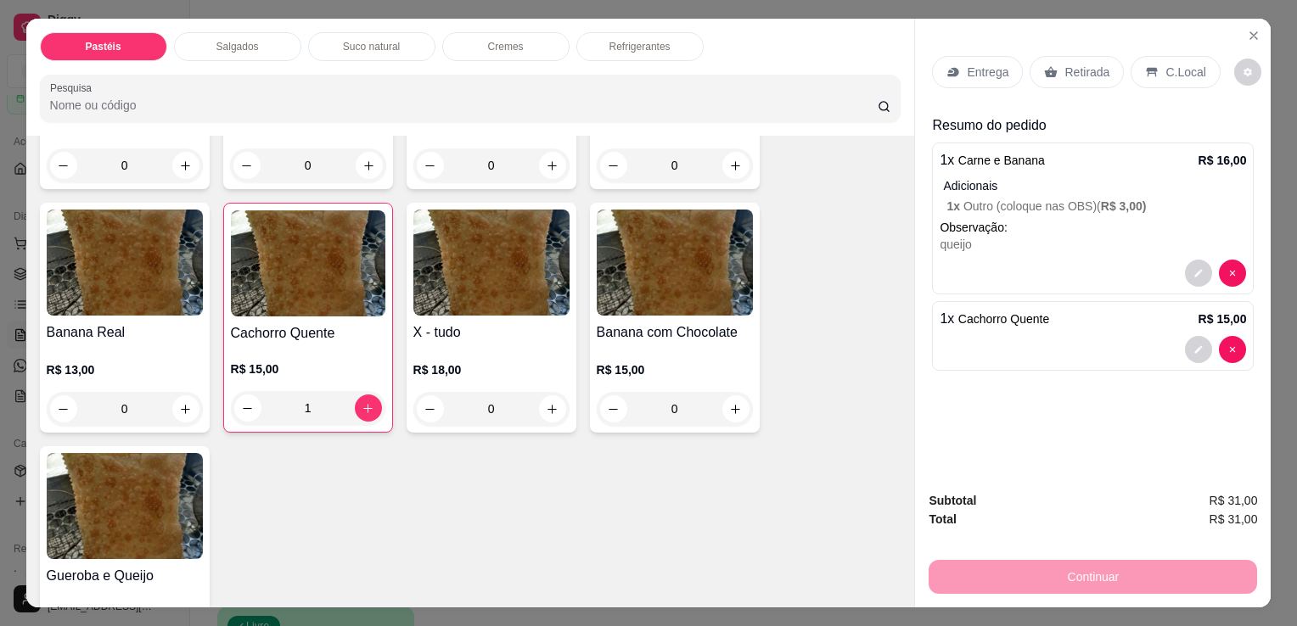
click at [1076, 66] on p "Retirada" at bounding box center [1086, 72] width 45 height 17
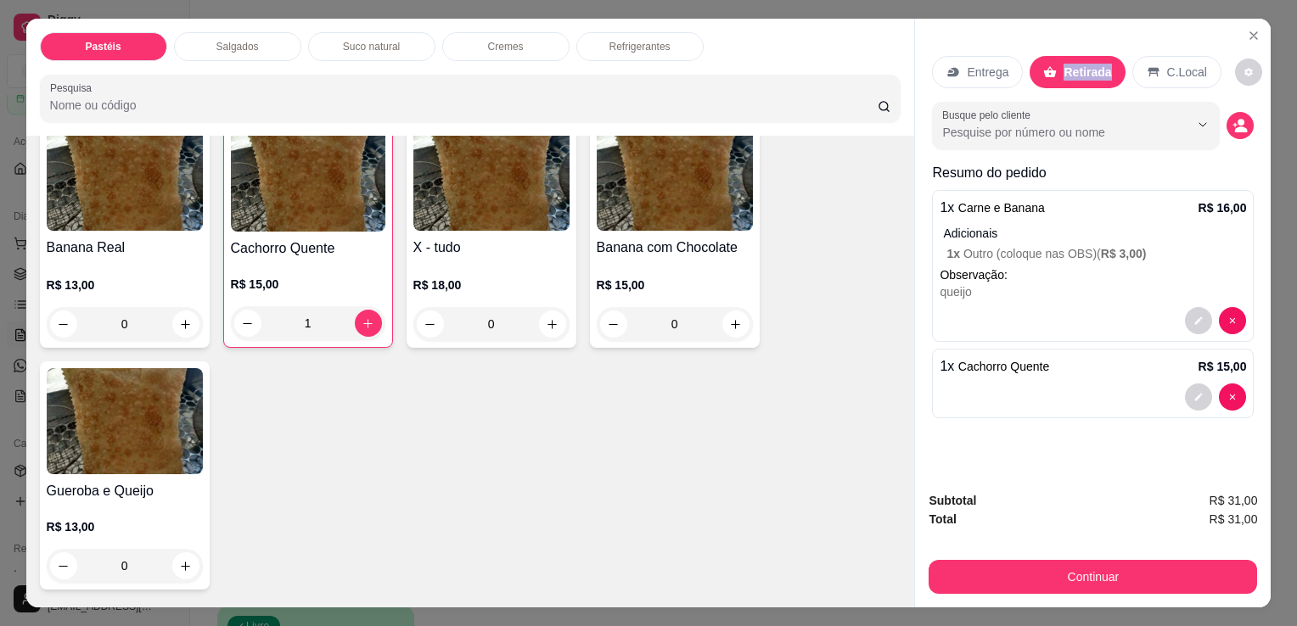
scroll to position [1103, 0]
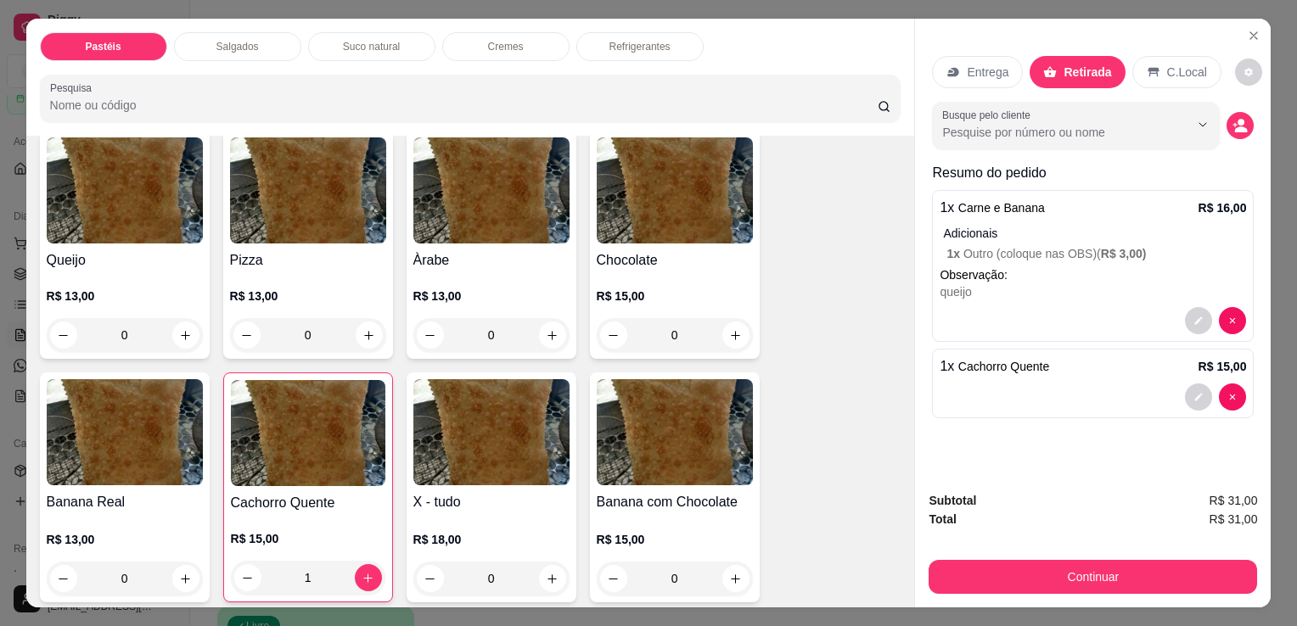
click at [231, 250] on h4 "Pizza" at bounding box center [308, 260] width 156 height 20
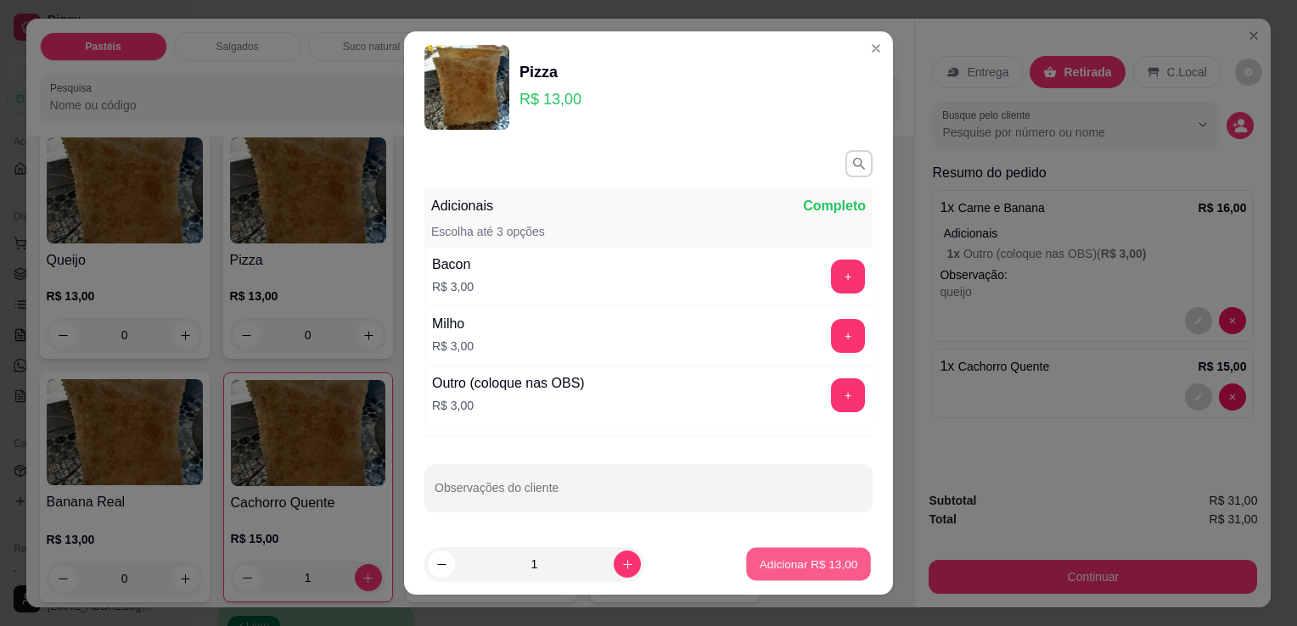
click at [826, 561] on p "Adicionar R$ 13,00" at bounding box center [809, 564] width 98 height 16
type input "1"
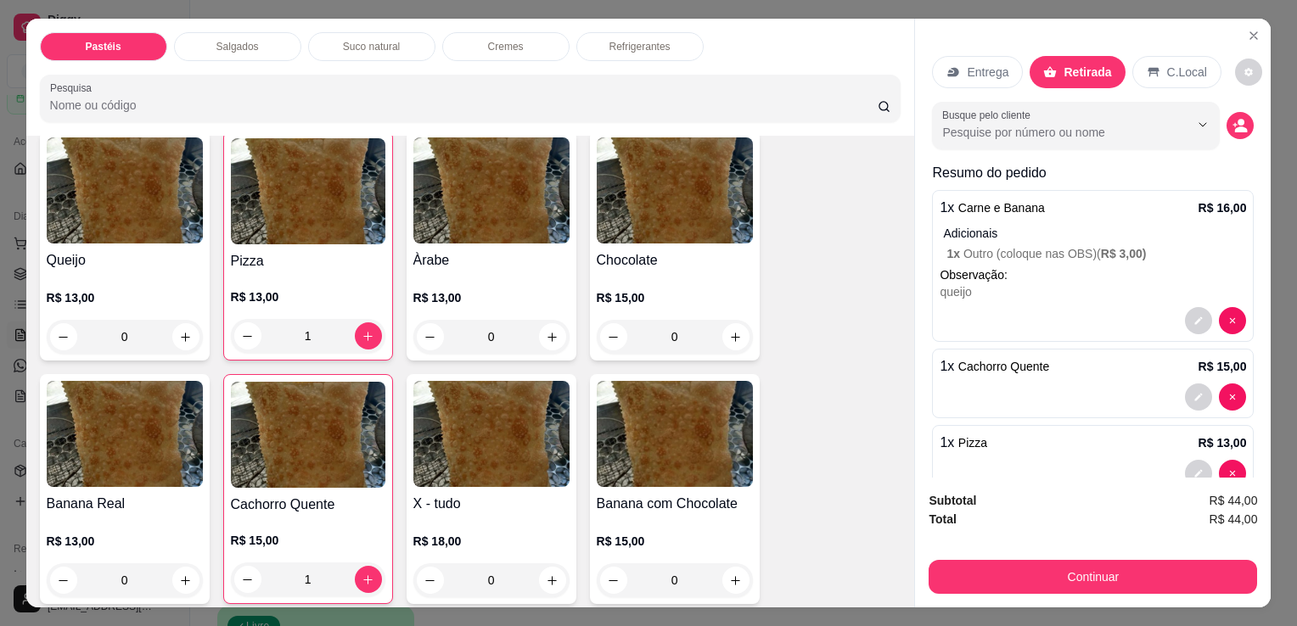
click at [1042, 575] on button "Continuar" at bounding box center [1093, 577] width 328 height 34
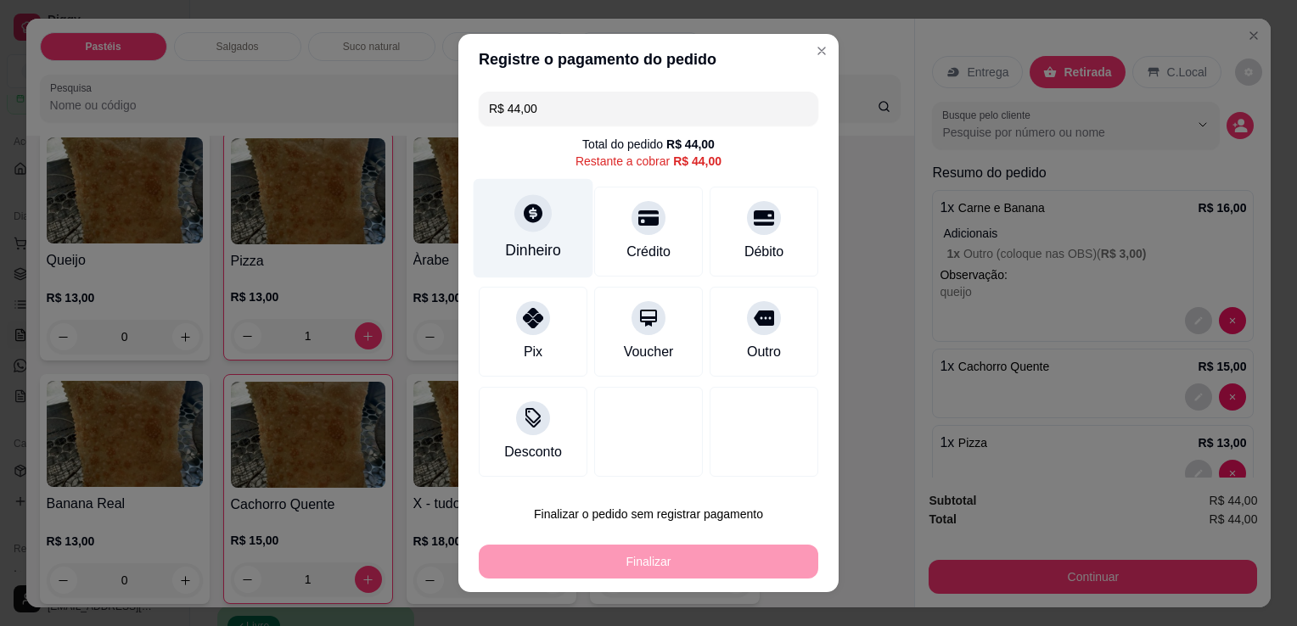
click at [535, 219] on div at bounding box center [532, 212] width 37 height 37
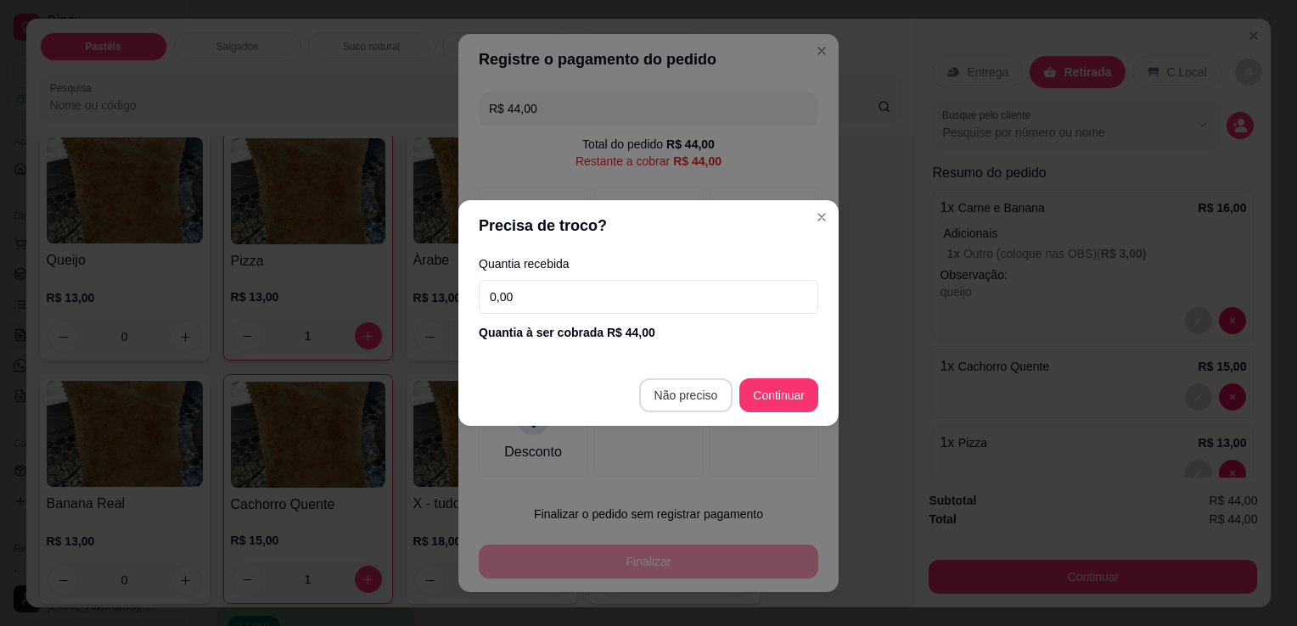
type input "R$ 0,00"
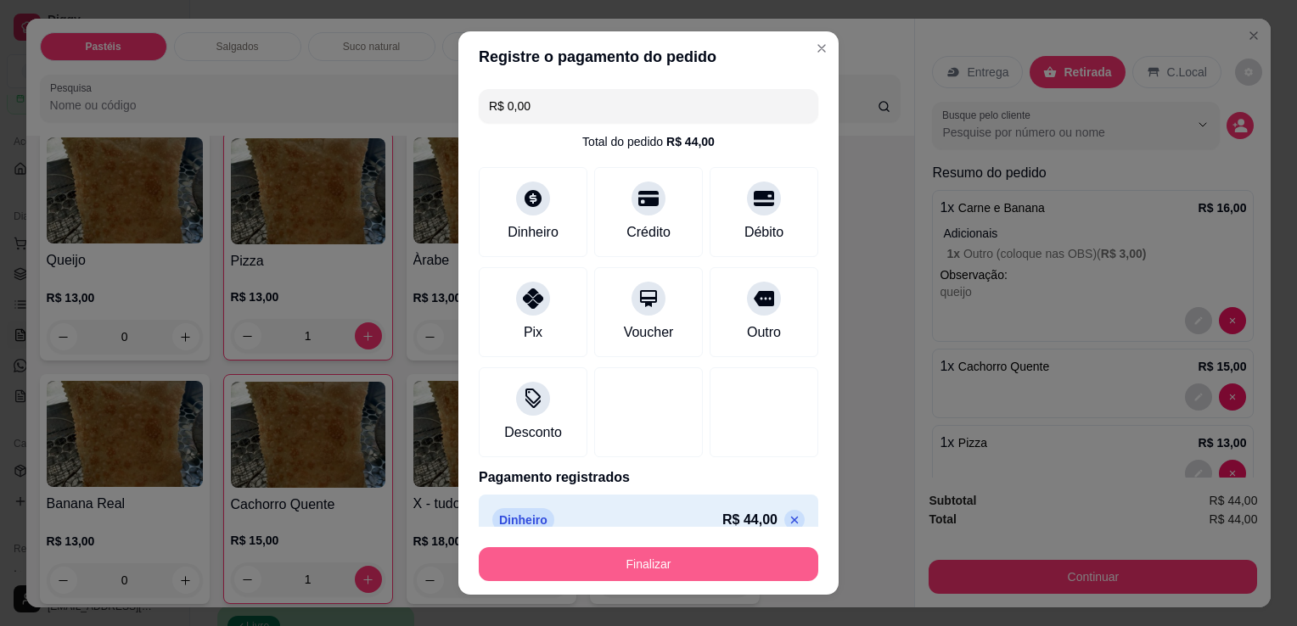
click at [720, 569] on button "Finalizar" at bounding box center [649, 564] width 340 height 34
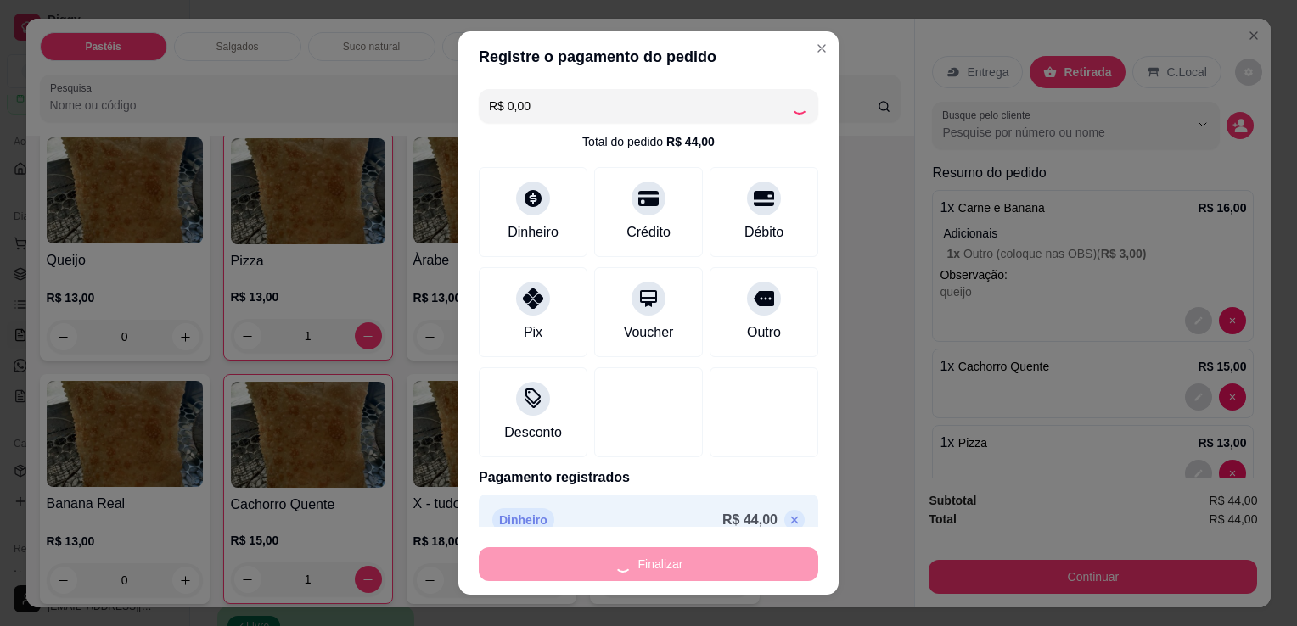
type input "0"
type input "-R$ 44,00"
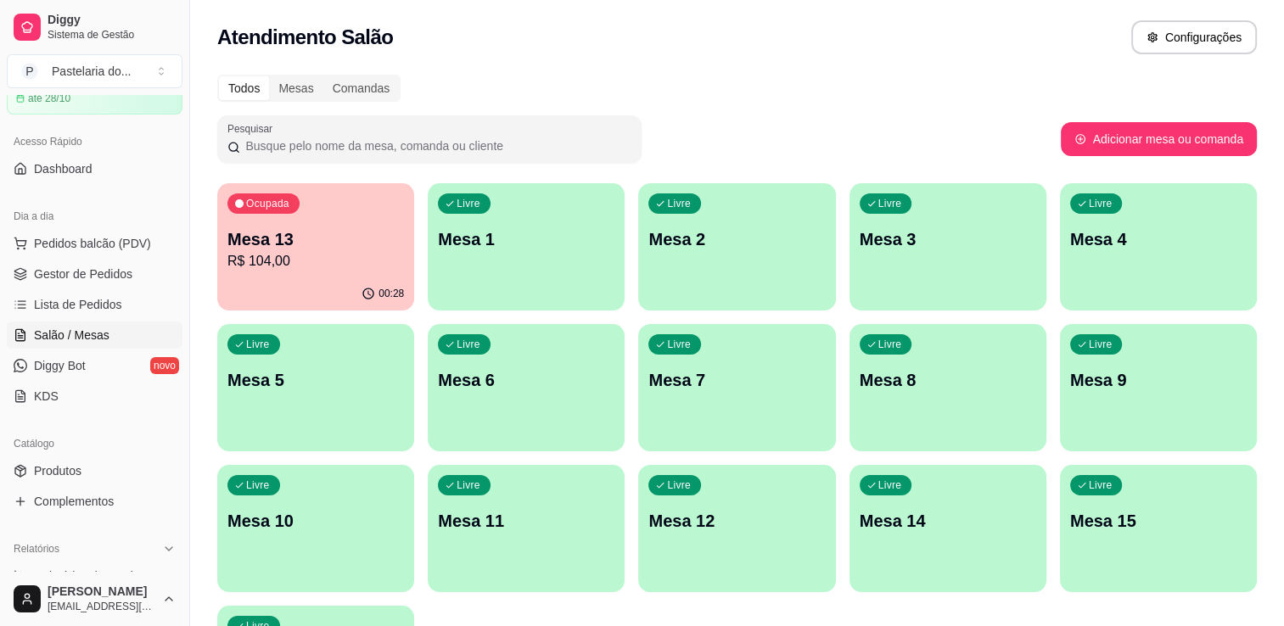
drag, startPoint x: 560, startPoint y: 284, endPoint x: 333, endPoint y: 319, distance: 230.1
drag, startPoint x: 333, startPoint y: 319, endPoint x: 85, endPoint y: 250, distance: 257.2
click at [85, 250] on span "Pedidos balcão (PDV)" at bounding box center [92, 243] width 117 height 17
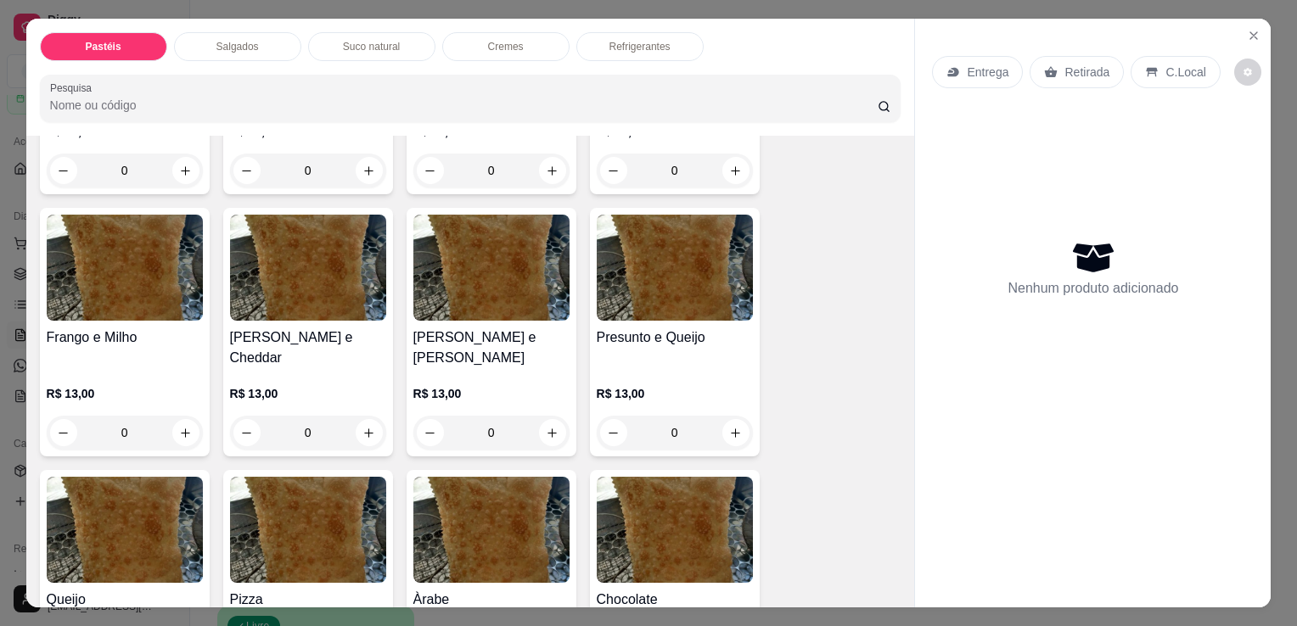
scroll to position [594, 0]
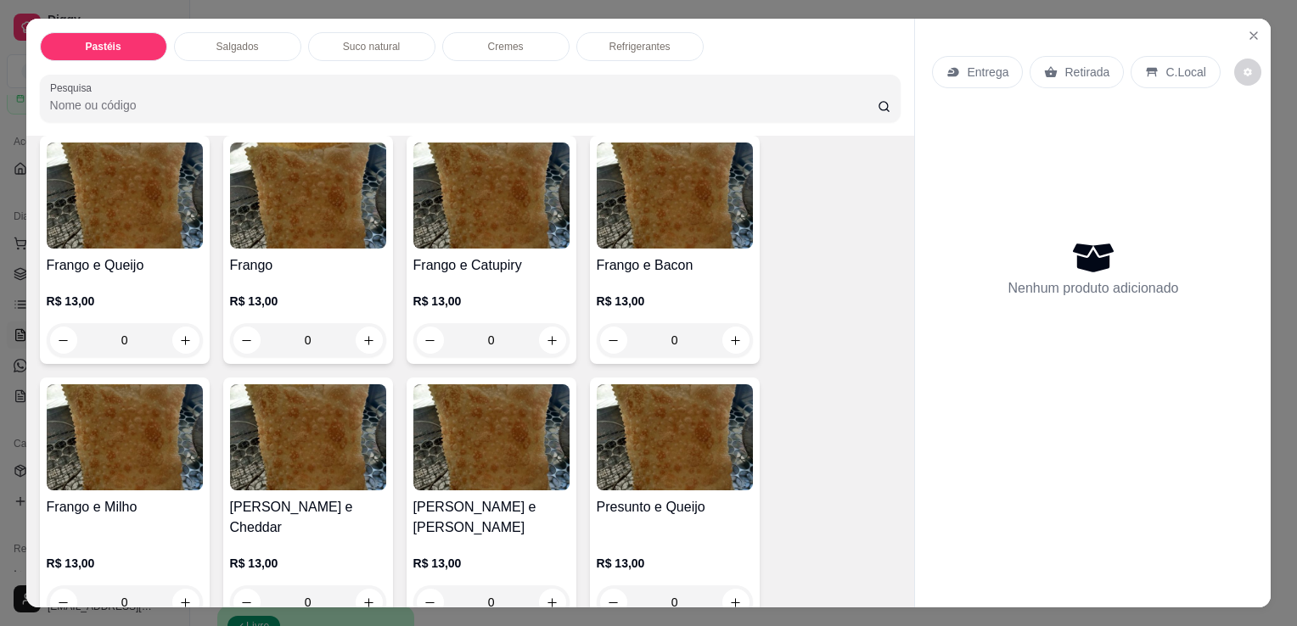
click at [122, 236] on img at bounding box center [125, 196] width 156 height 106
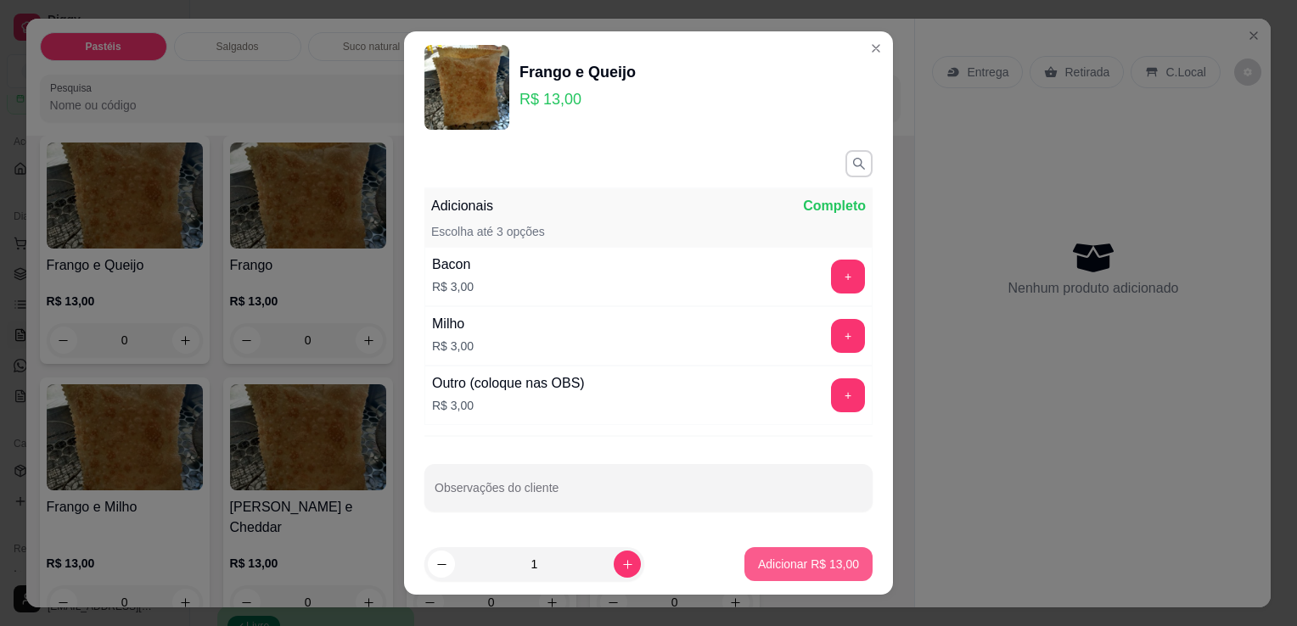
click at [819, 564] on p "Adicionar R$ 13,00" at bounding box center [808, 564] width 101 height 17
type input "1"
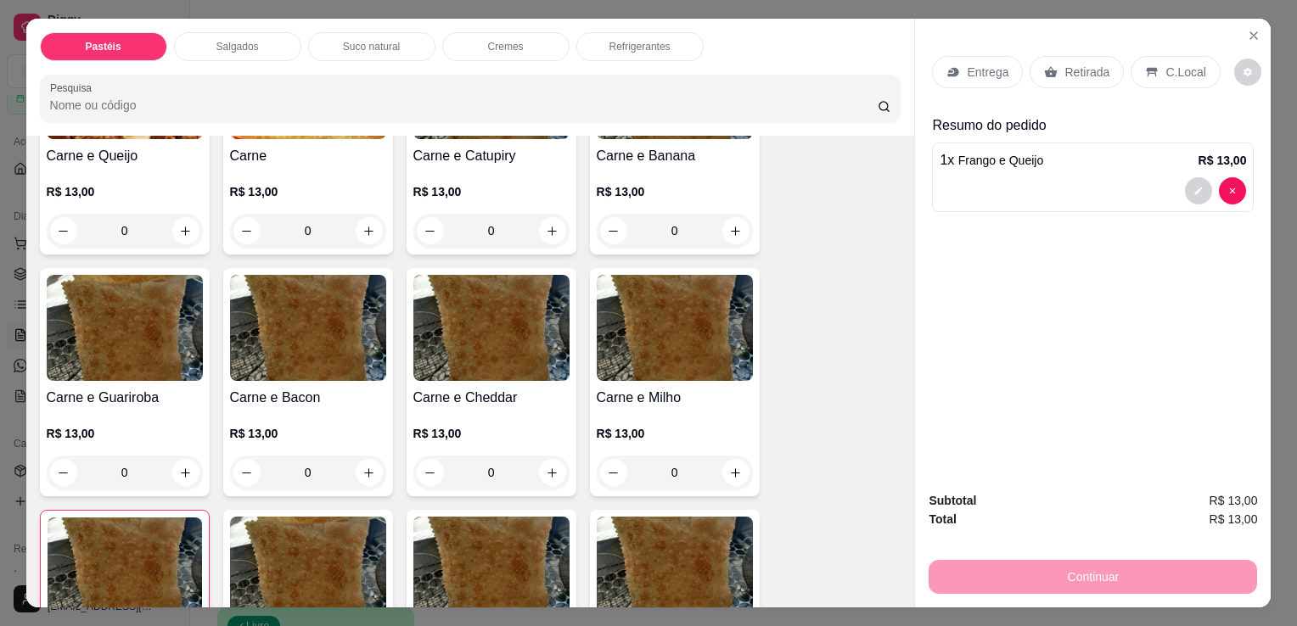
scroll to position [170, 0]
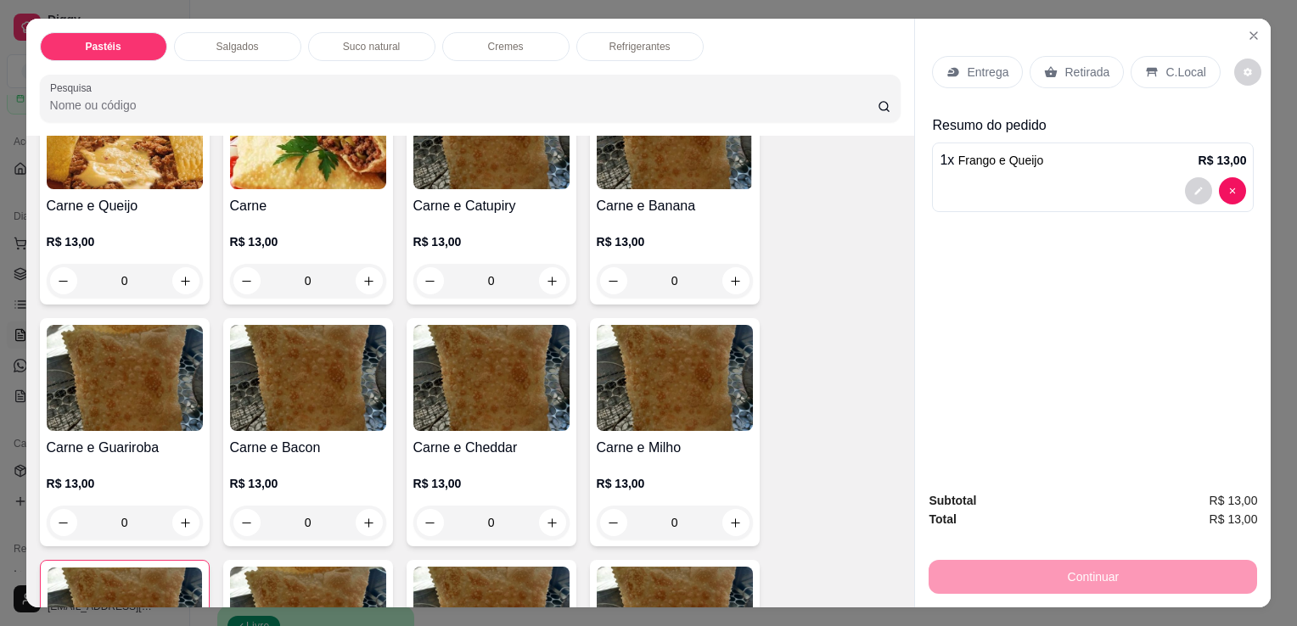
click at [104, 142] on img at bounding box center [125, 136] width 156 height 106
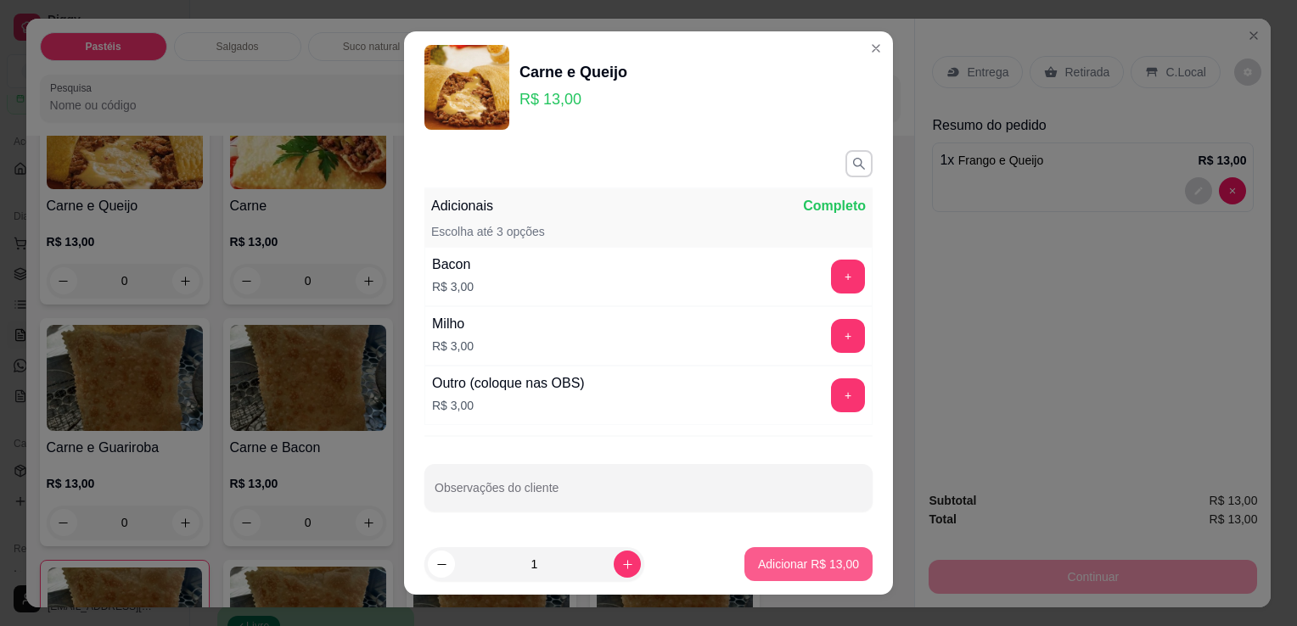
click at [801, 575] on button "Adicionar R$ 13,00" at bounding box center [808, 564] width 128 height 34
type input "1"
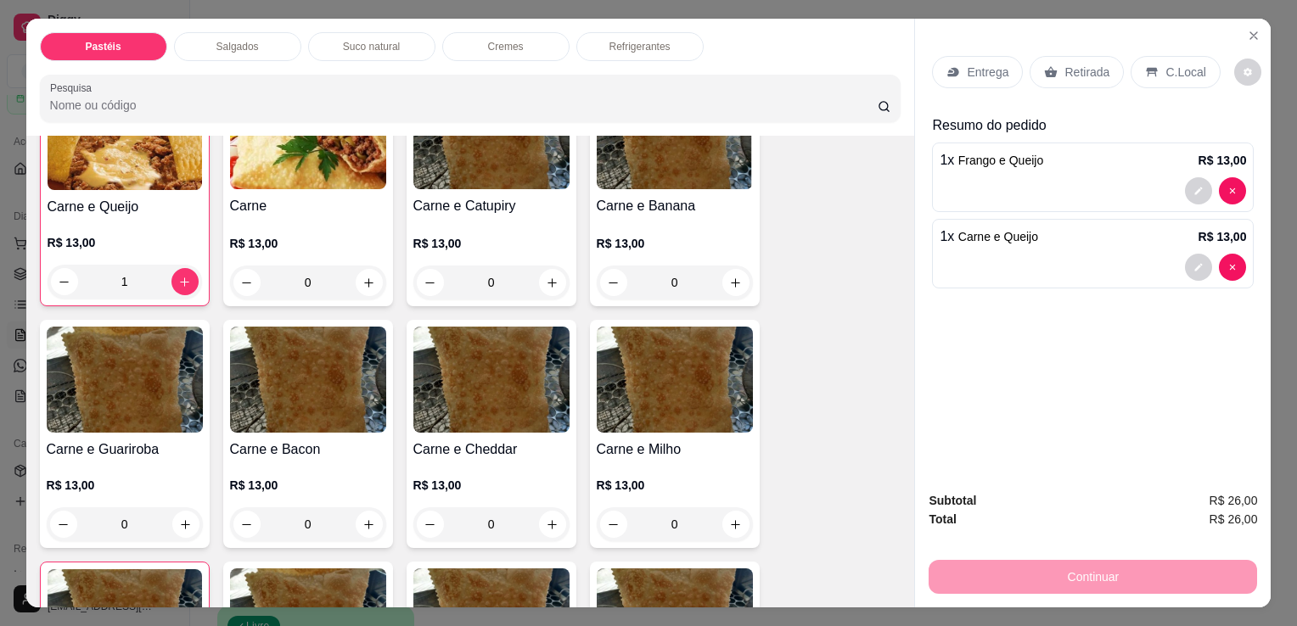
scroll to position [171, 0]
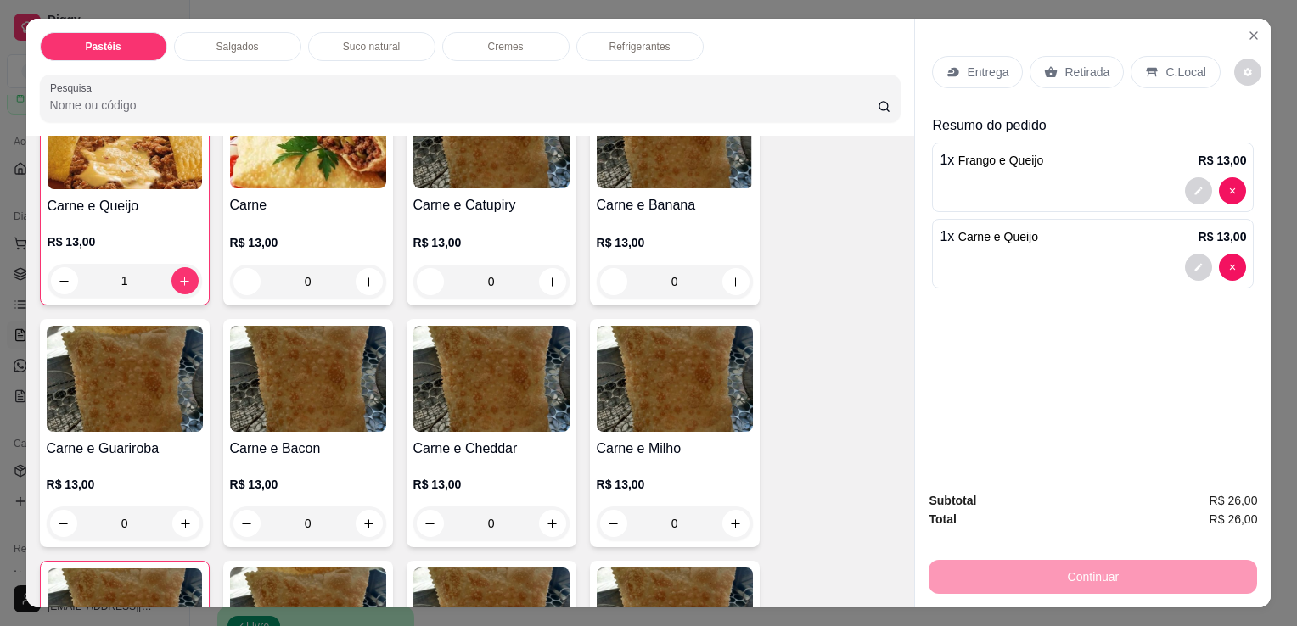
click at [1062, 56] on div "Retirada" at bounding box center [1077, 72] width 94 height 32
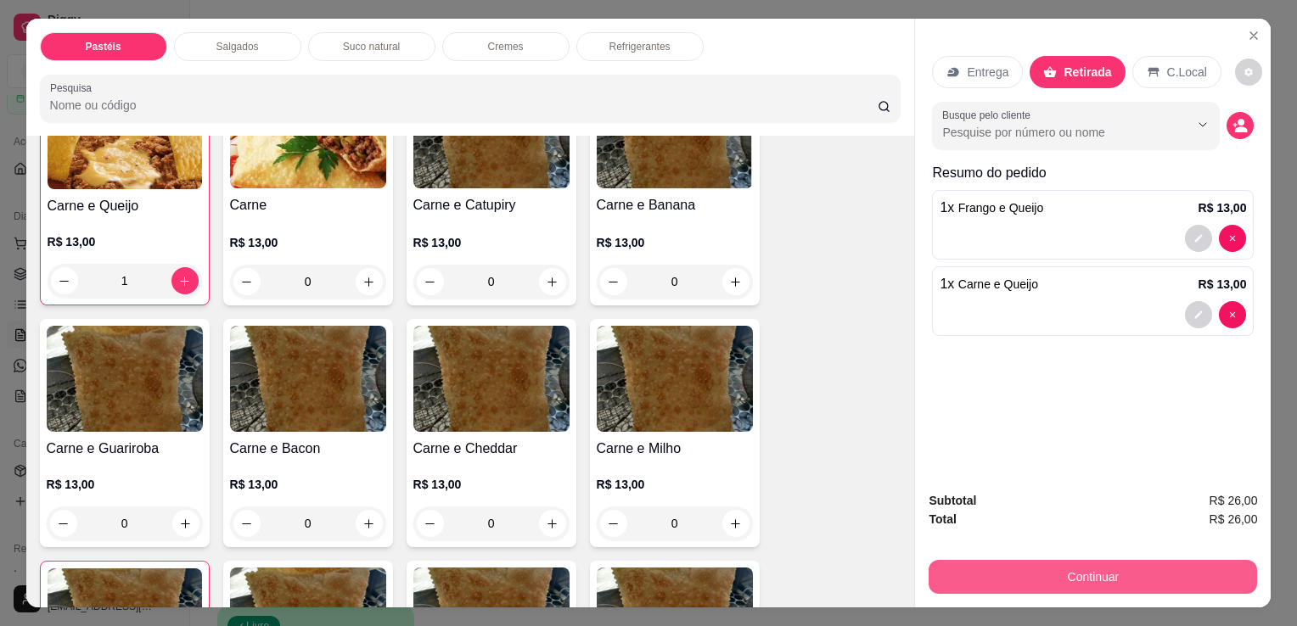
click at [1001, 584] on button "Continuar" at bounding box center [1093, 577] width 328 height 34
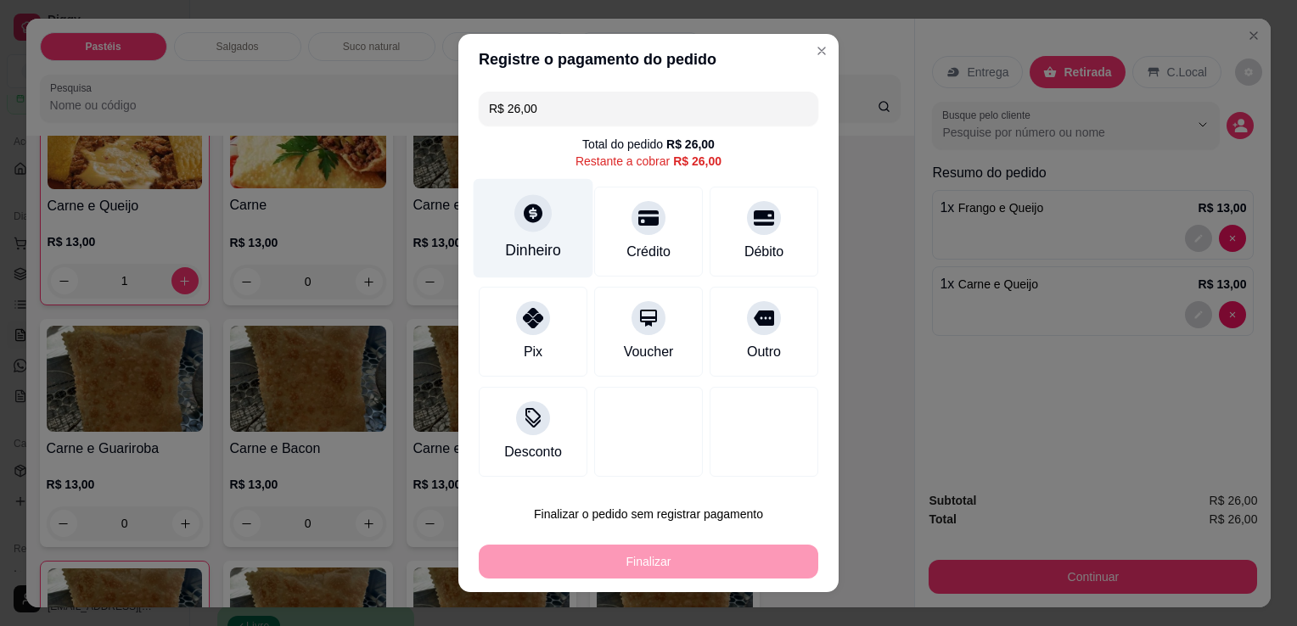
click at [550, 233] on div "Dinheiro" at bounding box center [534, 228] width 120 height 99
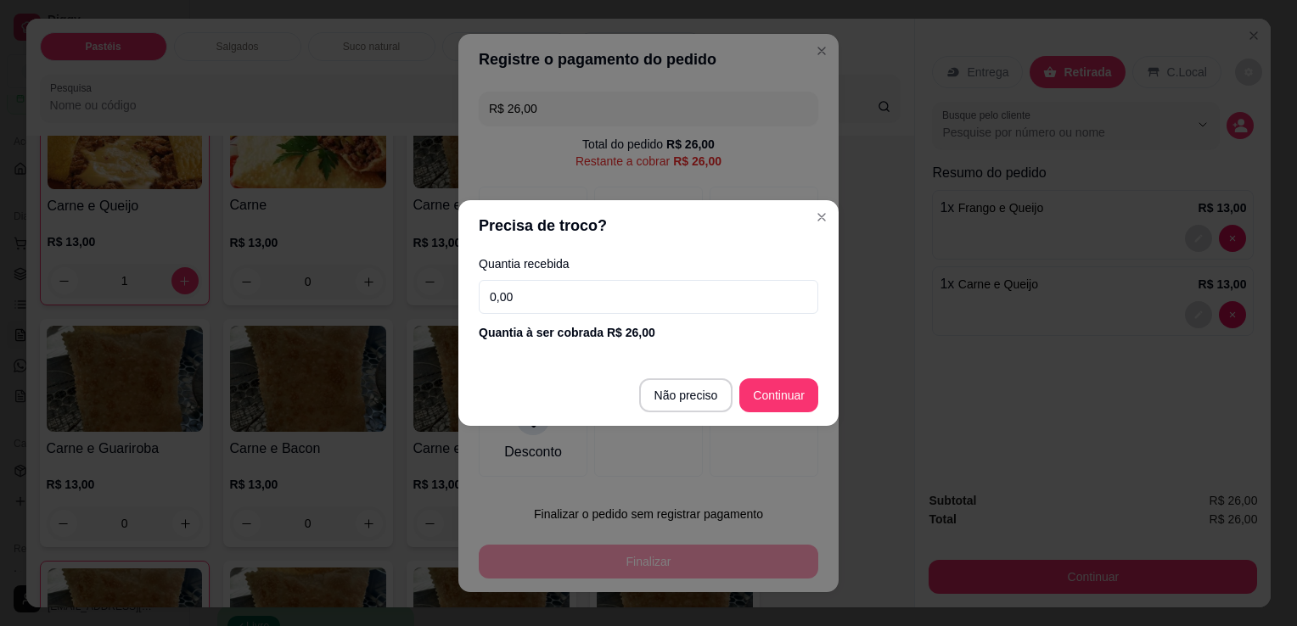
drag, startPoint x: 659, startPoint y: 378, endPoint x: 665, endPoint y: 391, distance: 14.8
click at [659, 377] on footer "Não preciso Continuar" at bounding box center [648, 395] width 380 height 61
type input "R$ 0,00"
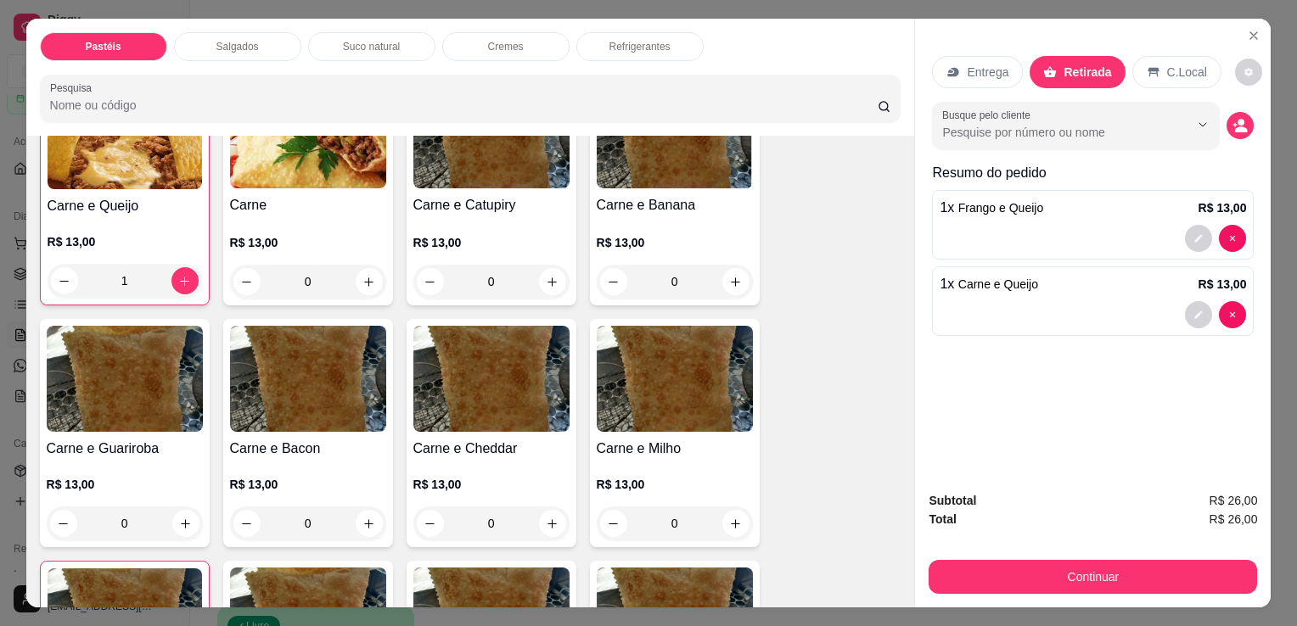
click at [651, 32] on div "Refrigerantes" at bounding box center [639, 46] width 127 height 29
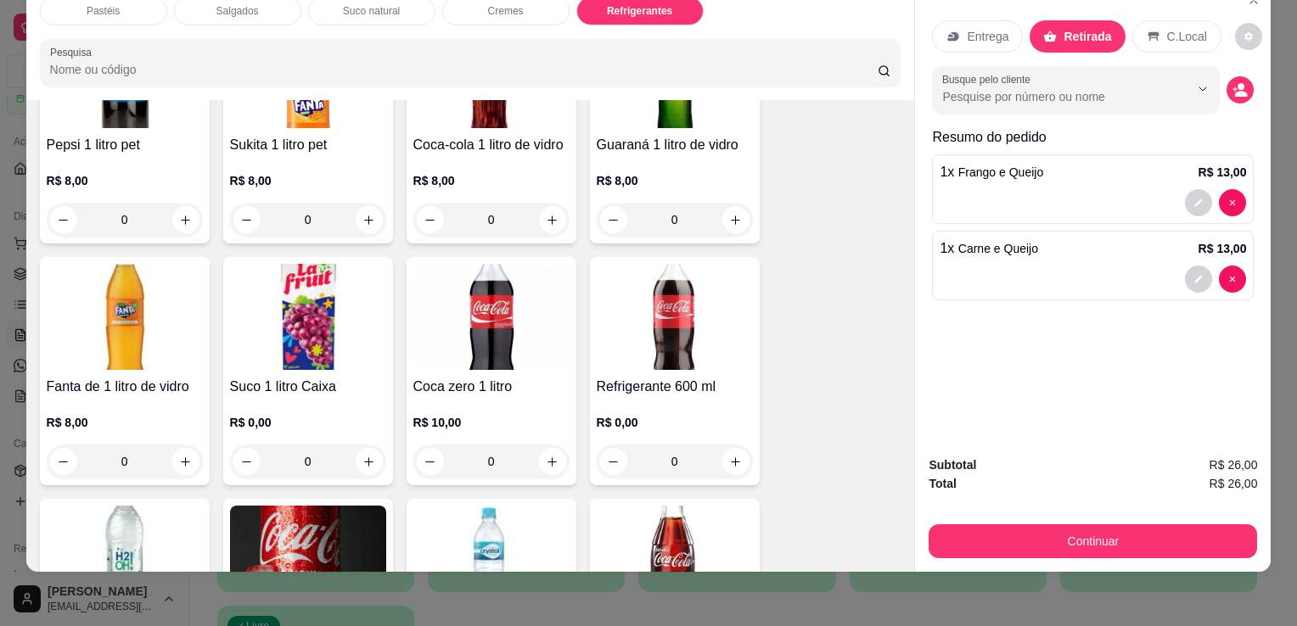
scroll to position [4349, 0]
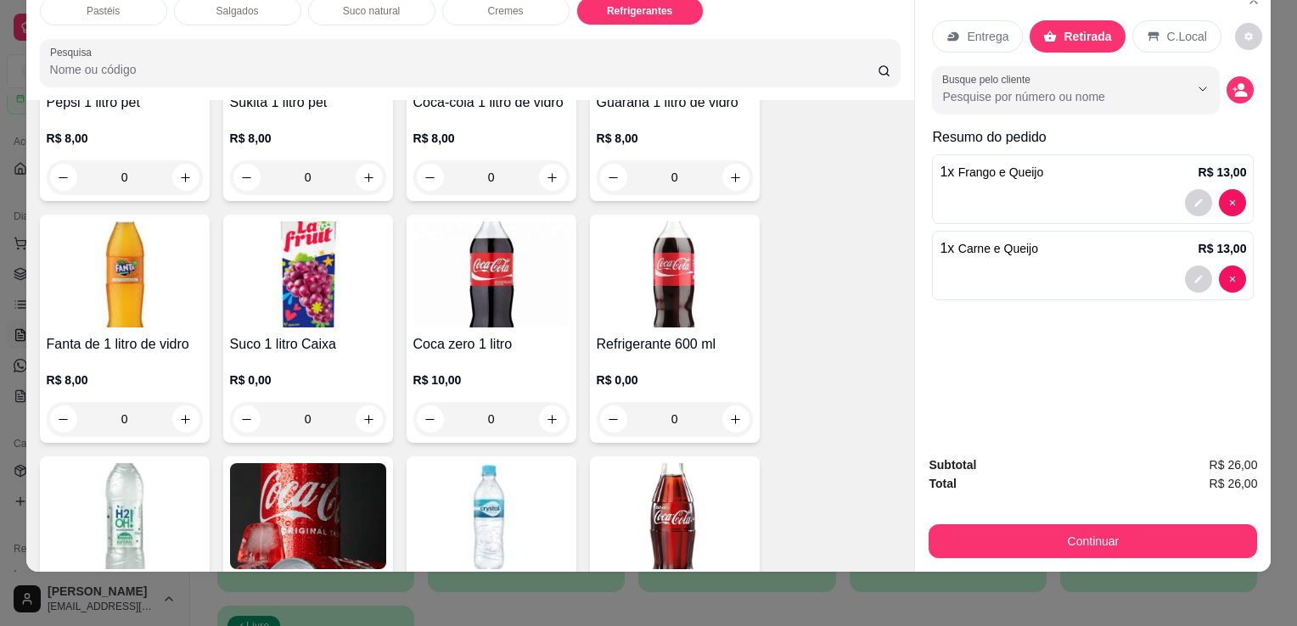
click at [429, 472] on img at bounding box center [491, 516] width 156 height 106
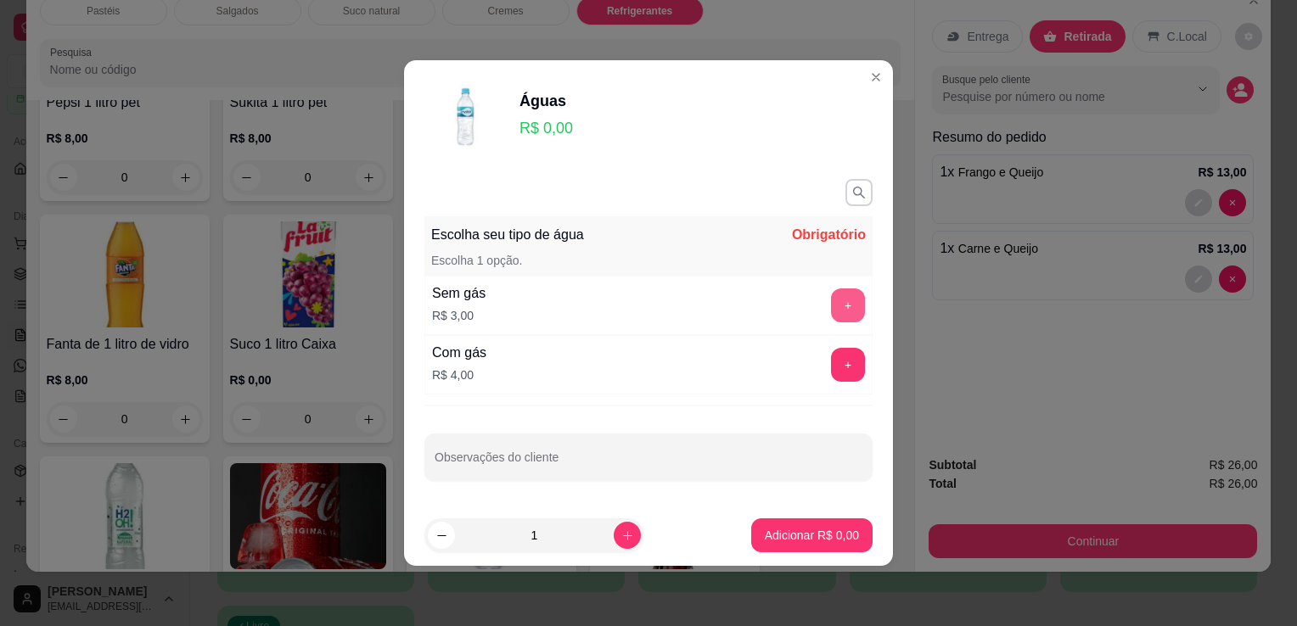
click at [834, 305] on button "+" at bounding box center [848, 306] width 34 height 34
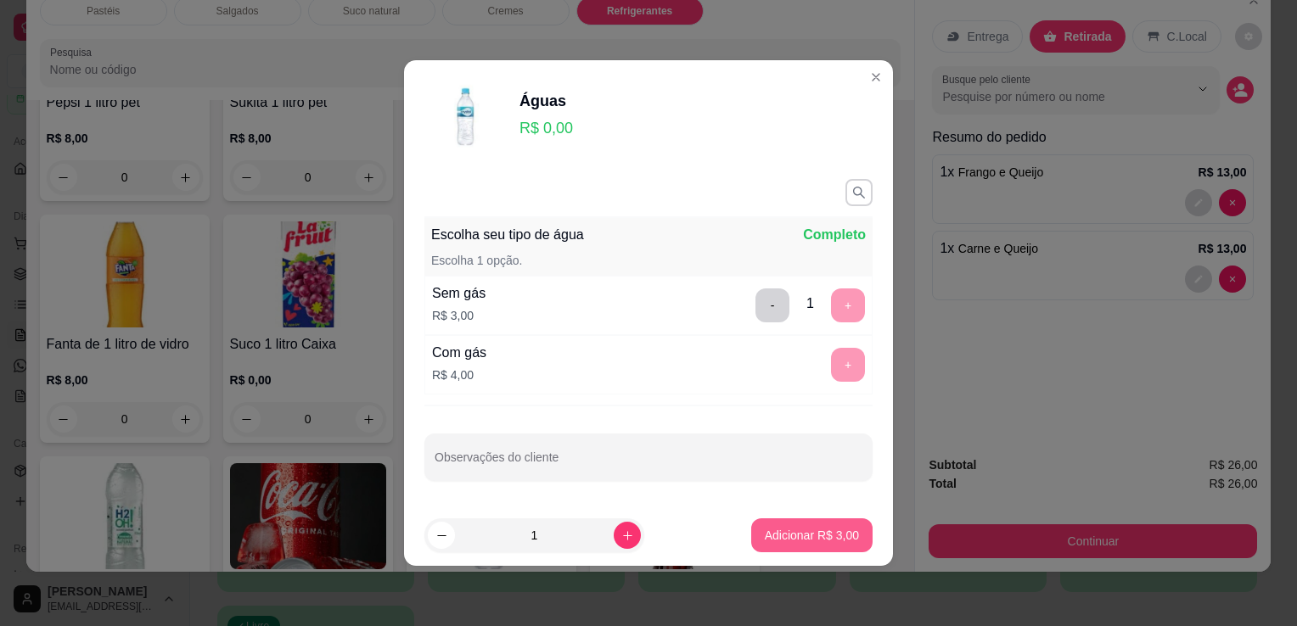
click at [784, 531] on p "Adicionar R$ 3,00" at bounding box center [812, 535] width 94 height 17
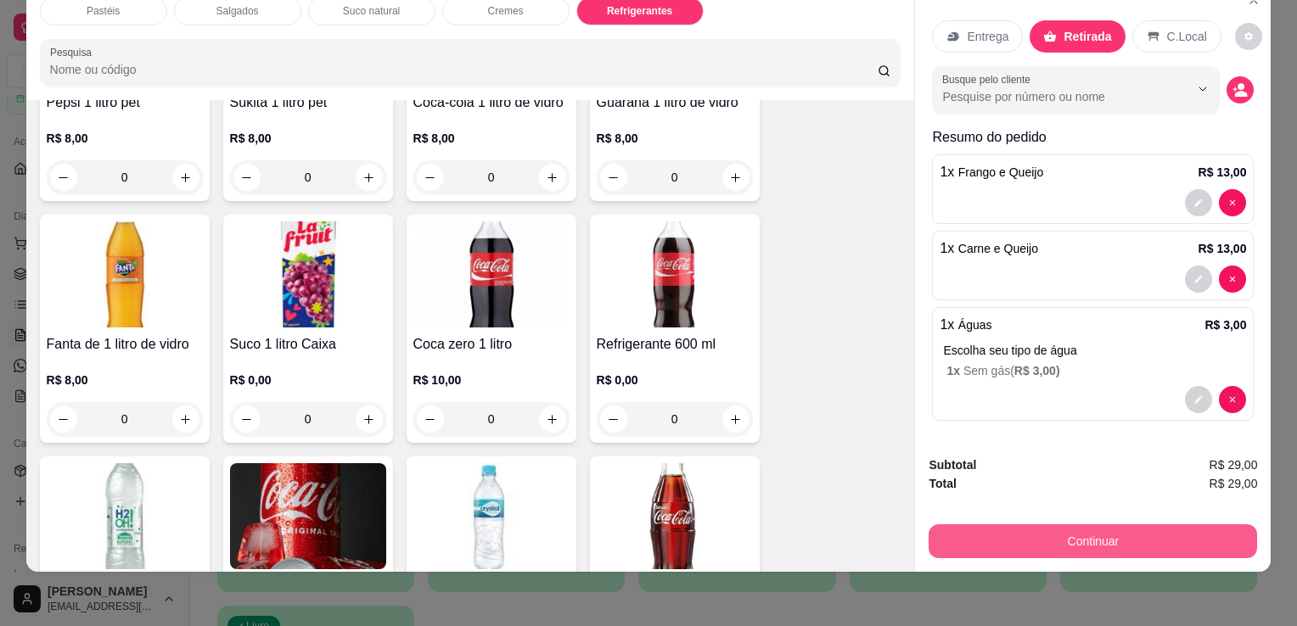
click at [1019, 525] on button "Continuar" at bounding box center [1093, 542] width 328 height 34
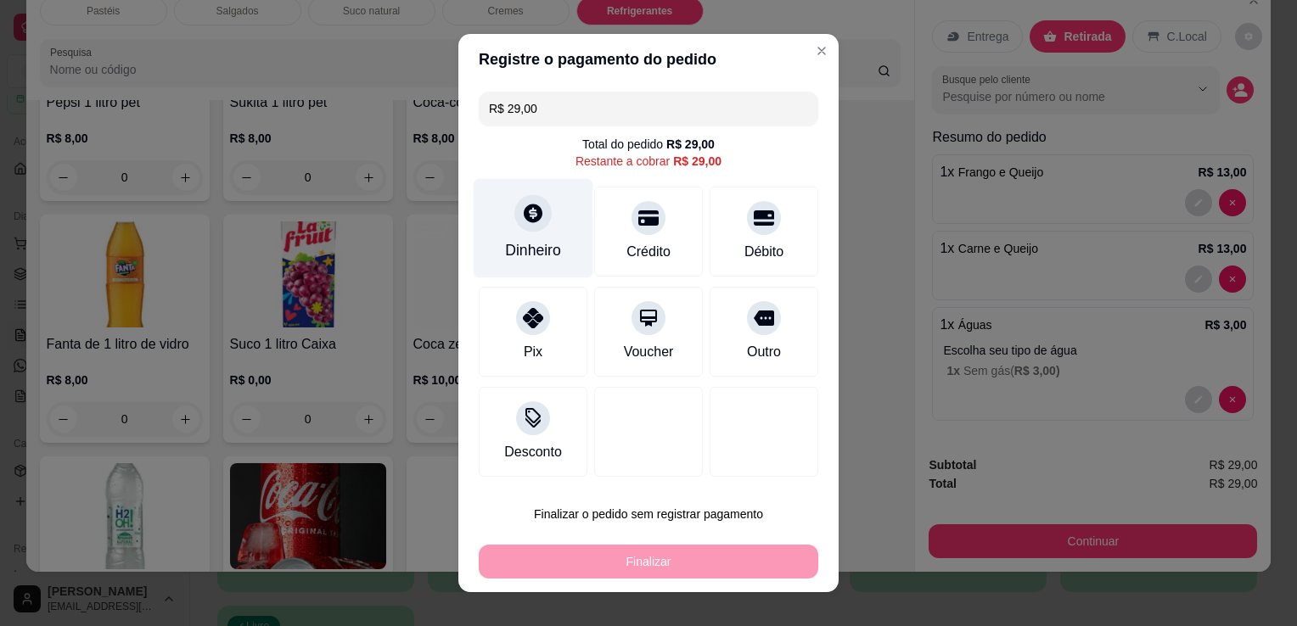
click at [541, 259] on div "Dinheiro" at bounding box center [533, 250] width 56 height 22
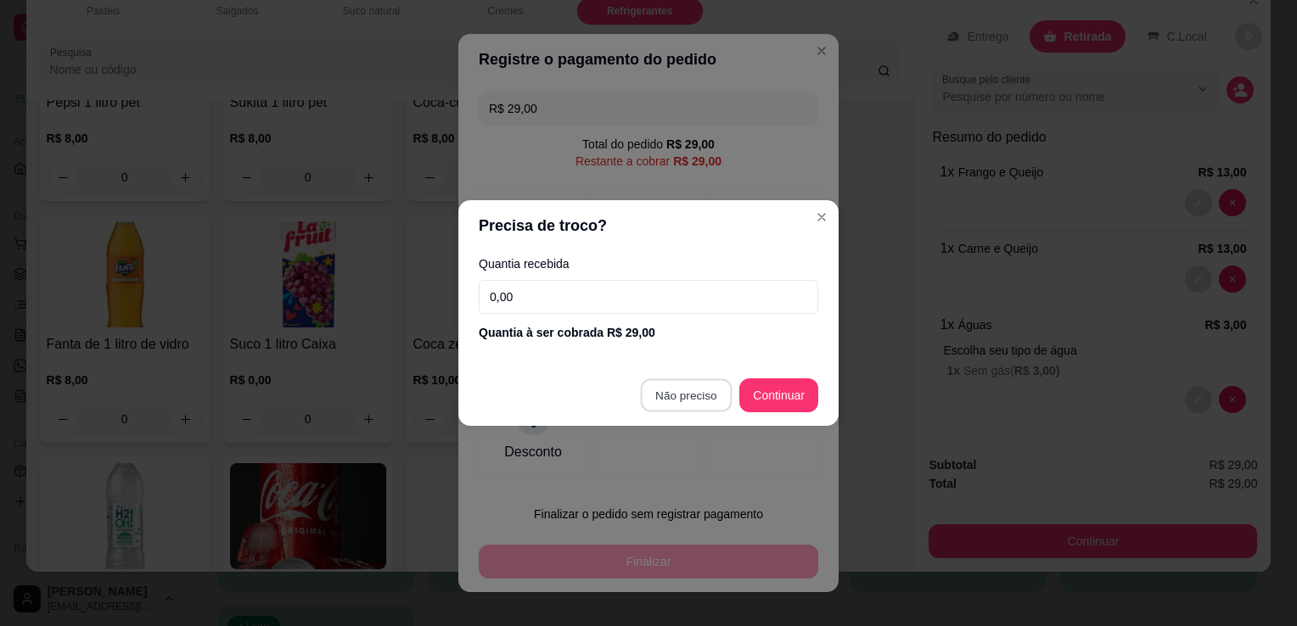
type input "R$ 0,00"
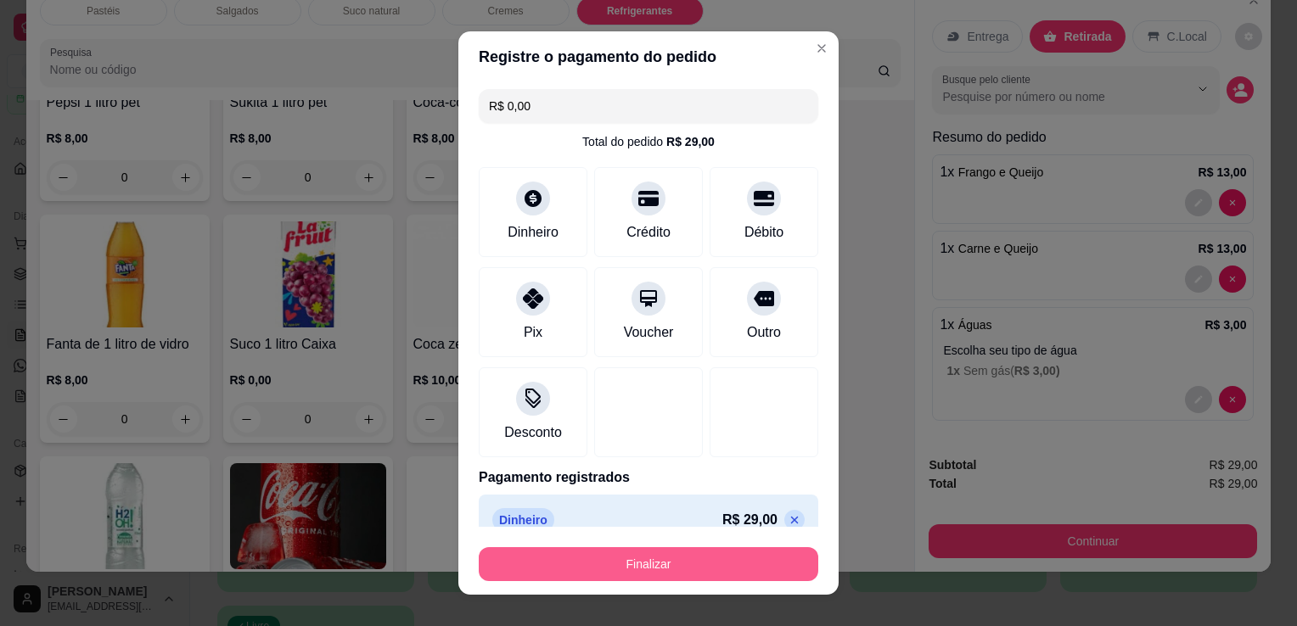
click at [685, 558] on button "Finalizar" at bounding box center [649, 564] width 340 height 34
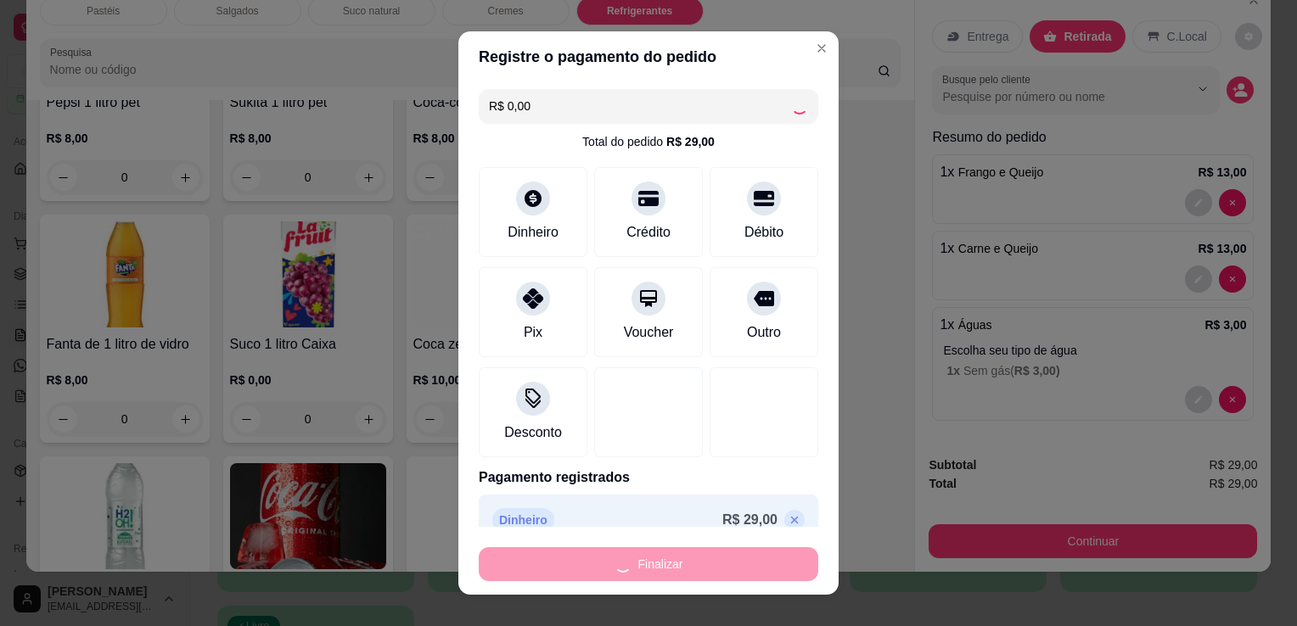
type input "0"
type input "-R$ 29,00"
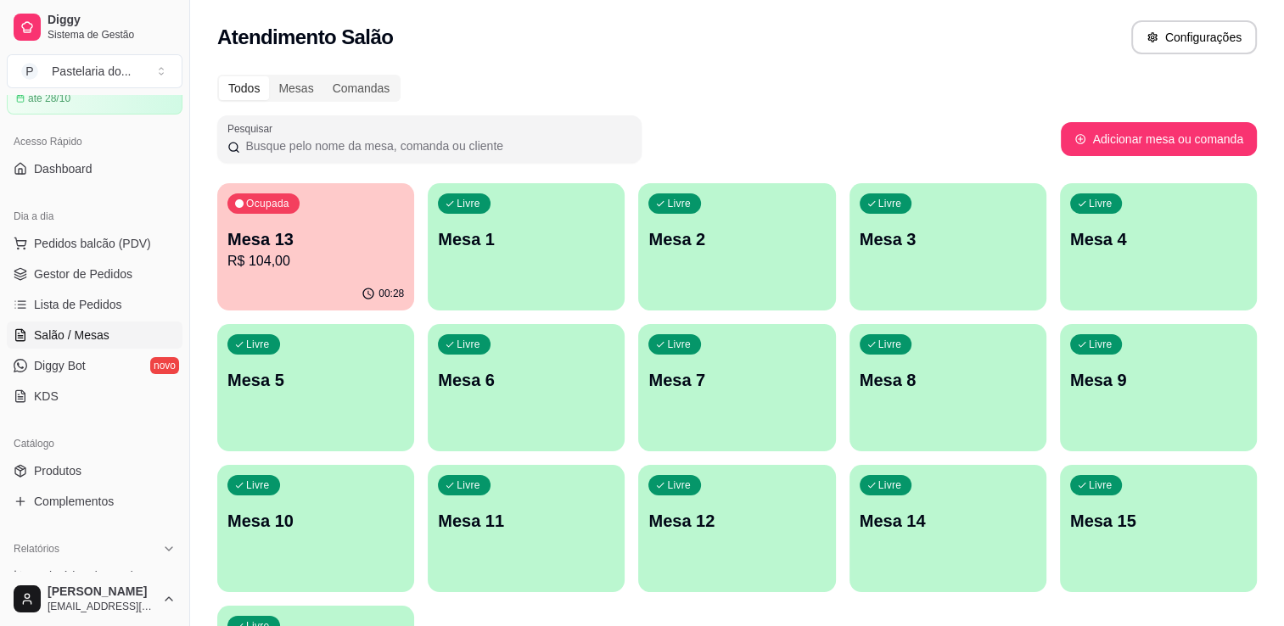
click at [275, 207] on p "Ocupada" at bounding box center [267, 204] width 43 height 14
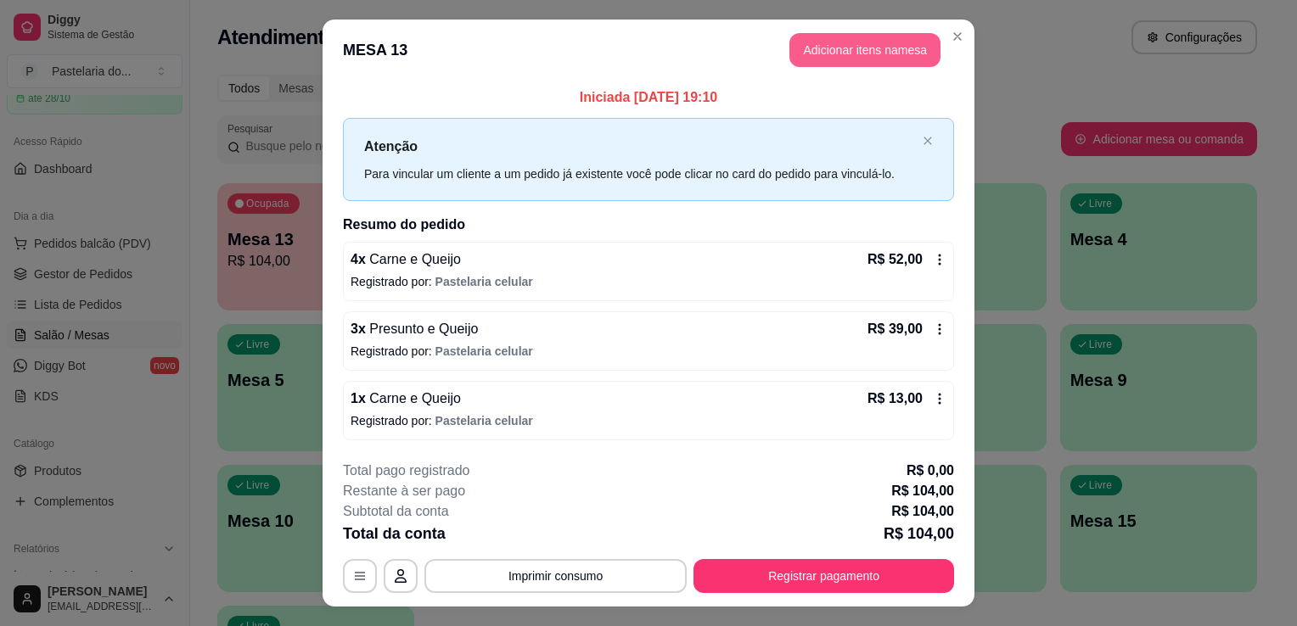
click at [850, 47] on button "Adicionar itens na mesa" at bounding box center [864, 50] width 151 height 34
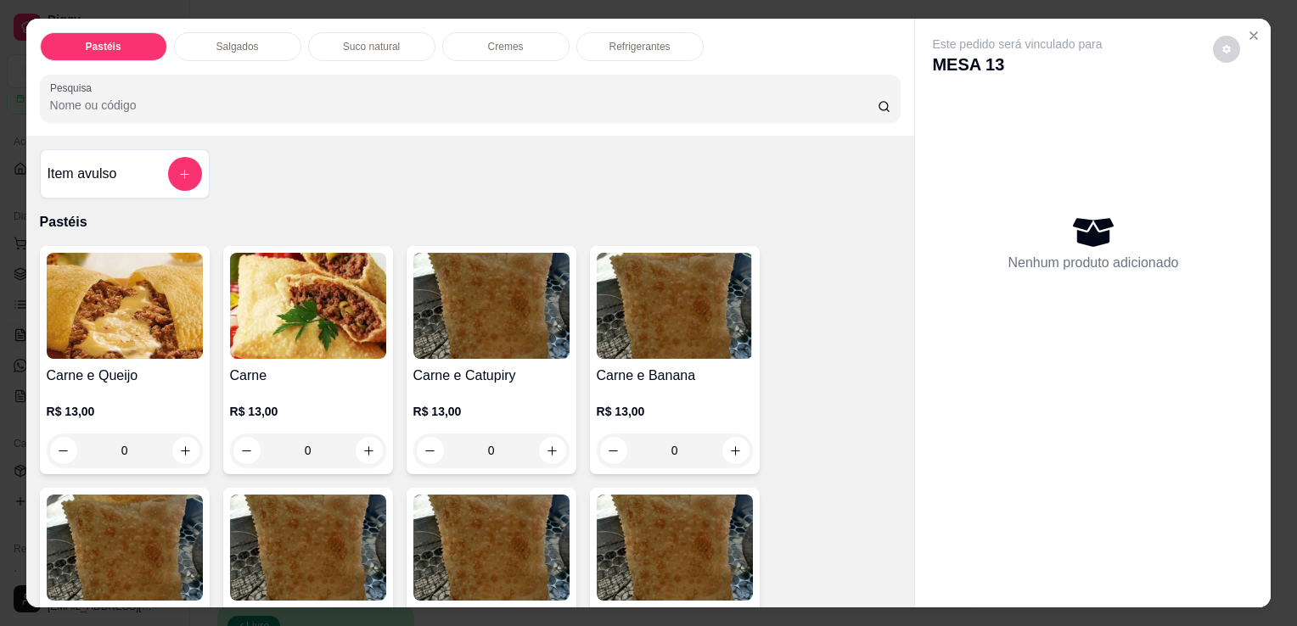
click at [132, 289] on img at bounding box center [125, 306] width 156 height 106
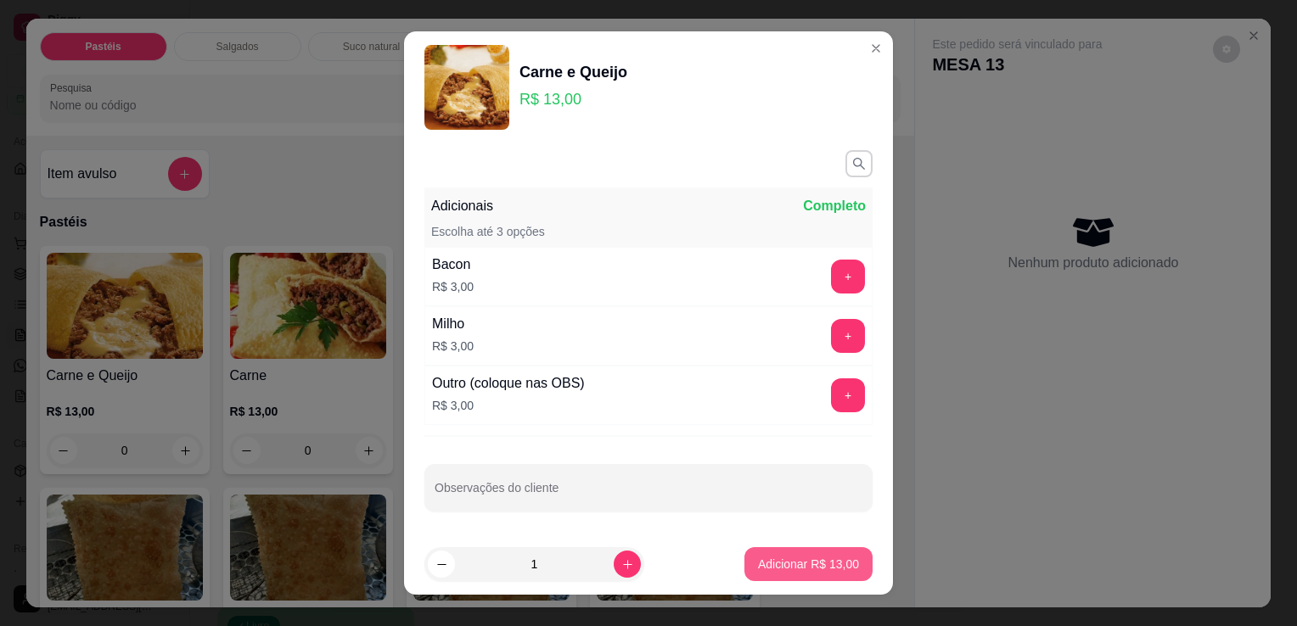
click at [791, 574] on button "Adicionar R$ 13,00" at bounding box center [808, 564] width 128 height 34
type input "1"
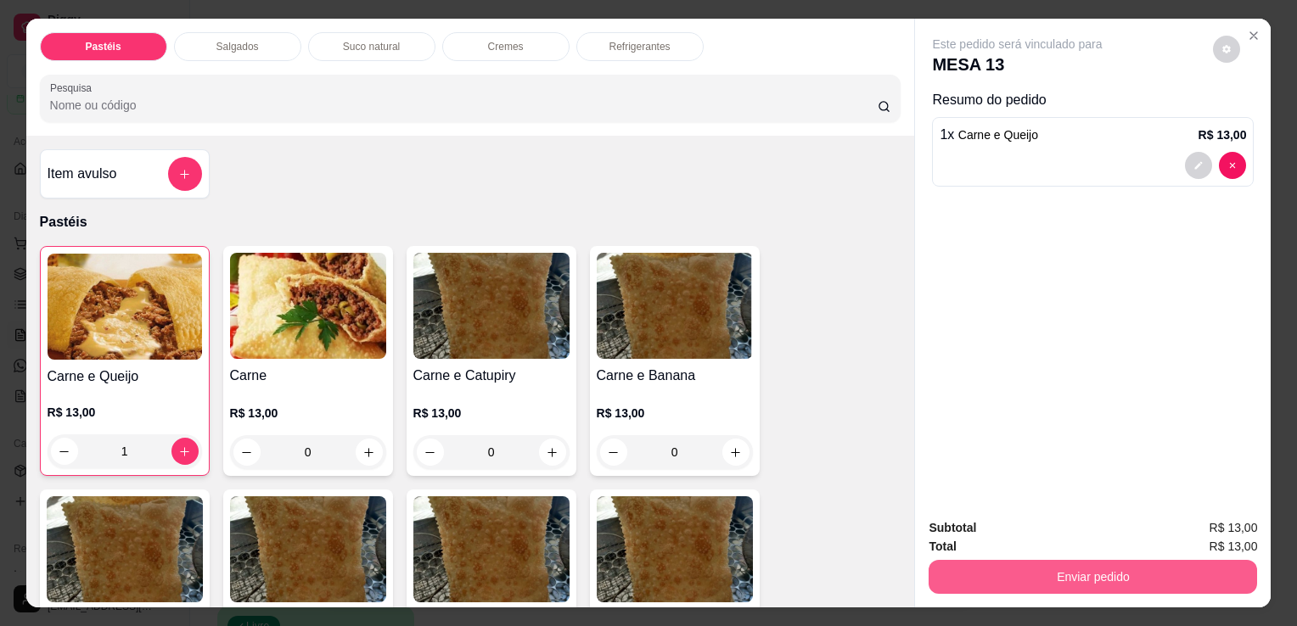
click at [972, 570] on button "Enviar pedido" at bounding box center [1093, 577] width 328 height 34
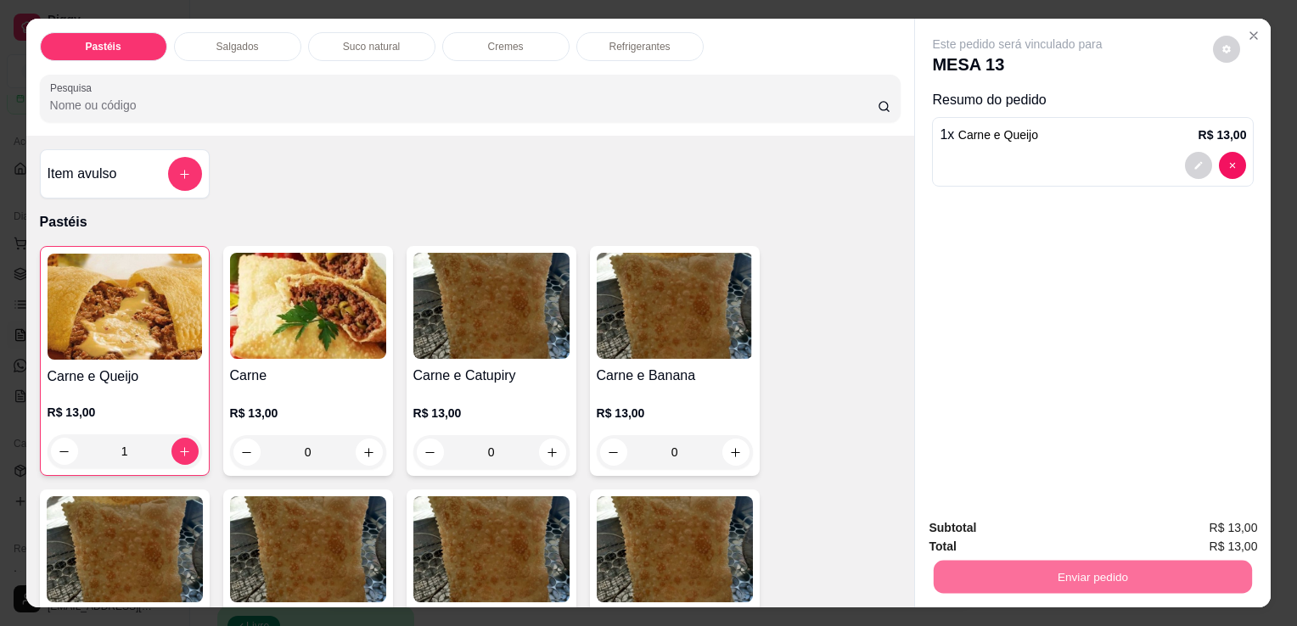
click at [1246, 528] on button "Enviar pedido" at bounding box center [1213, 530] width 96 height 32
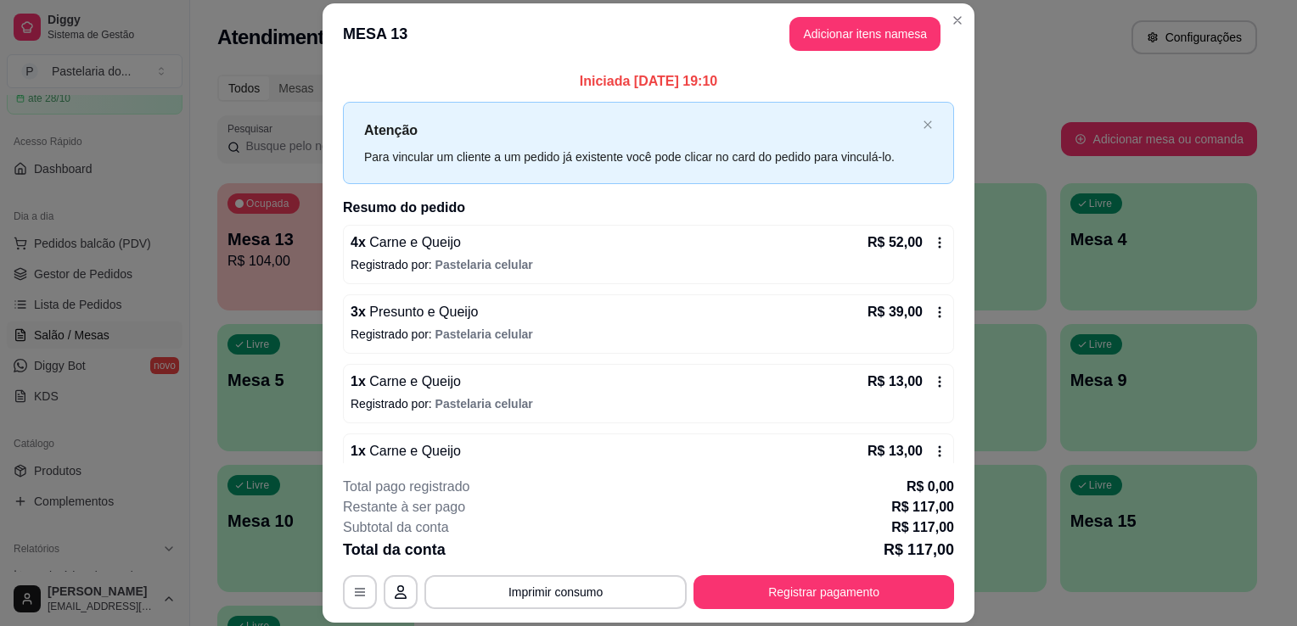
click at [1013, 274] on div "Livre Mesa 3" at bounding box center [948, 236] width 197 height 107
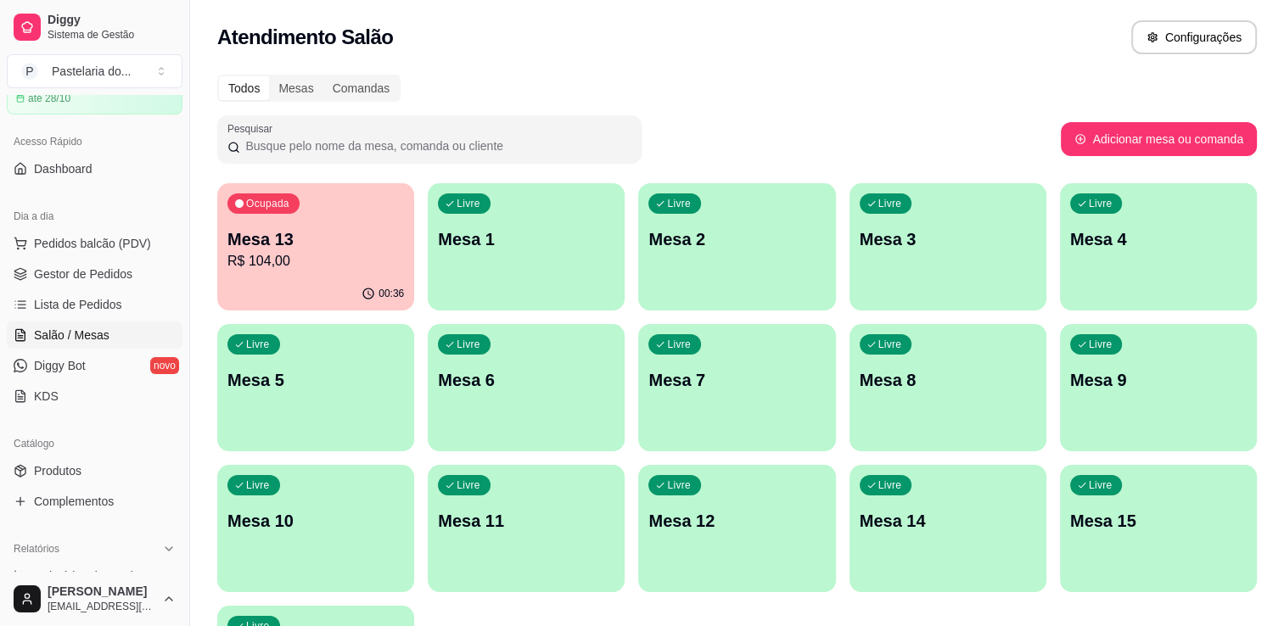
click at [356, 247] on p "Mesa 13" at bounding box center [315, 239] width 177 height 24
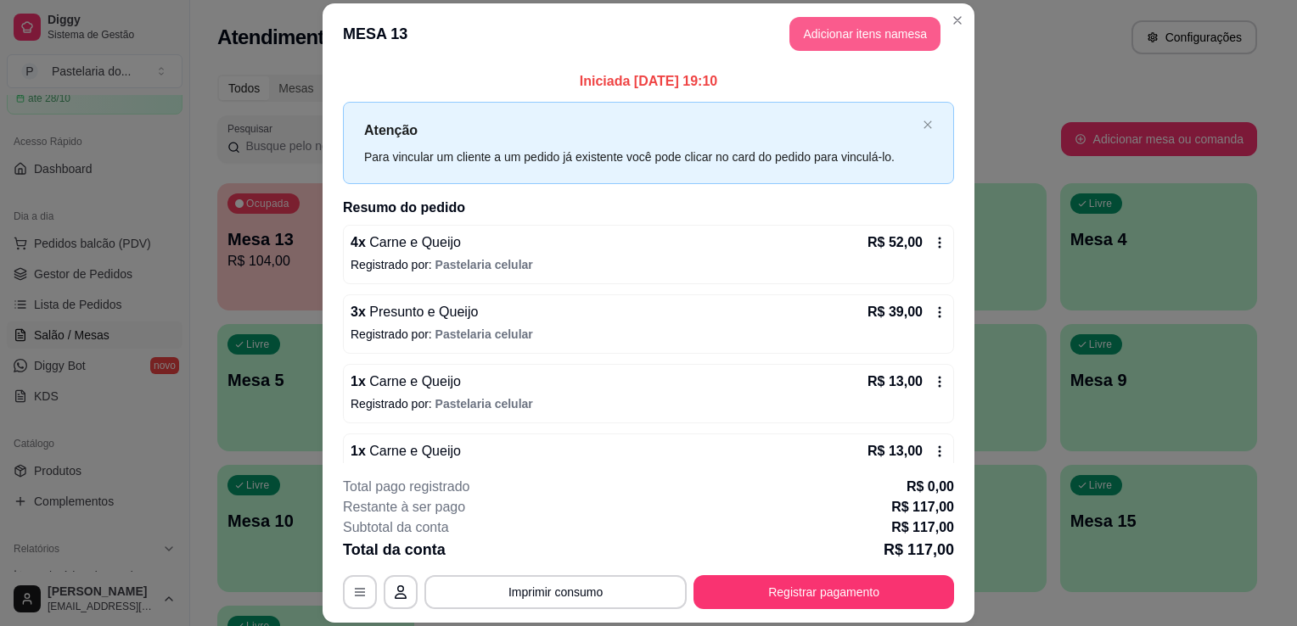
click at [896, 46] on button "Adicionar itens na mesa" at bounding box center [864, 34] width 151 height 34
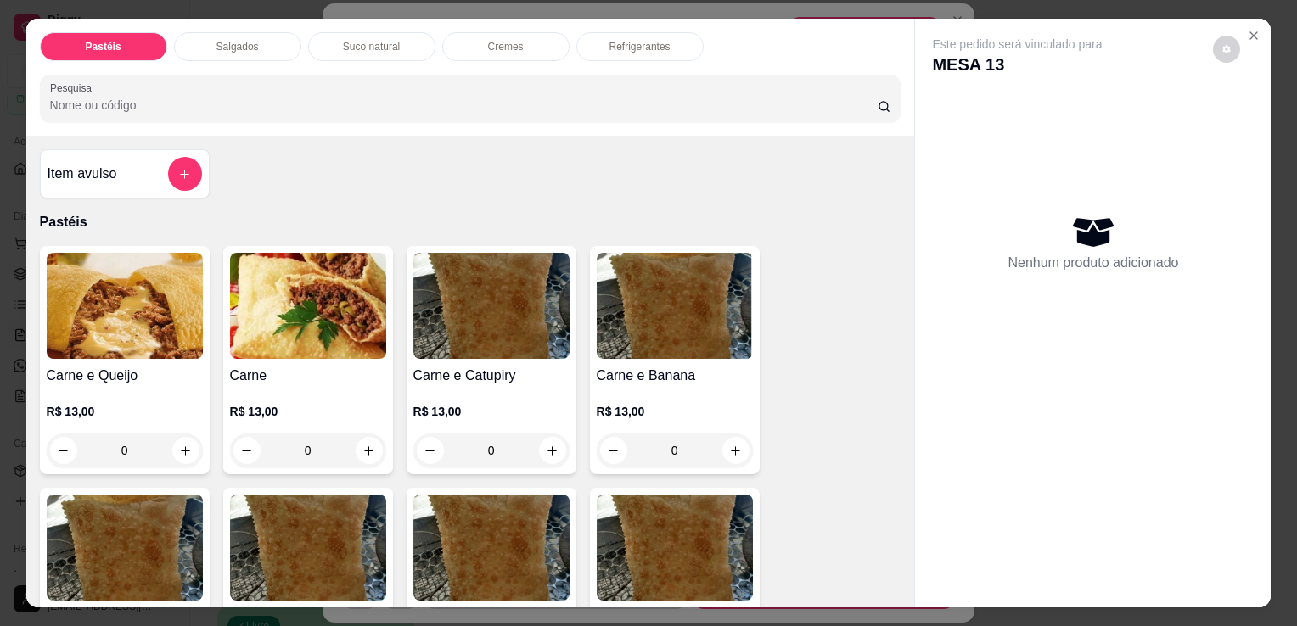
click at [353, 32] on div "Suco natural" at bounding box center [371, 46] width 127 height 29
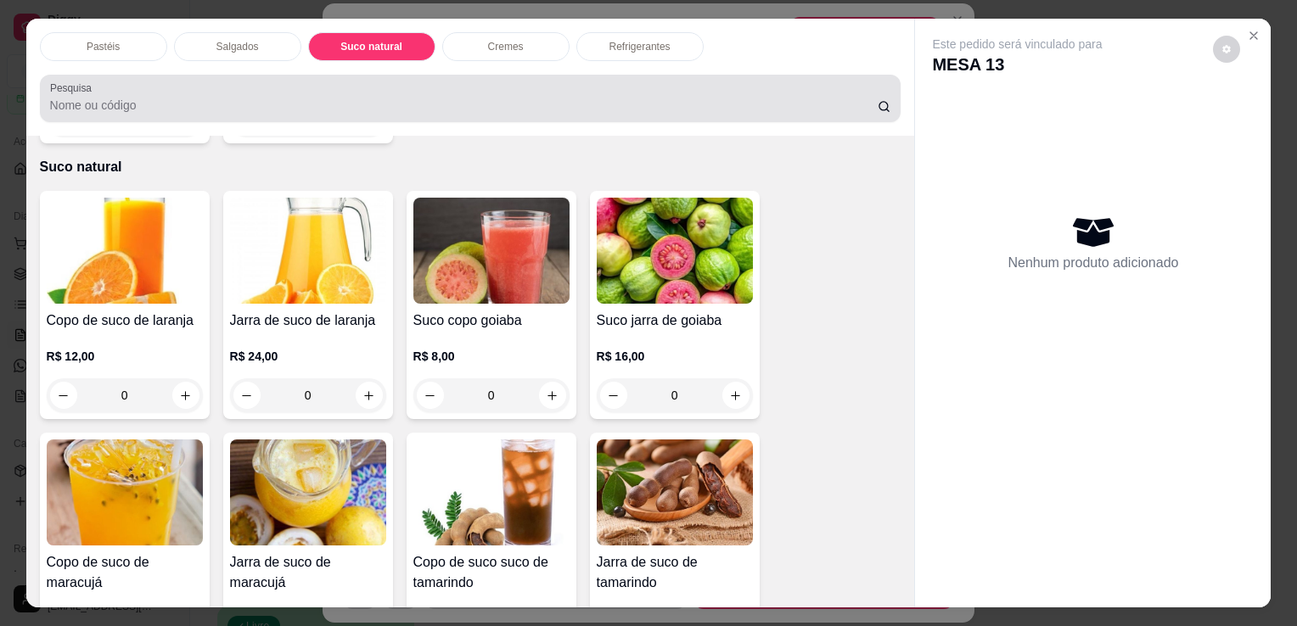
scroll to position [42, 0]
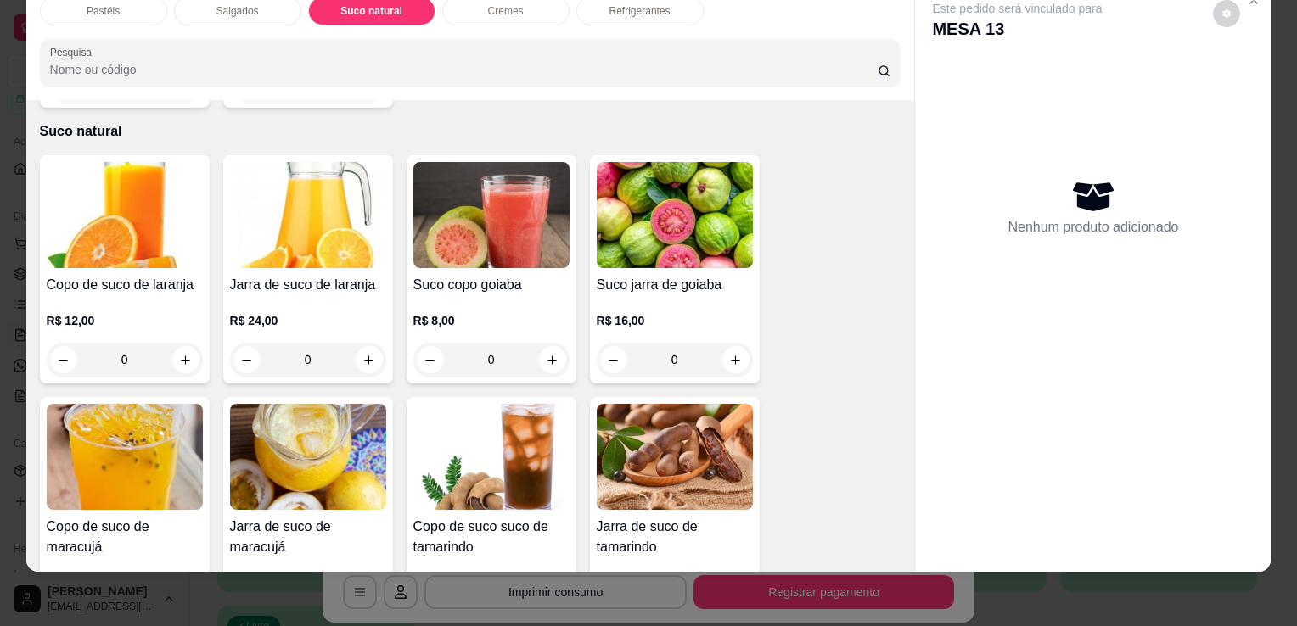
click at [316, 227] on img at bounding box center [308, 215] width 156 height 106
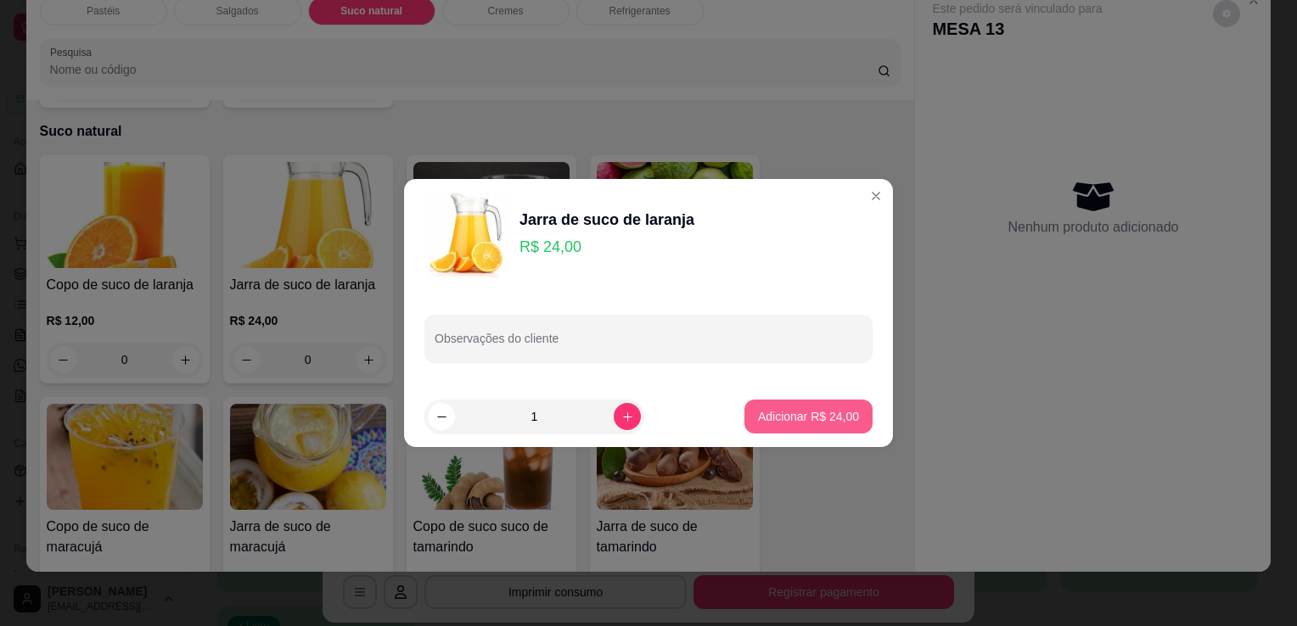
click at [817, 400] on button "Adicionar R$ 24,00" at bounding box center [808, 417] width 128 height 34
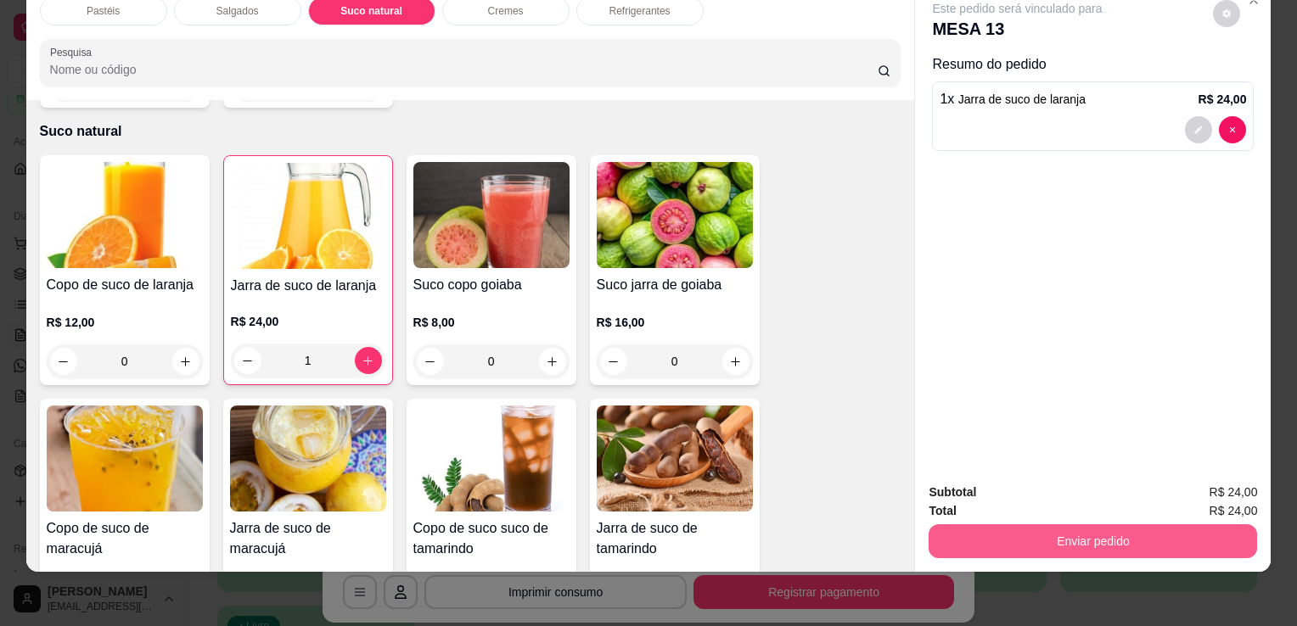
click at [1080, 531] on button "Enviar pedido" at bounding box center [1093, 542] width 328 height 34
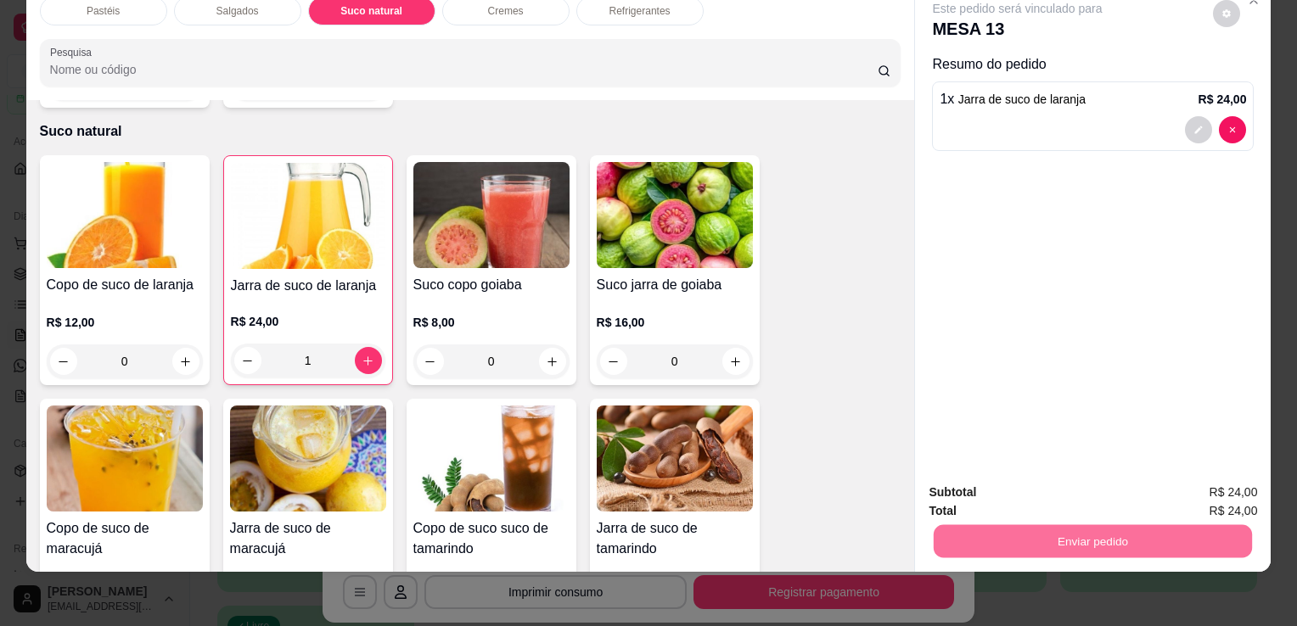
click at [1210, 487] on button "Enviar pedido" at bounding box center [1212, 486] width 93 height 31
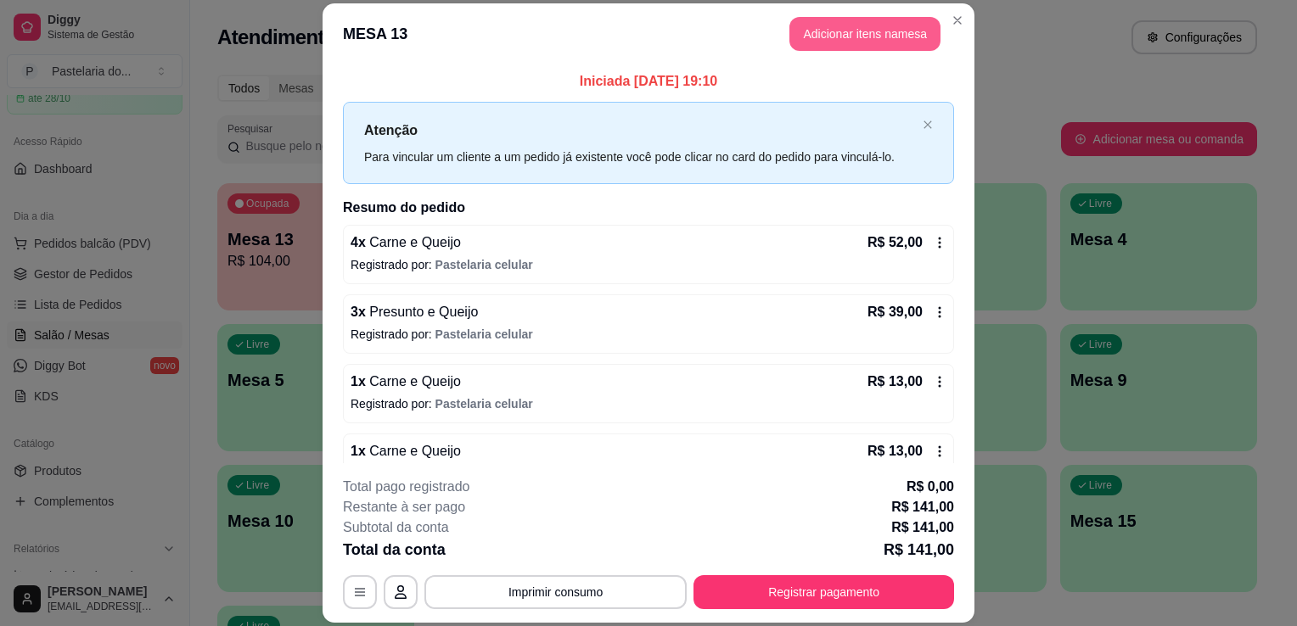
click at [832, 46] on button "Adicionar itens na mesa" at bounding box center [864, 34] width 151 height 34
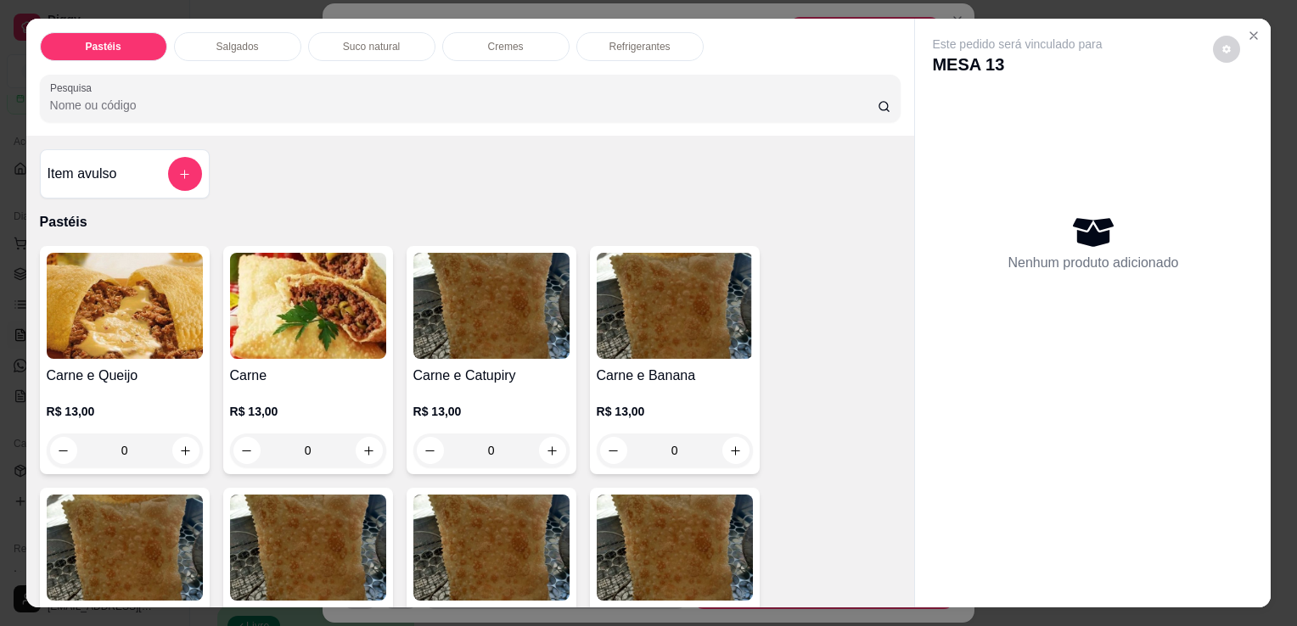
click at [126, 291] on img at bounding box center [125, 306] width 156 height 106
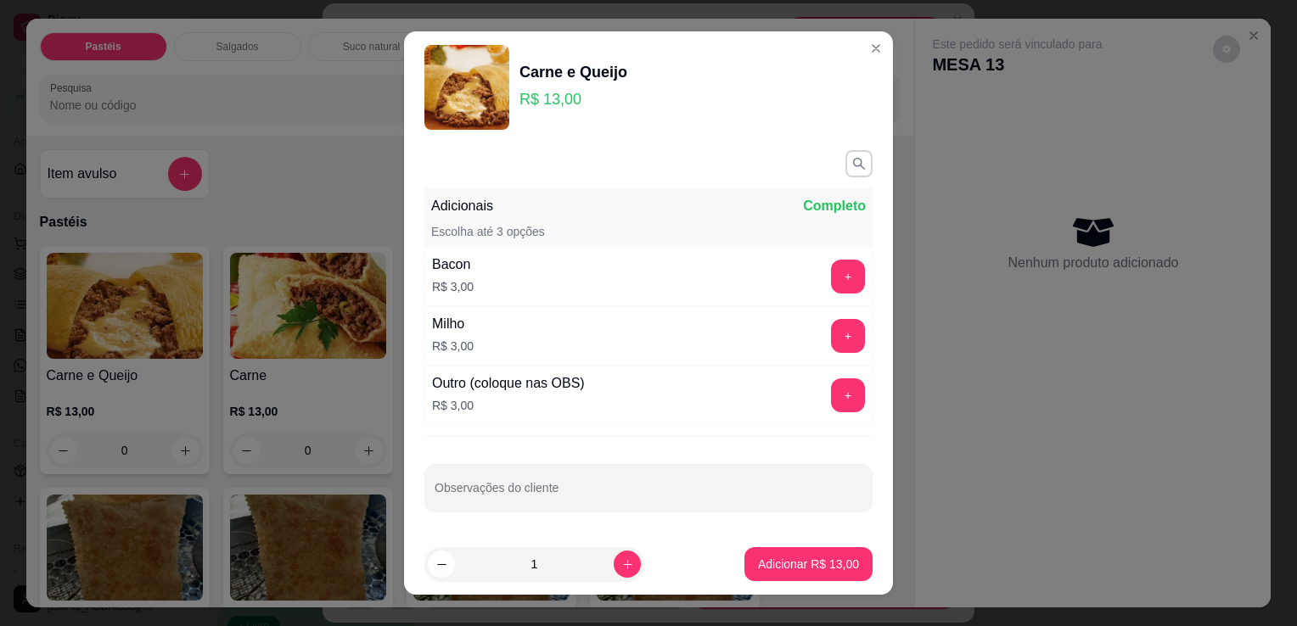
click at [843, 575] on button "Adicionar R$ 13,00" at bounding box center [808, 564] width 128 height 34
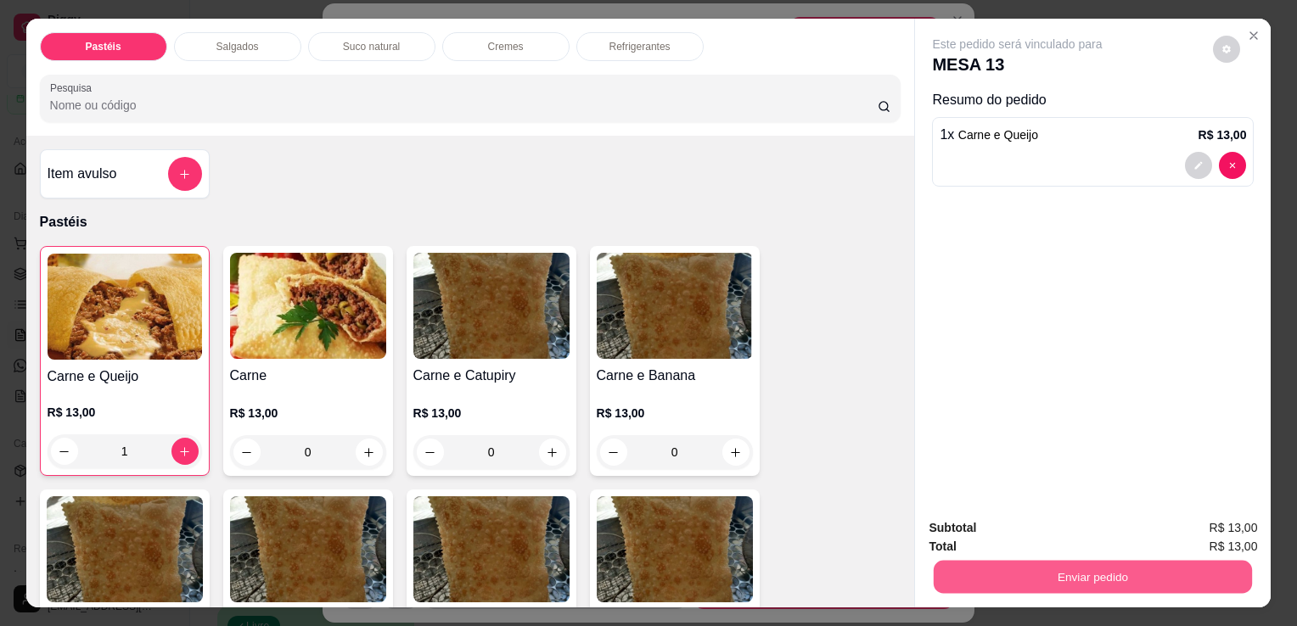
click at [990, 572] on button "Enviar pedido" at bounding box center [1093, 576] width 318 height 33
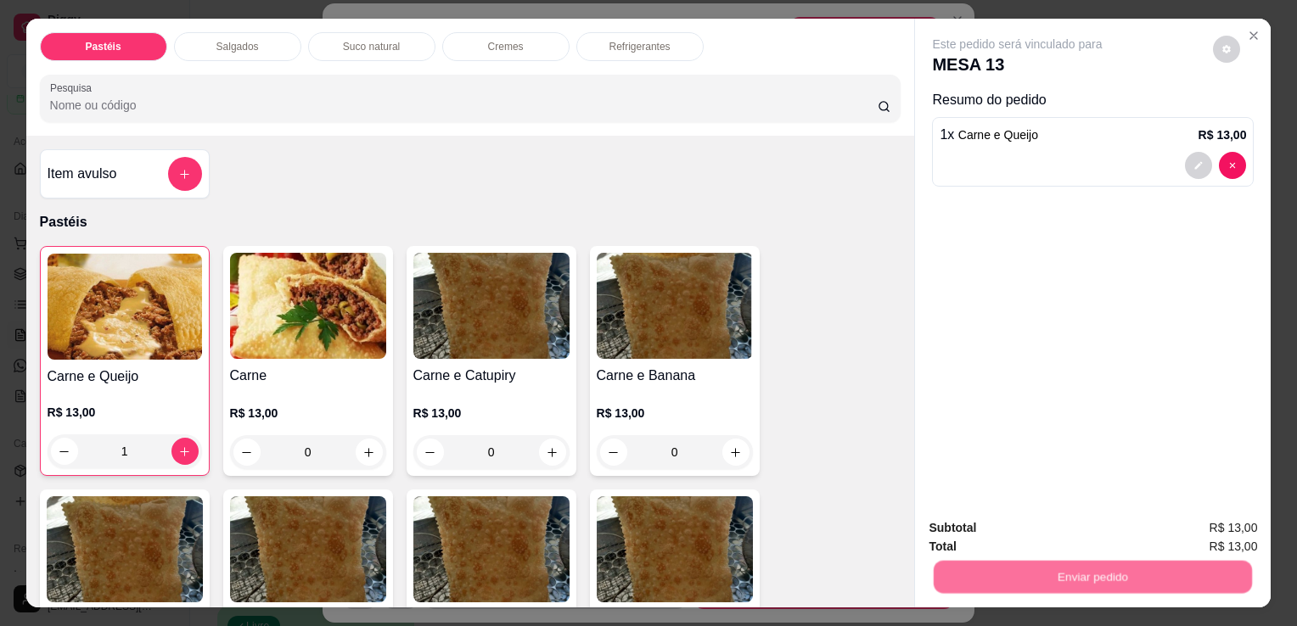
click at [1209, 530] on button "Enviar pedido" at bounding box center [1212, 528] width 93 height 31
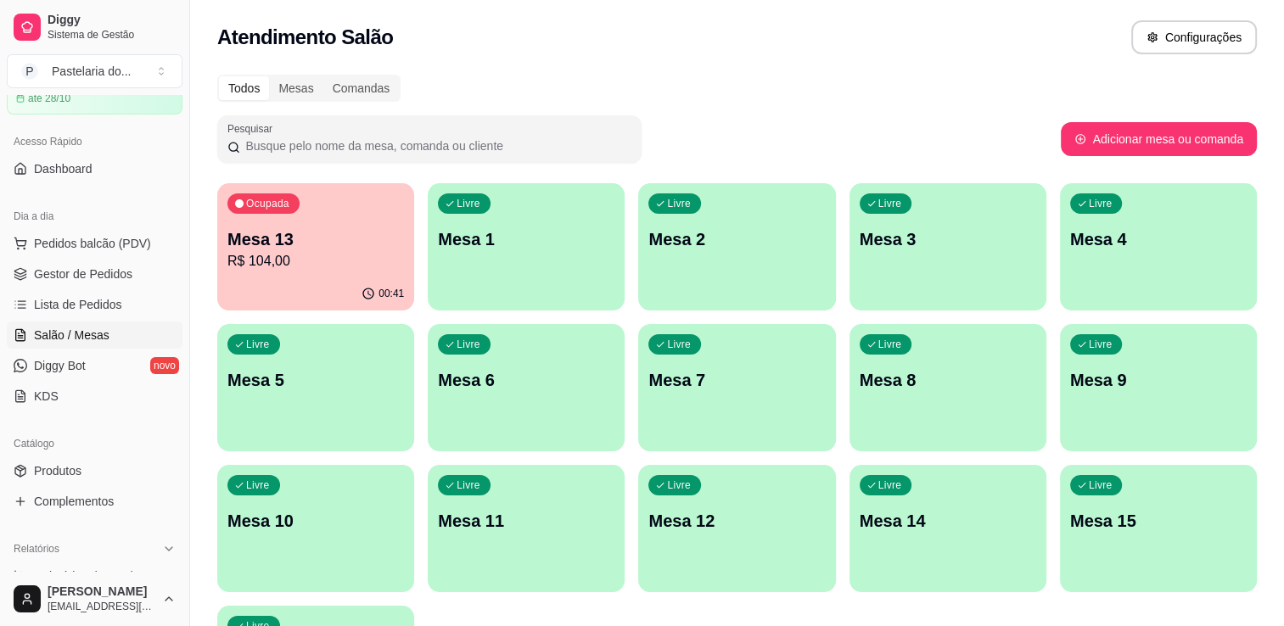
click at [961, 278] on div "Livre Mesa 3" at bounding box center [948, 236] width 197 height 107
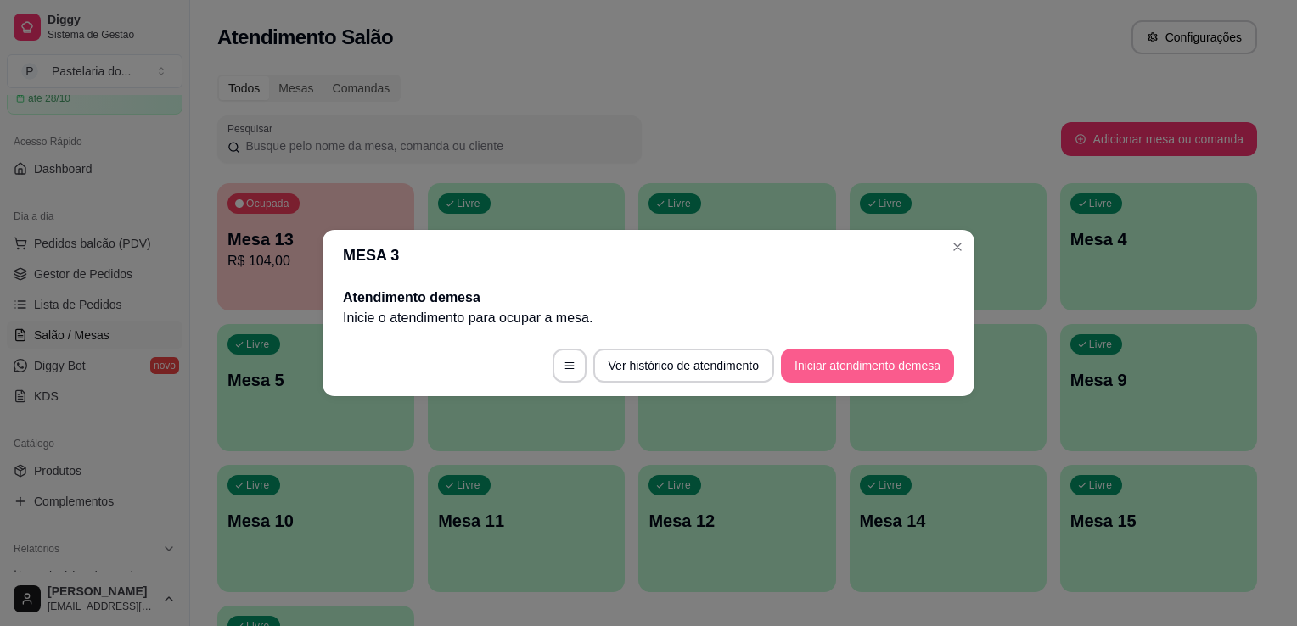
click at [906, 368] on button "Iniciar atendimento de mesa" at bounding box center [867, 366] width 173 height 34
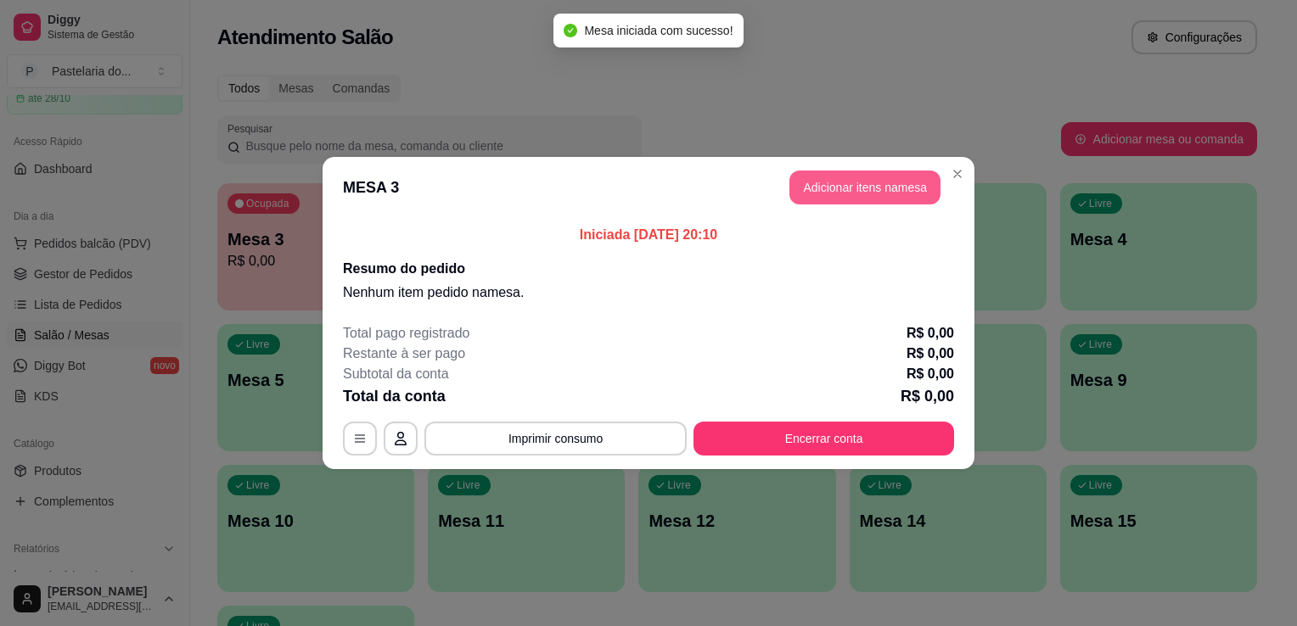
click at [900, 179] on button "Adicionar itens na mesa" at bounding box center [864, 188] width 151 height 34
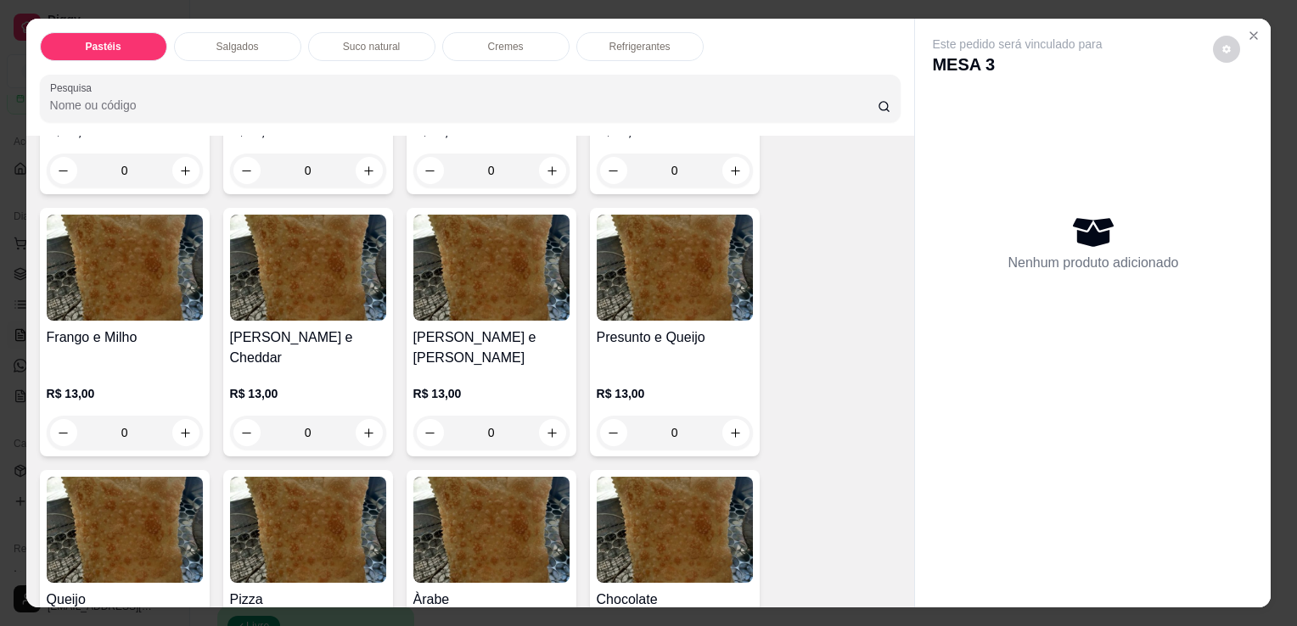
scroll to position [594, 0]
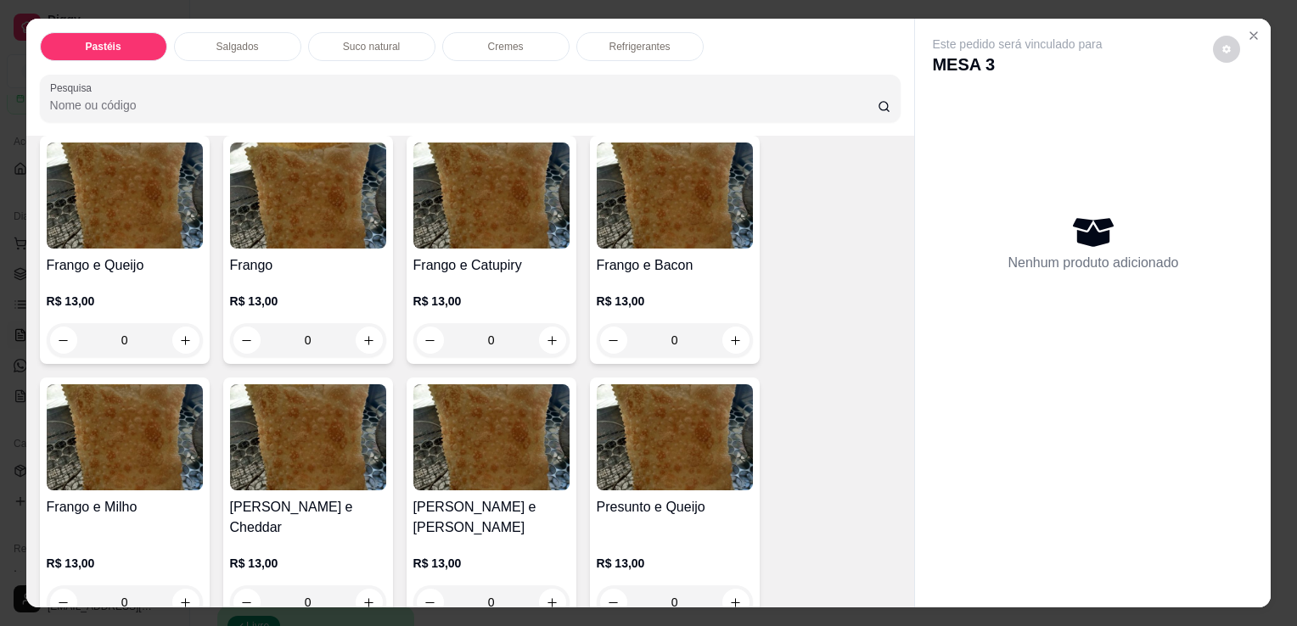
click at [205, 260] on div "Carne e Queijo R$ 13,00 0 Carne R$ 13,00 0 Carne e Catupiry R$ 13,00 0 Carne e …" at bounding box center [471, 502] width 862 height 1700
click at [143, 267] on h4 "Frango e Queijo" at bounding box center [125, 265] width 156 height 20
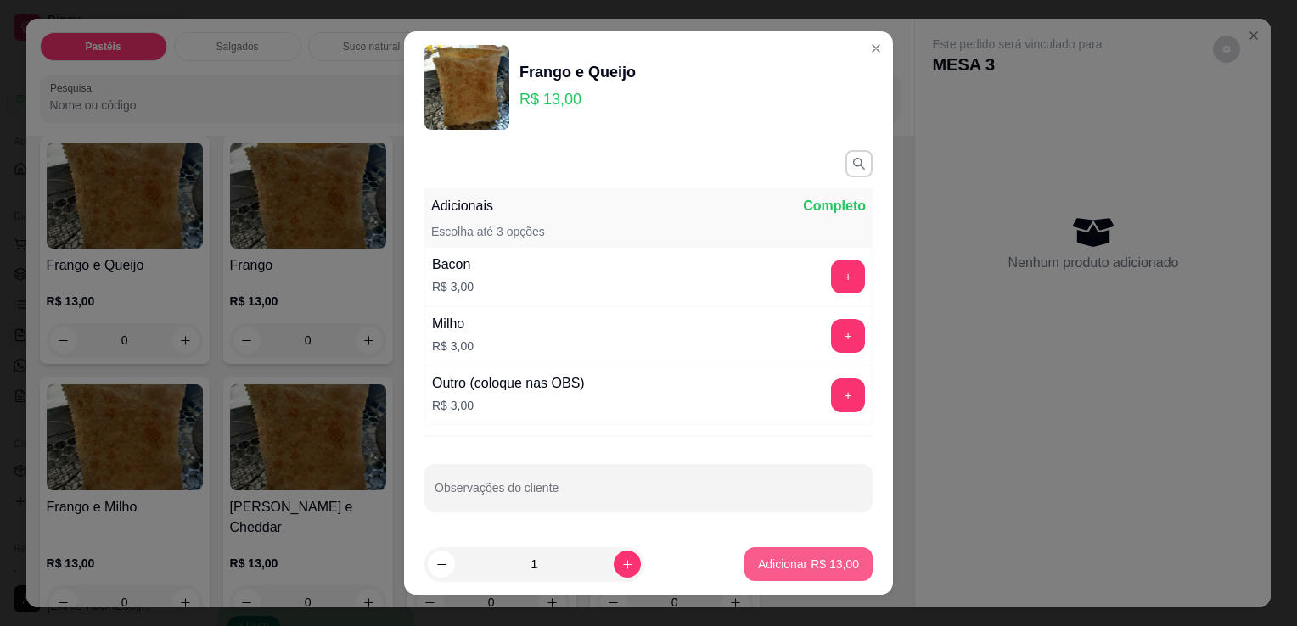
click at [820, 560] on p "Adicionar R$ 13,00" at bounding box center [808, 564] width 101 height 17
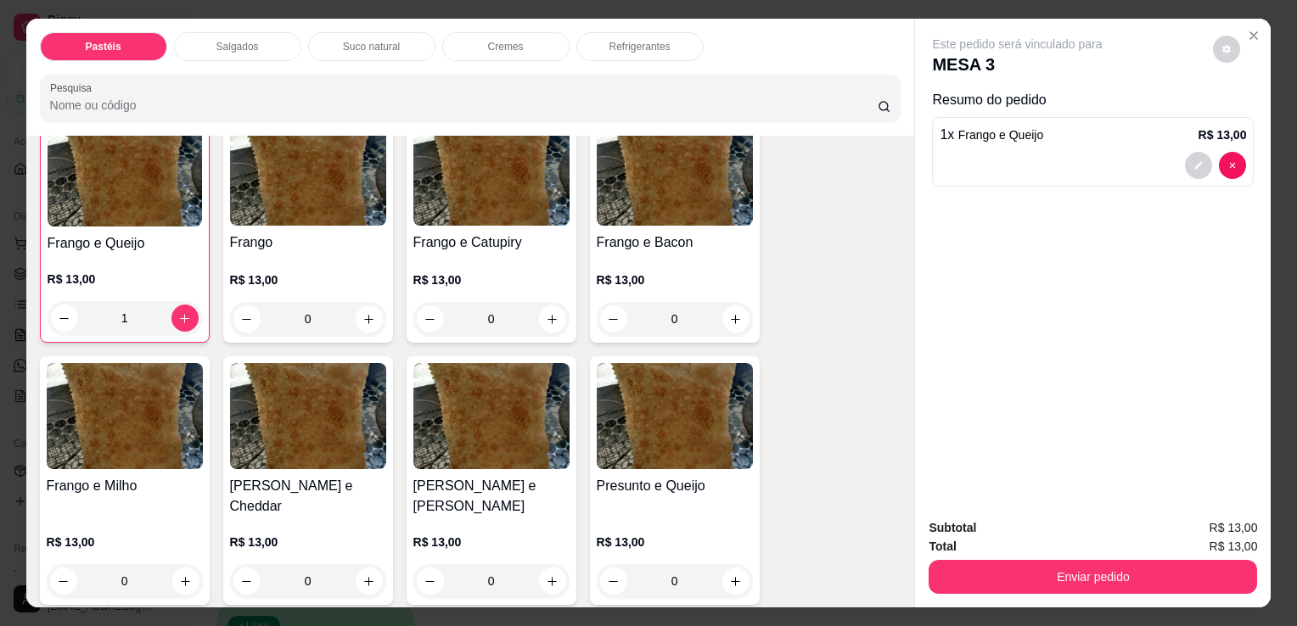
scroll to position [679, 0]
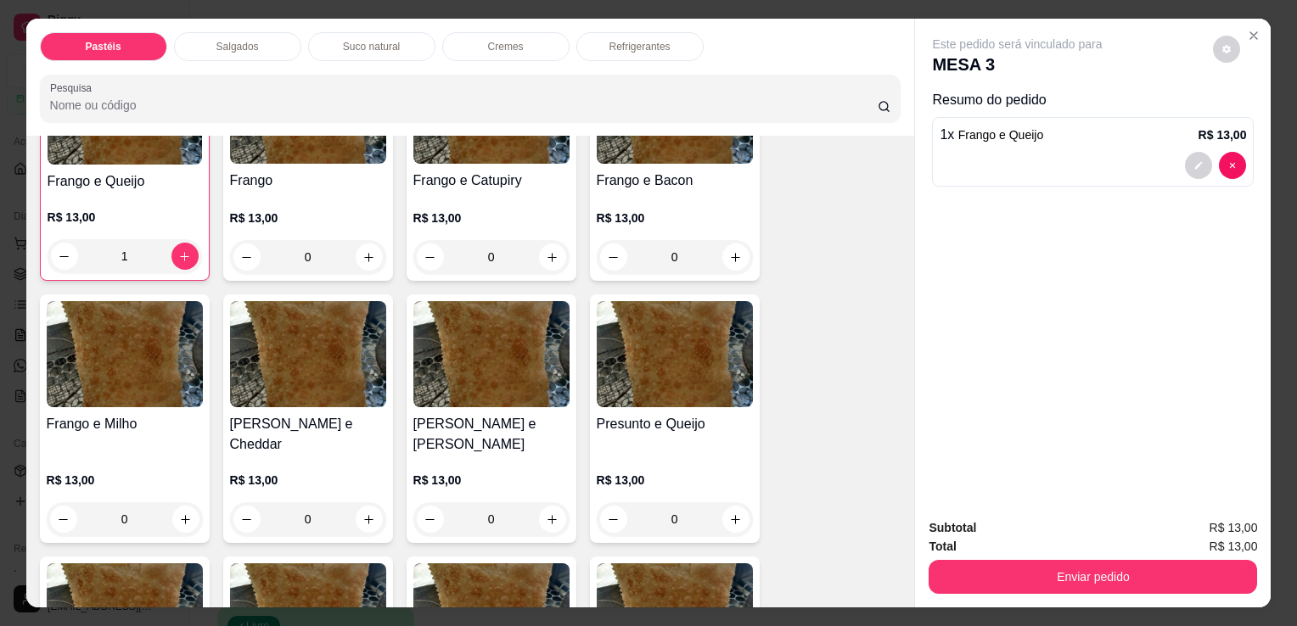
click at [686, 216] on p "R$ 13,00" at bounding box center [675, 218] width 156 height 17
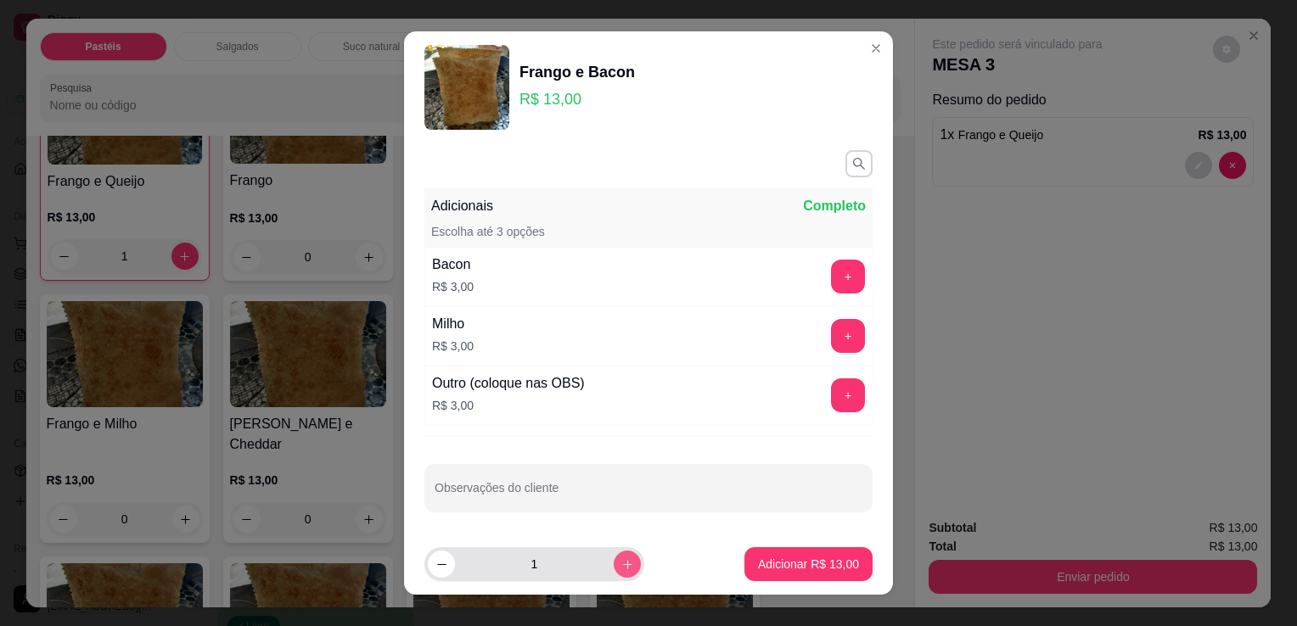
click at [614, 572] on button "increase-product-quantity" at bounding box center [627, 564] width 27 height 27
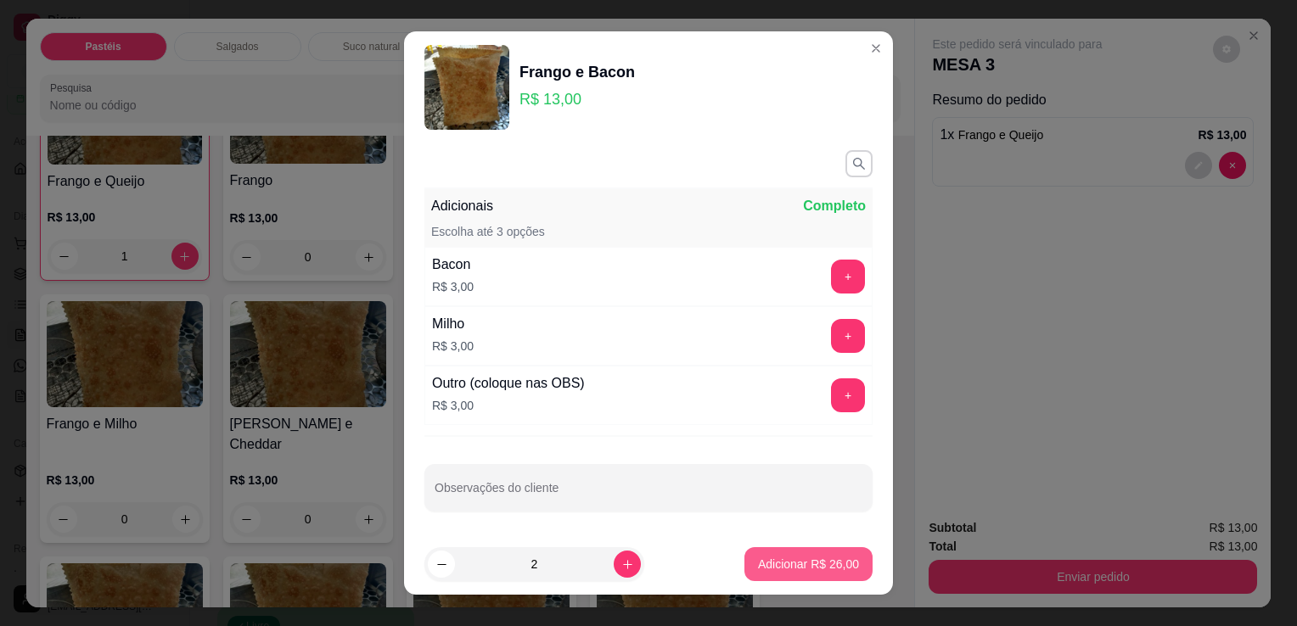
click at [771, 548] on button "Adicionar R$ 26,00" at bounding box center [808, 564] width 128 height 34
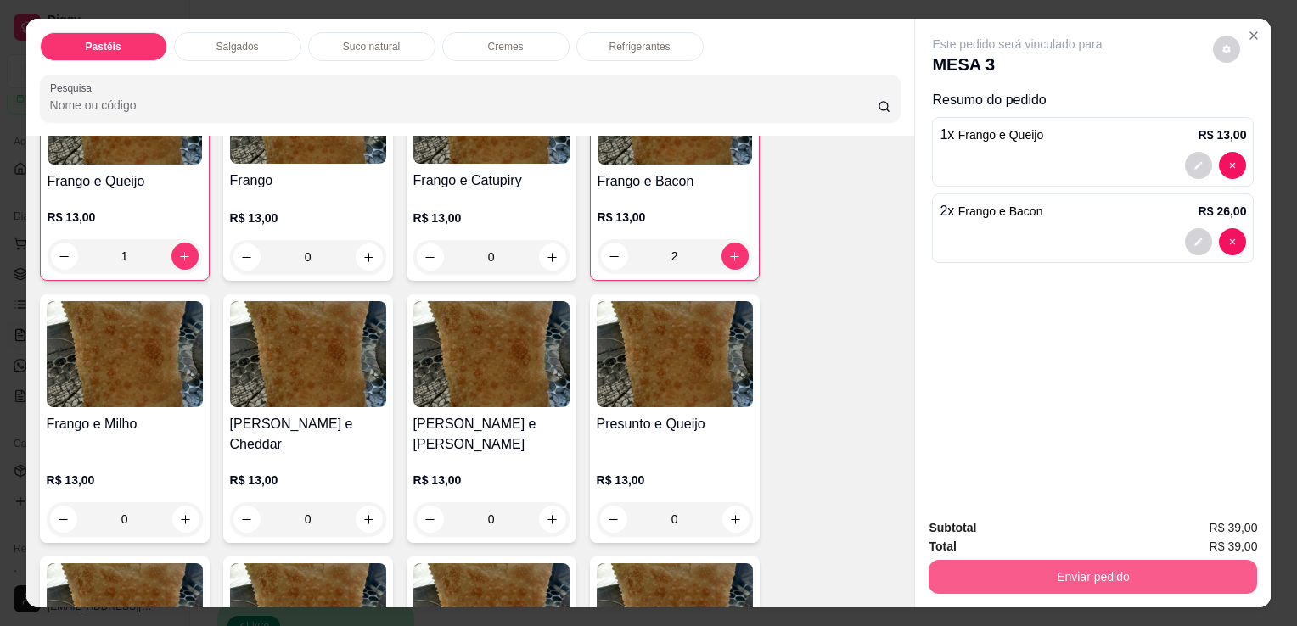
click at [998, 570] on button "Enviar pedido" at bounding box center [1093, 577] width 328 height 34
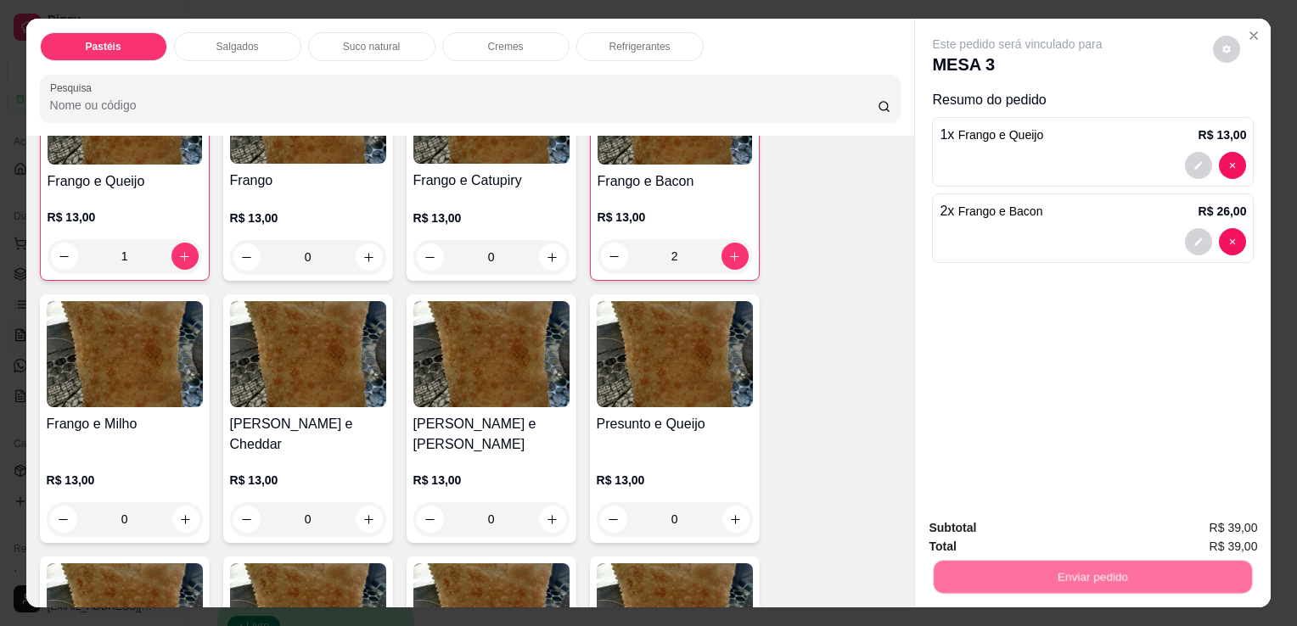
click at [1220, 516] on button "Enviar pedido" at bounding box center [1213, 529] width 96 height 32
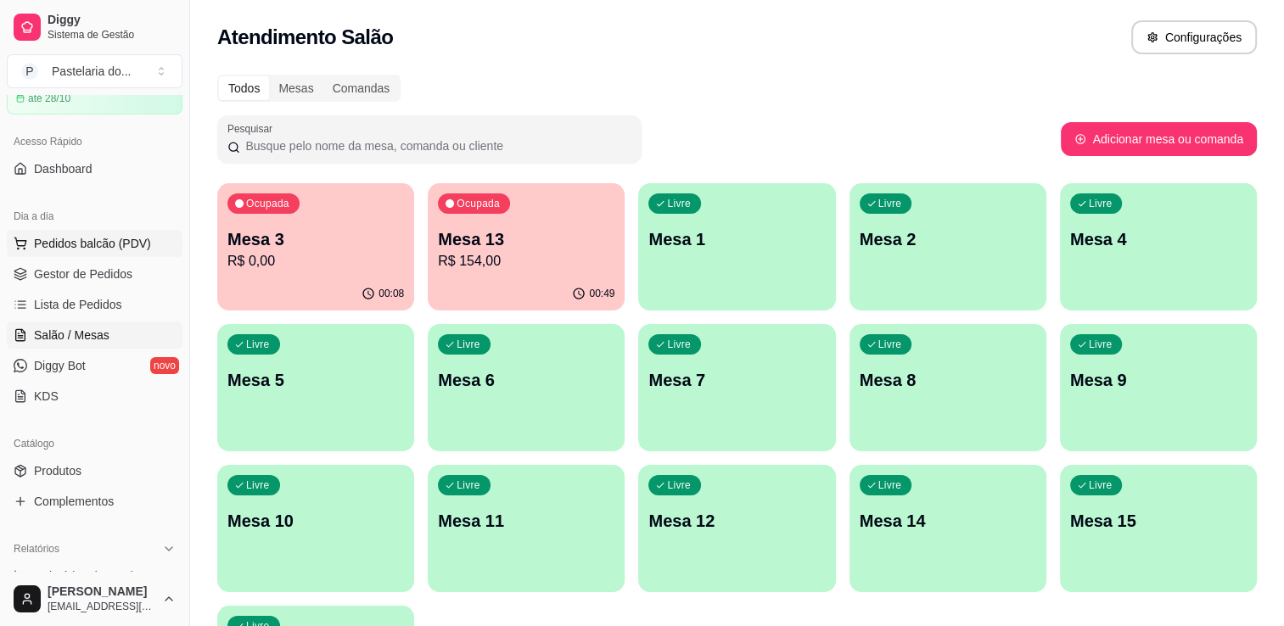
click at [47, 243] on span "Pedidos balcão (PDV)" at bounding box center [92, 243] width 117 height 17
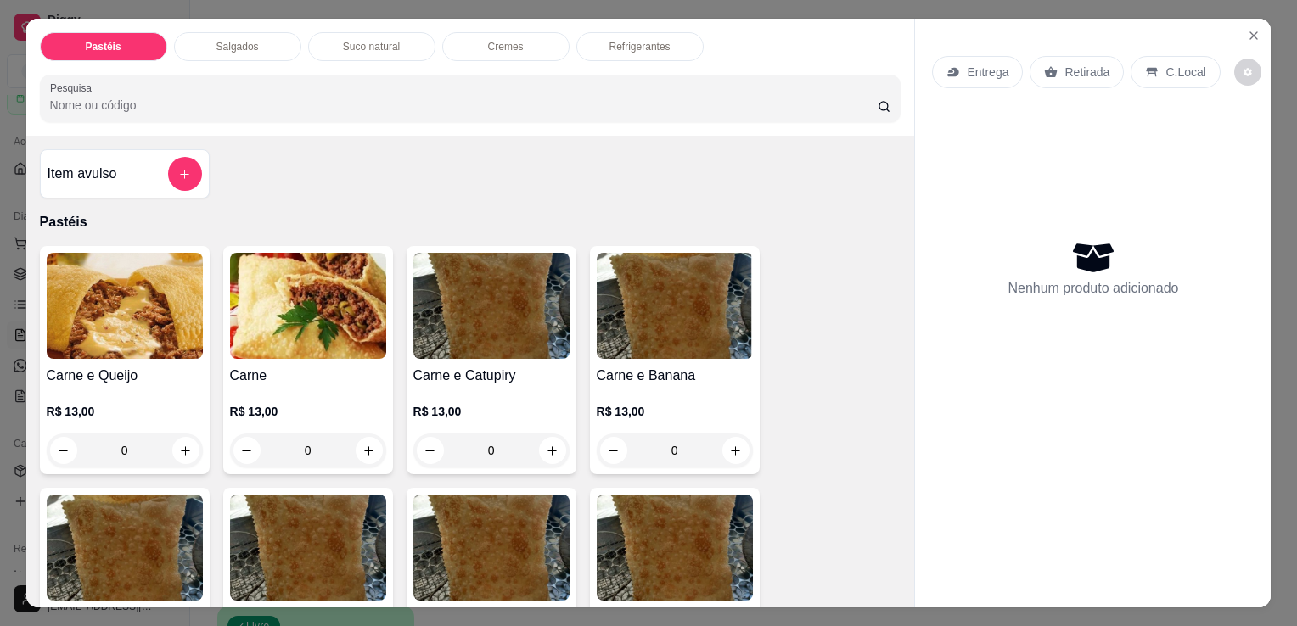
click at [659, 43] on p "Refrigerantes" at bounding box center [639, 47] width 61 height 14
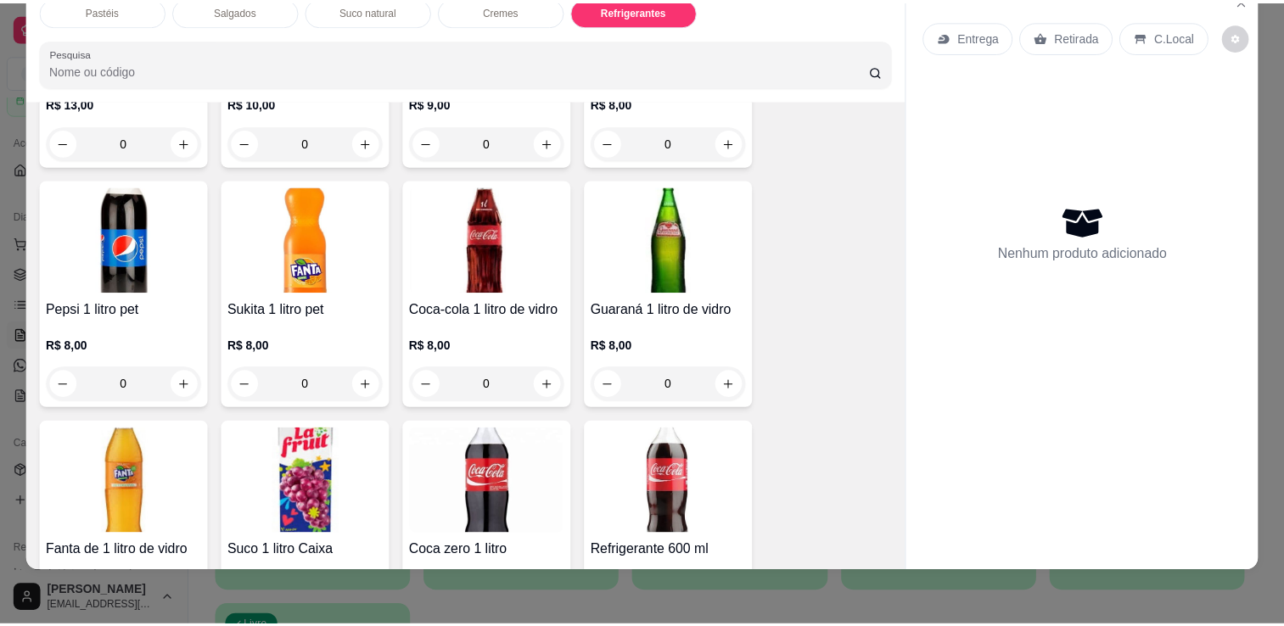
scroll to position [4261, 0]
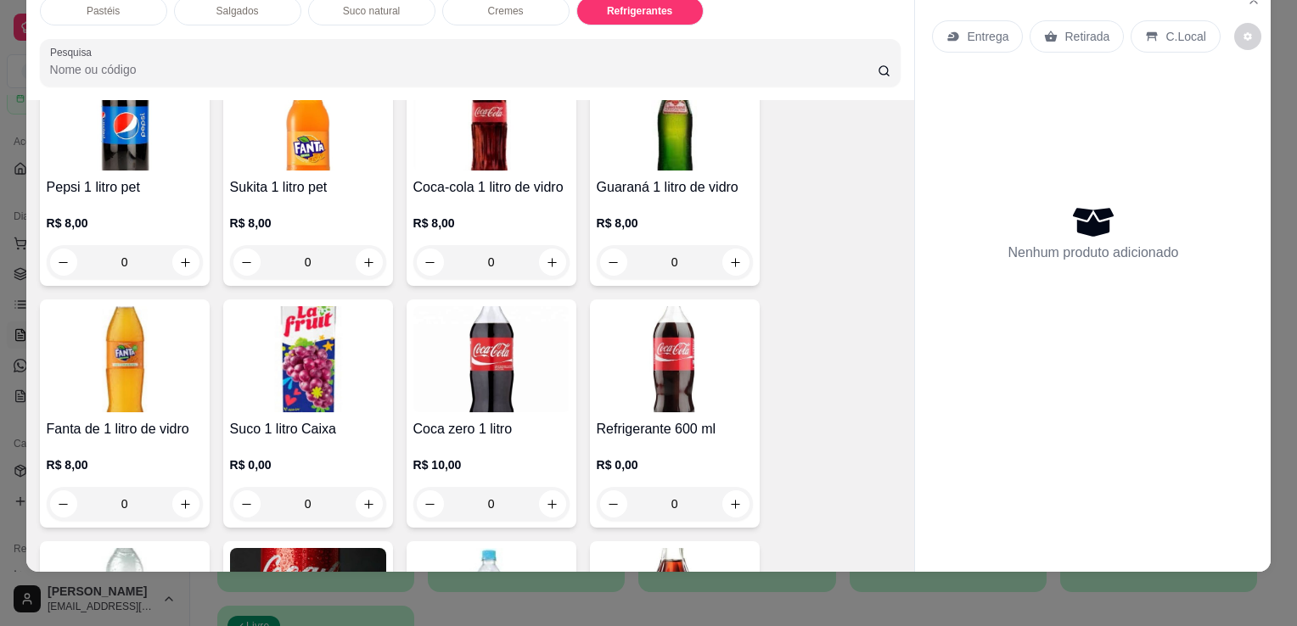
click at [509, 138] on div "Coca-cola 1 litro de vidro R$ 8,00 0" at bounding box center [492, 172] width 170 height 228
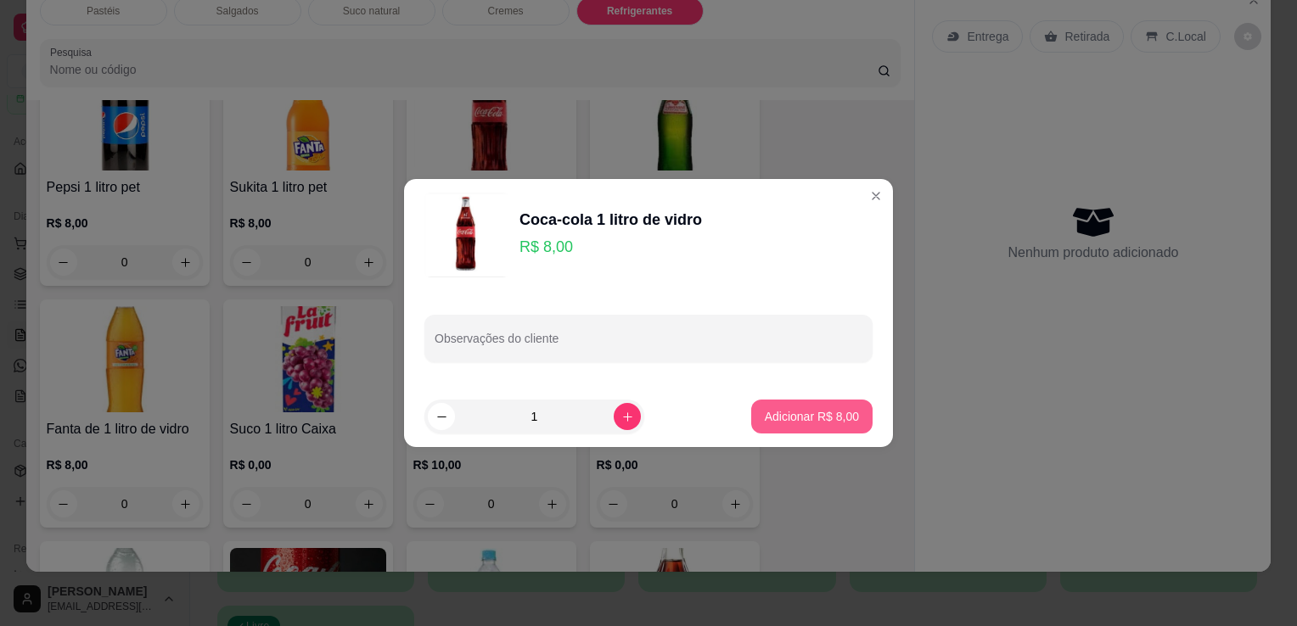
click at [800, 422] on p "Adicionar R$ 8,00" at bounding box center [812, 416] width 94 height 17
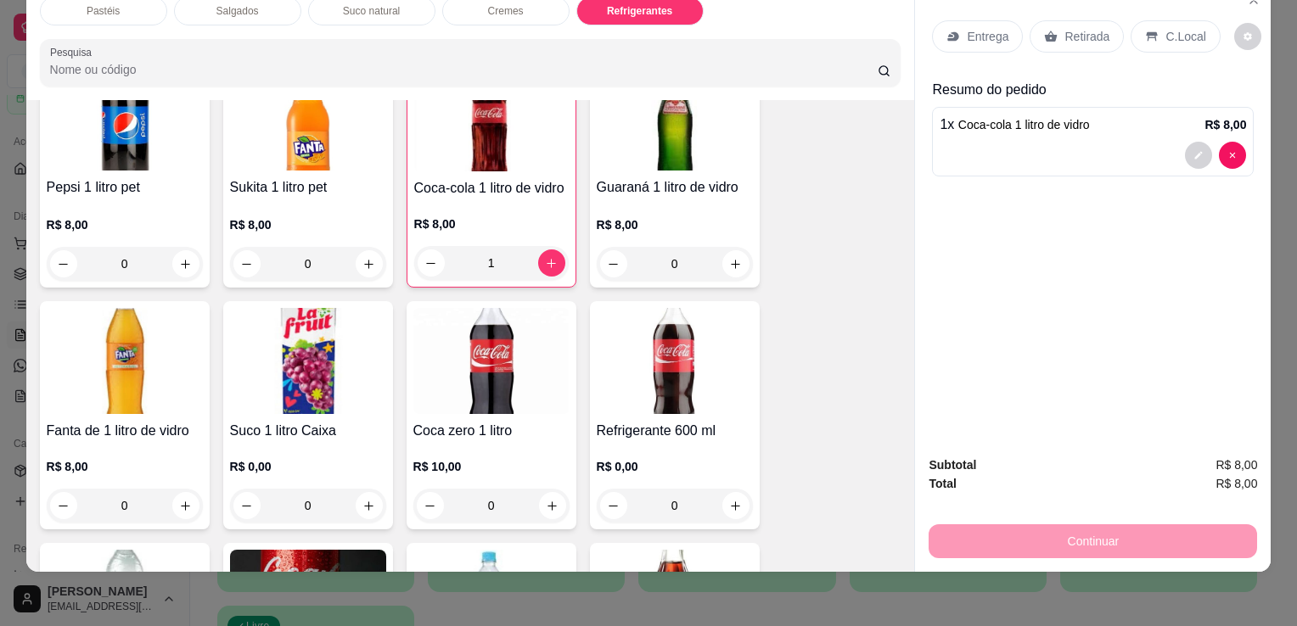
drag, startPoint x: 1085, startPoint y: 25, endPoint x: 1053, endPoint y: 143, distance: 121.3
click at [1085, 28] on p "Retirada" at bounding box center [1086, 36] width 45 height 17
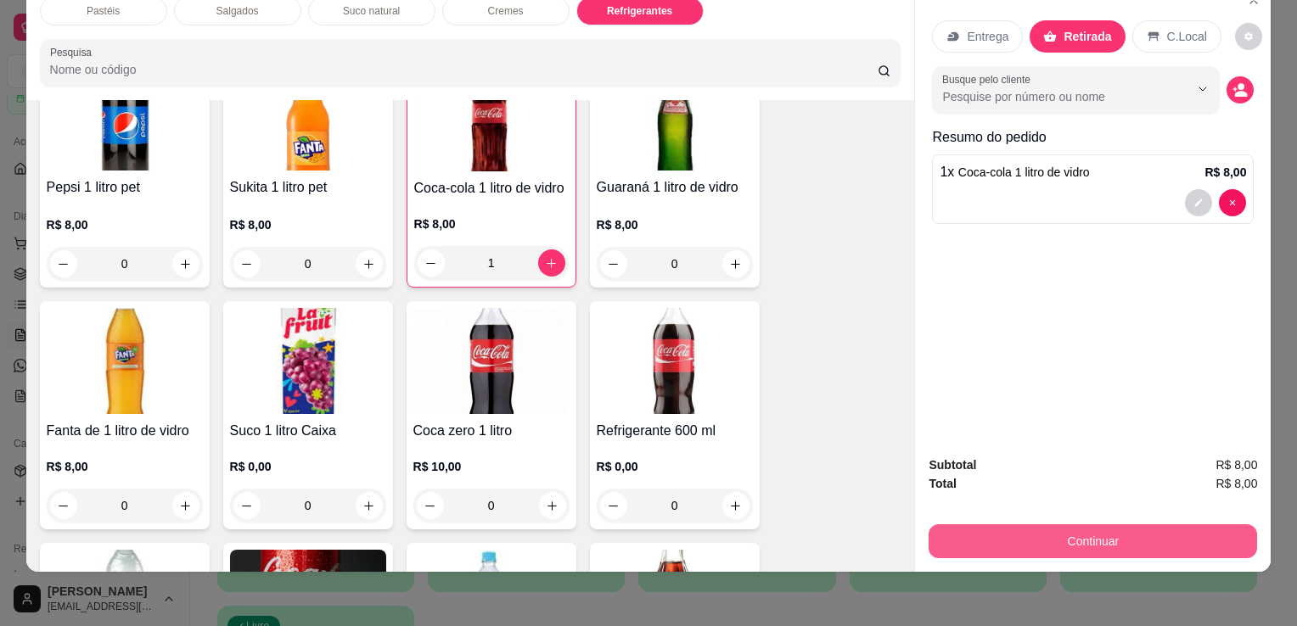
click at [985, 532] on button "Continuar" at bounding box center [1093, 542] width 328 height 34
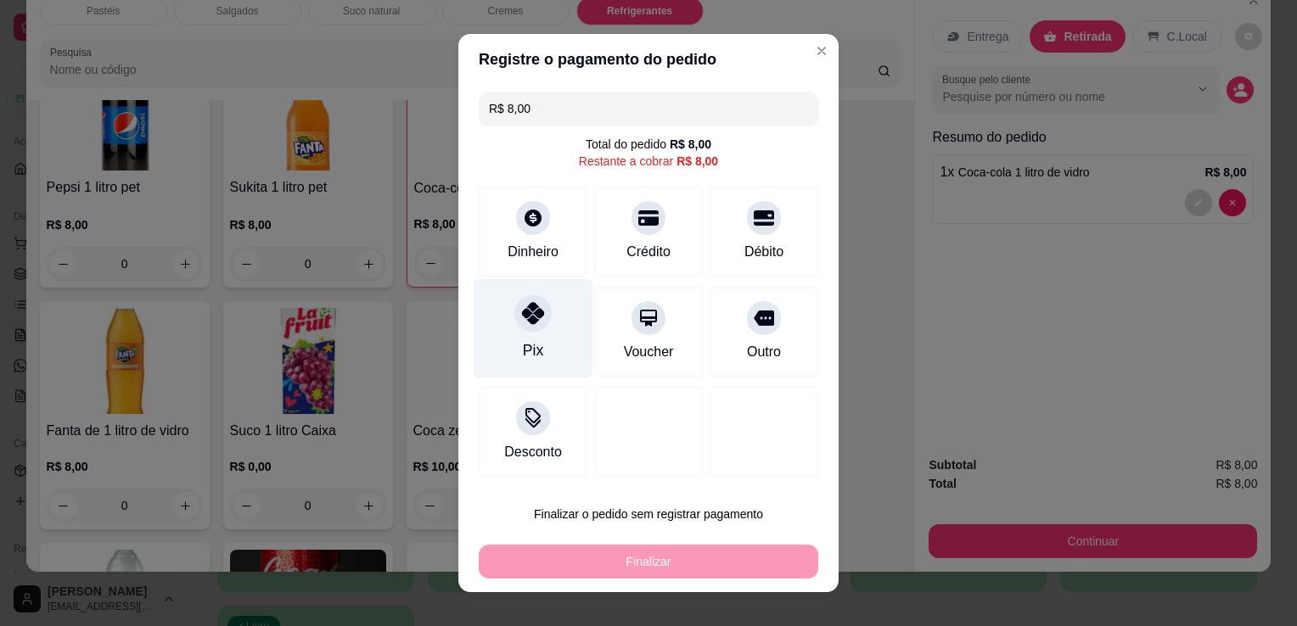
click at [508, 345] on div "Pix" at bounding box center [534, 328] width 120 height 99
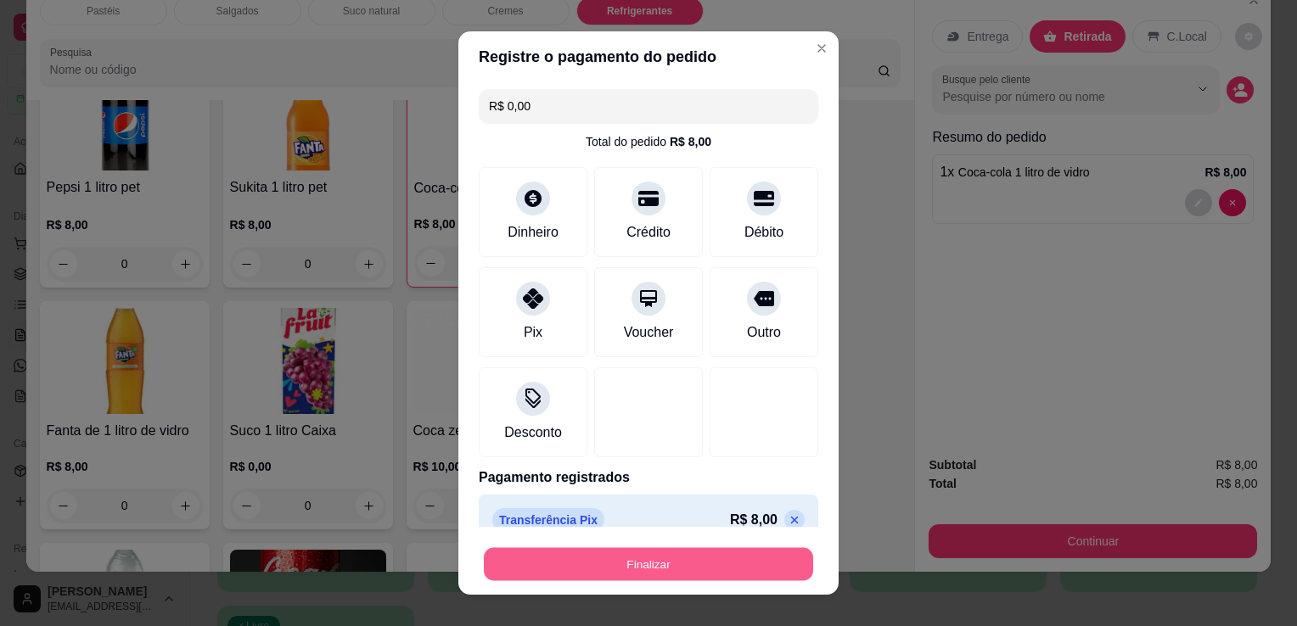
click at [694, 552] on button "Finalizar" at bounding box center [648, 564] width 329 height 33
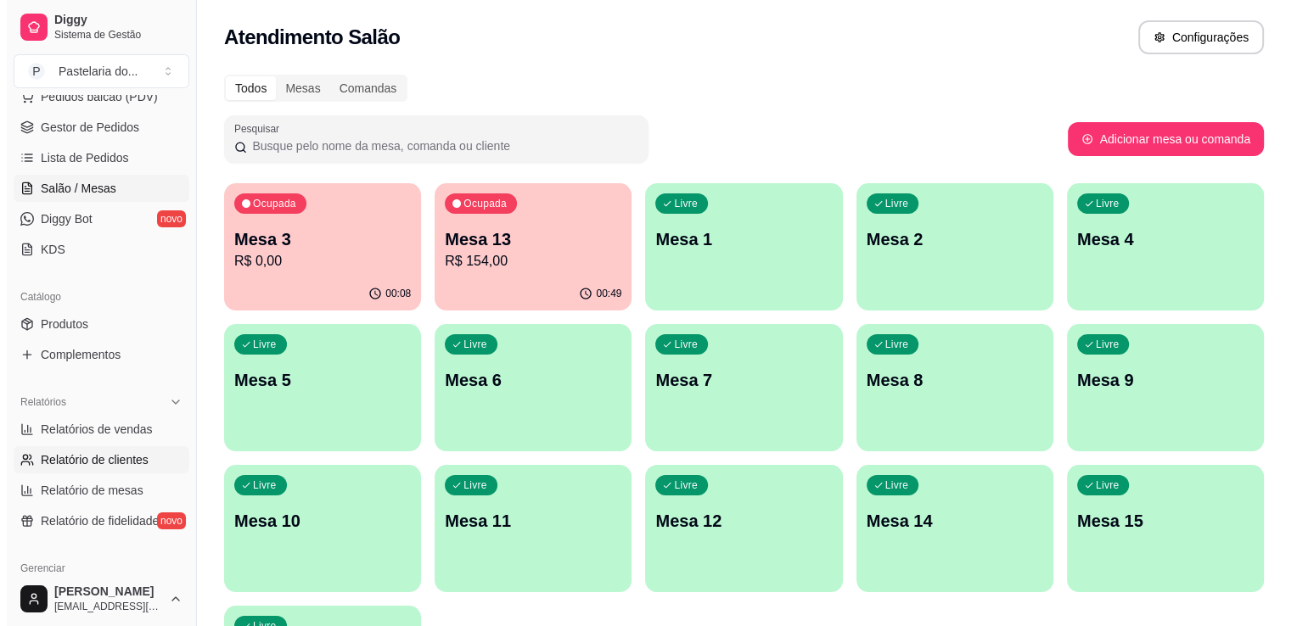
scroll to position [170, 0]
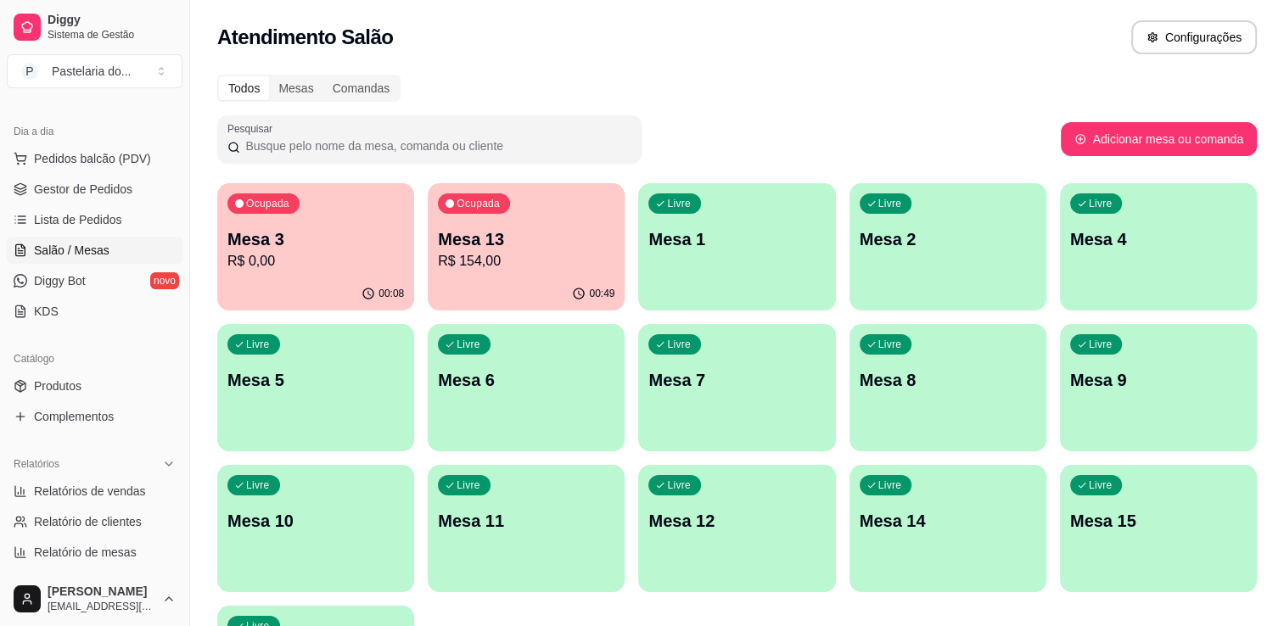
click at [75, 245] on span "Salão / Mesas" at bounding box center [72, 250] width 76 height 17
click at [698, 279] on div "Livre Mesa 1" at bounding box center [736, 236] width 197 height 107
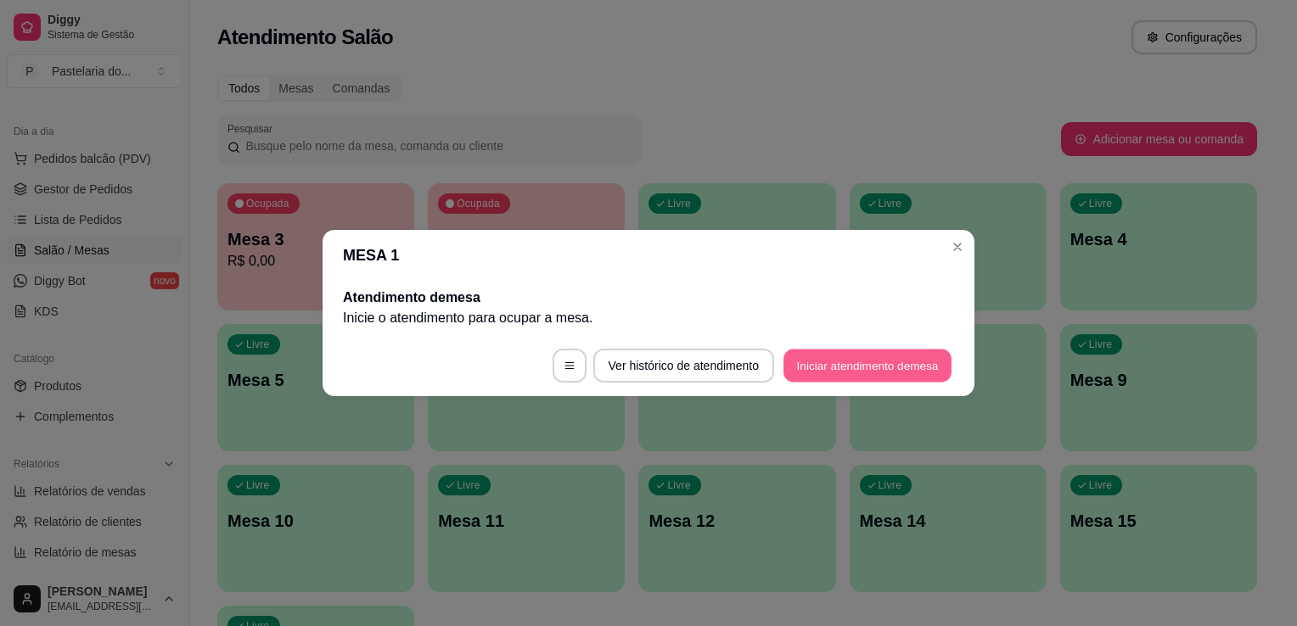
click at [893, 371] on button "Iniciar atendimento de mesa" at bounding box center [867, 366] width 168 height 33
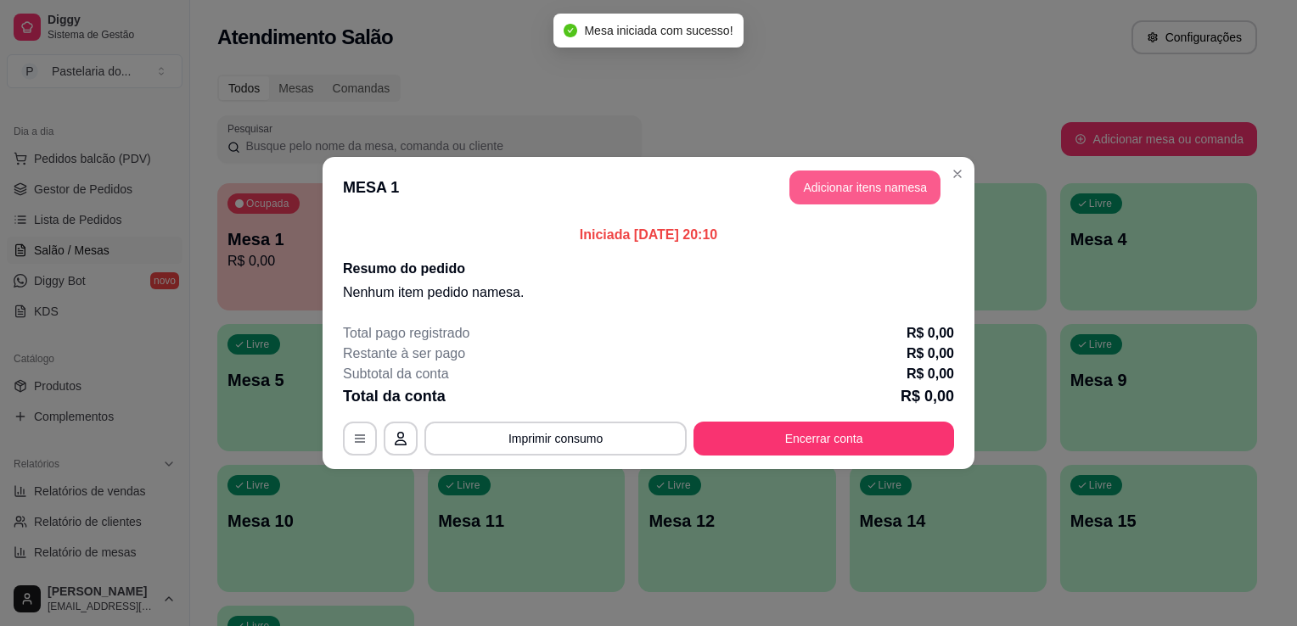
click at [822, 199] on button "Adicionar itens na mesa" at bounding box center [864, 188] width 151 height 34
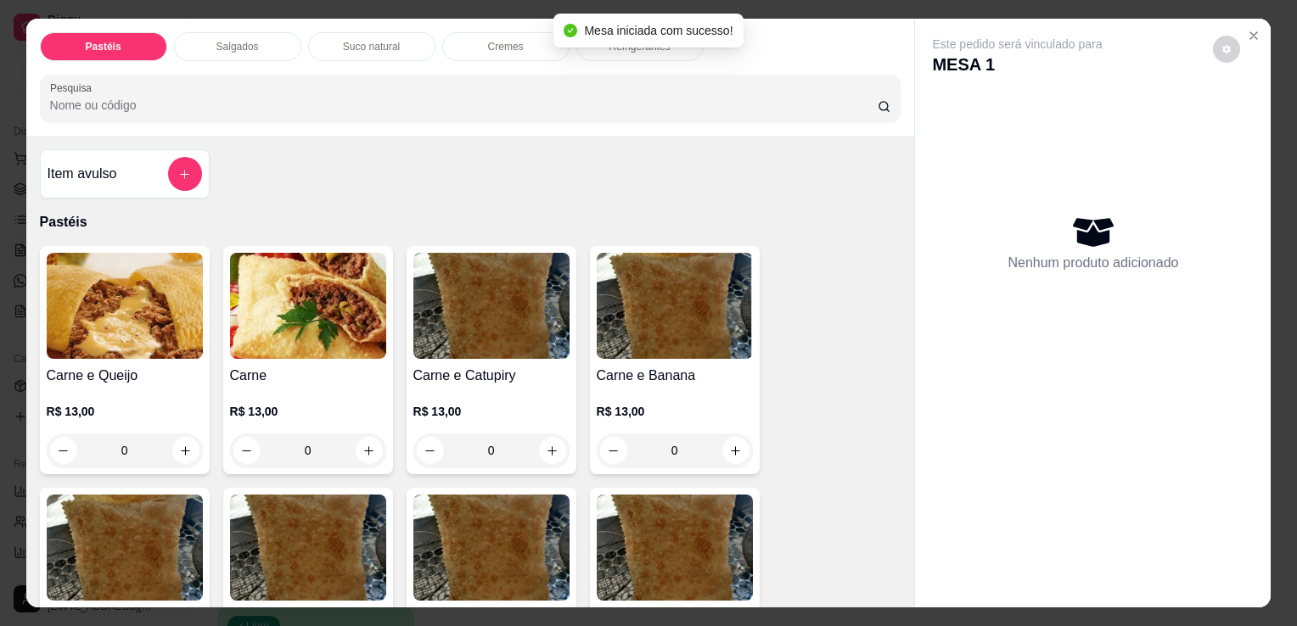
click at [227, 49] on div "Salgados" at bounding box center [237, 46] width 127 height 29
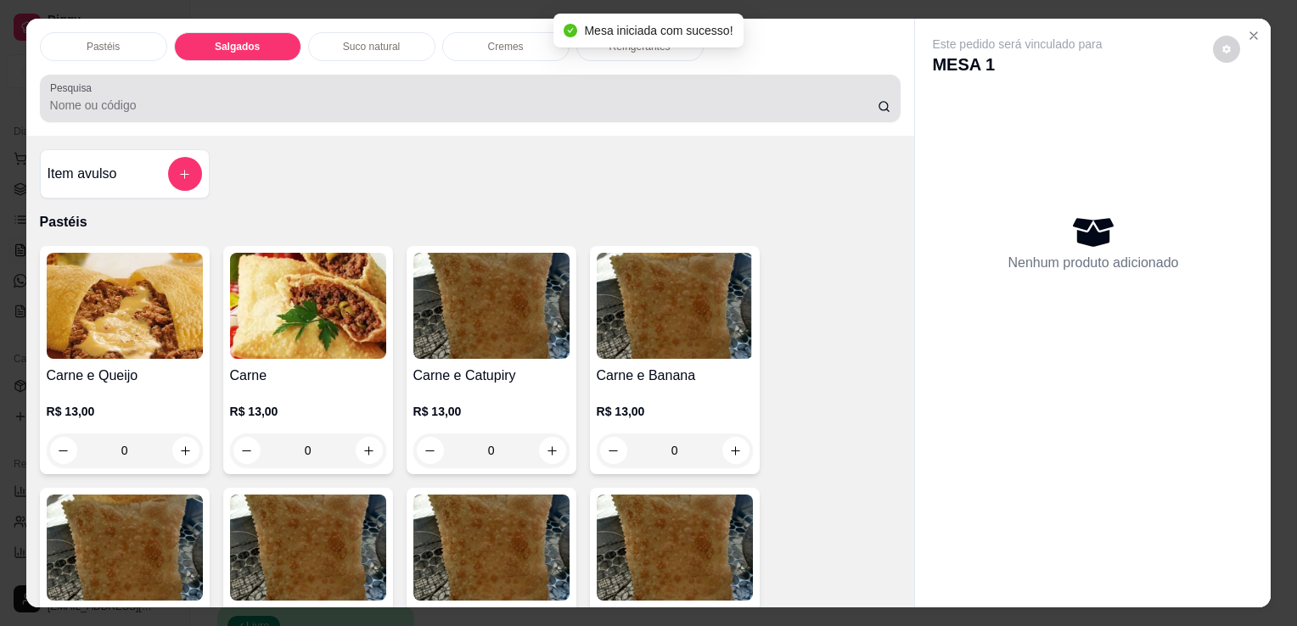
scroll to position [42, 0]
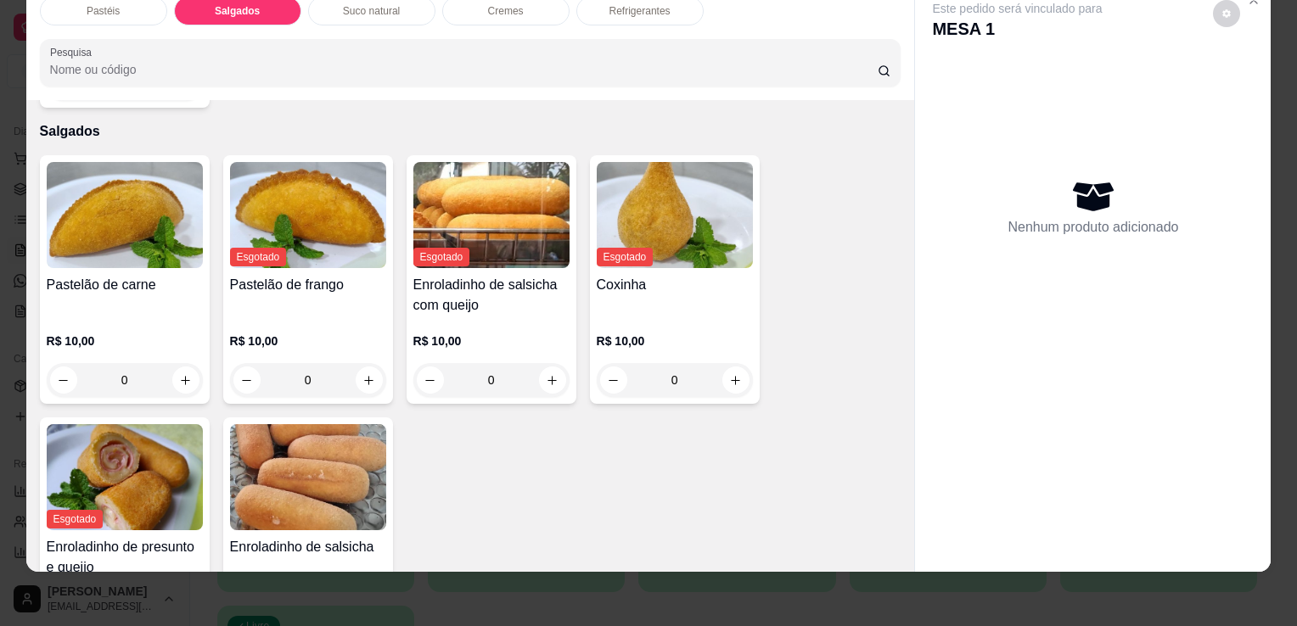
click at [109, 214] on img at bounding box center [125, 215] width 156 height 106
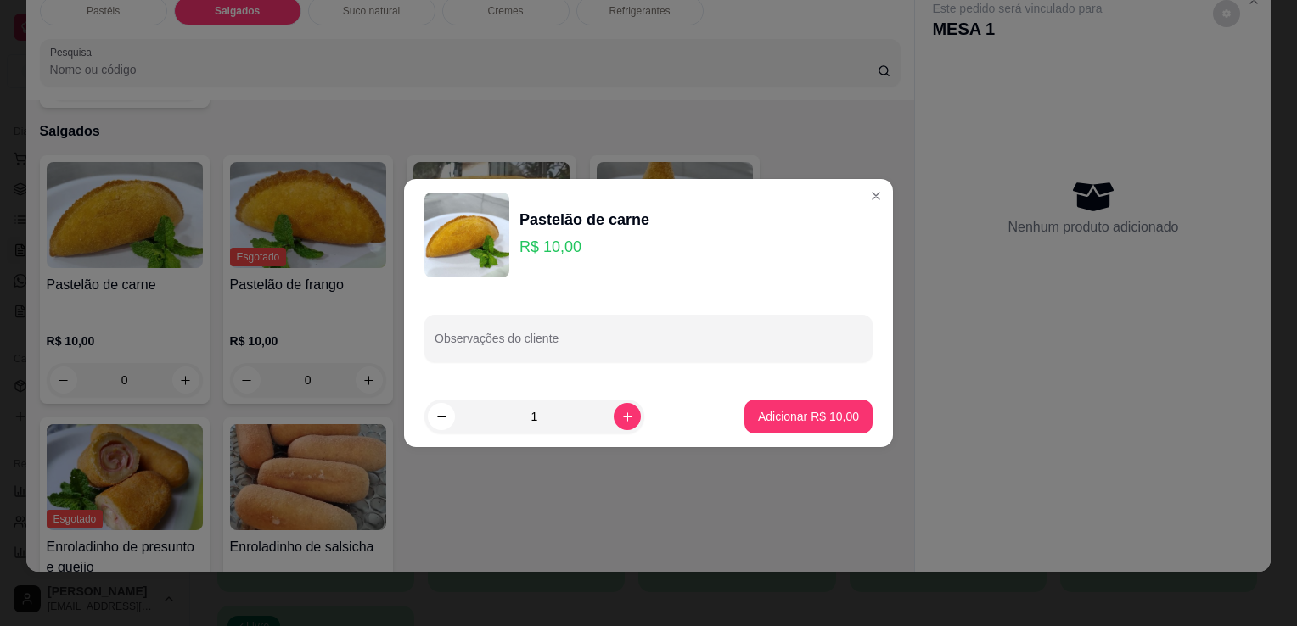
click at [797, 398] on footer "1 Adicionar R$ 10,00" at bounding box center [648, 416] width 489 height 61
click at [805, 414] on p "Adicionar R$ 10,00" at bounding box center [808, 416] width 101 height 17
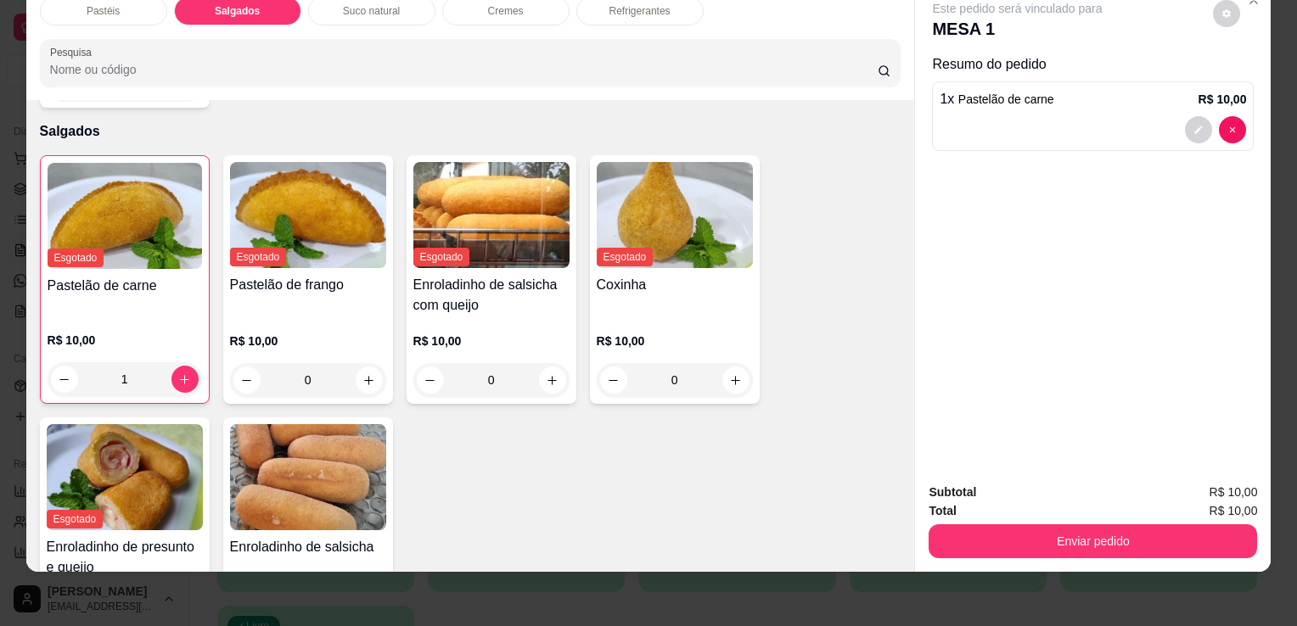
click at [652, 5] on div "Refrigerantes" at bounding box center [639, 11] width 127 height 29
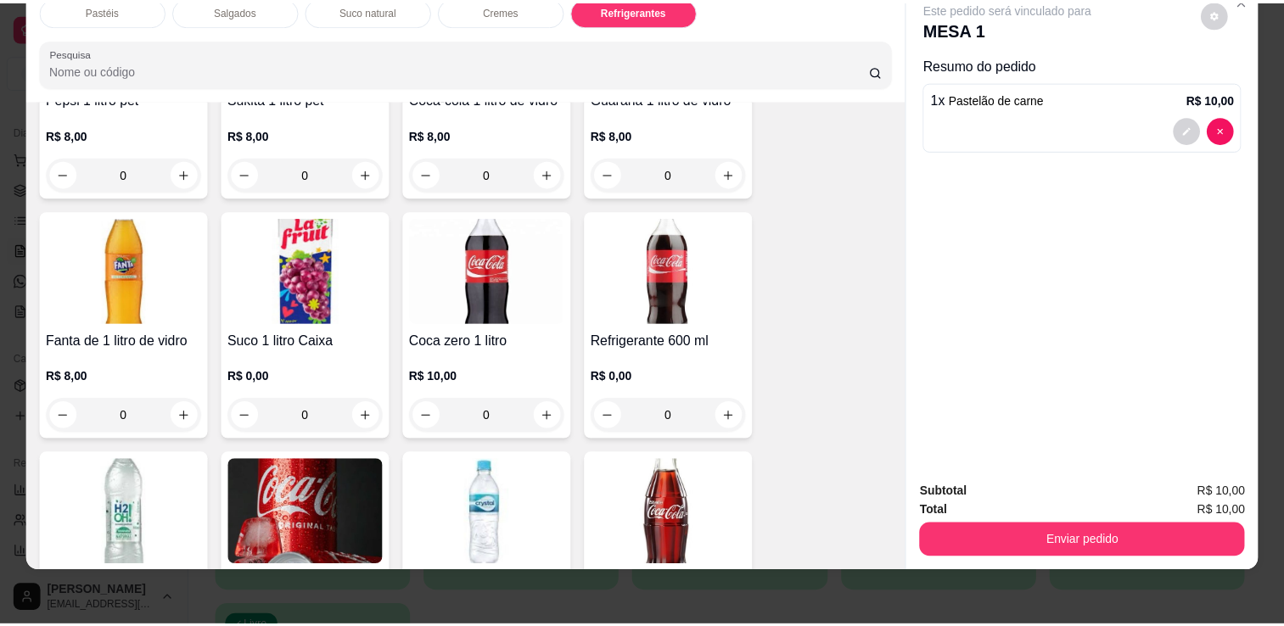
scroll to position [4516, 0]
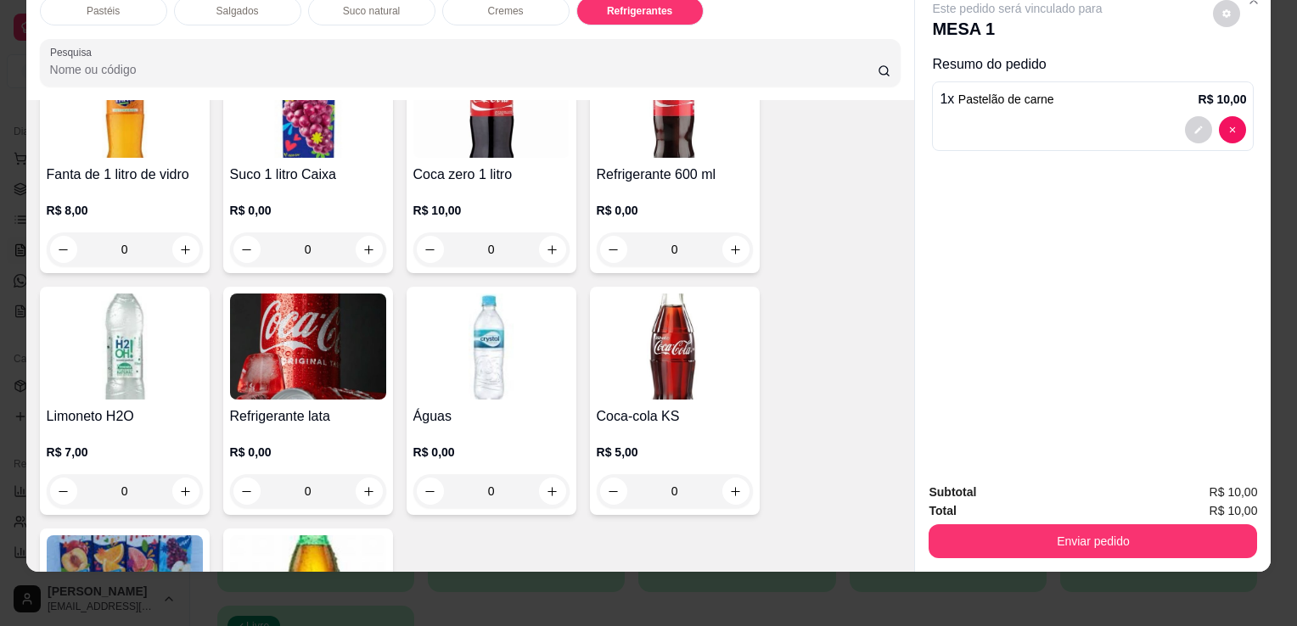
click at [665, 185] on div "R$ 0,00 0" at bounding box center [675, 225] width 156 height 81
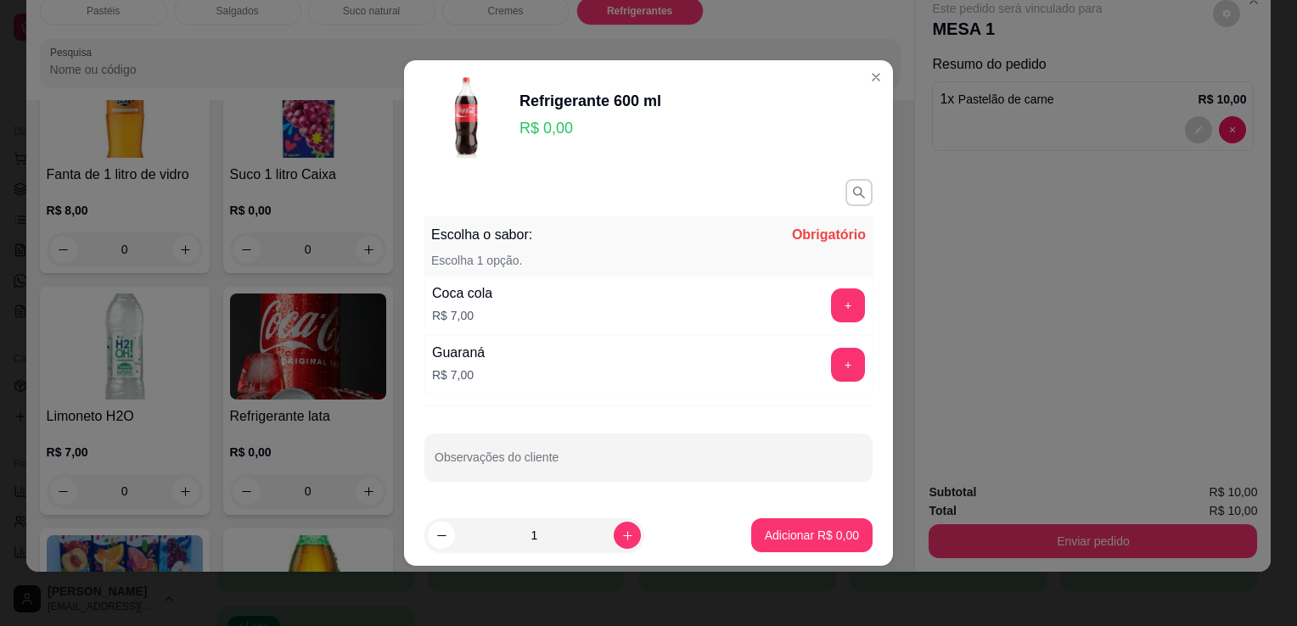
click at [853, 306] on div "+" at bounding box center [848, 306] width 48 height 34
click at [842, 315] on button "+" at bounding box center [848, 306] width 34 height 34
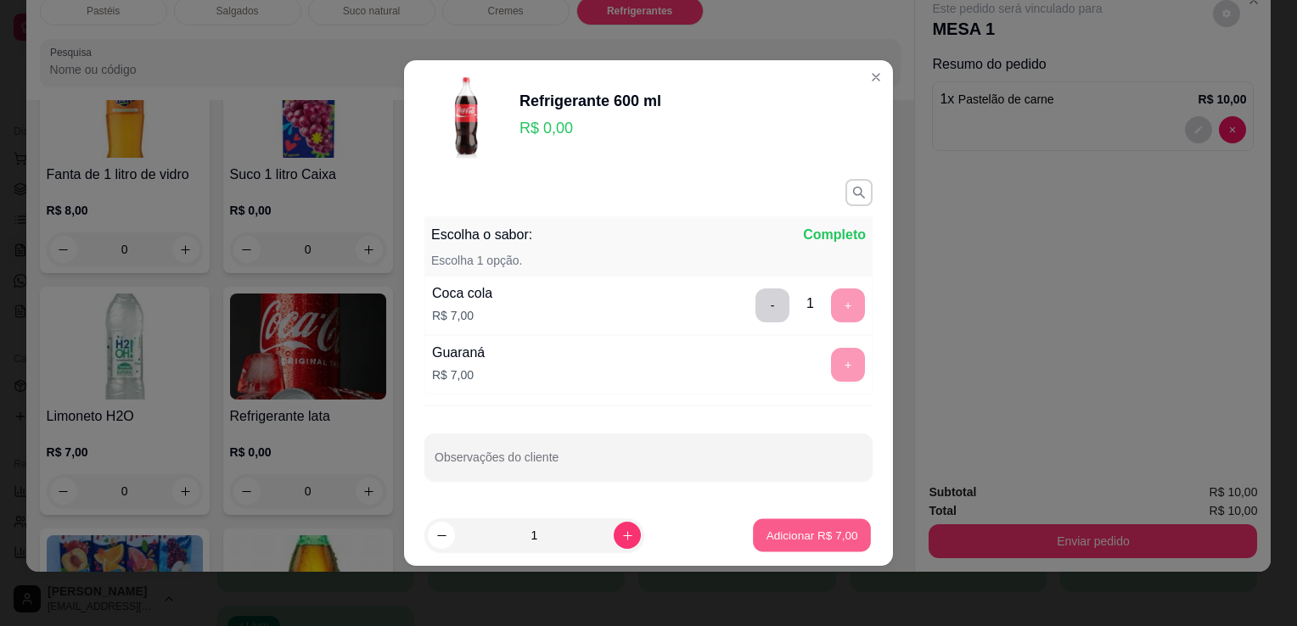
click at [802, 547] on button "Adicionar R$ 7,00" at bounding box center [812, 535] width 118 height 33
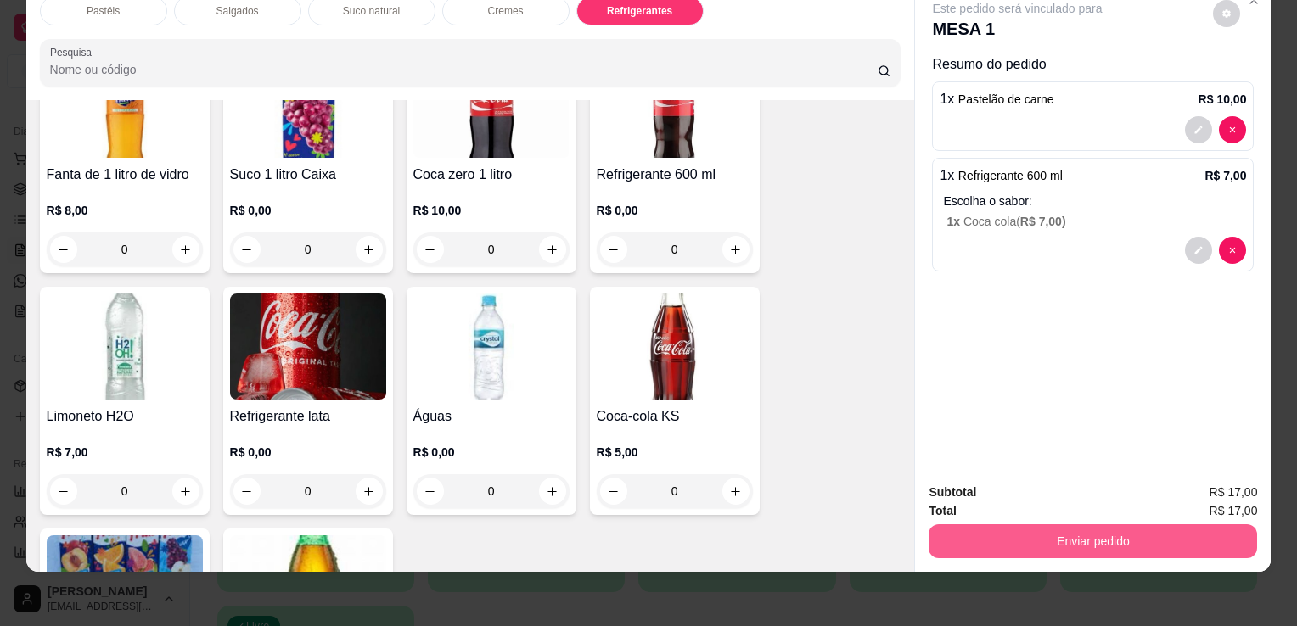
click at [1048, 525] on button "Enviar pedido" at bounding box center [1093, 542] width 328 height 34
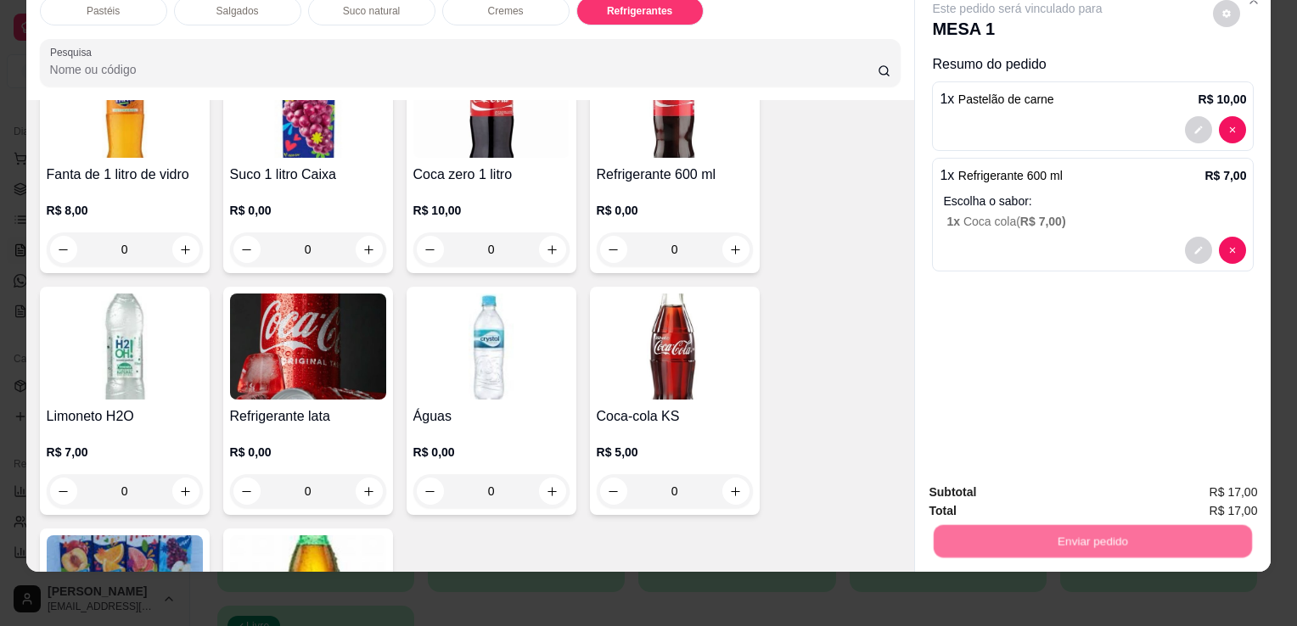
click at [1188, 486] on button "Enviar pedido" at bounding box center [1213, 487] width 96 height 32
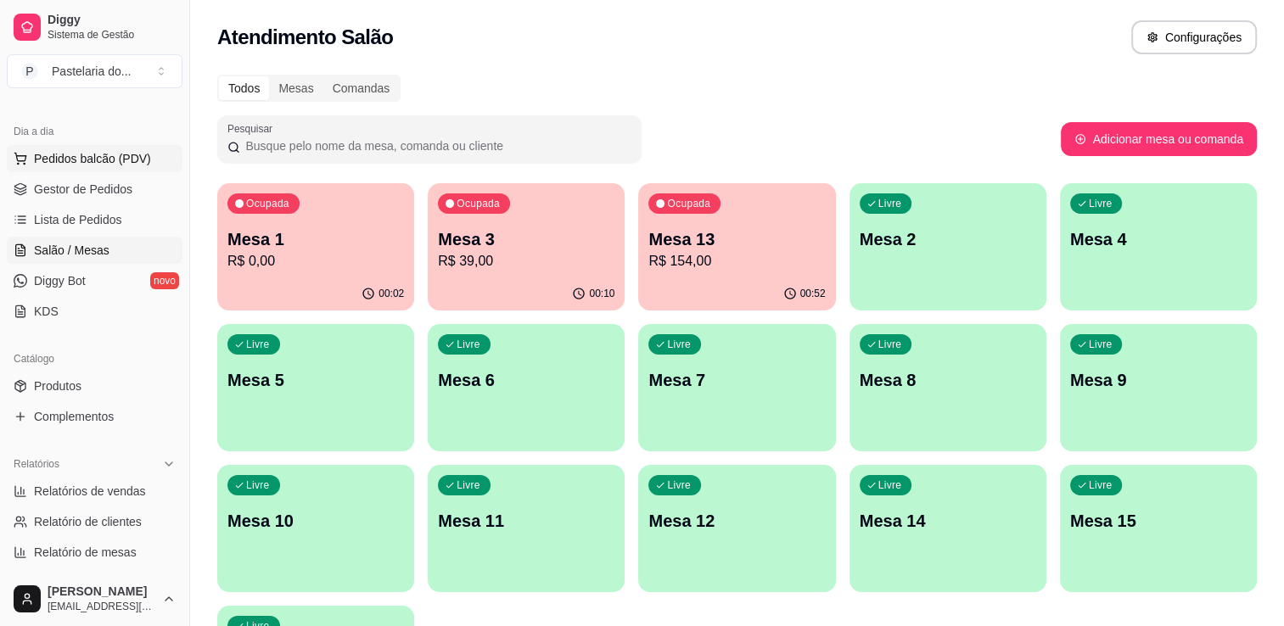
click at [53, 169] on button "Pedidos balcão (PDV)" at bounding box center [95, 158] width 176 height 27
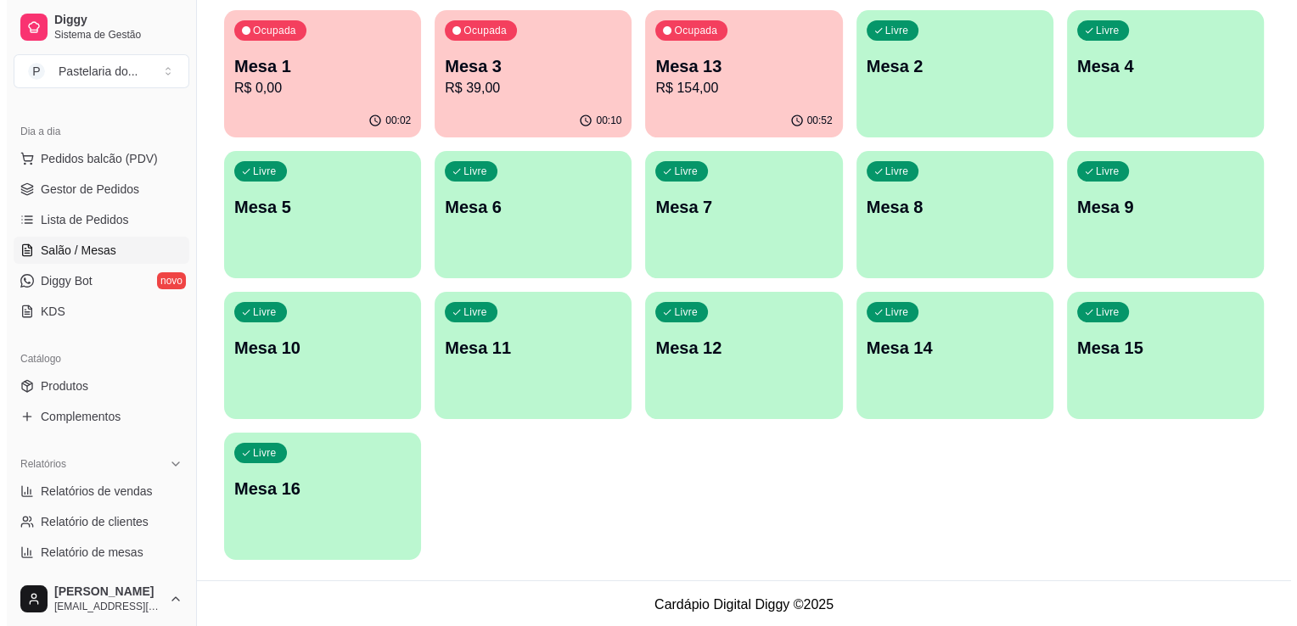
scroll to position [175, 0]
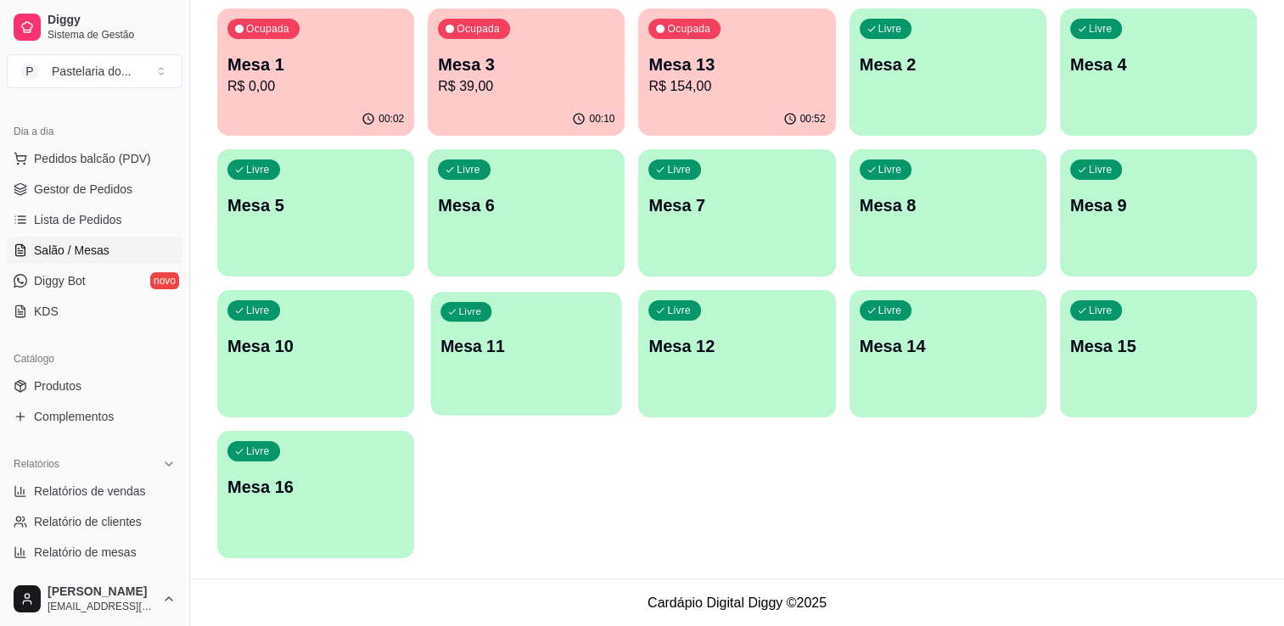
click at [466, 338] on p "Mesa 11" at bounding box center [526, 346] width 171 height 23
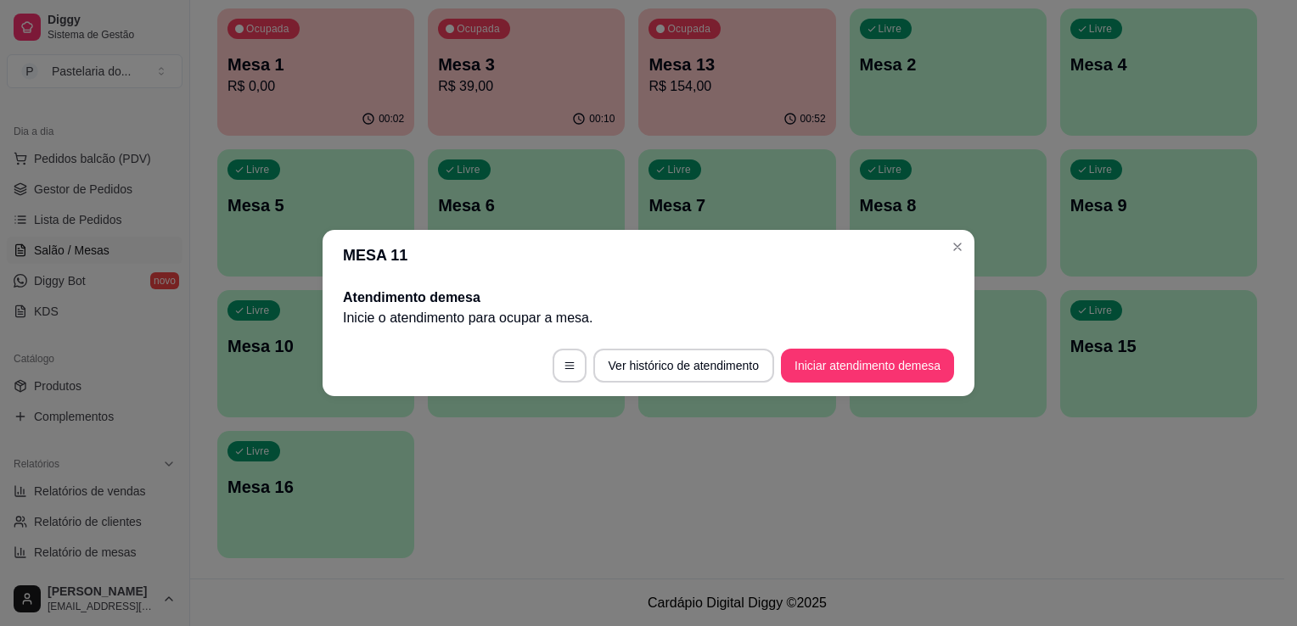
click at [906, 374] on button "Iniciar atendimento de mesa" at bounding box center [867, 366] width 173 height 34
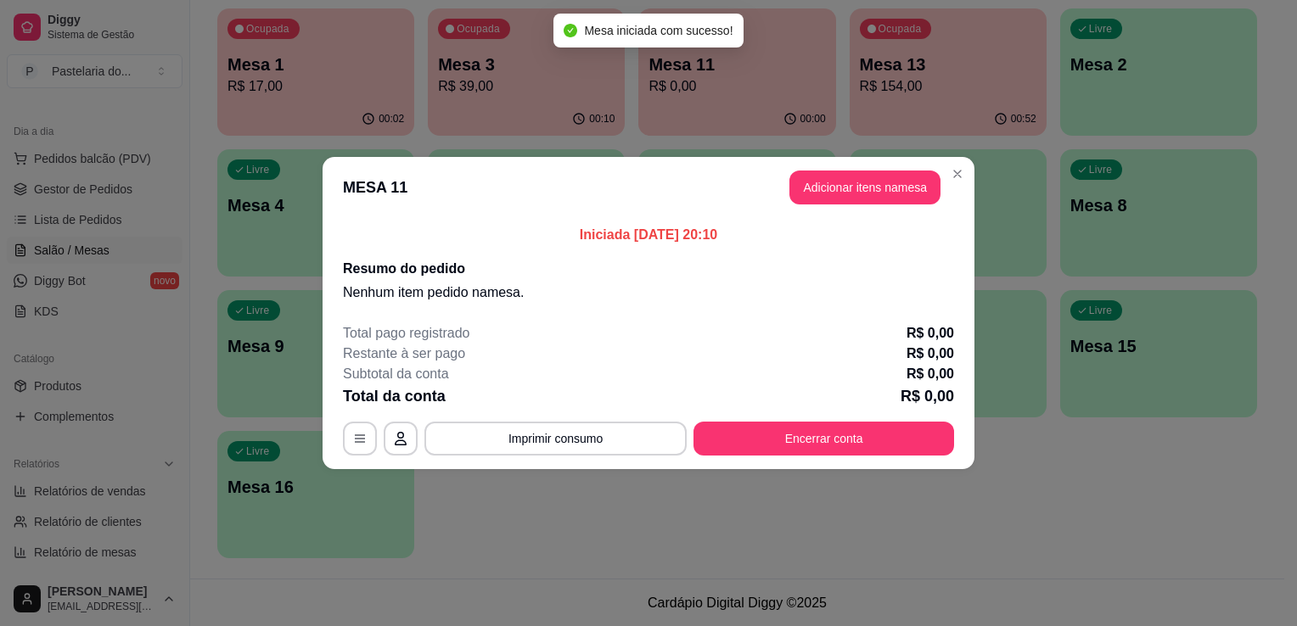
click at [882, 207] on header "MESA 11 Adicionar itens na mesa" at bounding box center [649, 187] width 652 height 61
click at [879, 202] on button "Adicionar itens na mesa" at bounding box center [864, 188] width 151 height 34
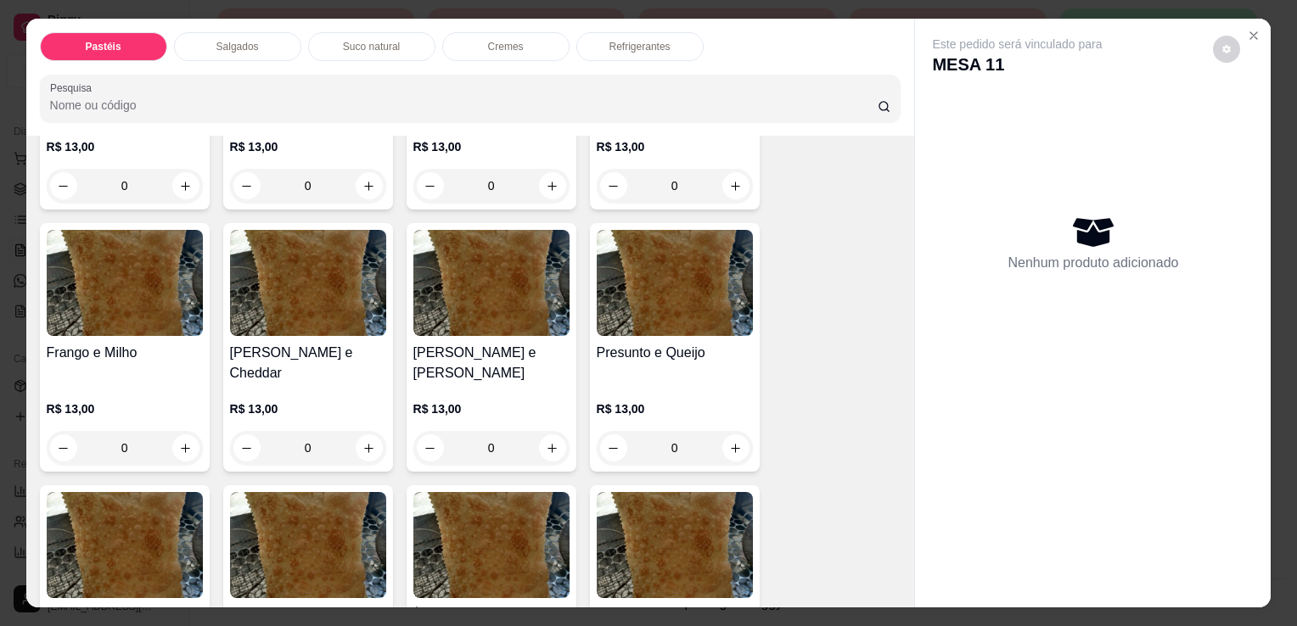
scroll to position [849, 0]
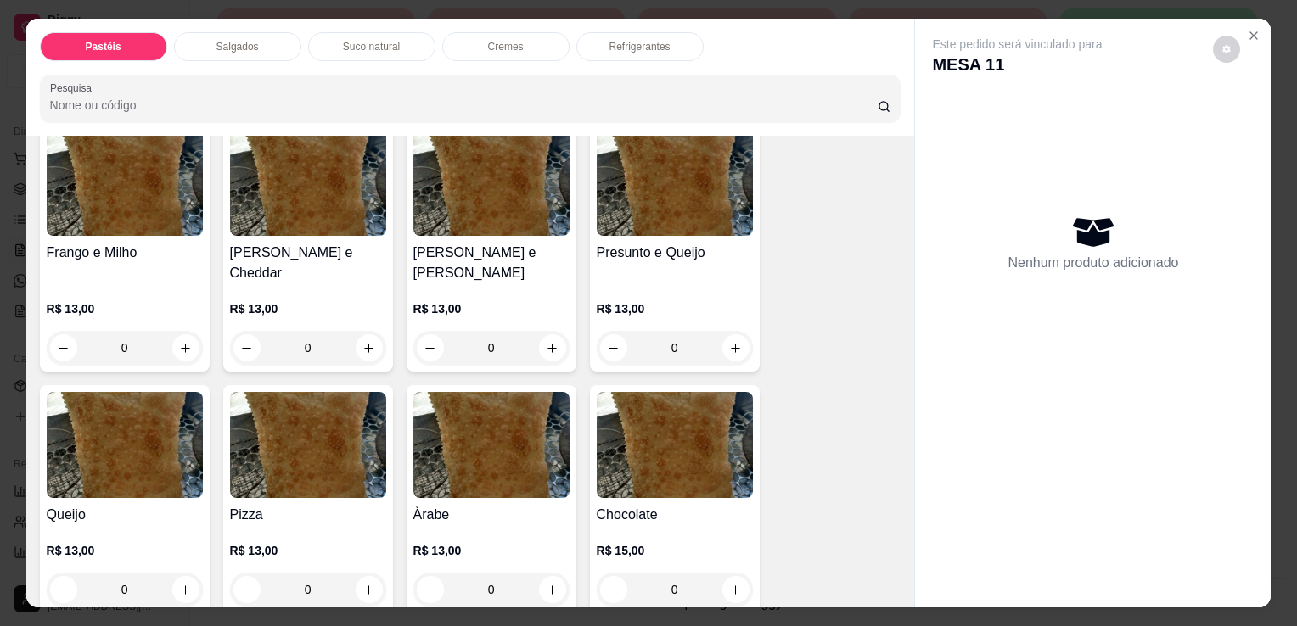
click at [138, 454] on img at bounding box center [125, 445] width 156 height 106
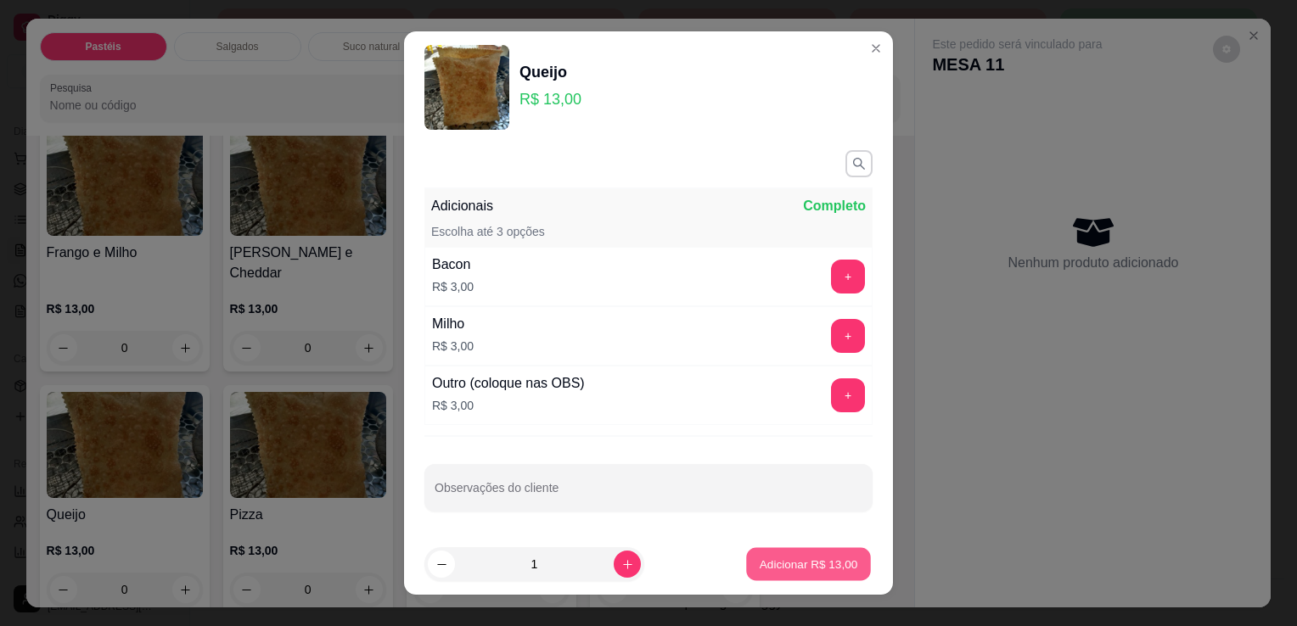
click at [808, 549] on button "Adicionar R$ 13,00" at bounding box center [808, 564] width 125 height 33
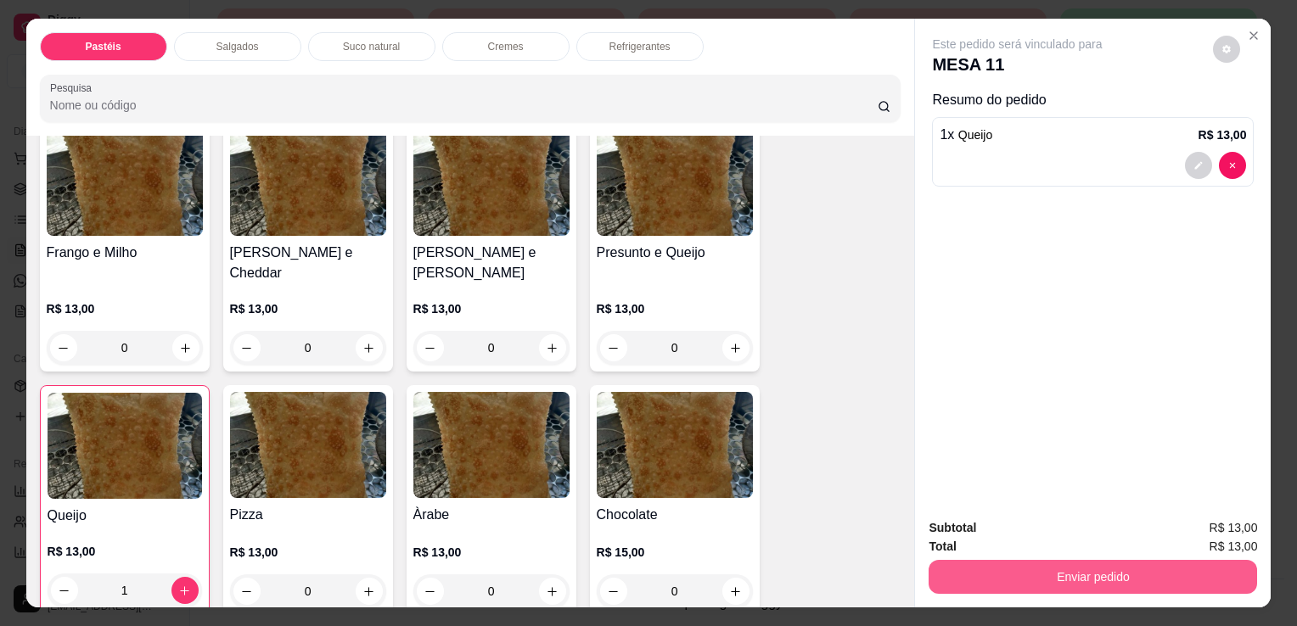
click at [945, 586] on button "Enviar pedido" at bounding box center [1093, 577] width 328 height 34
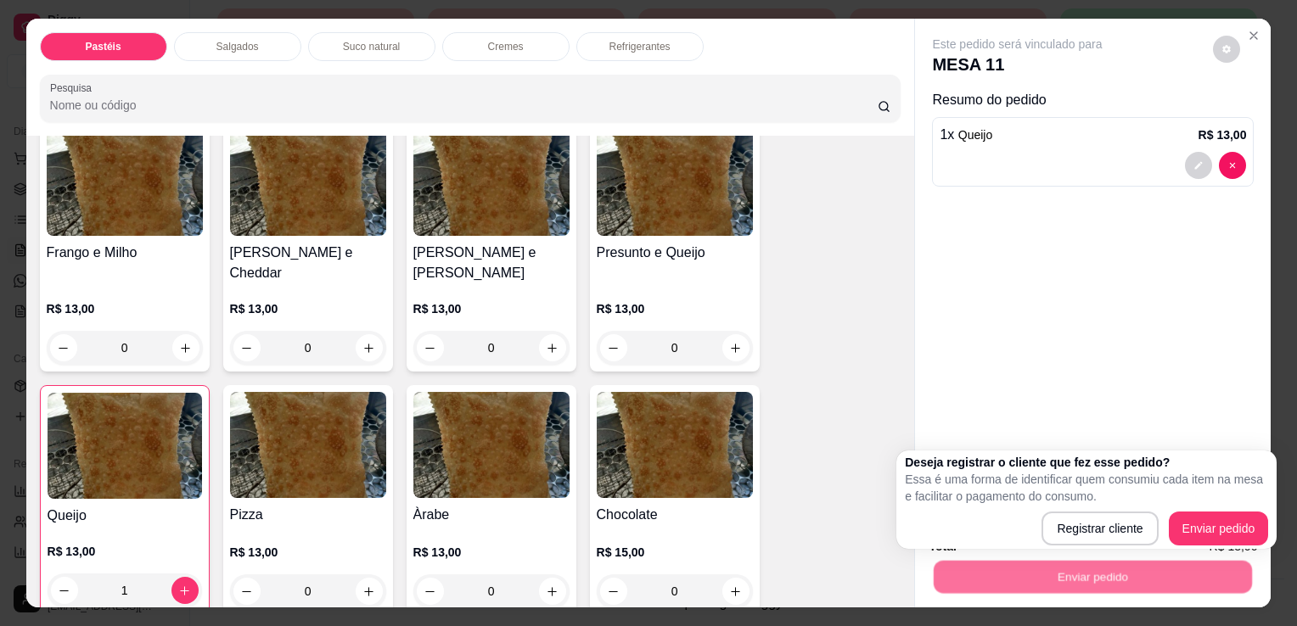
click at [1246, 548] on div "Deseja registrar o cliente que fez esse pedido? Essa é uma forma de identificar…" at bounding box center [1086, 500] width 380 height 98
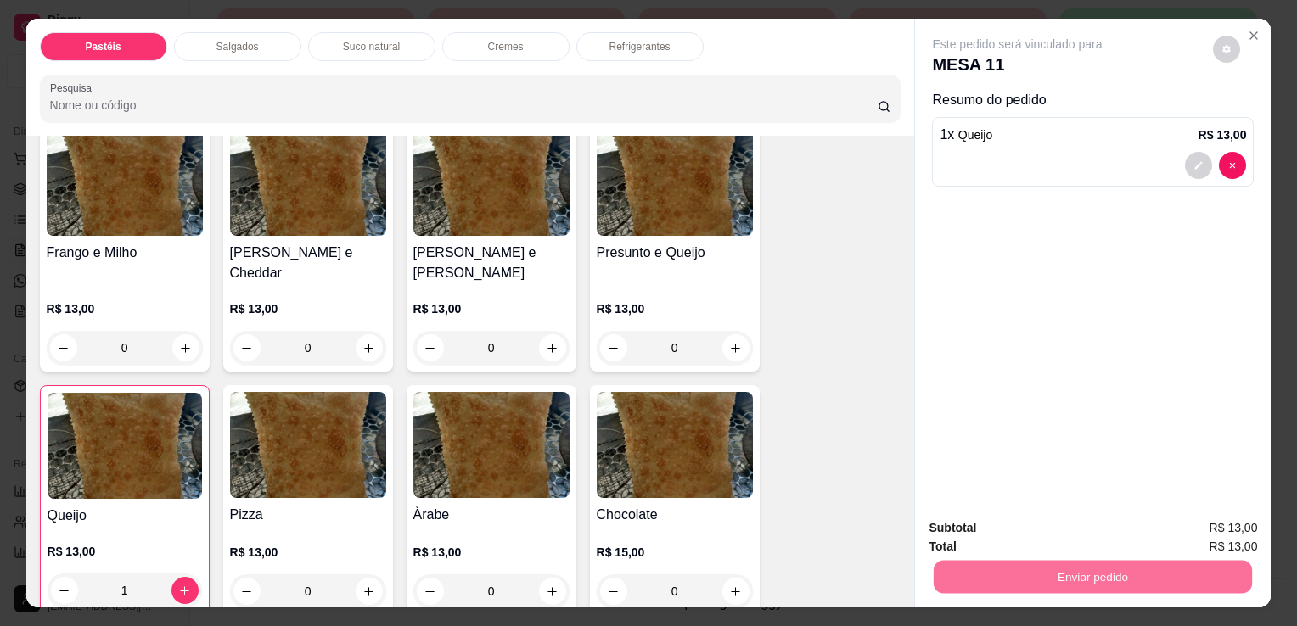
click at [1235, 535] on button "Enviar pedido" at bounding box center [1219, 529] width 100 height 34
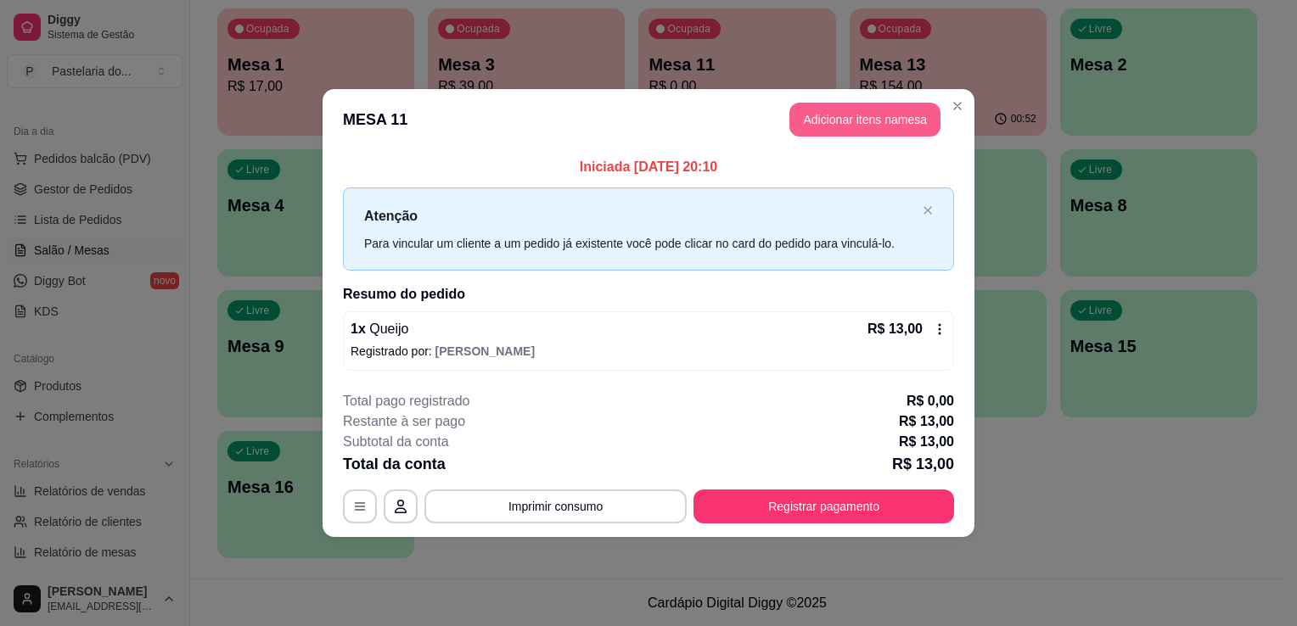
click at [818, 115] on button "Adicionar itens na mesa" at bounding box center [864, 120] width 151 height 34
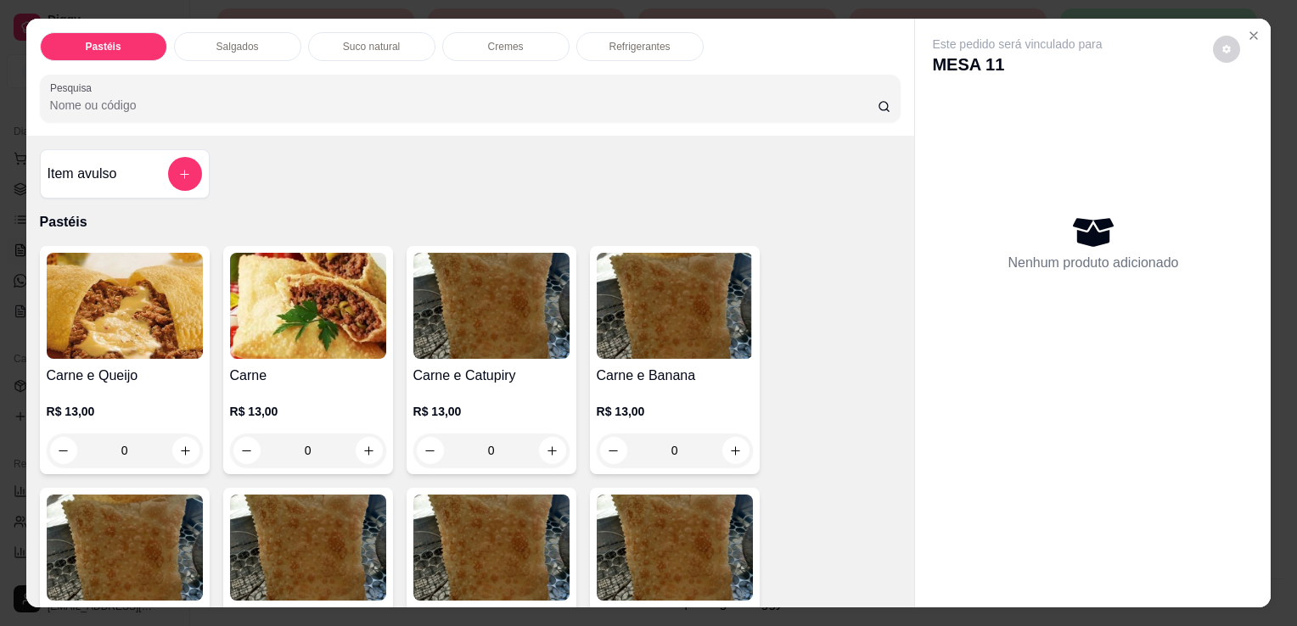
click at [633, 40] on p "Refrigerantes" at bounding box center [639, 47] width 61 height 14
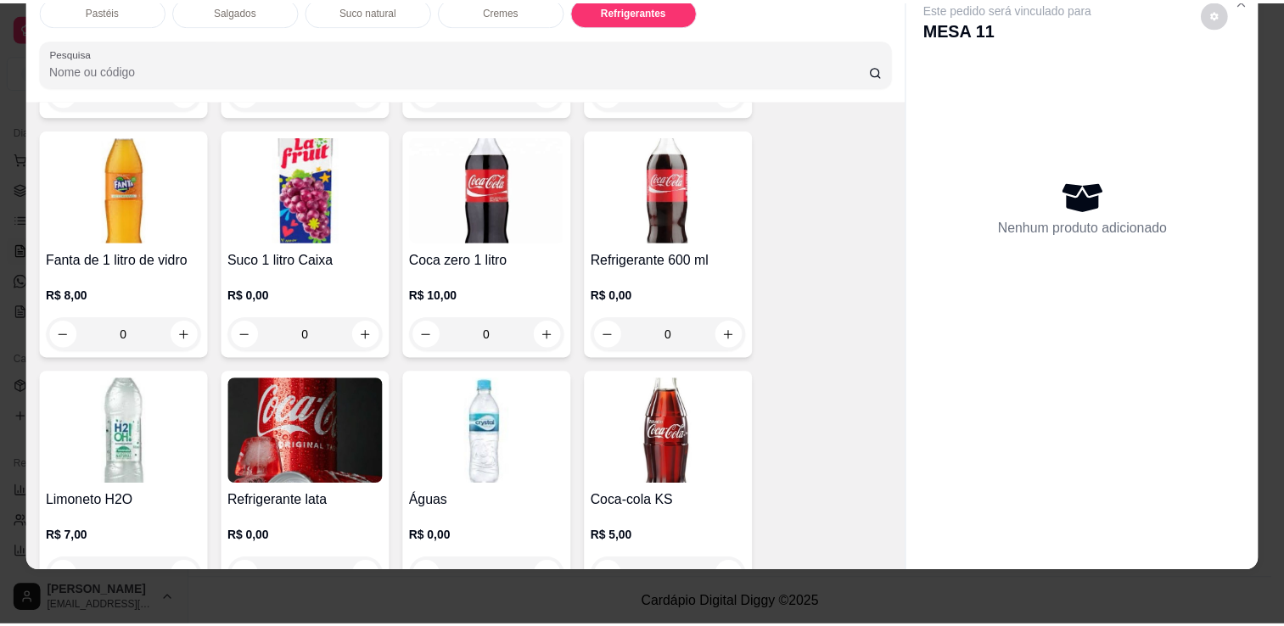
scroll to position [4600, 0]
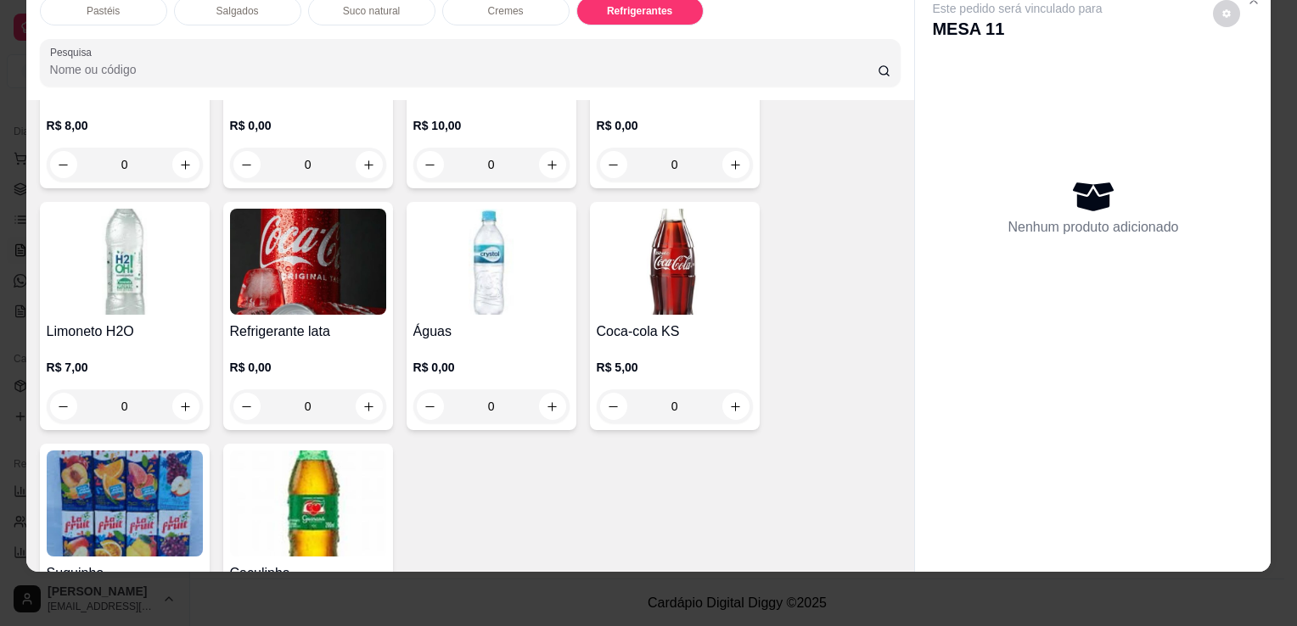
click at [275, 322] on h4 "Refrigerante lata" at bounding box center [308, 332] width 156 height 20
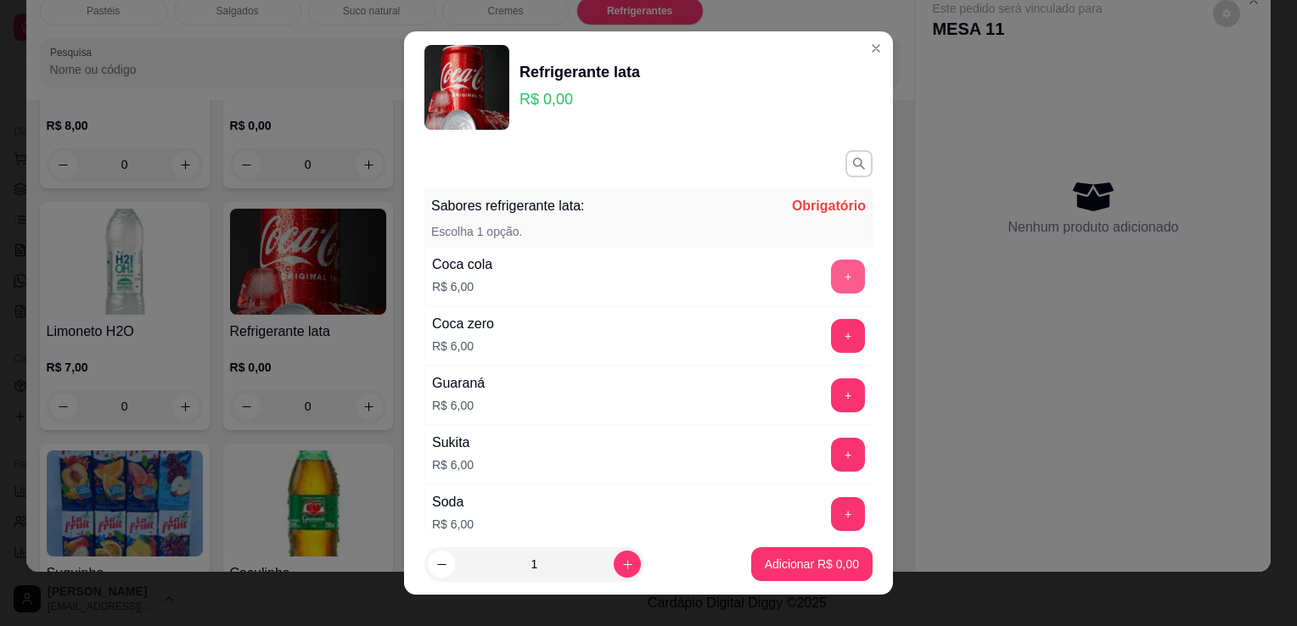
click at [831, 270] on button "+" at bounding box center [848, 277] width 34 height 34
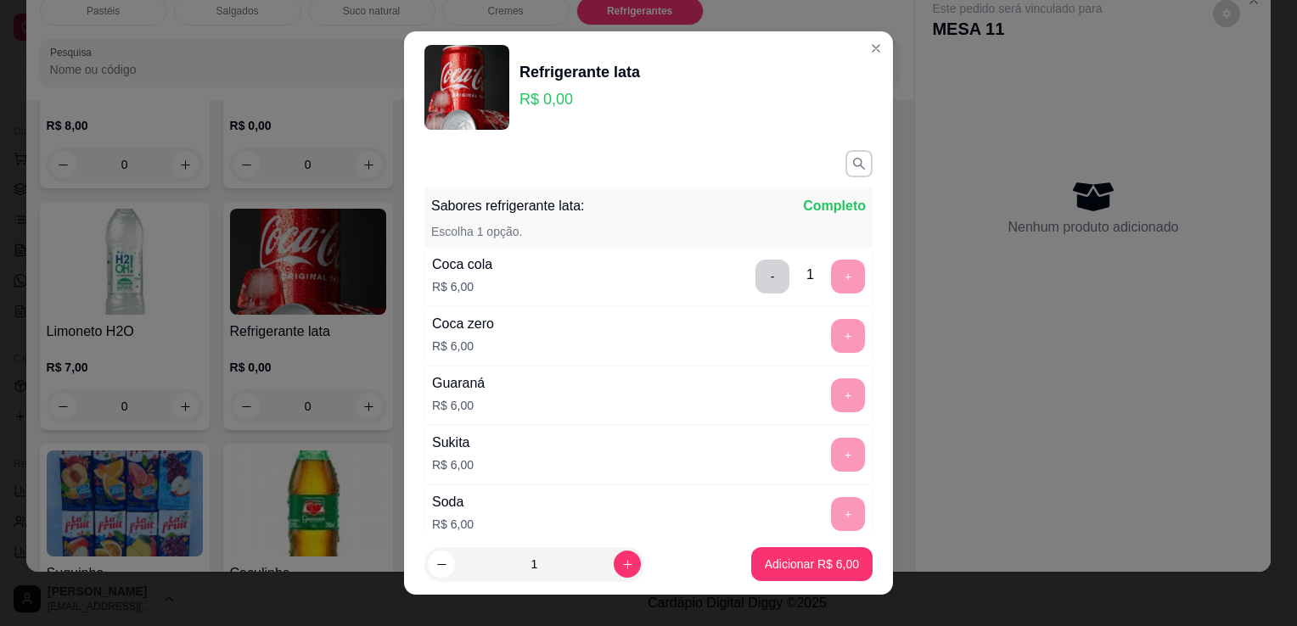
drag, startPoint x: 794, startPoint y: 583, endPoint x: 794, endPoint y: 569, distance: 14.4
click at [794, 583] on footer "1 Adicionar R$ 6,00" at bounding box center [648, 564] width 489 height 61
click at [796, 569] on p "Adicionar R$ 6,00" at bounding box center [812, 564] width 94 height 17
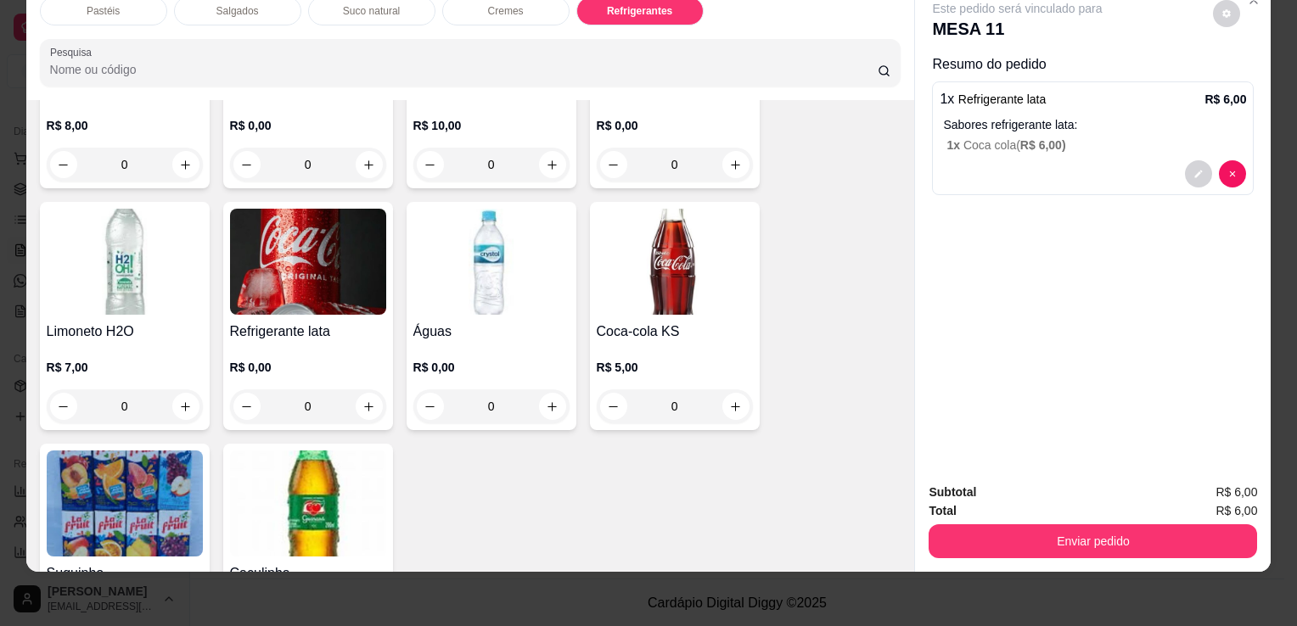
click at [1088, 548] on div "Subtotal R$ 6,00 Total R$ 6,00 Enviar pedido" at bounding box center [1093, 520] width 356 height 103
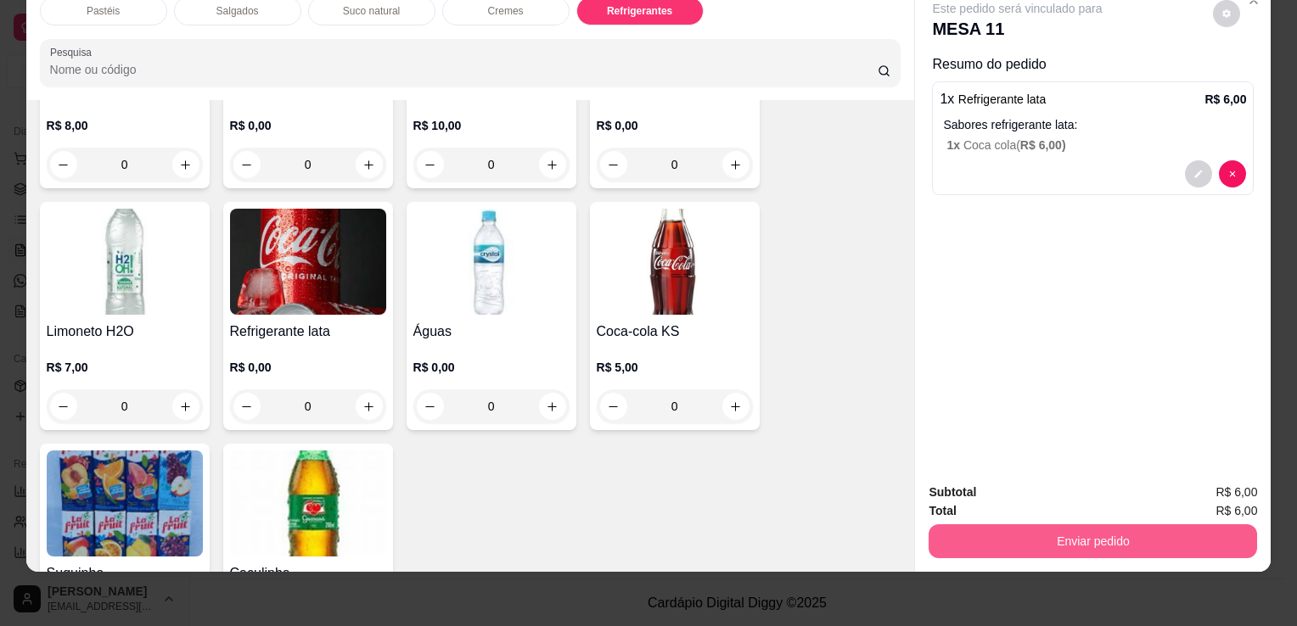
click at [1137, 525] on button "Enviar pedido" at bounding box center [1093, 542] width 328 height 34
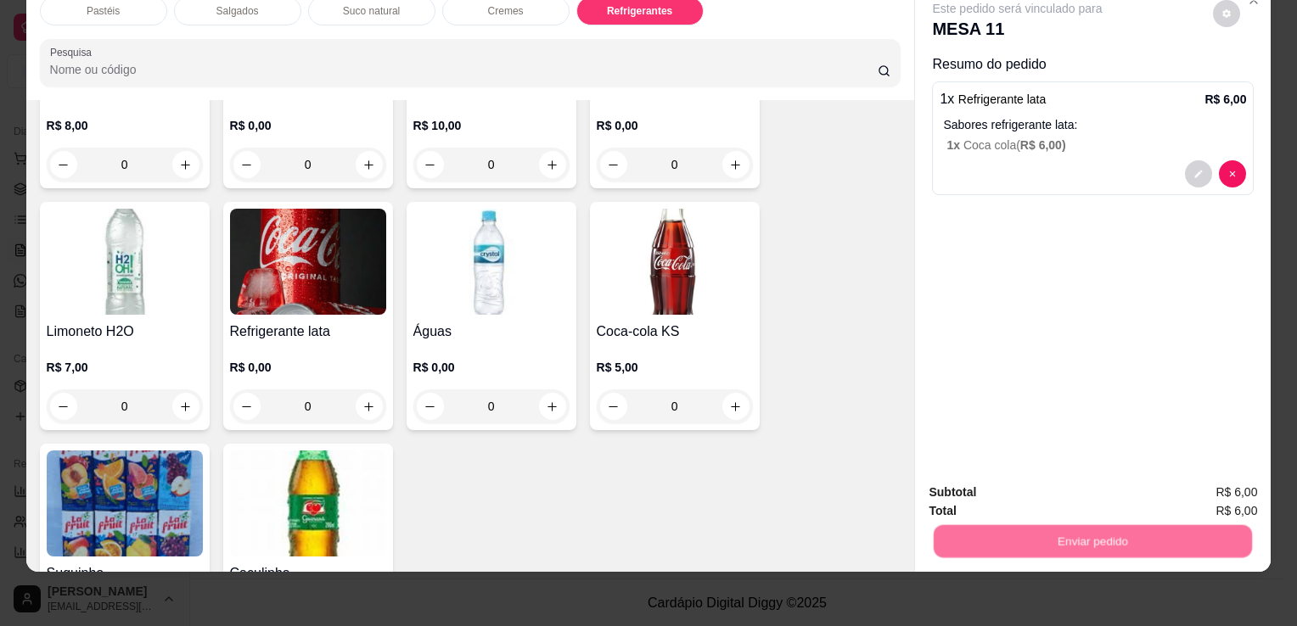
click at [1198, 487] on button "Enviar pedido" at bounding box center [1213, 487] width 96 height 32
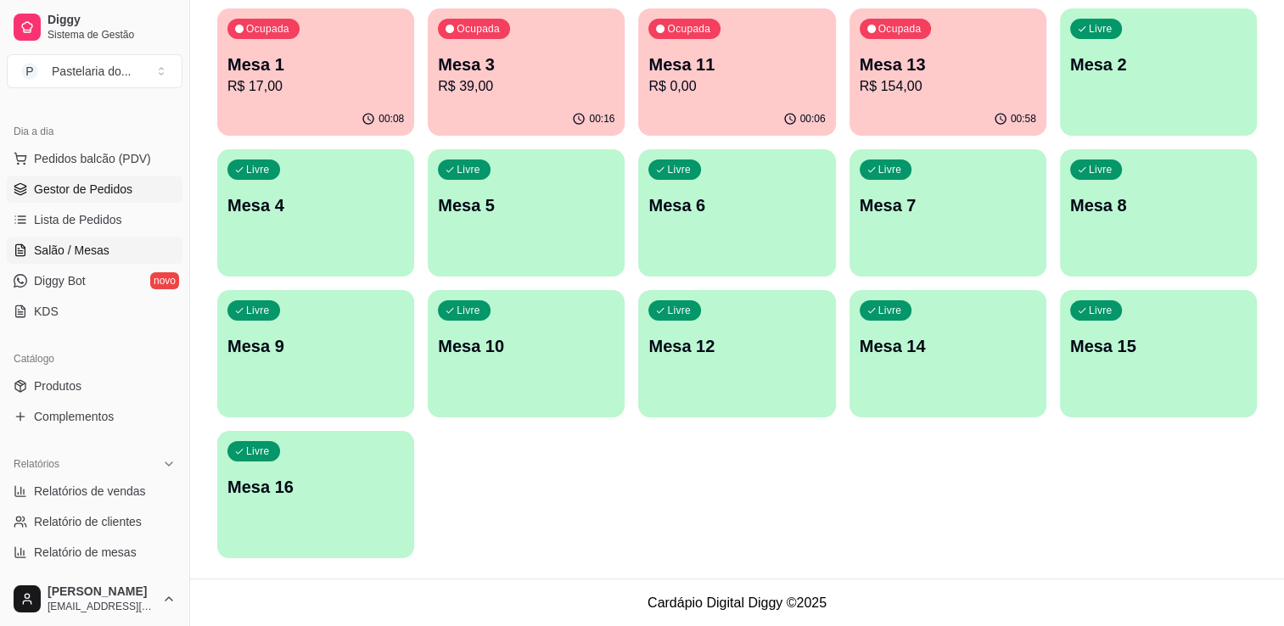
click at [102, 196] on span "Gestor de Pedidos" at bounding box center [83, 189] width 98 height 17
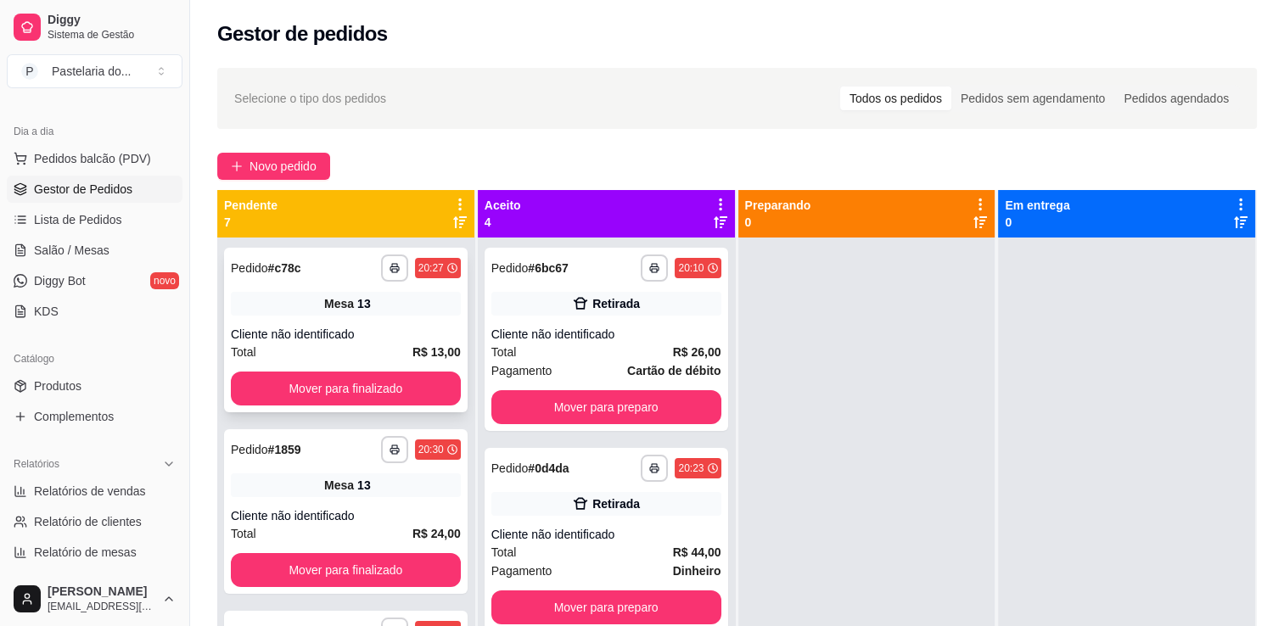
click at [381, 408] on div "**********" at bounding box center [346, 330] width 244 height 165
click at [332, 382] on button "Mover para finalizado" at bounding box center [346, 389] width 230 height 34
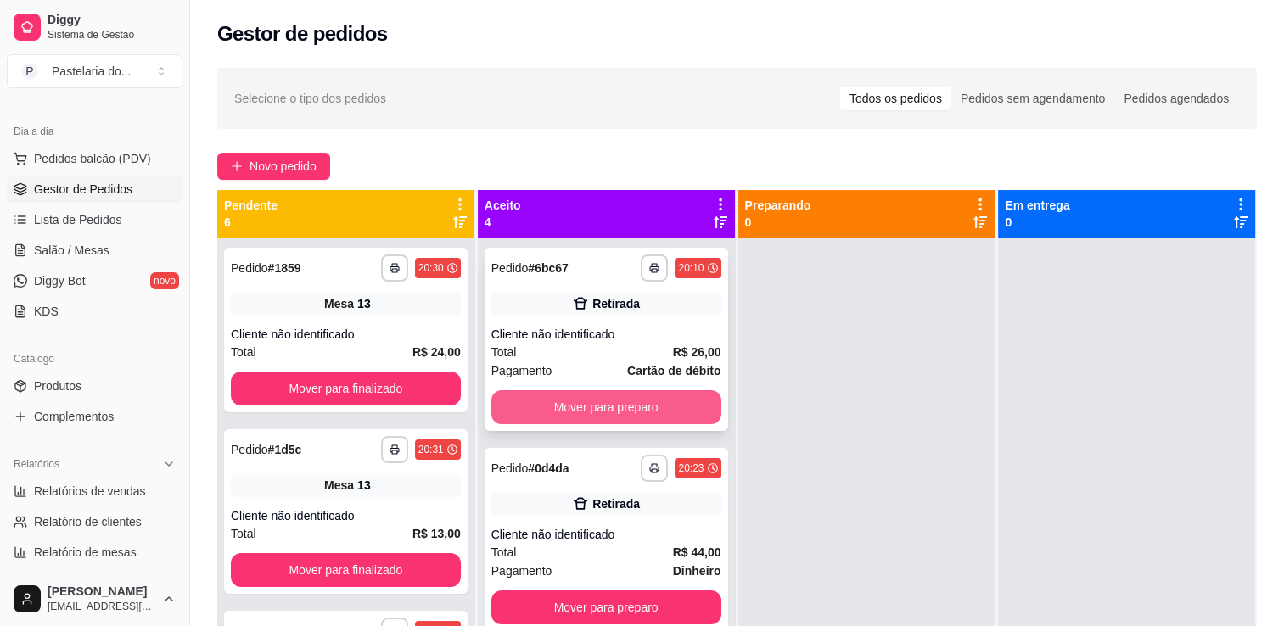
click at [580, 398] on button "Mover para preparo" at bounding box center [606, 407] width 230 height 34
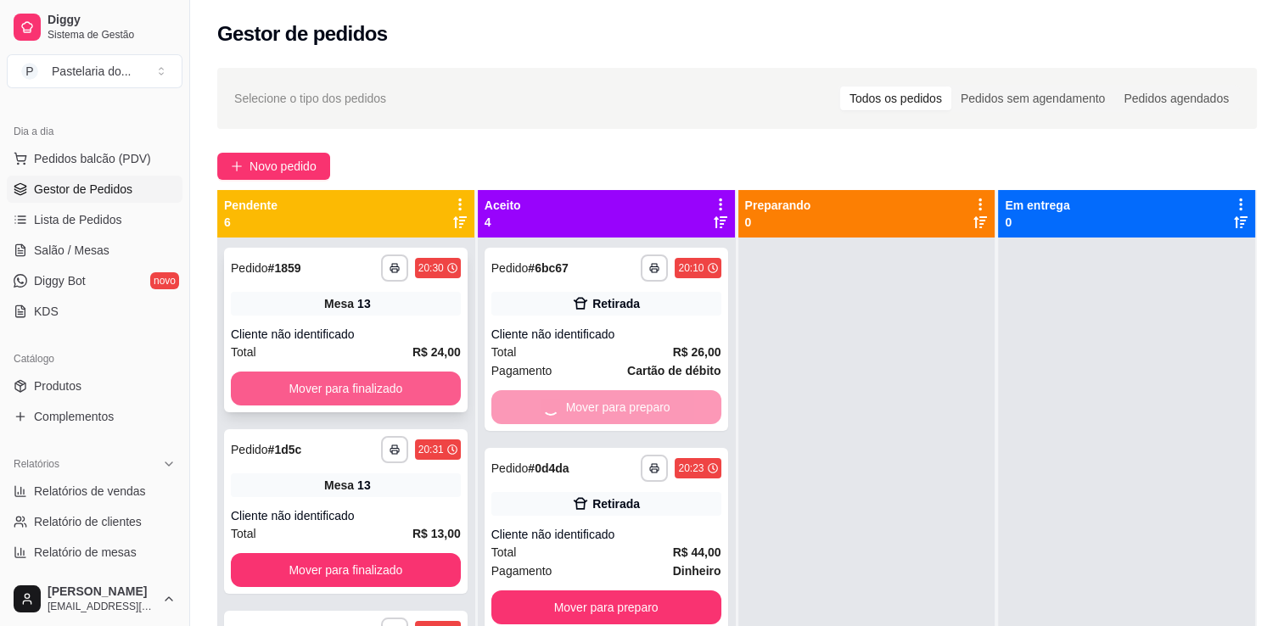
click at [370, 372] on div "Mover para finalizado" at bounding box center [346, 389] width 230 height 34
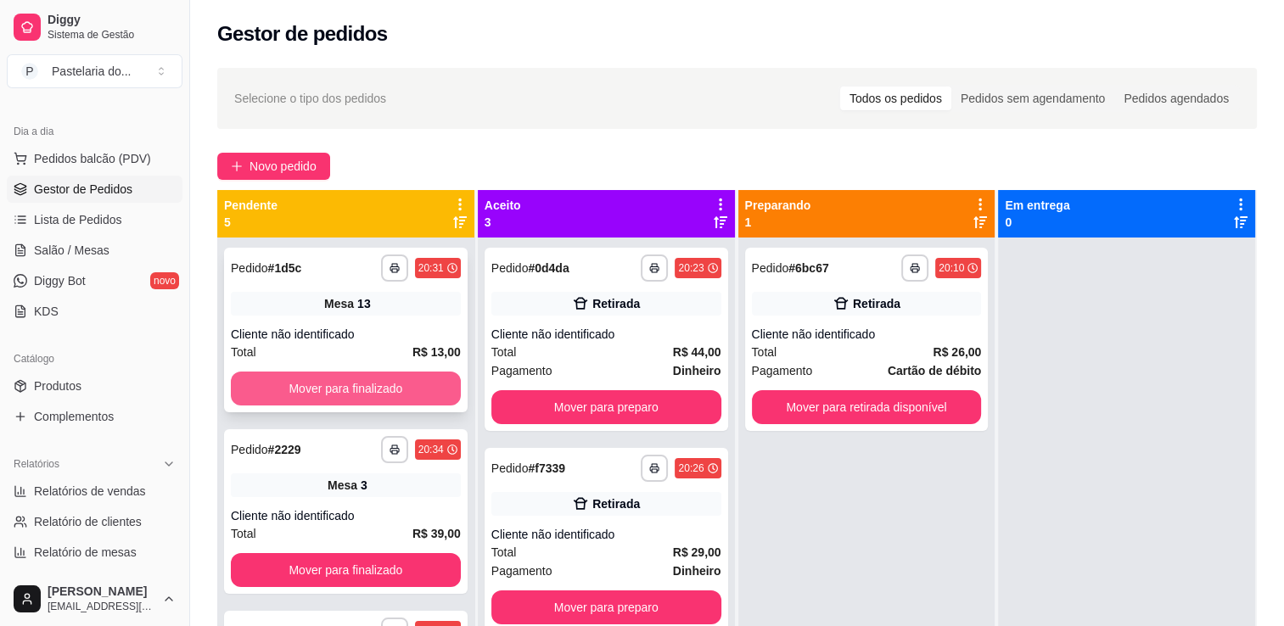
click at [340, 386] on button "Mover para finalizado" at bounding box center [346, 389] width 230 height 34
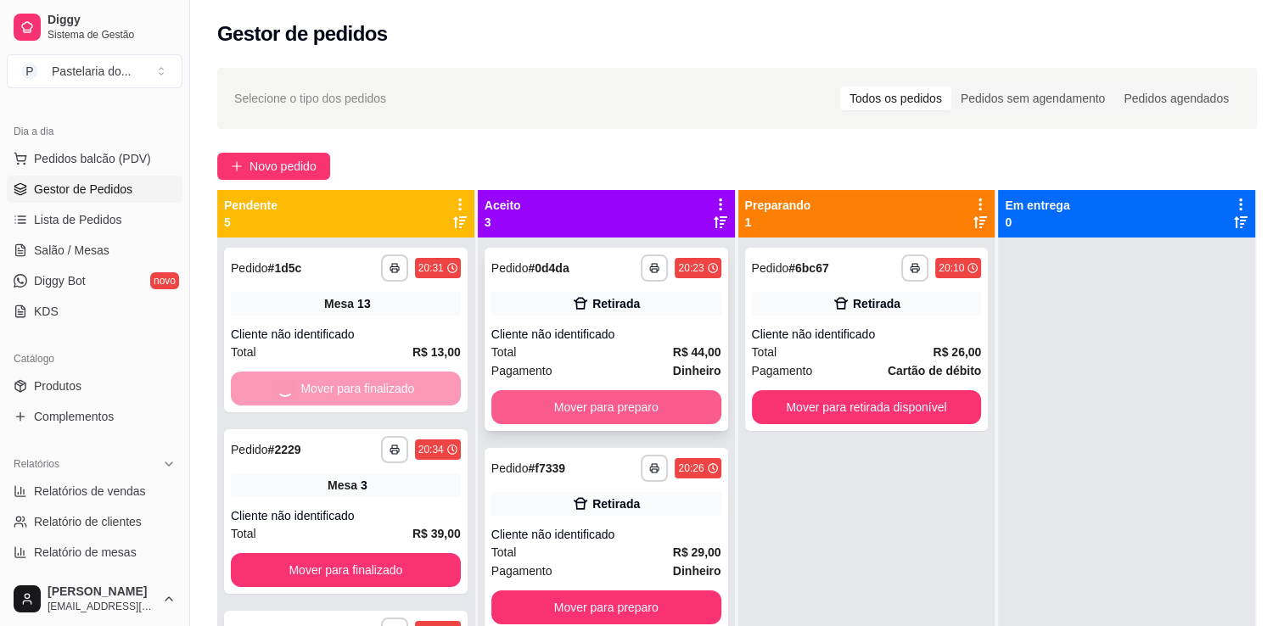
click at [563, 400] on button "Mover para preparo" at bounding box center [606, 407] width 230 height 34
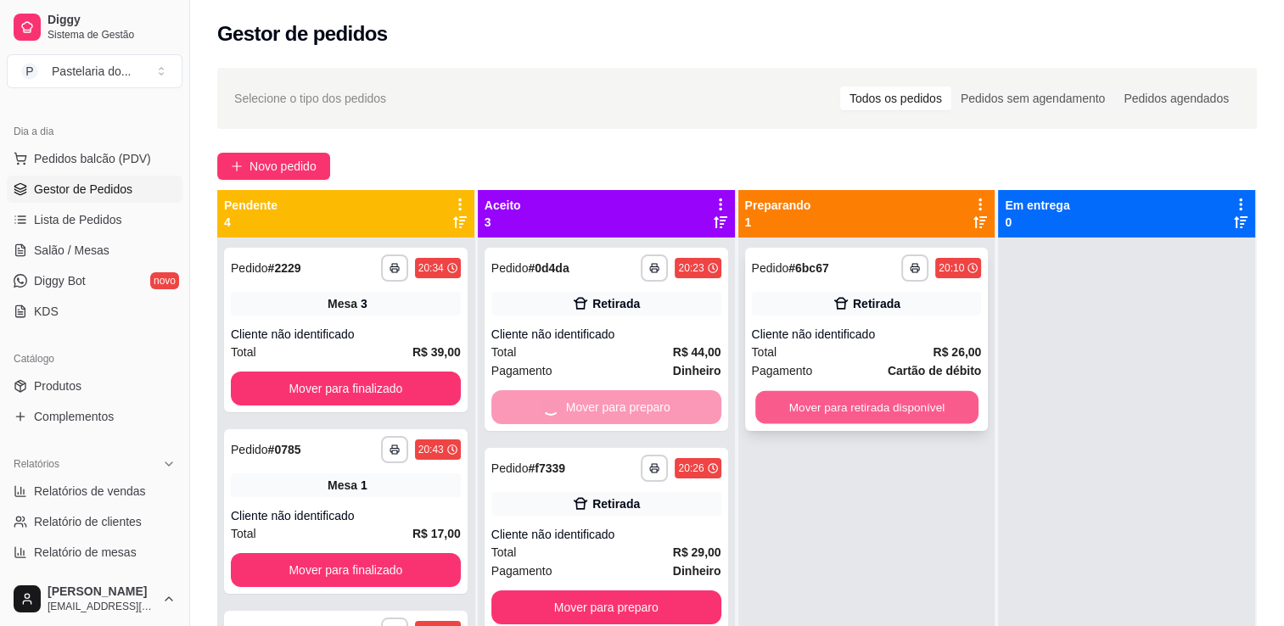
click at [833, 407] on button "Mover para retirada disponível" at bounding box center [866, 407] width 223 height 33
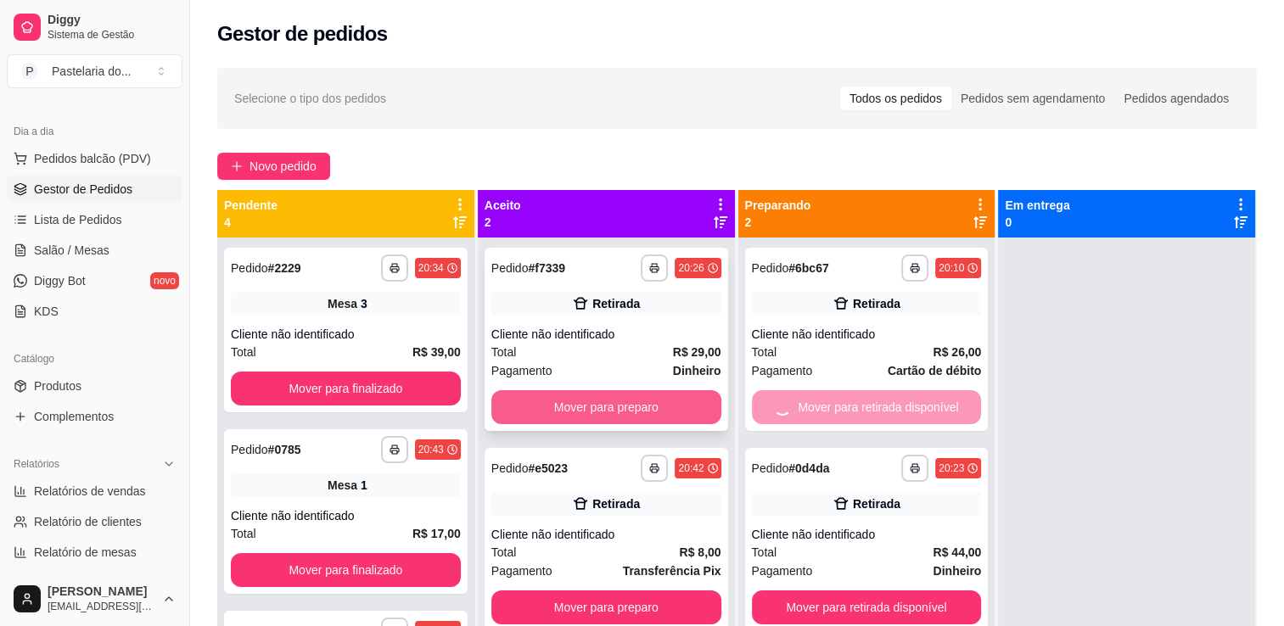
click at [602, 399] on button "Mover para preparo" at bounding box center [606, 407] width 230 height 34
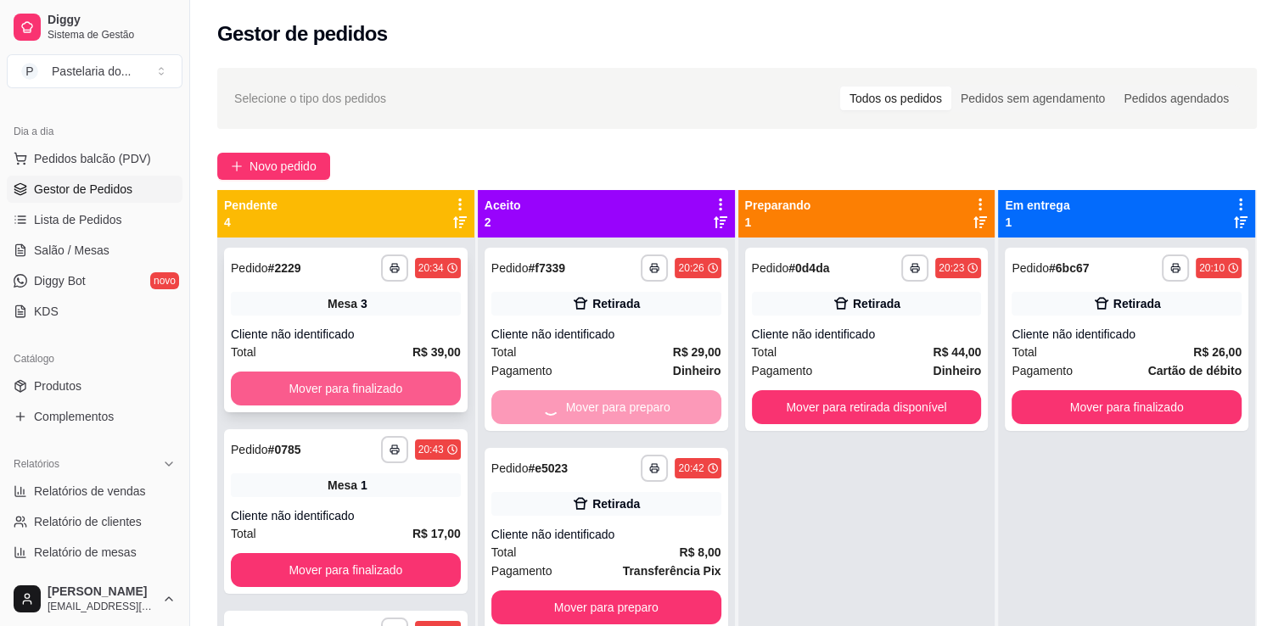
click at [372, 382] on button "Mover para finalizado" at bounding box center [346, 389] width 230 height 34
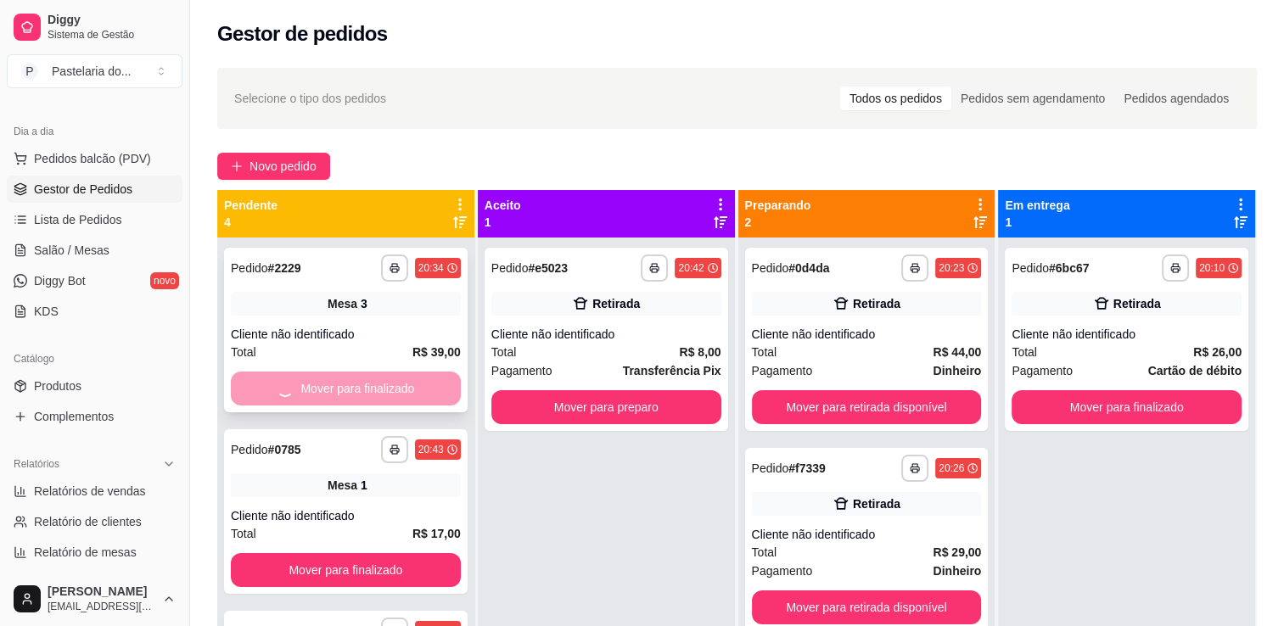
click at [372, 383] on div "Mover para finalizado" at bounding box center [346, 389] width 230 height 34
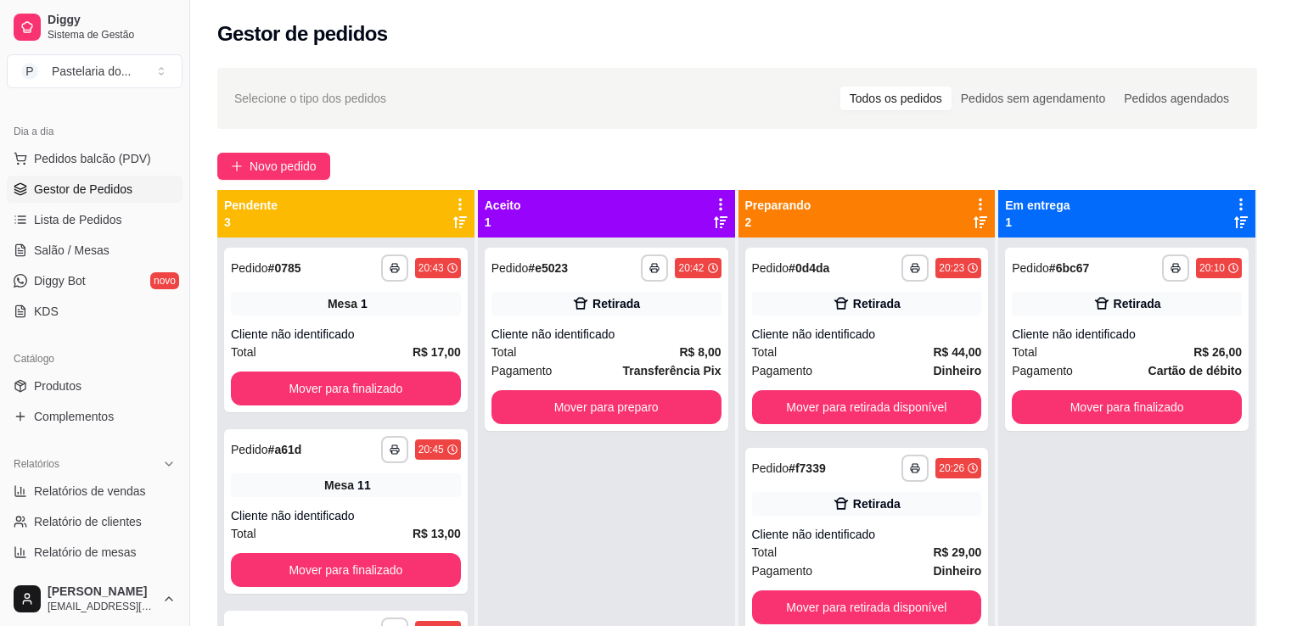
click at [573, 401] on div "feito há 16 minutos Número da Mesa 3 Tipo Mesa Horário do pedido [DATE] 20:34 S…" at bounding box center [648, 310] width 448 height 396
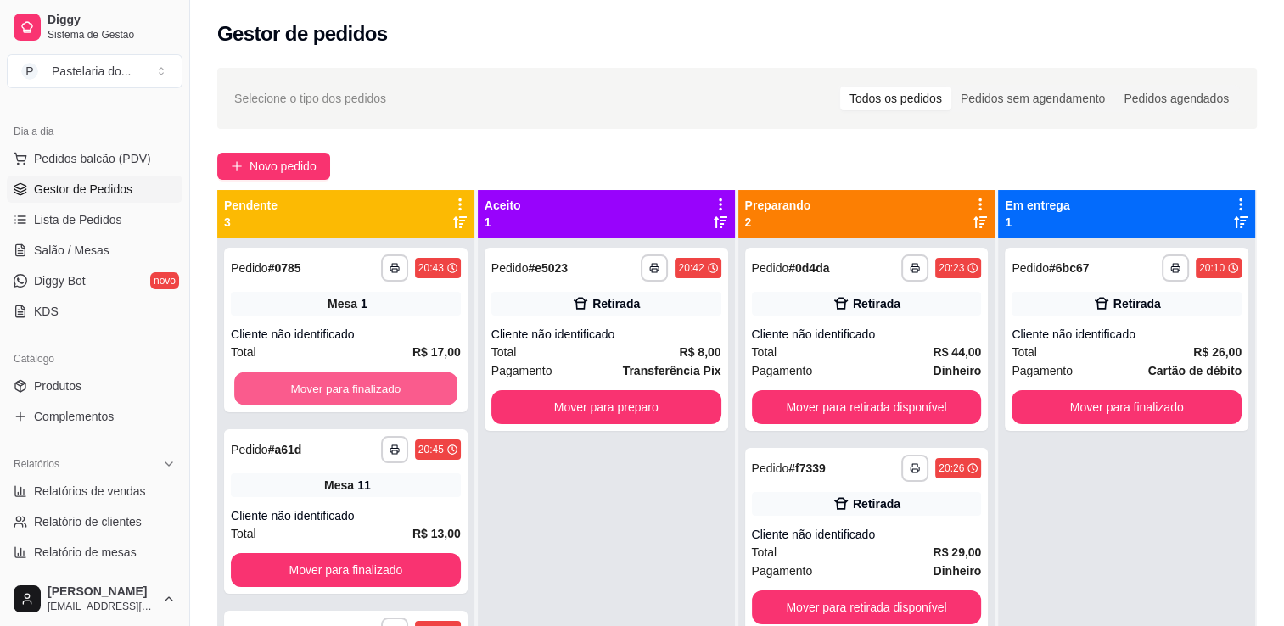
click at [363, 395] on button "Mover para finalizado" at bounding box center [345, 389] width 223 height 33
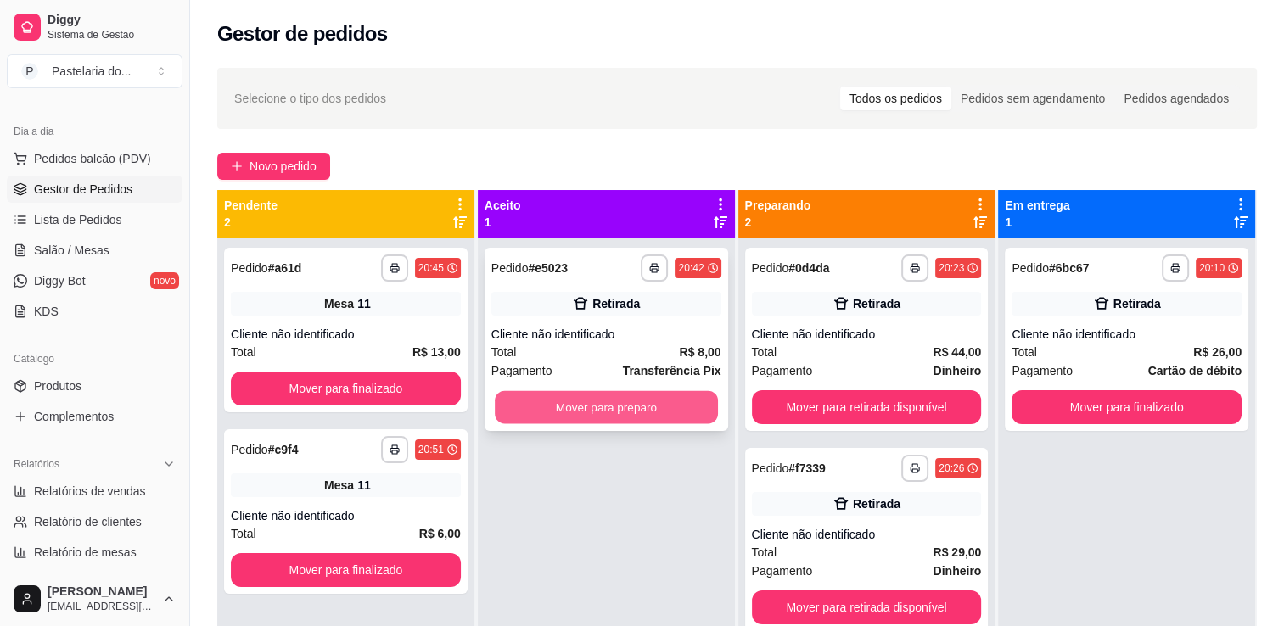
click at [635, 402] on button "Mover para preparo" at bounding box center [606, 407] width 223 height 33
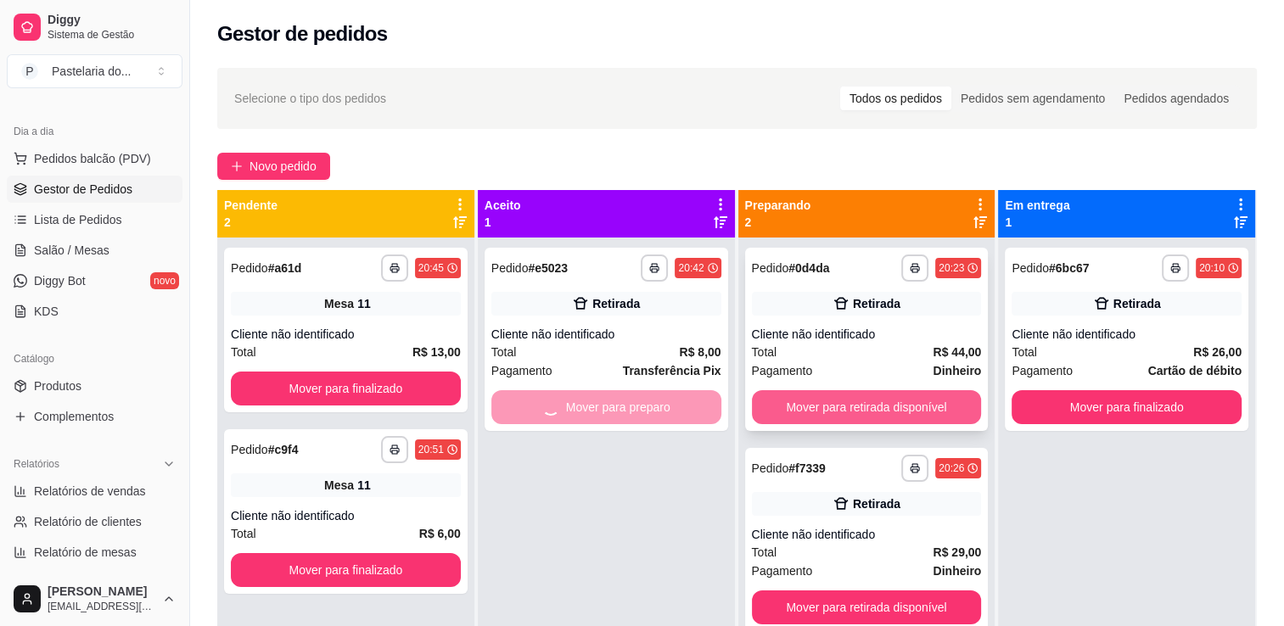
click at [826, 392] on button "Mover para retirada disponível" at bounding box center [867, 407] width 230 height 34
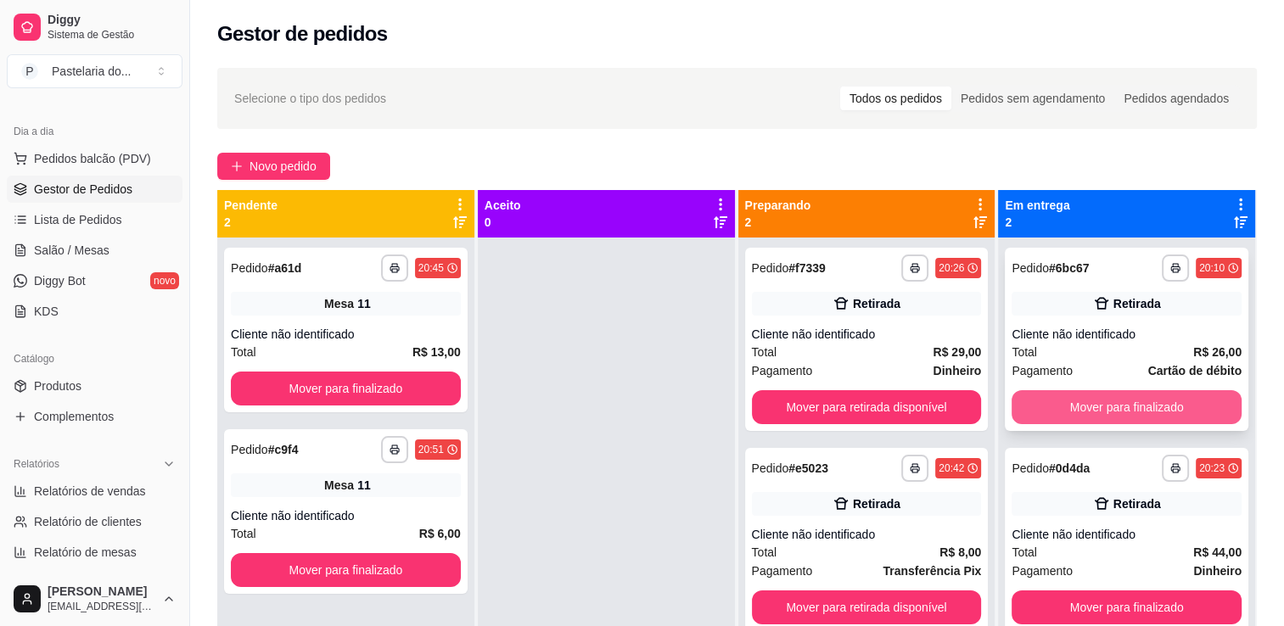
click at [1042, 399] on button "Mover para finalizado" at bounding box center [1127, 407] width 230 height 34
click at [1042, 399] on div "Mover para finalizado" at bounding box center [1127, 407] width 230 height 34
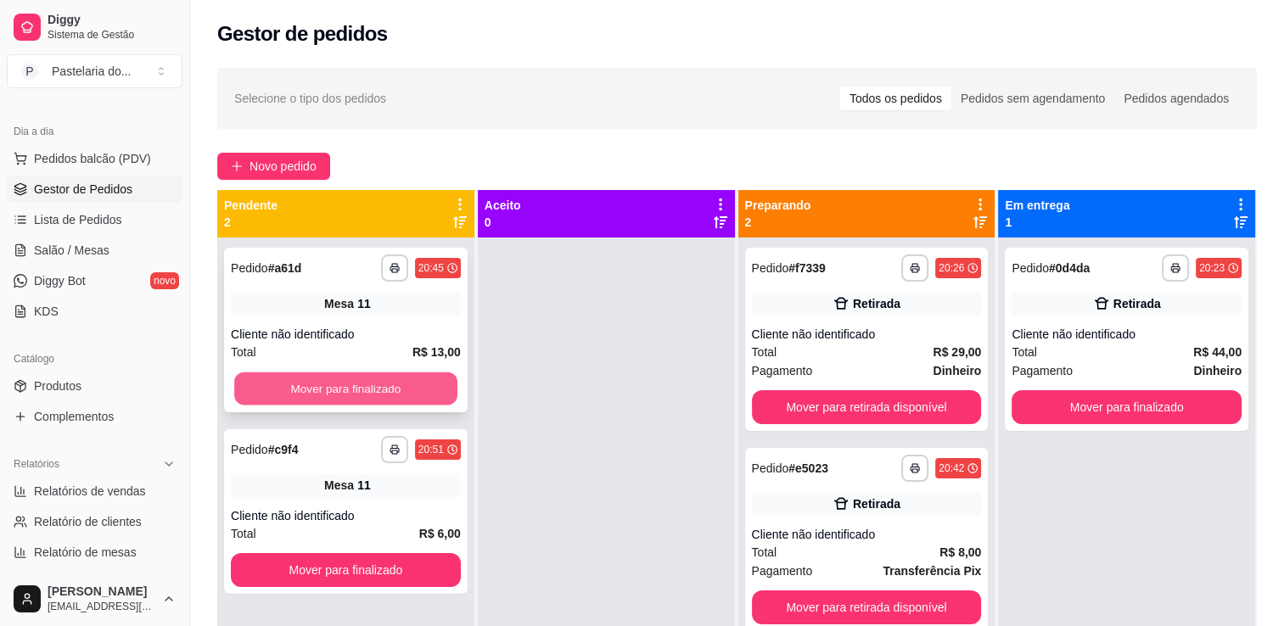
click at [312, 384] on button "Mover para finalizado" at bounding box center [345, 389] width 223 height 33
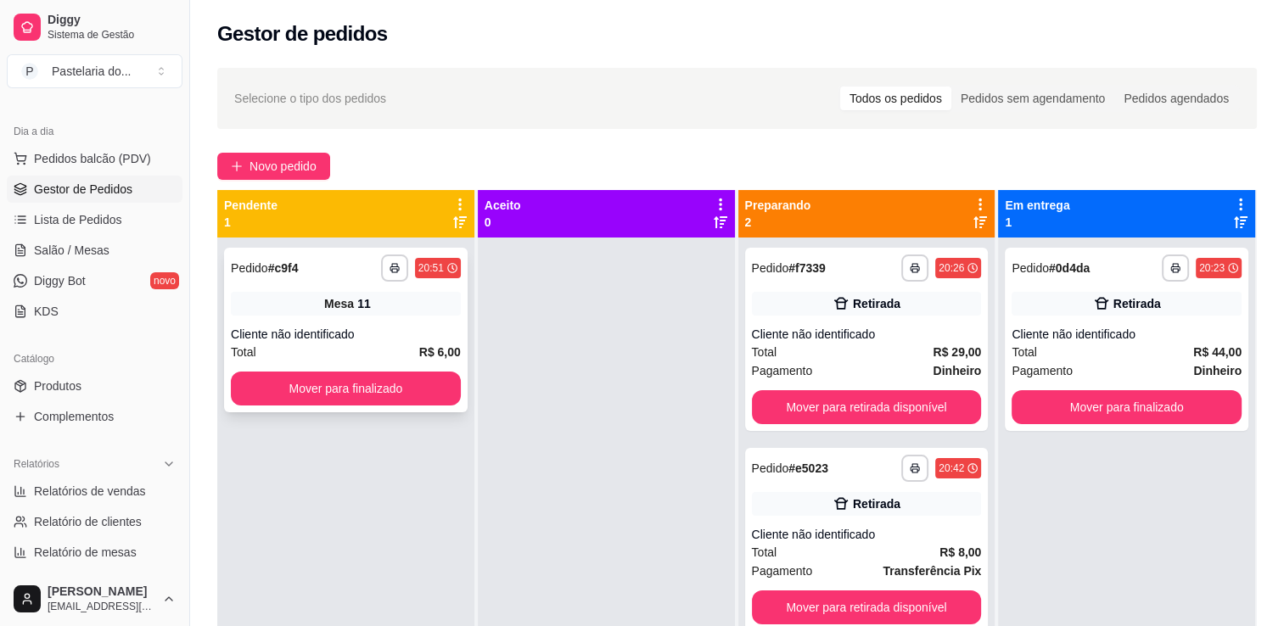
click at [369, 385] on button "Mover para finalizado" at bounding box center [346, 389] width 230 height 34
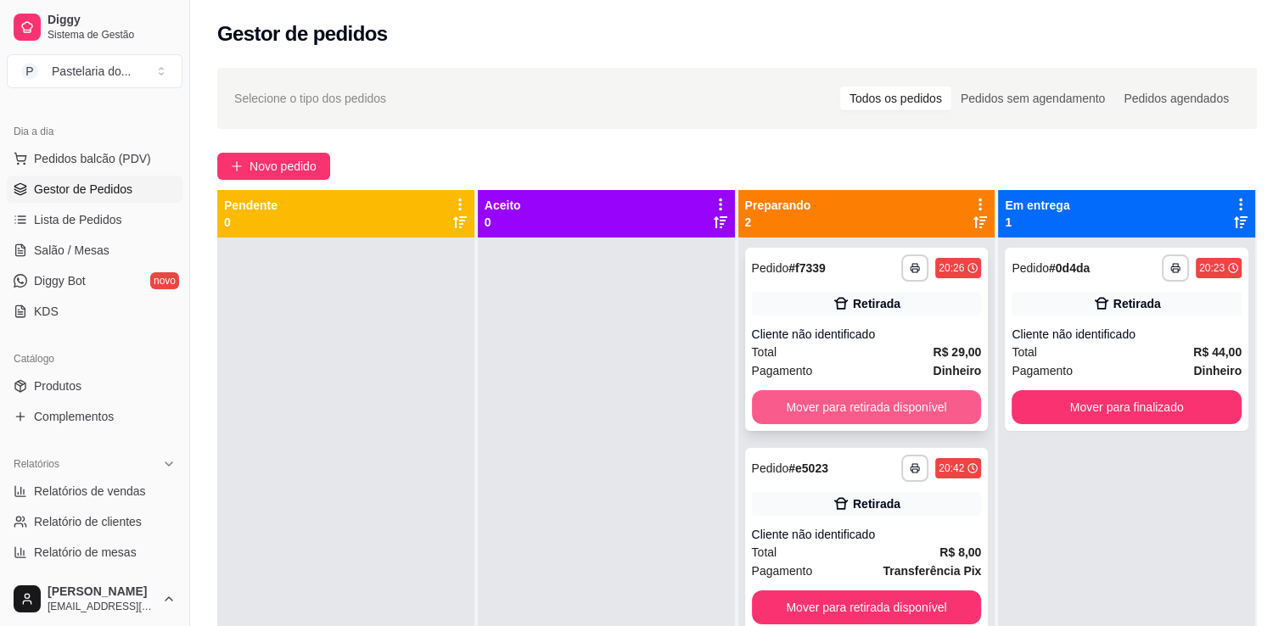
click at [859, 415] on button "Mover para retirada disponível" at bounding box center [867, 407] width 230 height 34
click at [867, 409] on div "Mover para retirada disponível" at bounding box center [867, 407] width 230 height 34
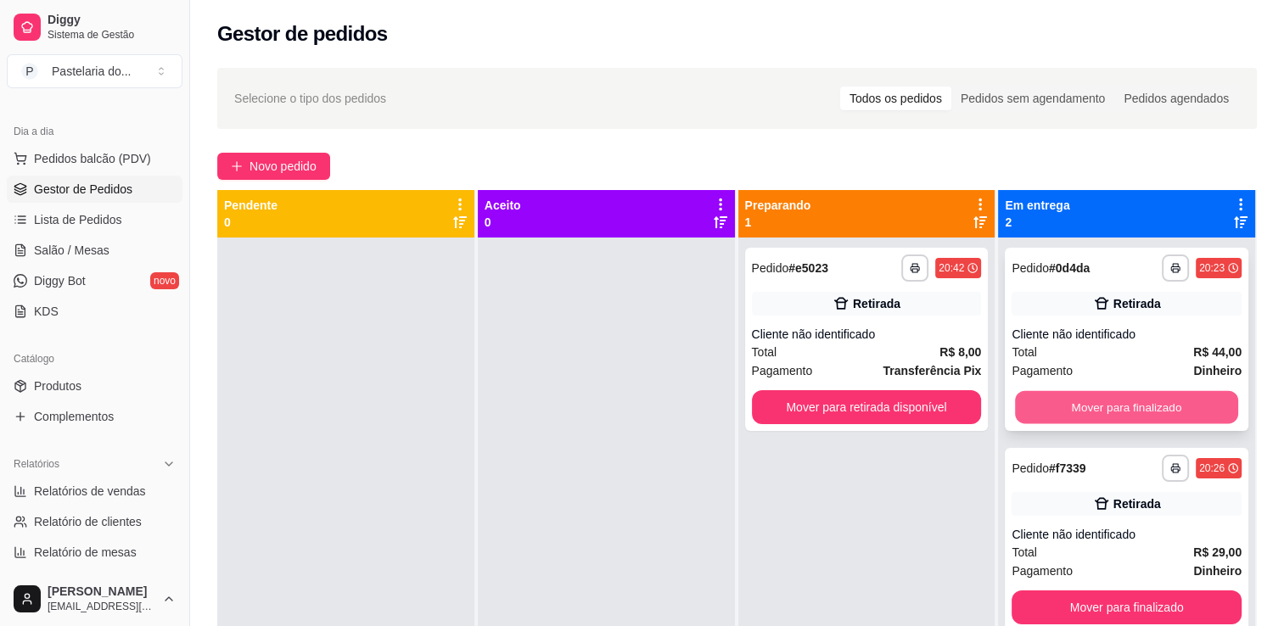
click at [1058, 423] on button "Mover para finalizado" at bounding box center [1126, 407] width 223 height 33
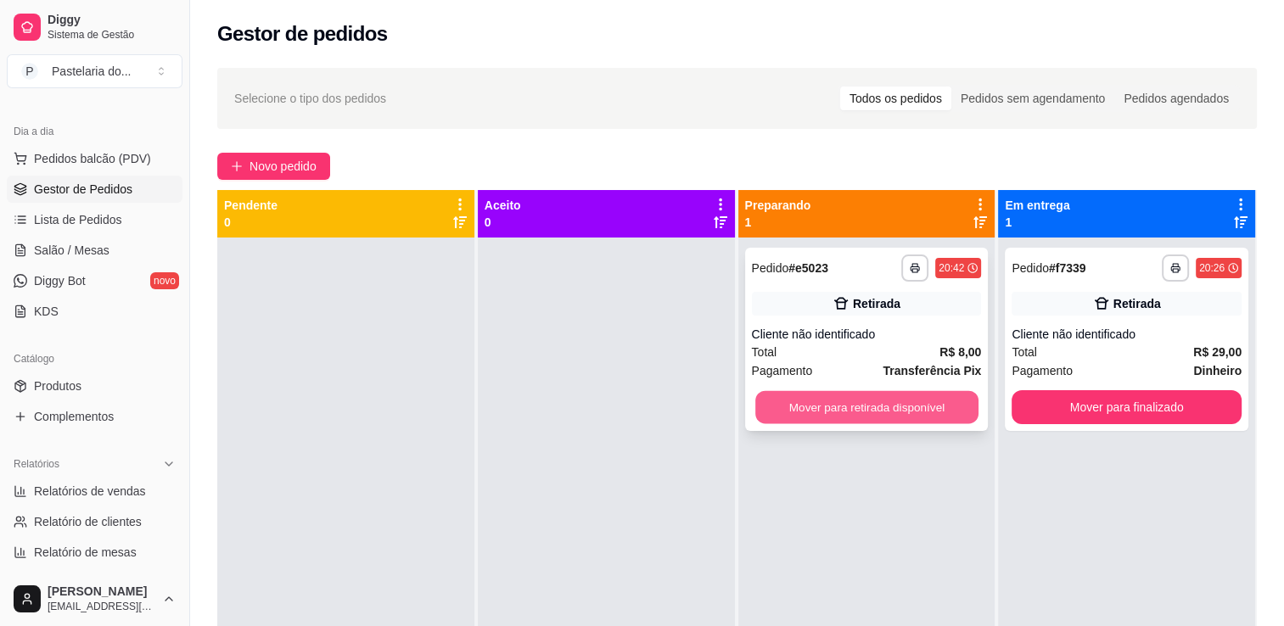
click at [901, 406] on button "Mover para retirada disponível" at bounding box center [866, 407] width 223 height 33
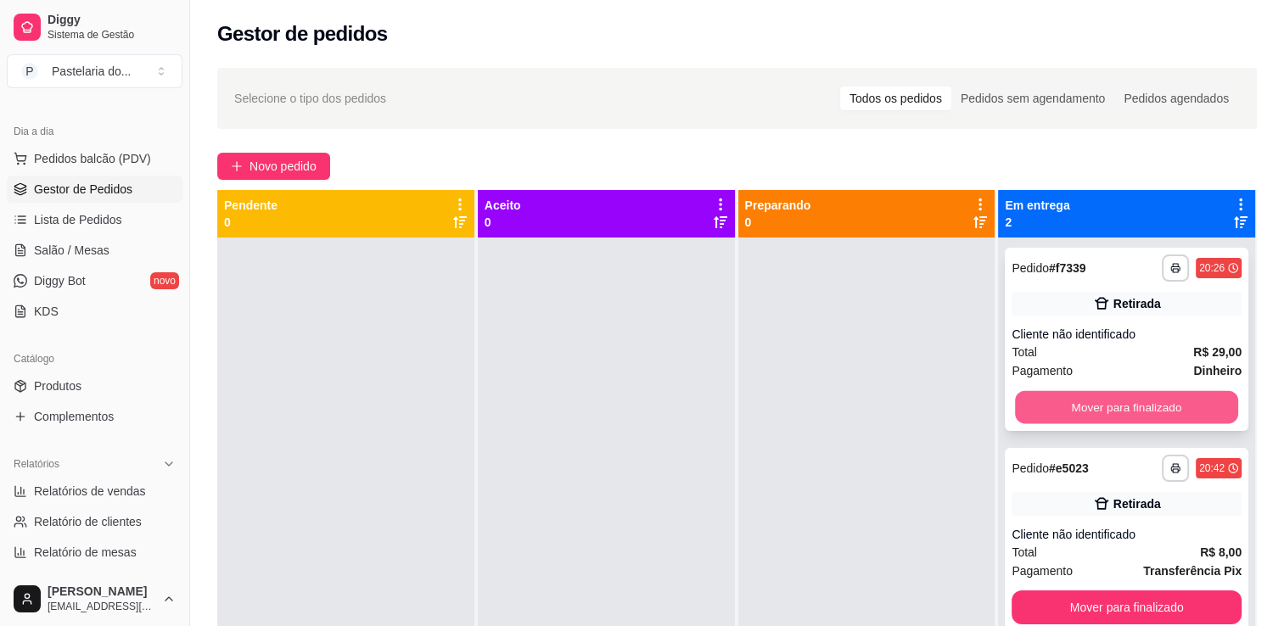
click at [1049, 406] on button "Mover para finalizado" at bounding box center [1126, 407] width 223 height 33
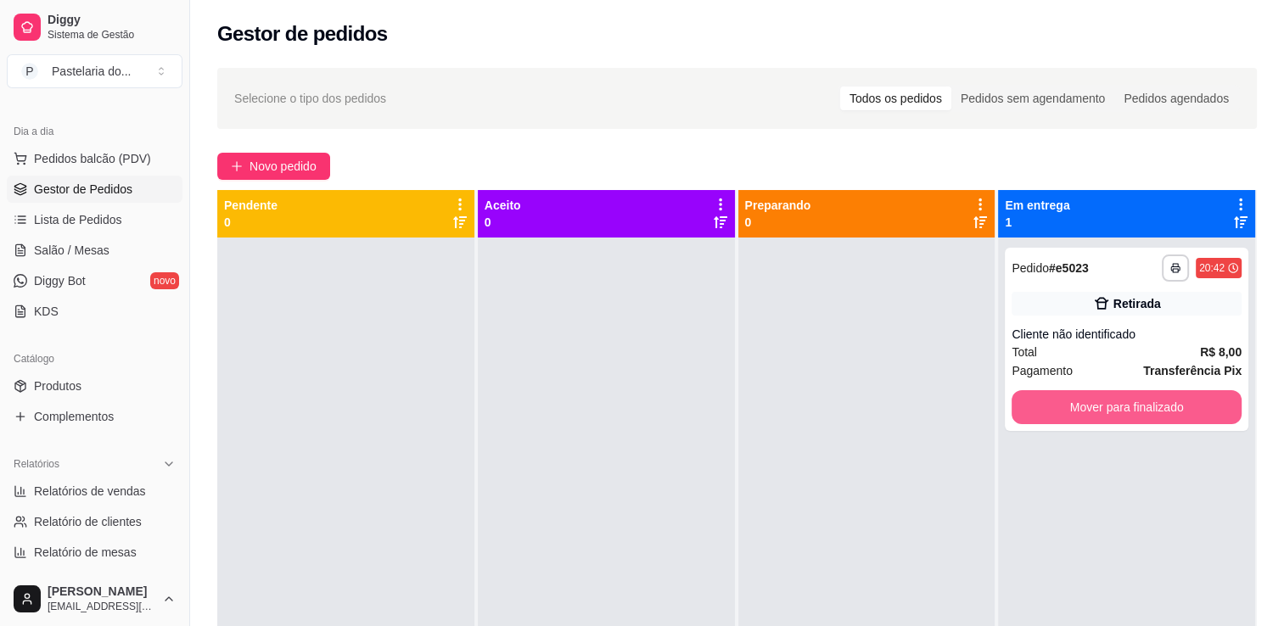
click at [1049, 406] on button "Mover para finalizado" at bounding box center [1127, 407] width 230 height 34
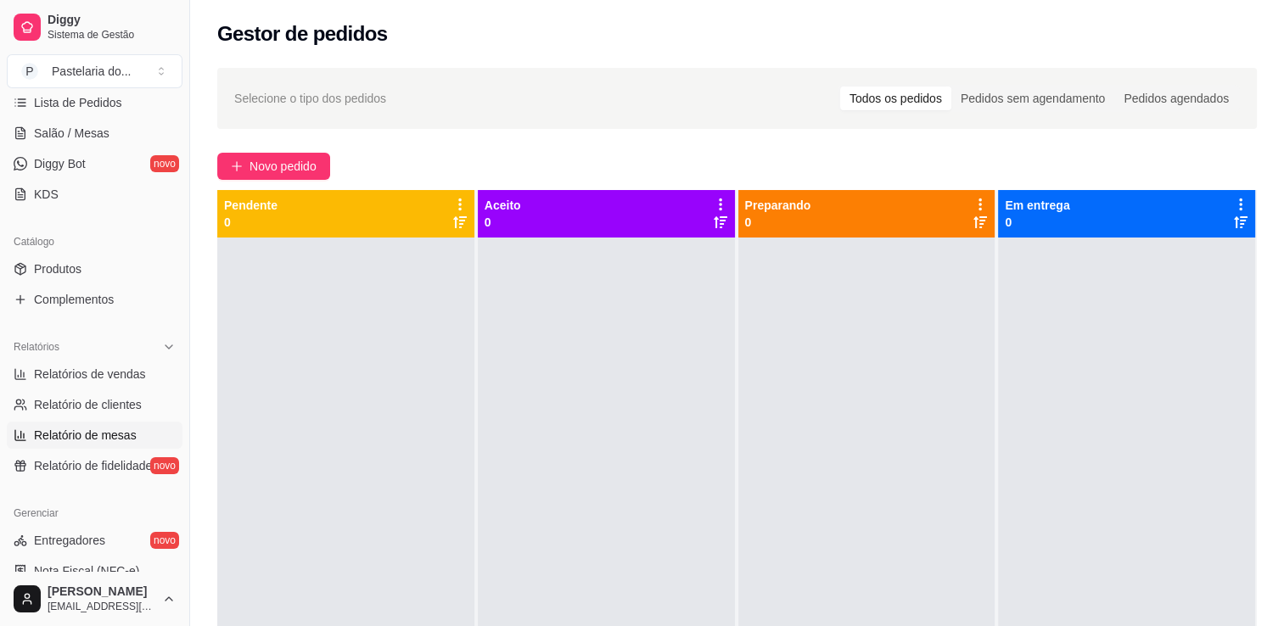
scroll to position [340, 0]
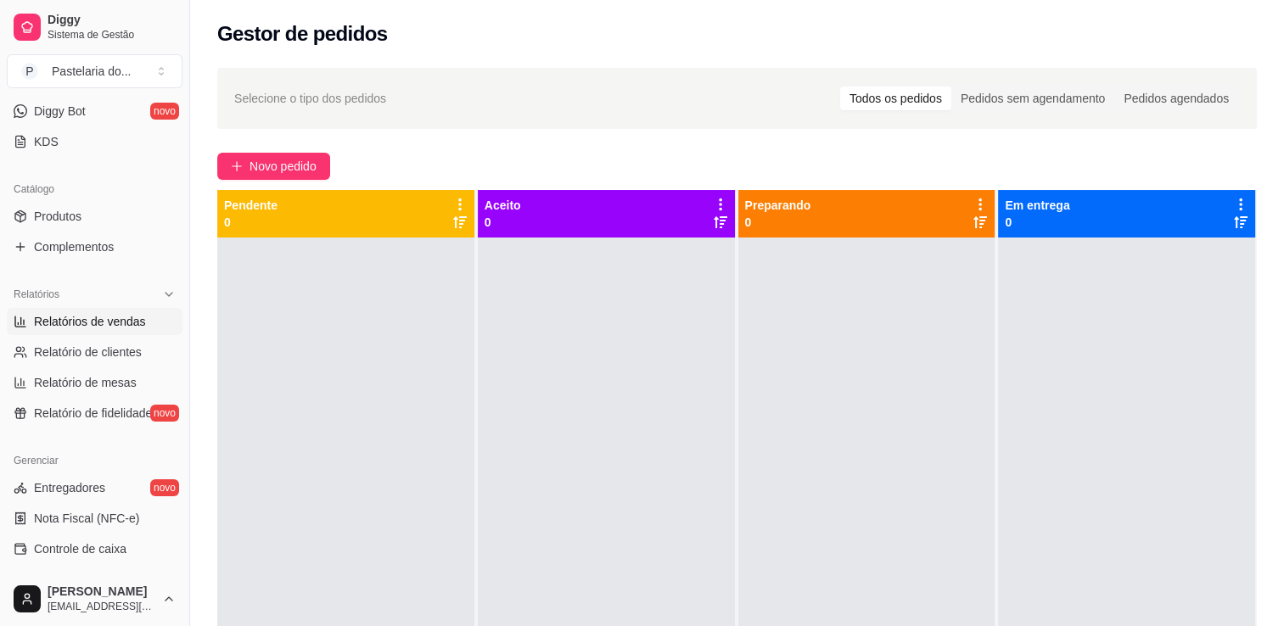
click at [81, 328] on span "Relatórios de vendas" at bounding box center [90, 321] width 112 height 17
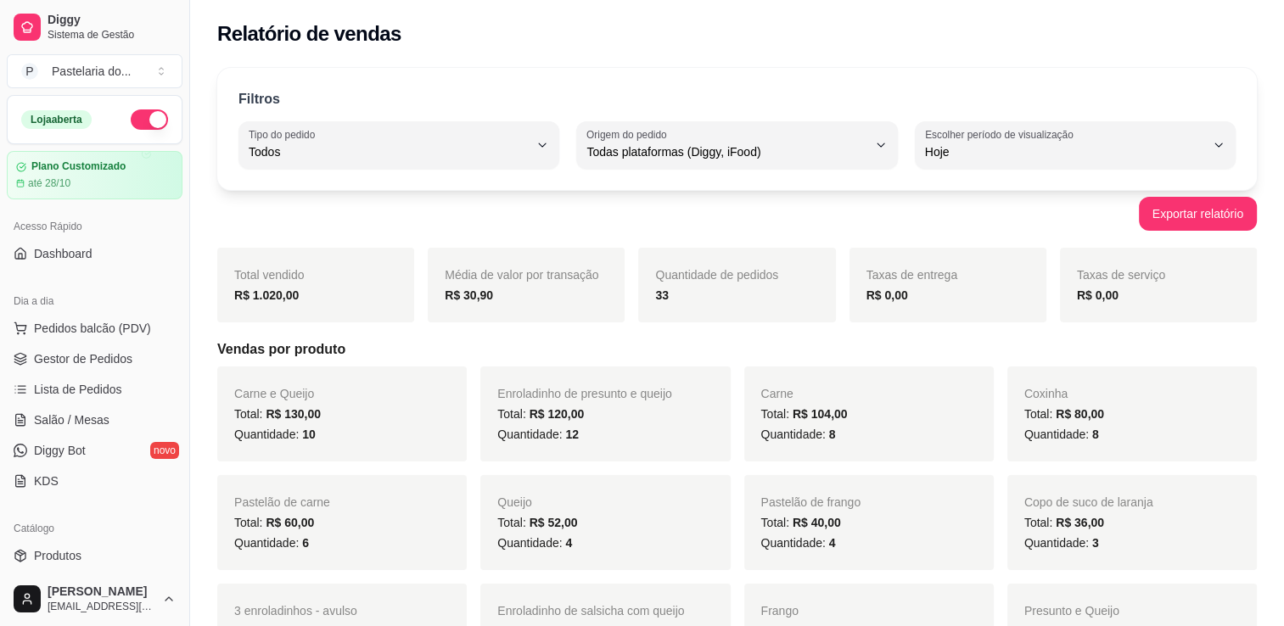
click at [81, 328] on span "Pedidos balcão (PDV)" at bounding box center [92, 328] width 117 height 17
click at [75, 413] on span "Salão / Mesas" at bounding box center [72, 420] width 76 height 17
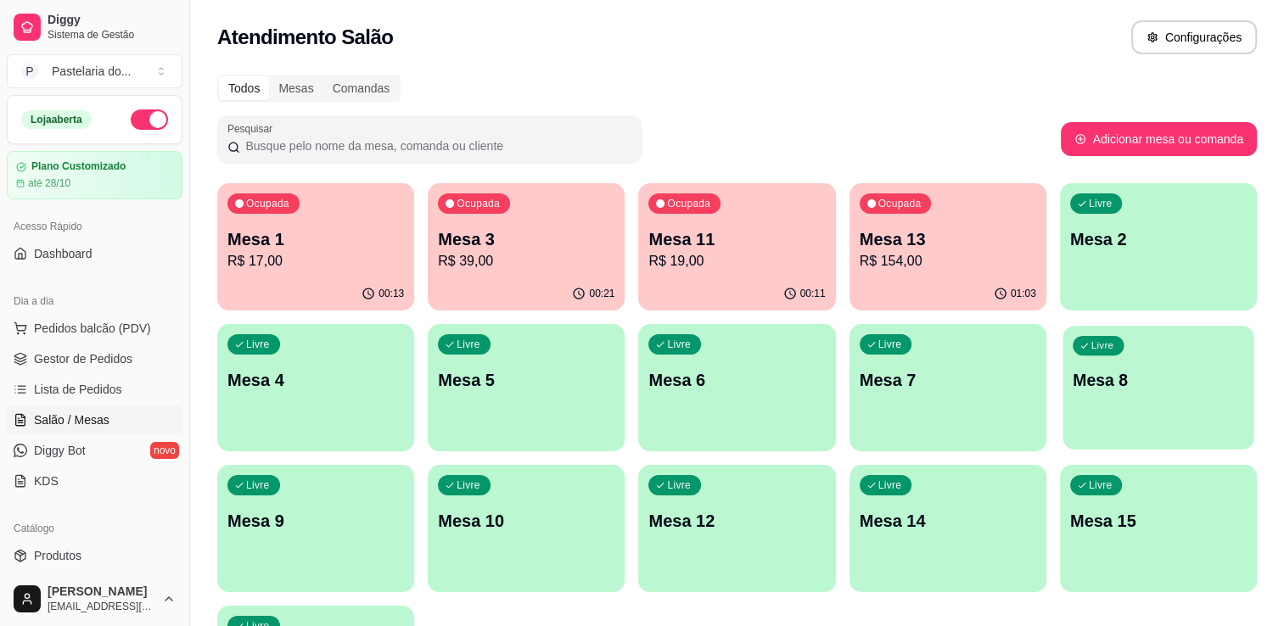
click at [1116, 362] on div "Livre Mesa 8" at bounding box center [1158, 378] width 191 height 104
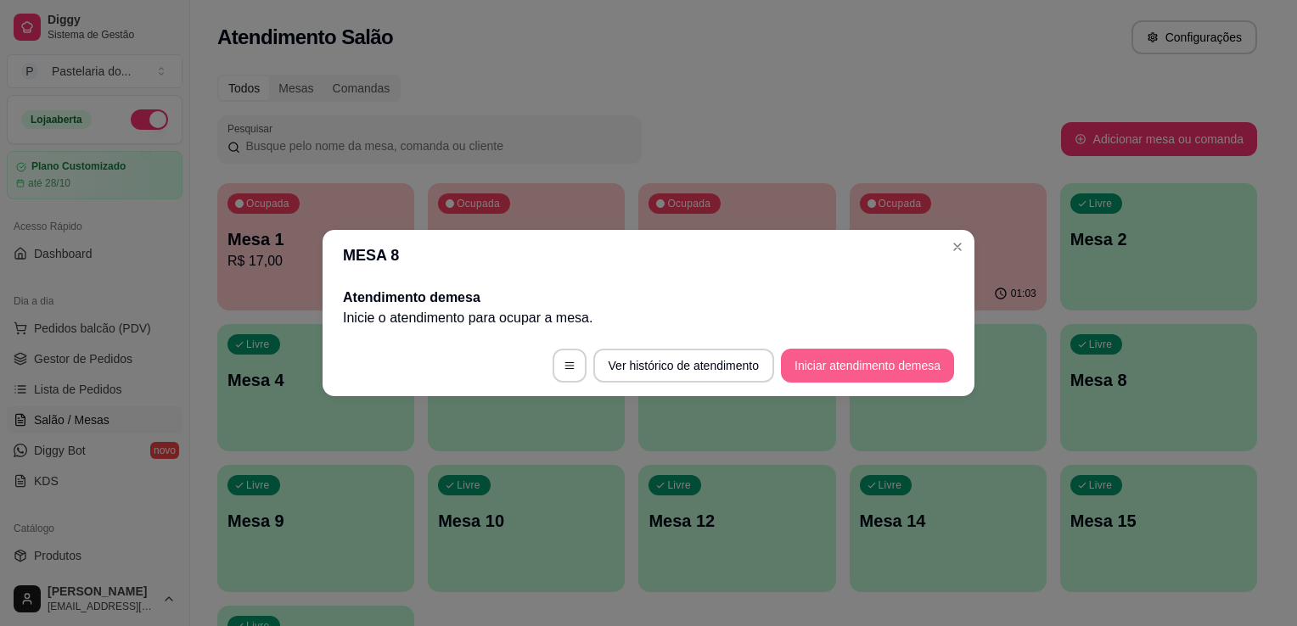
click at [895, 375] on button "Iniciar atendimento de mesa" at bounding box center [867, 366] width 173 height 34
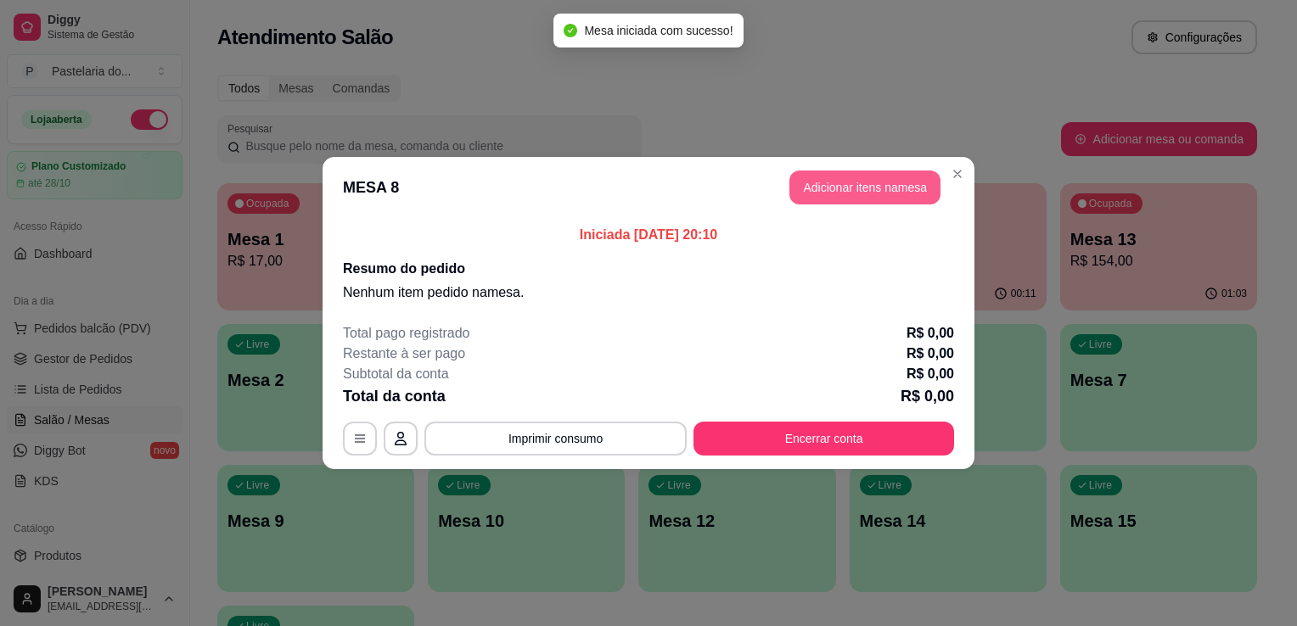
click at [811, 188] on button "Adicionar itens na mesa" at bounding box center [864, 188] width 151 height 34
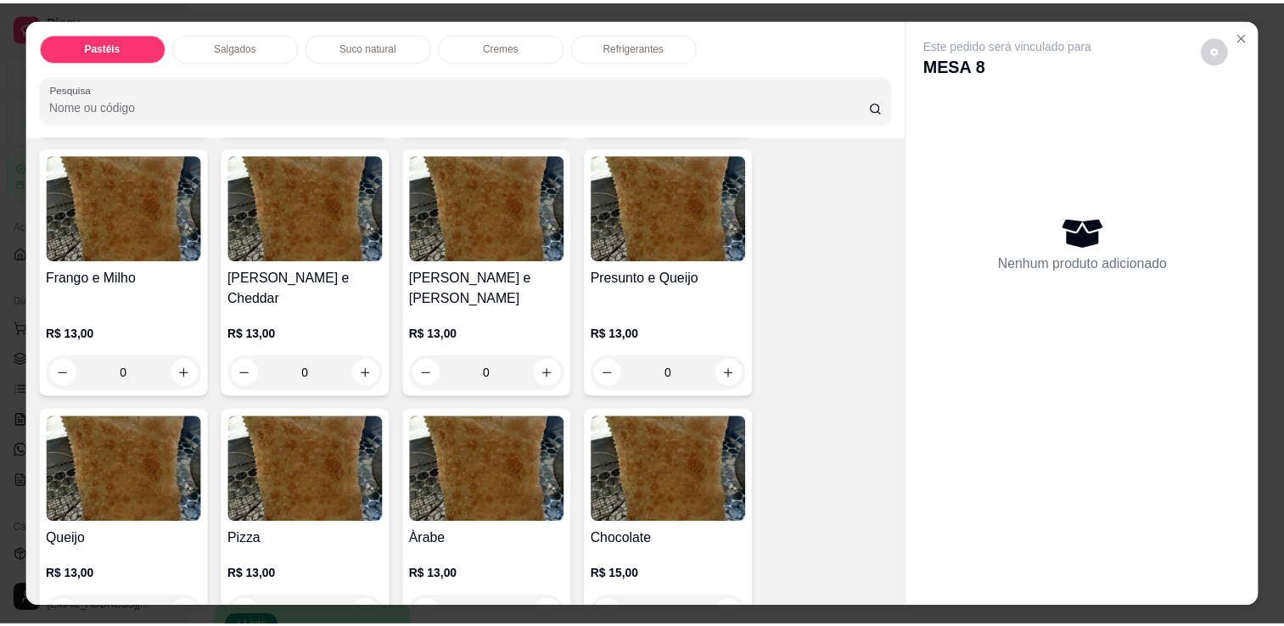
scroll to position [849, 0]
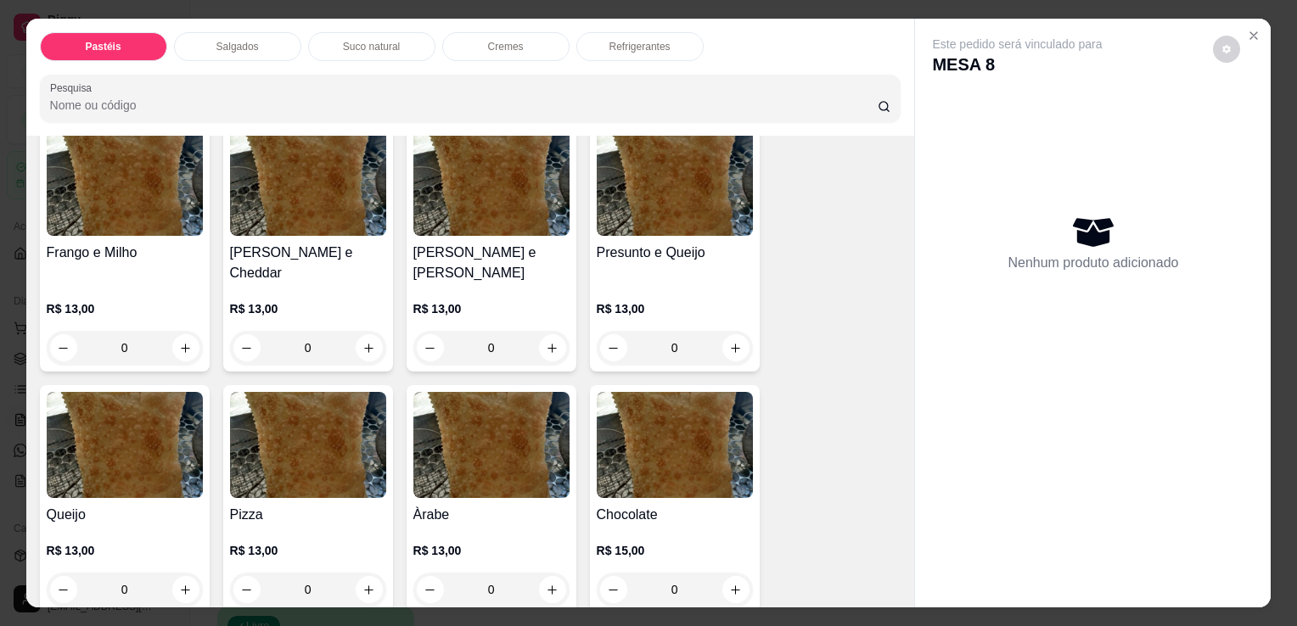
click at [134, 392] on img at bounding box center [125, 445] width 156 height 106
click at [154, 525] on div "R$ 13,00 0" at bounding box center [125, 565] width 156 height 81
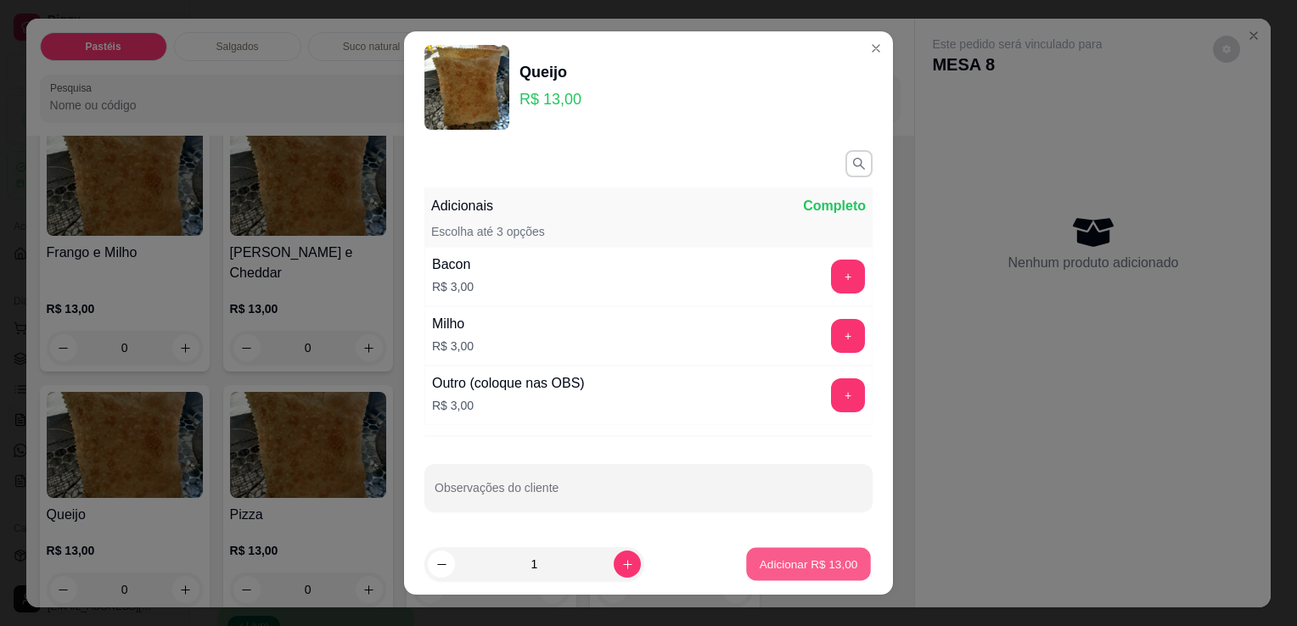
click at [746, 572] on button "Adicionar R$ 13,00" at bounding box center [808, 564] width 125 height 33
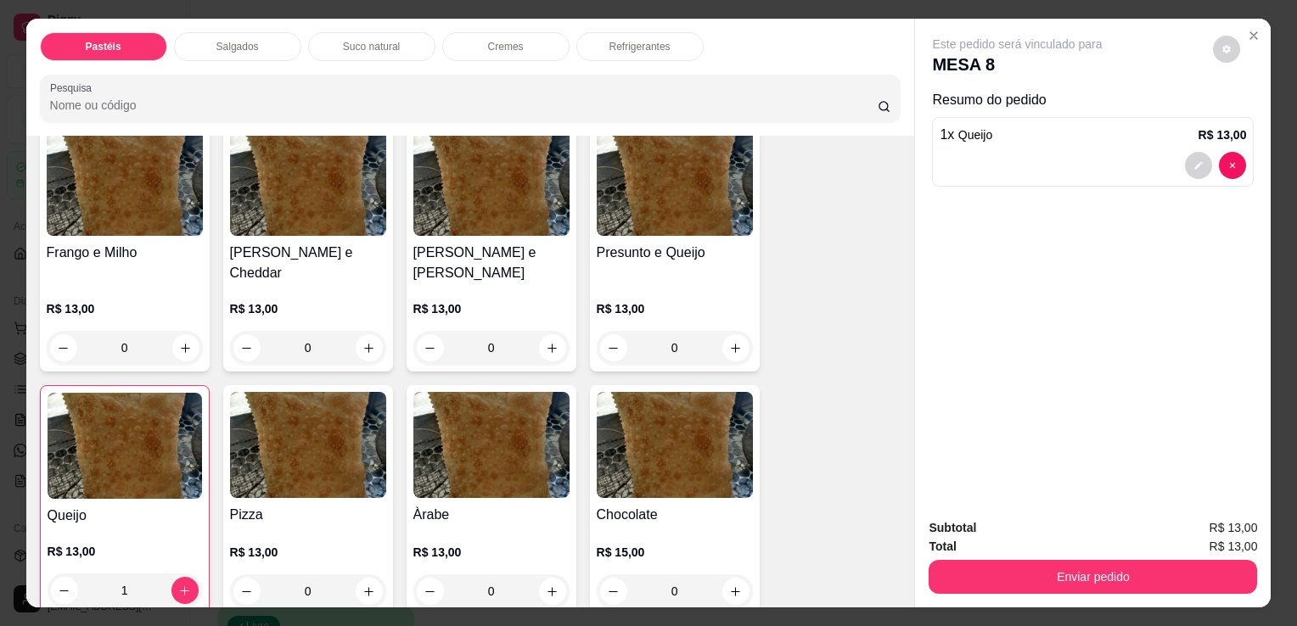
click at [1017, 585] on button "Enviar pedido" at bounding box center [1093, 577] width 328 height 34
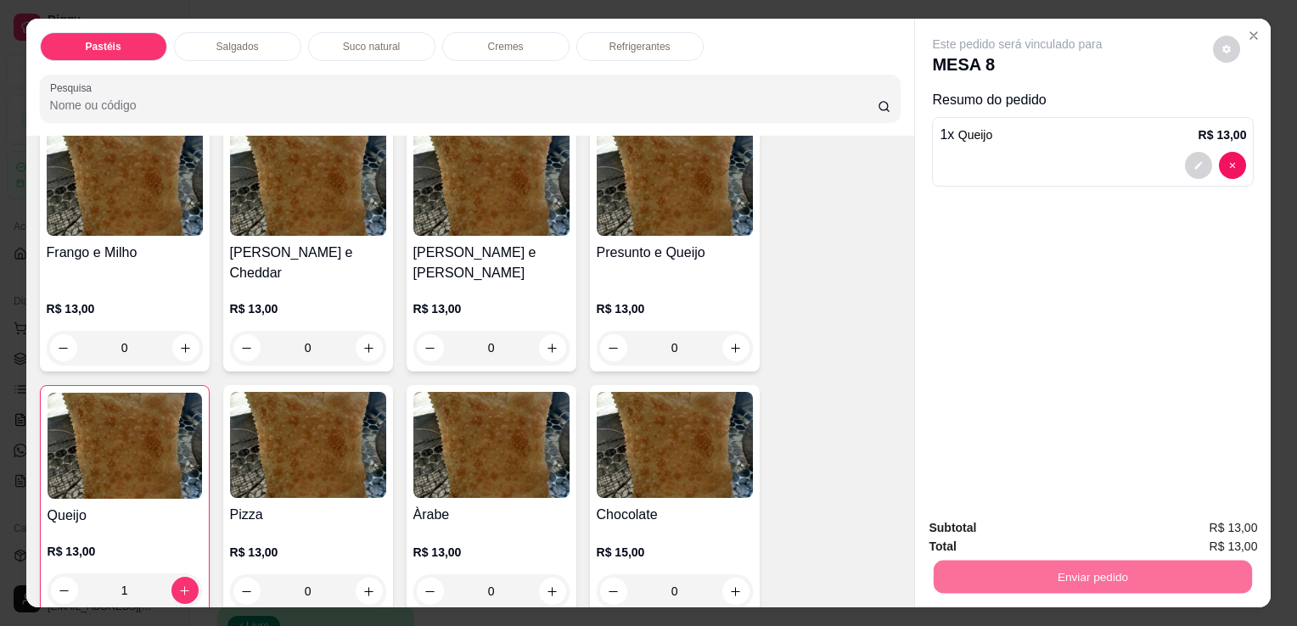
click at [1212, 521] on button "Enviar pedido" at bounding box center [1213, 529] width 96 height 32
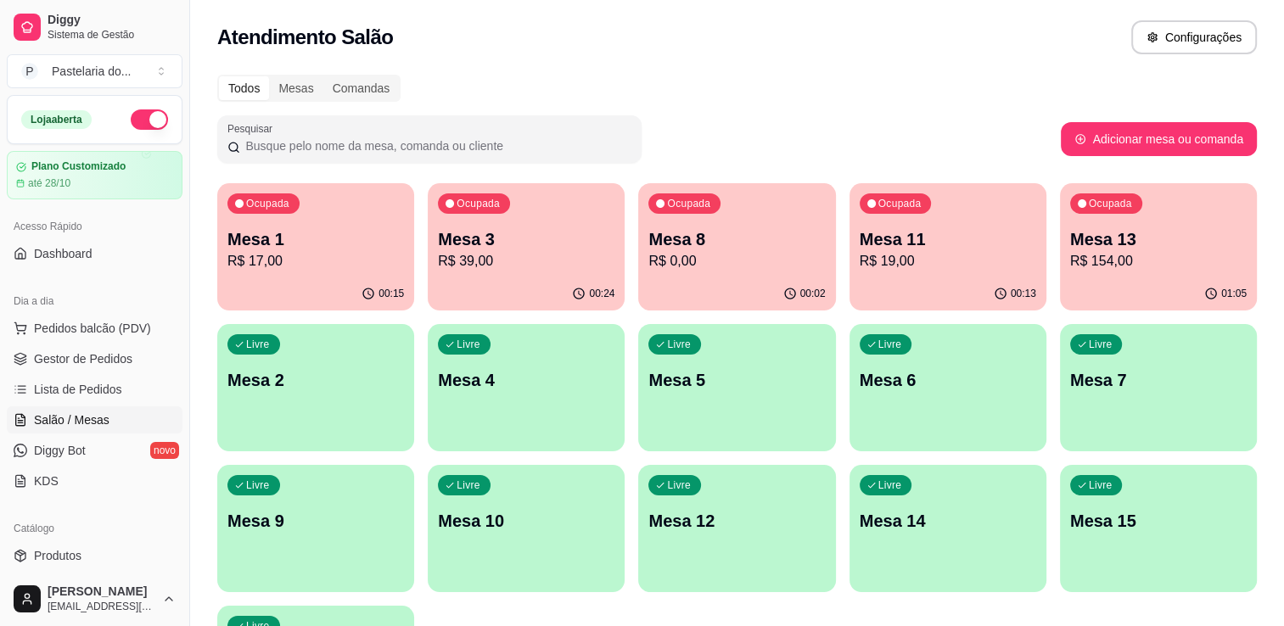
click at [524, 260] on p "R$ 39,00" at bounding box center [526, 261] width 177 height 20
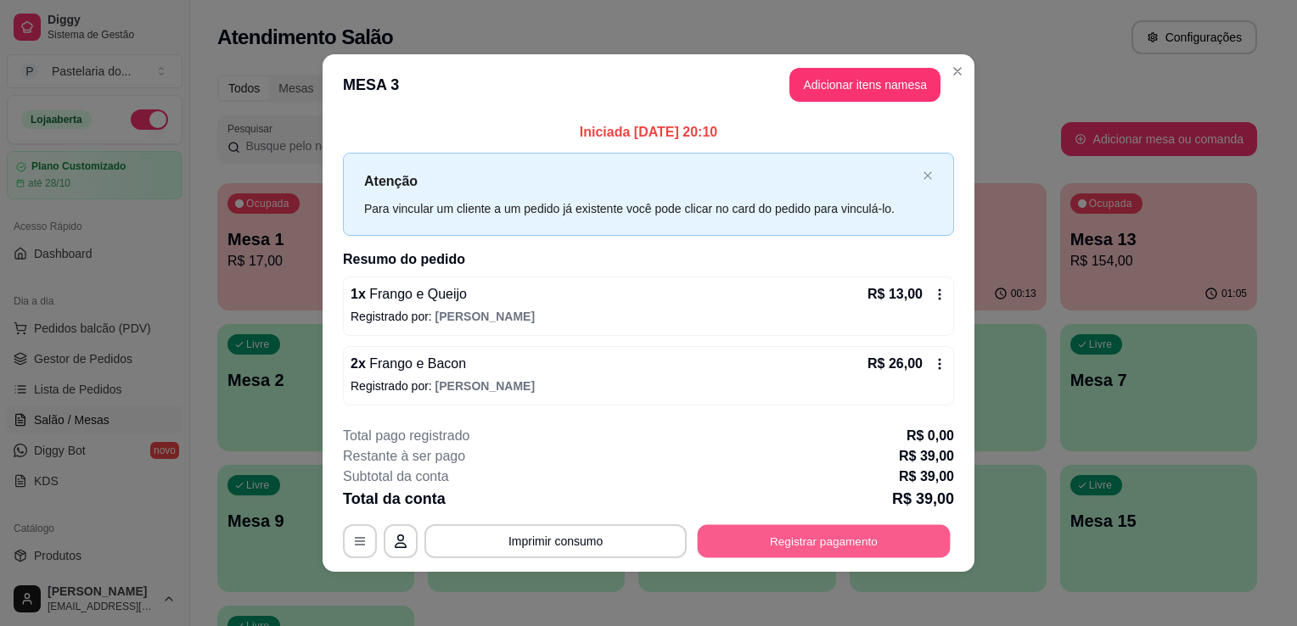
click at [916, 525] on button "Registrar pagamento" at bounding box center [824, 541] width 253 height 33
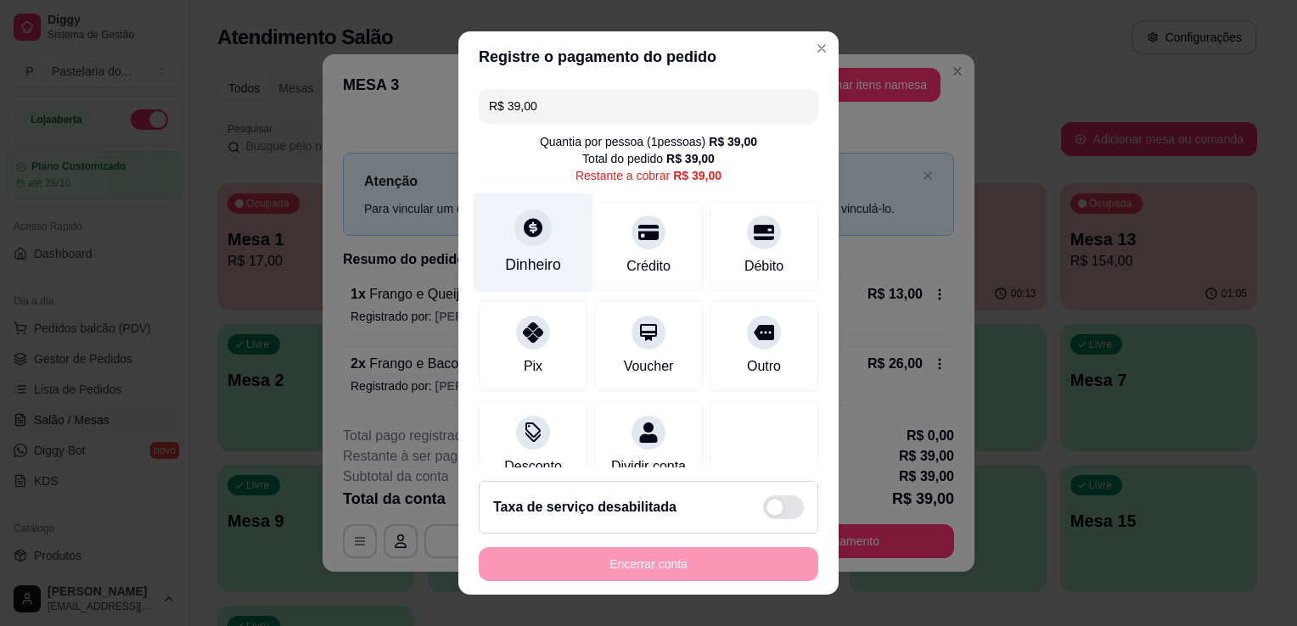
click at [543, 242] on div "Dinheiro" at bounding box center [534, 243] width 120 height 99
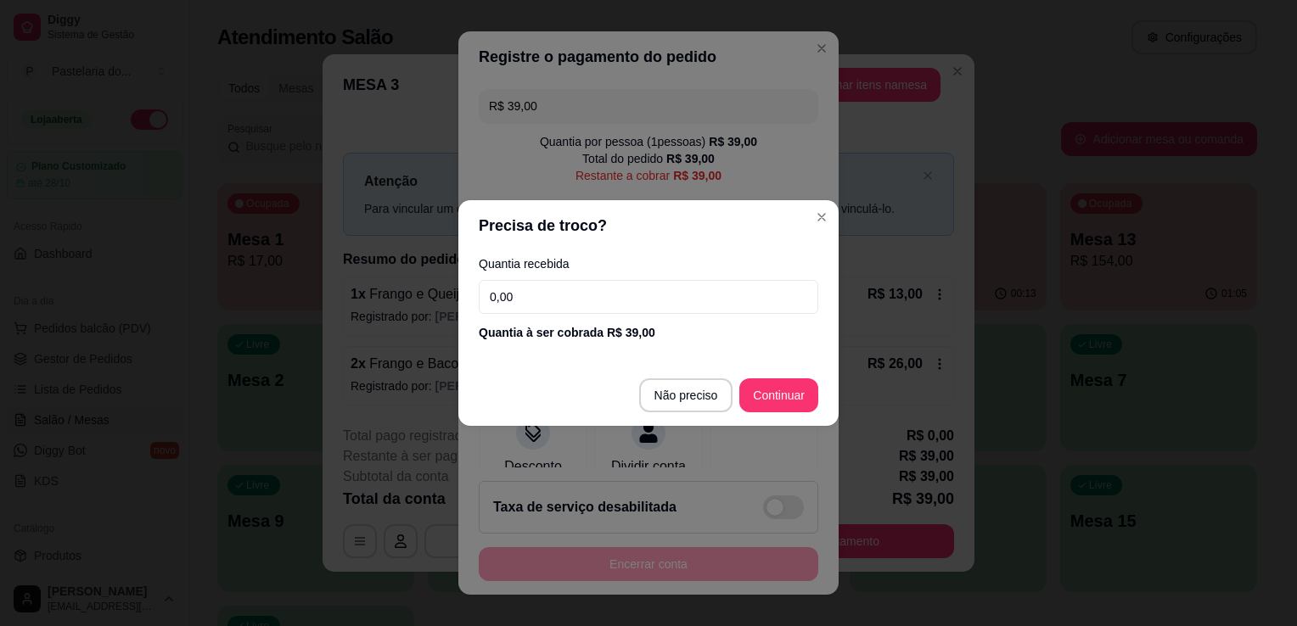
click at [608, 295] on input "0,00" at bounding box center [649, 297] width 340 height 34
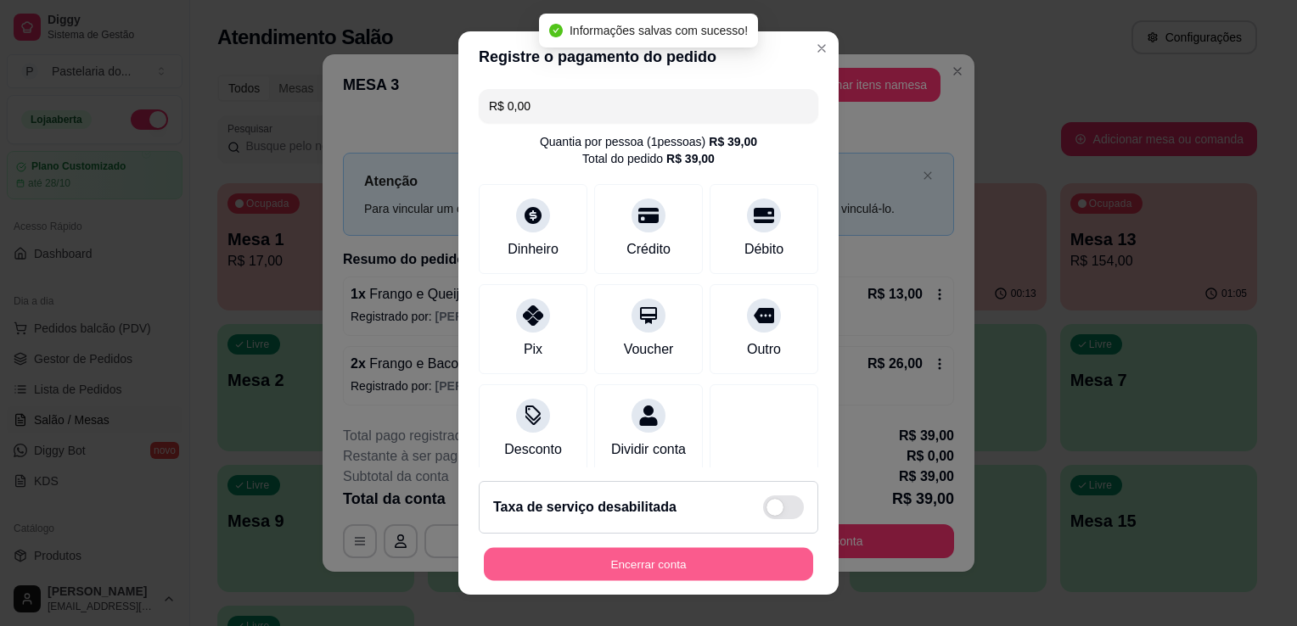
click at [708, 558] on button "Encerrar conta" at bounding box center [648, 564] width 329 height 33
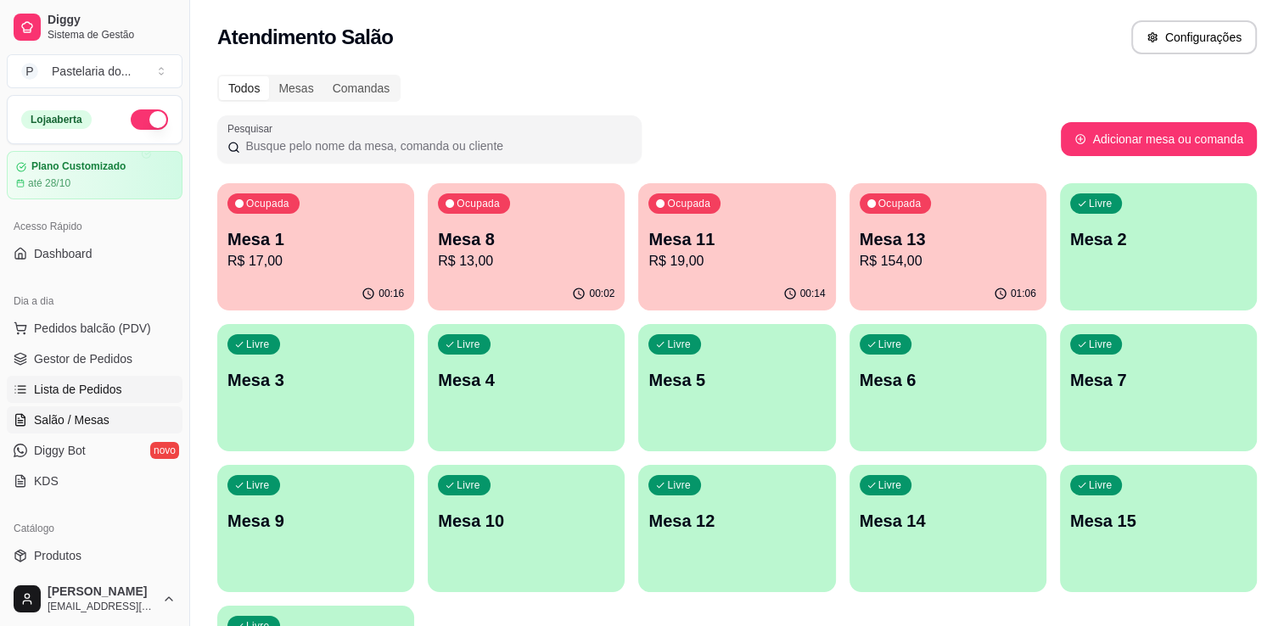
click at [88, 385] on span "Lista de Pedidos" at bounding box center [78, 389] width 88 height 17
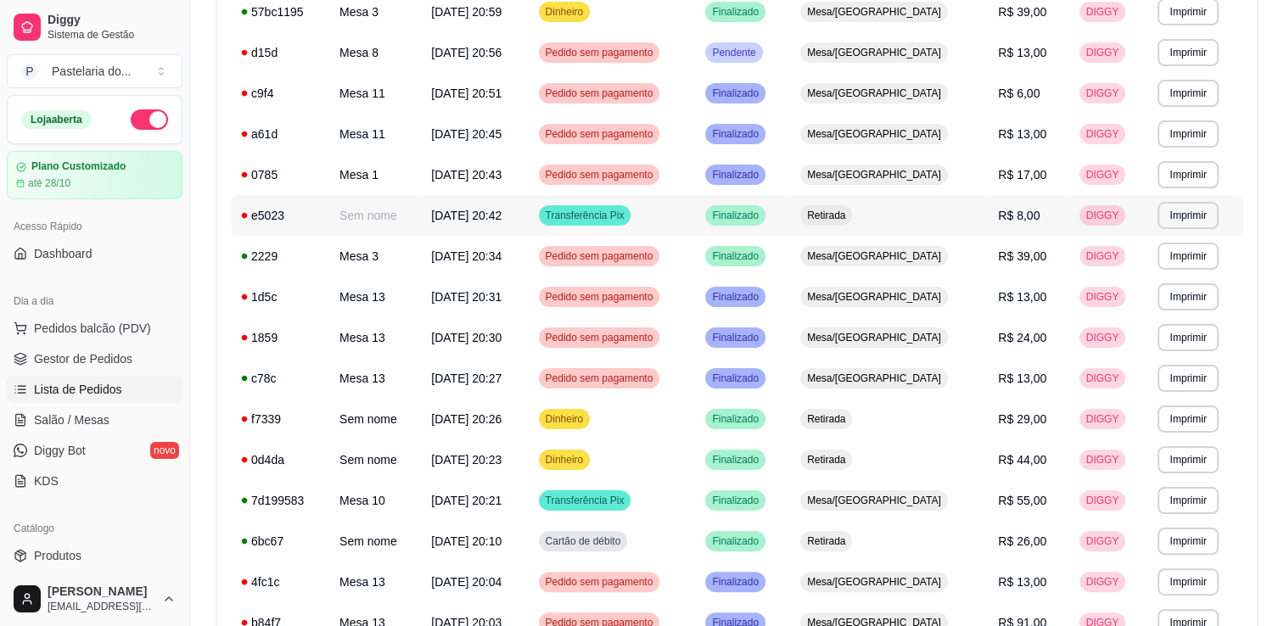
scroll to position [255, 0]
click at [468, 256] on span "[DATE] 20:34" at bounding box center [466, 256] width 70 height 14
click at [86, 416] on span "Salão / Mesas" at bounding box center [72, 420] width 76 height 17
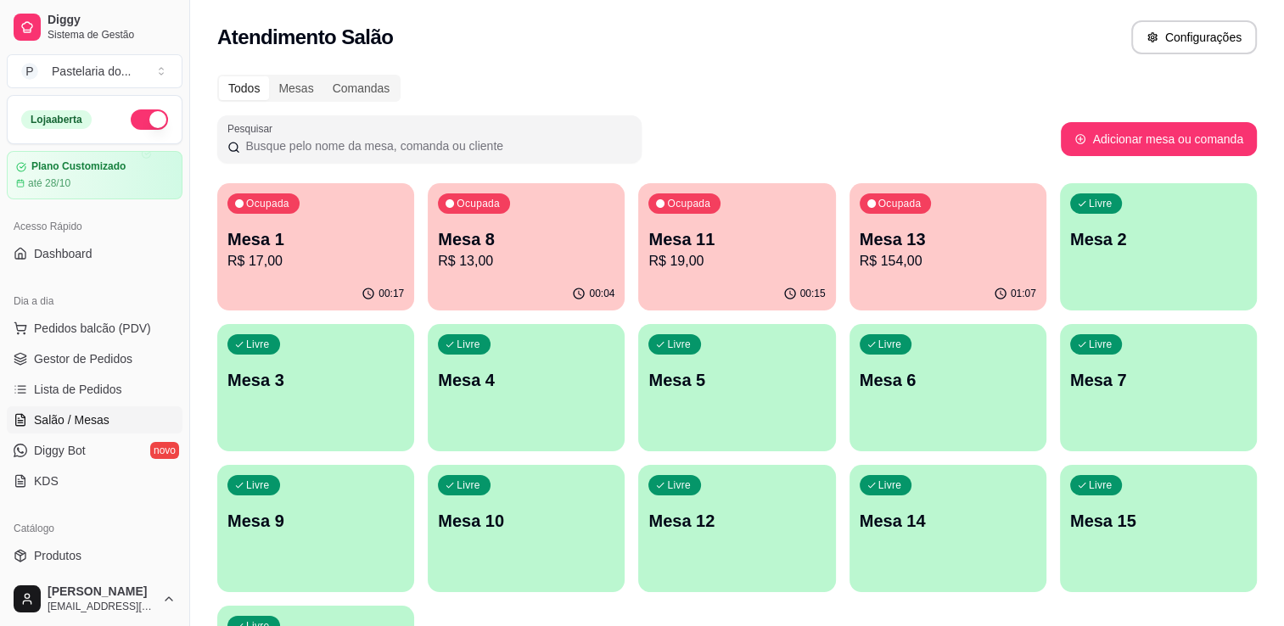
click at [295, 384] on p "Mesa 3" at bounding box center [315, 380] width 177 height 24
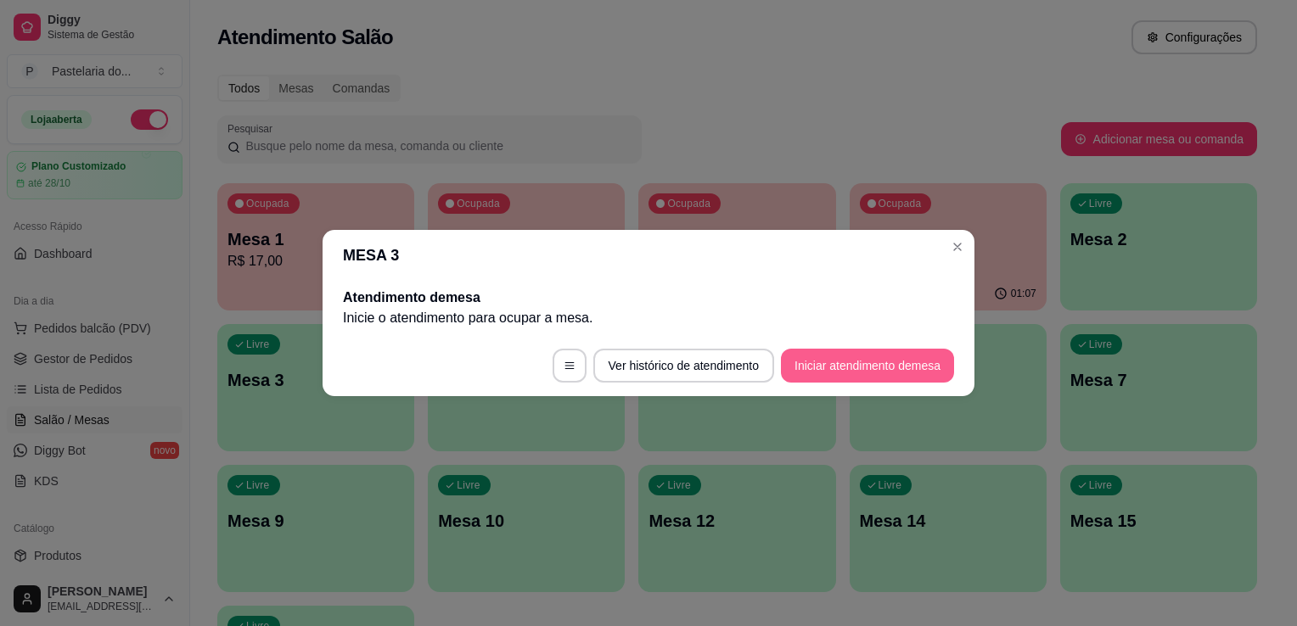
click at [845, 368] on button "Iniciar atendimento de mesa" at bounding box center [867, 366] width 173 height 34
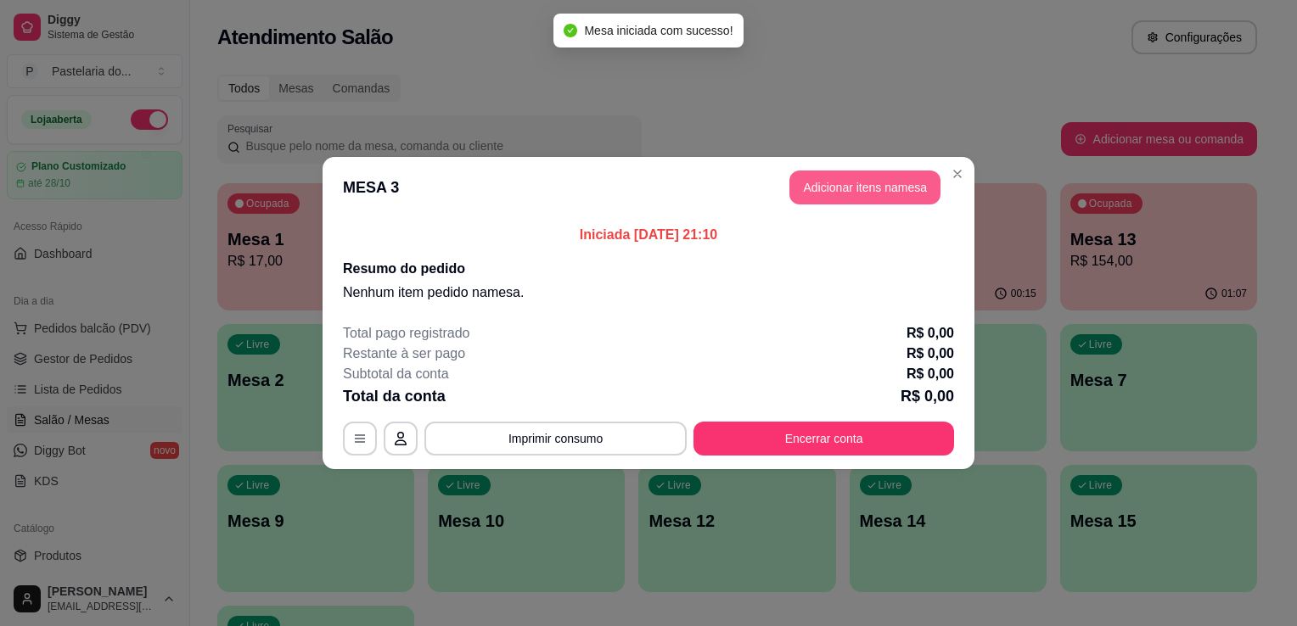
click at [822, 188] on button "Adicionar itens na mesa" at bounding box center [864, 188] width 151 height 34
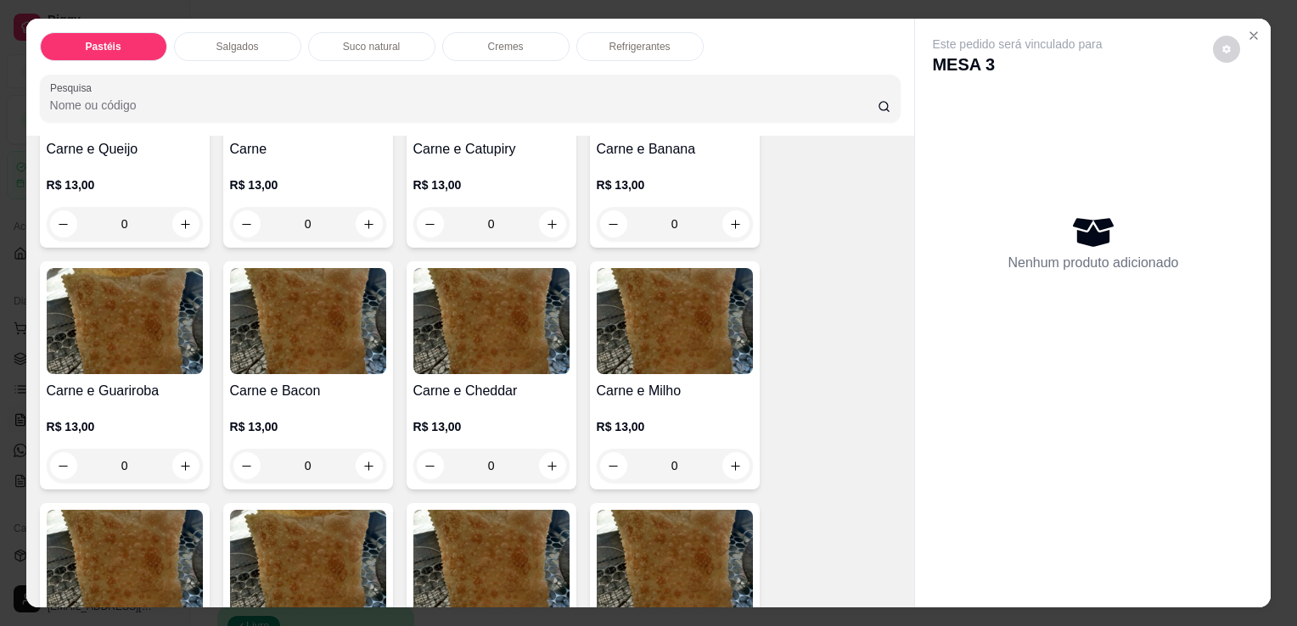
scroll to position [340, 0]
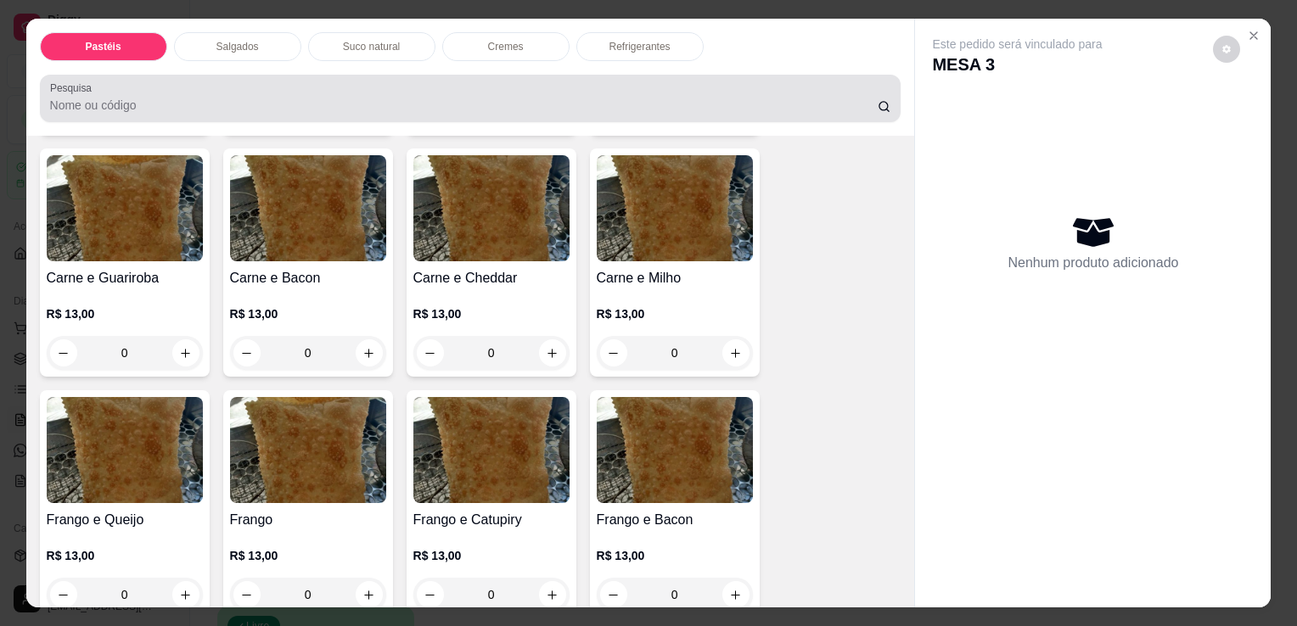
click at [620, 40] on p "Refrigerantes" at bounding box center [639, 47] width 61 height 14
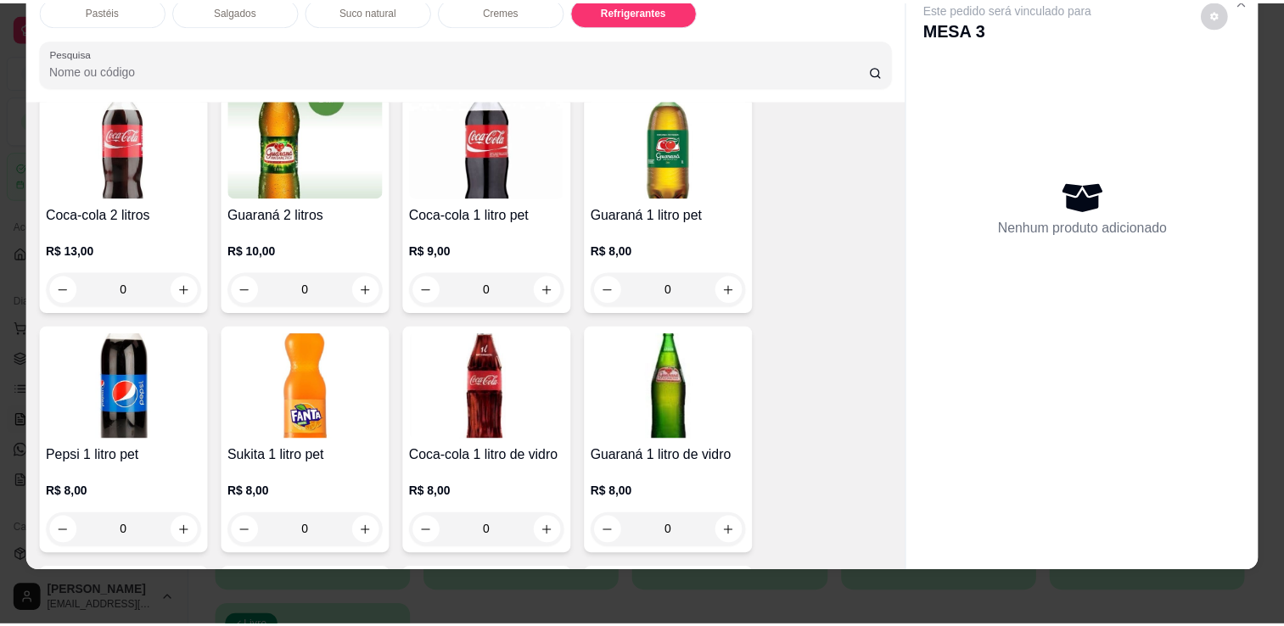
scroll to position [4091, 0]
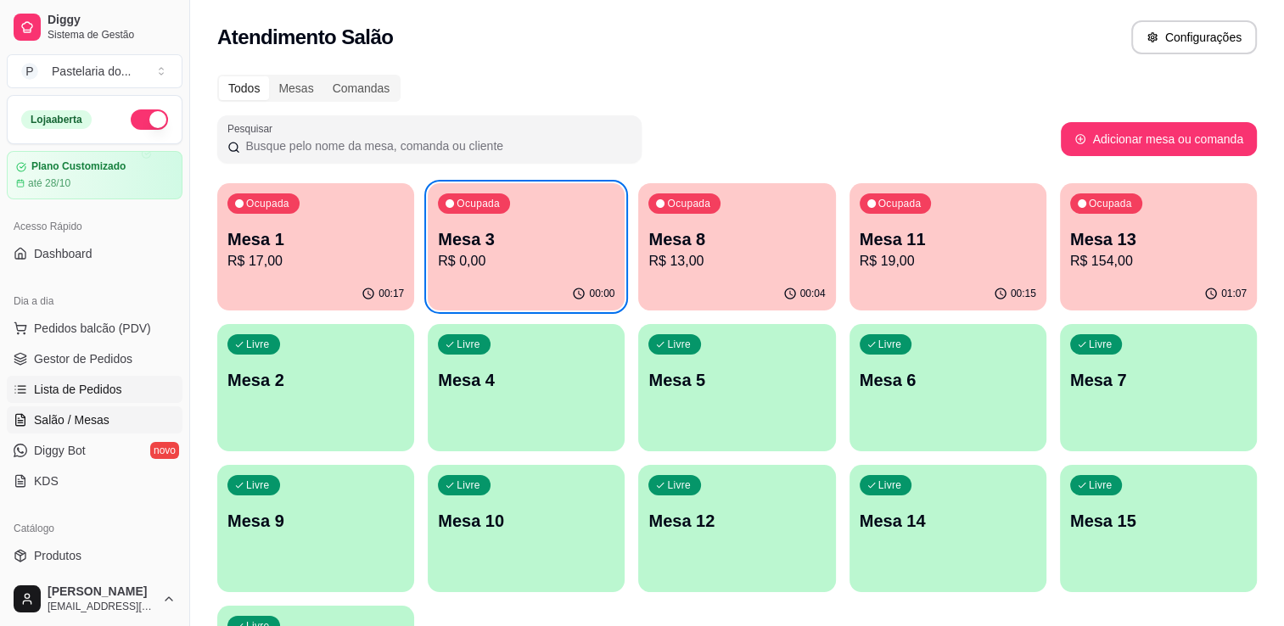
click at [109, 381] on span "Lista de Pedidos" at bounding box center [78, 389] width 88 height 17
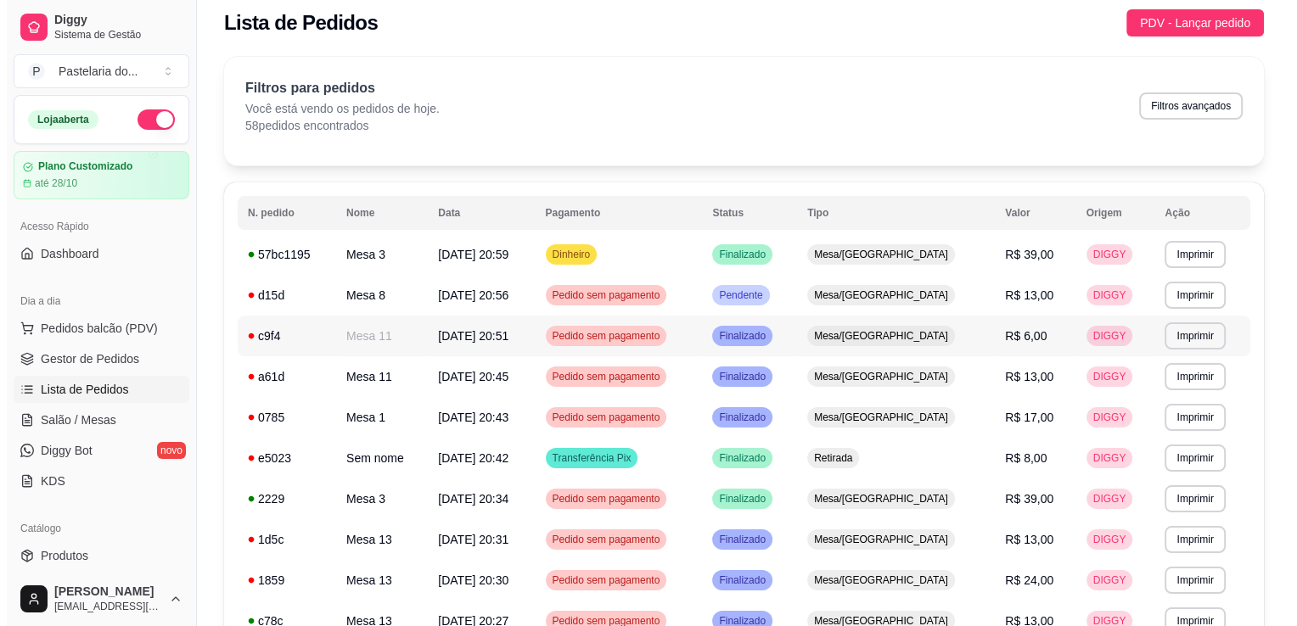
scroll to position [85, 0]
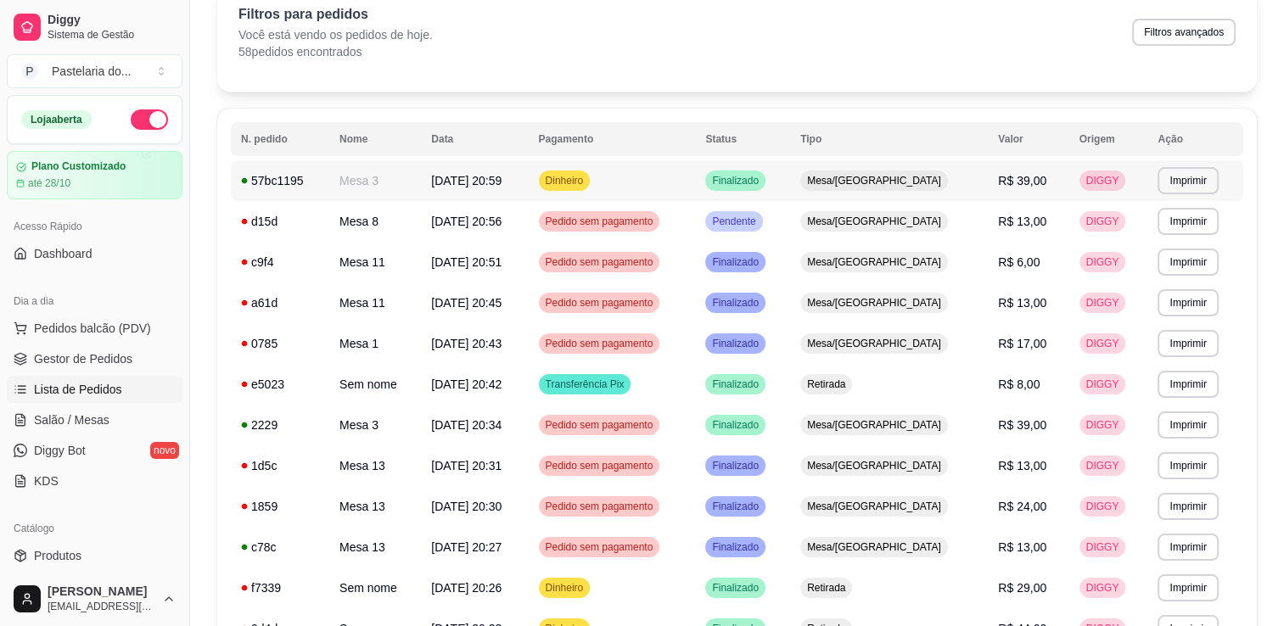
click at [435, 174] on td "[DATE] 20:59" at bounding box center [474, 180] width 107 height 41
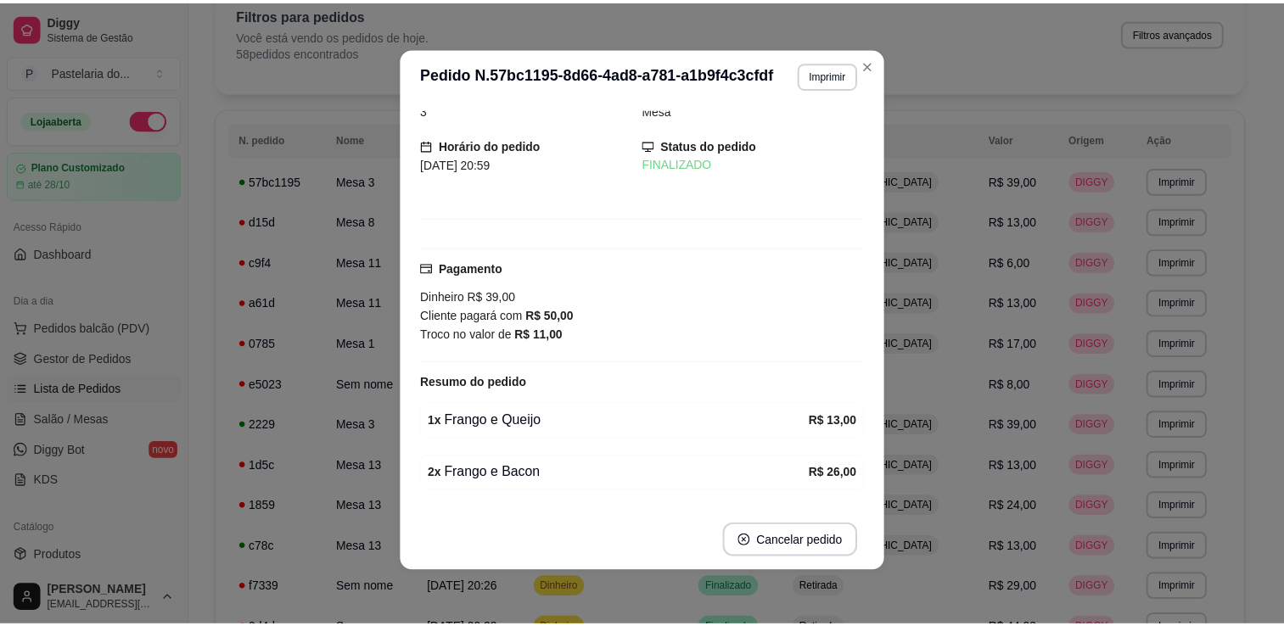
scroll to position [0, 0]
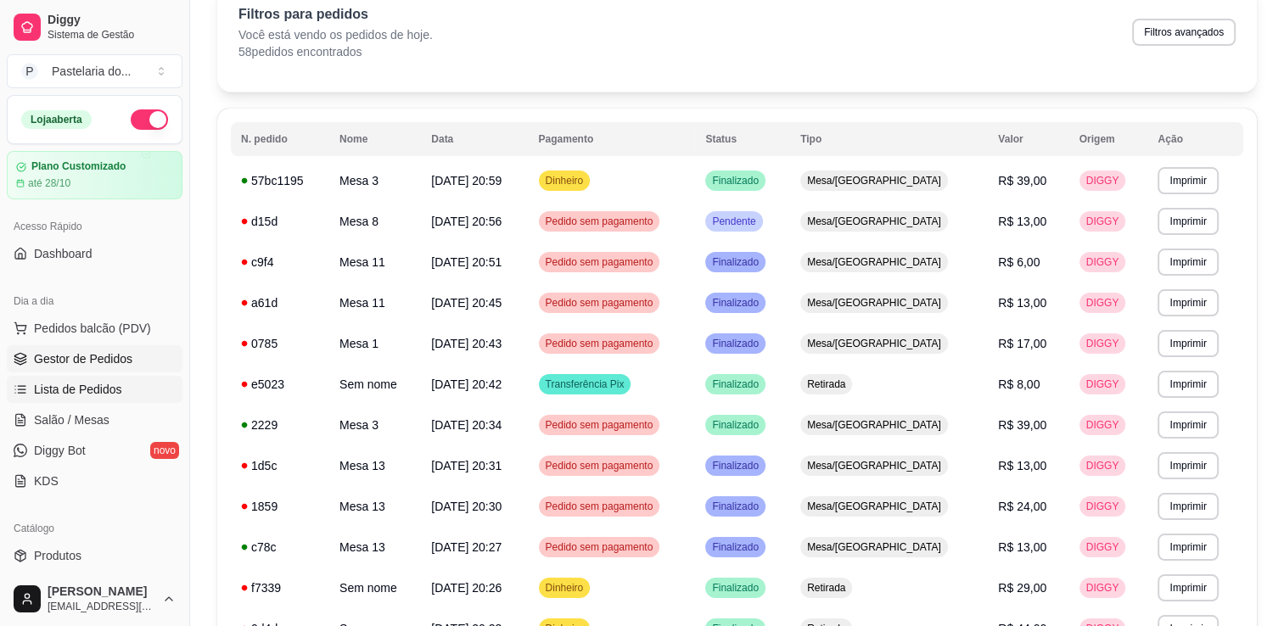
click at [59, 368] on link "Gestor de Pedidos" at bounding box center [95, 358] width 176 height 27
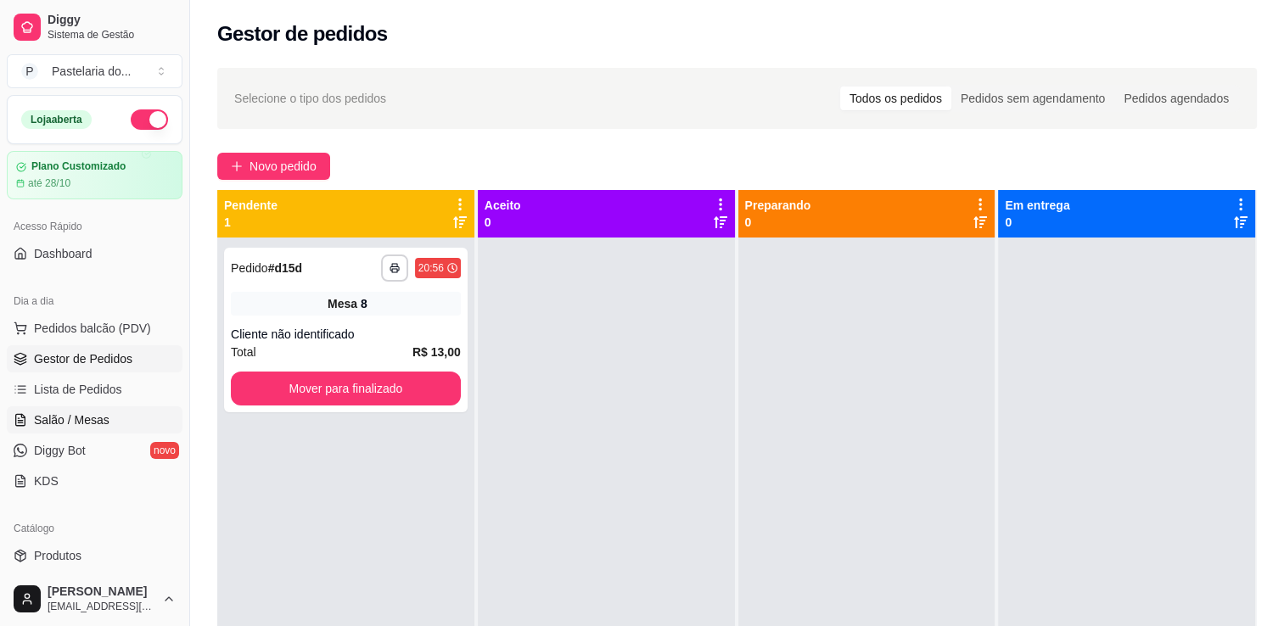
click at [88, 412] on span "Salão / Mesas" at bounding box center [72, 420] width 76 height 17
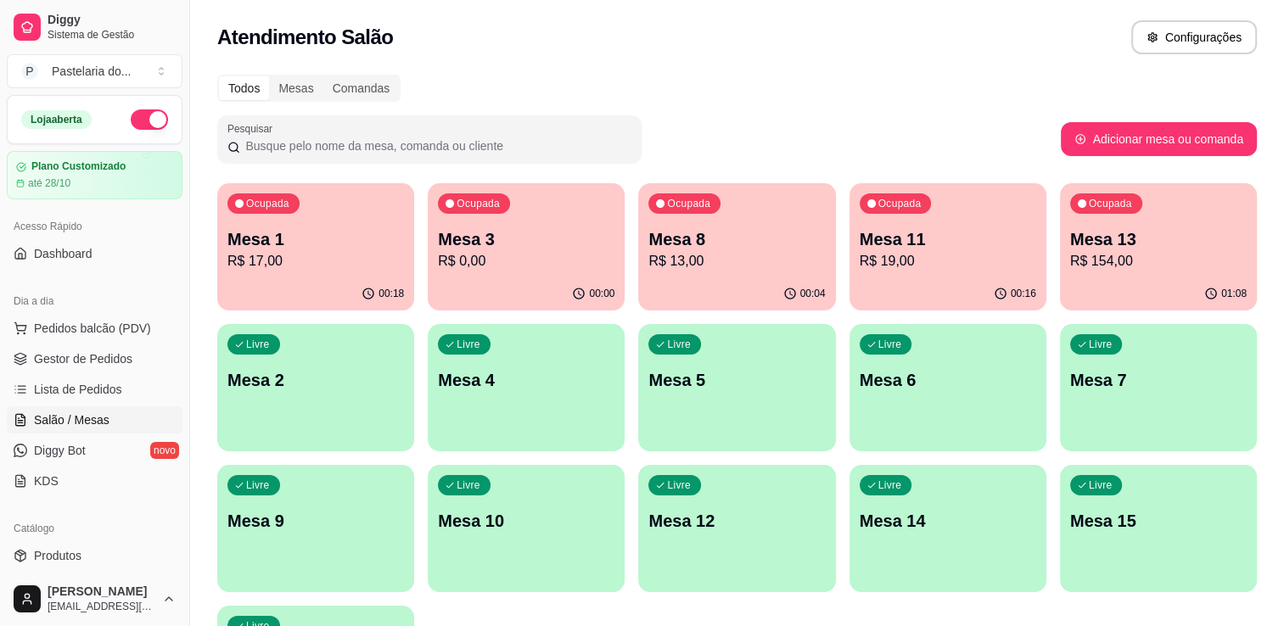
click at [1120, 237] on p "Mesa 13" at bounding box center [1158, 239] width 177 height 24
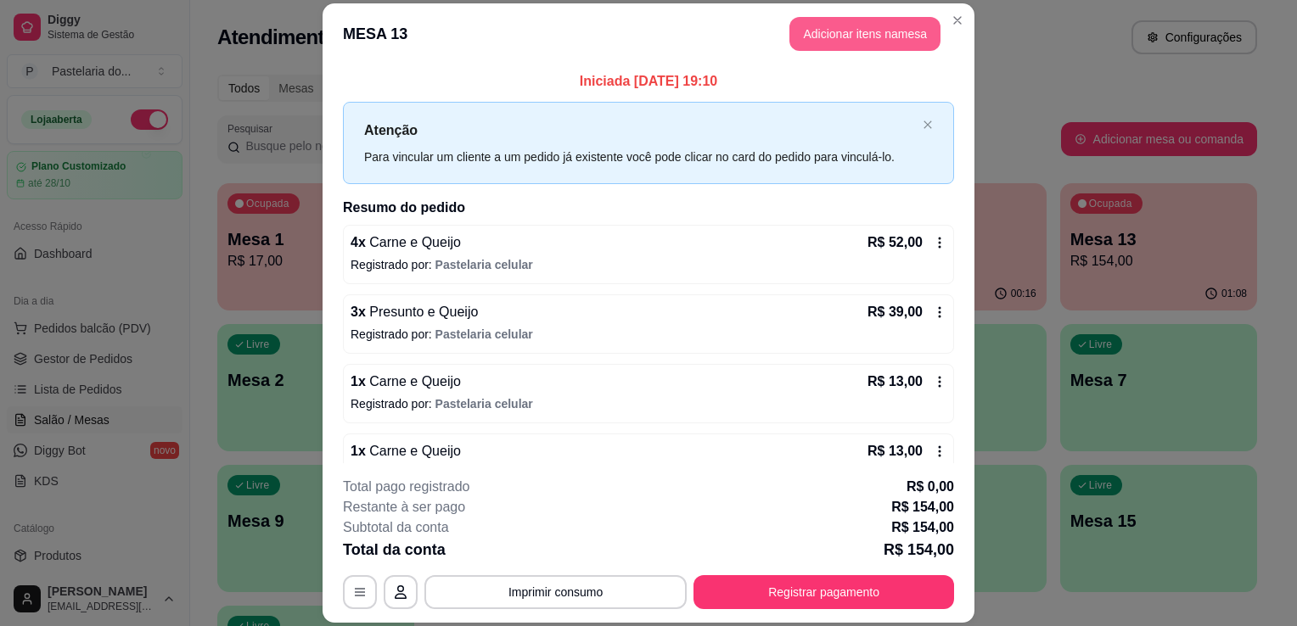
click at [816, 33] on button "Adicionar itens na mesa" at bounding box center [864, 34] width 151 height 34
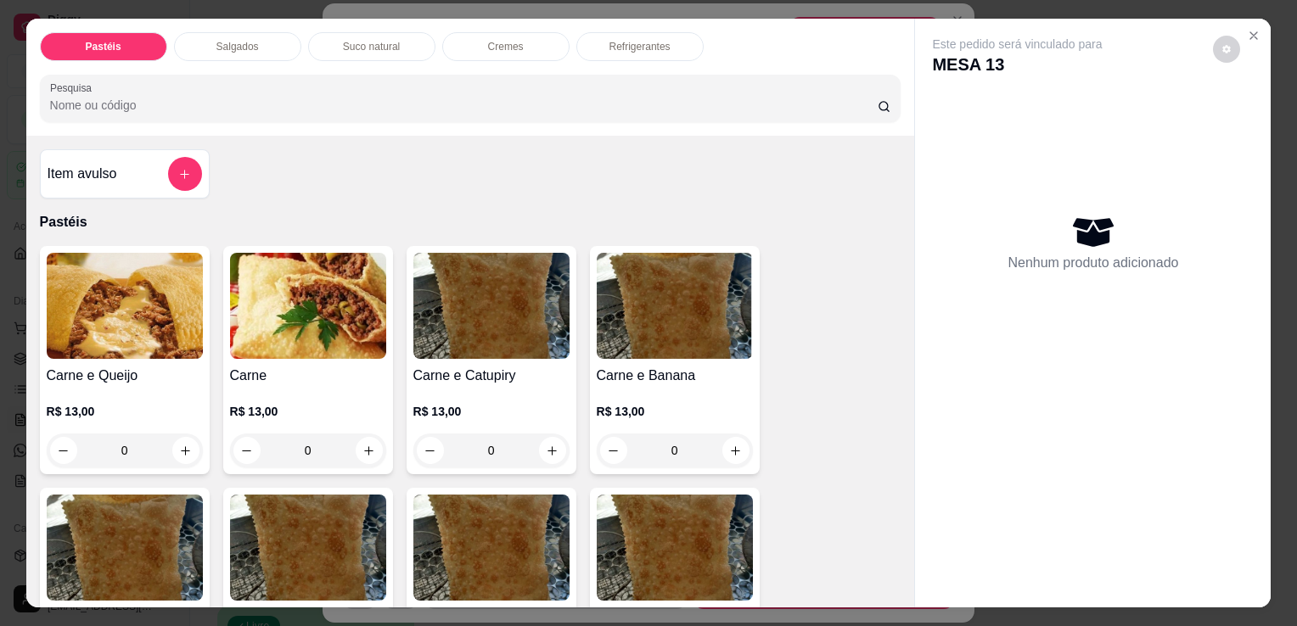
click at [160, 297] on img at bounding box center [125, 306] width 156 height 106
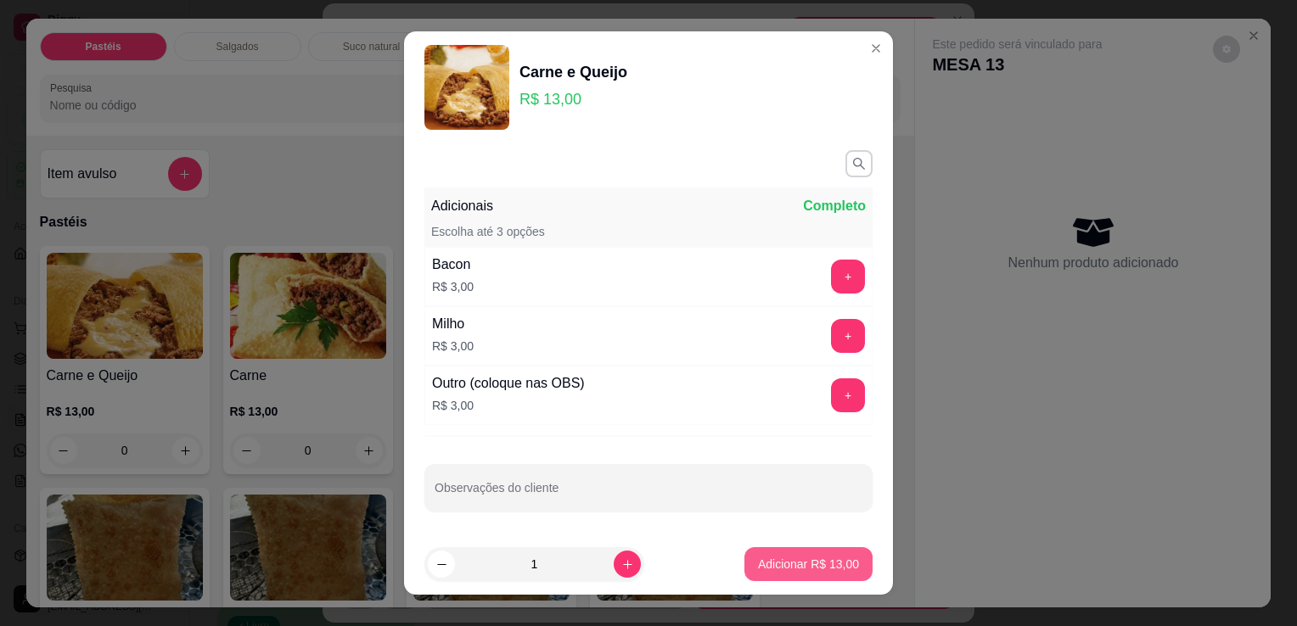
click at [771, 555] on button "Adicionar R$ 13,00" at bounding box center [808, 564] width 128 height 34
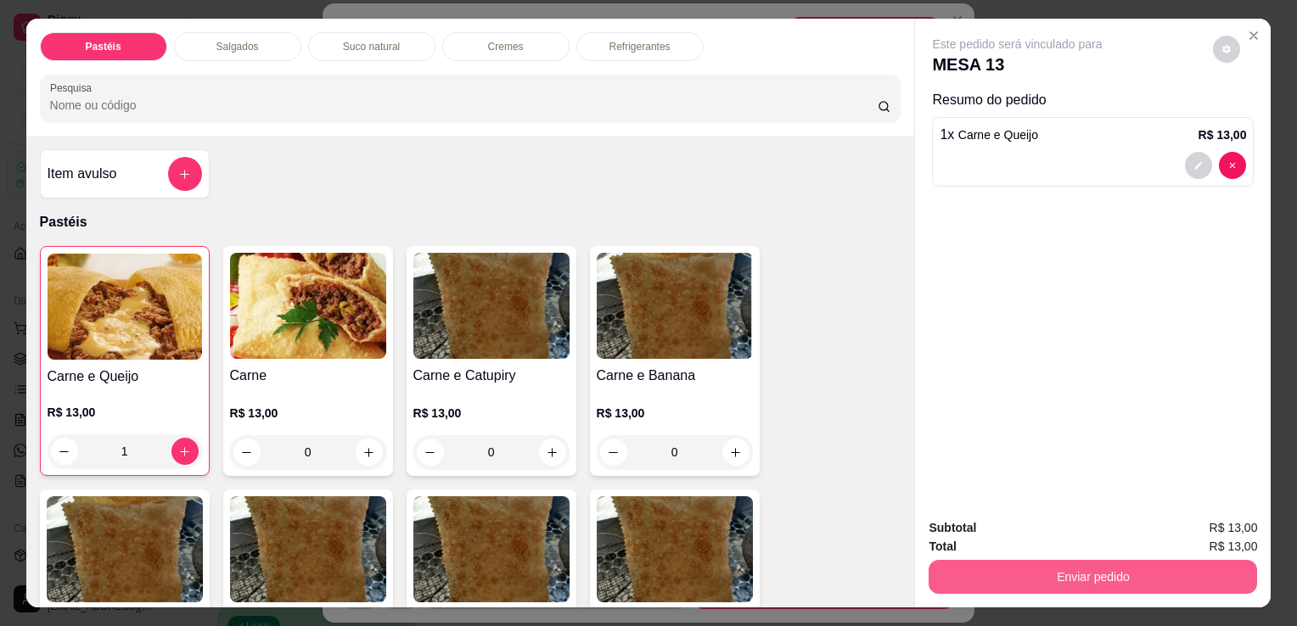
click at [1031, 564] on button "Enviar pedido" at bounding box center [1093, 577] width 328 height 34
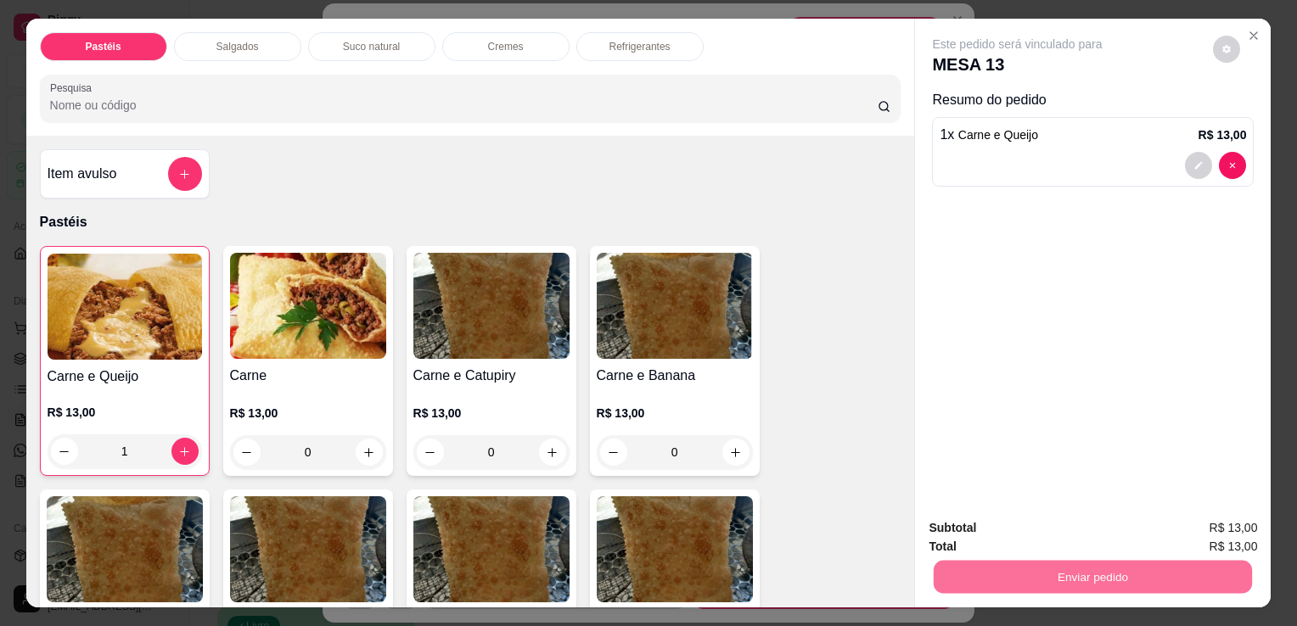
click at [1205, 523] on button "Enviar pedido" at bounding box center [1213, 529] width 96 height 32
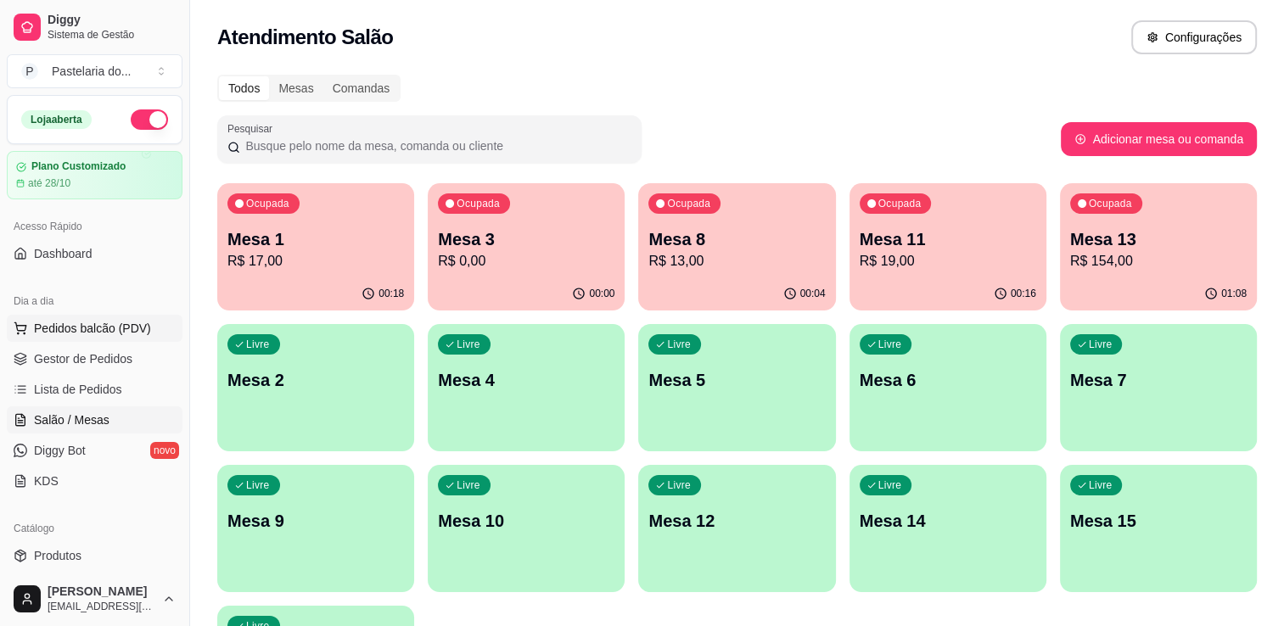
click at [90, 324] on span "Pedidos balcão (PDV)" at bounding box center [92, 328] width 117 height 17
click at [971, 247] on p "Mesa 11" at bounding box center [948, 239] width 177 height 24
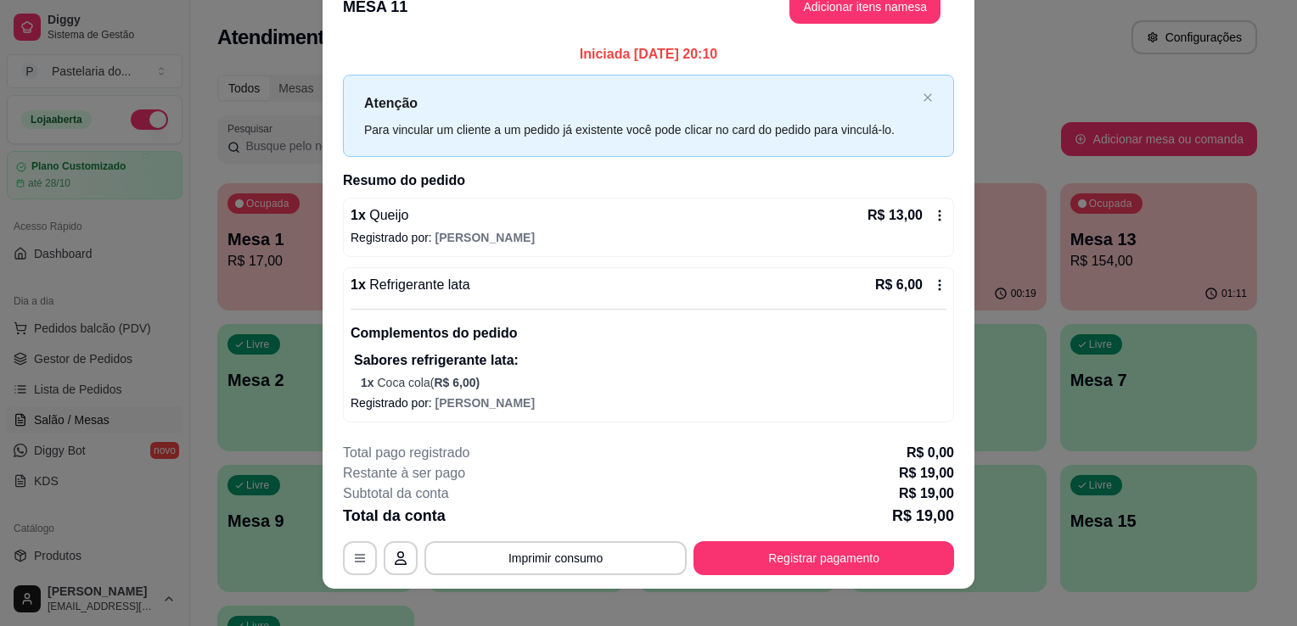
scroll to position [47, 0]
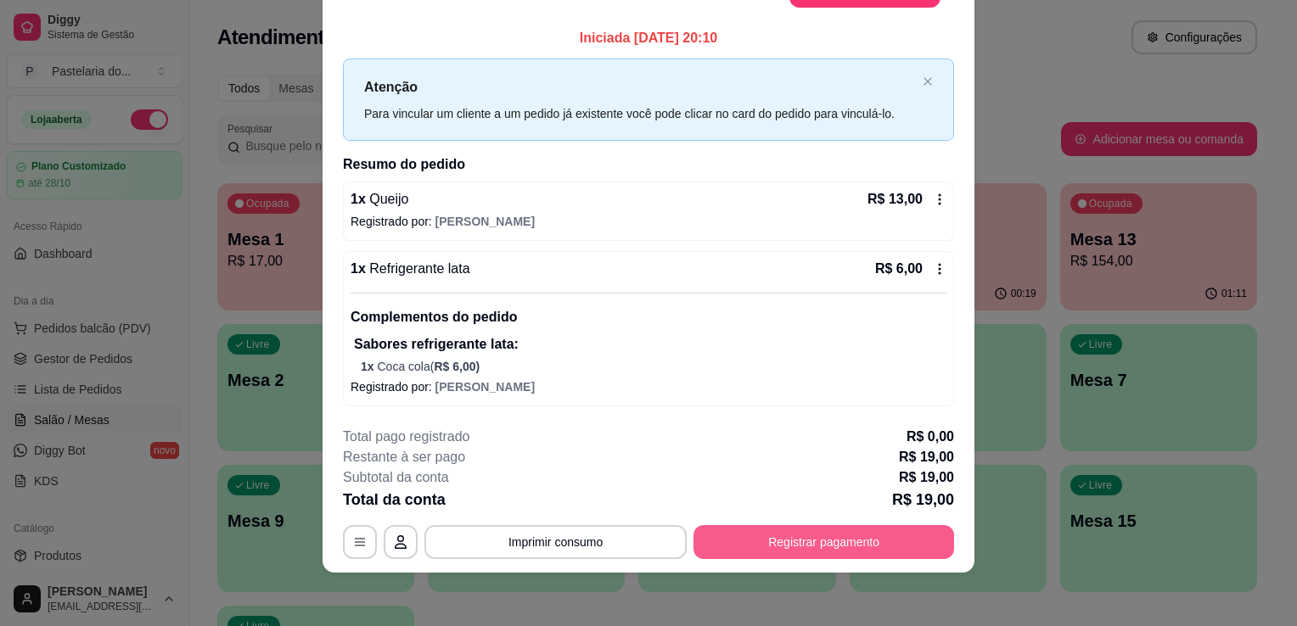
click at [811, 541] on button "Registrar pagamento" at bounding box center [823, 542] width 261 height 34
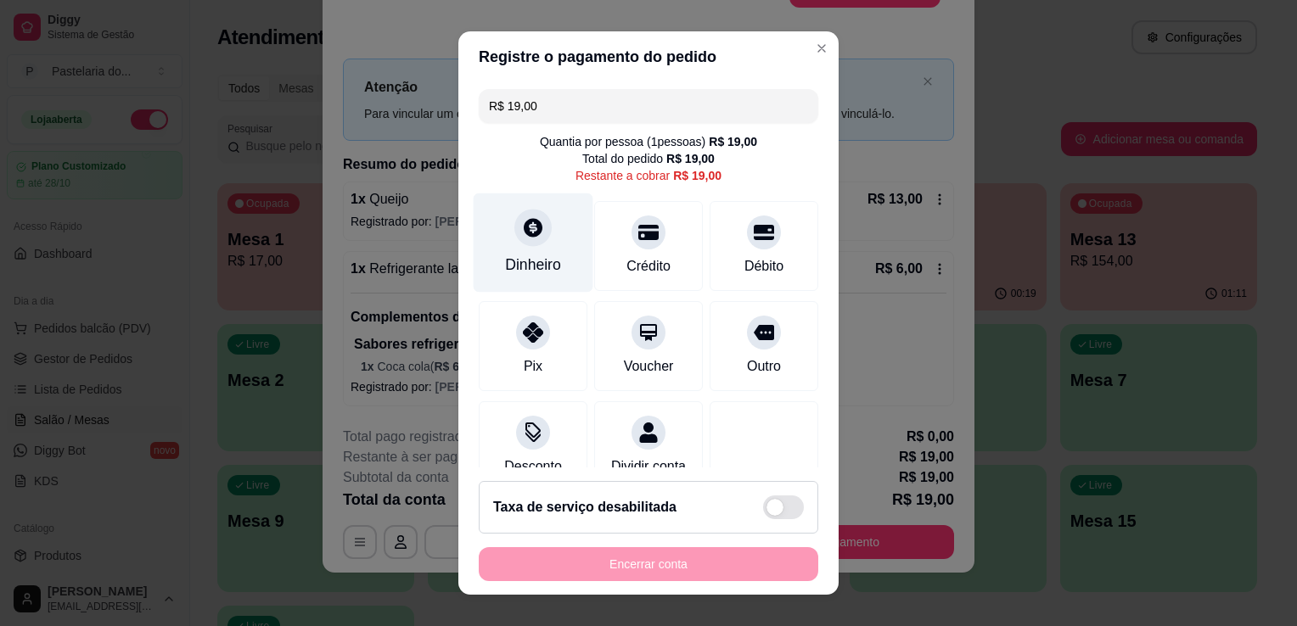
click at [510, 202] on div "Dinheiro" at bounding box center [534, 243] width 120 height 99
click at [531, 298] on input "0,00" at bounding box center [649, 297] width 340 height 34
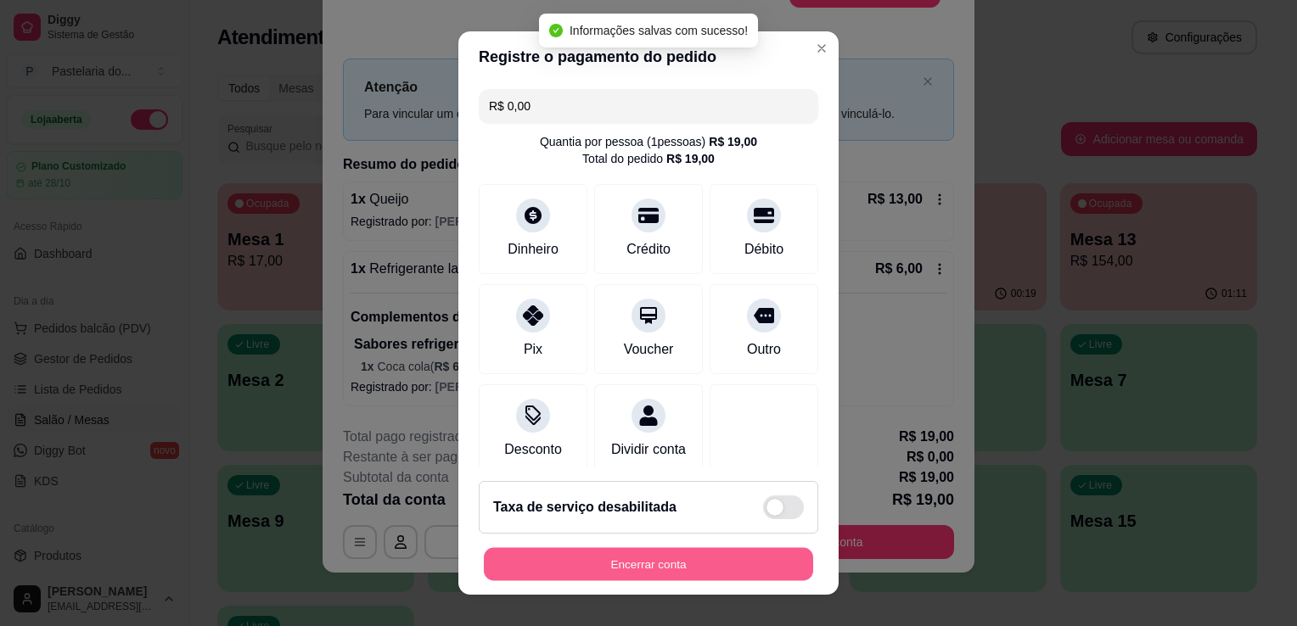
click at [680, 559] on button "Encerrar conta" at bounding box center [648, 564] width 329 height 33
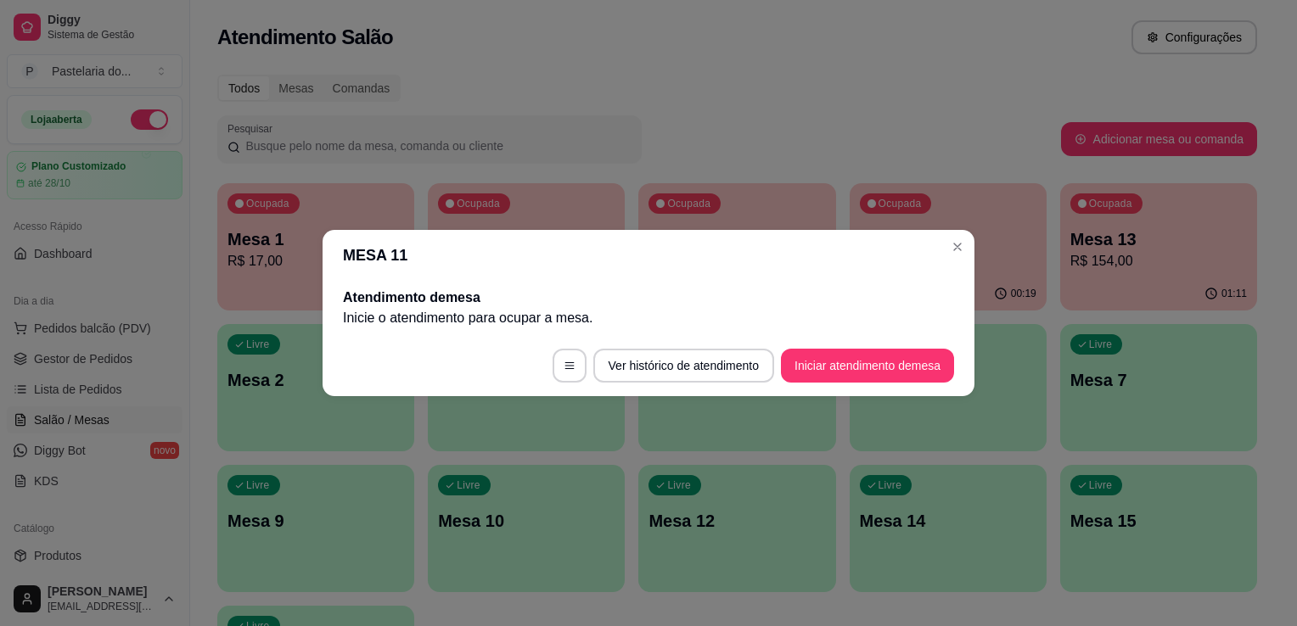
scroll to position [0, 0]
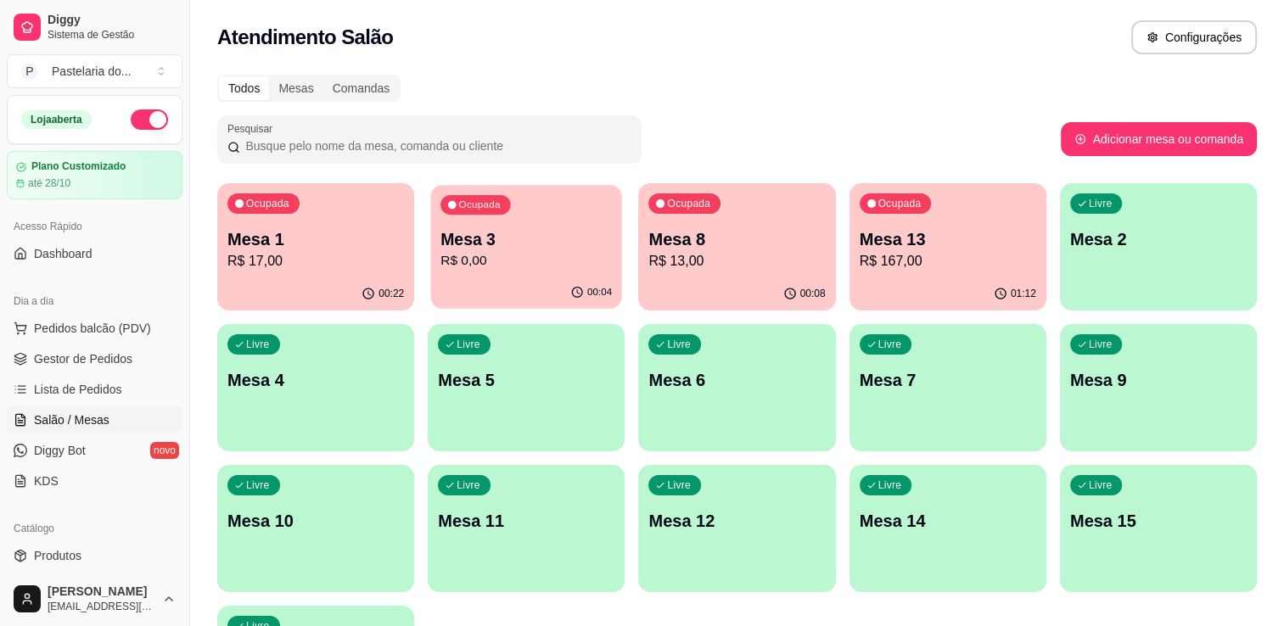
click at [475, 243] on p "Mesa 3" at bounding box center [526, 239] width 171 height 23
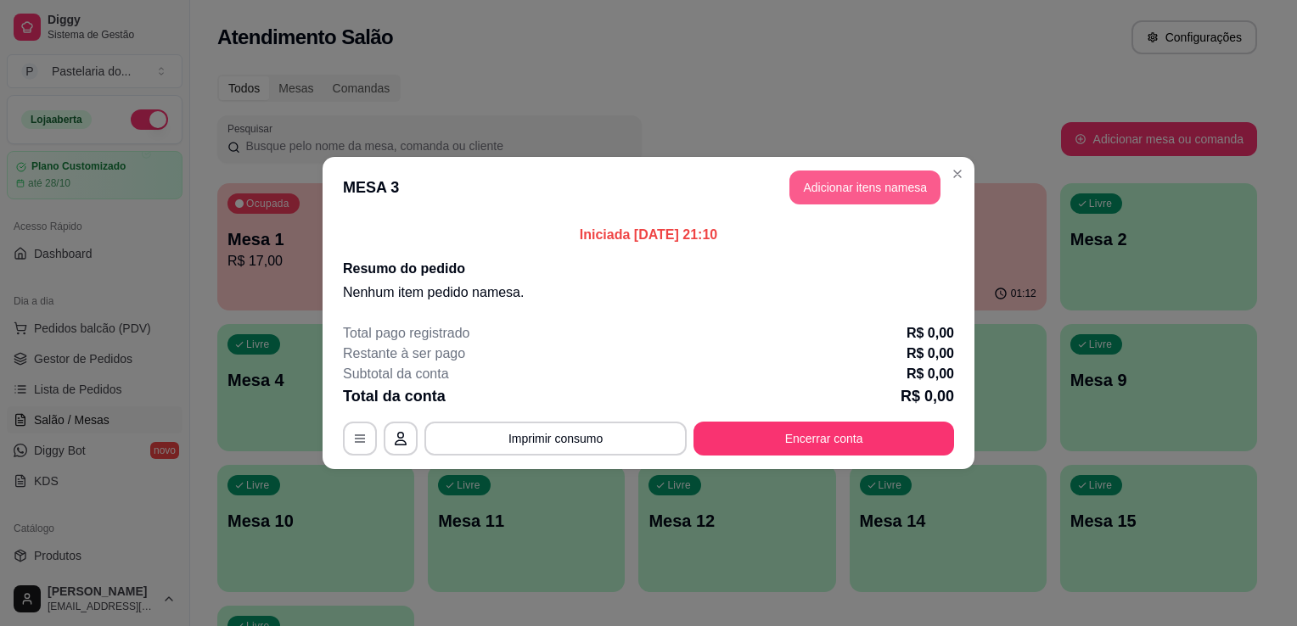
click at [822, 187] on button "Adicionar itens na mesa" at bounding box center [864, 188] width 151 height 34
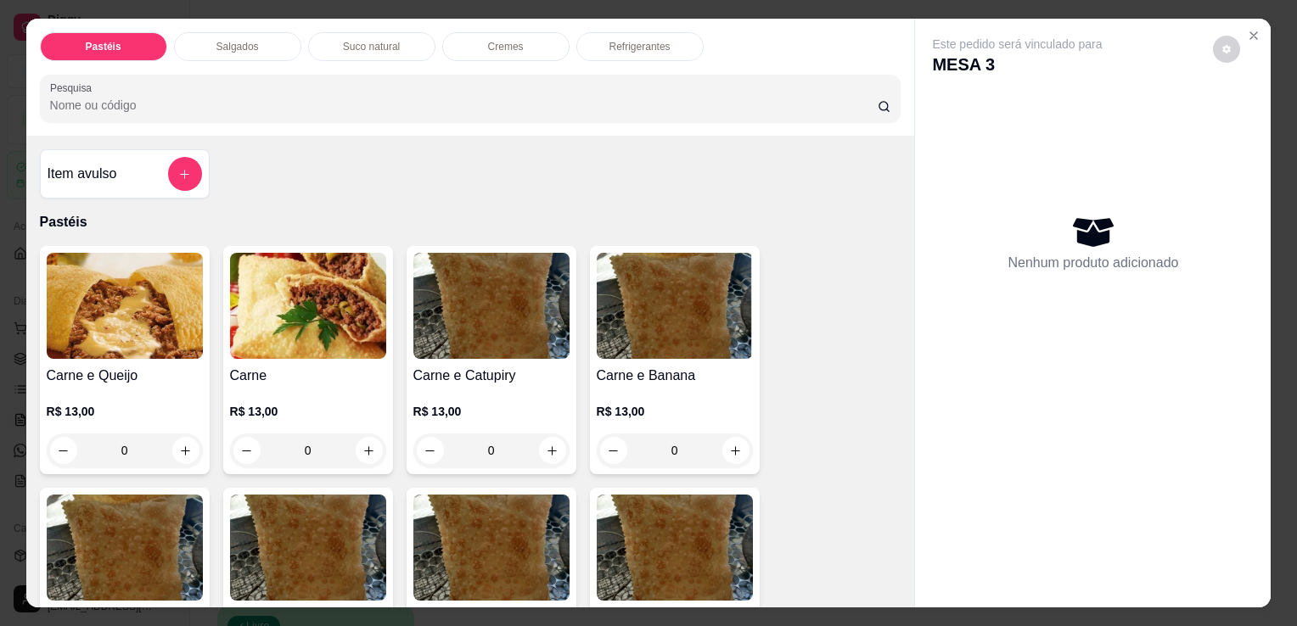
click at [274, 32] on div "Salgados" at bounding box center [237, 46] width 127 height 29
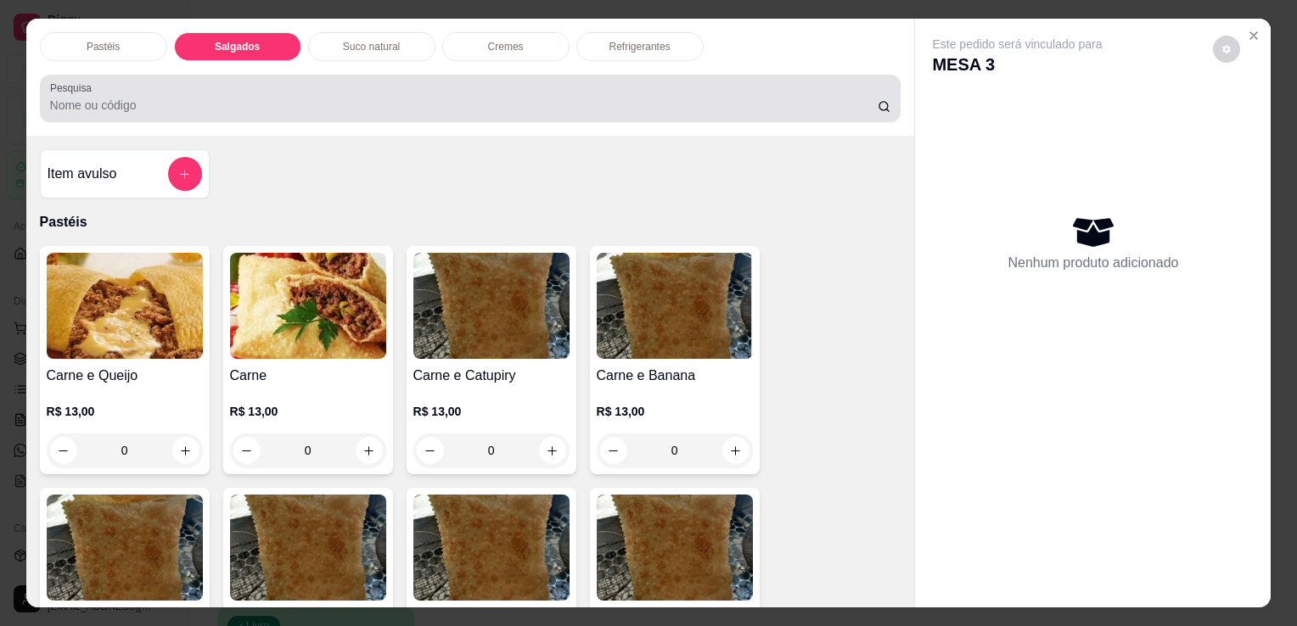
scroll to position [42, 0]
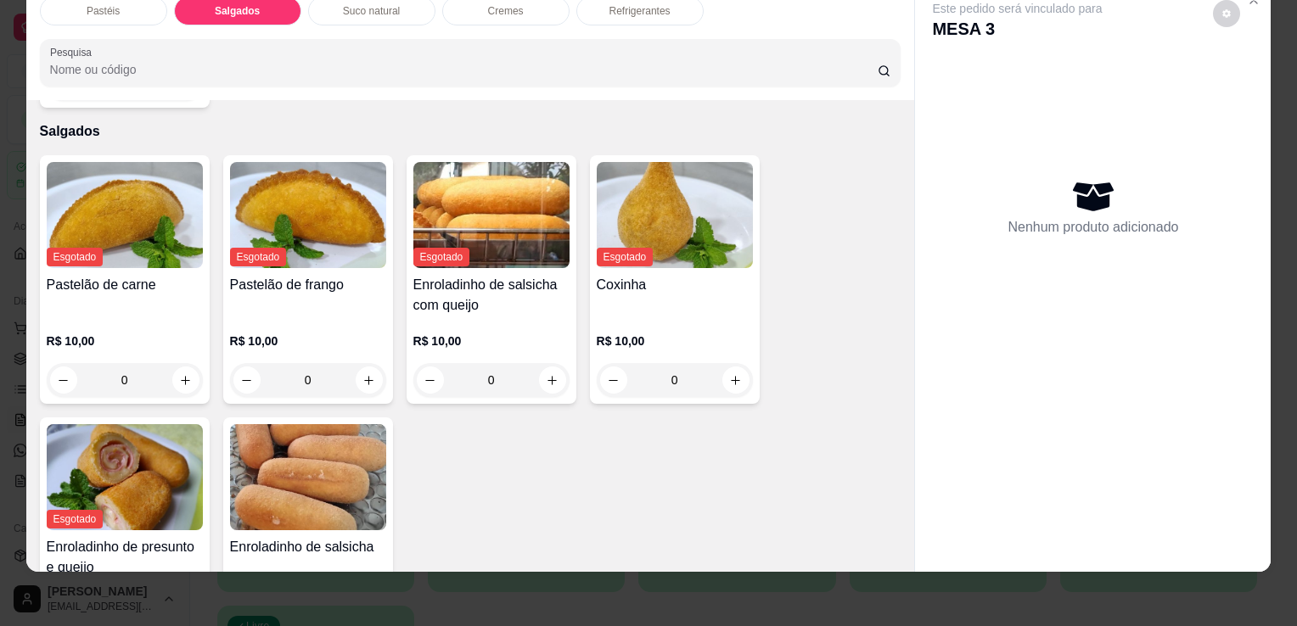
click at [634, 4] on p "Refrigerantes" at bounding box center [639, 11] width 61 height 14
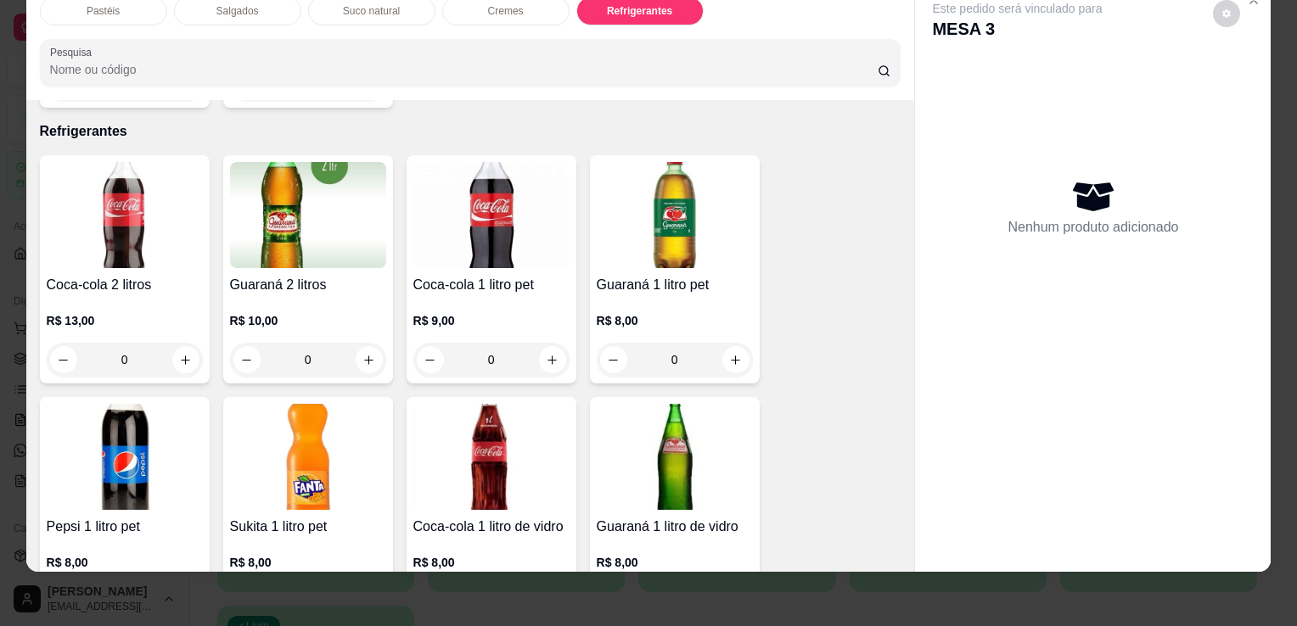
click at [496, 404] on img at bounding box center [491, 457] width 156 height 106
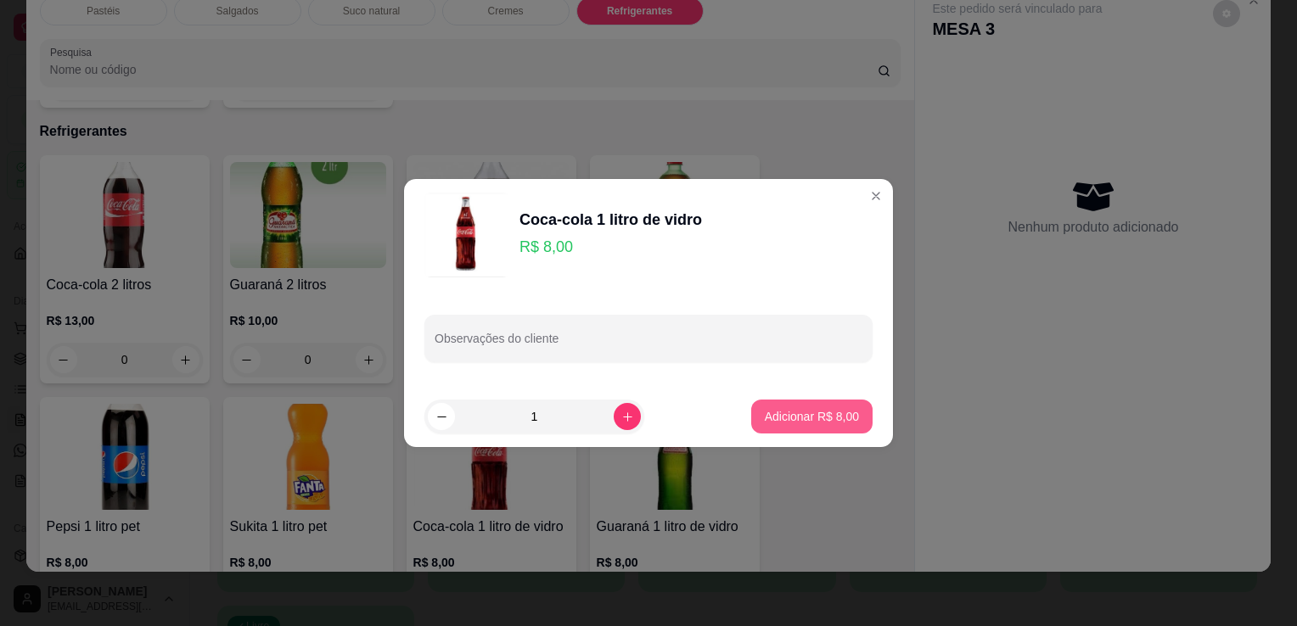
click at [780, 413] on p "Adicionar R$ 8,00" at bounding box center [812, 416] width 94 height 17
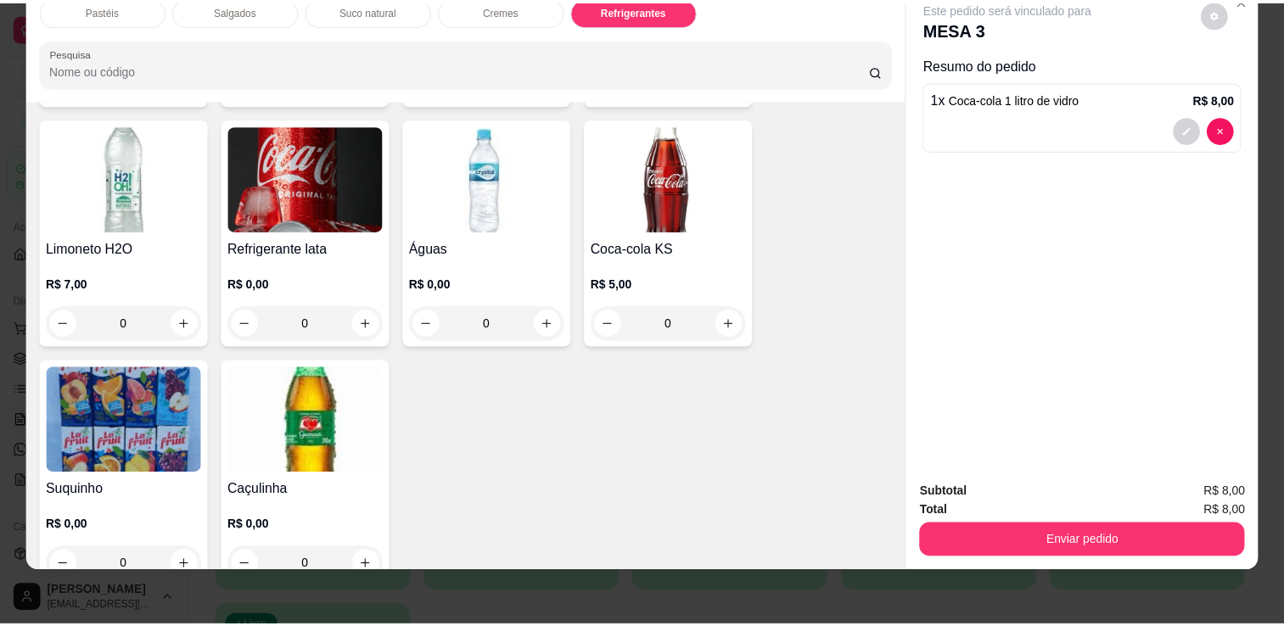
scroll to position [4685, 0]
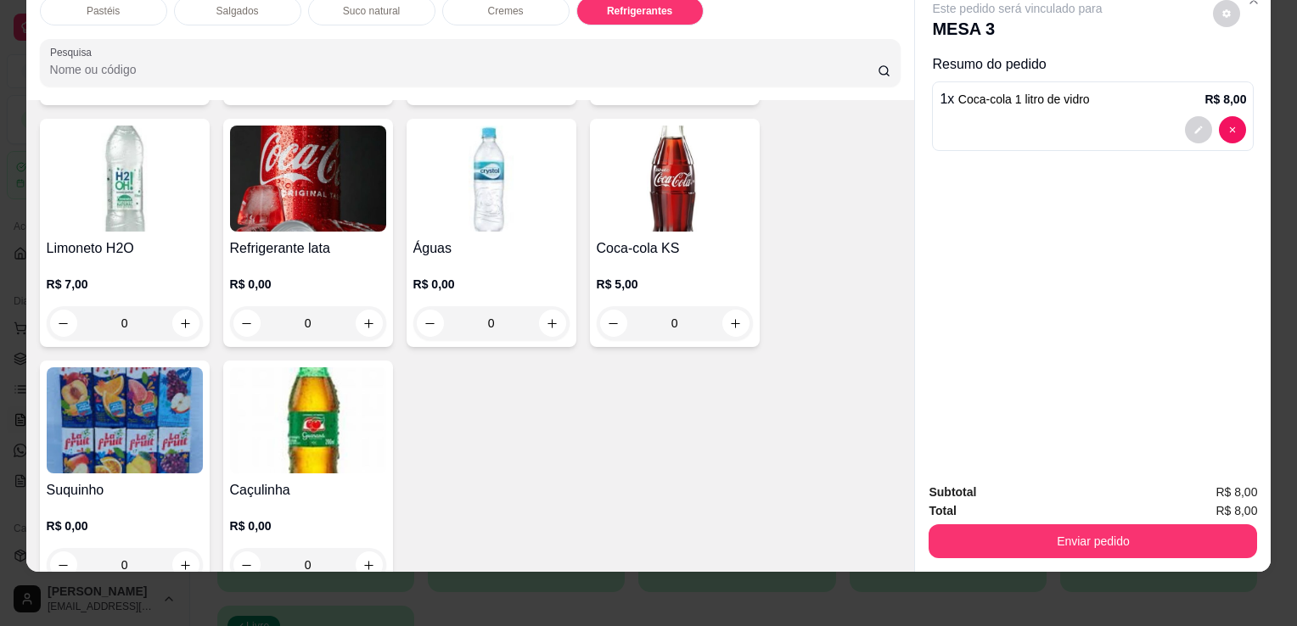
click at [303, 239] on h4 "Refrigerante lata" at bounding box center [308, 249] width 156 height 20
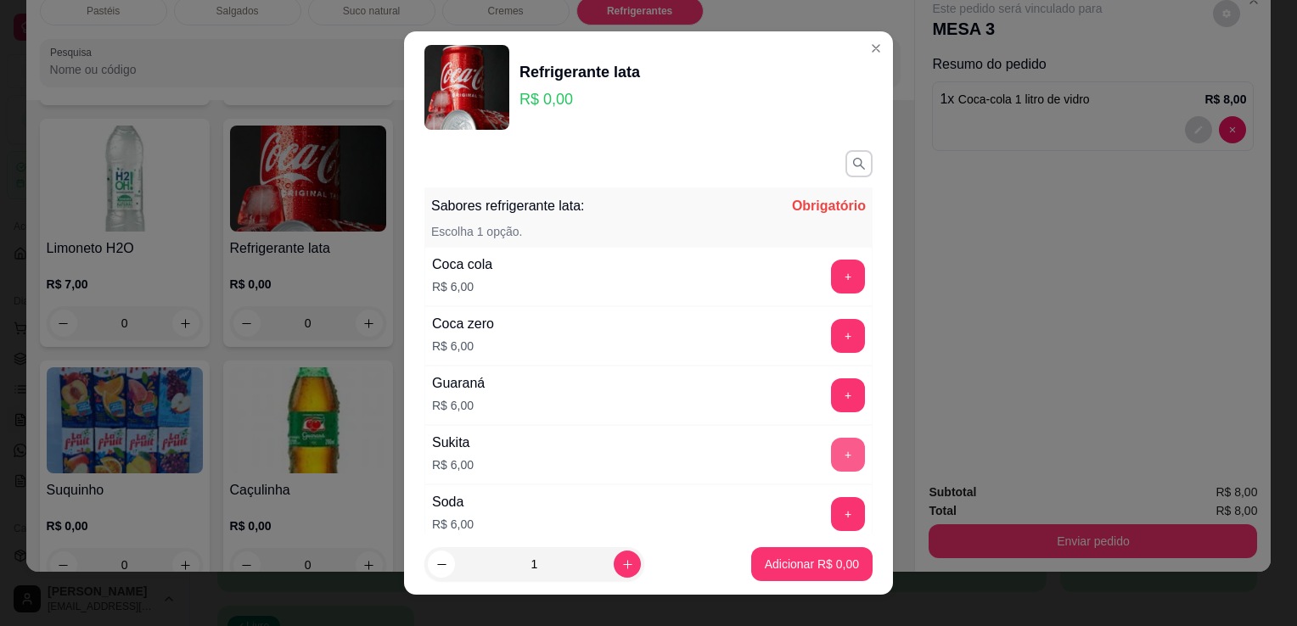
click at [831, 459] on button "+" at bounding box center [848, 455] width 34 height 34
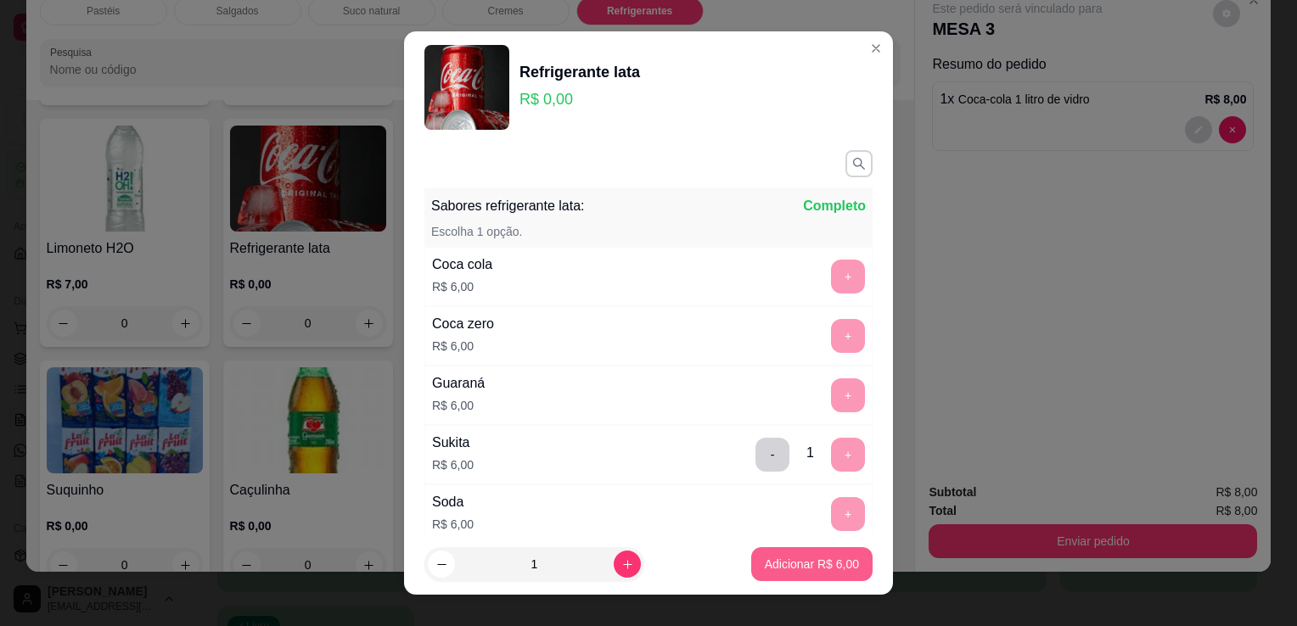
click at [782, 554] on button "Adicionar R$ 6,00" at bounding box center [811, 564] width 121 height 34
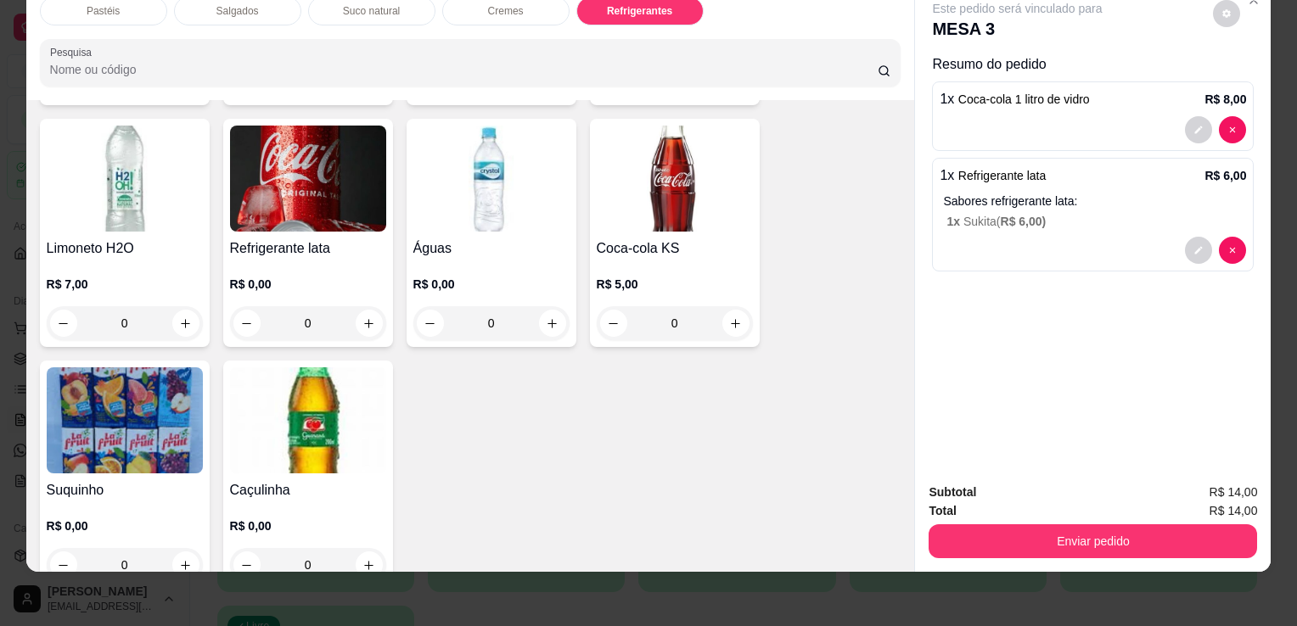
click at [1043, 520] on div "Enviar pedido" at bounding box center [1093, 539] width 328 height 38
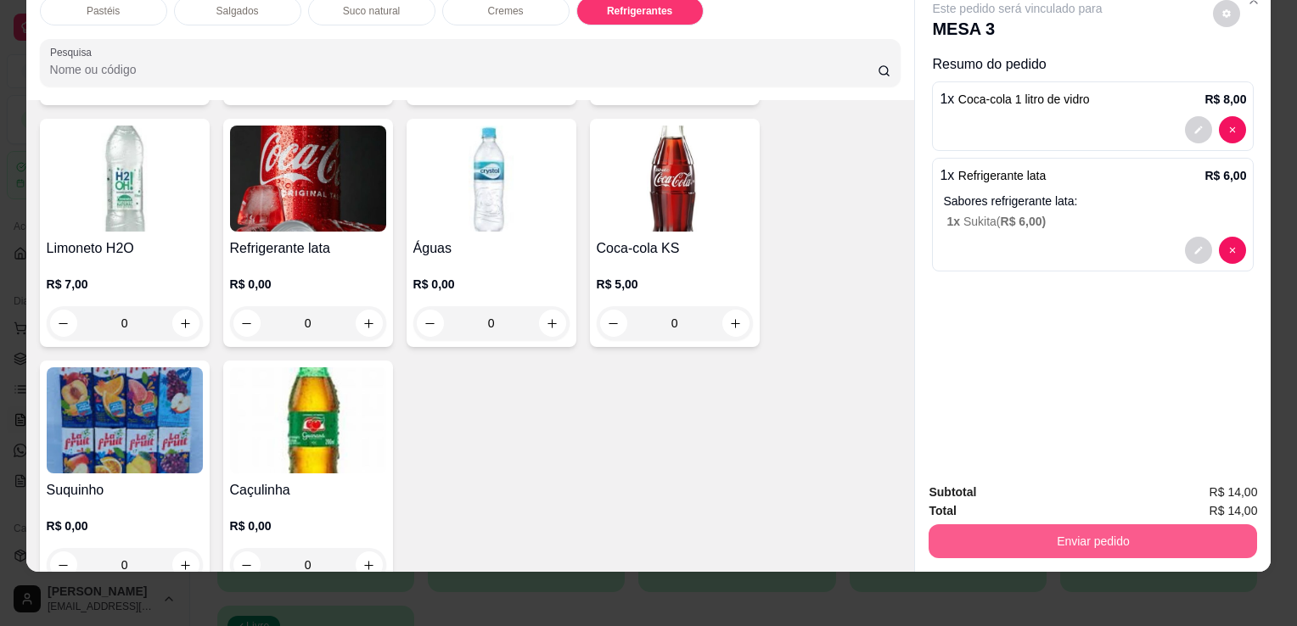
click at [1045, 528] on button "Enviar pedido" at bounding box center [1093, 542] width 328 height 34
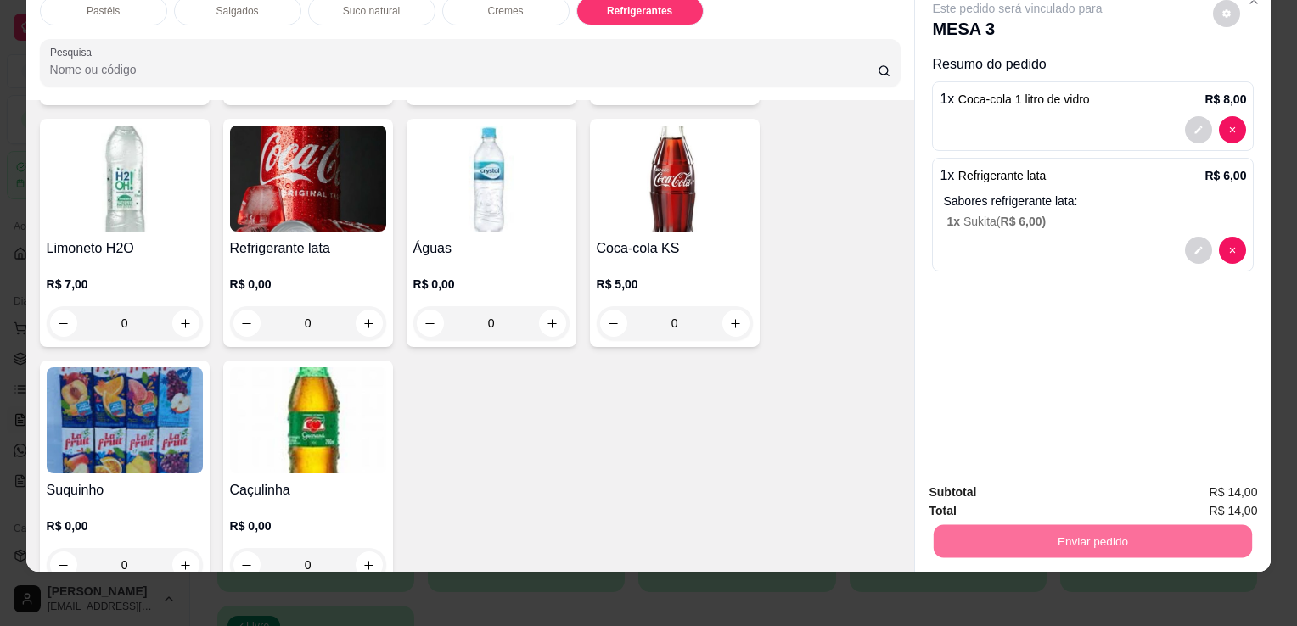
click at [1194, 472] on button "Enviar pedido" at bounding box center [1213, 487] width 96 height 32
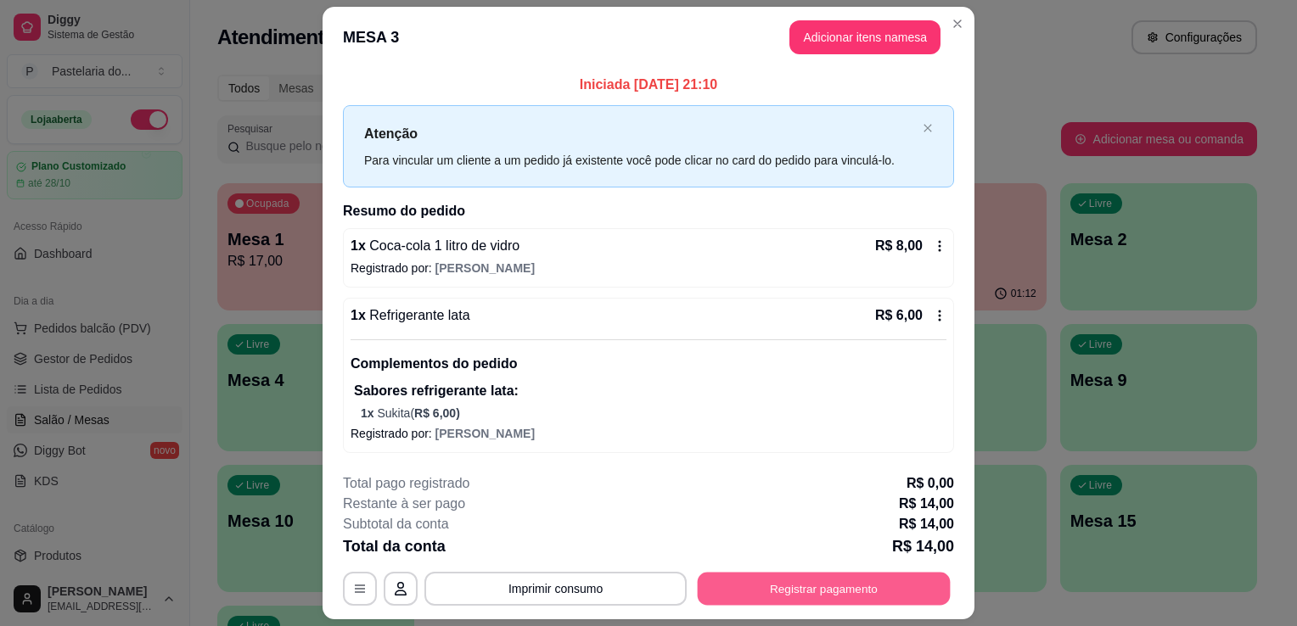
click at [814, 592] on button "Registrar pagamento" at bounding box center [824, 589] width 253 height 33
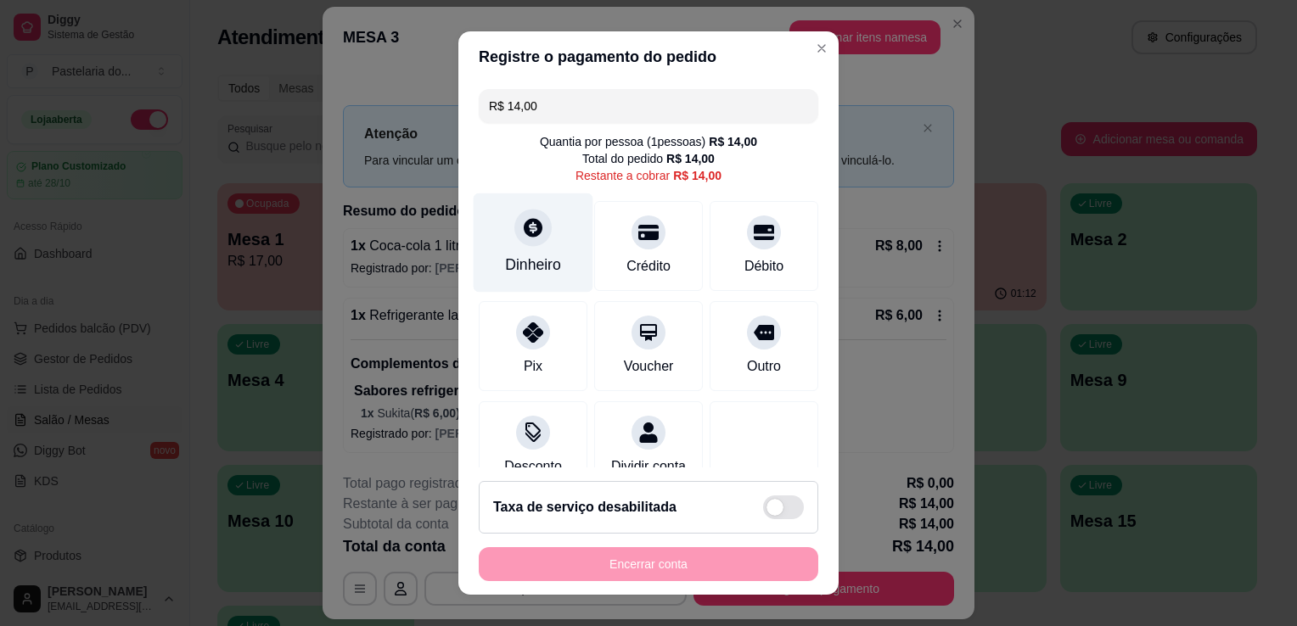
click at [514, 256] on div "Dinheiro" at bounding box center [533, 265] width 56 height 22
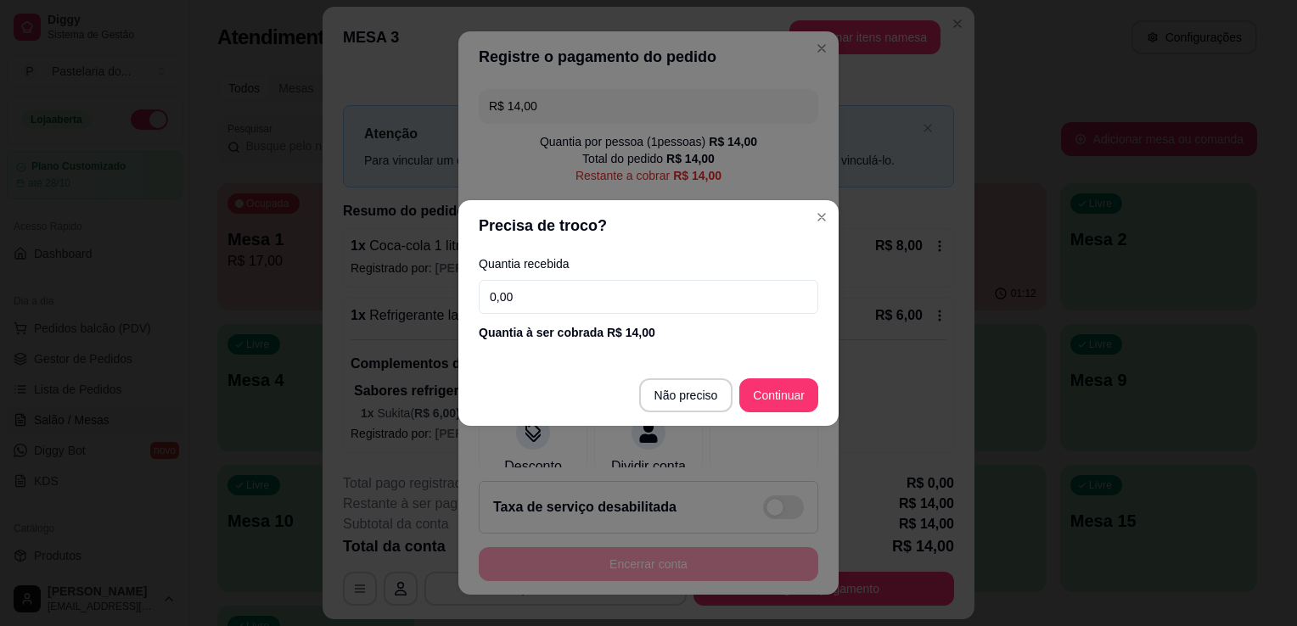
click at [581, 297] on input "0,00" at bounding box center [649, 297] width 340 height 34
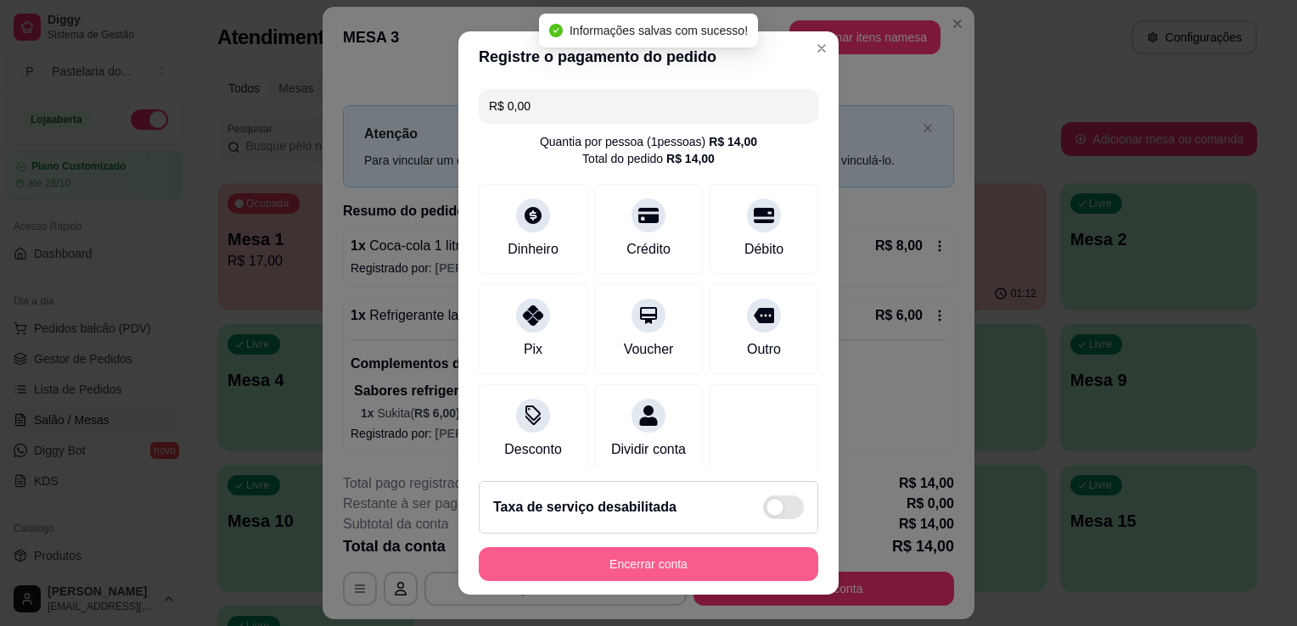
click at [641, 575] on button "Encerrar conta" at bounding box center [649, 564] width 340 height 34
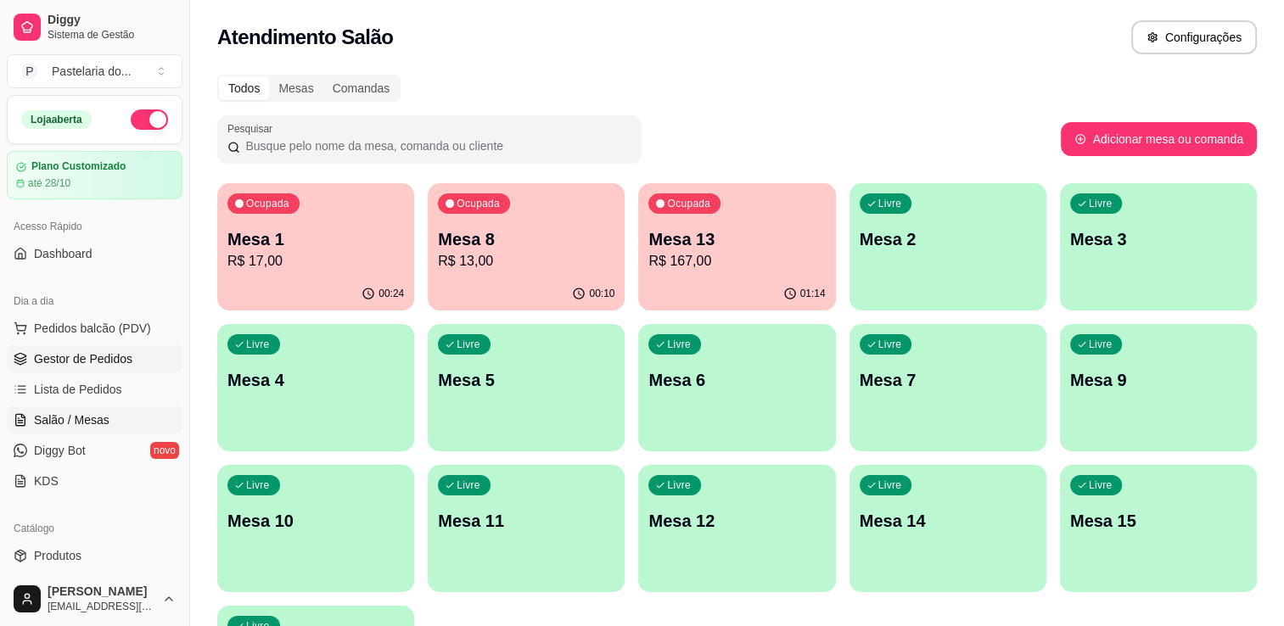
click at [109, 368] on link "Gestor de Pedidos" at bounding box center [95, 358] width 176 height 27
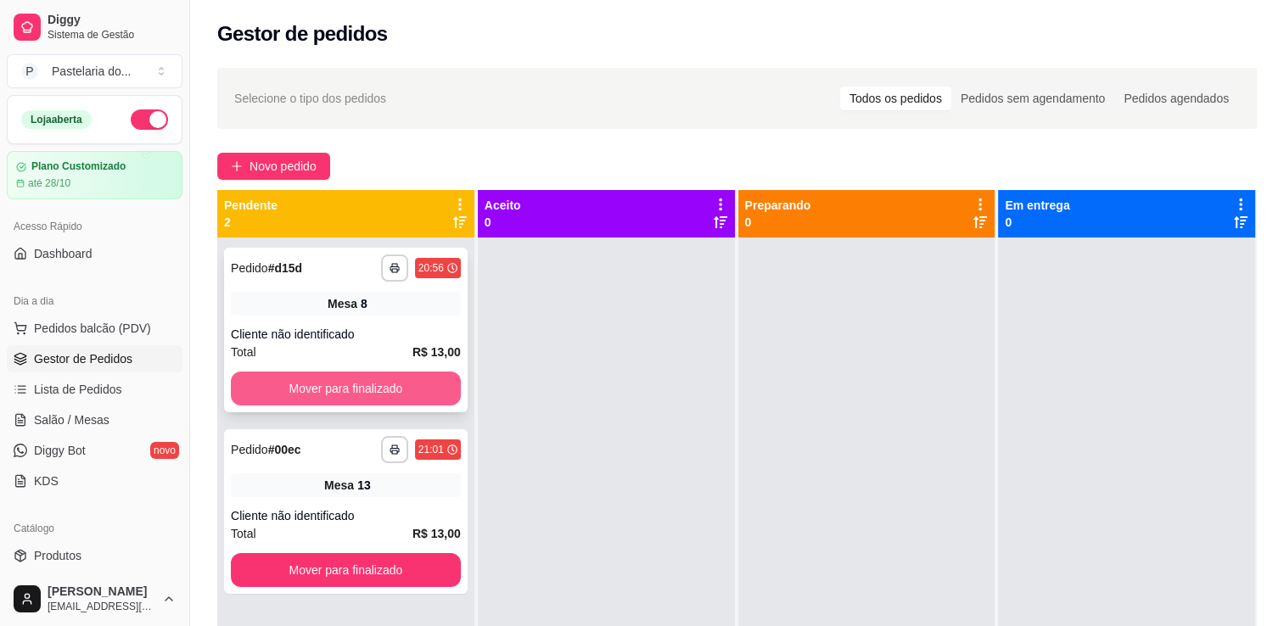
click at [367, 386] on button "Mover para finalizado" at bounding box center [346, 389] width 230 height 34
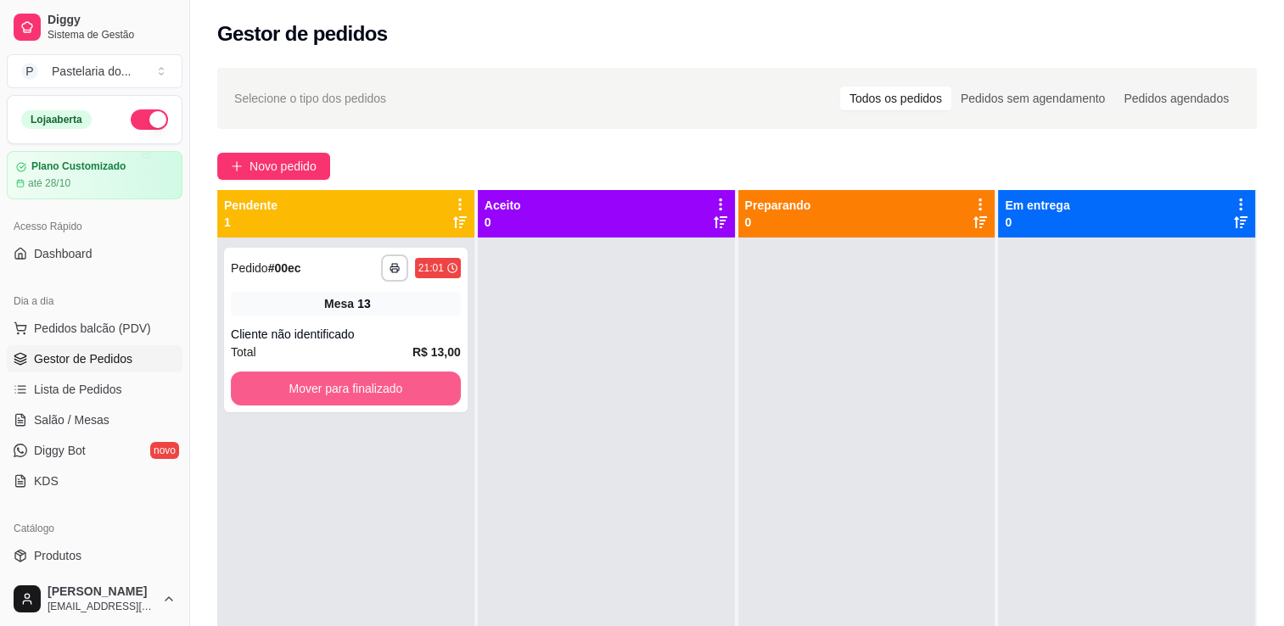
click at [367, 386] on button "Mover para finalizado" at bounding box center [346, 389] width 230 height 34
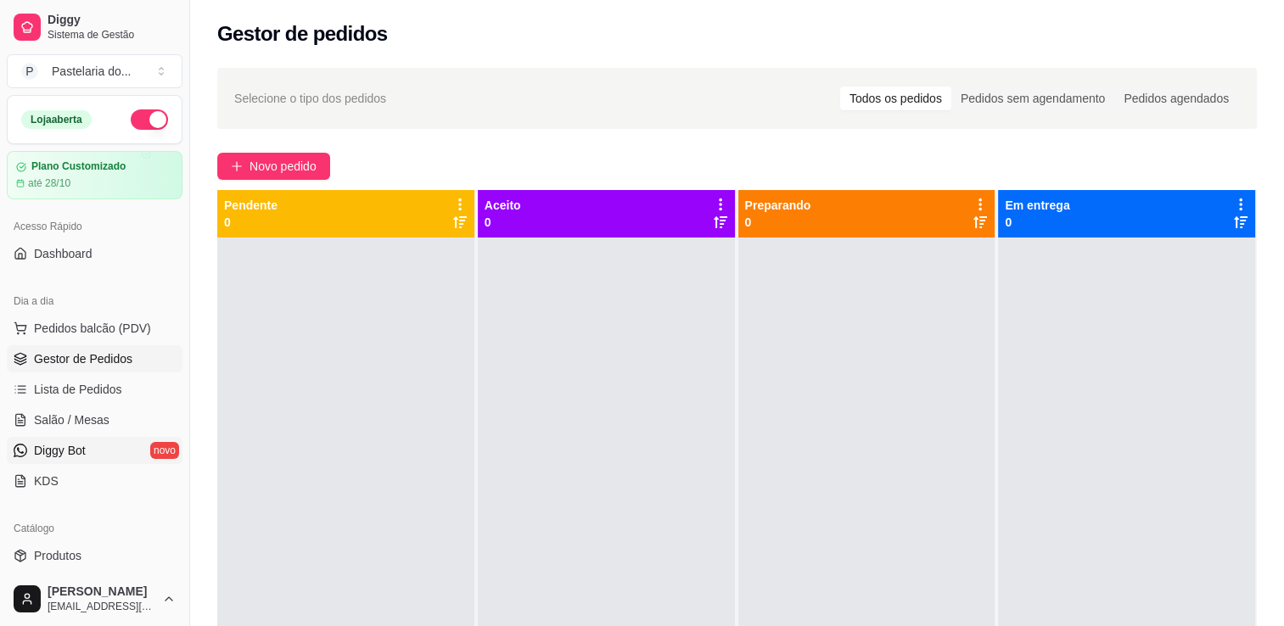
scroll to position [255, 0]
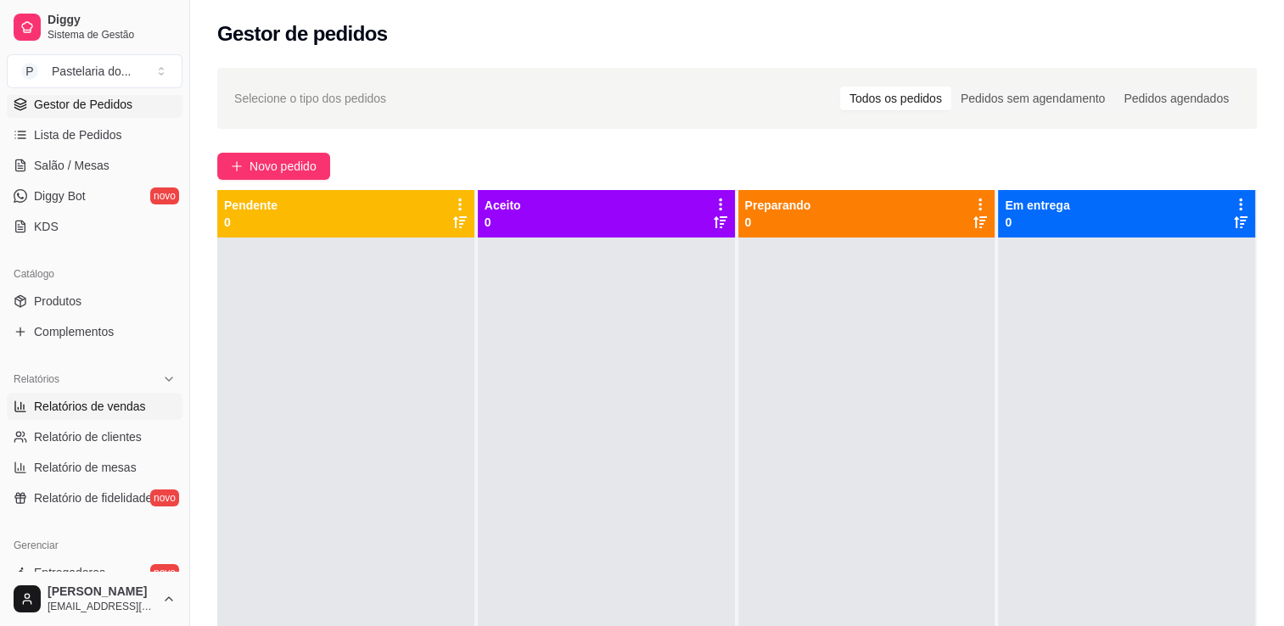
click at [107, 409] on span "Relatórios de vendas" at bounding box center [90, 406] width 112 height 17
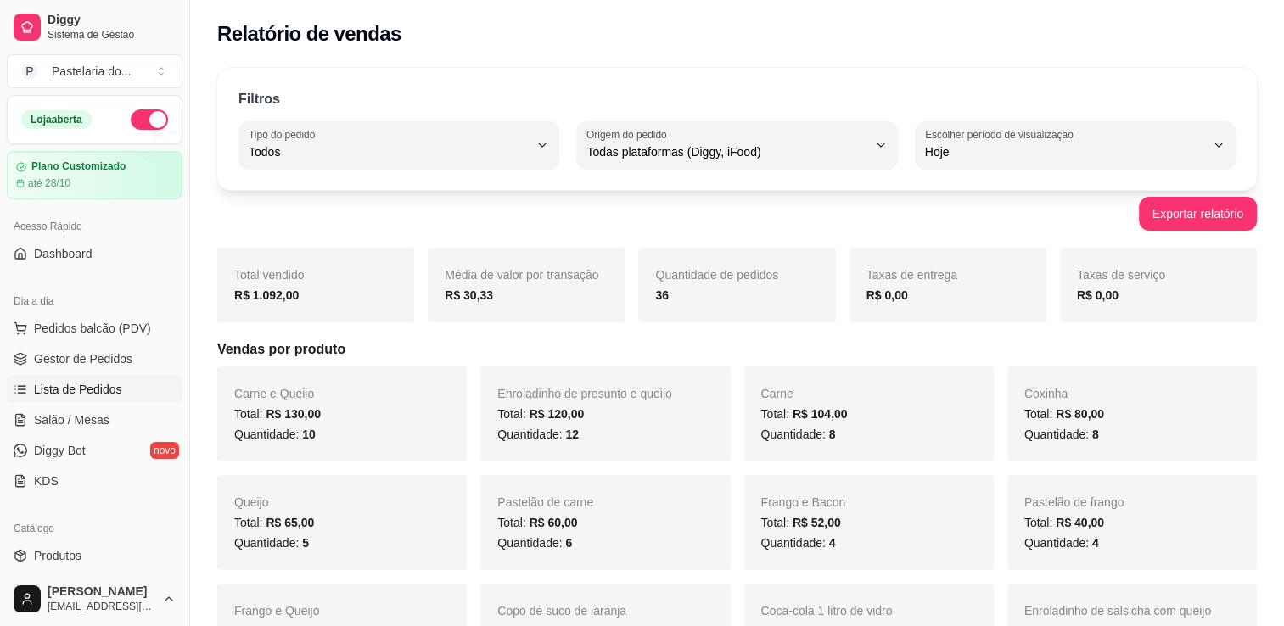
click at [95, 381] on span "Lista de Pedidos" at bounding box center [78, 389] width 88 height 17
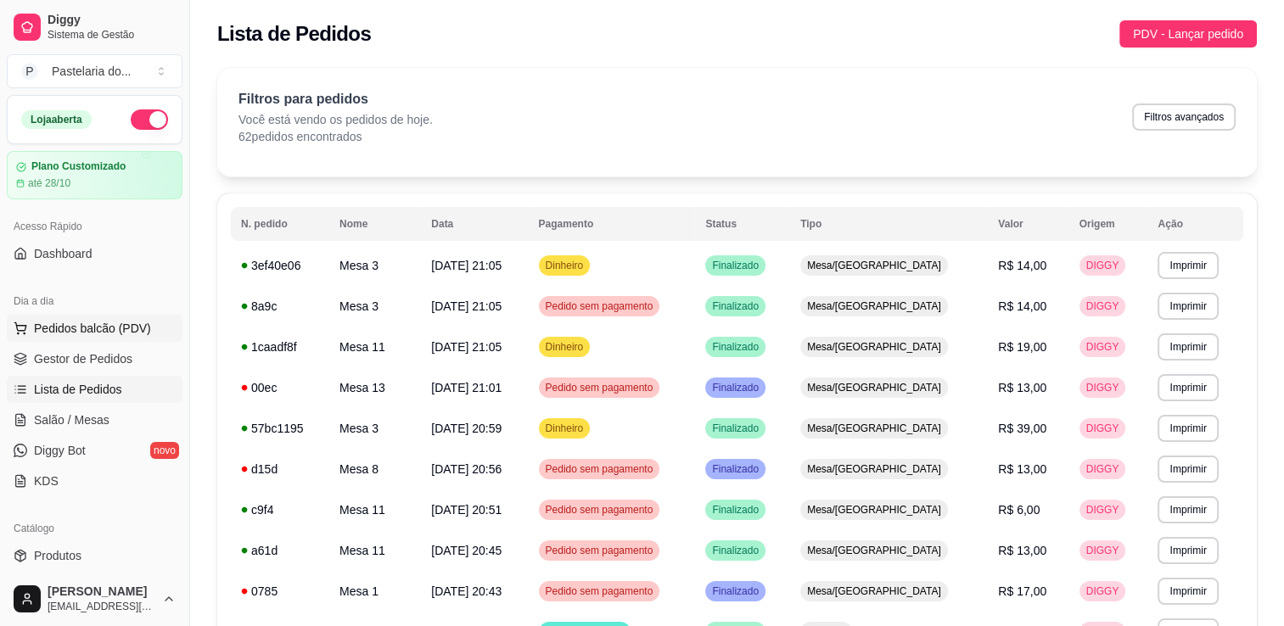
click at [113, 321] on span "Pedidos balcão (PDV)" at bounding box center [92, 328] width 117 height 17
click at [81, 423] on span "Salão / Mesas" at bounding box center [72, 420] width 76 height 17
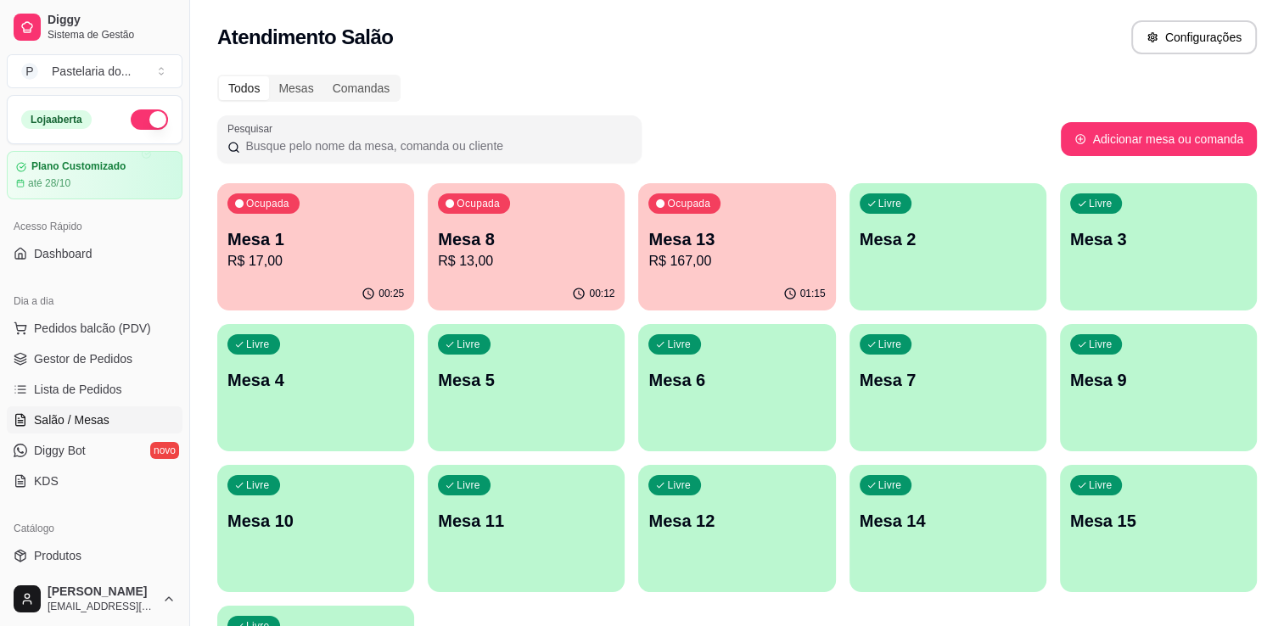
click at [582, 267] on p "R$ 13,00" at bounding box center [526, 261] width 177 height 20
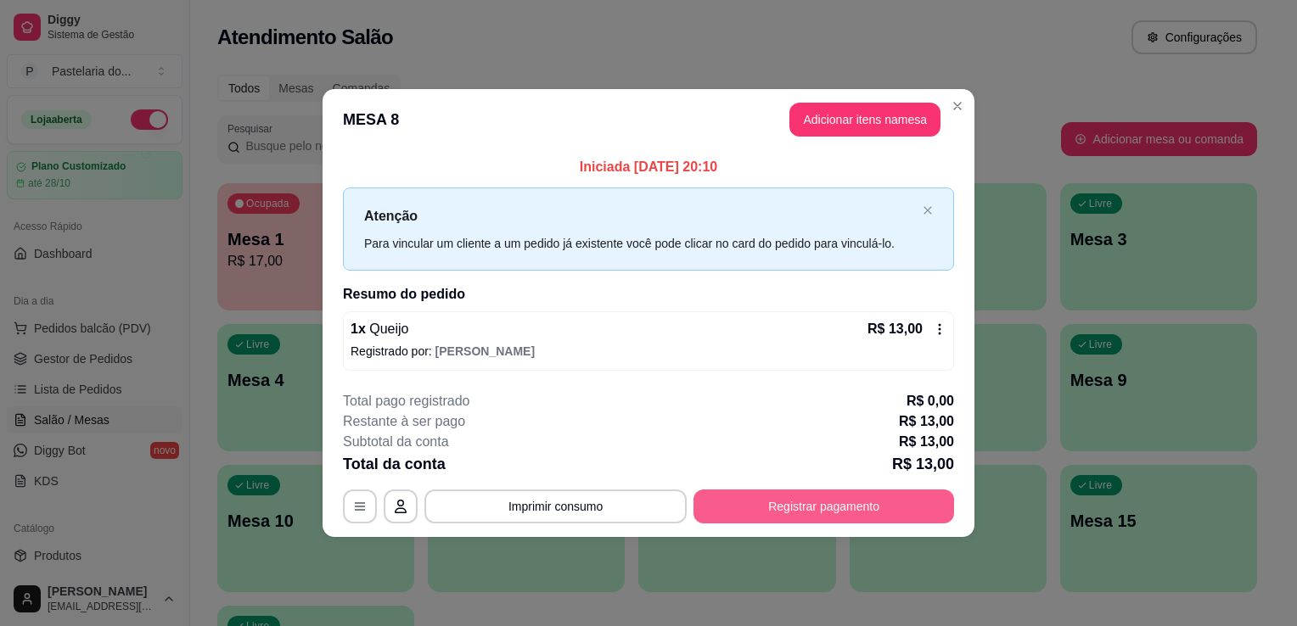
click at [814, 505] on button "Registrar pagamento" at bounding box center [823, 507] width 261 height 34
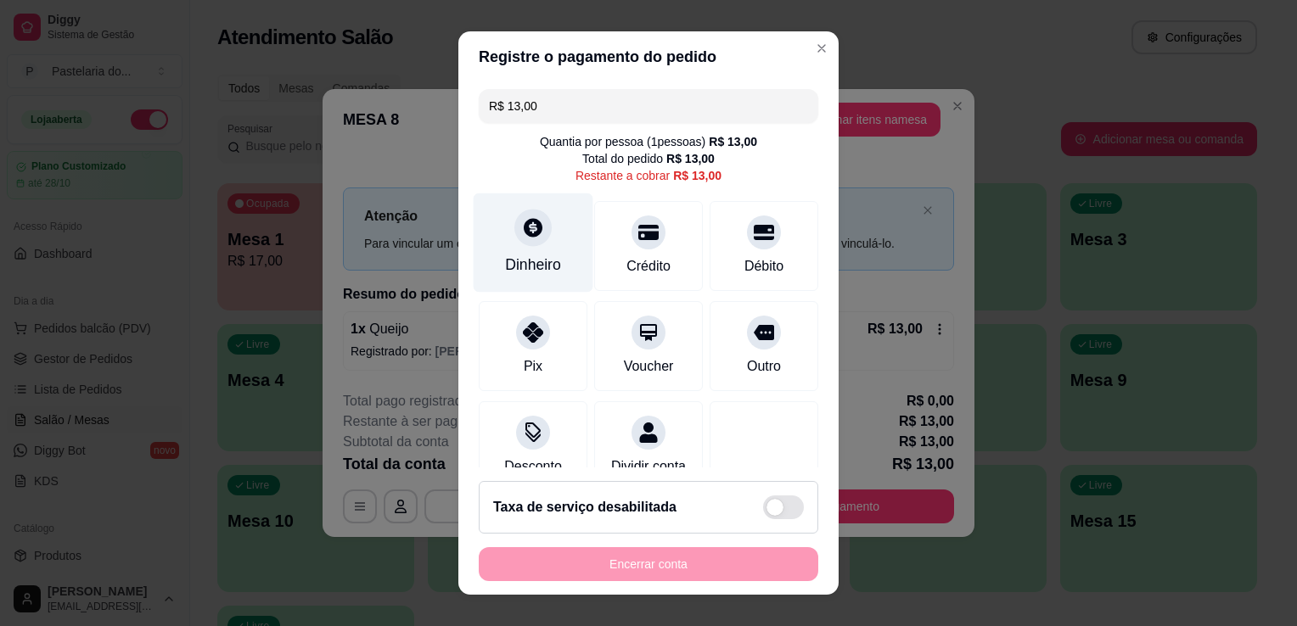
click at [539, 270] on div "Dinheiro" at bounding box center [533, 265] width 56 height 22
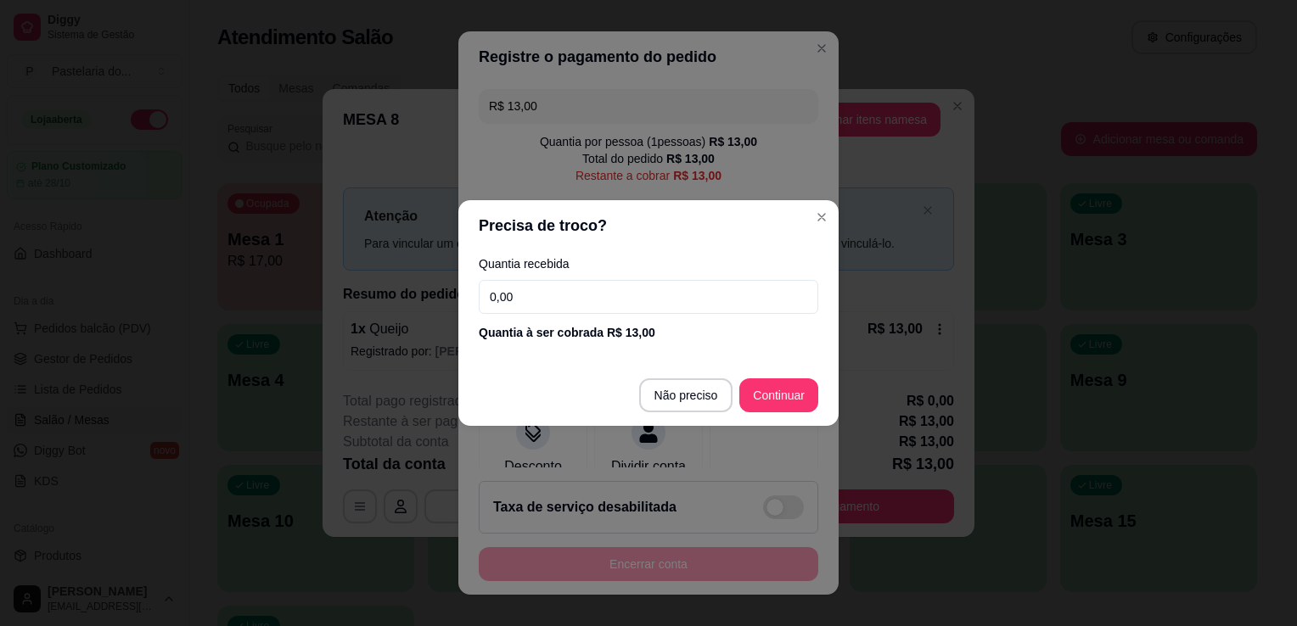
click at [574, 289] on input "0,00" at bounding box center [649, 297] width 340 height 34
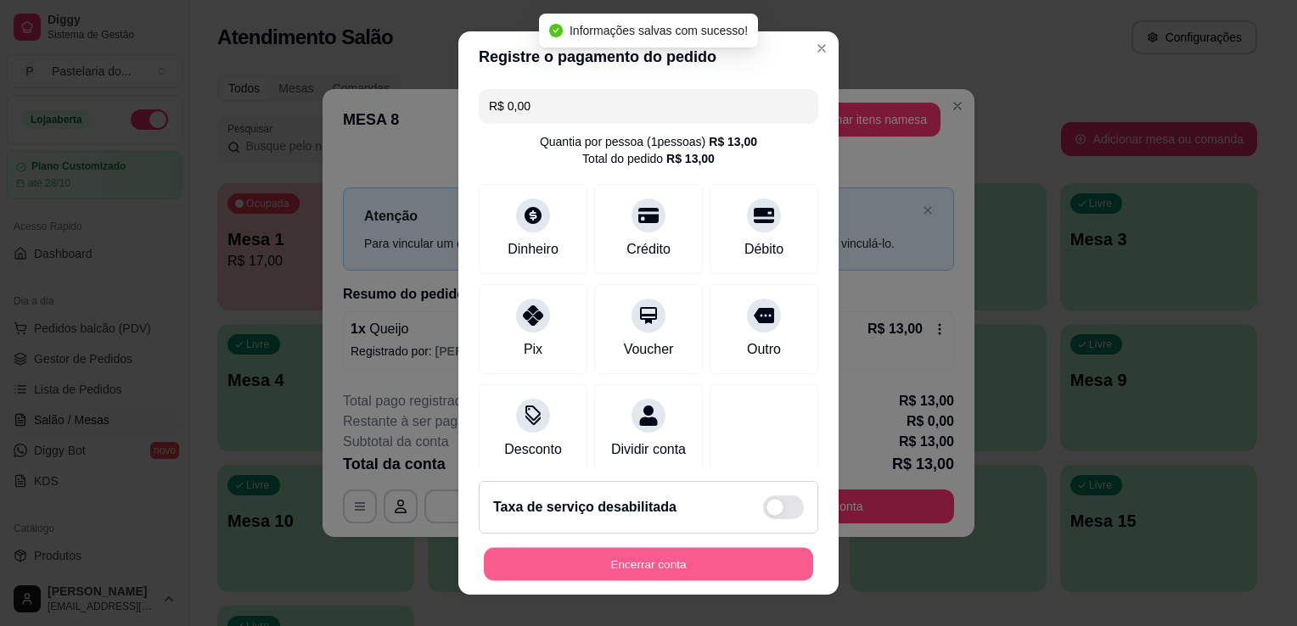
click at [732, 554] on button "Encerrar conta" at bounding box center [648, 564] width 329 height 33
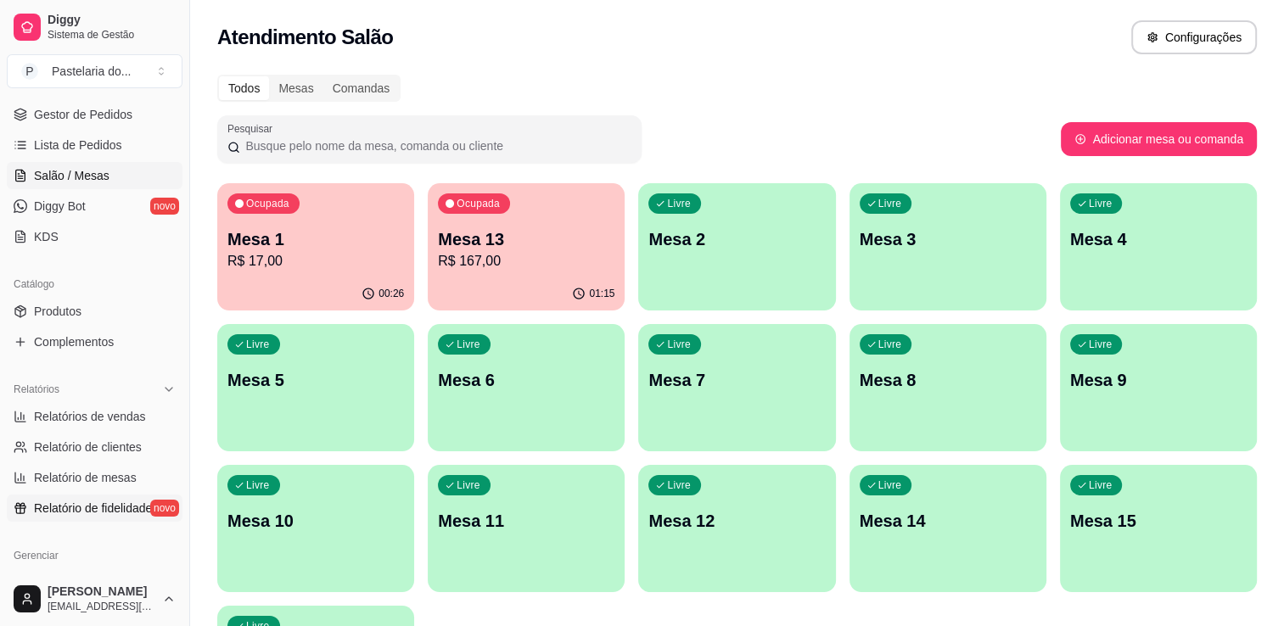
scroll to position [255, 0]
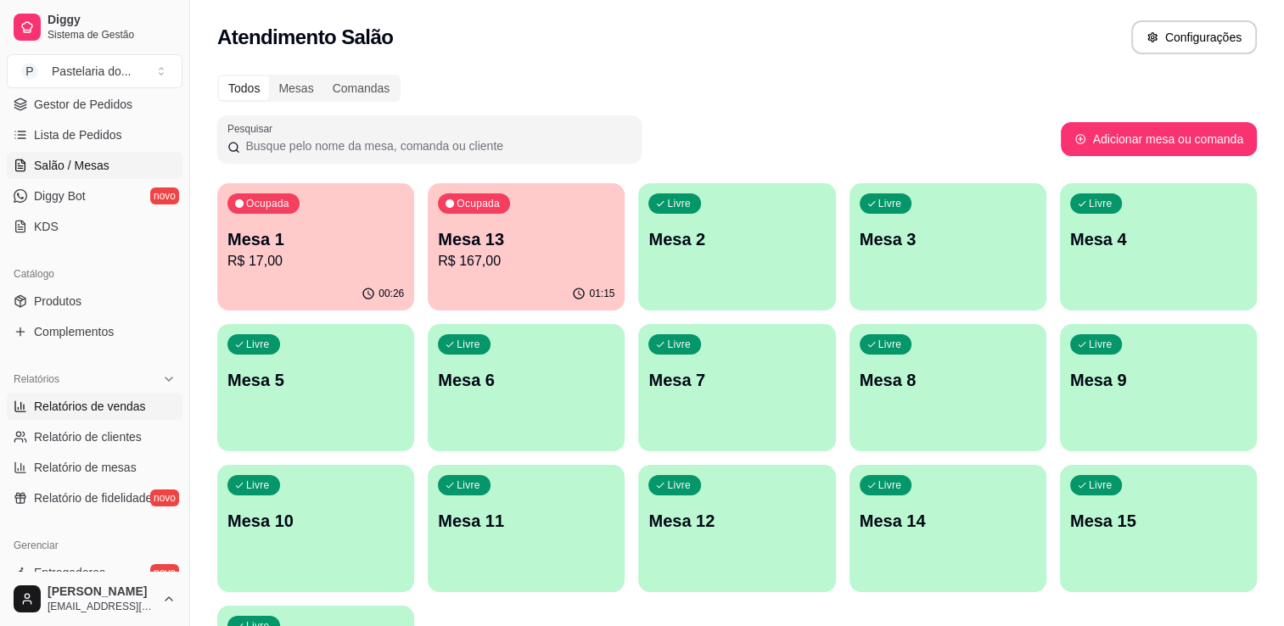
click at [65, 411] on span "Relatórios de vendas" at bounding box center [90, 406] width 112 height 17
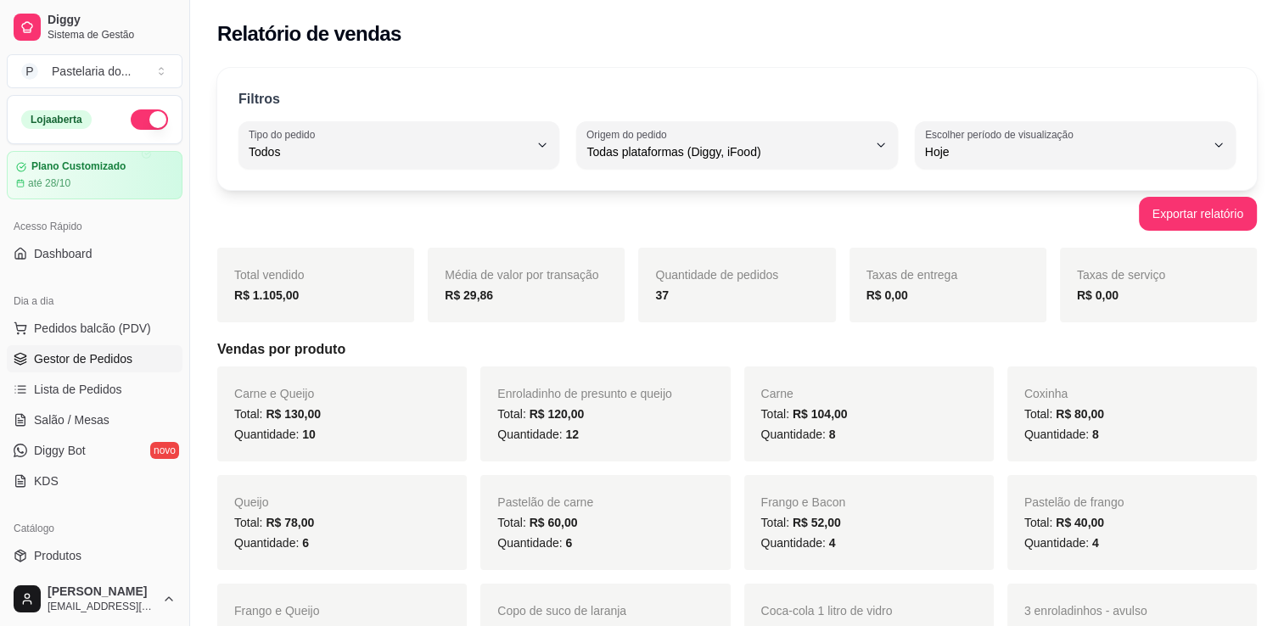
click at [75, 362] on span "Gestor de Pedidos" at bounding box center [83, 359] width 98 height 17
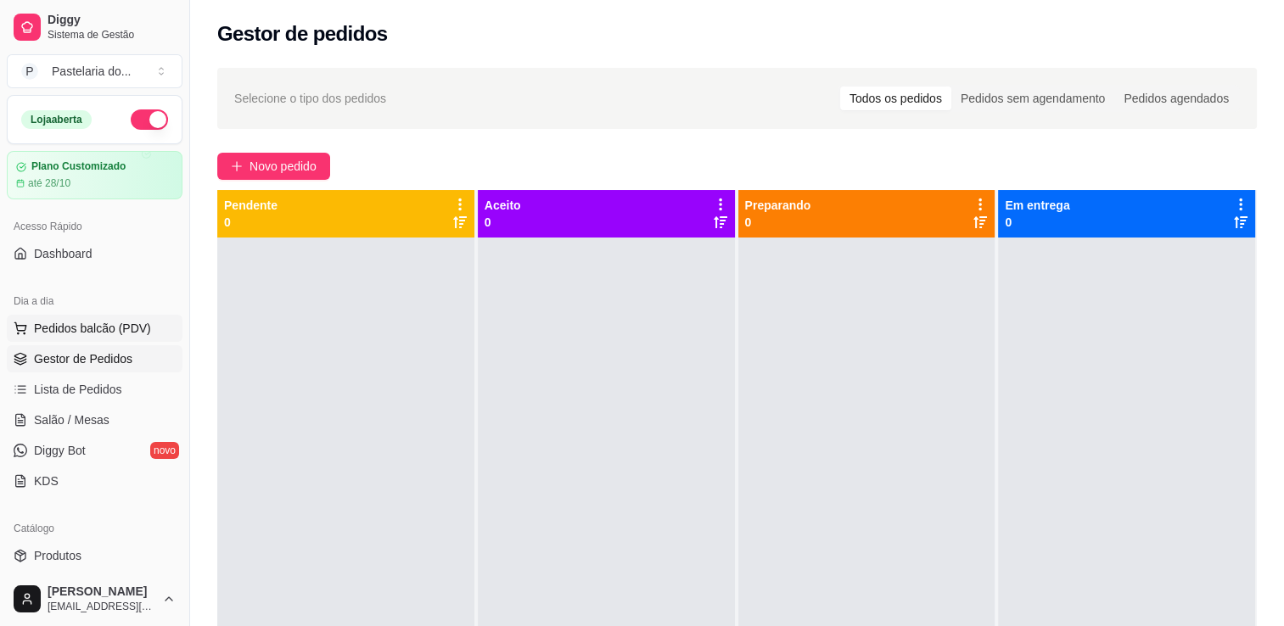
click at [89, 324] on span "Pedidos balcão (PDV)" at bounding box center [92, 328] width 117 height 17
click at [87, 421] on span "Salão / Mesas" at bounding box center [72, 420] width 76 height 17
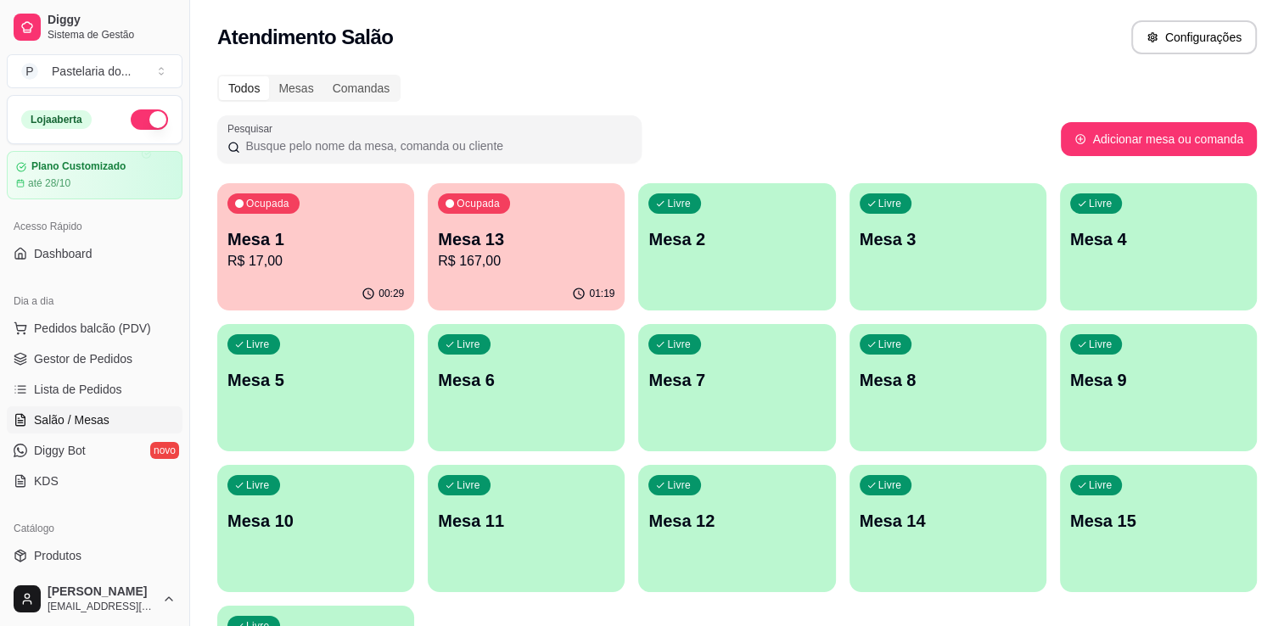
click at [542, 242] on p "Mesa 13" at bounding box center [526, 239] width 177 height 24
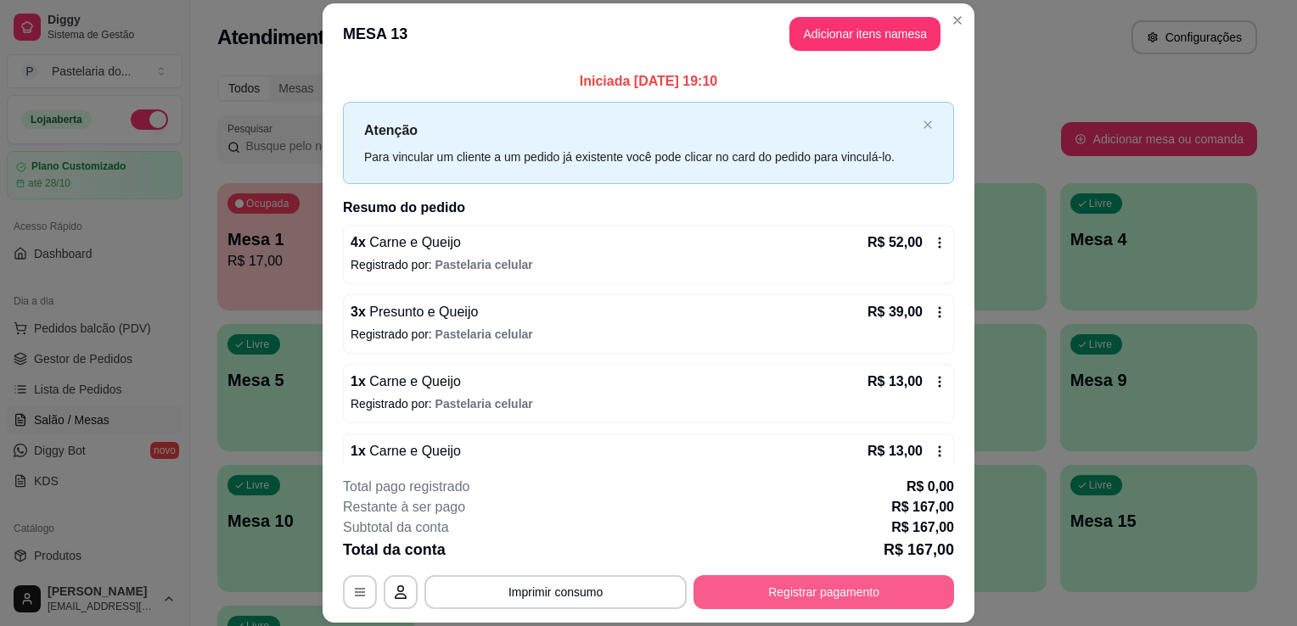
click at [767, 589] on button "Registrar pagamento" at bounding box center [823, 592] width 261 height 34
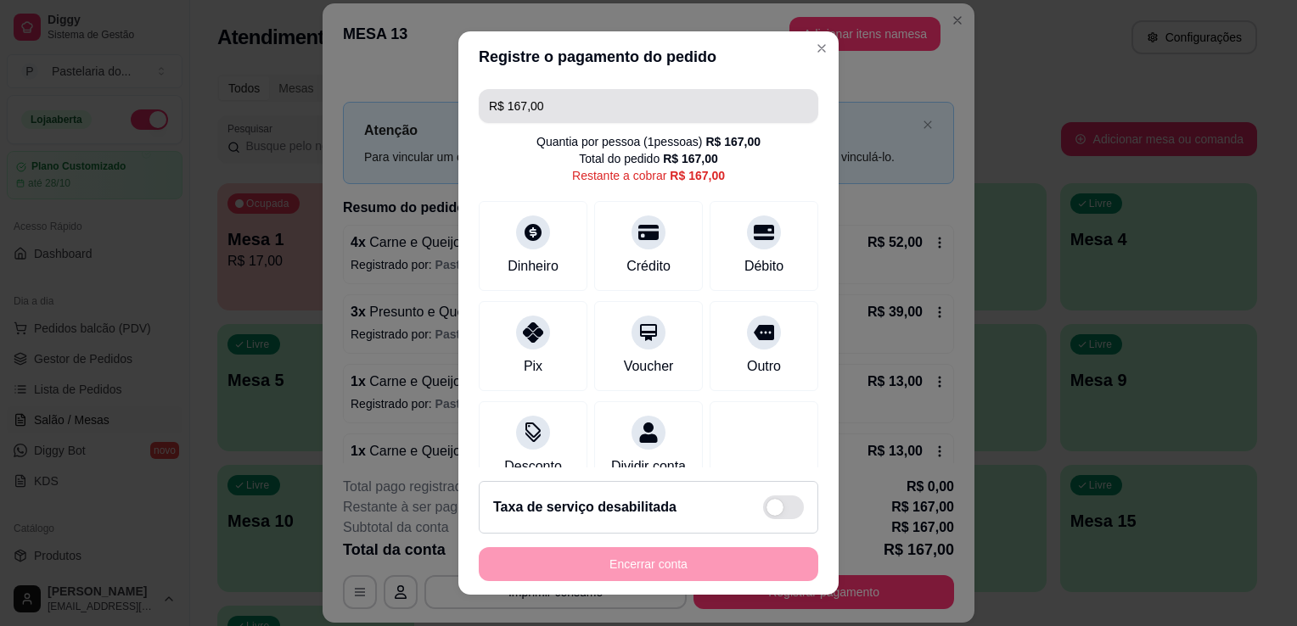
click at [564, 106] on input "R$ 167,00" at bounding box center [648, 106] width 319 height 34
click at [564, 105] on input "R$ 167,00" at bounding box center [648, 106] width 319 height 34
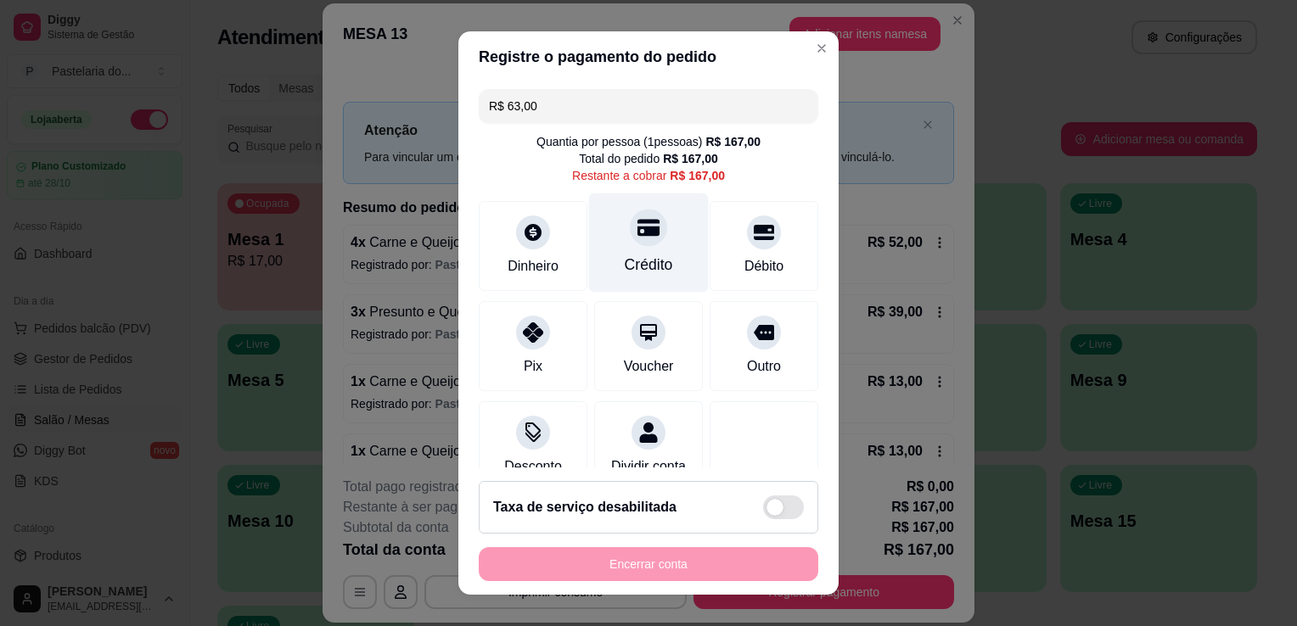
click at [613, 250] on div "Crédito" at bounding box center [649, 243] width 120 height 99
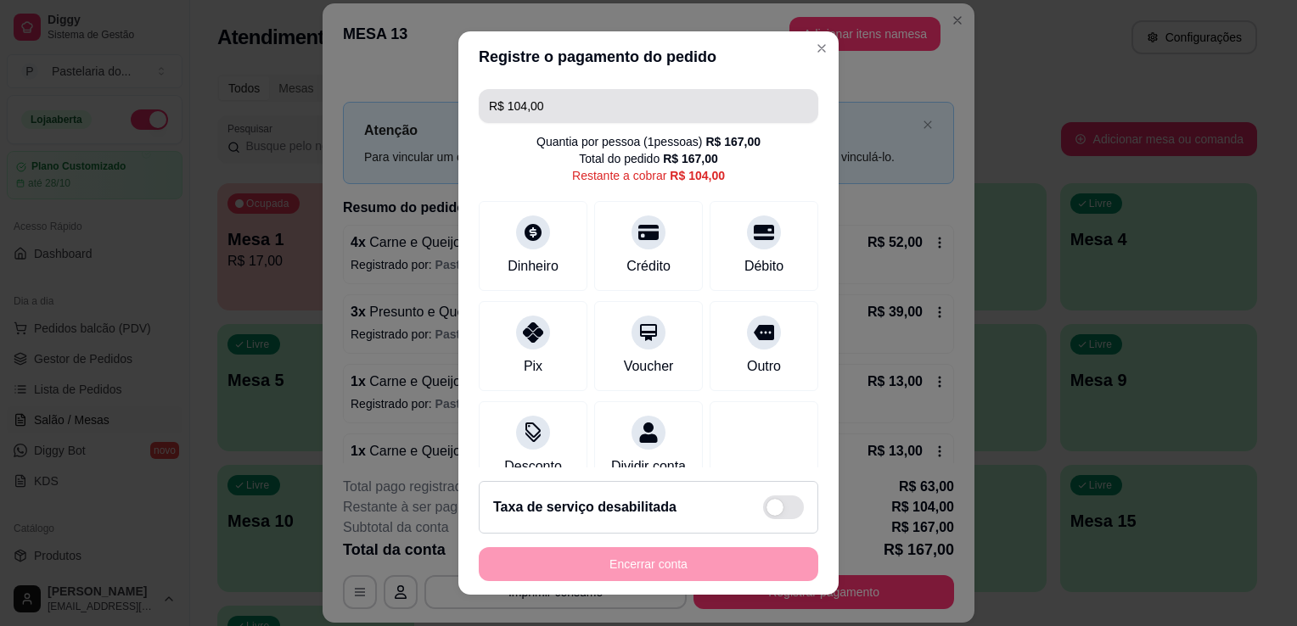
click at [553, 98] on input "R$ 104,00" at bounding box center [648, 106] width 319 height 34
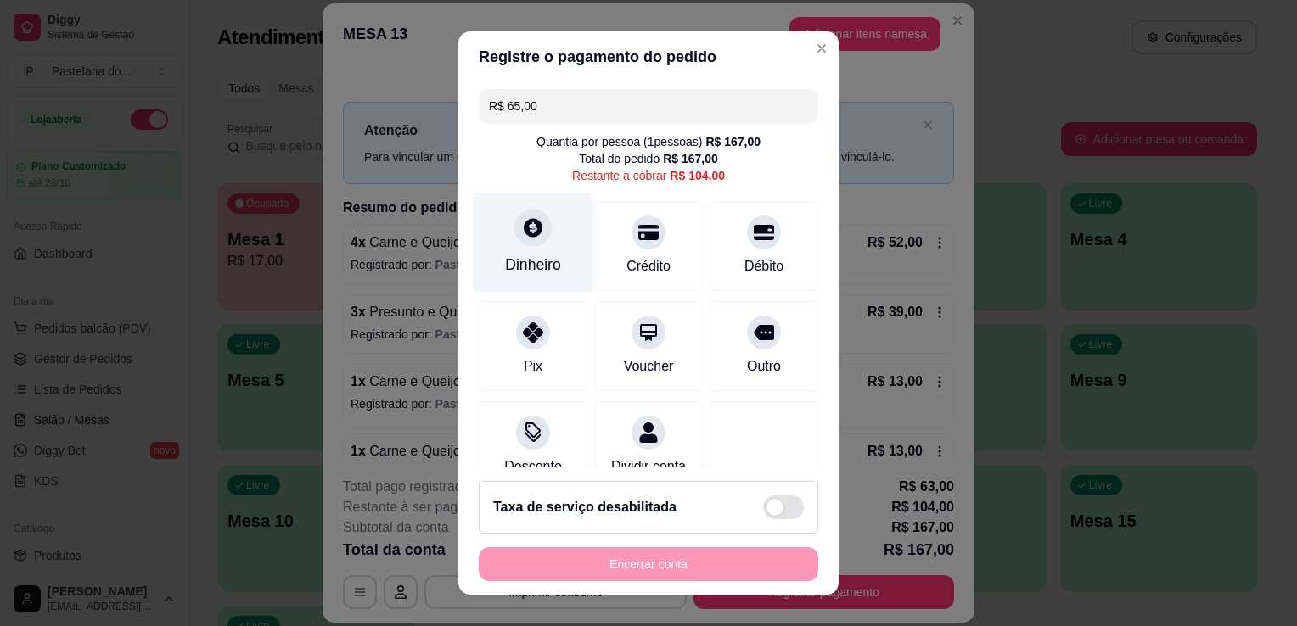
click at [500, 238] on div "Dinheiro" at bounding box center [534, 243] width 120 height 99
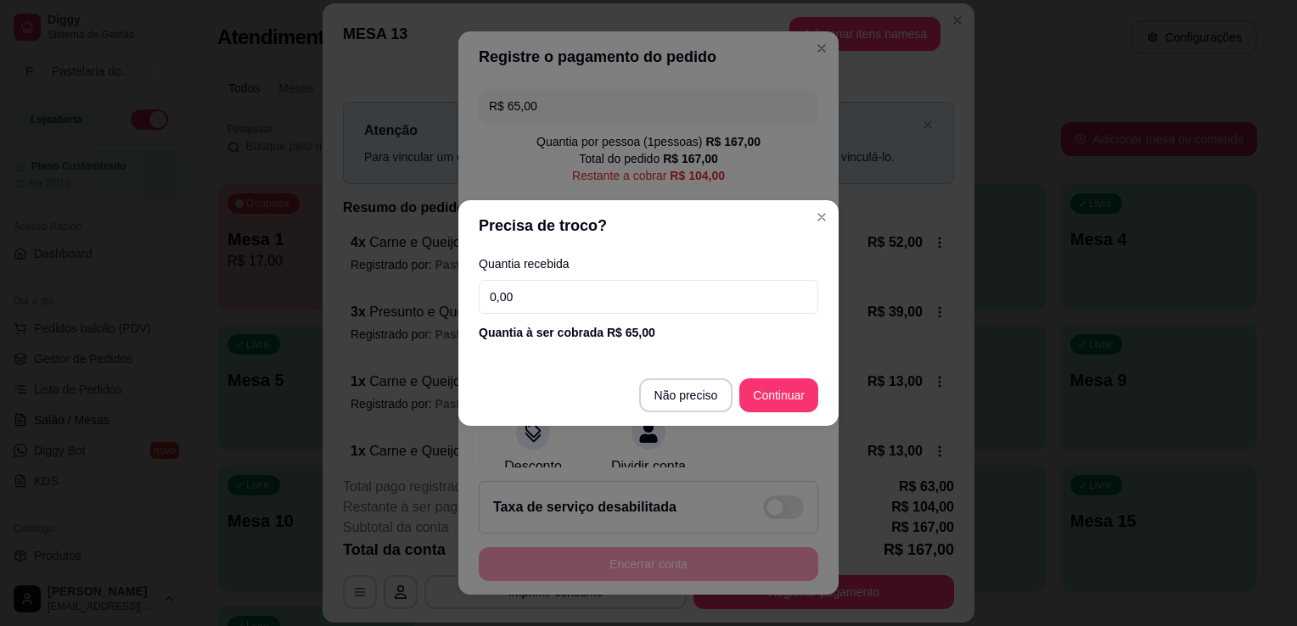
click at [553, 288] on input "0,00" at bounding box center [649, 297] width 340 height 34
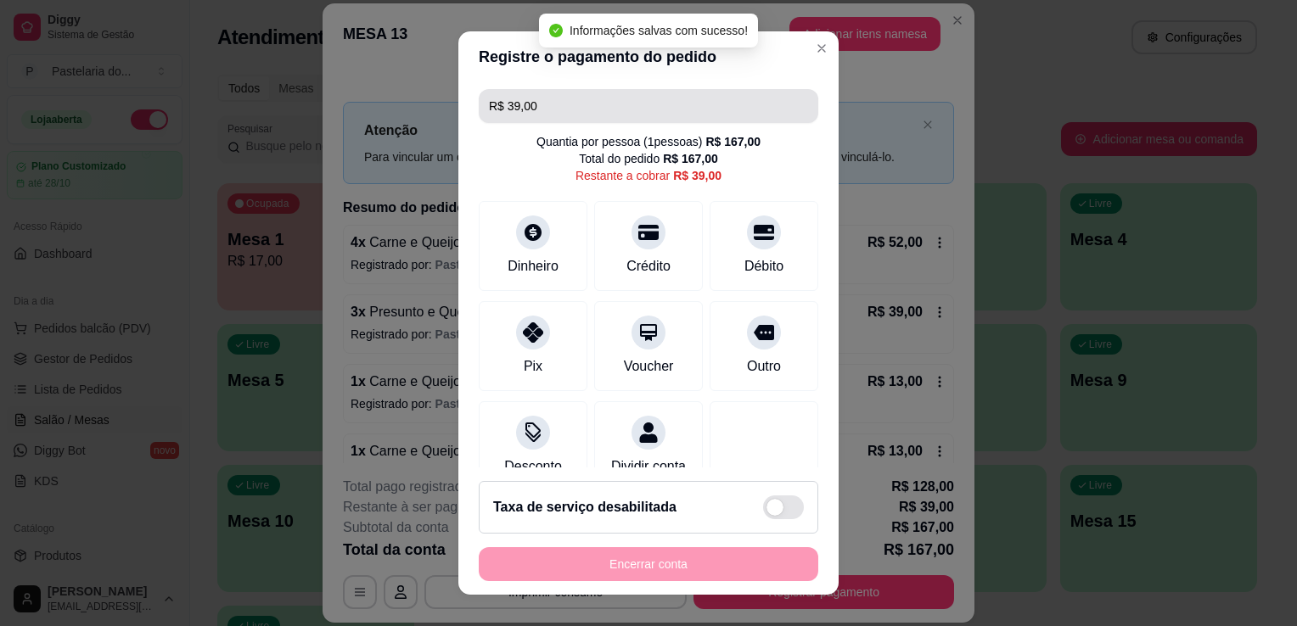
click at [570, 98] on input "R$ 39,00" at bounding box center [648, 106] width 319 height 34
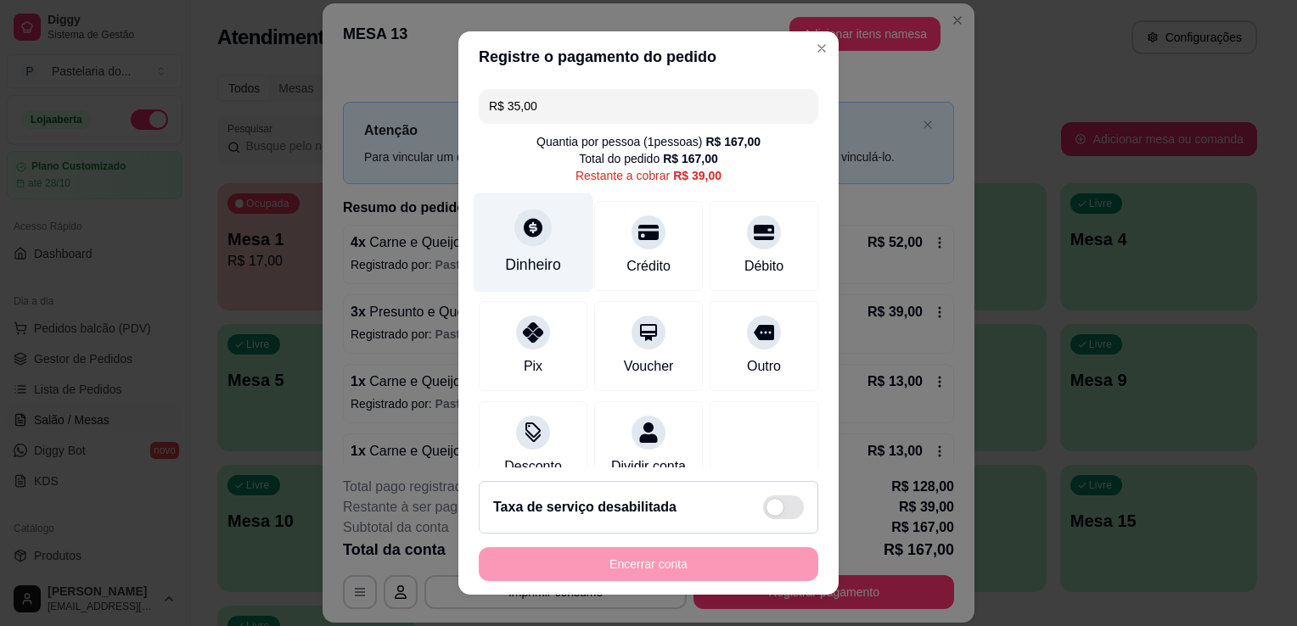
click at [540, 272] on div "Dinheiro" at bounding box center [533, 265] width 56 height 22
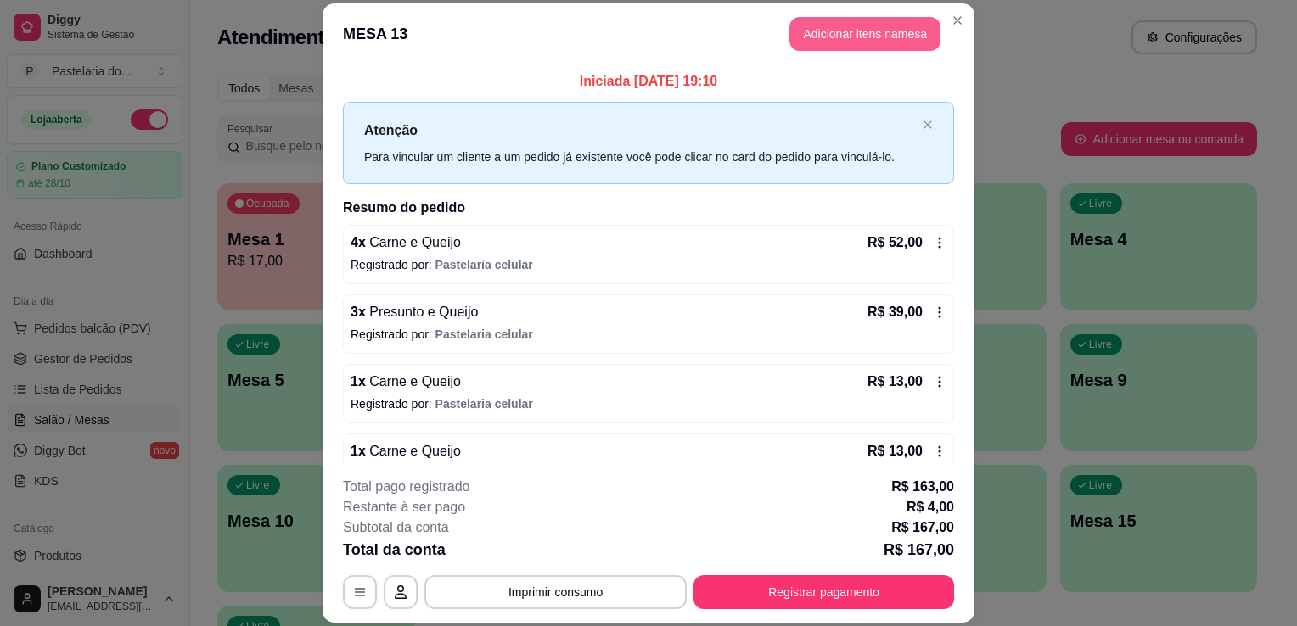
click at [874, 26] on button "Adicionar itens na mesa" at bounding box center [864, 34] width 151 height 34
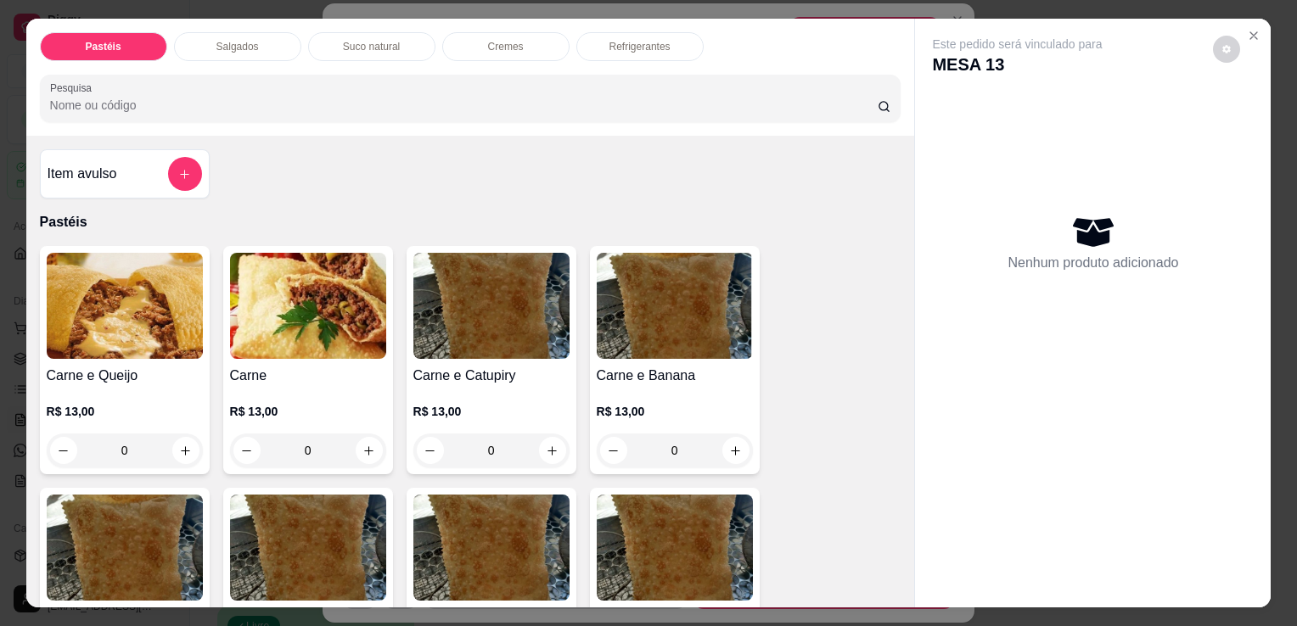
click at [652, 40] on p "Refrigerantes" at bounding box center [639, 47] width 61 height 14
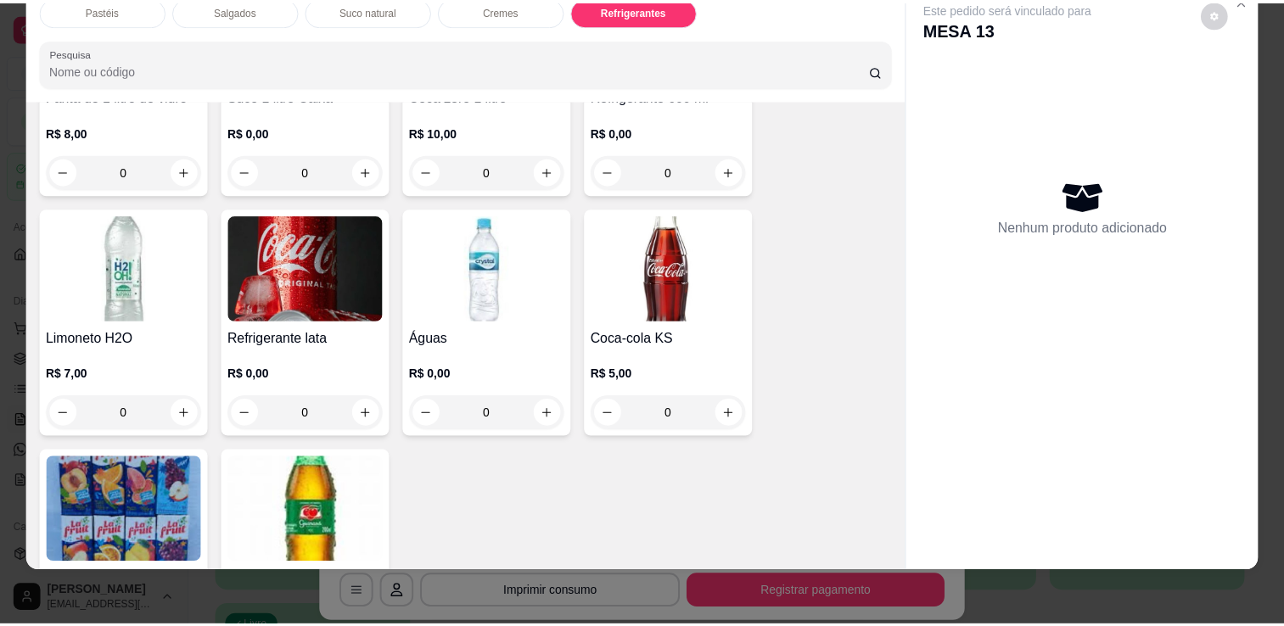
scroll to position [4692, 0]
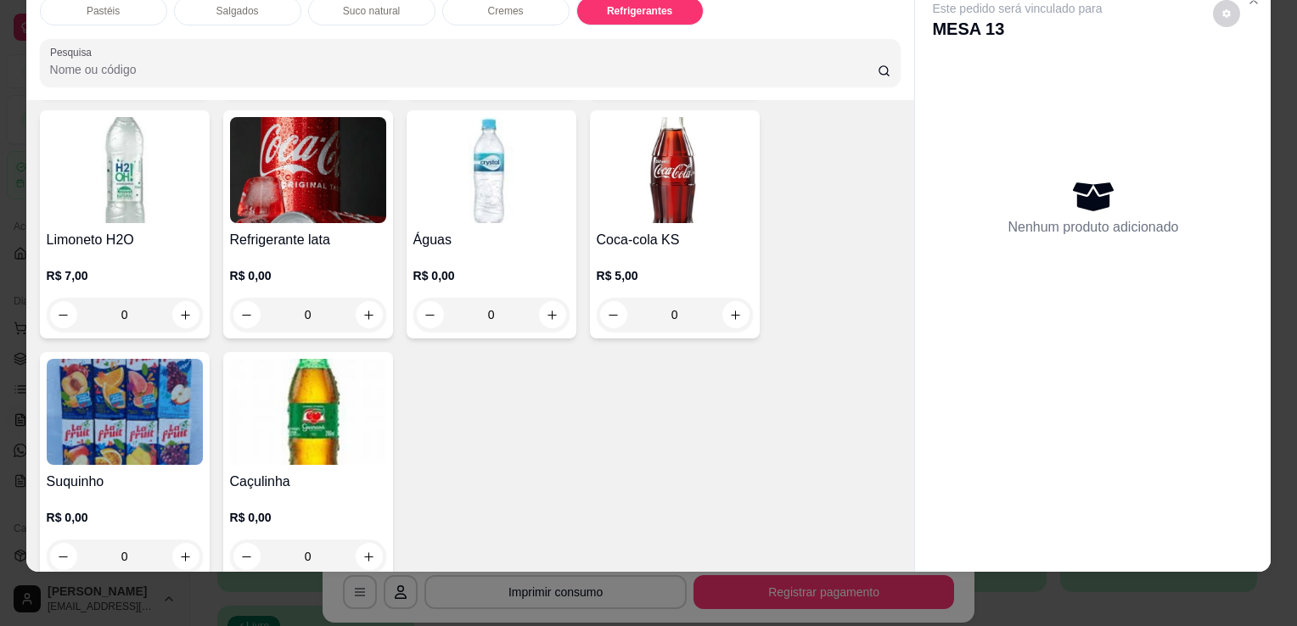
click at [462, 230] on h4 "Águas" at bounding box center [491, 240] width 156 height 20
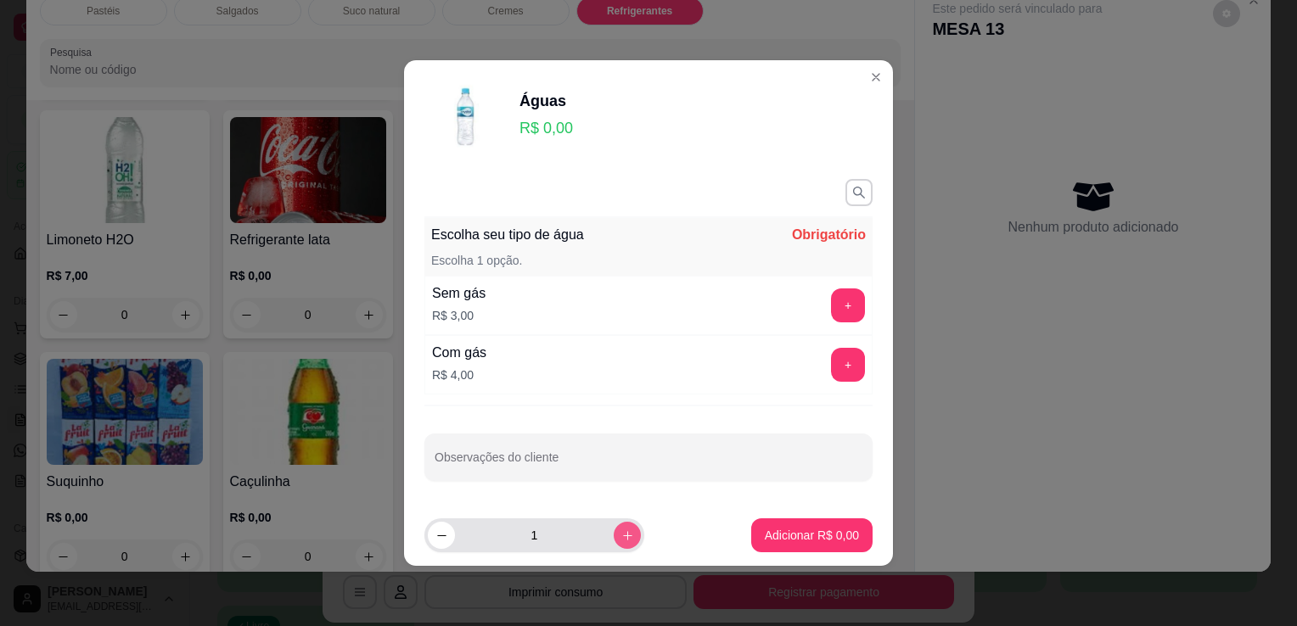
click at [621, 530] on button "increase-product-quantity" at bounding box center [627, 535] width 27 height 27
click at [843, 371] on button "+" at bounding box center [848, 365] width 34 height 34
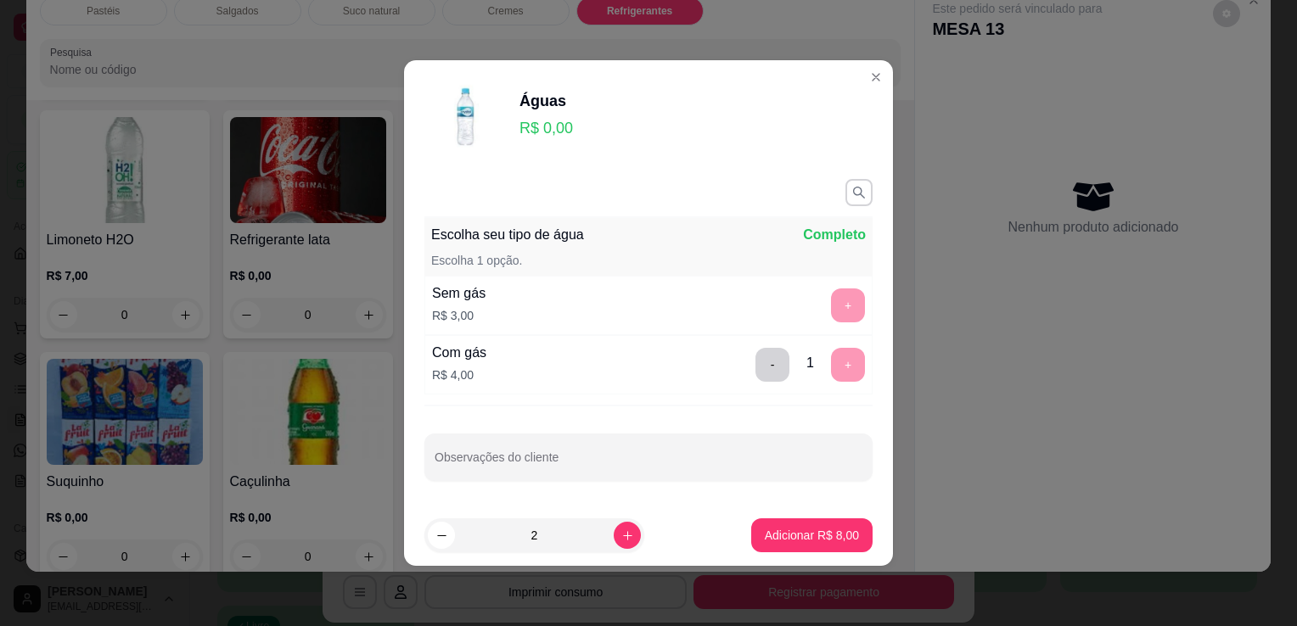
drag, startPoint x: 801, startPoint y: 488, endPoint x: 801, endPoint y: 515, distance: 27.2
click at [801, 508] on section "Águas R$ 0,00 Escolha seu tipo de água Completo Escolha 1 opção. Sem gás R$ 3,0…" at bounding box center [648, 313] width 489 height 506
click at [805, 528] on p "Adicionar R$ 8,00" at bounding box center [812, 535] width 94 height 17
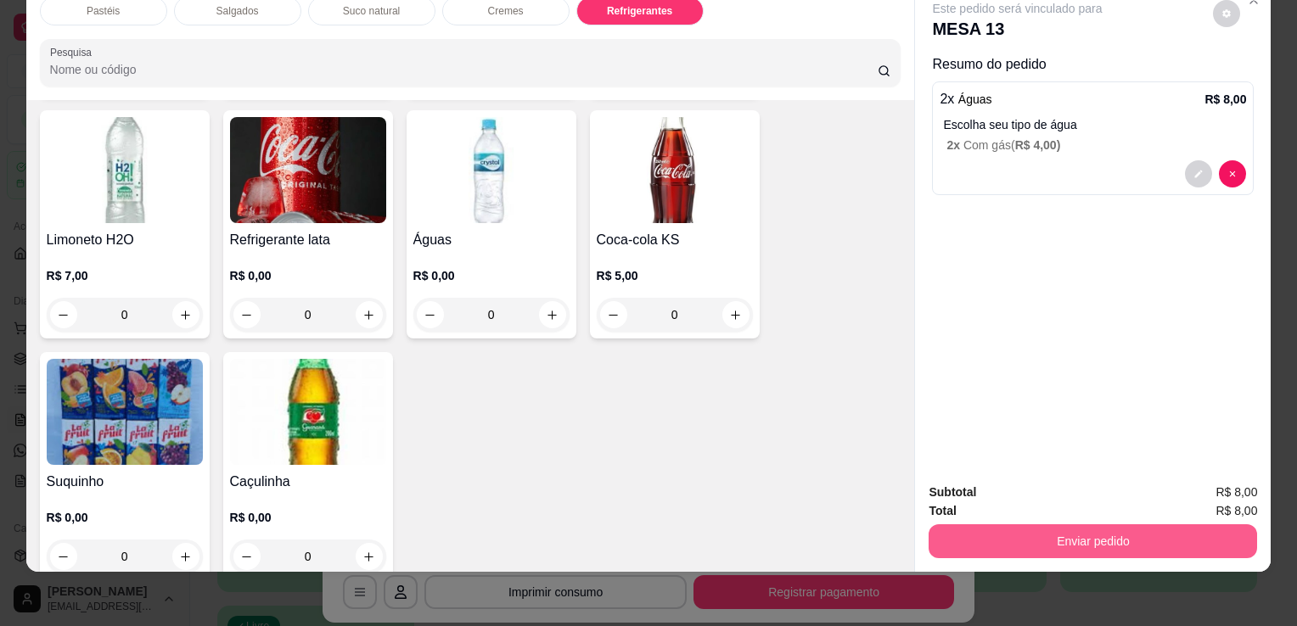
click at [1100, 537] on button "Enviar pedido" at bounding box center [1093, 542] width 328 height 34
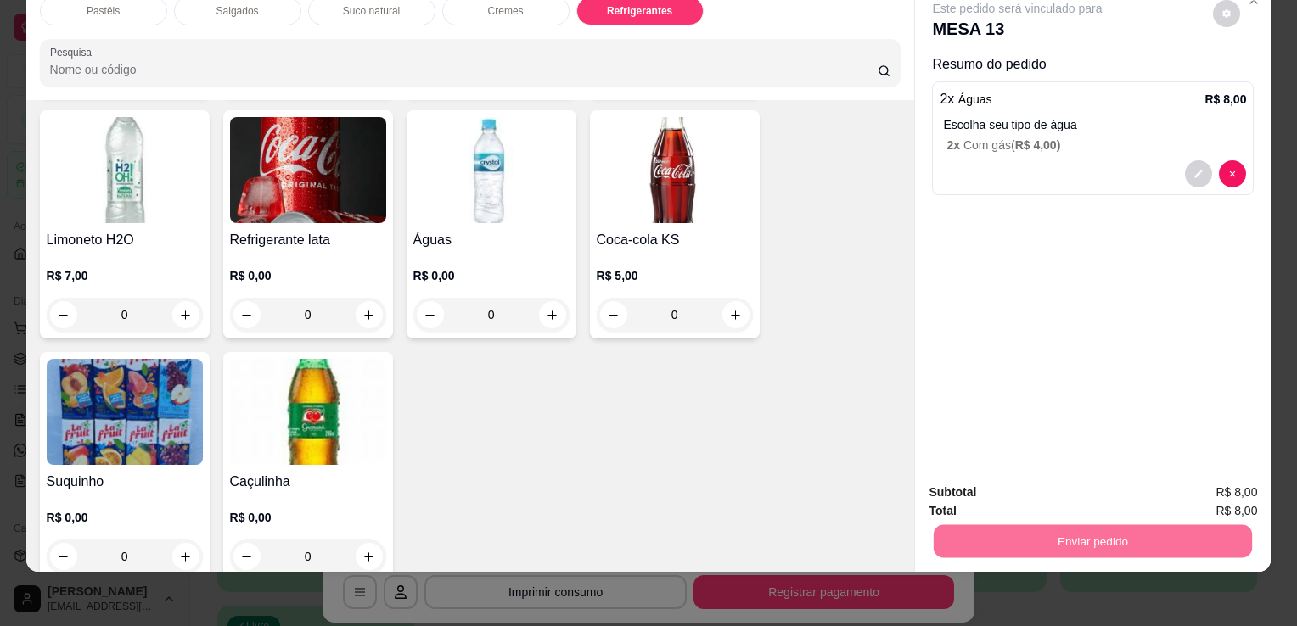
click at [1210, 477] on button "Enviar pedido" at bounding box center [1213, 487] width 96 height 32
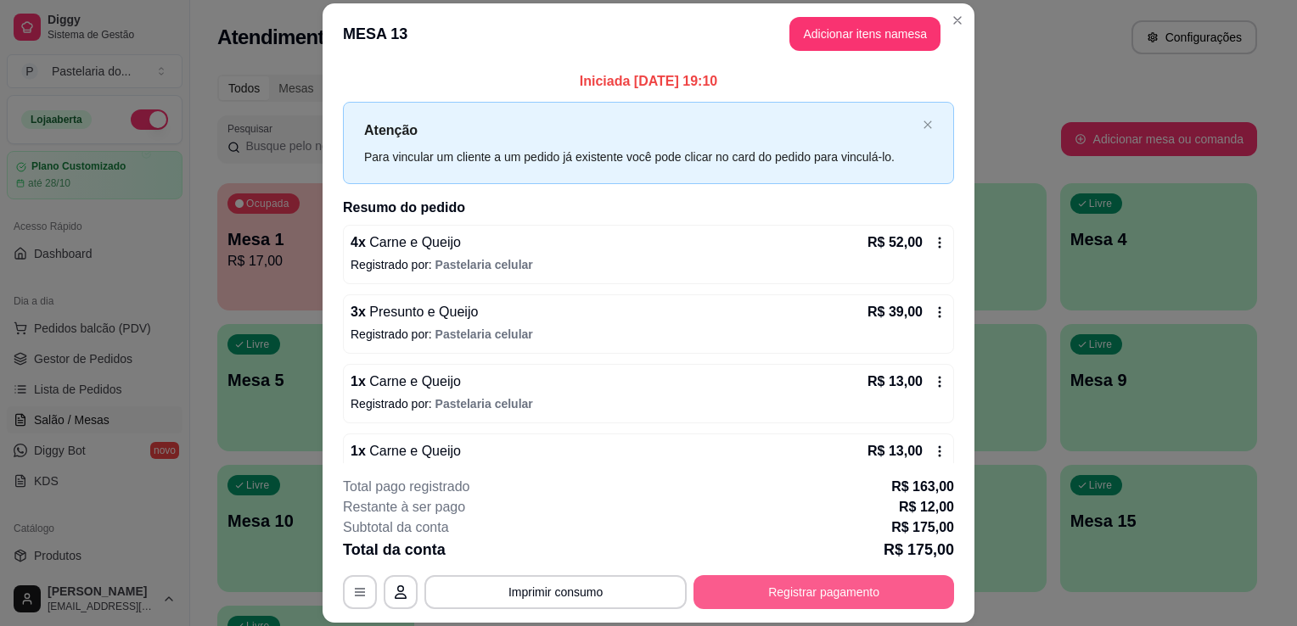
click at [801, 588] on button "Registrar pagamento" at bounding box center [823, 592] width 261 height 34
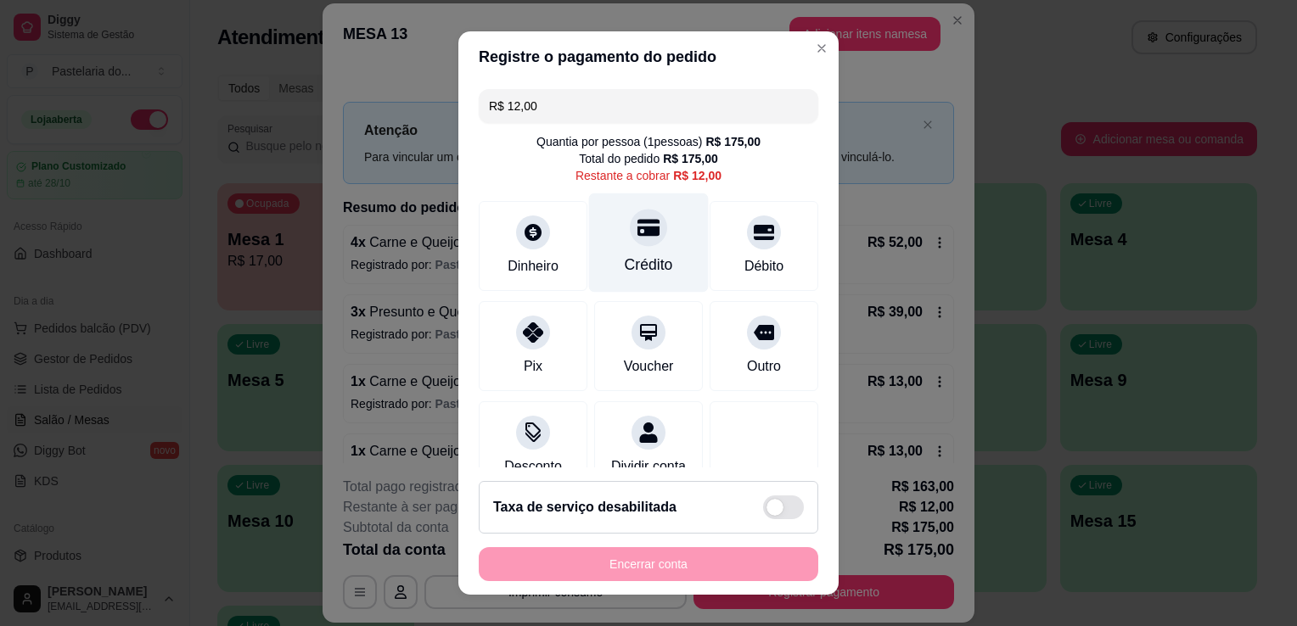
click at [648, 229] on div at bounding box center [648, 227] width 37 height 37
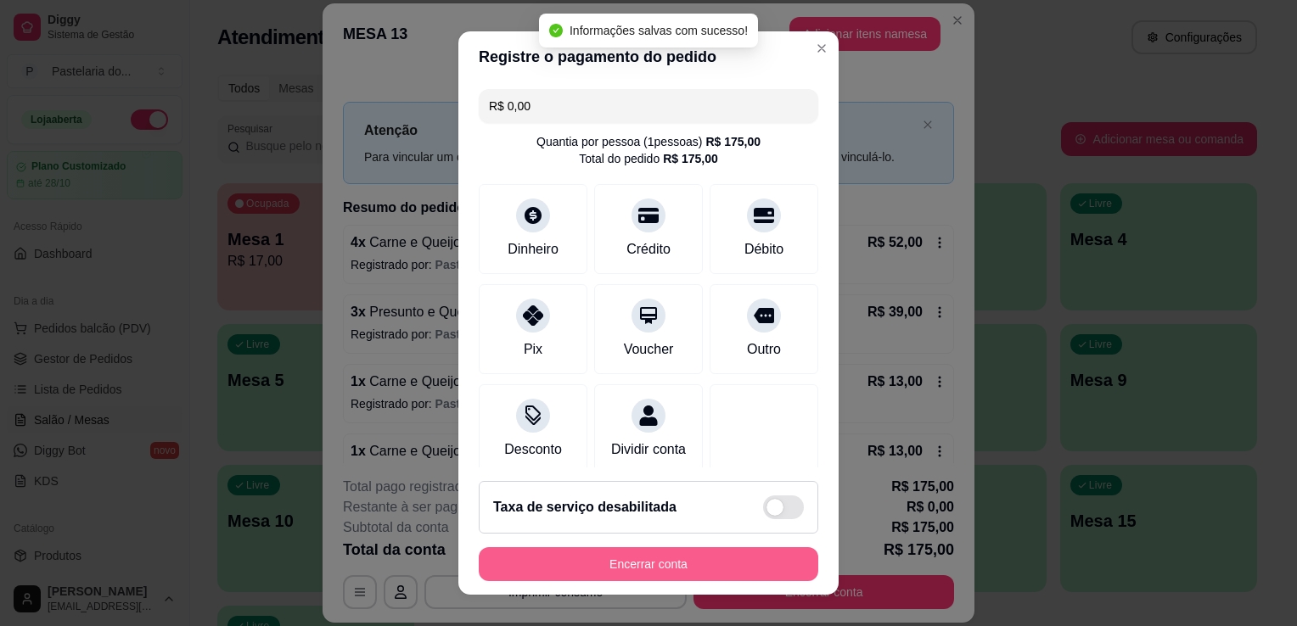
click at [686, 570] on button "Encerrar conta" at bounding box center [649, 564] width 340 height 34
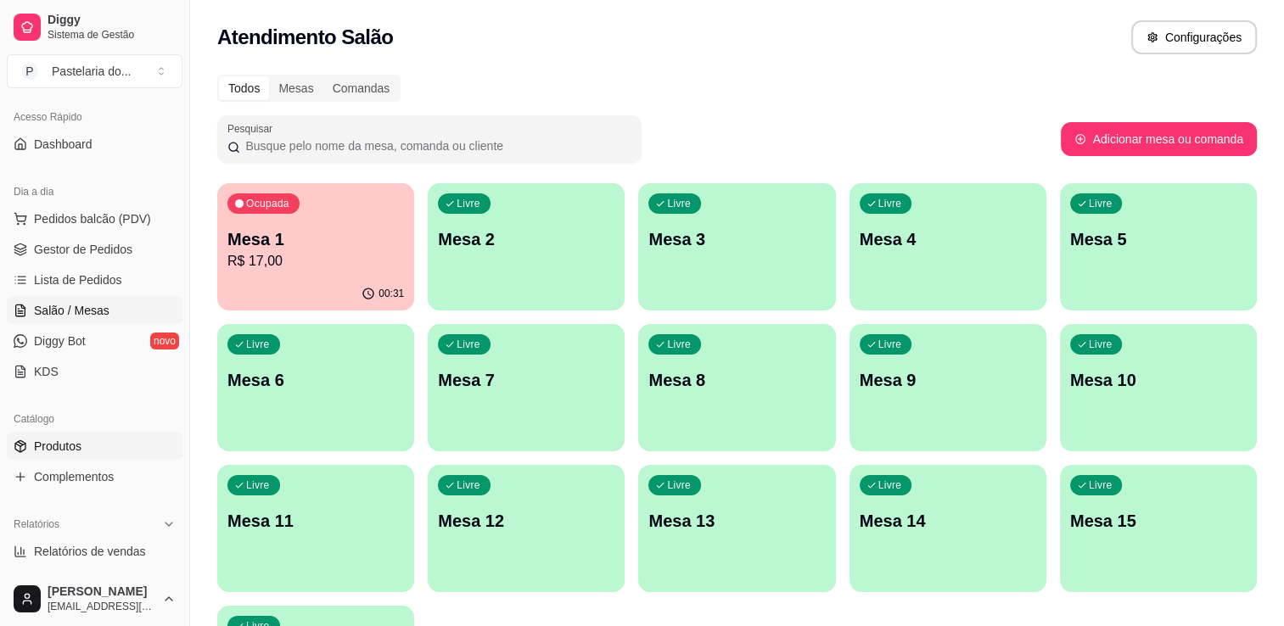
scroll to position [170, 0]
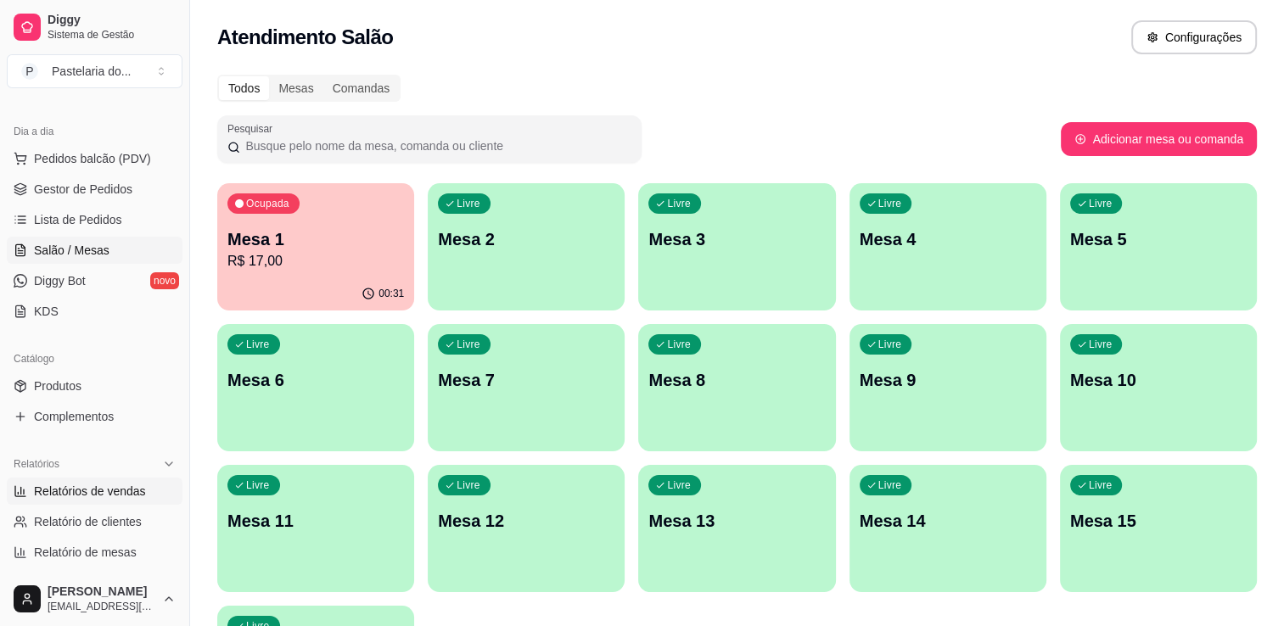
click at [116, 491] on span "Relatórios de vendas" at bounding box center [90, 491] width 112 height 17
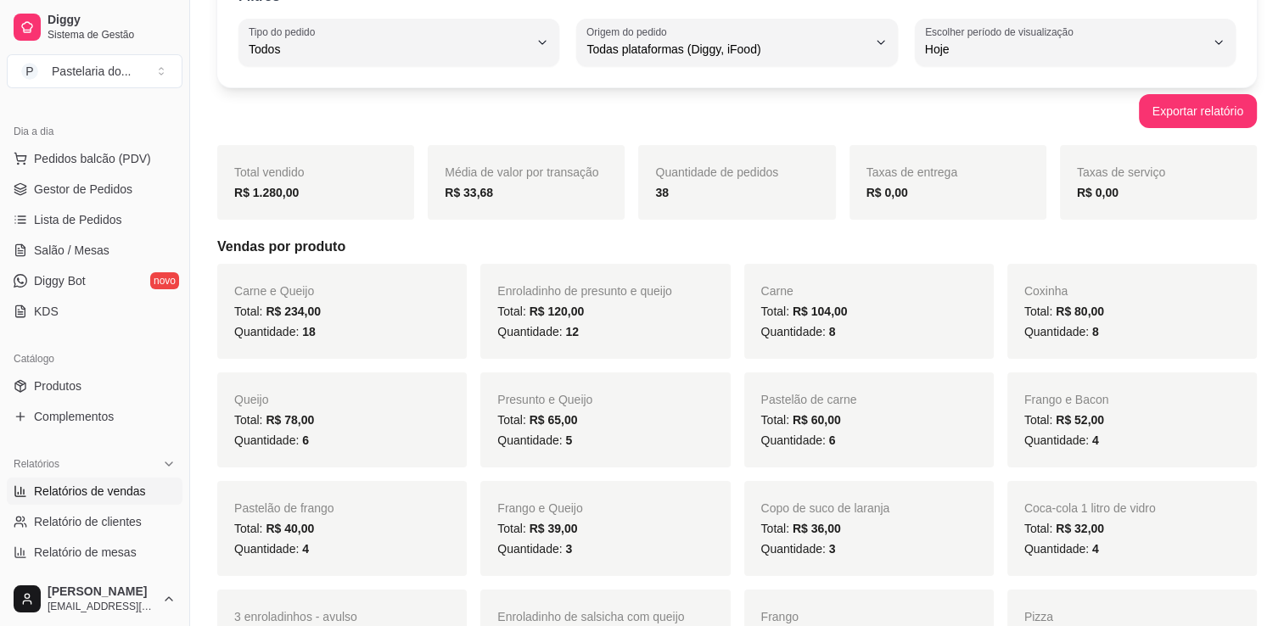
scroll to position [85, 0]
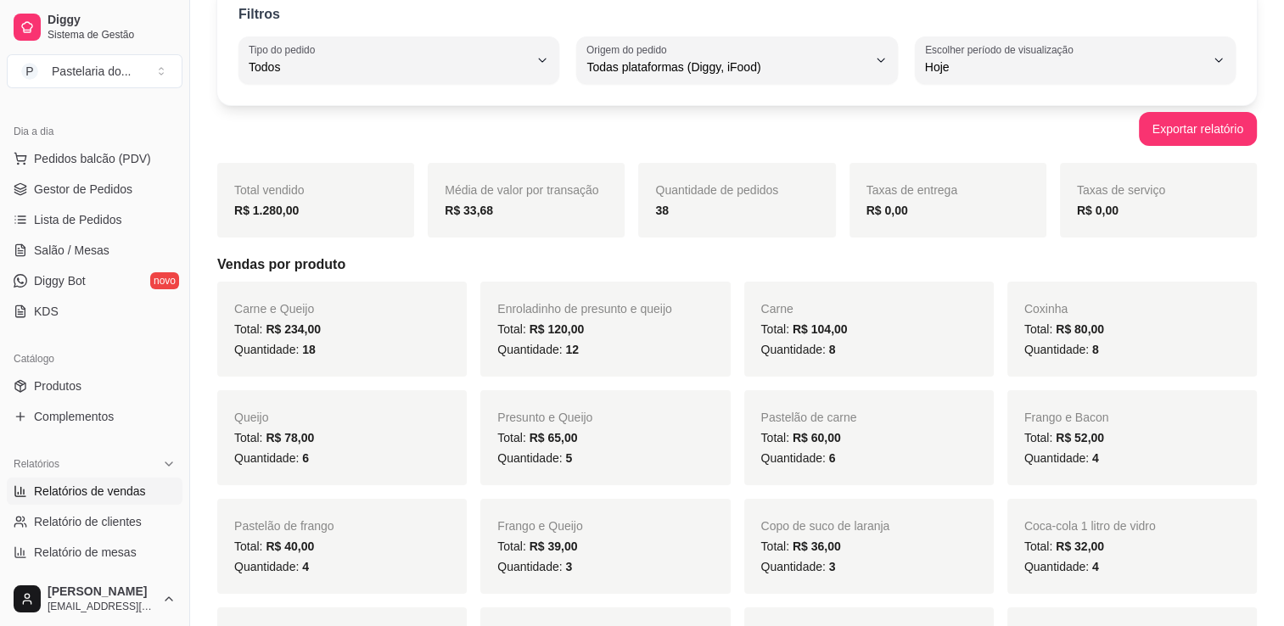
click at [300, 212] on div "R$ 1.280,00" at bounding box center [315, 210] width 163 height 20
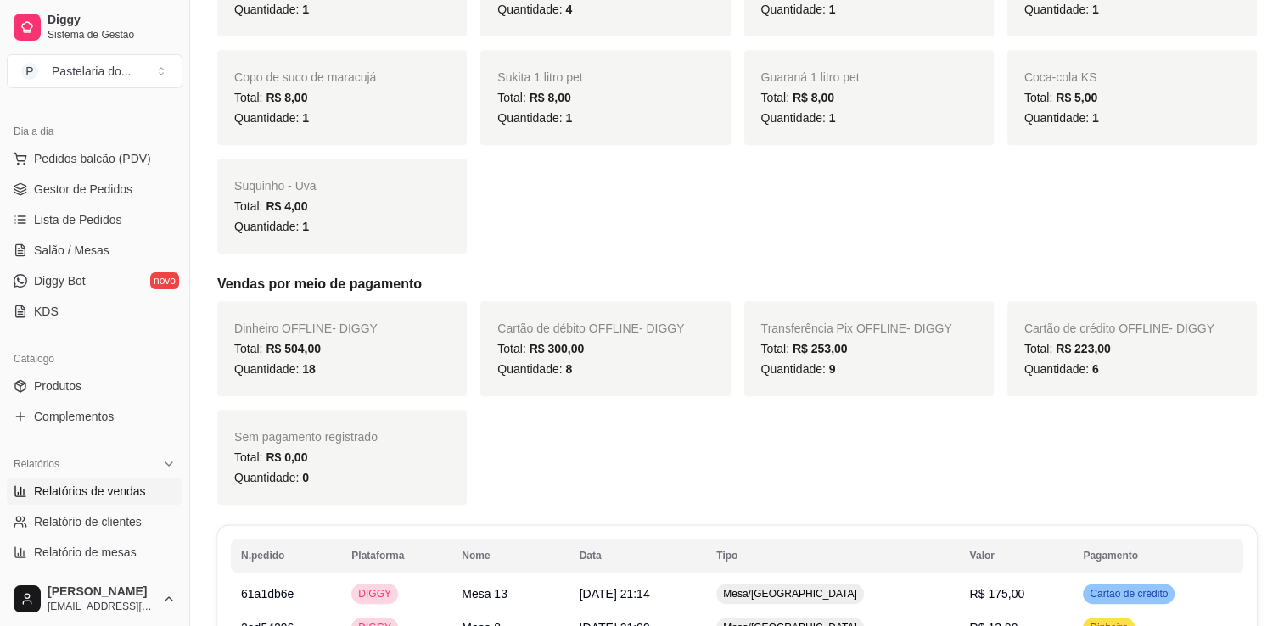
scroll to position [1103, 0]
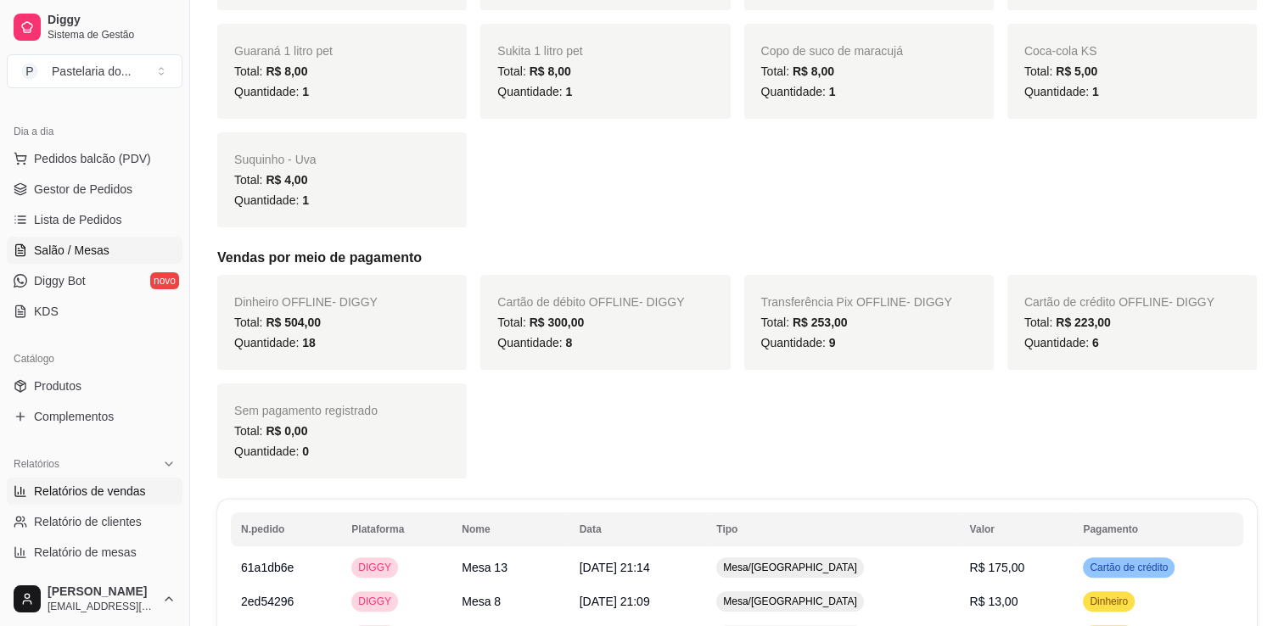
click at [67, 251] on span "Salão / Mesas" at bounding box center [72, 250] width 76 height 17
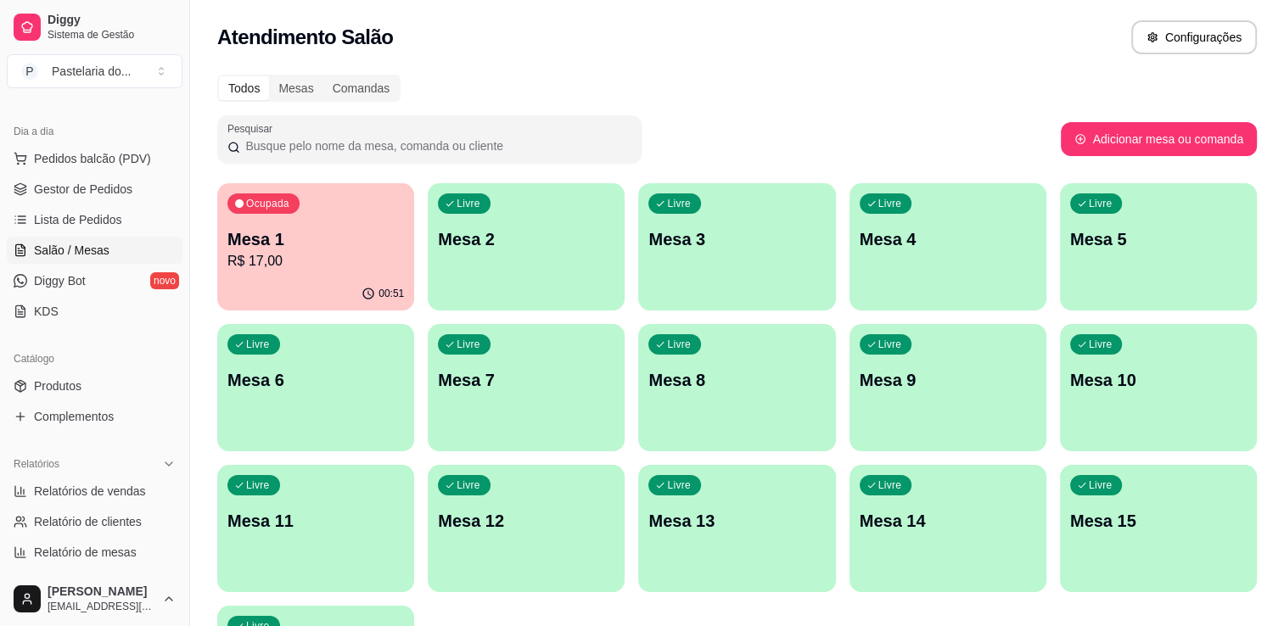
click at [530, 258] on div "Livre Mesa 2" at bounding box center [526, 236] width 197 height 107
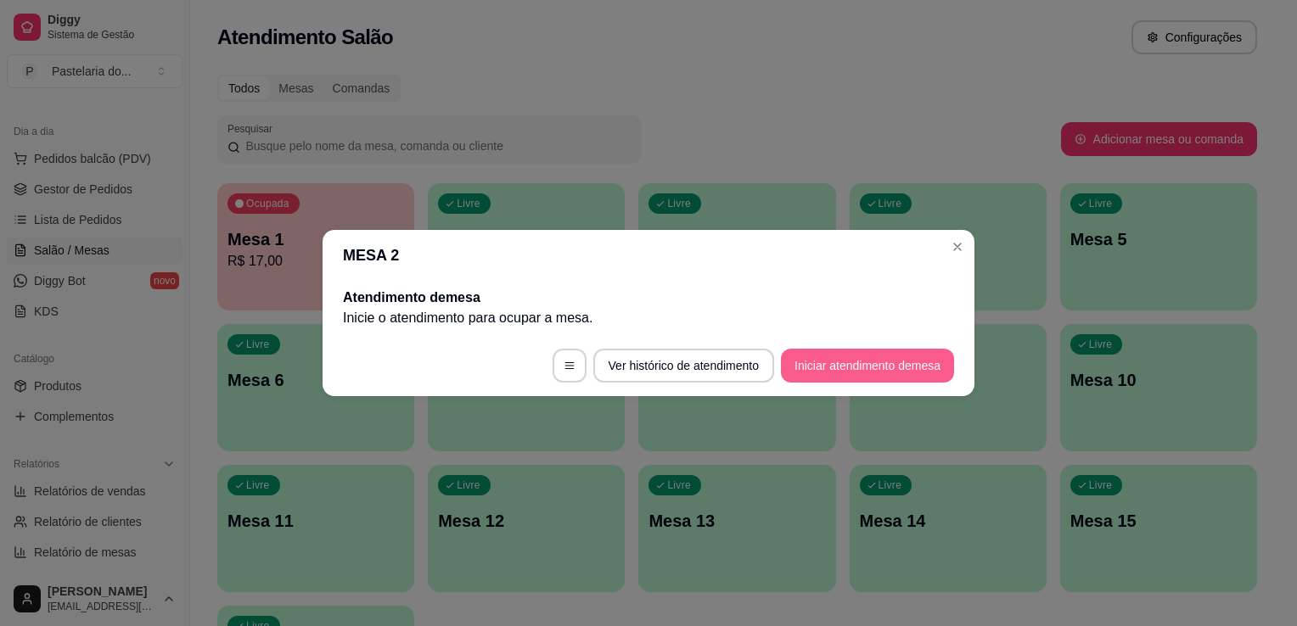
click at [869, 362] on button "Iniciar atendimento de mesa" at bounding box center [867, 366] width 173 height 34
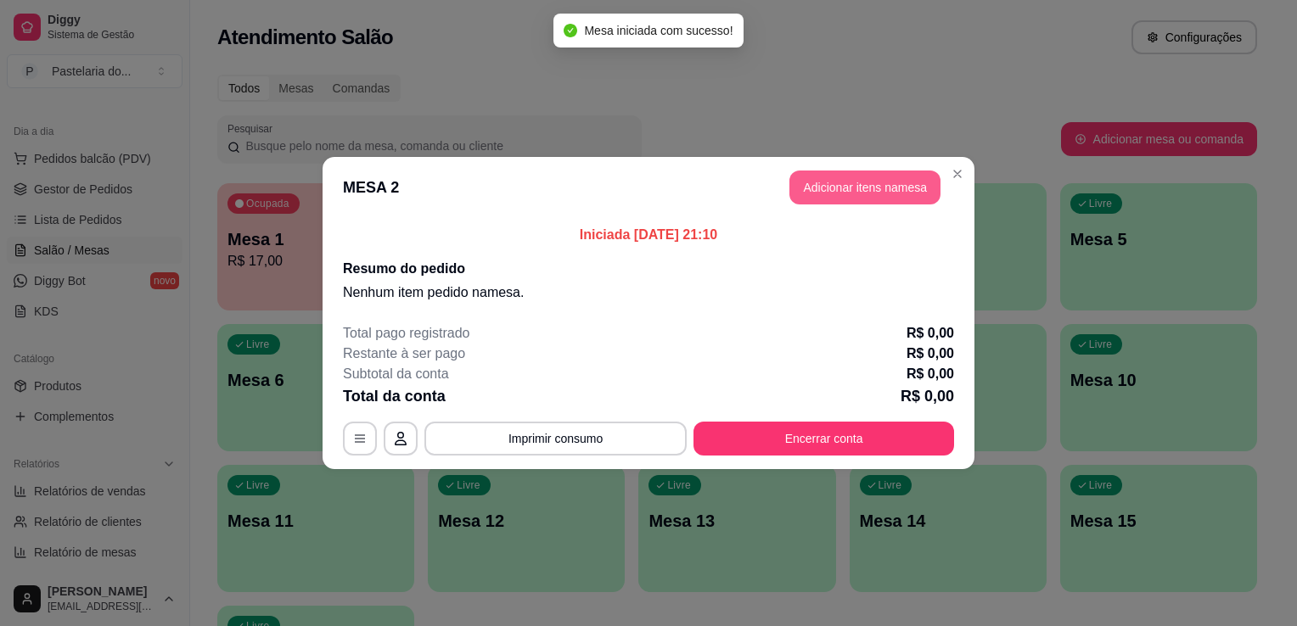
click at [851, 182] on button "Adicionar itens na mesa" at bounding box center [864, 188] width 151 height 34
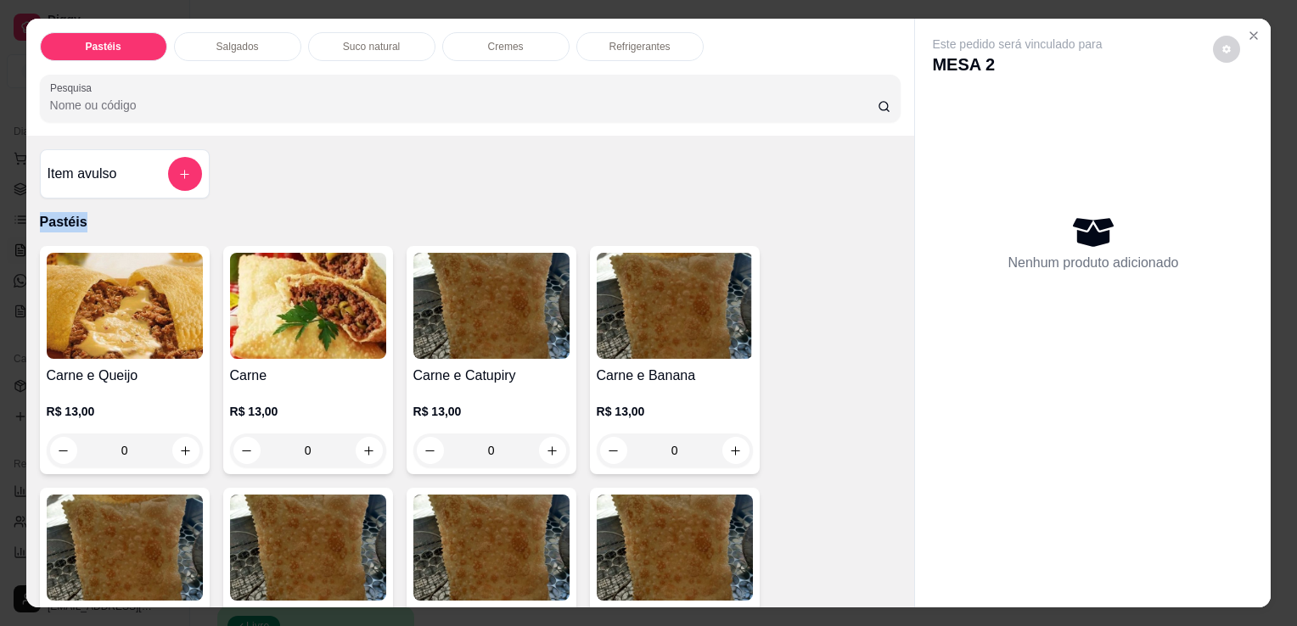
click at [261, 312] on img at bounding box center [308, 306] width 156 height 106
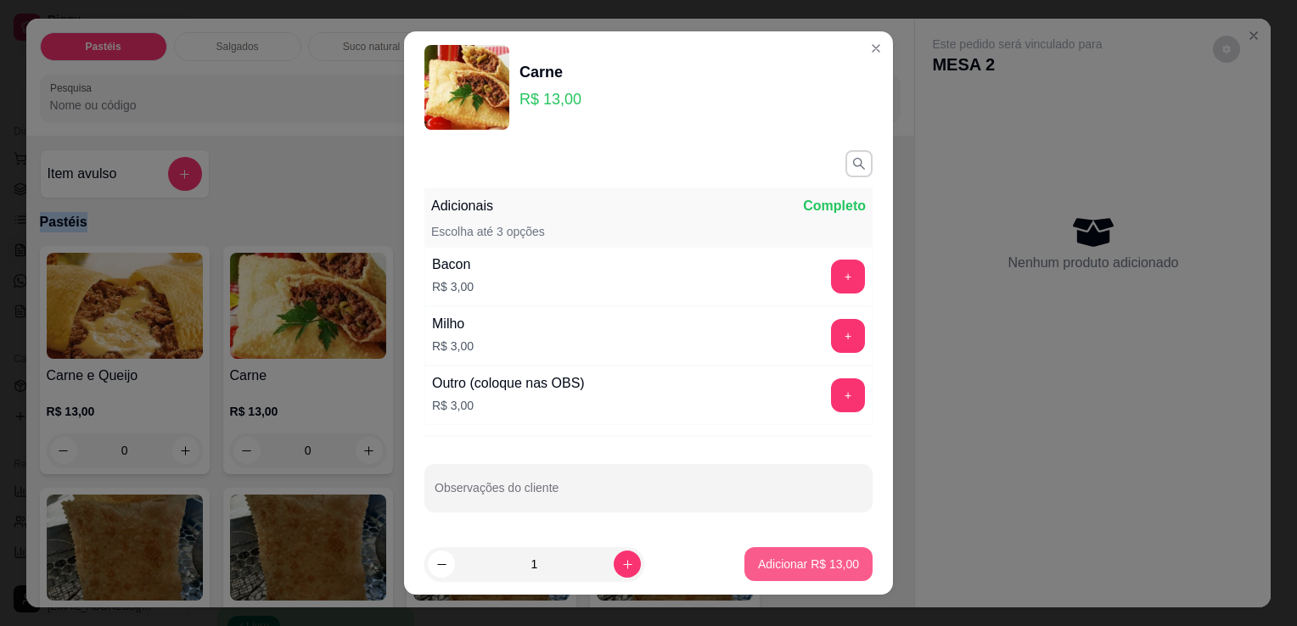
click at [794, 564] on p "Adicionar R$ 13,00" at bounding box center [808, 564] width 101 height 17
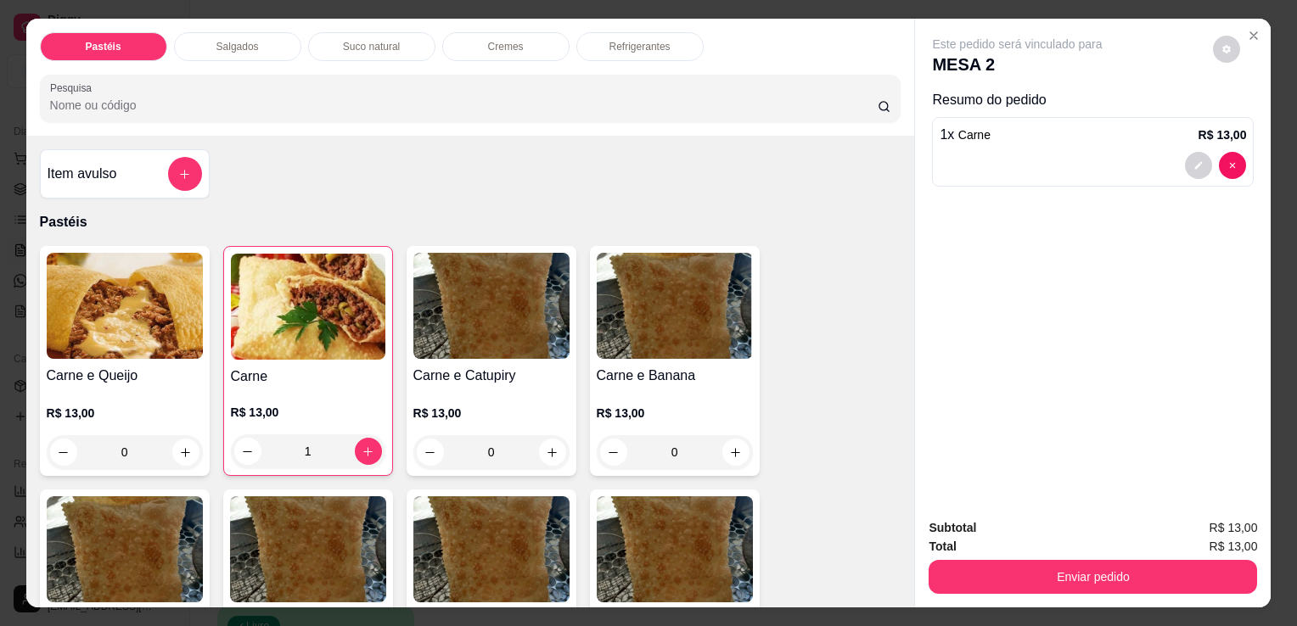
click at [660, 40] on p "Refrigerantes" at bounding box center [639, 47] width 61 height 14
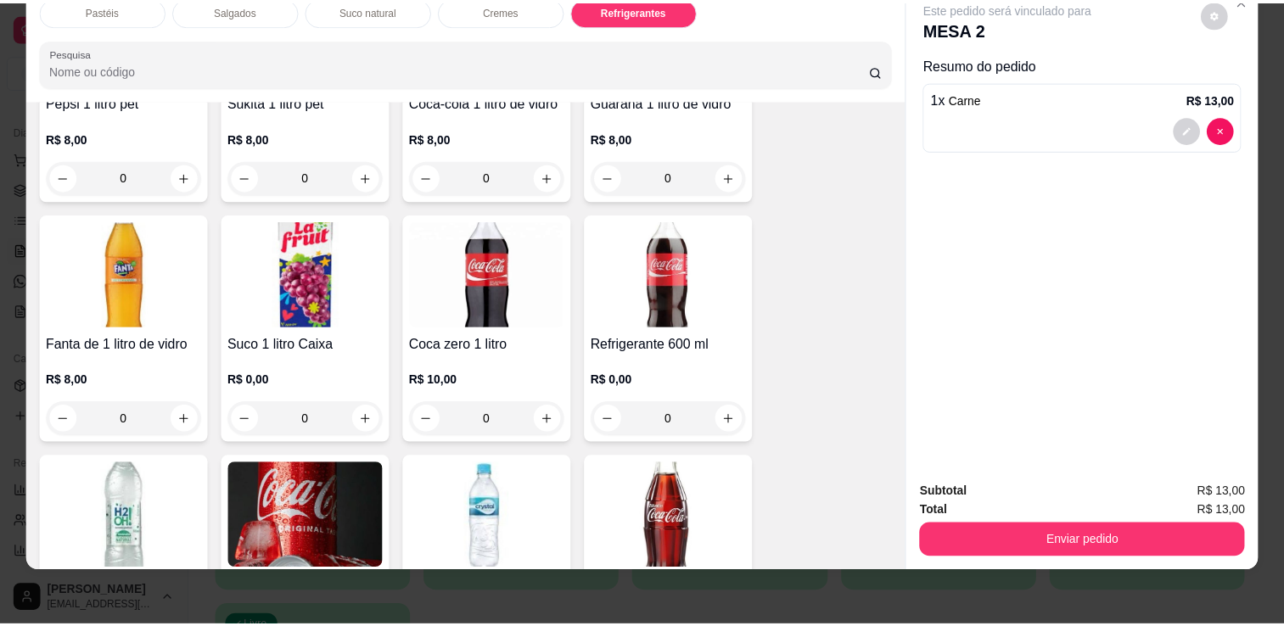
scroll to position [4694, 0]
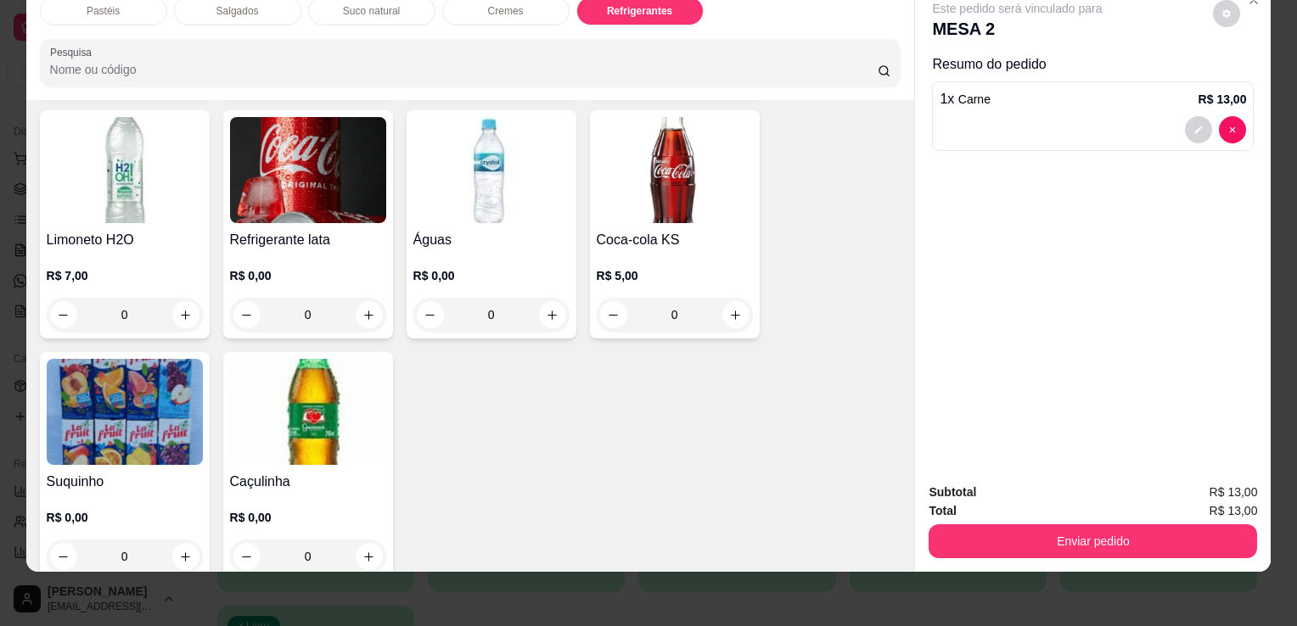
click at [278, 398] on img at bounding box center [308, 412] width 156 height 106
click at [148, 359] on img at bounding box center [125, 412] width 156 height 106
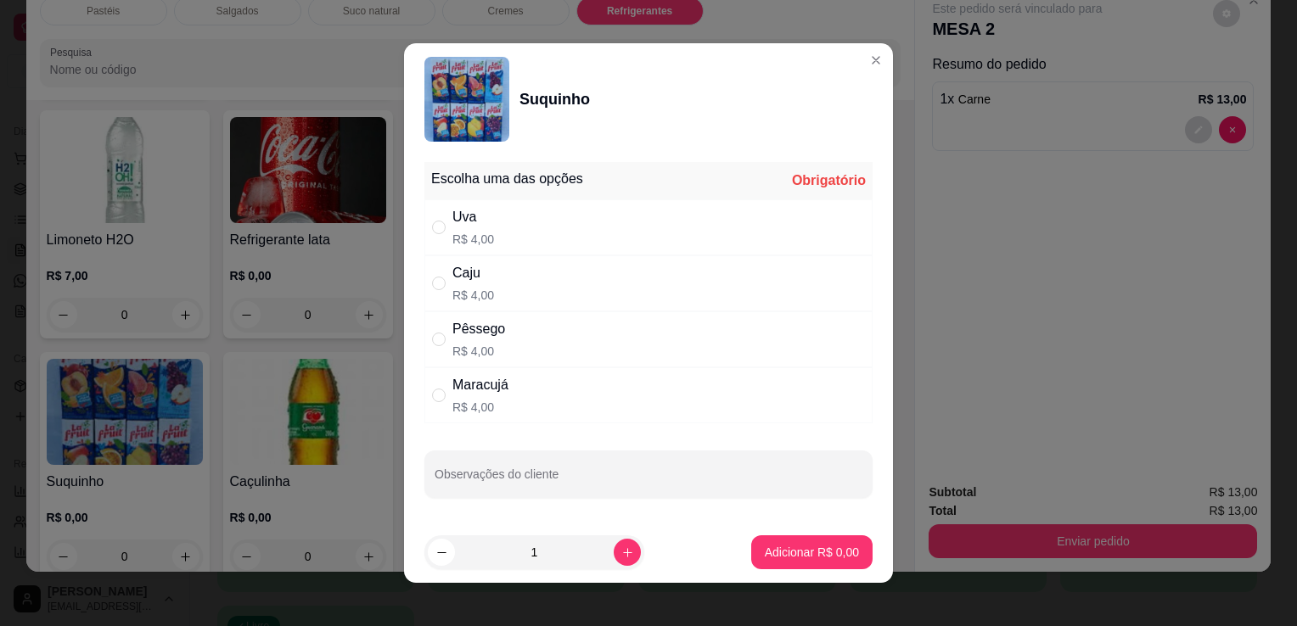
click at [533, 236] on div "Uva R$ 4,00" at bounding box center [648, 227] width 448 height 56
click at [835, 547] on p "Adicionar R$ 4,00" at bounding box center [812, 552] width 94 height 17
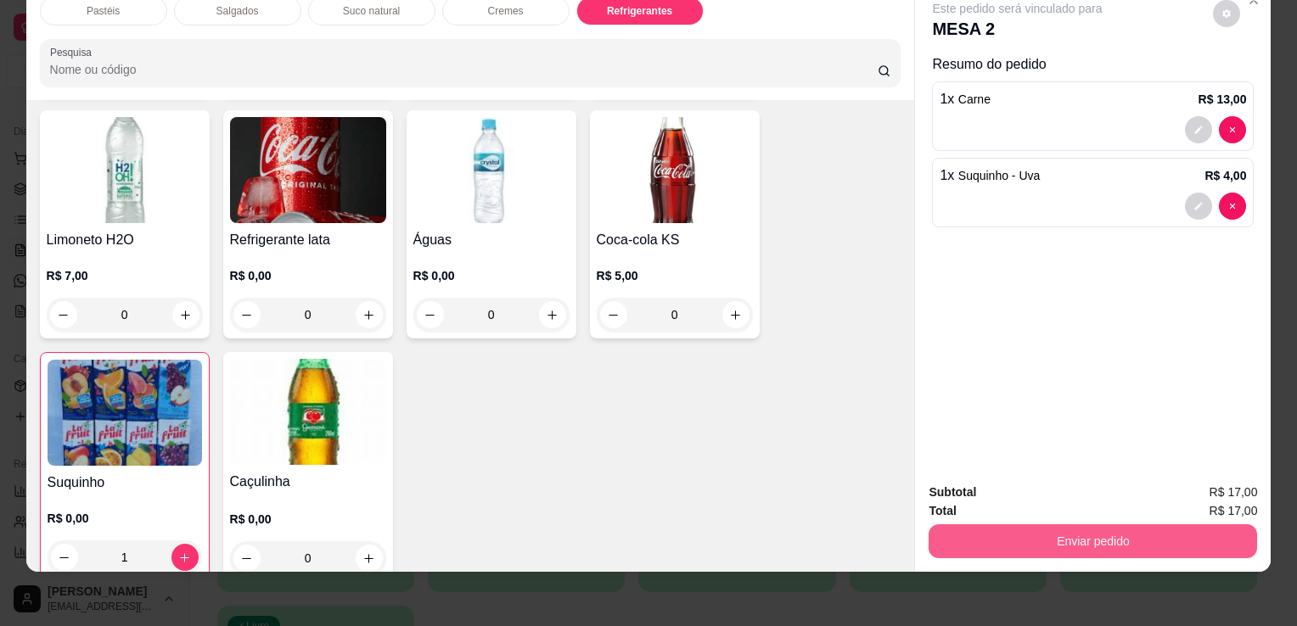
click at [985, 534] on button "Enviar pedido" at bounding box center [1093, 542] width 328 height 34
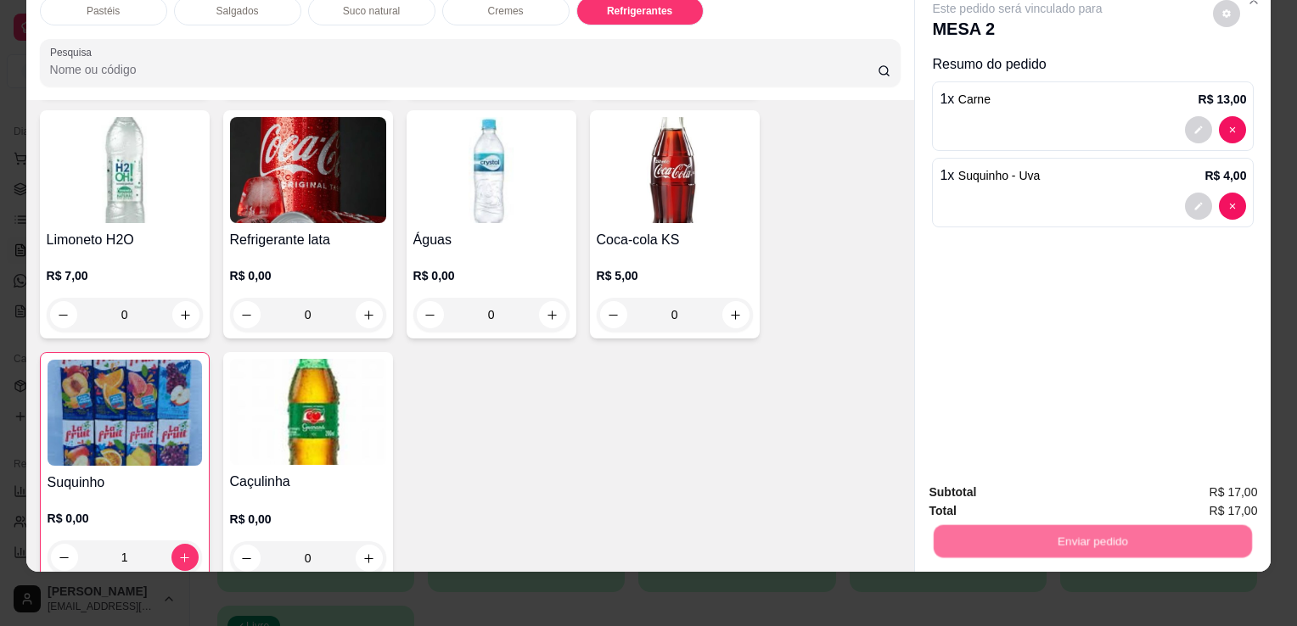
click at [1206, 481] on button "Enviar pedido" at bounding box center [1213, 487] width 96 height 32
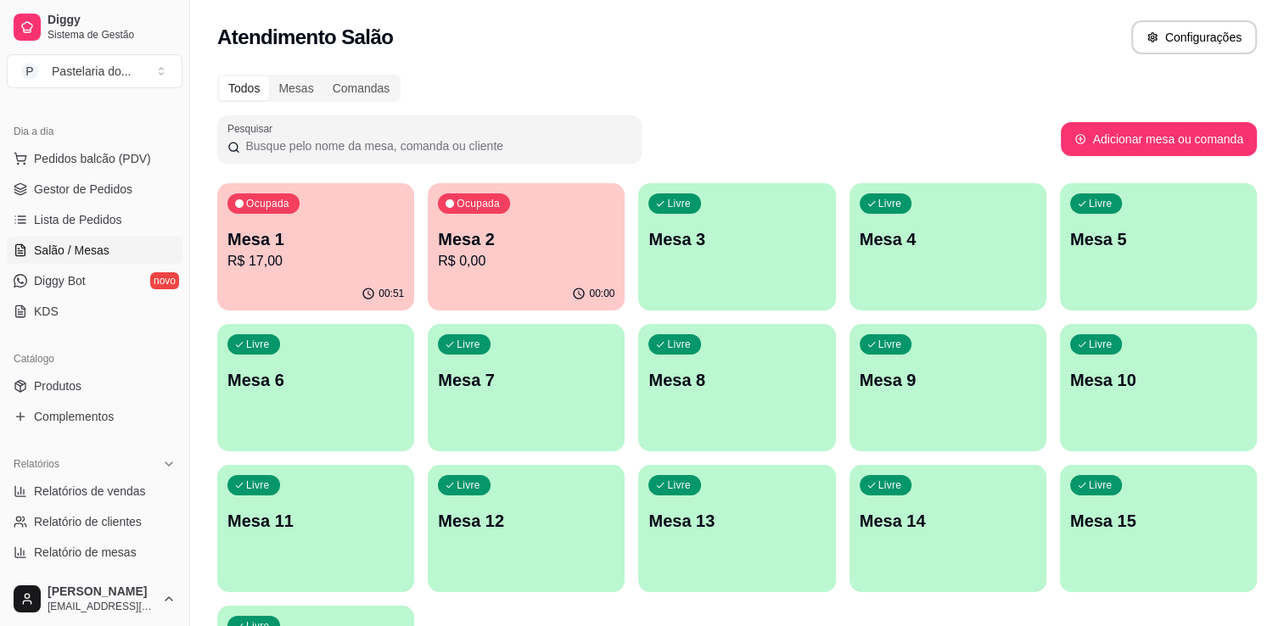
drag, startPoint x: 1021, startPoint y: 47, endPoint x: 1015, endPoint y: 34, distance: 14.0
drag, startPoint x: 1015, startPoint y: 34, endPoint x: 70, endPoint y: 191, distance: 957.7
click at [70, 191] on span "Gestor de Pedidos" at bounding box center [83, 189] width 98 height 17
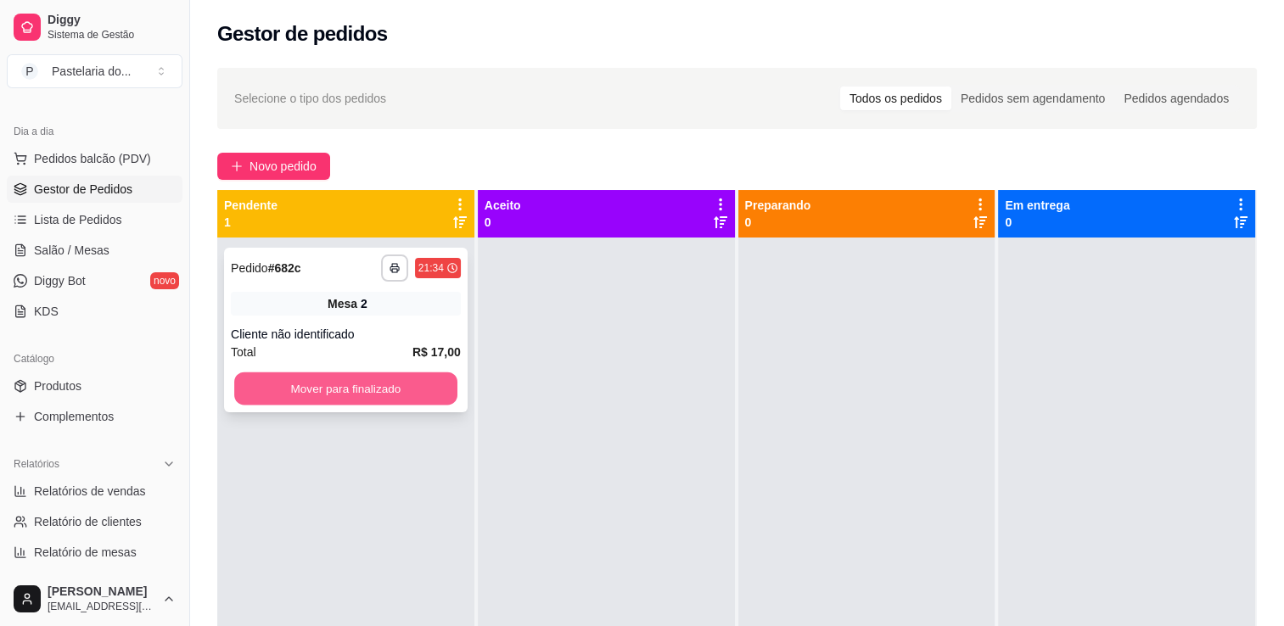
click at [377, 396] on button "Mover para finalizado" at bounding box center [345, 389] width 223 height 33
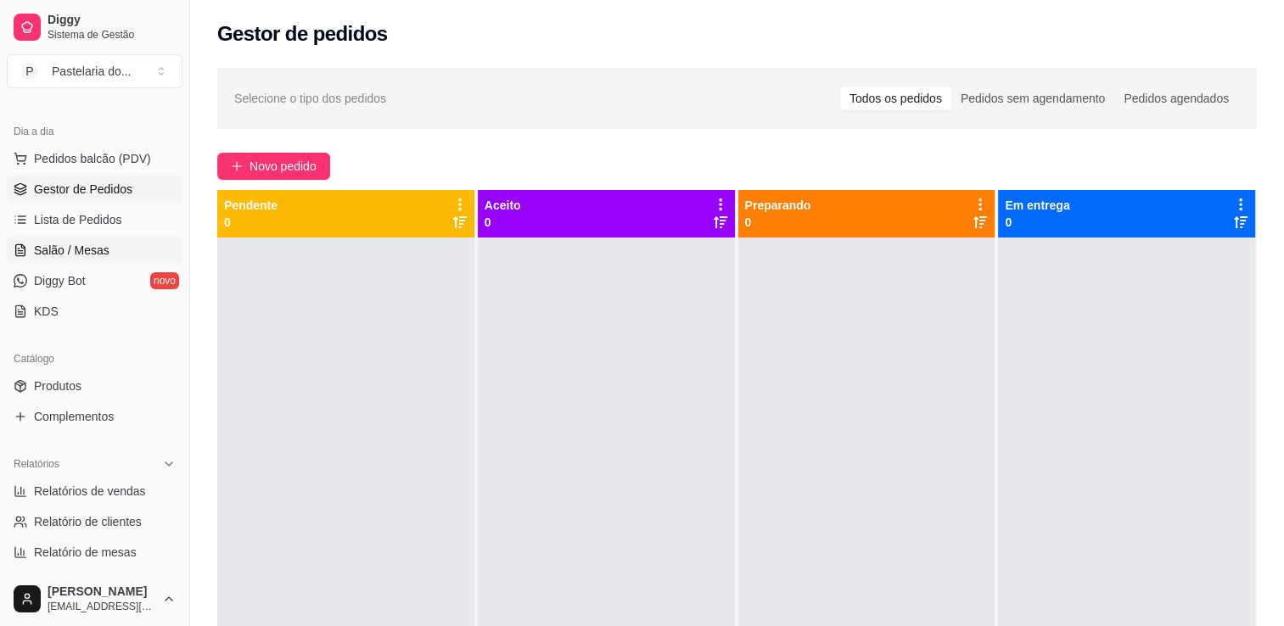
click at [65, 242] on span "Salão / Mesas" at bounding box center [72, 250] width 76 height 17
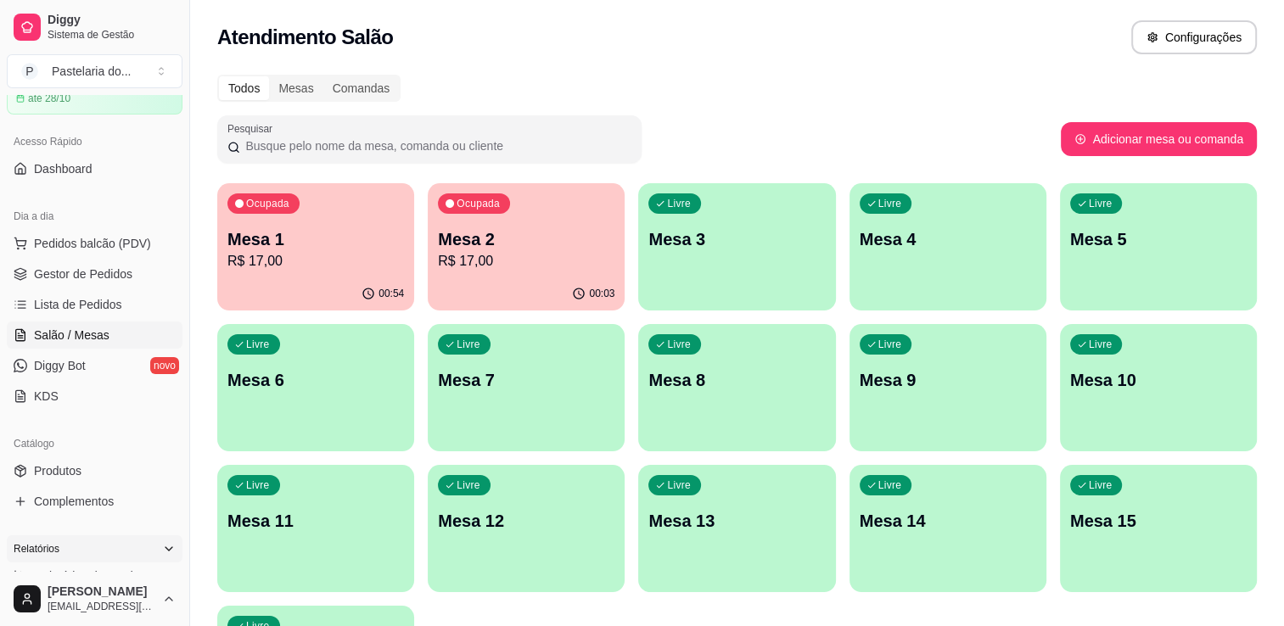
scroll to position [85, 0]
click at [76, 280] on span "Gestor de Pedidos" at bounding box center [83, 274] width 98 height 17
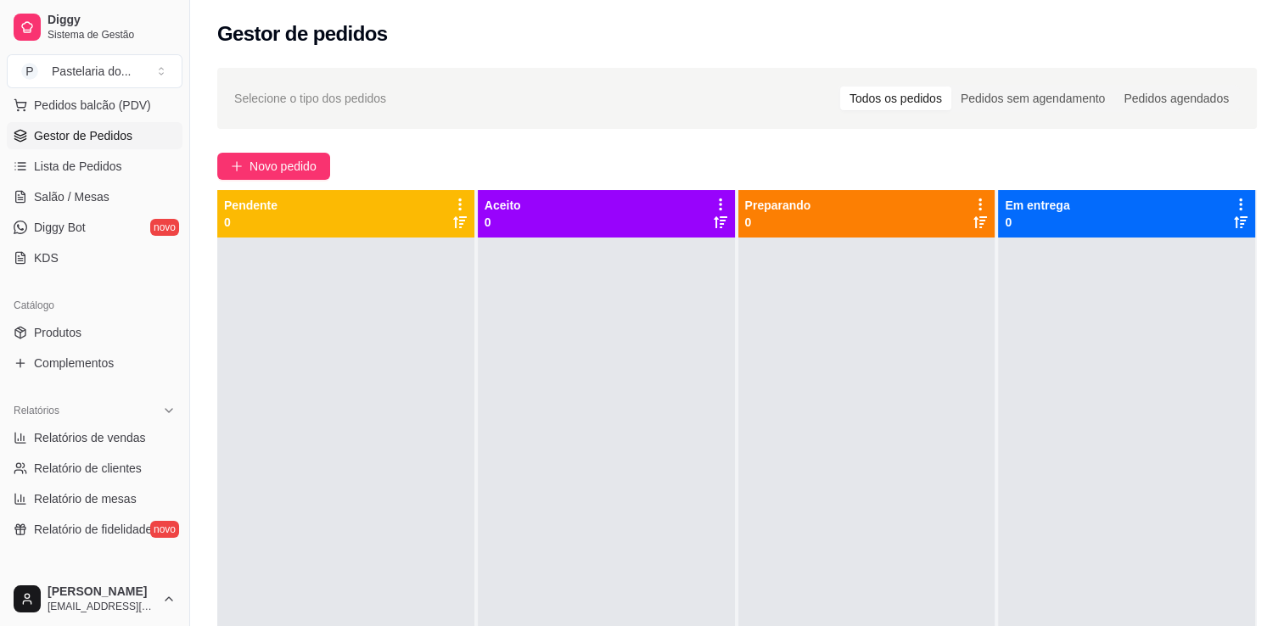
scroll to position [424, 0]
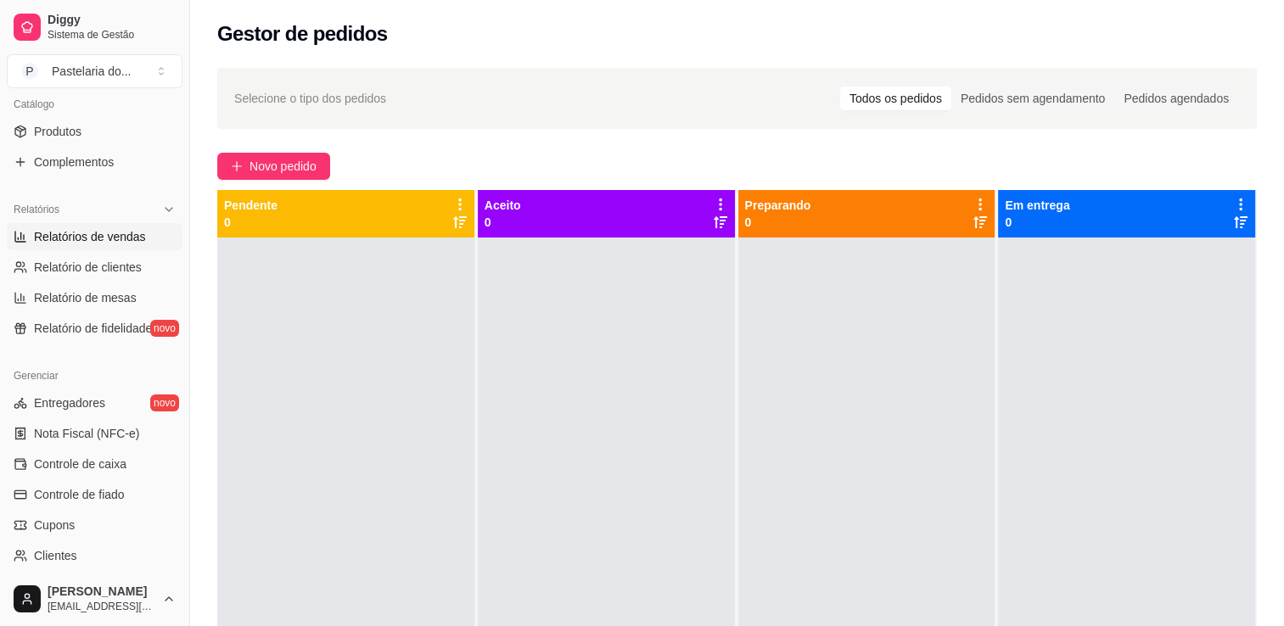
click at [103, 239] on span "Relatórios de vendas" at bounding box center [90, 236] width 112 height 17
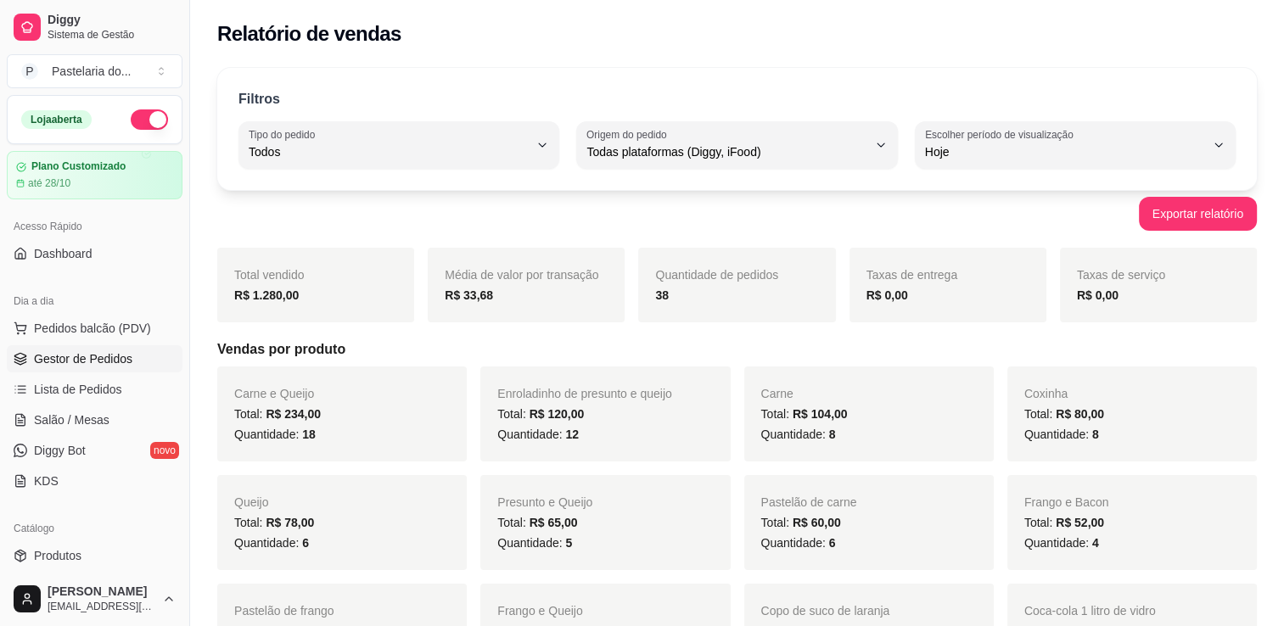
click at [73, 357] on span "Gestor de Pedidos" at bounding box center [83, 359] width 98 height 17
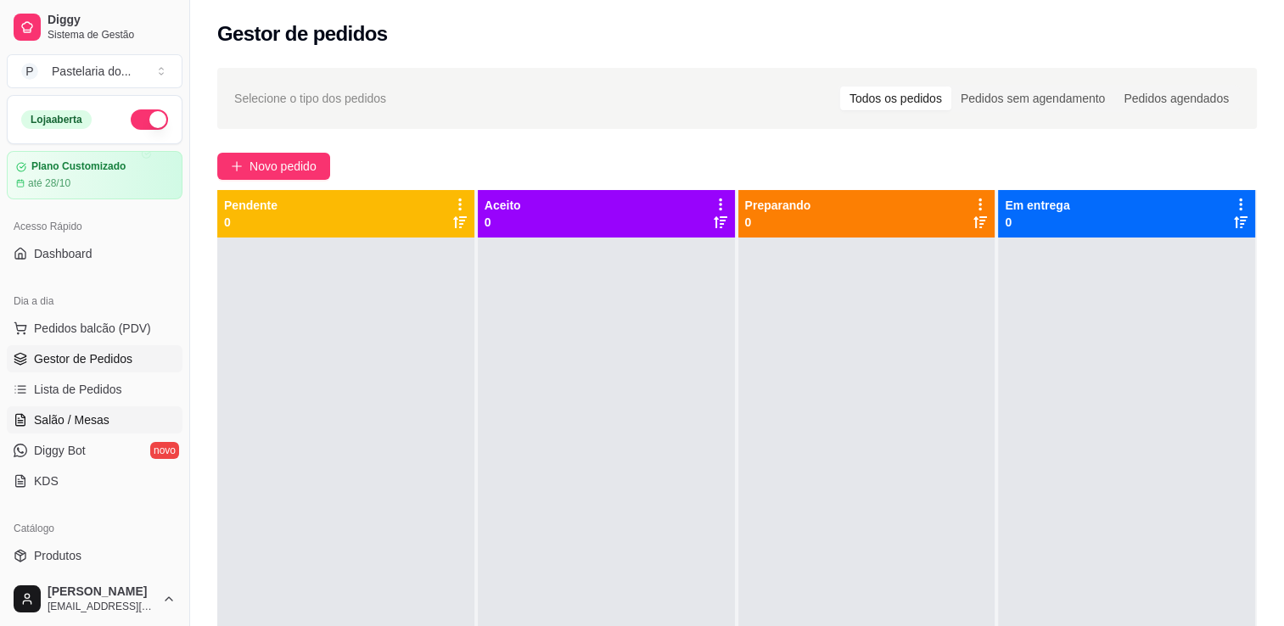
click at [58, 413] on span "Salão / Mesas" at bounding box center [72, 420] width 76 height 17
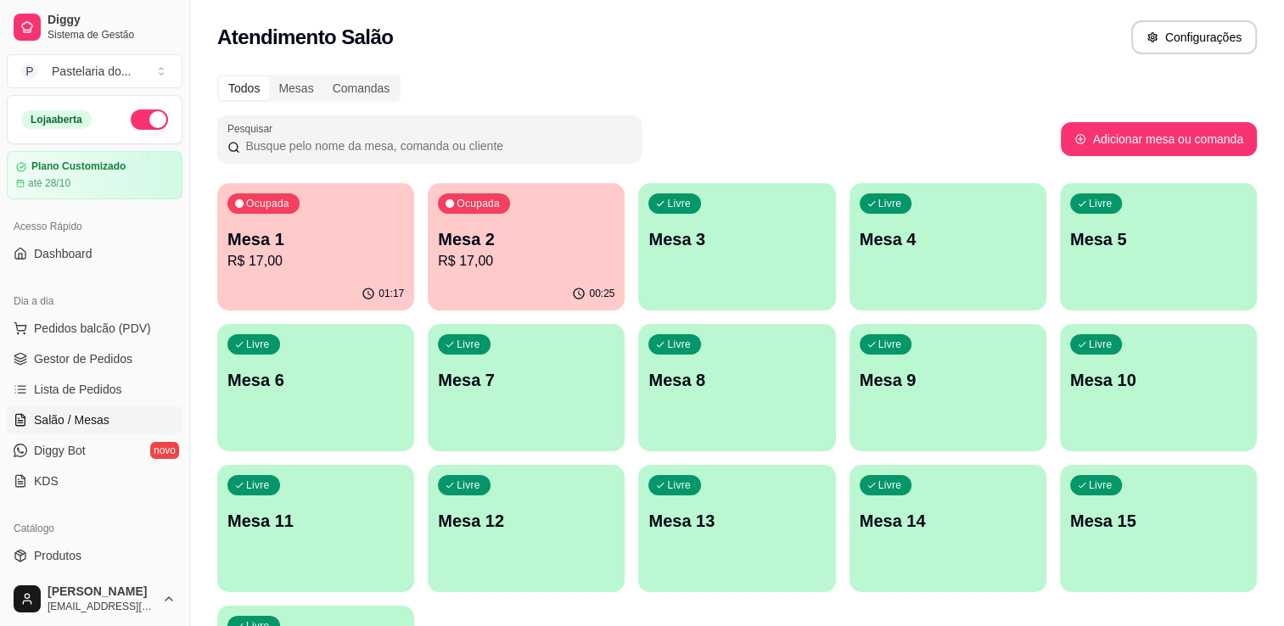
click at [508, 273] on div "Ocupada Mesa 2 R$ 17,00" at bounding box center [526, 230] width 197 height 94
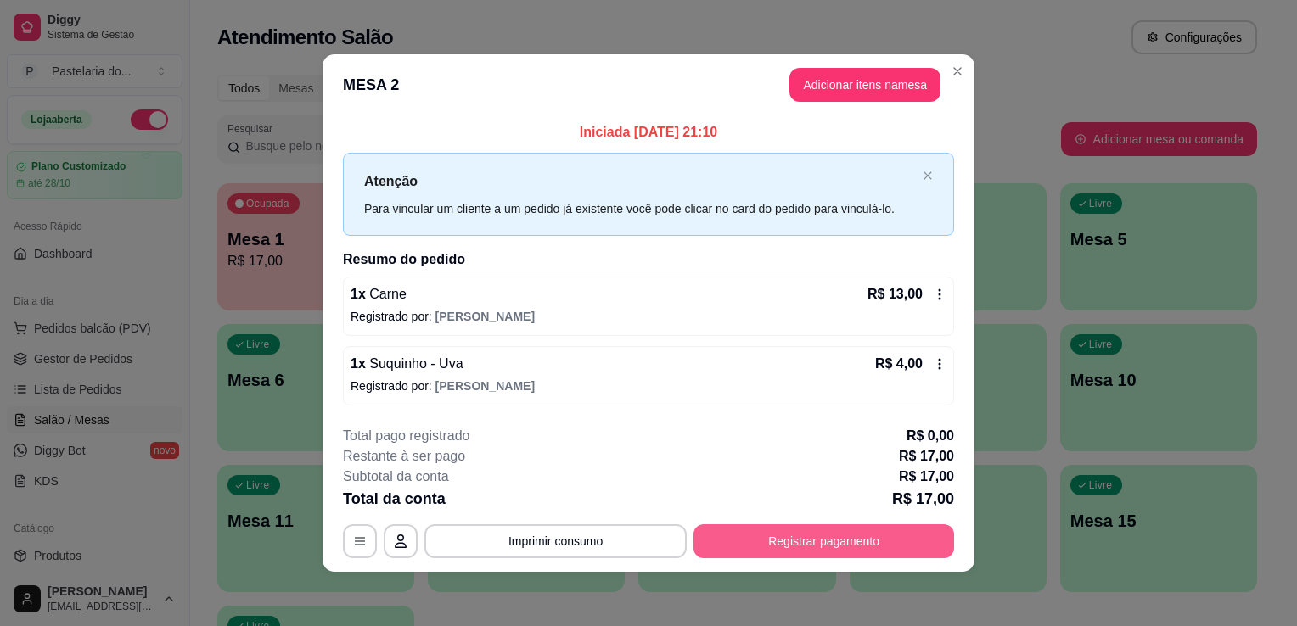
click at [918, 542] on button "Registrar pagamento" at bounding box center [823, 542] width 261 height 34
click at [916, 539] on button "Registrar pagamento" at bounding box center [824, 541] width 253 height 33
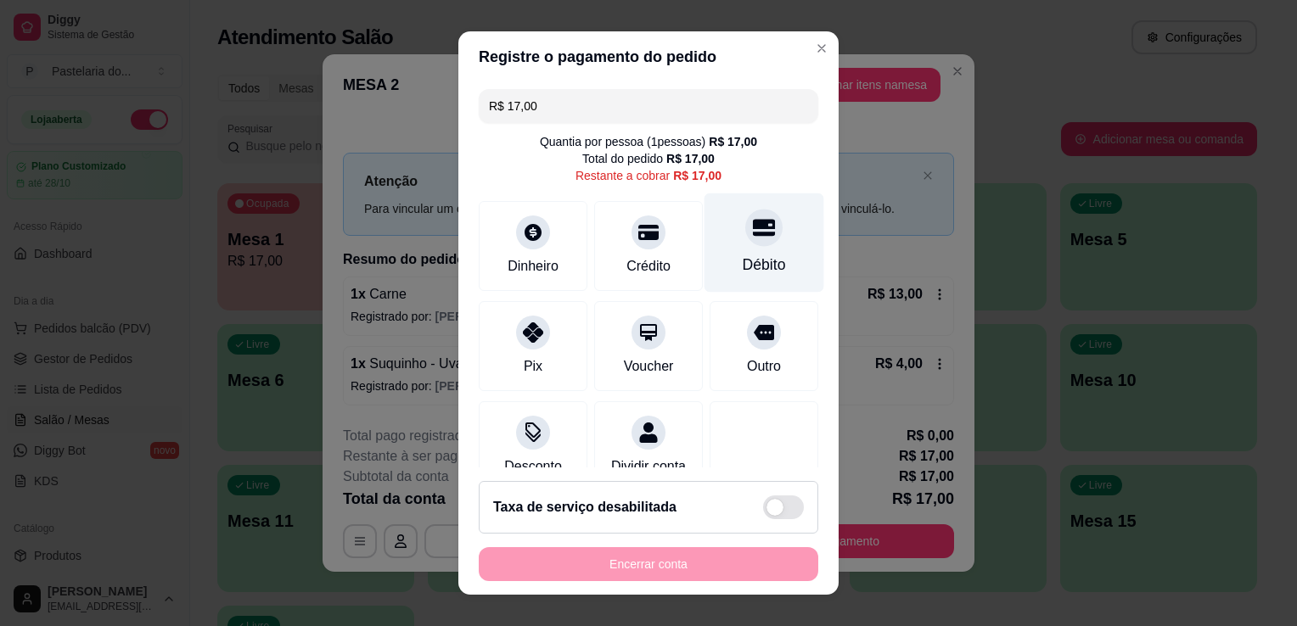
click at [751, 260] on div "Débito" at bounding box center [764, 265] width 43 height 22
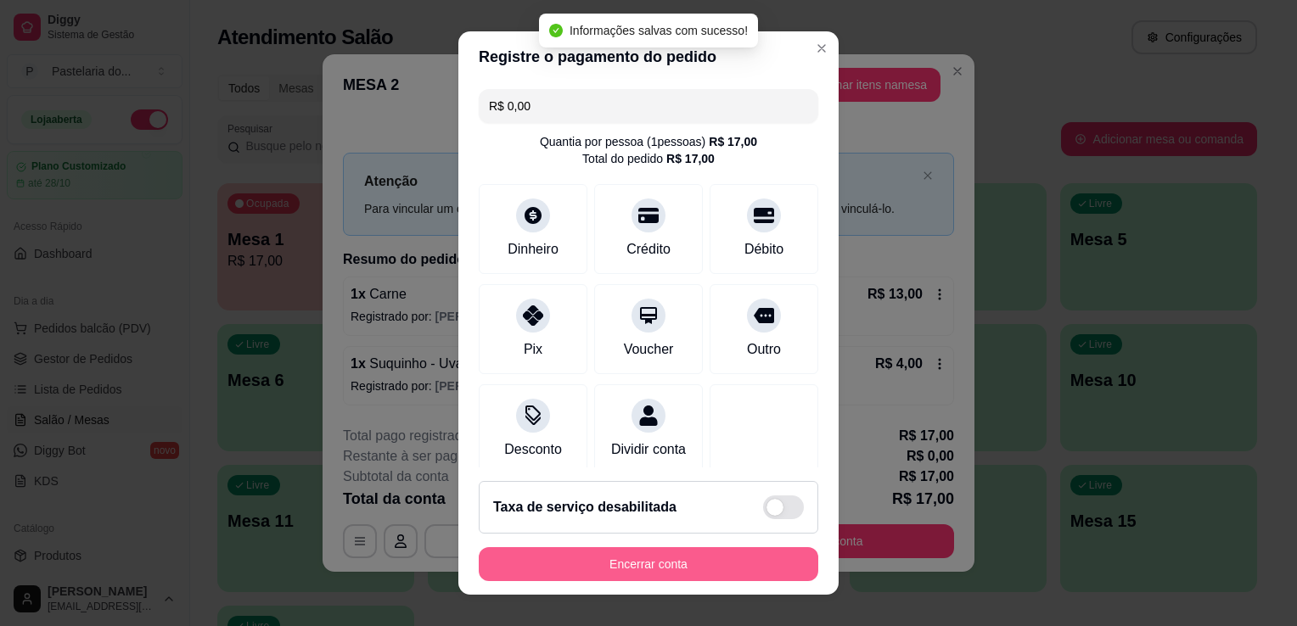
click at [691, 556] on button "Encerrar conta" at bounding box center [649, 564] width 340 height 34
click at [691, 556] on div "Encerrar conta" at bounding box center [649, 564] width 340 height 34
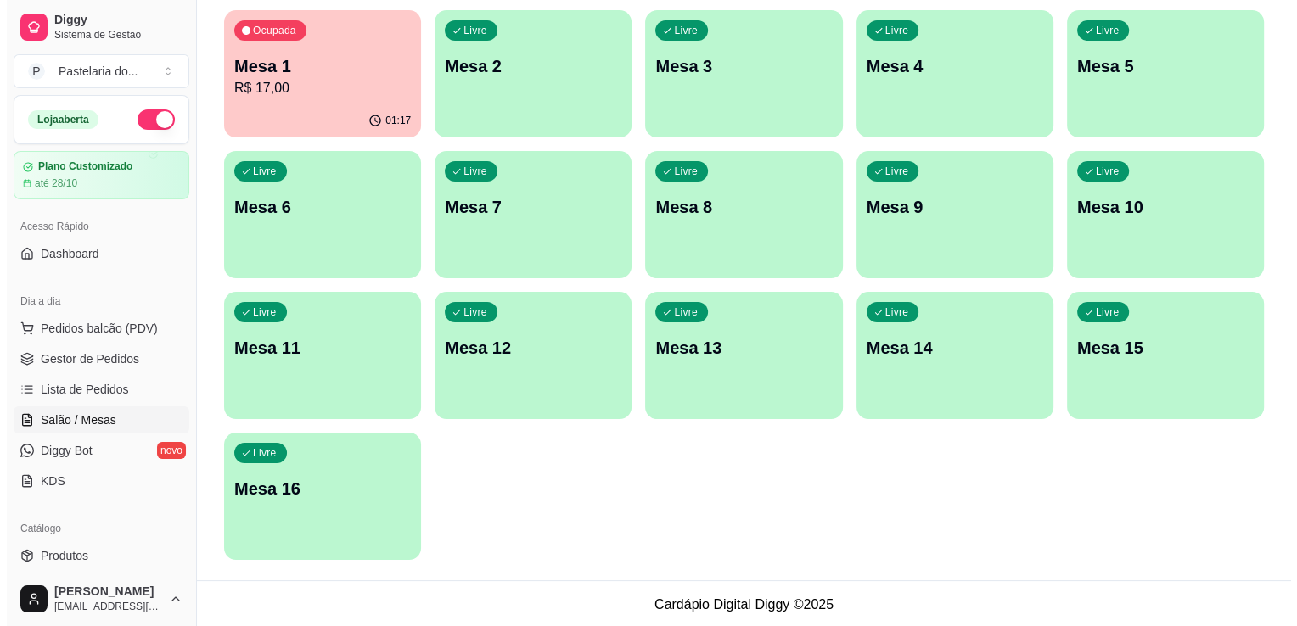
scroll to position [175, 0]
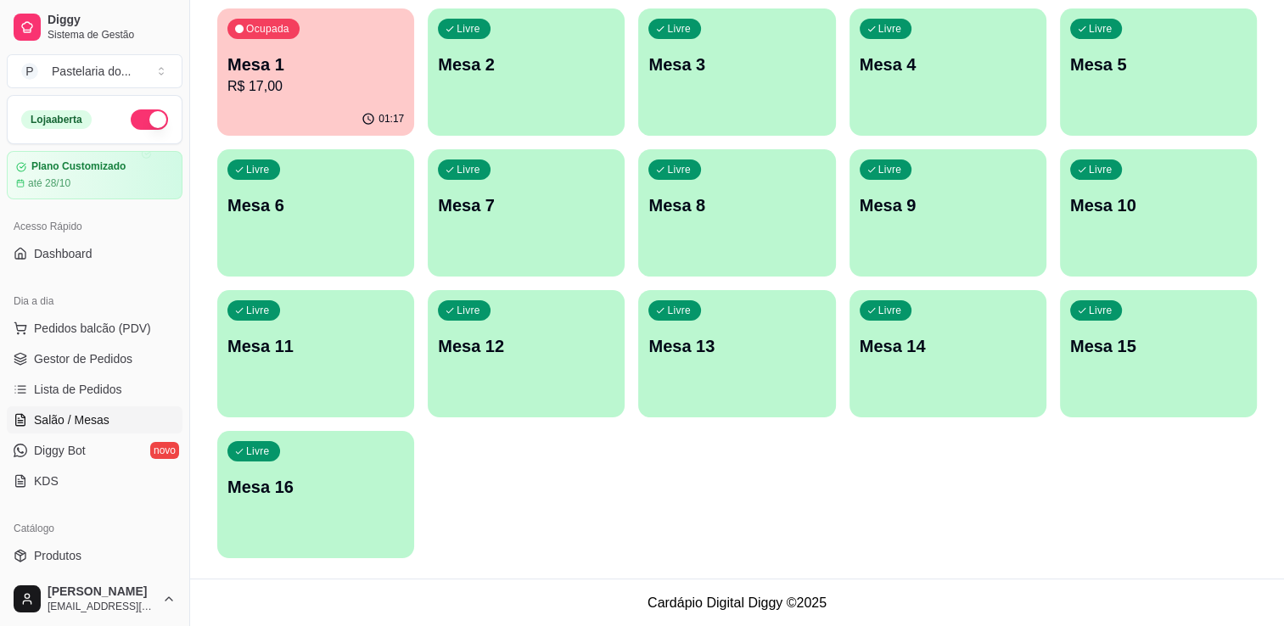
click at [229, 501] on div "Livre Mesa 16" at bounding box center [315, 484] width 197 height 107
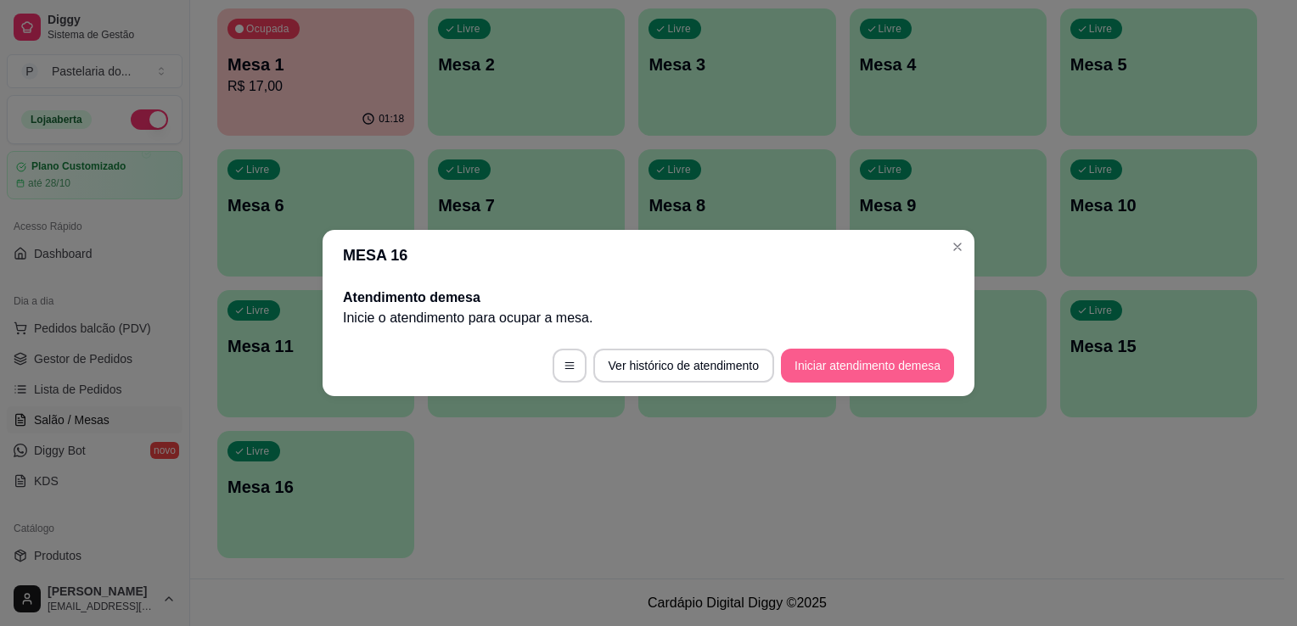
click at [906, 364] on button "Iniciar atendimento de mesa" at bounding box center [867, 366] width 173 height 34
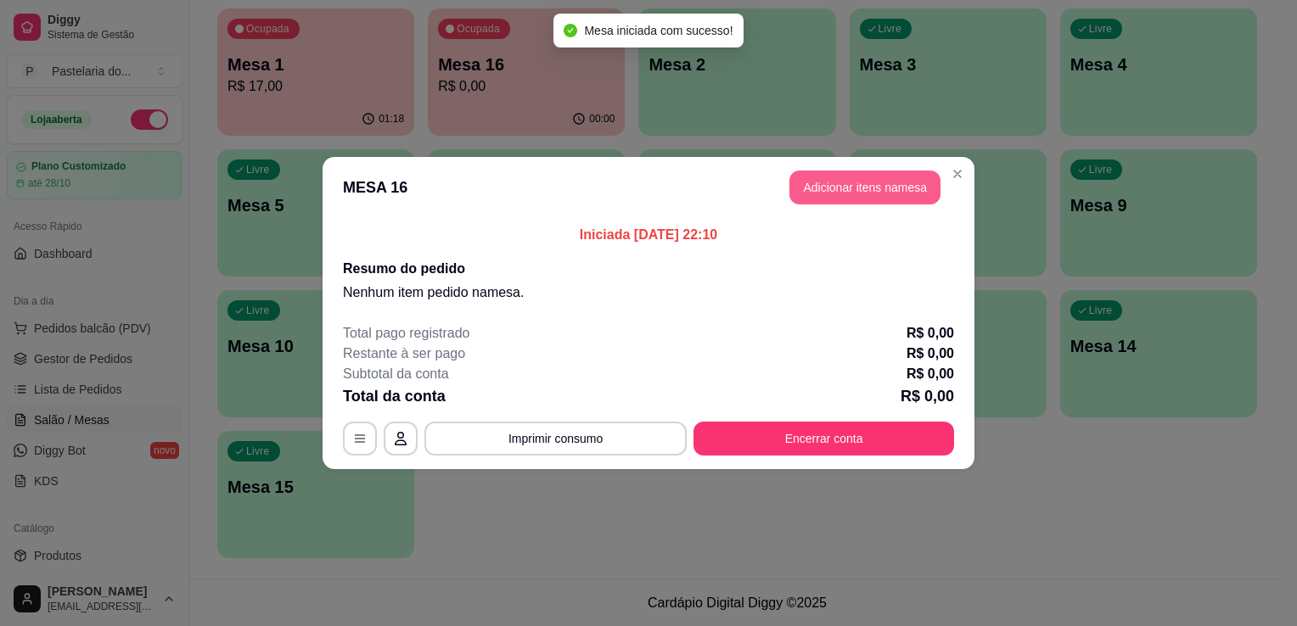
click at [896, 199] on button "Adicionar itens na mesa" at bounding box center [864, 188] width 151 height 34
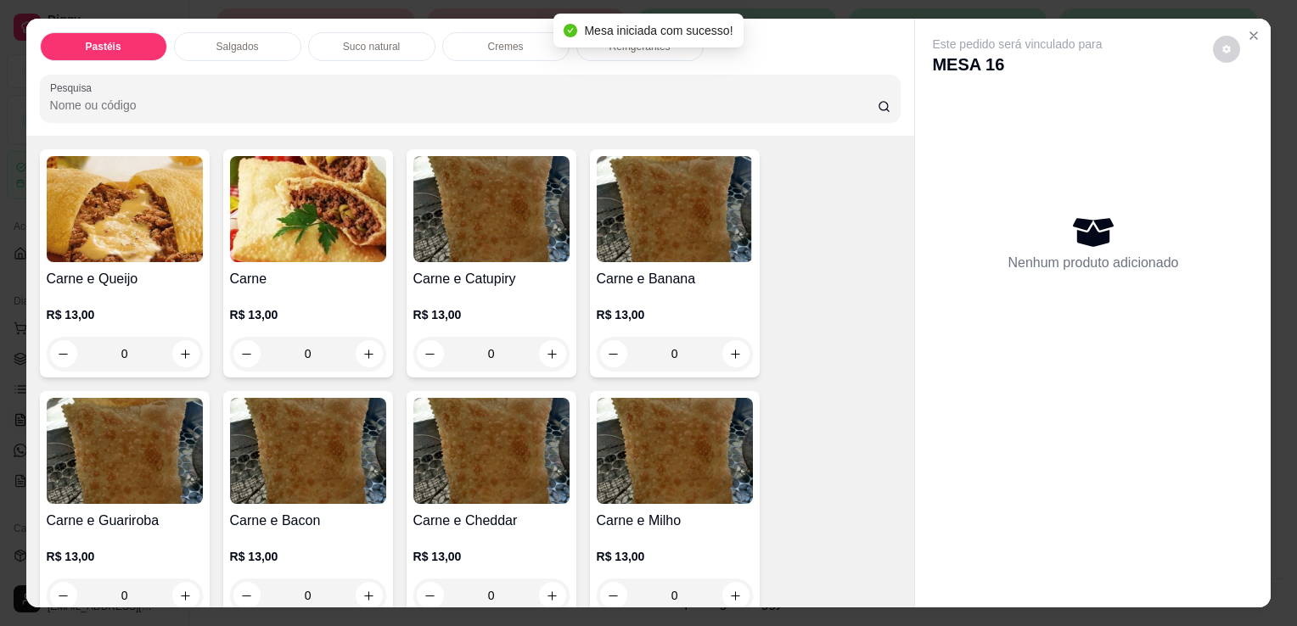
scroll to position [170, 0]
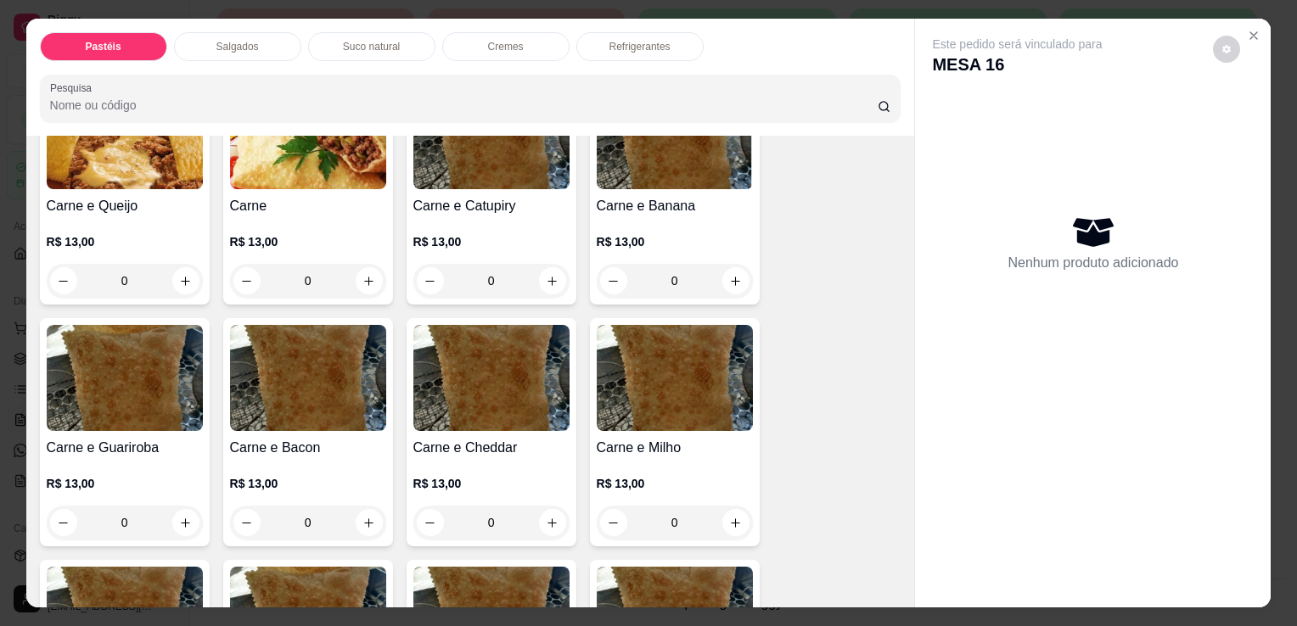
click at [113, 203] on h4 "Carne e Queijo" at bounding box center [125, 206] width 156 height 20
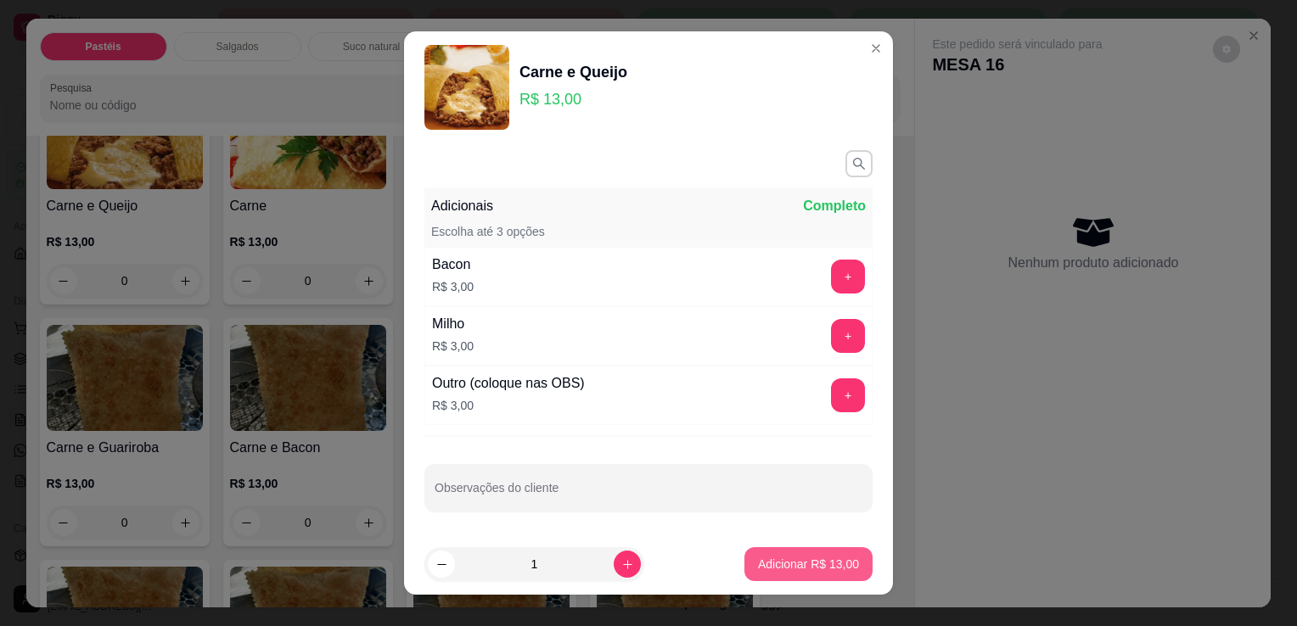
click at [763, 559] on p "Adicionar R$ 13,00" at bounding box center [808, 564] width 101 height 17
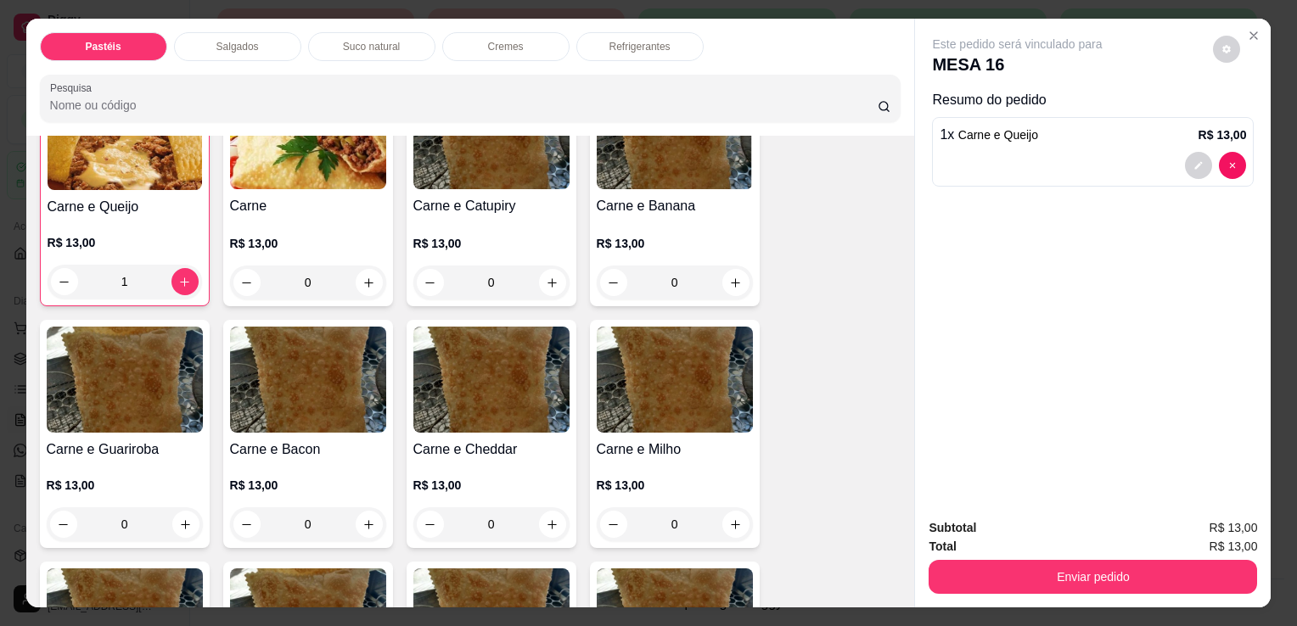
scroll to position [509, 0]
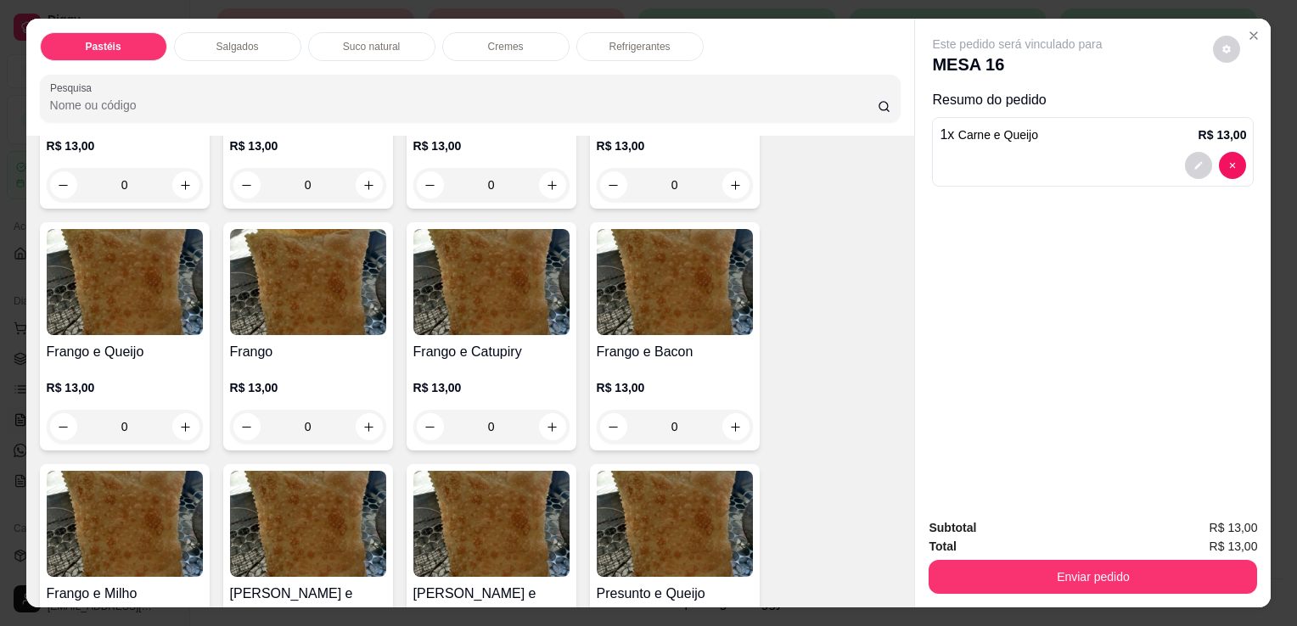
click at [468, 322] on img at bounding box center [491, 282] width 156 height 106
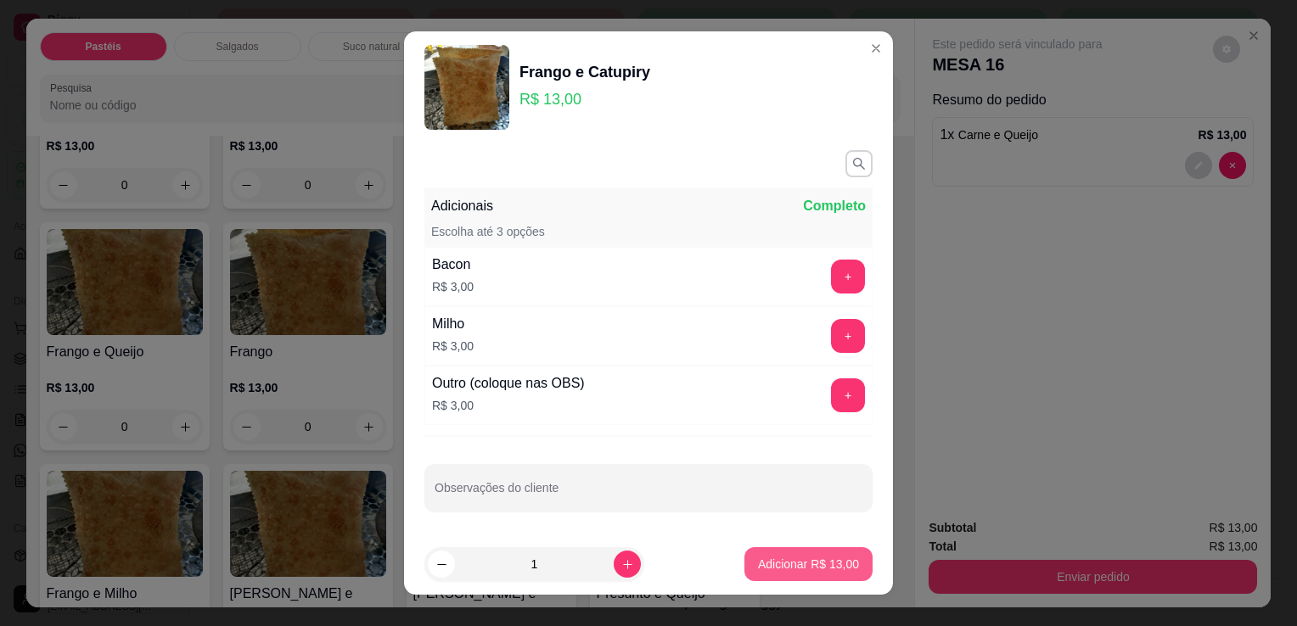
click at [758, 558] on p "Adicionar R$ 13,00" at bounding box center [808, 564] width 101 height 17
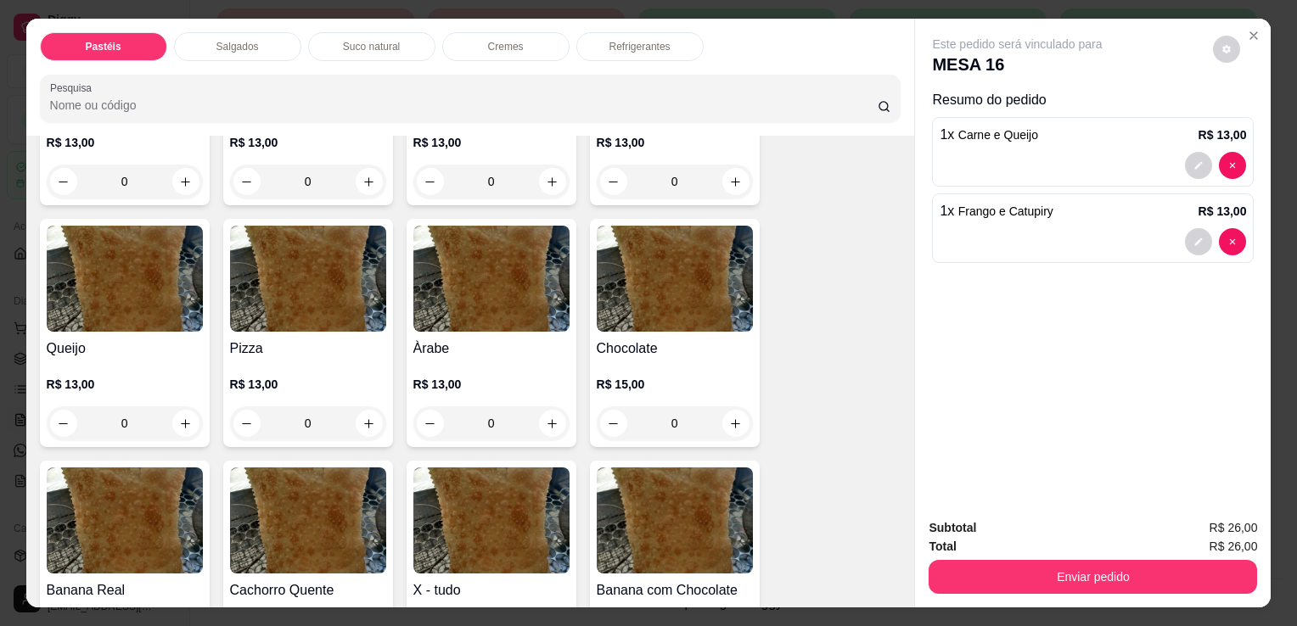
scroll to position [1273, 0]
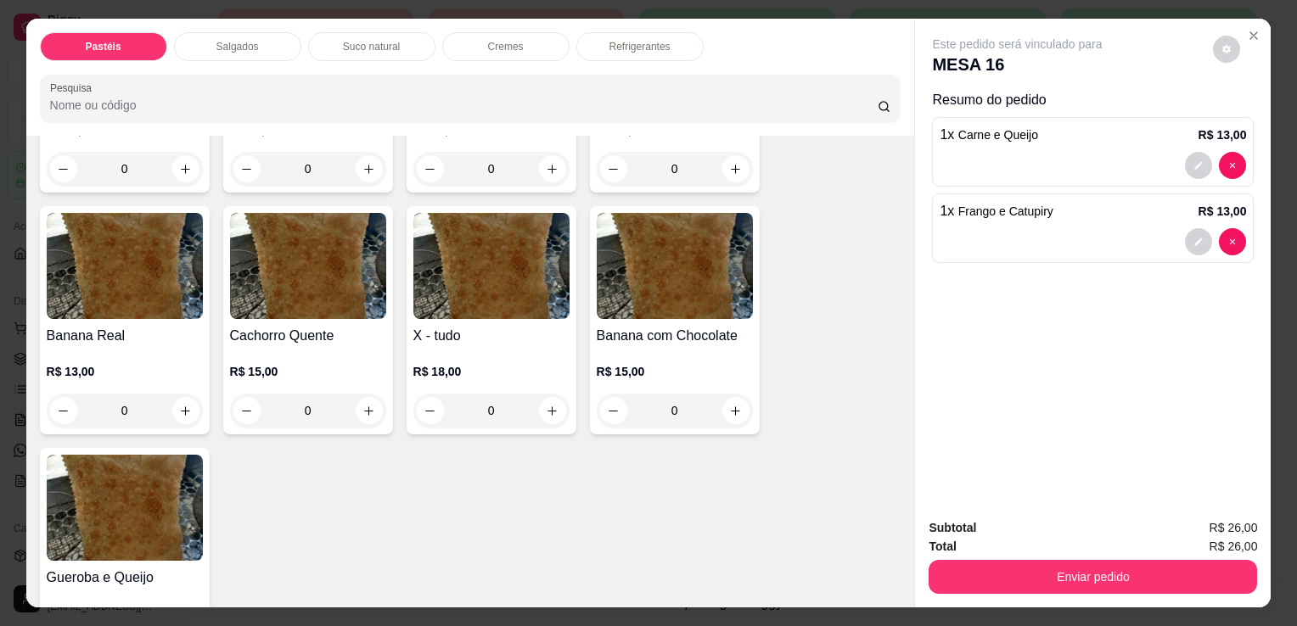
click at [491, 346] on div "R$ 18,00 0" at bounding box center [491, 386] width 156 height 81
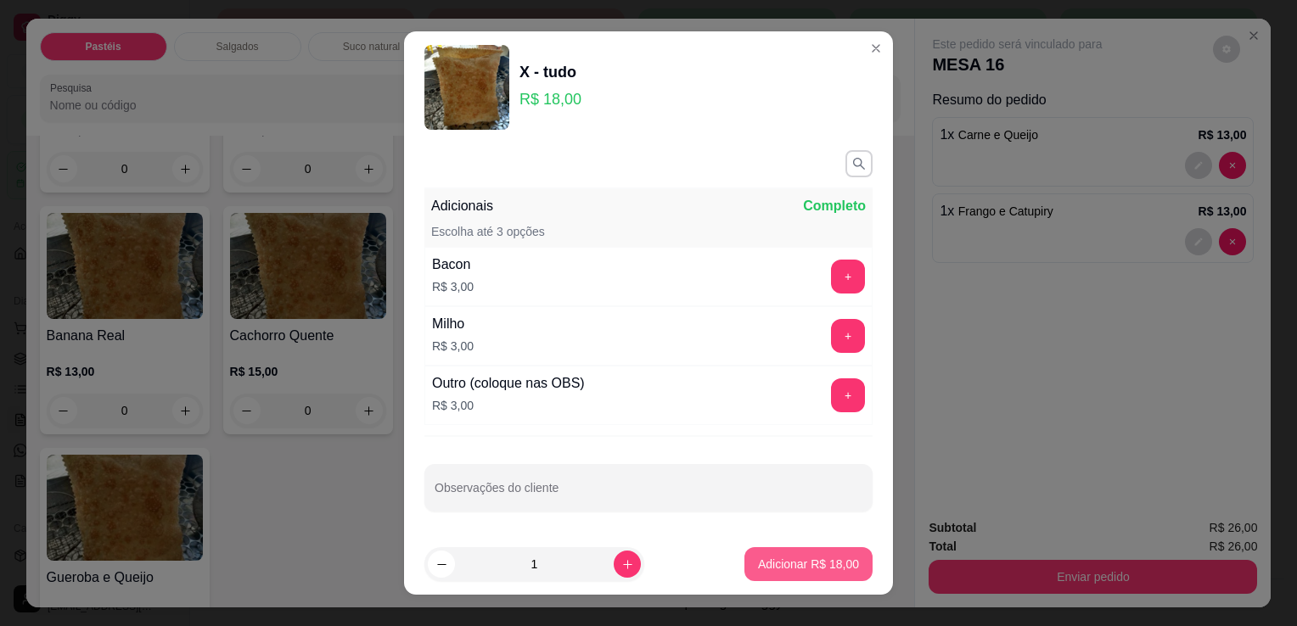
click at [787, 573] on button "Adicionar R$ 18,00" at bounding box center [808, 564] width 128 height 34
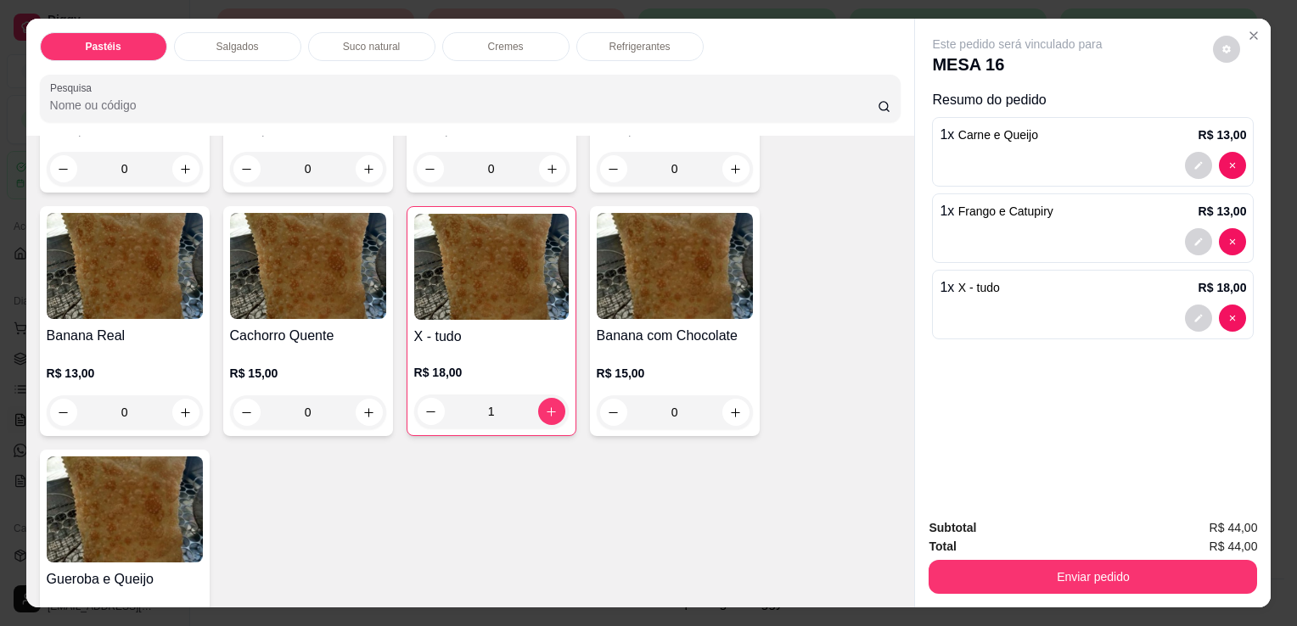
click at [644, 25] on div "Pastéis Salgados Suco natural Cremes Refrigerantes Pesquisa" at bounding box center [470, 77] width 889 height 117
click at [637, 32] on div "Refrigerantes" at bounding box center [639, 46] width 127 height 29
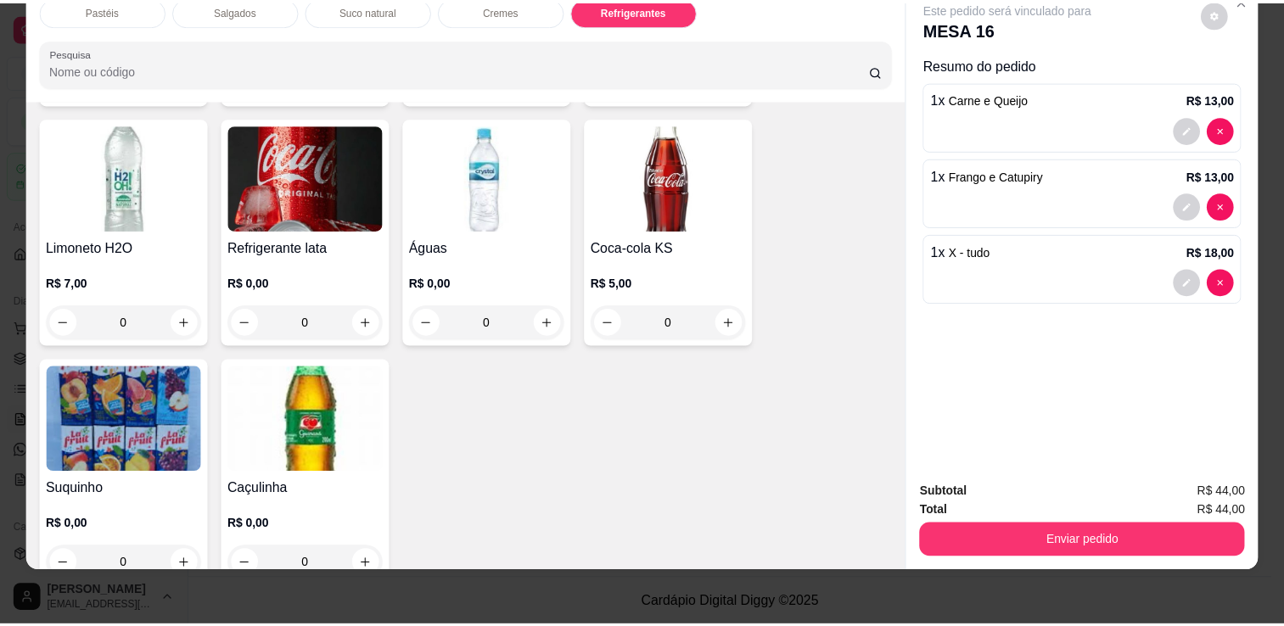
scroll to position [4350, 0]
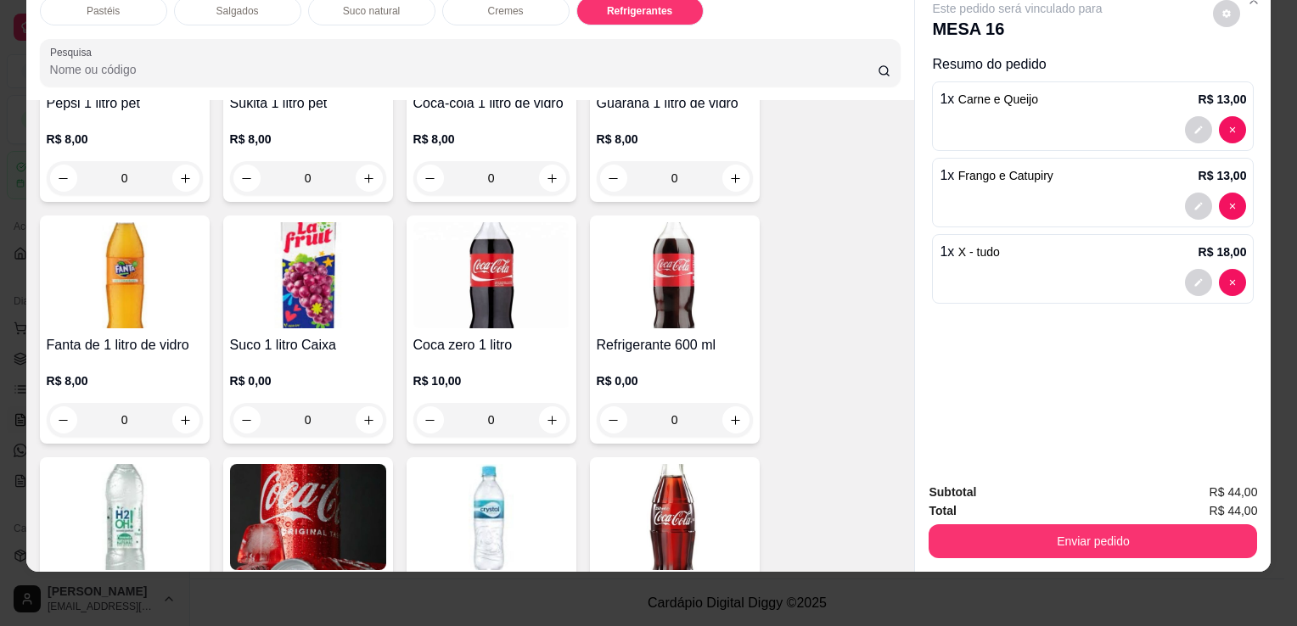
click at [367, 233] on img at bounding box center [308, 275] width 156 height 106
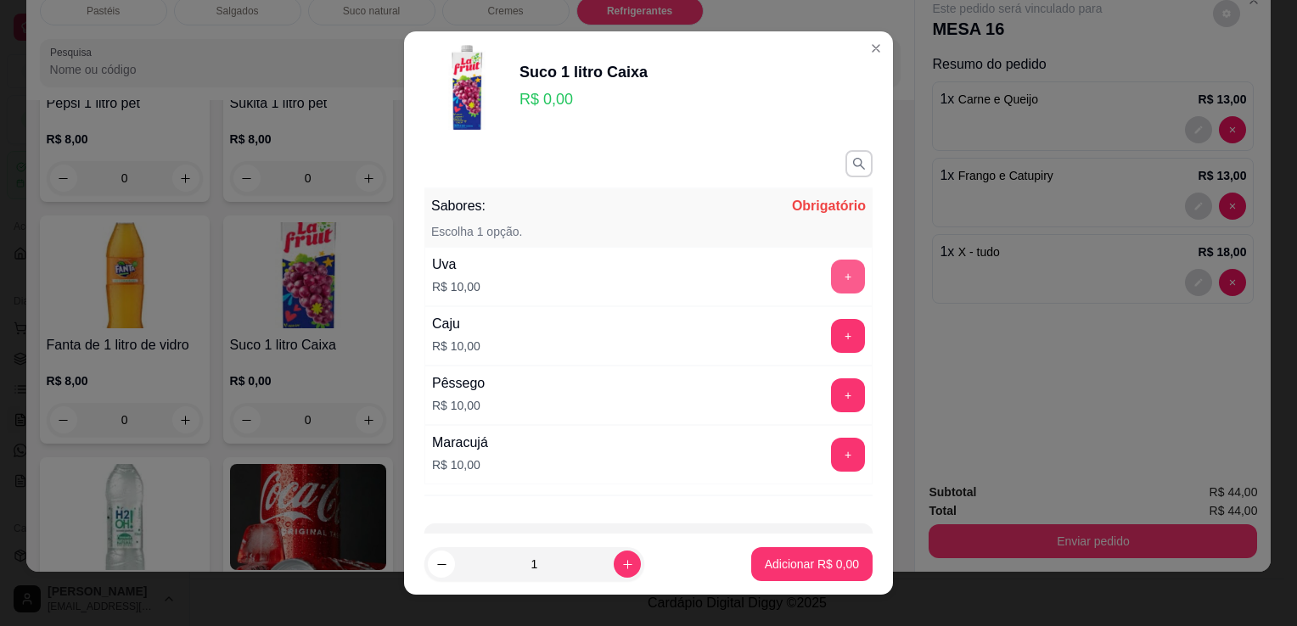
click at [831, 290] on button "+" at bounding box center [848, 277] width 34 height 34
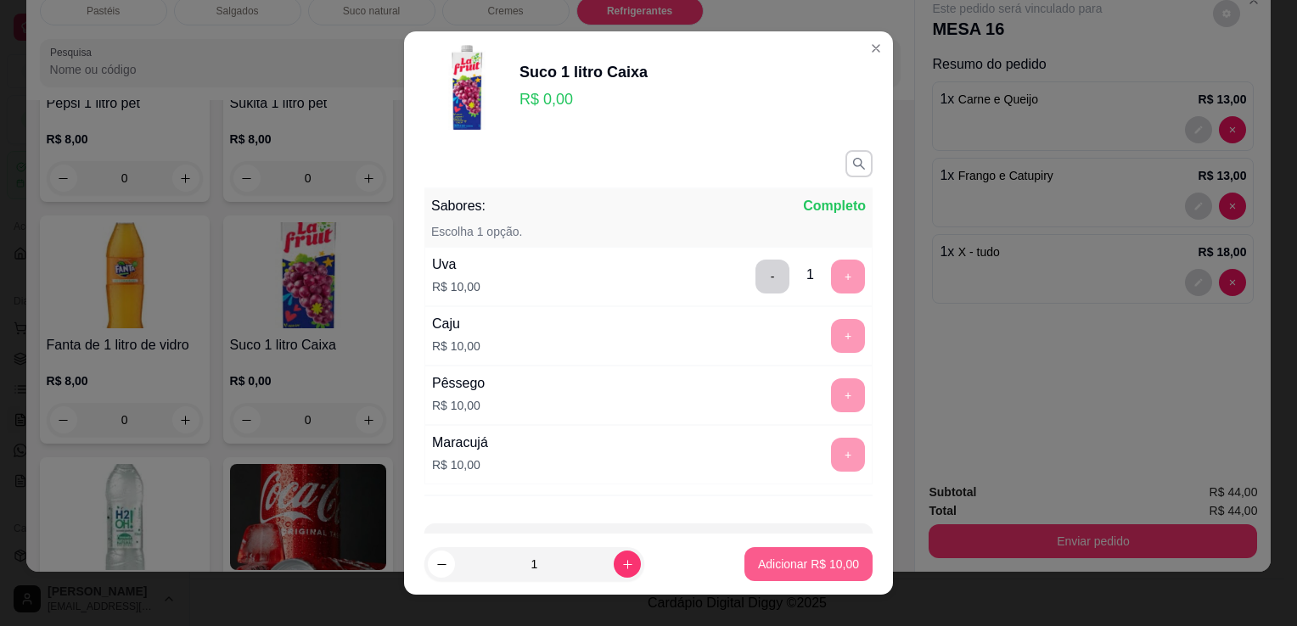
click at [826, 552] on button "Adicionar R$ 10,00" at bounding box center [808, 564] width 128 height 34
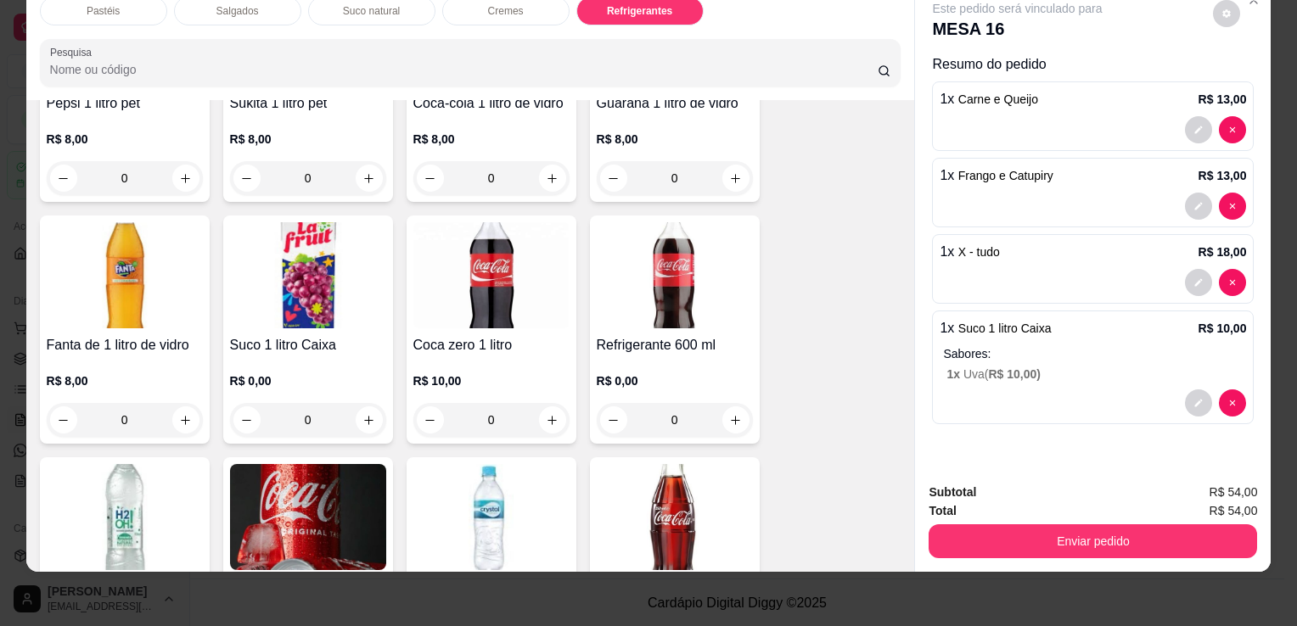
click at [1110, 546] on div "Subtotal R$ 54,00 Total R$ 54,00 Enviar pedido" at bounding box center [1093, 520] width 356 height 103
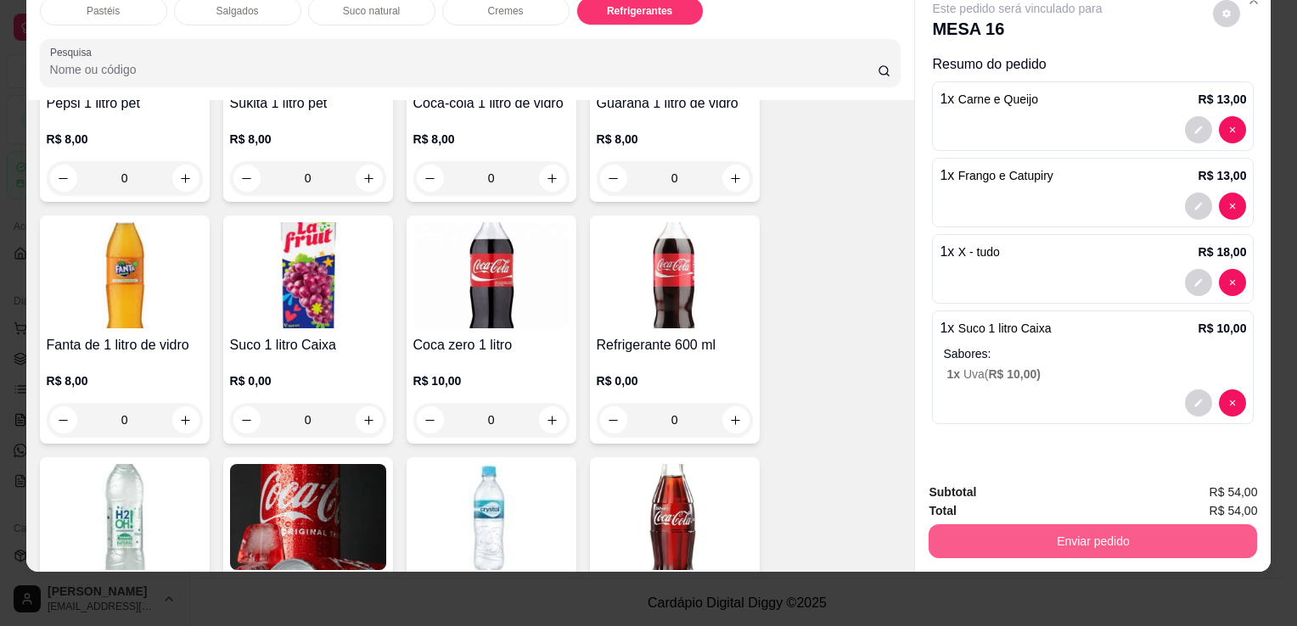
click at [1125, 525] on button "Enviar pedido" at bounding box center [1093, 542] width 328 height 34
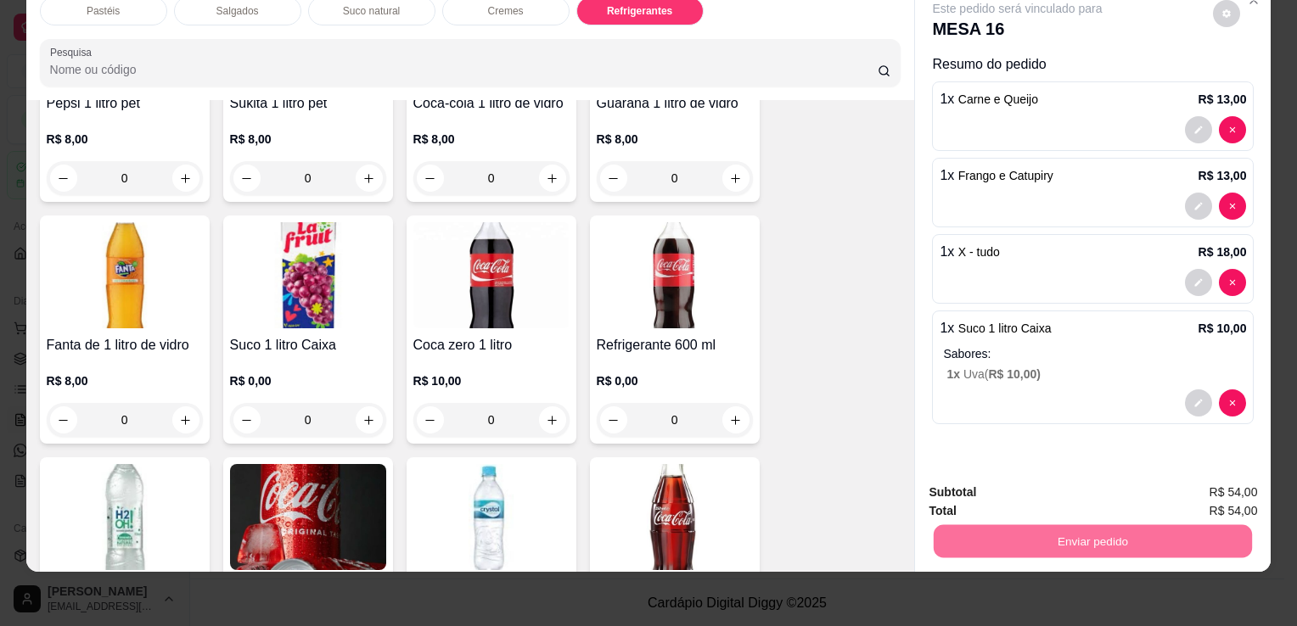
click at [1192, 480] on button "Enviar pedido" at bounding box center [1212, 486] width 93 height 31
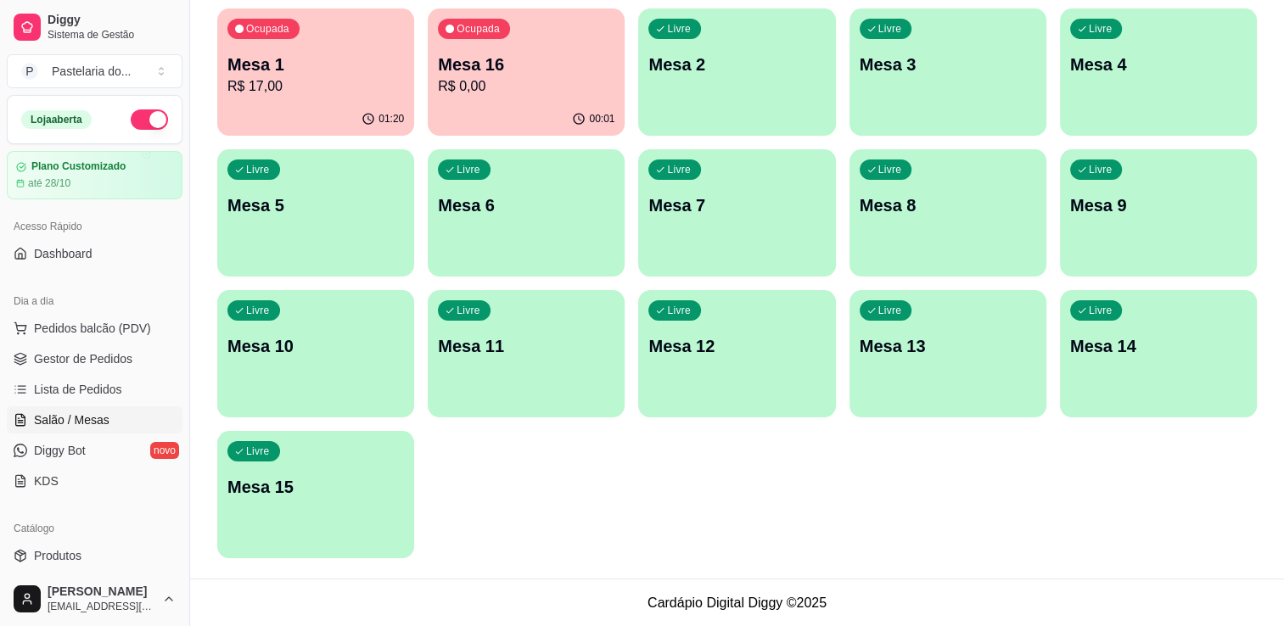
click at [319, 47] on div "Ocupada Mesa 1 R$ 17,00" at bounding box center [315, 55] width 197 height 94
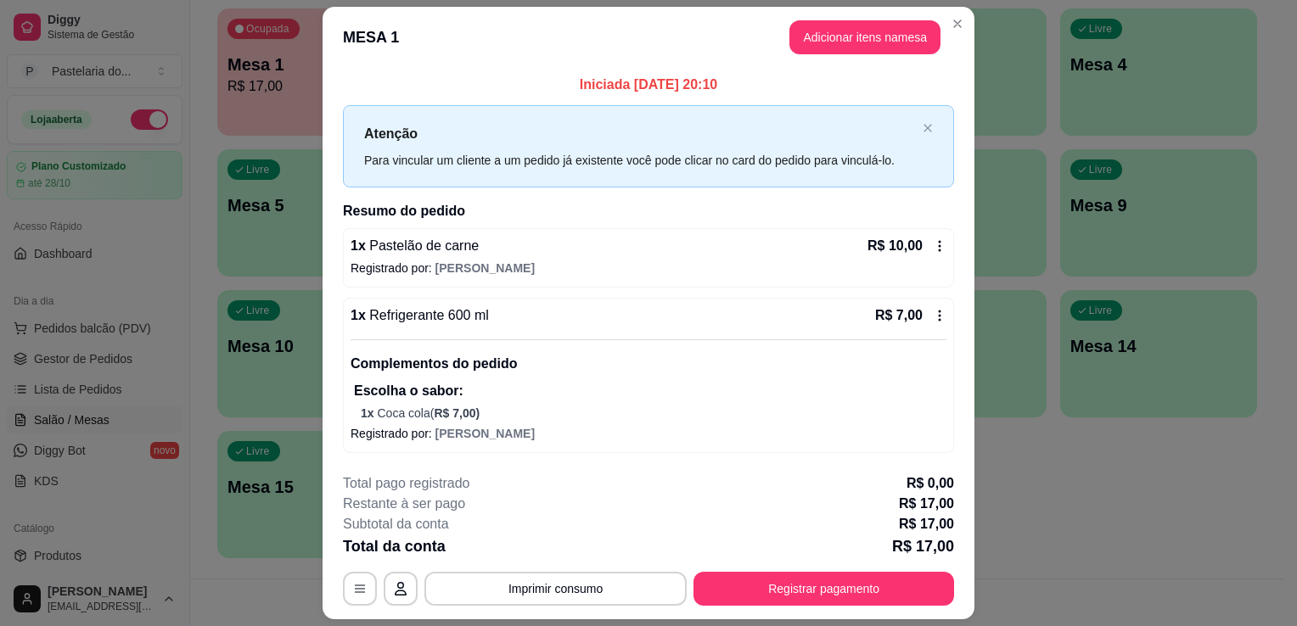
click at [982, 248] on div "Livre Mesa 8" at bounding box center [948, 202] width 197 height 107
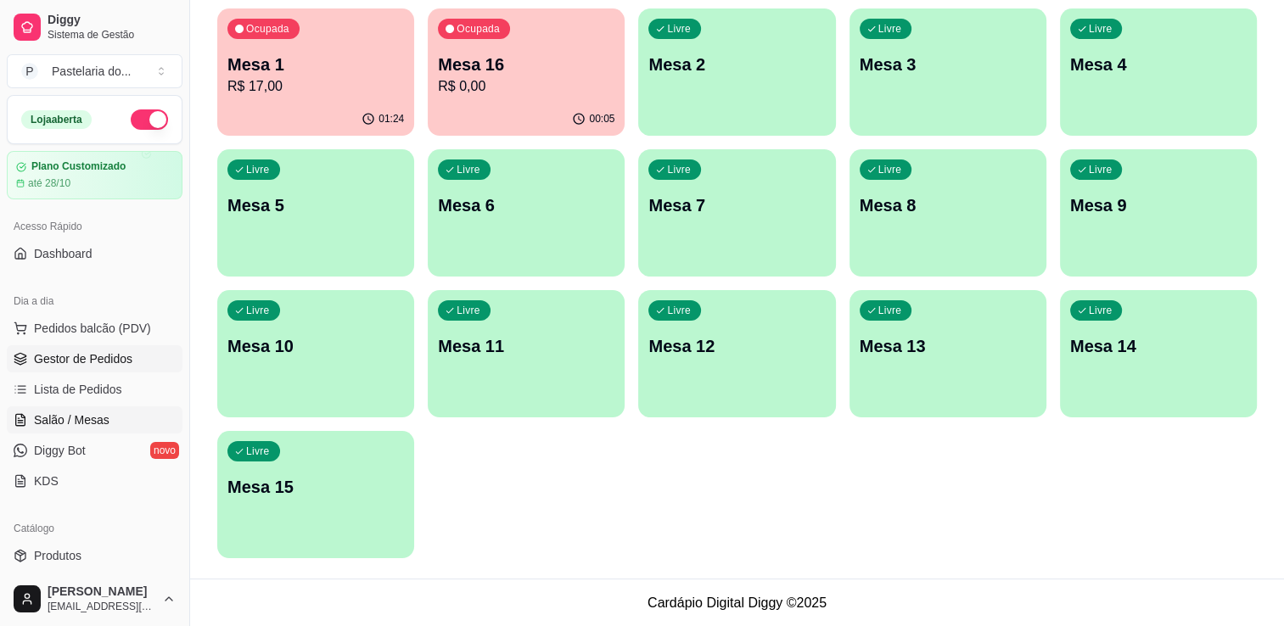
click at [57, 356] on span "Gestor de Pedidos" at bounding box center [83, 359] width 98 height 17
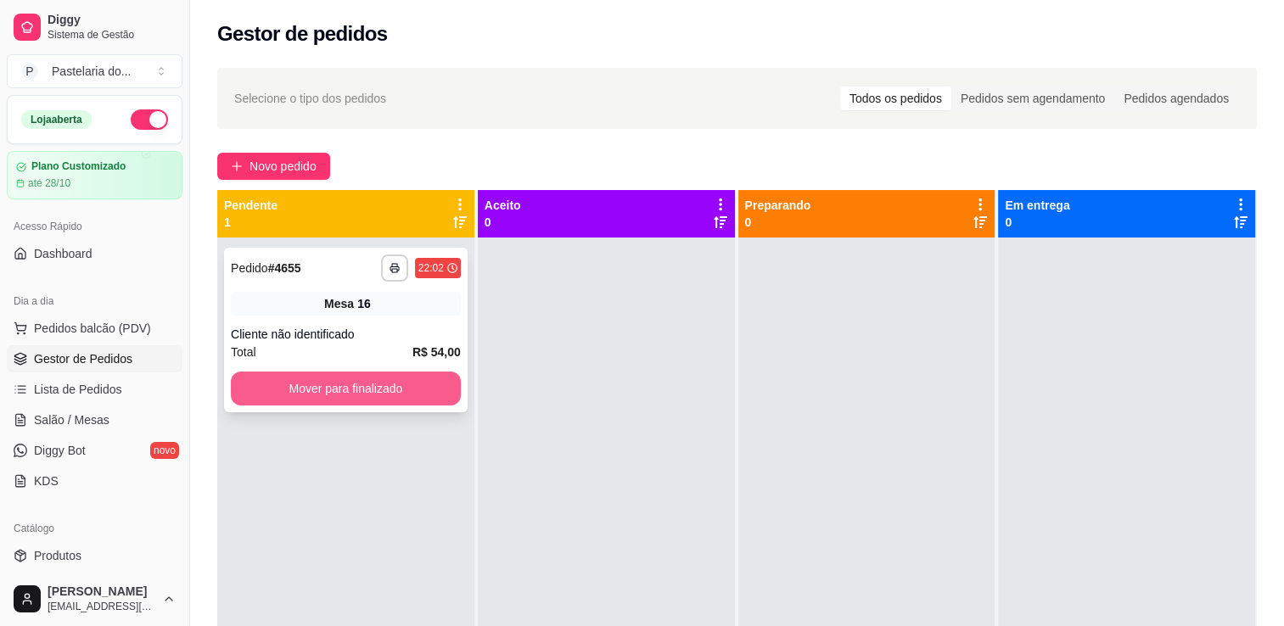
click at [357, 384] on button "Mover para finalizado" at bounding box center [346, 389] width 230 height 34
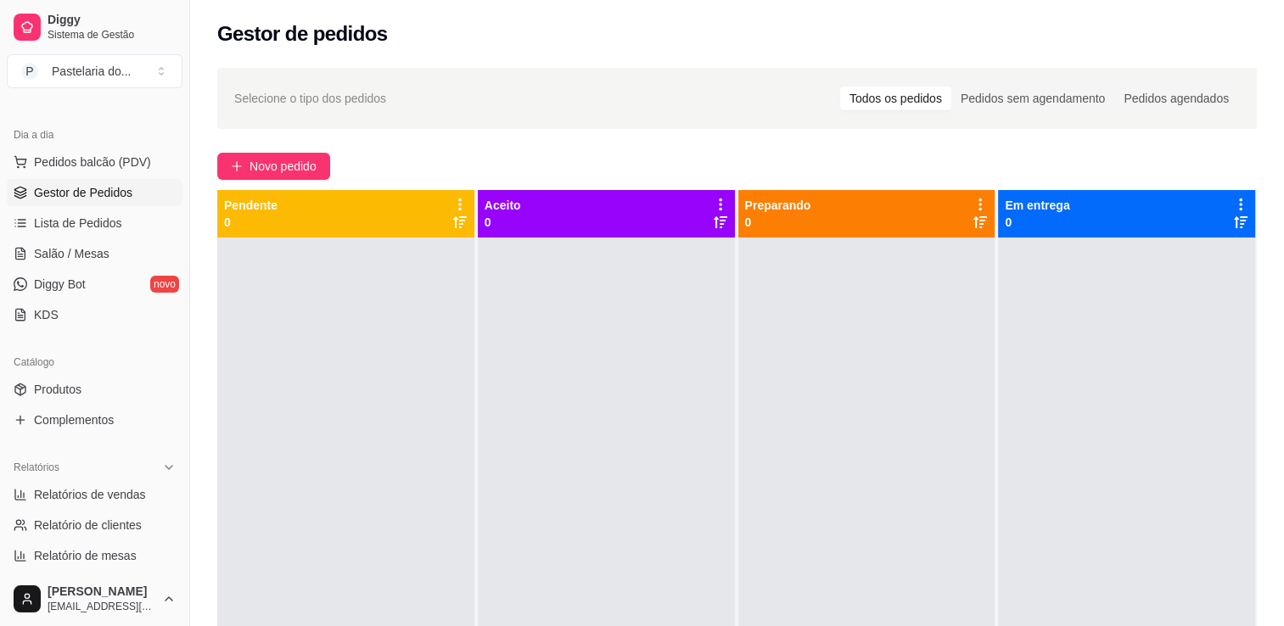
scroll to position [170, 0]
click at [51, 487] on span "Relatórios de vendas" at bounding box center [90, 491] width 112 height 17
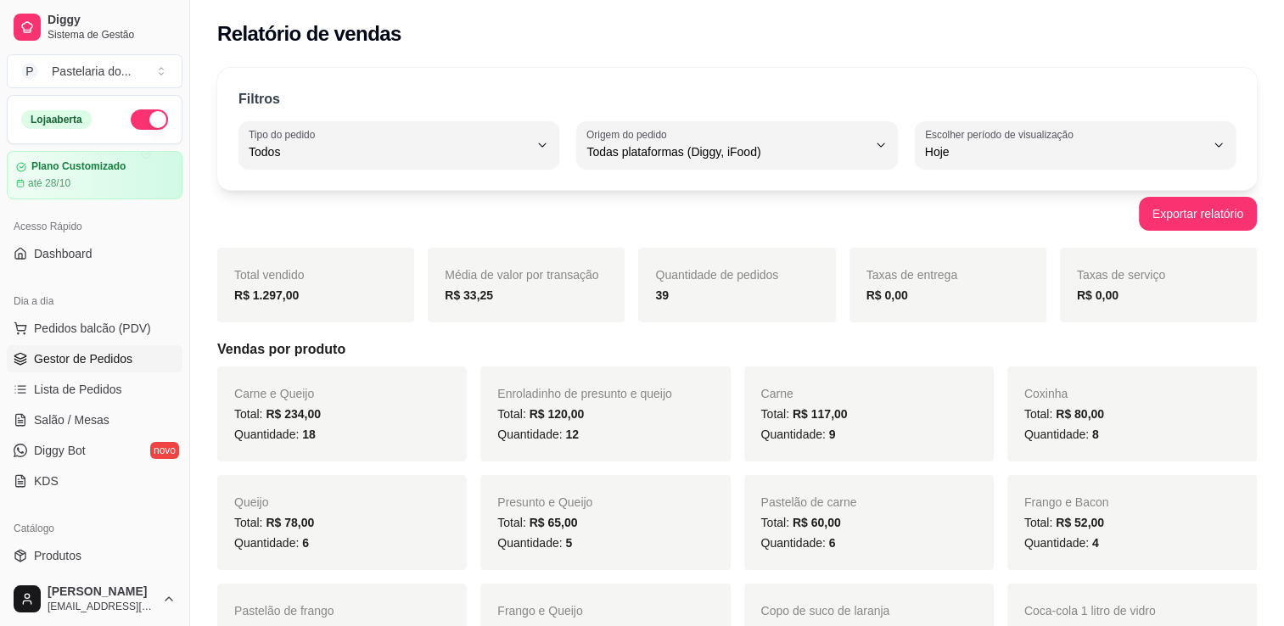
click at [103, 367] on link "Gestor de Pedidos" at bounding box center [95, 358] width 176 height 27
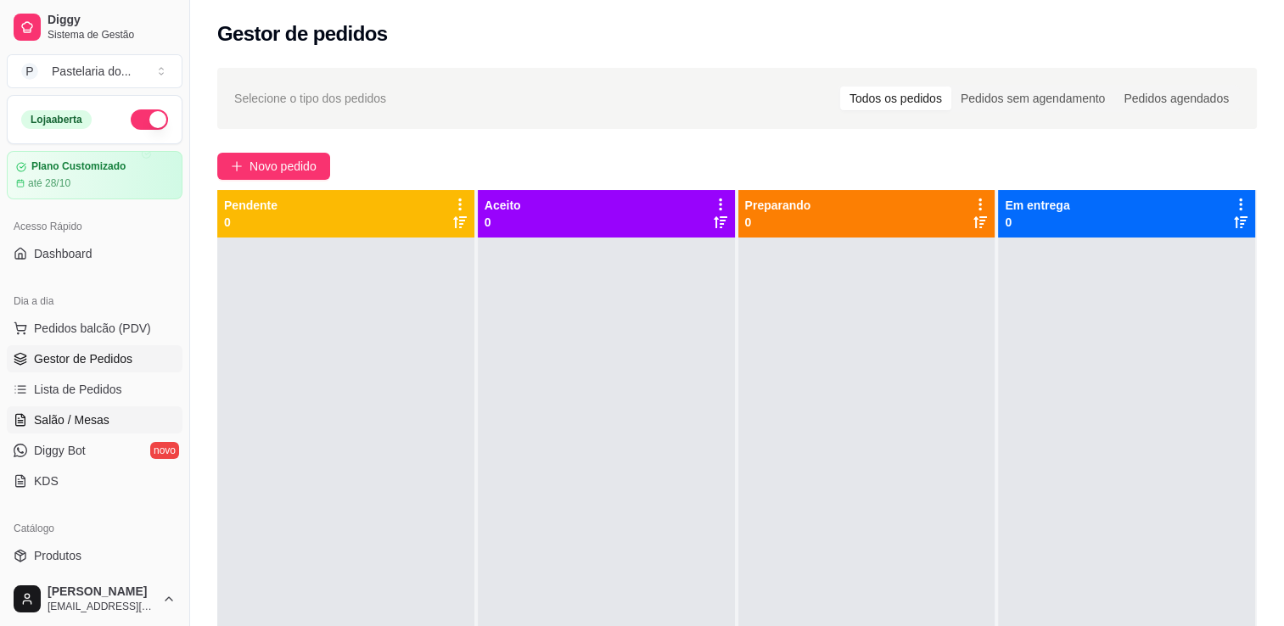
click at [68, 422] on span "Salão / Mesas" at bounding box center [72, 420] width 76 height 17
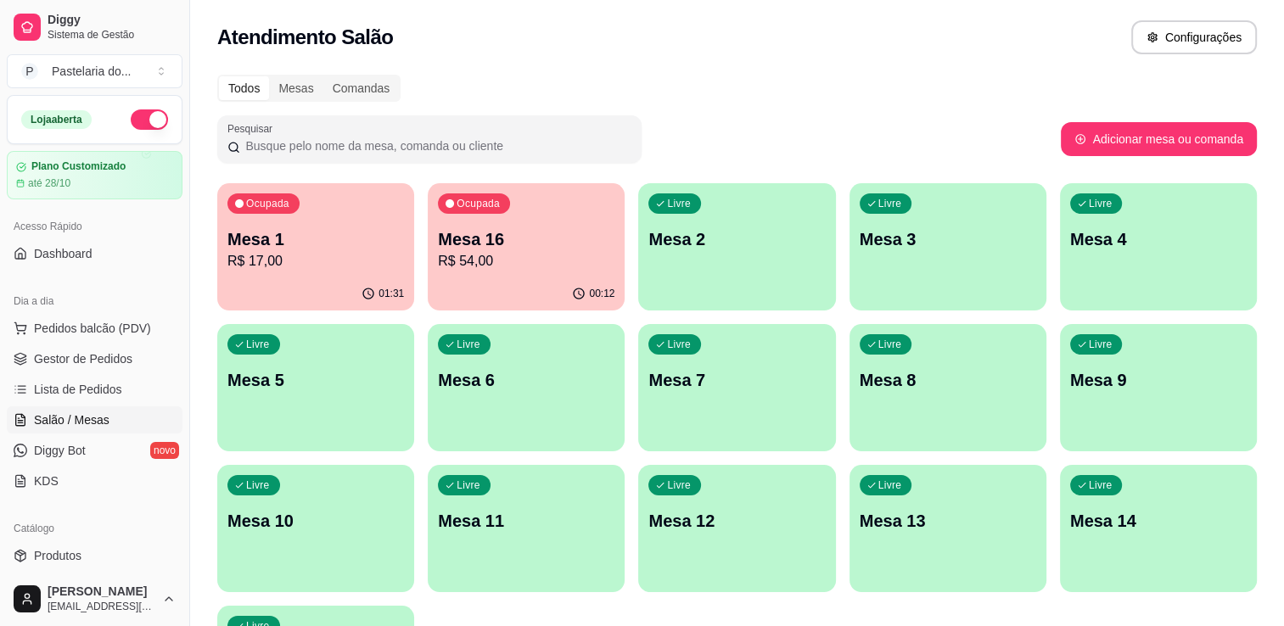
click at [526, 367] on div "Livre Mesa 6" at bounding box center [526, 377] width 197 height 107
click at [526, 366] on body "Diggy Sistema de Gestão P Pastelaria do ... Loja aberta Plano Customizado até 2…" at bounding box center [642, 313] width 1284 height 626
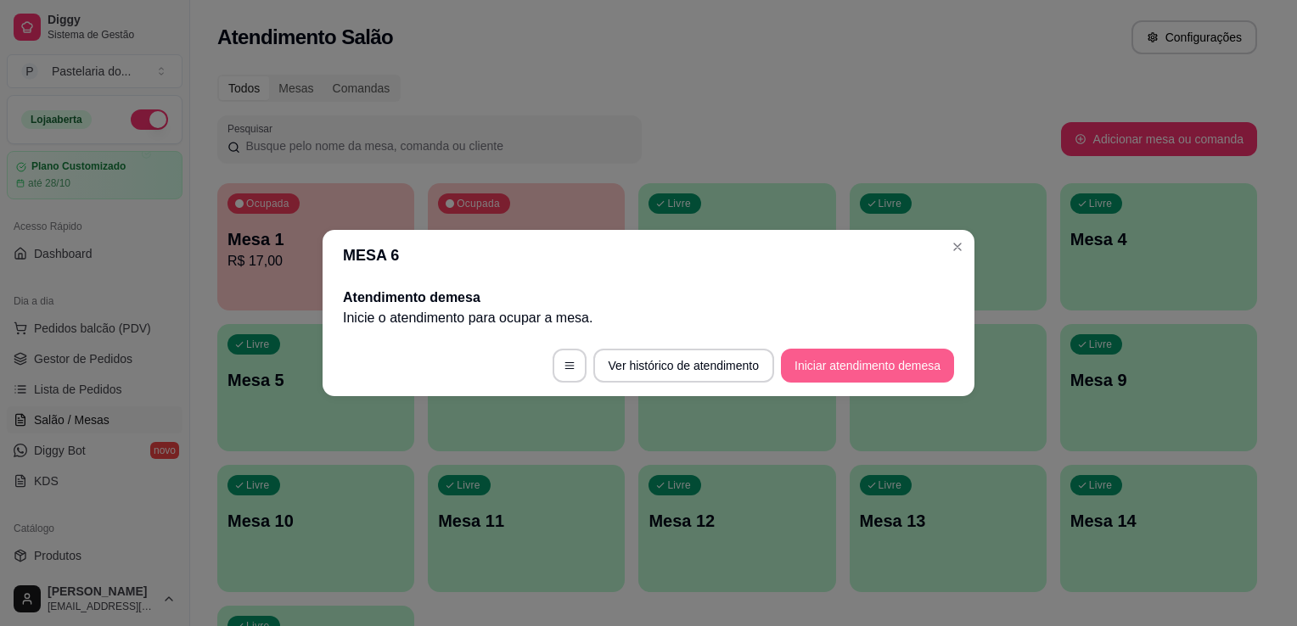
click at [804, 363] on button "Iniciar atendimento de mesa" at bounding box center [867, 366] width 173 height 34
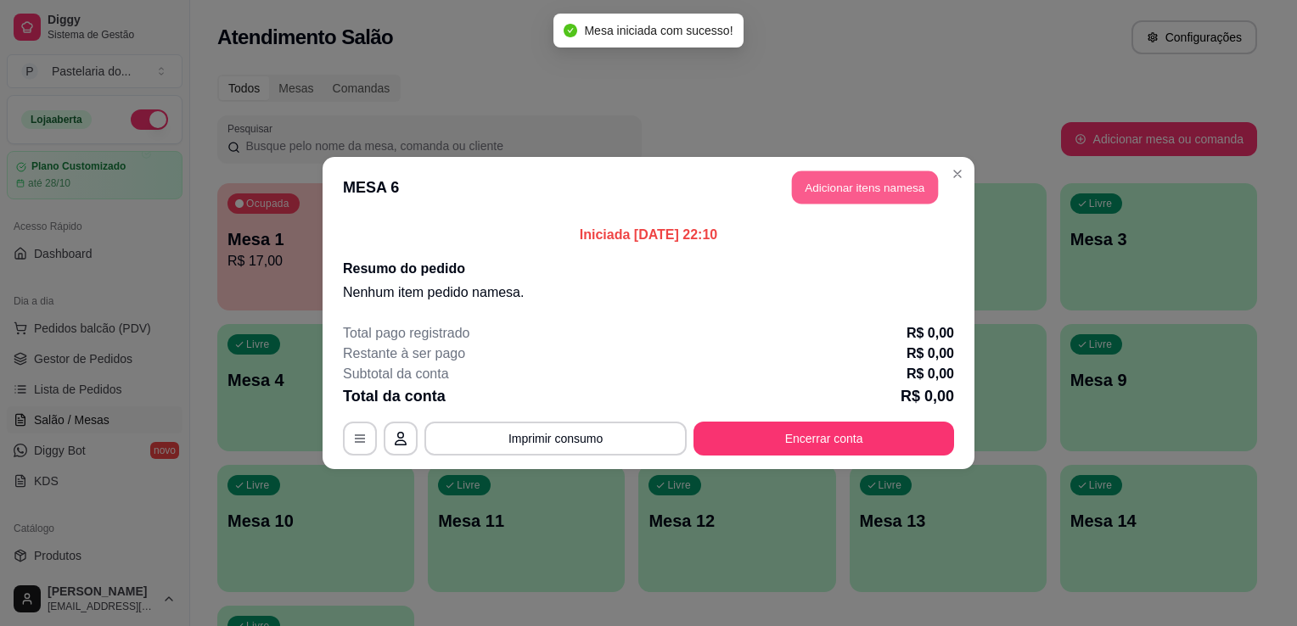
click at [835, 183] on button "Adicionar itens na mesa" at bounding box center [865, 187] width 146 height 33
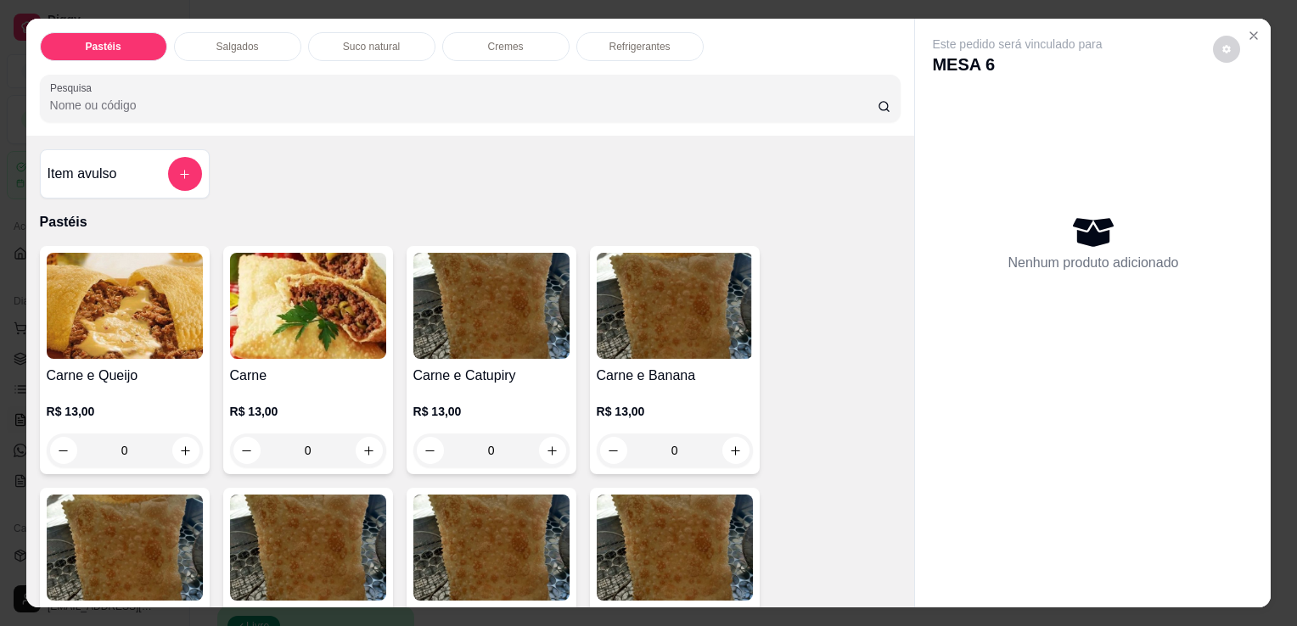
click at [480, 141] on div "Item avulso Pastéis Carne e Queijo R$ 13,00 0 Carne R$ 13,00 0 Carne e Catupiry…" at bounding box center [470, 372] width 889 height 472
click at [479, 142] on div "Item avulso Pastéis Carne e Queijo R$ 13,00 0 Carne R$ 13,00 0 Carne e Catupiry…" at bounding box center [470, 372] width 889 height 472
click at [105, 368] on h4 "Carne e Queijo" at bounding box center [125, 376] width 156 height 20
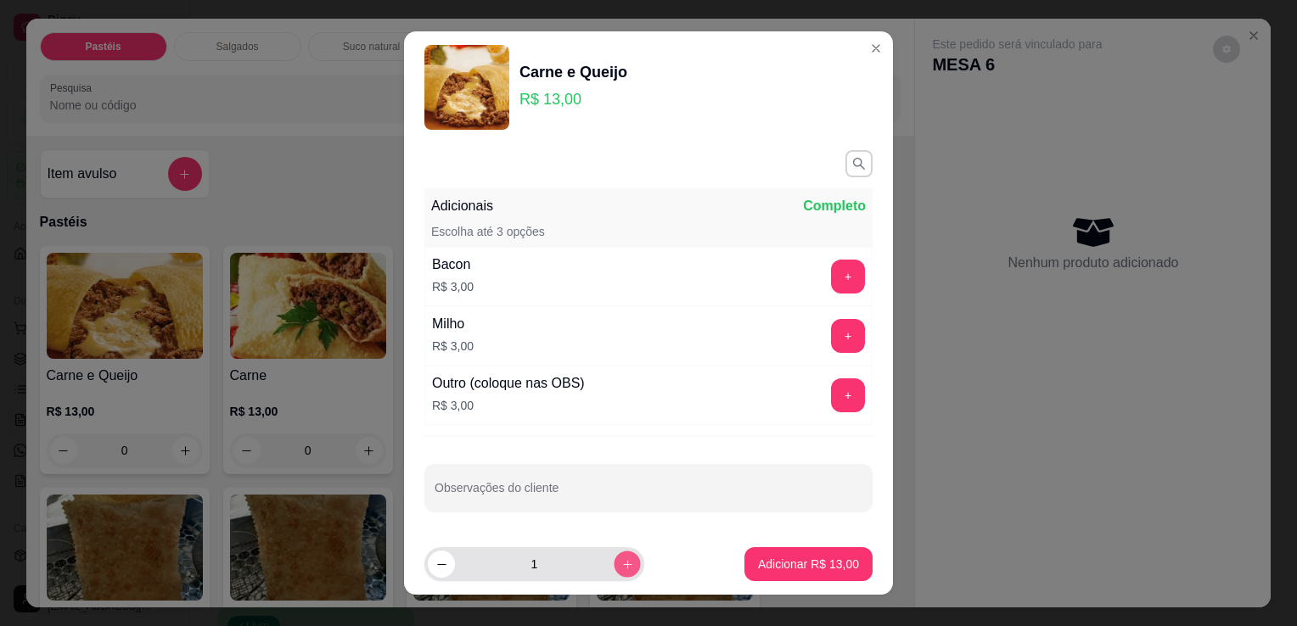
click at [614, 565] on button "increase-product-quantity" at bounding box center [627, 565] width 26 height 26
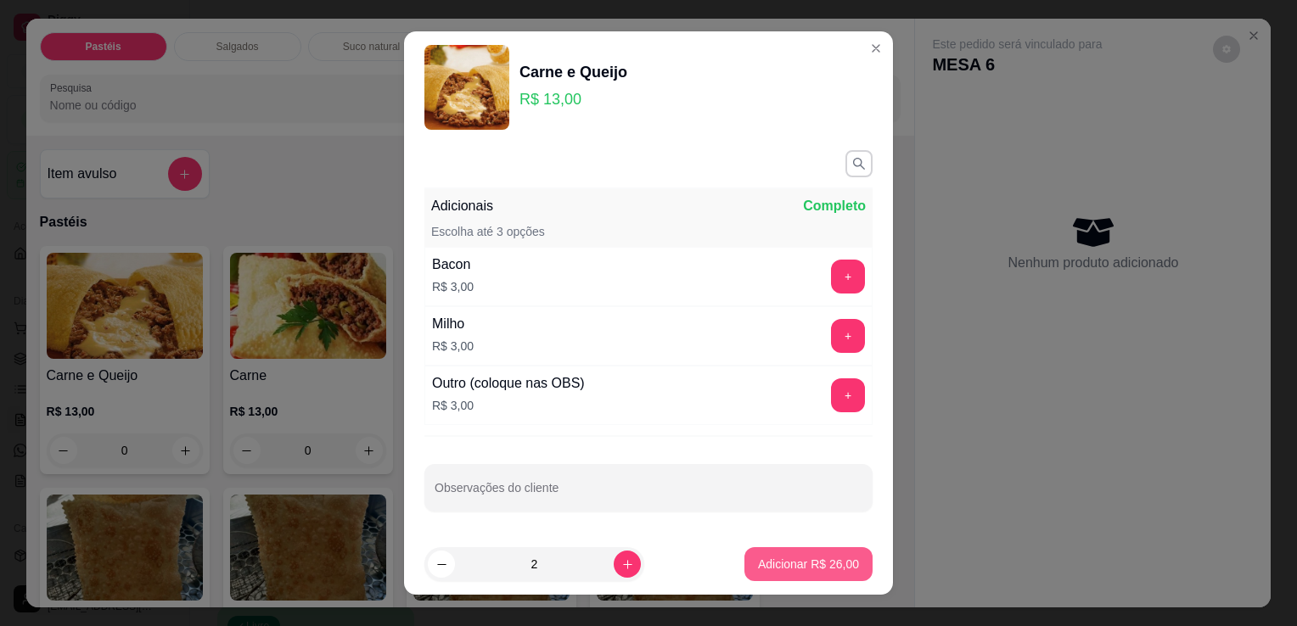
click at [777, 572] on p "Adicionar R$ 26,00" at bounding box center [808, 564] width 101 height 17
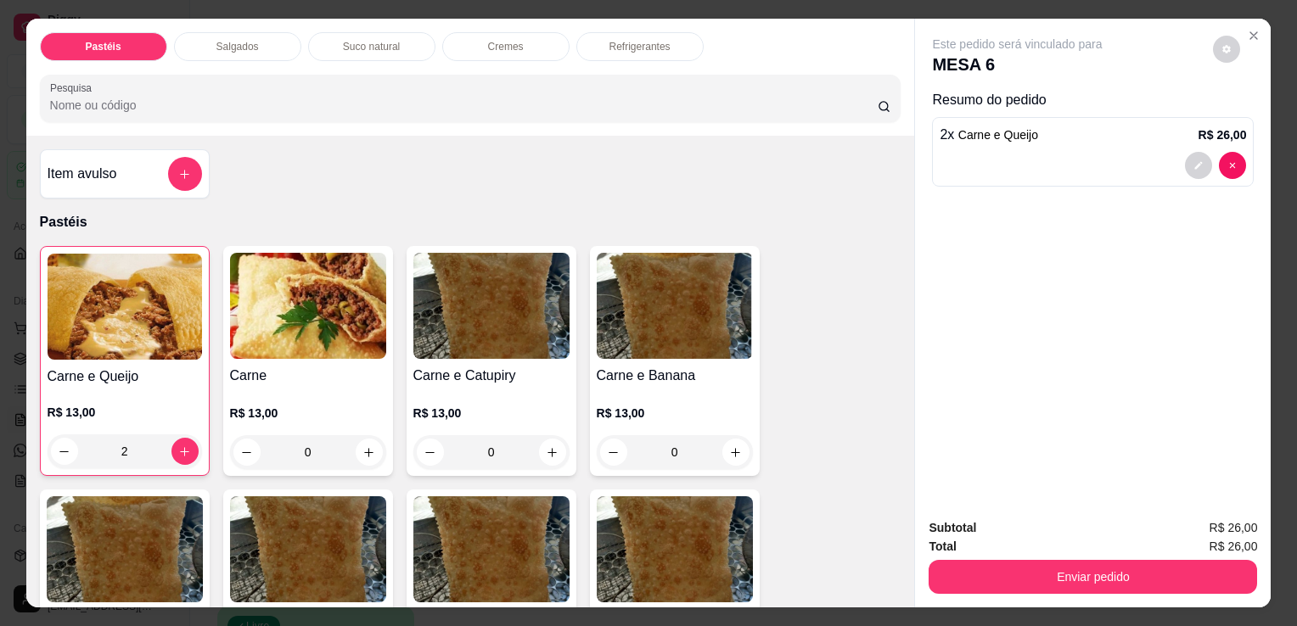
click at [590, 48] on div "Refrigerantes" at bounding box center [639, 46] width 127 height 29
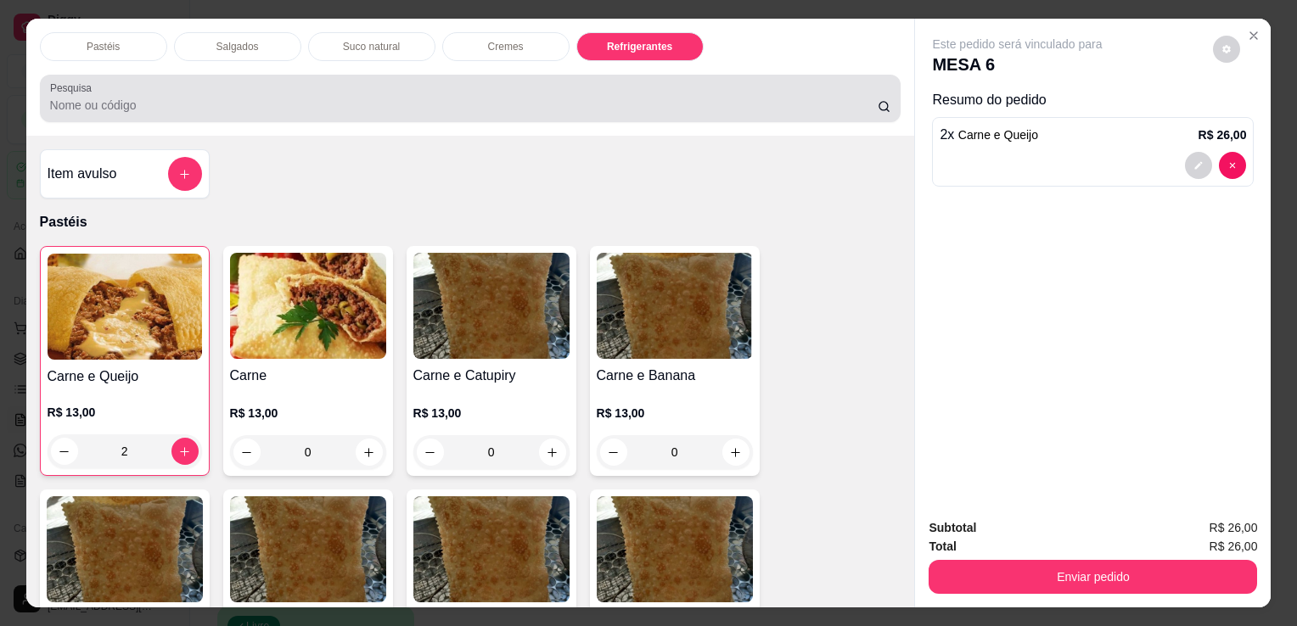
scroll to position [42, 0]
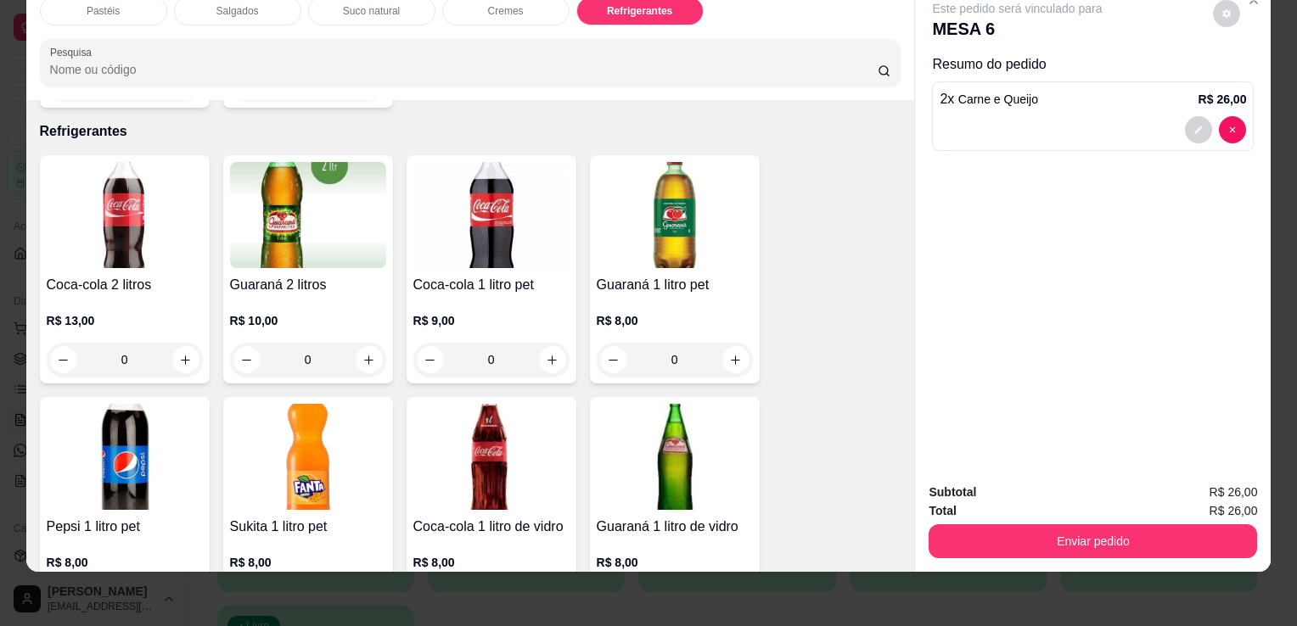
click at [547, 460] on img at bounding box center [491, 457] width 156 height 106
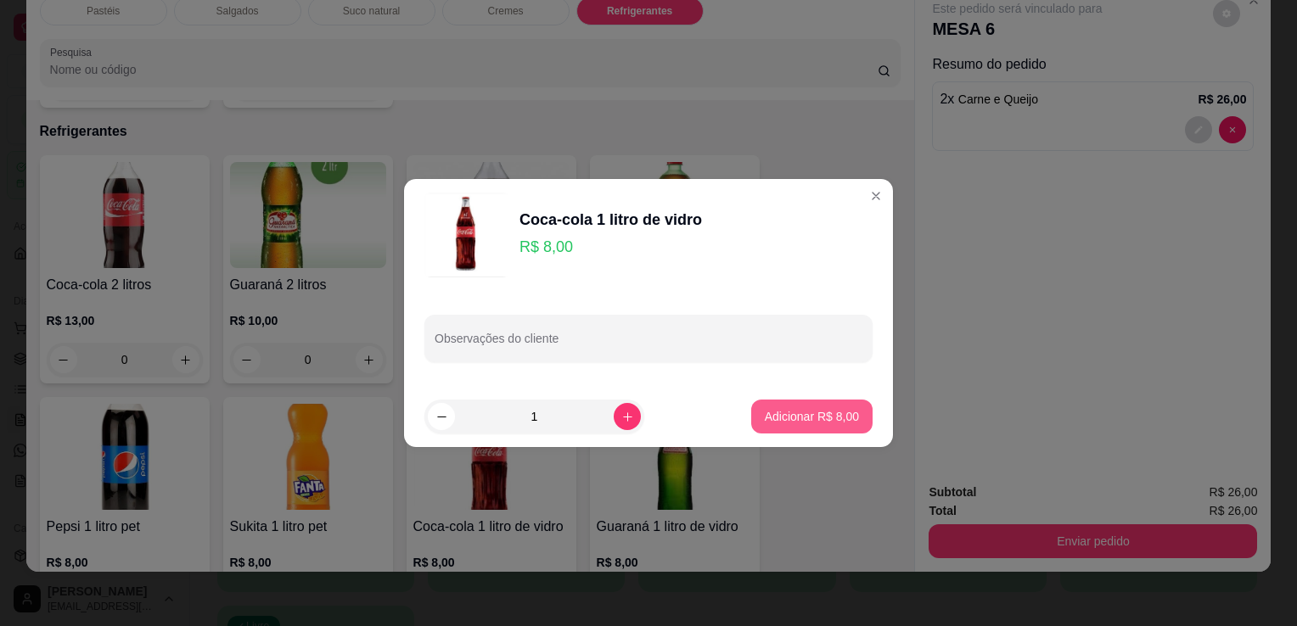
click at [791, 409] on p "Adicionar R$ 8,00" at bounding box center [812, 416] width 94 height 17
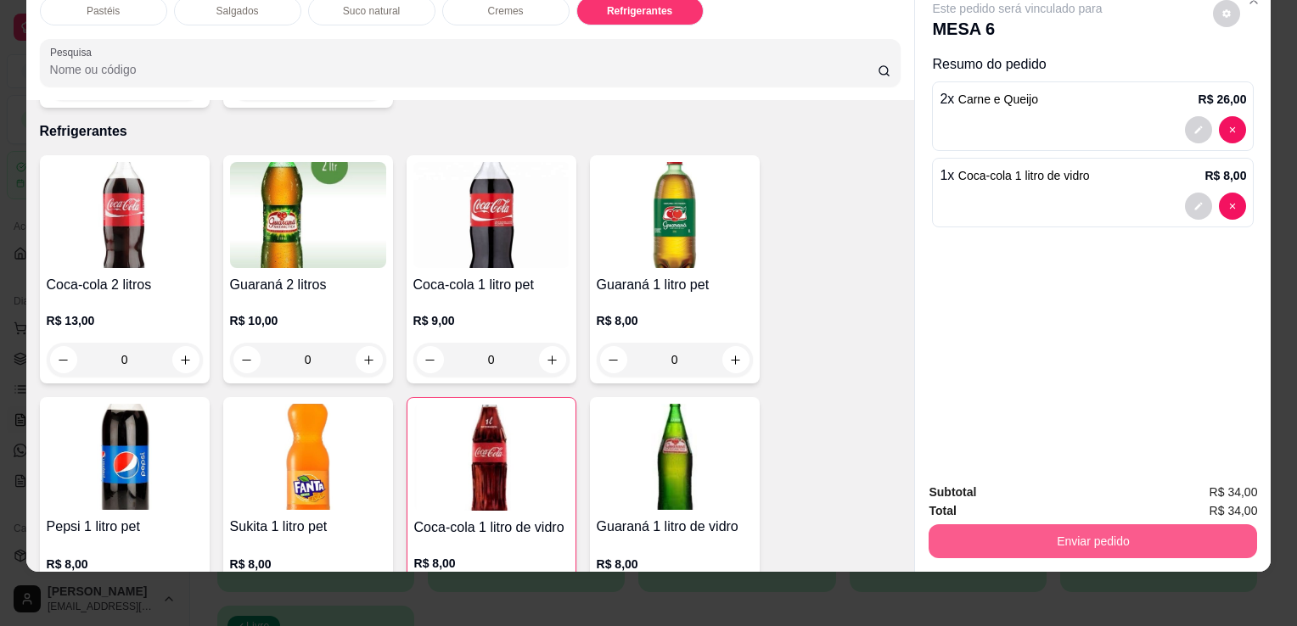
click at [1038, 536] on button "Enviar pedido" at bounding box center [1093, 542] width 328 height 34
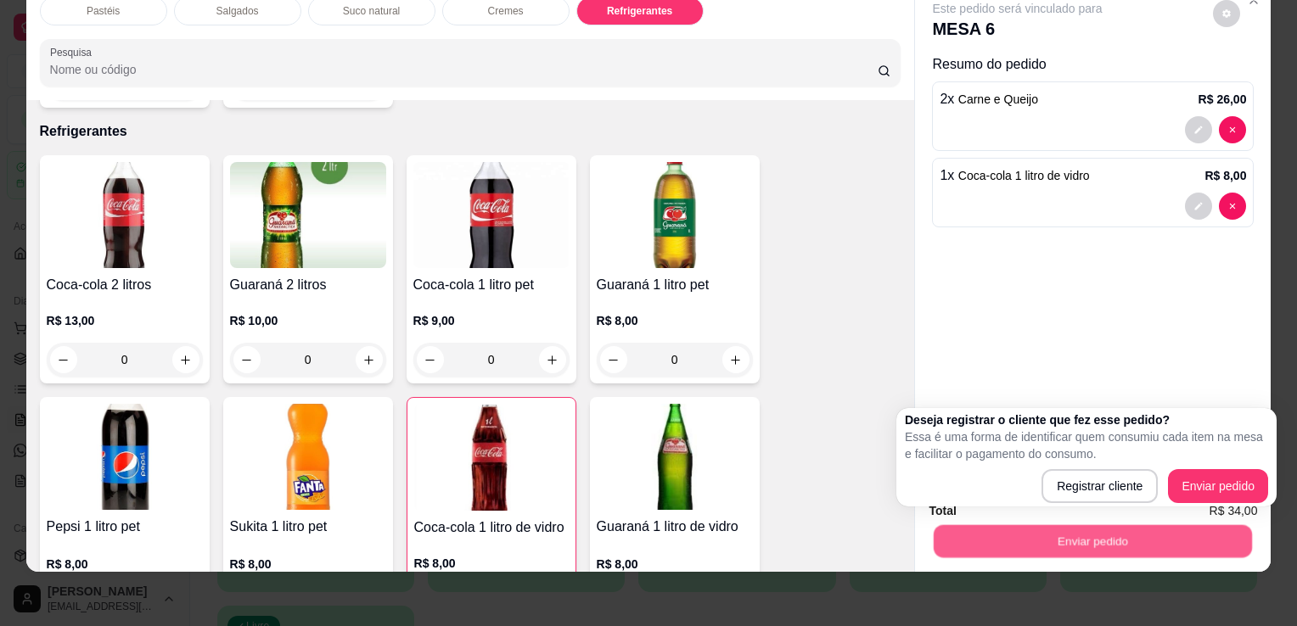
click at [1012, 540] on button "Enviar pedido" at bounding box center [1093, 541] width 318 height 33
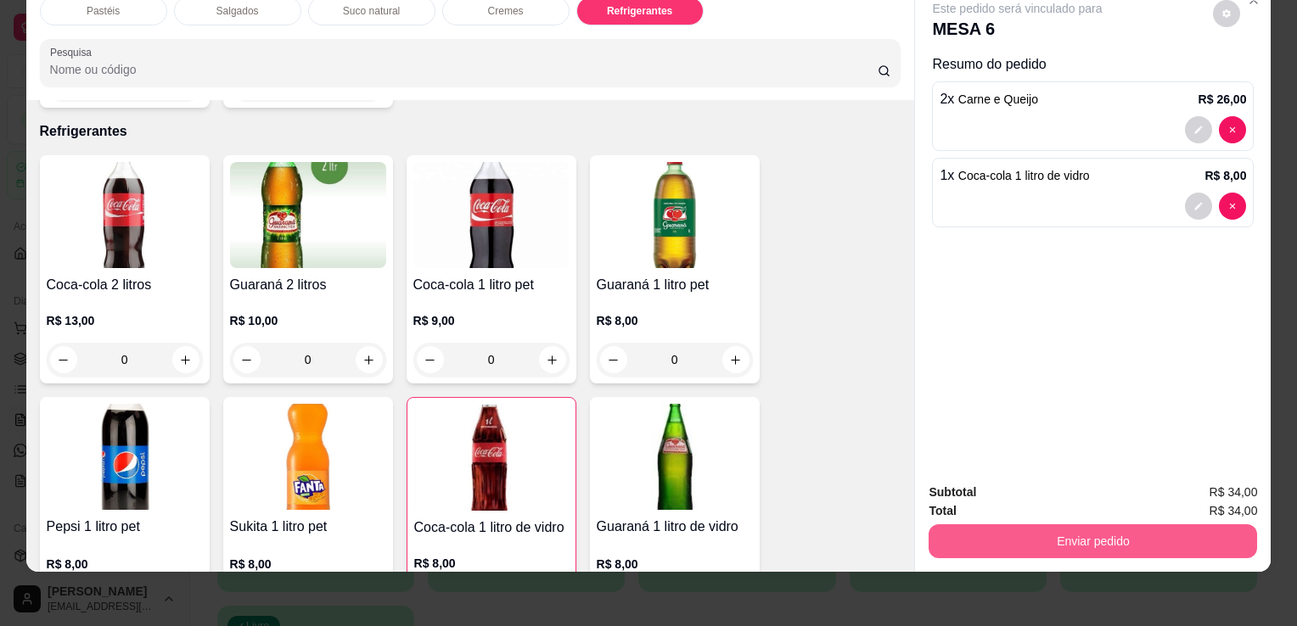
click at [994, 525] on button "Enviar pedido" at bounding box center [1093, 542] width 328 height 34
click at [988, 527] on button "Enviar pedido" at bounding box center [1093, 542] width 328 height 34
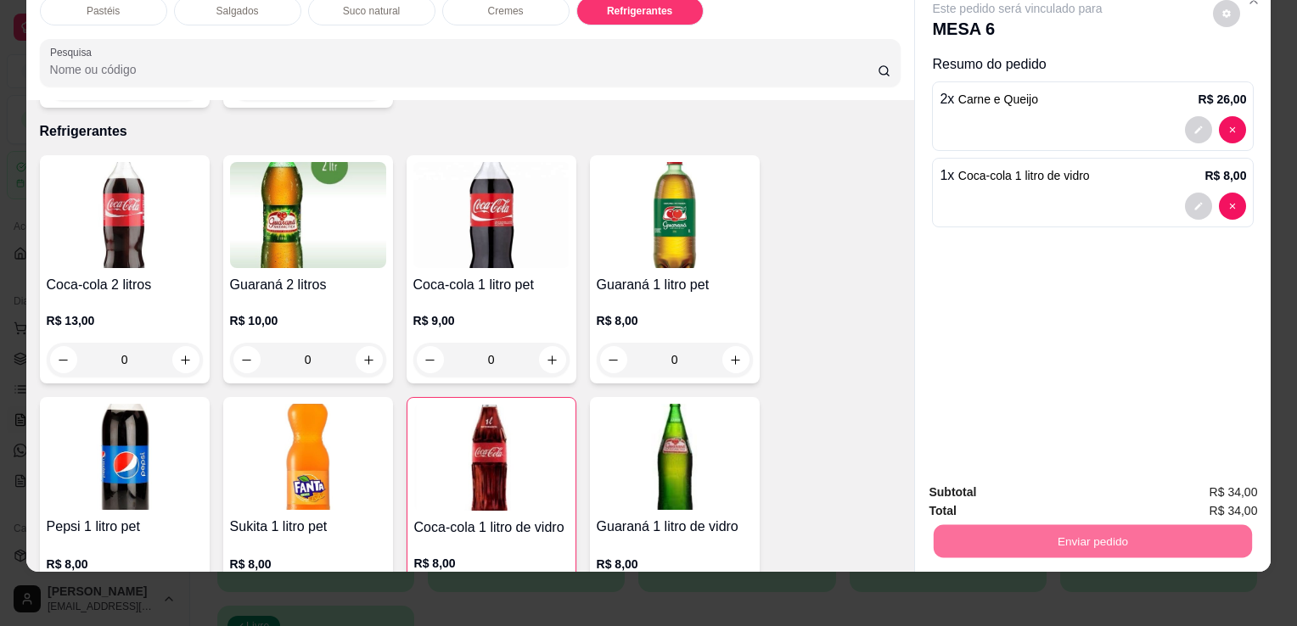
click at [1198, 494] on button "Enviar pedido" at bounding box center [1212, 486] width 93 height 31
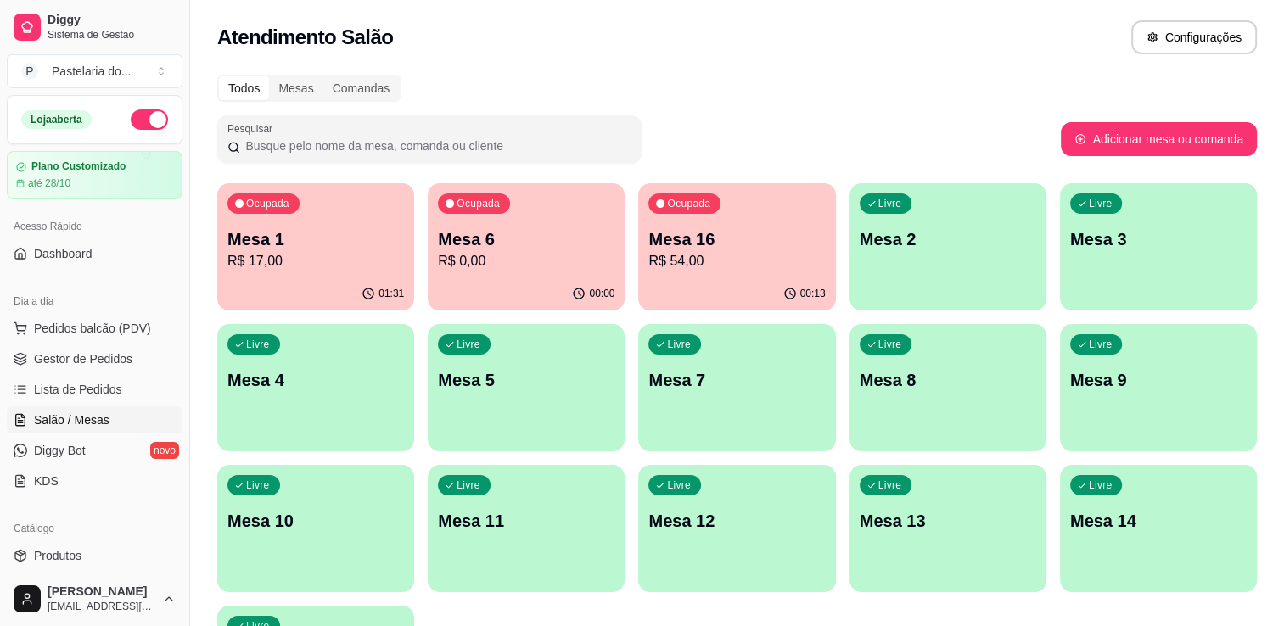
click at [696, 233] on p "Mesa 16" at bounding box center [736, 239] width 177 height 24
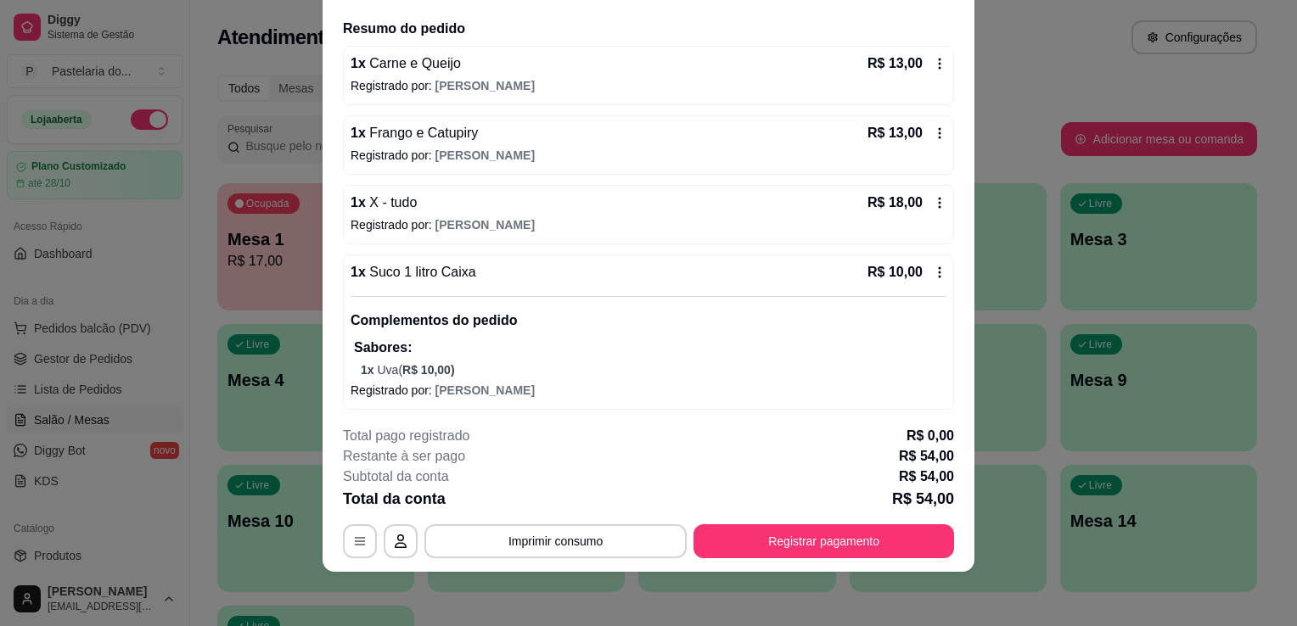
scroll to position [129, 0]
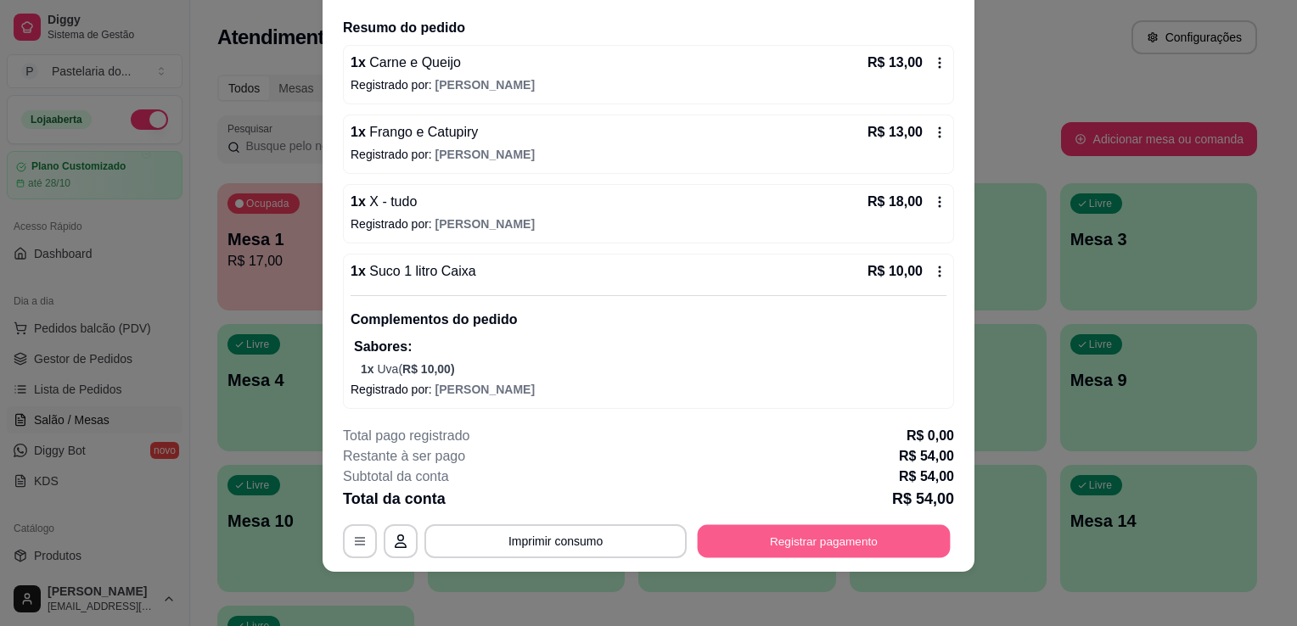
click at [886, 554] on button "Registrar pagamento" at bounding box center [824, 541] width 253 height 33
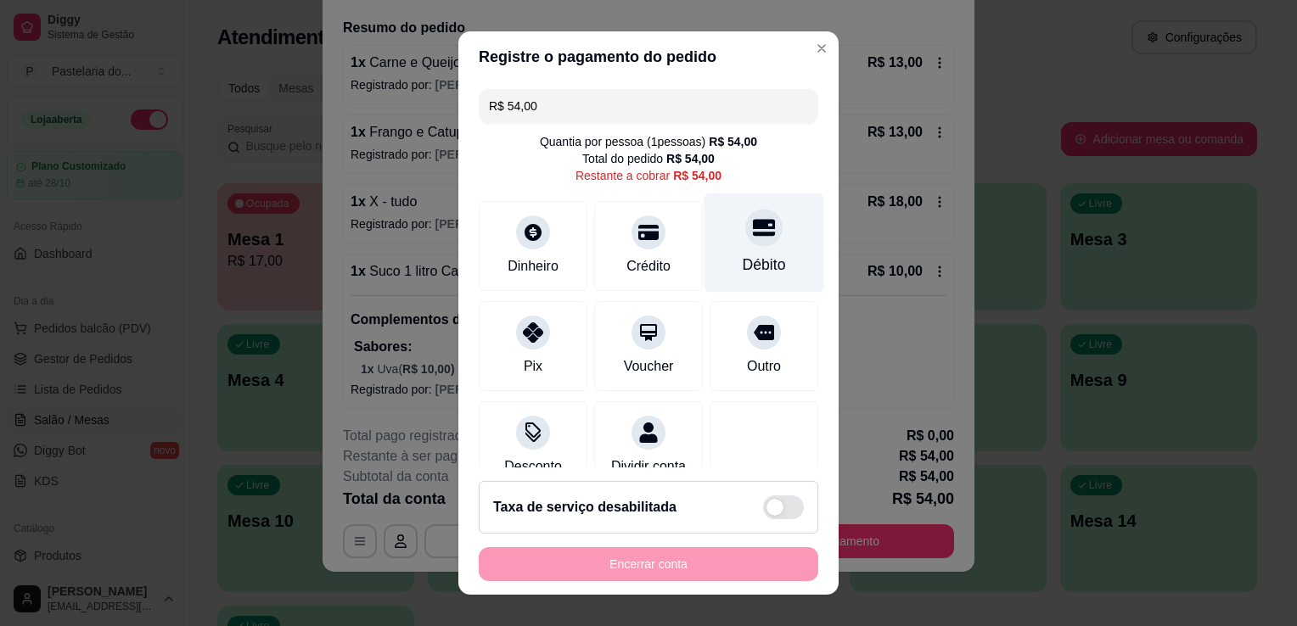
click at [757, 257] on div "Débito" at bounding box center [764, 265] width 43 height 22
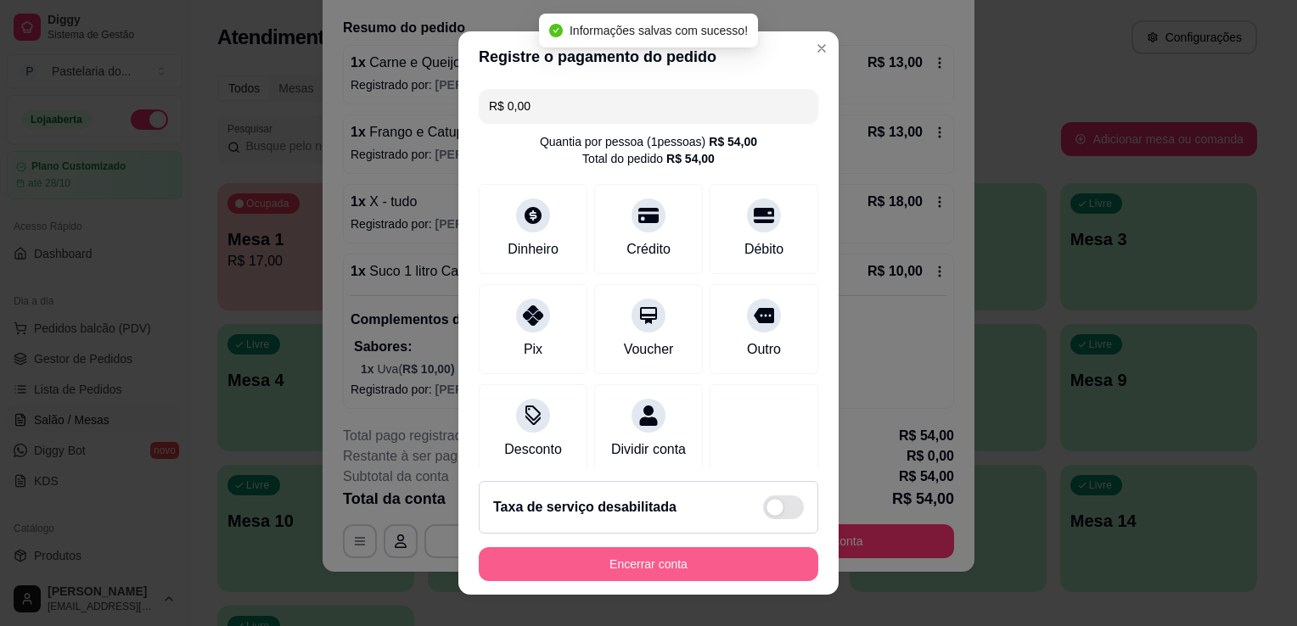
click at [671, 567] on button "Encerrar conta" at bounding box center [649, 564] width 340 height 34
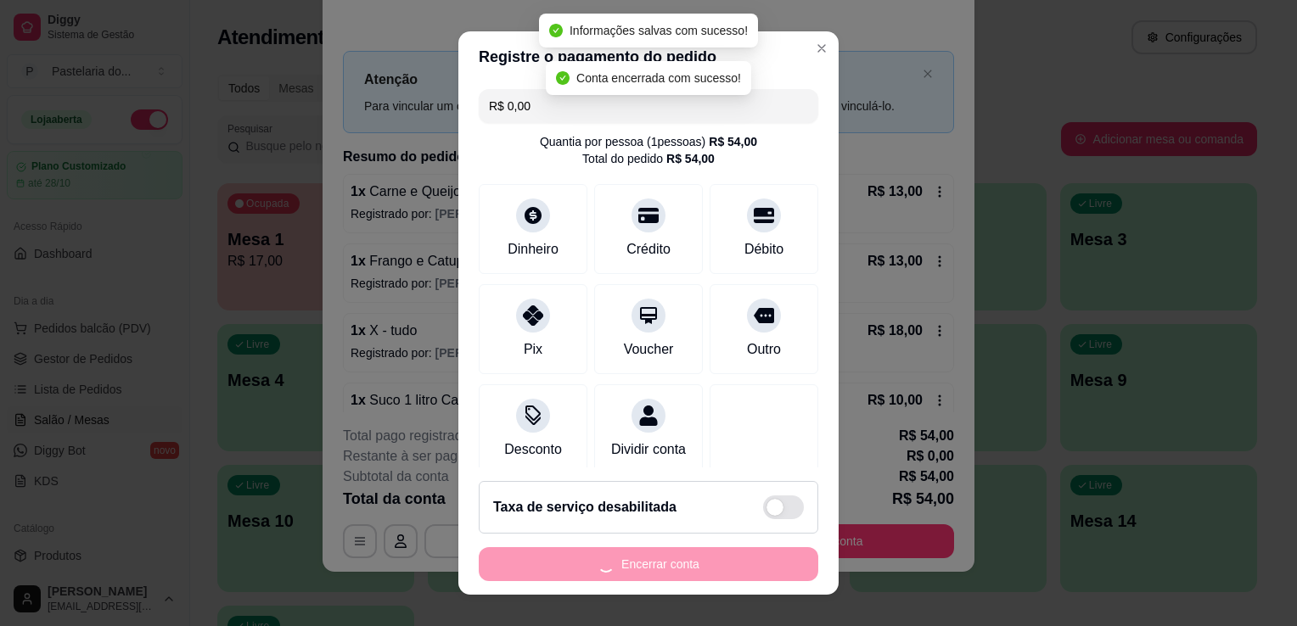
scroll to position [0, 0]
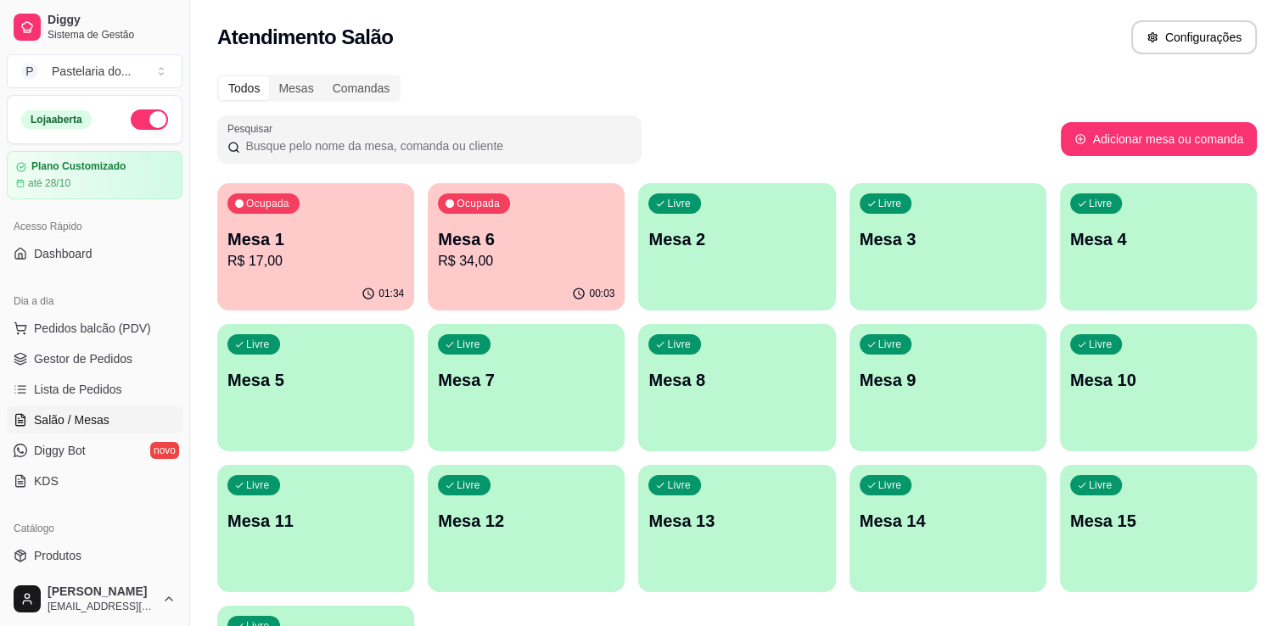
click at [458, 267] on p "R$ 34,00" at bounding box center [526, 261] width 177 height 20
click at [540, 277] on button "Ocupada Mesa 6 R$ 34,00 00:03" at bounding box center [526, 246] width 197 height 127
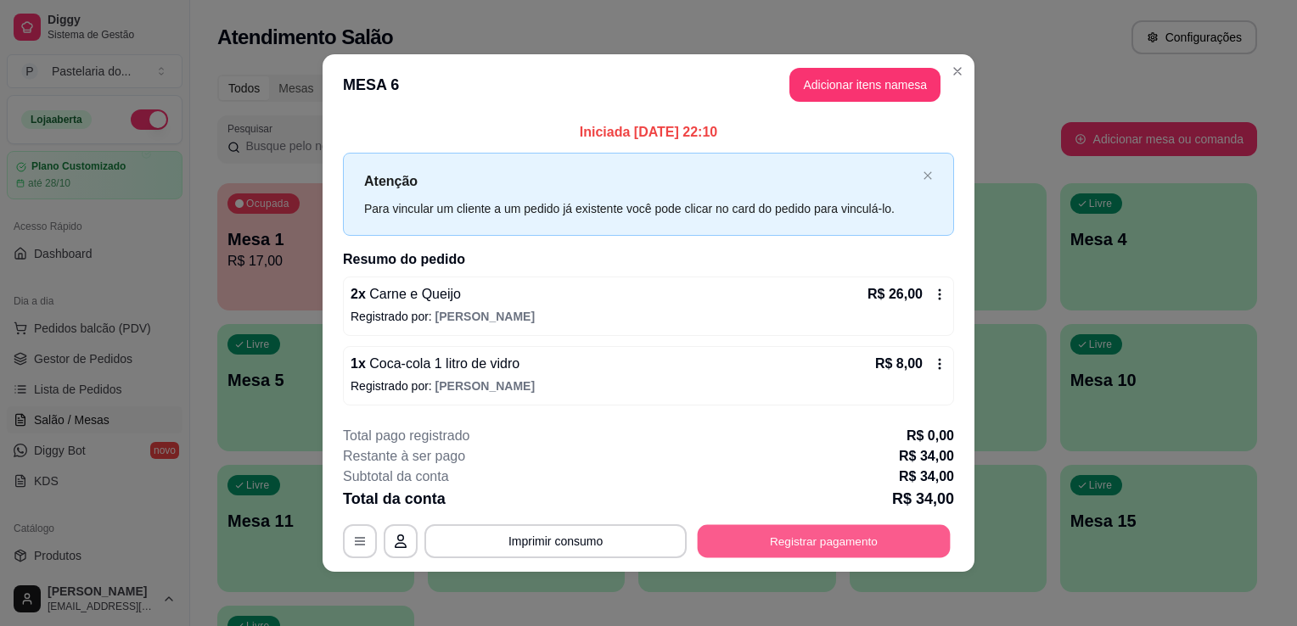
click at [786, 545] on button "Registrar pagamento" at bounding box center [824, 541] width 253 height 33
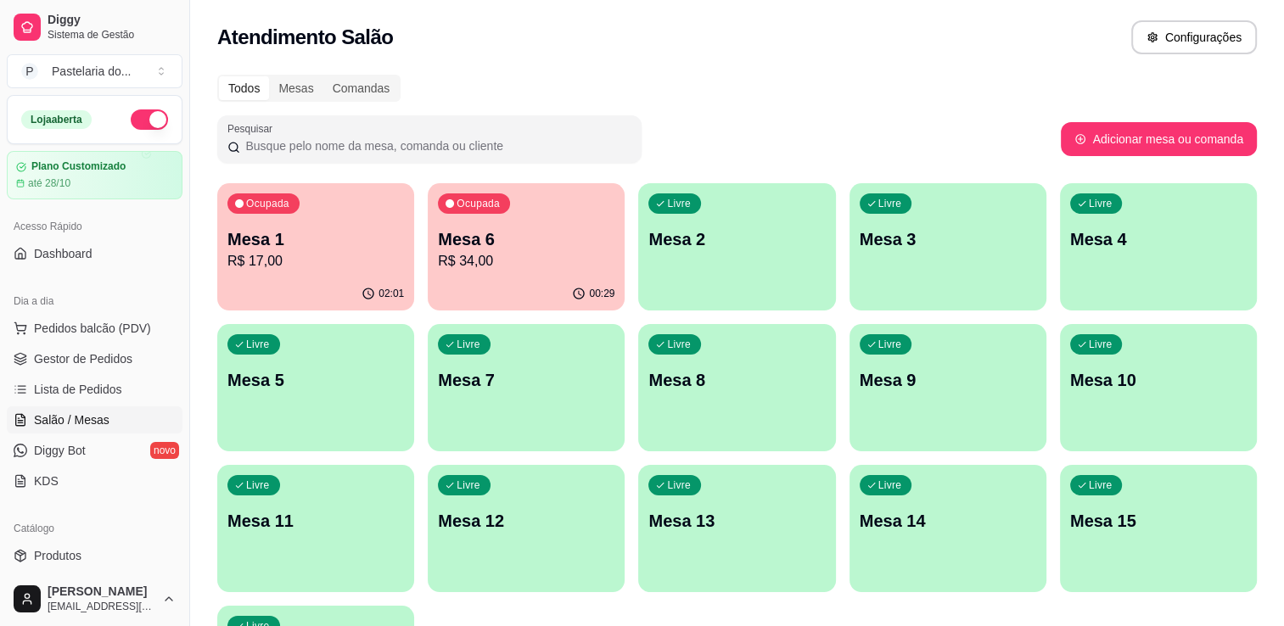
click at [532, 253] on p "R$ 34,00" at bounding box center [526, 261] width 177 height 20
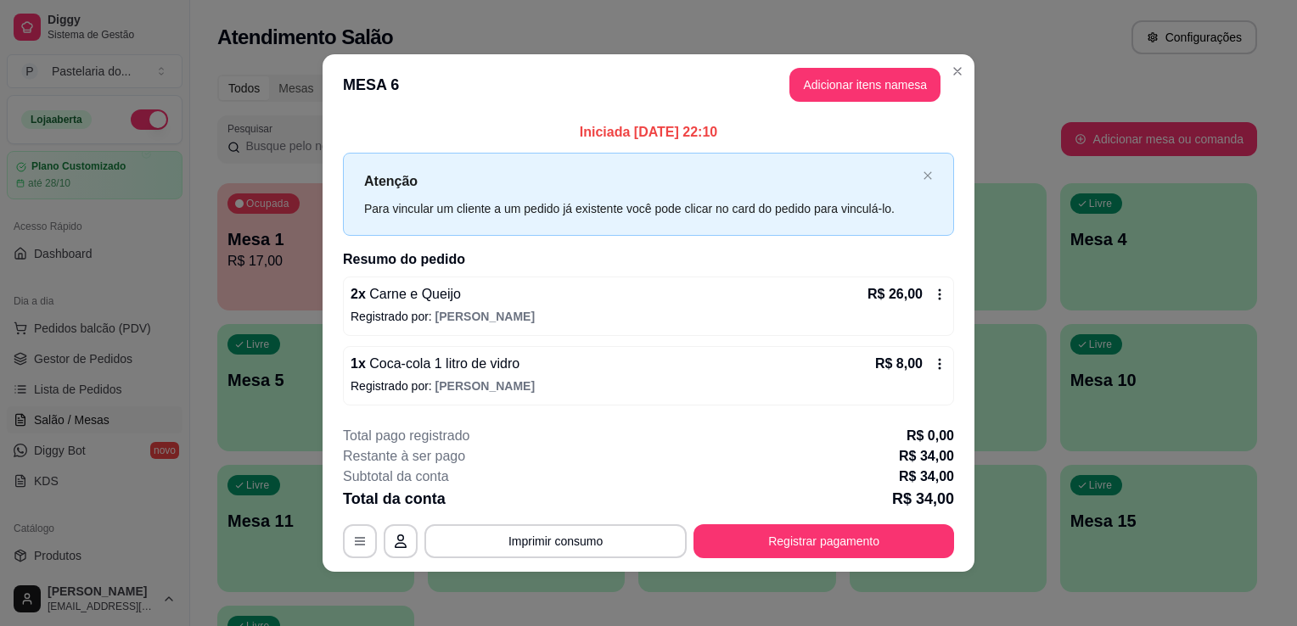
click at [829, 521] on div "**********" at bounding box center [648, 492] width 611 height 132
click at [833, 535] on button "Registrar pagamento" at bounding box center [823, 542] width 261 height 34
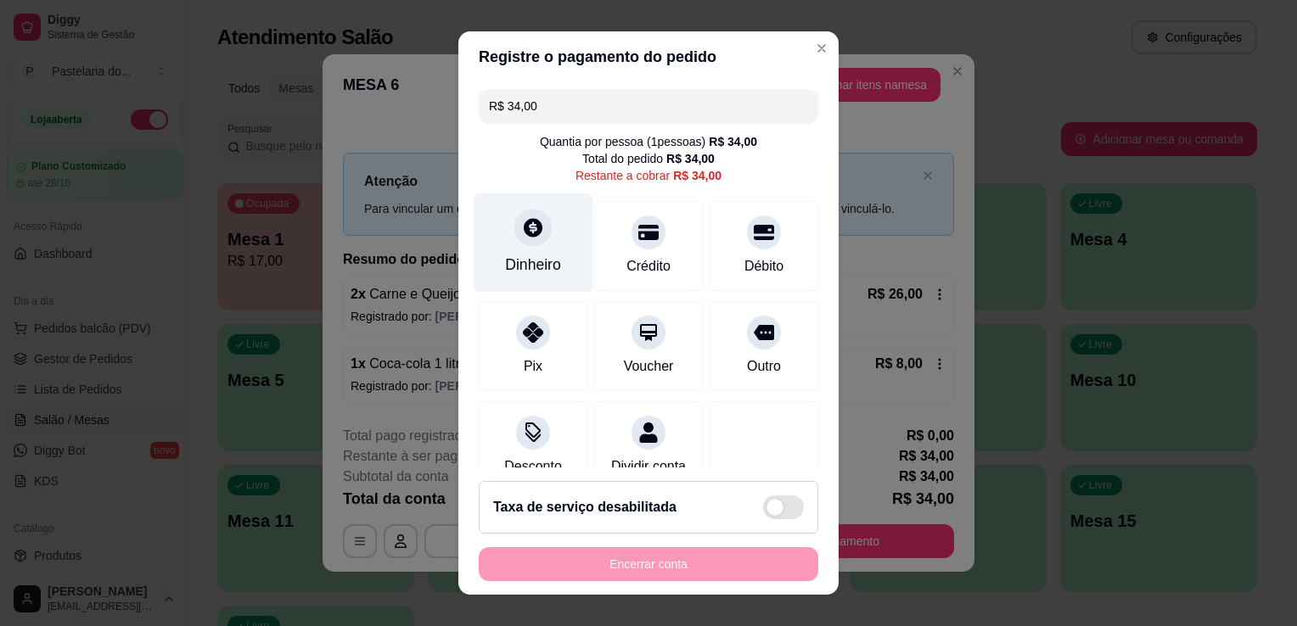
click at [496, 253] on div "Dinheiro" at bounding box center [534, 243] width 120 height 99
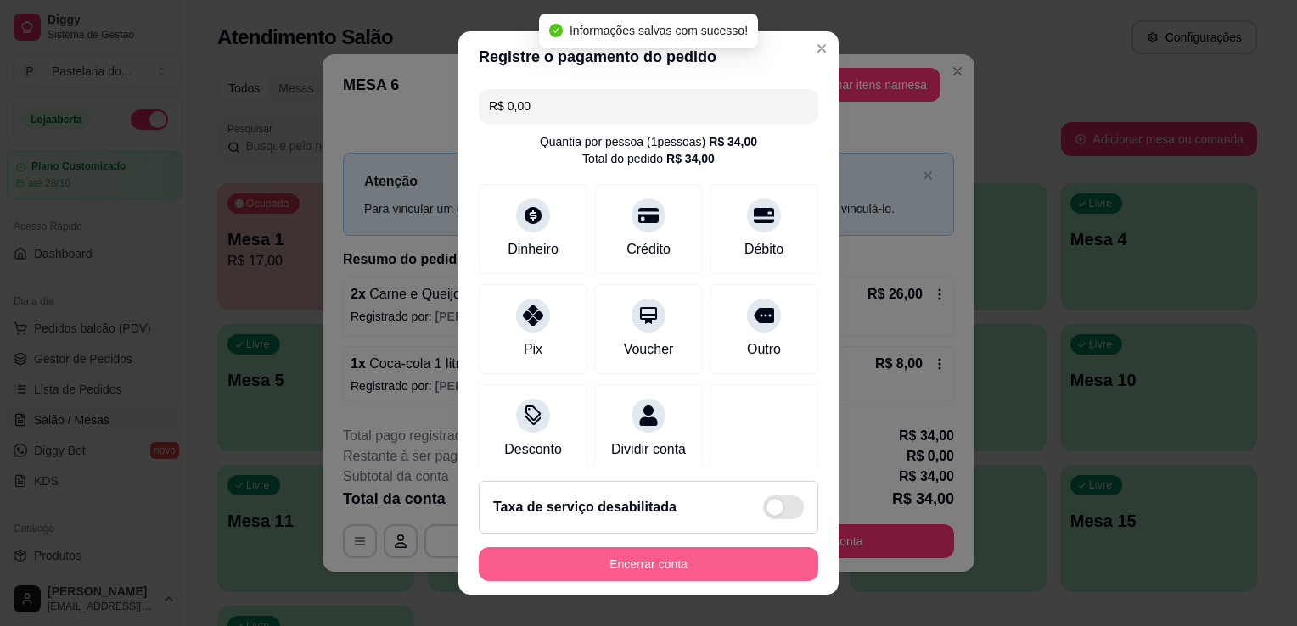
click at [639, 565] on button "Encerrar conta" at bounding box center [649, 564] width 340 height 34
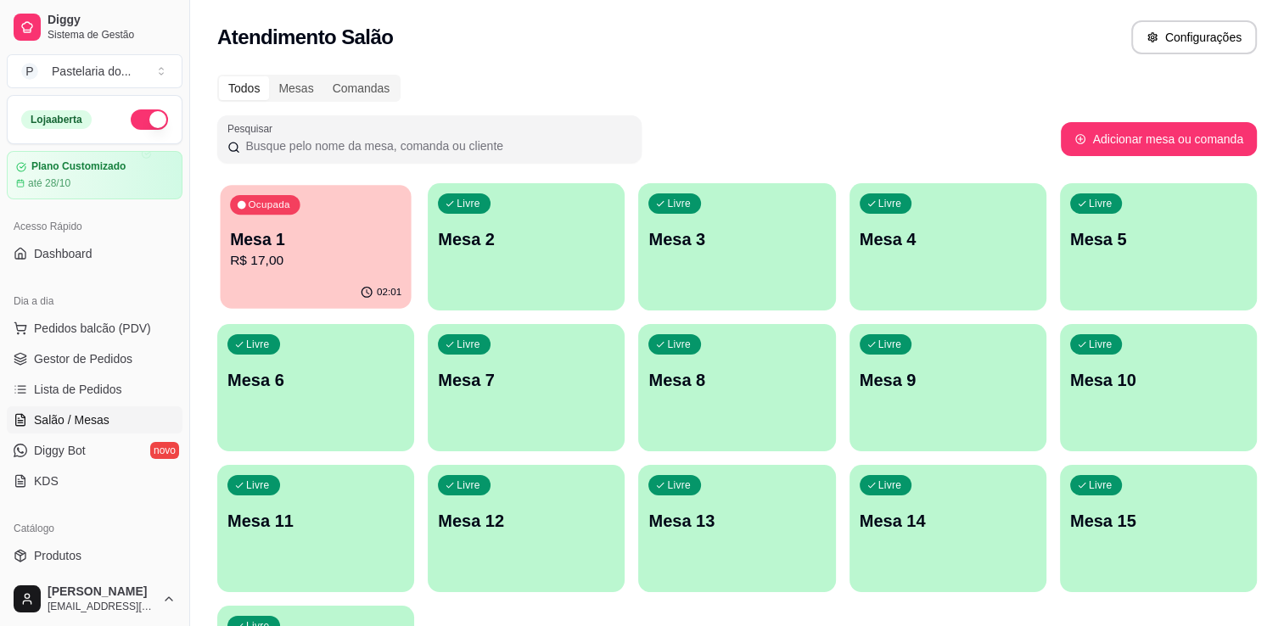
click at [285, 236] on p "Mesa 1" at bounding box center [315, 239] width 171 height 23
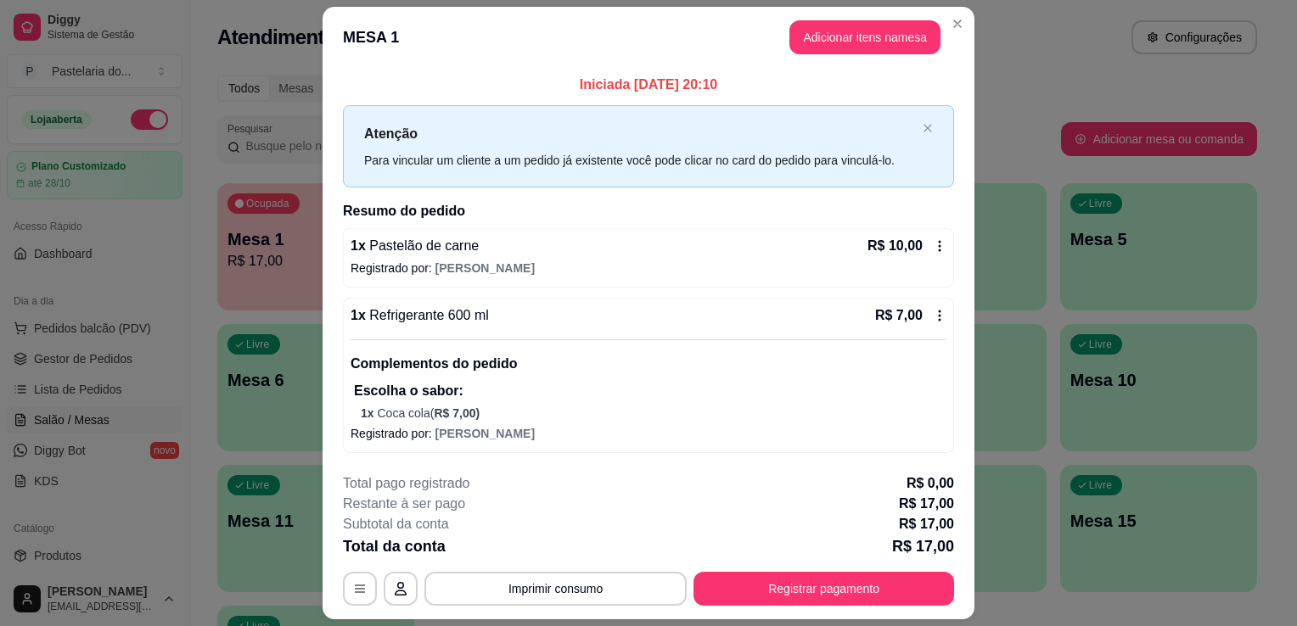
drag, startPoint x: 828, startPoint y: 611, endPoint x: 825, endPoint y: 594, distance: 17.2
click at [827, 603] on footer "**********" at bounding box center [649, 540] width 652 height 160
click at [823, 591] on button "Registrar pagamento" at bounding box center [823, 589] width 261 height 34
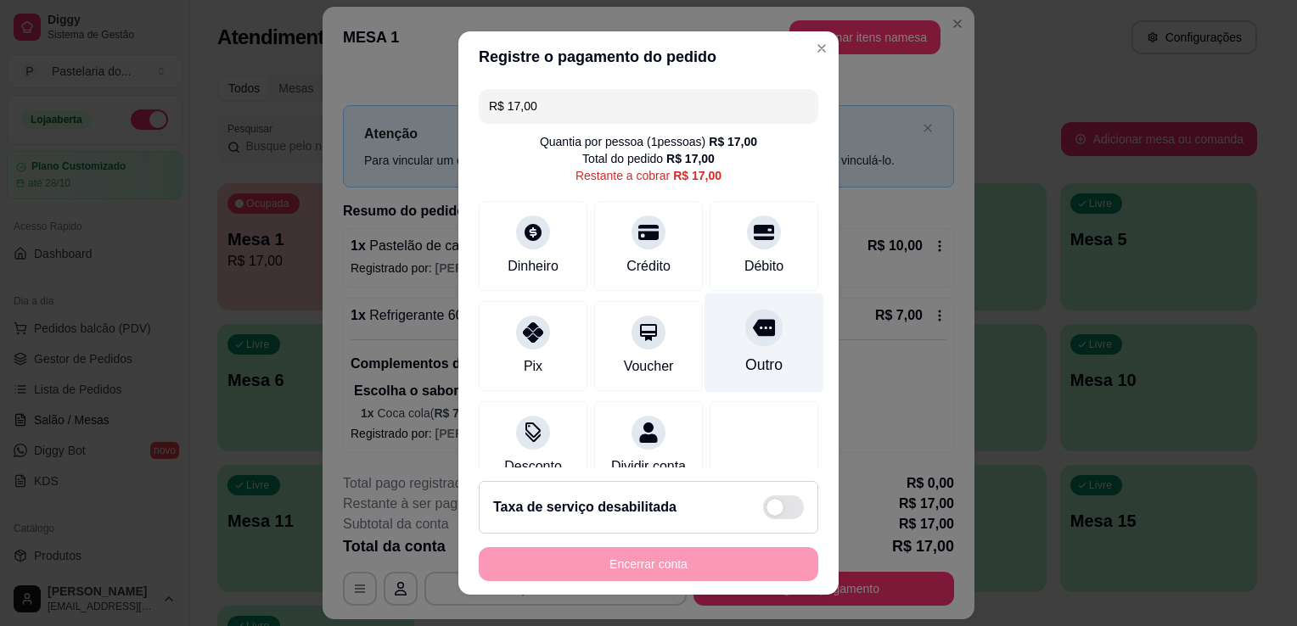
click at [716, 348] on div "Outro" at bounding box center [764, 343] width 120 height 99
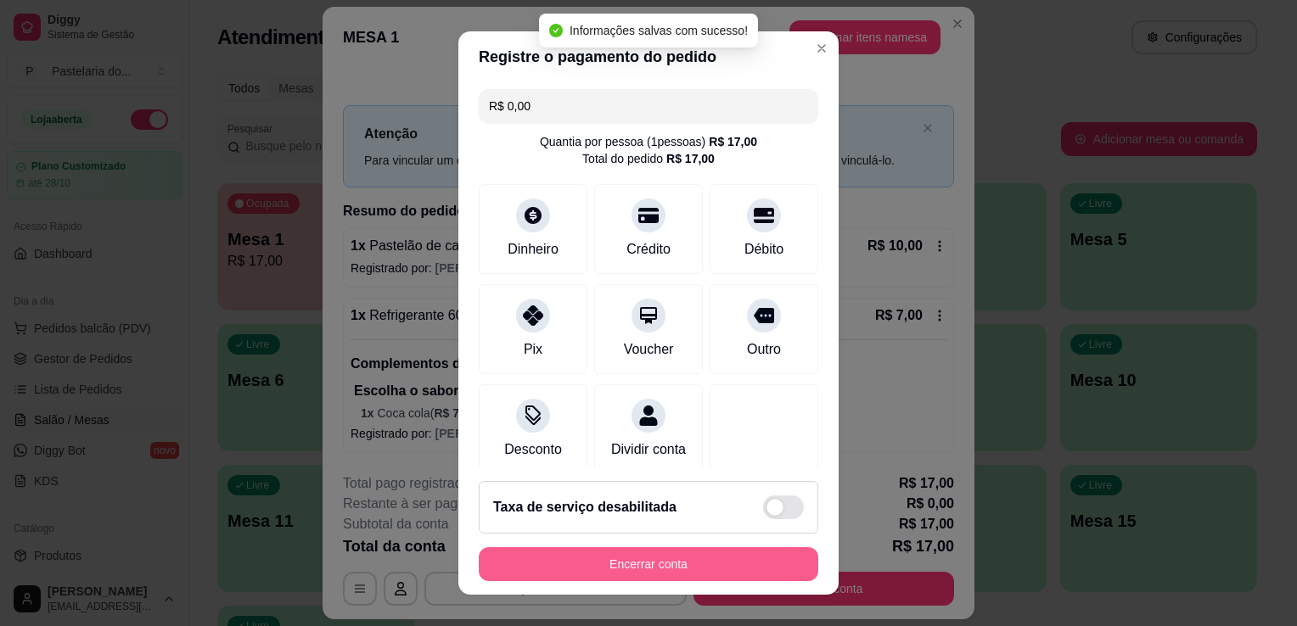
click at [703, 570] on button "Encerrar conta" at bounding box center [649, 564] width 340 height 34
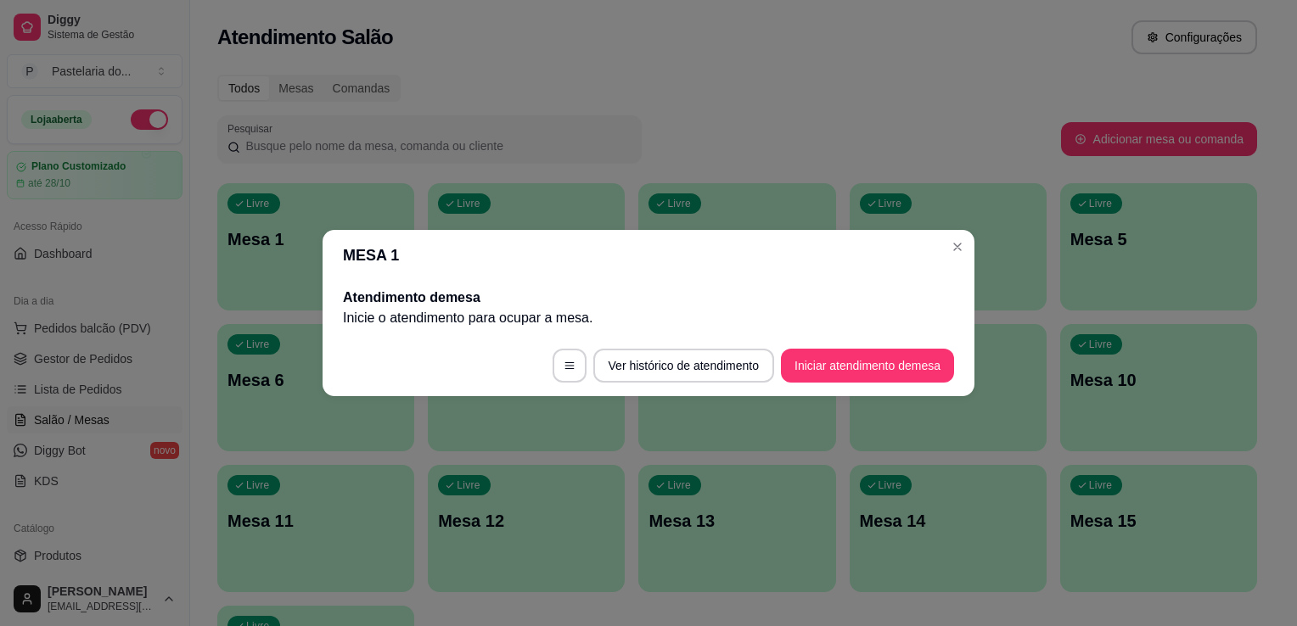
click at [45, 428] on link "Salão / Mesas" at bounding box center [95, 420] width 176 height 27
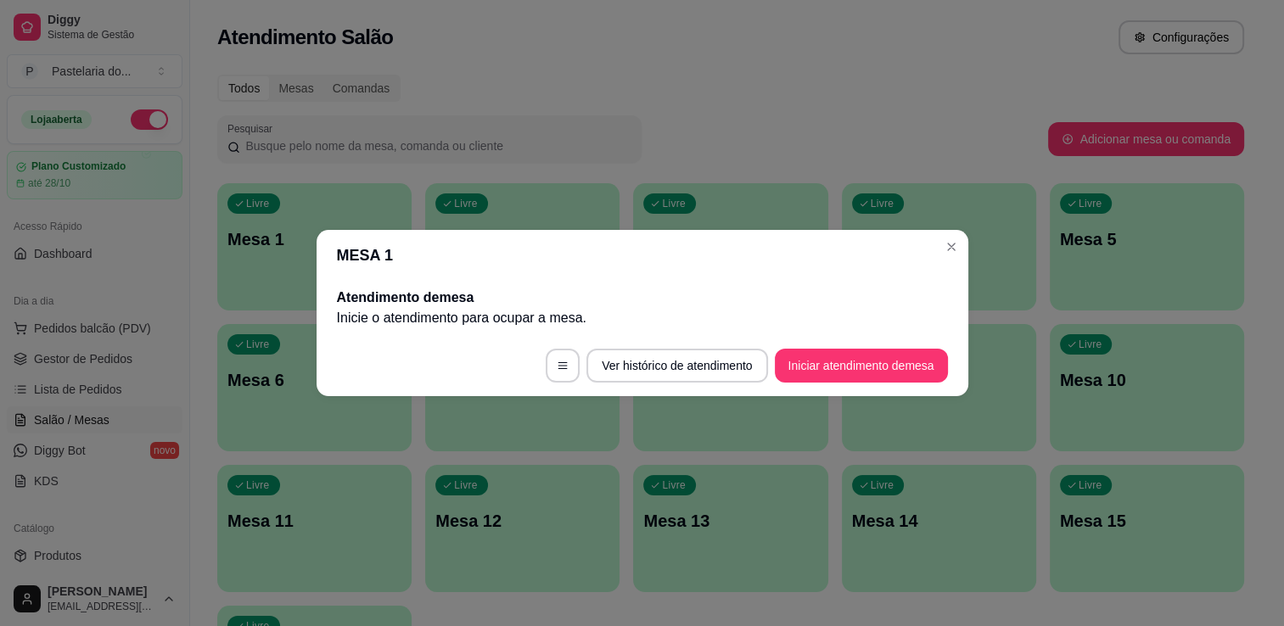
click at [45, 428] on link "Salão / Mesas" at bounding box center [95, 420] width 176 height 27
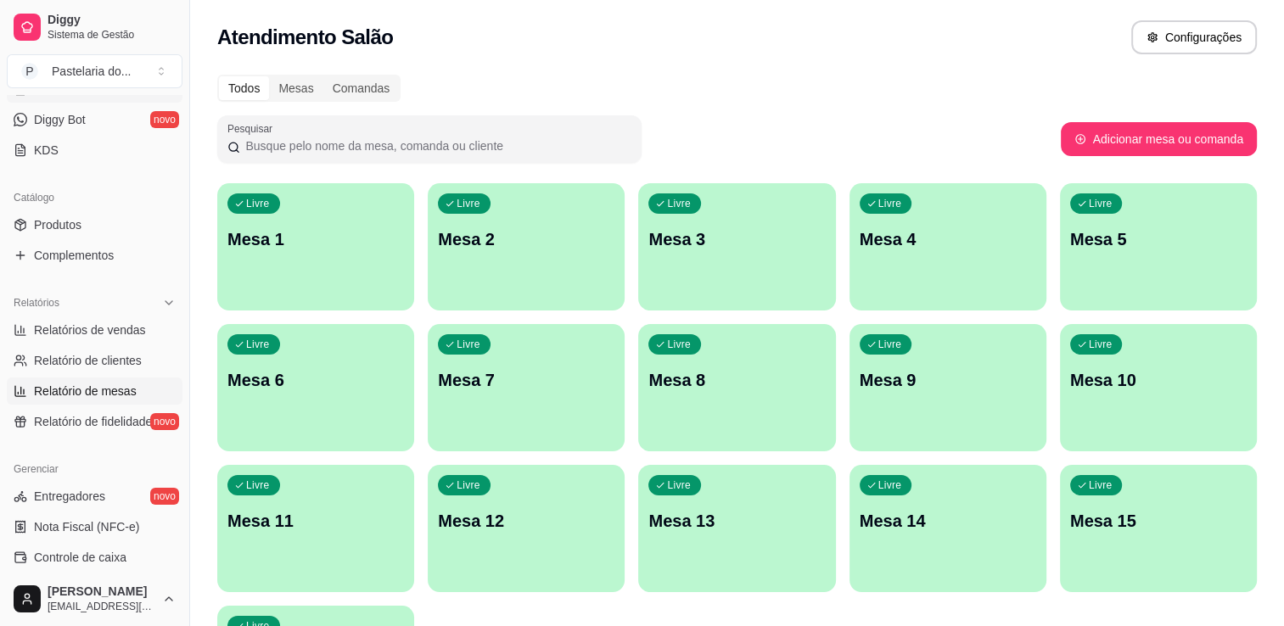
scroll to position [340, 0]
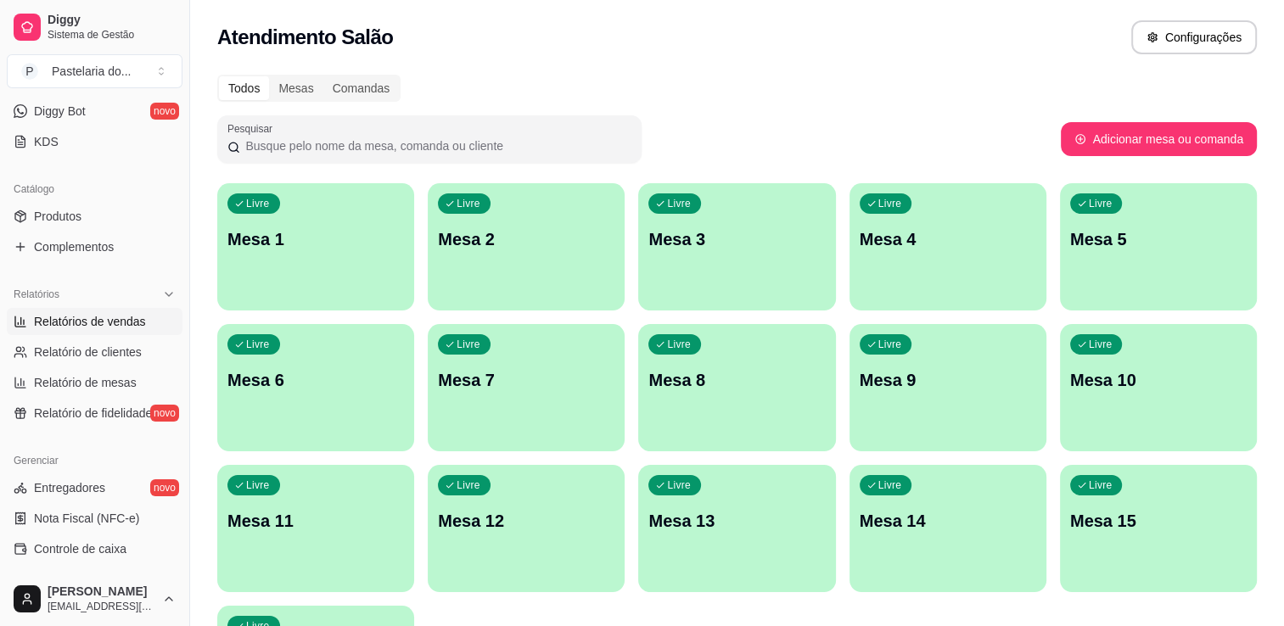
click at [73, 323] on span "Relatórios de vendas" at bounding box center [90, 321] width 112 height 17
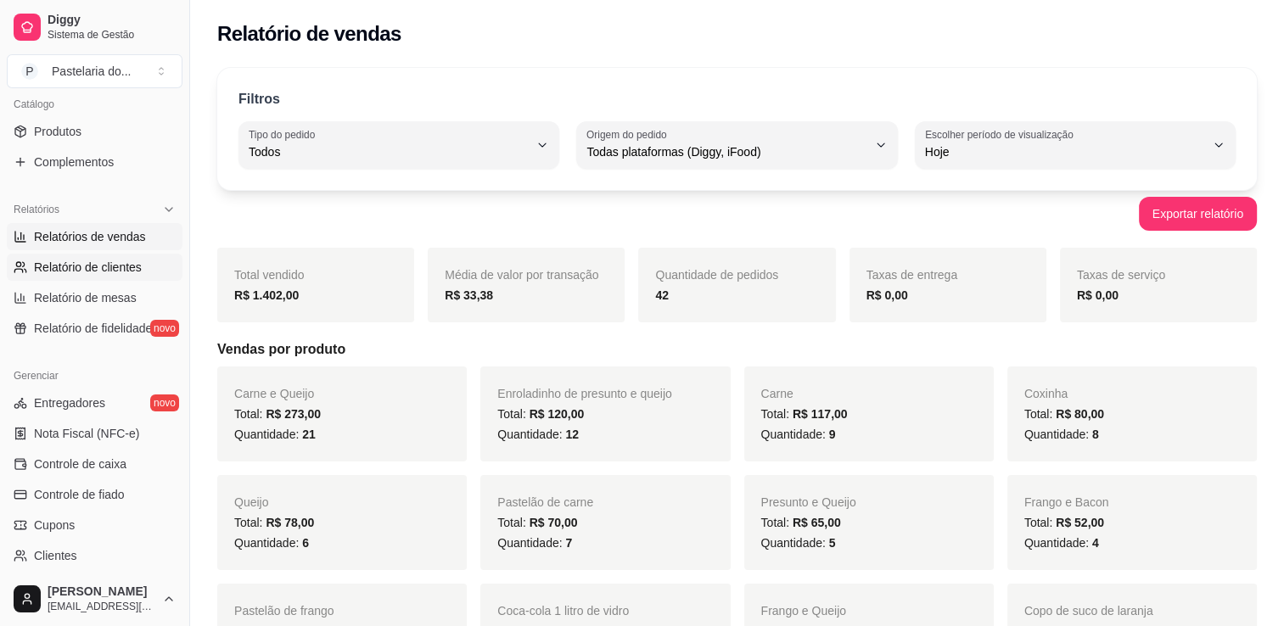
scroll to position [255, 0]
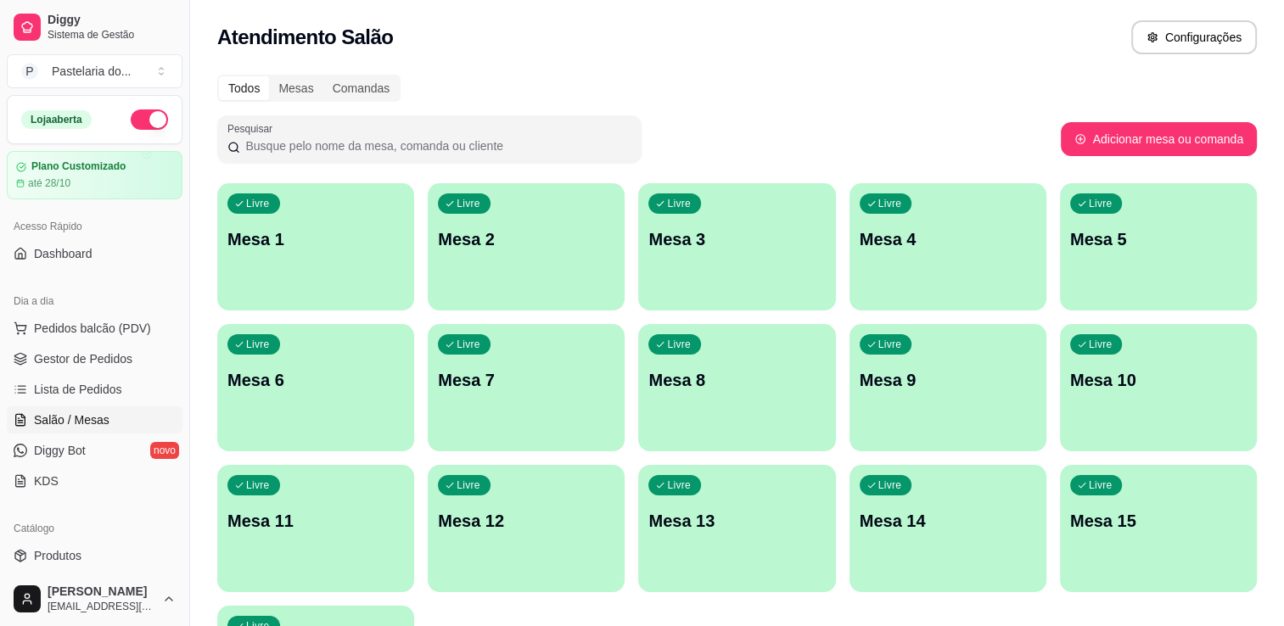
click at [139, 123] on button "button" at bounding box center [149, 119] width 37 height 20
